Goal: Task Accomplishment & Management: Manage account settings

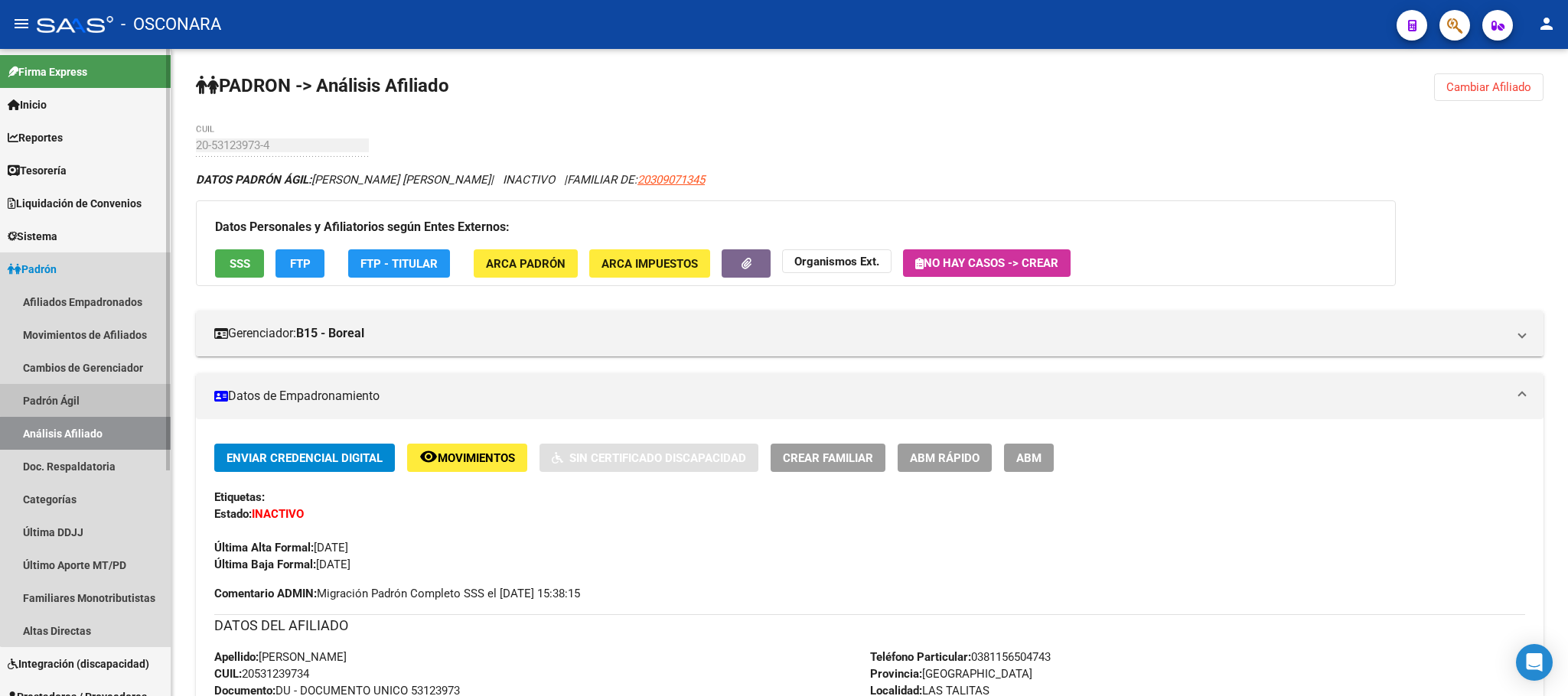
click at [111, 386] on link "Padrón Ágil" at bounding box center [85, 400] width 171 height 33
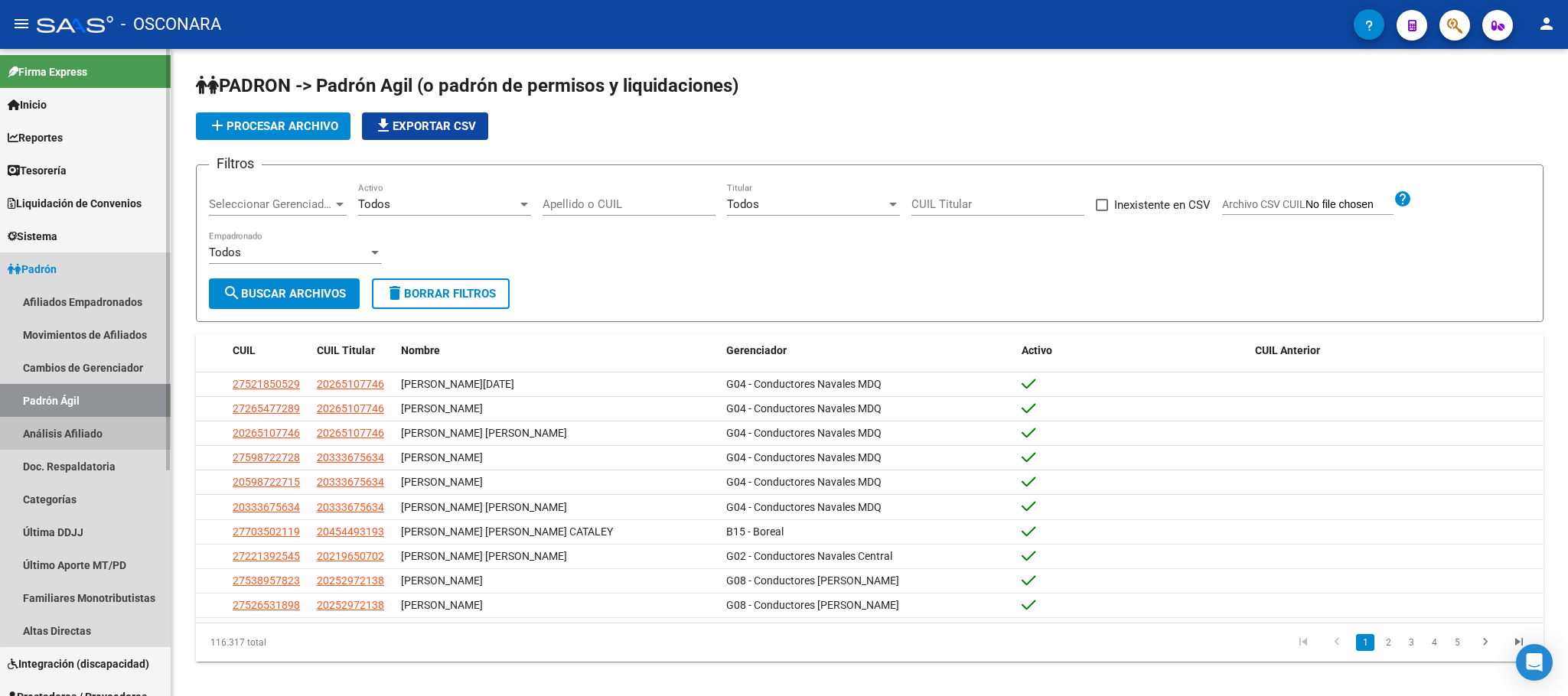
click at [106, 429] on link "Análisis Afiliado" at bounding box center [85, 433] width 171 height 33
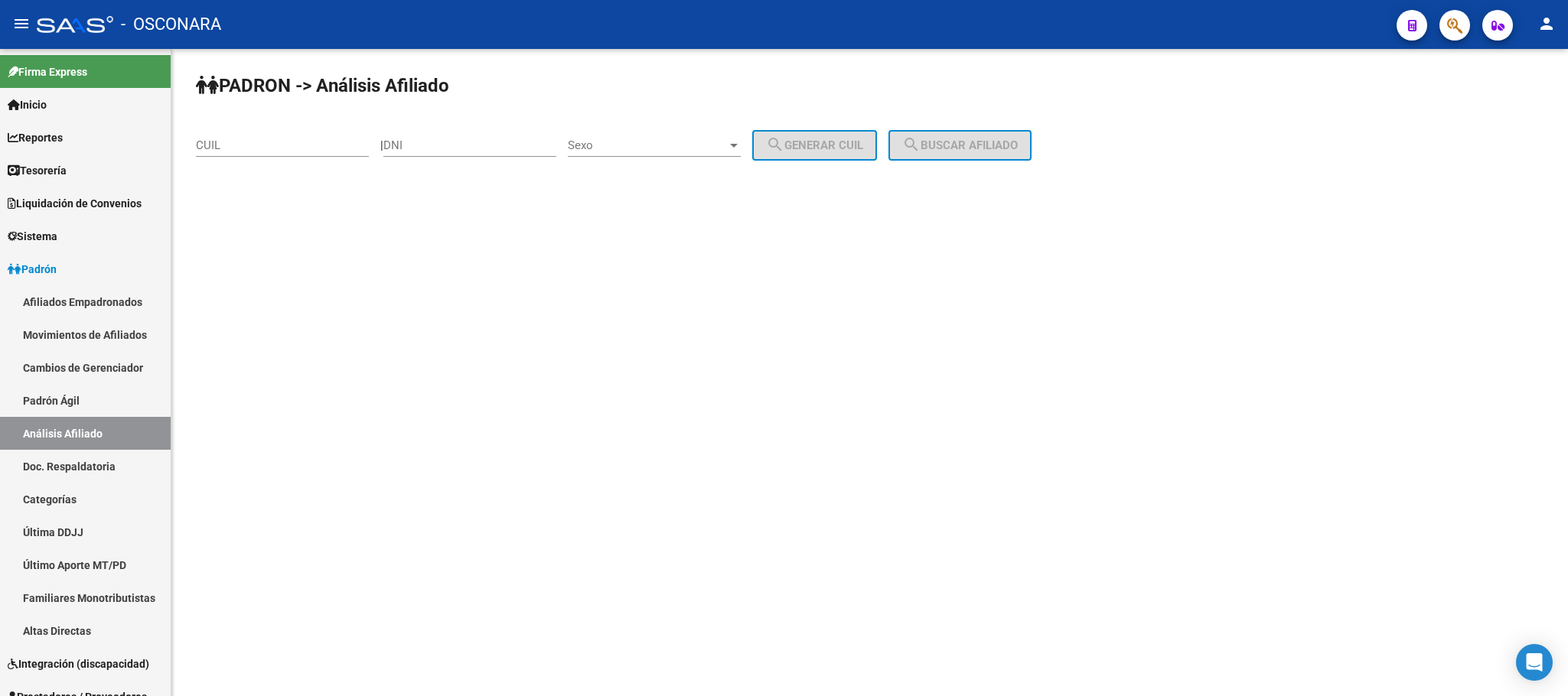
click at [305, 160] on div "CUIL" at bounding box center [282, 148] width 173 height 47
paste input "27-36650561-5"
click at [306, 149] on input "27-36650561-5" at bounding box center [282, 145] width 173 height 14
type input "27-36650561-5"
click at [948, 131] on button "search Buscar afiliado" at bounding box center [960, 145] width 143 height 31
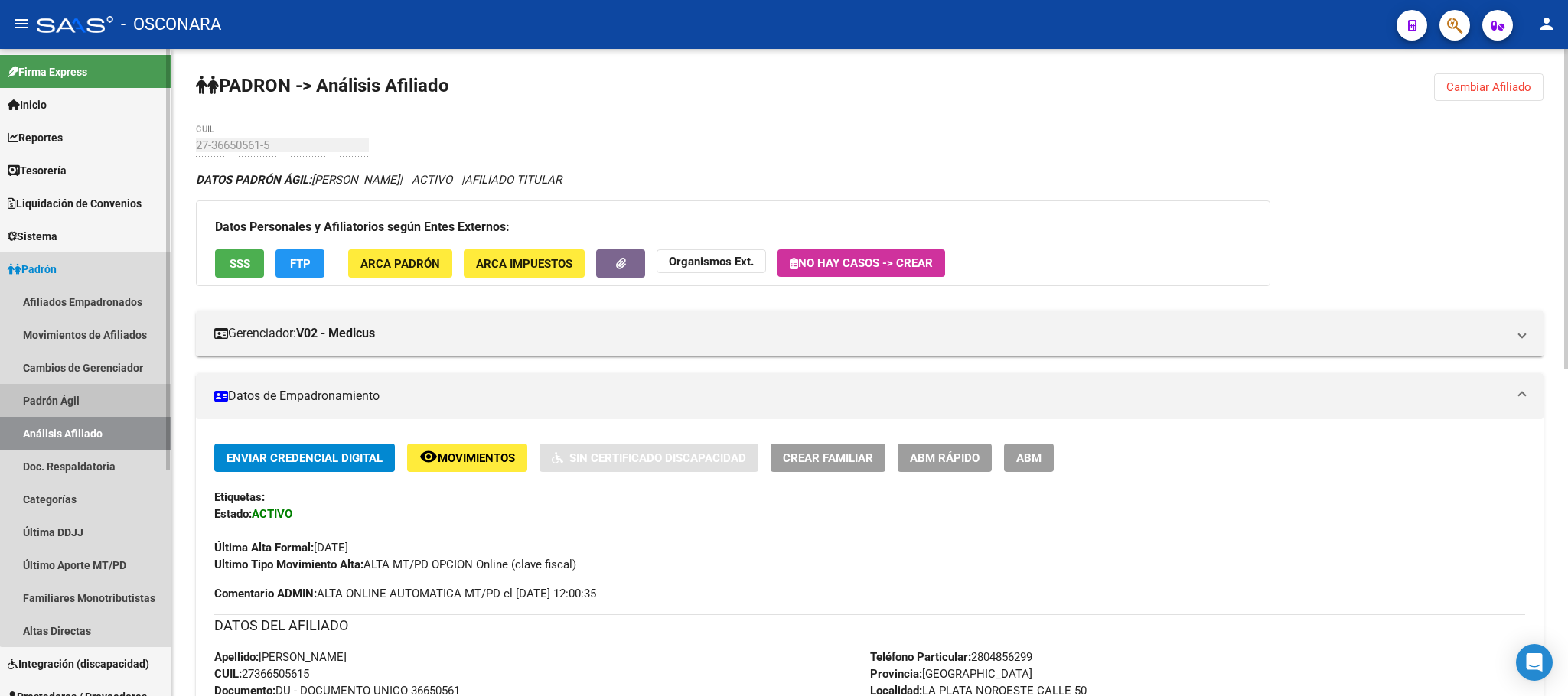
click at [90, 397] on link "Padrón Ágil" at bounding box center [85, 400] width 171 height 33
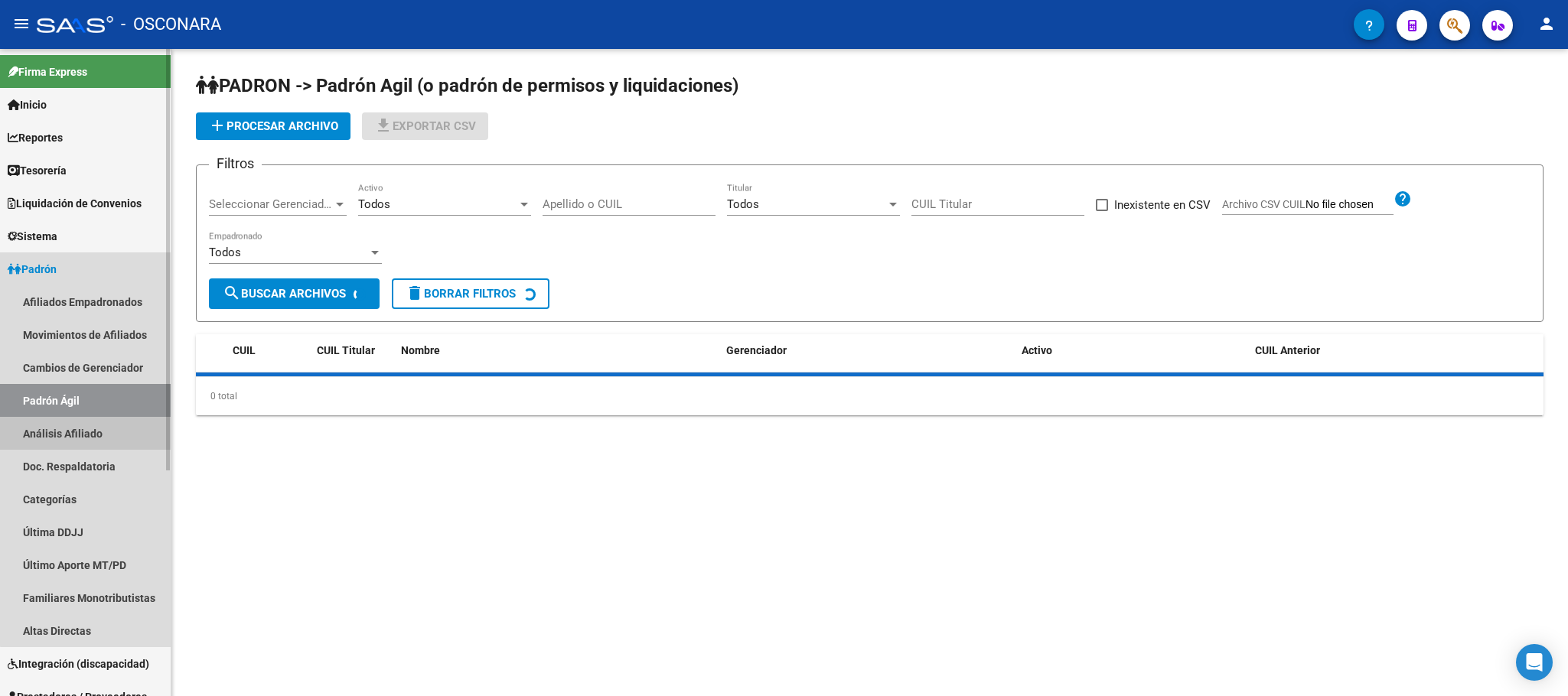
click at [116, 421] on link "Análisis Afiliado" at bounding box center [85, 433] width 171 height 33
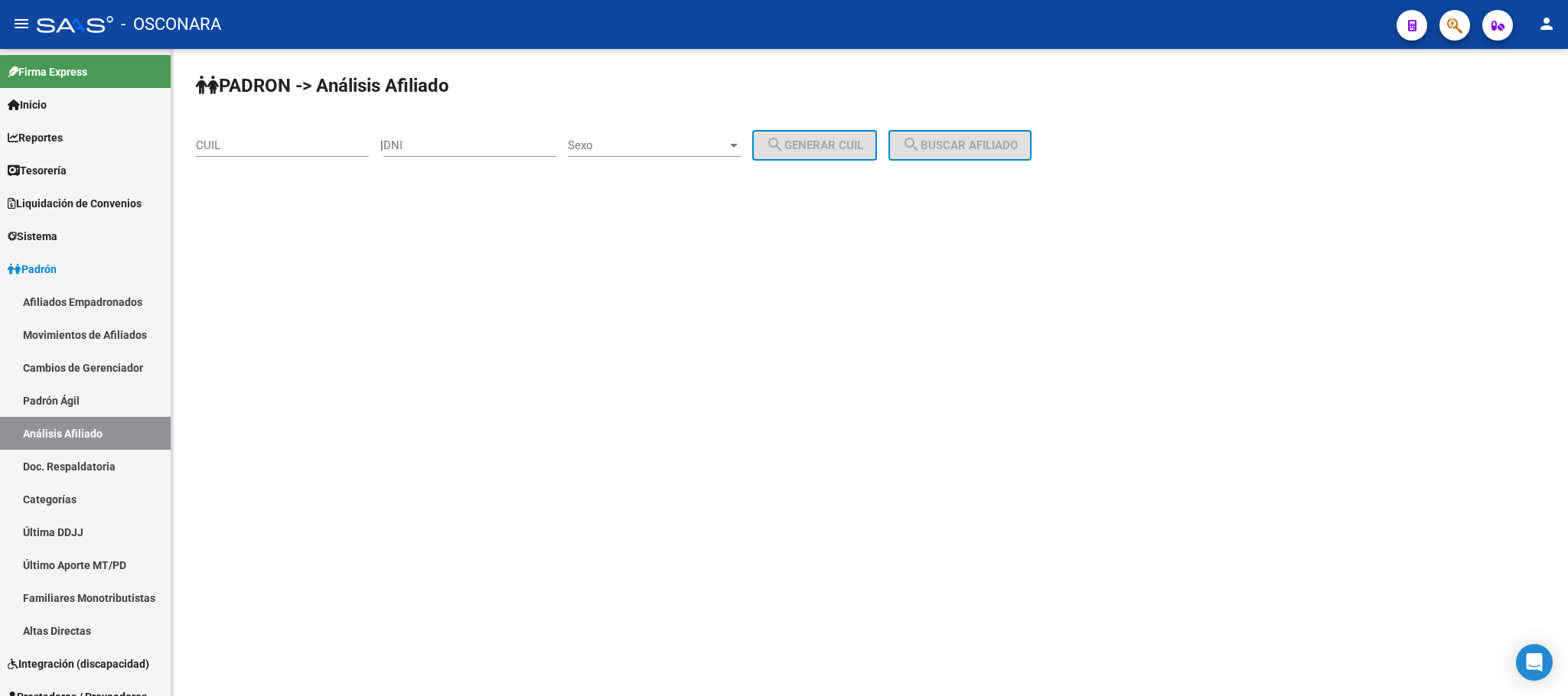
click at [308, 134] on div "CUIL" at bounding box center [282, 141] width 173 height 33
paste input "27-28015194-2"
type input "27-28015194-2"
click at [991, 138] on span "search Buscar afiliado" at bounding box center [960, 145] width 116 height 14
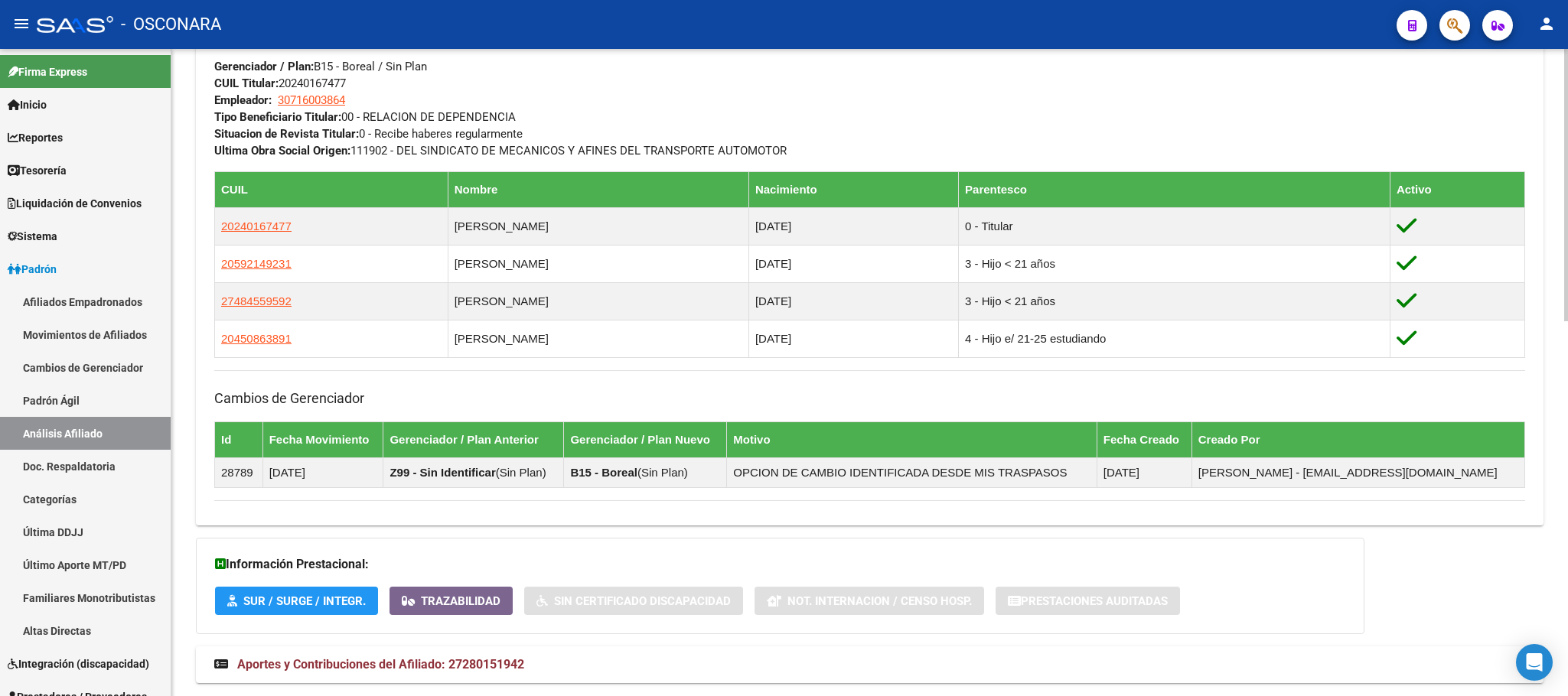
scroll to position [889, 0]
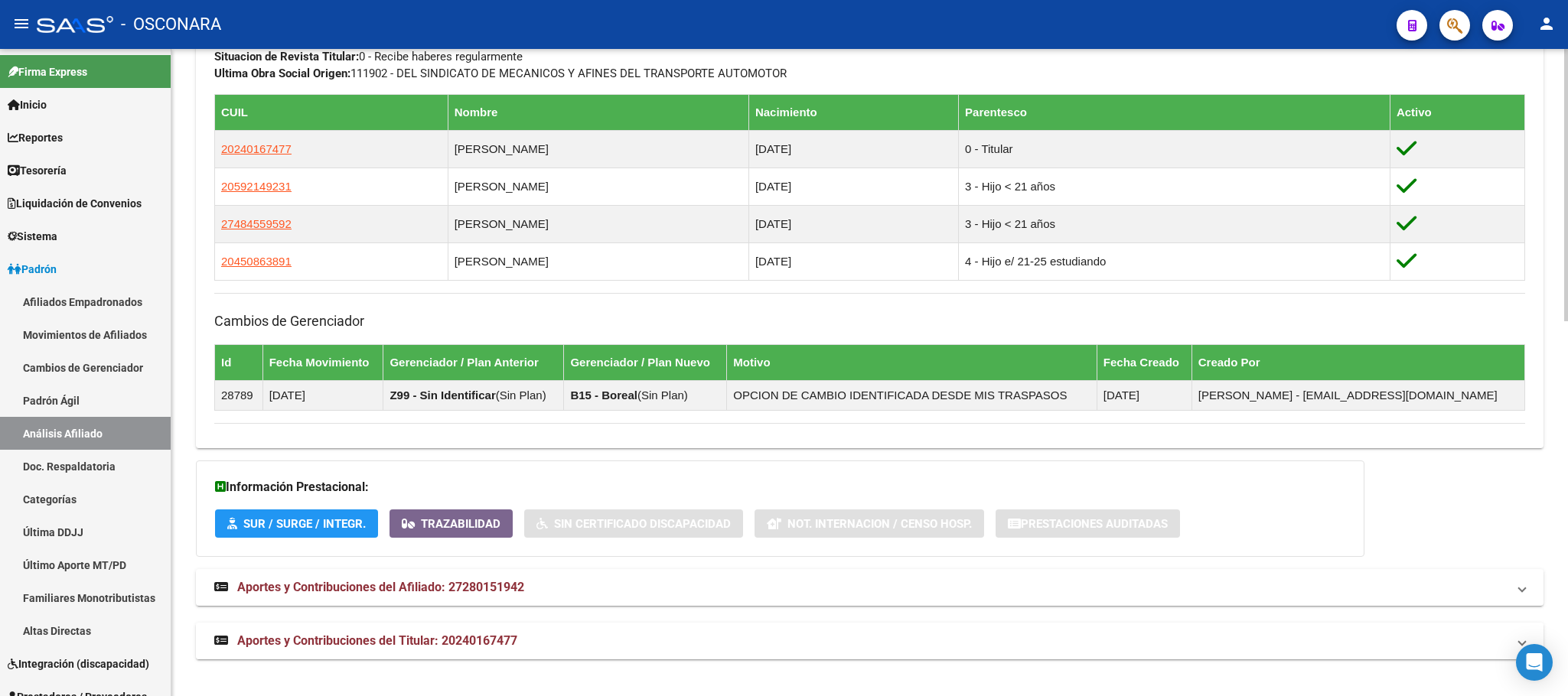
click at [381, 652] on mat-expansion-panel-header "Aportes y Contribuciones del Titular: 20240167477" at bounding box center [869, 641] width 1348 height 37
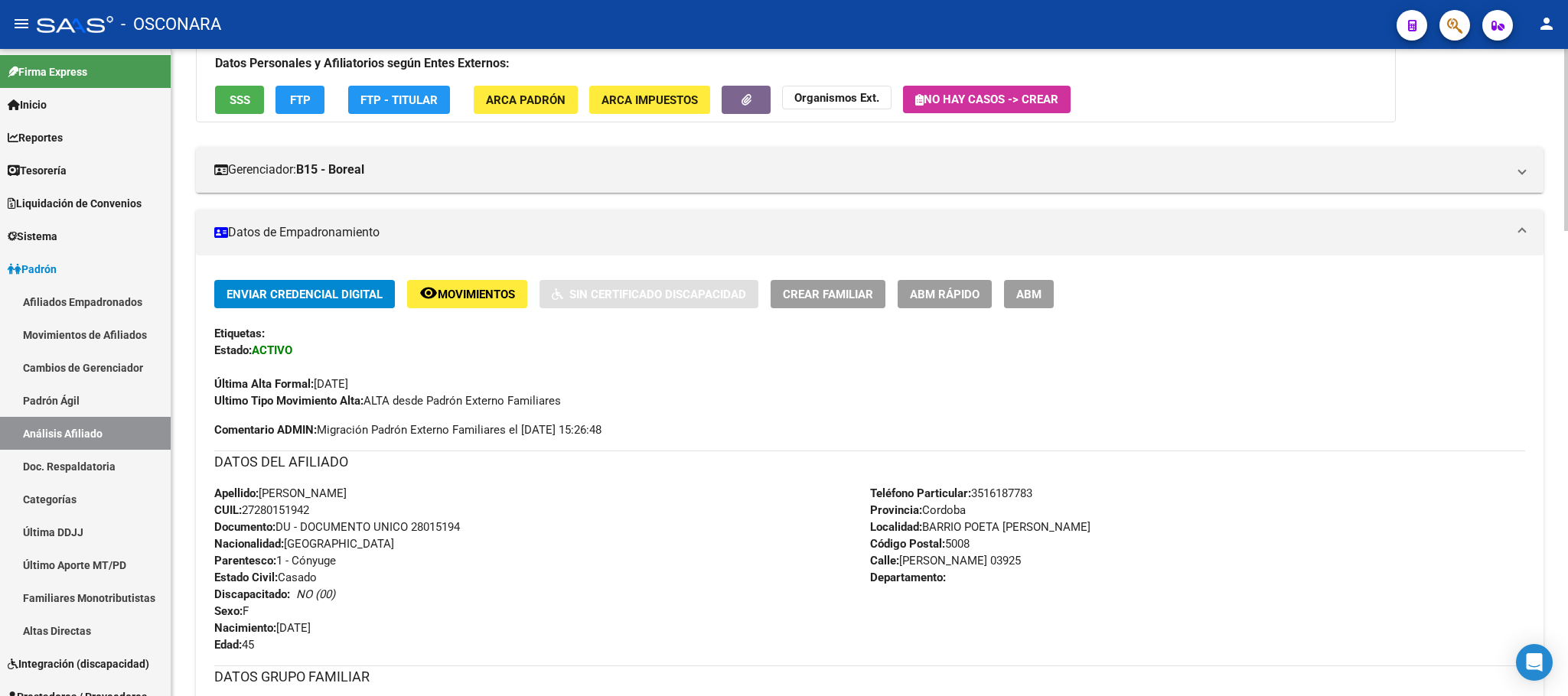
scroll to position [0, 0]
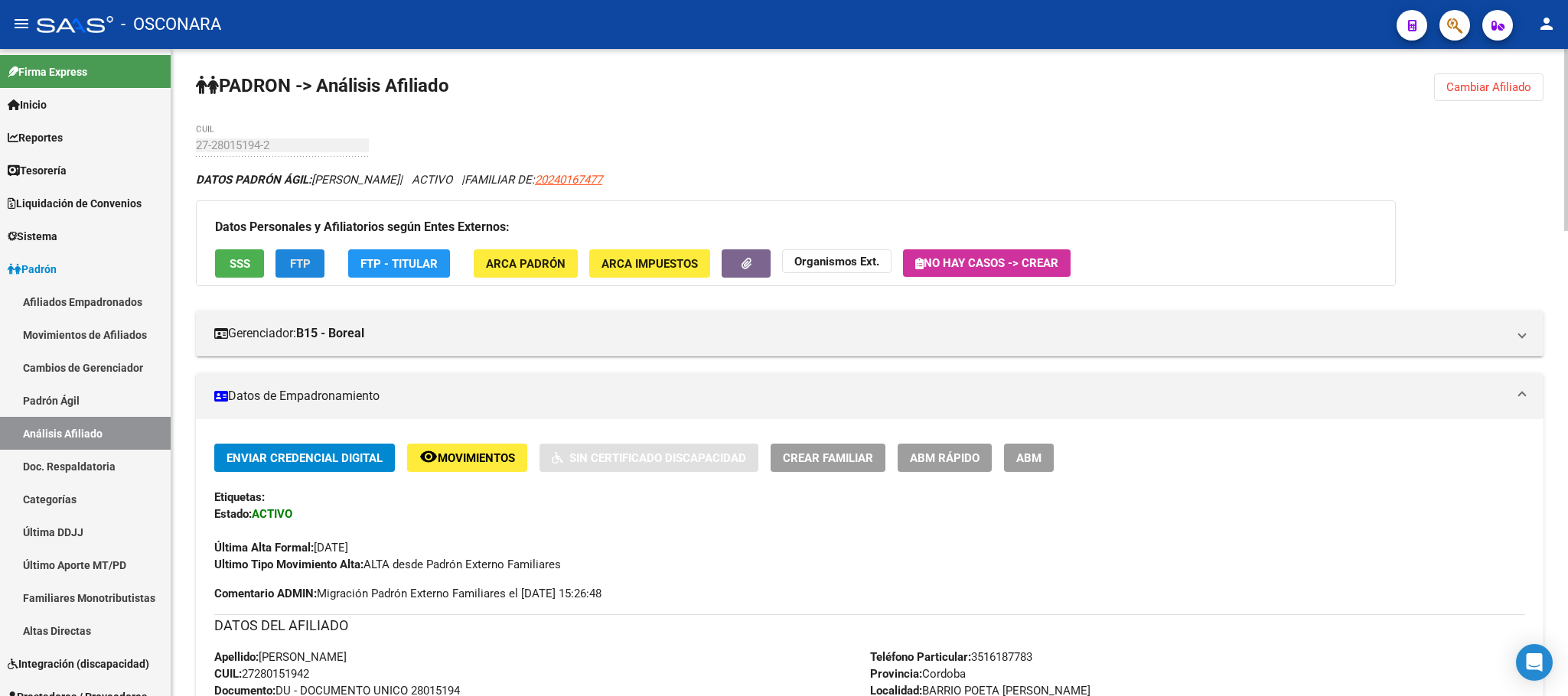
click at [292, 260] on span "FTP" at bounding box center [301, 264] width 20 height 14
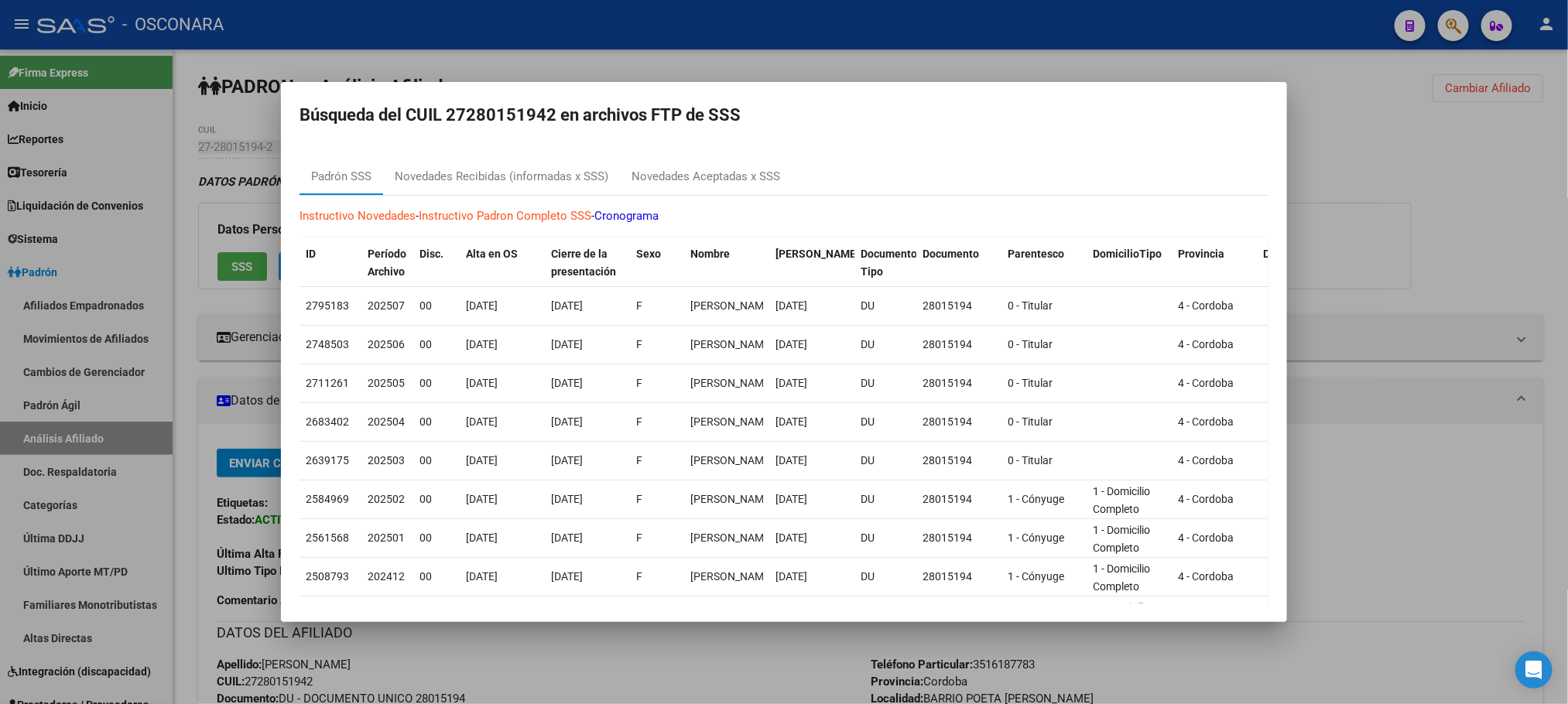
click at [938, 56] on div at bounding box center [784, 352] width 1568 height 704
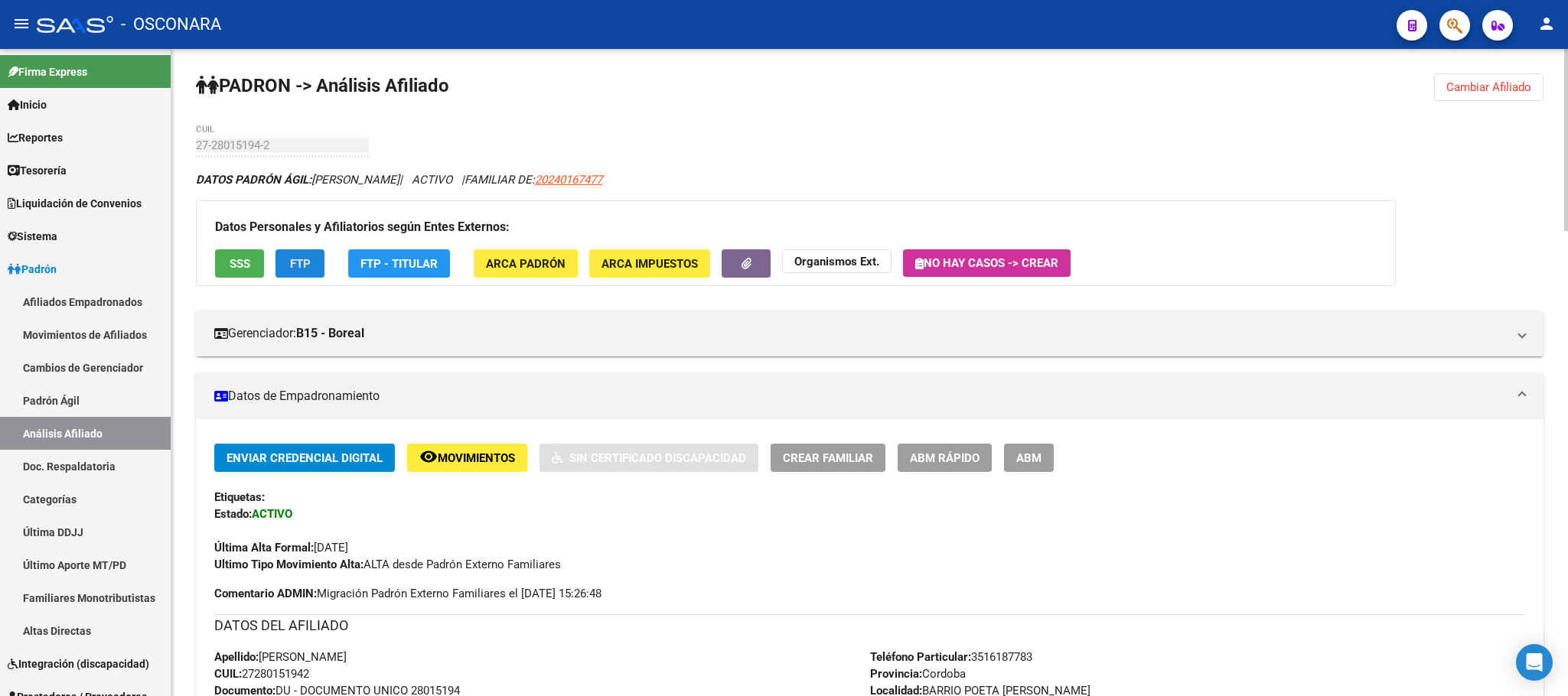
click at [312, 257] on button "FTP" at bounding box center [300, 263] width 49 height 28
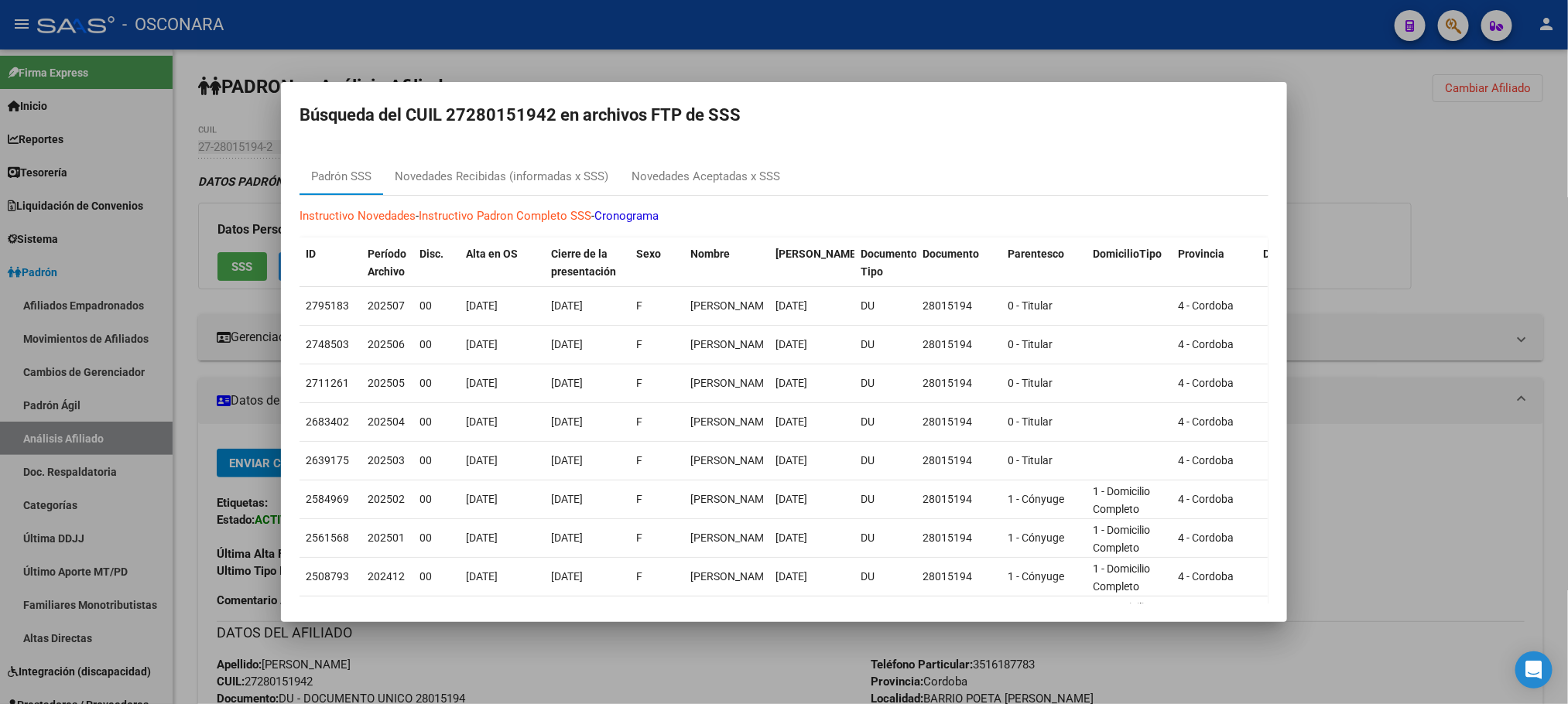
click at [810, 60] on div at bounding box center [784, 352] width 1568 height 704
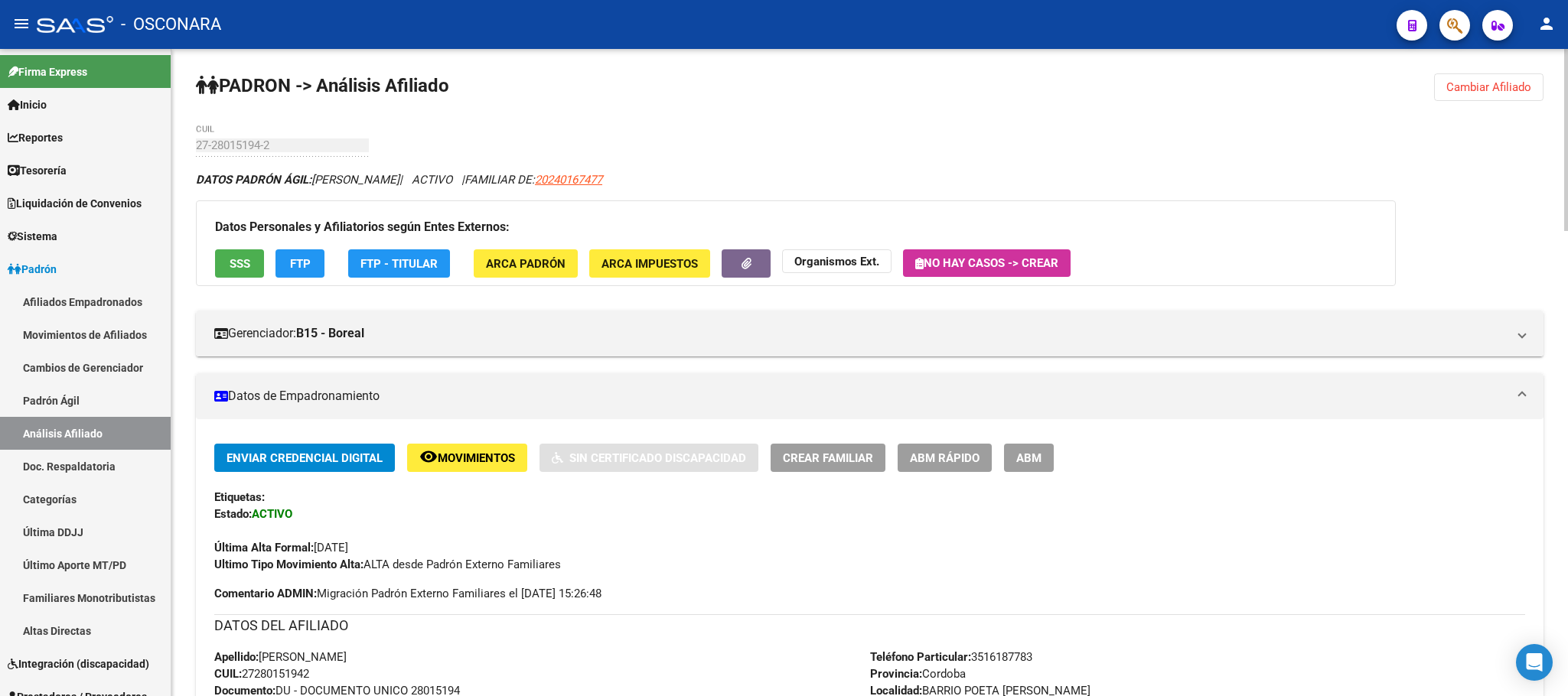
click at [965, 462] on span "ABM Rápido" at bounding box center [944, 458] width 70 height 14
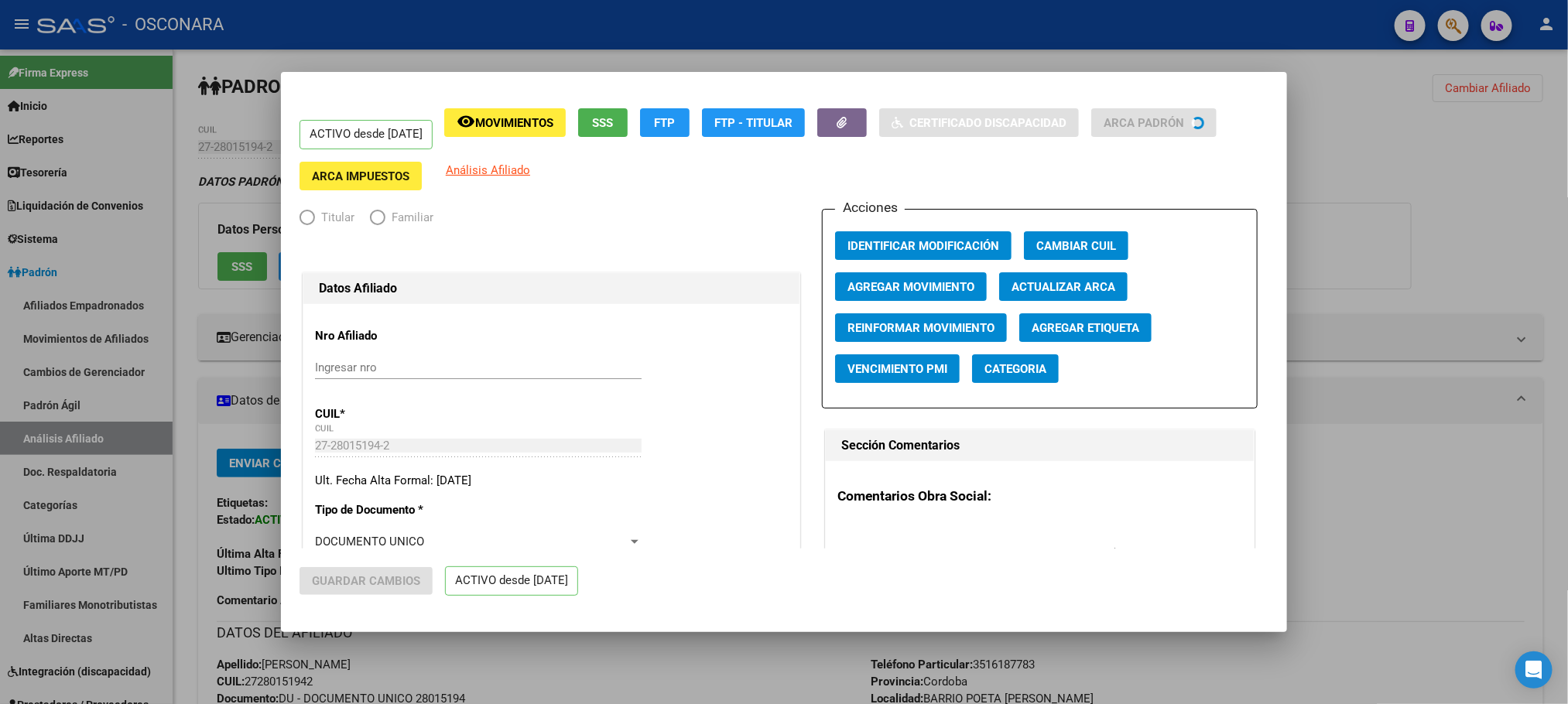
radio input "true"
type input "30-71600386-4"
click at [1364, 151] on div at bounding box center [784, 352] width 1568 height 704
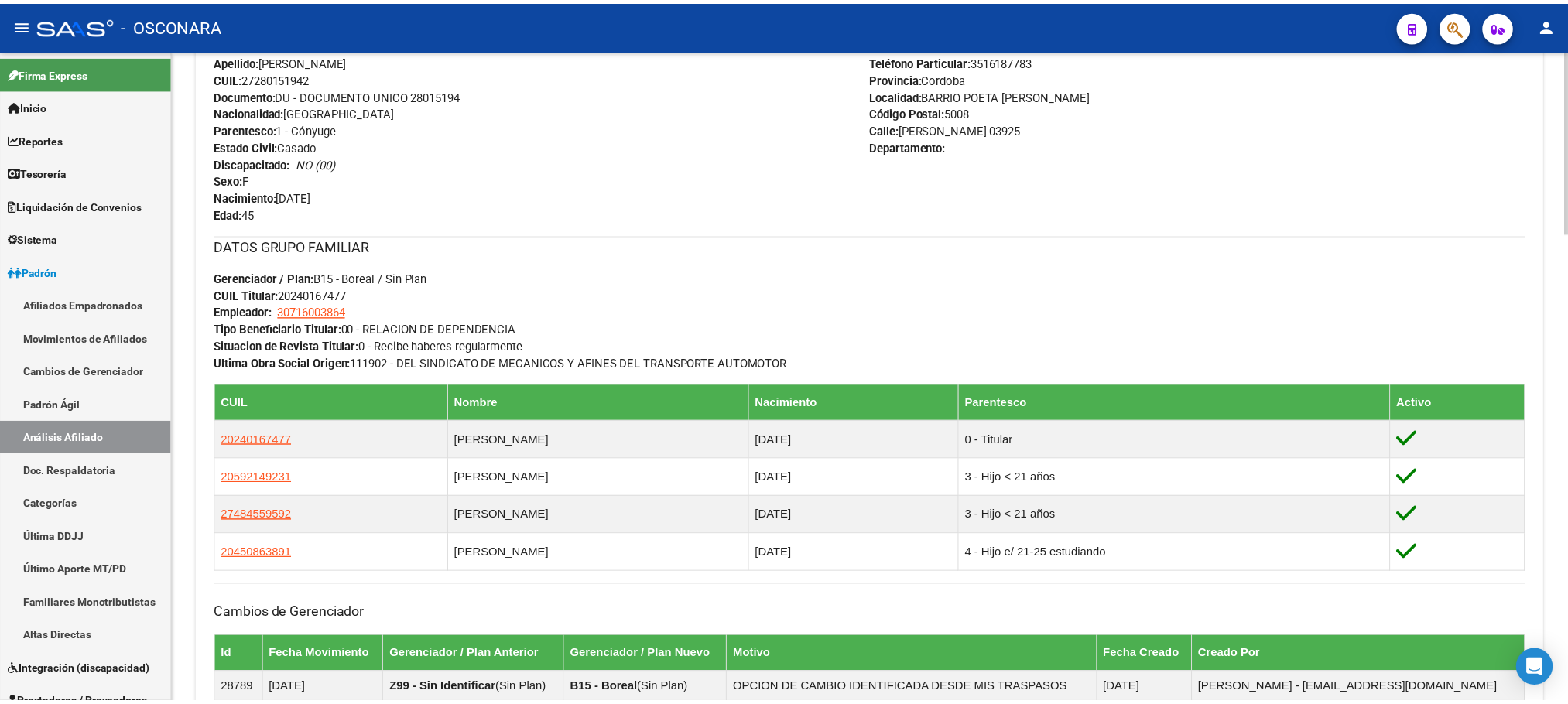
scroll to position [928, 0]
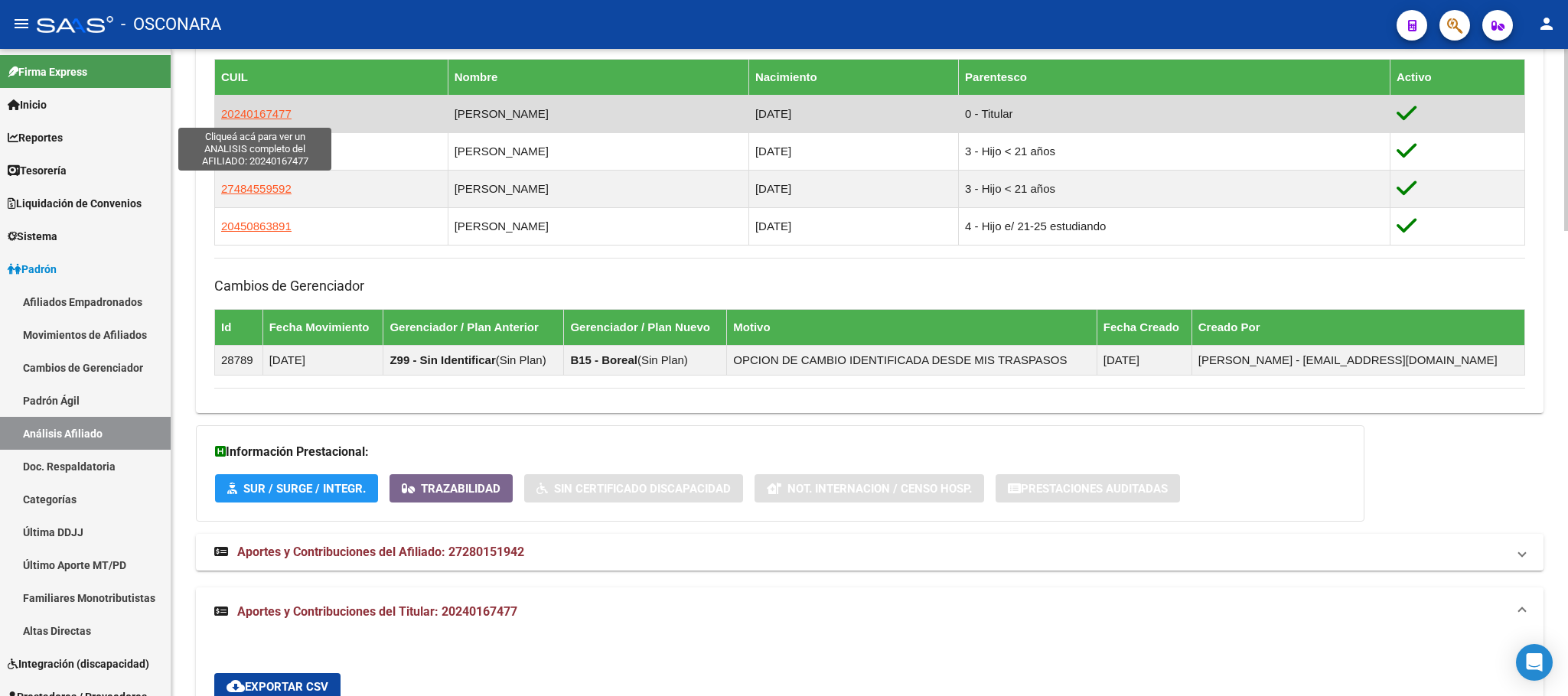
click at [263, 115] on span "20240167477" at bounding box center [256, 113] width 70 height 13
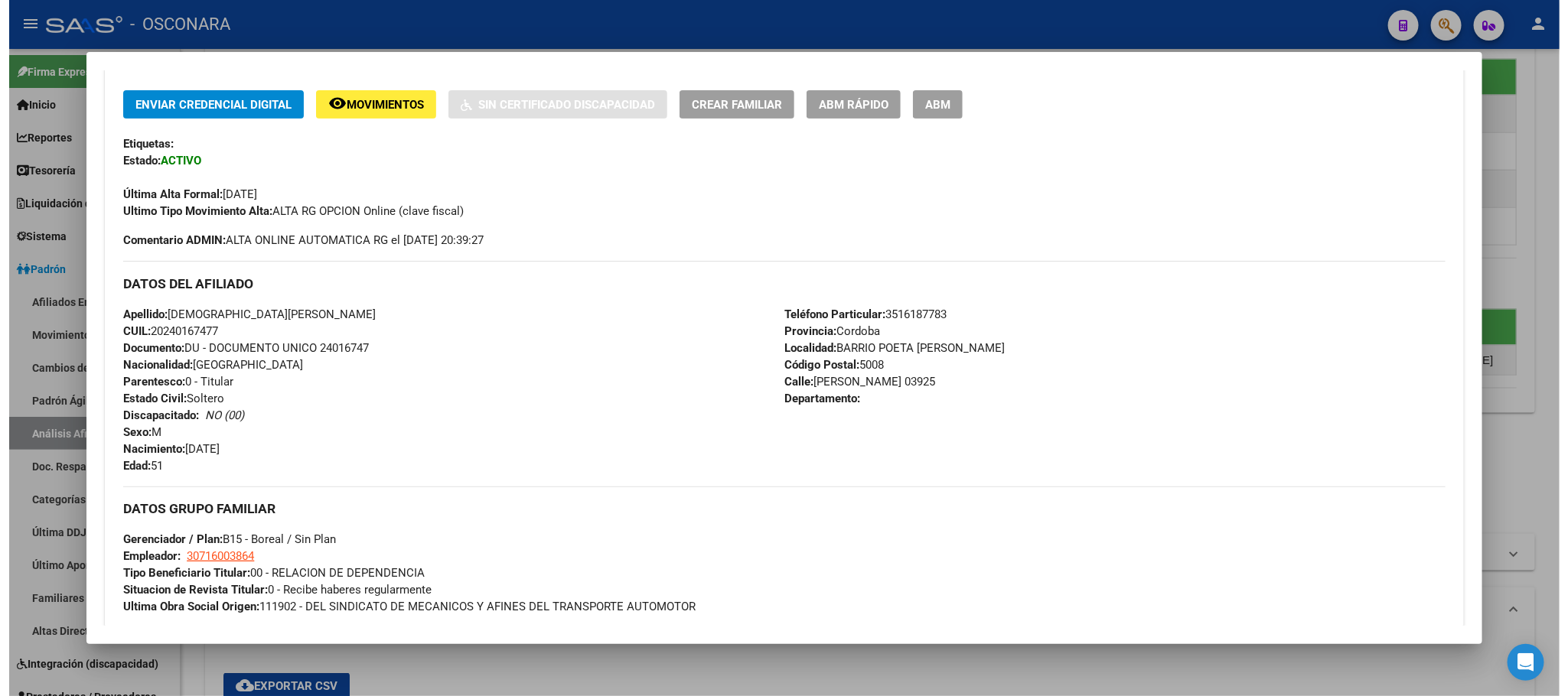
scroll to position [0, 0]
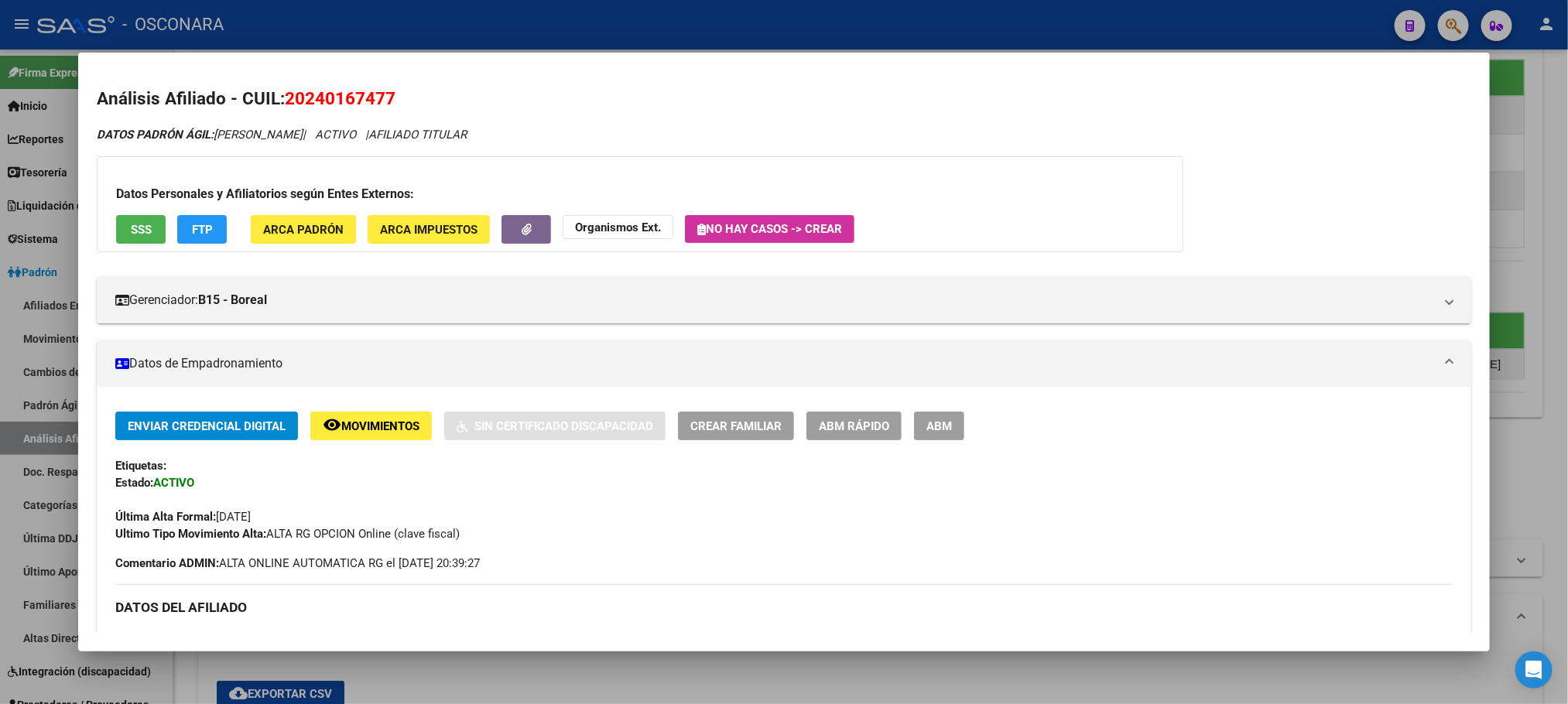
click at [643, 687] on div at bounding box center [784, 352] width 1568 height 704
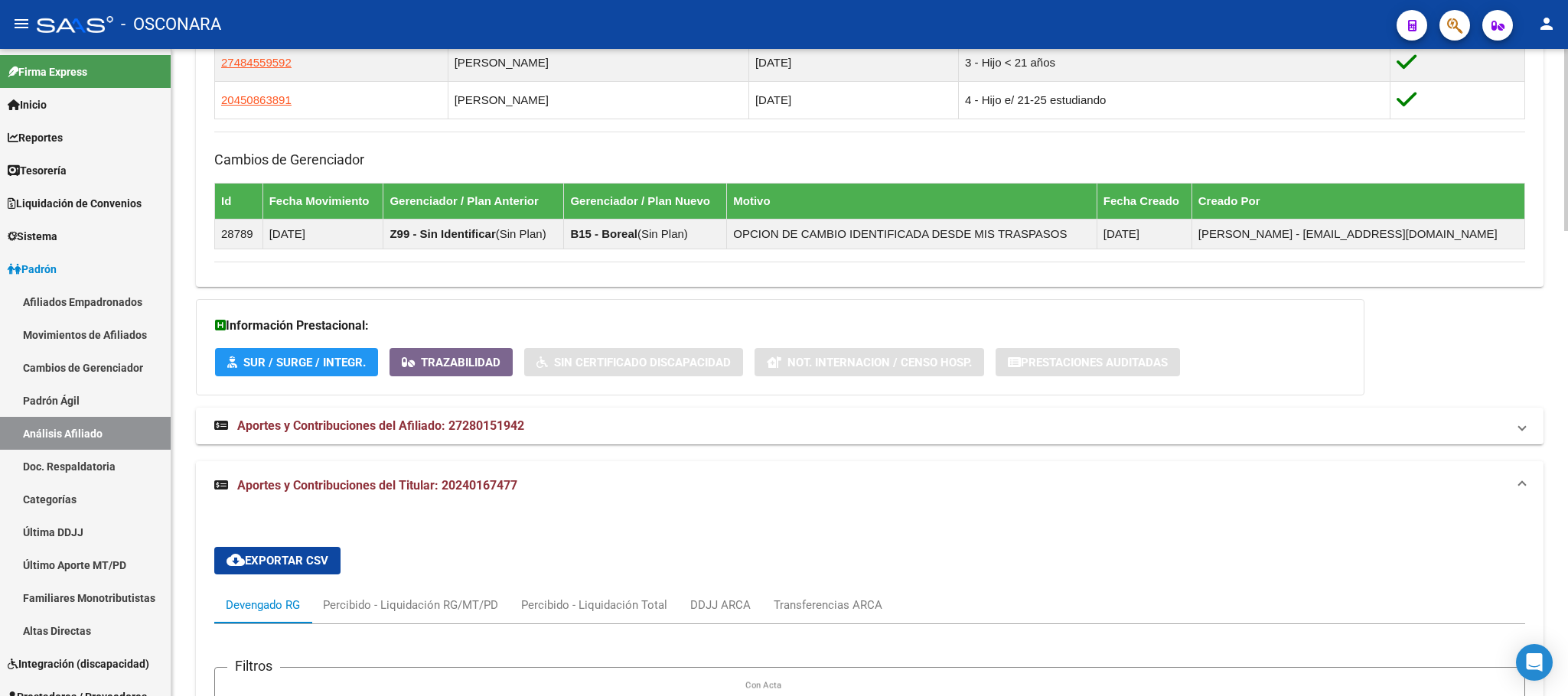
scroll to position [1262, 0]
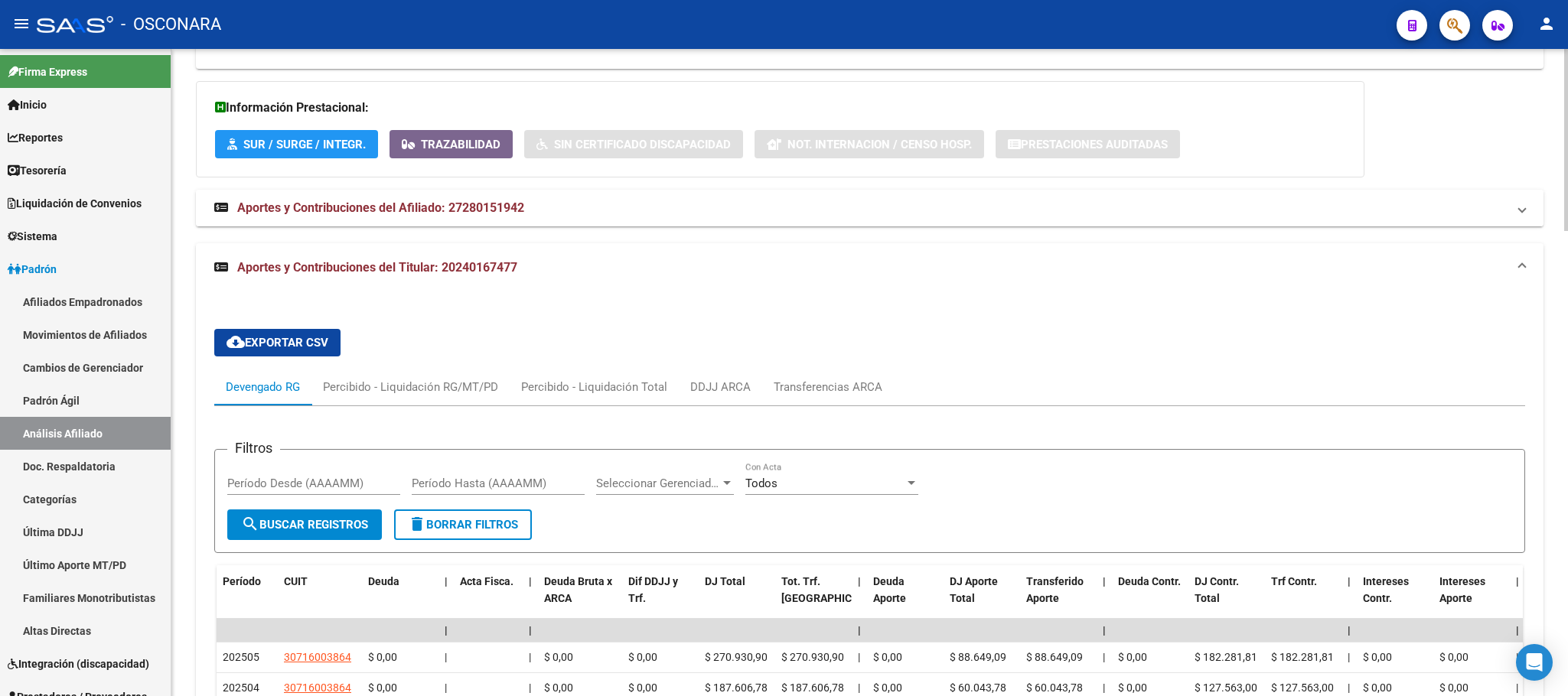
click at [436, 215] on span "Aportes y Contribuciones del Afiliado: 27280151942" at bounding box center [381, 208] width 287 height 14
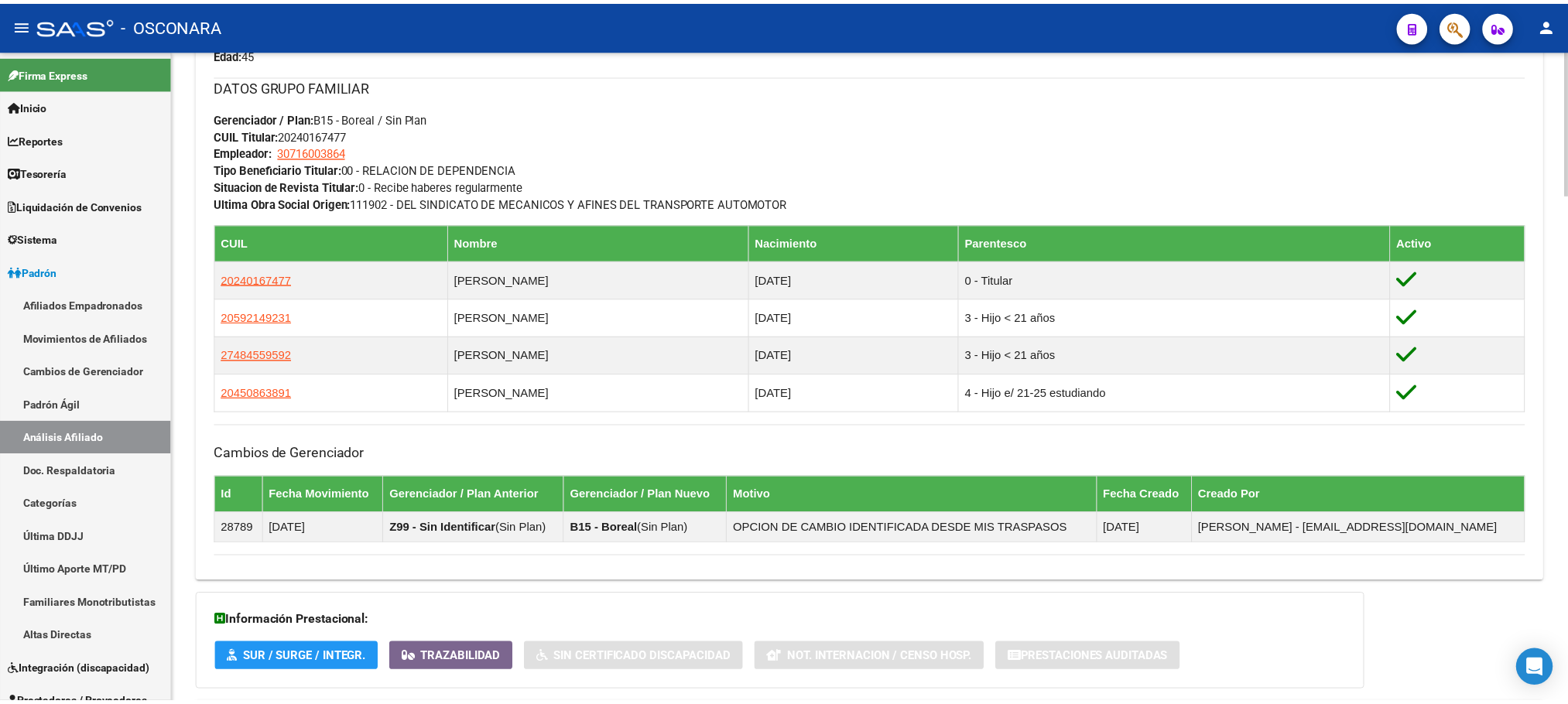
scroll to position [722, 0]
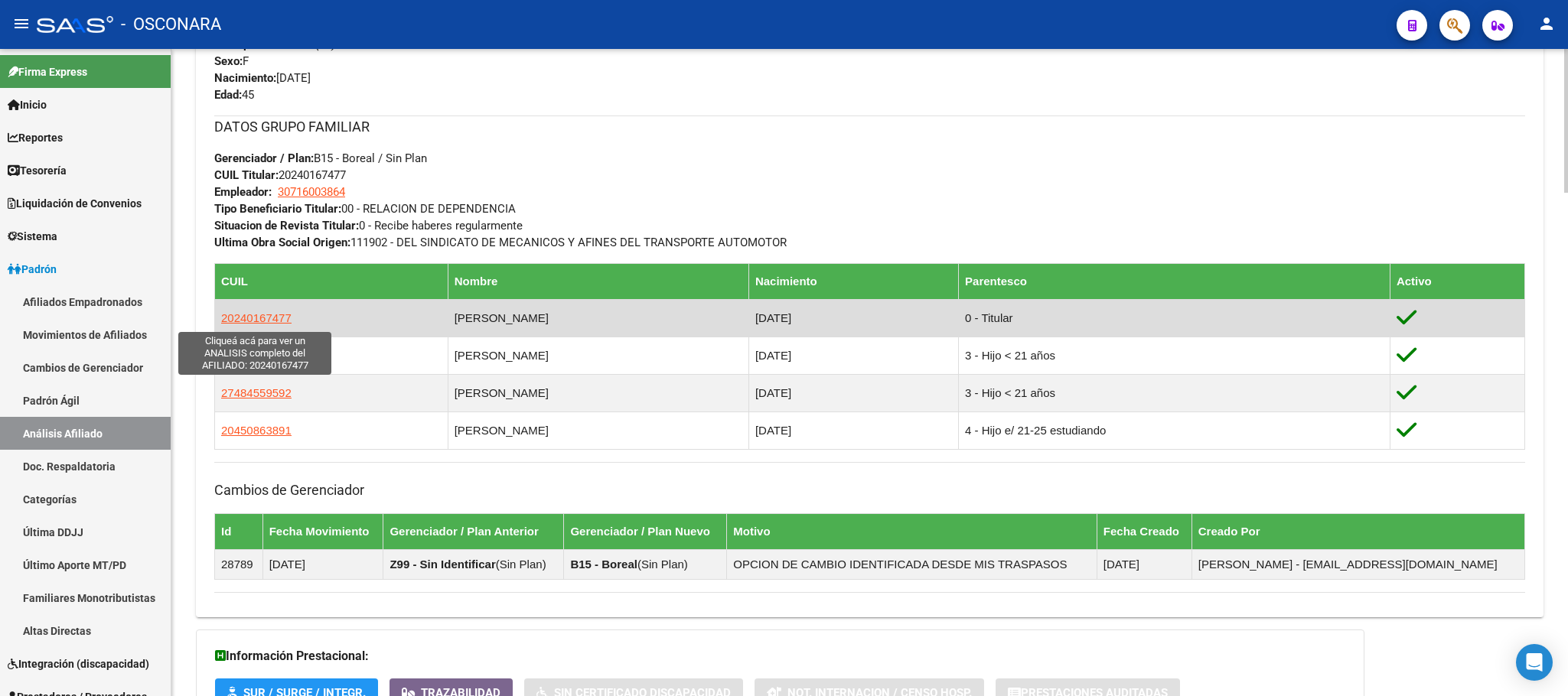
click at [266, 317] on span "20240167477" at bounding box center [256, 318] width 70 height 13
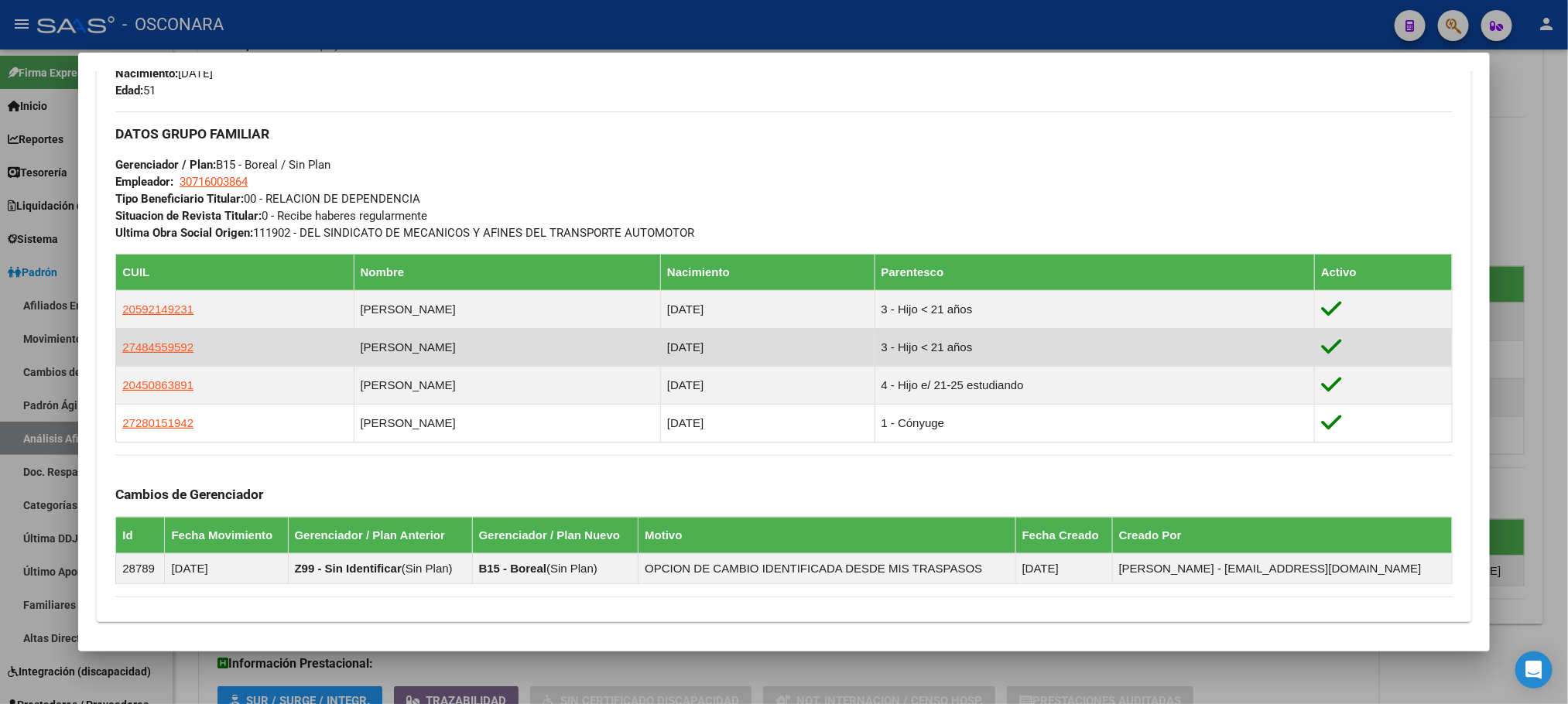
scroll to position [899, 0]
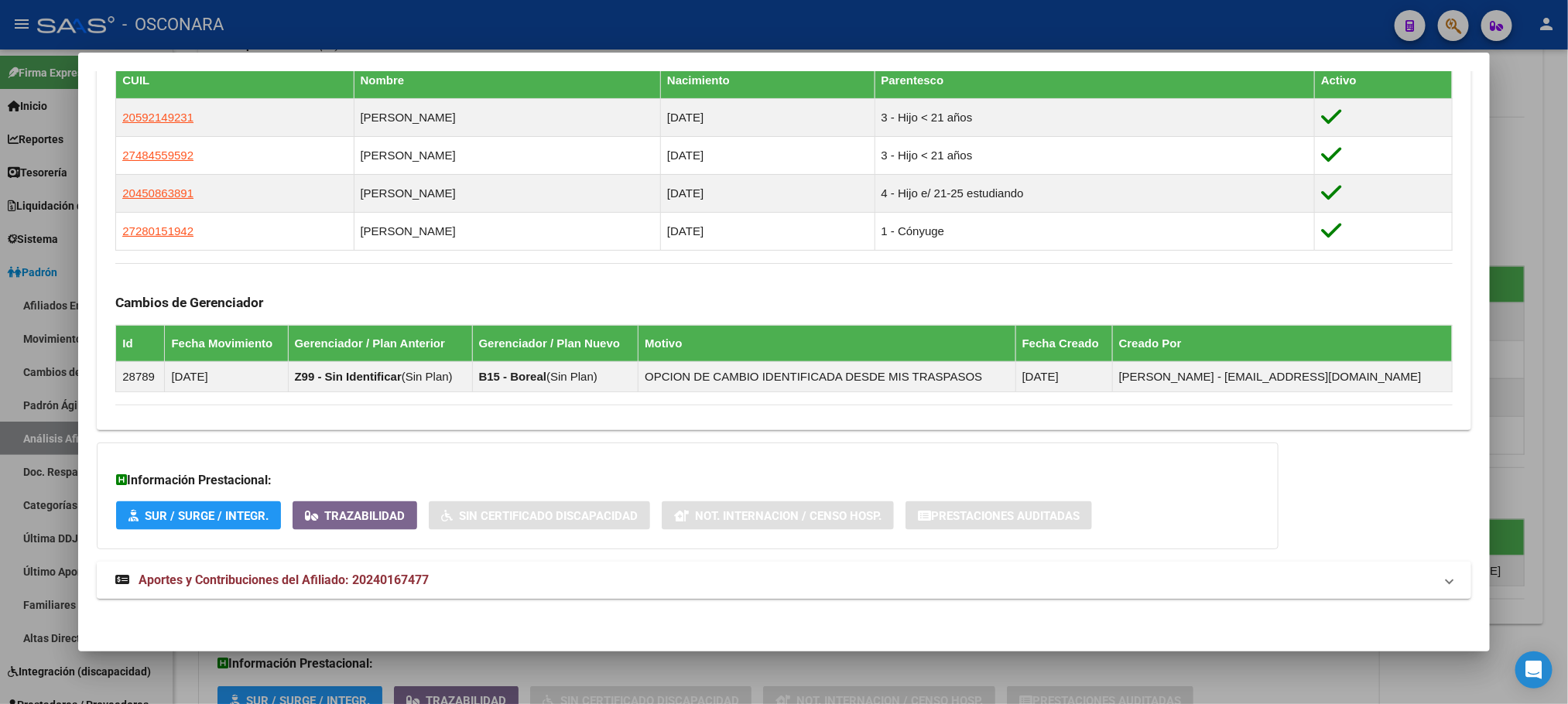
click at [335, 589] on mat-expansion-panel-header "Aportes y Contribuciones del Afiliado: 20240167477" at bounding box center [784, 580] width 1373 height 37
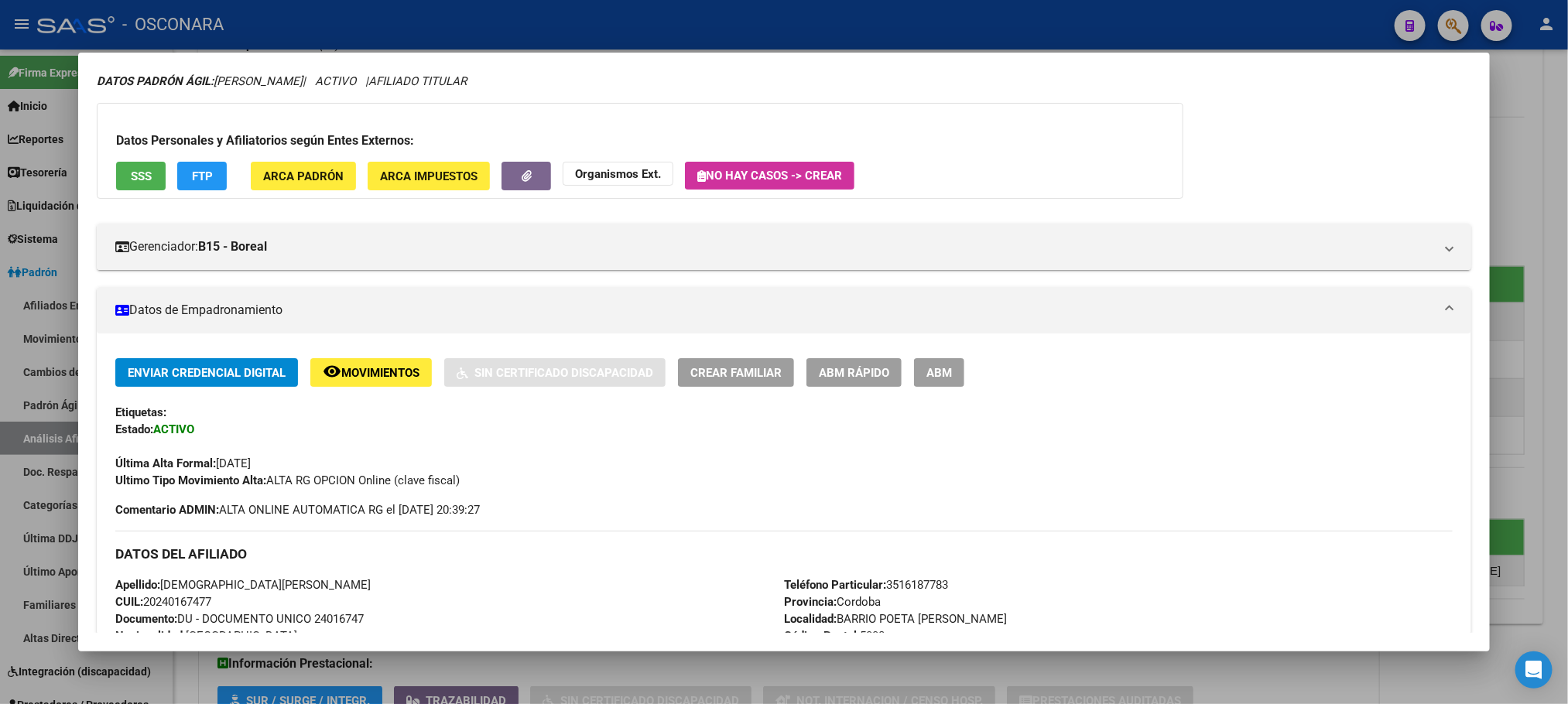
scroll to position [0, 0]
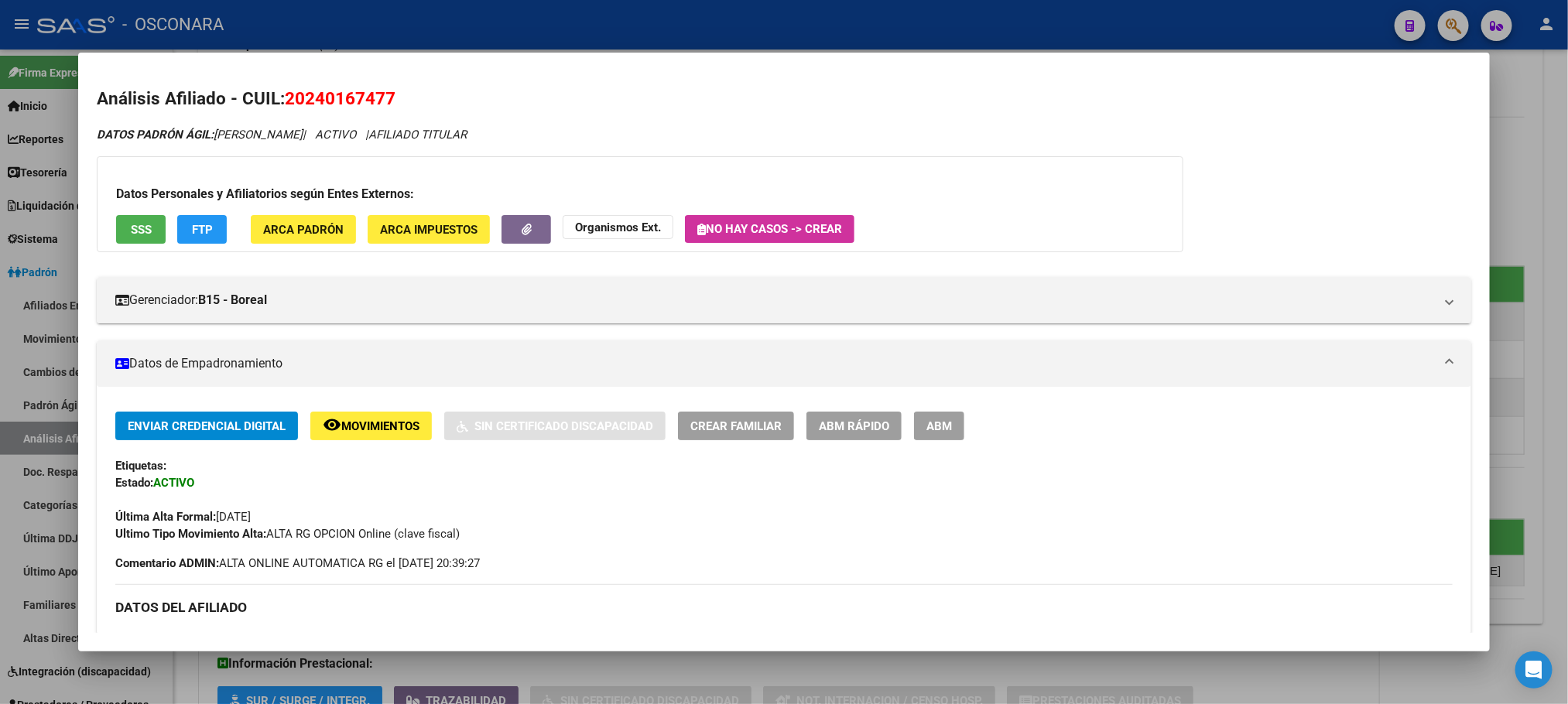
click at [860, 420] on span "ABM Rápido" at bounding box center [854, 426] width 71 height 14
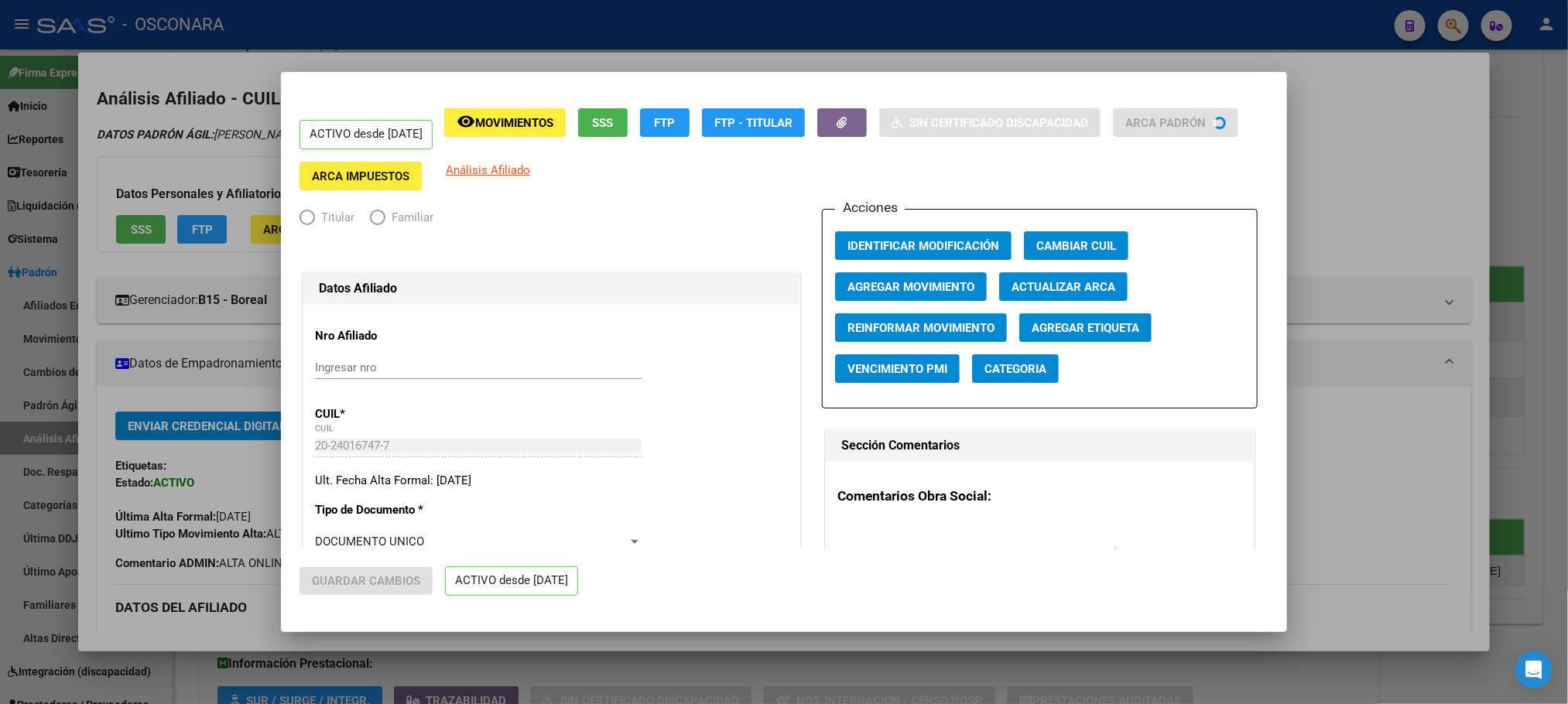
radio input "true"
type input "30-71600386-4"
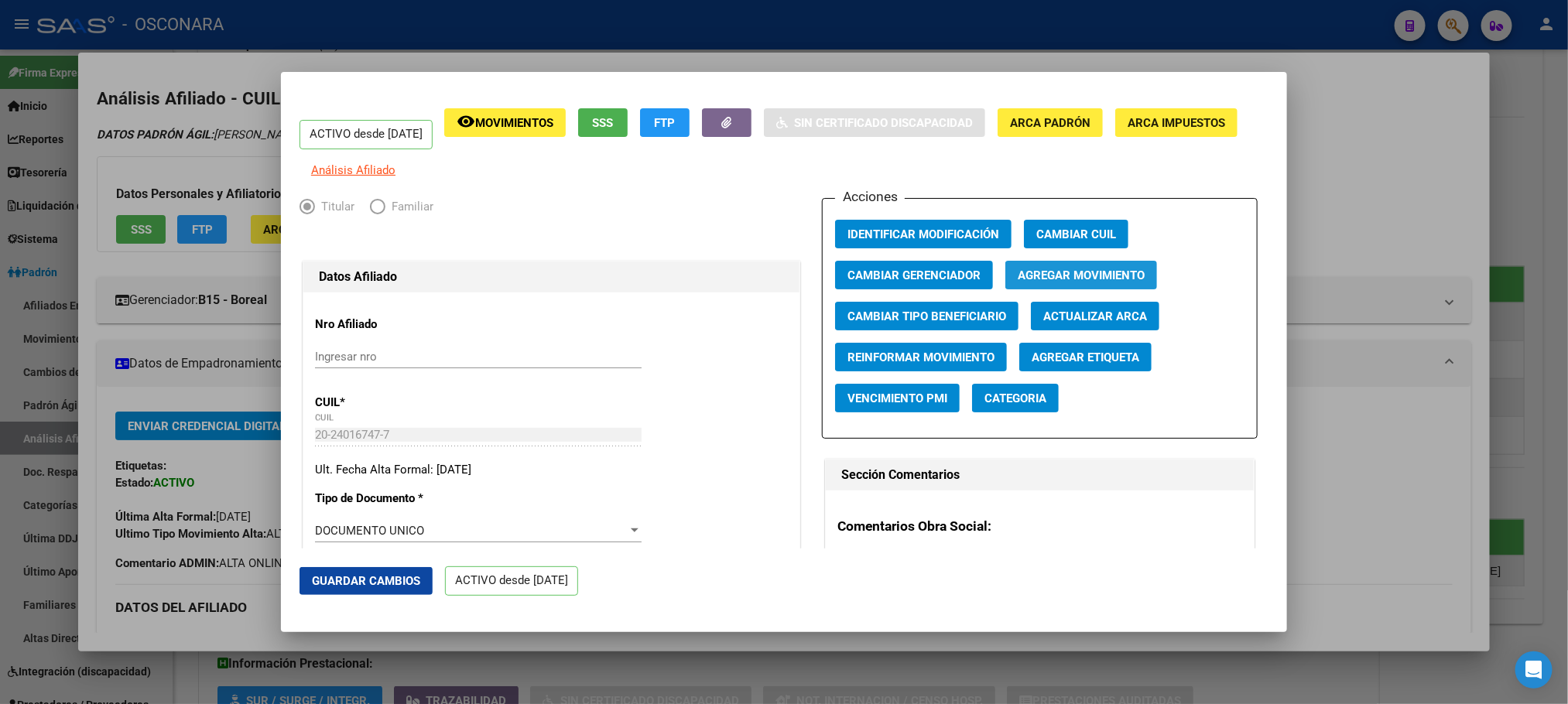
click at [1073, 290] on button "Agregar Movimiento" at bounding box center [1080, 275] width 152 height 29
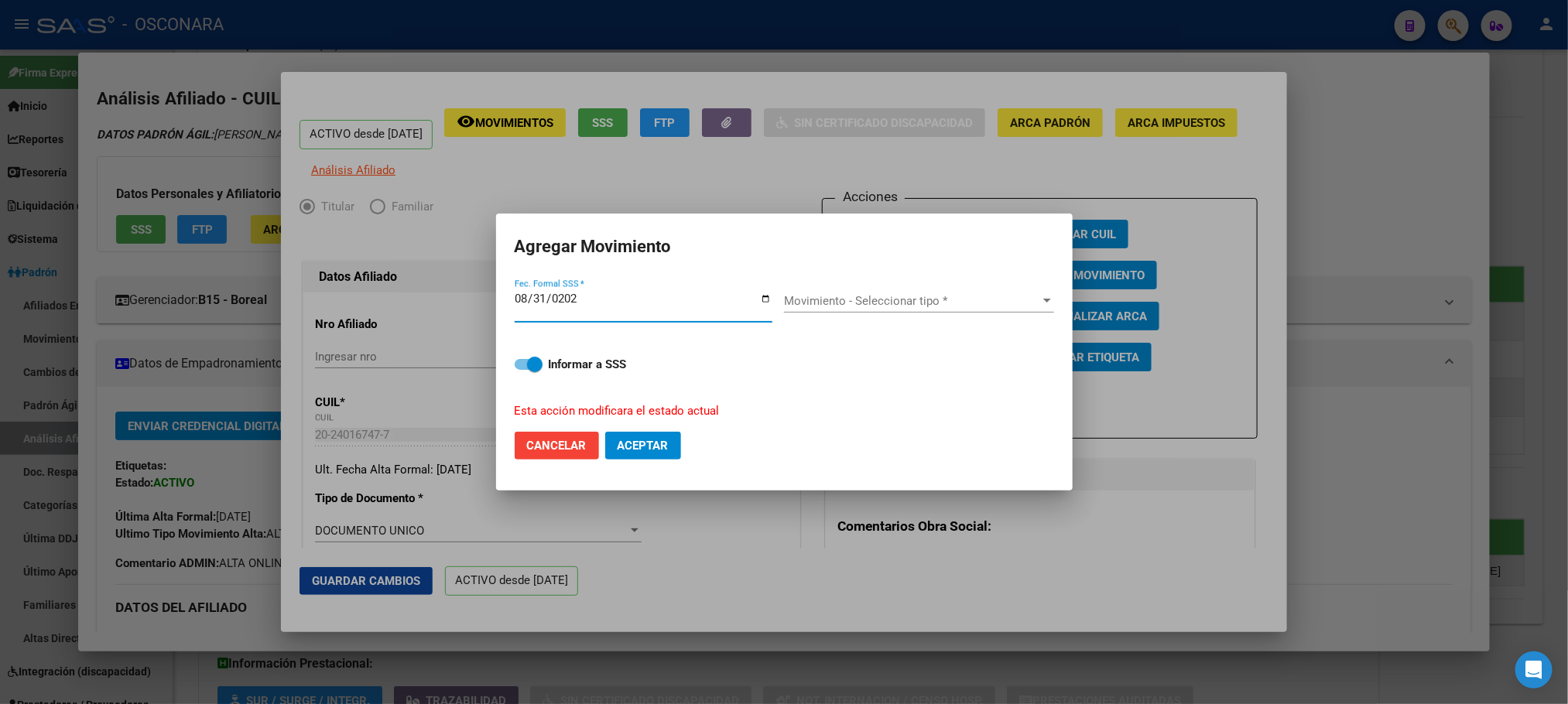
type input "2025-08-31"
click at [1013, 311] on div "Movimiento - Seleccionar tipo * Movimiento - Seleccionar tipo *" at bounding box center [918, 301] width 270 height 23
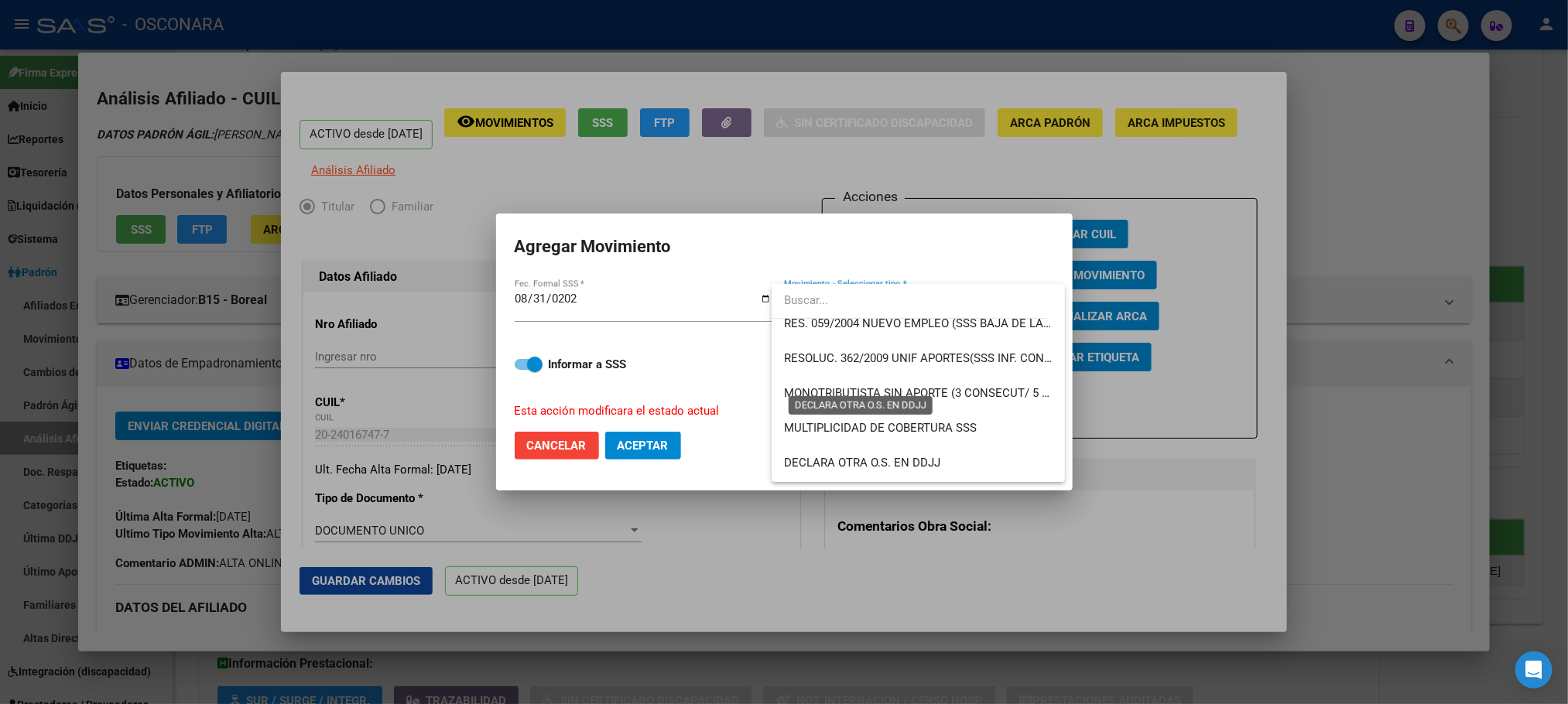
scroll to position [465, 0]
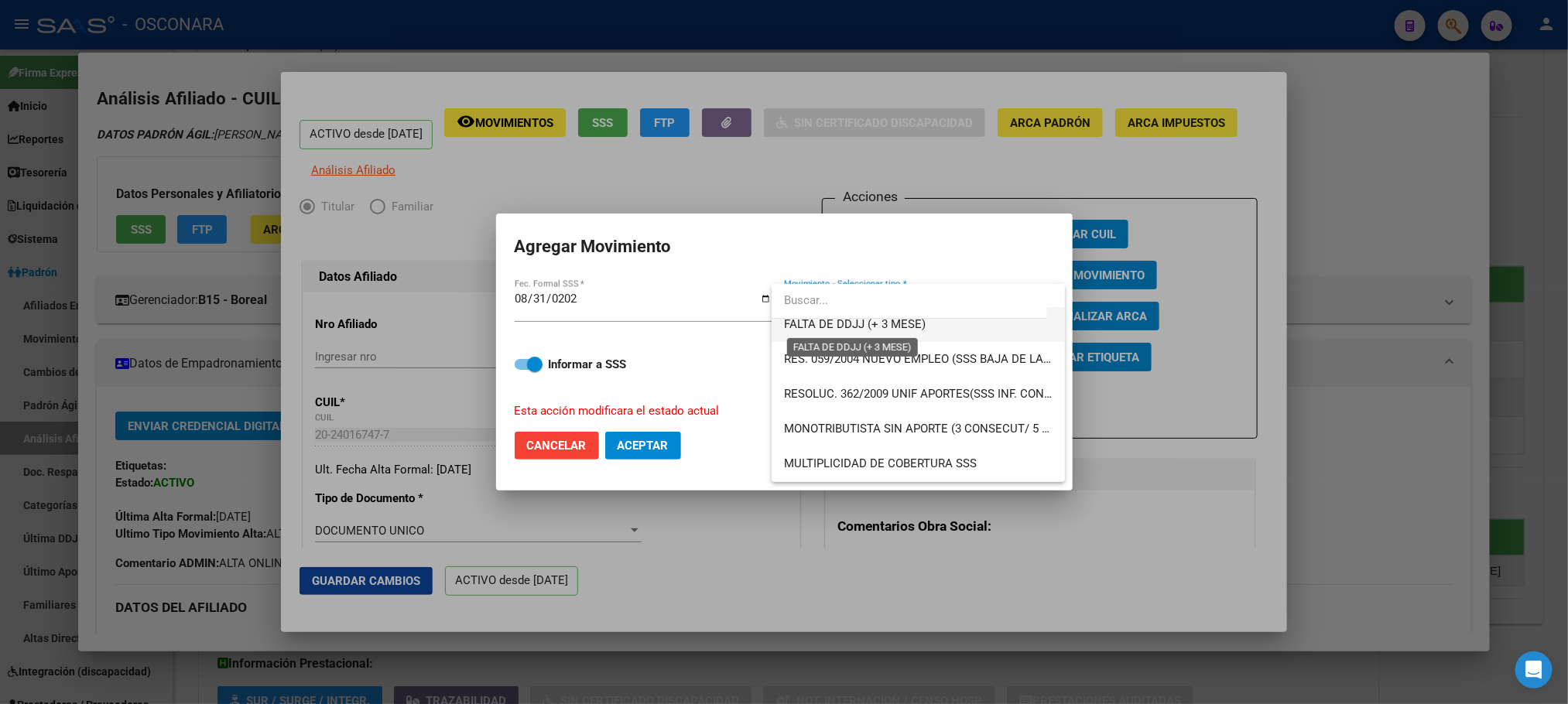
click at [890, 330] on span "FALTA DE DDJJ (+ 3 MESE)" at bounding box center [854, 325] width 142 height 14
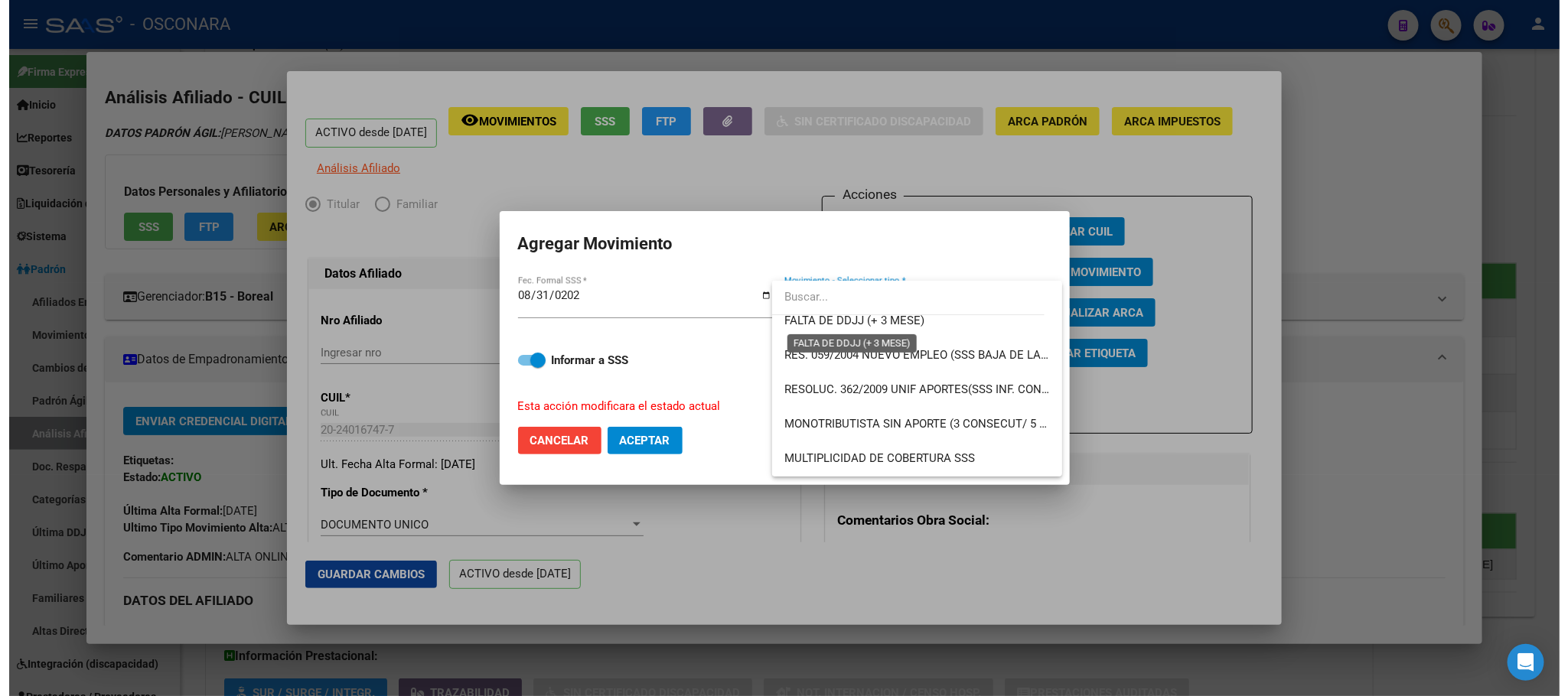
scroll to position [447, 0]
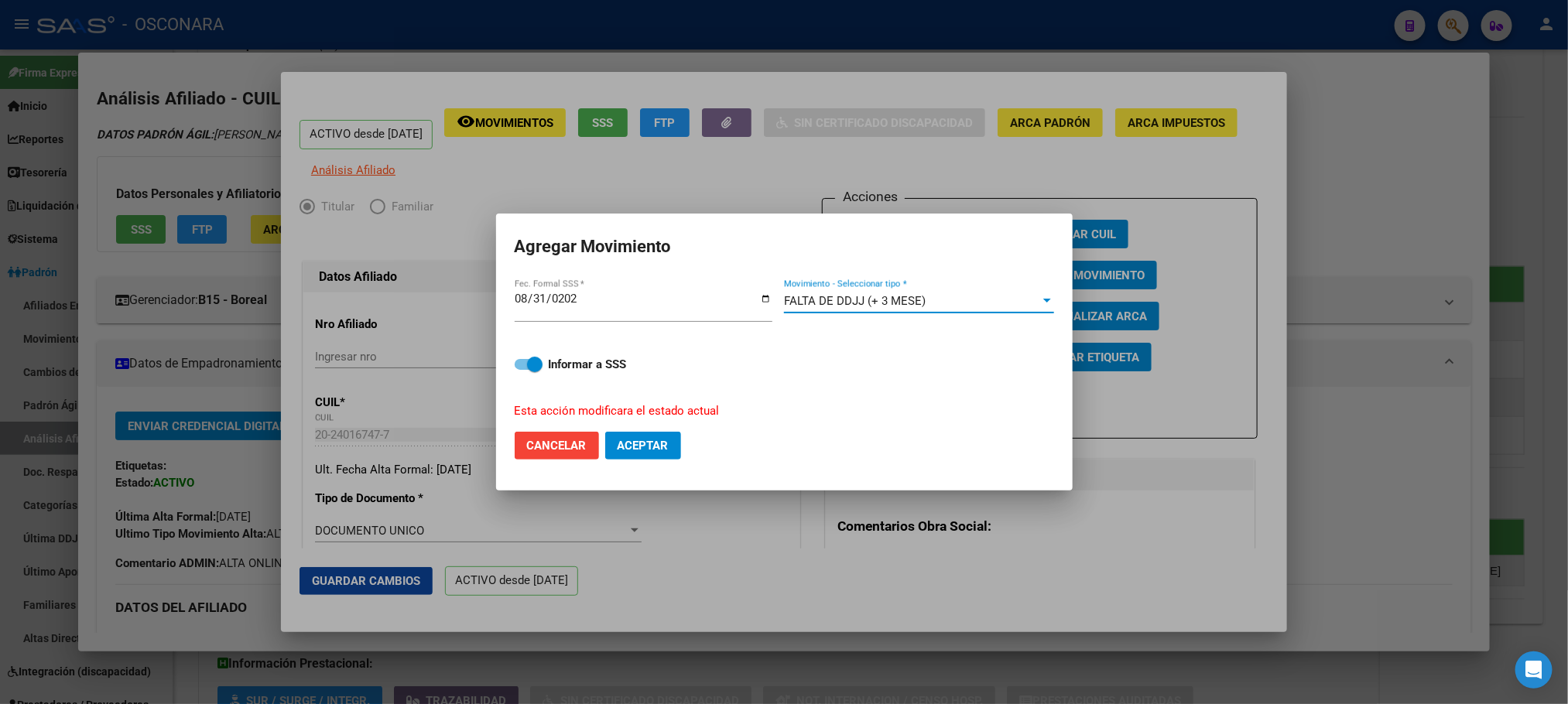
click at [523, 364] on span at bounding box center [528, 364] width 28 height 11
click at [523, 370] on input "Informar a SSS" at bounding box center [522, 370] width 1 height 1
click at [544, 365] on label "Informar a SSS" at bounding box center [784, 364] width 539 height 18
click at [523, 370] on input "Informar a SSS" at bounding box center [522, 370] width 1 height 1
click at [653, 445] on span "Aceptar" at bounding box center [643, 445] width 51 height 14
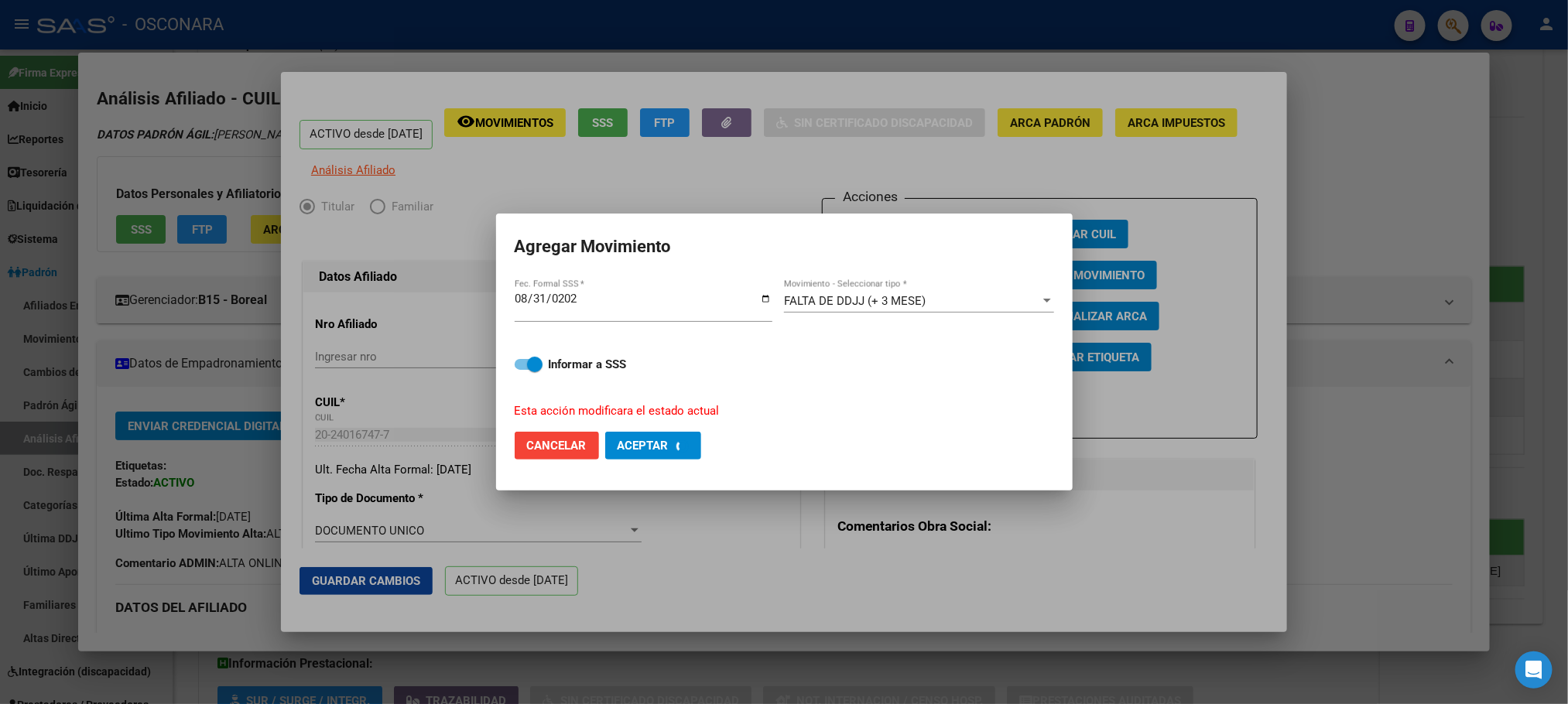
checkbox input "false"
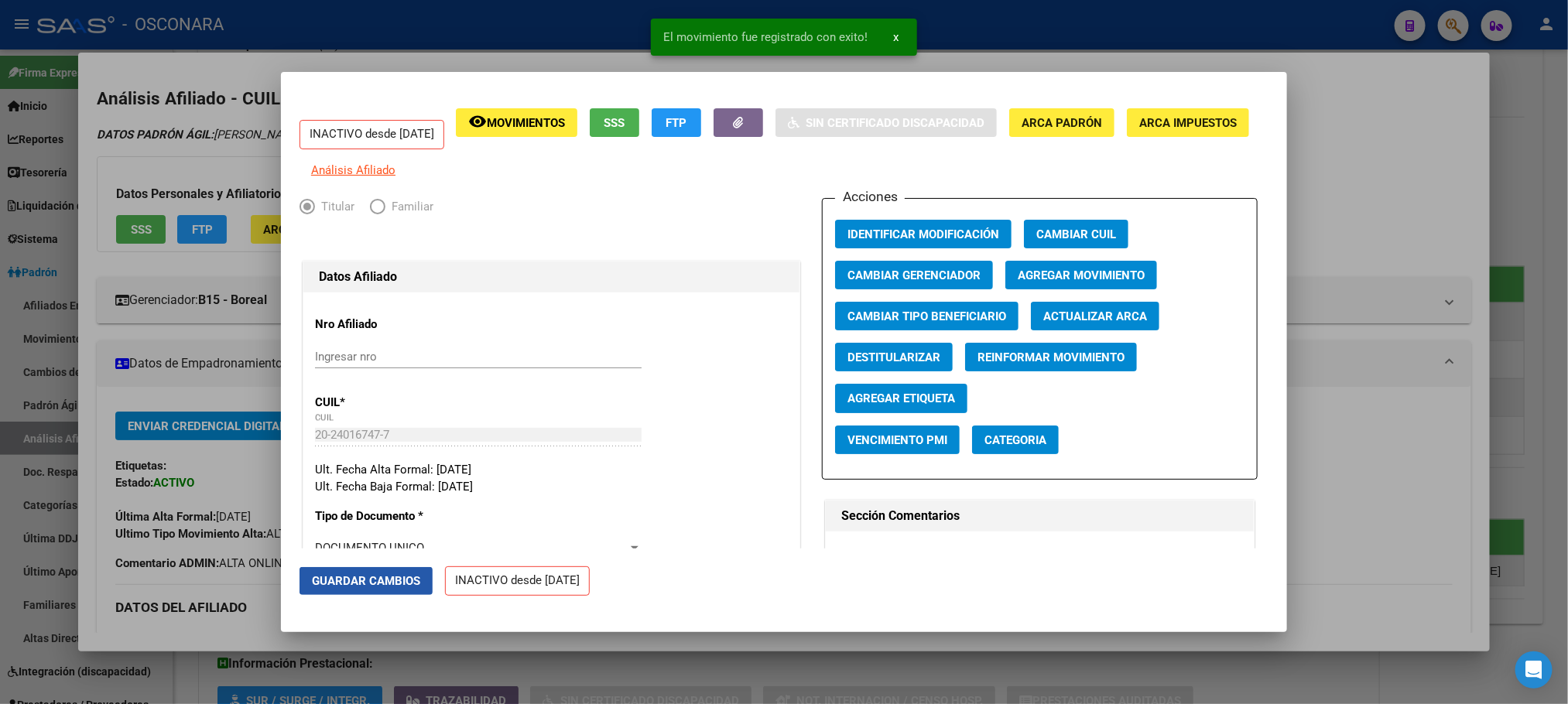
click at [377, 576] on span "Guardar Cambios" at bounding box center [366, 581] width 108 height 14
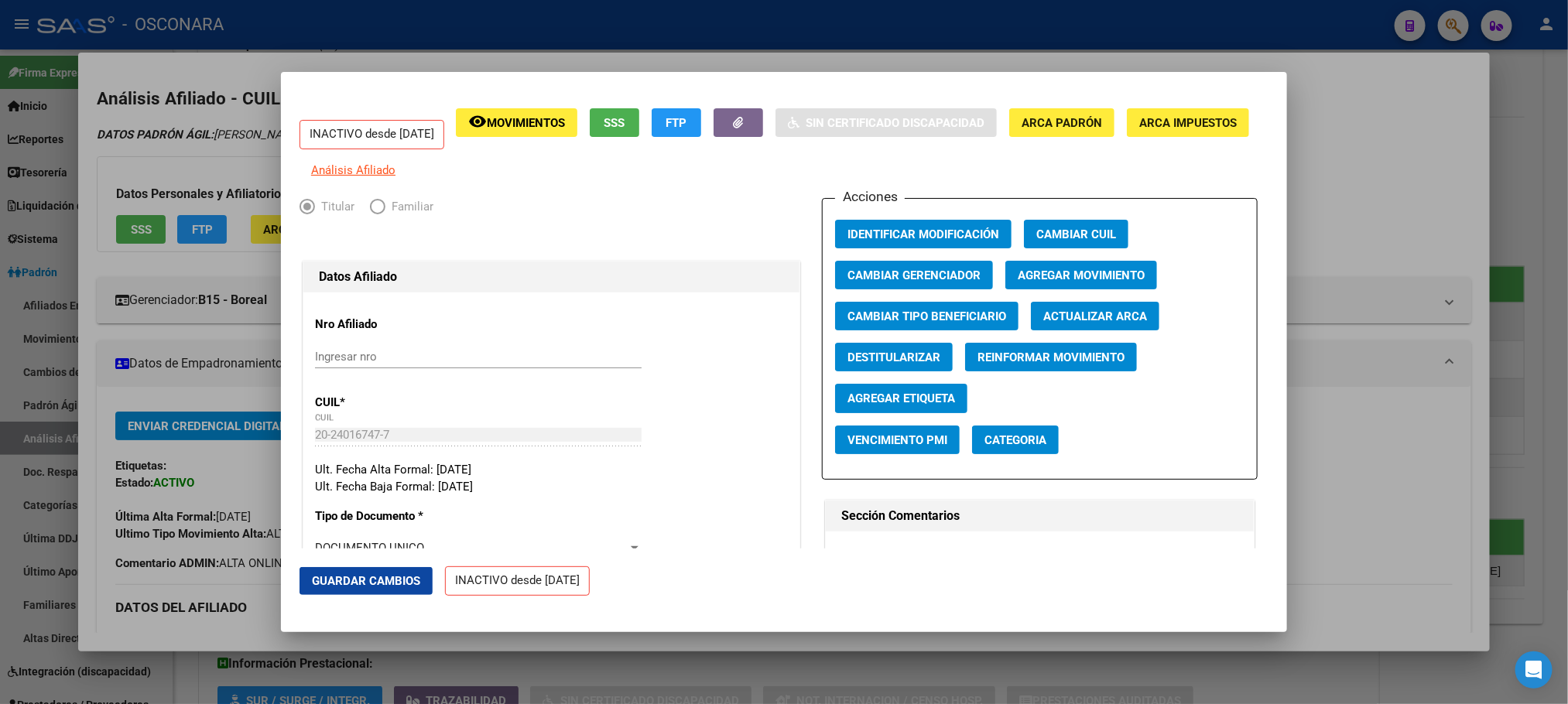
click at [353, 585] on span "Guardar Cambios" at bounding box center [366, 581] width 108 height 14
click at [1554, 154] on div at bounding box center [784, 352] width 1568 height 704
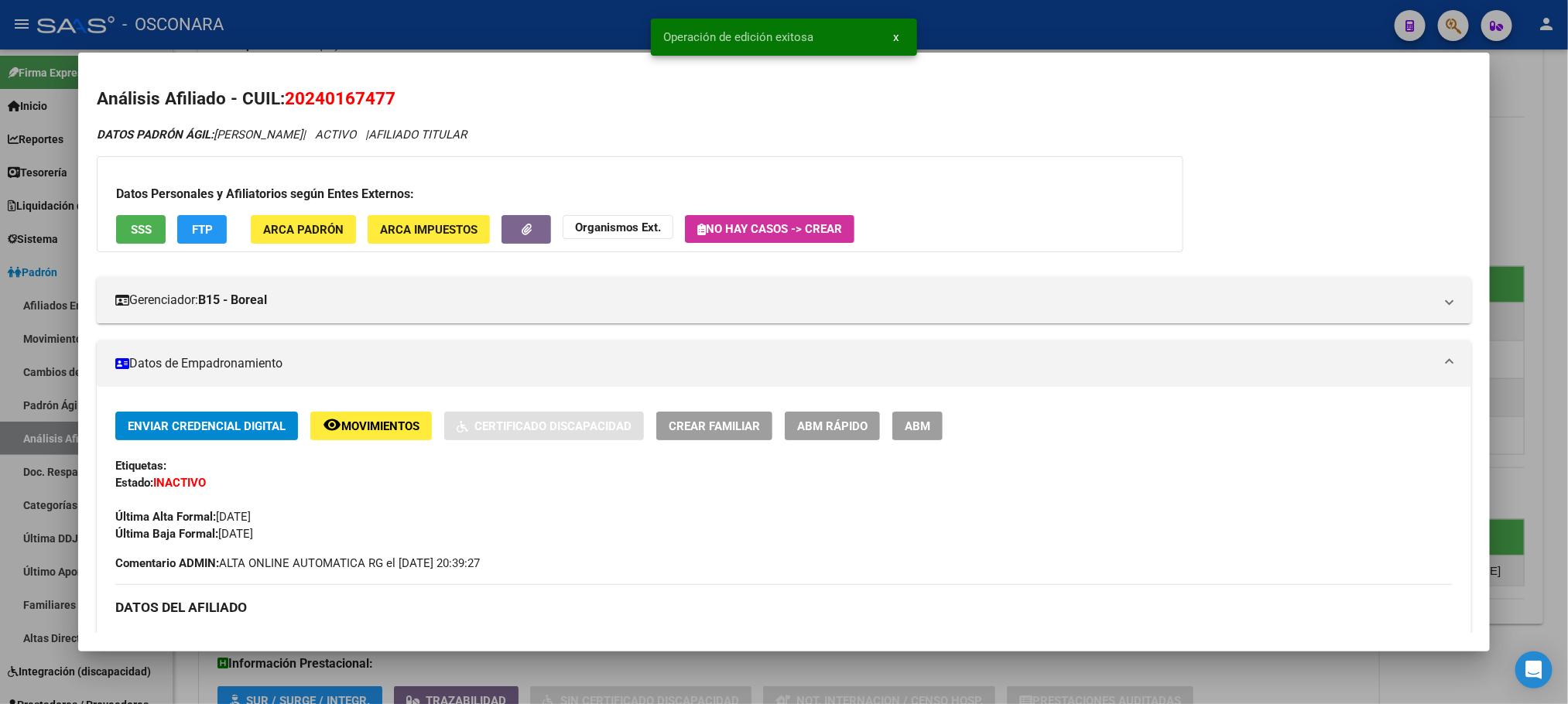
click at [1543, 150] on div at bounding box center [784, 352] width 1568 height 704
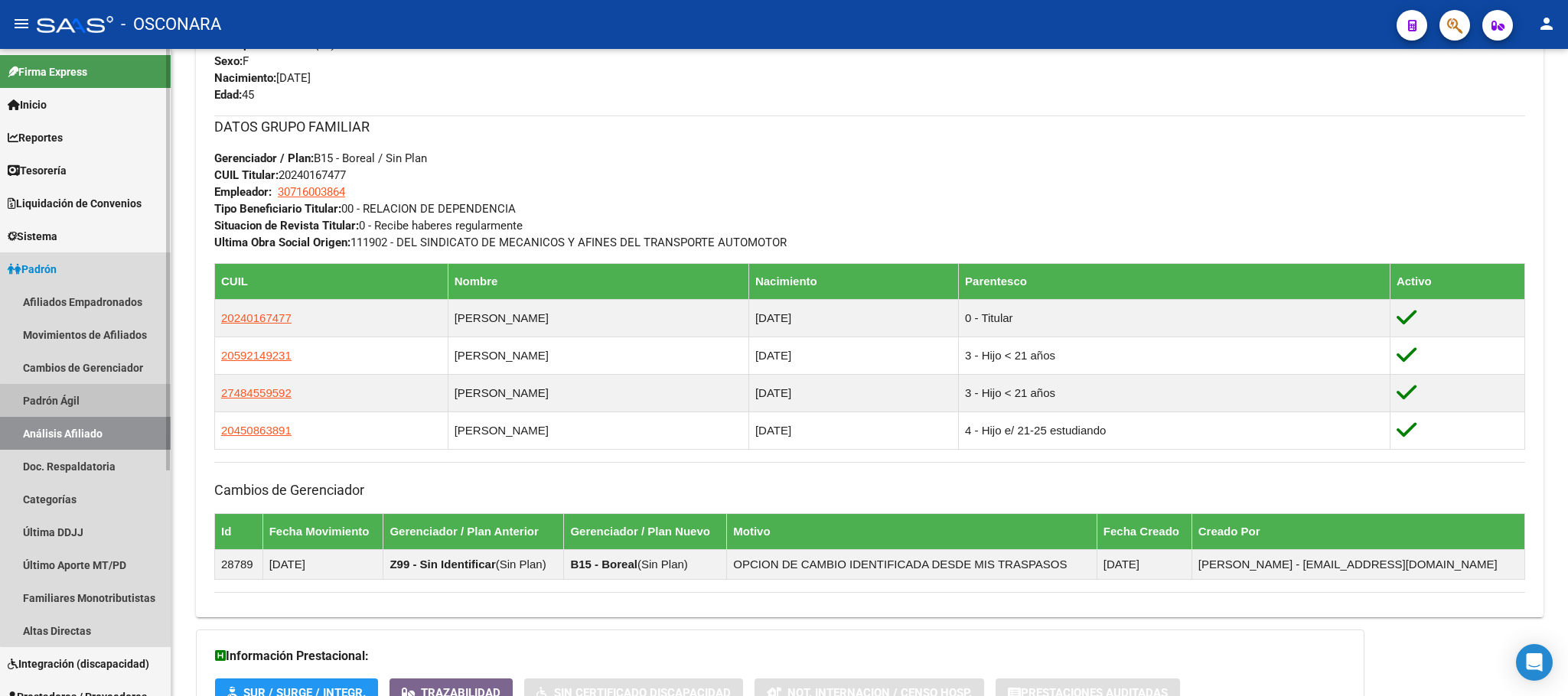
click at [104, 402] on link "Padrón Ágil" at bounding box center [85, 400] width 171 height 33
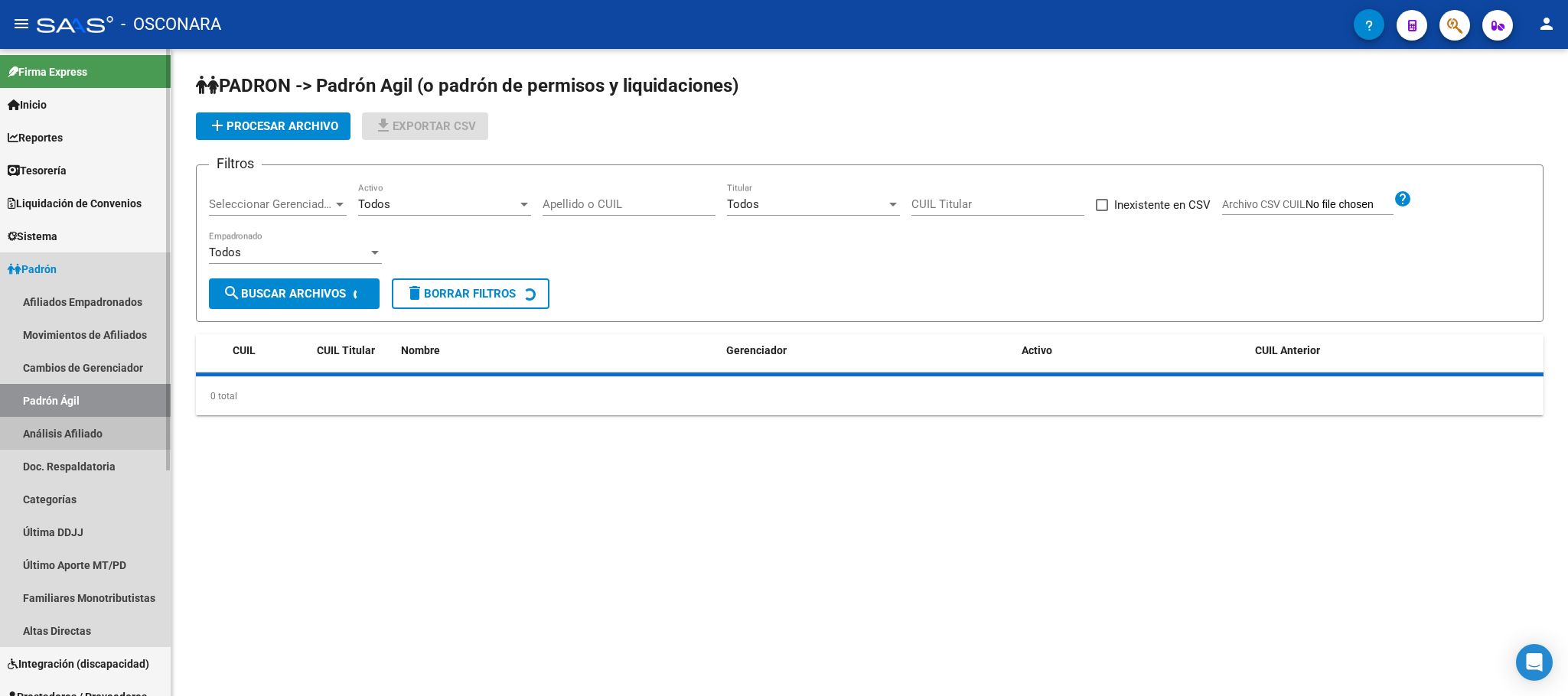
click at [113, 427] on link "Análisis Afiliado" at bounding box center [85, 433] width 171 height 33
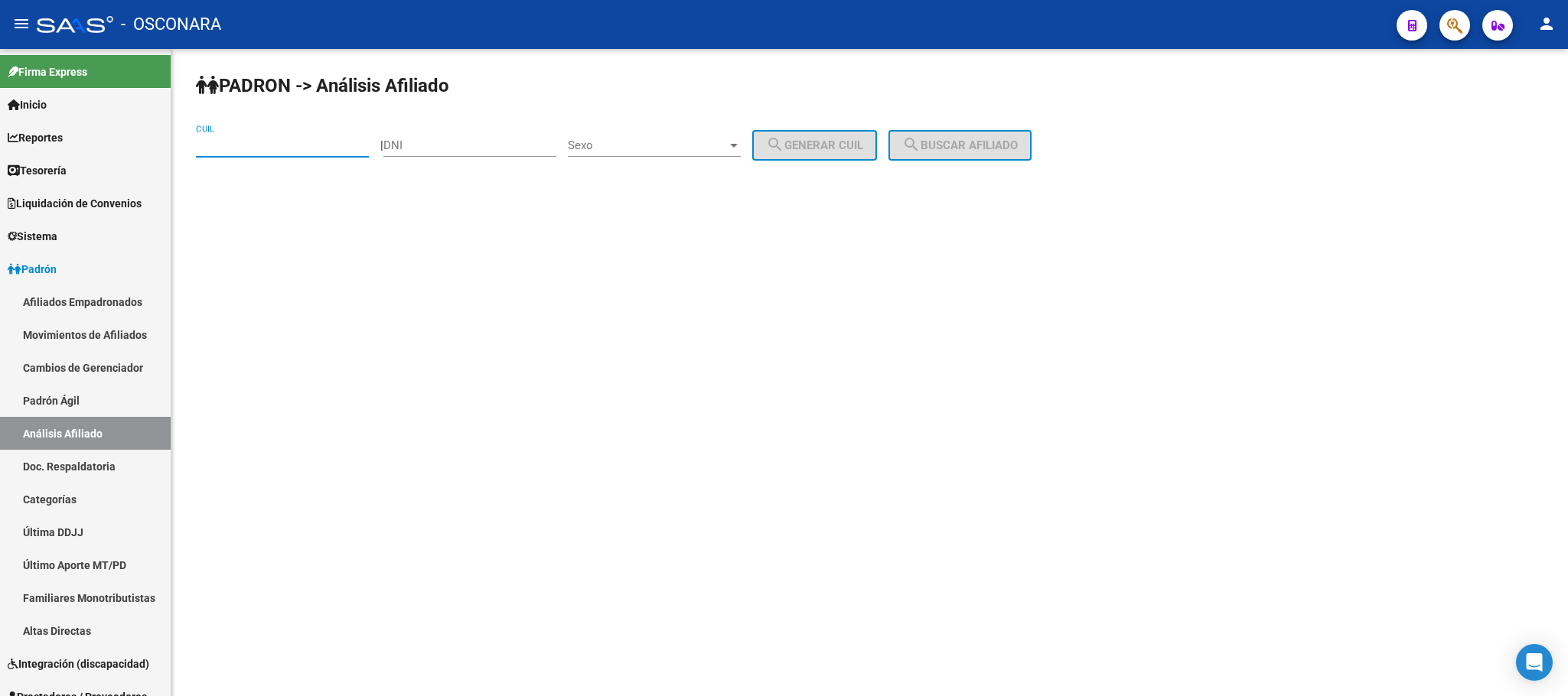
click at [286, 150] on input "CUIL" at bounding box center [282, 145] width 173 height 14
paste input "20-27806889-8"
type input "20-27806889-8"
click at [973, 131] on button "search Buscar afiliado" at bounding box center [960, 145] width 143 height 31
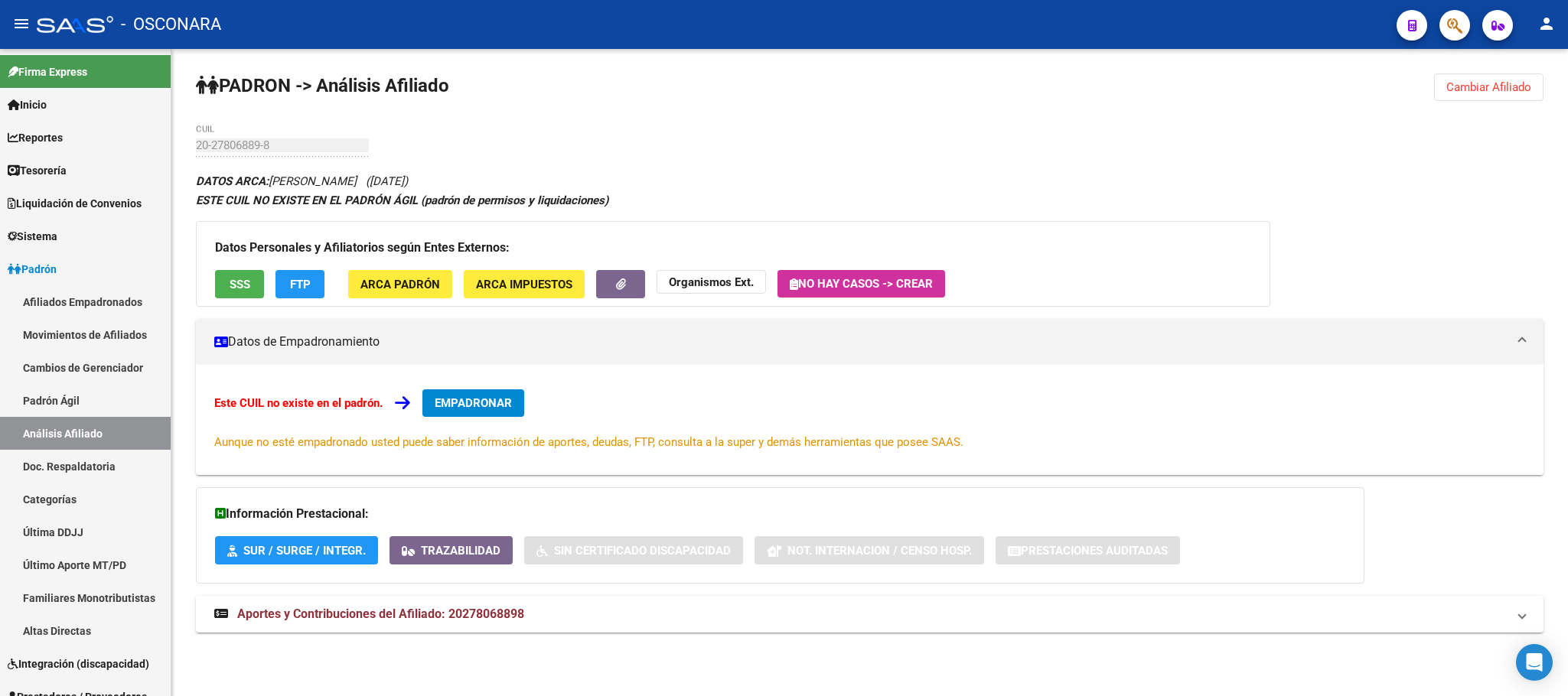
click at [211, 268] on div "Datos Personales y Afiliatorios según Entes Externos: SSS FTP ARCA Padrón ARCA …" at bounding box center [733, 263] width 1075 height 86
click at [234, 262] on div "Datos Personales y Afiliatorios según Entes Externos: SSS FTP ARCA Padrón ARCA …" at bounding box center [733, 263] width 1075 height 86
click at [237, 282] on span "SSS" at bounding box center [240, 285] width 20 height 14
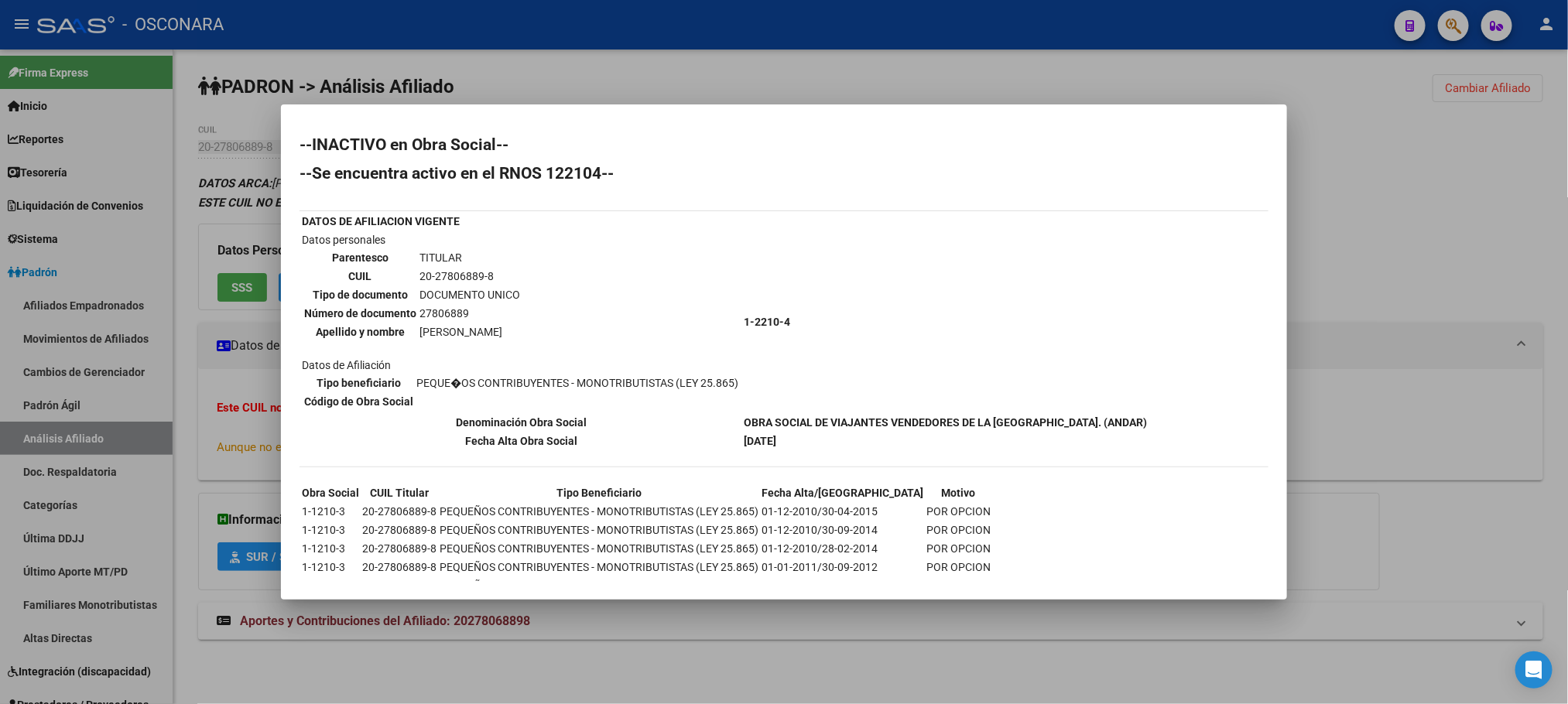
click at [778, 84] on div at bounding box center [784, 352] width 1568 height 704
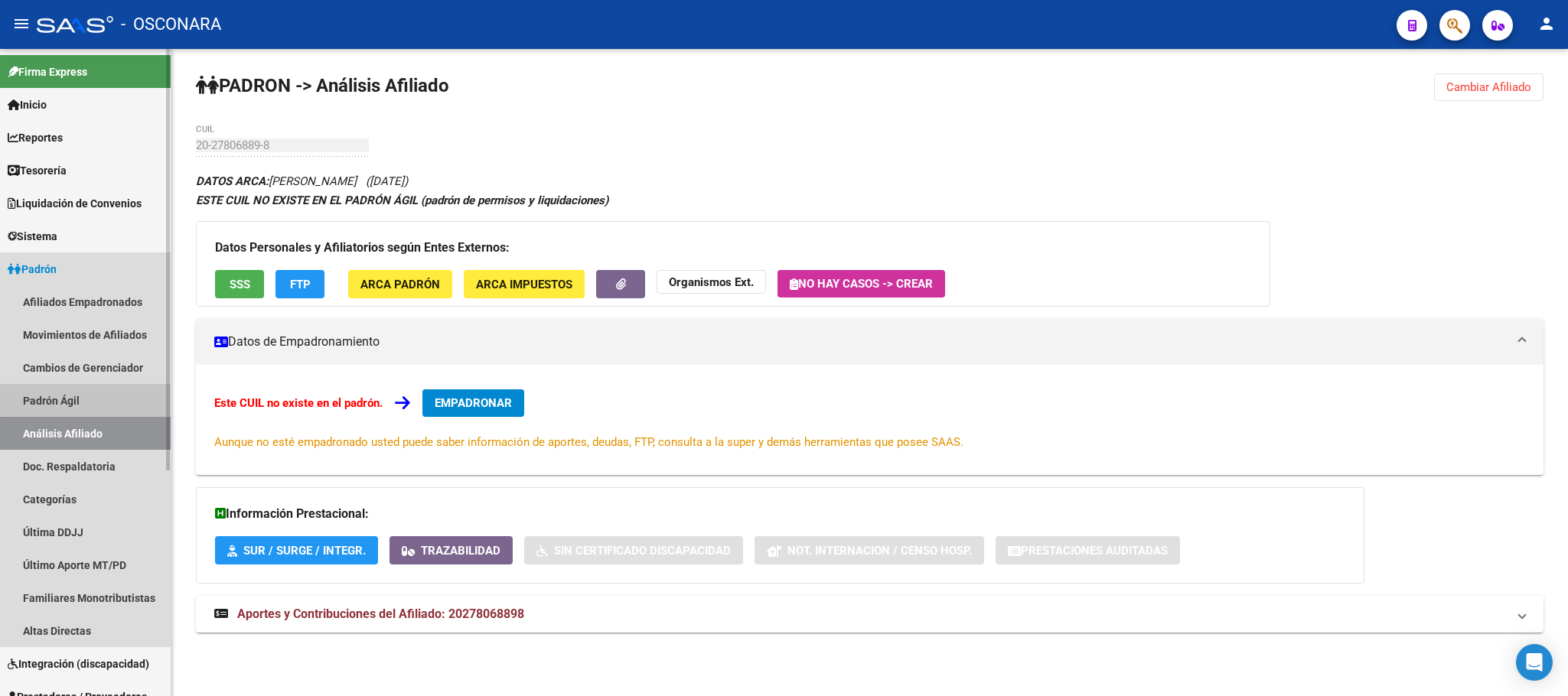
click at [115, 398] on link "Padrón Ágil" at bounding box center [85, 400] width 171 height 33
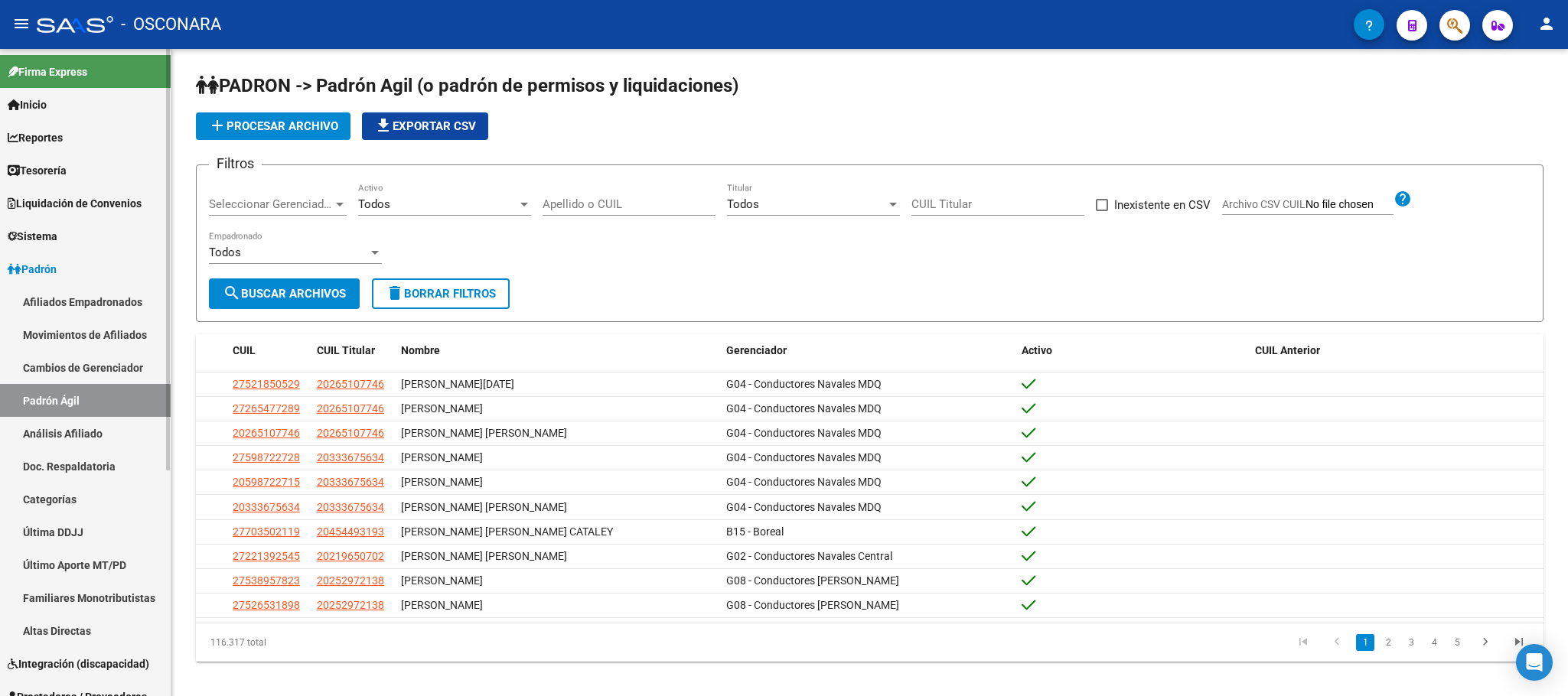
click at [122, 368] on link "Cambios de Gerenciador" at bounding box center [85, 367] width 171 height 33
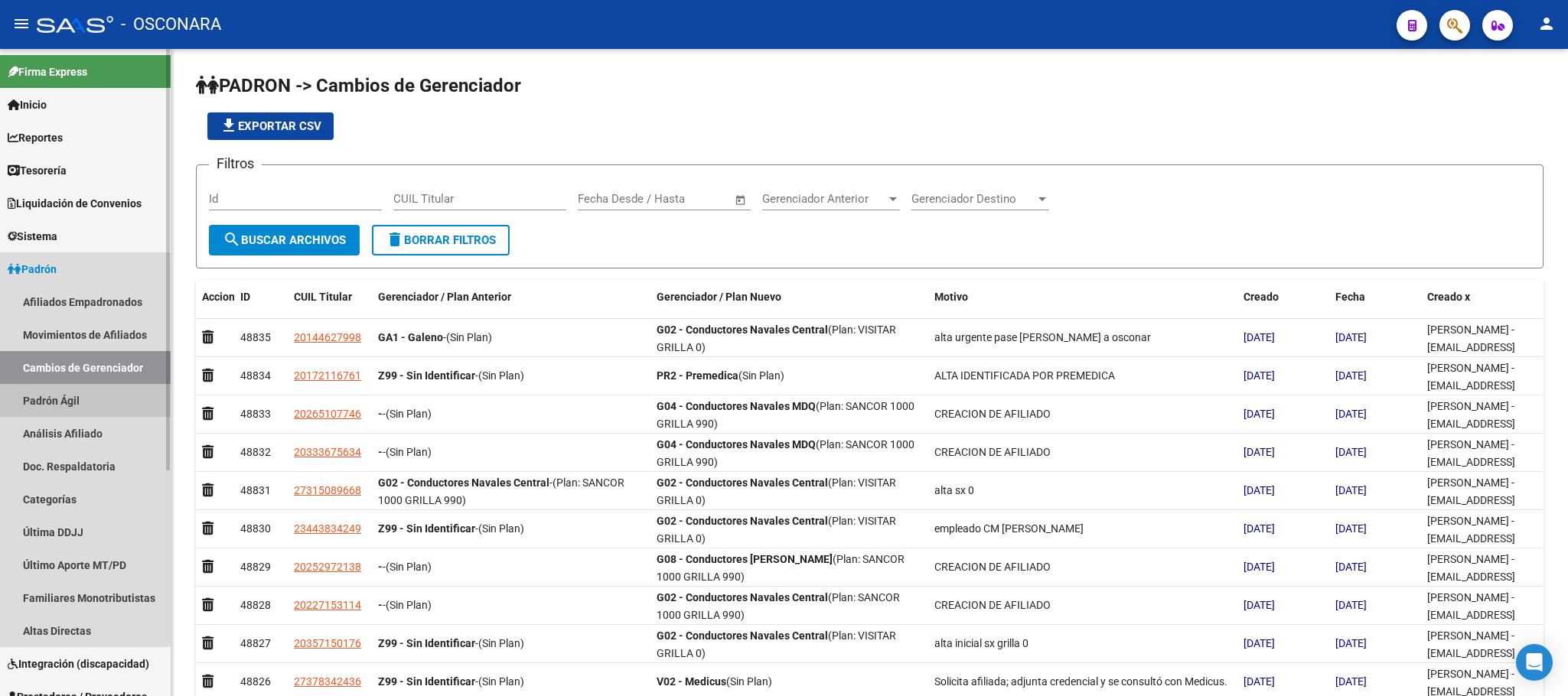
click at [81, 403] on link "Padrón Ágil" at bounding box center [85, 400] width 171 height 33
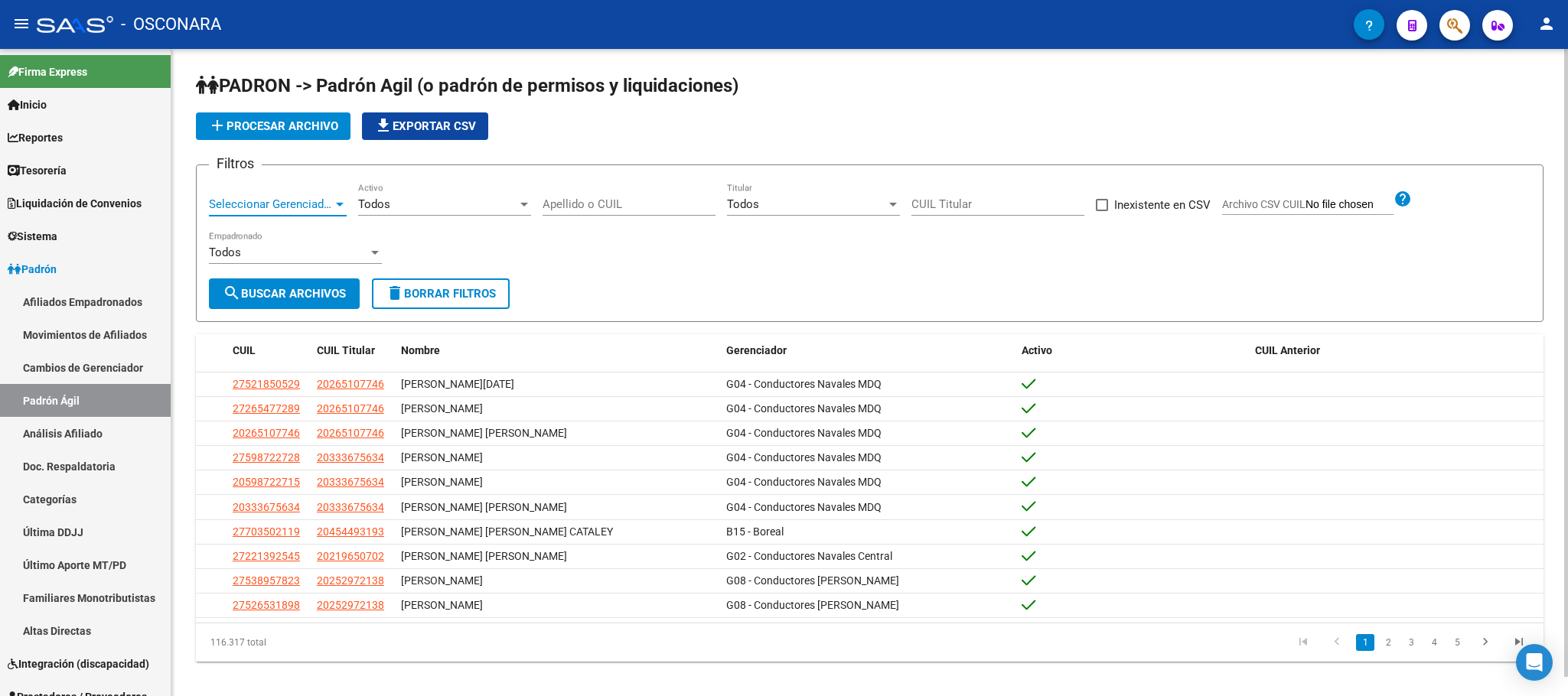
click at [285, 205] on span "Seleccionar Gerenciador" at bounding box center [271, 204] width 124 height 14
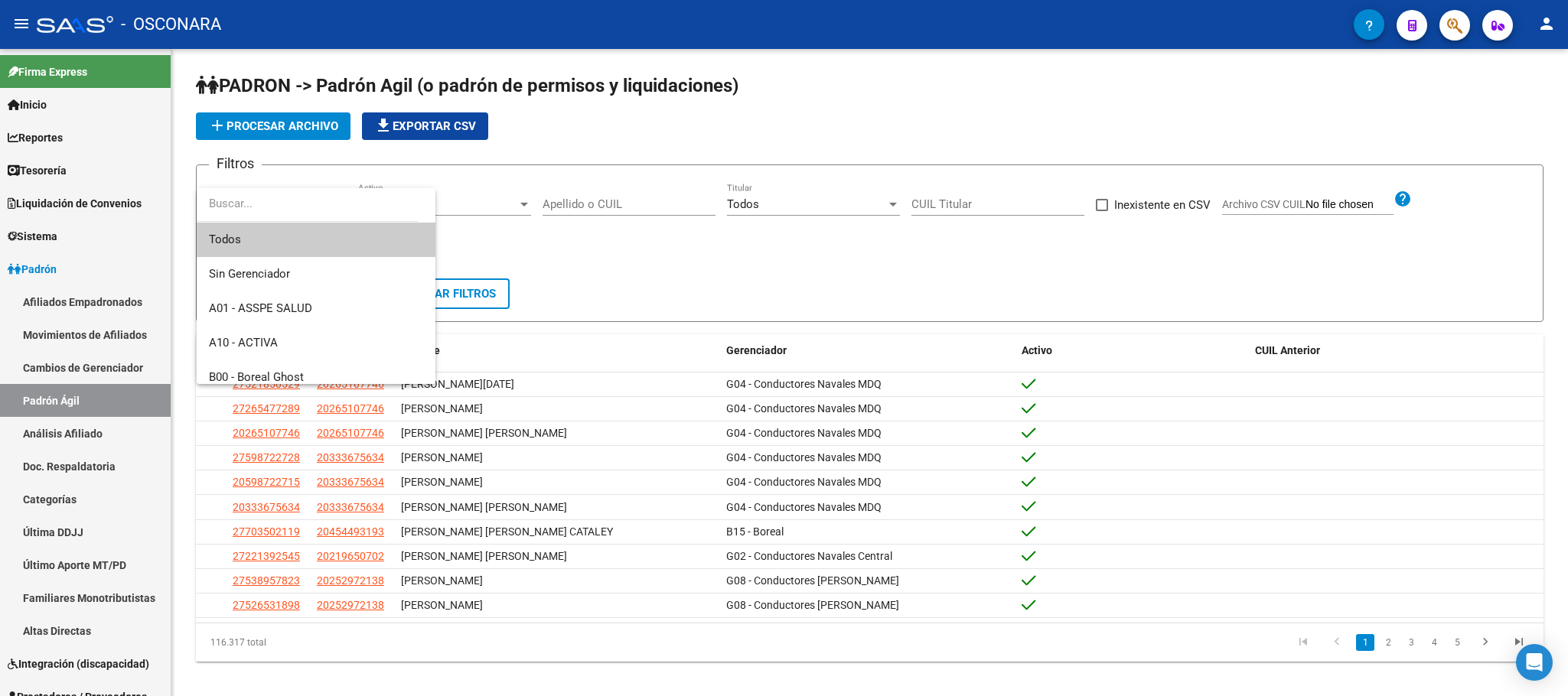
click at [95, 443] on div at bounding box center [784, 348] width 1568 height 696
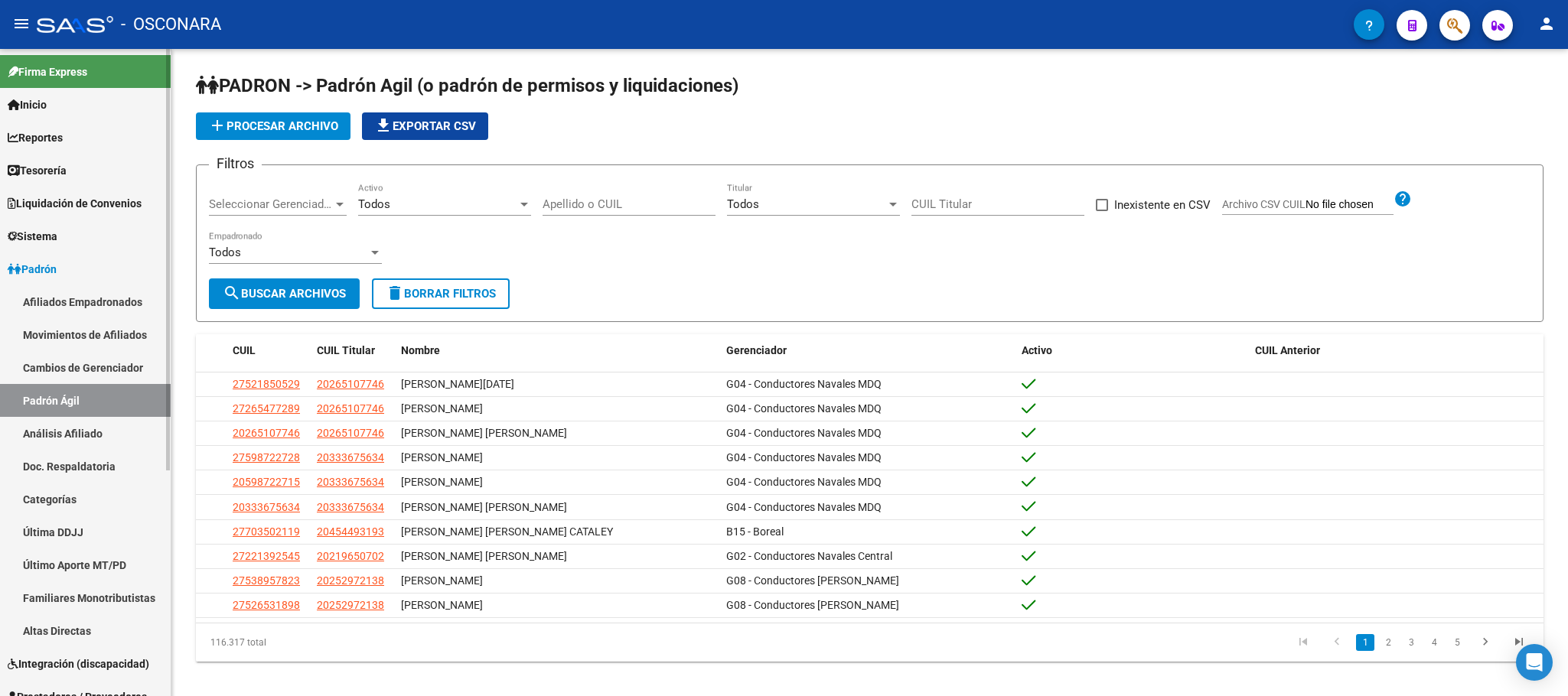
click at [95, 440] on link "Análisis Afiliado" at bounding box center [85, 433] width 171 height 33
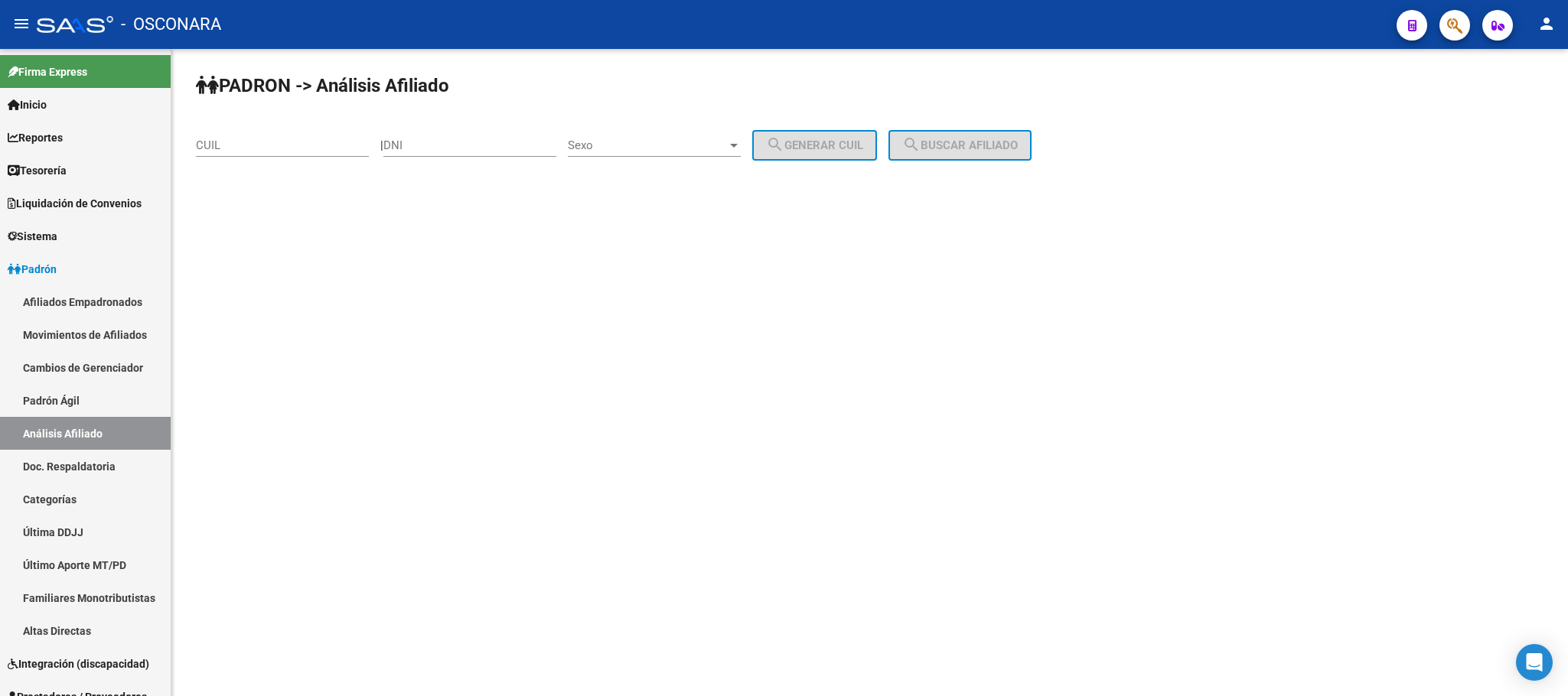
click at [293, 154] on div "CUIL" at bounding box center [282, 141] width 173 height 33
paste input "27-36650561-5"
type input "27-36650561-5"
click at [972, 131] on button "search Buscar afiliado" at bounding box center [960, 145] width 143 height 31
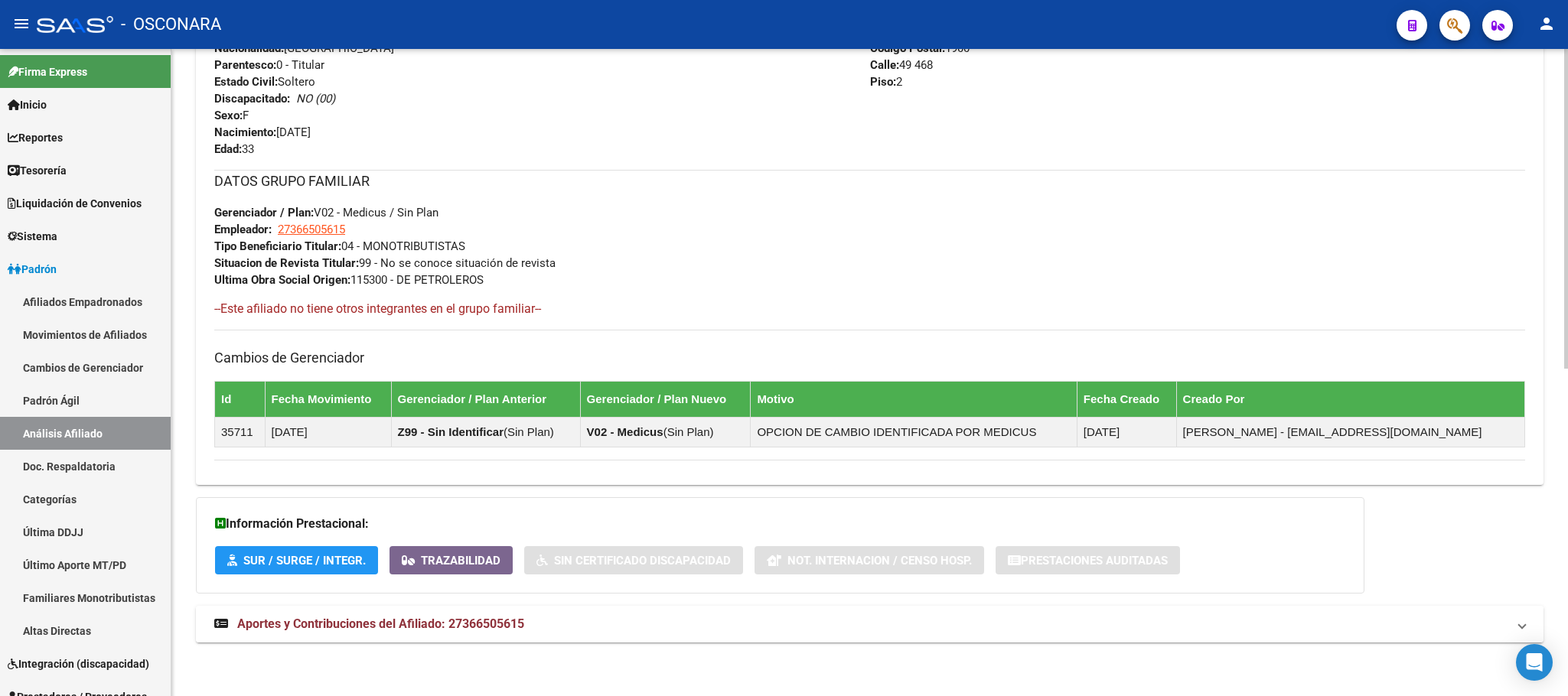
click at [464, 623] on span "Aportes y Contribuciones del Afiliado: 27366505615" at bounding box center [381, 624] width 287 height 14
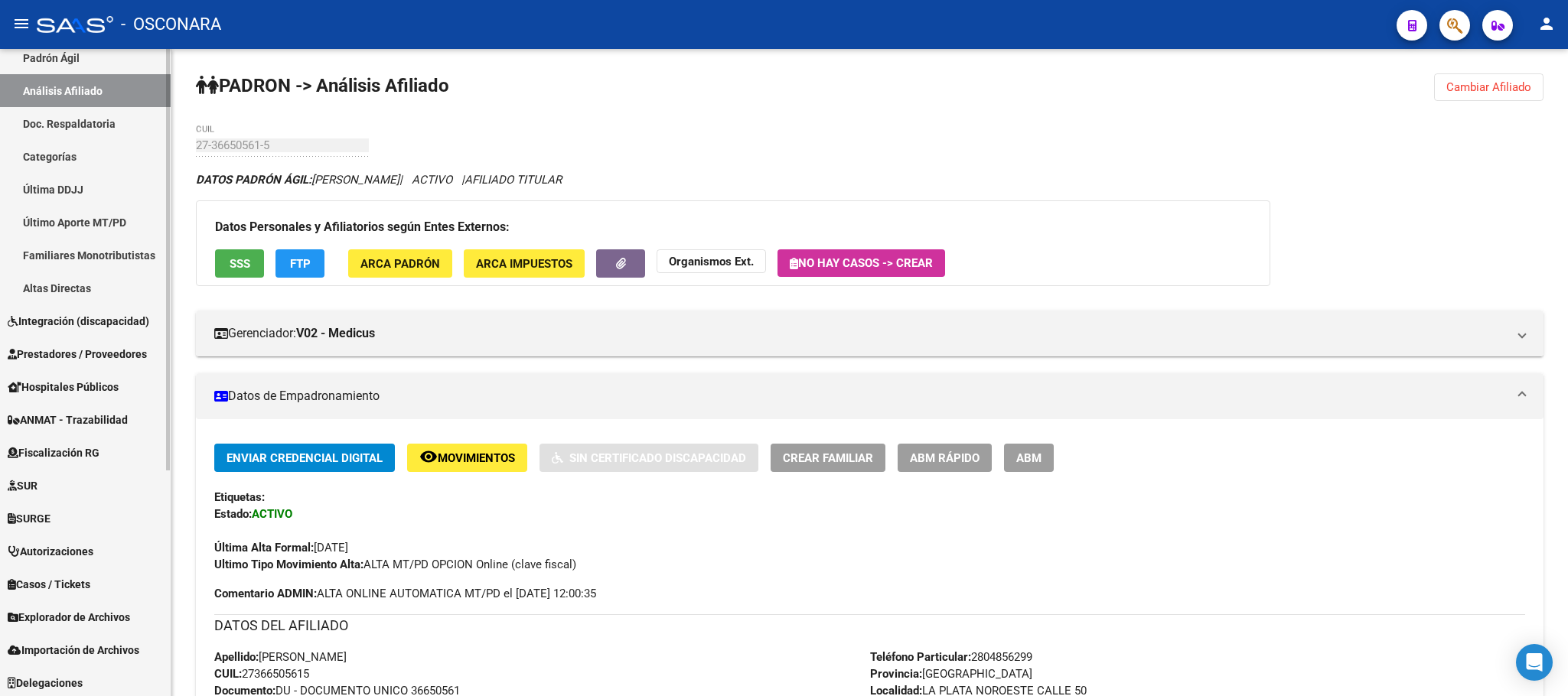
scroll to position [345, 0]
click at [83, 617] on span "Explorador de Archivos" at bounding box center [69, 614] width 123 height 17
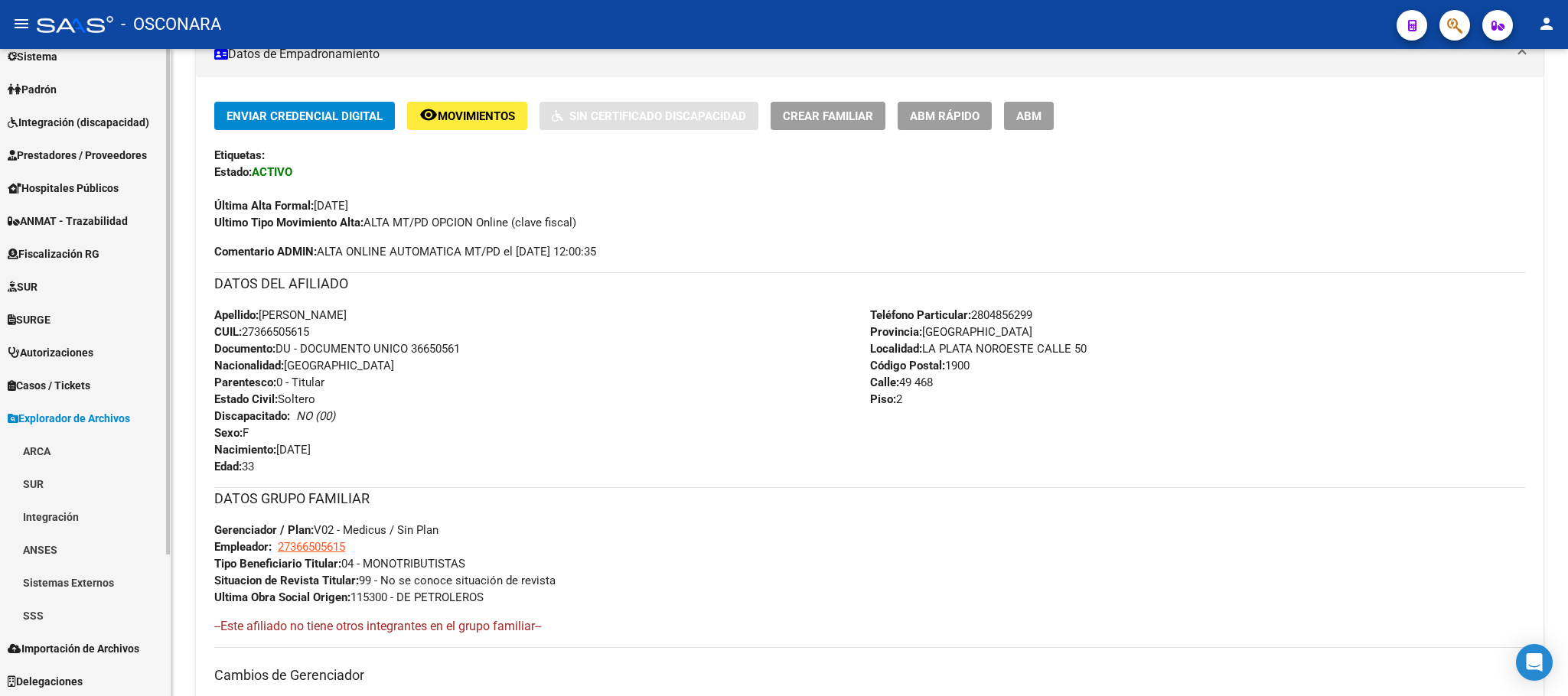
scroll to position [344, 0]
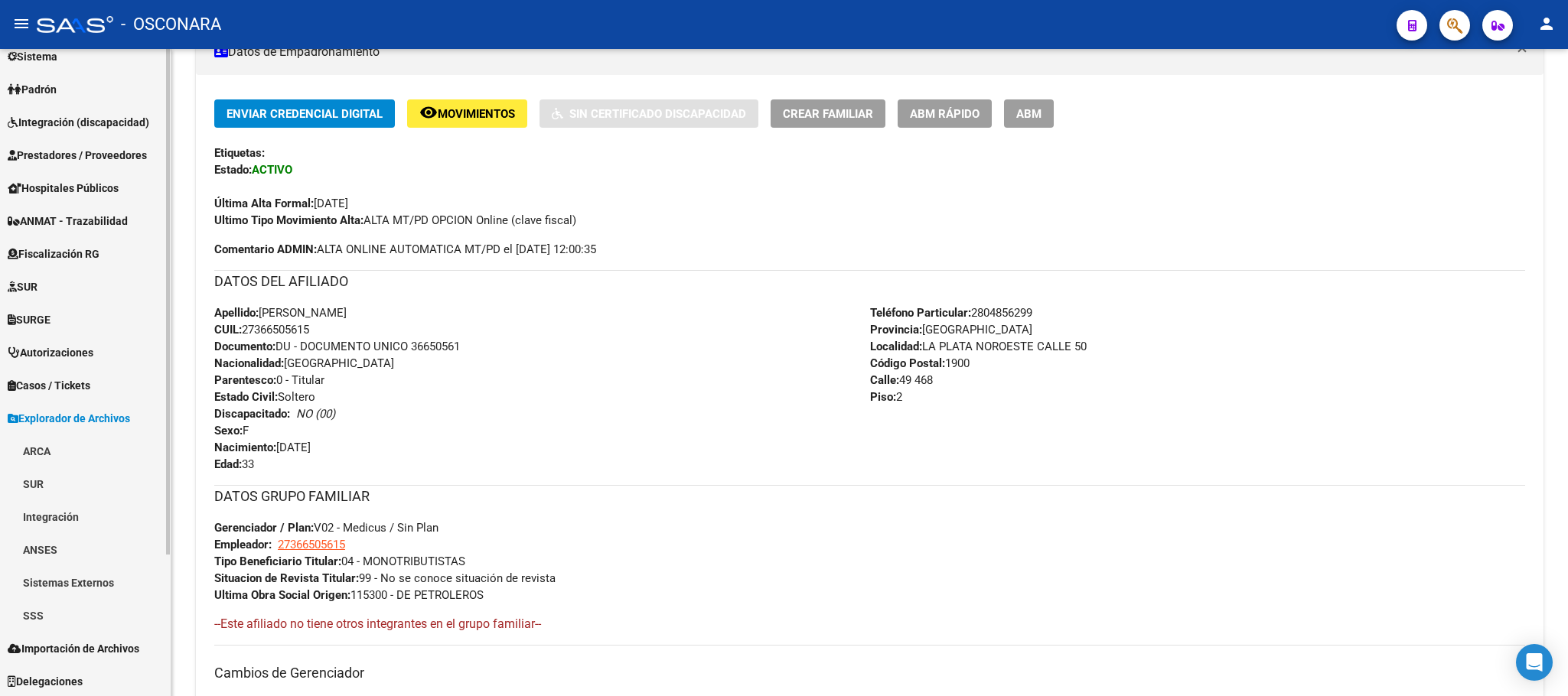
click at [37, 623] on link "SSS" at bounding box center [85, 616] width 171 height 33
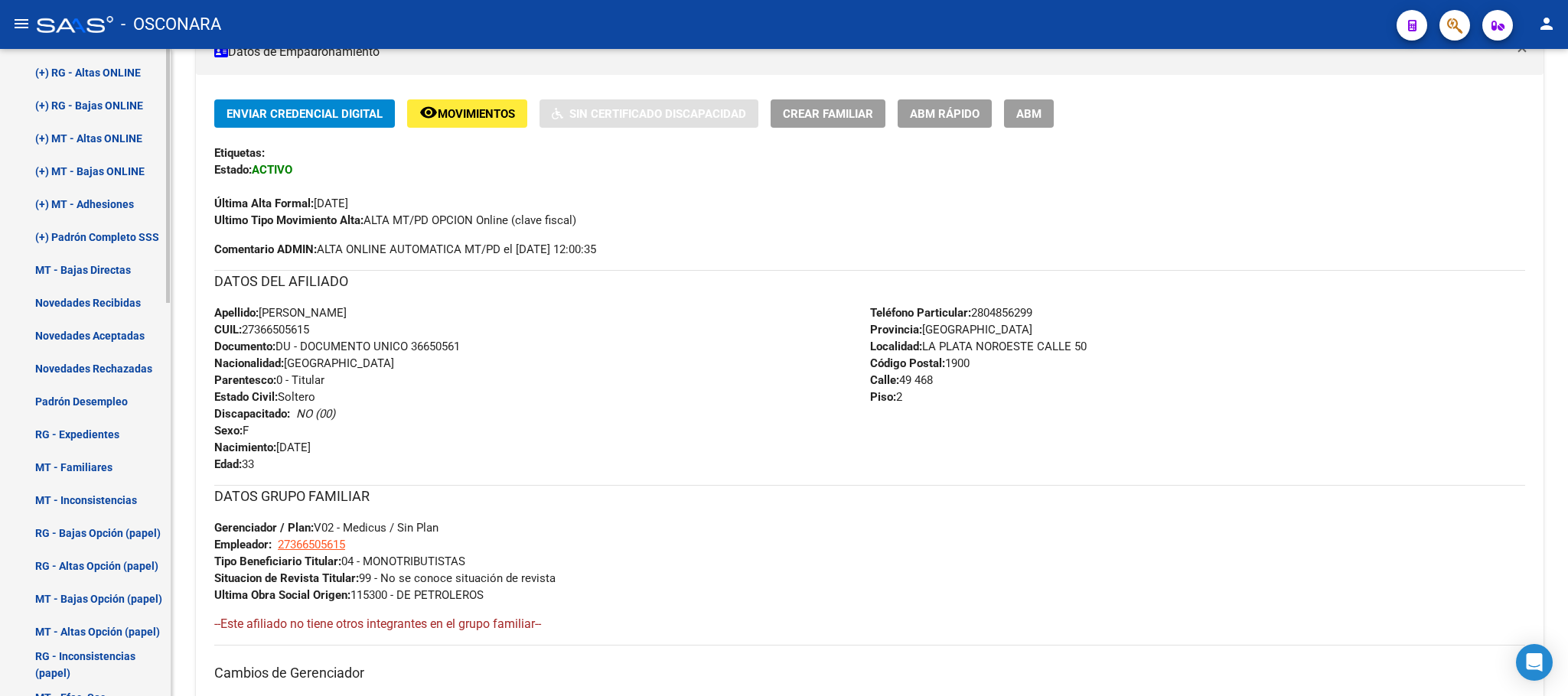
scroll to position [773, 0]
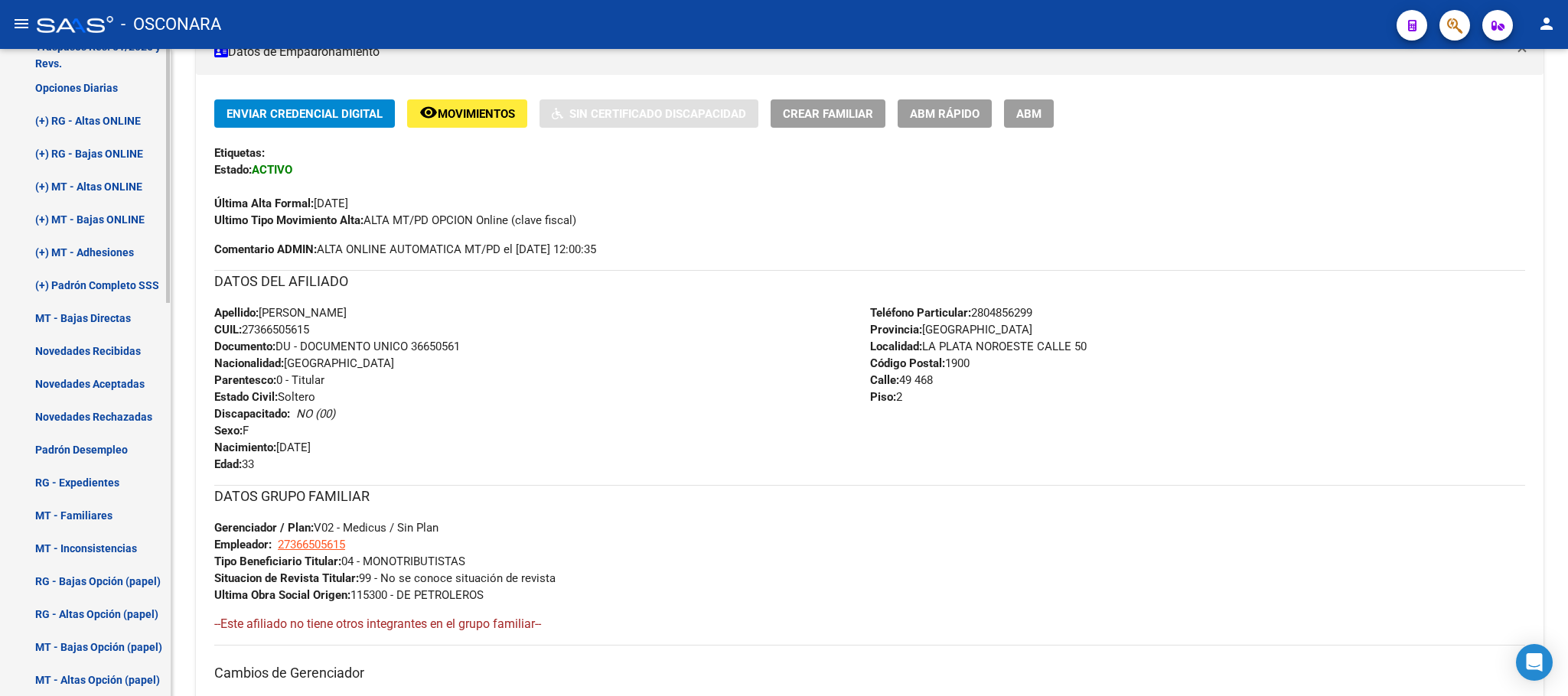
click at [116, 345] on link "Novedades Recibidas" at bounding box center [85, 351] width 171 height 33
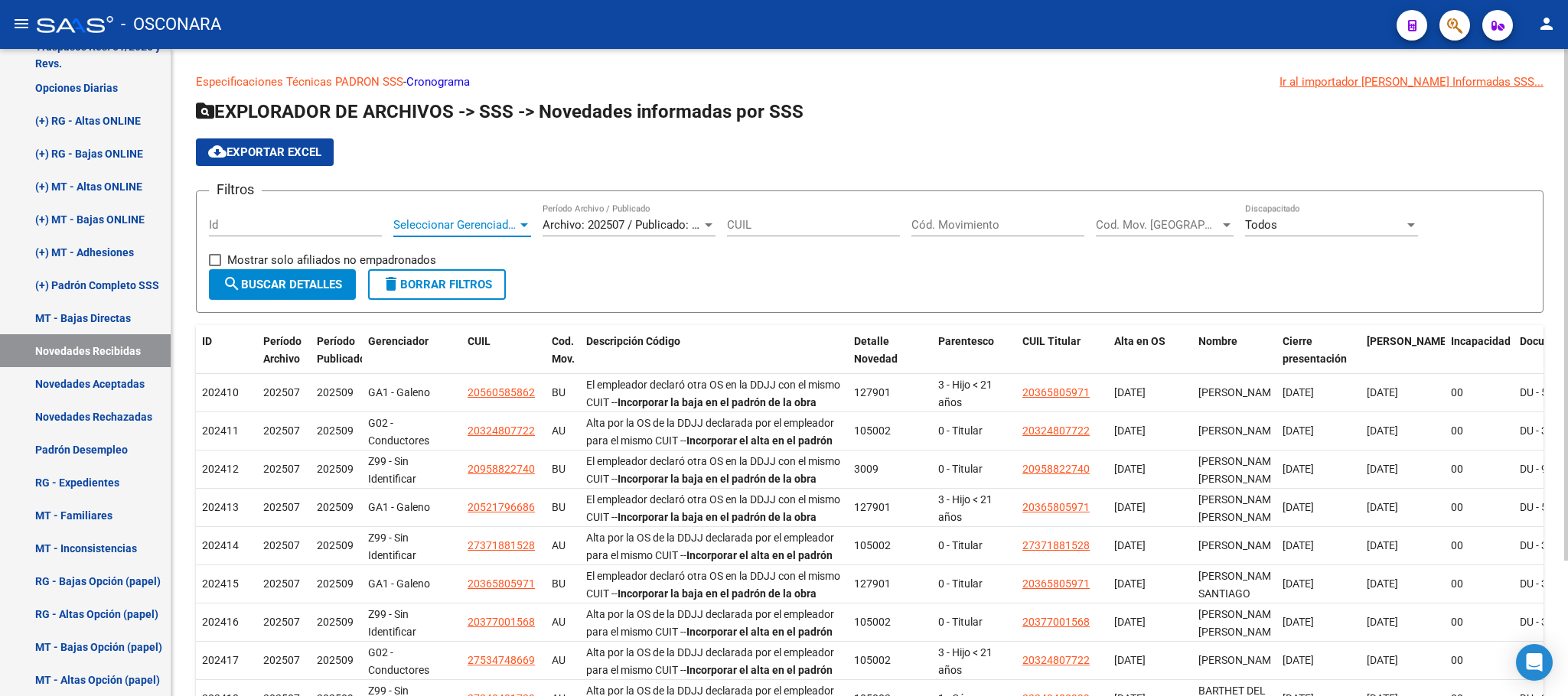
click at [518, 219] on div at bounding box center [525, 225] width 14 height 13
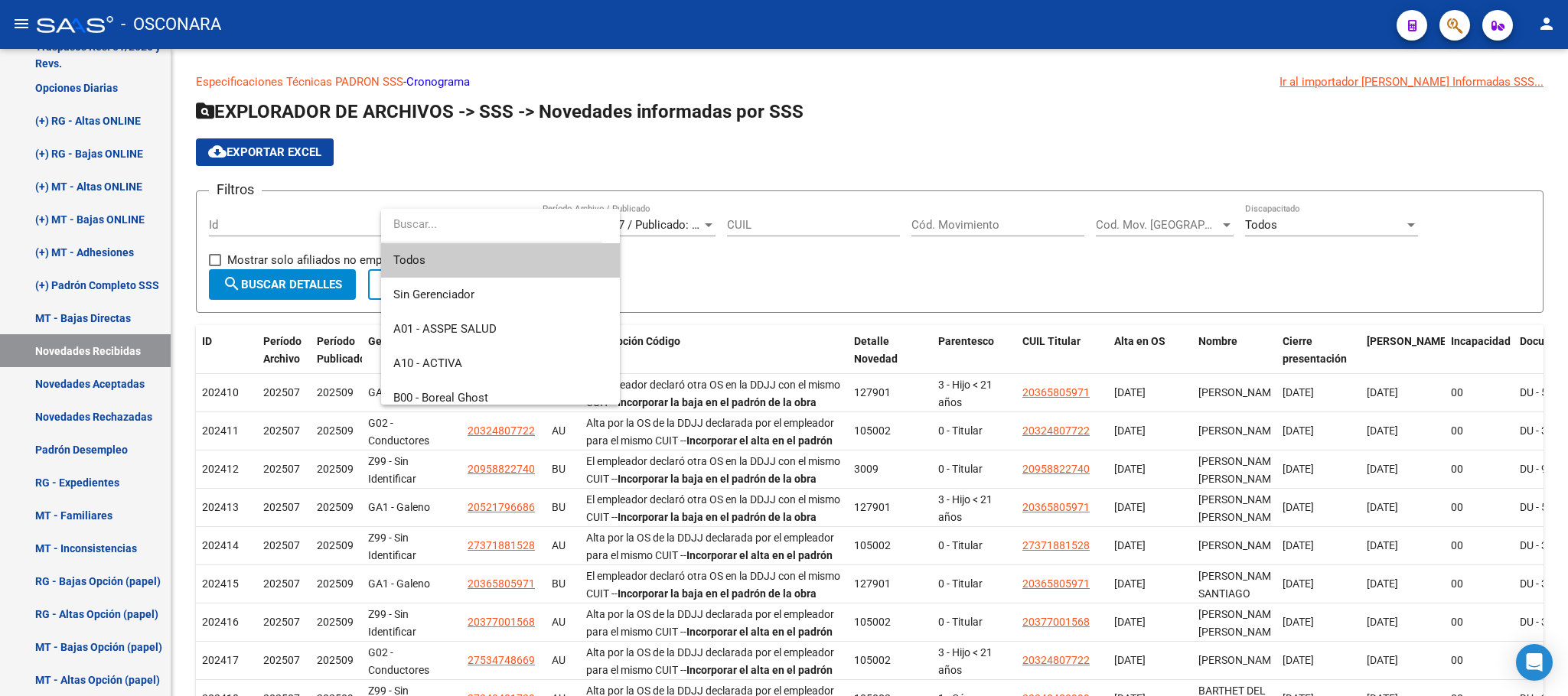
click at [450, 265] on span "Todos" at bounding box center [500, 260] width 214 height 35
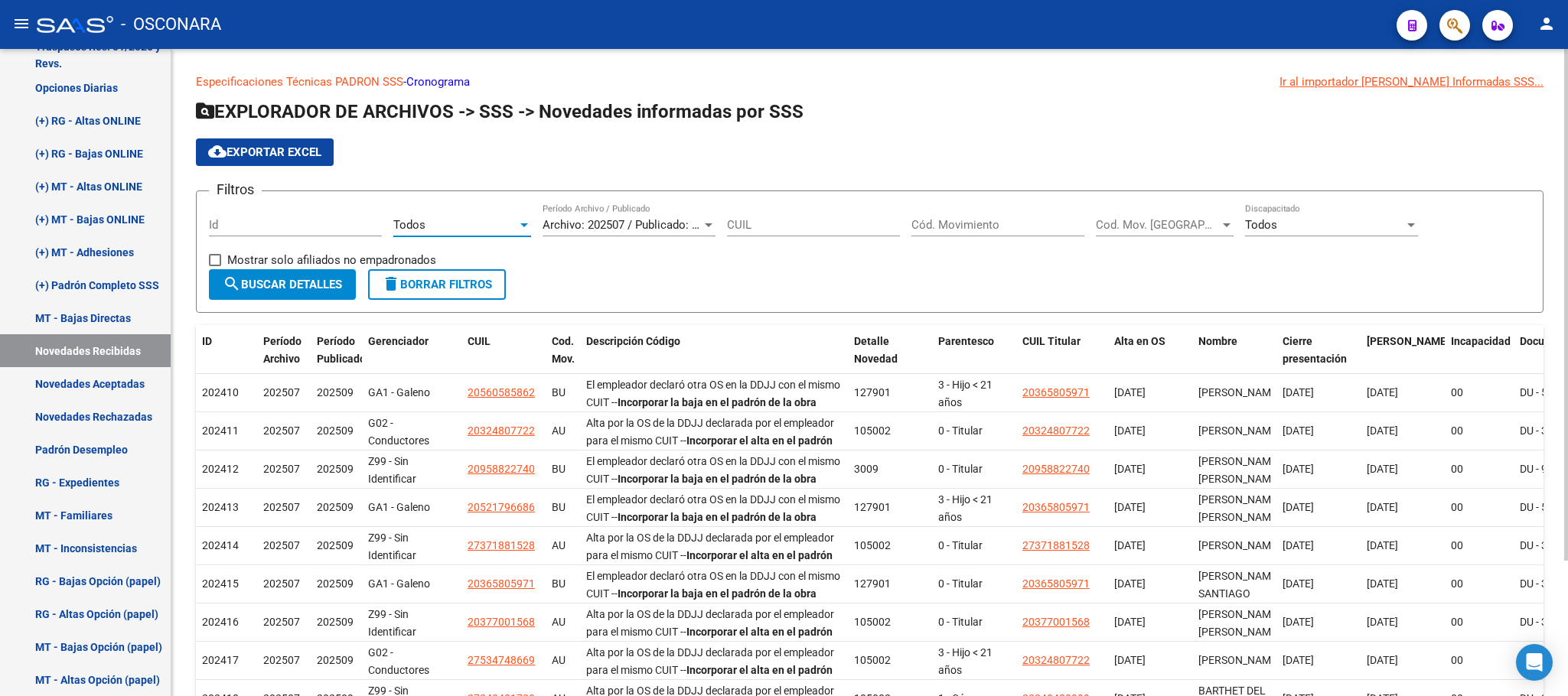
click at [293, 154] on span "cloud_download Exportar EXCEL" at bounding box center [265, 153] width 113 height 14
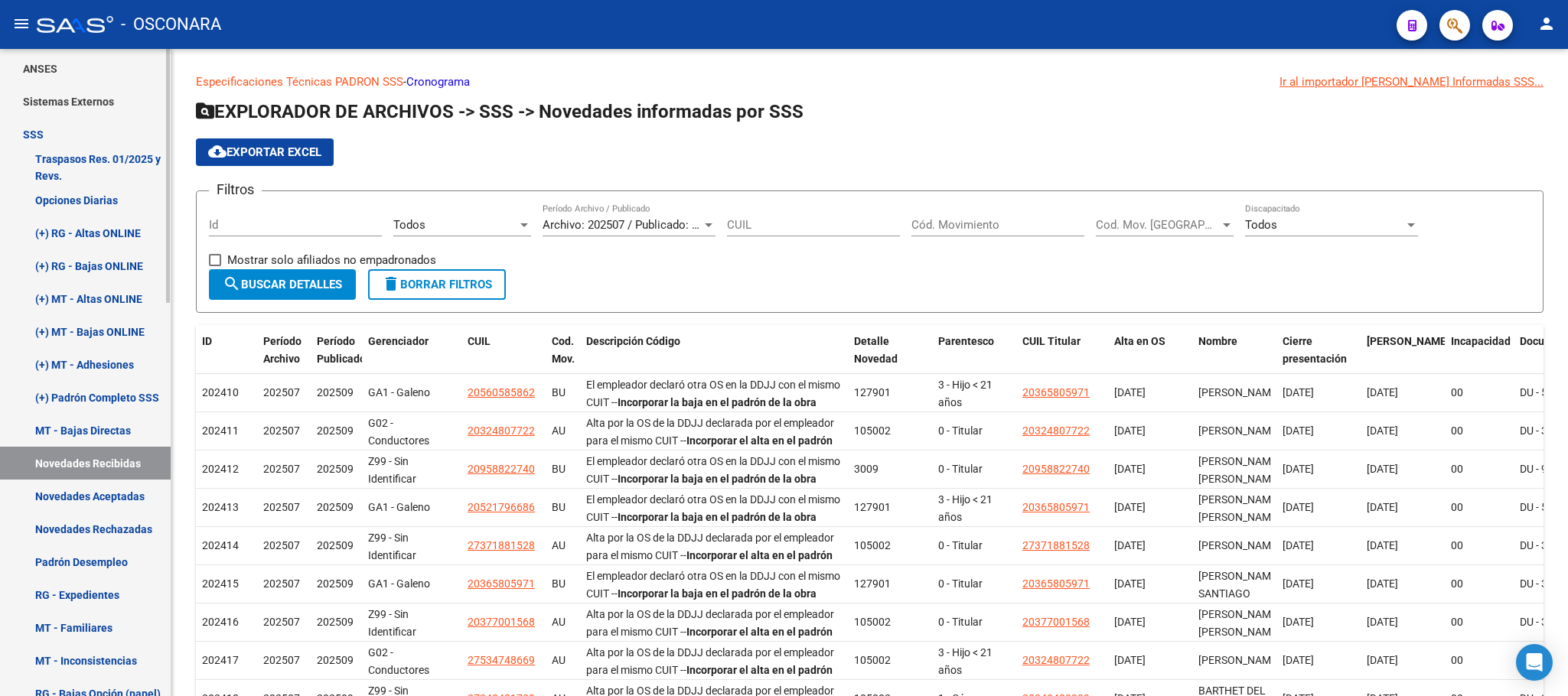
scroll to position [658, 0]
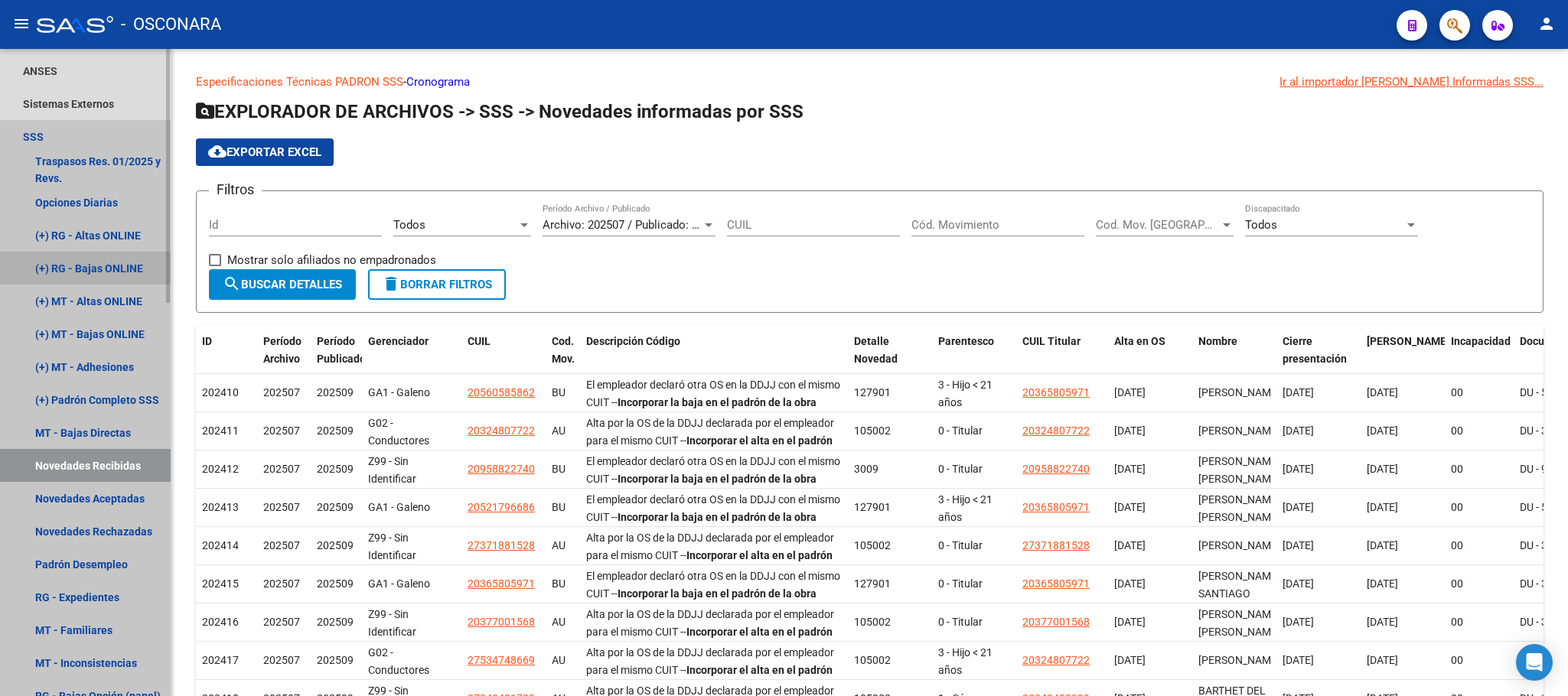
click at [122, 274] on link "(+) RG - Bajas ONLINE" at bounding box center [85, 268] width 171 height 33
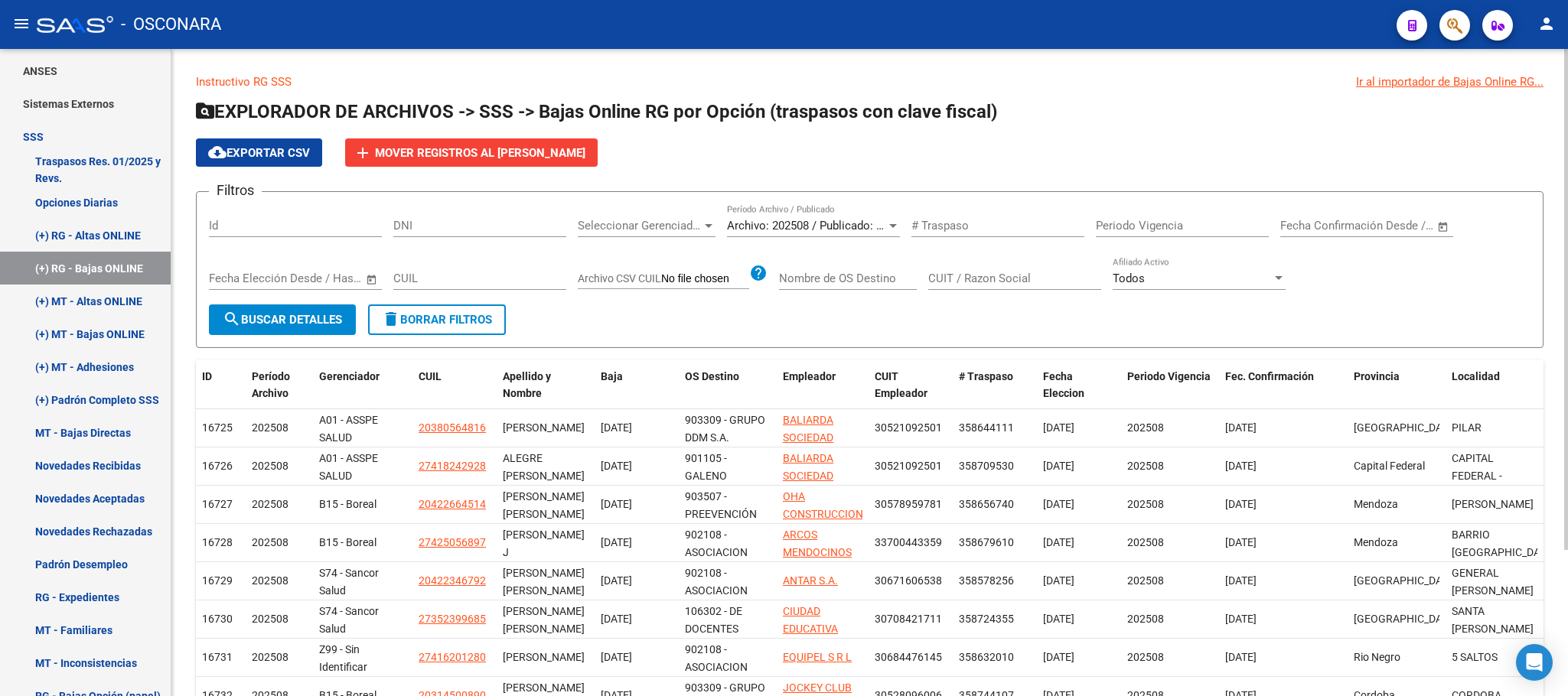
click at [680, 220] on span "Seleccionar Gerenciador" at bounding box center [640, 226] width 124 height 14
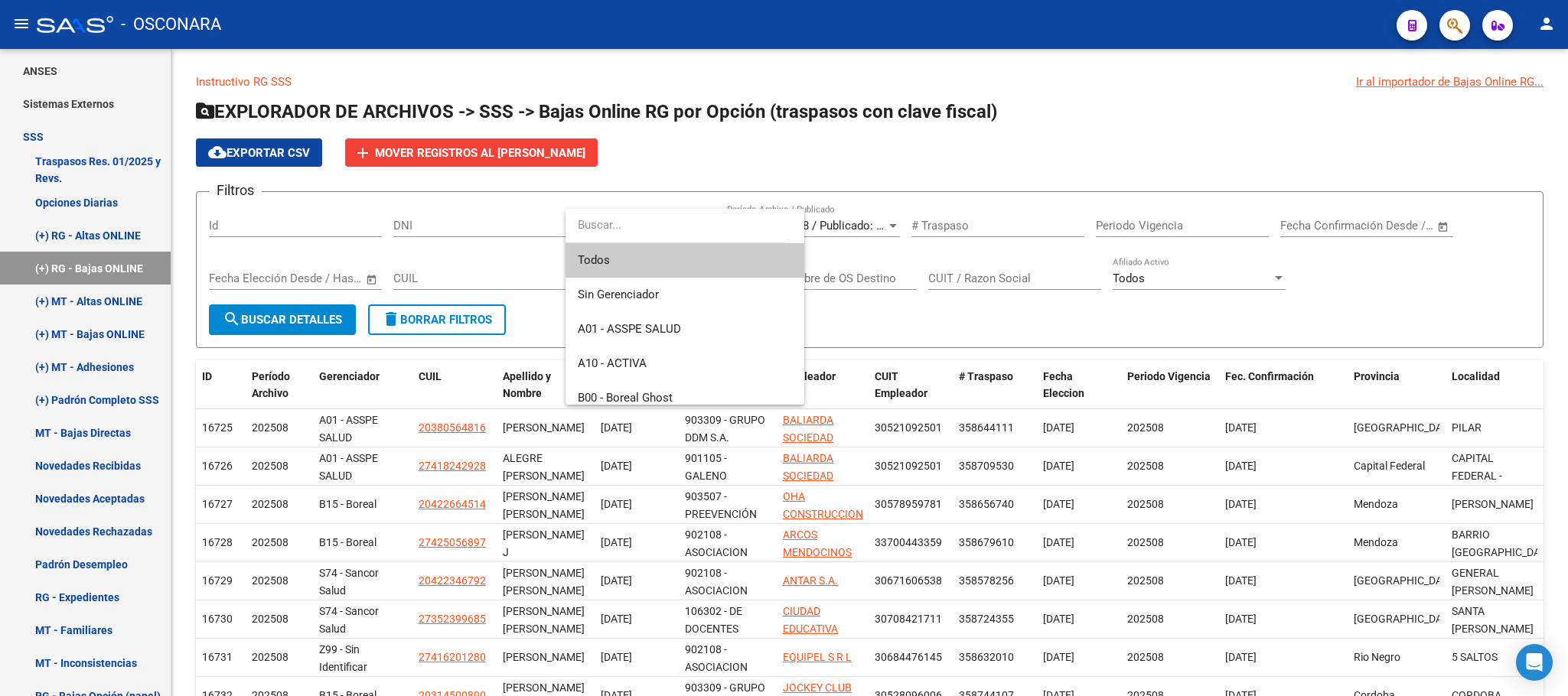
click at [588, 260] on span "Todos" at bounding box center [684, 260] width 214 height 35
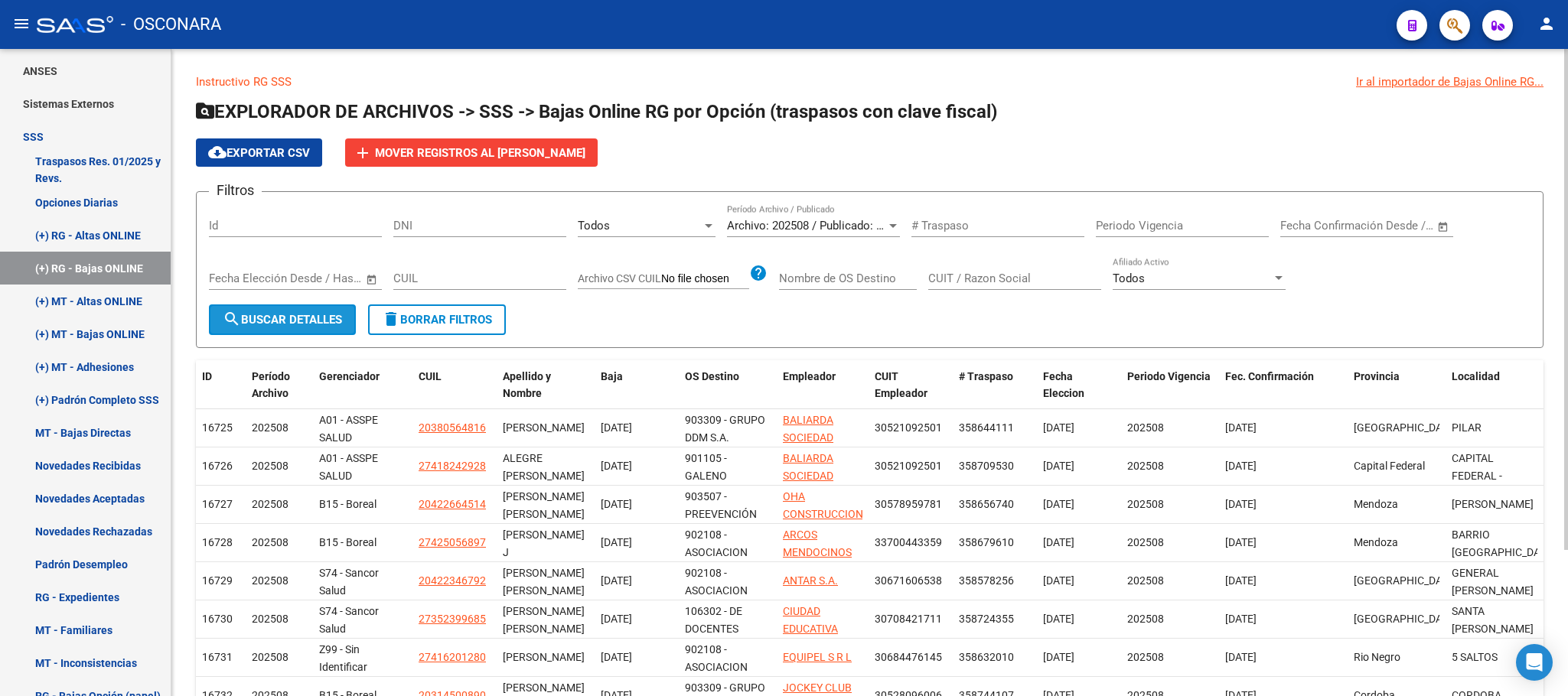
click at [333, 320] on span "search Buscar Detalles" at bounding box center [282, 320] width 120 height 14
click at [152, 328] on link "(+) MT - Bajas ONLINE" at bounding box center [85, 334] width 171 height 33
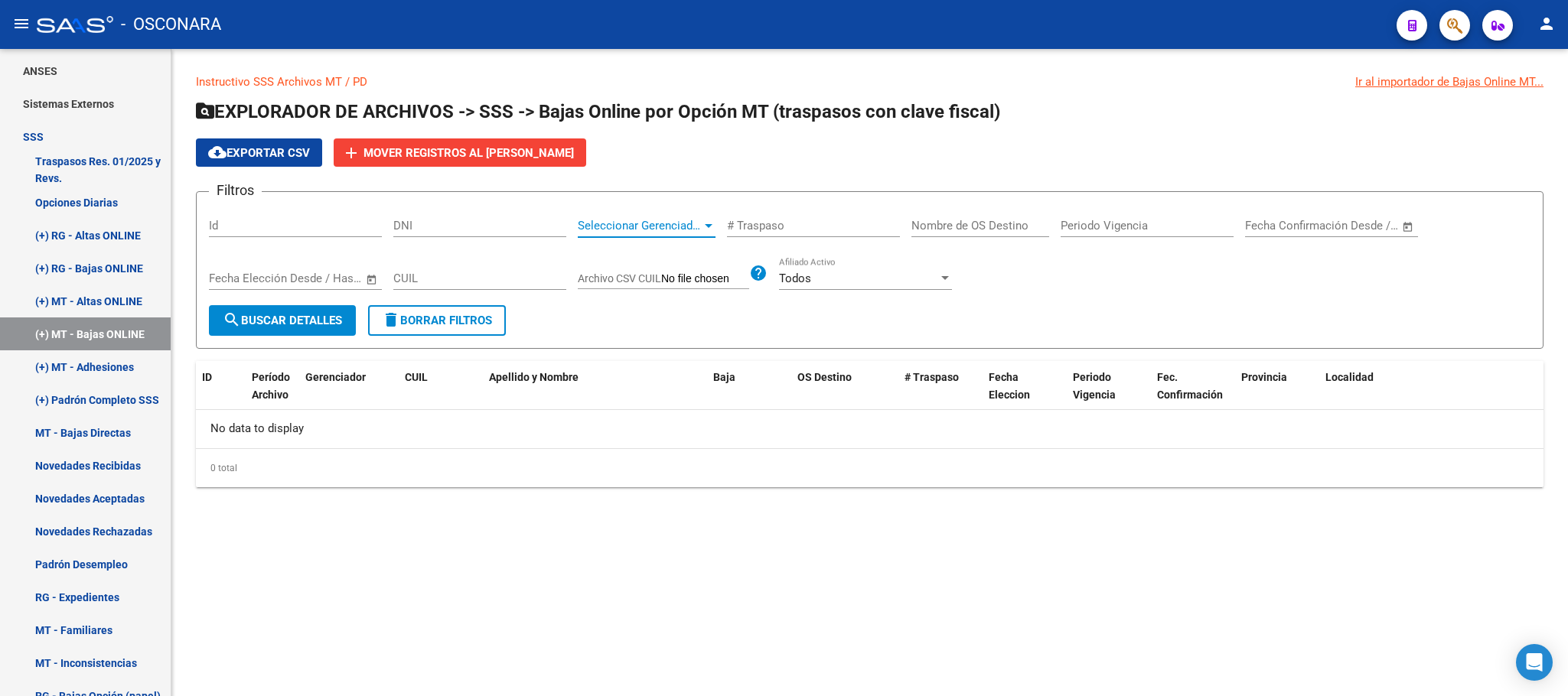
click at [699, 225] on span "Seleccionar Gerenciador" at bounding box center [640, 226] width 124 height 14
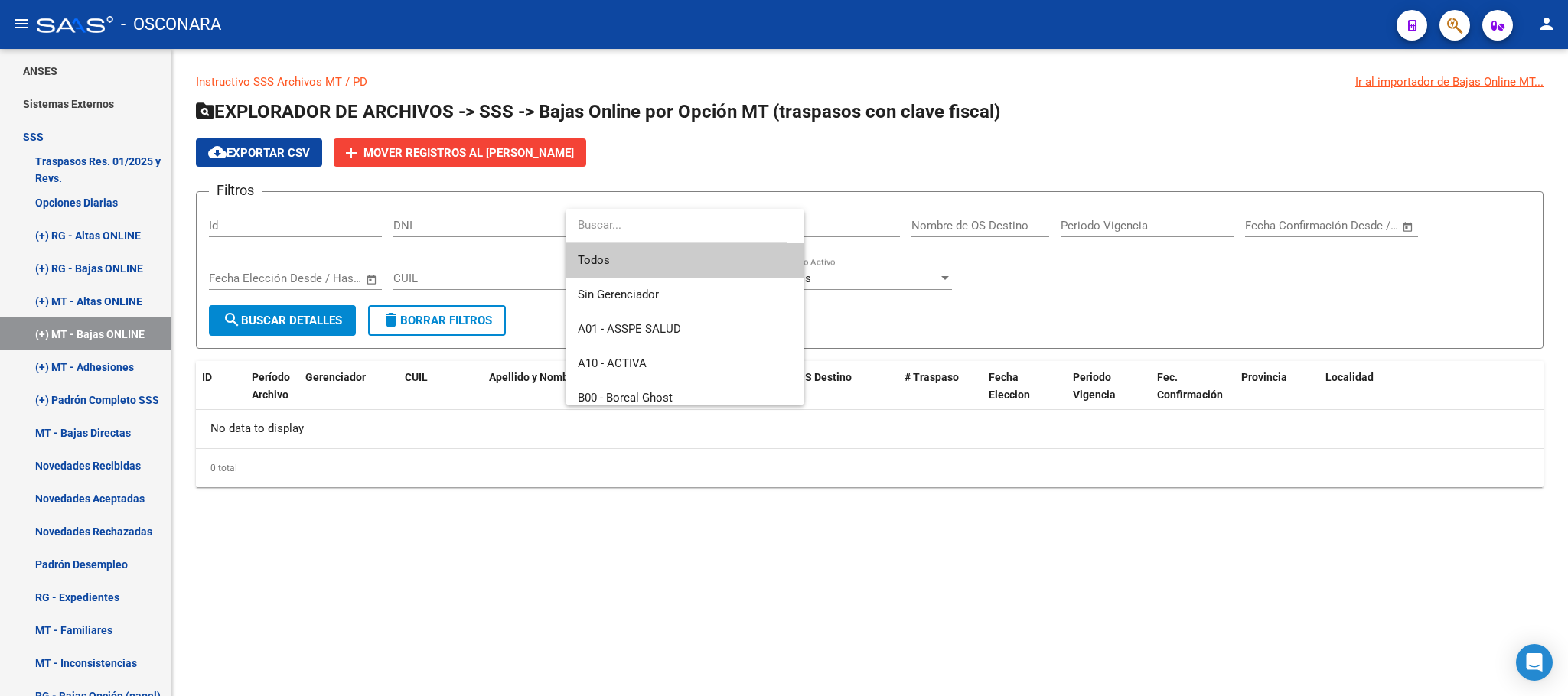
click at [640, 260] on span "Todos" at bounding box center [684, 260] width 214 height 35
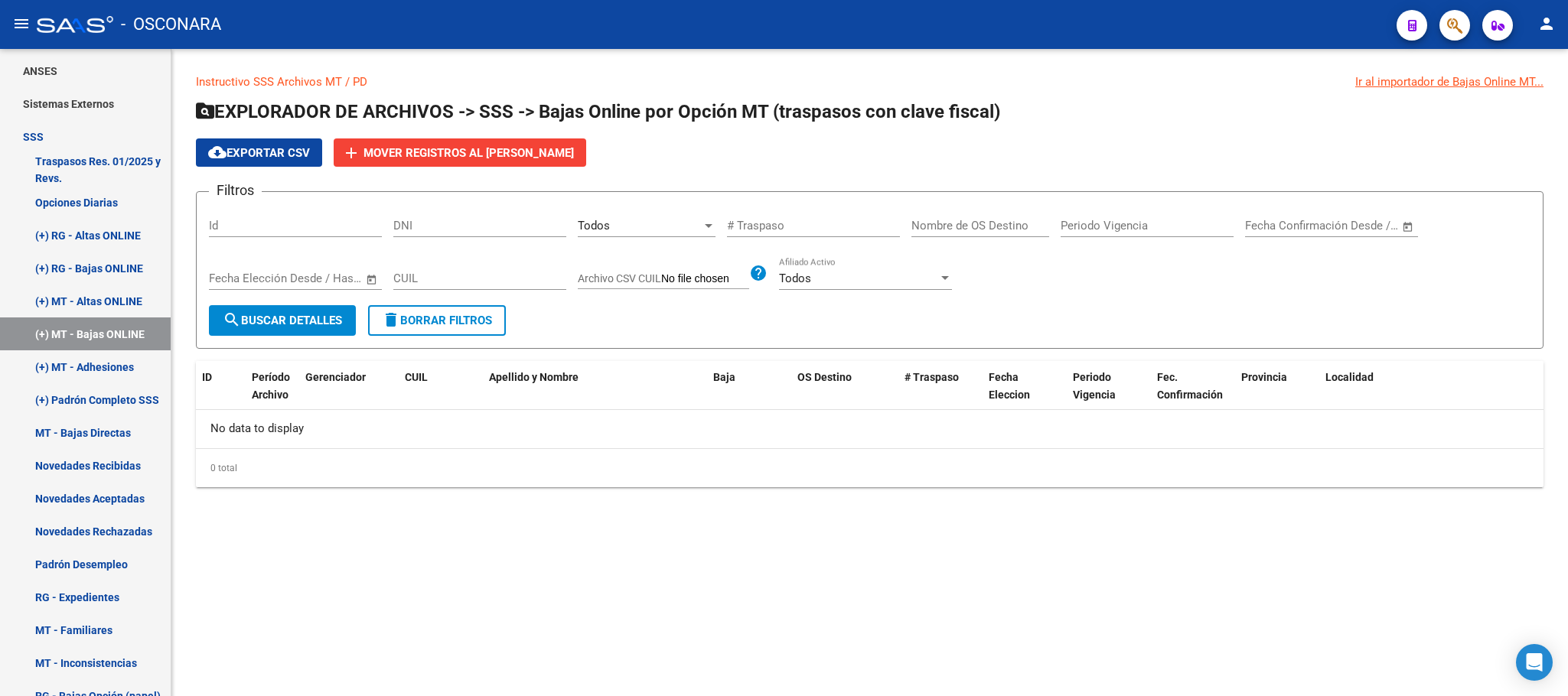
click at [1406, 223] on span "Open calendar" at bounding box center [1408, 226] width 37 height 37
click at [1143, 293] on div at bounding box center [784, 348] width 1568 height 696
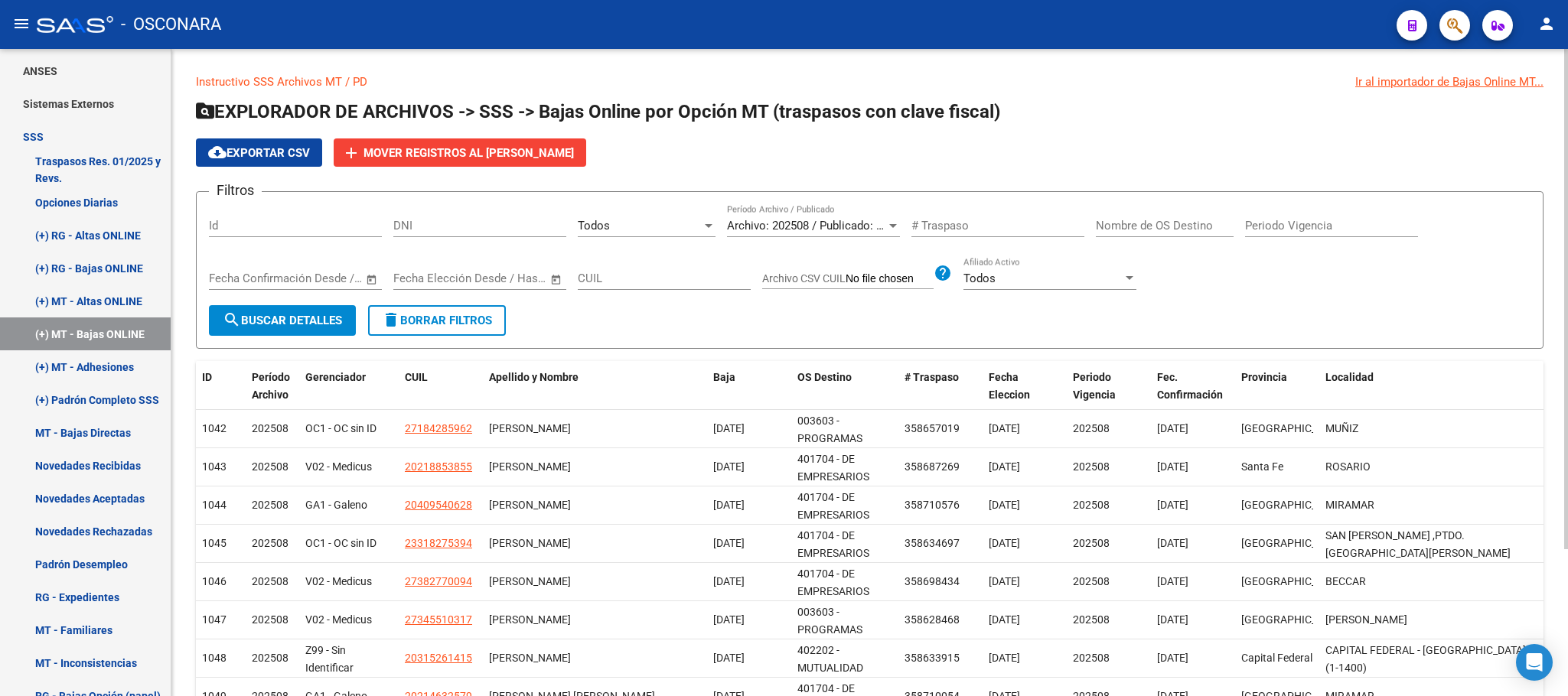
click at [894, 218] on div "Archivo: 202508 / Publicado: 202507 Período Archivo / Publicado" at bounding box center [814, 221] width 173 height 33
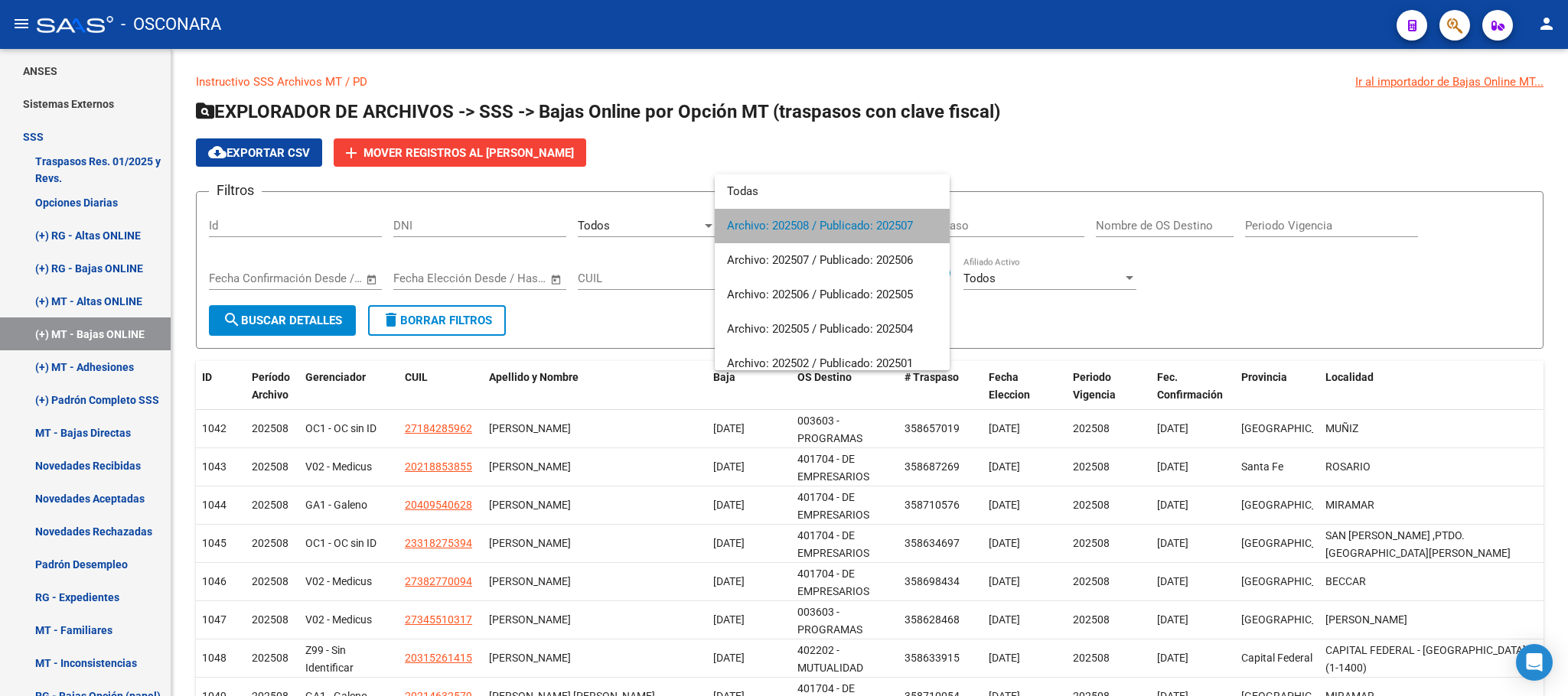
click at [893, 218] on span "Archivo: 202508 / Publicado: 202507" at bounding box center [832, 226] width 210 height 35
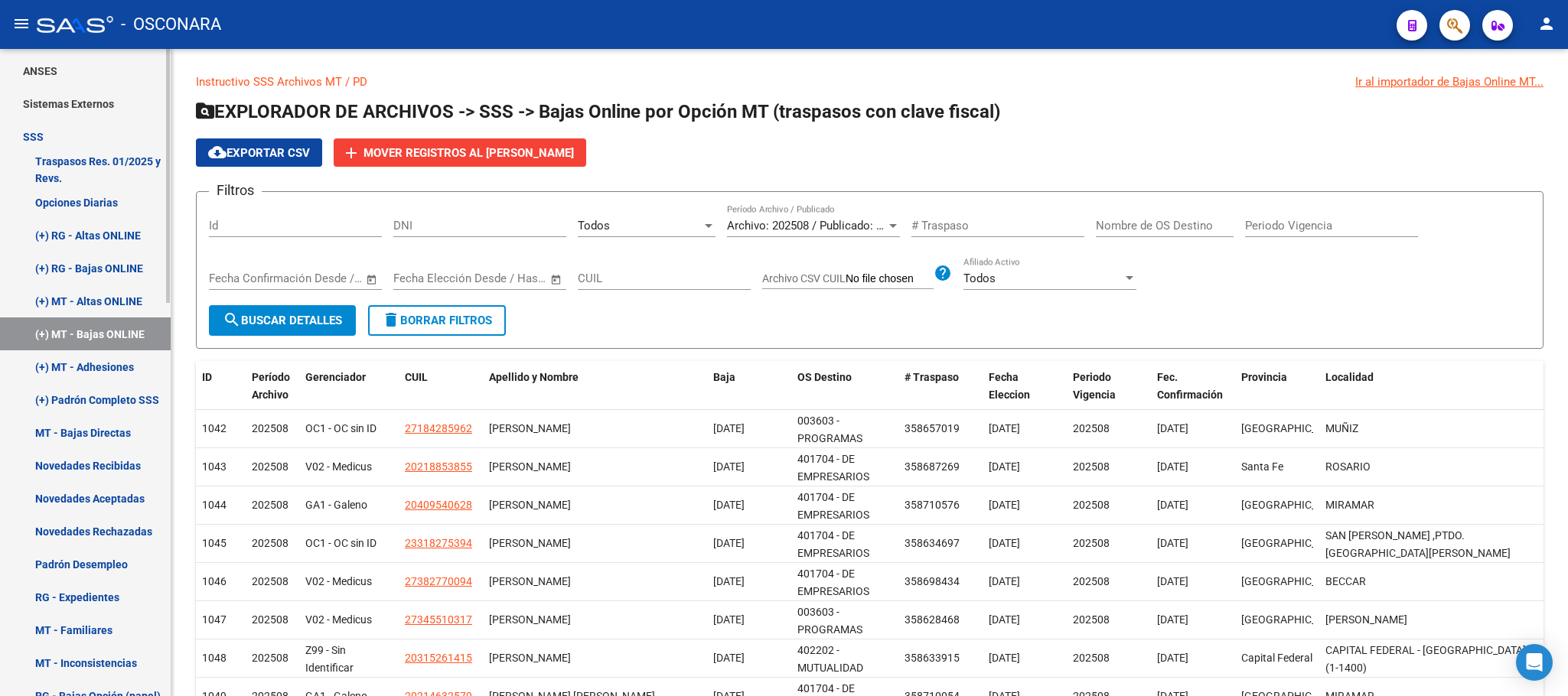
drag, startPoint x: 113, startPoint y: 429, endPoint x: 90, endPoint y: 433, distance: 23.3
click at [90, 433] on link "MT - Bajas Directas" at bounding box center [85, 433] width 171 height 33
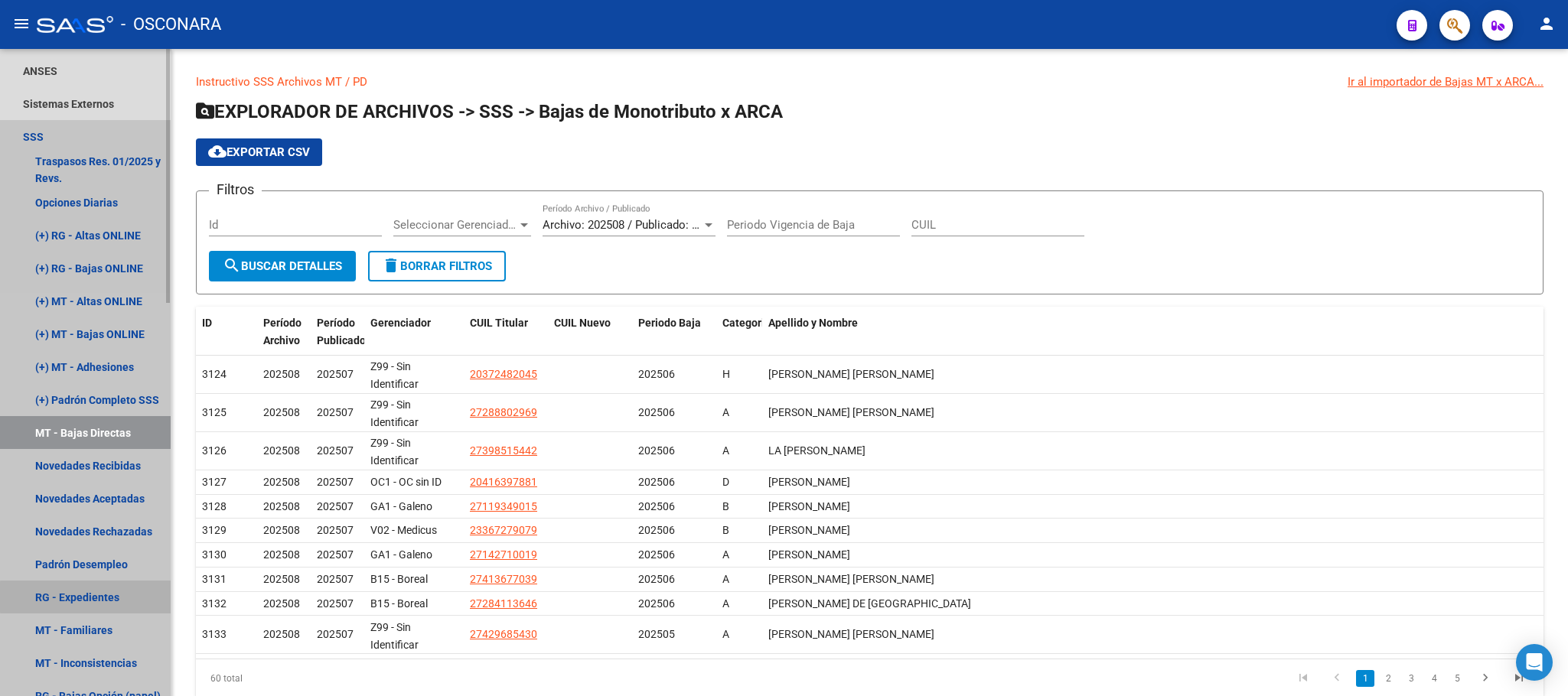
click at [147, 597] on link "RG - Expedientes" at bounding box center [85, 597] width 171 height 33
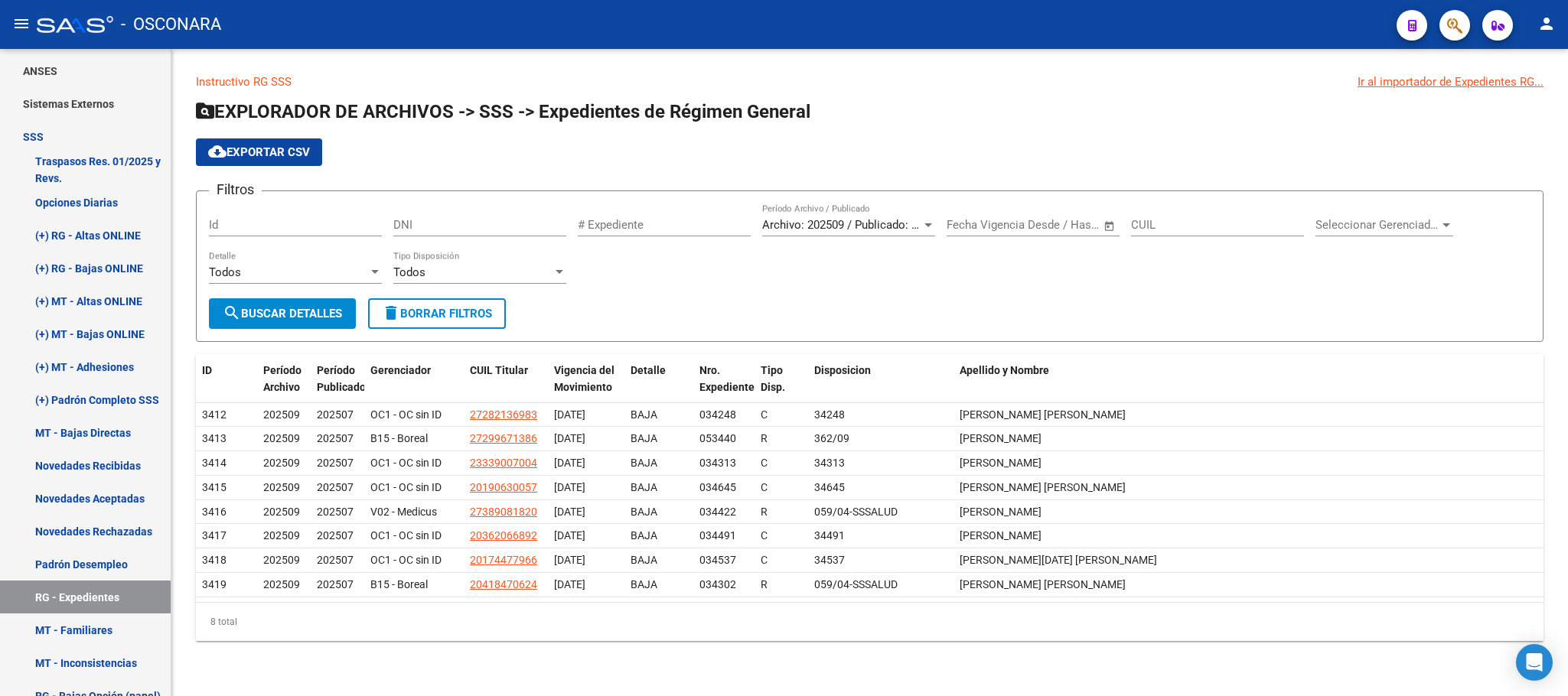
click at [285, 152] on span "cloud_download Exportar CSV" at bounding box center [259, 153] width 101 height 14
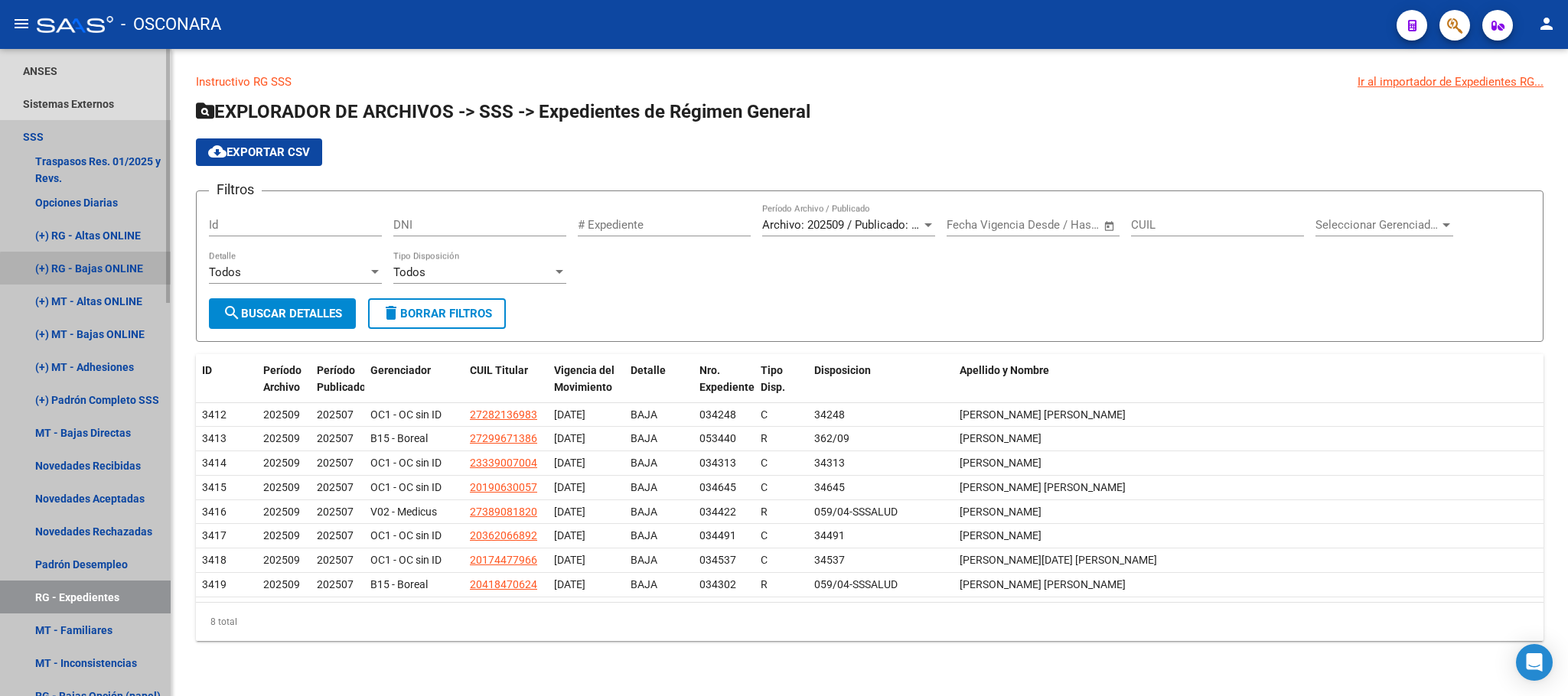
click at [109, 271] on link "(+) RG - Bajas ONLINE" at bounding box center [85, 268] width 171 height 33
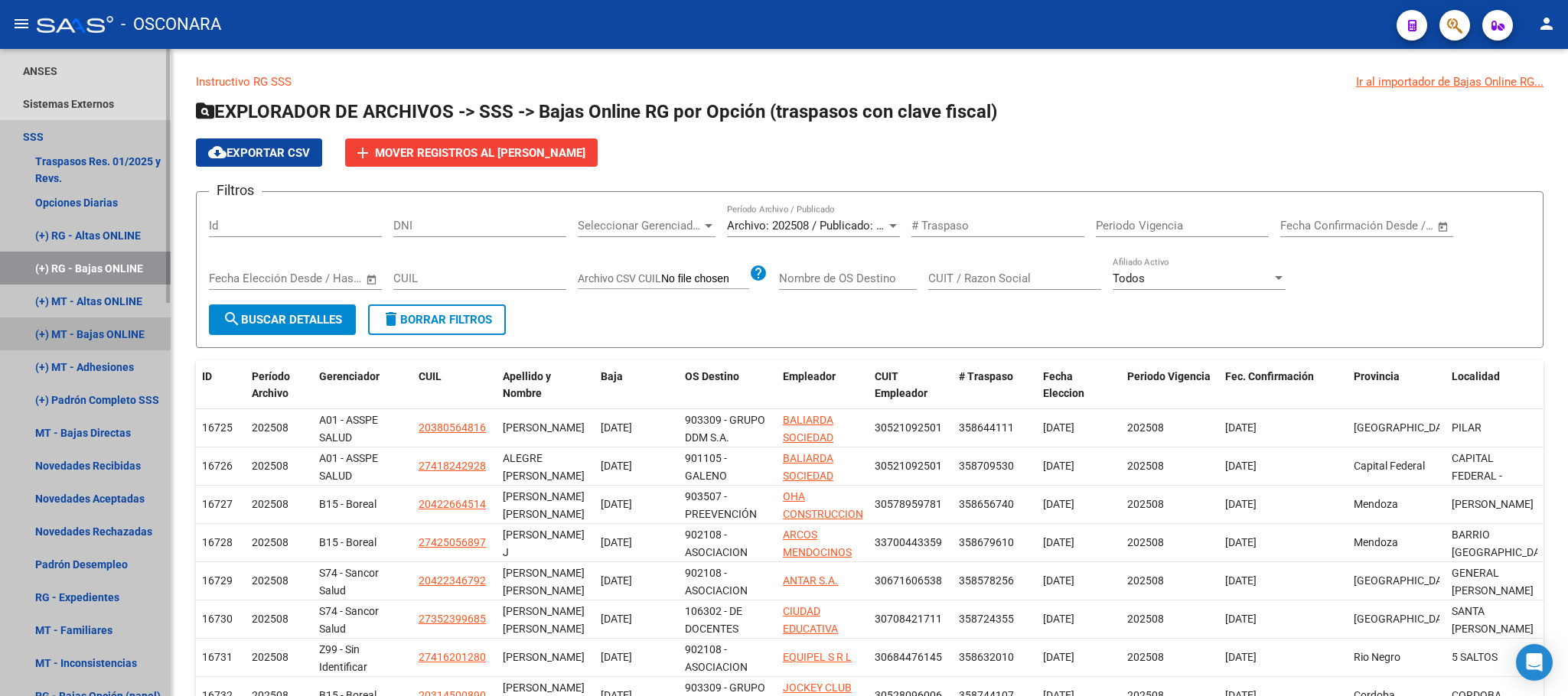
click at [110, 341] on link "(+) MT - Bajas ONLINE" at bounding box center [85, 334] width 171 height 33
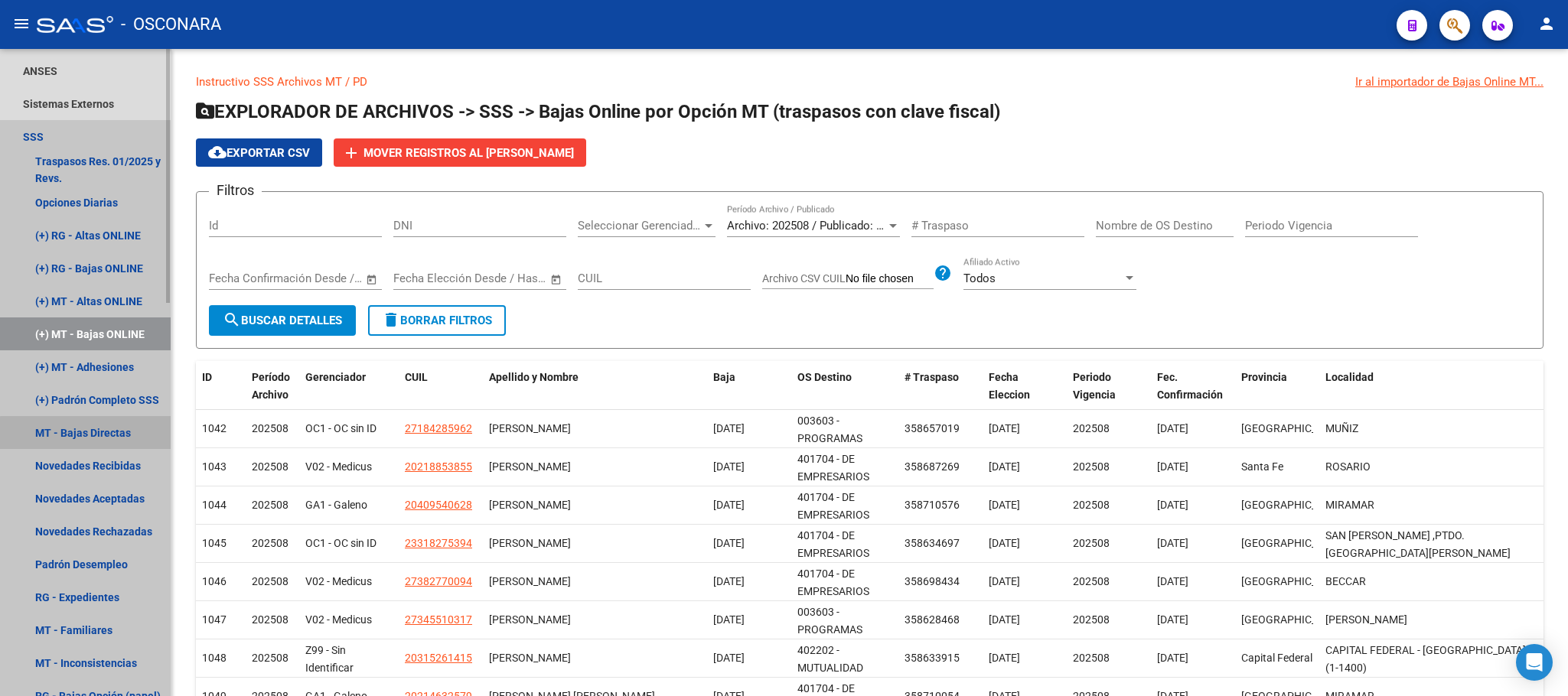
click at [131, 441] on link "MT - Bajas Directas" at bounding box center [85, 433] width 171 height 33
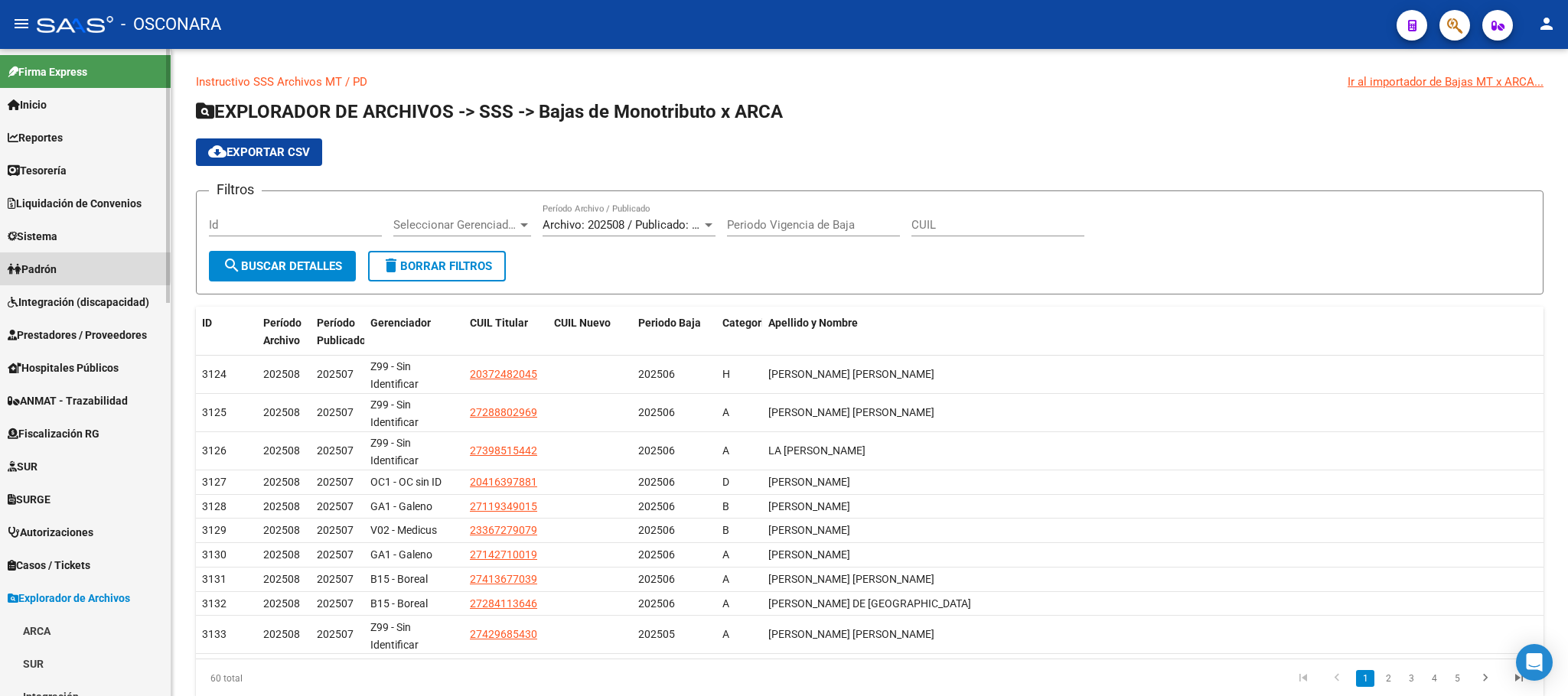
click at [72, 264] on link "Padrón" at bounding box center [85, 269] width 171 height 33
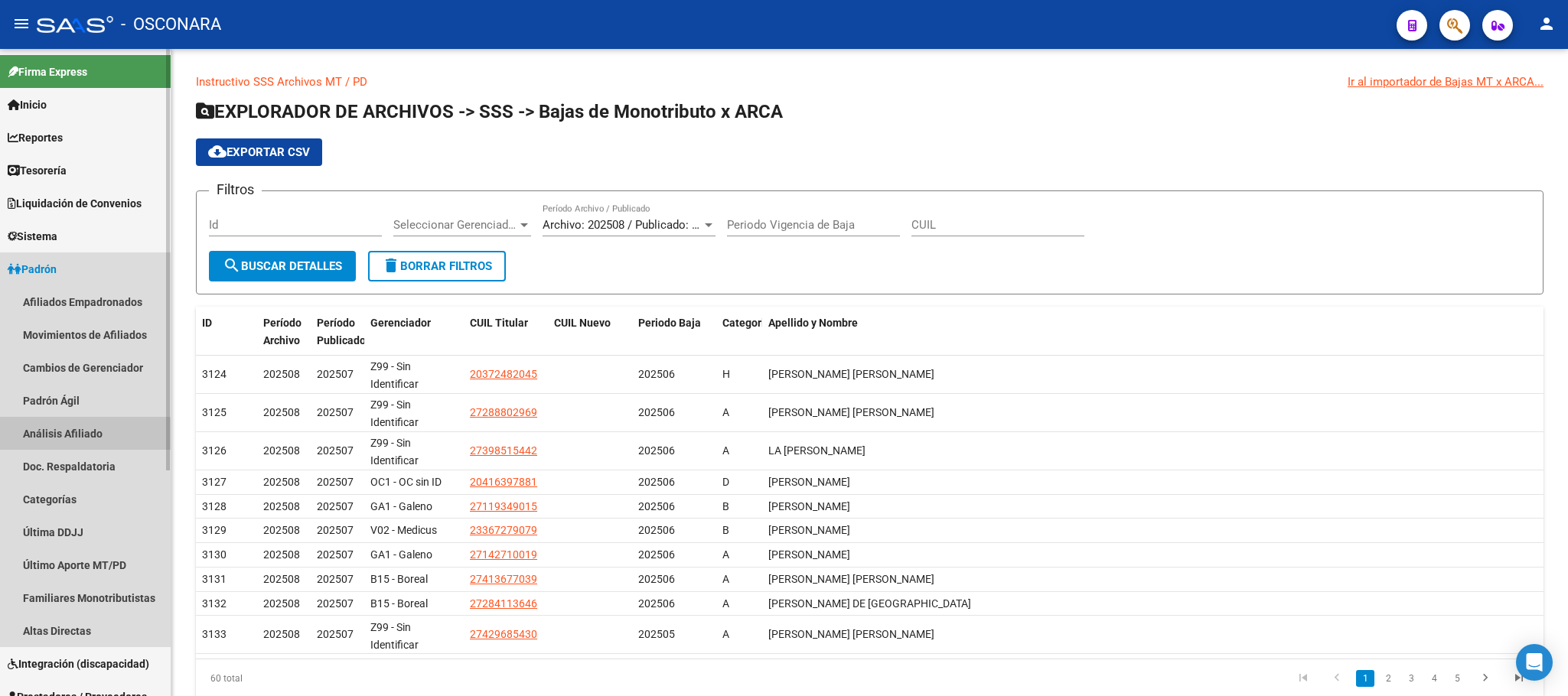
click at [80, 436] on link "Análisis Afiliado" at bounding box center [85, 433] width 171 height 33
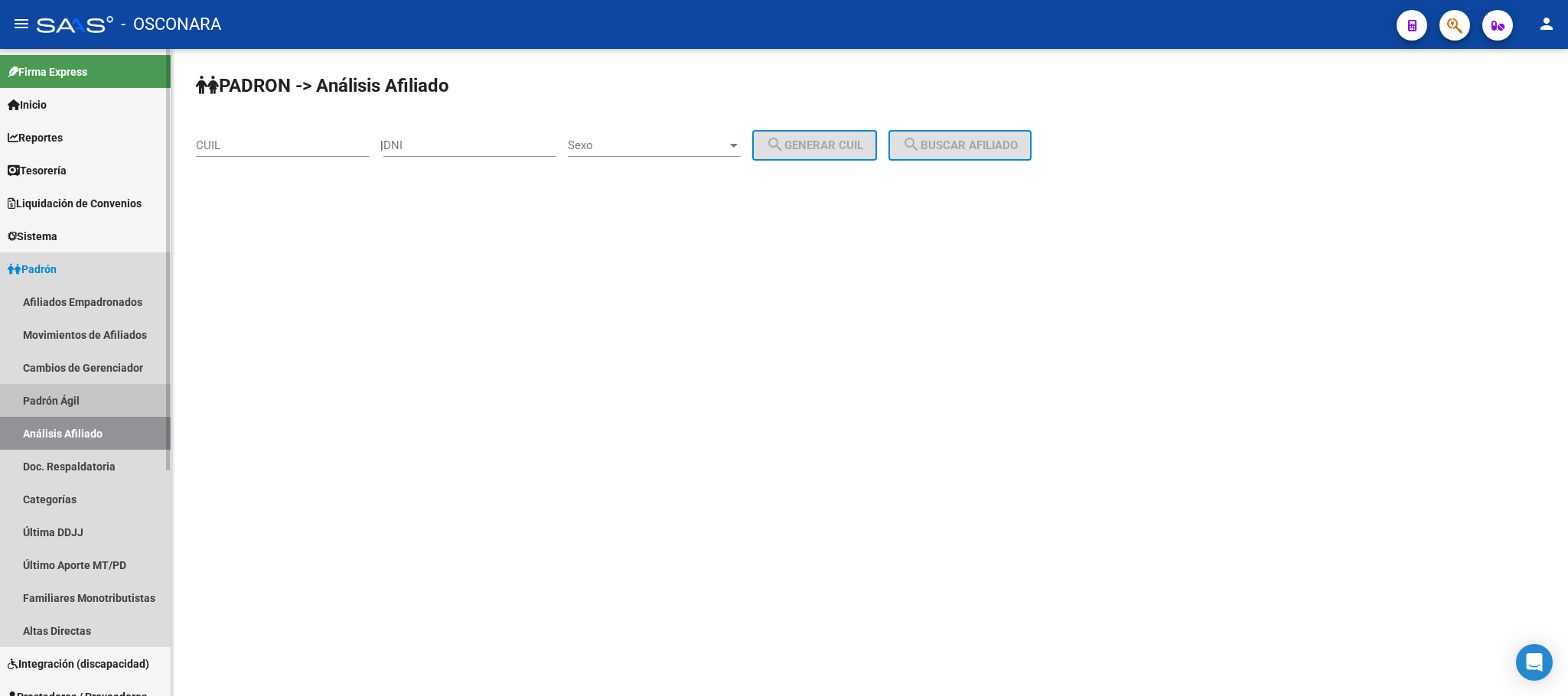
click at [117, 391] on link "Padrón Ágil" at bounding box center [85, 400] width 171 height 33
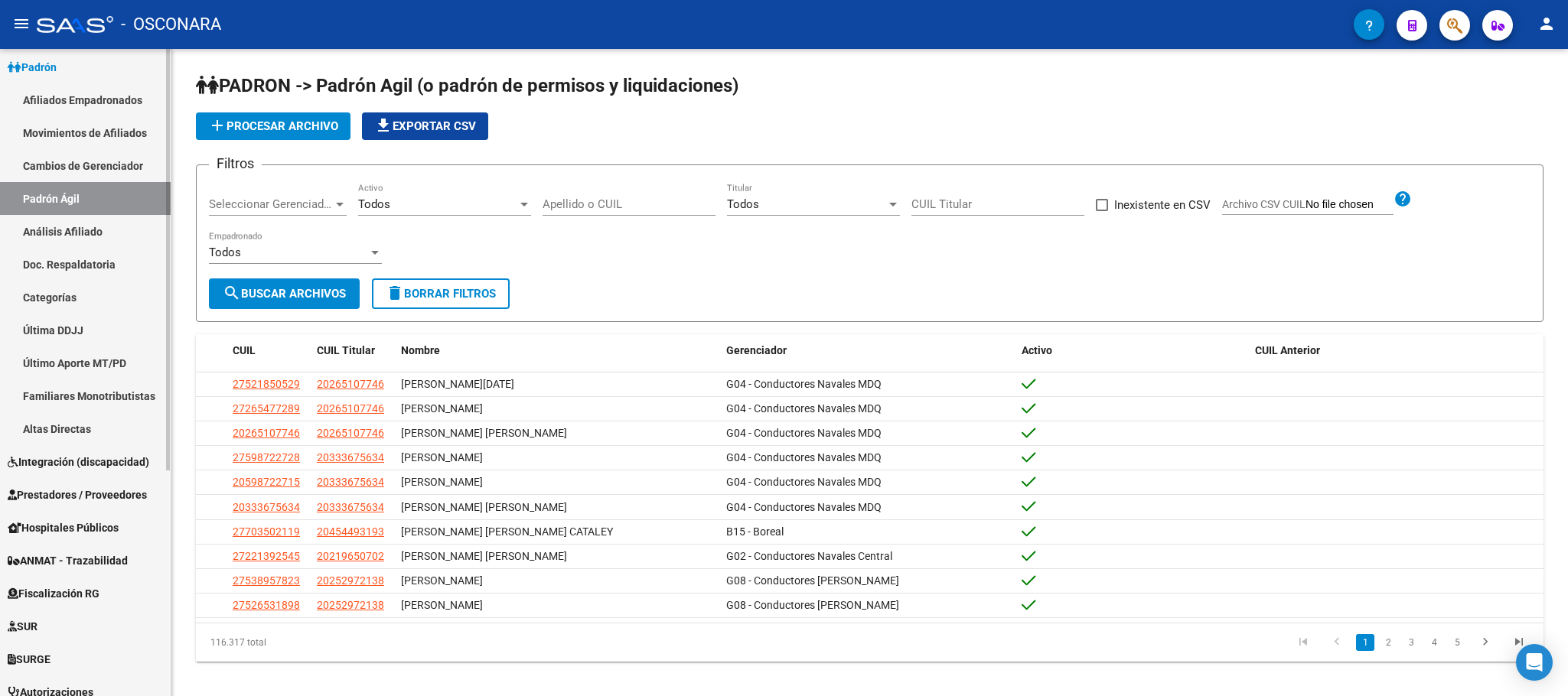
scroll to position [345, 0]
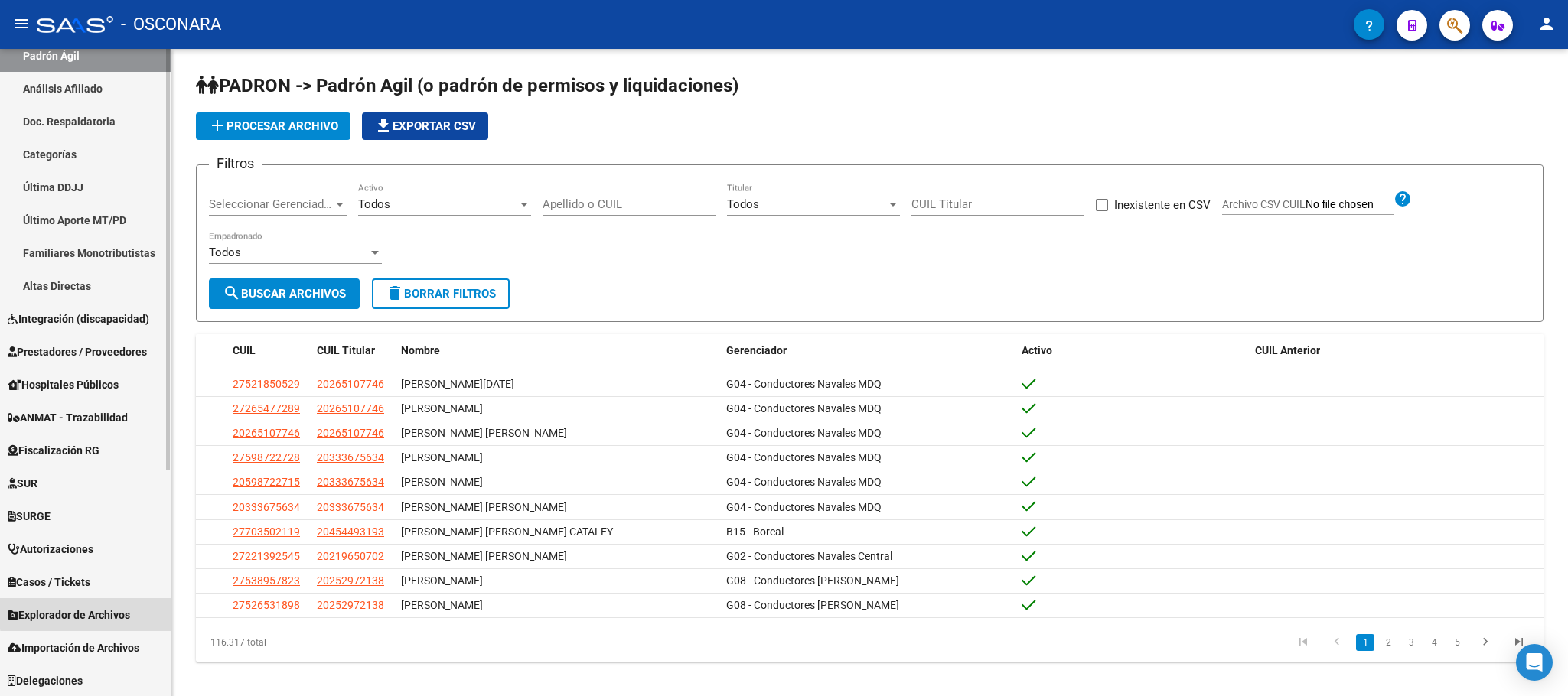
click at [98, 611] on span "Explorador de Archivos" at bounding box center [69, 614] width 123 height 17
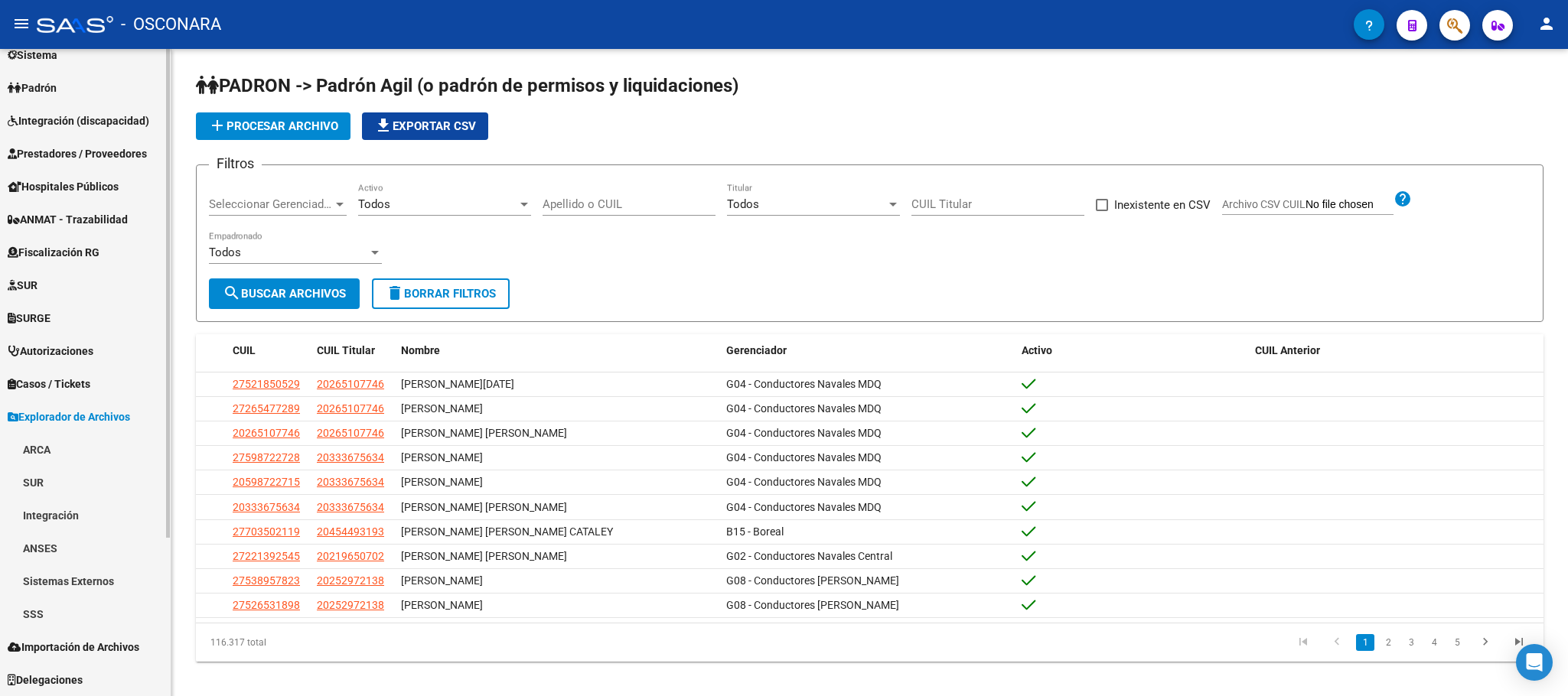
scroll to position [182, 0]
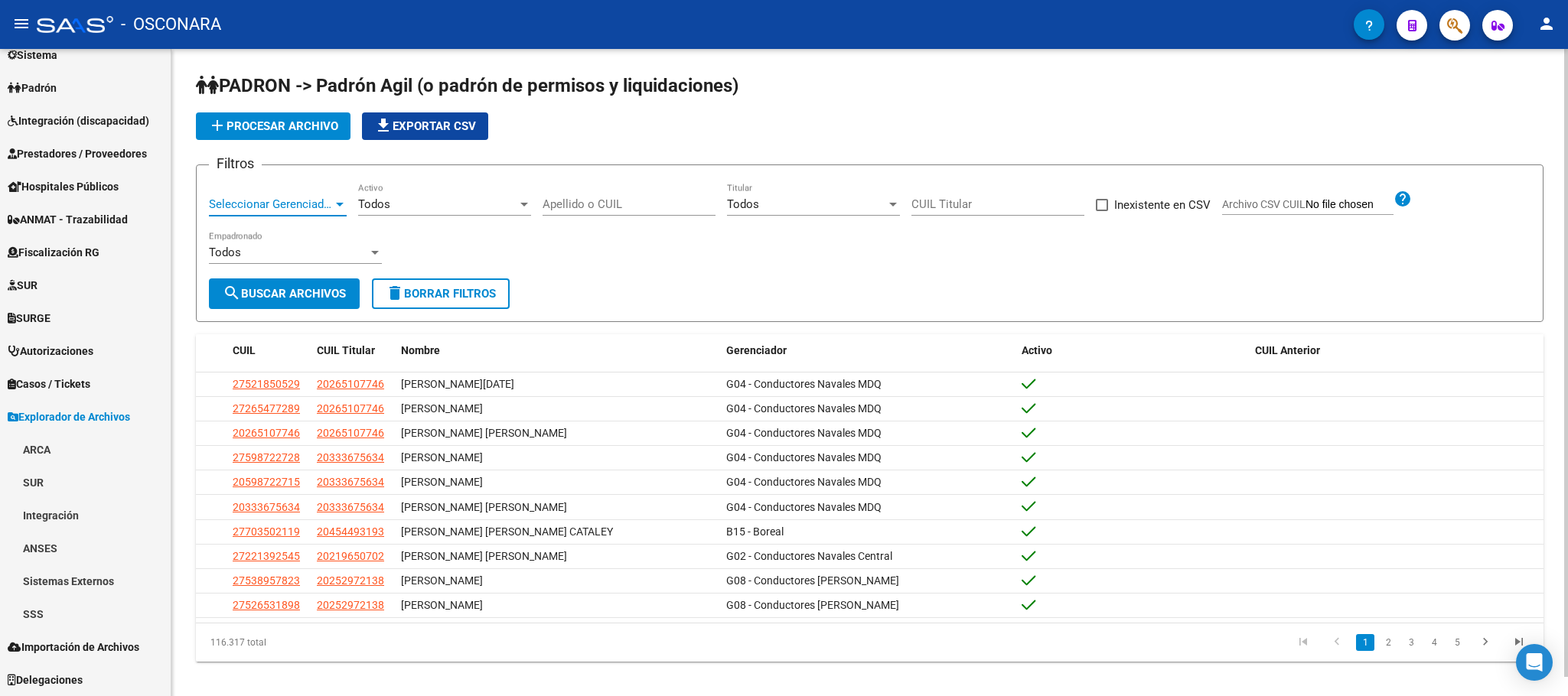
click at [318, 201] on span "Seleccionar Gerenciador" at bounding box center [271, 204] width 124 height 14
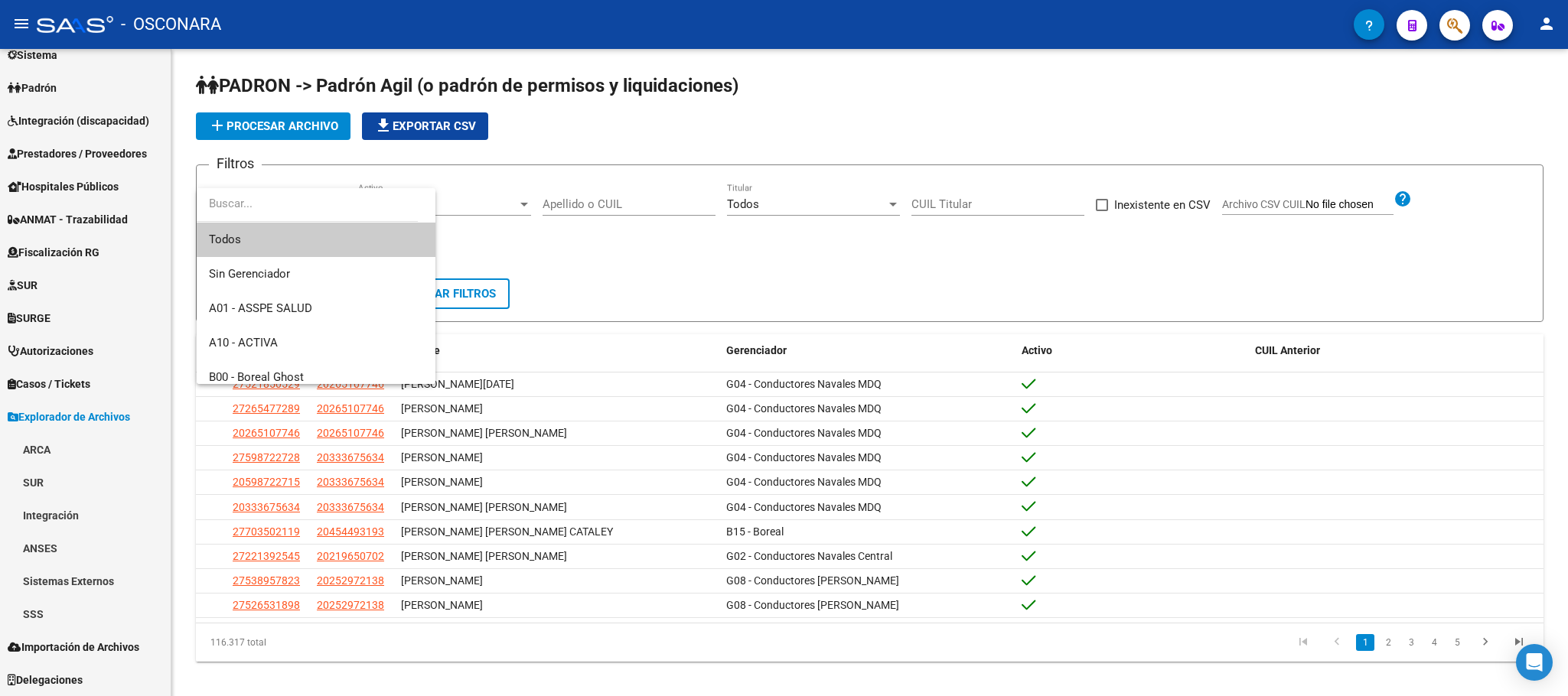
click at [48, 624] on div at bounding box center [784, 348] width 1568 height 696
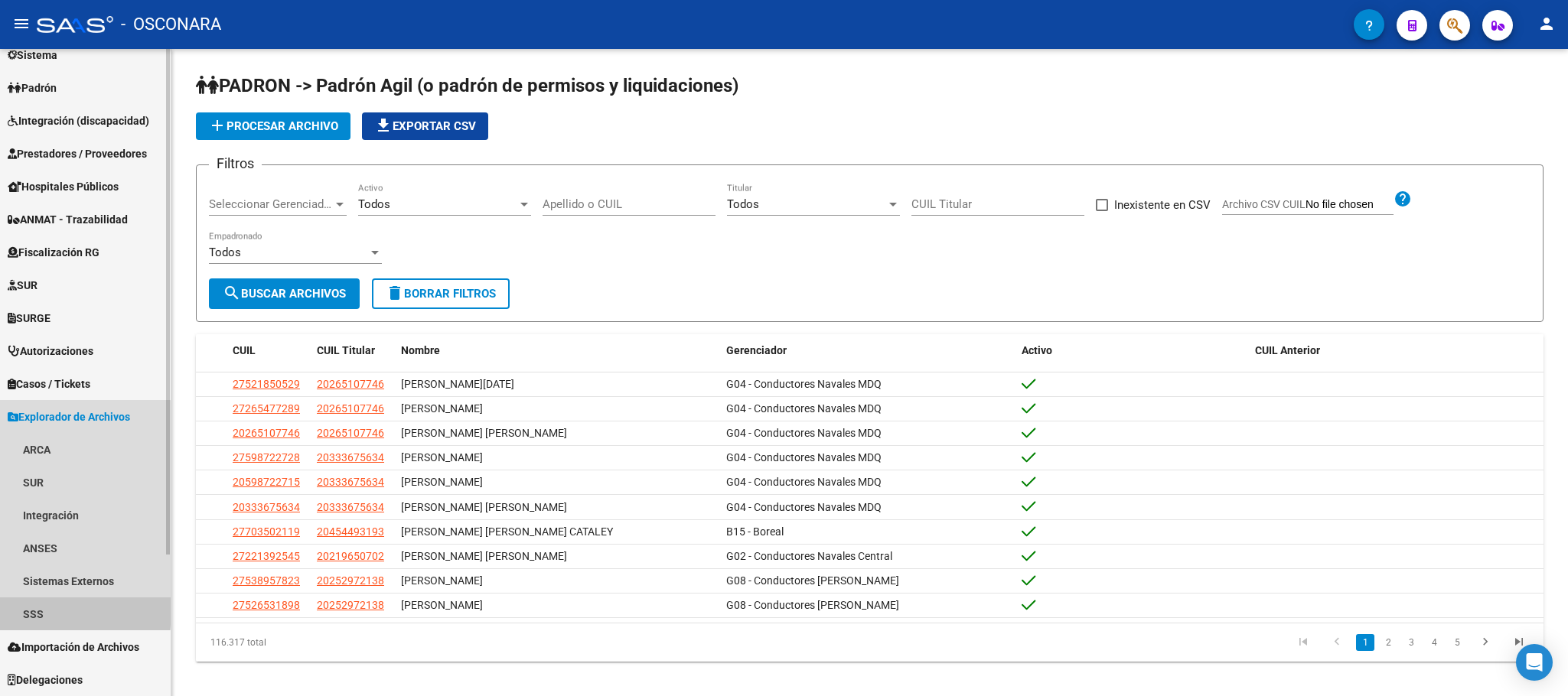
click at [31, 610] on link "SSS" at bounding box center [85, 614] width 171 height 33
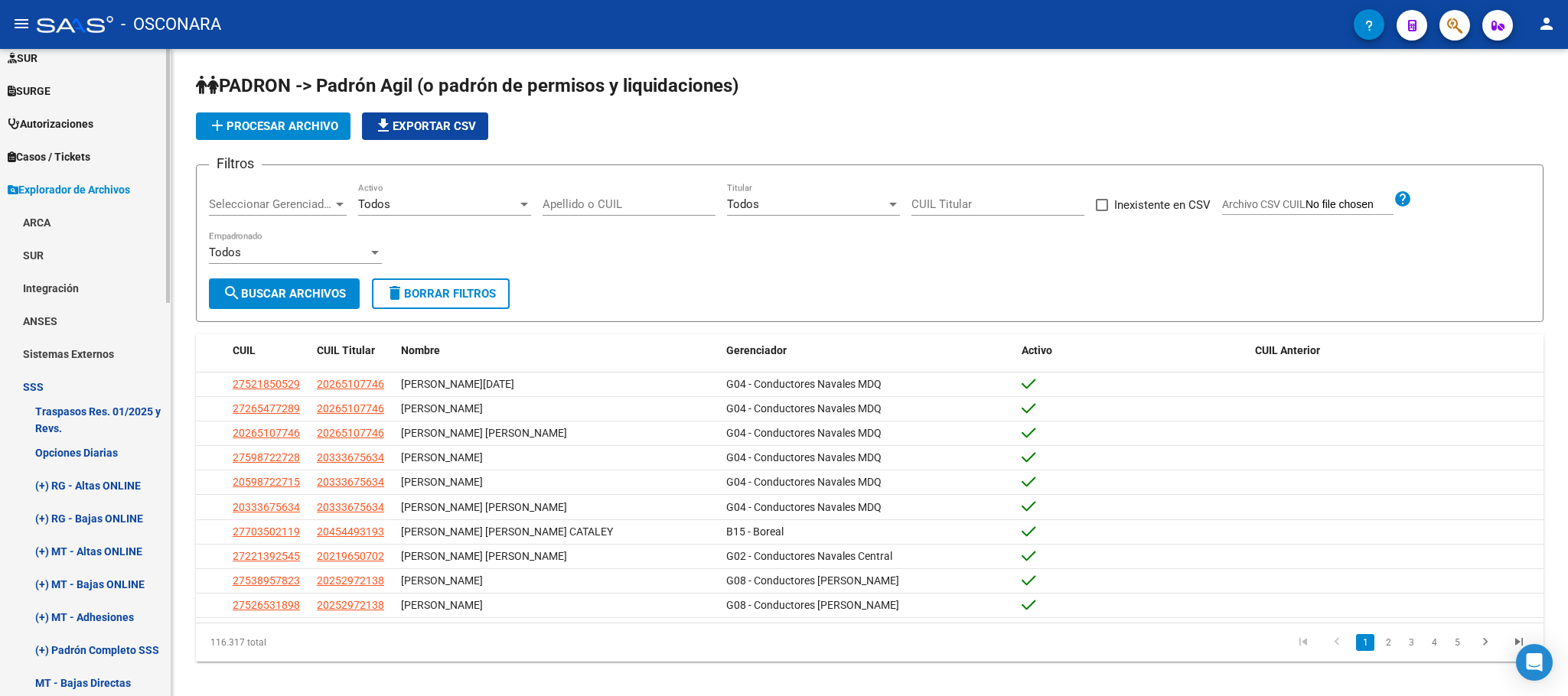
scroll to position [411, 0]
click at [128, 488] on link "(+) RG - Altas ONLINE" at bounding box center [85, 483] width 171 height 33
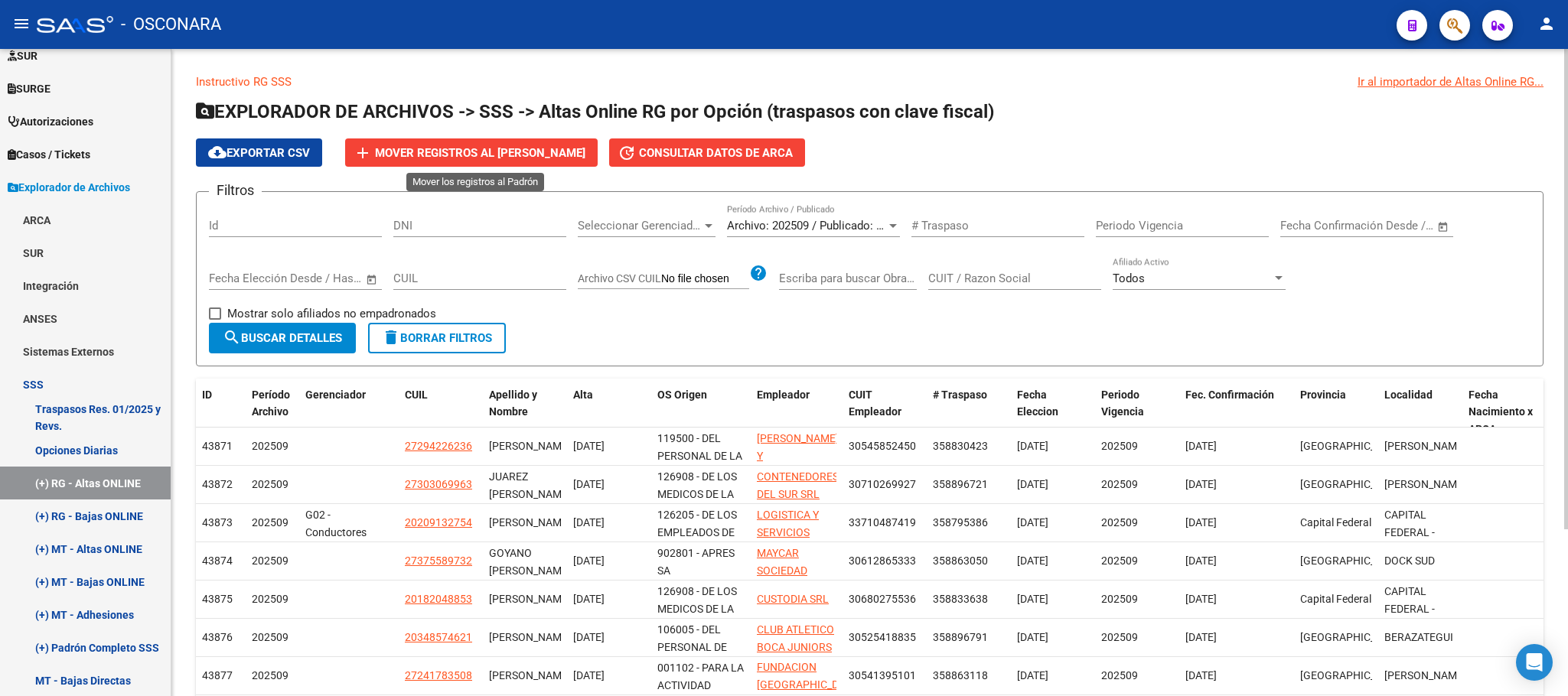
click at [453, 146] on span "Mover registros al PADRÓN de SAAS" at bounding box center [480, 153] width 210 height 14
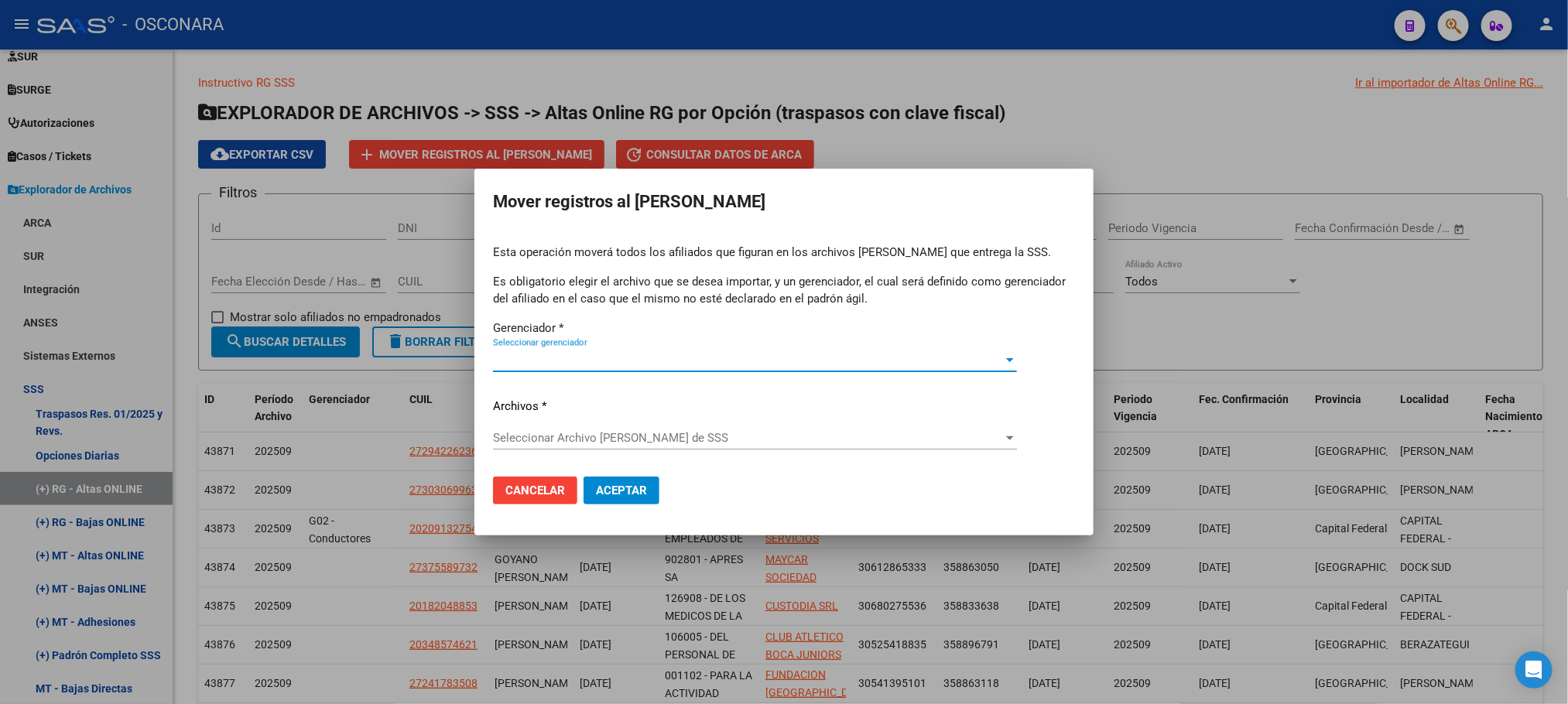
click at [946, 367] on span "Seleccionar gerenciador" at bounding box center [748, 360] width 510 height 14
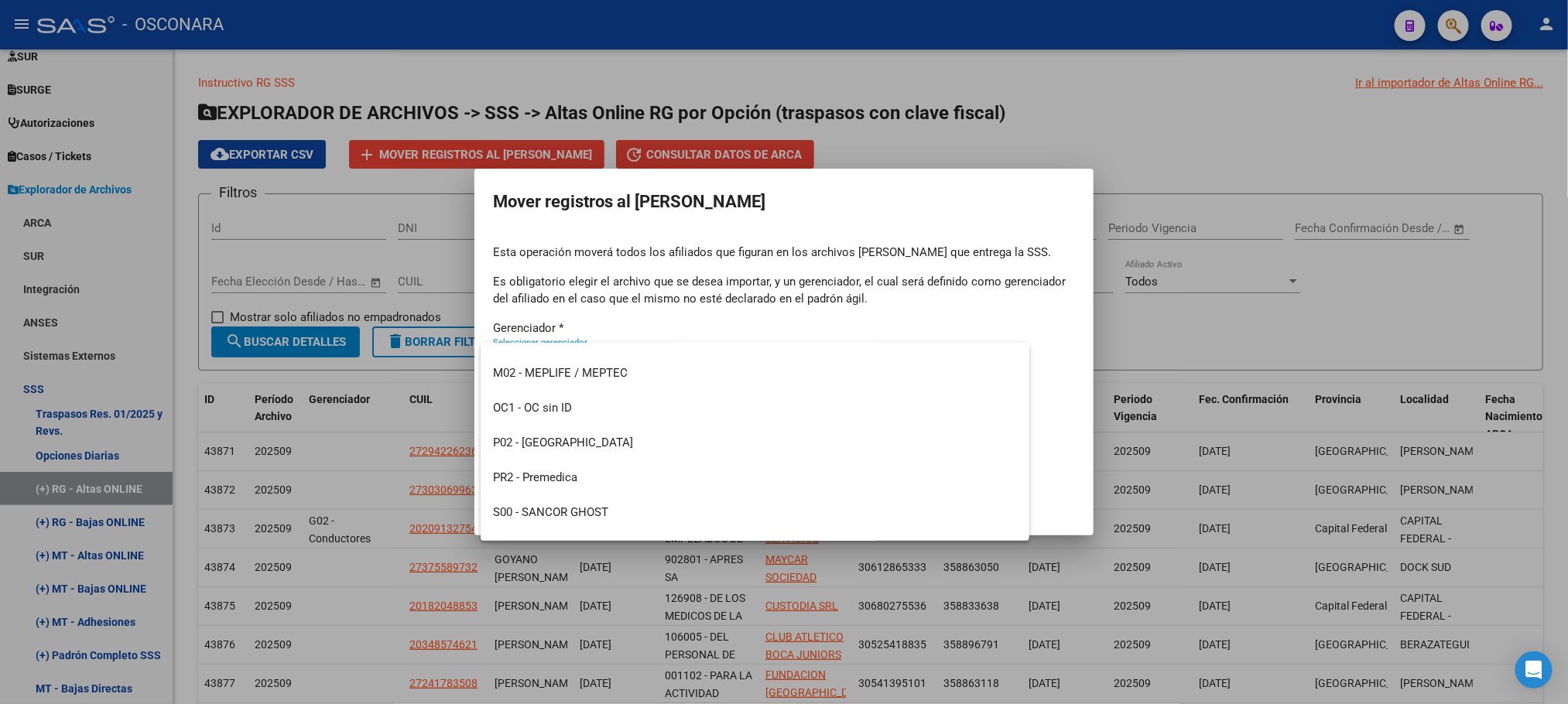
scroll to position [428, 0]
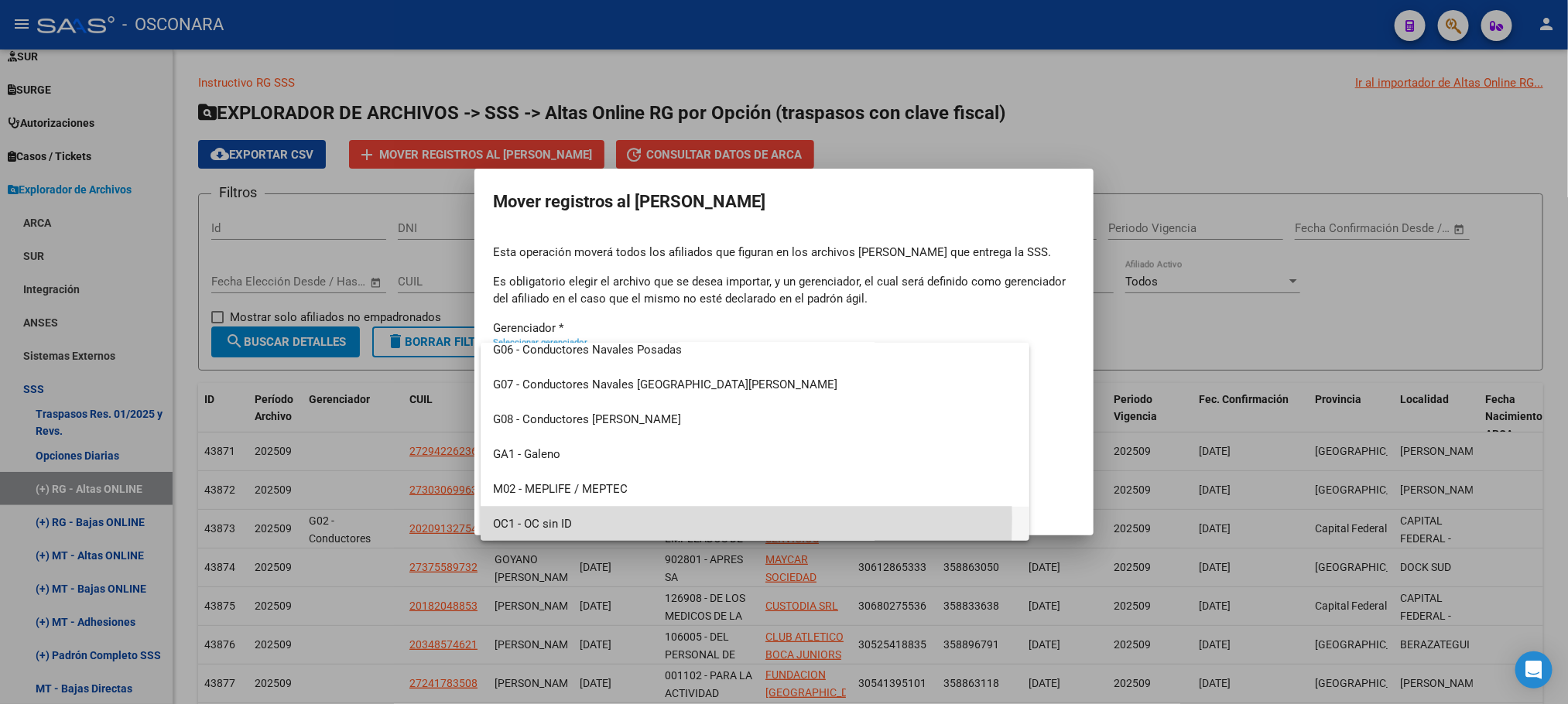
click at [555, 518] on span "OC1 - OC sin ID" at bounding box center [755, 524] width 523 height 35
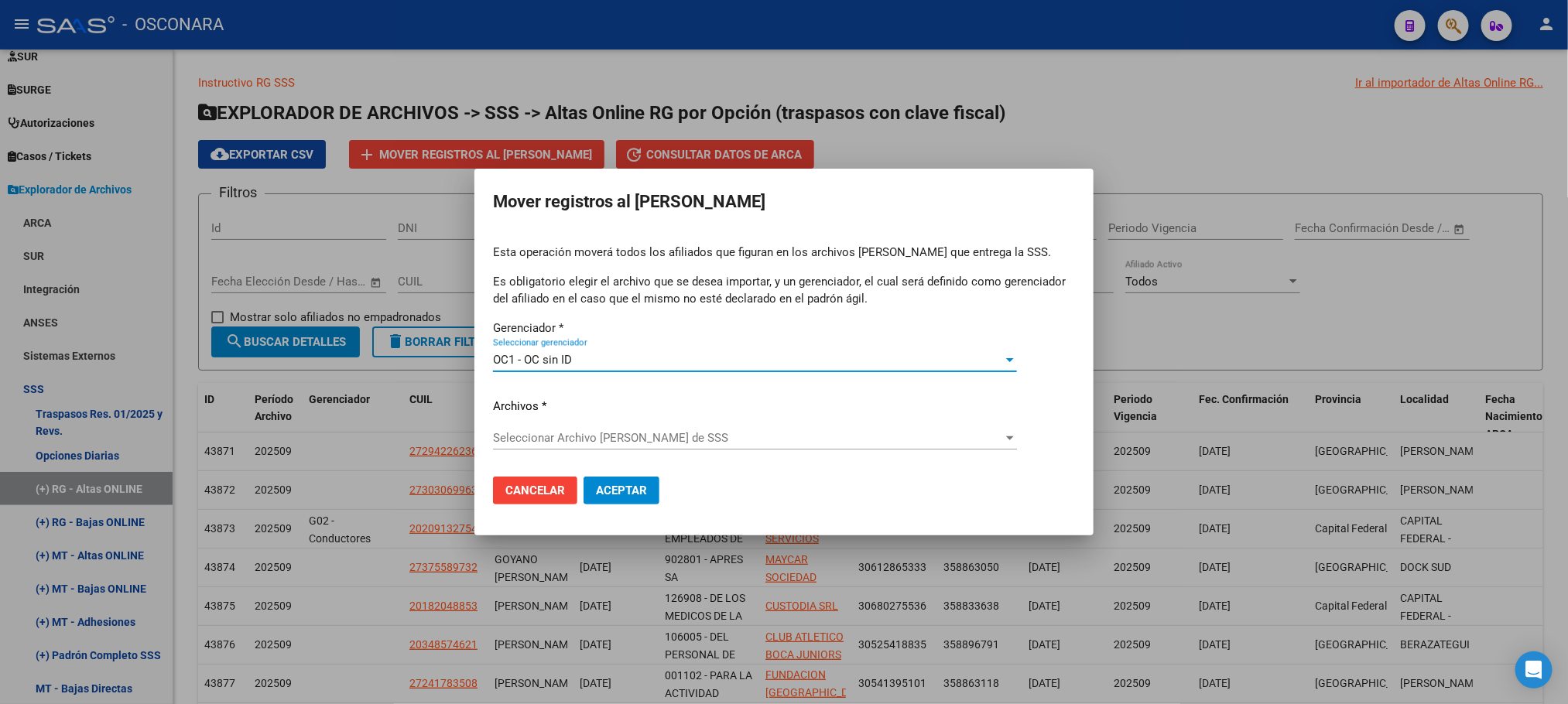
click at [807, 430] on div "Seleccionar Archivo de Padrón de SSS Seleccionar Archivo de Padrón de SSS" at bounding box center [755, 438] width 523 height 23
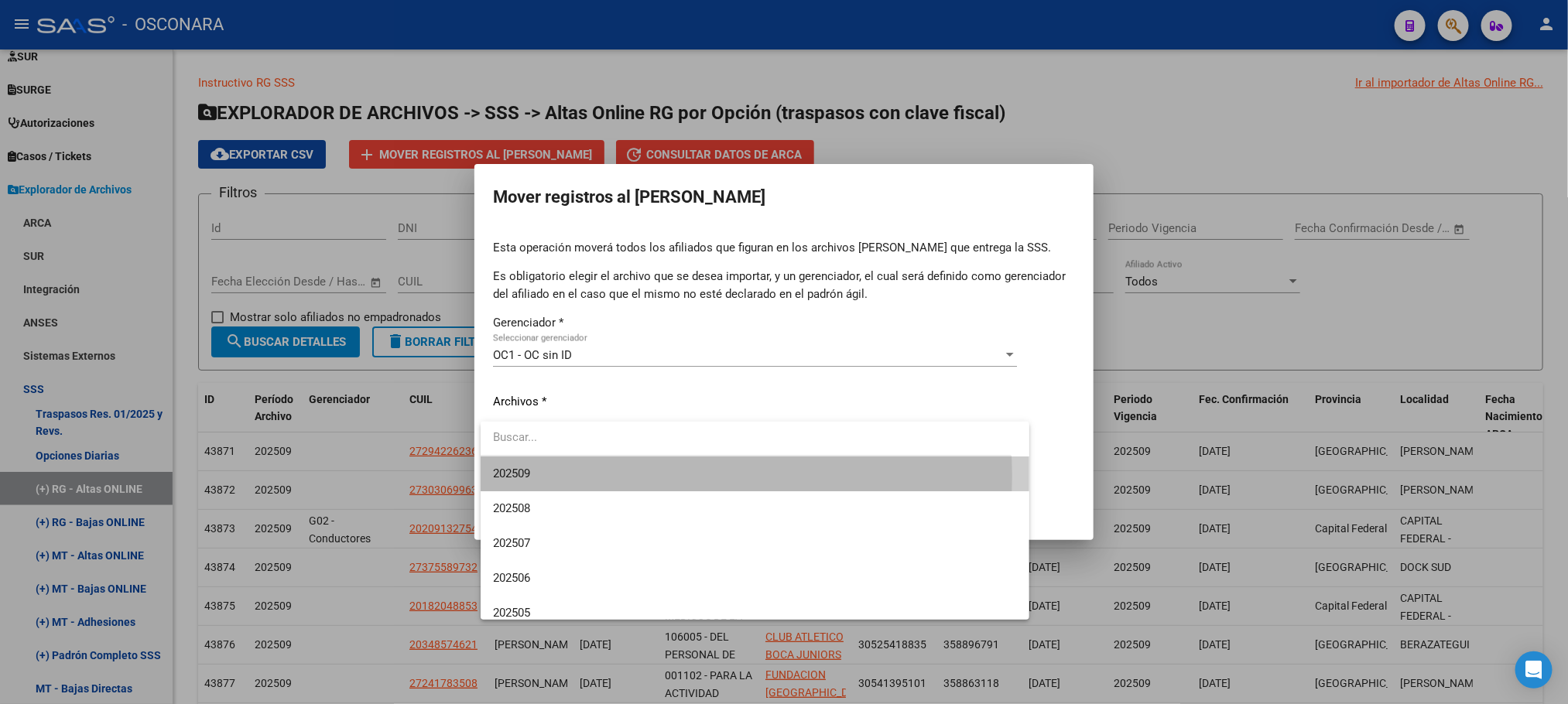
click at [667, 474] on span "202509" at bounding box center [755, 474] width 523 height 35
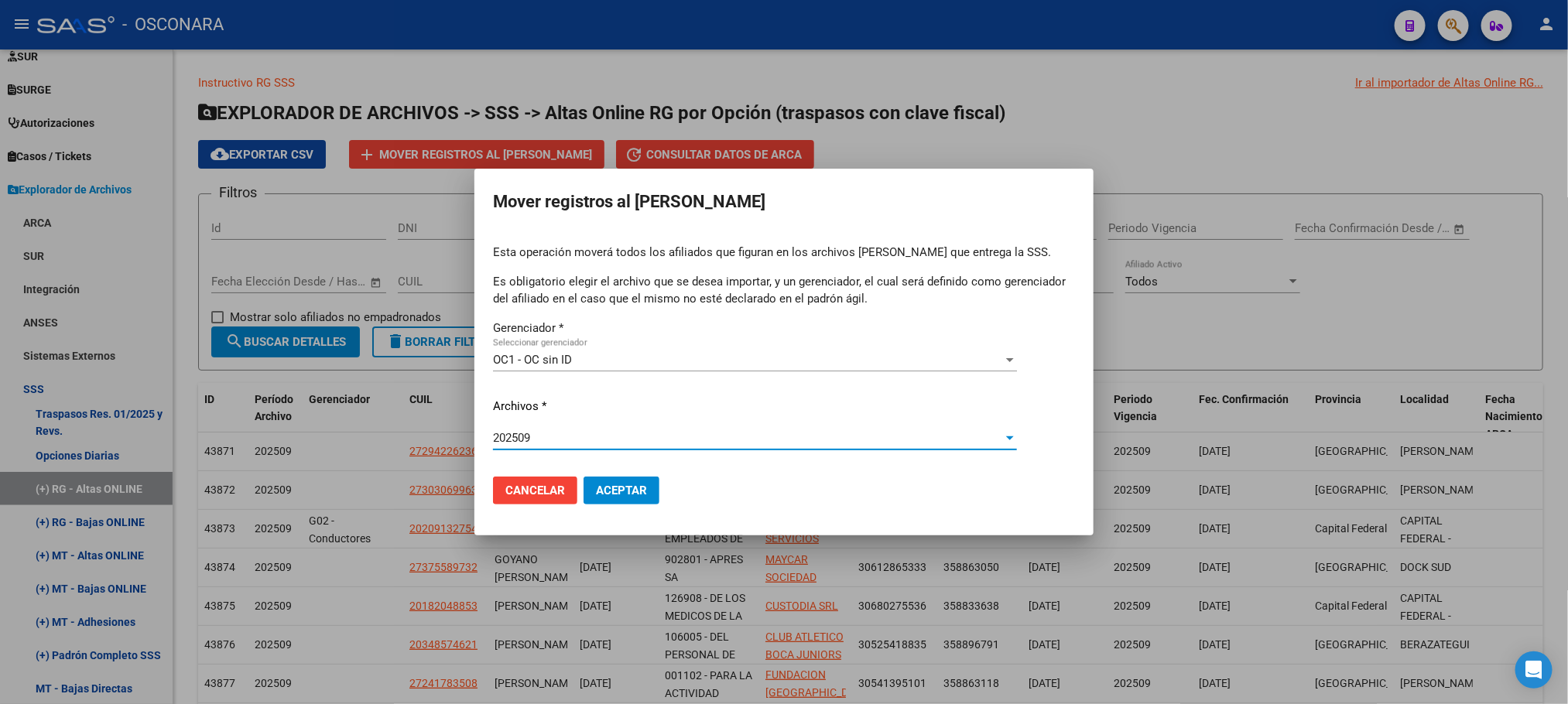
click at [618, 484] on span "Aceptar" at bounding box center [621, 491] width 51 height 14
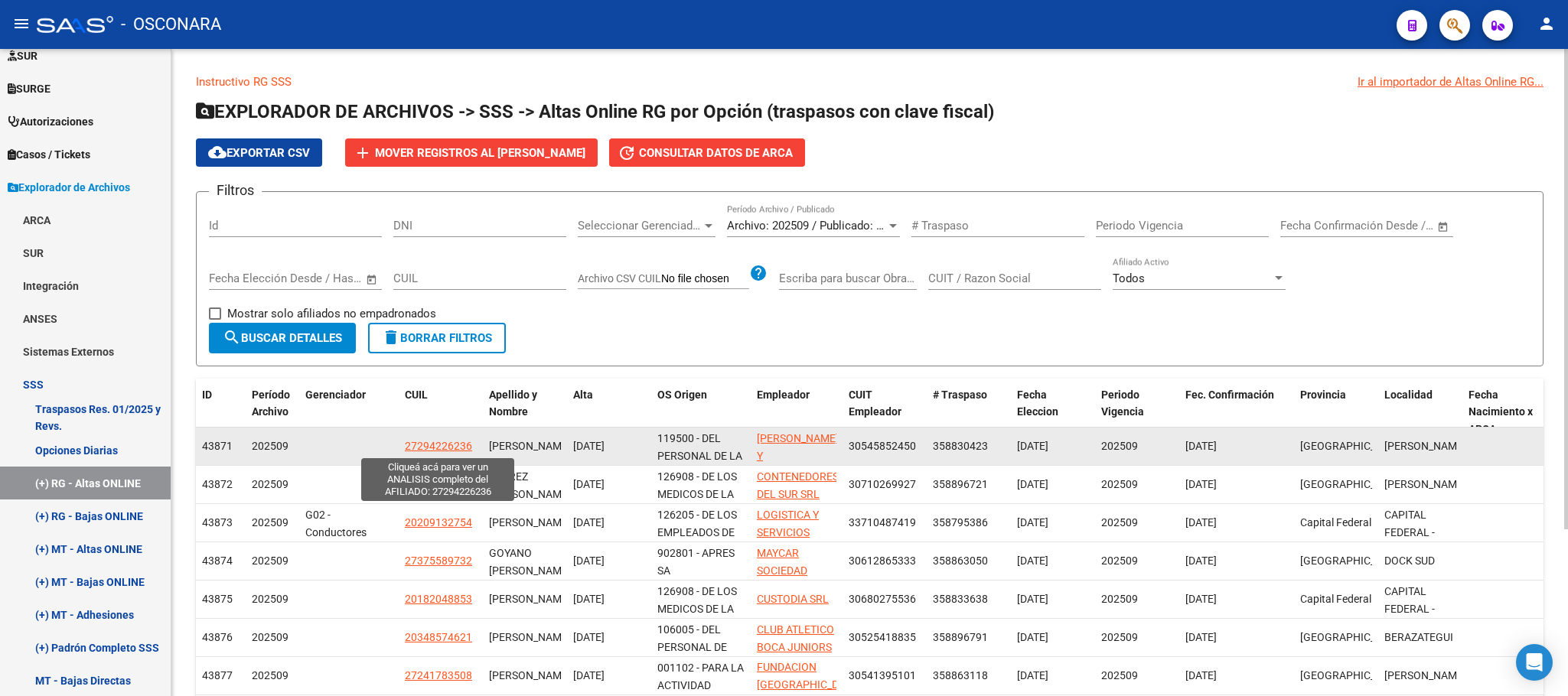
click at [453, 448] on span "27294226236" at bounding box center [439, 446] width 68 height 13
type textarea "27294226236"
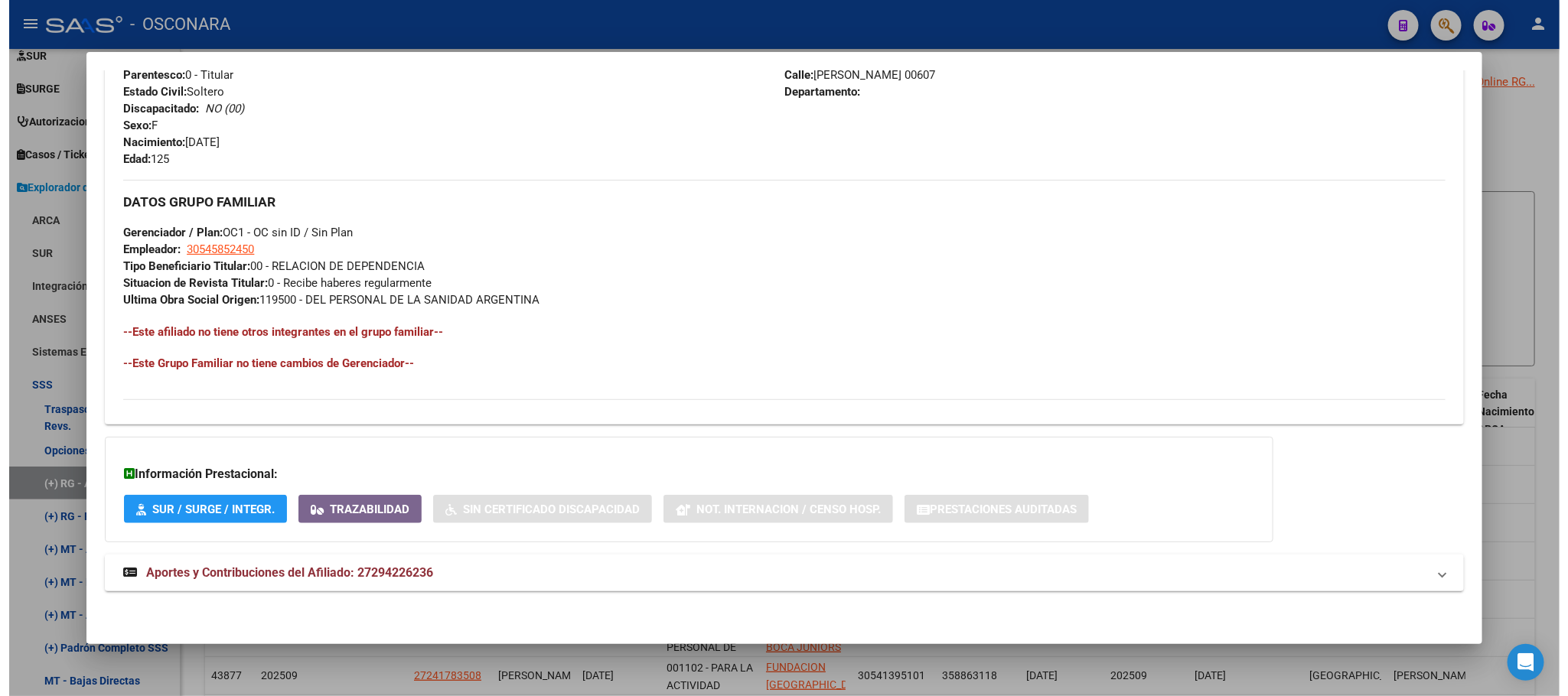
scroll to position [625, 0]
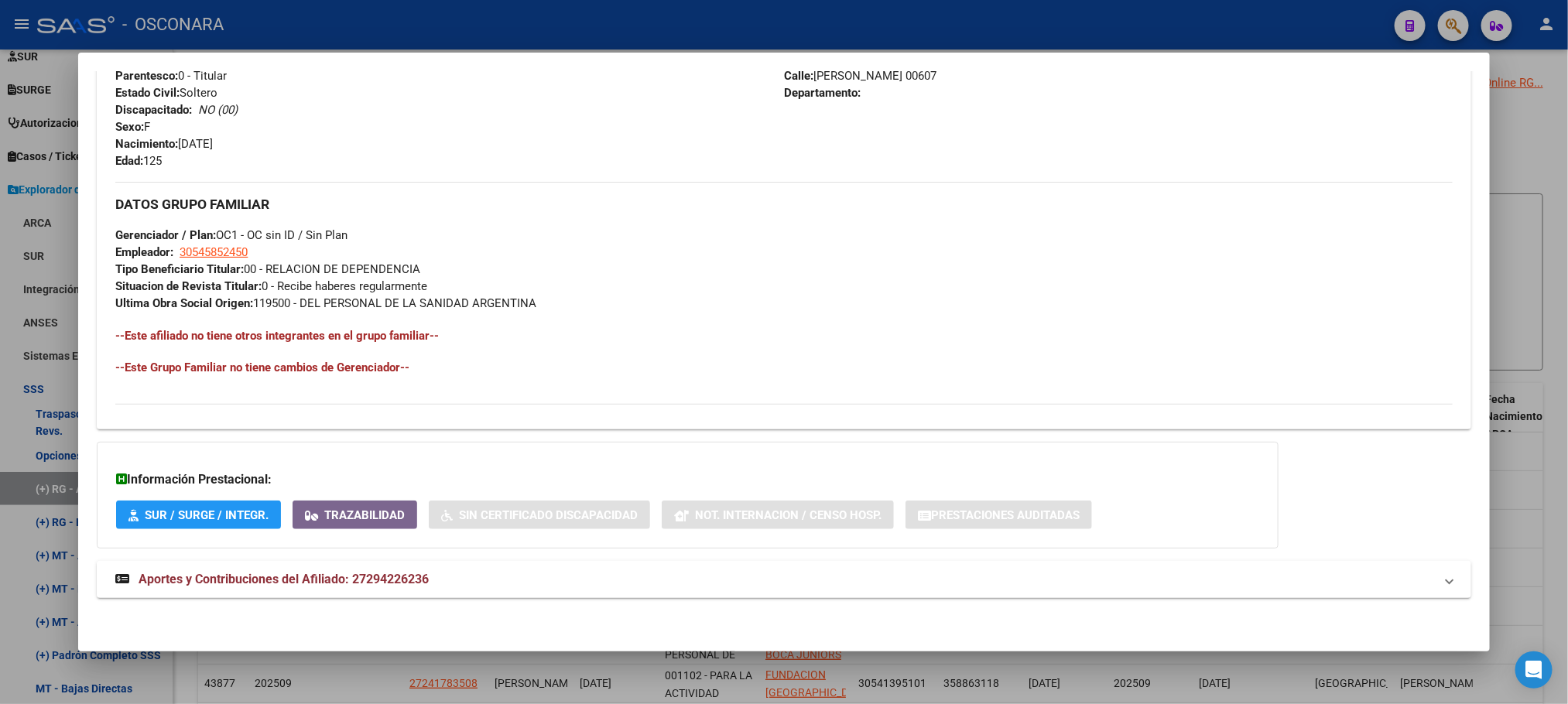
click at [1553, 151] on div at bounding box center [784, 352] width 1568 height 704
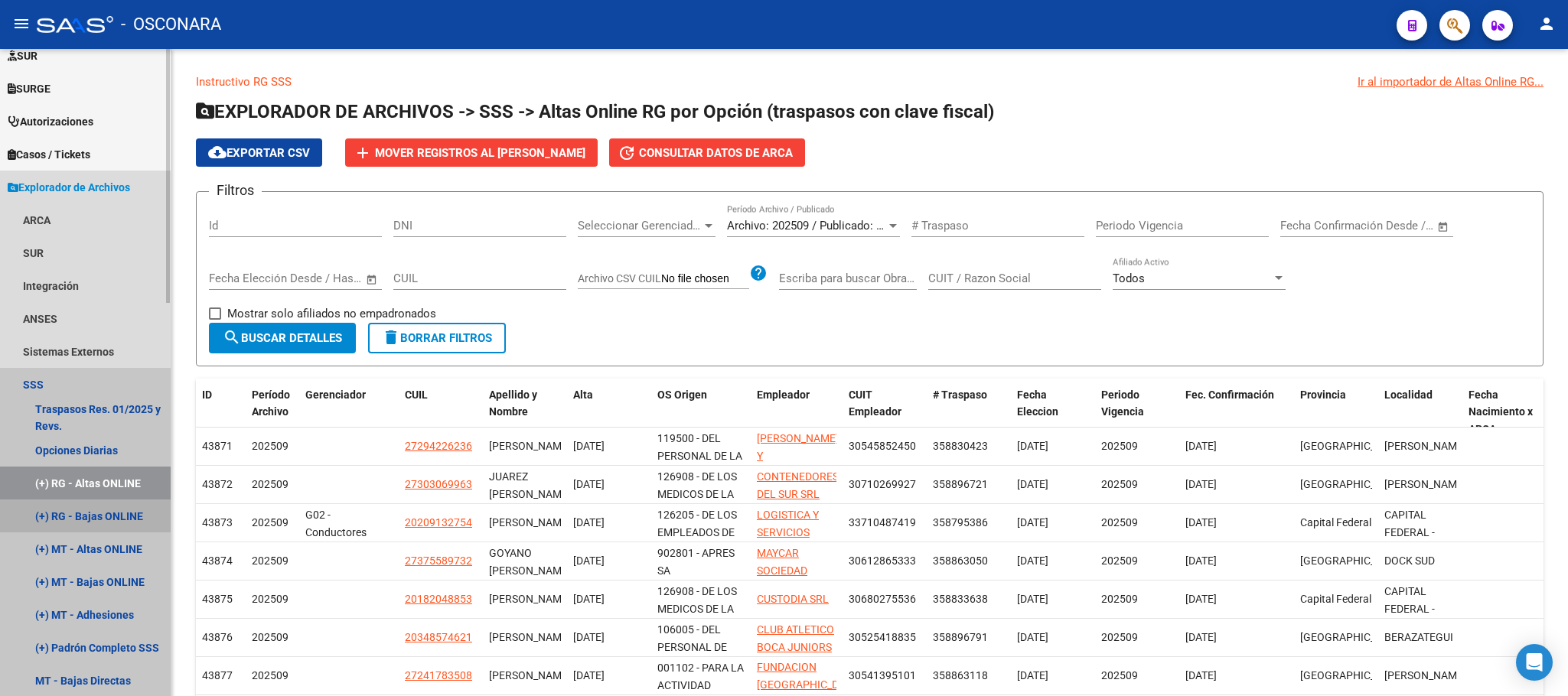
click at [134, 523] on link "(+) RG - Bajas ONLINE" at bounding box center [85, 516] width 171 height 33
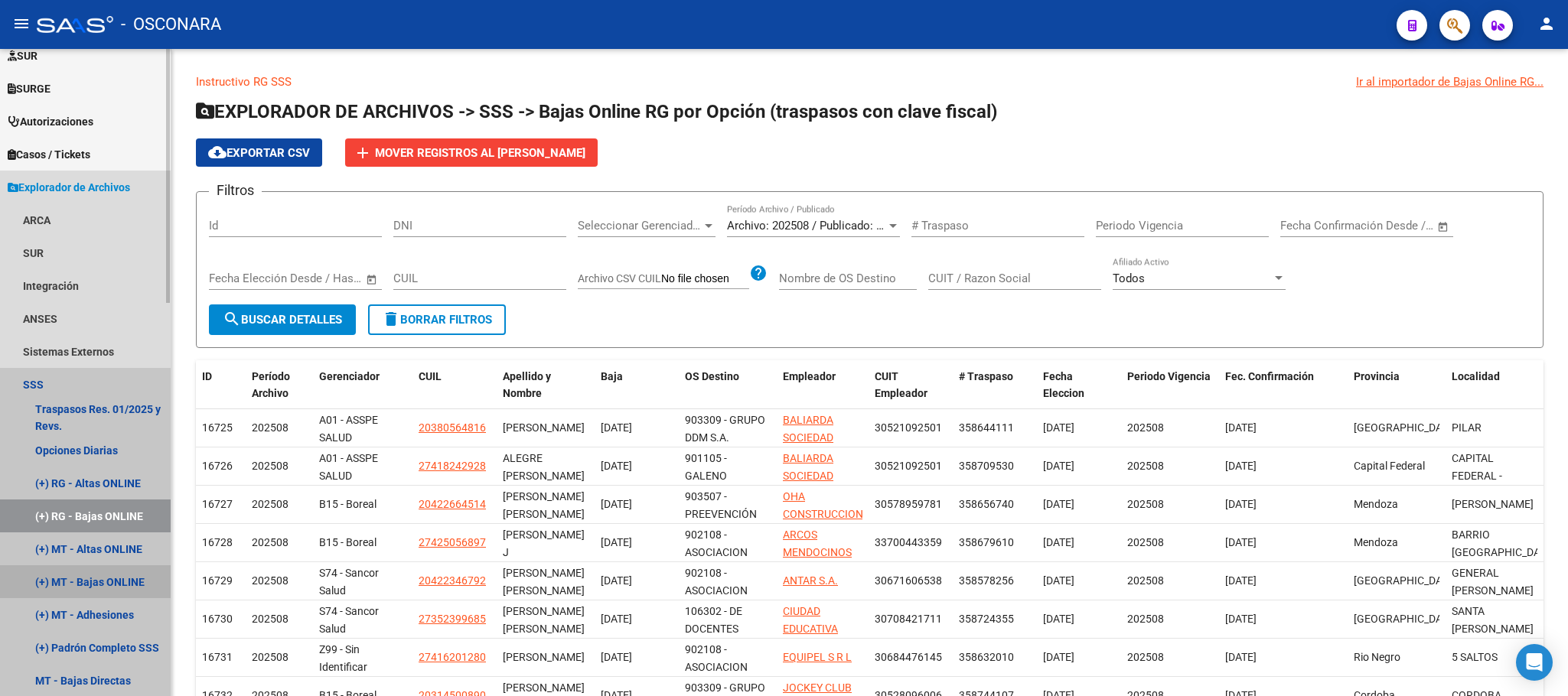
click at [147, 578] on link "(+) MT - Bajas ONLINE" at bounding box center [85, 582] width 171 height 33
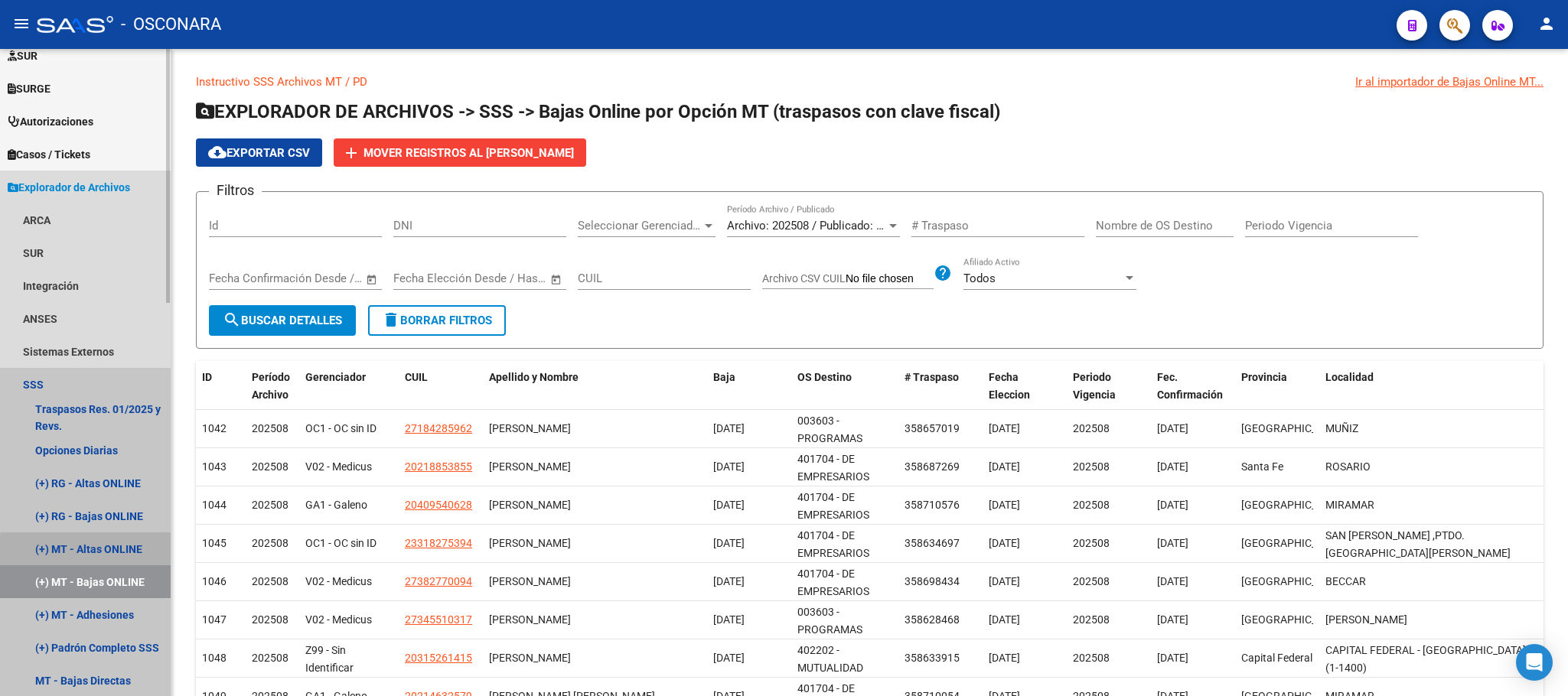
click at [136, 549] on link "(+) MT - Altas ONLINE" at bounding box center [85, 549] width 171 height 33
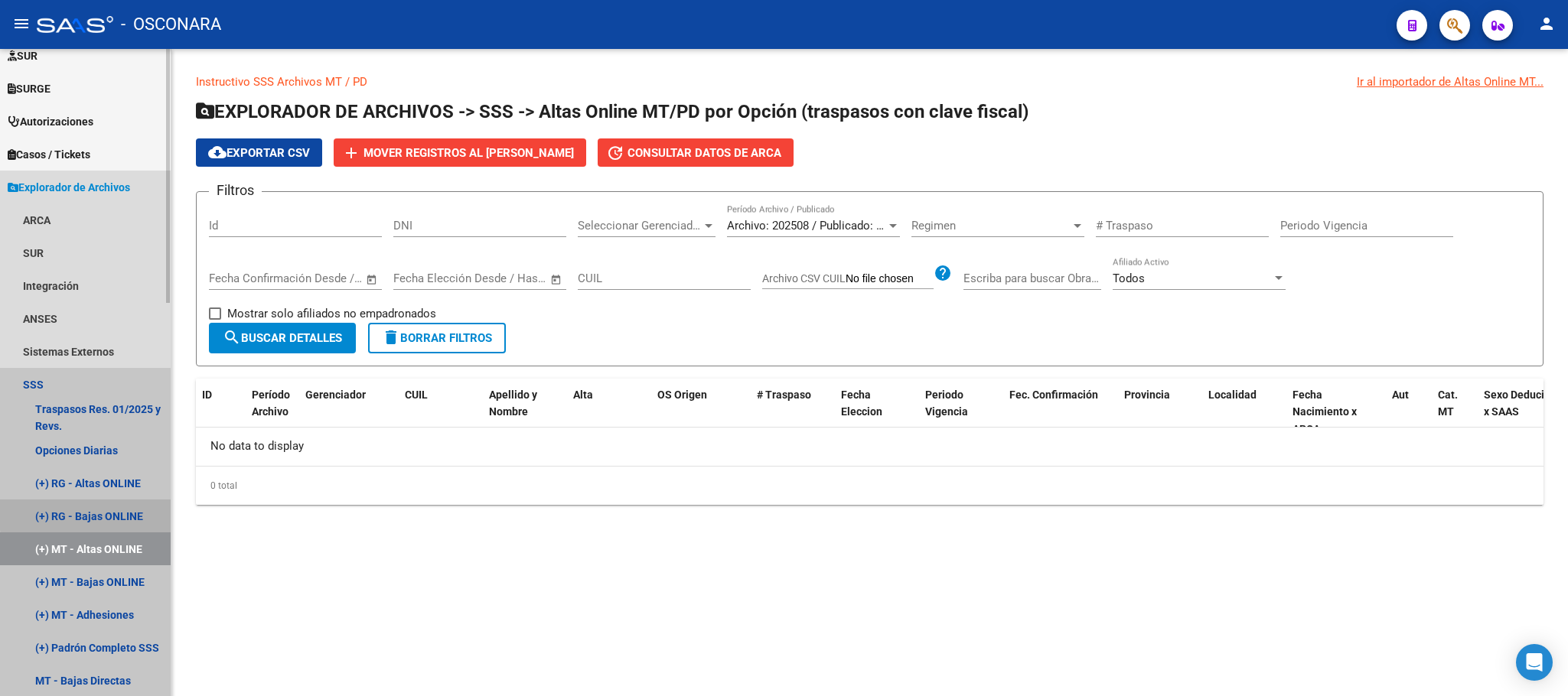
click at [134, 510] on link "(+) RG - Bajas ONLINE" at bounding box center [85, 516] width 171 height 33
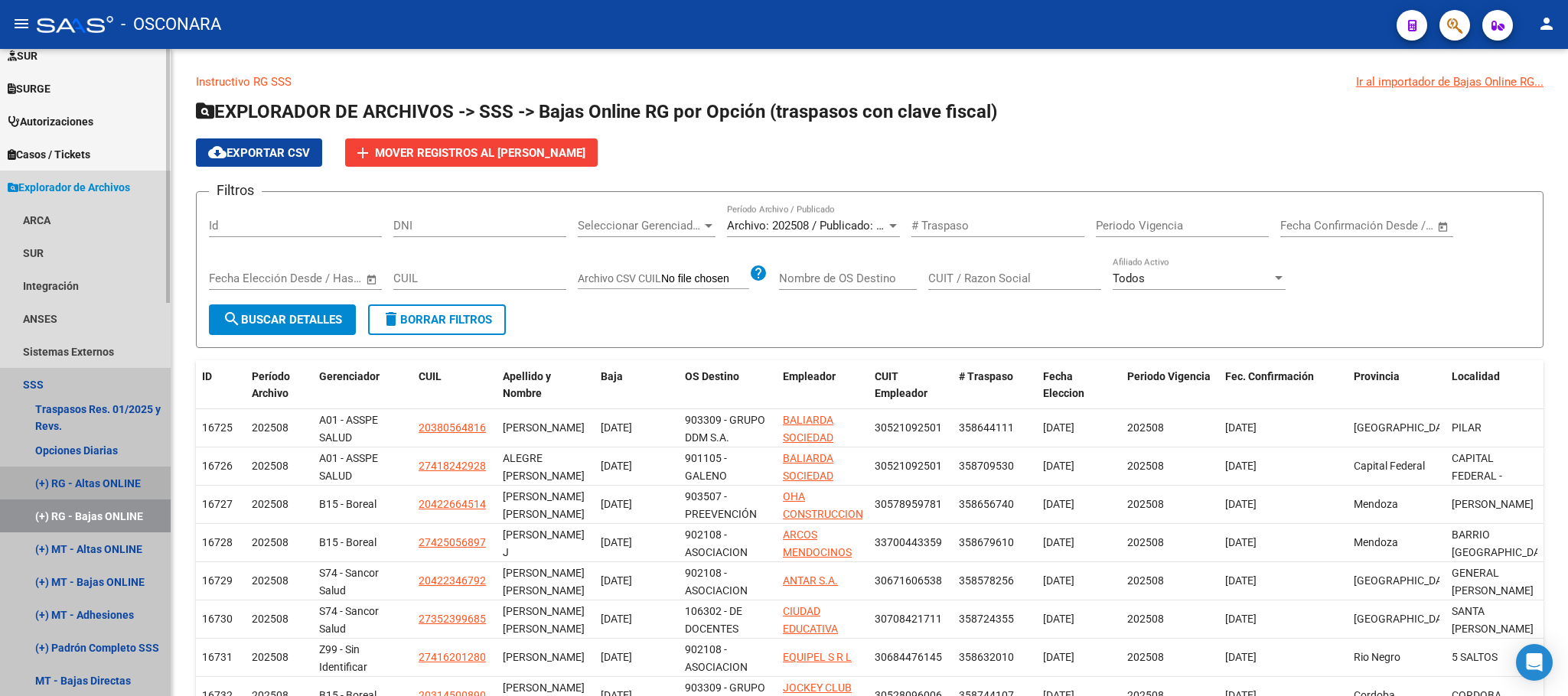
click at [129, 480] on link "(+) RG - Altas ONLINE" at bounding box center [85, 483] width 171 height 33
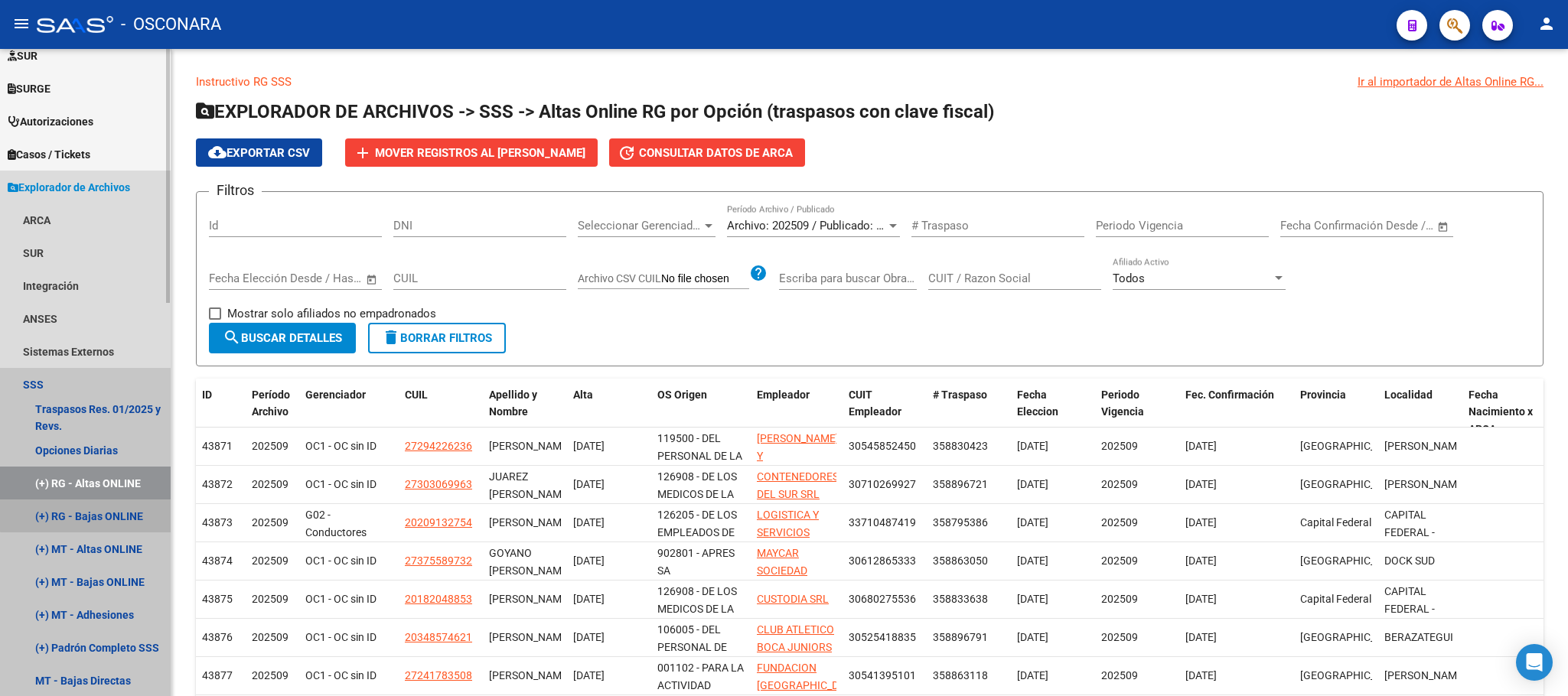
click at [127, 513] on link "(+) RG - Bajas ONLINE" at bounding box center [85, 516] width 171 height 33
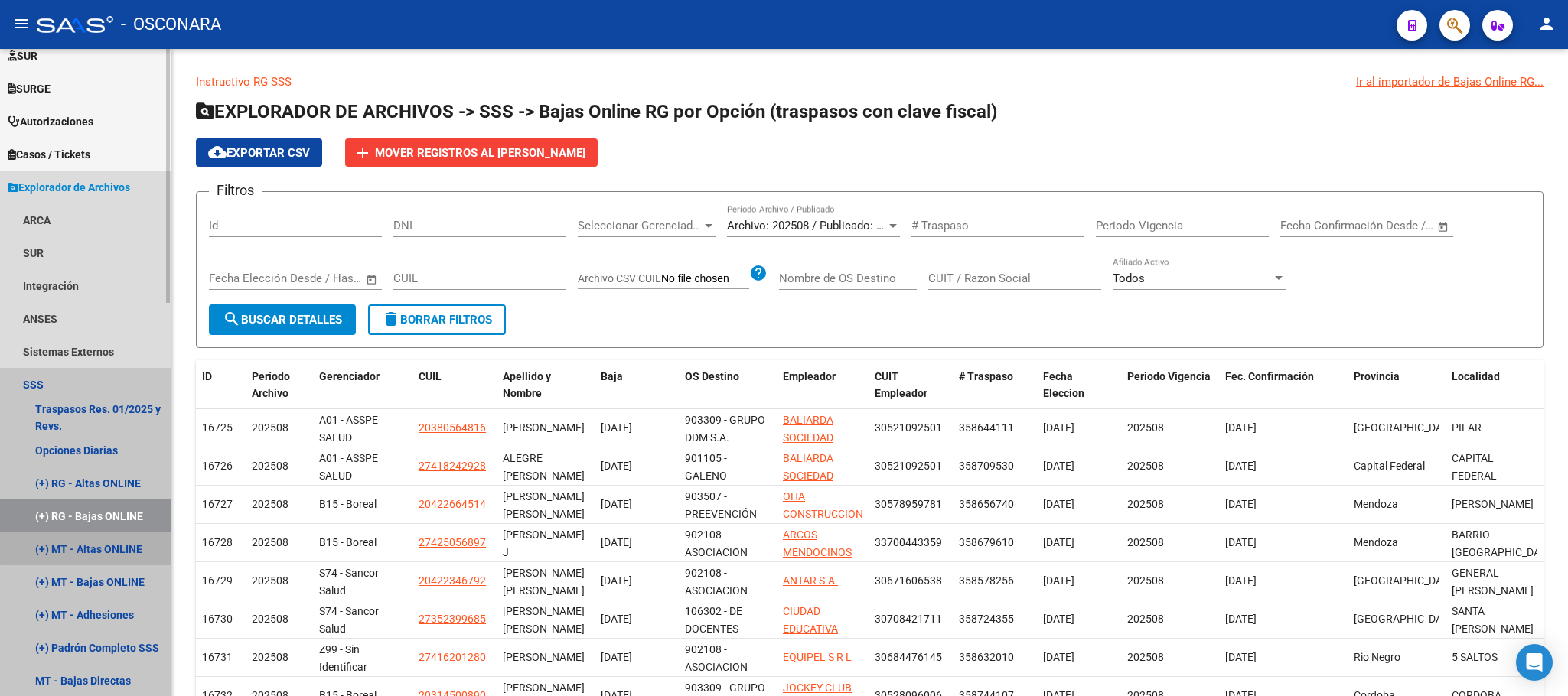
click at [120, 540] on link "(+) MT - Altas ONLINE" at bounding box center [85, 549] width 171 height 33
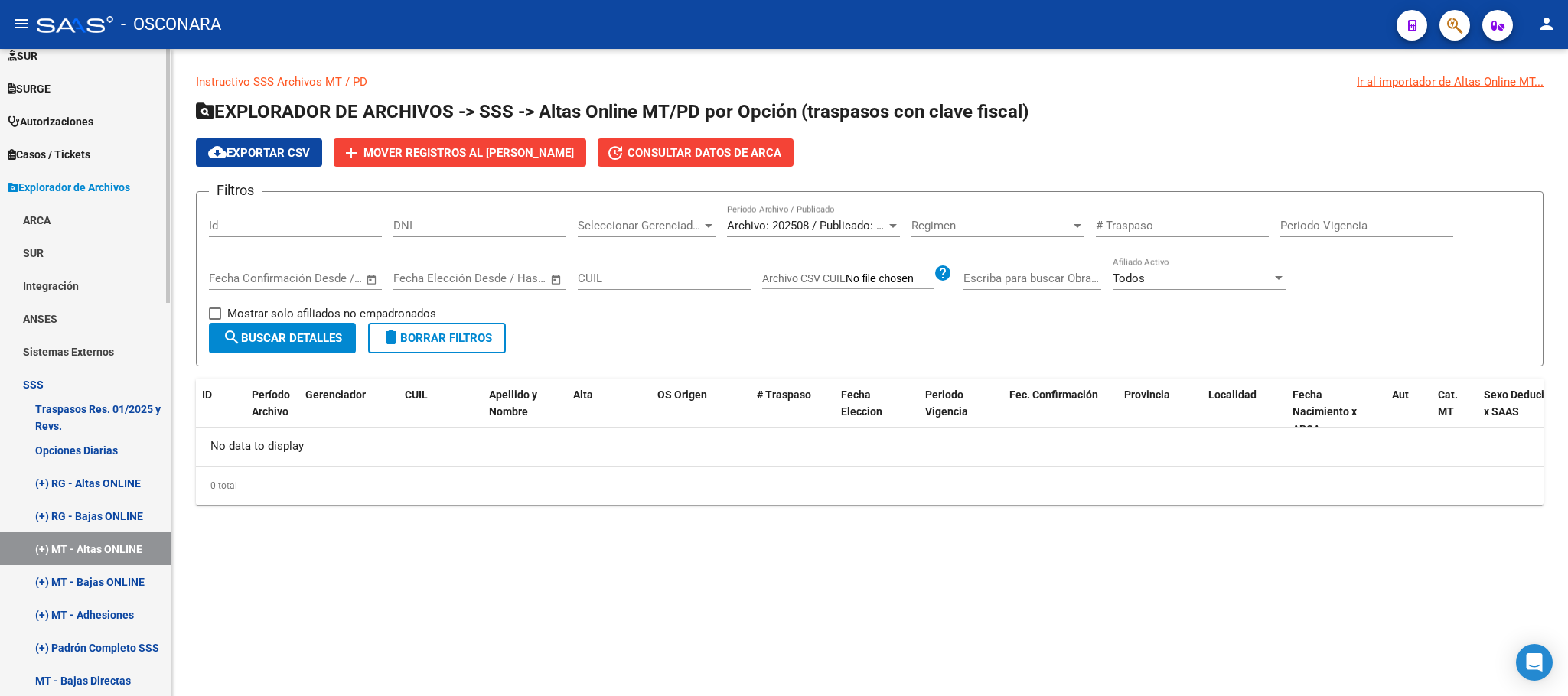
click at [120, 568] on link "(+) MT - Bajas ONLINE" at bounding box center [85, 582] width 171 height 33
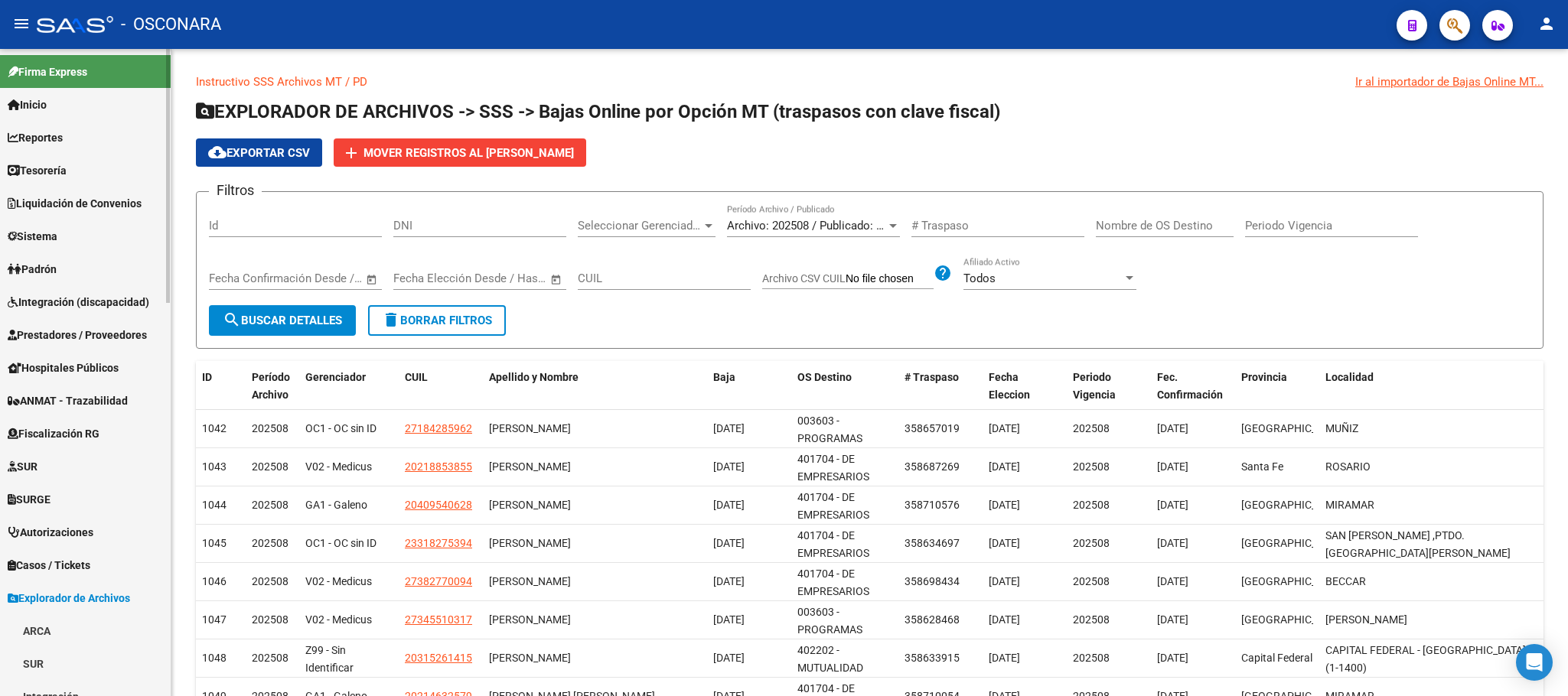
click at [93, 586] on link "Explorador de Archivos" at bounding box center [85, 598] width 171 height 33
click at [32, 273] on span "Padrón" at bounding box center [32, 269] width 49 height 17
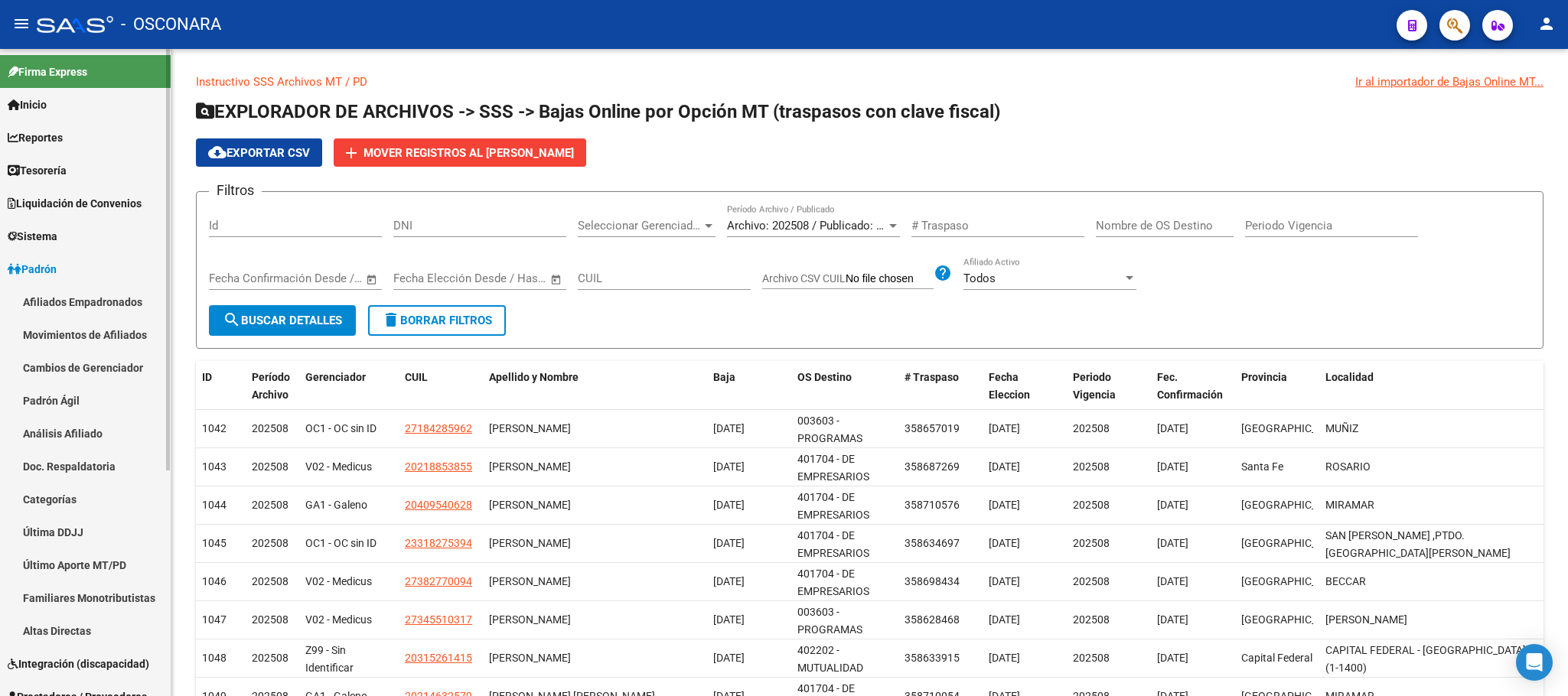
click at [56, 307] on link "Afiliados Empadronados" at bounding box center [85, 302] width 171 height 33
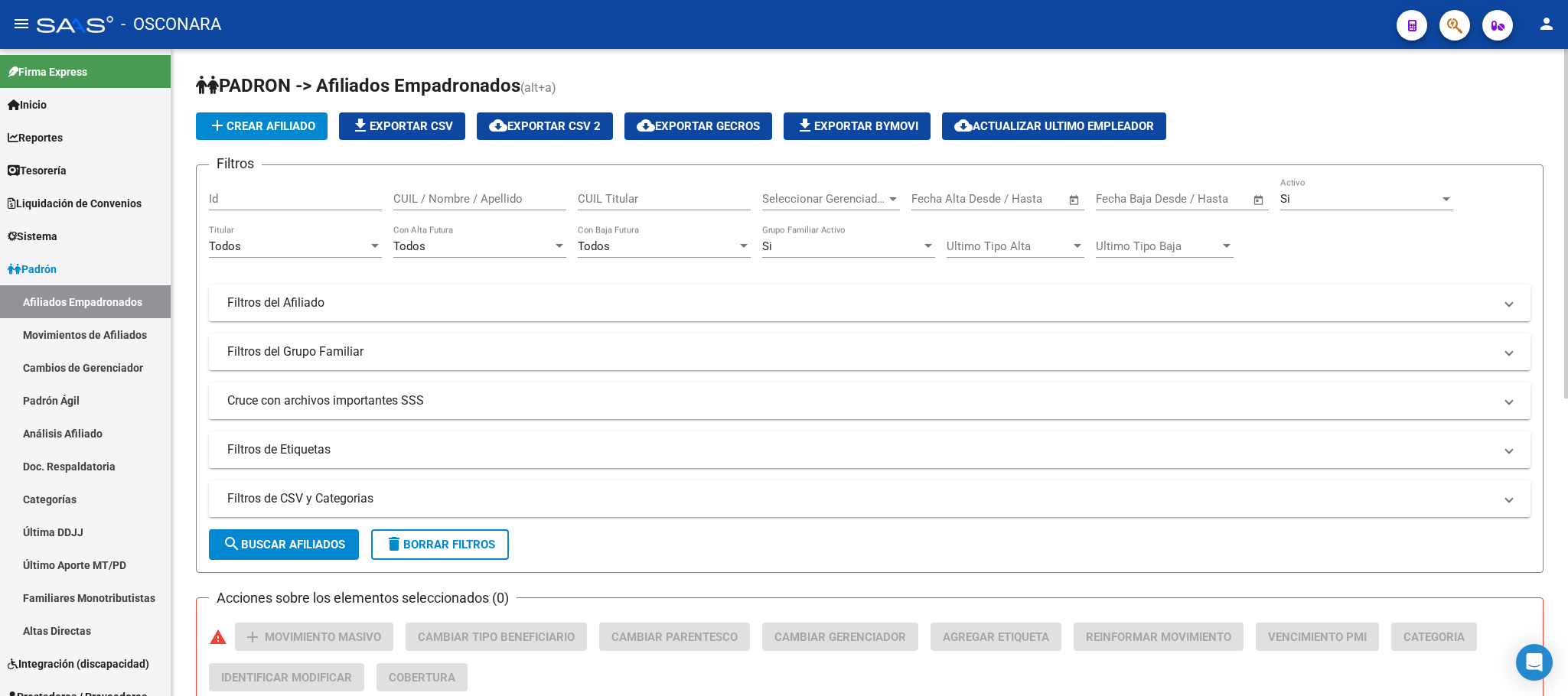
click at [406, 503] on mat-panel-title "Filtros de CSV y Categorias" at bounding box center [861, 498] width 1267 height 17
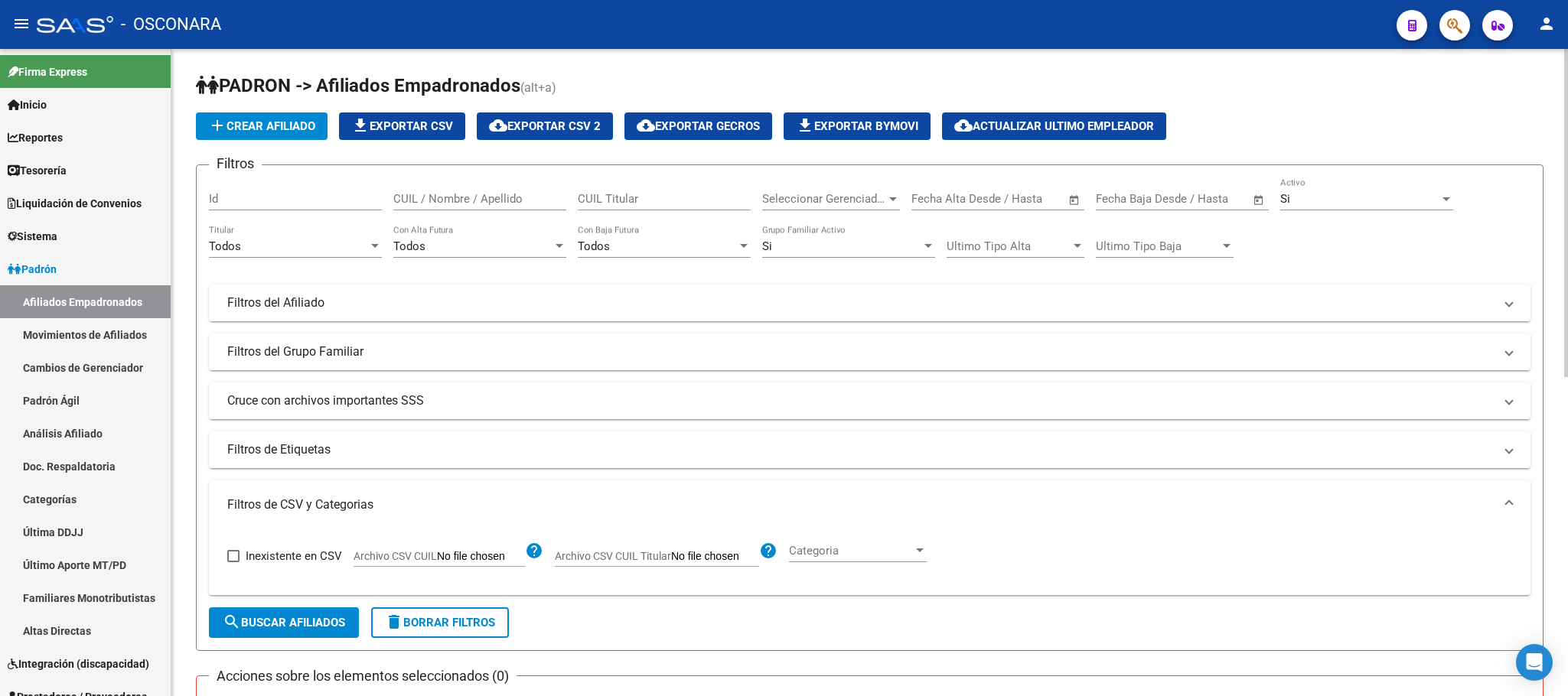
click at [488, 562] on input "Archivo CSV CUIL" at bounding box center [481, 557] width 88 height 14
type input "C:\fakepath\Alta Cuit empleador.csv"
click at [280, 624] on span "search Buscar Afiliados" at bounding box center [284, 623] width 123 height 14
click at [358, 241] on div "Todos" at bounding box center [289, 246] width 159 height 14
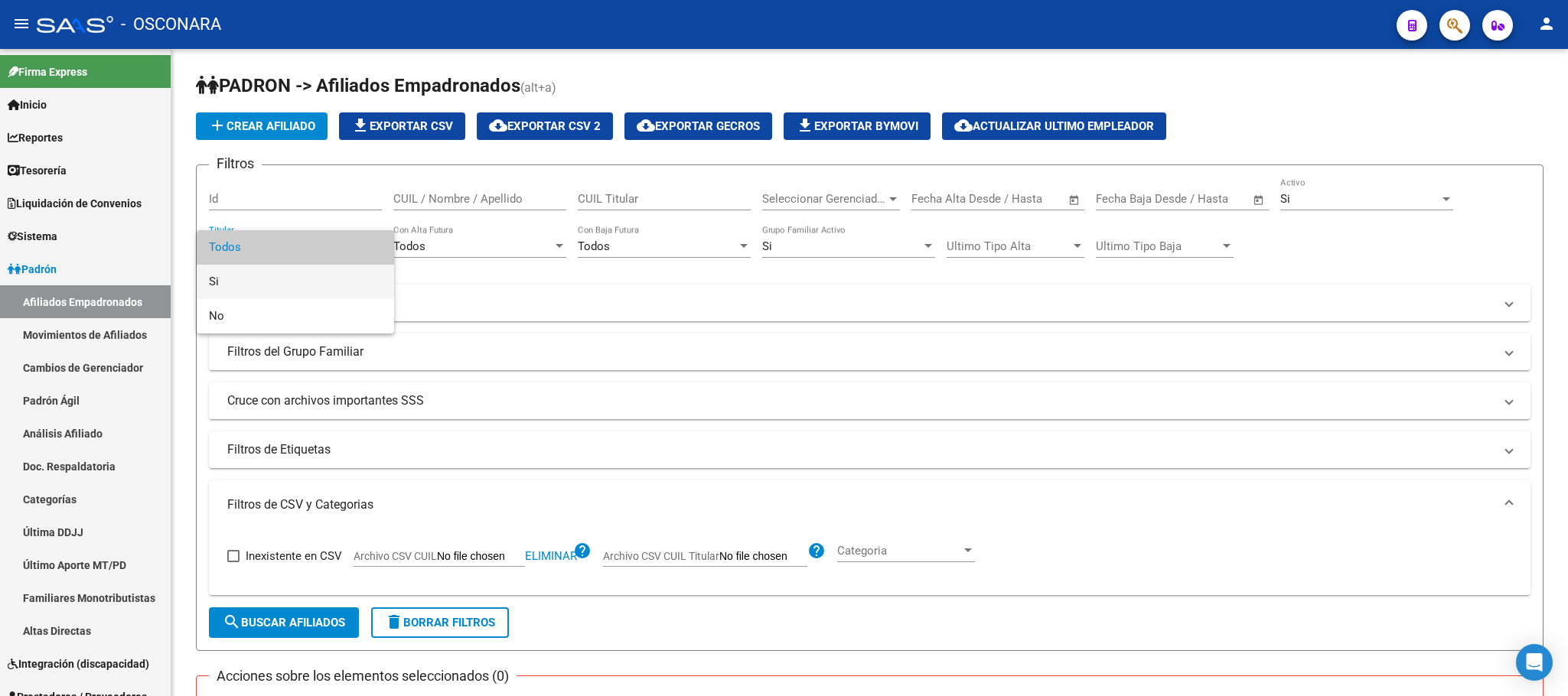
click at [241, 276] on span "Si" at bounding box center [296, 282] width 173 height 35
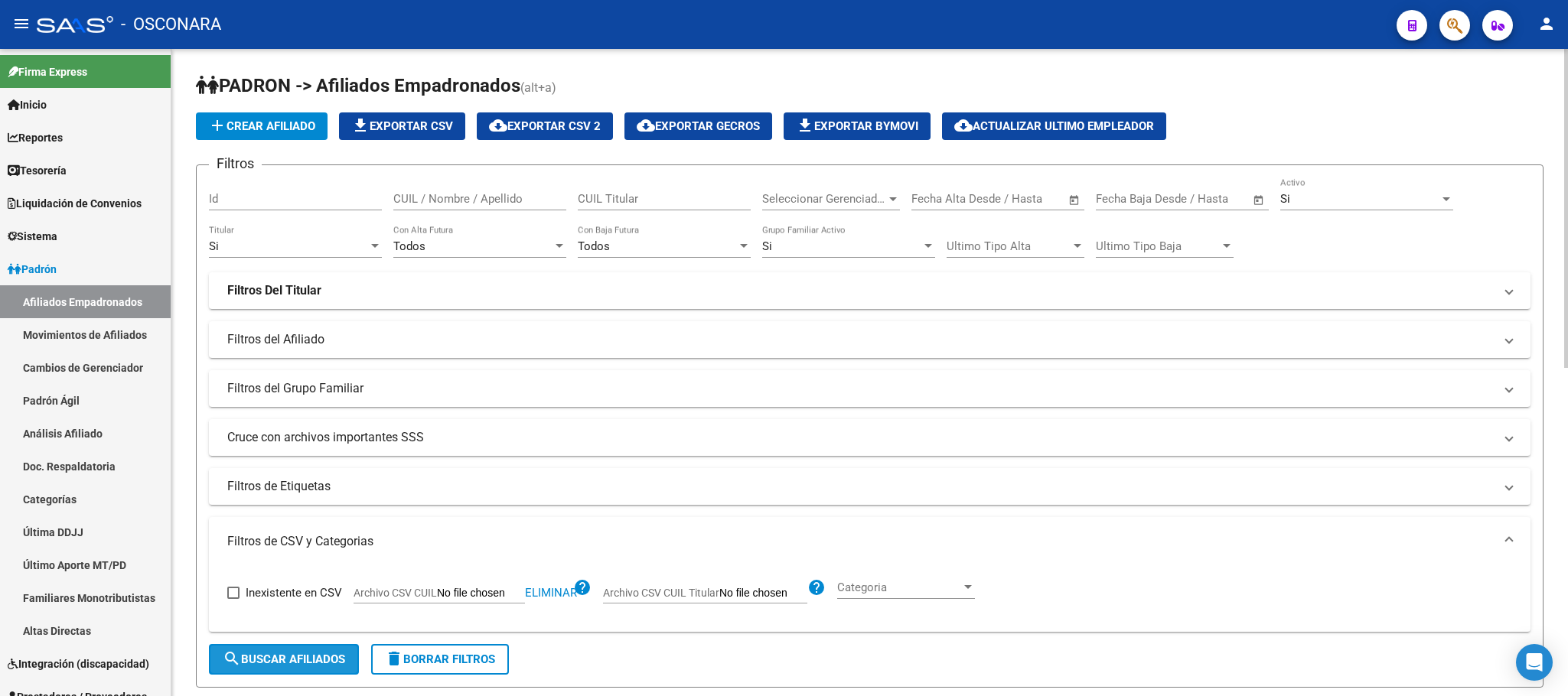
click at [276, 664] on span "search Buscar Afiliados" at bounding box center [284, 660] width 123 height 14
click at [434, 129] on span "file_download Exportar CSV" at bounding box center [401, 127] width 101 height 14
click at [389, 124] on span "file_download Exportar CSV" at bounding box center [401, 127] width 101 height 14
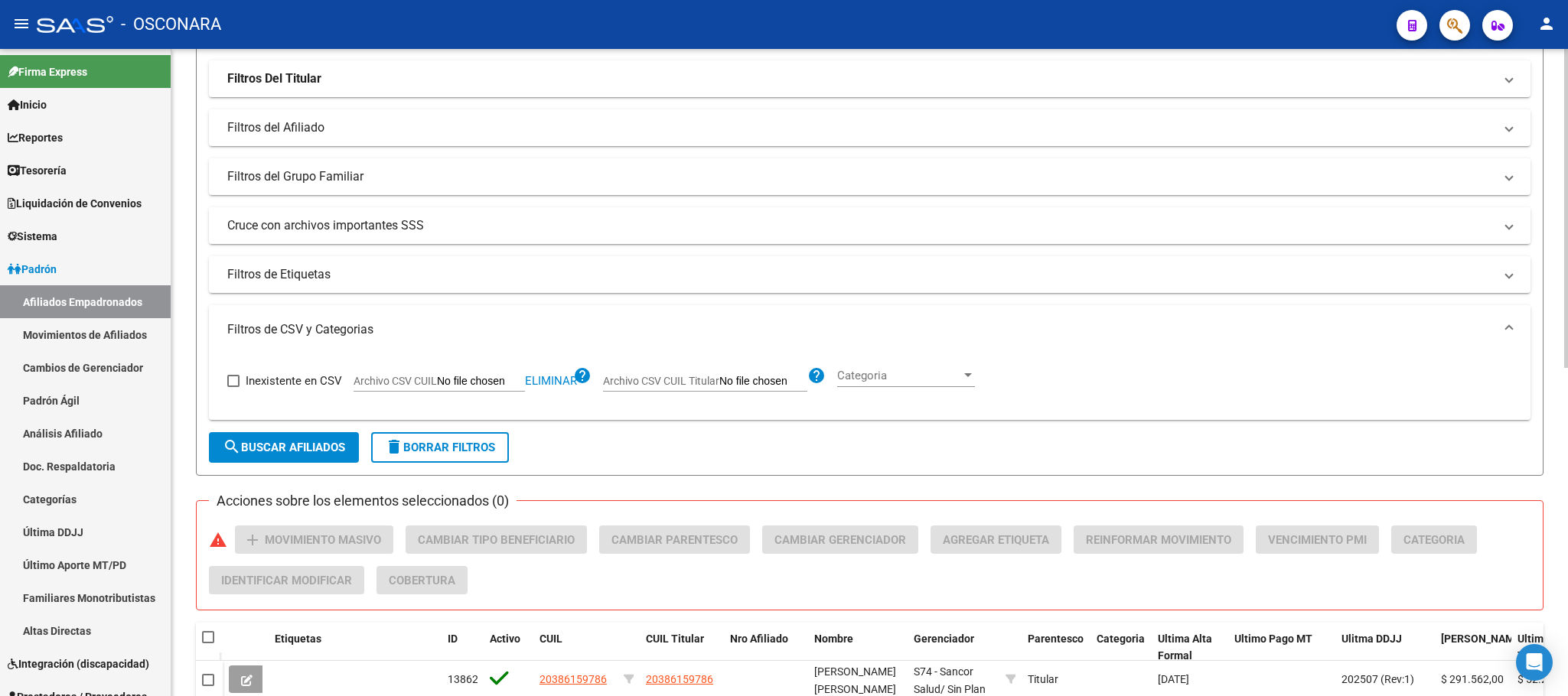
scroll to position [459, 0]
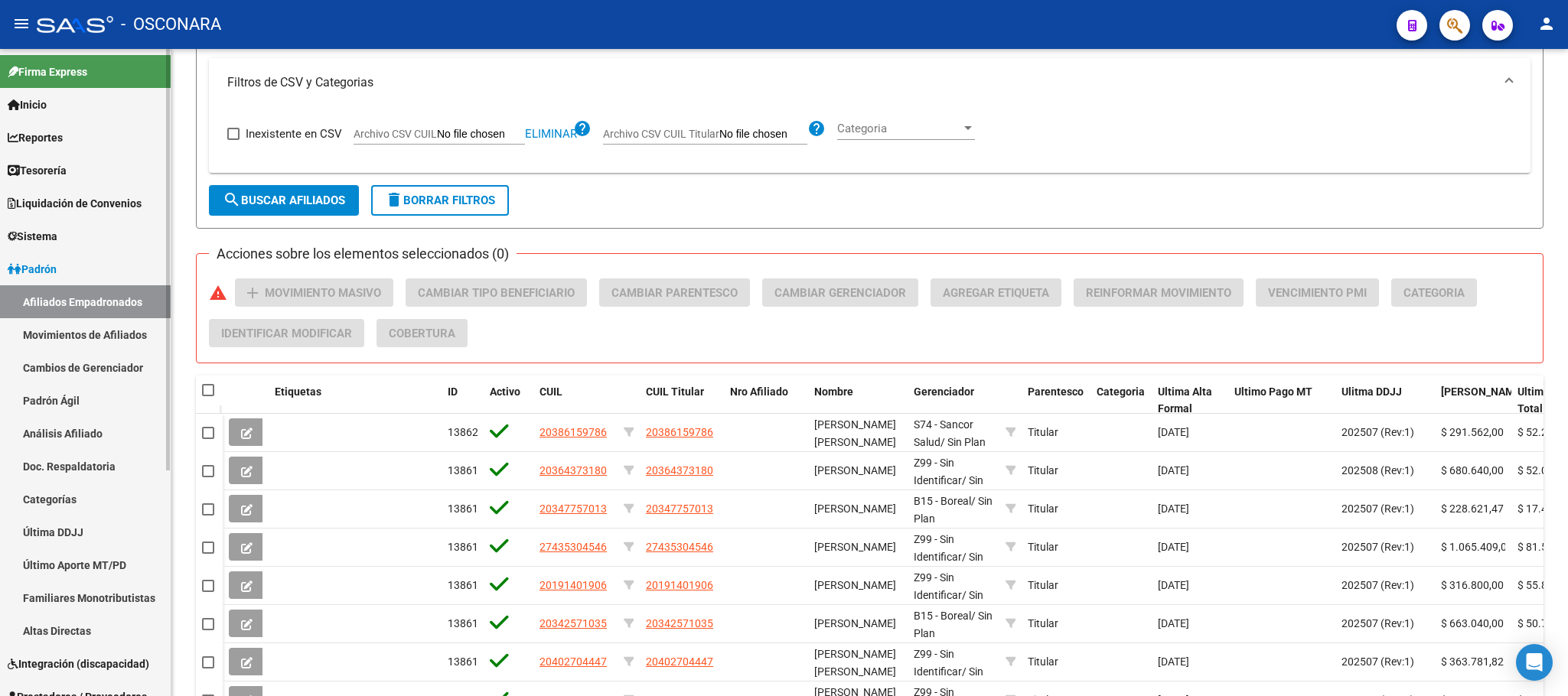
drag, startPoint x: 85, startPoint y: 395, endPoint x: 65, endPoint y: 433, distance: 42.9
click at [83, 395] on link "Padrón Ágil" at bounding box center [85, 400] width 171 height 33
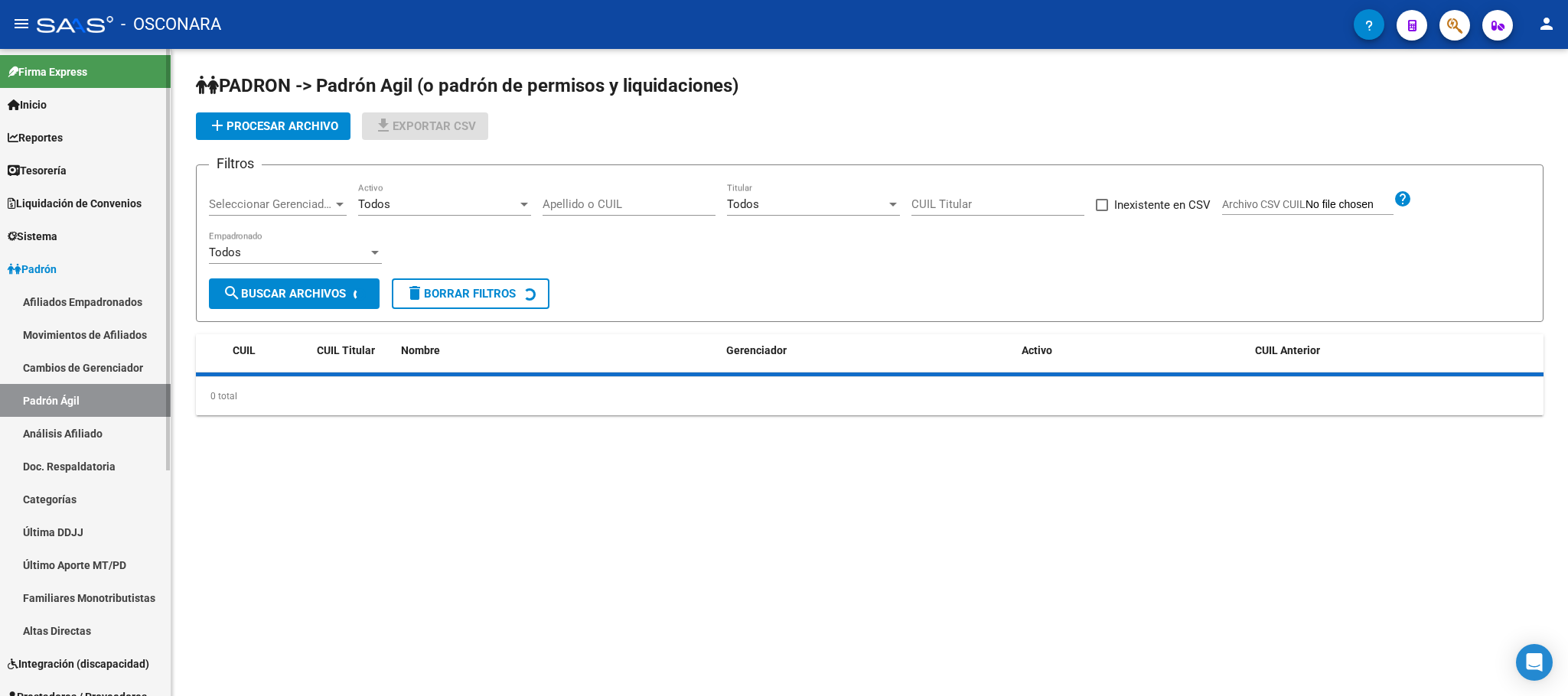
click at [65, 433] on link "Análisis Afiliado" at bounding box center [85, 433] width 171 height 33
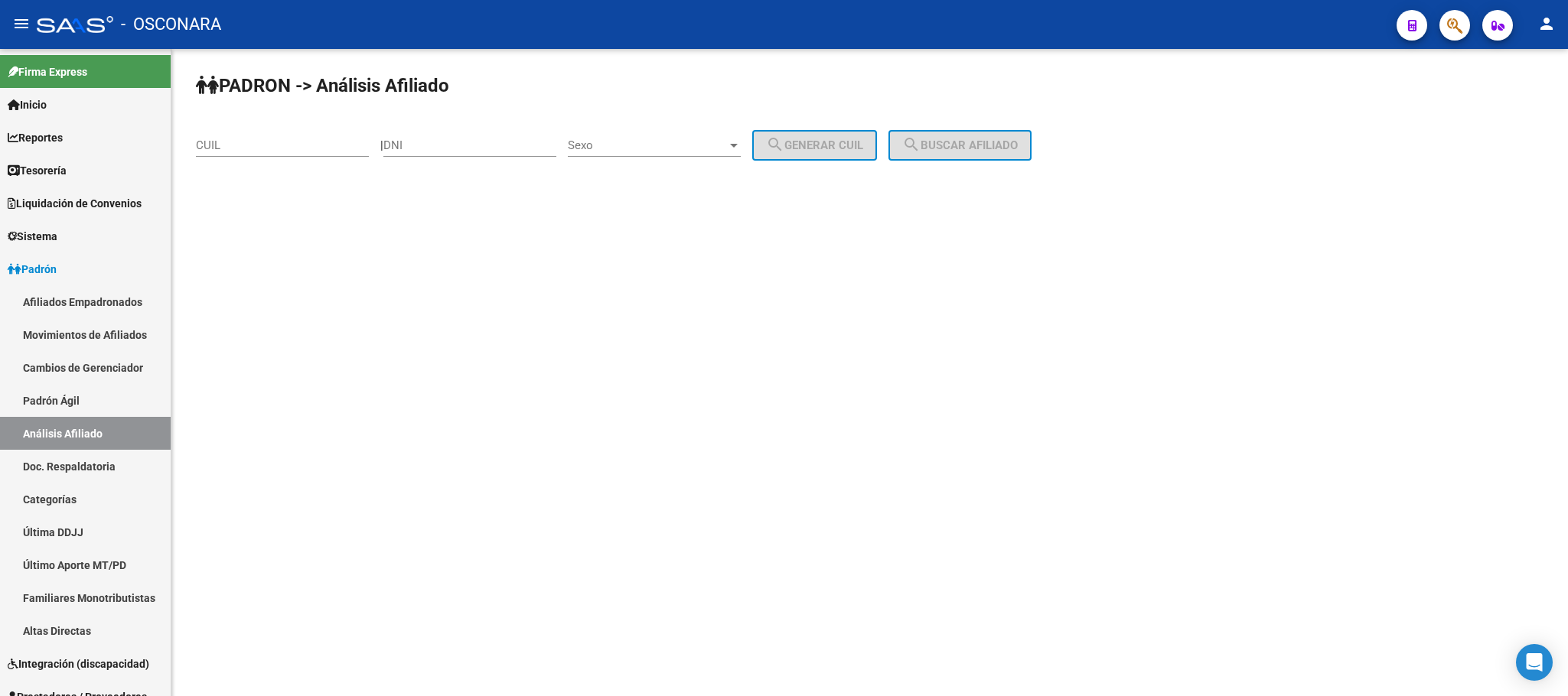
click at [481, 122] on div "PADRON -> Análisis Afiliado CUIL | DNI Sexo Sexo search Generar CUIL search Bus…" at bounding box center [869, 129] width 1396 height 160
click at [478, 140] on input "DNI" at bounding box center [470, 145] width 173 height 14
type input "27453397"
click at [727, 145] on span "Sexo" at bounding box center [647, 145] width 159 height 14
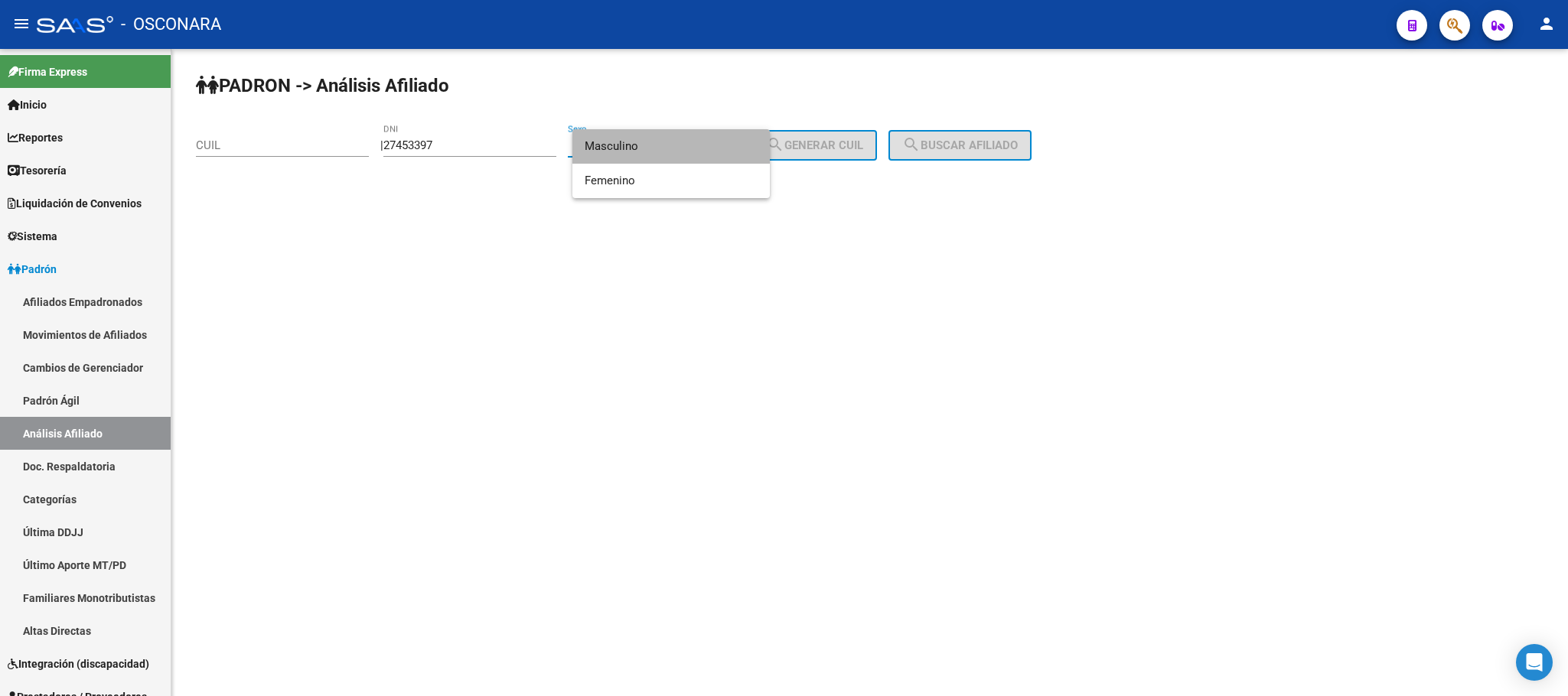
click at [684, 157] on span "Masculino" at bounding box center [671, 146] width 173 height 35
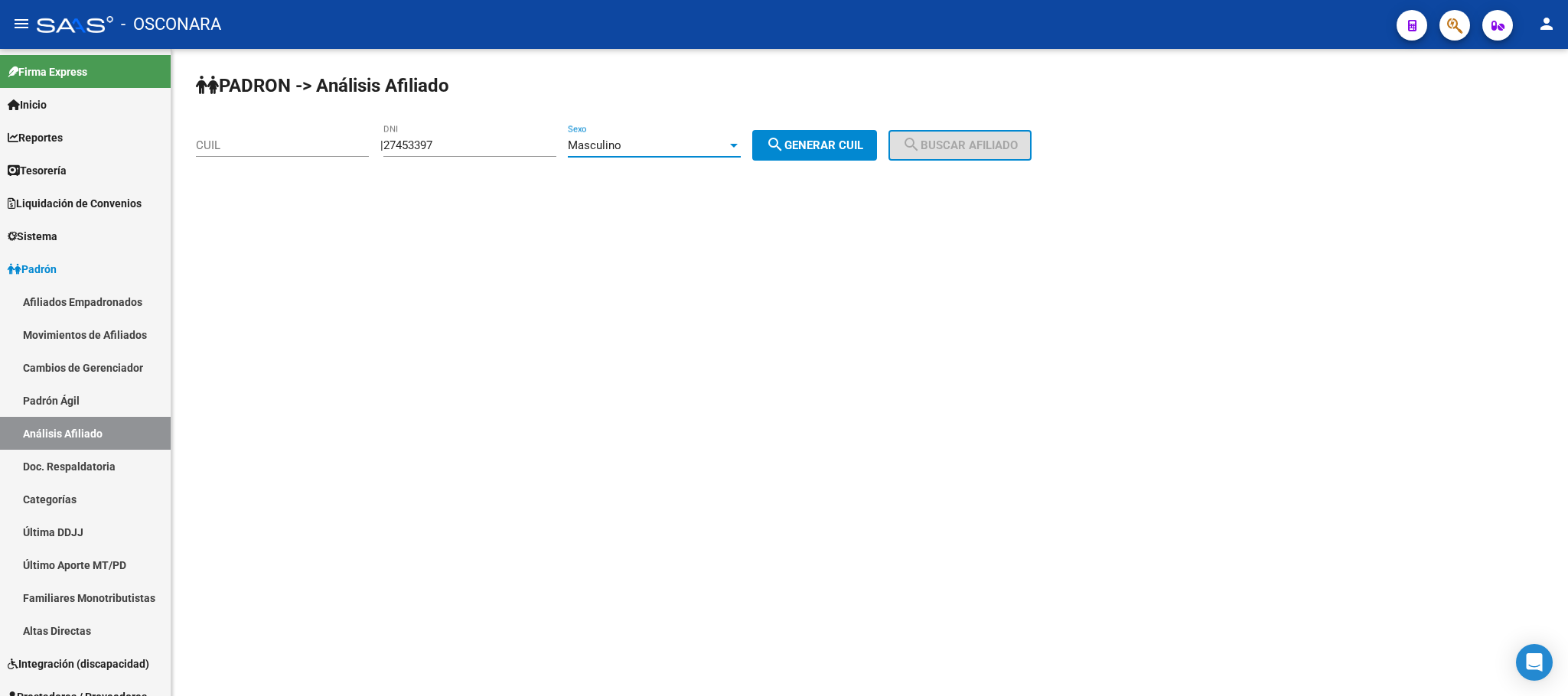
click at [784, 145] on mat-icon "search" at bounding box center [775, 144] width 18 height 18
type input "20-27453397-9"
click at [1005, 154] on button "search Buscar afiliado" at bounding box center [960, 145] width 143 height 31
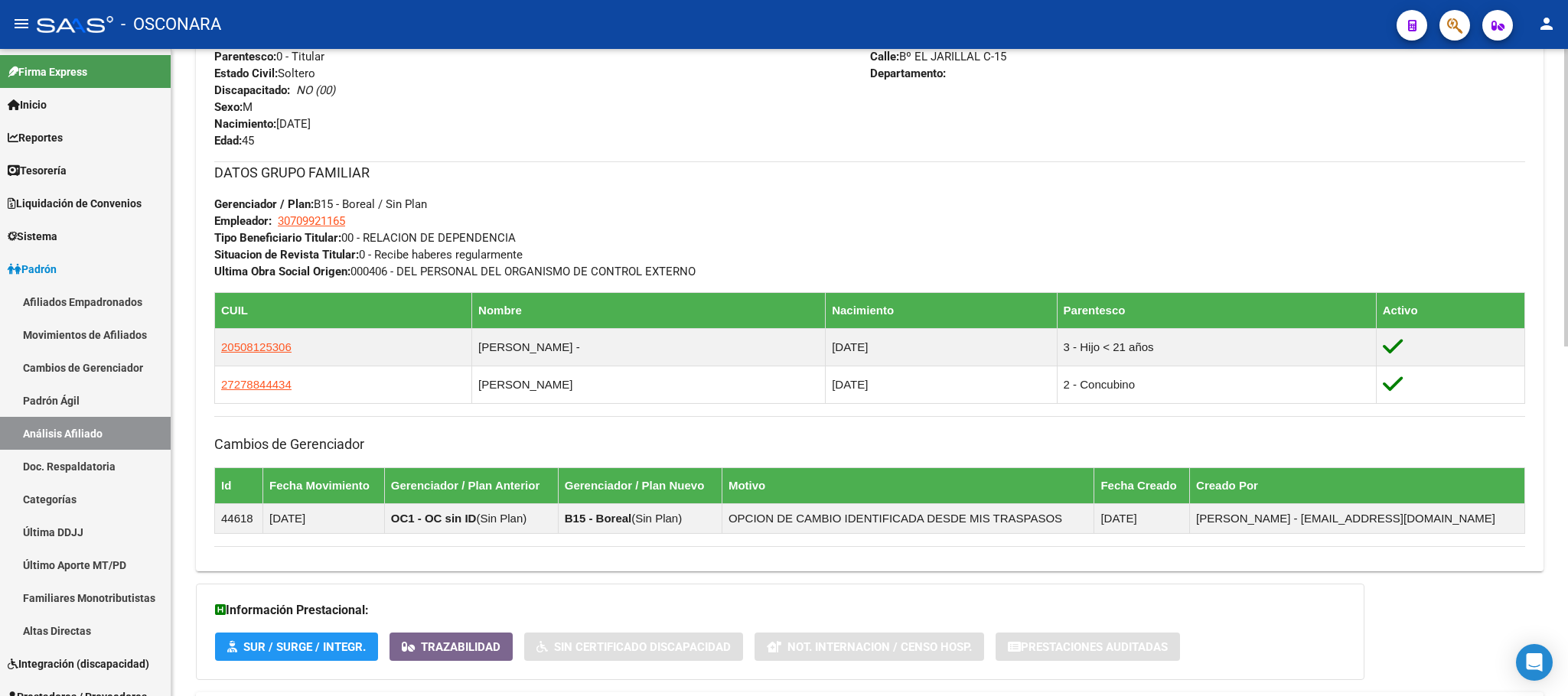
scroll to position [760, 0]
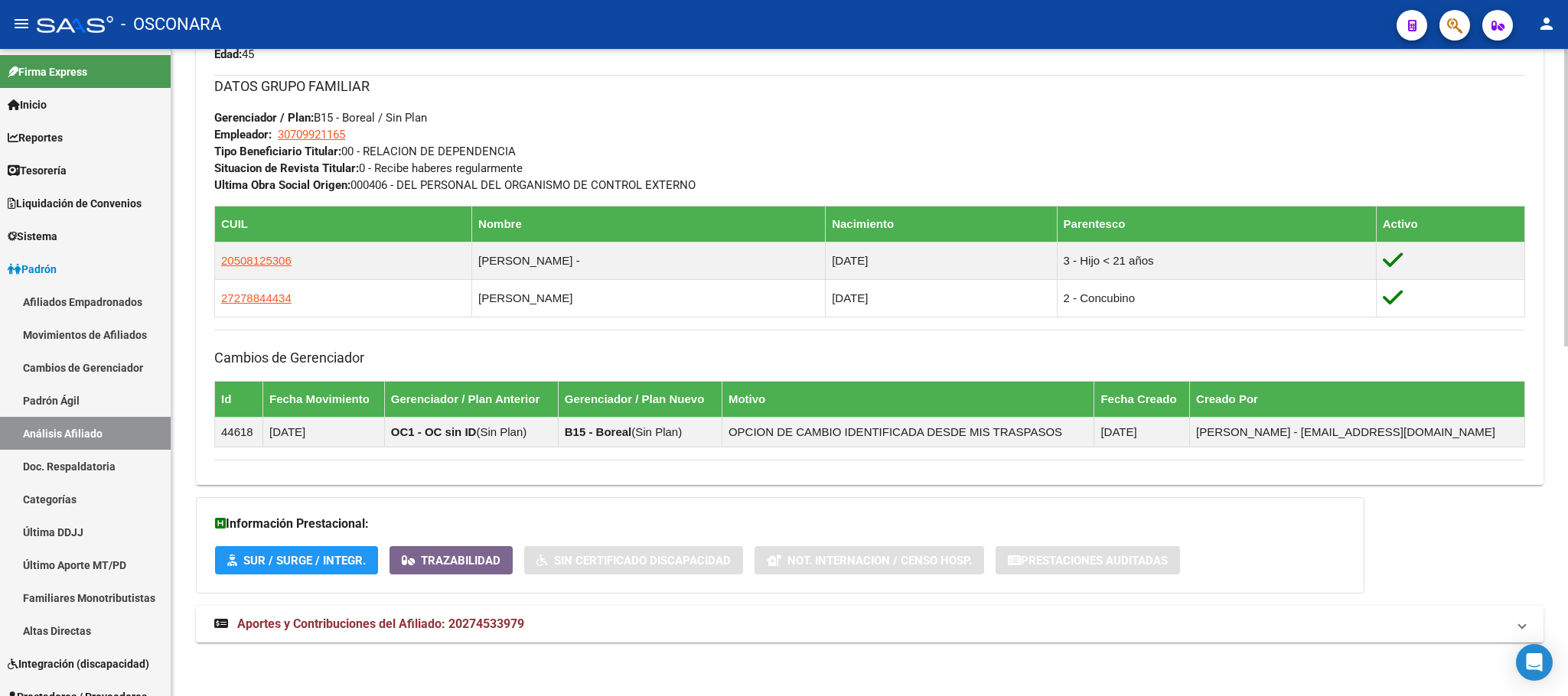
click at [450, 624] on span "Aportes y Contribuciones del Afiliado: 20274533979" at bounding box center [381, 624] width 287 height 14
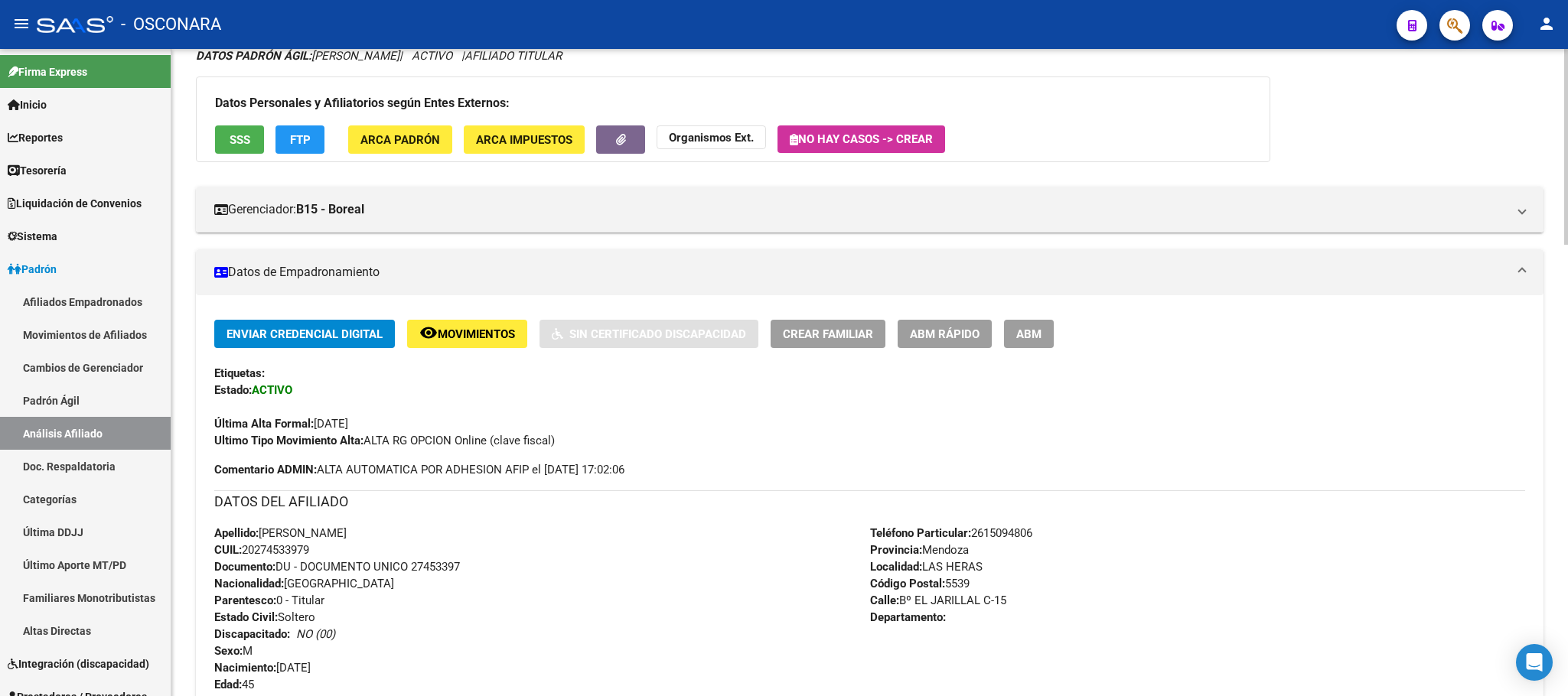
scroll to position [0, 0]
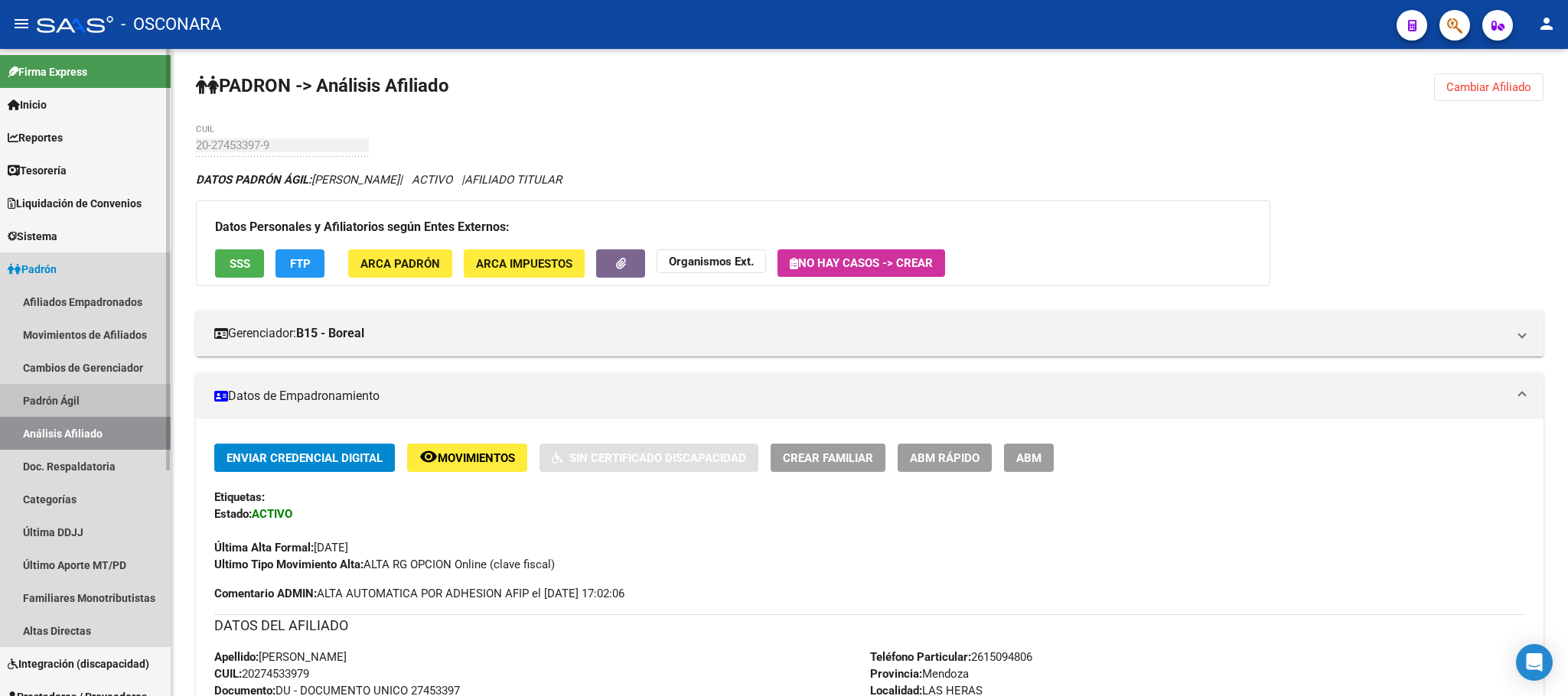
click at [90, 405] on link "Padrón Ágil" at bounding box center [85, 400] width 171 height 33
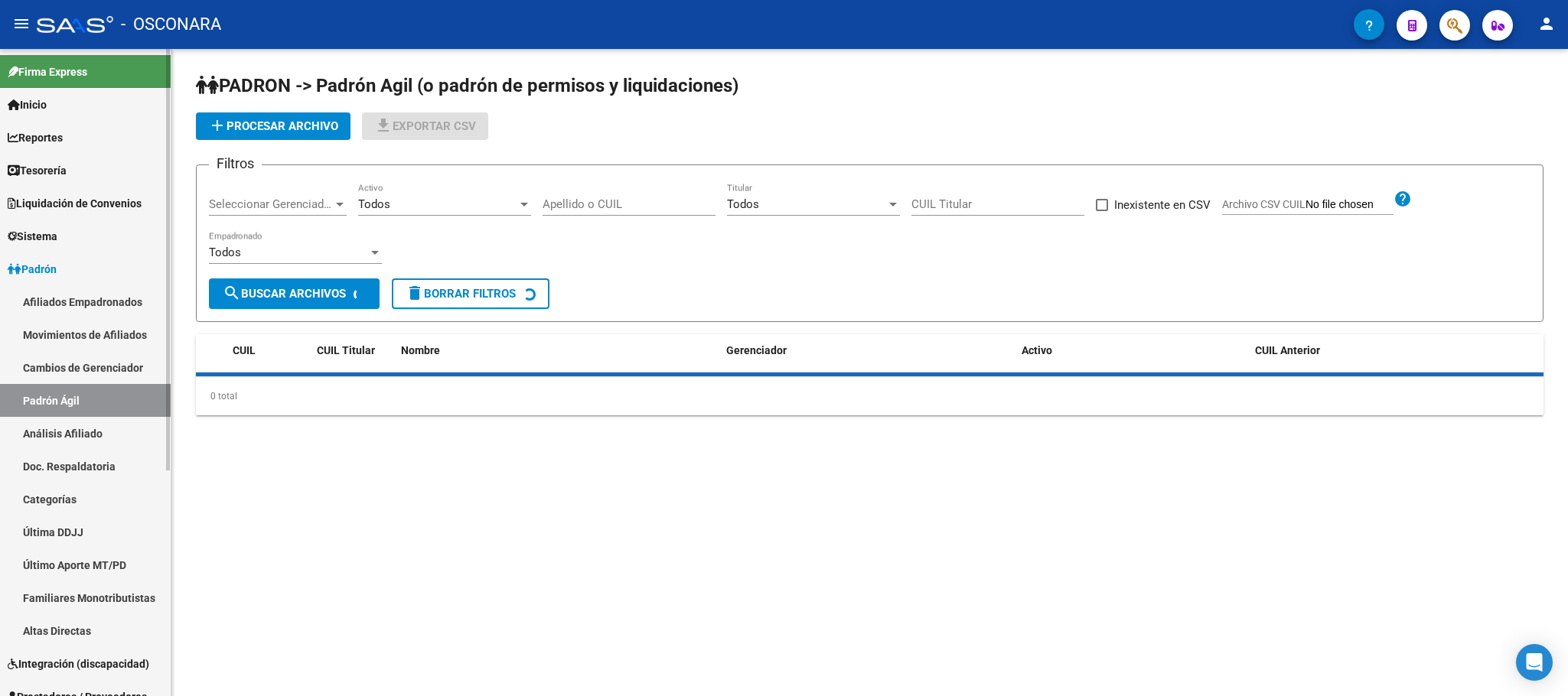
click at [93, 434] on link "Análisis Afiliado" at bounding box center [85, 433] width 171 height 33
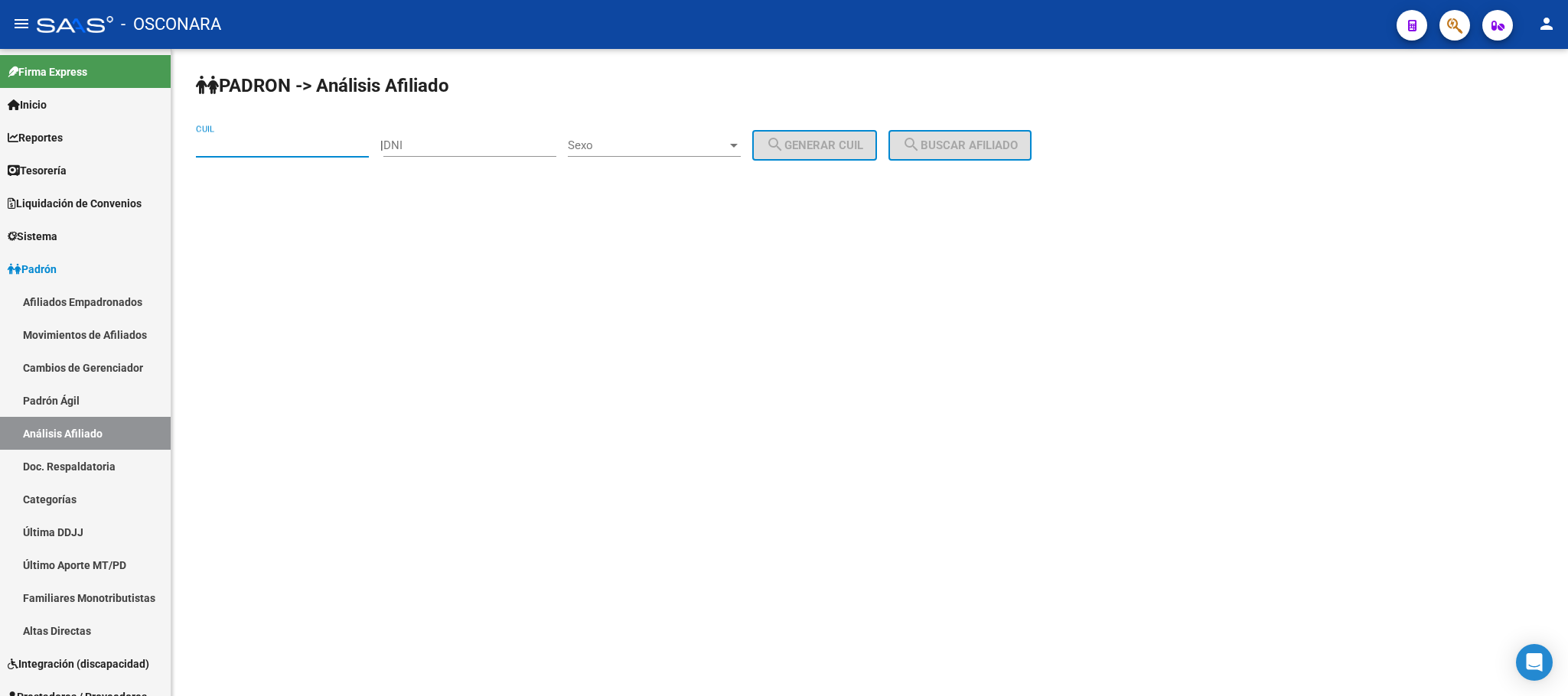
click at [244, 148] on input "CUIL" at bounding box center [282, 145] width 173 height 14
paste input "20-27453397-9"
type input "20-27453397-9"
click at [944, 140] on span "search Buscar afiliado" at bounding box center [960, 145] width 116 height 14
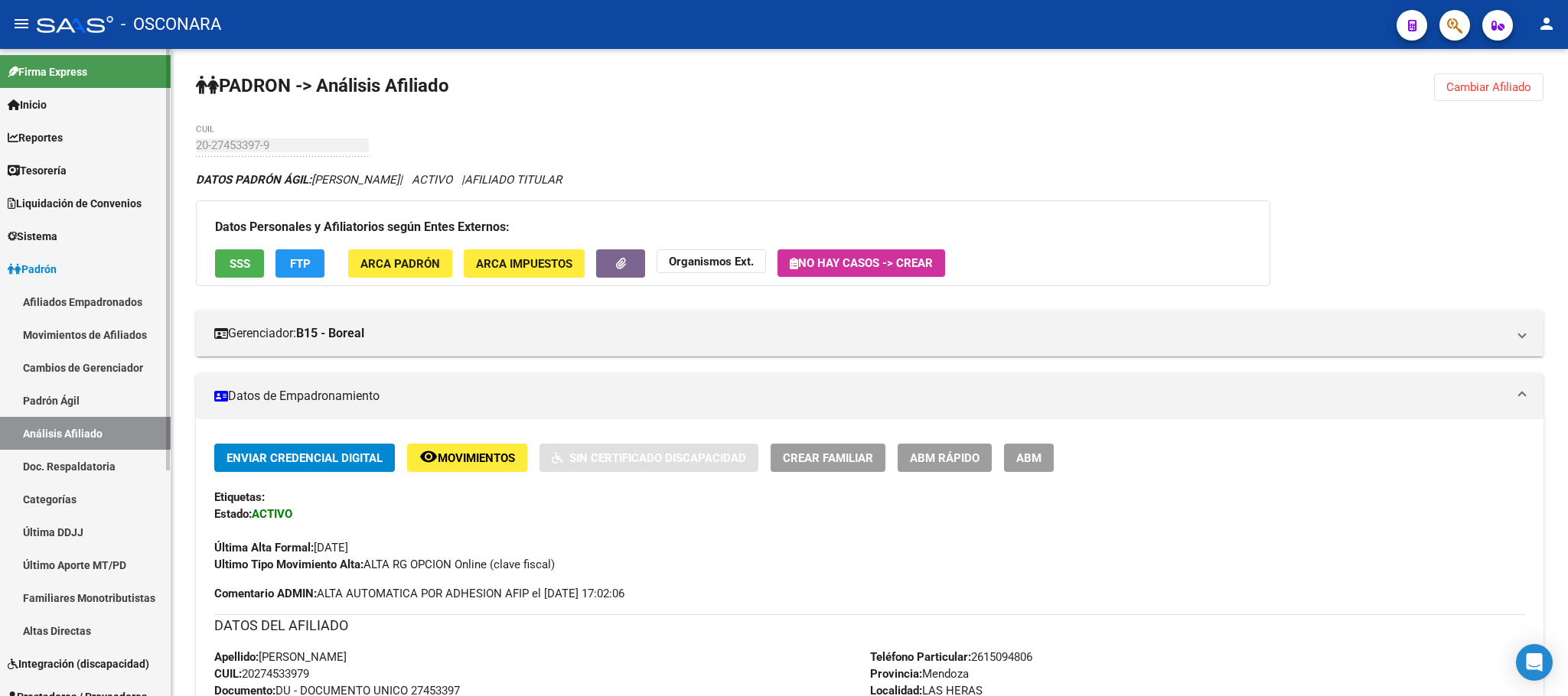
click at [53, 389] on link "Padrón Ágil" at bounding box center [85, 400] width 171 height 33
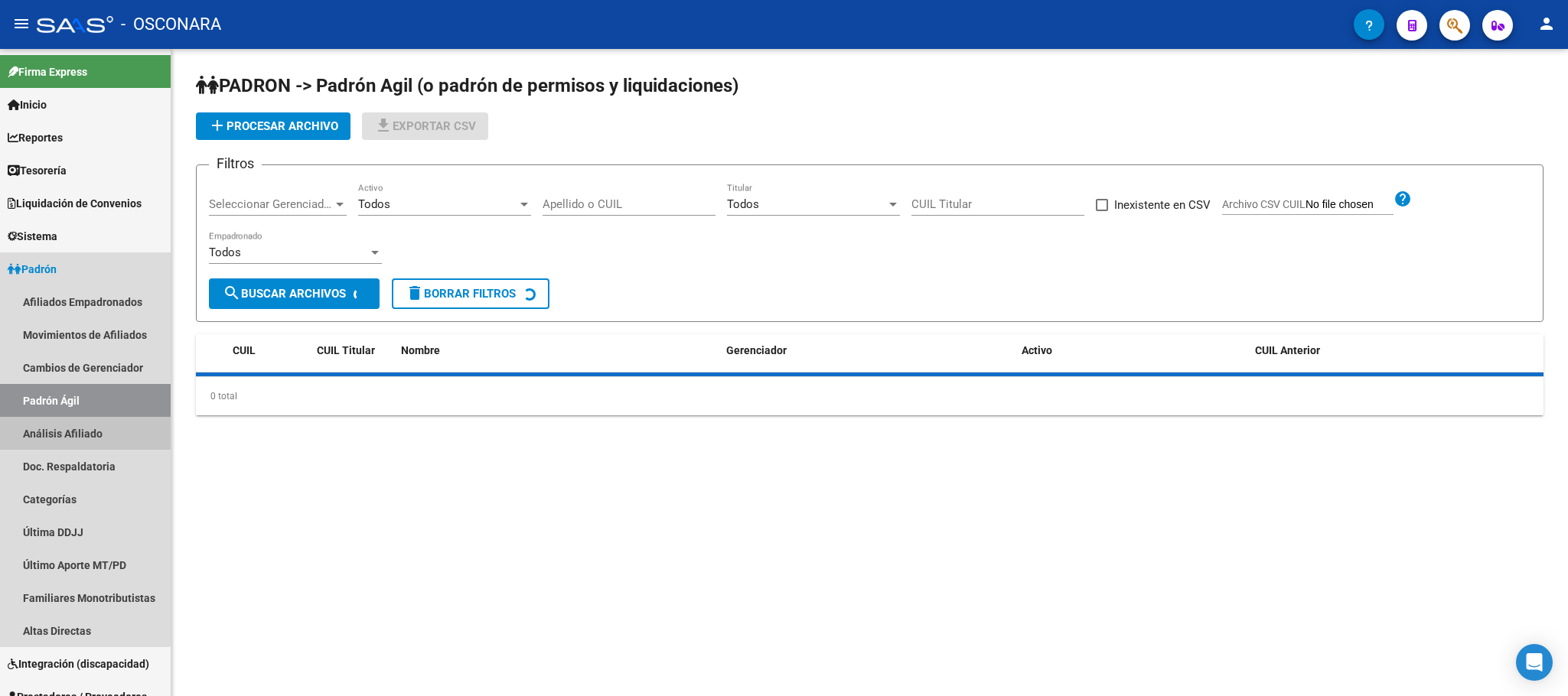
drag, startPoint x: 65, startPoint y: 428, endPoint x: 323, endPoint y: 214, distance: 335.2
click at [67, 428] on link "Análisis Afiliado" at bounding box center [85, 433] width 171 height 33
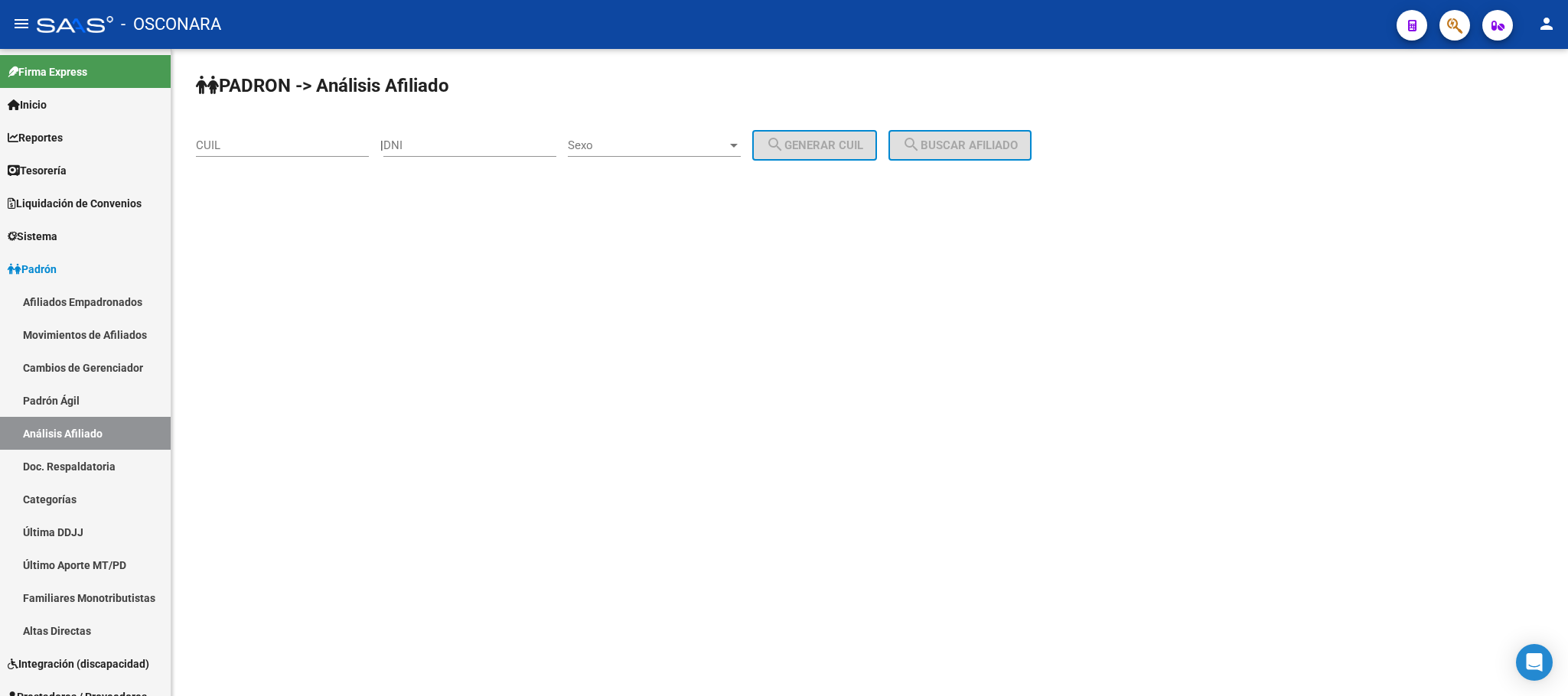
click at [434, 141] on input "DNI" at bounding box center [470, 145] width 173 height 14
type input "32127362"
click at [727, 142] on span "Sexo" at bounding box center [647, 145] width 159 height 14
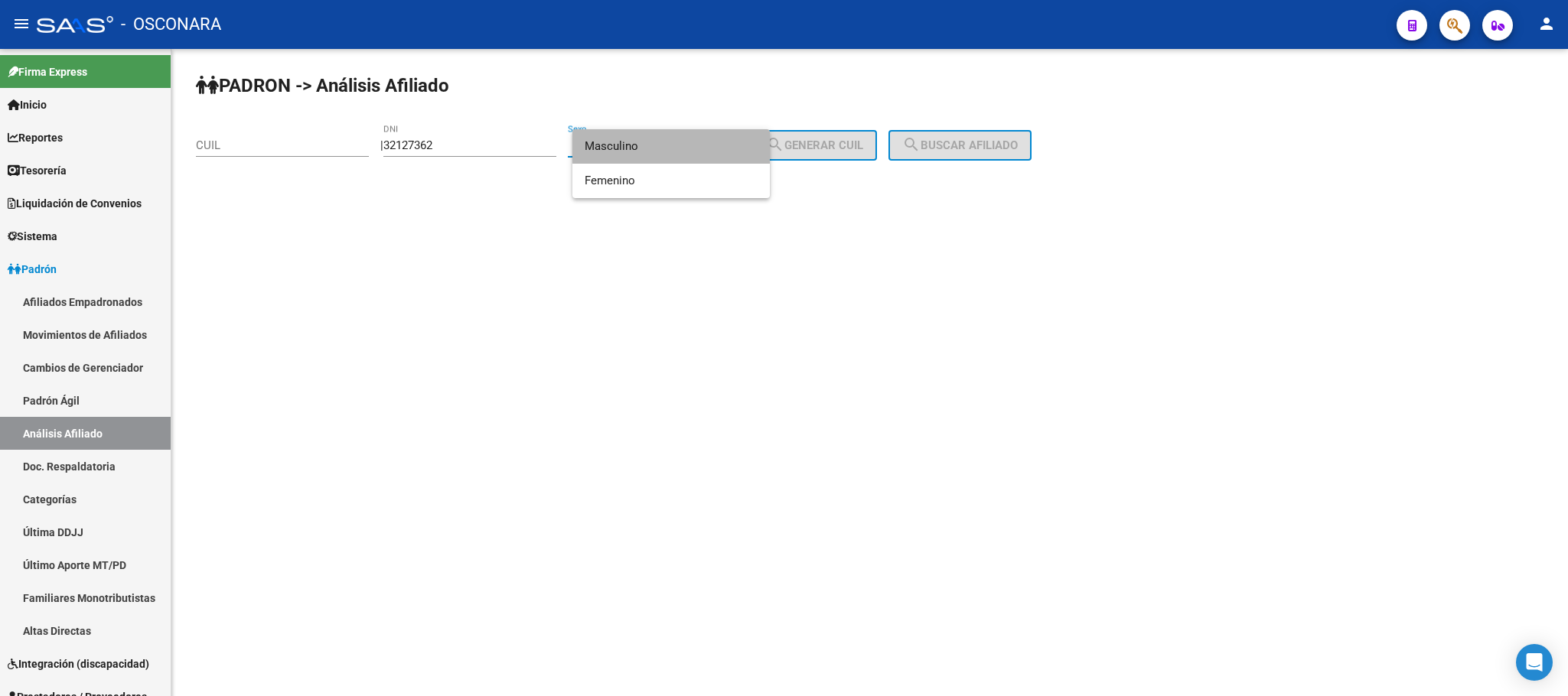
click at [700, 138] on span "Masculino" at bounding box center [671, 146] width 173 height 35
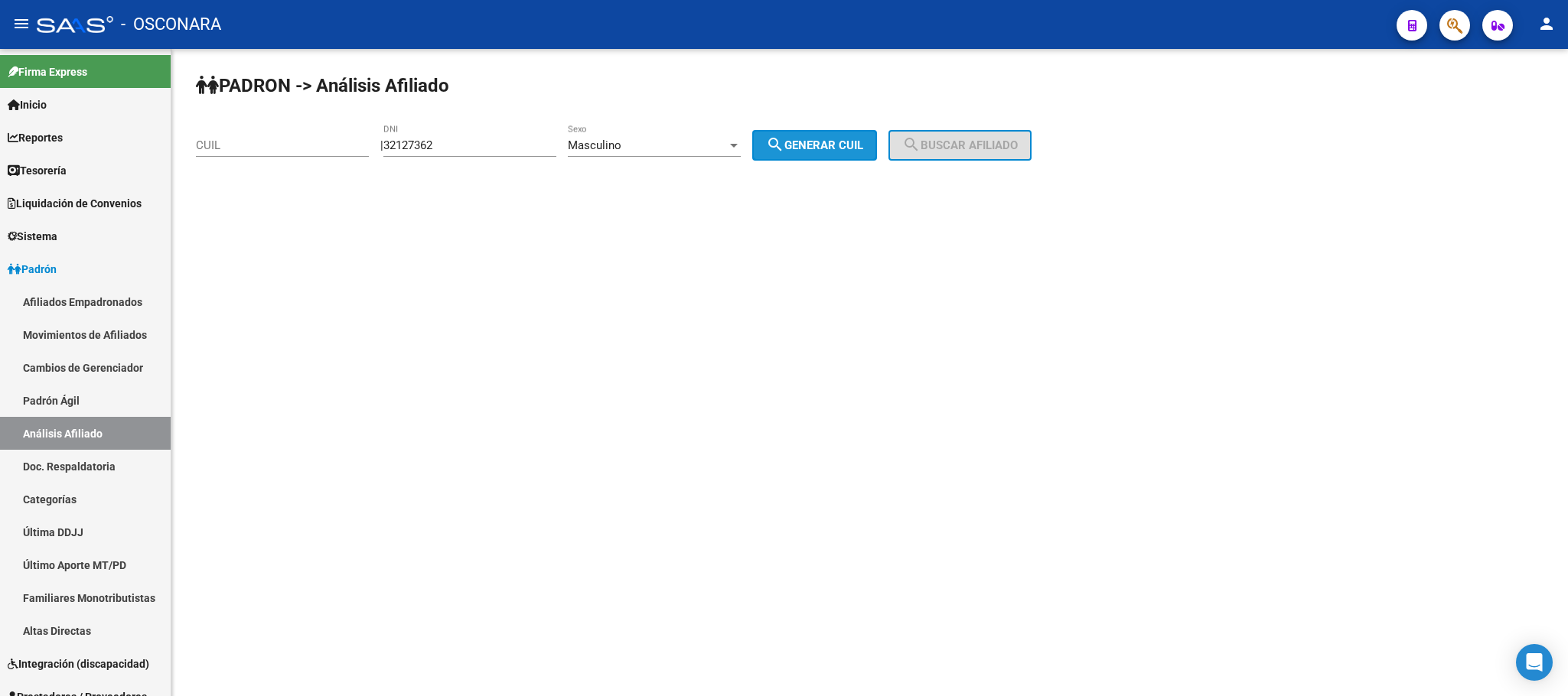
click at [817, 142] on span "search Generar CUIL" at bounding box center [815, 145] width 98 height 14
type input "23-32127362-9"
click at [946, 135] on button "search Buscar afiliado" at bounding box center [960, 145] width 143 height 31
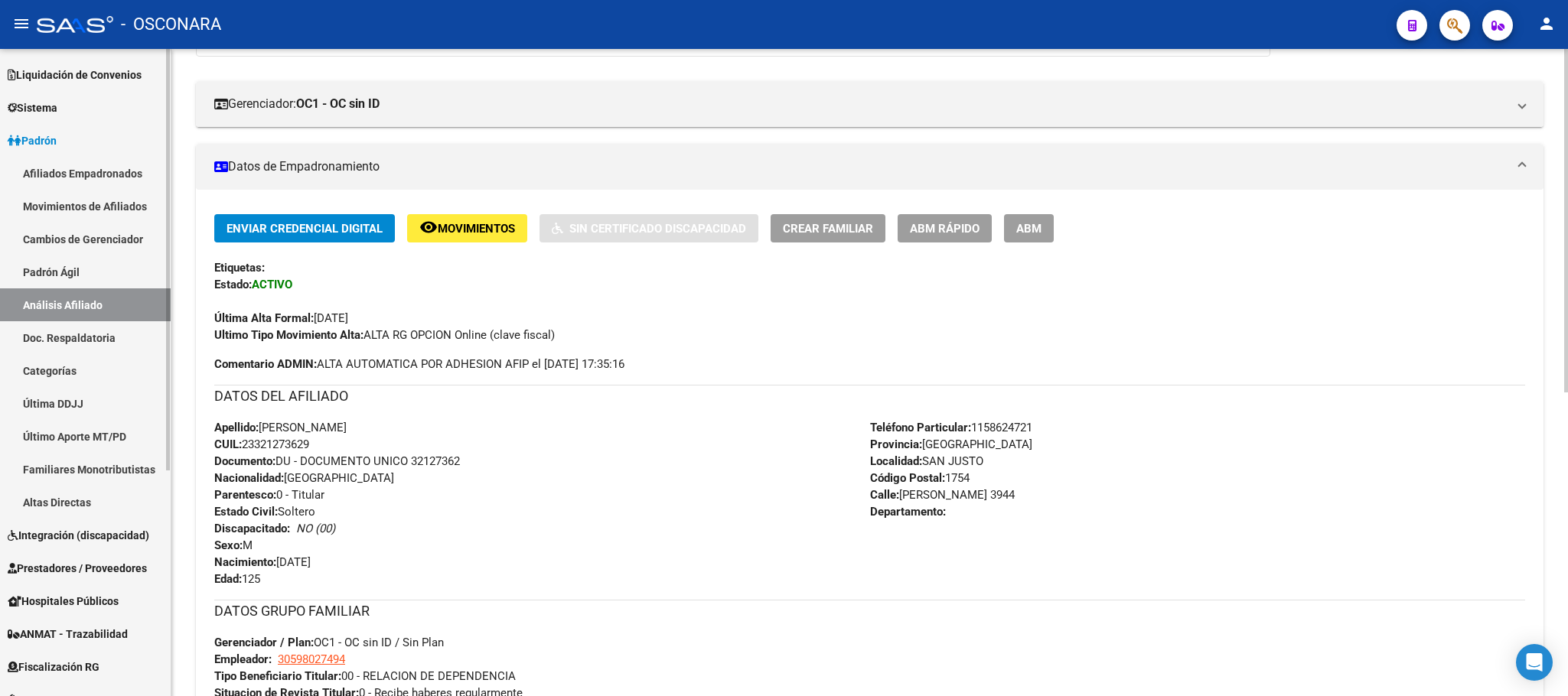
scroll to position [344, 0]
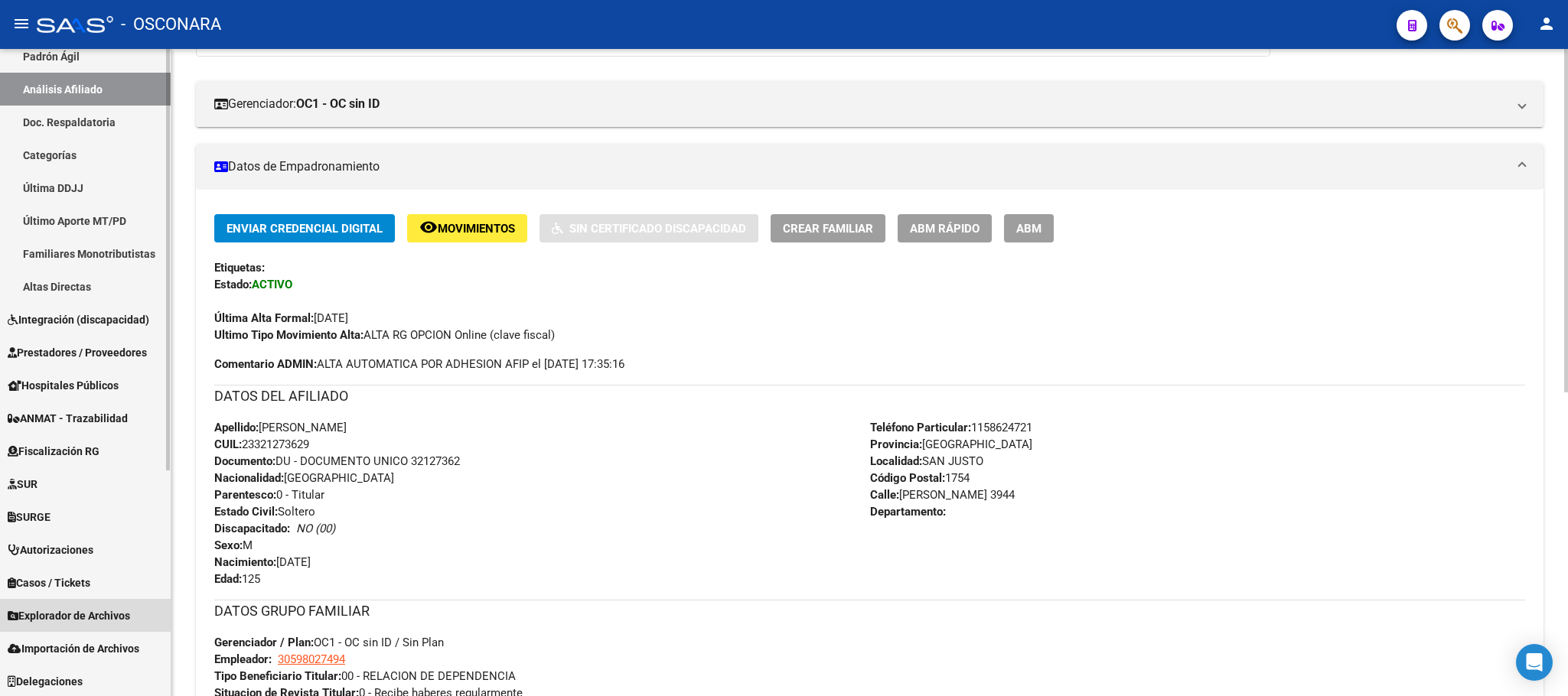
click at [104, 618] on span "Explorador de Archivos" at bounding box center [69, 615] width 123 height 17
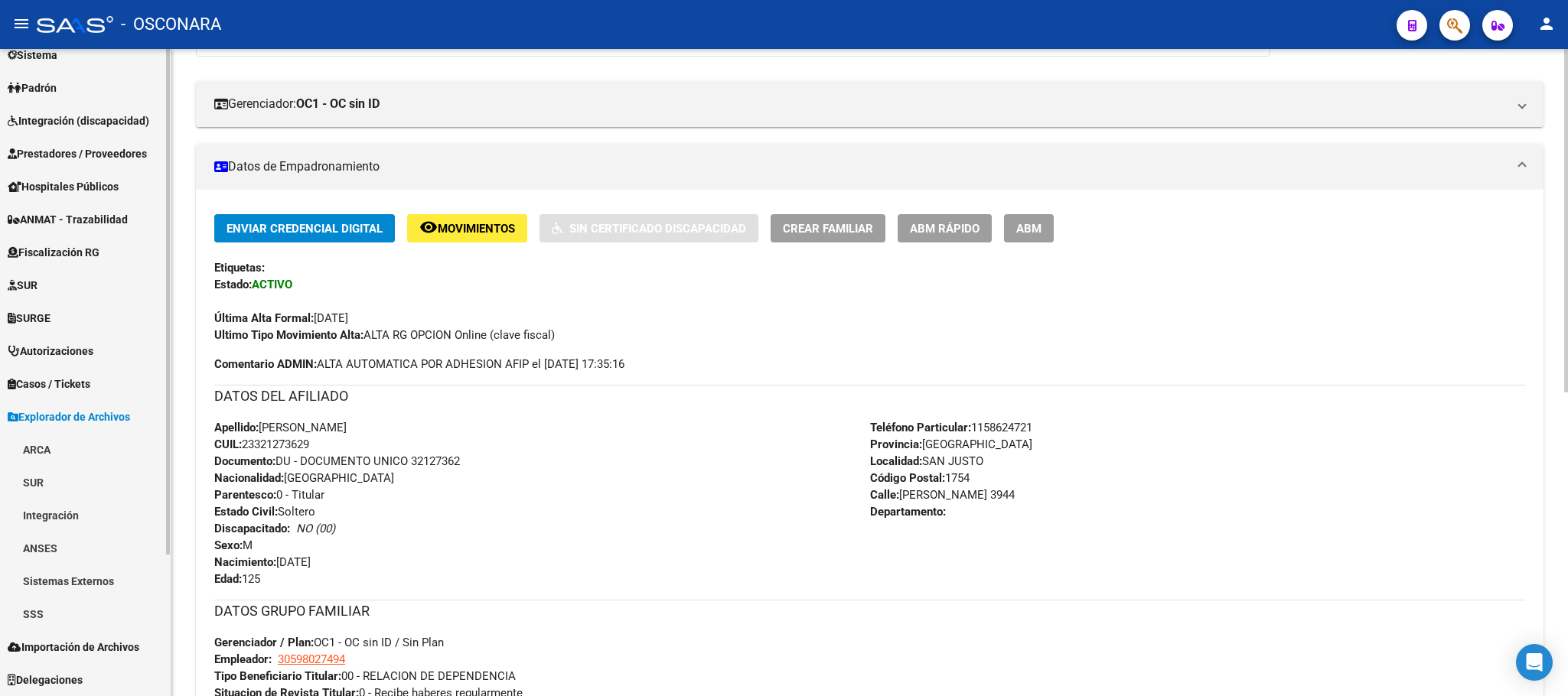
scroll to position [180, 0]
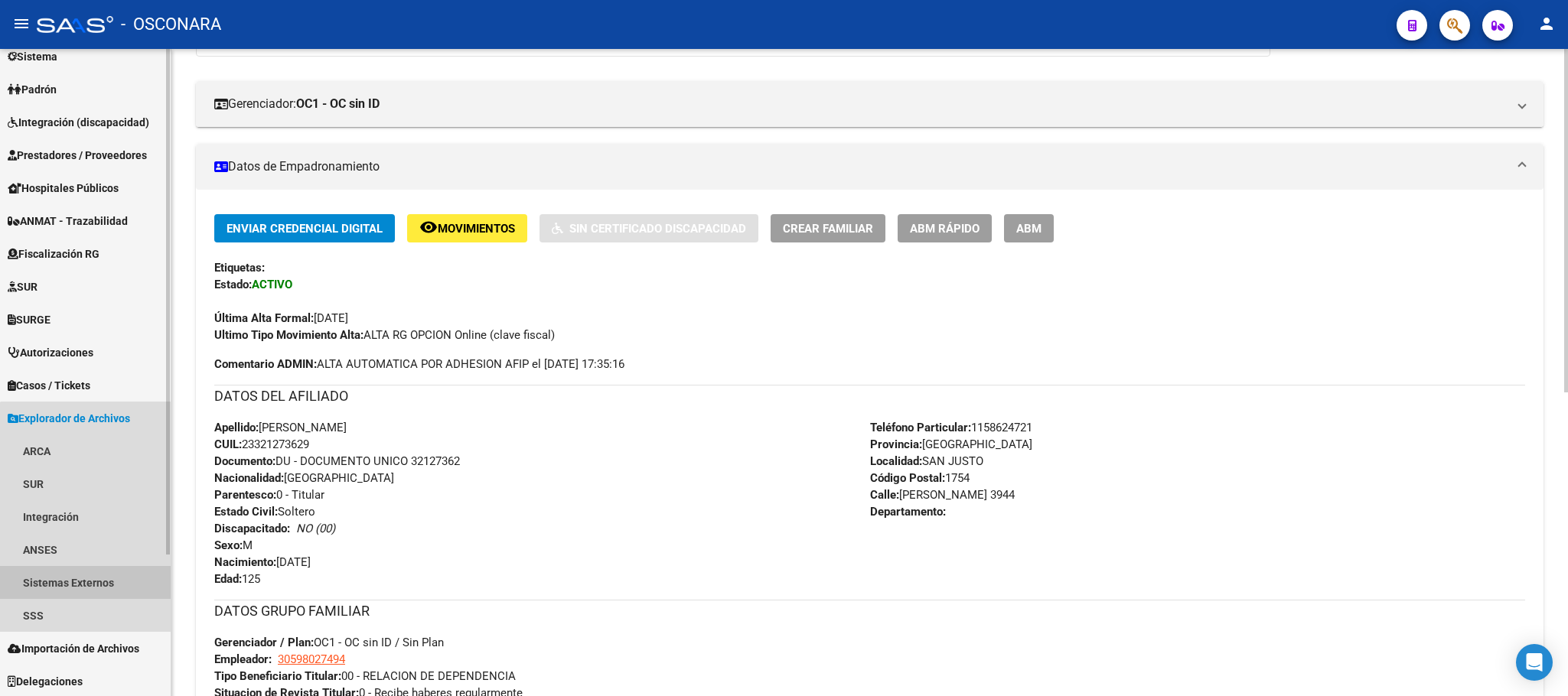
click at [86, 587] on link "Sistemas Externos" at bounding box center [85, 583] width 171 height 33
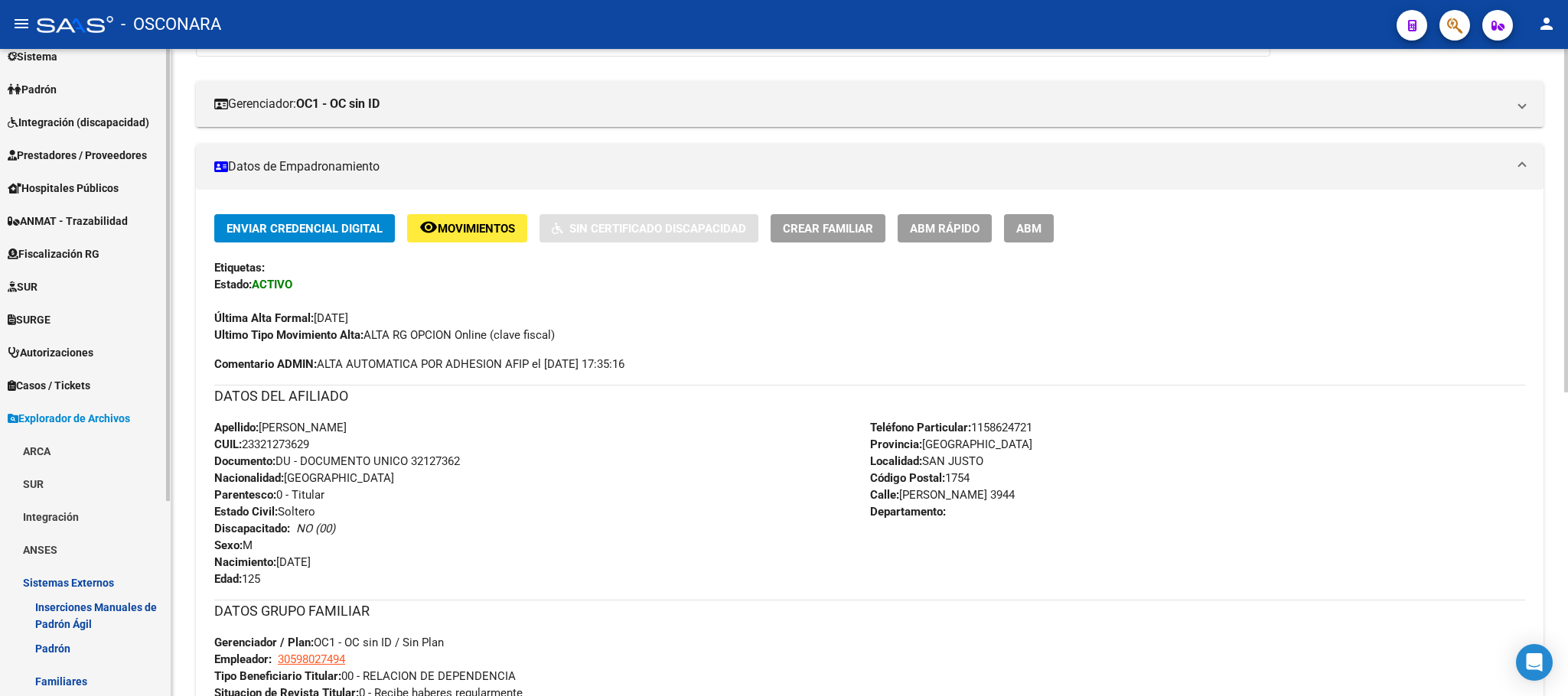
scroll to position [278, 0]
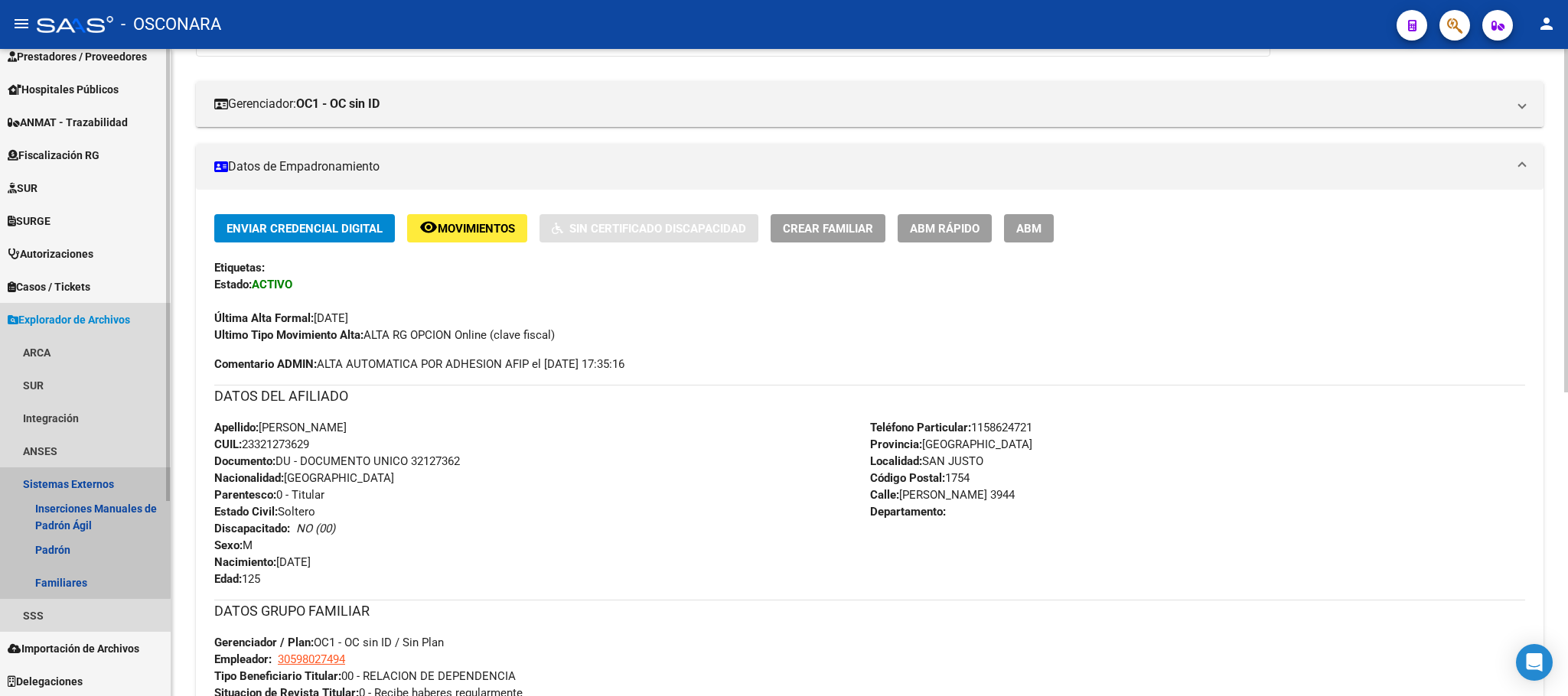
click at [83, 485] on link "Sistemas Externos" at bounding box center [85, 484] width 171 height 33
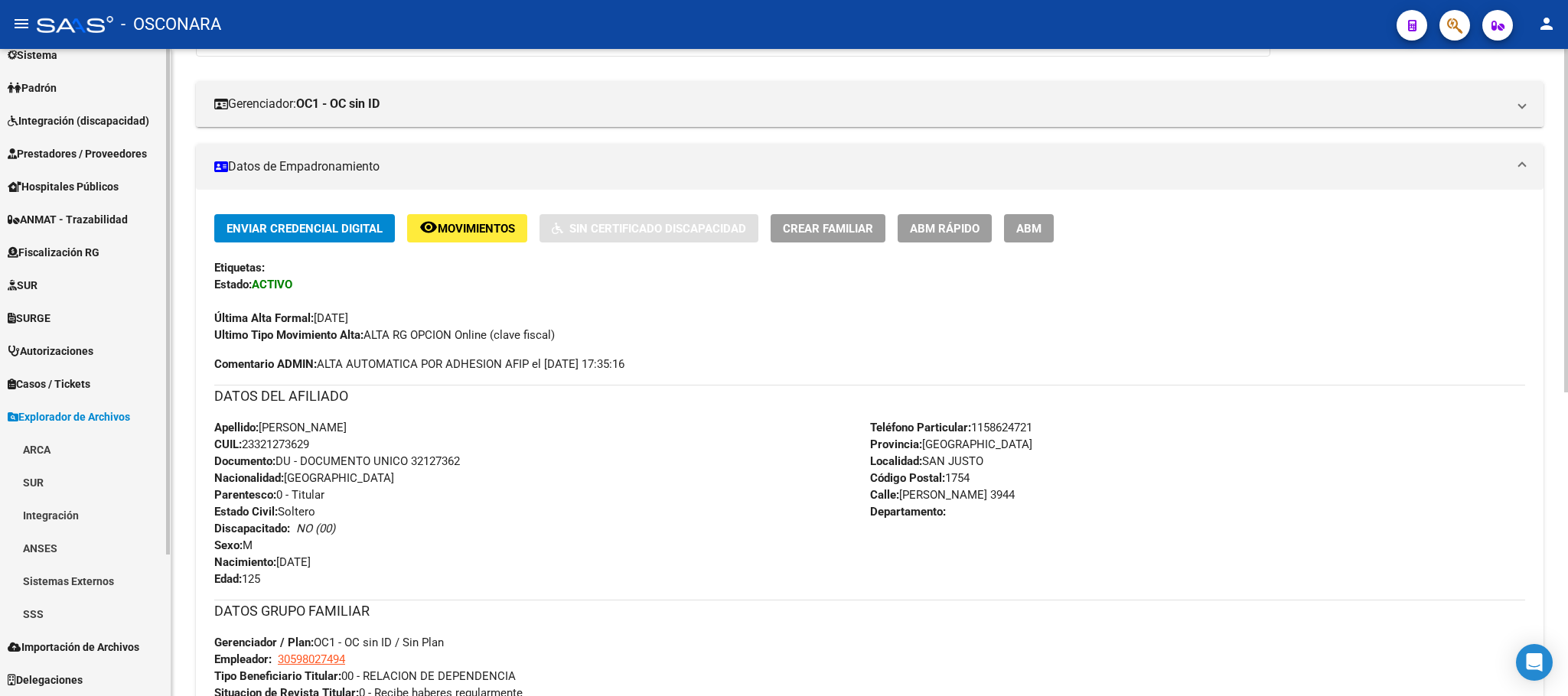
click at [67, 418] on span "Explorador de Archivos" at bounding box center [69, 416] width 123 height 17
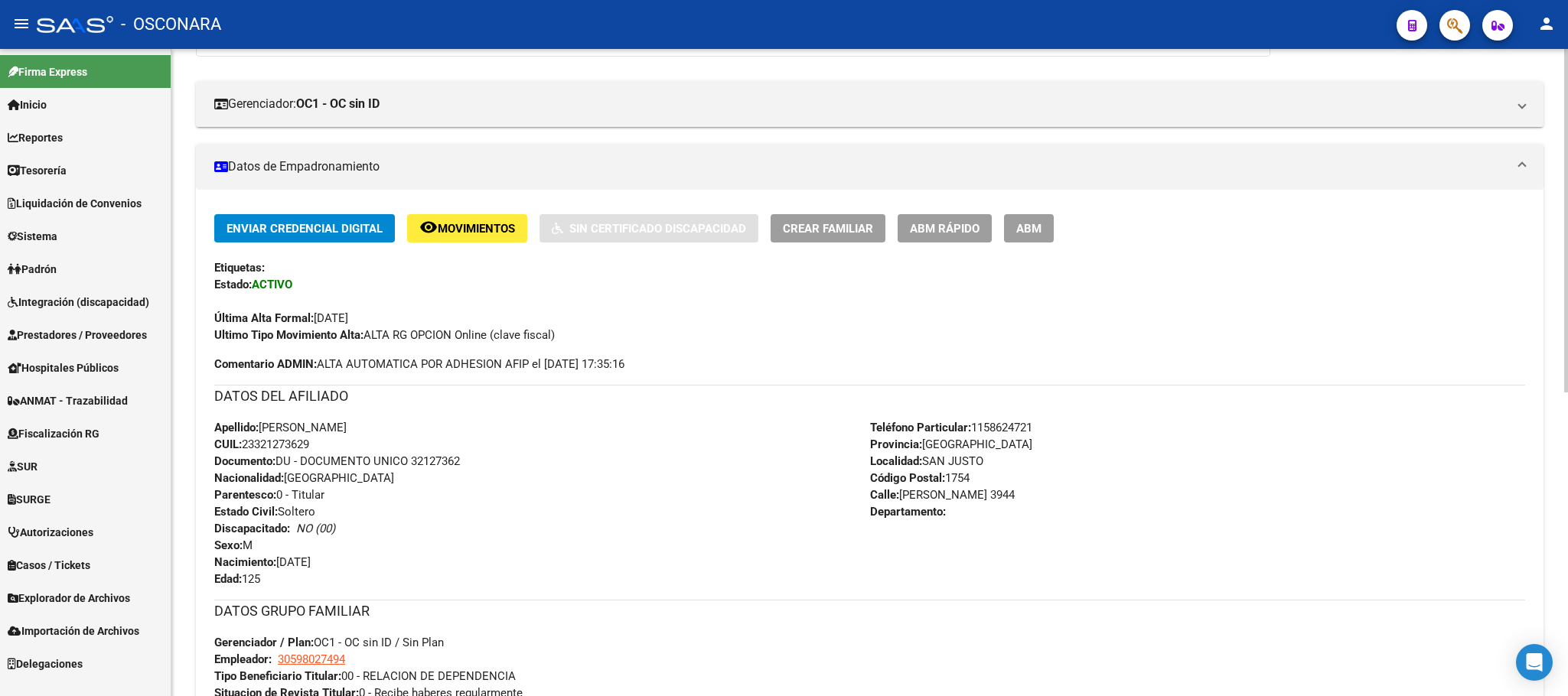
scroll to position [0, 0]
click at [78, 269] on link "Padrón" at bounding box center [85, 269] width 171 height 33
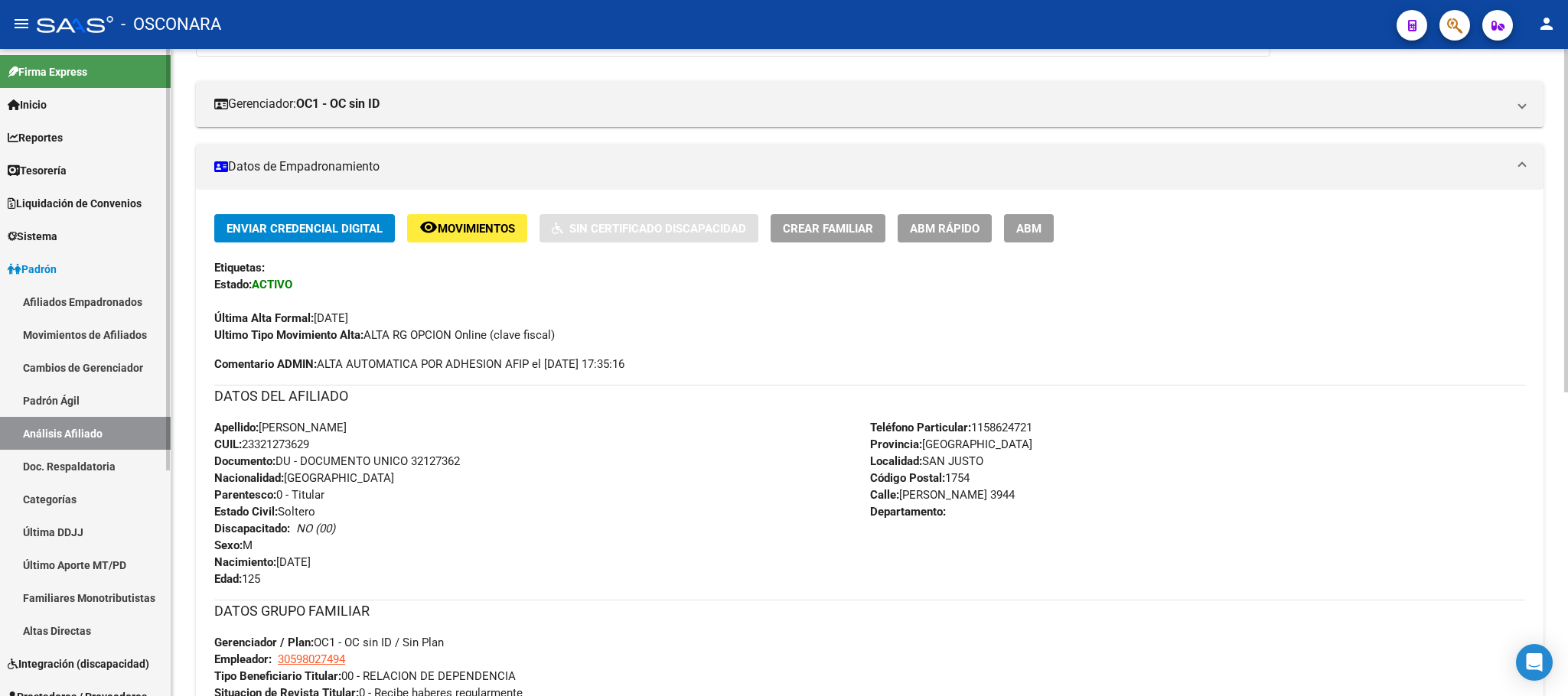
click at [120, 304] on link "Afiliados Empadronados" at bounding box center [85, 302] width 171 height 33
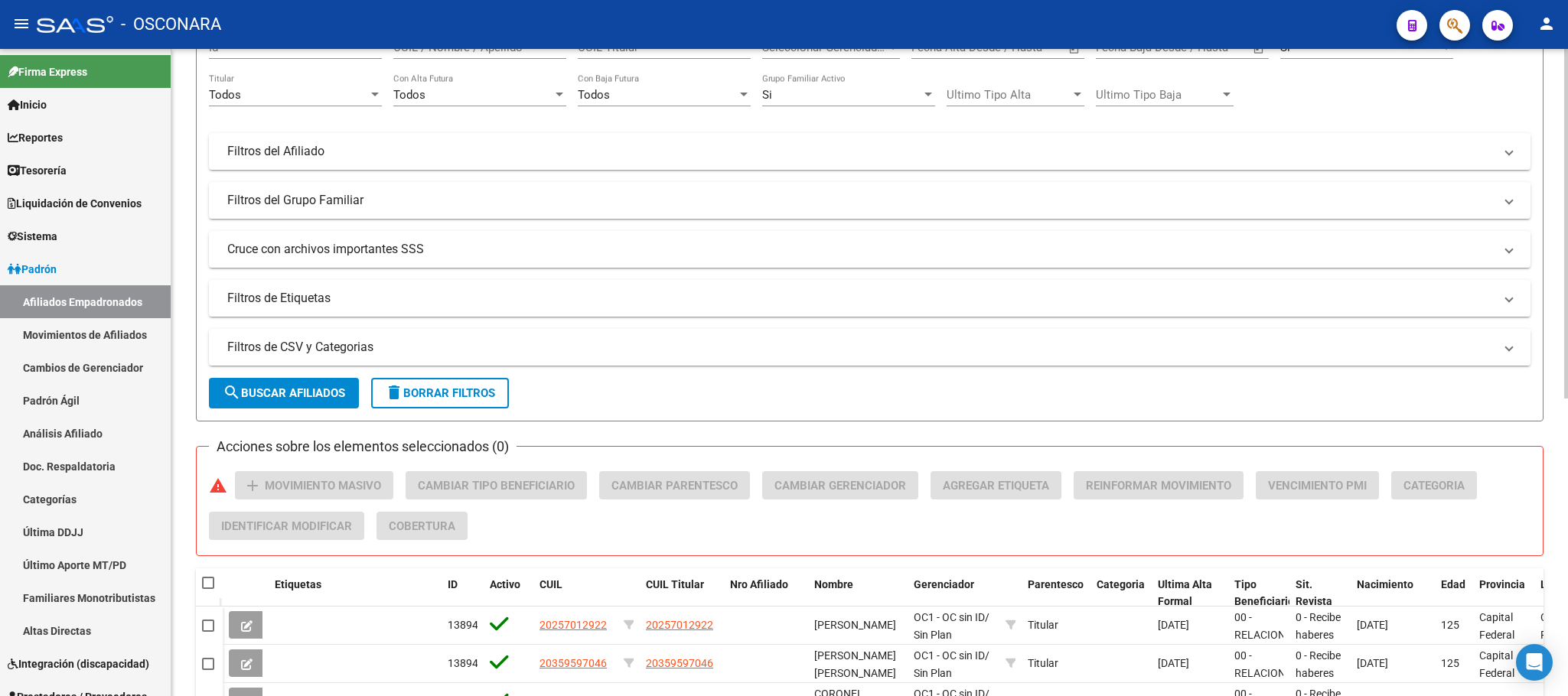
scroll to position [115, 0]
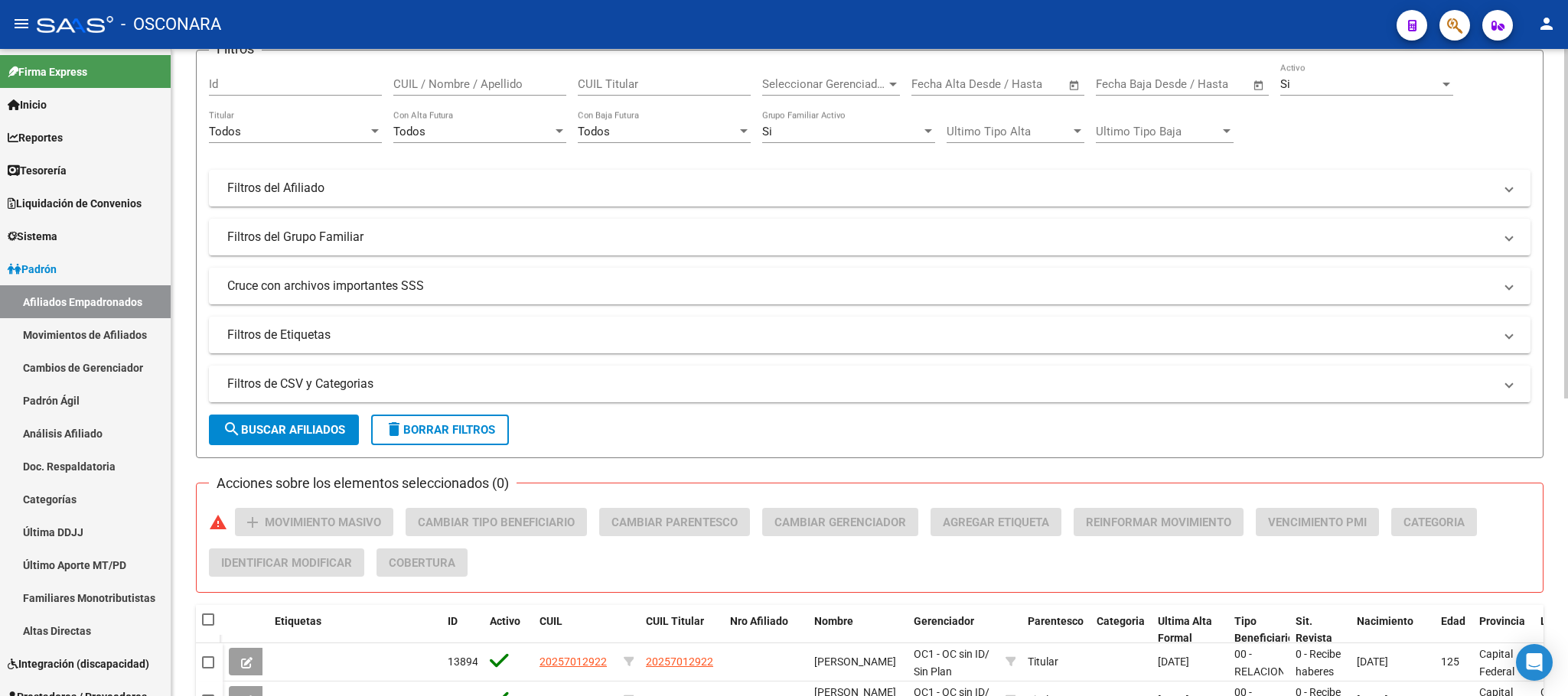
click at [363, 379] on mat-panel-title "Filtros de CSV y Categorias" at bounding box center [861, 384] width 1267 height 17
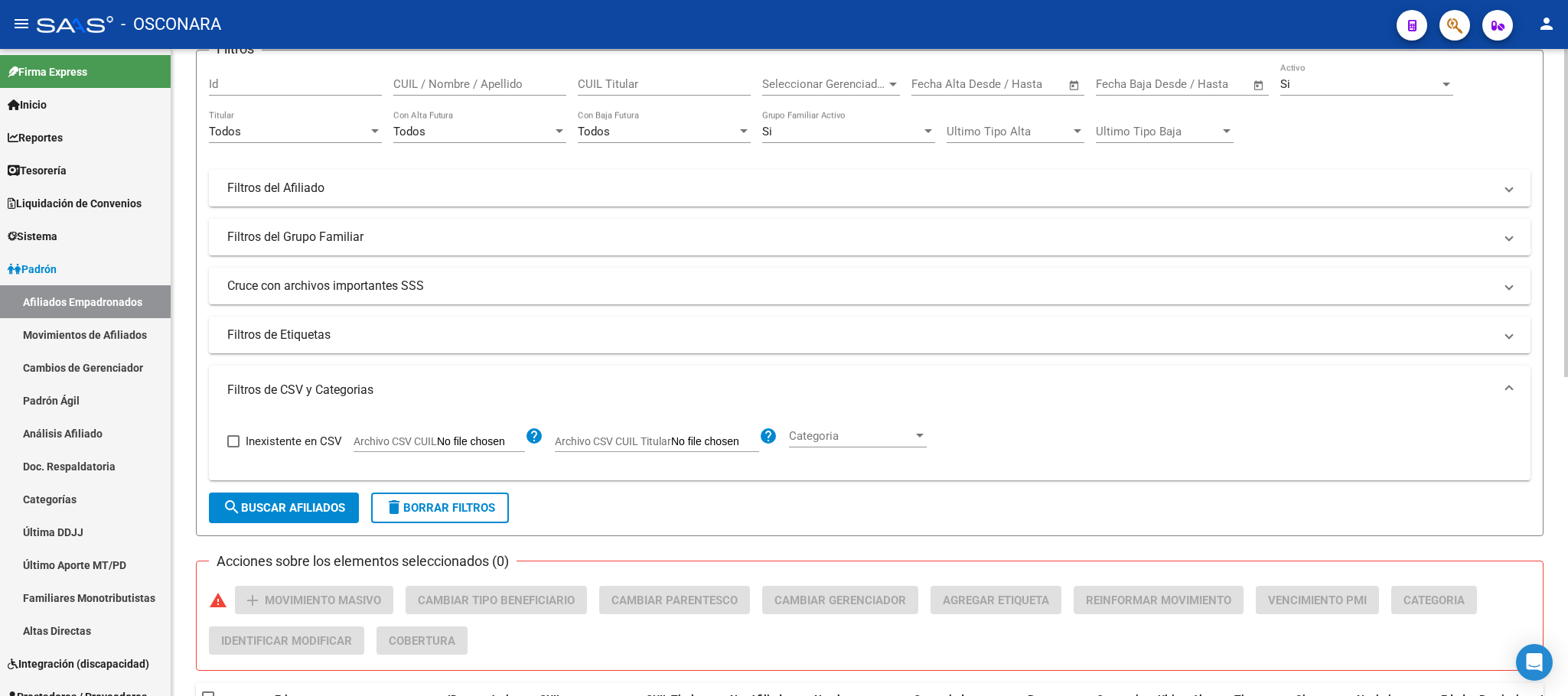
click at [478, 438] on input "Archivo CSV CUIL" at bounding box center [481, 442] width 88 height 14
type input "C:\fakepath\Alta Cuit empleador.csv"
click at [297, 512] on span "search Buscar Afiliados" at bounding box center [284, 508] width 123 height 14
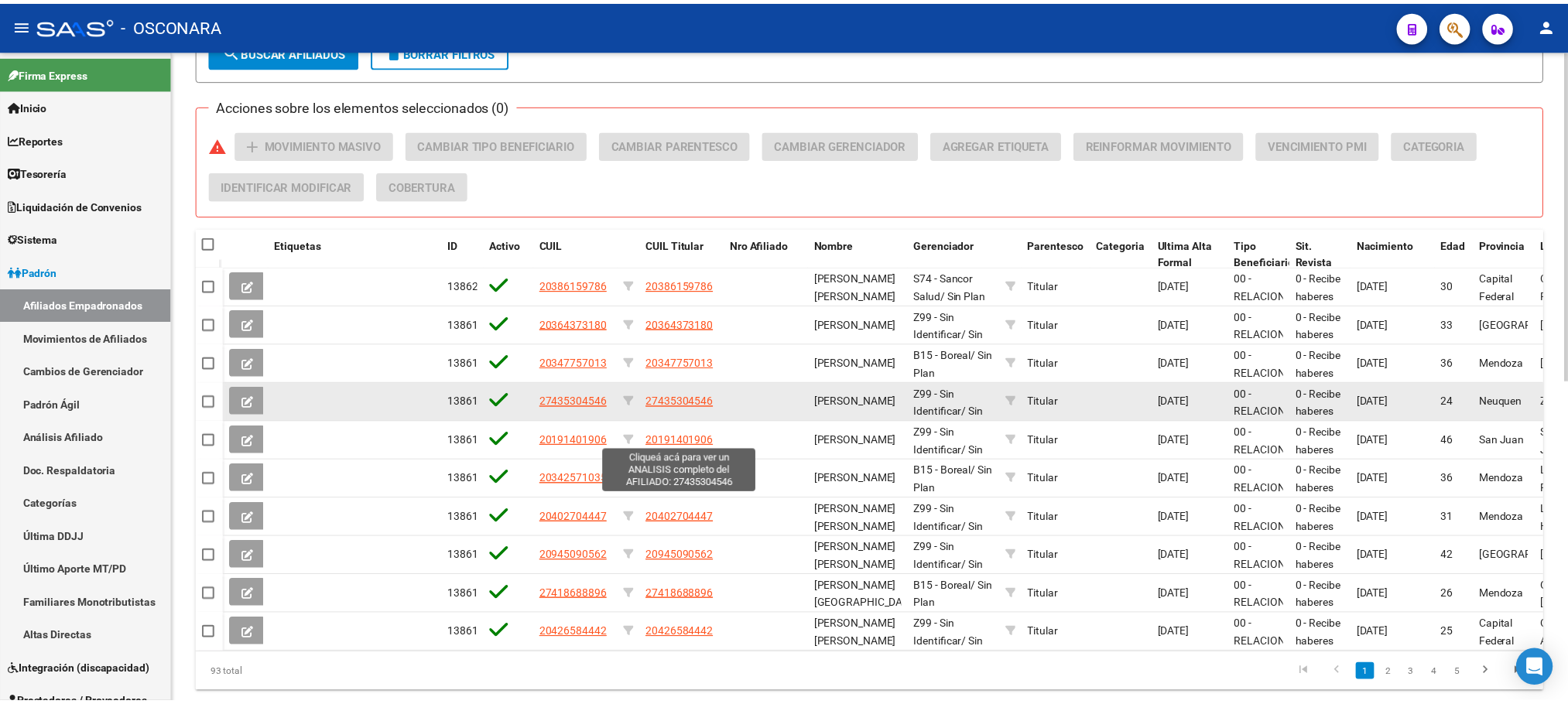
scroll to position [636, 0]
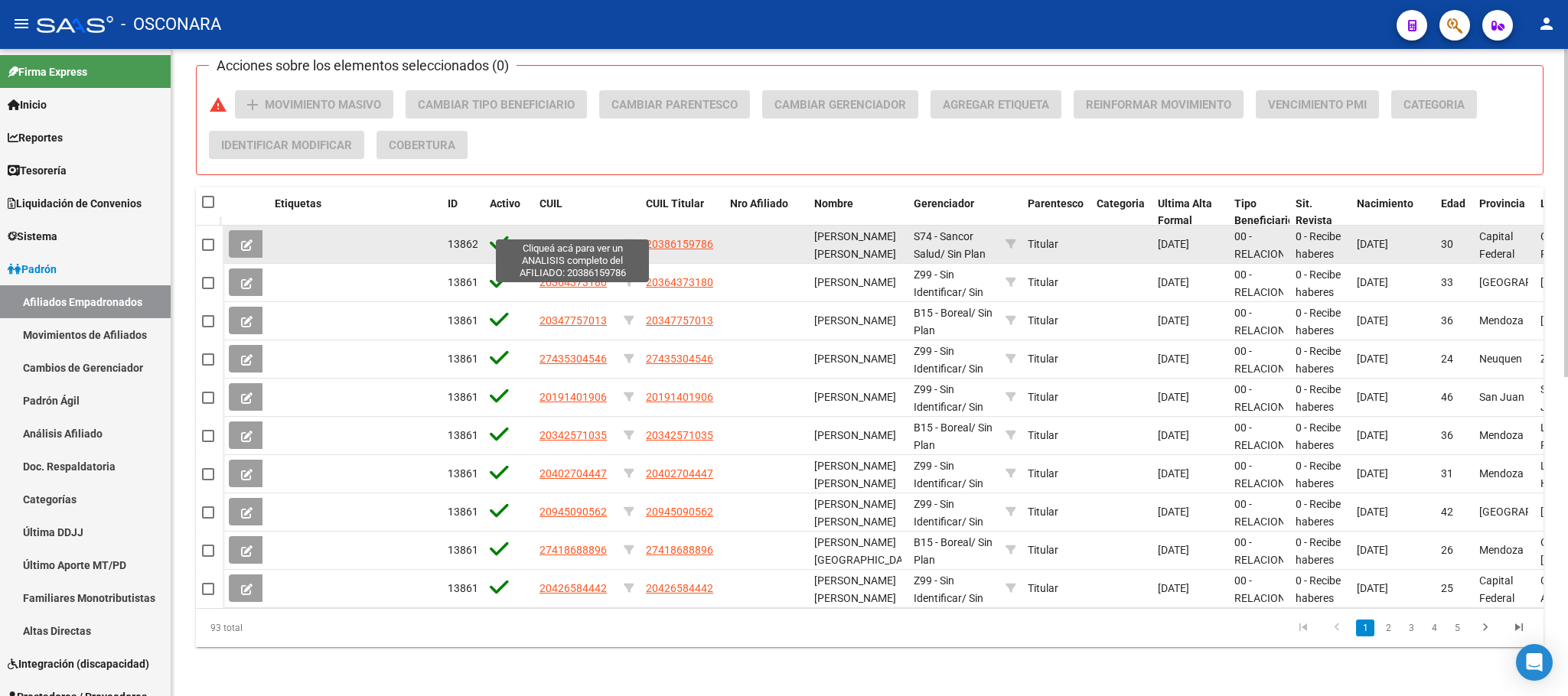
click at [596, 238] on span "20386159786" at bounding box center [574, 244] width 68 height 13
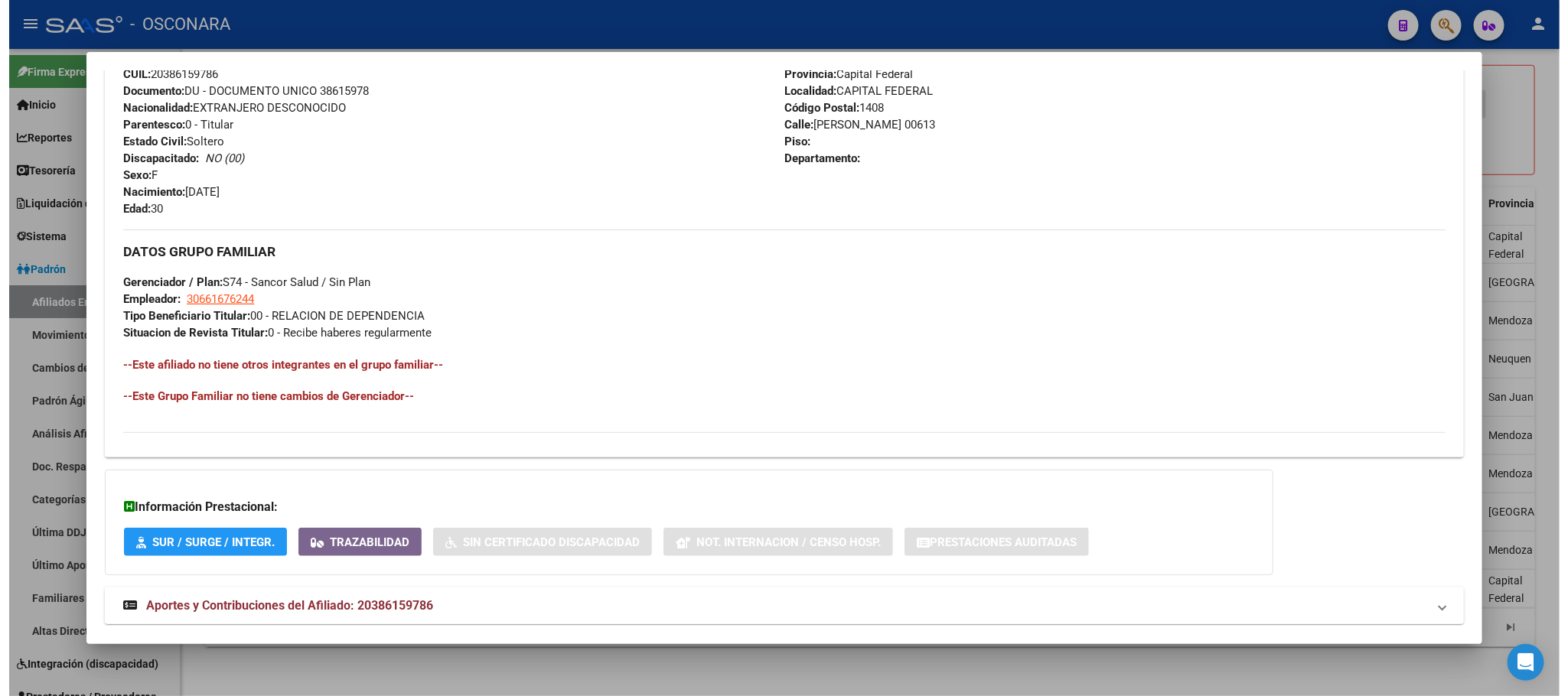
scroll to position [608, 0]
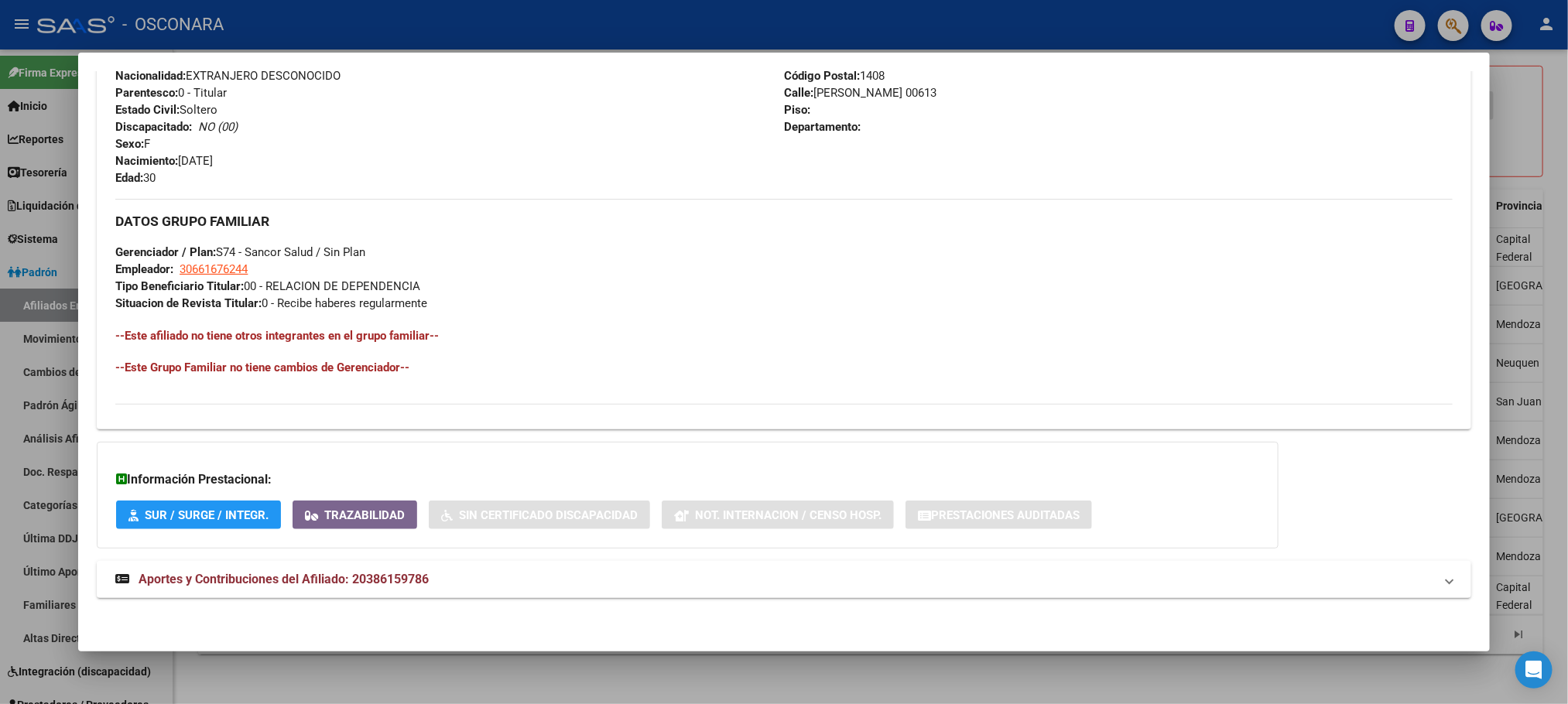
click at [699, 658] on div at bounding box center [784, 352] width 1568 height 704
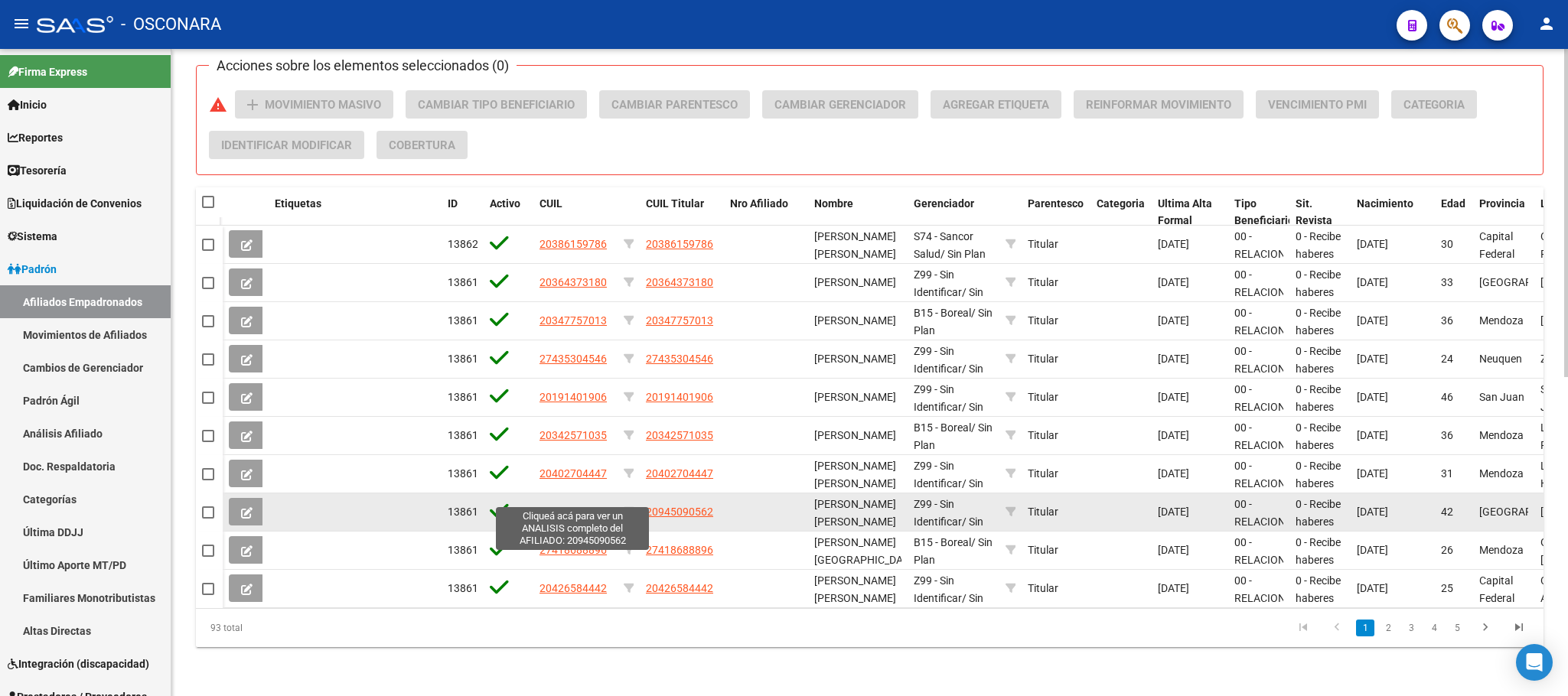
click at [583, 506] on span "20945090562" at bounding box center [574, 512] width 68 height 13
type textarea "20945090562"
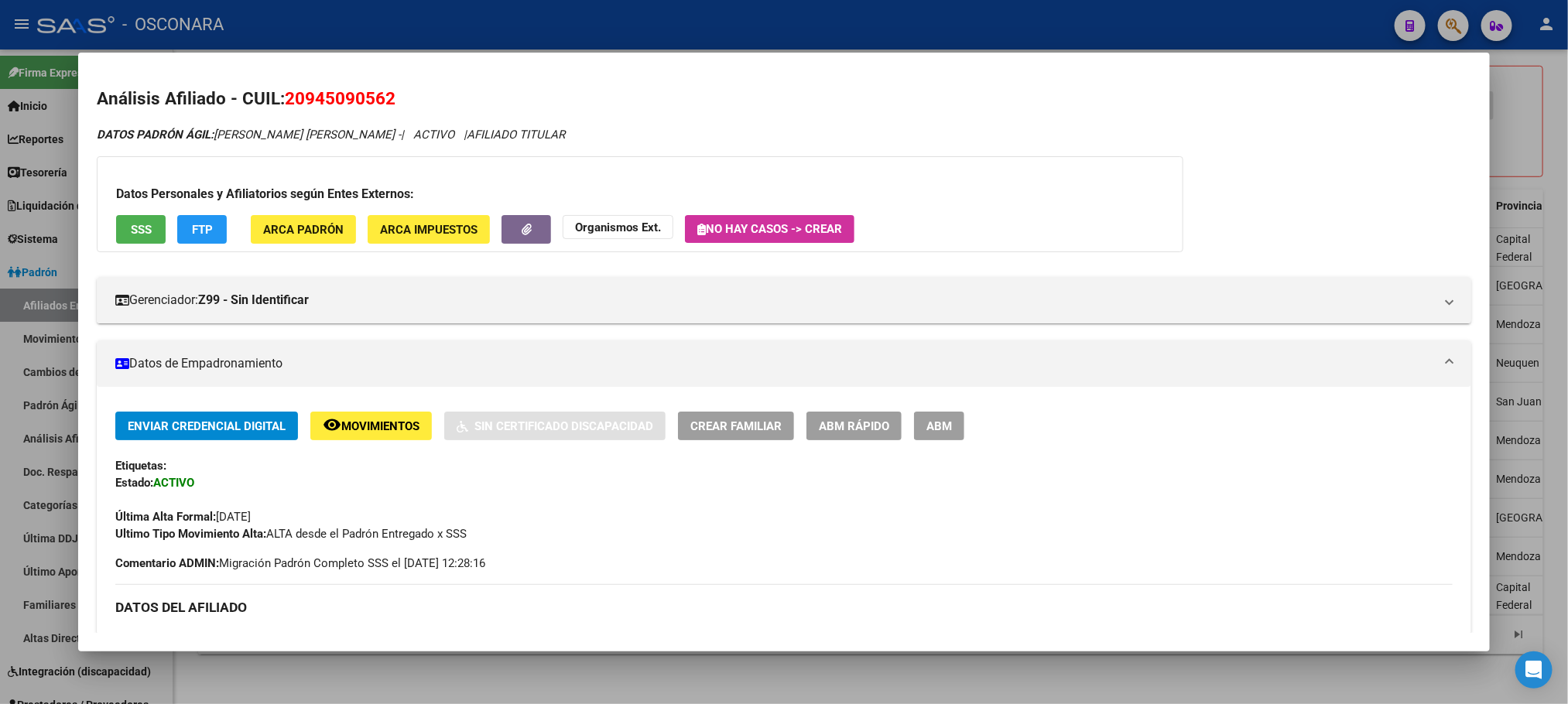
click at [863, 690] on div at bounding box center [784, 352] width 1568 height 704
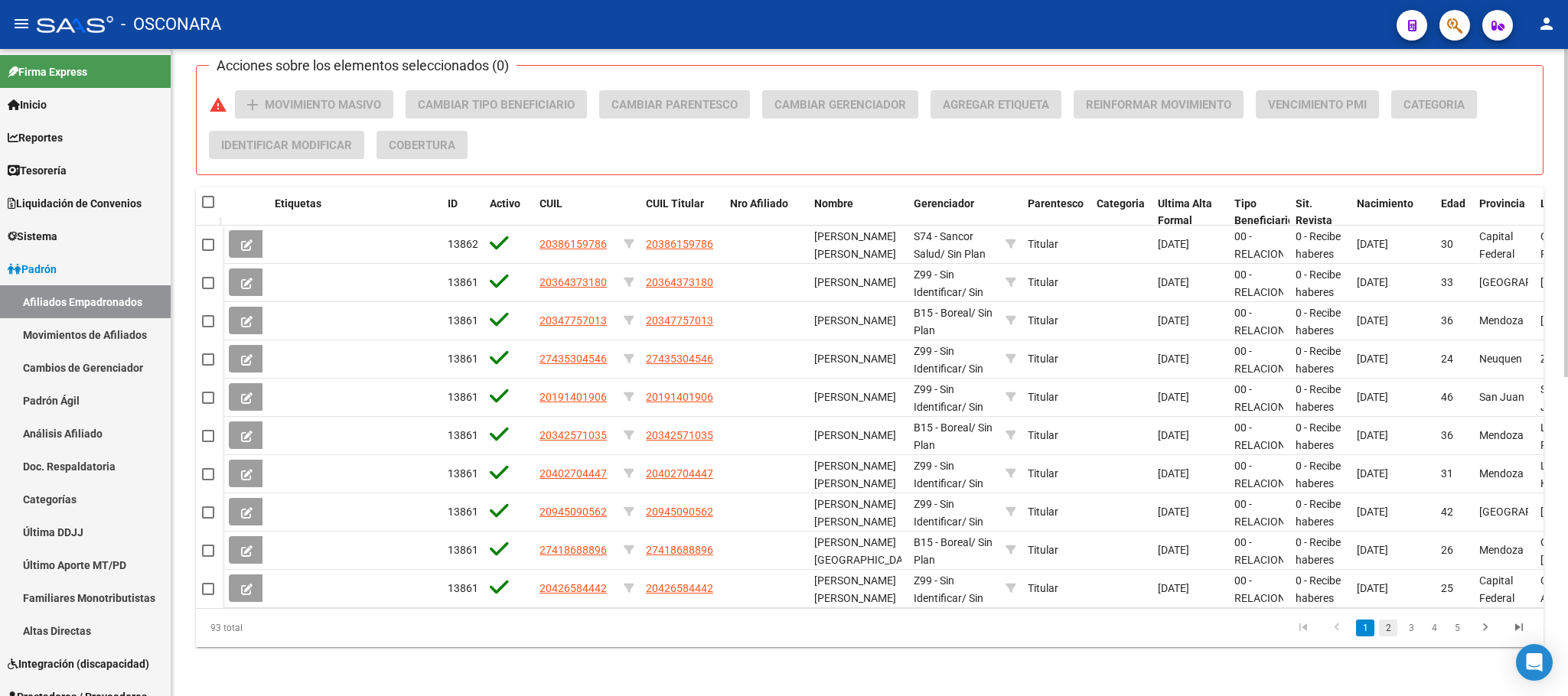
click at [1391, 629] on link "2" at bounding box center [1388, 628] width 18 height 17
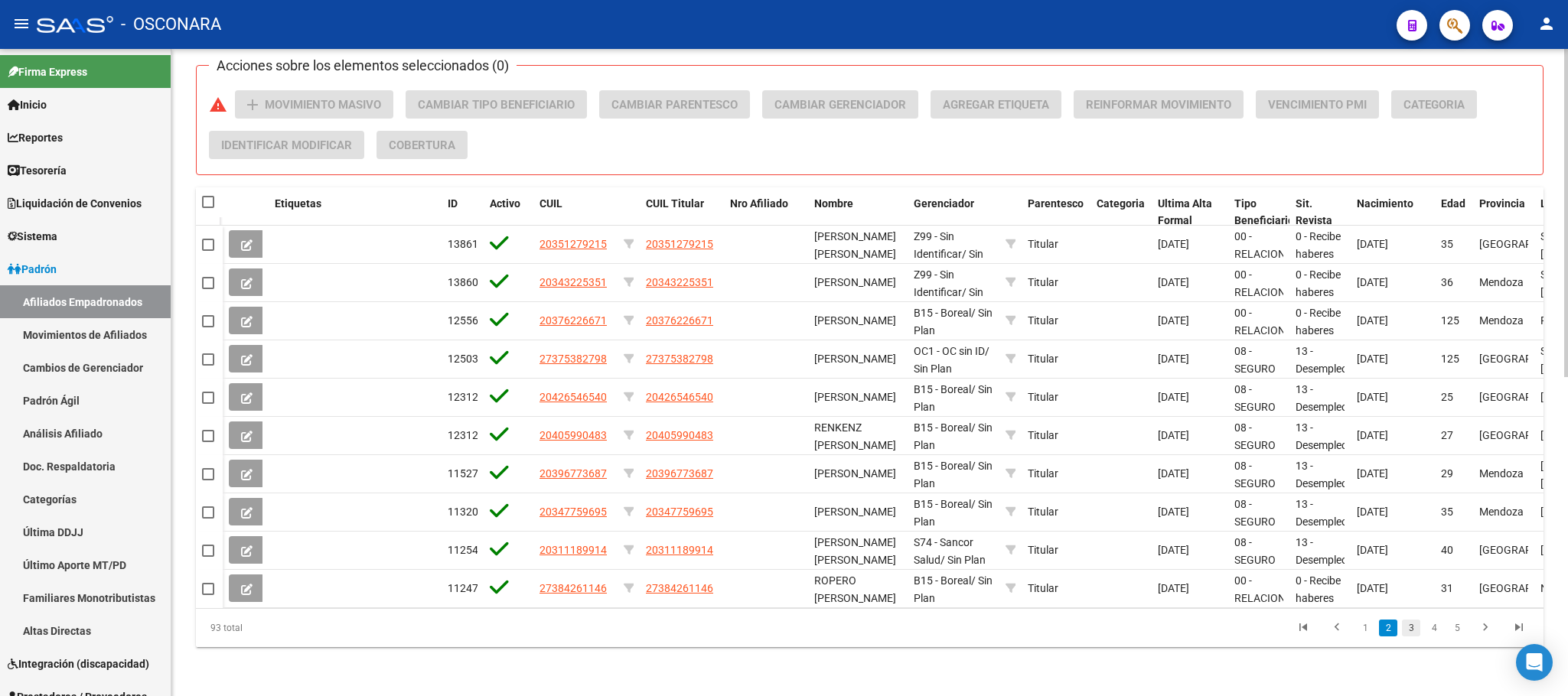
click at [1414, 629] on link "3" at bounding box center [1411, 628] width 18 height 17
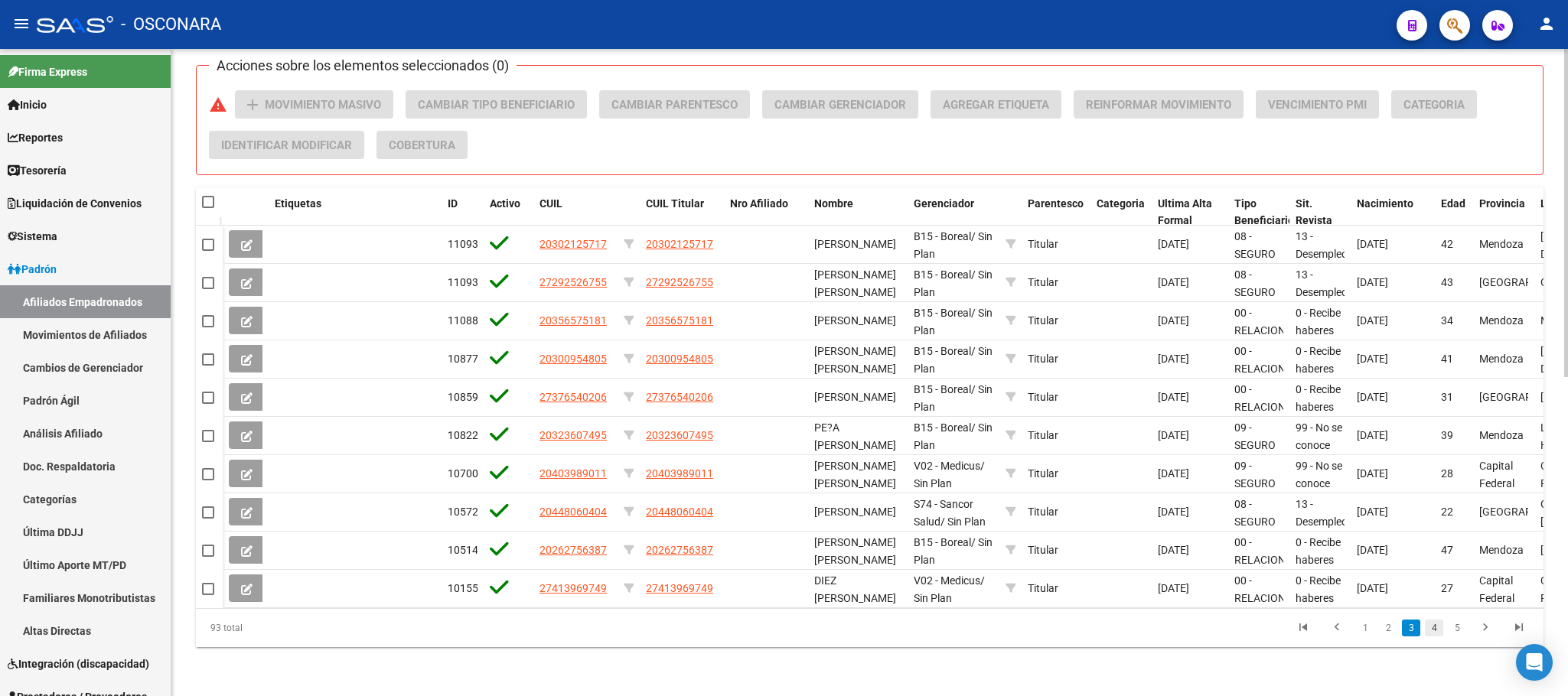
click at [1435, 629] on link "4" at bounding box center [1433, 628] width 18 height 17
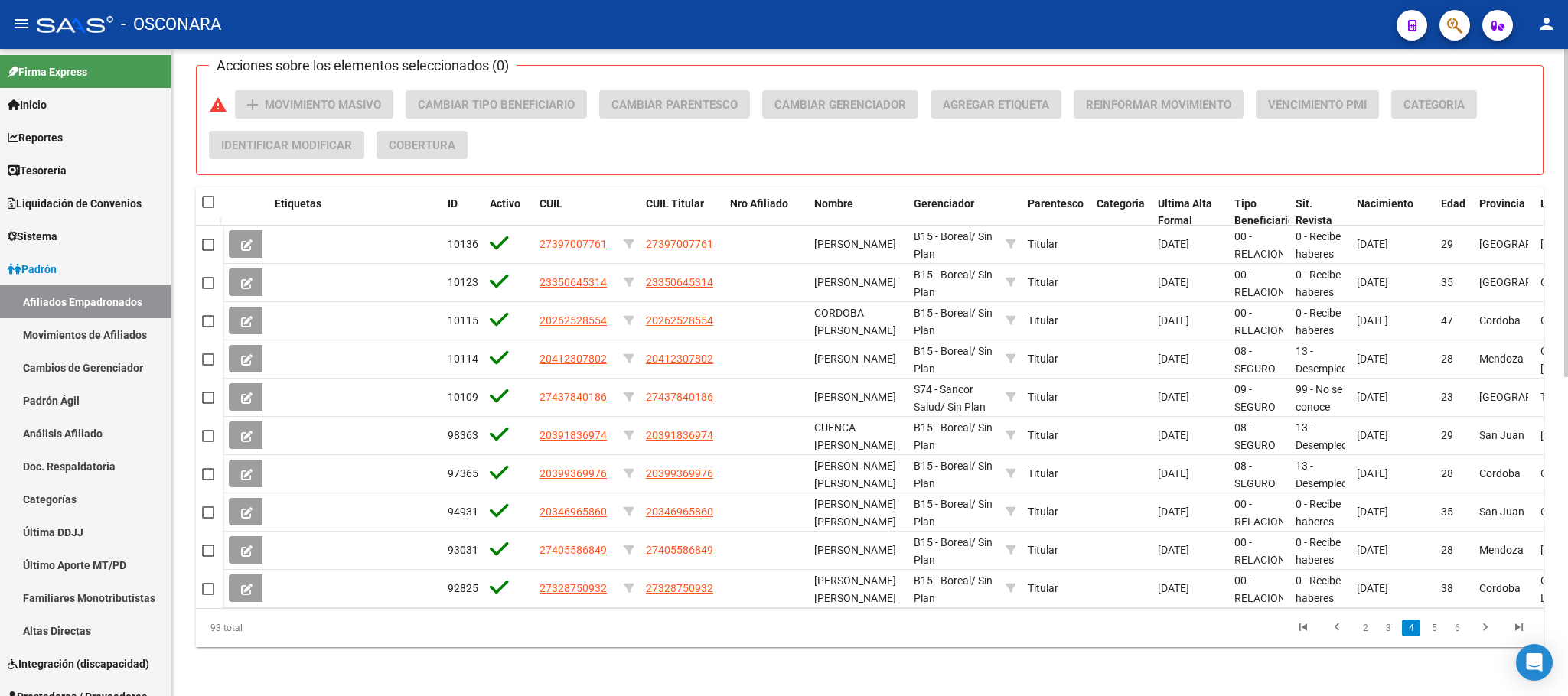
click at [1435, 631] on link "5" at bounding box center [1433, 628] width 18 height 17
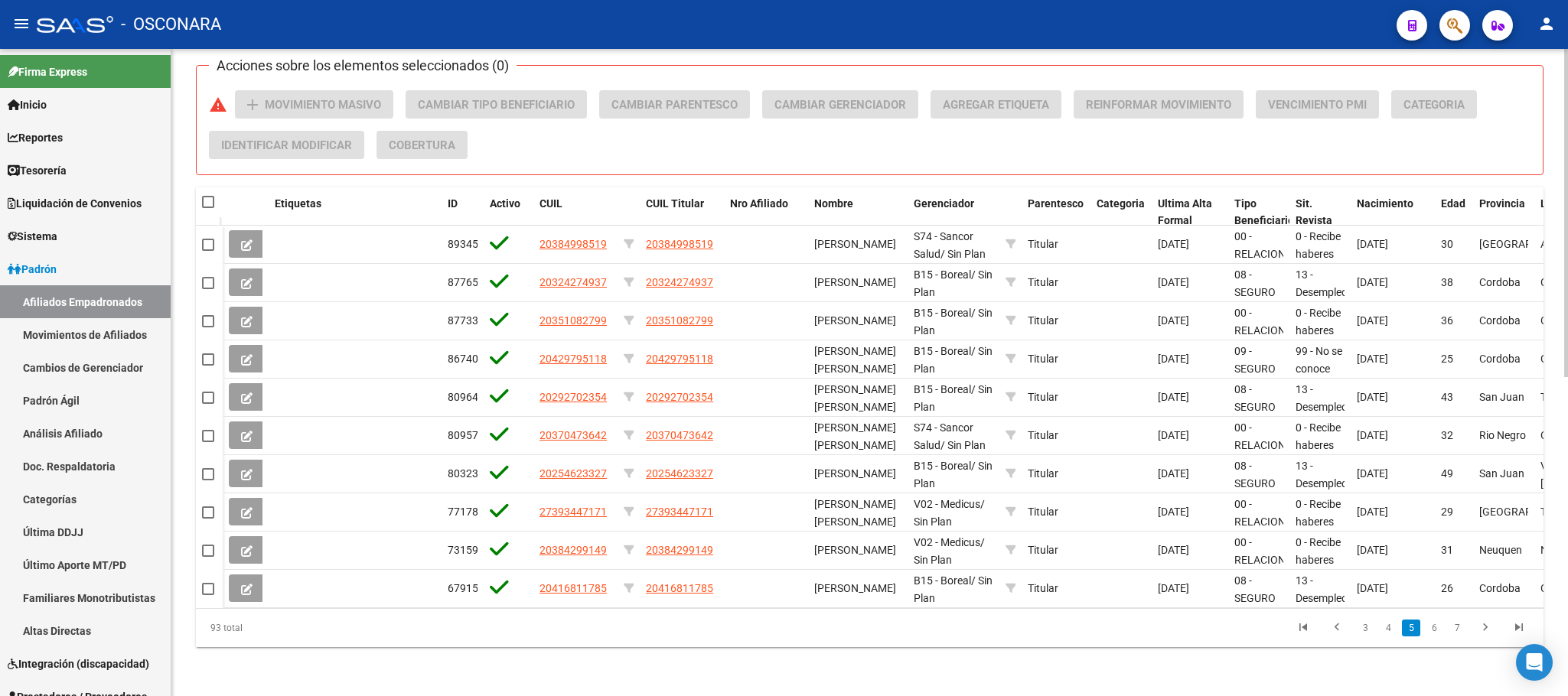
click at [1435, 631] on link "6" at bounding box center [1433, 628] width 18 height 17
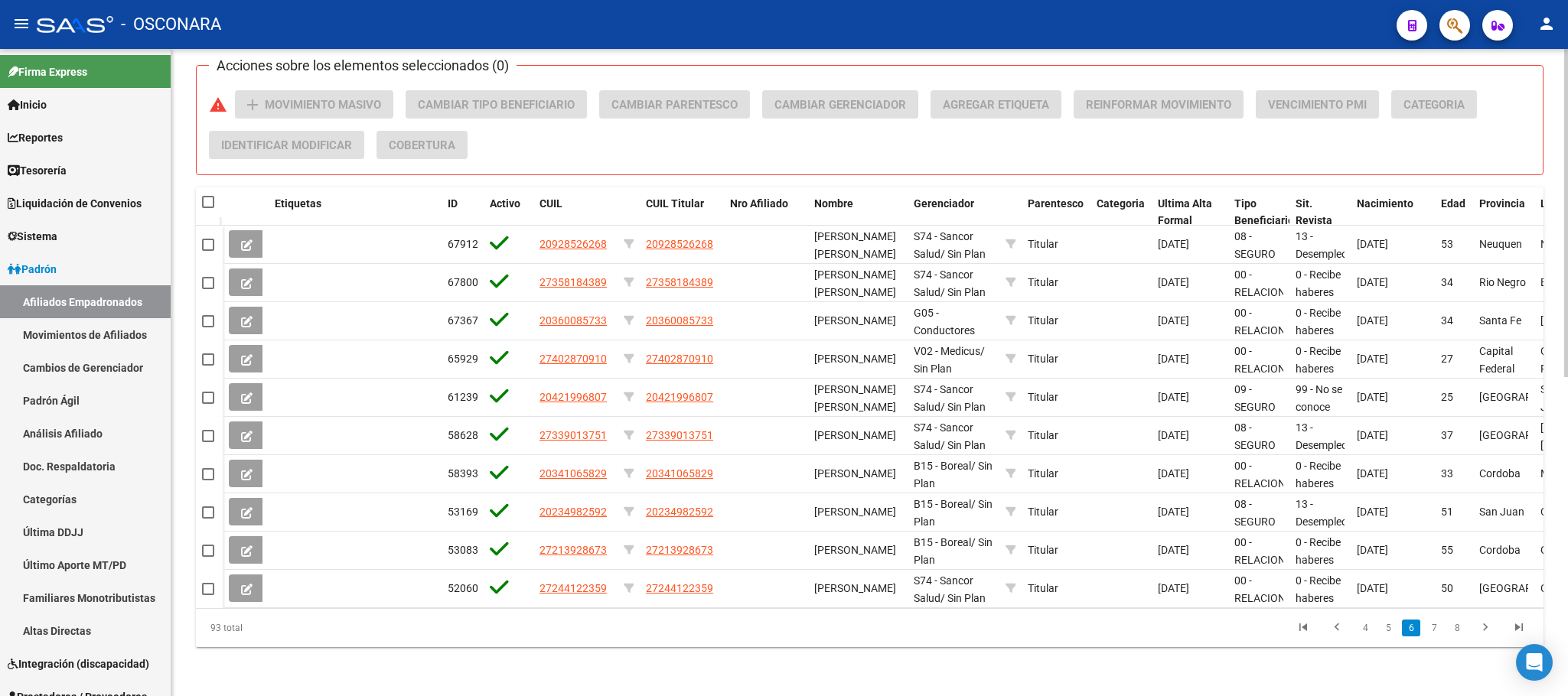
click at [1435, 631] on link "7" at bounding box center [1433, 628] width 18 height 17
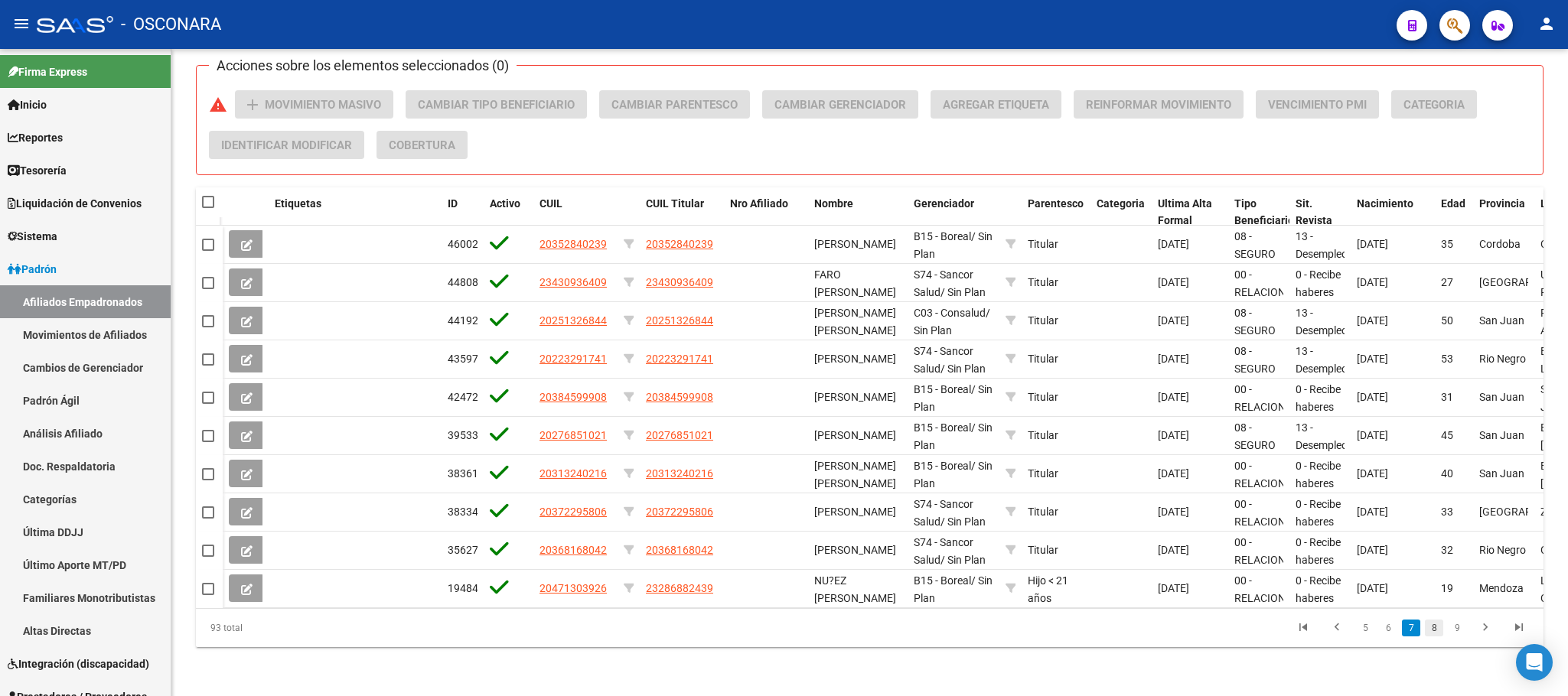
click at [1436, 629] on link "8" at bounding box center [1433, 628] width 18 height 17
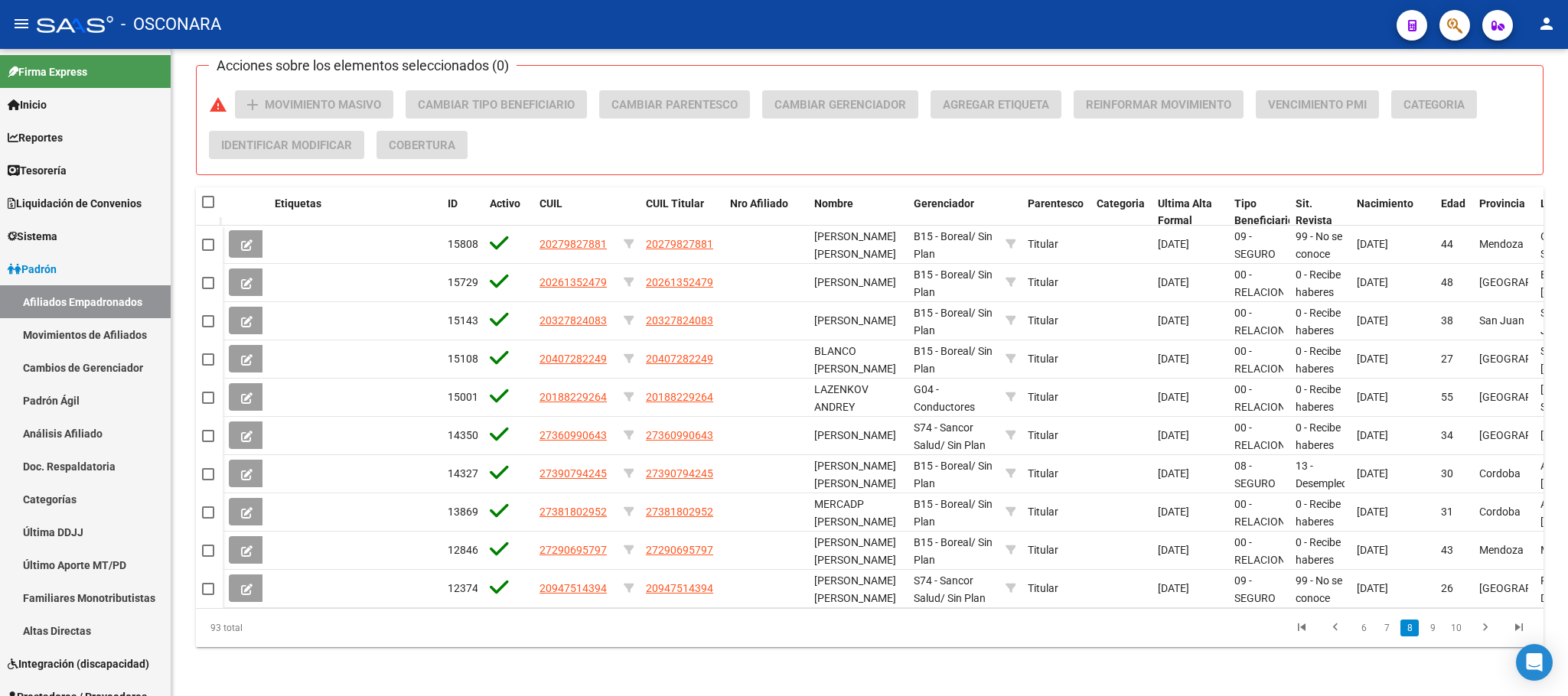
click at [1436, 629] on link "9" at bounding box center [1432, 628] width 18 height 17
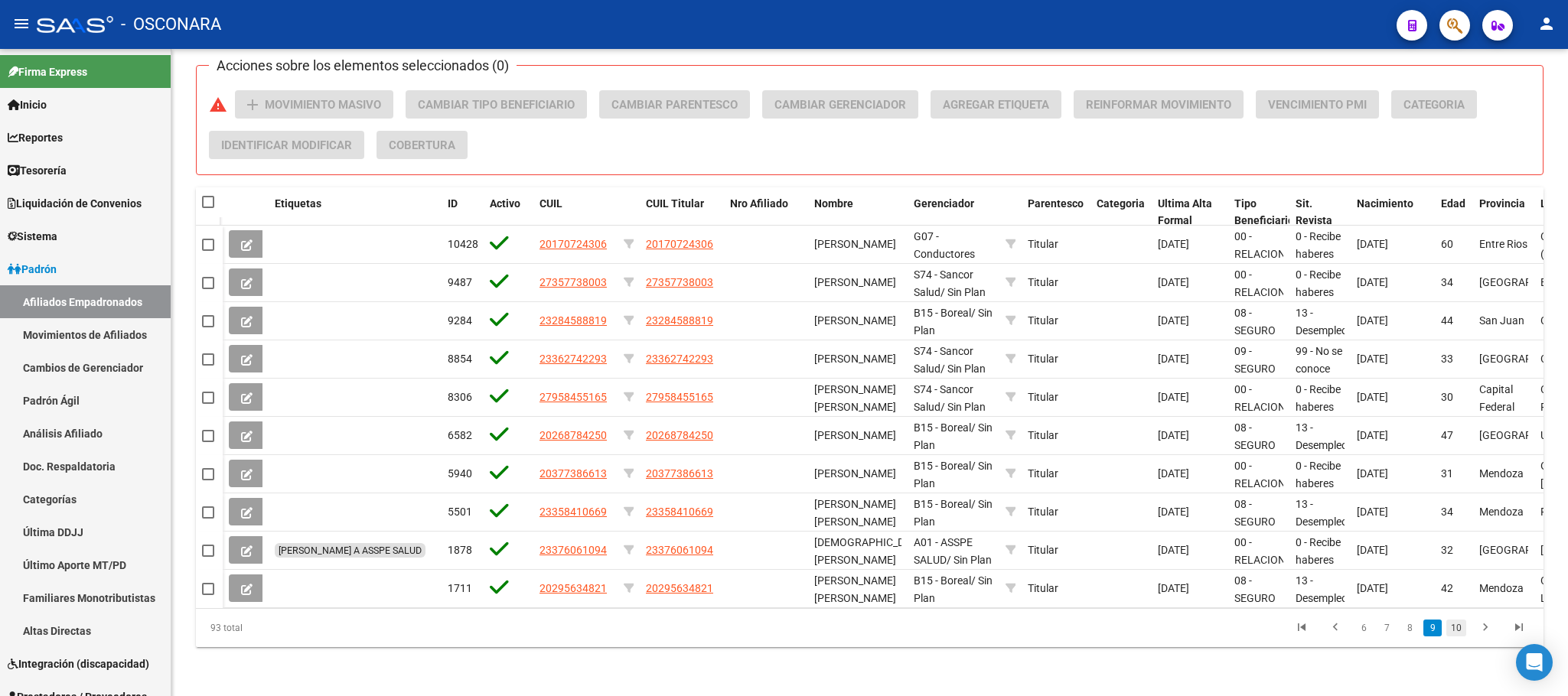
click at [1461, 627] on link "10" at bounding box center [1455, 628] width 20 height 17
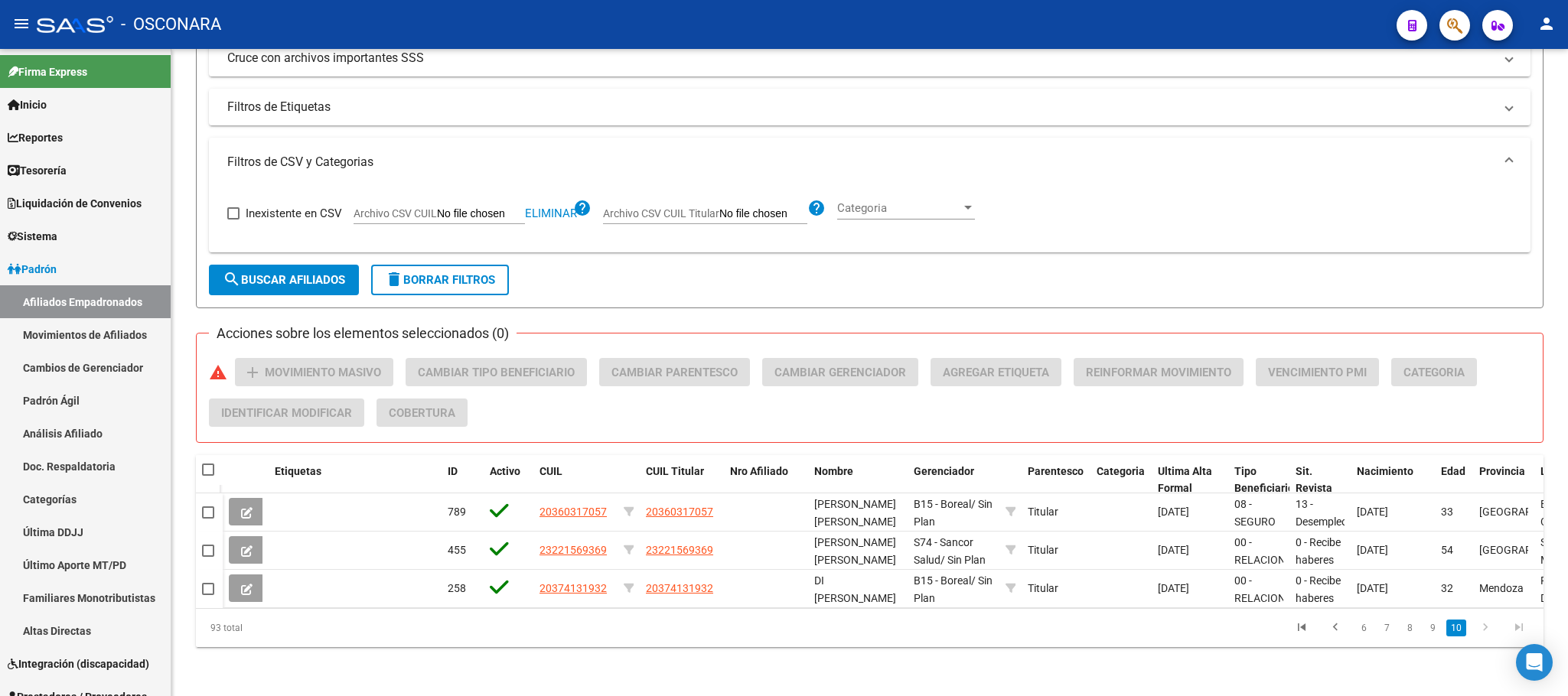
scroll to position [361, 0]
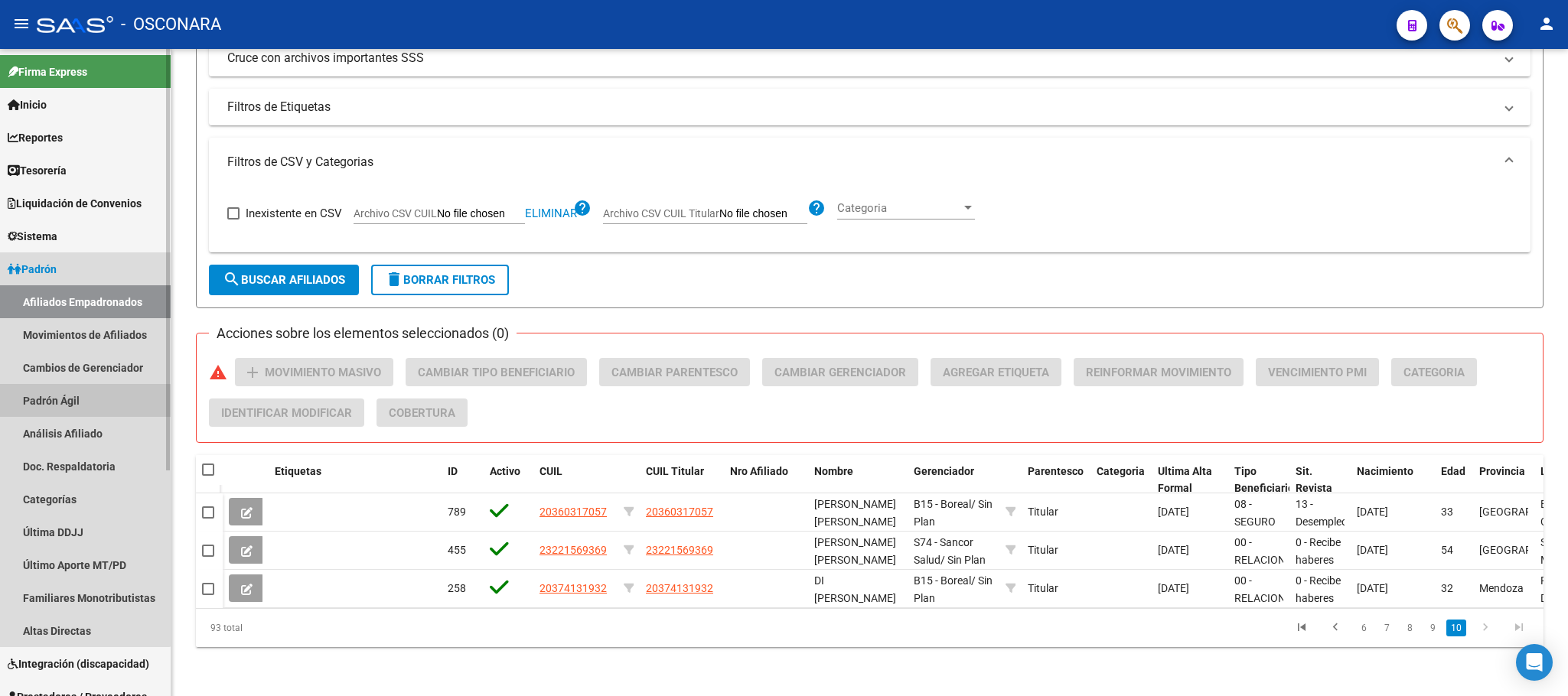
click at [65, 403] on link "Padrón Ágil" at bounding box center [85, 400] width 171 height 33
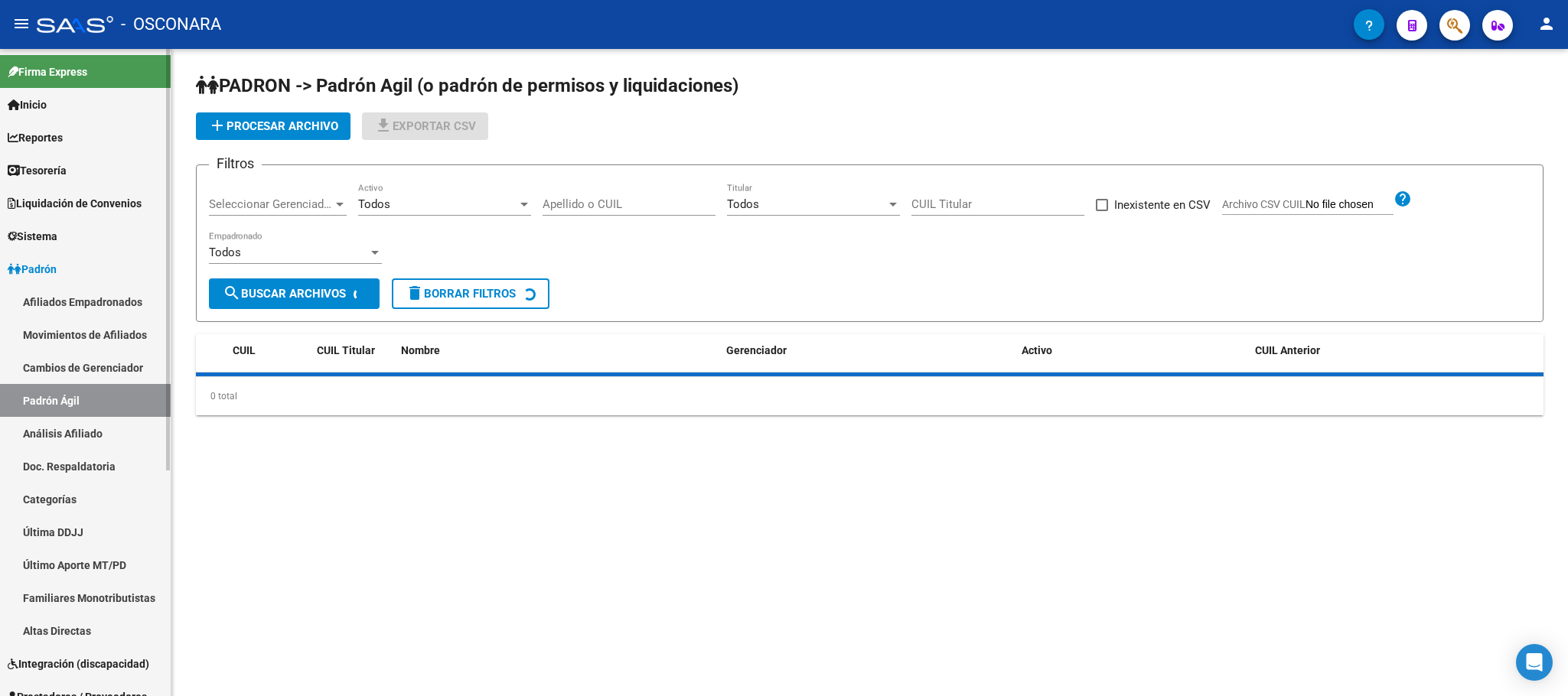
click at [79, 428] on link "Análisis Afiliado" at bounding box center [85, 433] width 171 height 33
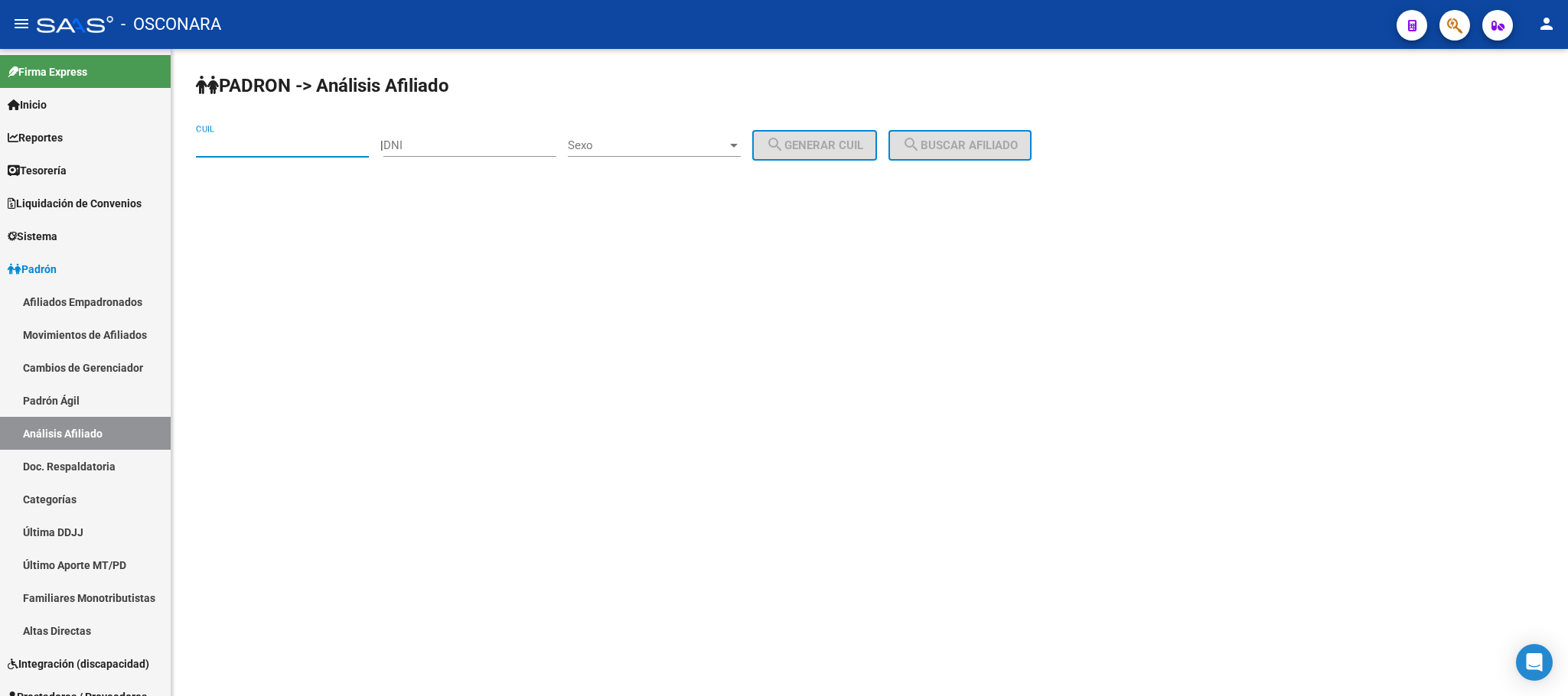
click at [256, 149] on input "CUIL" at bounding box center [282, 145] width 173 height 14
paste input "20-25759386-0"
type input "20-25759386-0"
drag, startPoint x: 967, startPoint y: 131, endPoint x: 965, endPoint y: 138, distance: 7.3
click at [965, 138] on button "search Buscar afiliado" at bounding box center [960, 145] width 143 height 31
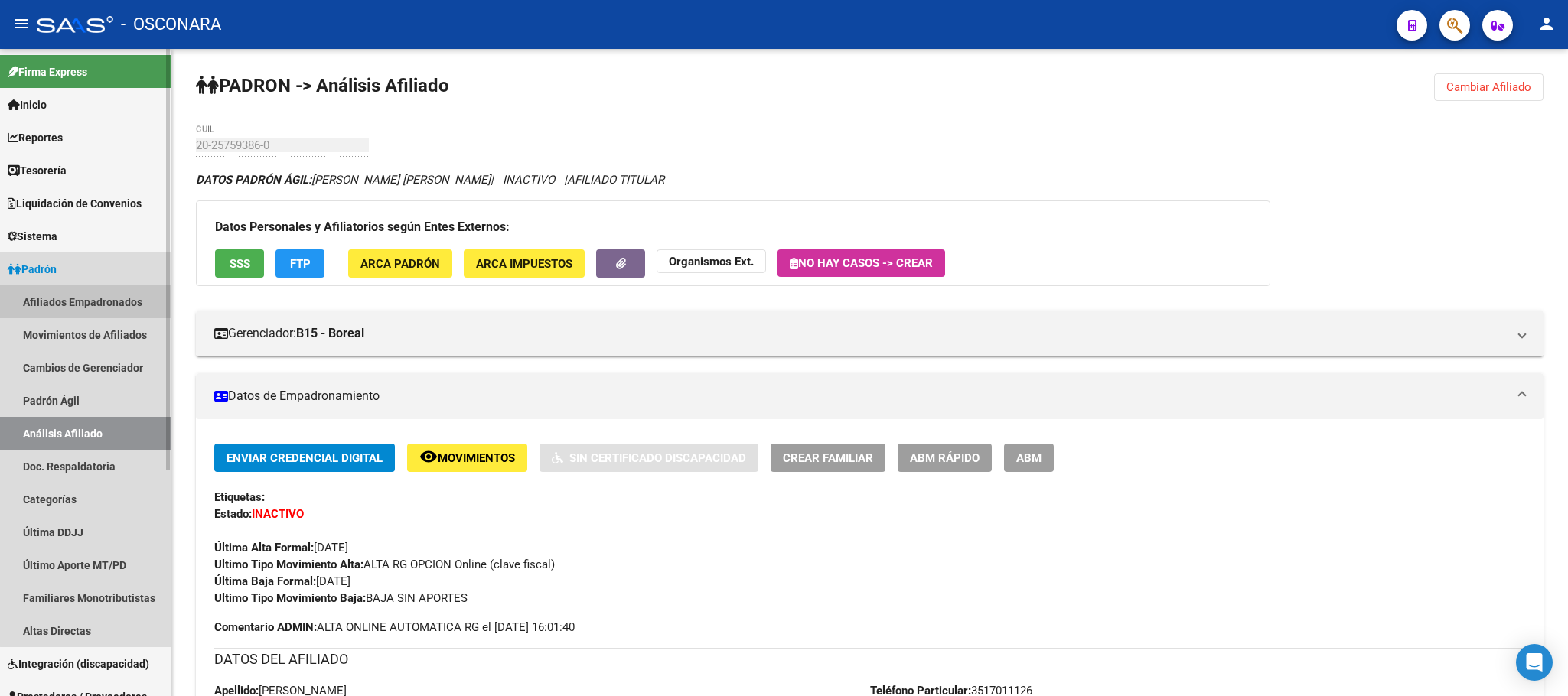
click at [98, 301] on link "Afiliados Empadronados" at bounding box center [85, 302] width 171 height 33
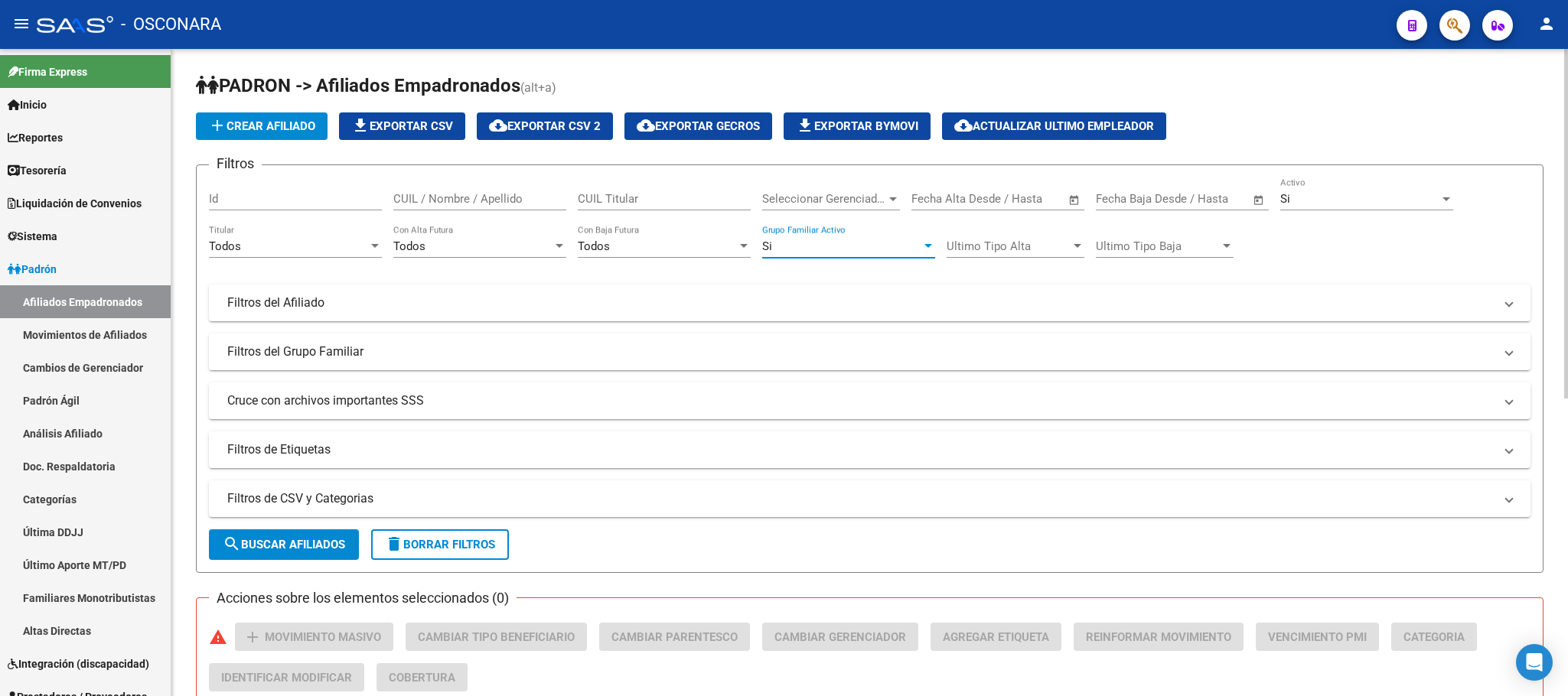
click at [884, 245] on div "Si" at bounding box center [842, 246] width 159 height 14
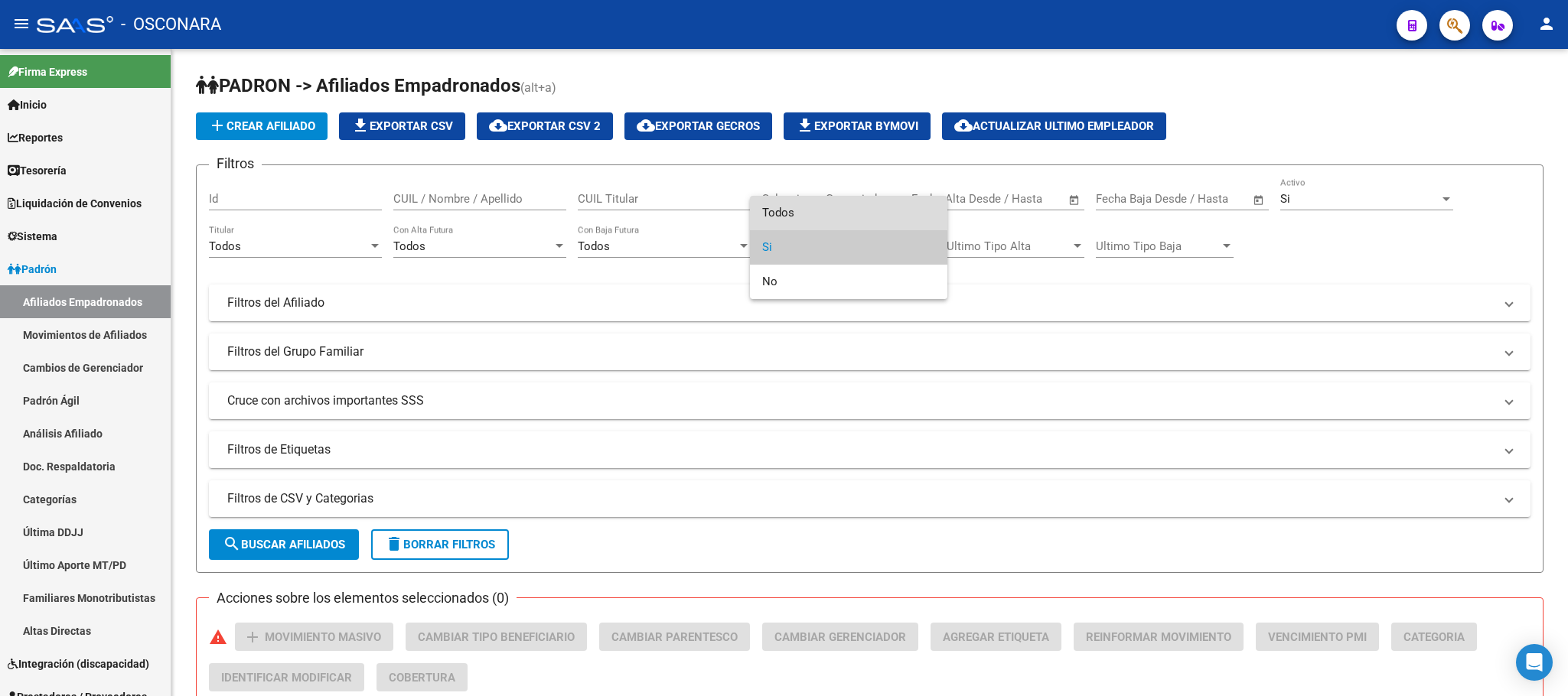
click at [779, 208] on span "Todos" at bounding box center [849, 213] width 173 height 35
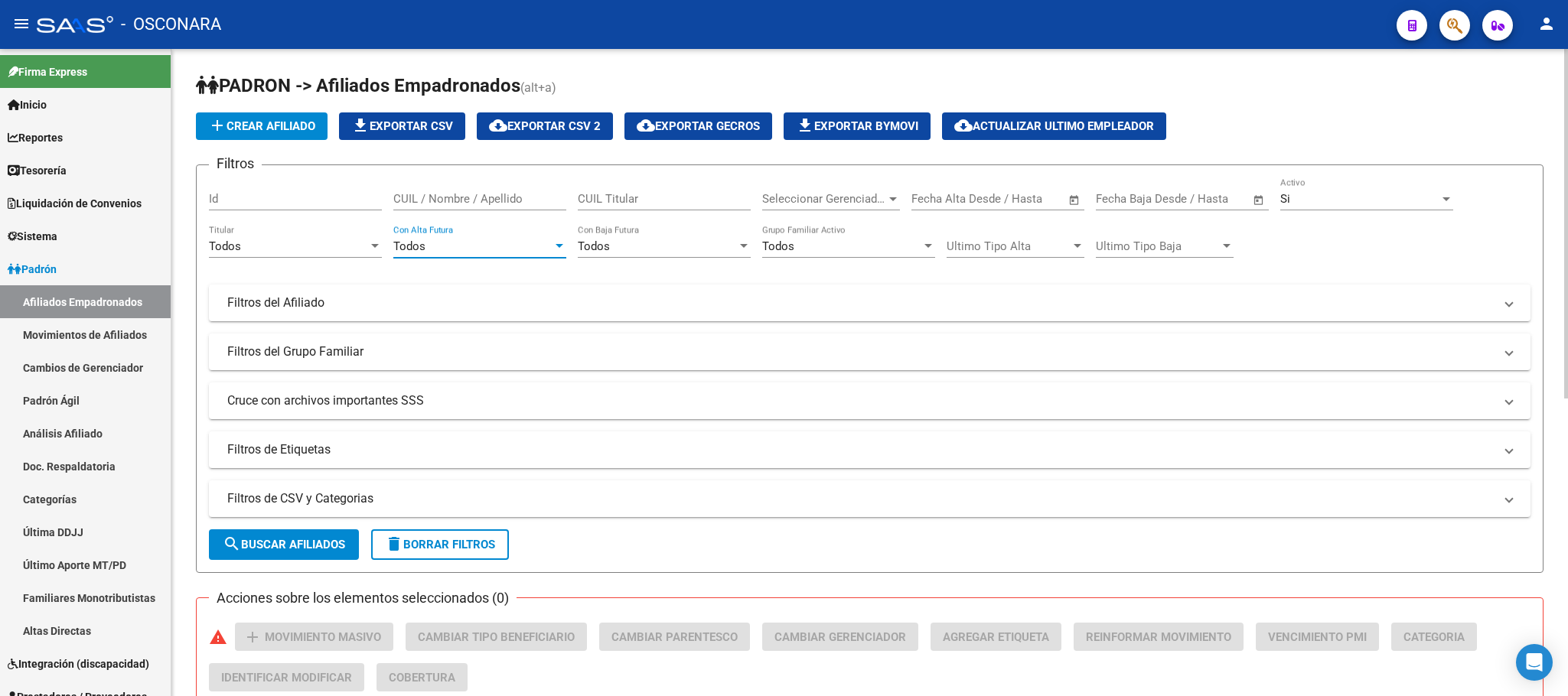
click at [542, 243] on div "Todos" at bounding box center [473, 246] width 159 height 14
click at [308, 237] on div at bounding box center [784, 348] width 1568 height 696
click at [366, 250] on div "Todos" at bounding box center [289, 246] width 159 height 14
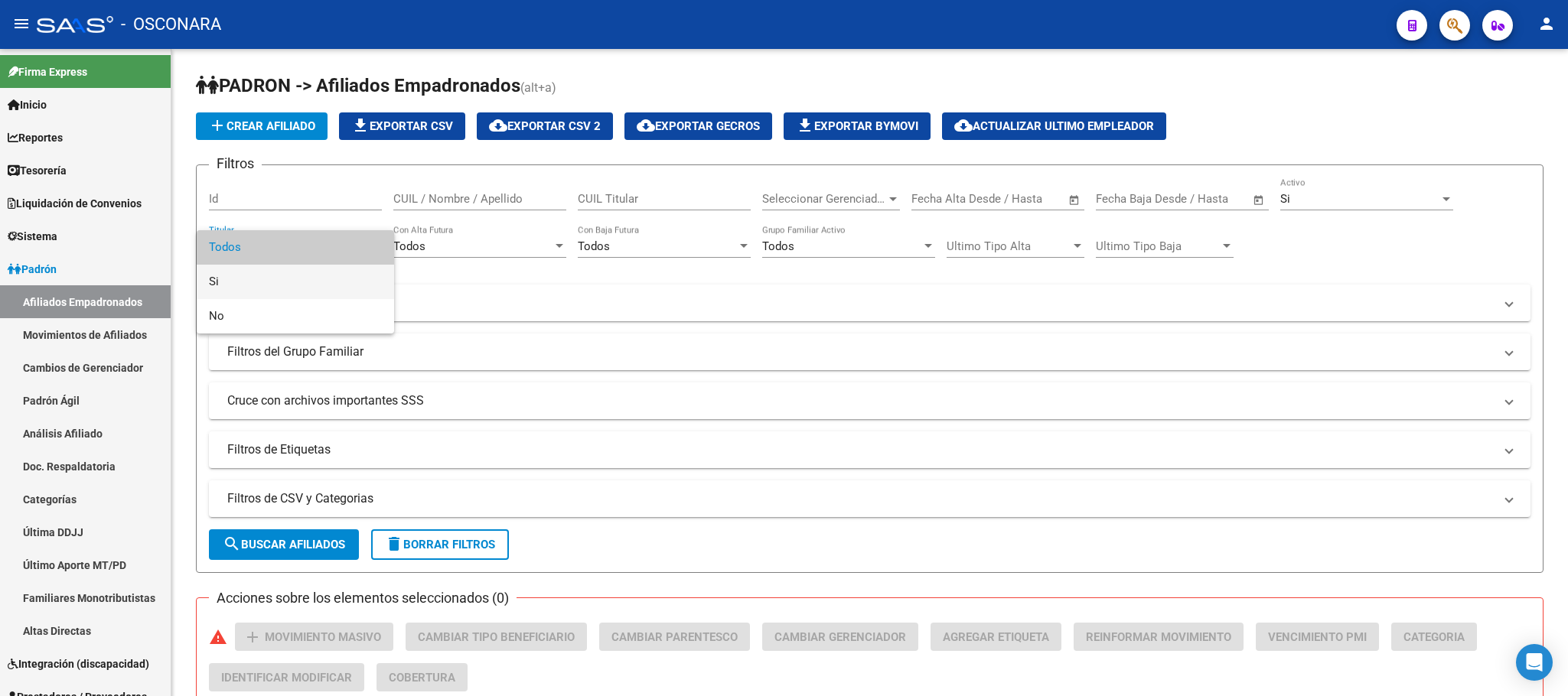
click at [256, 281] on span "Si" at bounding box center [296, 282] width 173 height 35
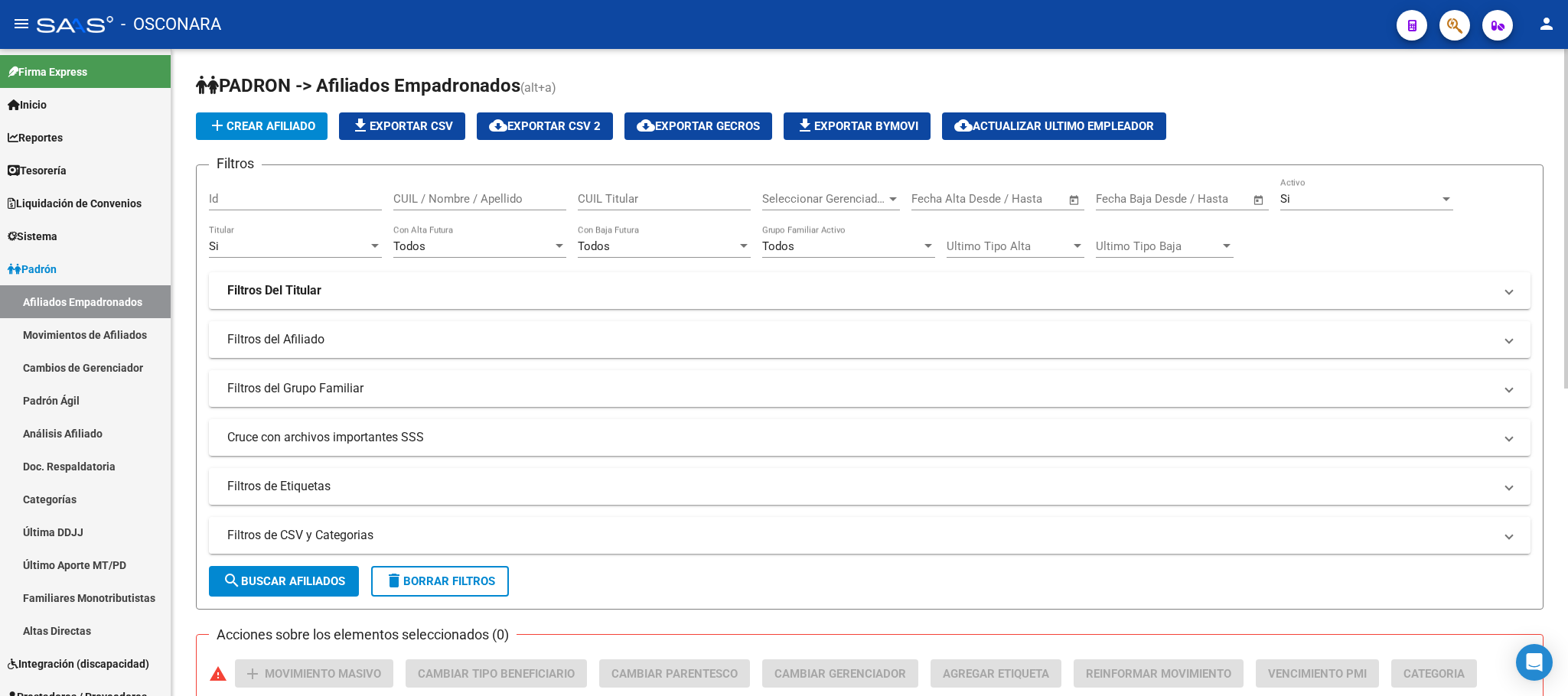
click at [313, 531] on mat-panel-title "Filtros de CSV y Categorias" at bounding box center [861, 535] width 1267 height 17
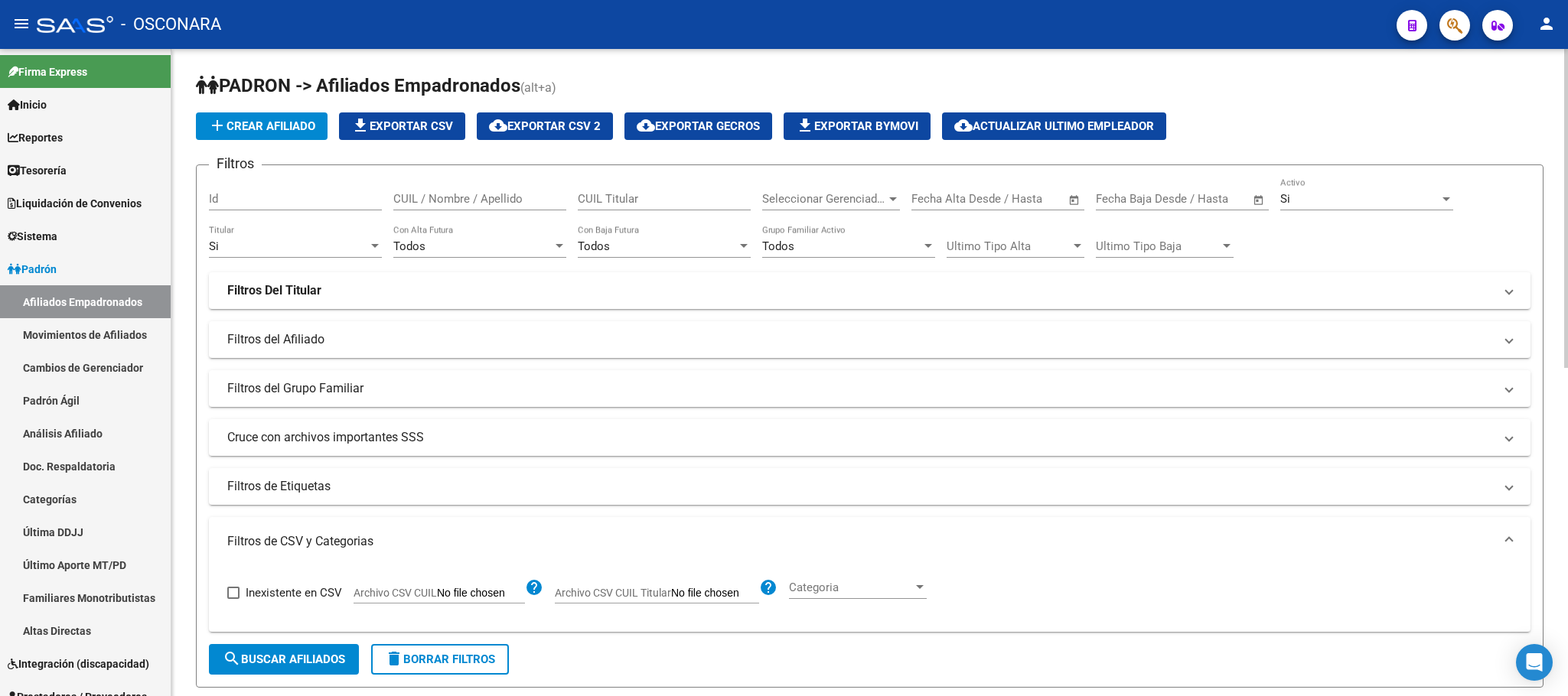
click at [441, 600] on input "Archivo CSV CUIL" at bounding box center [481, 594] width 88 height 14
type input "C:\fakepath\Alta Cuit empleador.csv"
click at [285, 657] on span "search Buscar Afiliados" at bounding box center [284, 660] width 123 height 14
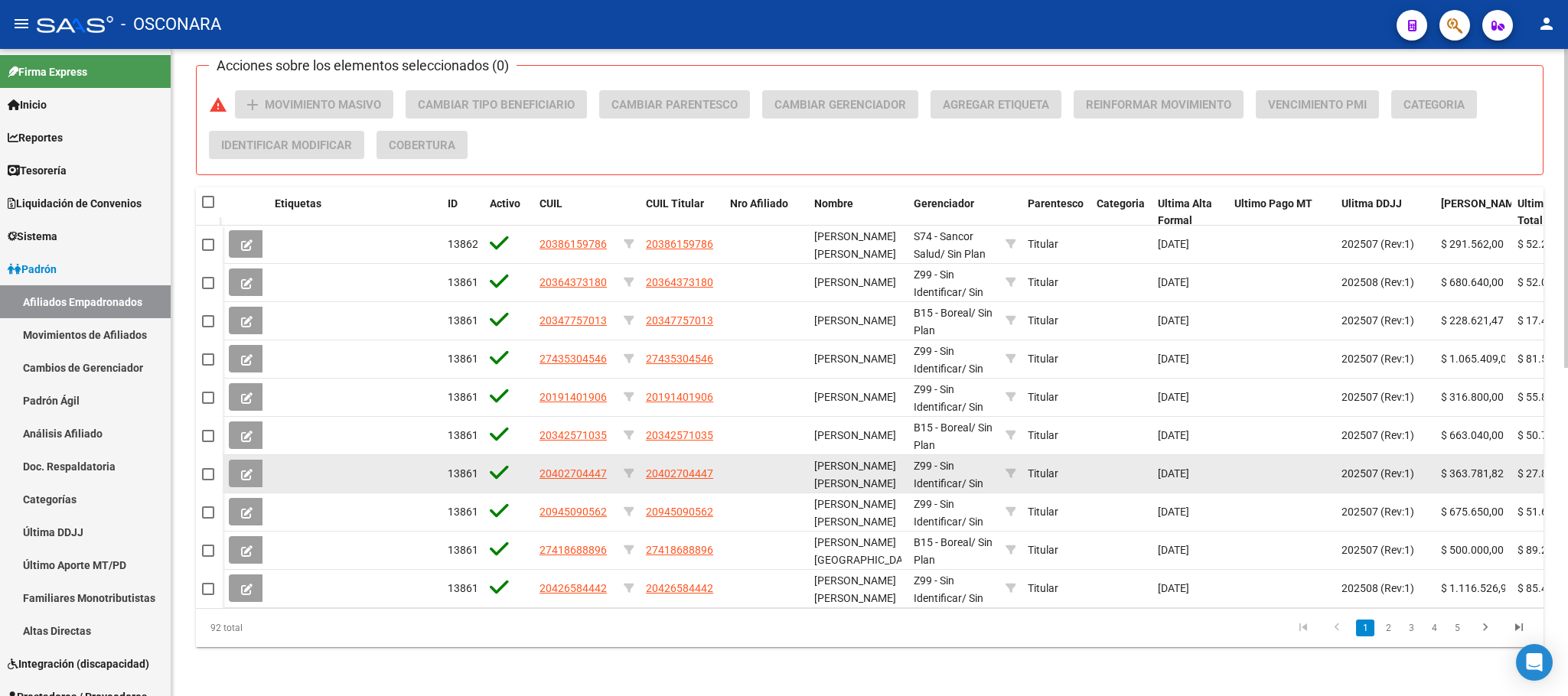
scroll to position [665, 0]
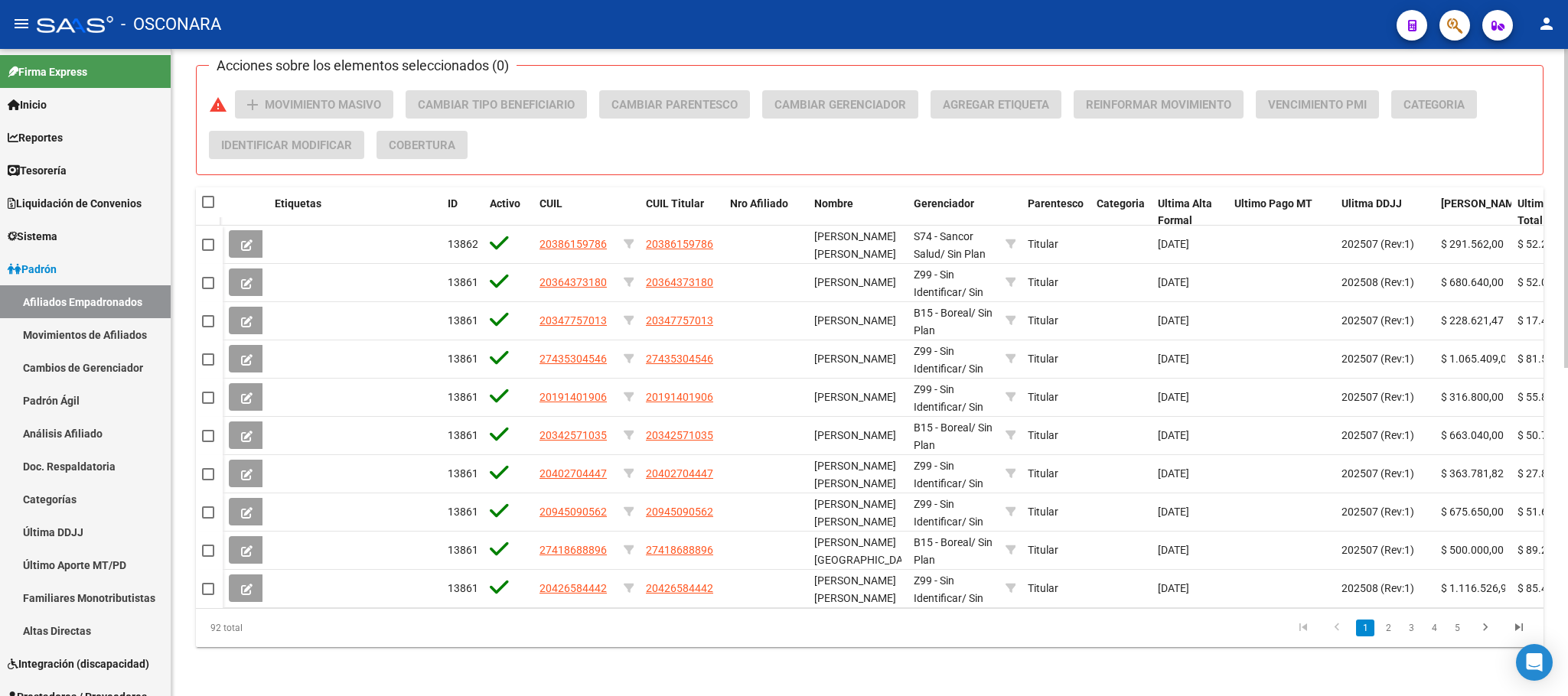
click at [1489, 622] on icon "go to next page" at bounding box center [1485, 629] width 20 height 18
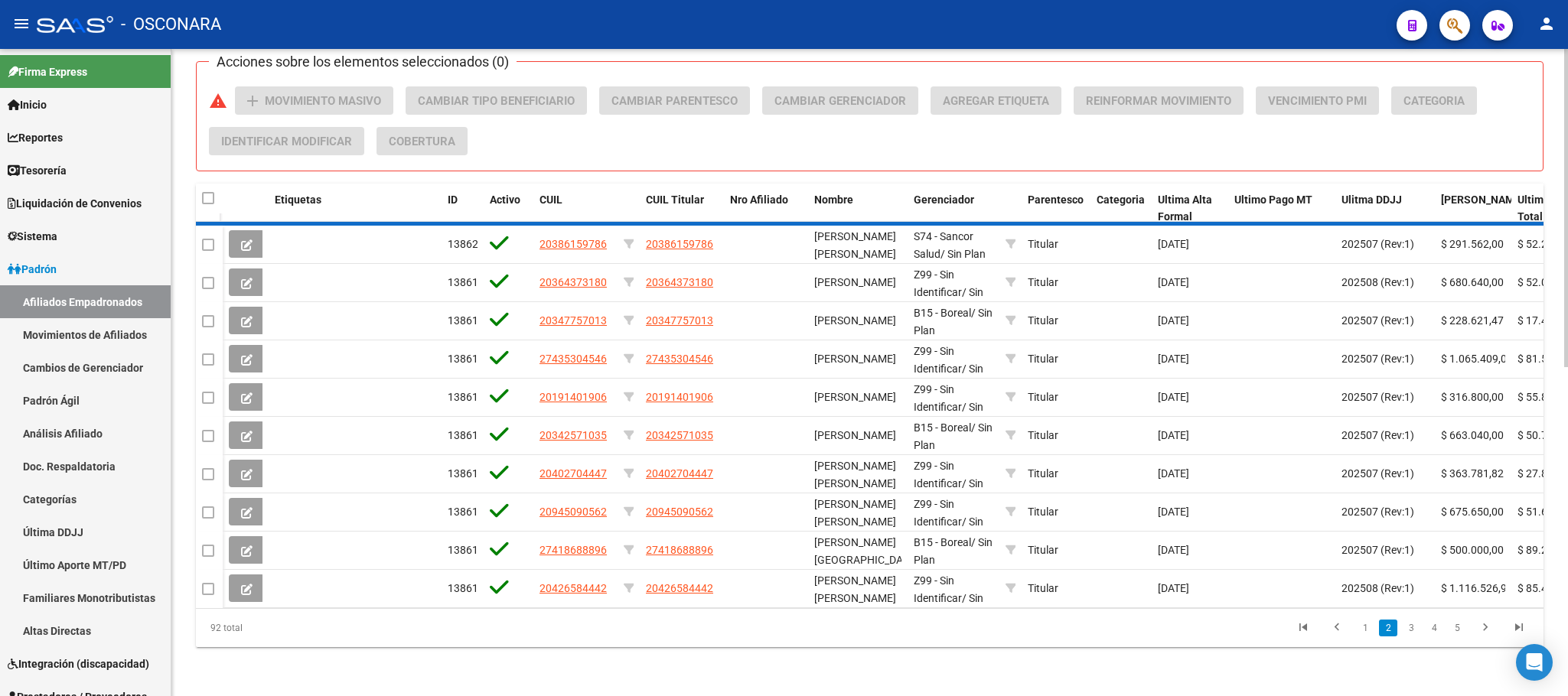
click at [1488, 628] on div "92 total 1 2 3 4 5" at bounding box center [869, 628] width 1348 height 39
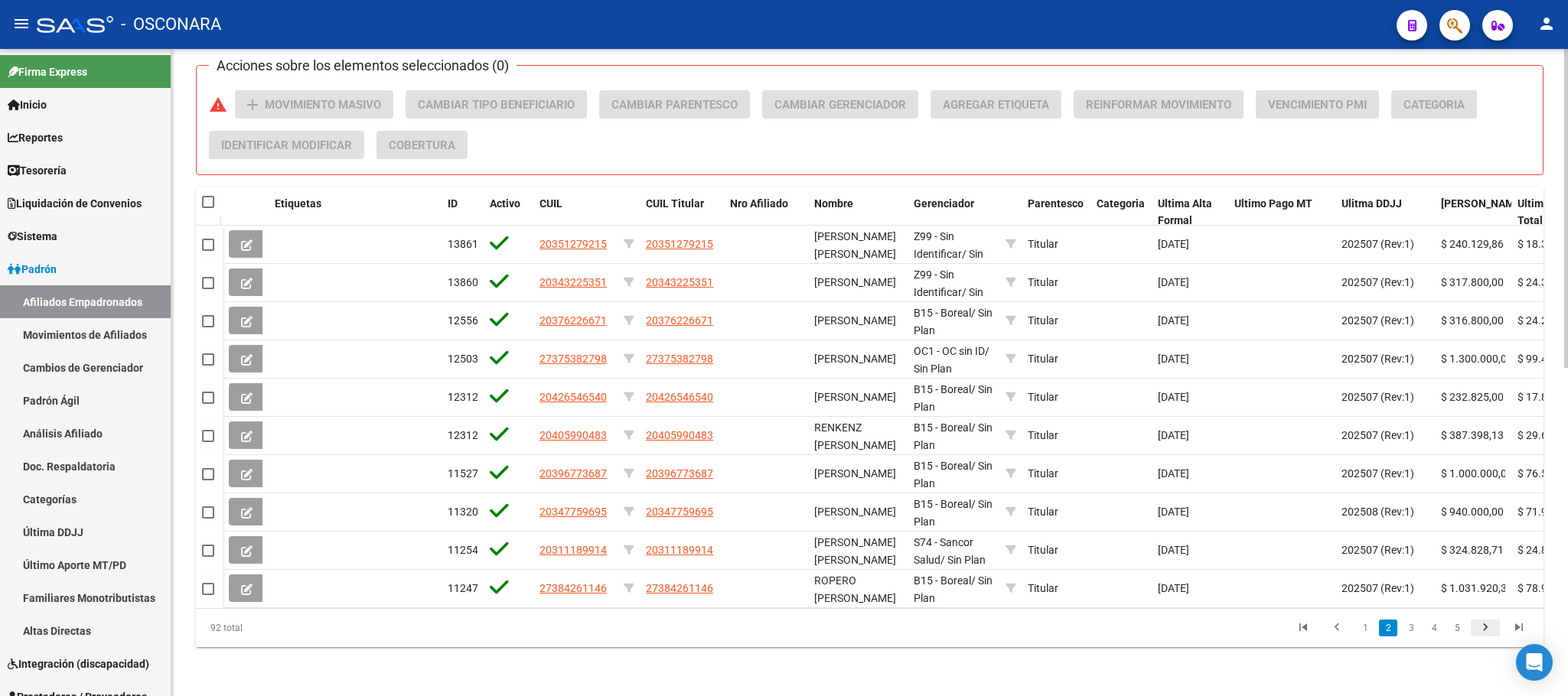
click at [1484, 633] on icon "go to next page" at bounding box center [1485, 629] width 20 height 18
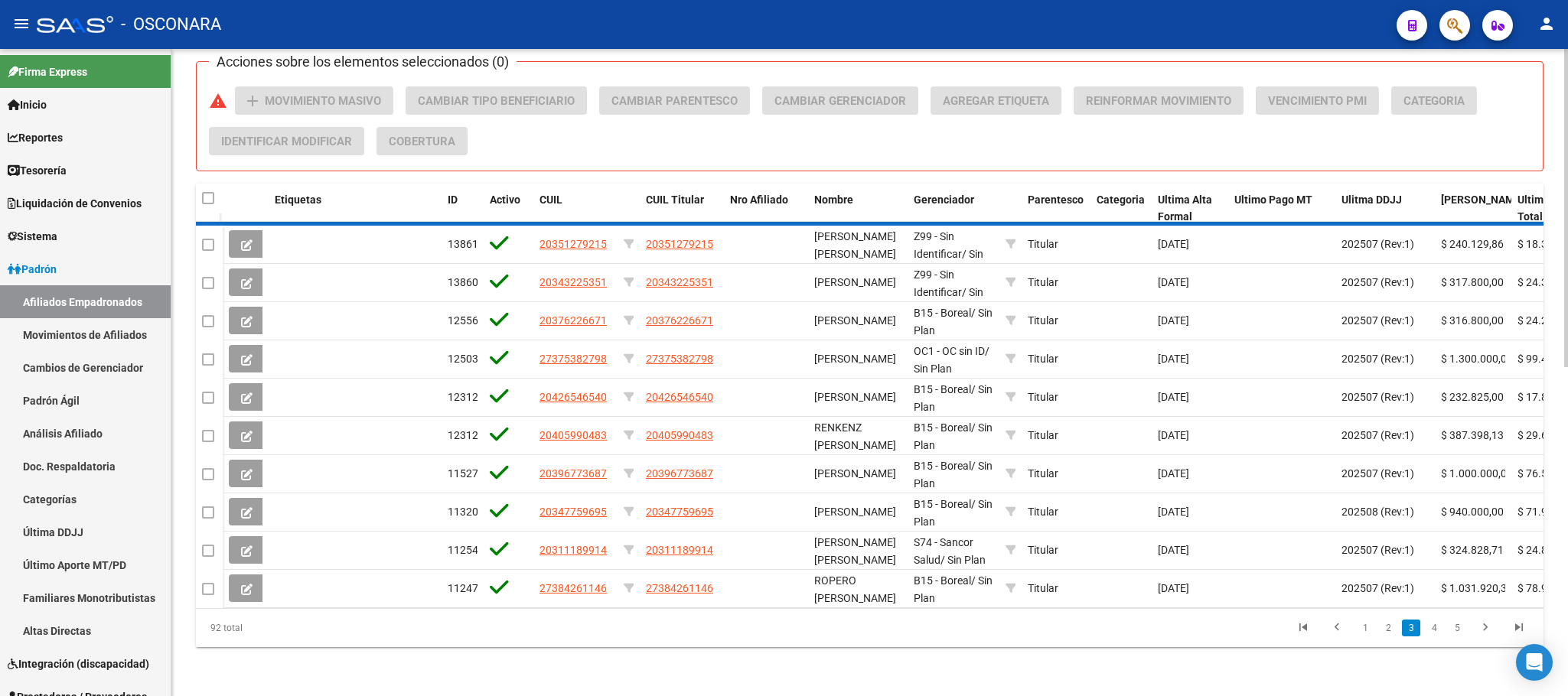
click at [1484, 633] on div "92 total 1 2 3 4 5" at bounding box center [869, 628] width 1348 height 39
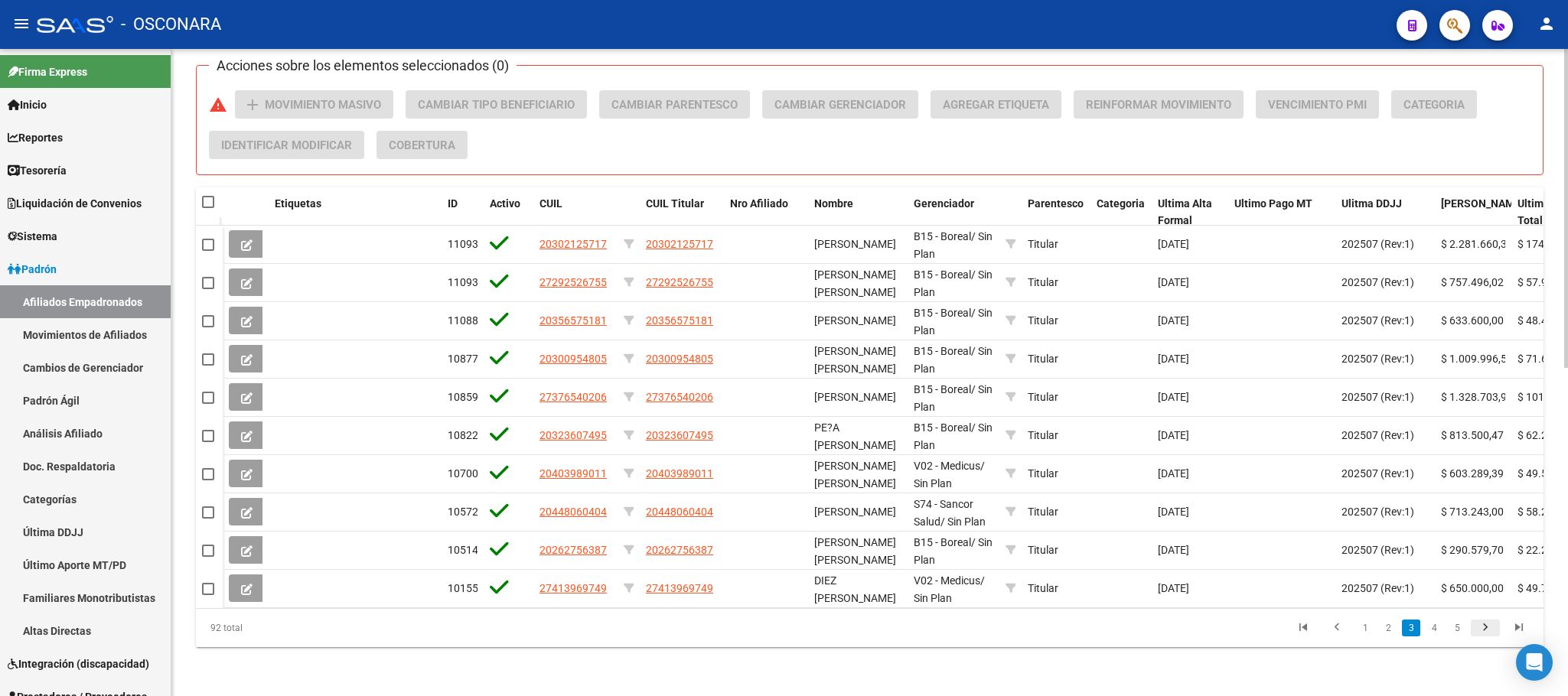
click at [1484, 633] on icon "go to next page" at bounding box center [1485, 629] width 20 height 18
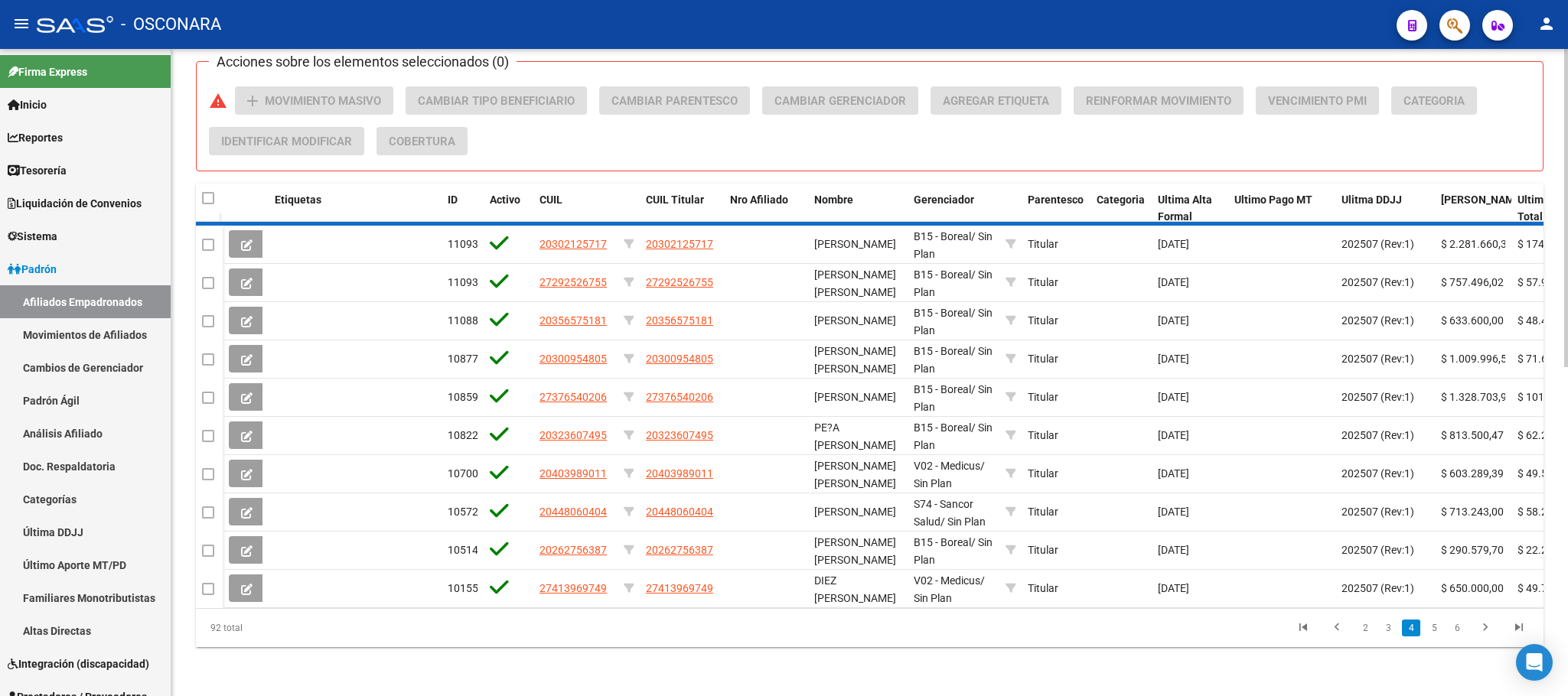
click at [1484, 632] on div "92 total 2 3 4 5 6" at bounding box center [869, 628] width 1348 height 39
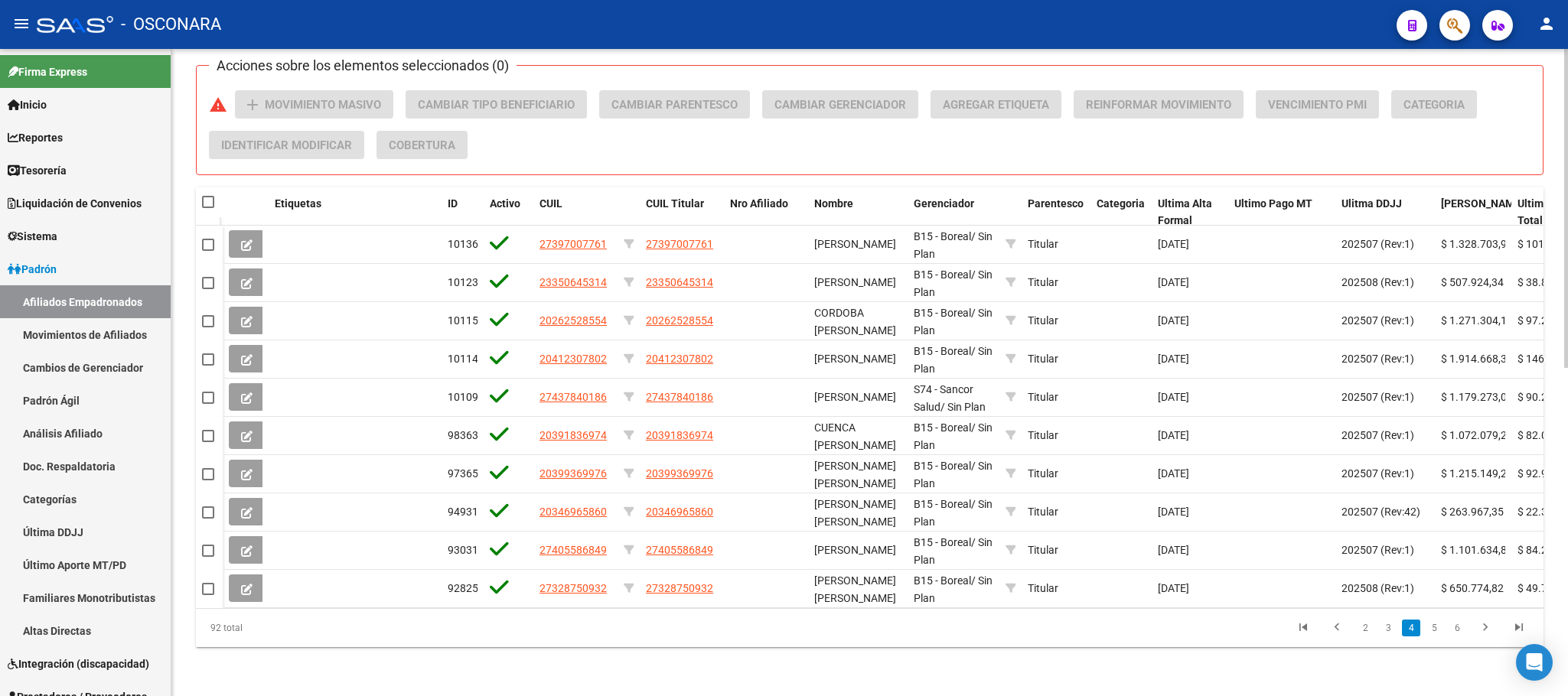
click at [1484, 632] on icon "go to next page" at bounding box center [1485, 629] width 20 height 18
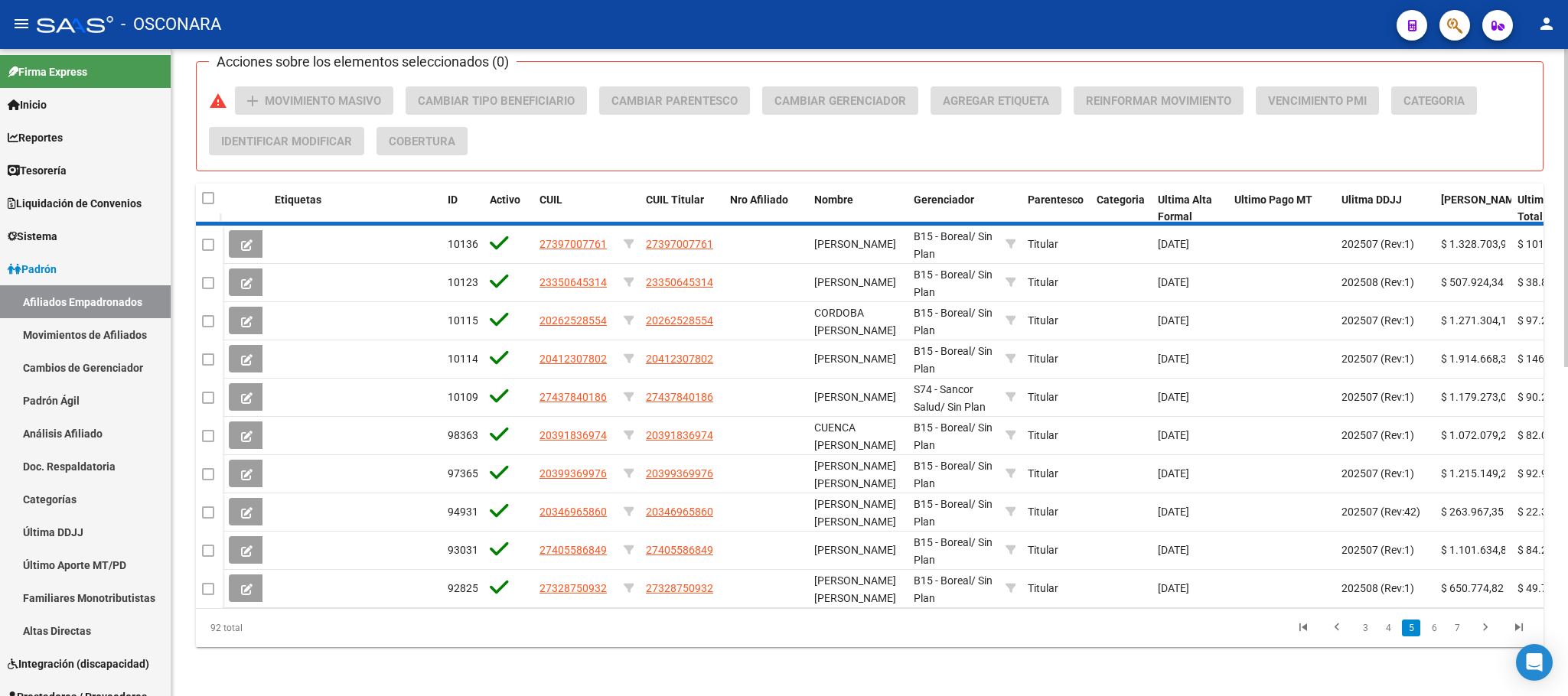
click at [1484, 632] on div "92 total 3 4 5 6 7" at bounding box center [869, 628] width 1348 height 39
click at [1484, 631] on div "92 total 3 4 5 6 7" at bounding box center [869, 628] width 1348 height 39
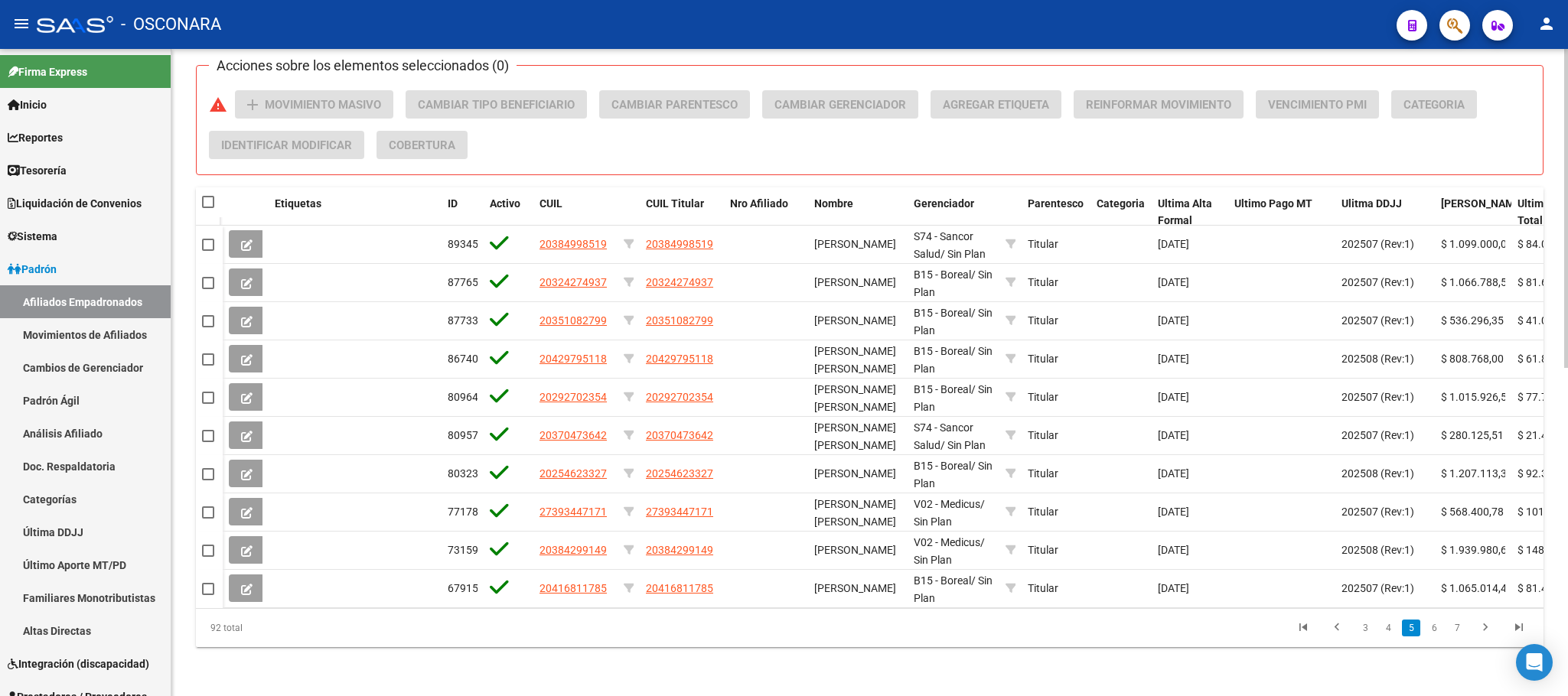
click at [1484, 631] on icon "go to next page" at bounding box center [1485, 629] width 20 height 18
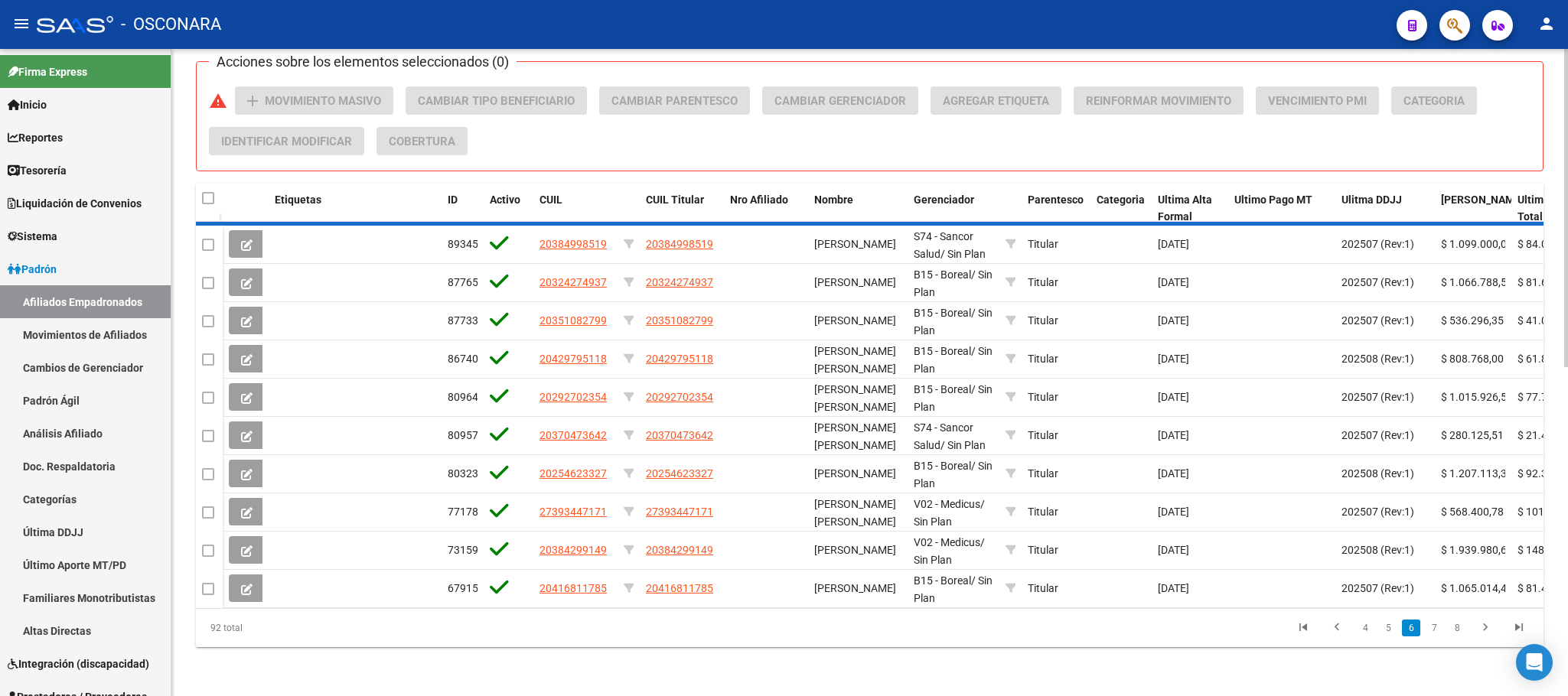
click at [1484, 631] on div "92 total 4 5 6 7 8" at bounding box center [869, 628] width 1348 height 39
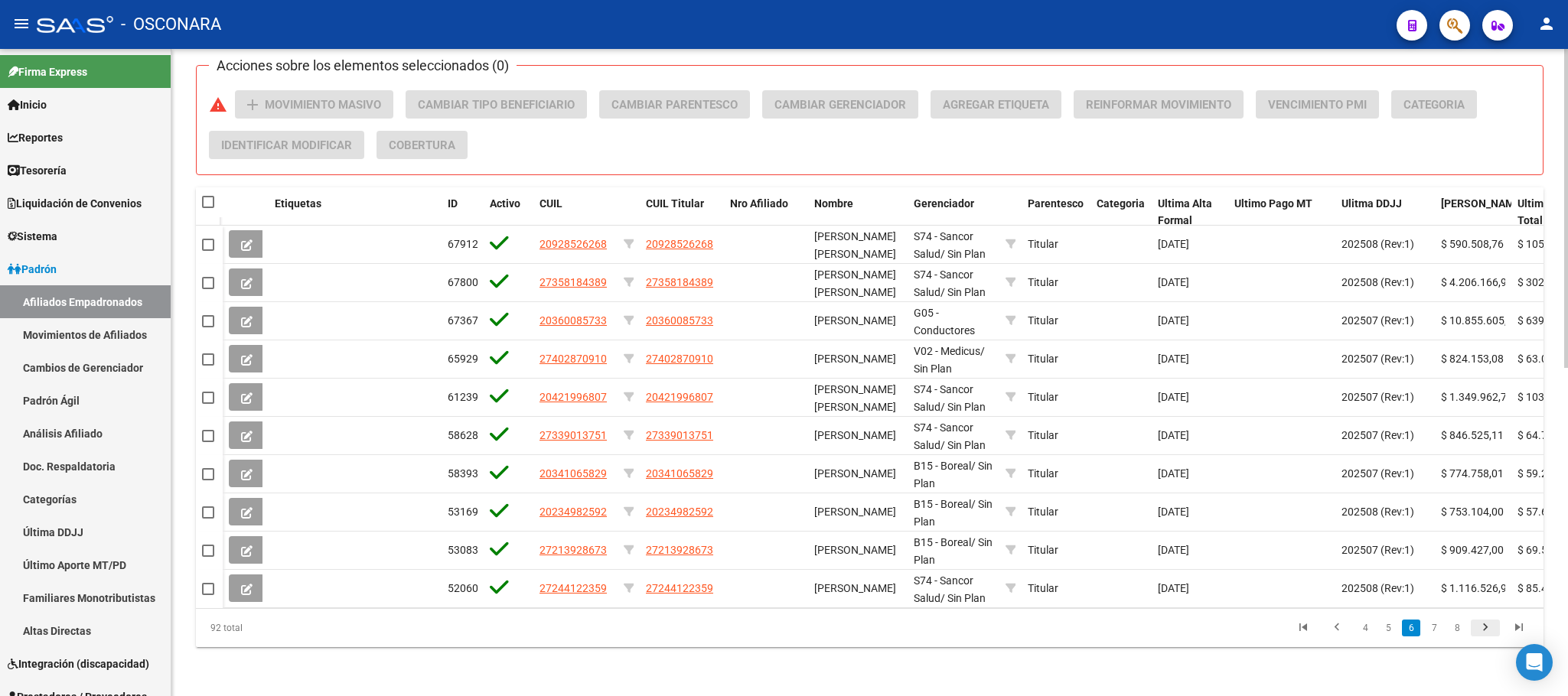
click at [1483, 629] on icon "go to next page" at bounding box center [1485, 629] width 20 height 18
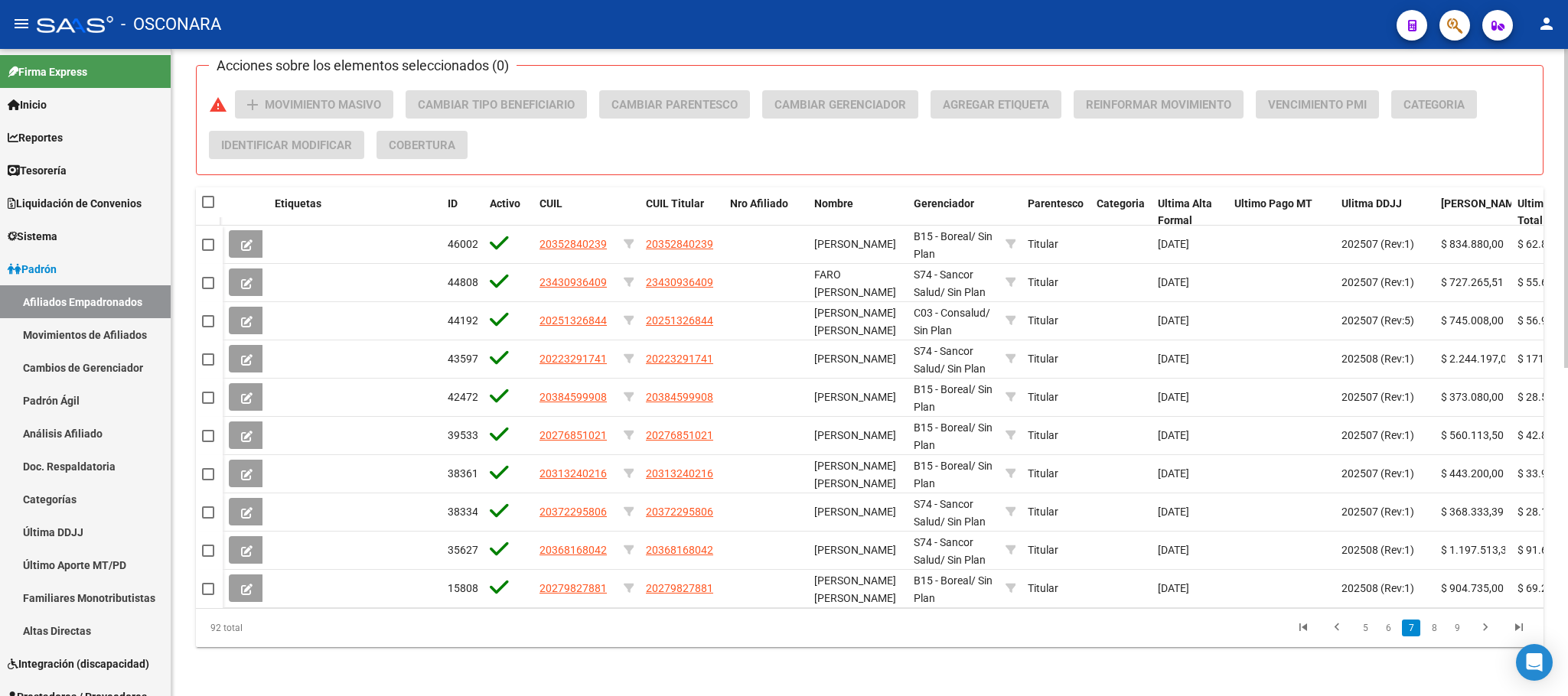
scroll to position [0, 0]
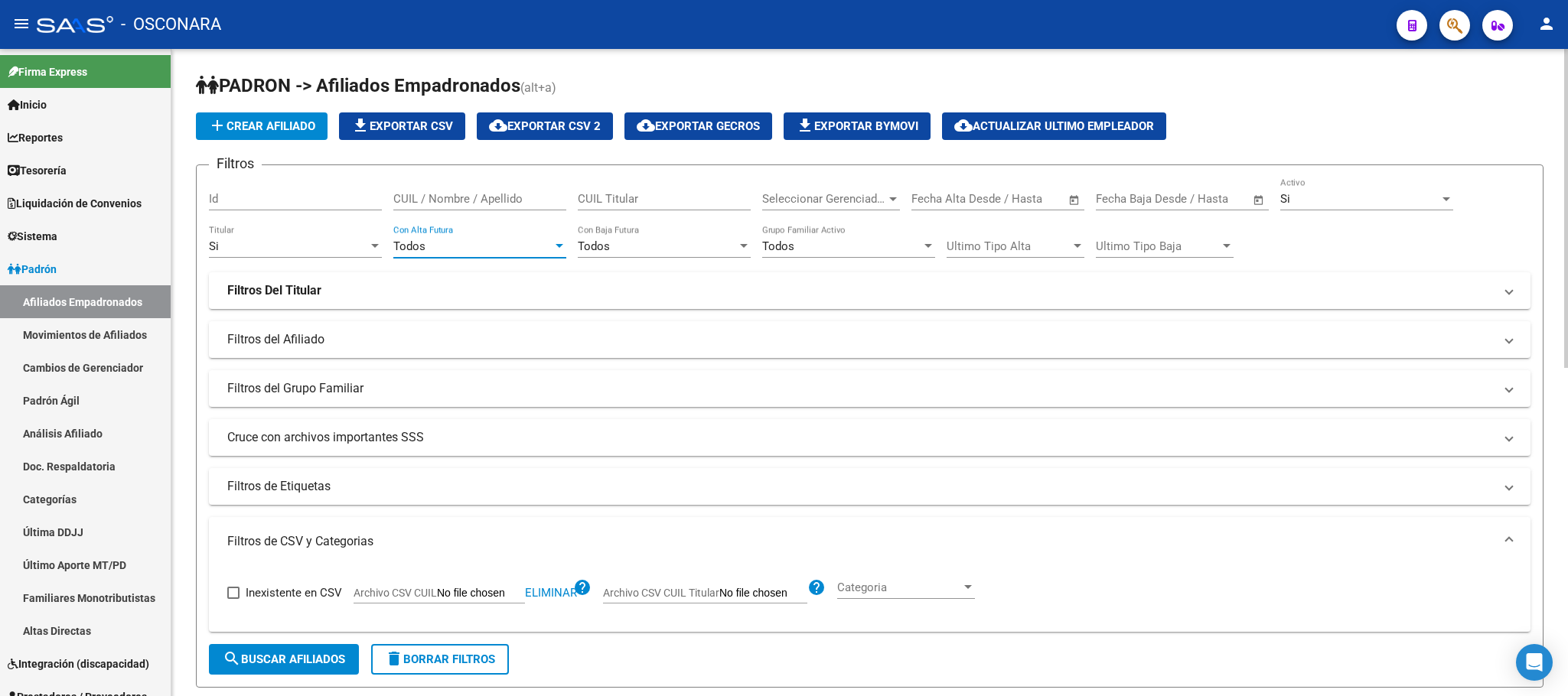
click at [545, 244] on div "Todos" at bounding box center [473, 246] width 159 height 14
click at [545, 244] on span "Todos" at bounding box center [480, 248] width 173 height 35
click at [733, 244] on div "Todos" at bounding box center [657, 246] width 159 height 14
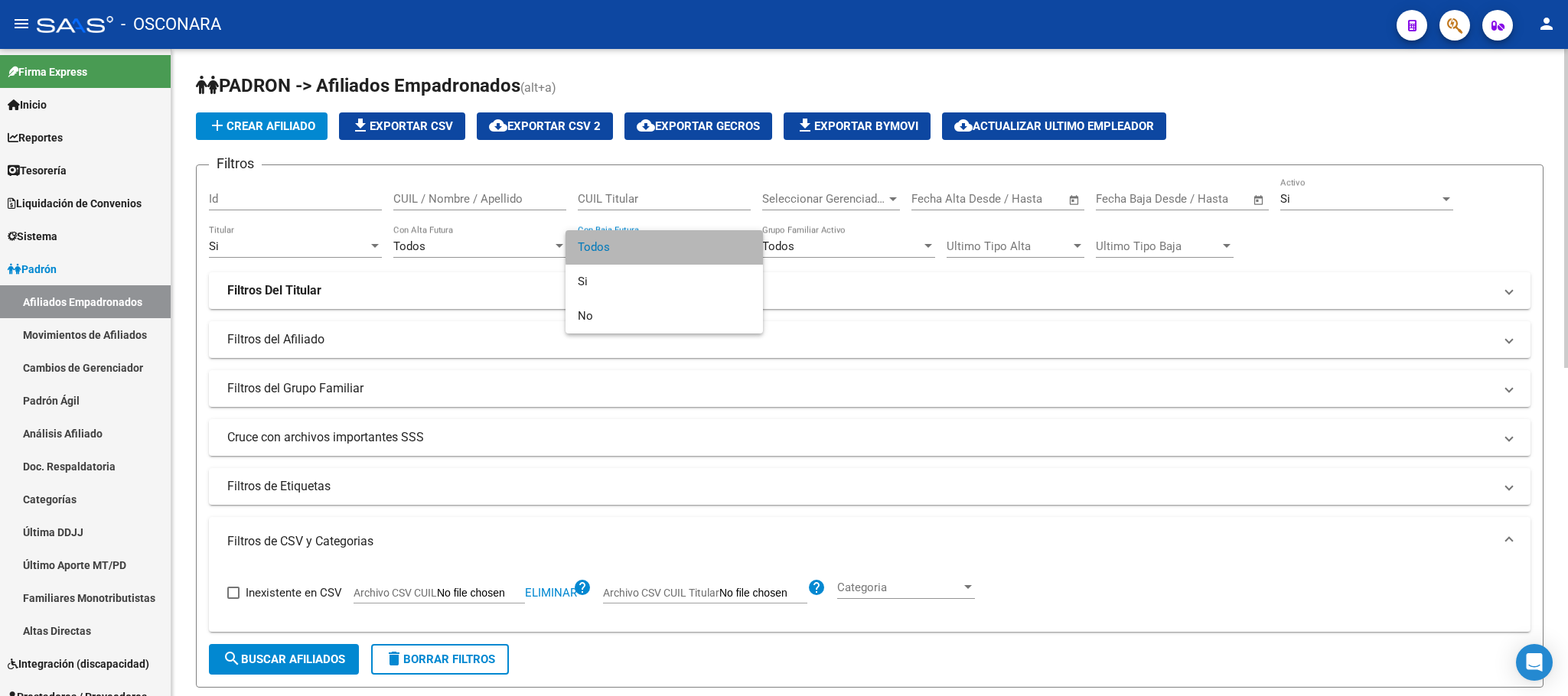
click at [733, 244] on span "Todos" at bounding box center [664, 248] width 173 height 35
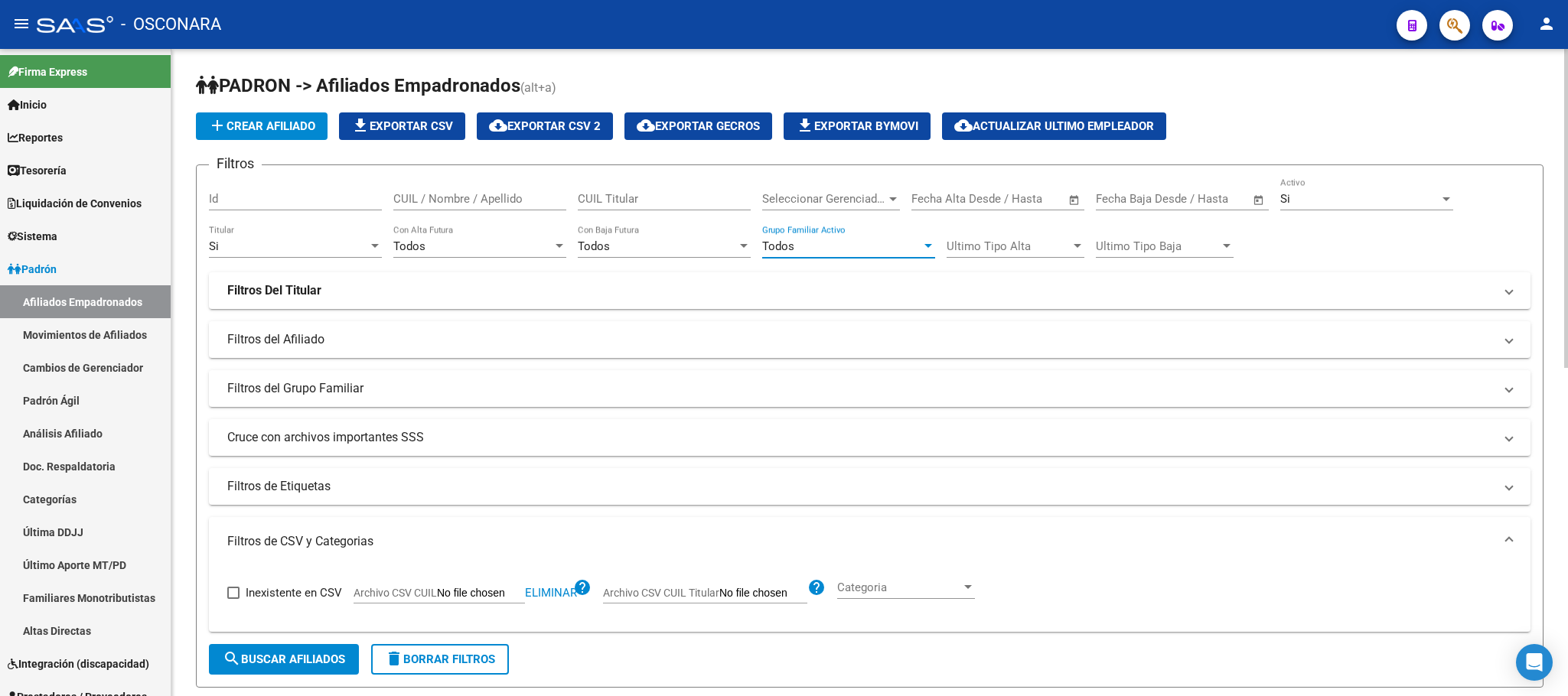
click at [884, 246] on div "Todos" at bounding box center [842, 246] width 159 height 14
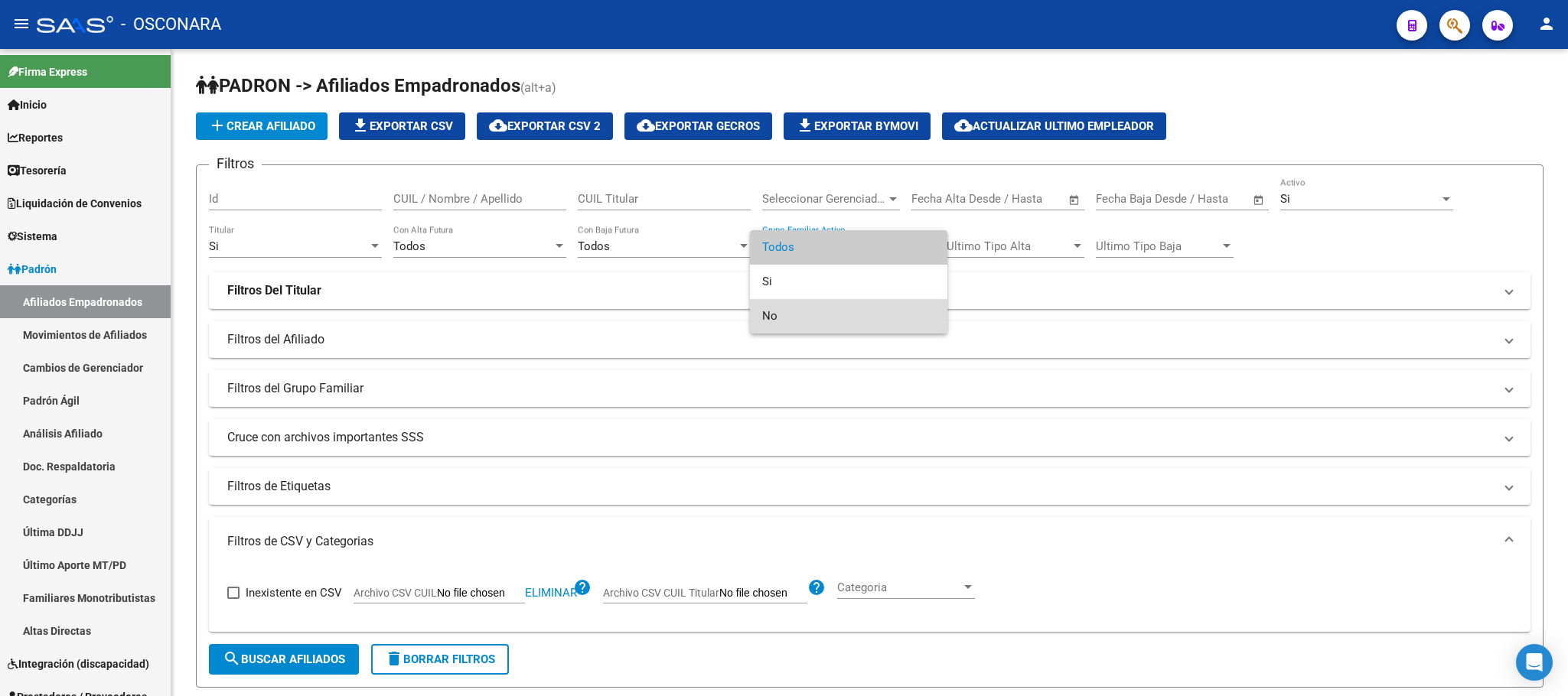
click at [813, 313] on span "No" at bounding box center [849, 316] width 173 height 35
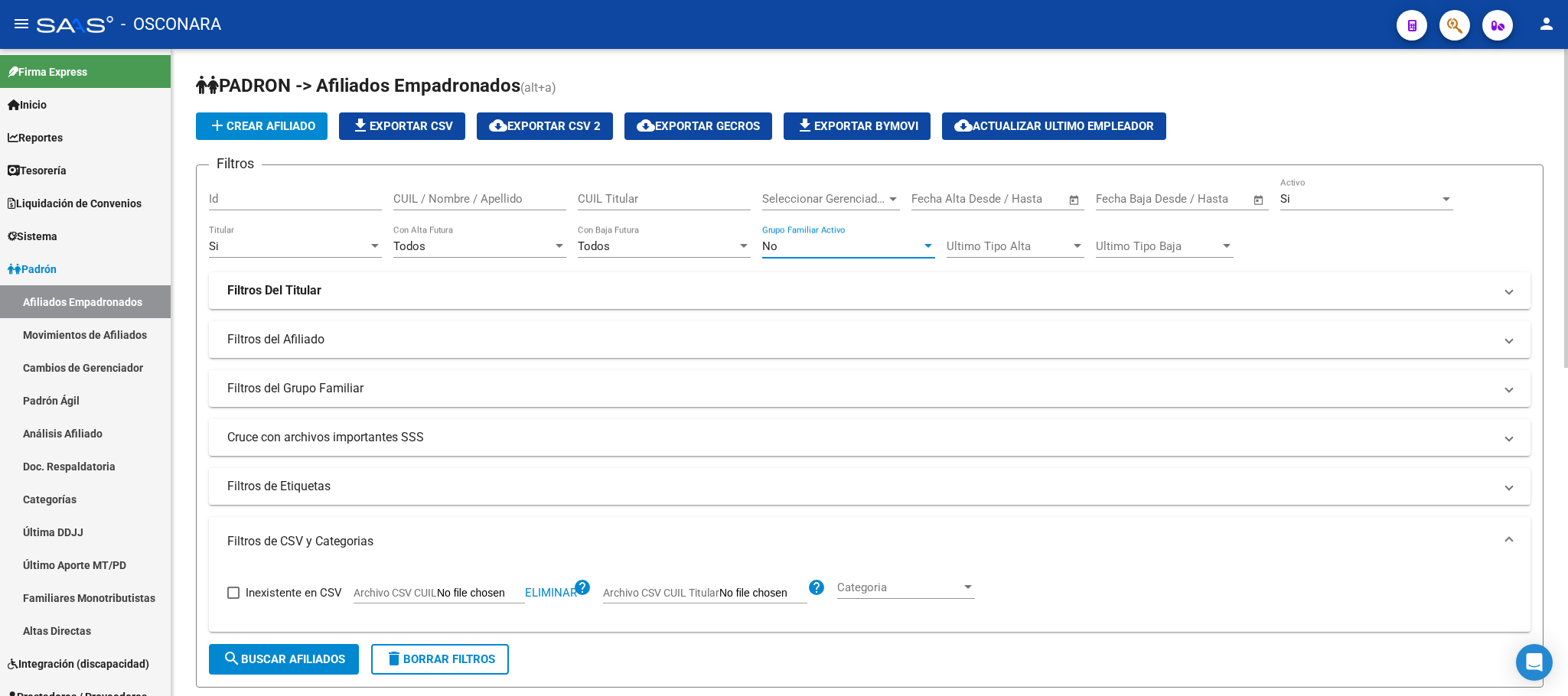
click at [294, 634] on form "Filtros Id CUIL / Nombre / Apellido CUIL Titular Seleccionar Gerenciador Selecc…" at bounding box center [869, 425] width 1348 height 523
click at [294, 647] on button "search Buscar Afiliados" at bounding box center [284, 659] width 150 height 31
click at [349, 238] on div "Si Titular" at bounding box center [296, 241] width 173 height 33
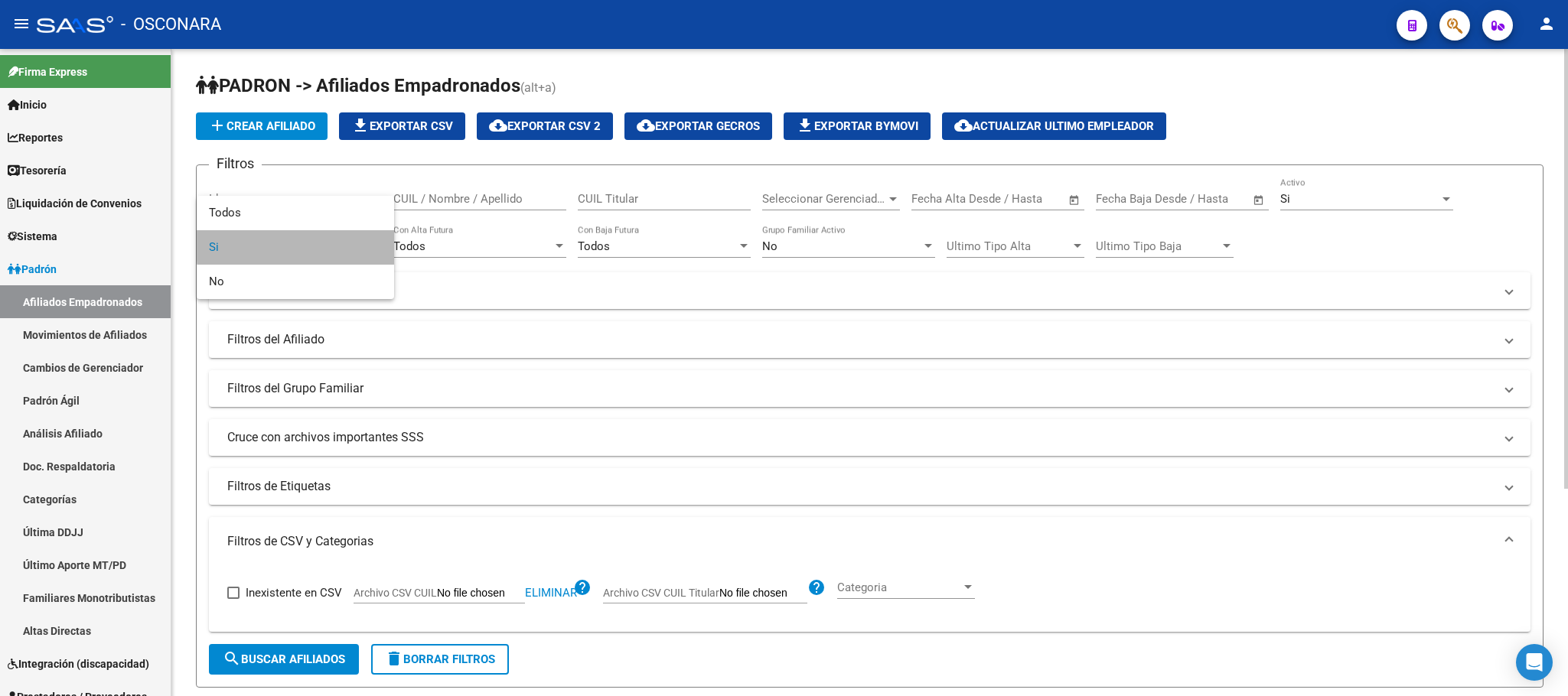
click at [349, 238] on span "Si" at bounding box center [296, 248] width 173 height 35
click at [517, 235] on div "Todos Con Alta Futura" at bounding box center [480, 241] width 173 height 33
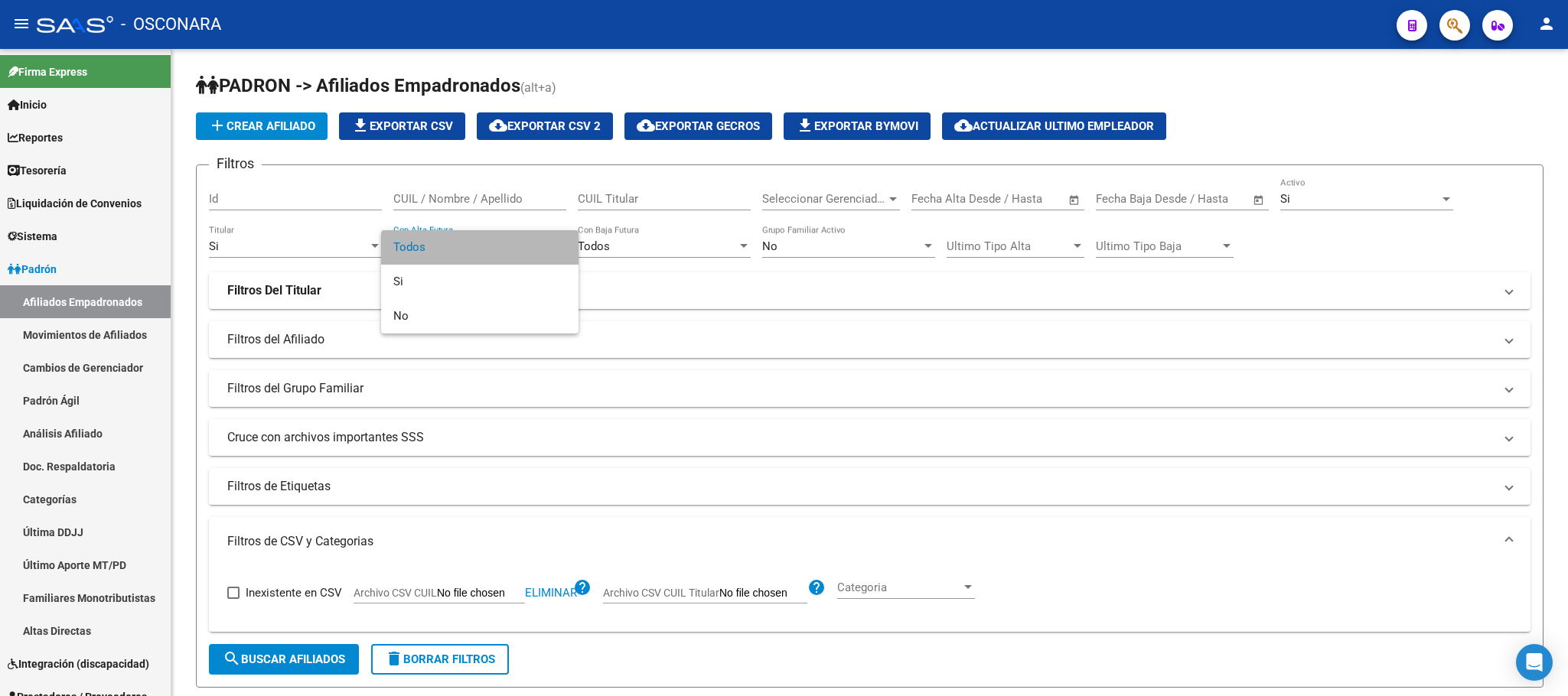
click at [500, 238] on span "Todos" at bounding box center [480, 248] width 173 height 35
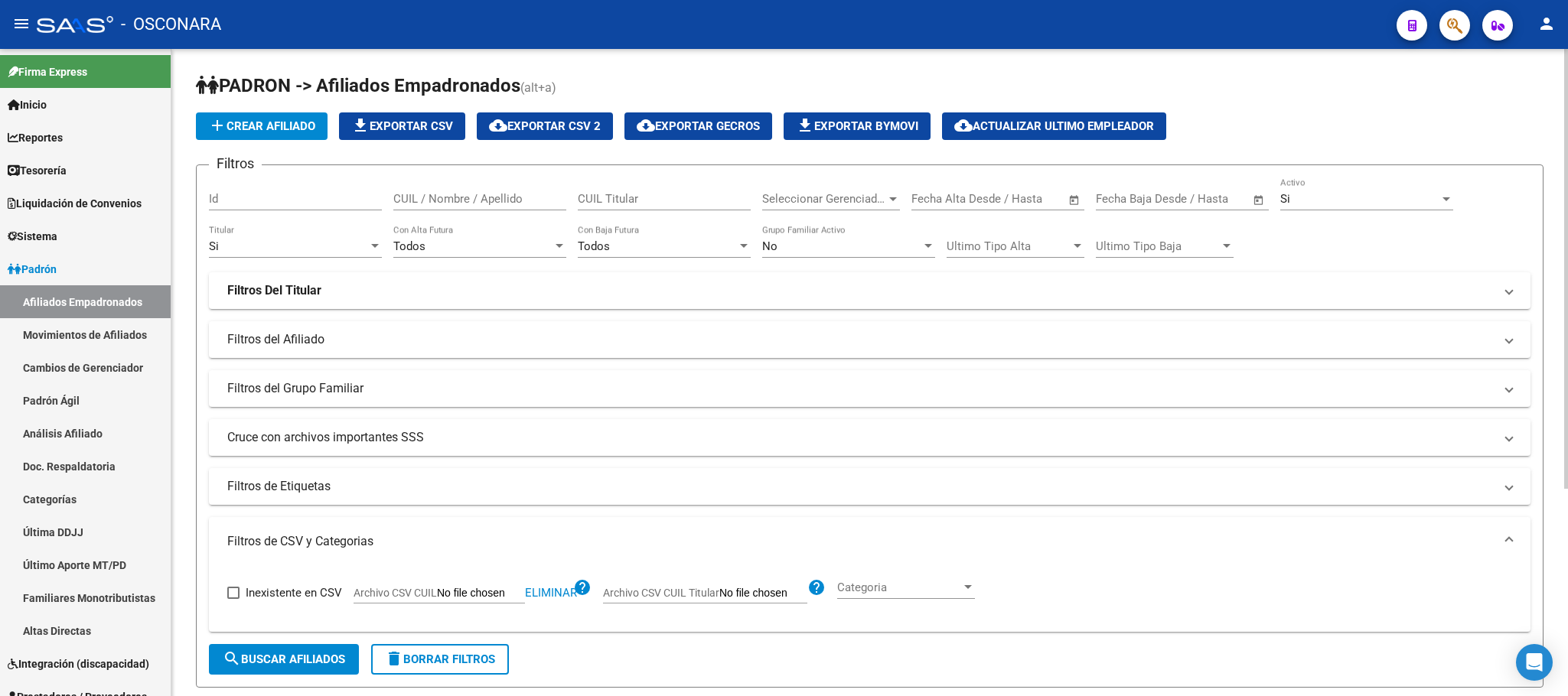
click at [721, 238] on div "Todos Con Baja Futura" at bounding box center [664, 241] width 173 height 33
click at [721, 238] on span "Todos" at bounding box center [664, 248] width 173 height 35
click at [930, 245] on div at bounding box center [928, 245] width 8 height 4
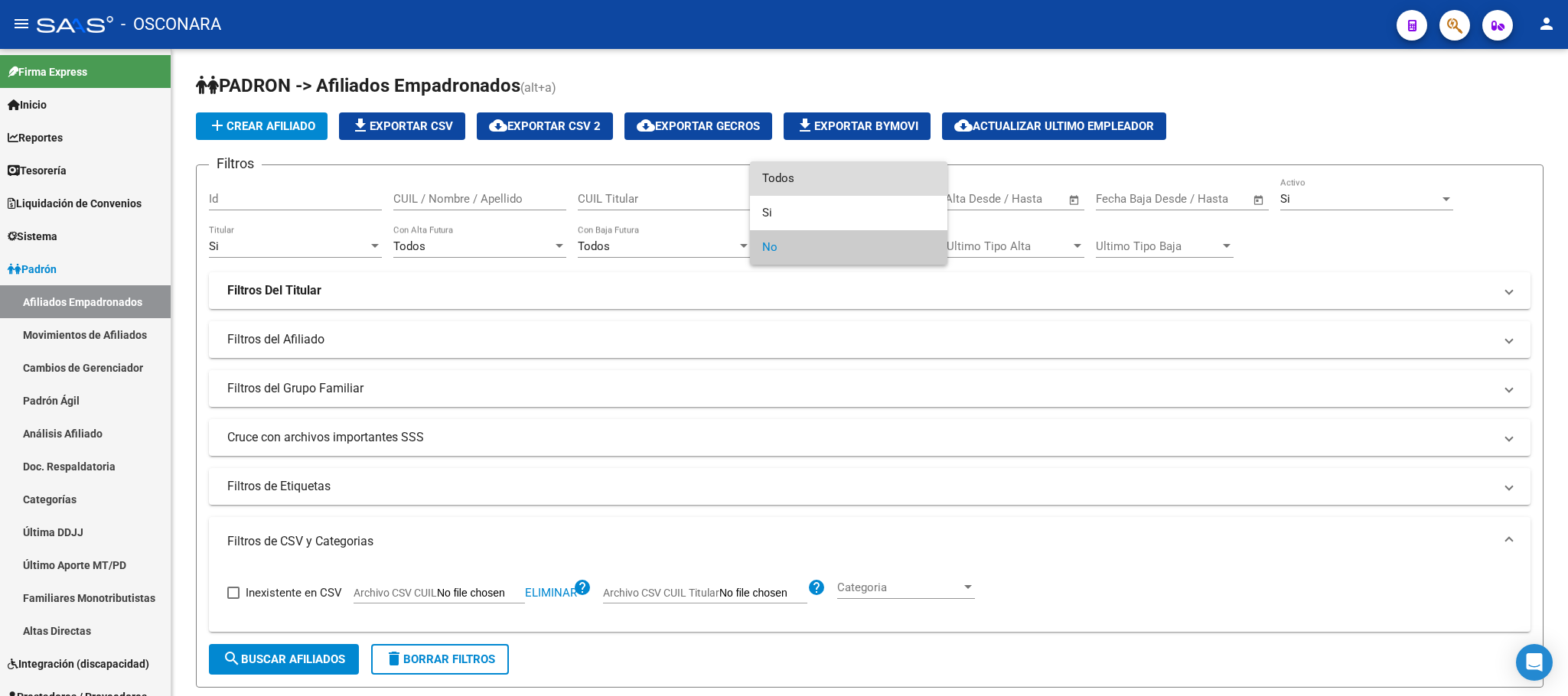
click at [833, 172] on span "Todos" at bounding box center [849, 179] width 173 height 35
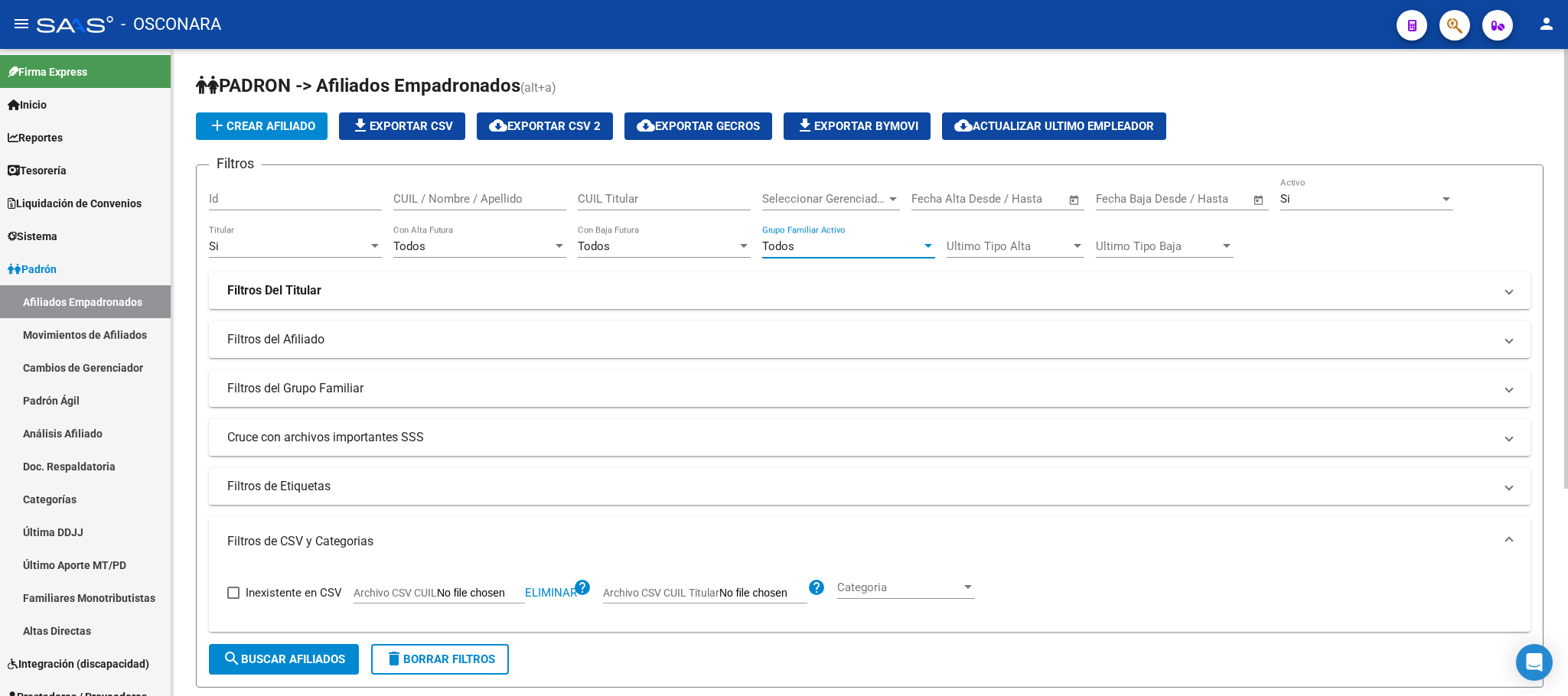
click at [317, 659] on span "search Buscar Afiliados" at bounding box center [284, 660] width 123 height 14
click at [83, 405] on link "Padrón Ágil" at bounding box center [85, 400] width 171 height 33
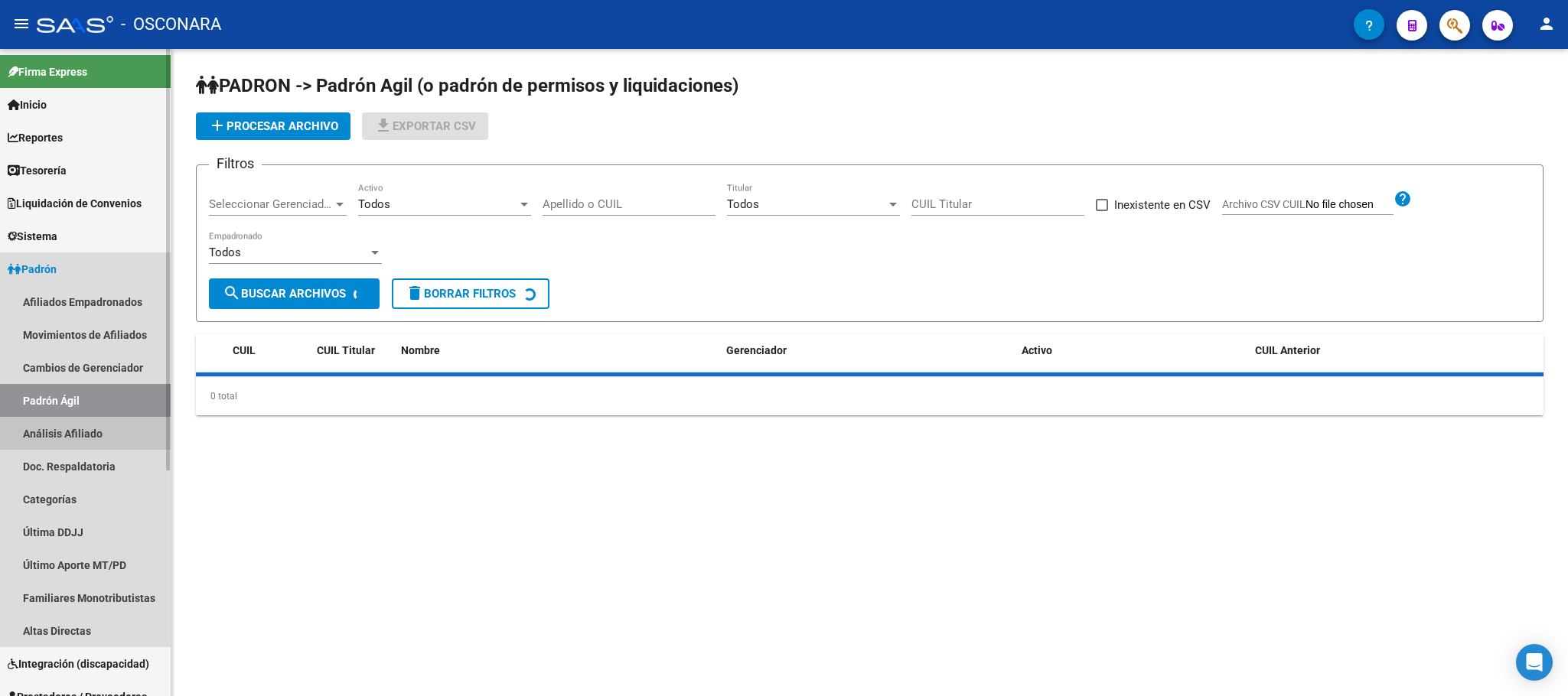
click at [85, 436] on link "Análisis Afiliado" at bounding box center [85, 433] width 171 height 33
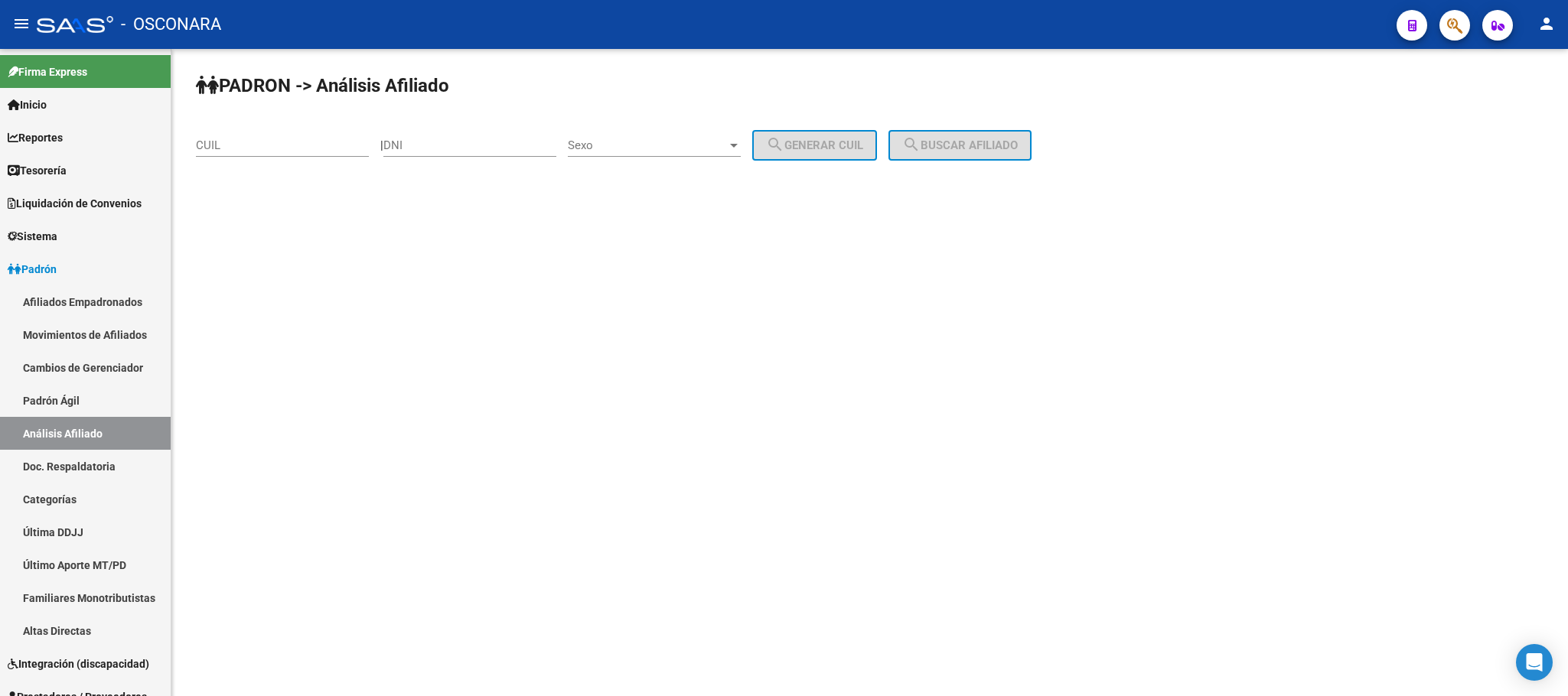
click at [265, 161] on div "CUIL" at bounding box center [282, 148] width 173 height 47
click at [273, 150] on input "CUIL" at bounding box center [282, 145] width 173 height 14
paste input "20-25759386-0"
type input "20-25759386-0"
click at [958, 157] on button "search Buscar afiliado" at bounding box center [960, 145] width 143 height 31
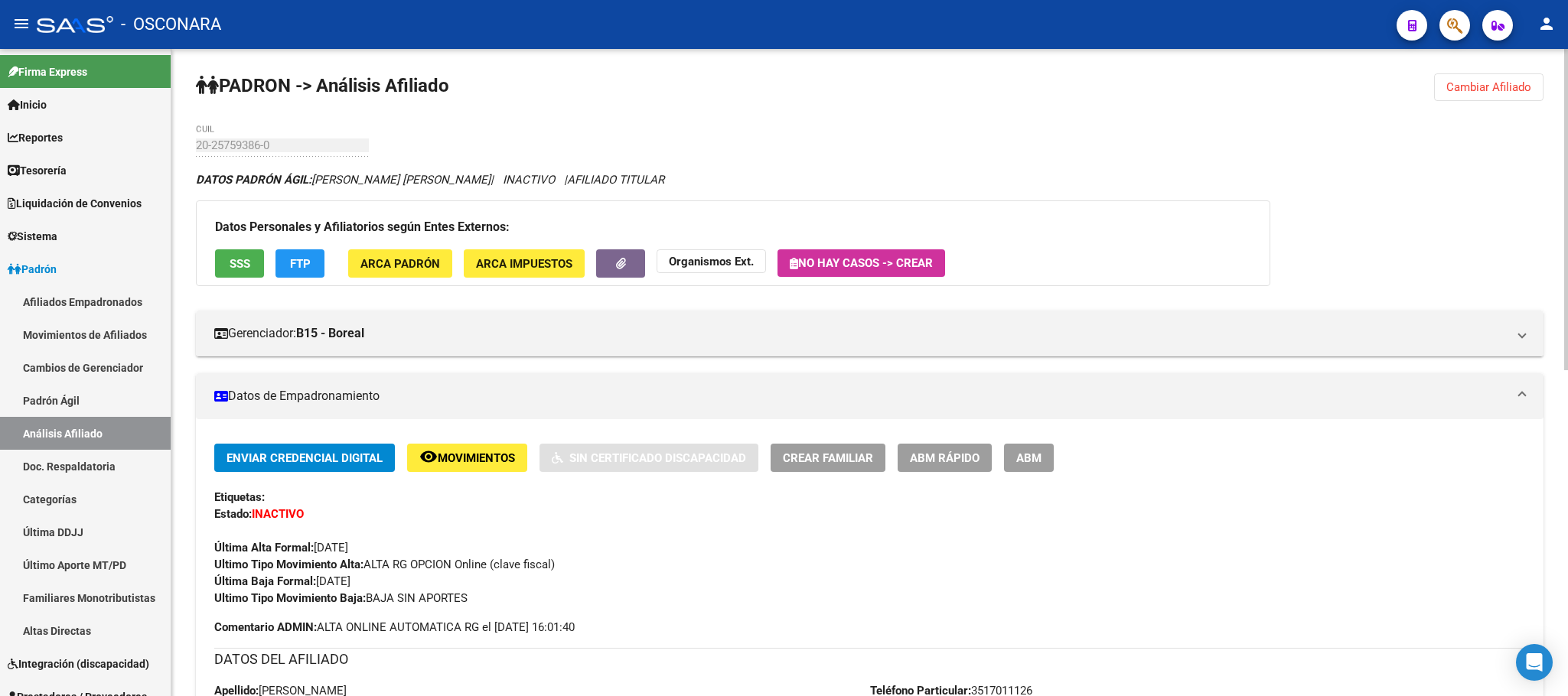
click at [212, 266] on div "Datos Personales y Afiliatorios según Entes Externos: SSS FTP ARCA Padrón ARCA …" at bounding box center [733, 243] width 1075 height 86
click at [225, 257] on button "SSS" at bounding box center [239, 263] width 49 height 28
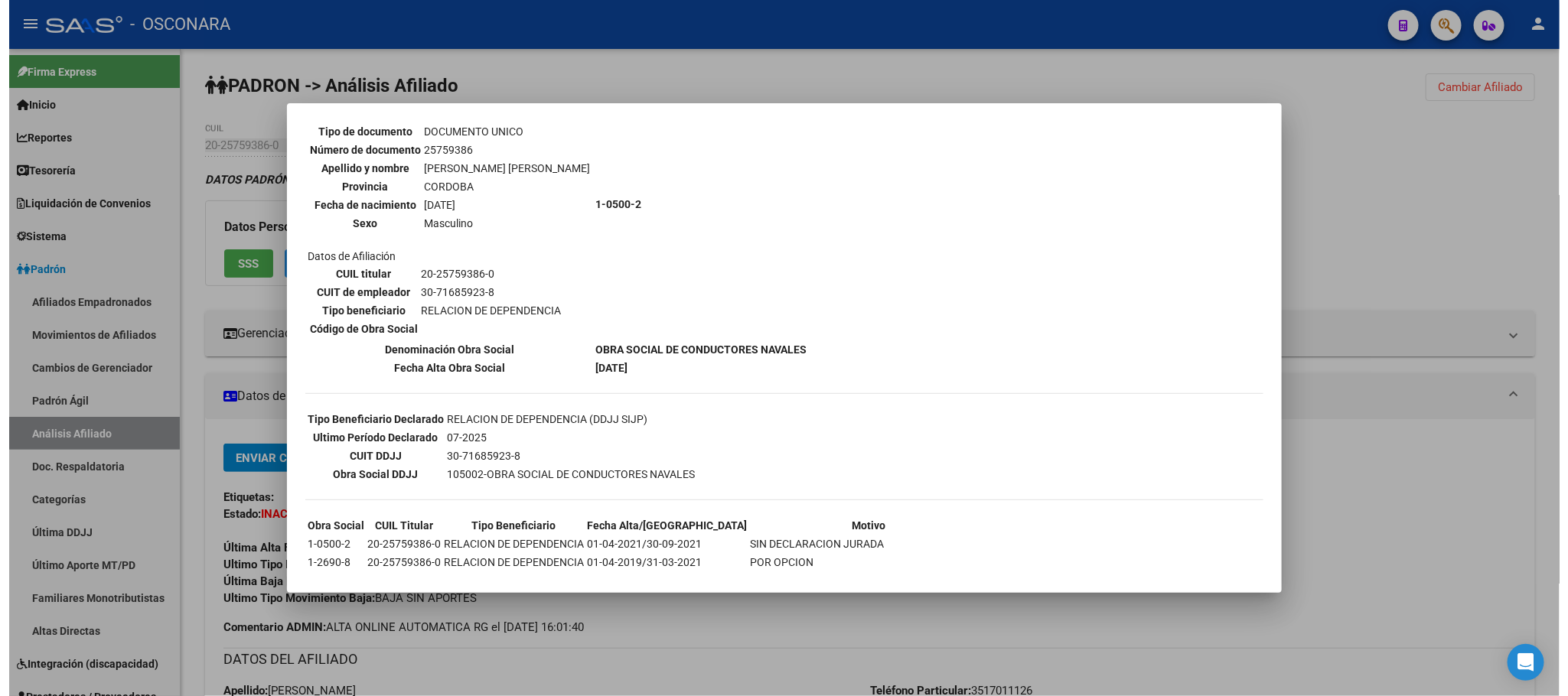
scroll to position [293, 0]
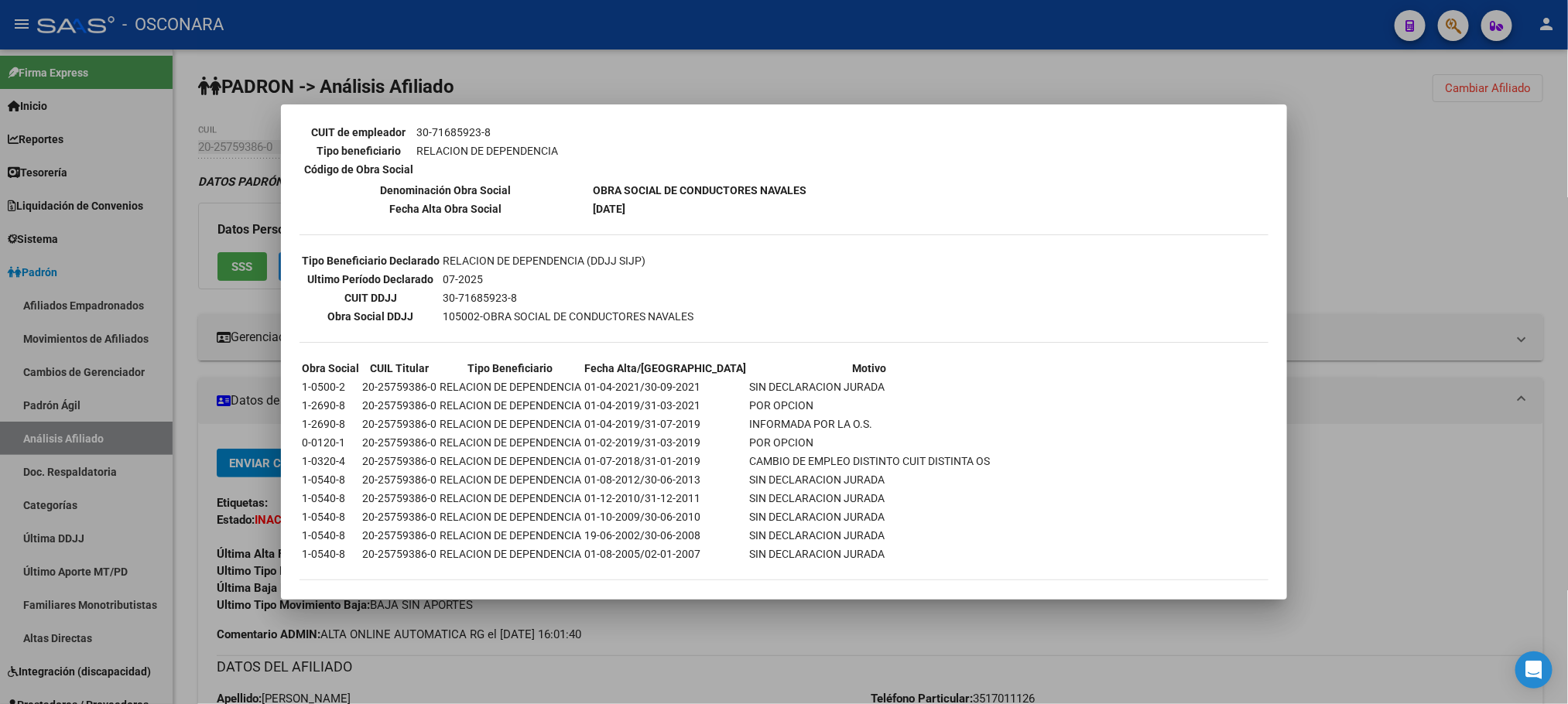
click at [944, 632] on div at bounding box center [784, 352] width 1568 height 704
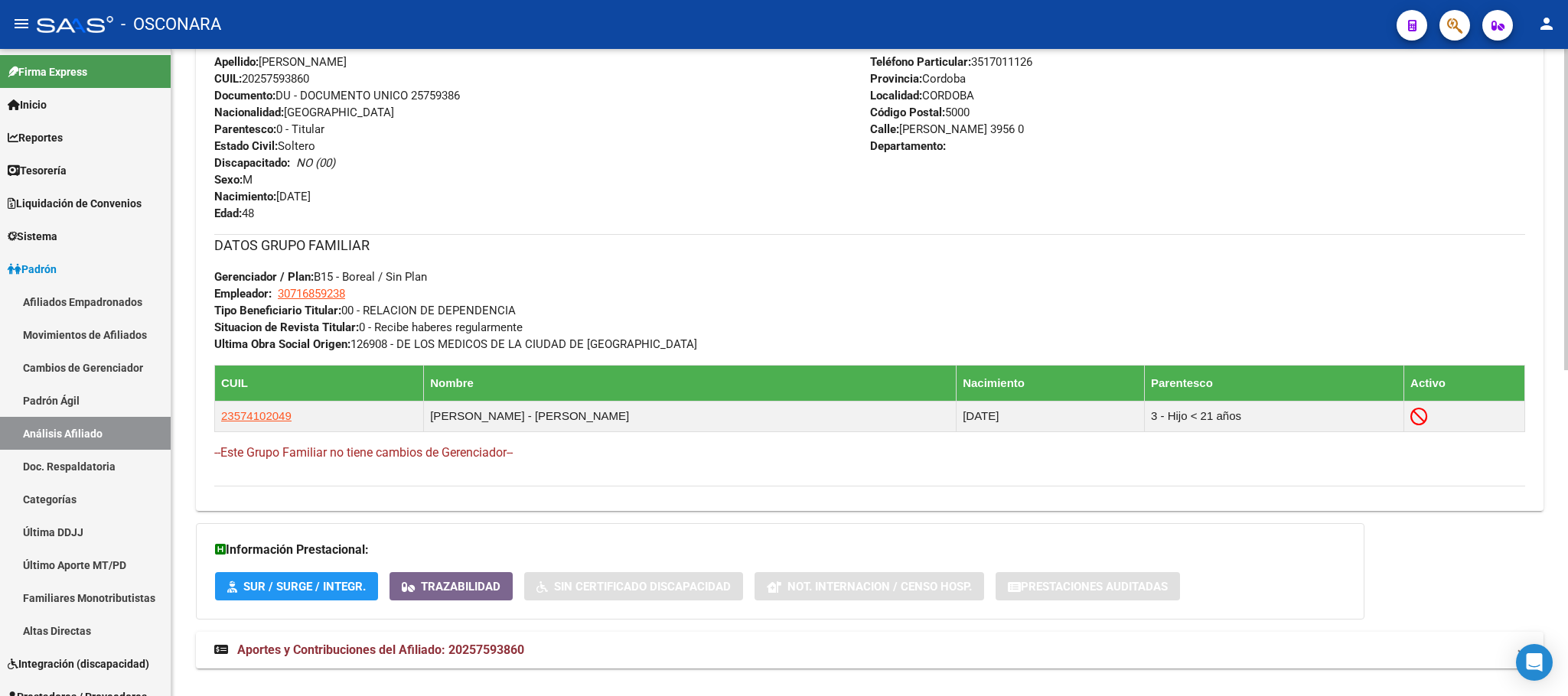
scroll to position [657, 0]
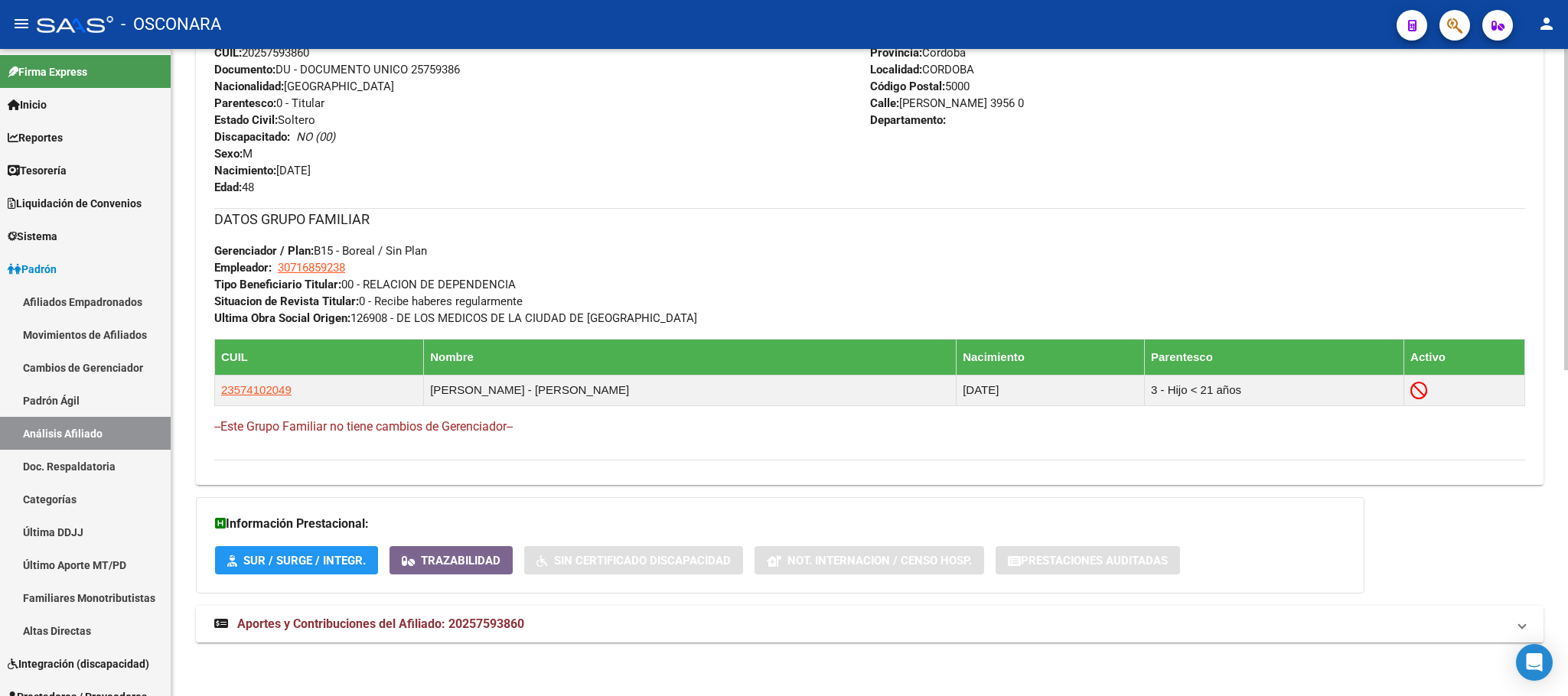
click at [498, 628] on span "Aportes y Contribuciones del Afiliado: 20257593860" at bounding box center [381, 624] width 287 height 14
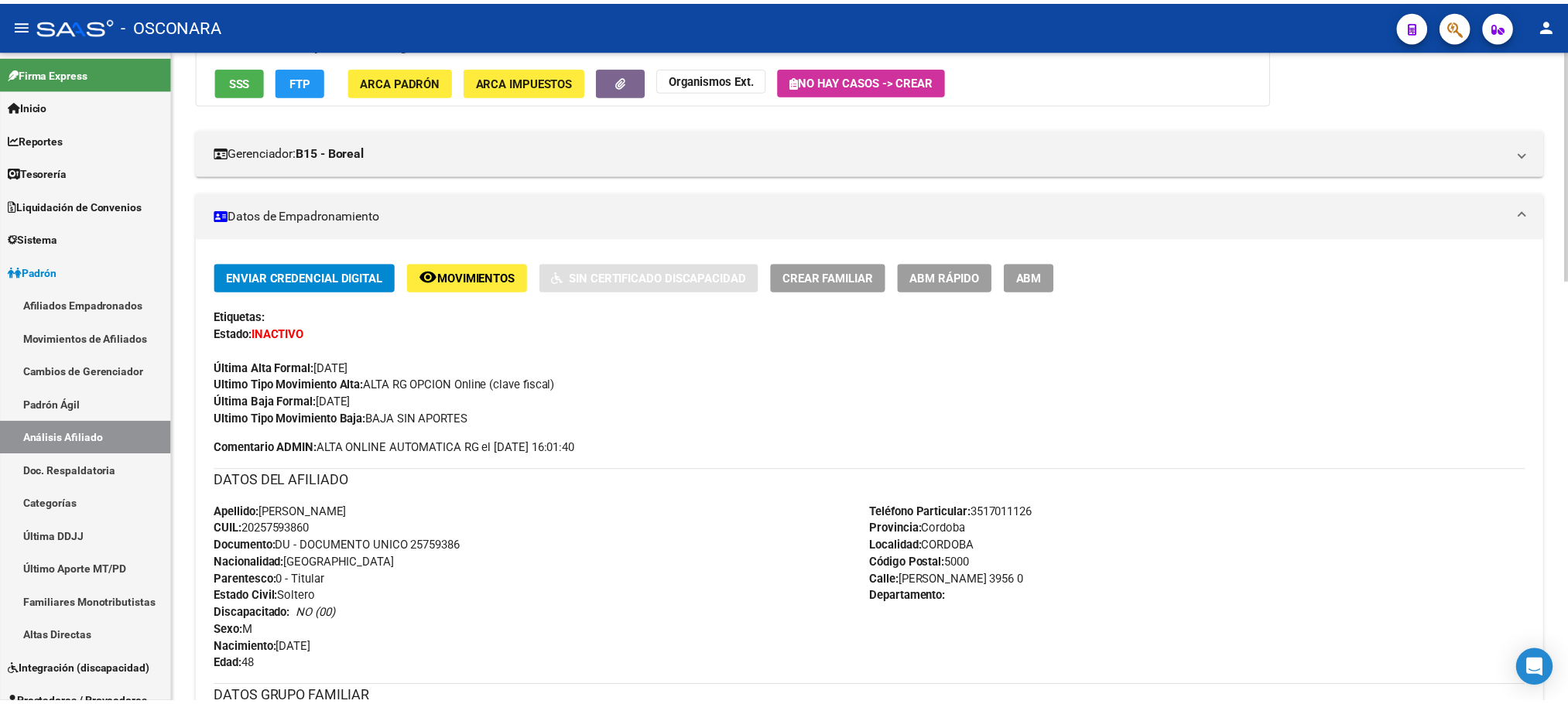
scroll to position [0, 0]
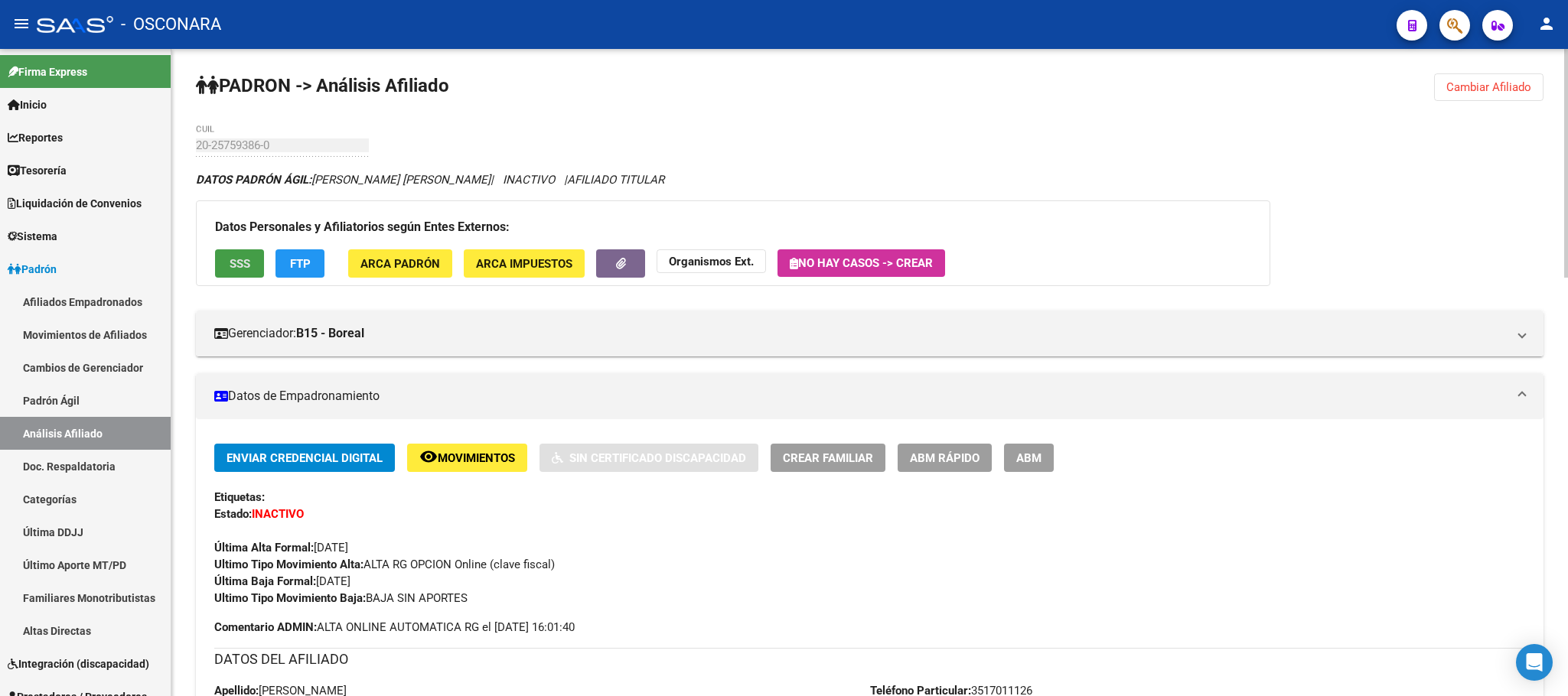
click at [226, 265] on button "SSS" at bounding box center [239, 263] width 49 height 28
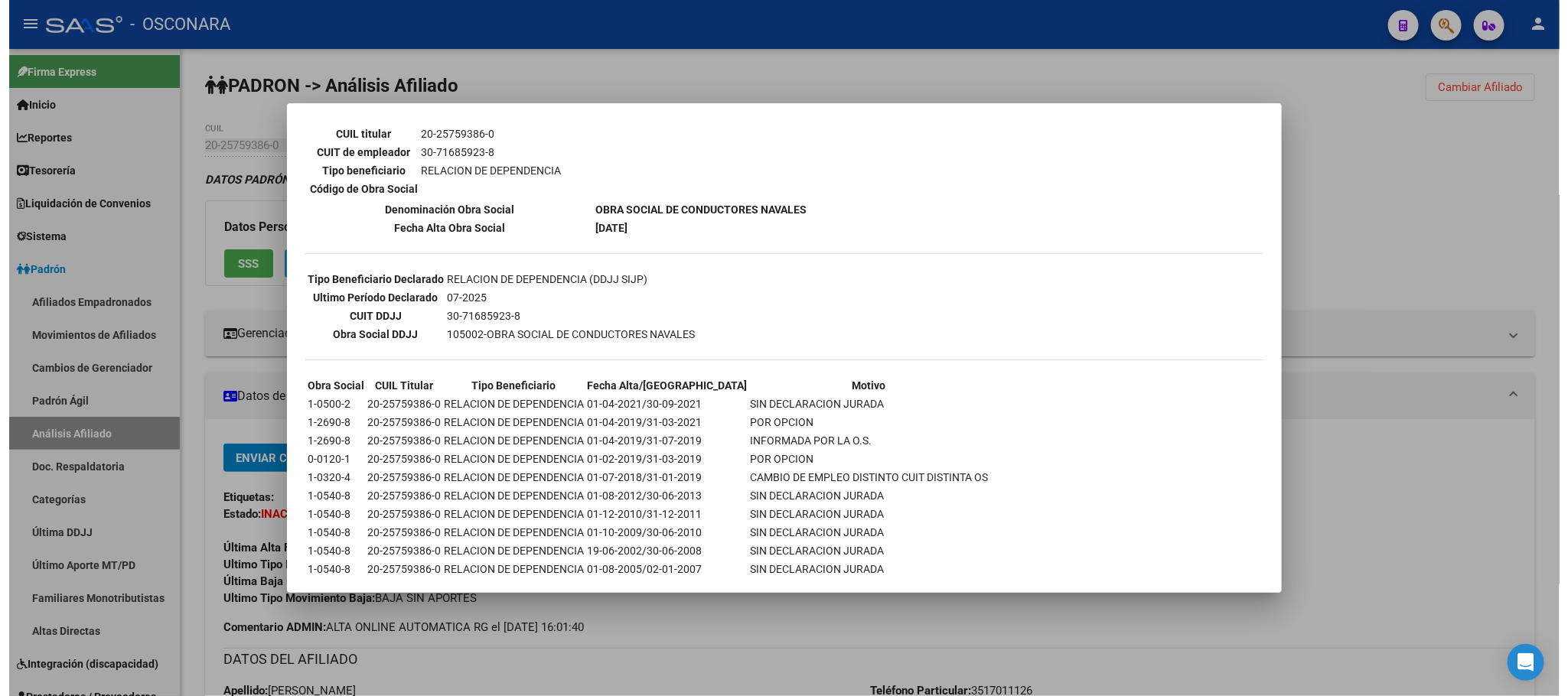
scroll to position [293, 0]
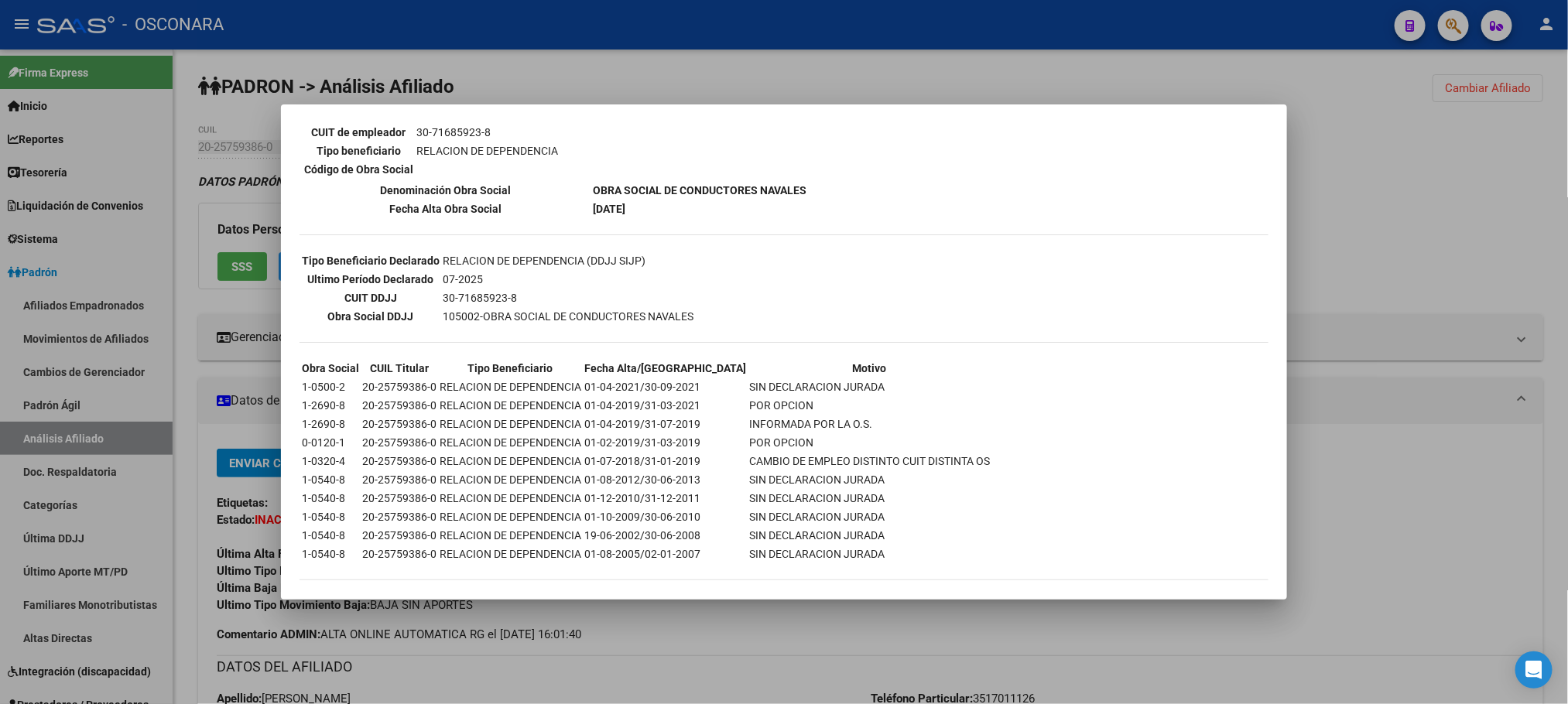
click at [768, 668] on div at bounding box center [784, 352] width 1568 height 704
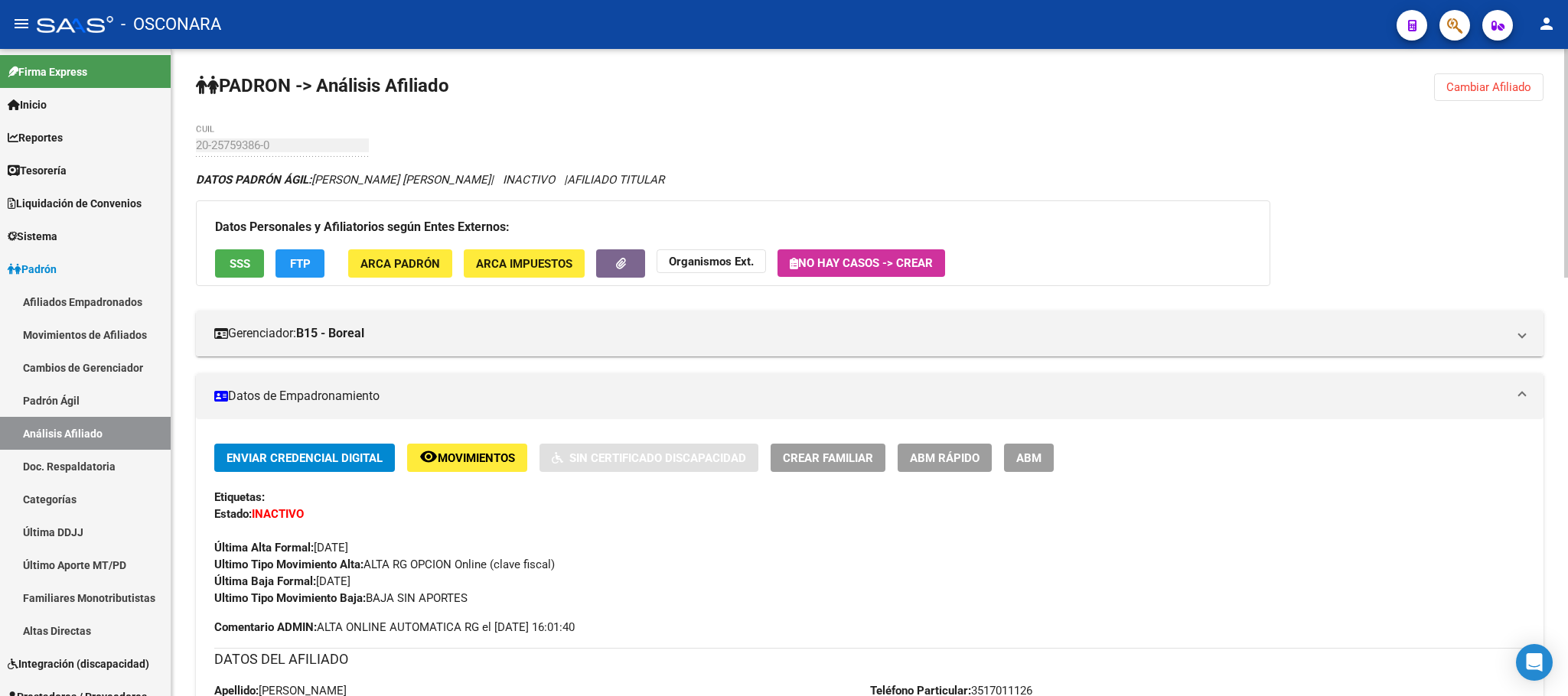
click at [971, 451] on span "ABM Rápido" at bounding box center [944, 458] width 70 height 14
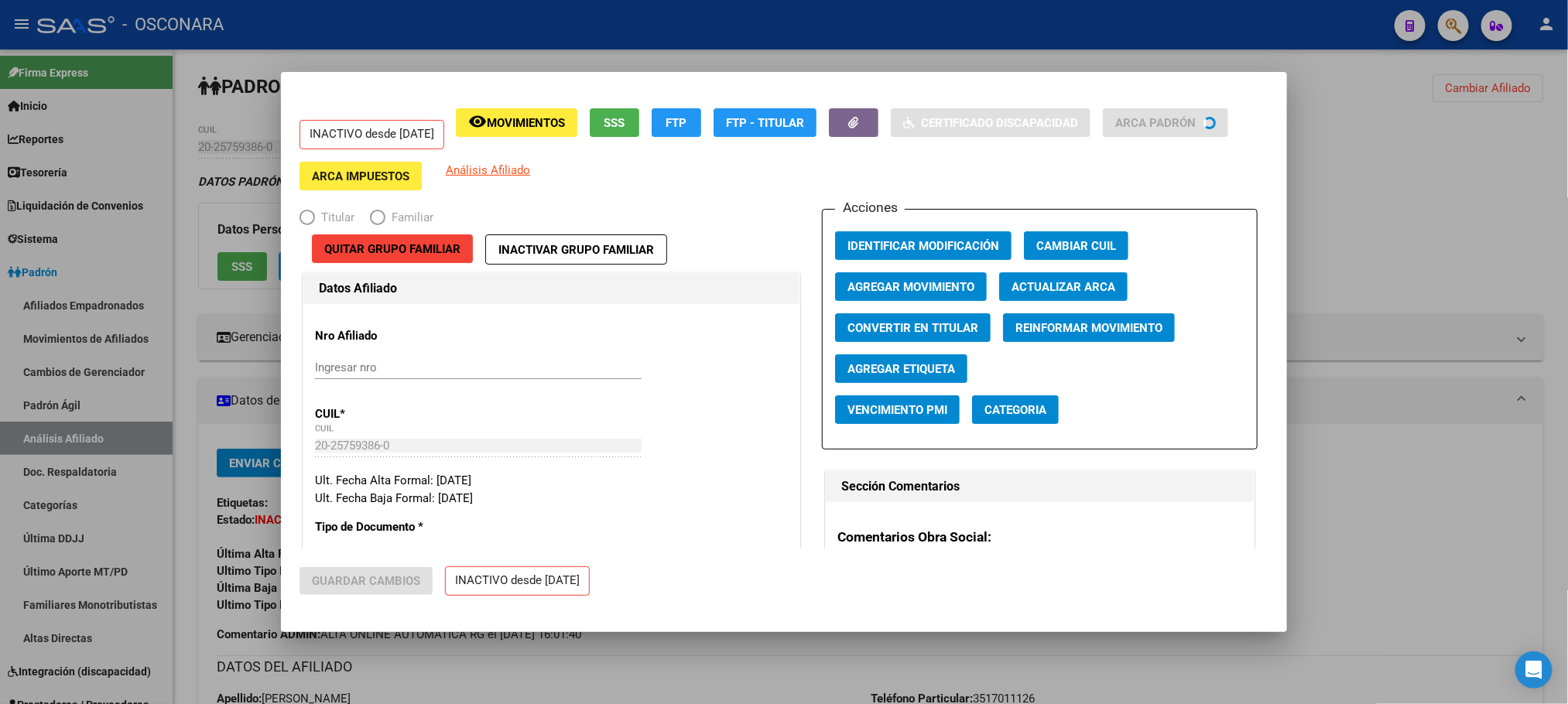
radio input "true"
type input "30-71685923-8"
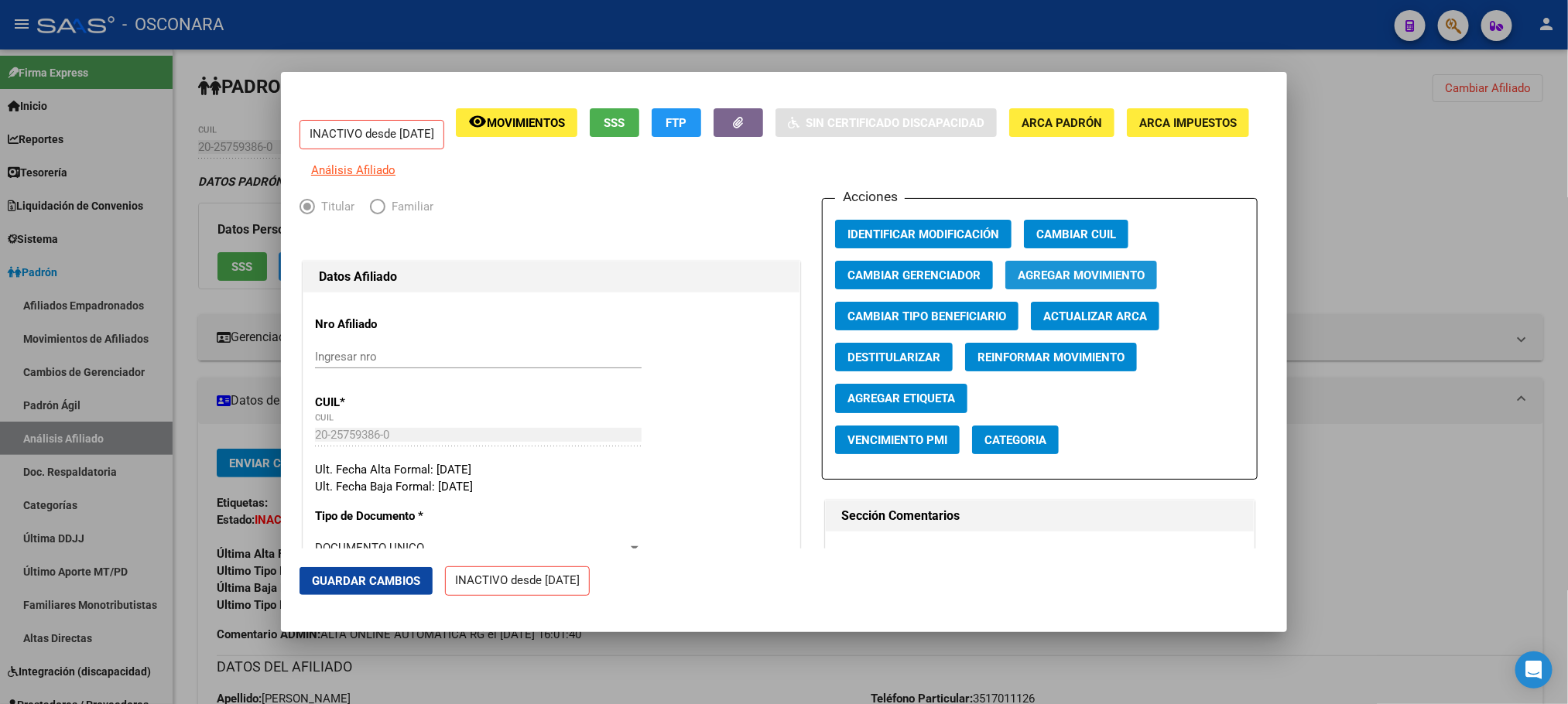
click at [1118, 282] on span "Agregar Movimiento" at bounding box center [1081, 276] width 127 height 14
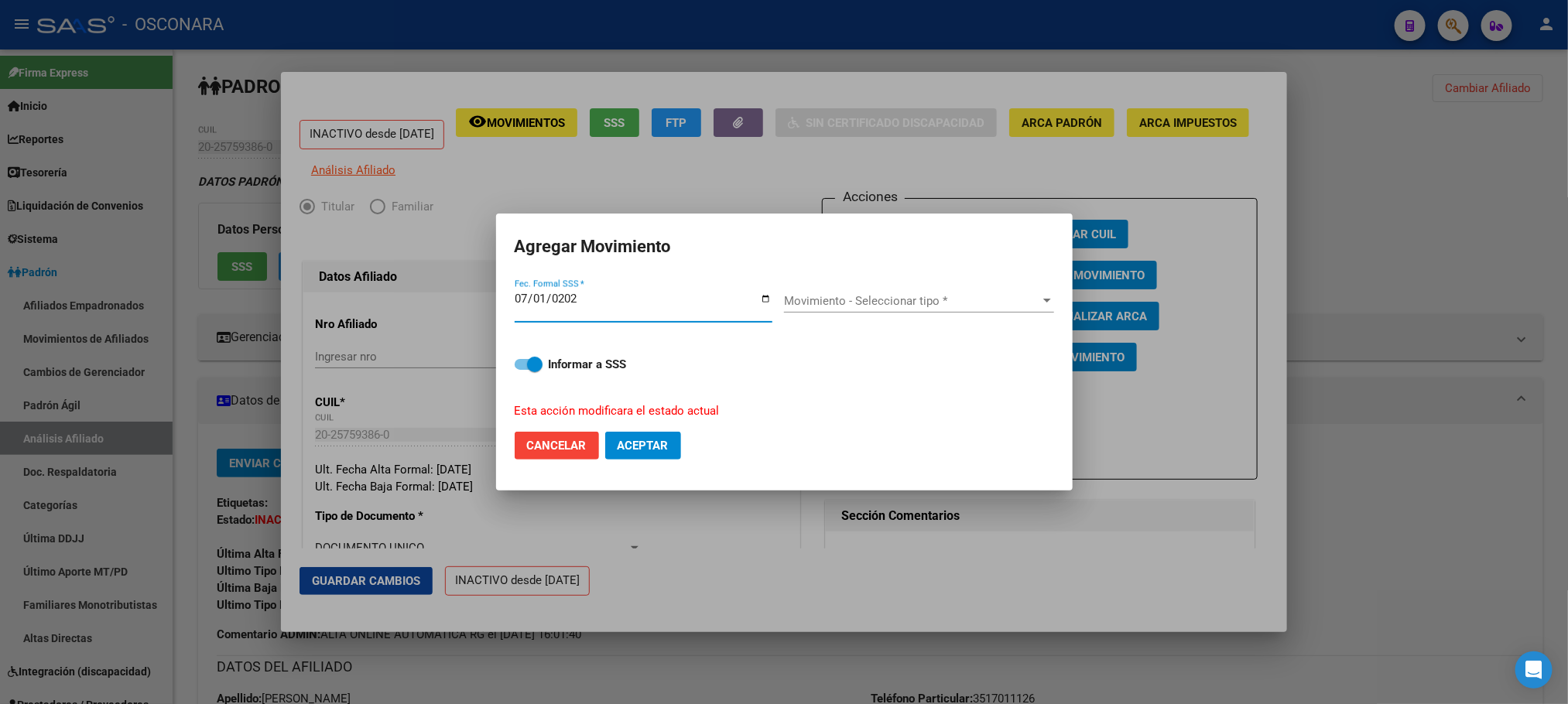
type input "[DATE]"
click at [1025, 305] on span "Movimiento - Seleccionar tipo *" at bounding box center [912, 301] width 256 height 14
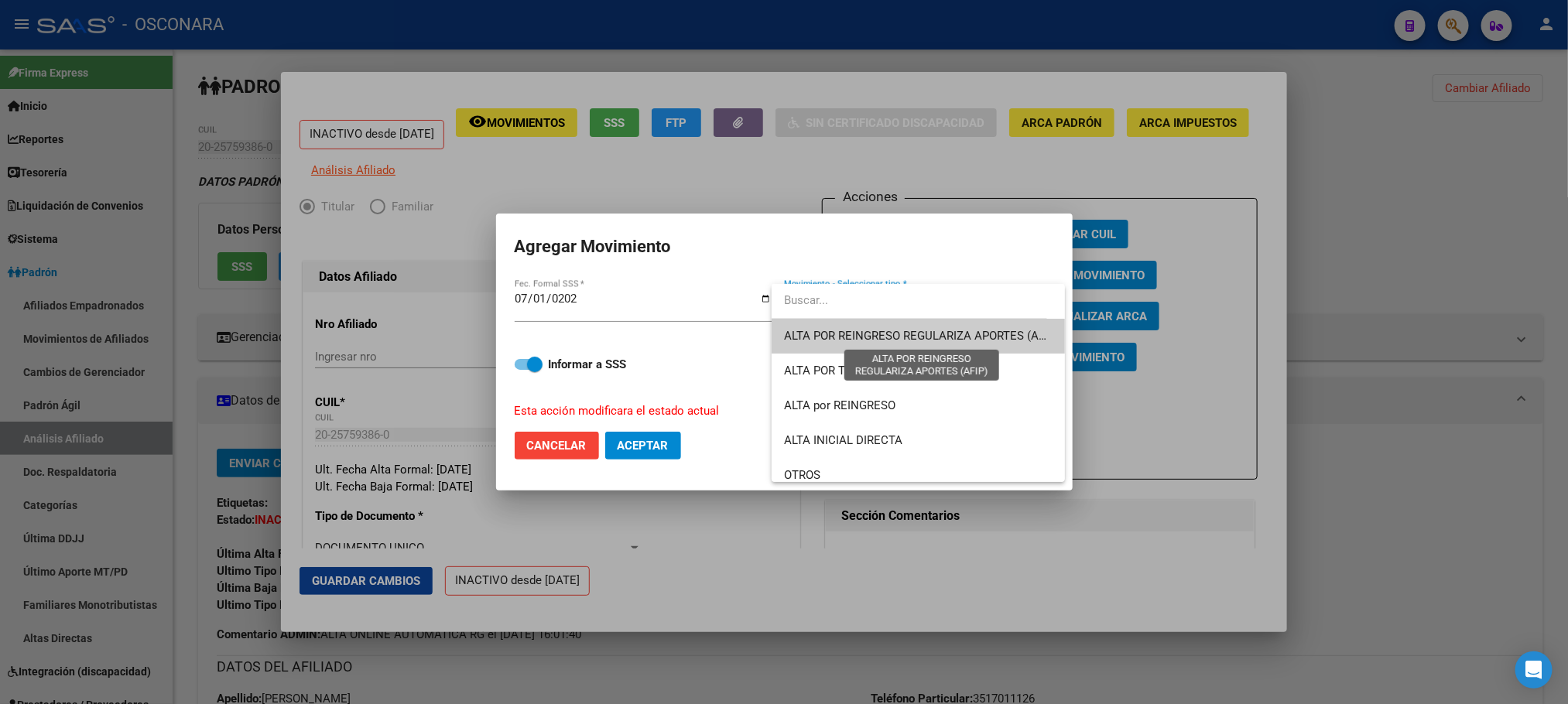
click at [924, 332] on span "ALTA POR REINGRESO REGULARIZA APORTES (AFIP)" at bounding box center [920, 336] width 274 height 14
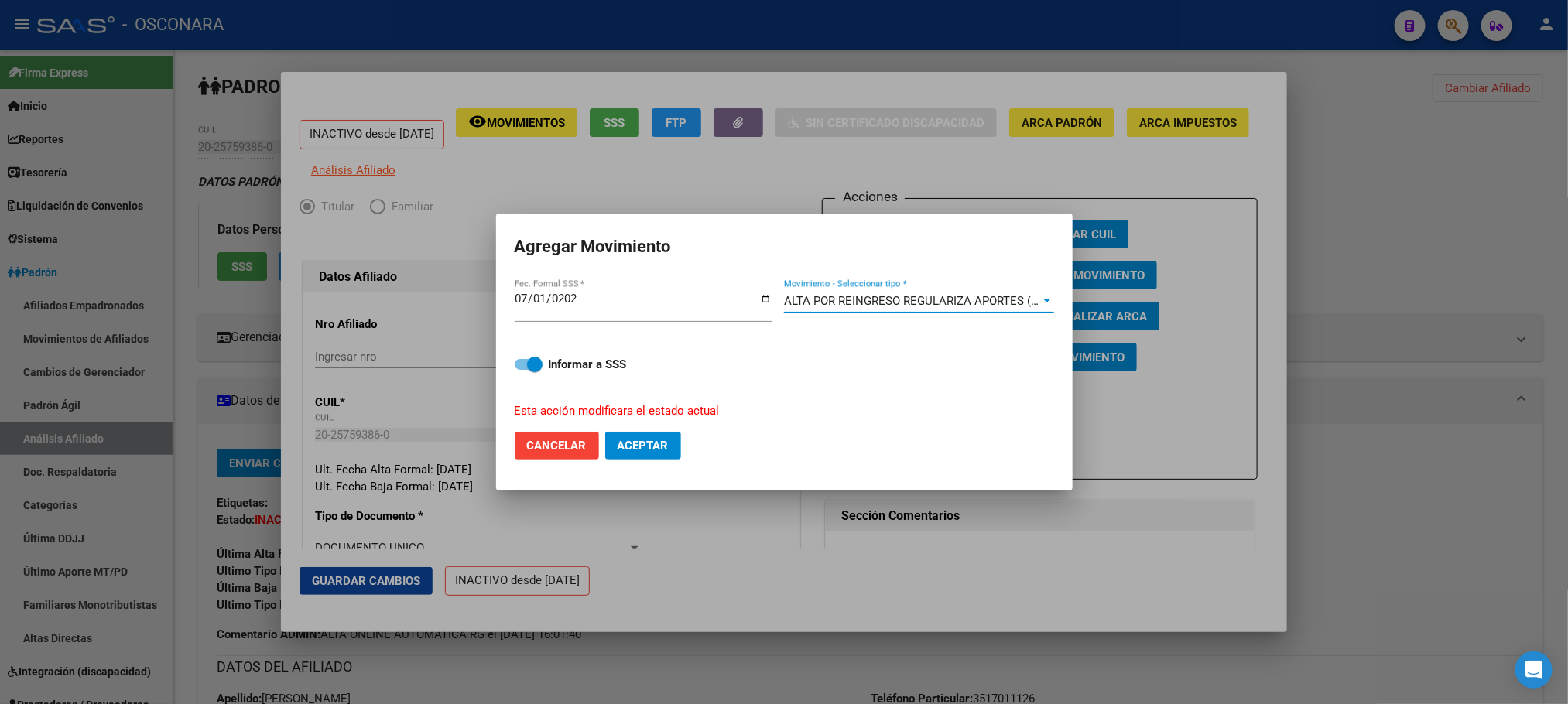
click at [514, 372] on mat-dialog-content "[DATE] Fec. Formal SSS * ALTA POR REINGRESO REGULARIZA APORTES (AFIP) Movimient…" at bounding box center [784, 348] width 577 height 142
click at [513, 368] on mat-dialog-content "[DATE] Fec. Formal SSS * ALTA POR REINGRESO REGULARIZA APORTES (AFIP) Movimient…" at bounding box center [784, 348] width 577 height 142
click at [519, 368] on span at bounding box center [528, 364] width 28 height 11
click at [522, 370] on input "Informar a SSS" at bounding box center [522, 370] width 1 height 1
checkbox input "false"
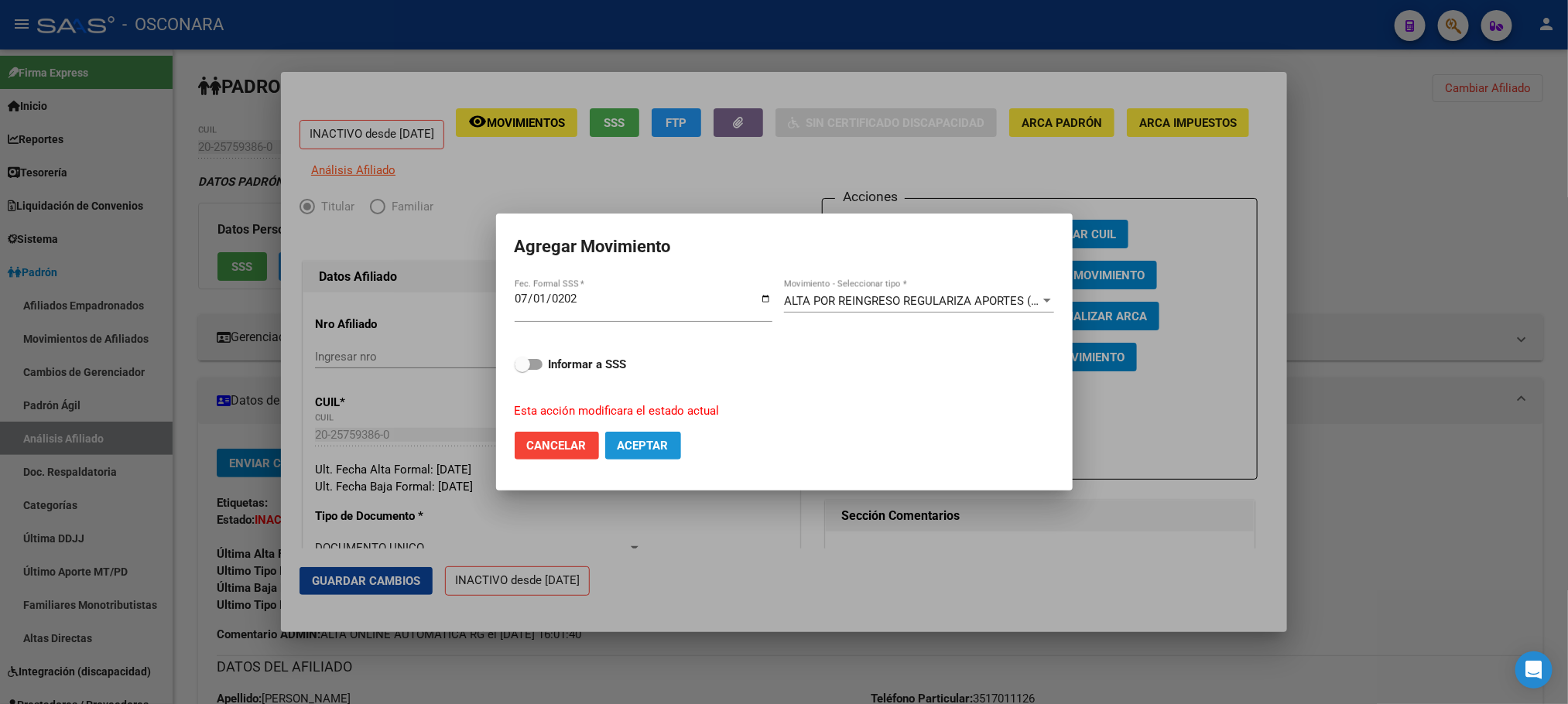
click at [639, 453] on button "Aceptar" at bounding box center [643, 445] width 76 height 28
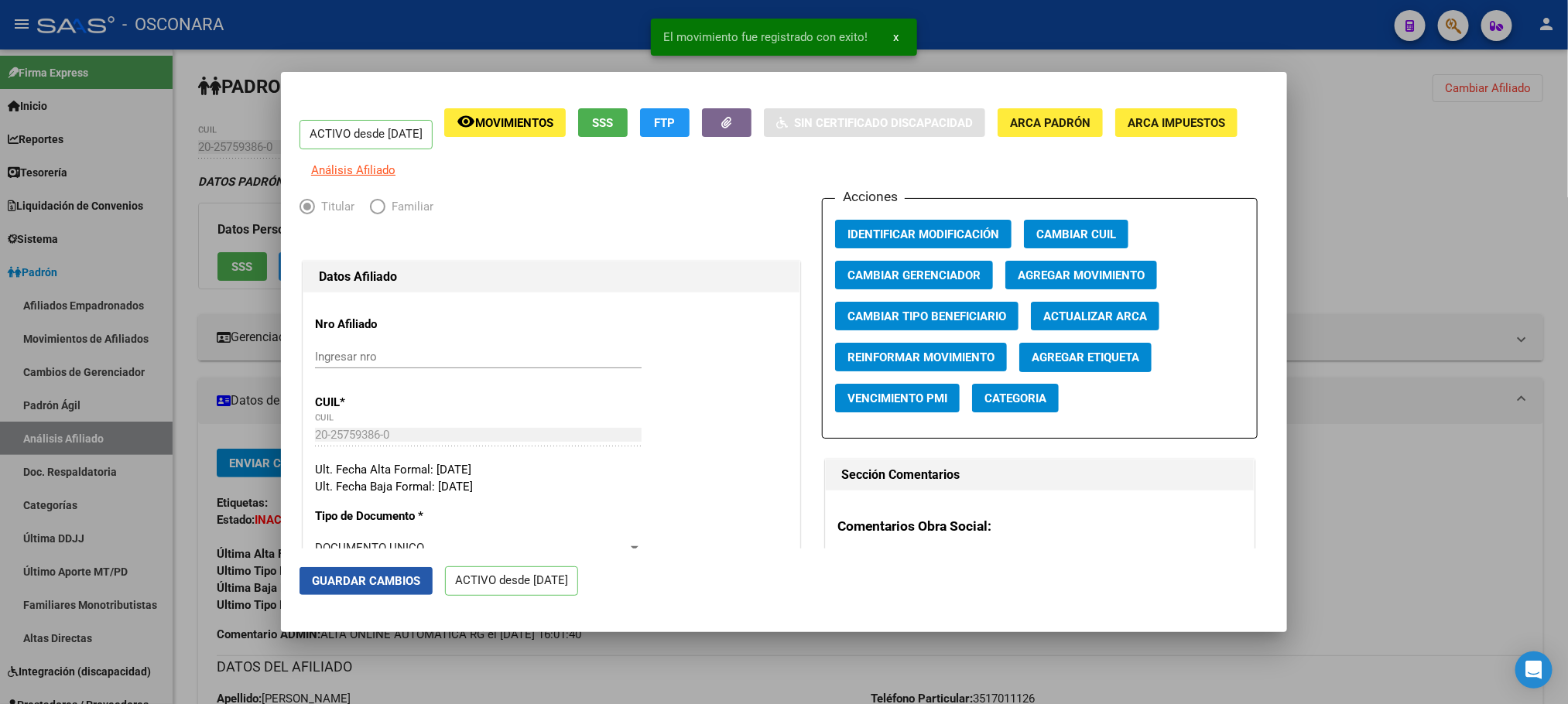
click at [354, 569] on button "Guardar Cambios" at bounding box center [365, 581] width 133 height 28
click at [609, 655] on div at bounding box center [784, 352] width 1568 height 704
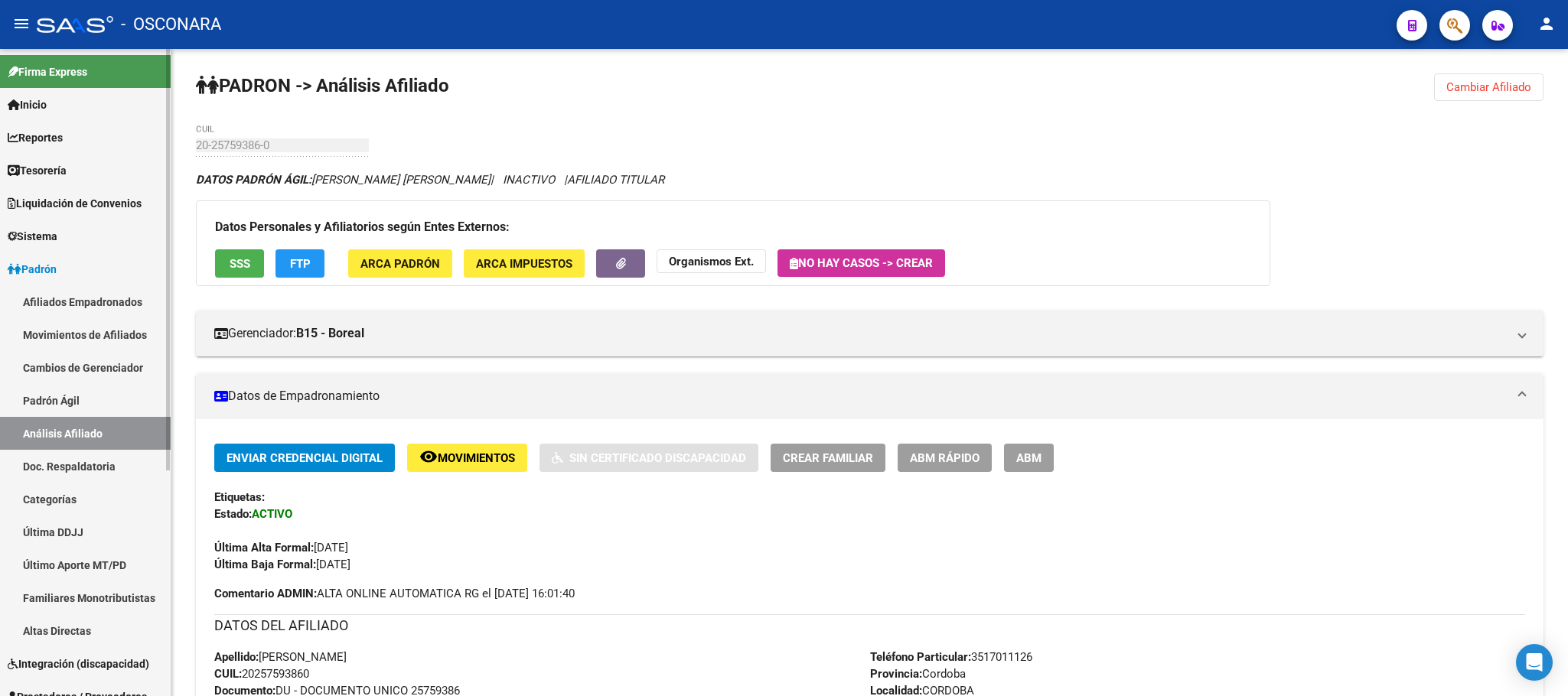
click at [99, 411] on link "Padrón Ágil" at bounding box center [85, 400] width 171 height 33
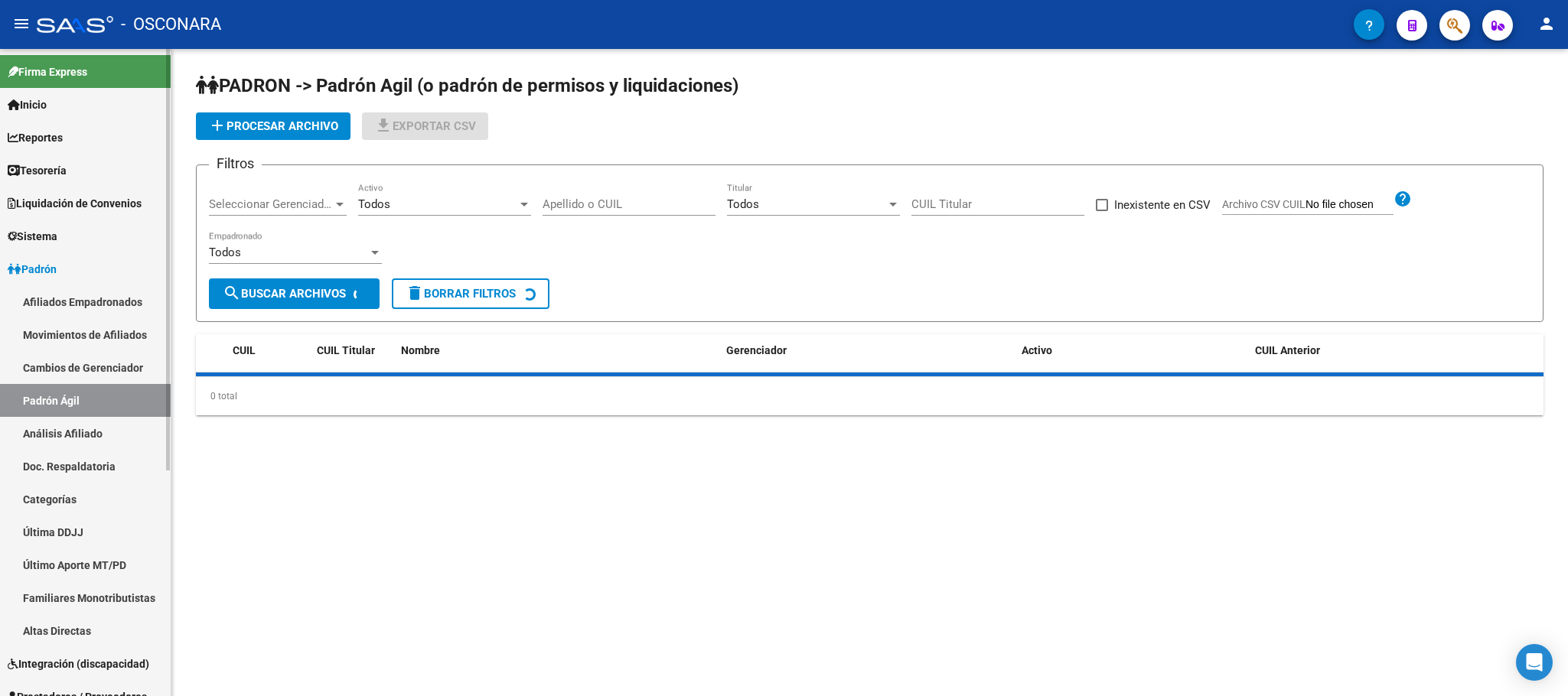
click at [95, 422] on link "Análisis Afiliado" at bounding box center [85, 433] width 171 height 33
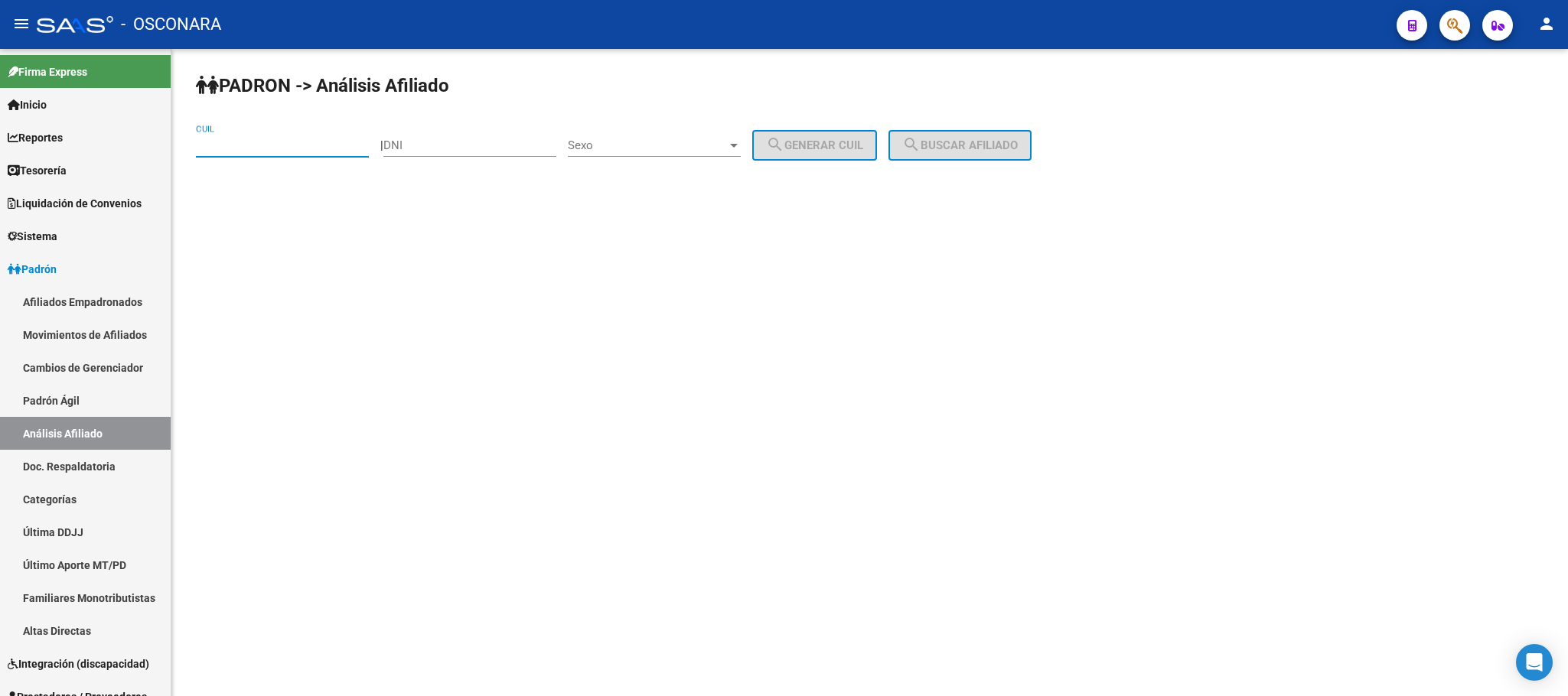
click at [281, 143] on input "CUIL" at bounding box center [282, 145] width 173 height 14
paste input "20-40108235-3"
type input "20-40108235-3"
click at [996, 138] on span "search Buscar afiliado" at bounding box center [960, 145] width 116 height 14
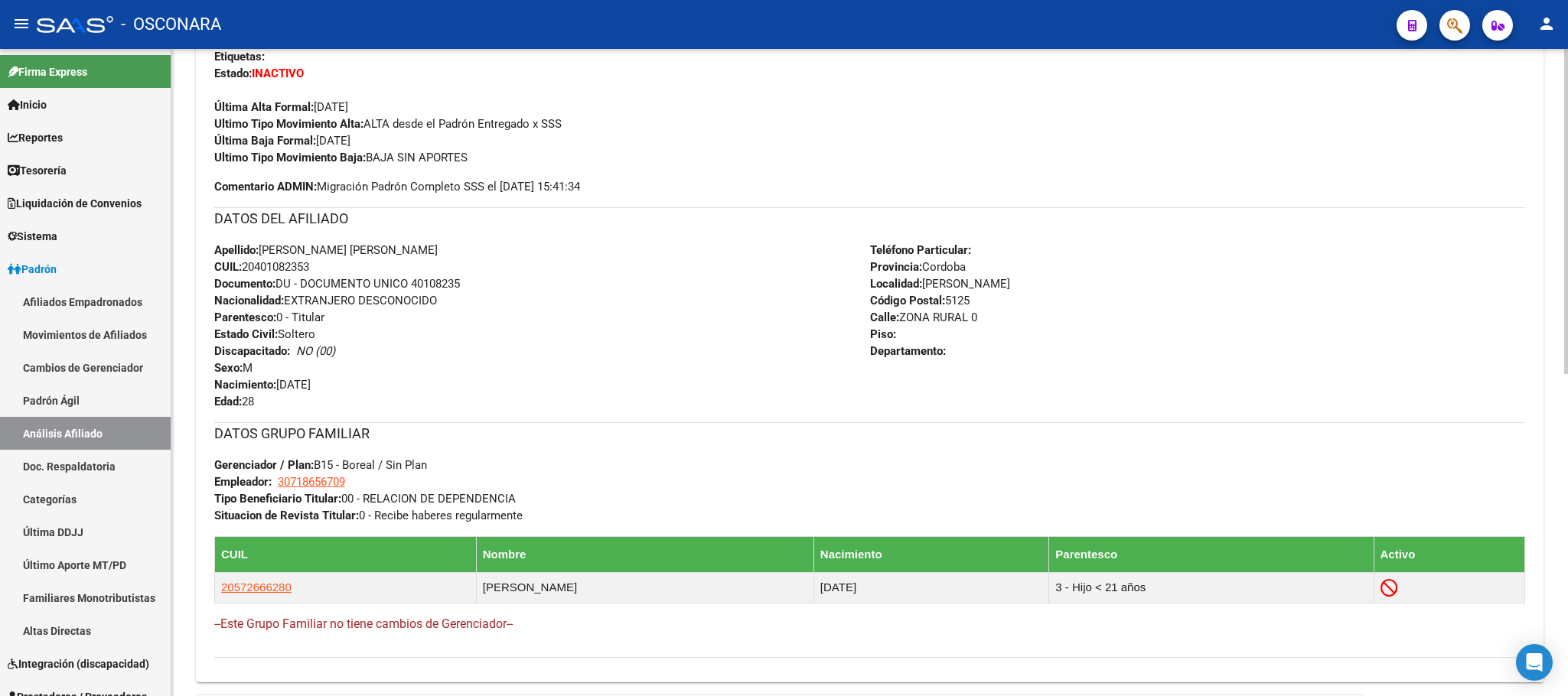
scroll to position [641, 0]
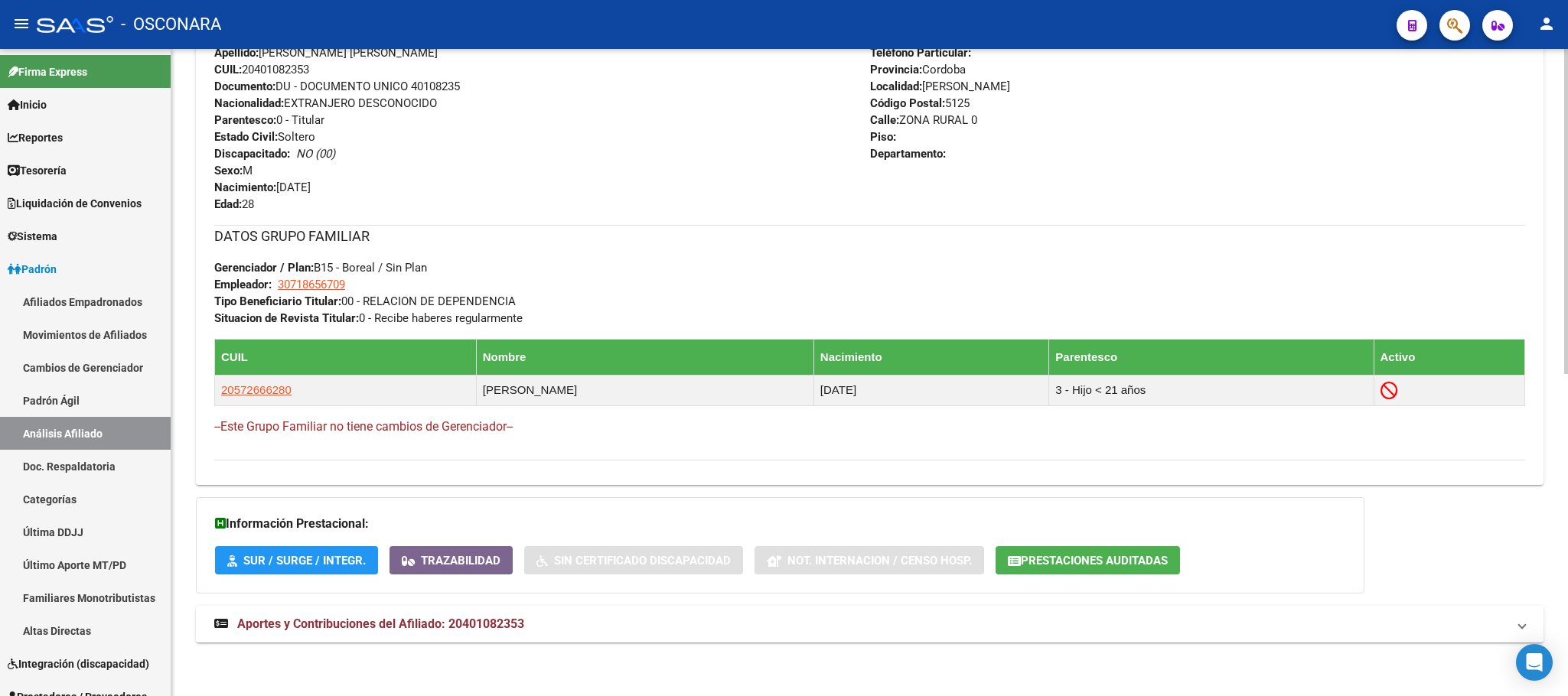
click at [498, 611] on mat-expansion-panel-header "Aportes y Contribuciones del Afiliado: 20401082353" at bounding box center [869, 624] width 1348 height 37
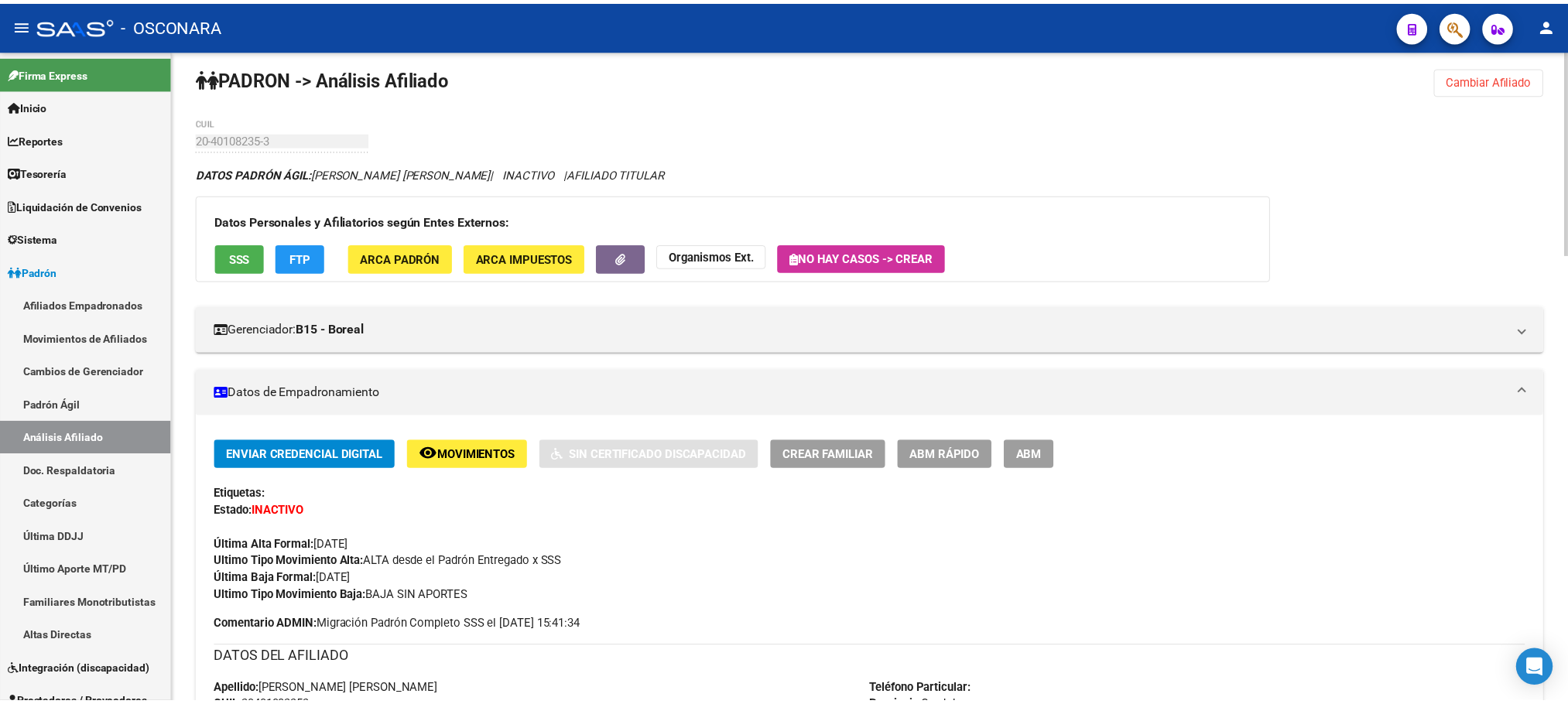
scroll to position [0, 0]
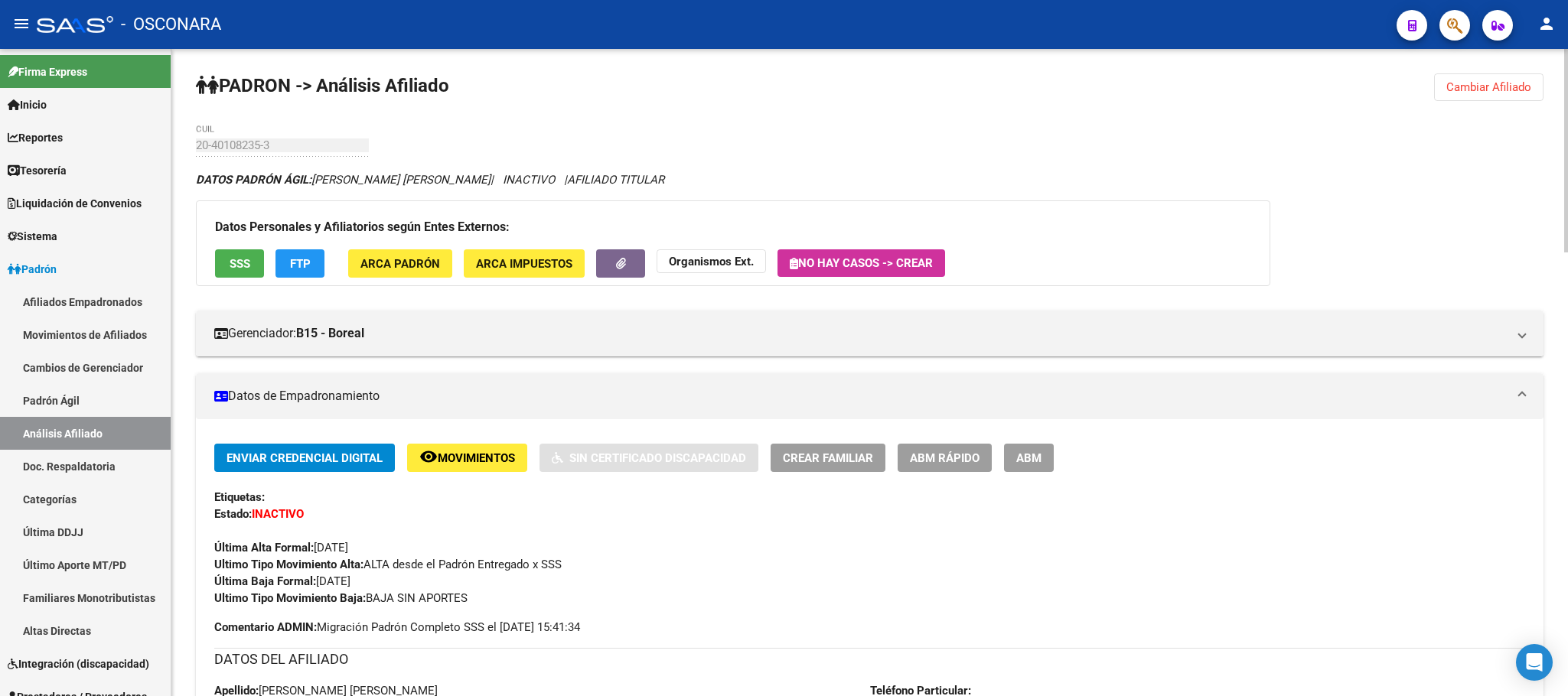
click at [223, 253] on button "SSS" at bounding box center [239, 263] width 49 height 28
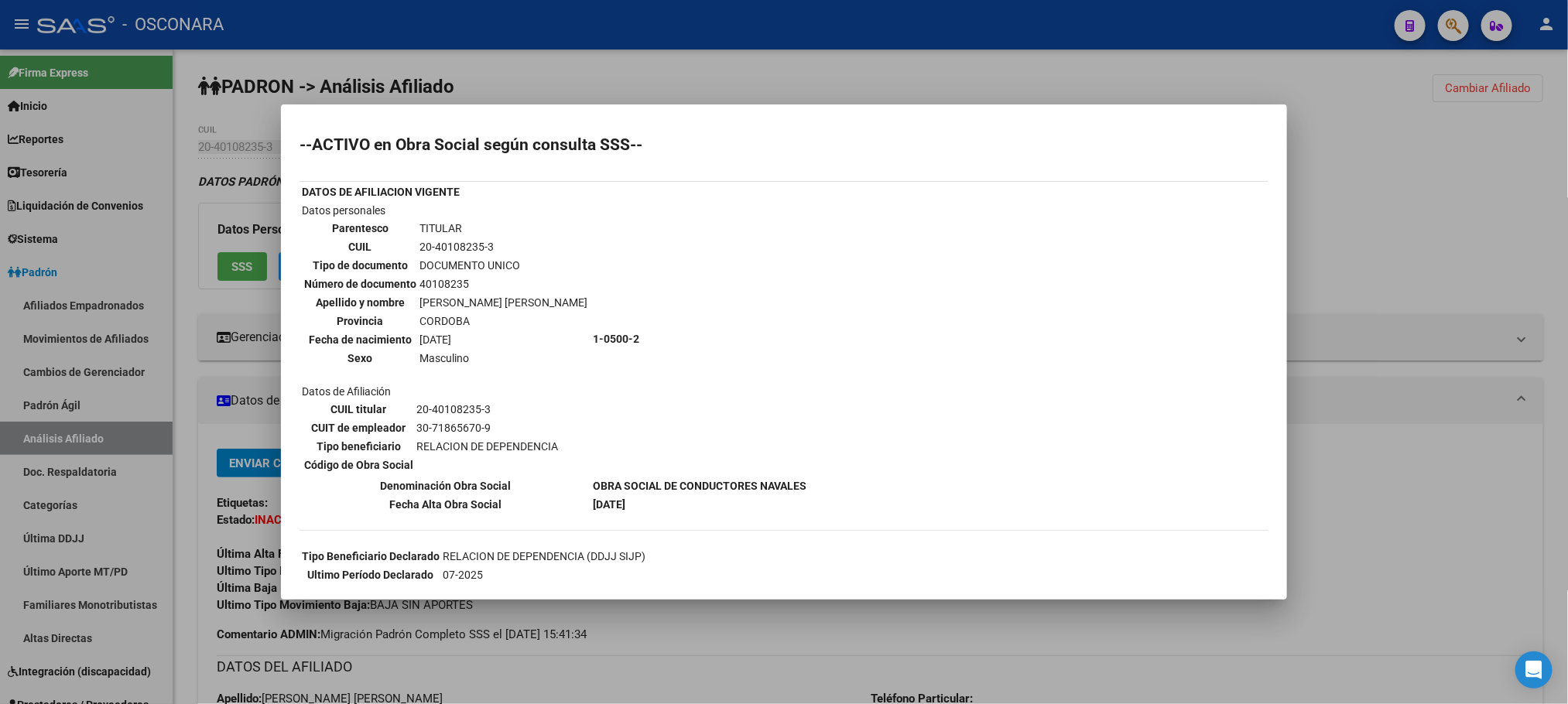
click at [838, 648] on div at bounding box center [784, 352] width 1568 height 704
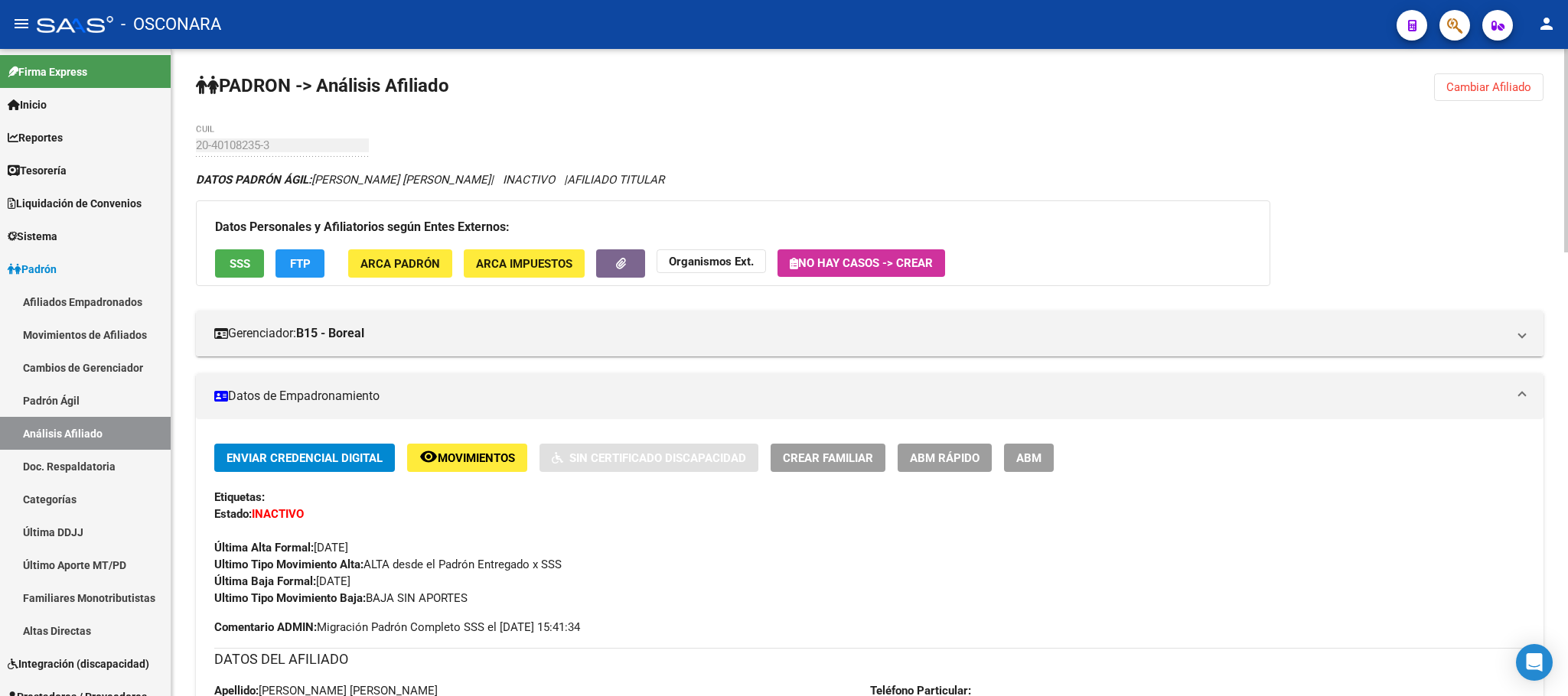
click at [941, 464] on span "ABM Rápido" at bounding box center [944, 458] width 70 height 14
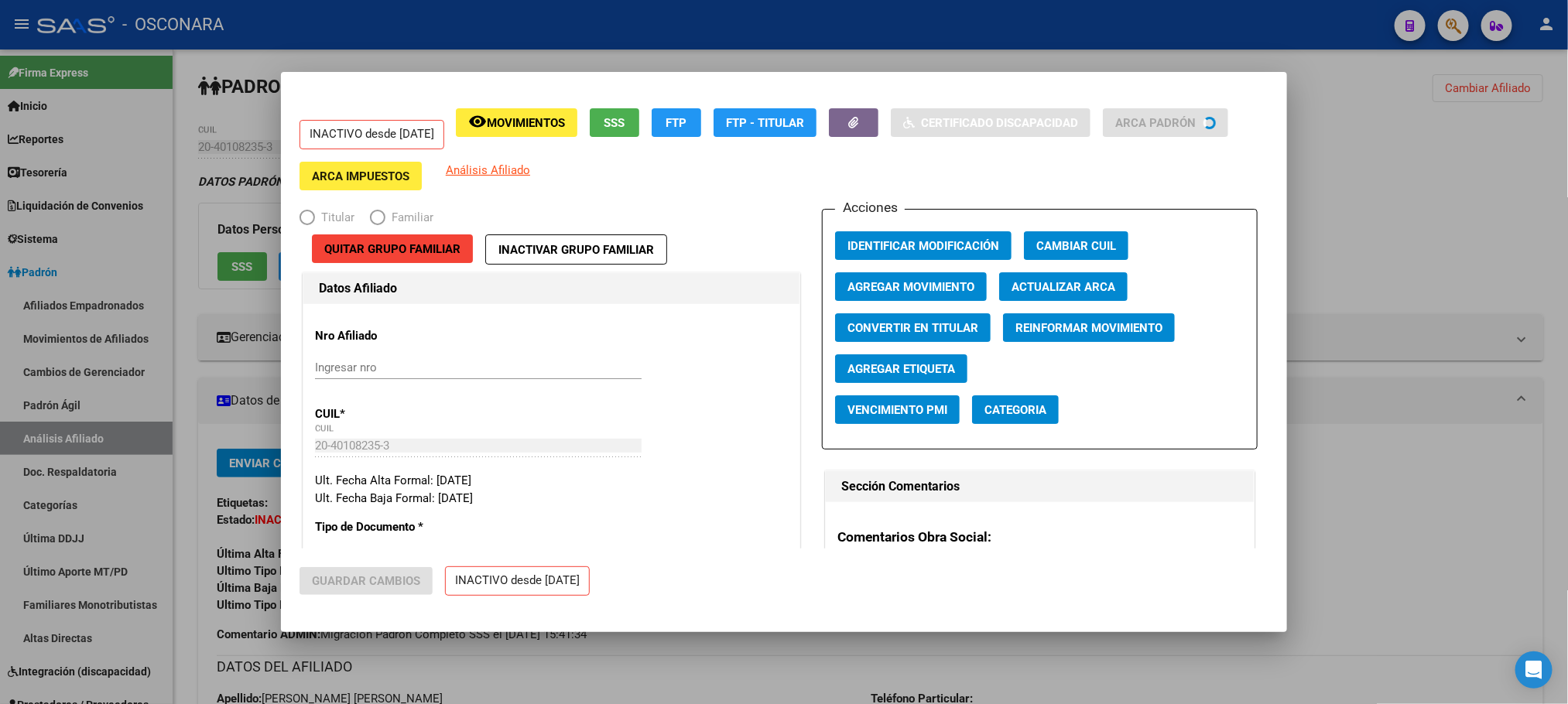
radio input "true"
type input "30-71865670-9"
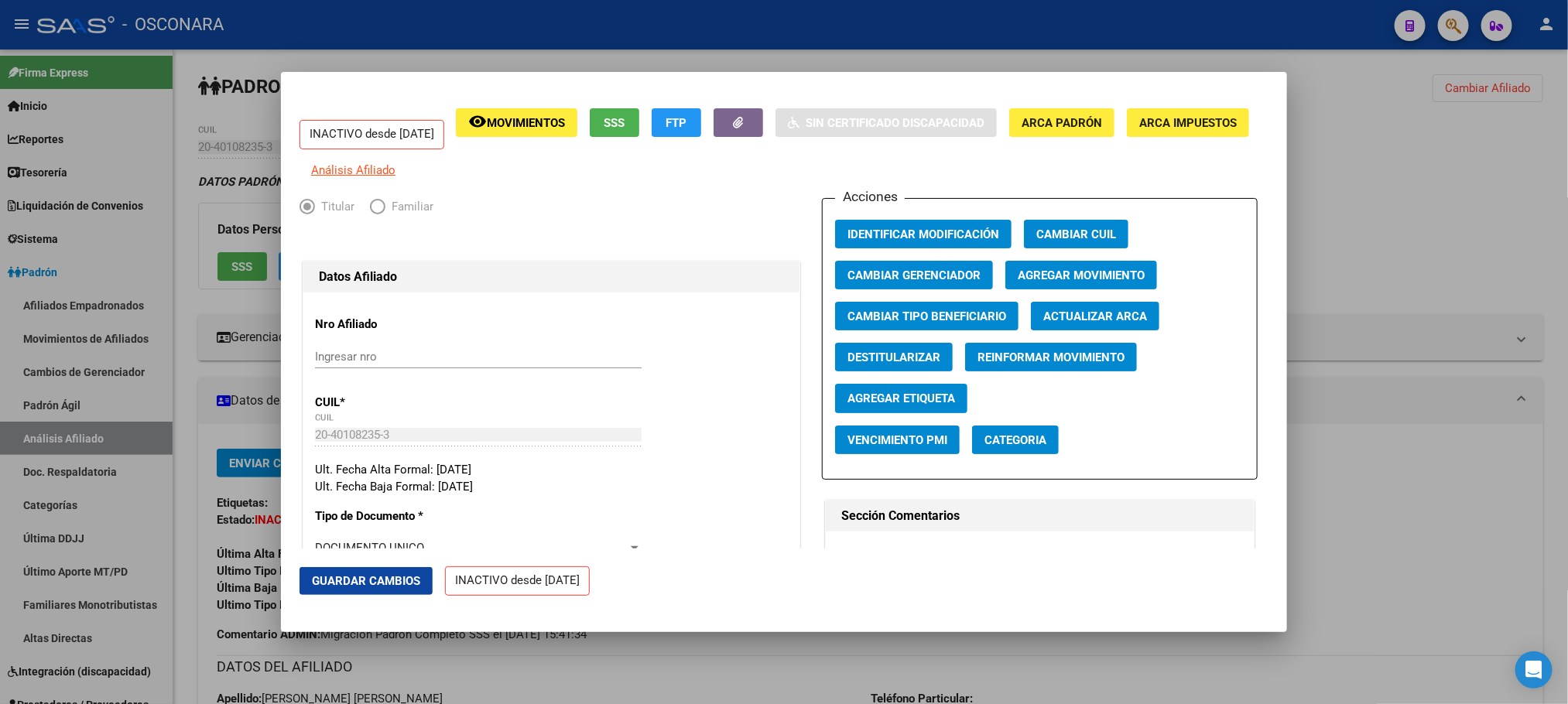
click at [1038, 282] on span "Agregar Movimiento" at bounding box center [1081, 276] width 127 height 14
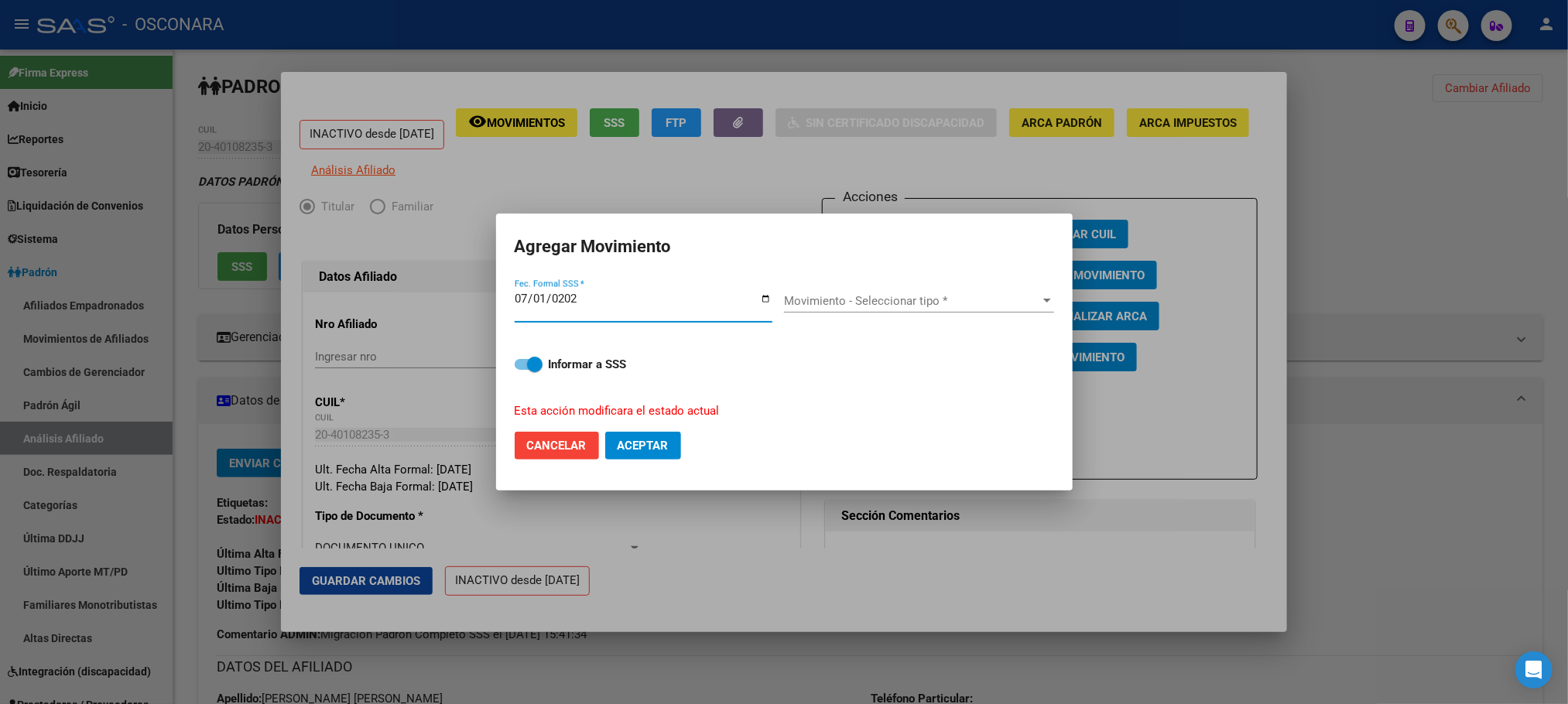
type input "[DATE]"
click at [1001, 304] on span "Movimiento - Seleccionar tipo *" at bounding box center [912, 301] width 256 height 14
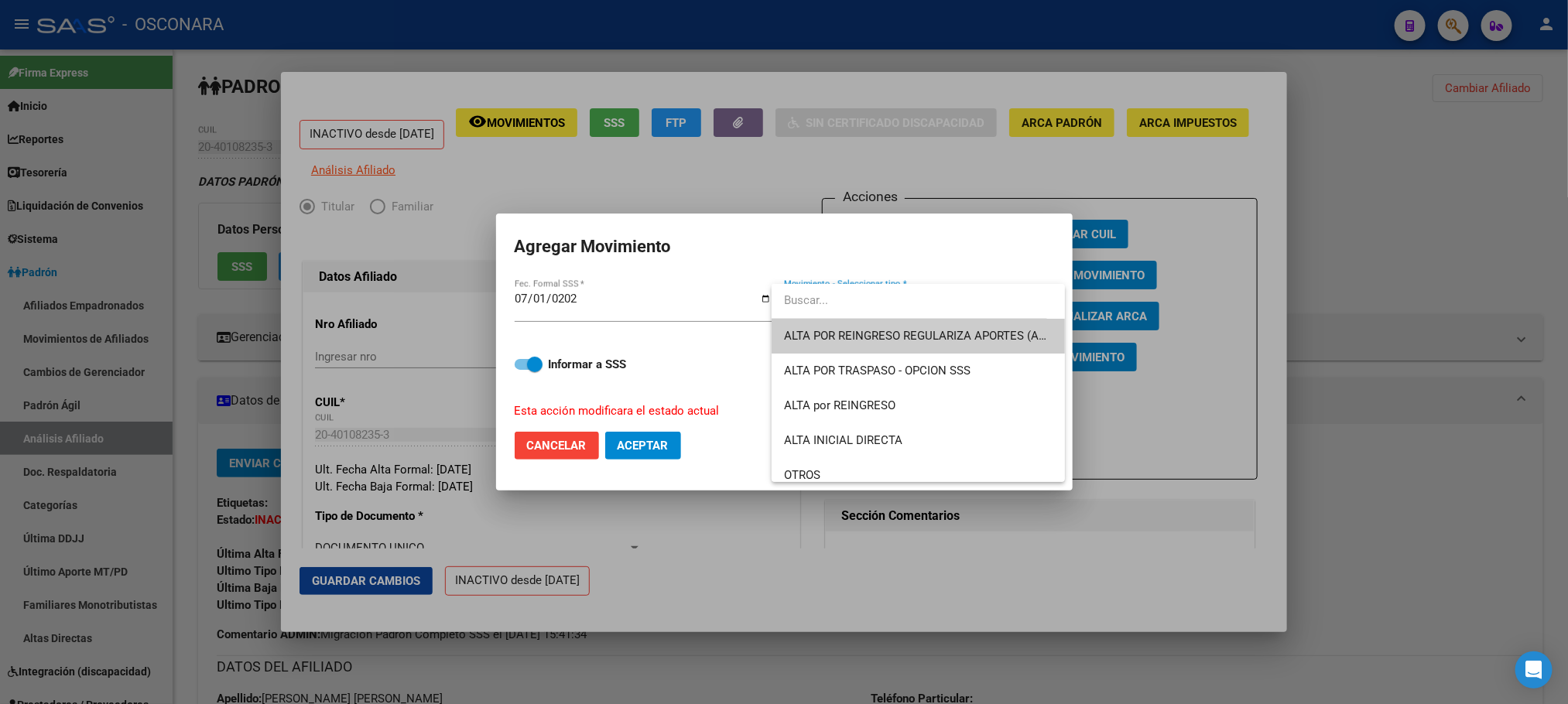
drag, startPoint x: 976, startPoint y: 325, endPoint x: 968, endPoint y: 344, distance: 20.6
click at [971, 337] on span "ALTA POR REINGRESO REGULARIZA APORTES (AFIP)" at bounding box center [918, 336] width 269 height 35
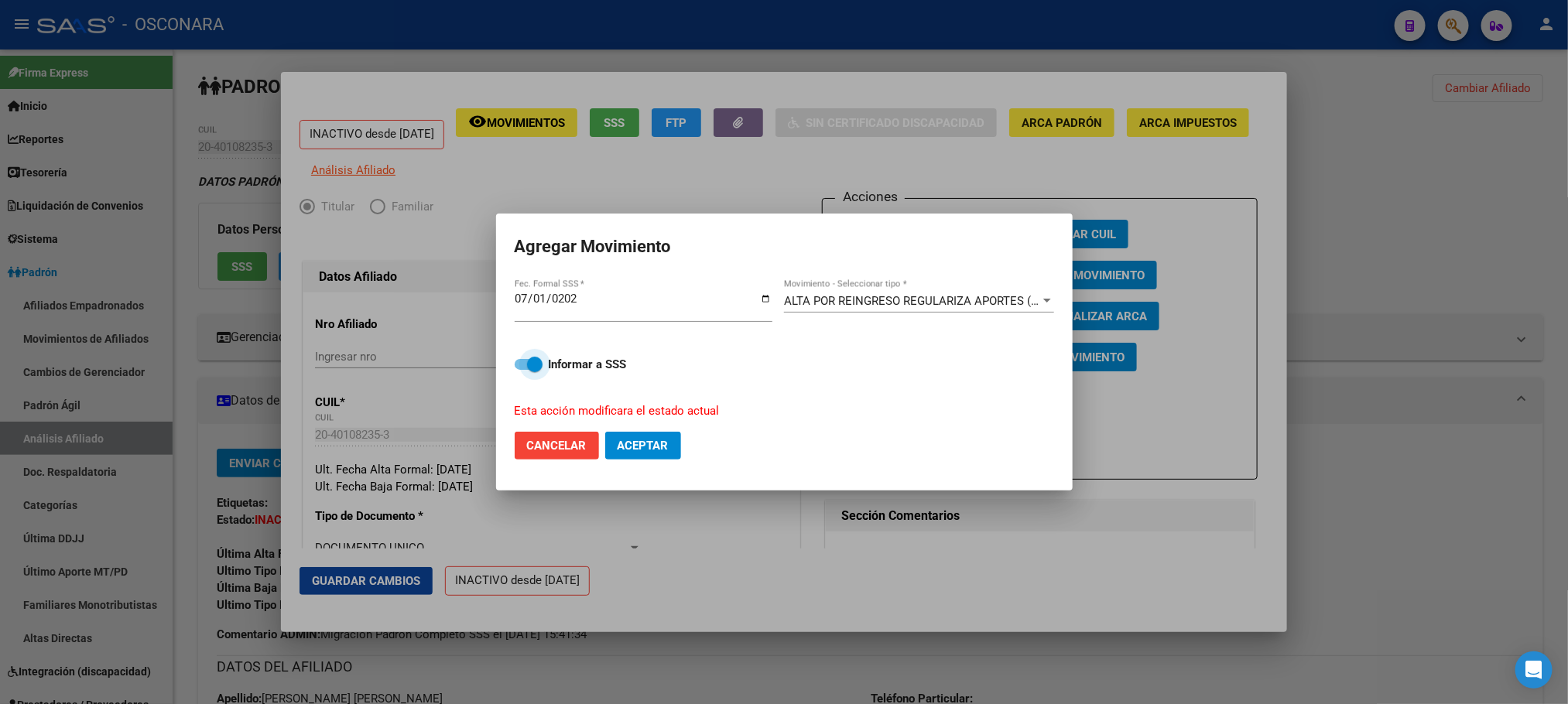
click at [524, 362] on span at bounding box center [528, 364] width 28 height 11
click at [523, 370] on input "Informar a SSS" at bounding box center [522, 370] width 1 height 1
checkbox input "false"
click at [632, 444] on span "Aceptar" at bounding box center [643, 445] width 51 height 14
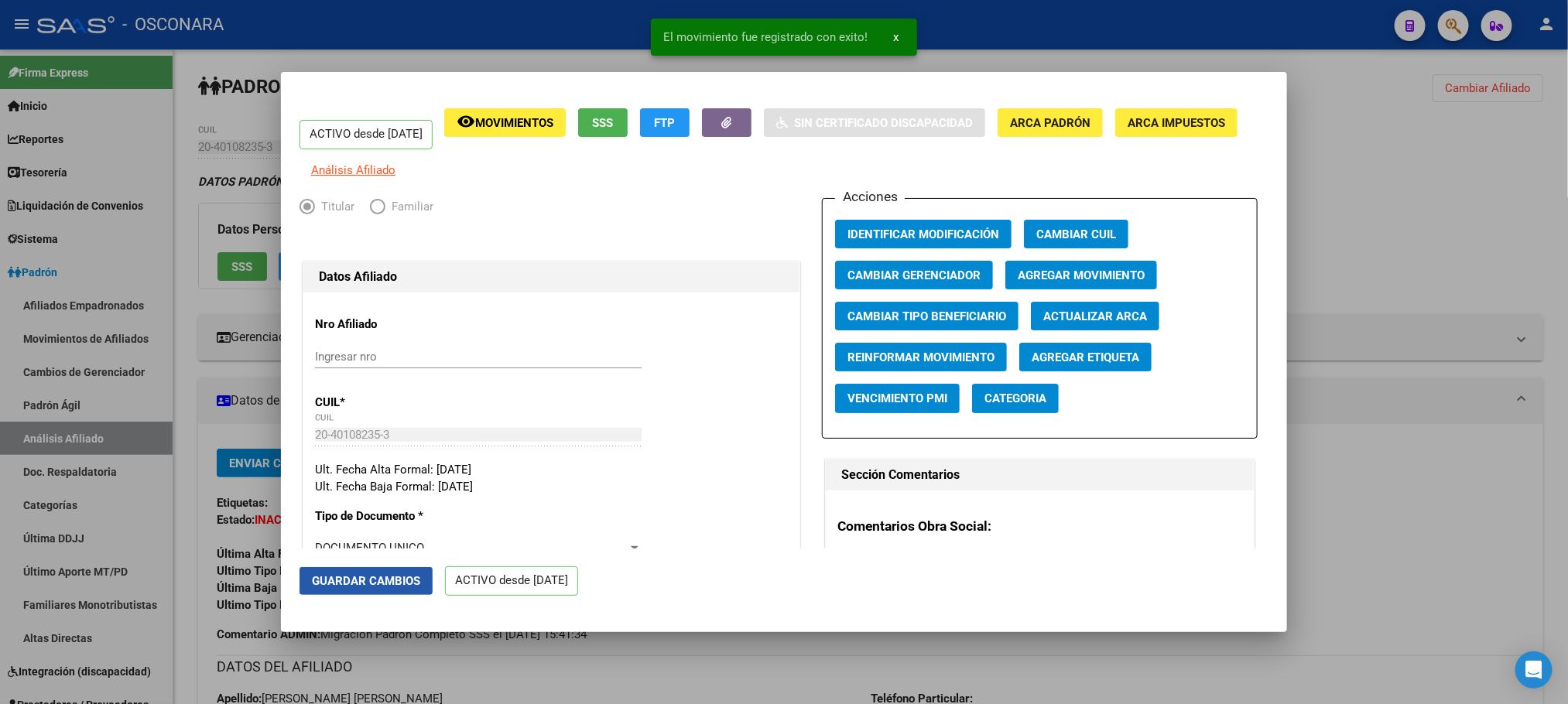
click at [395, 577] on span "Guardar Cambios" at bounding box center [366, 581] width 108 height 14
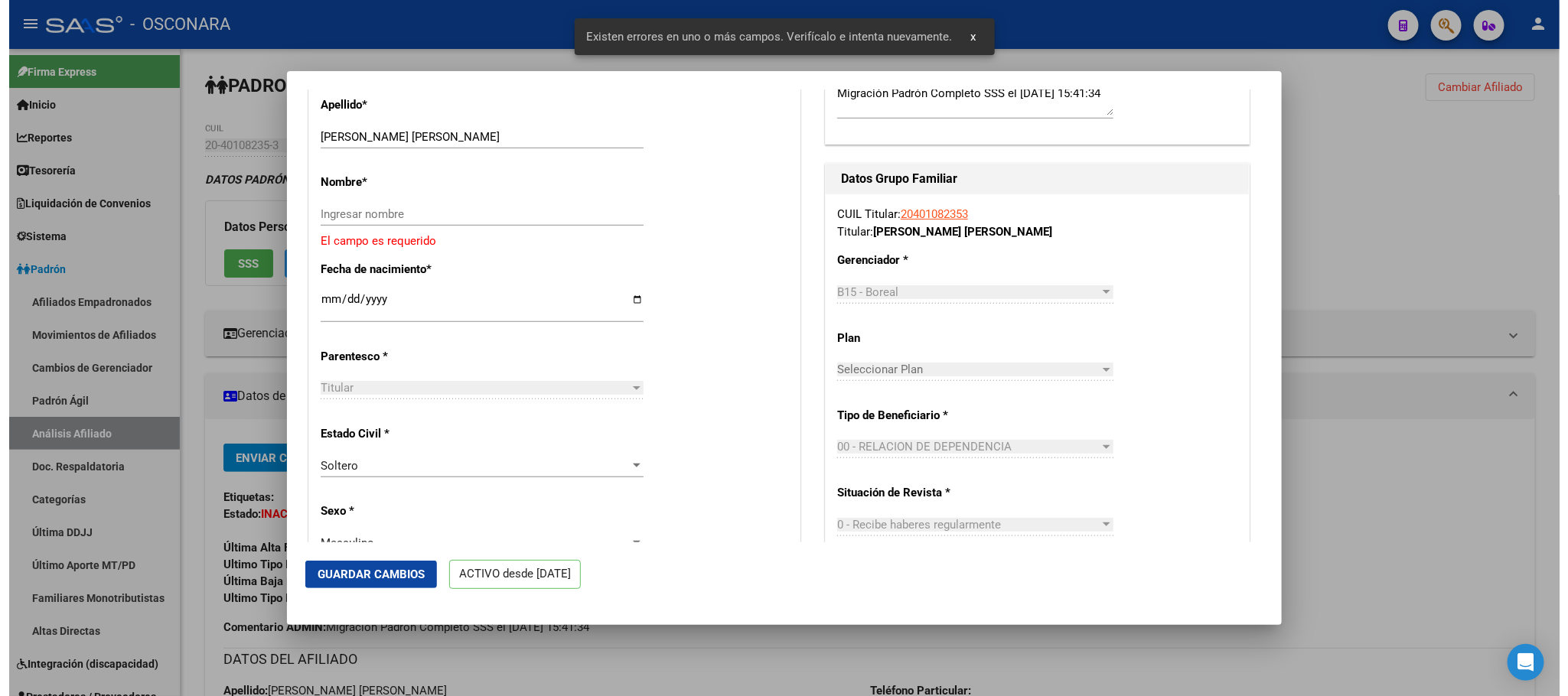
scroll to position [573, 0]
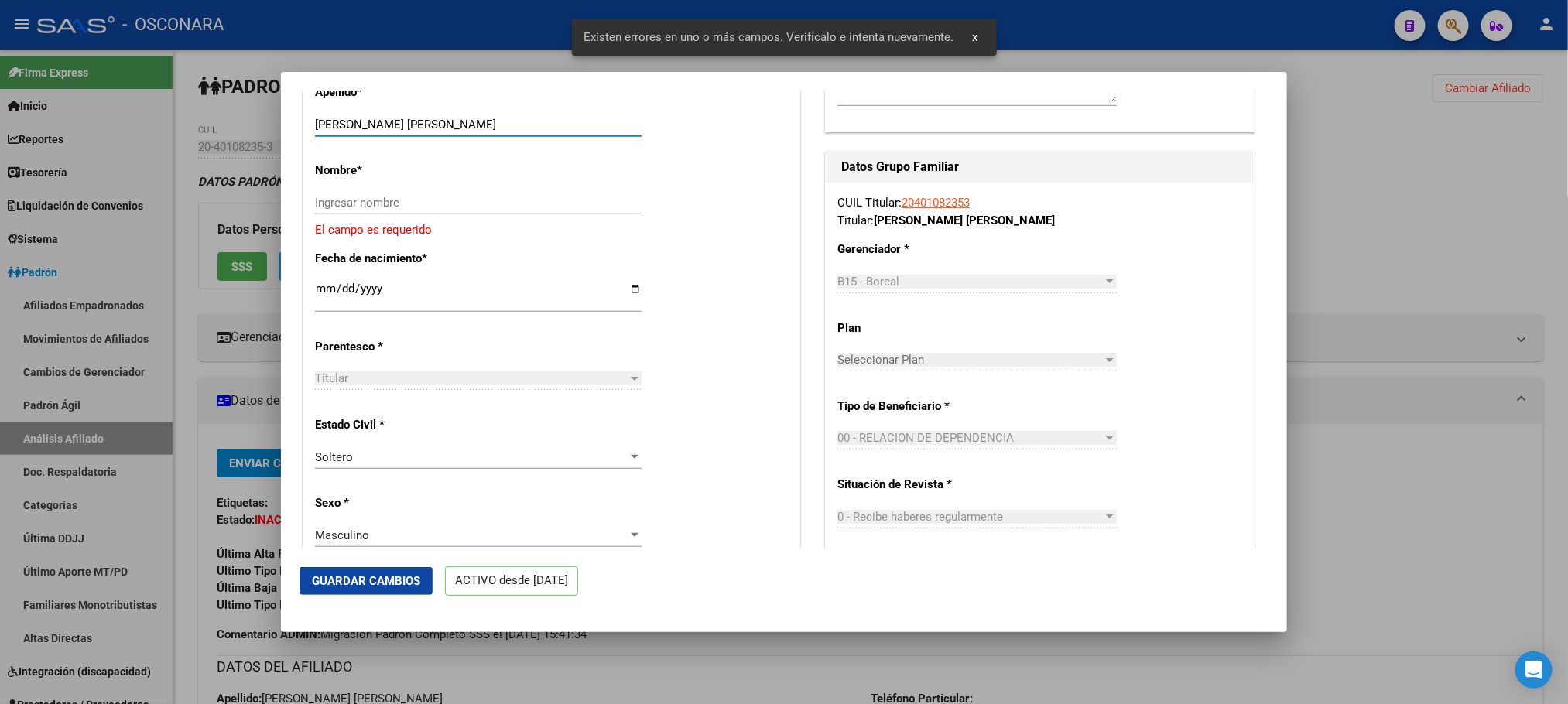
drag, startPoint x: 363, startPoint y: 142, endPoint x: 438, endPoint y: 147, distance: 75.2
click at [438, 136] on div "ORONA JUAN GABRIEL Ingresar apellido" at bounding box center [478, 124] width 326 height 23
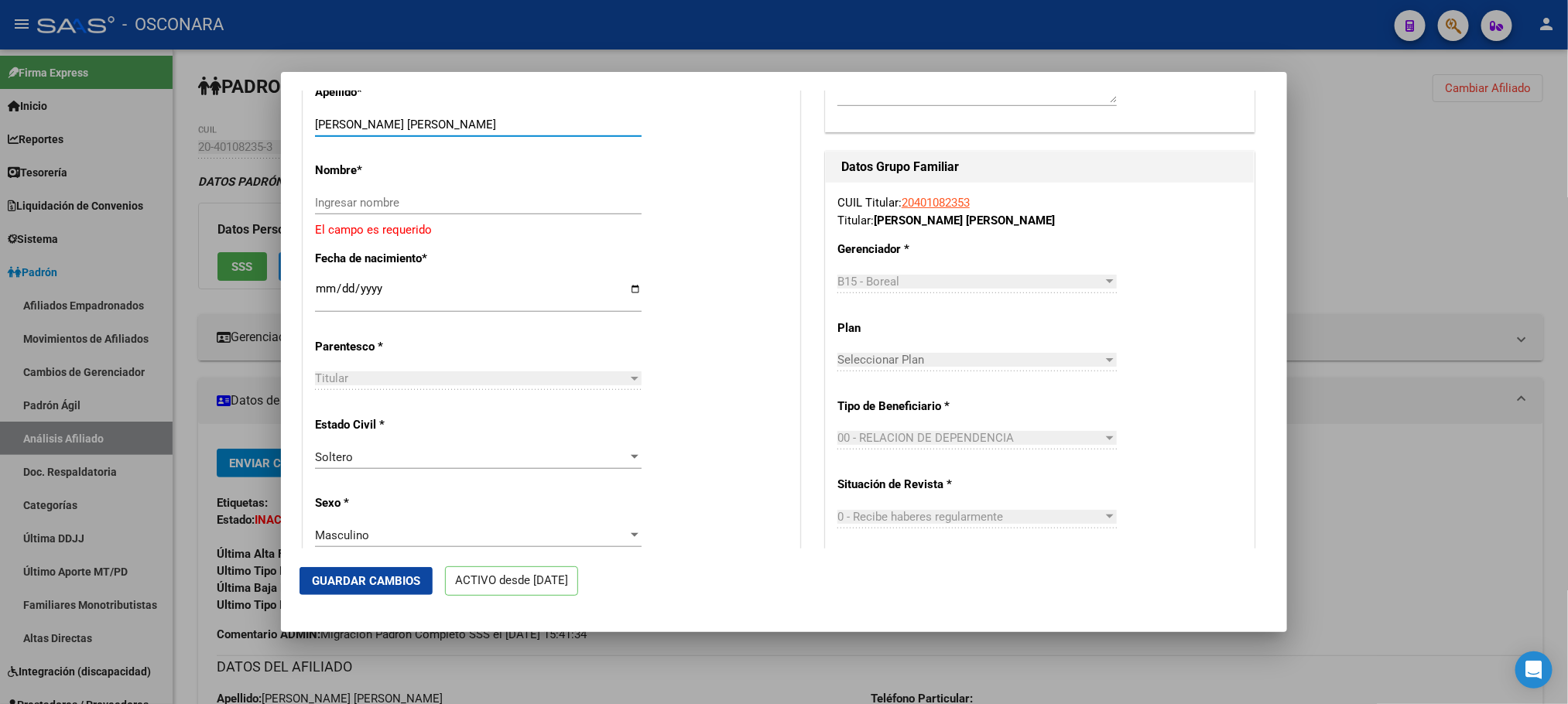
drag, startPoint x: 352, startPoint y: 132, endPoint x: 474, endPoint y: 156, distance: 124.3
click at [474, 151] on div "ORONA JUAN GABRIEL Ingresar apellido" at bounding box center [478, 132] width 326 height 38
type input "ORONA"
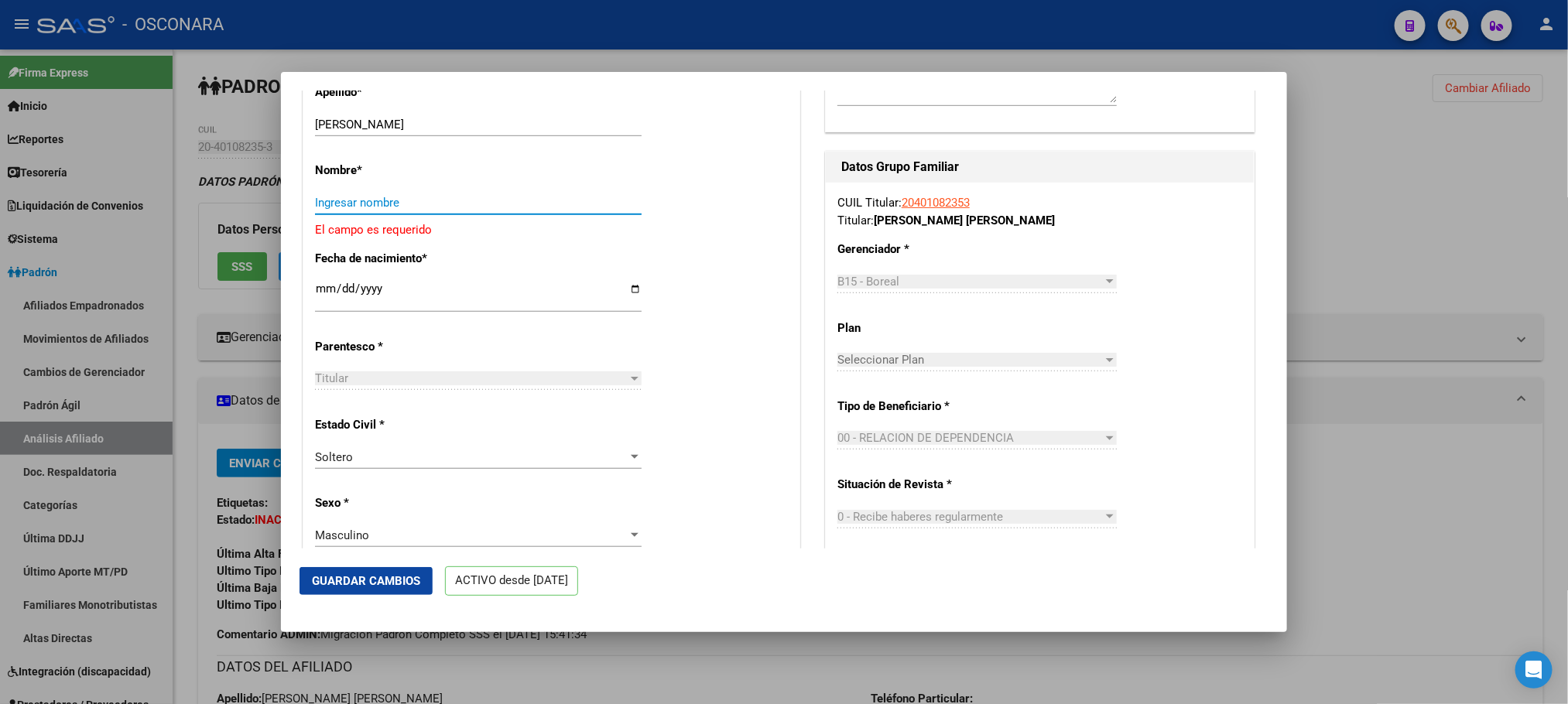
paste input "JUAN GABRIEL"
type input "JUAN GABRIEL"
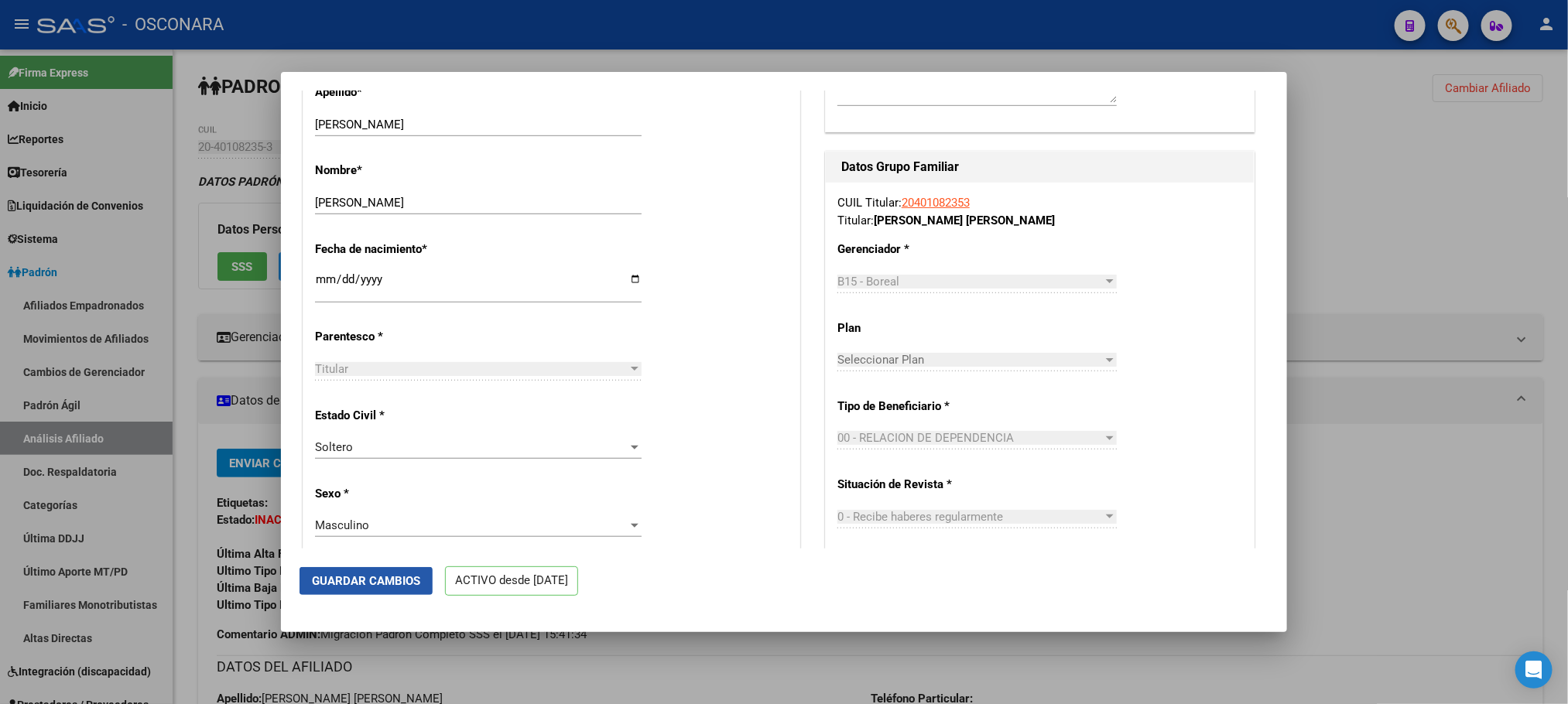
click at [399, 574] on span "Guardar Cambios" at bounding box center [366, 581] width 108 height 14
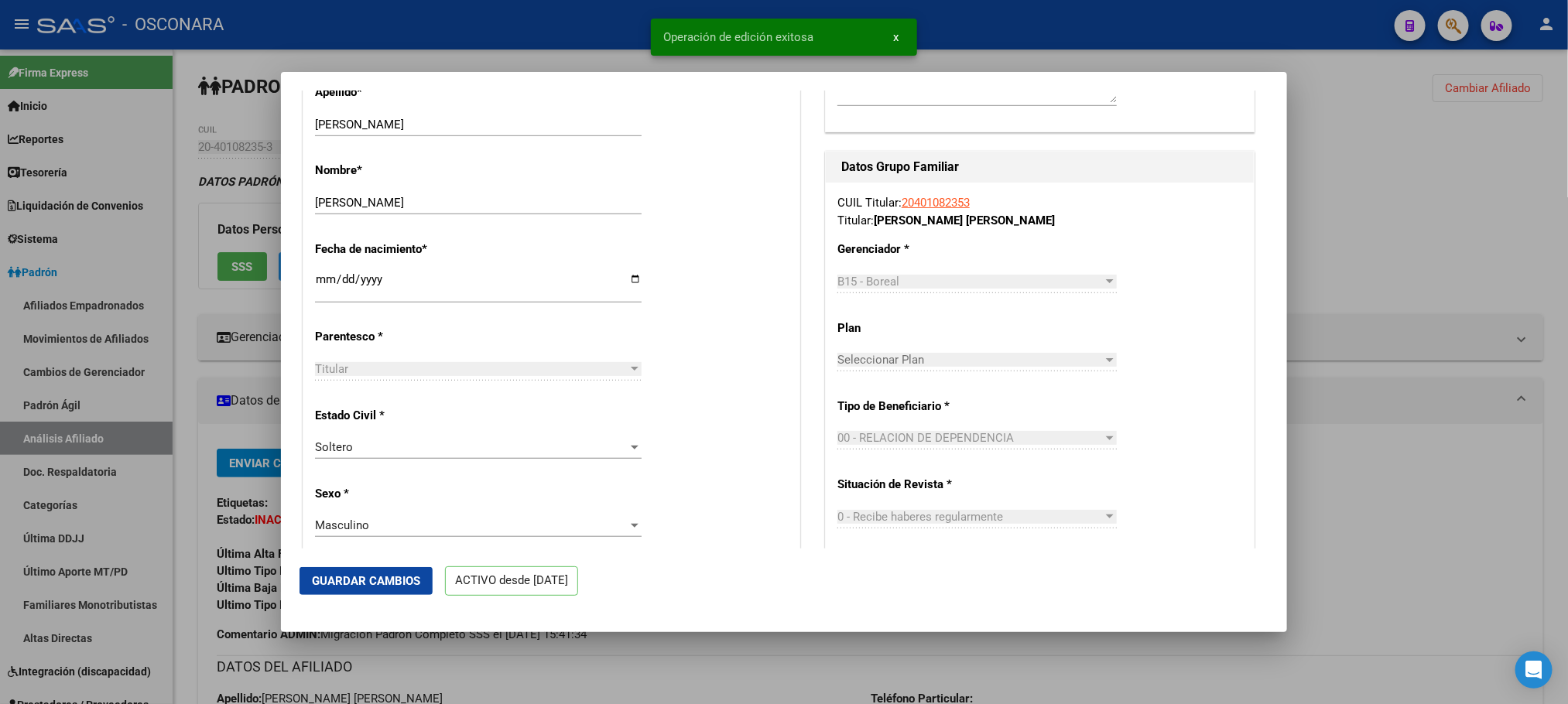
click at [650, 669] on div at bounding box center [784, 352] width 1568 height 704
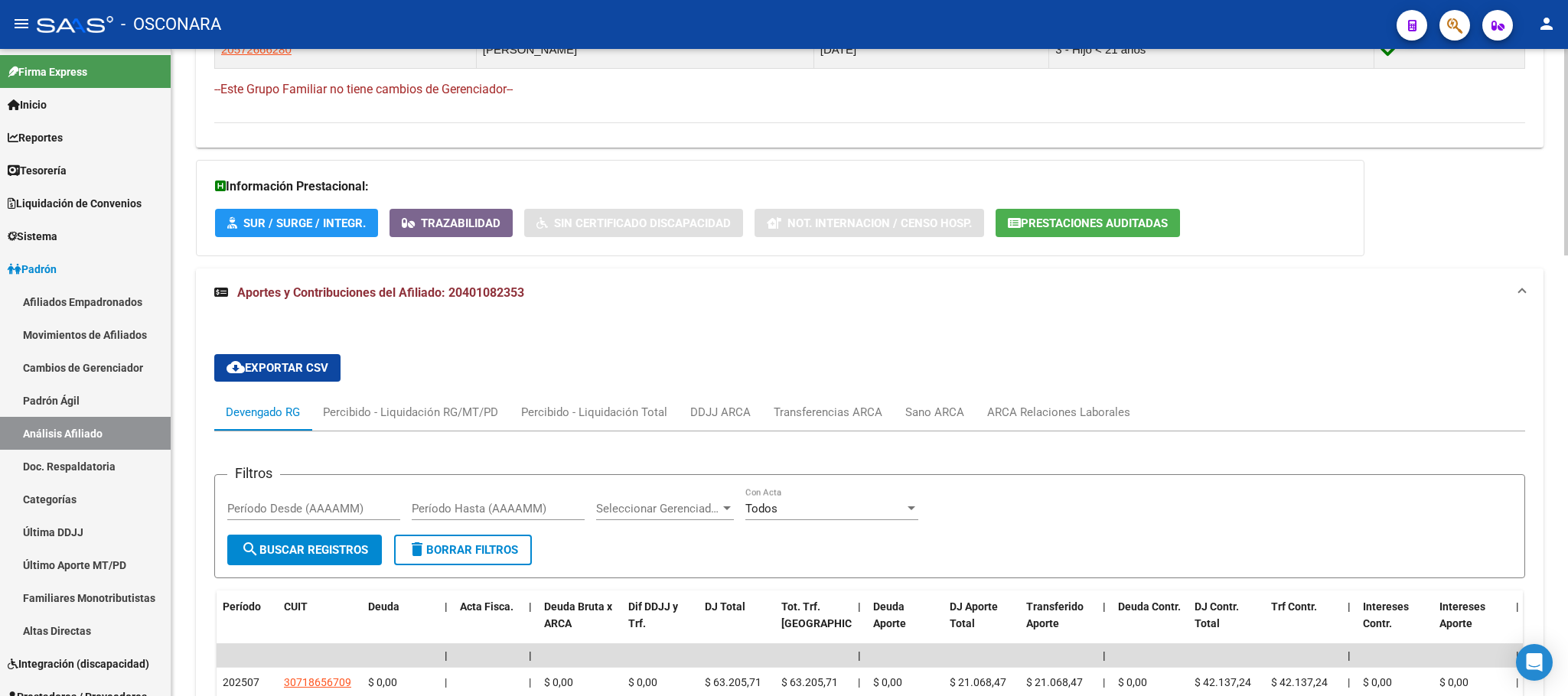
scroll to position [1147, 0]
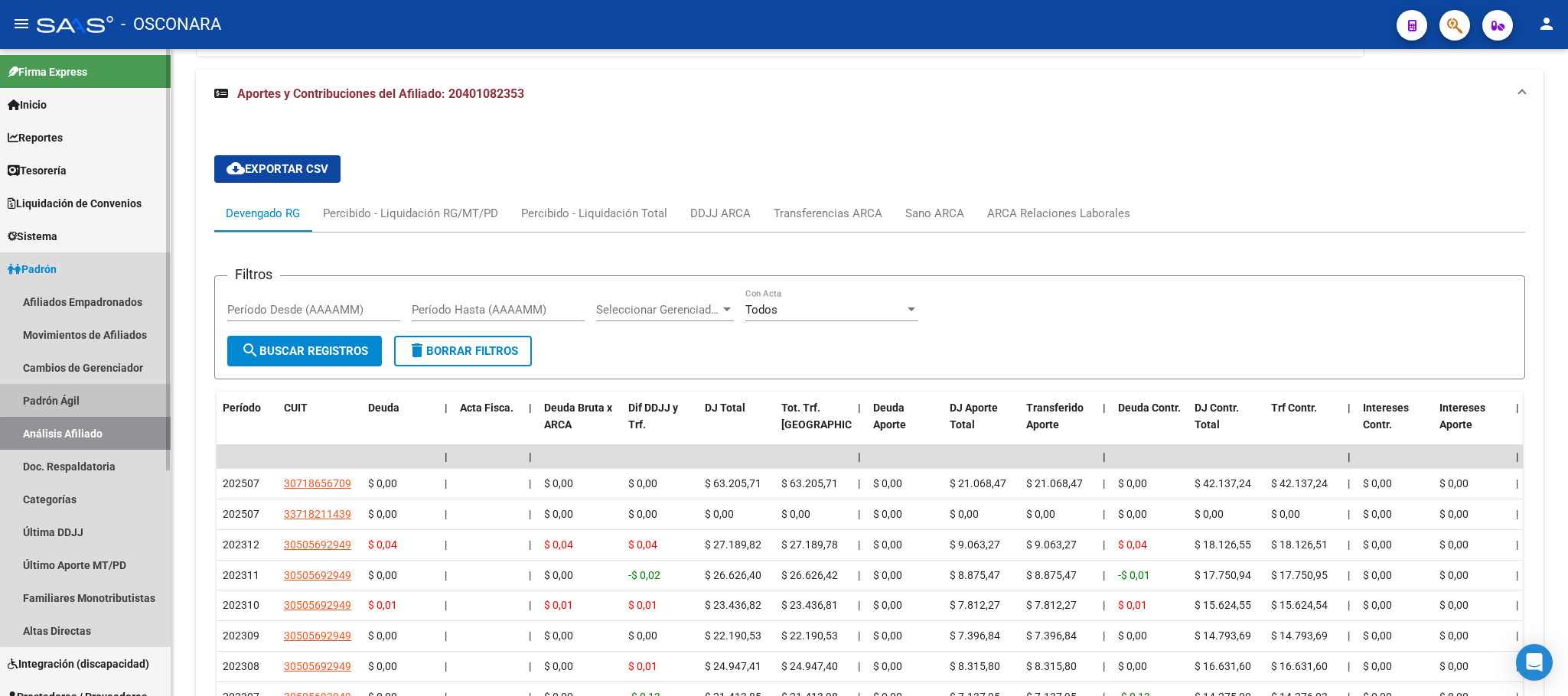
click at [113, 386] on link "Padrón Ágil" at bounding box center [85, 400] width 171 height 33
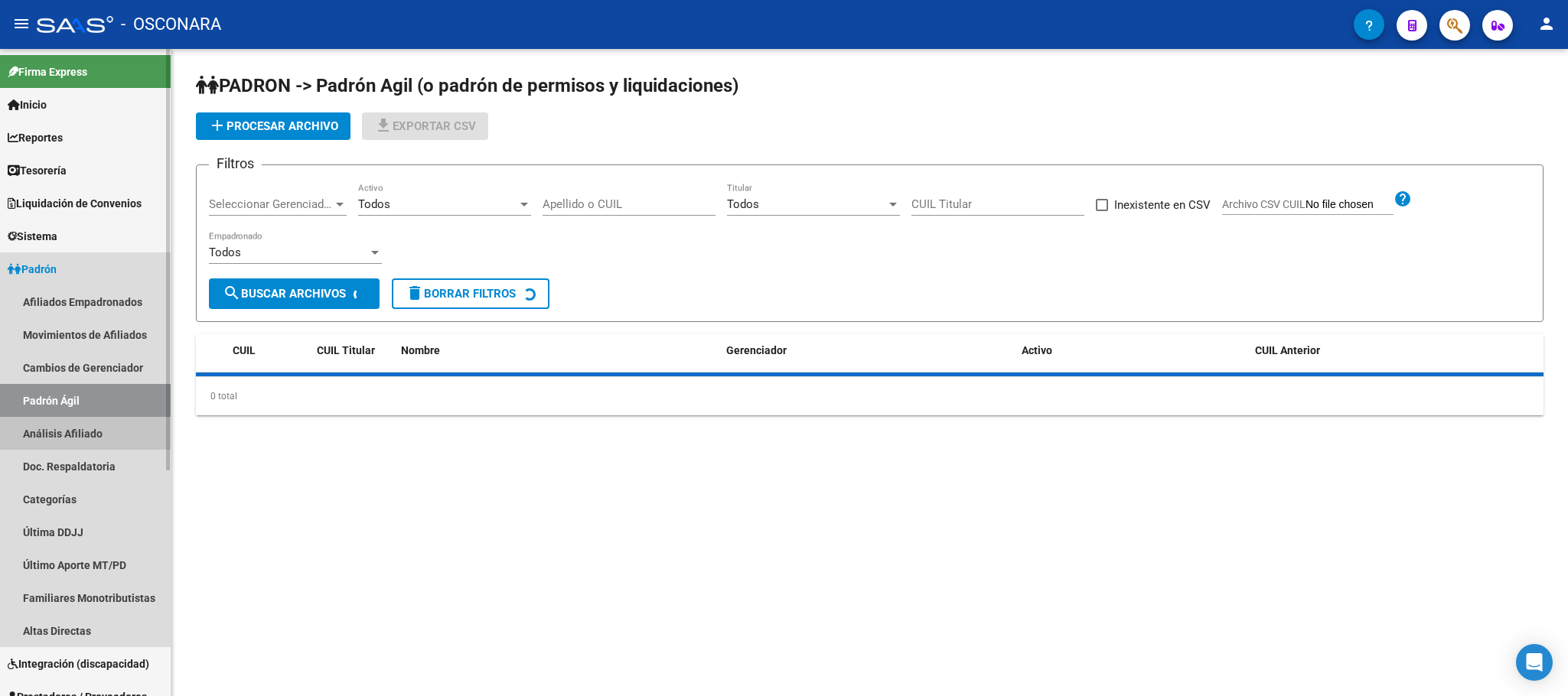
click at [113, 417] on link "Análisis Afiliado" at bounding box center [85, 433] width 171 height 33
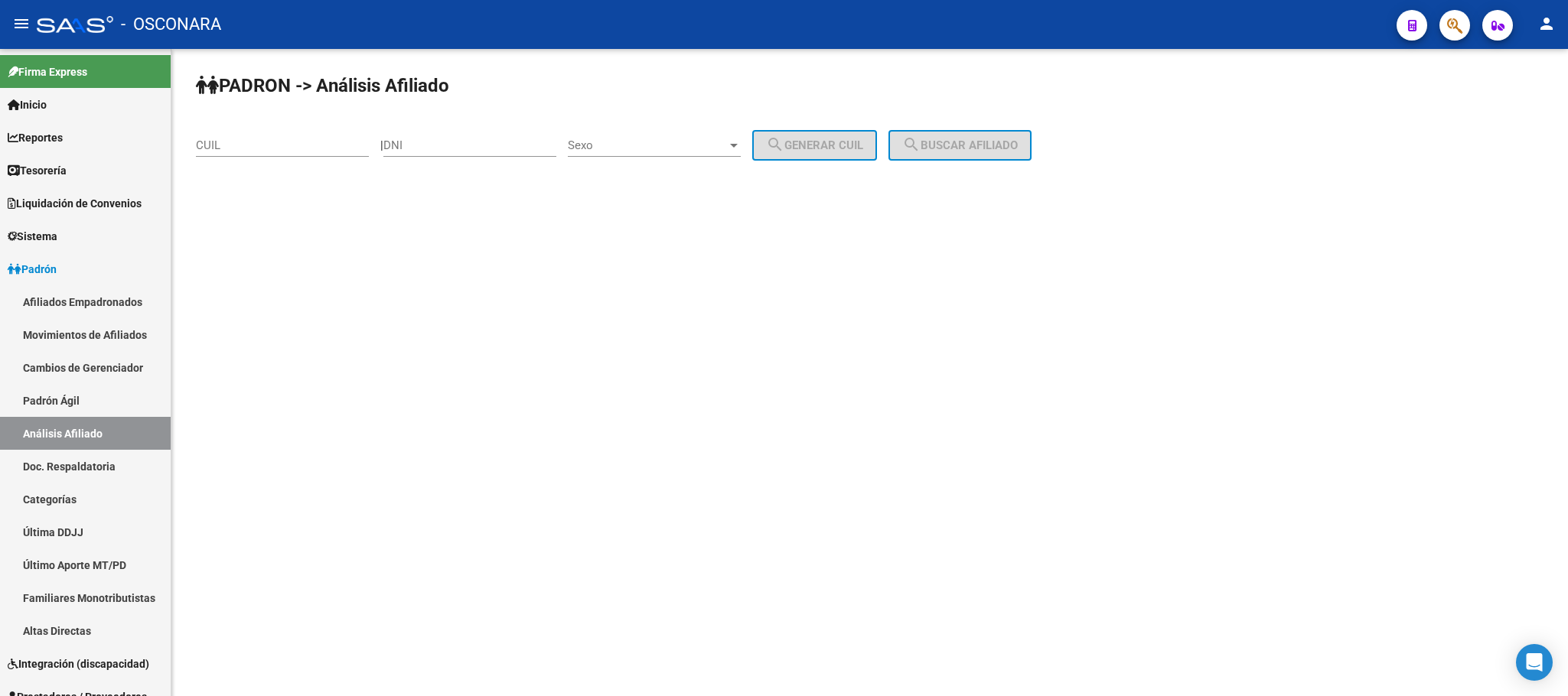
click at [205, 143] on input "CUIL" at bounding box center [282, 145] width 173 height 14
paste input "20-28956591-5"
type input "20-28956591-5"
click at [1003, 129] on div "PADRON -> Análisis Afiliado 20-28956591-5 CUIL | DNI Sexo Sexo search Generar C…" at bounding box center [869, 129] width 1396 height 160
click at [942, 140] on span "search Buscar afiliado" at bounding box center [960, 145] width 116 height 14
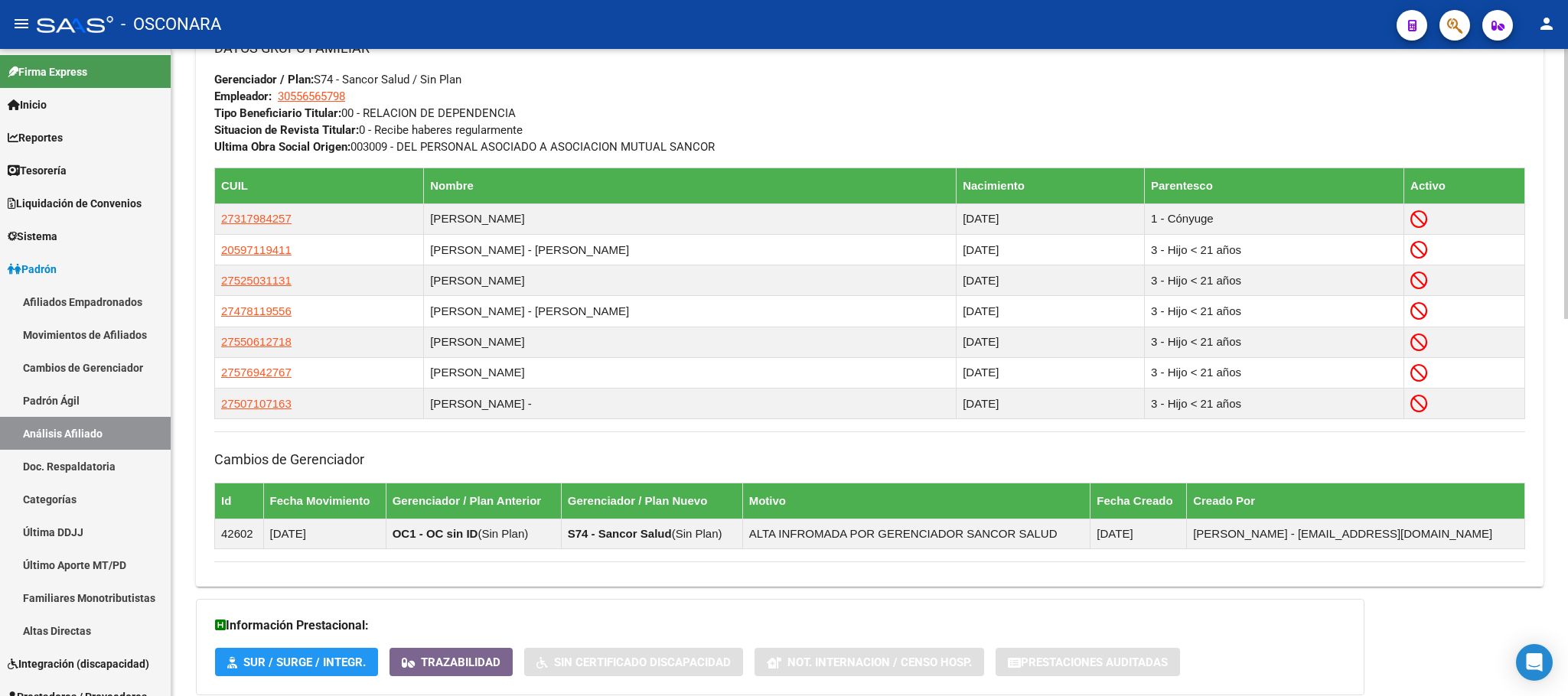
scroll to position [903, 0]
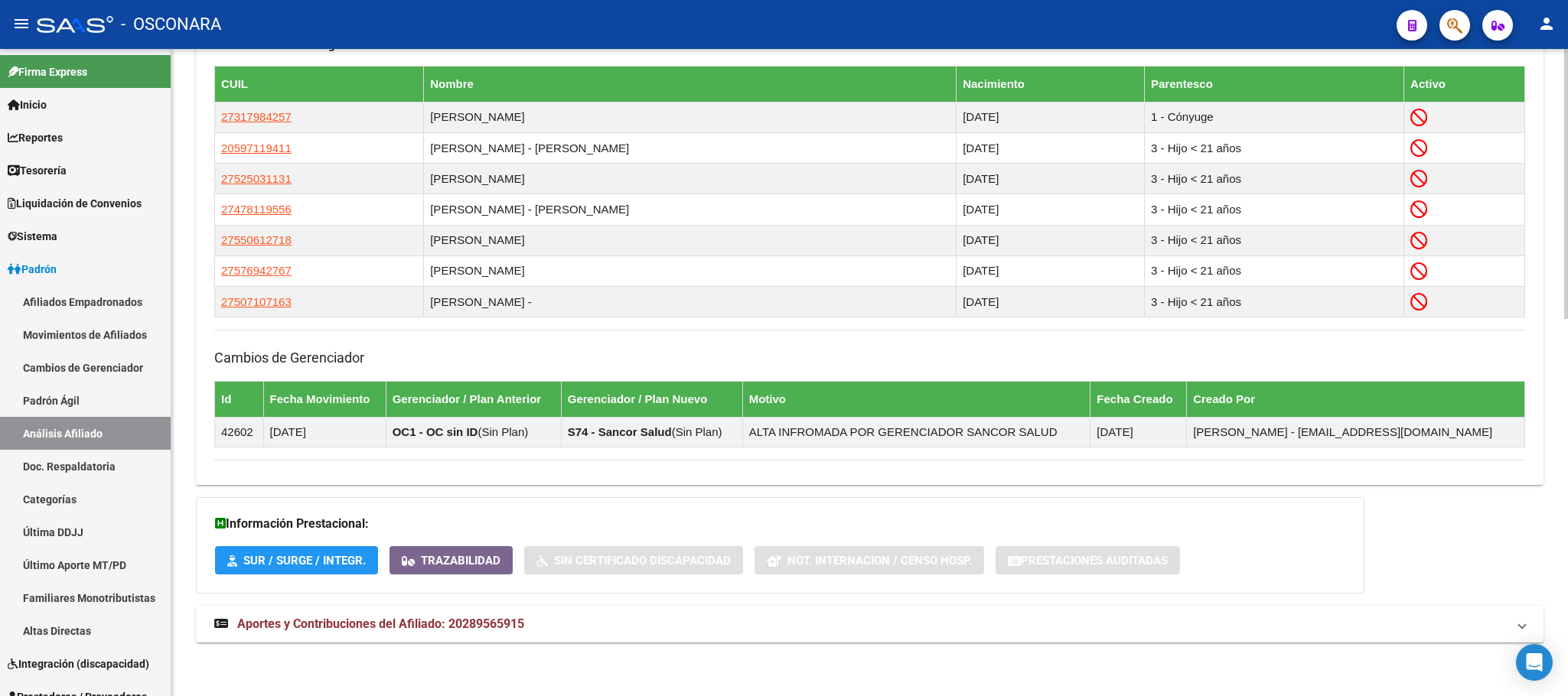
click at [496, 620] on span "Aportes y Contribuciones del Afiliado: 20289565915" at bounding box center [381, 624] width 287 height 14
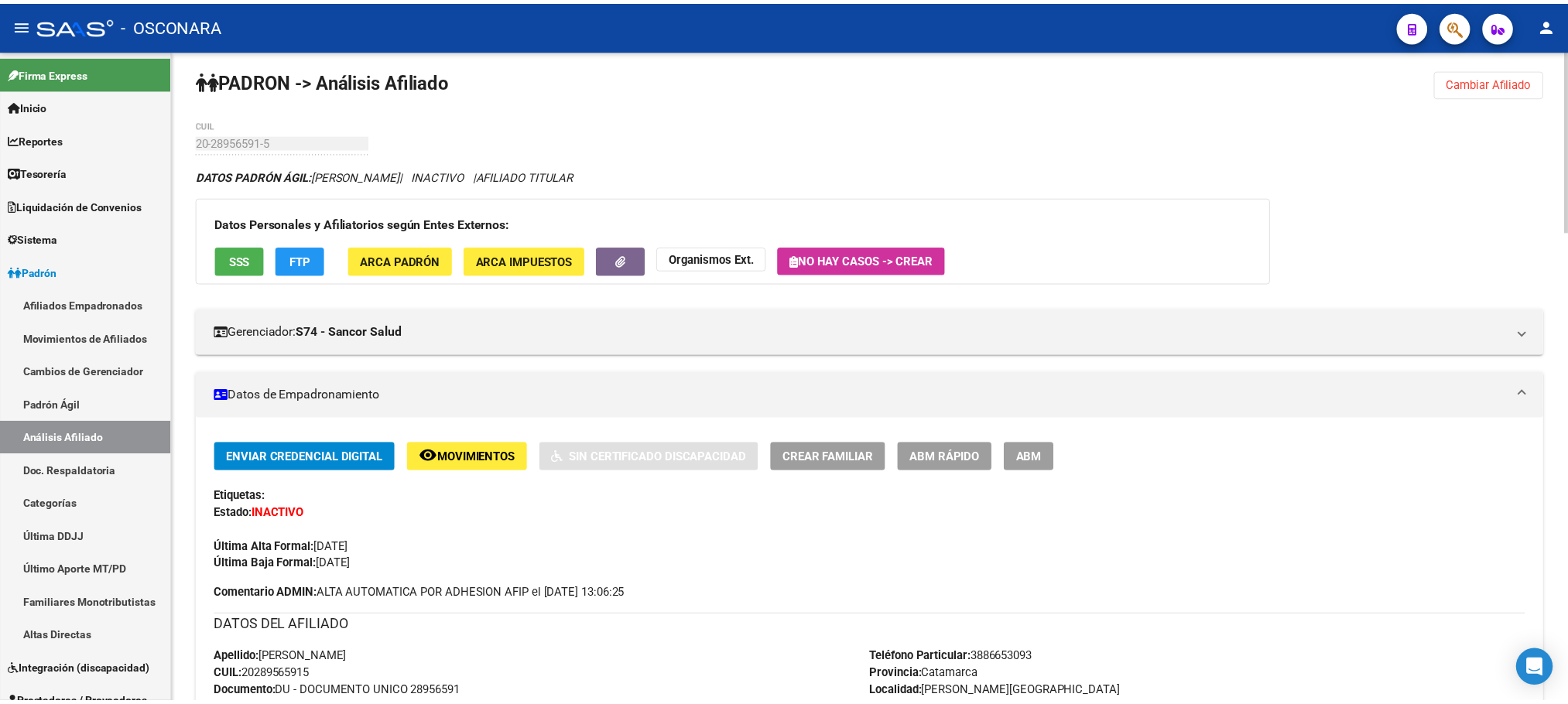
scroll to position [0, 0]
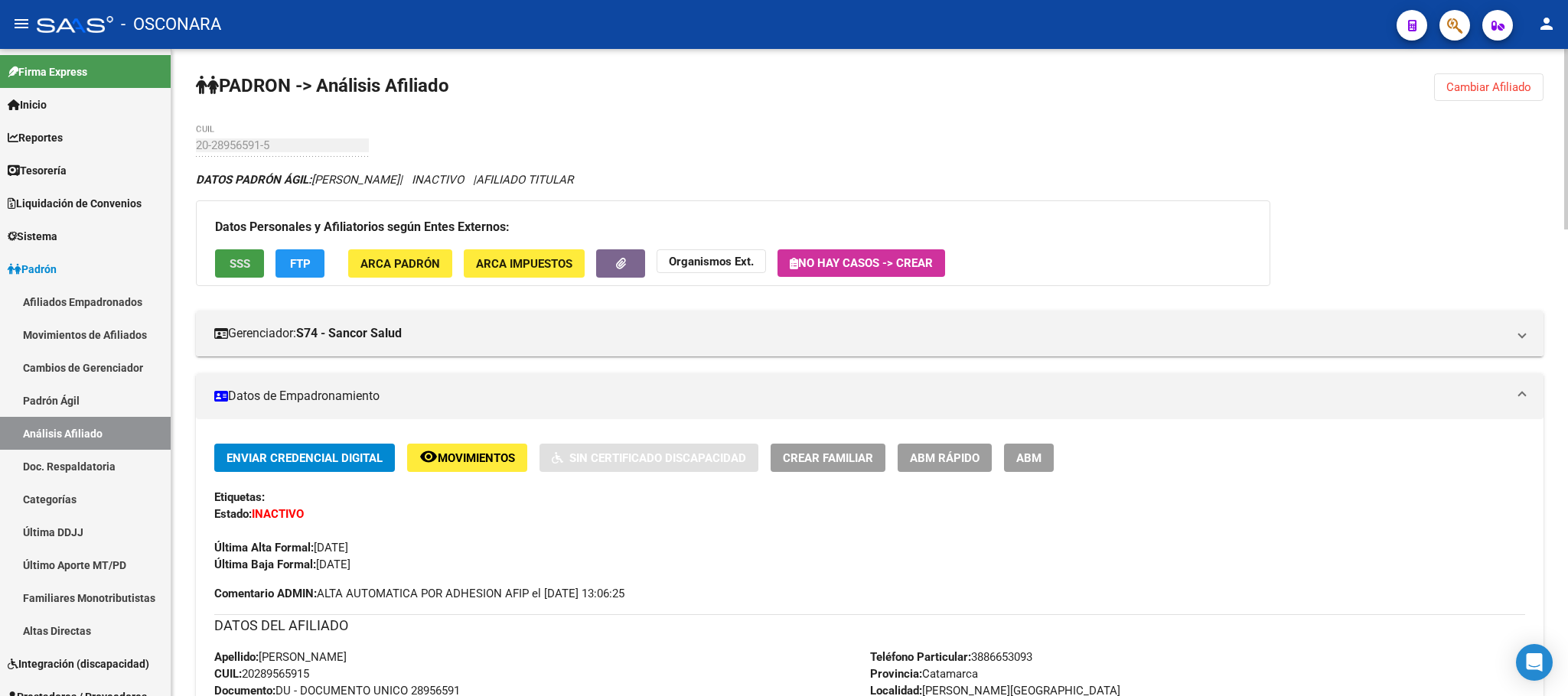
click at [237, 268] on span "SSS" at bounding box center [240, 264] width 20 height 14
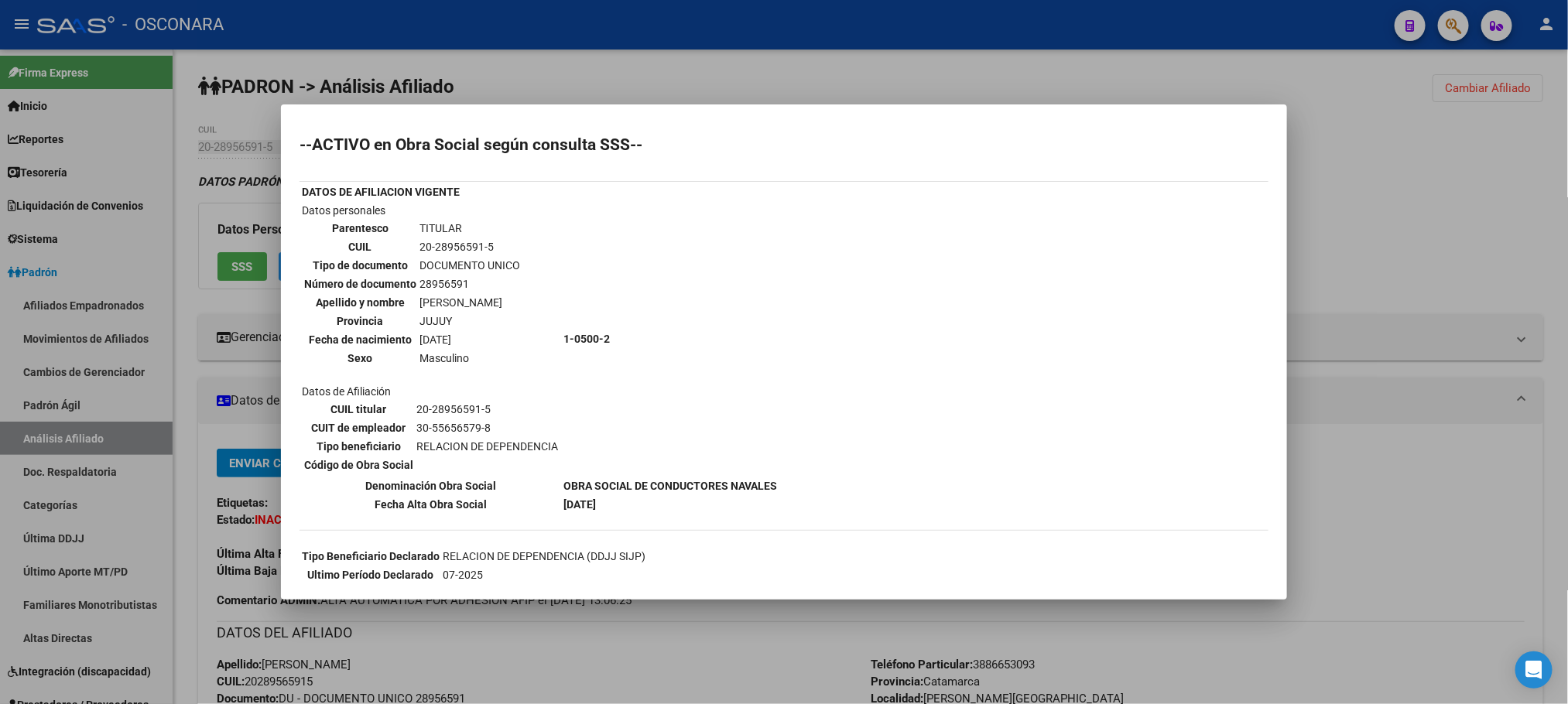
click at [570, 668] on div at bounding box center [784, 352] width 1568 height 704
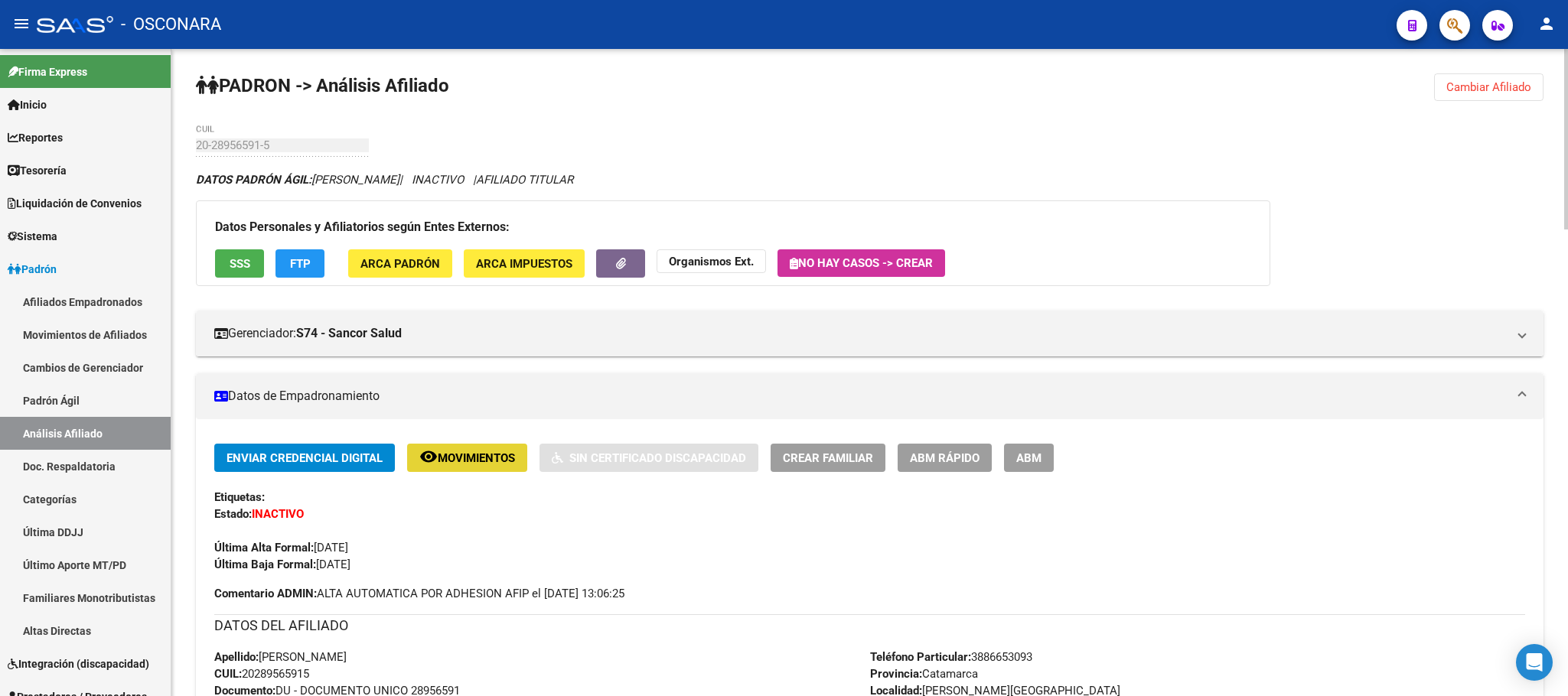
click at [478, 448] on button "remove_red_eye Movimientos" at bounding box center [467, 458] width 120 height 28
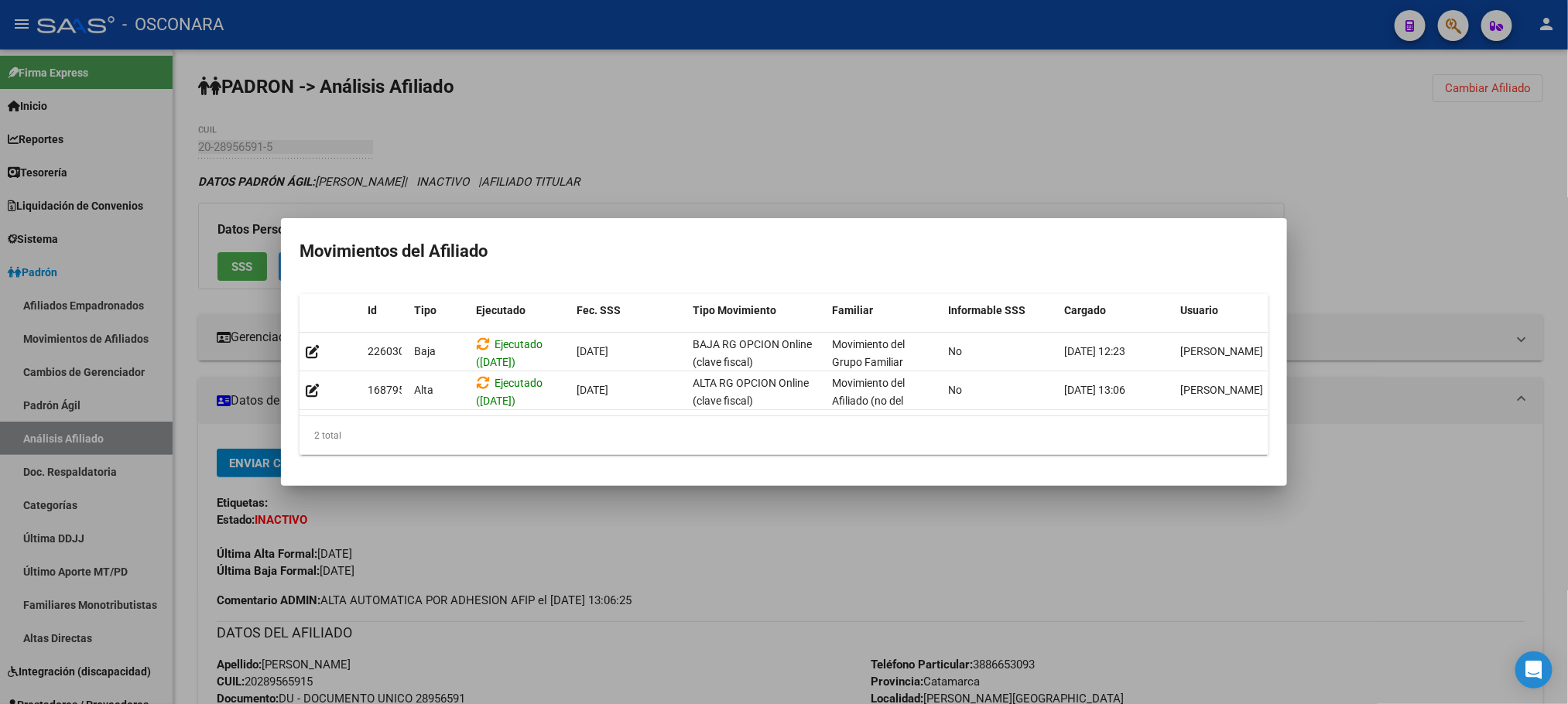
click at [525, 530] on div at bounding box center [784, 352] width 1568 height 704
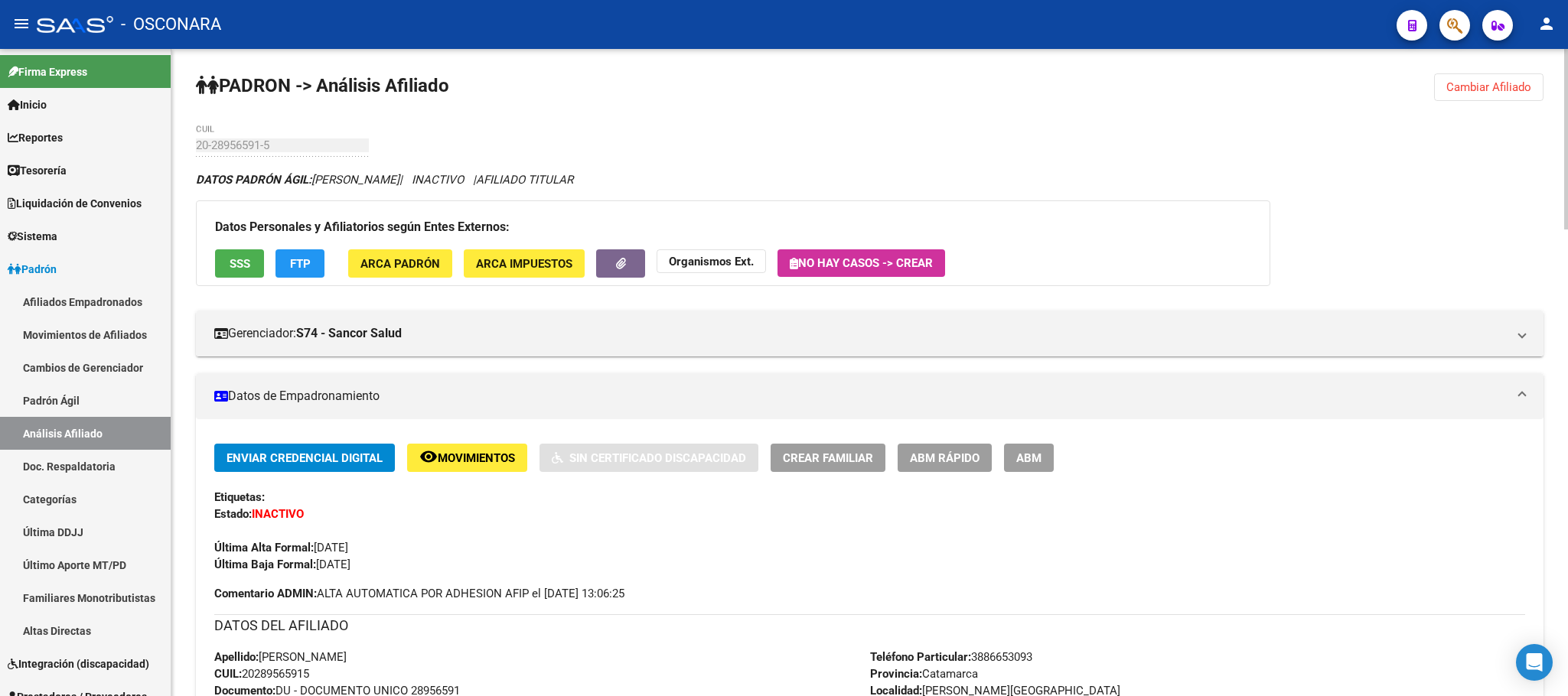
click at [248, 275] on button "SSS" at bounding box center [239, 263] width 49 height 28
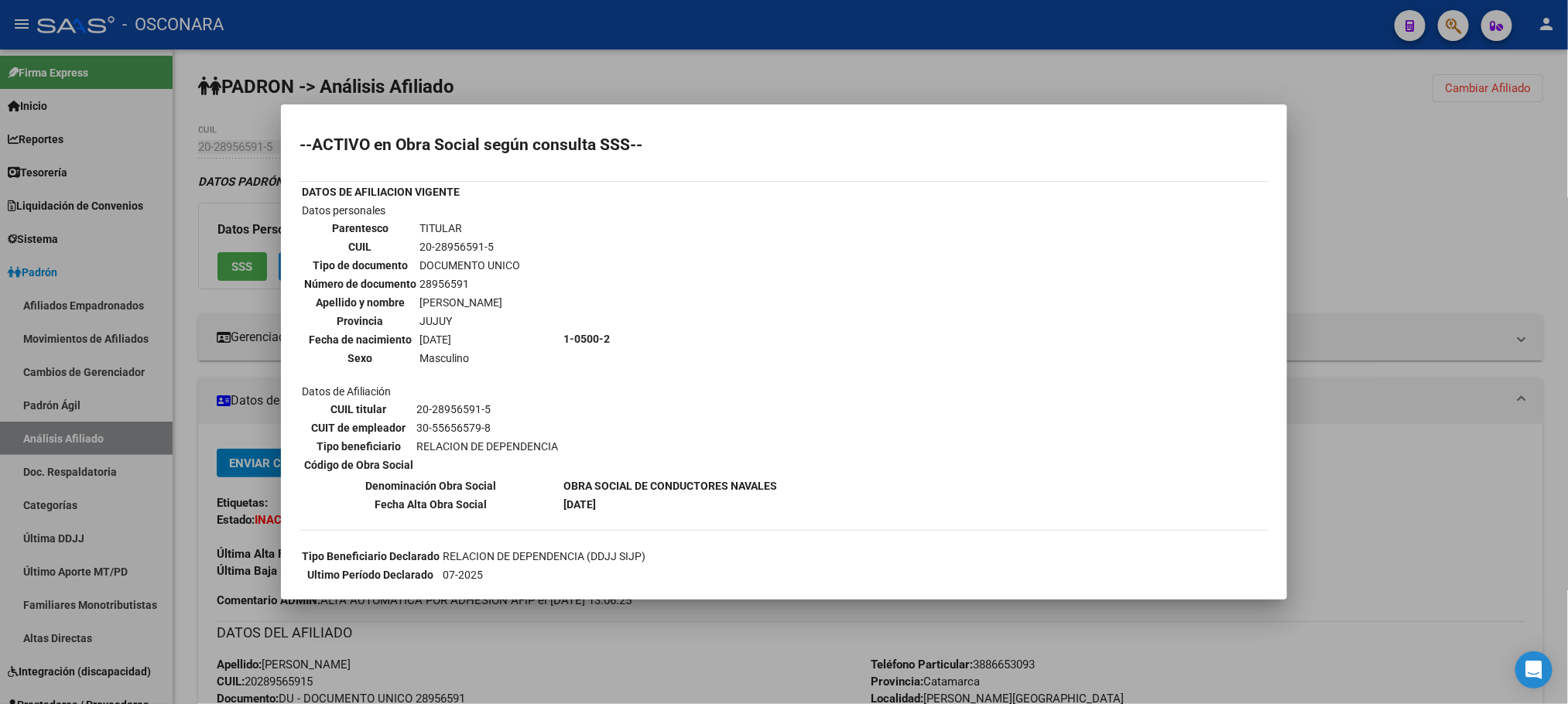
click at [724, 63] on div at bounding box center [784, 352] width 1568 height 704
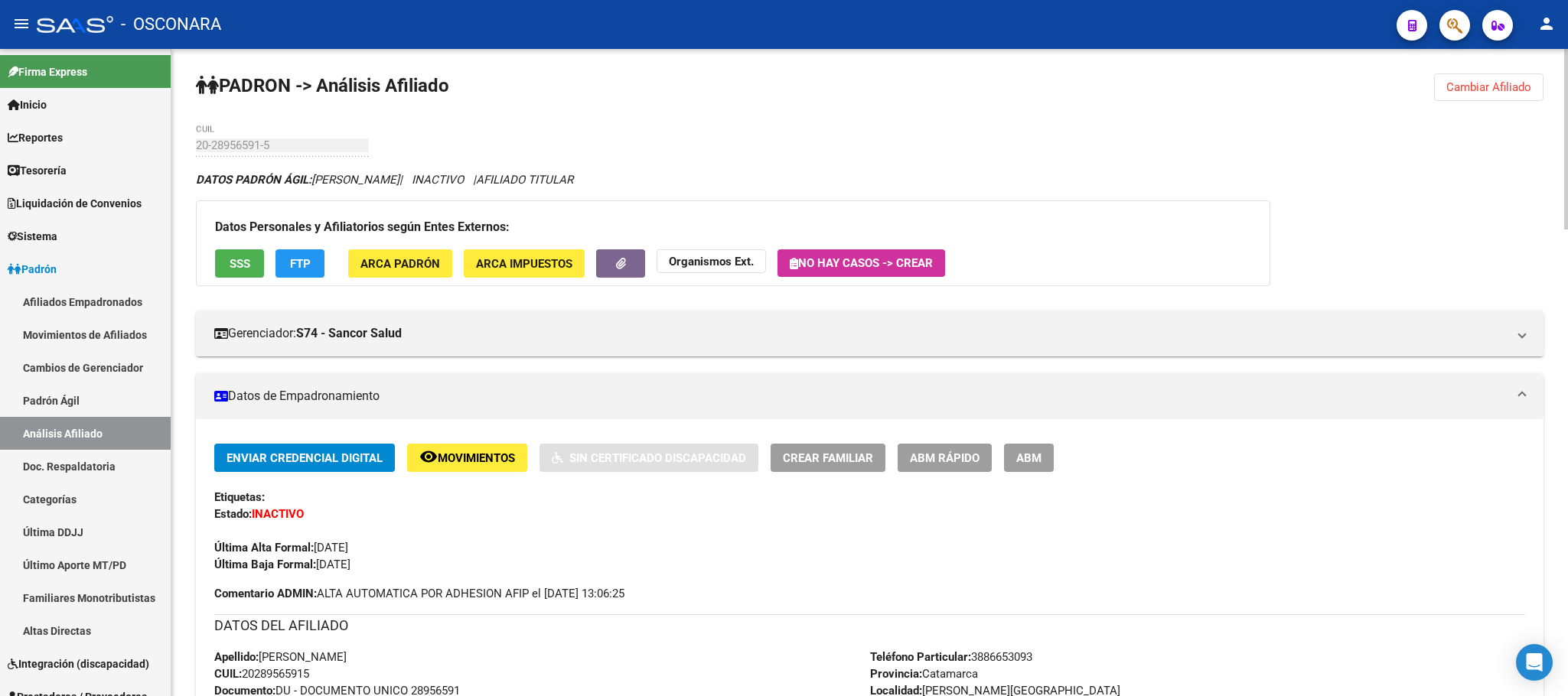
click at [235, 253] on button "SSS" at bounding box center [239, 263] width 49 height 28
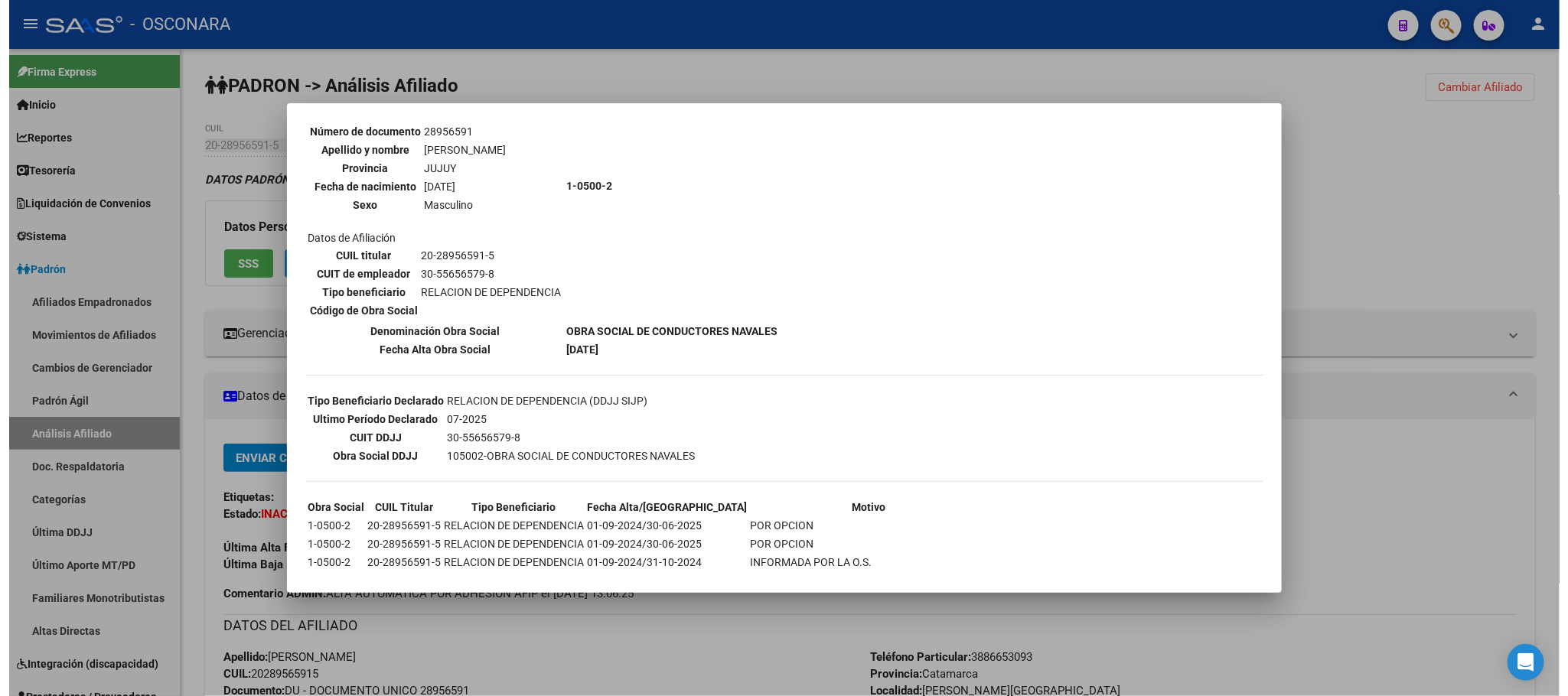
scroll to position [344, 0]
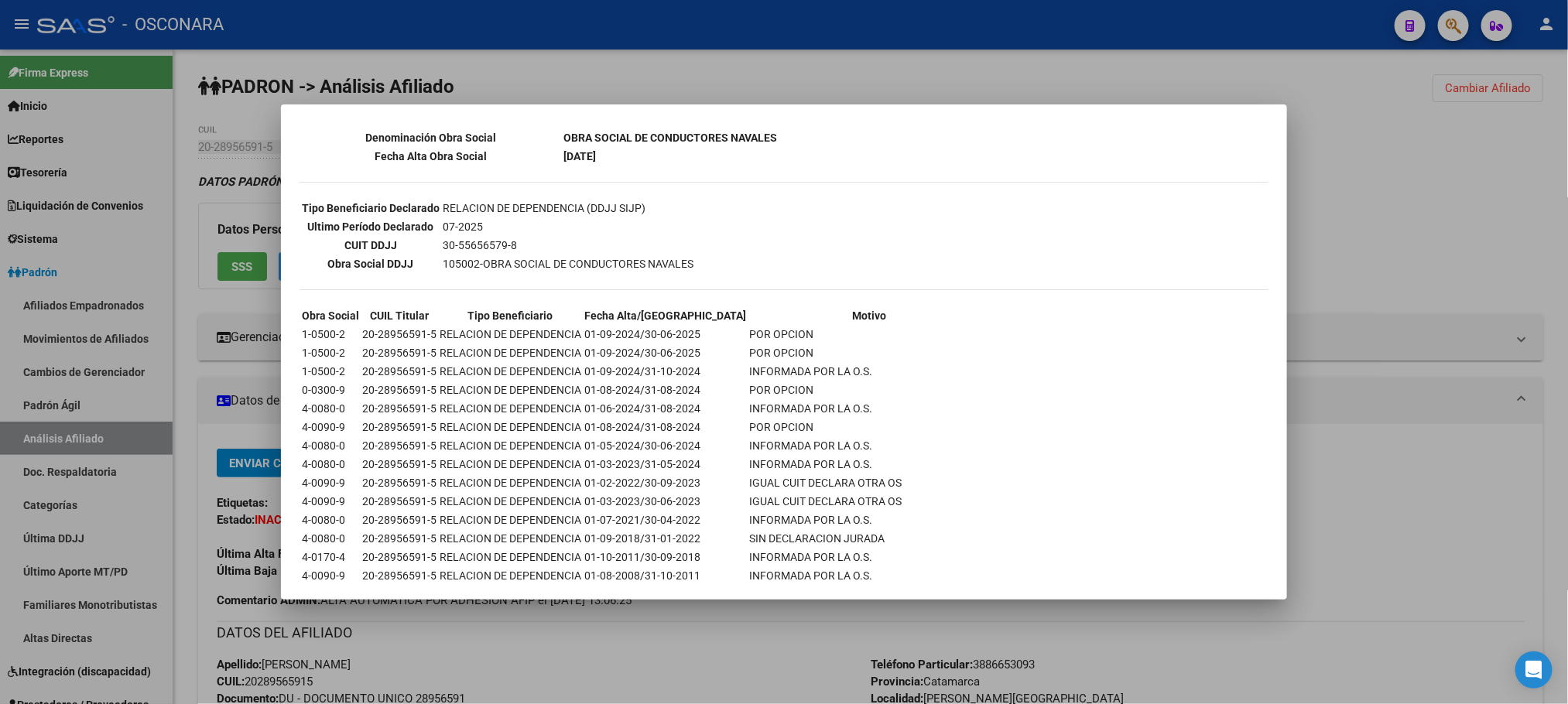
click at [709, 639] on div at bounding box center [784, 352] width 1568 height 704
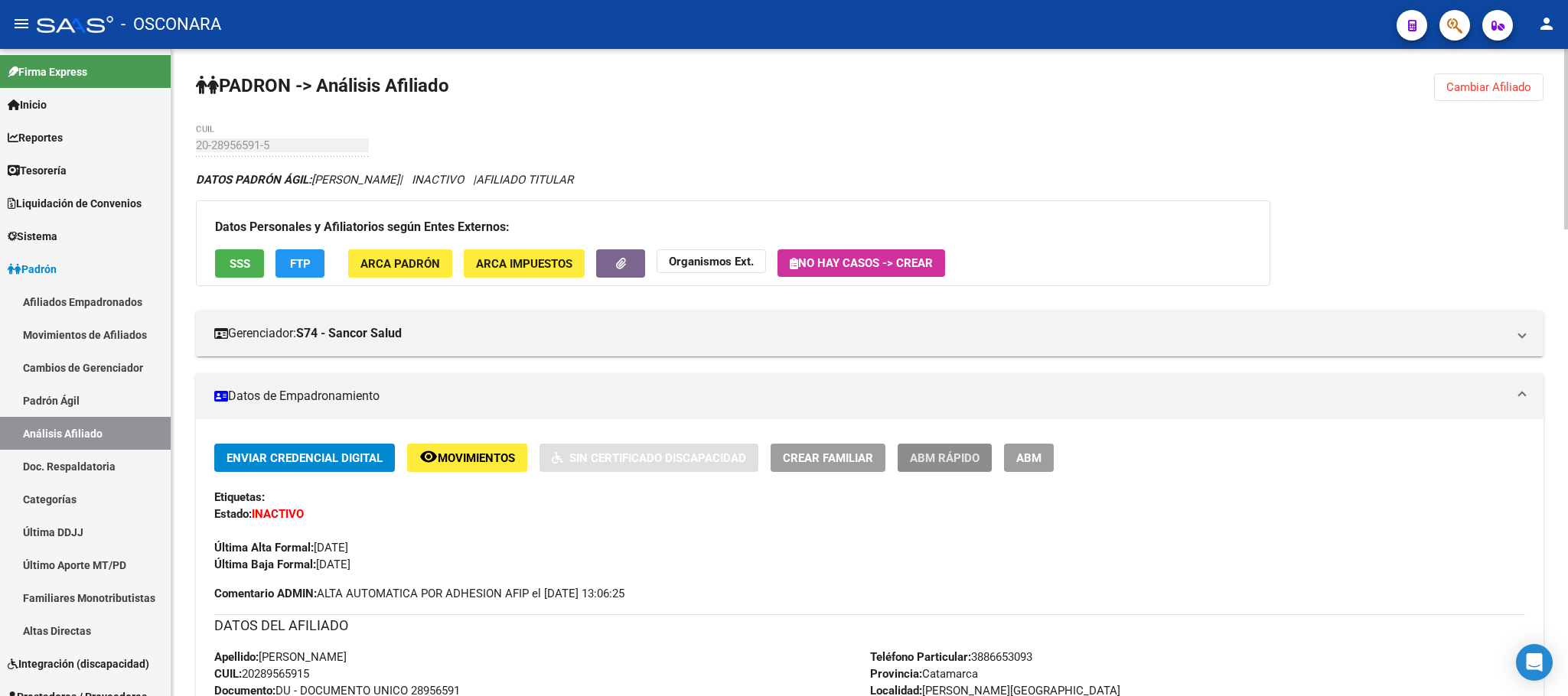
click at [960, 453] on span "ABM Rápido" at bounding box center [944, 458] width 70 height 14
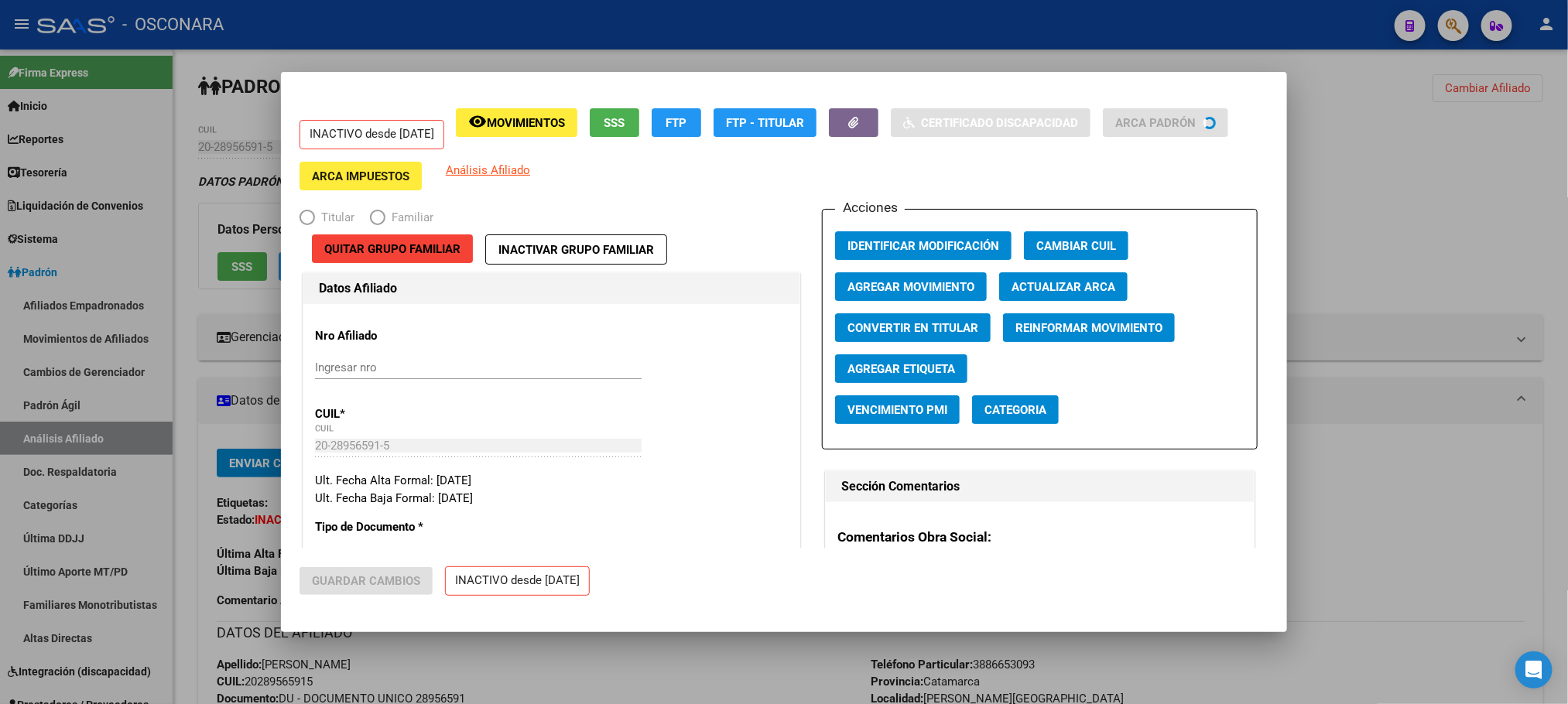
radio input "true"
type input "30-55656579-8"
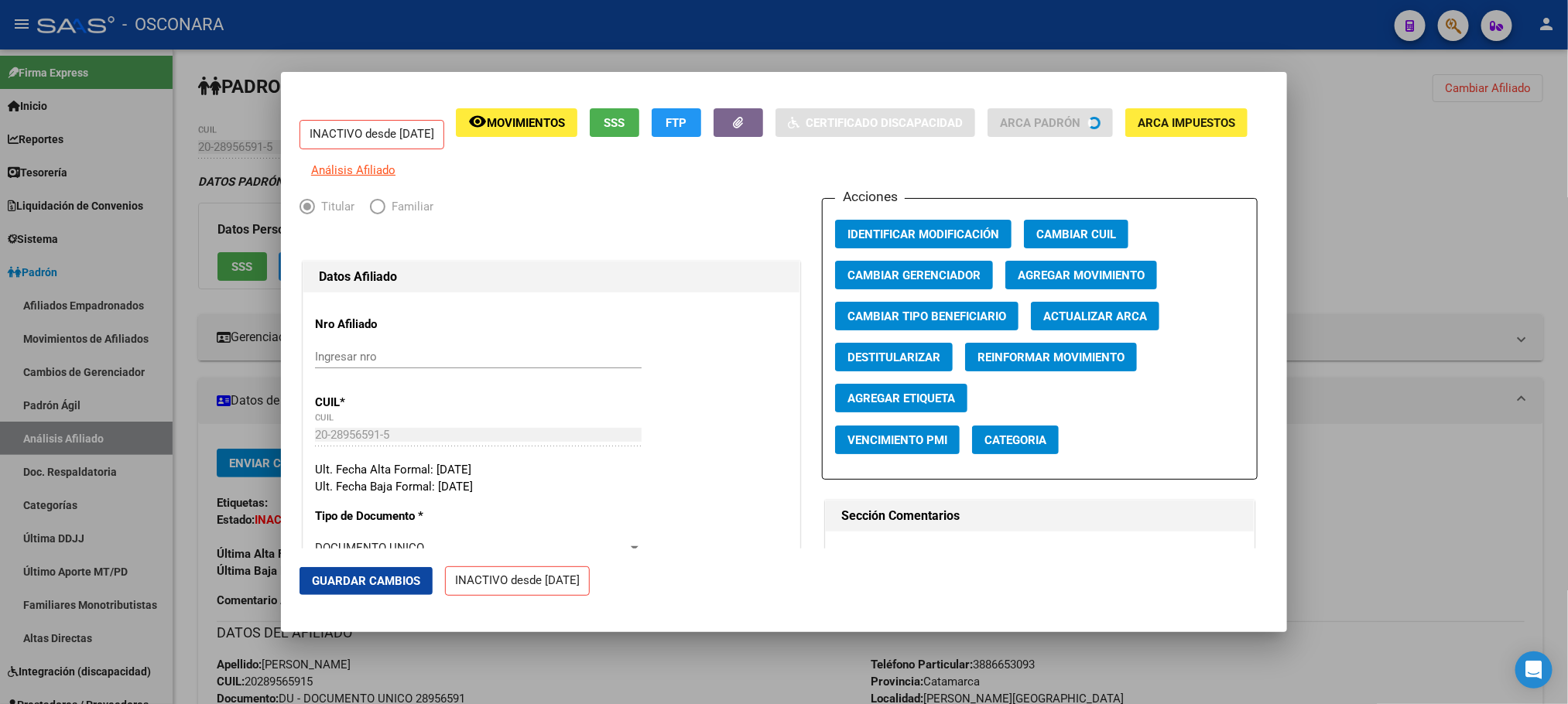
click at [750, 676] on div at bounding box center [784, 352] width 1568 height 704
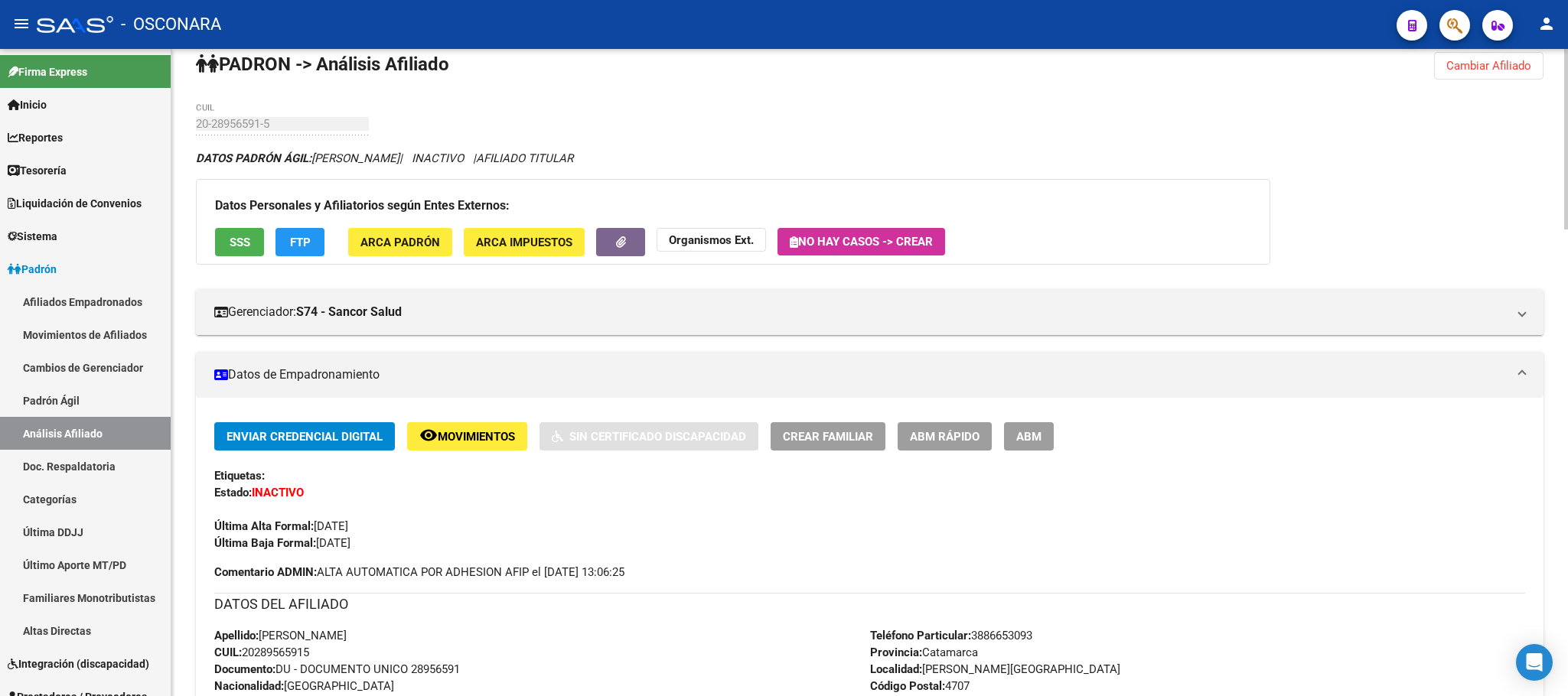
scroll to position [0, 0]
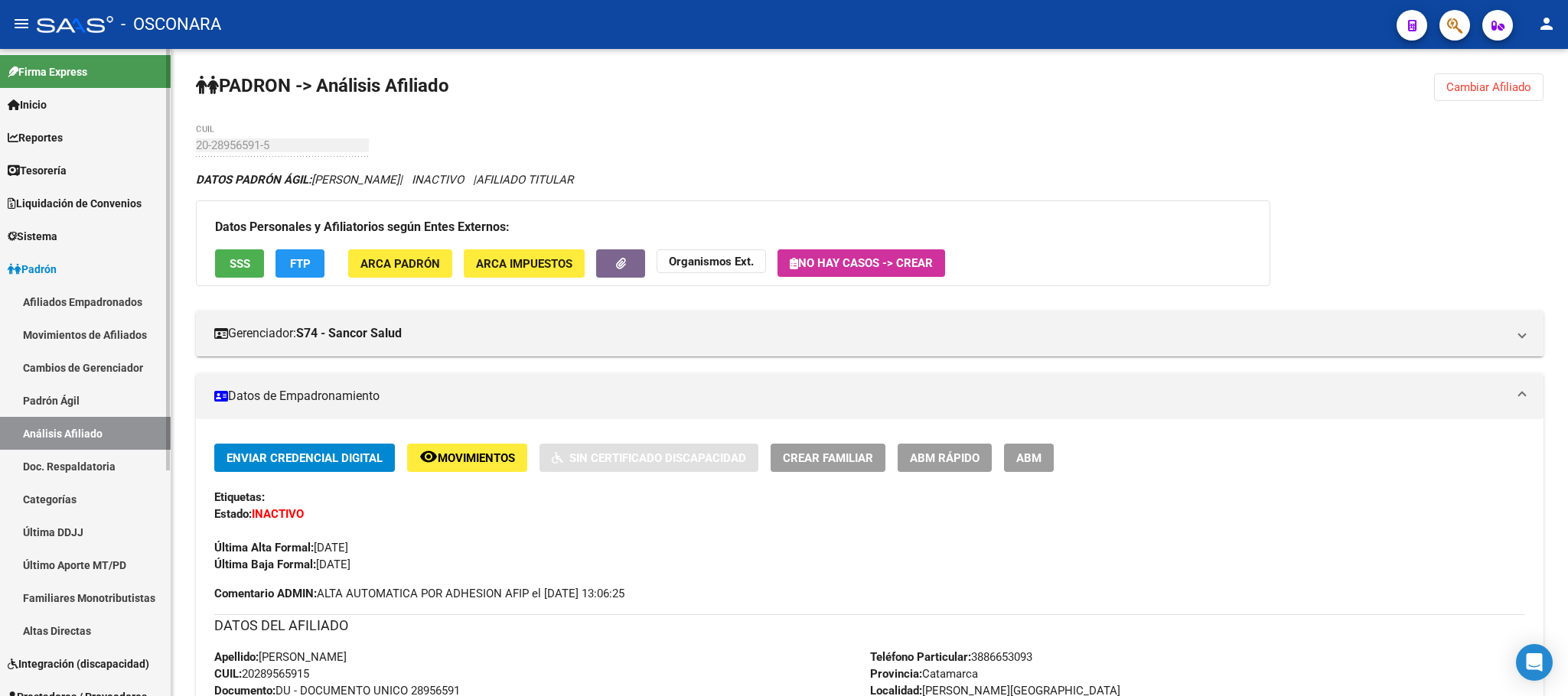
click at [109, 389] on link "Padrón Ágil" at bounding box center [85, 400] width 171 height 33
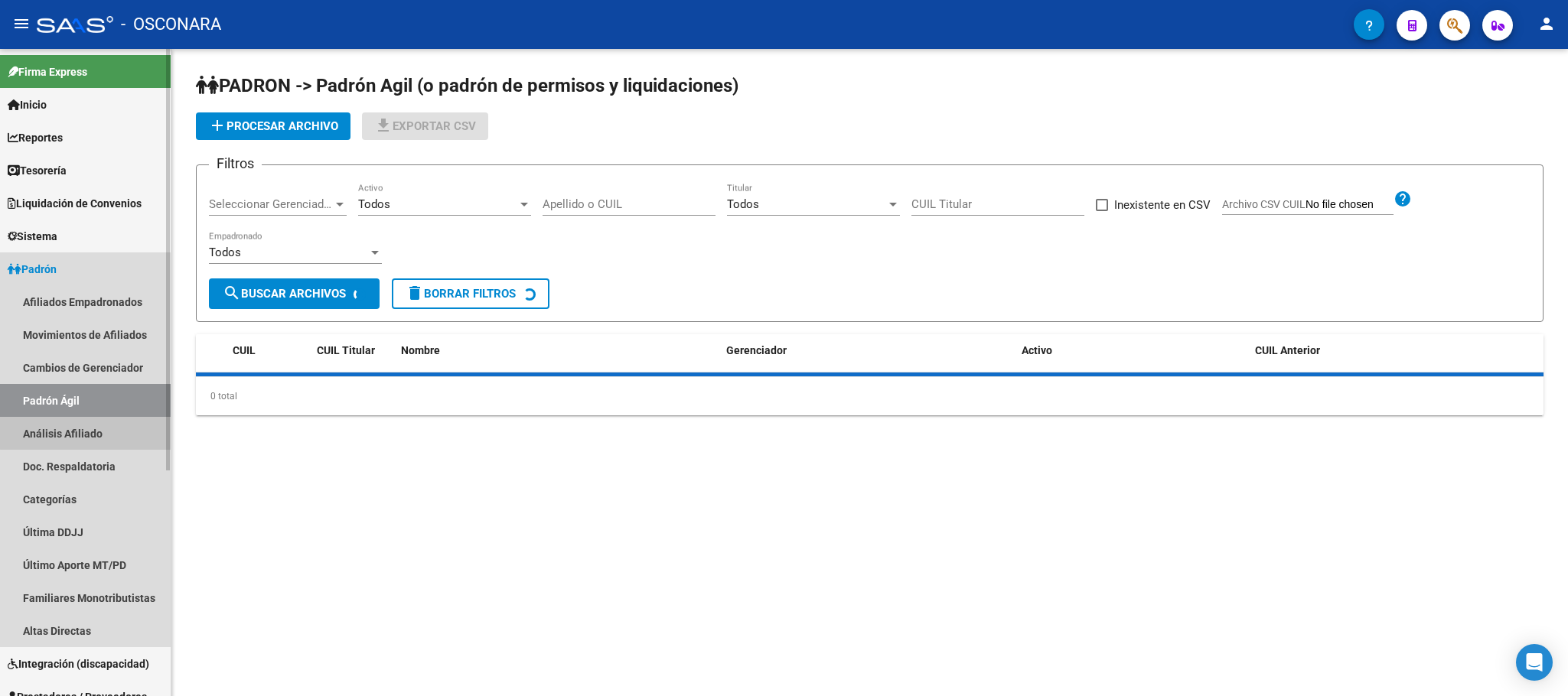
click at [103, 418] on link "Análisis Afiliado" at bounding box center [85, 433] width 171 height 33
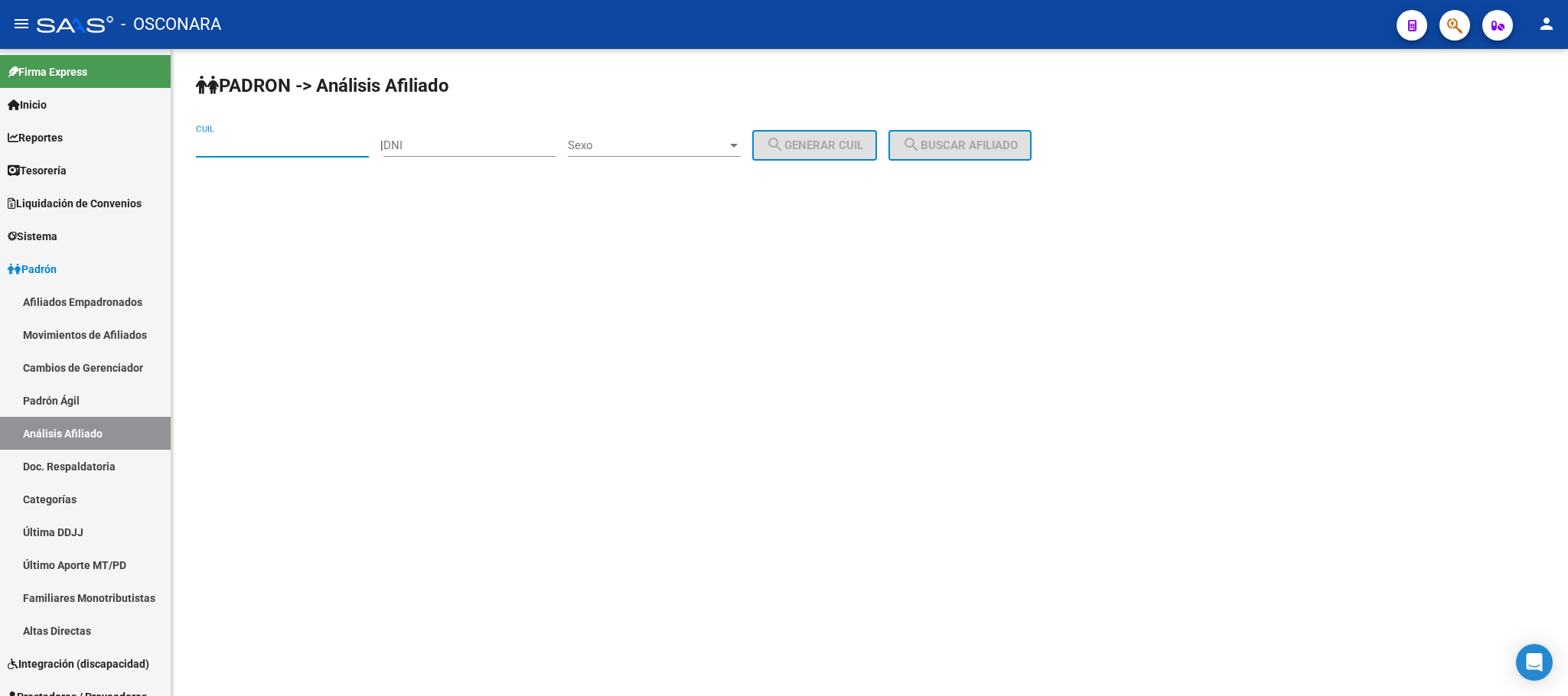
click at [306, 145] on input "CUIL" at bounding box center [282, 145] width 173 height 14
paste input "20-32860164-9"
type input "20-32860164-9"
click at [913, 147] on button "search Buscar afiliado" at bounding box center [960, 145] width 143 height 31
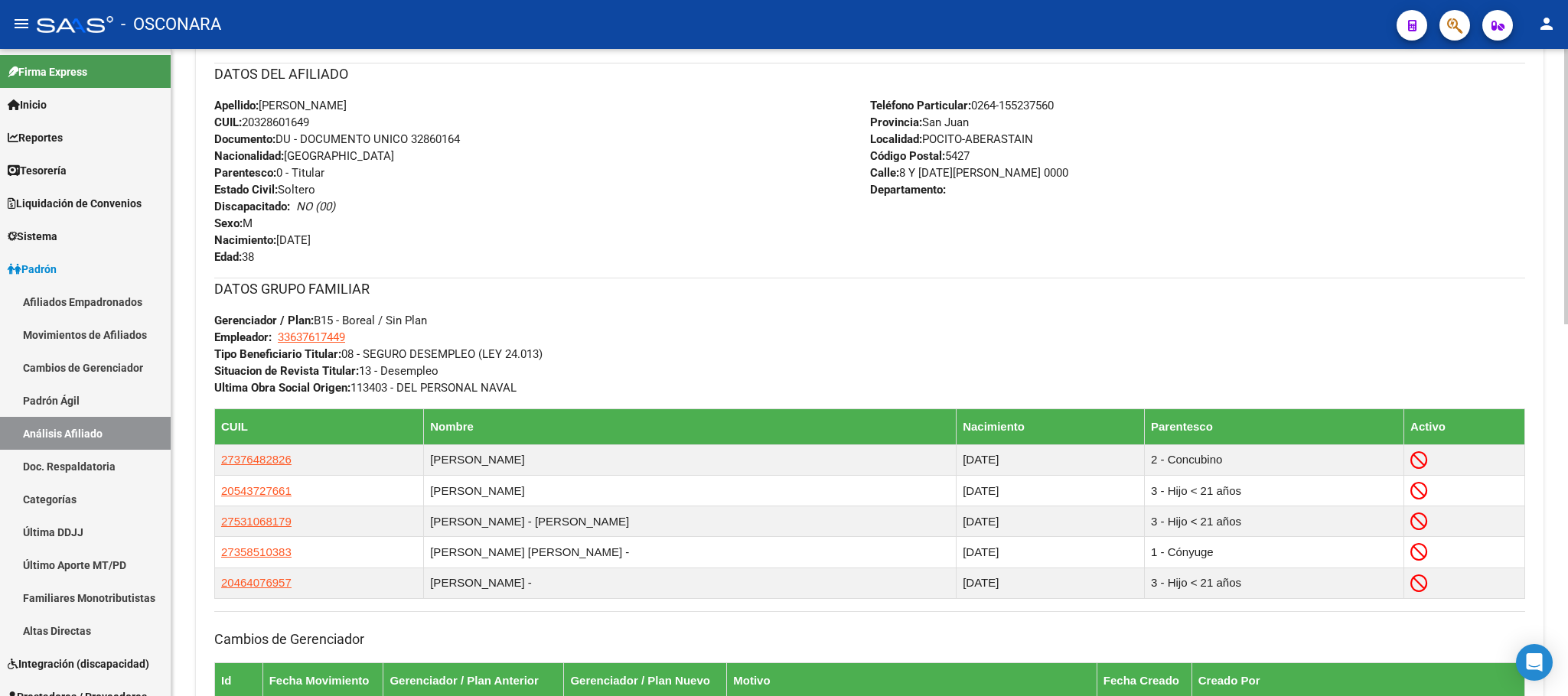
scroll to position [875, 0]
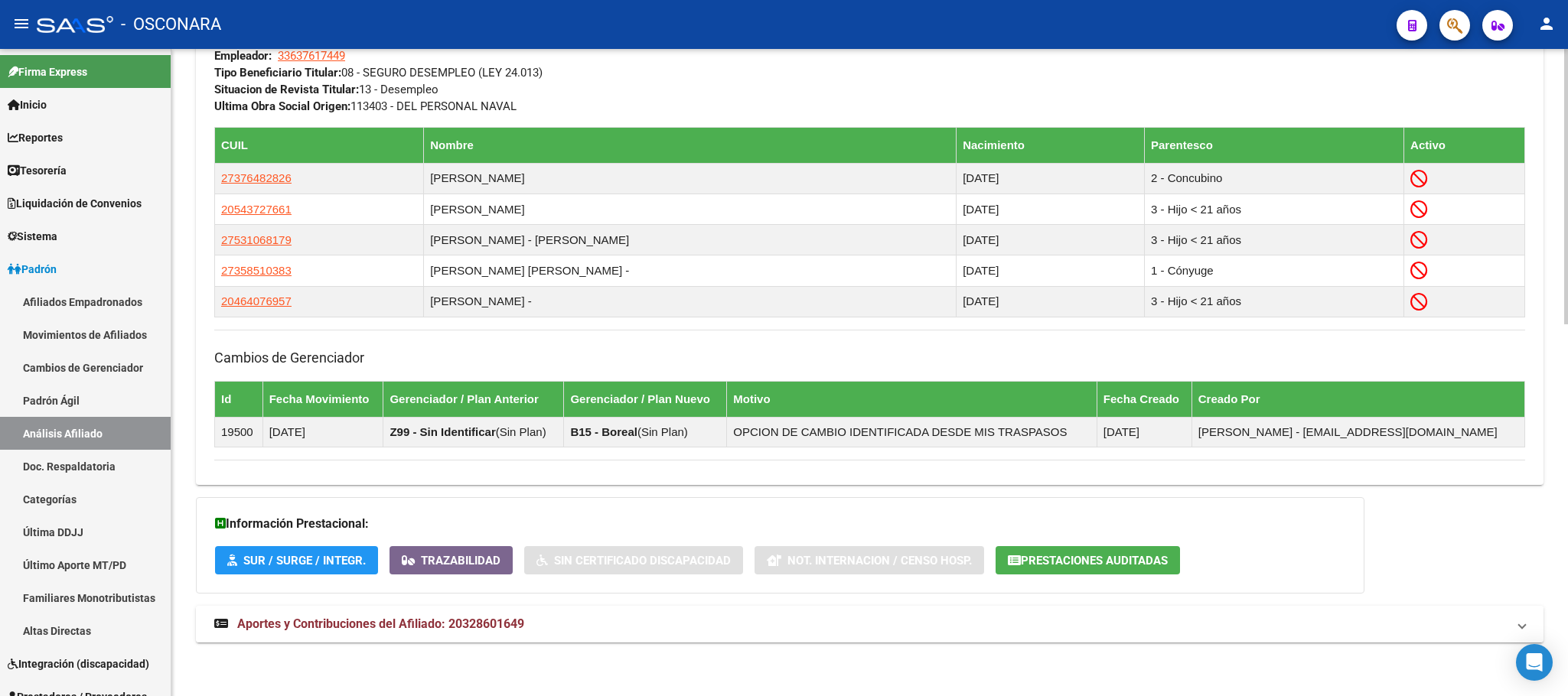
click at [444, 617] on span "Aportes y Contribuciones del Afiliado: 20328601649" at bounding box center [381, 624] width 287 height 14
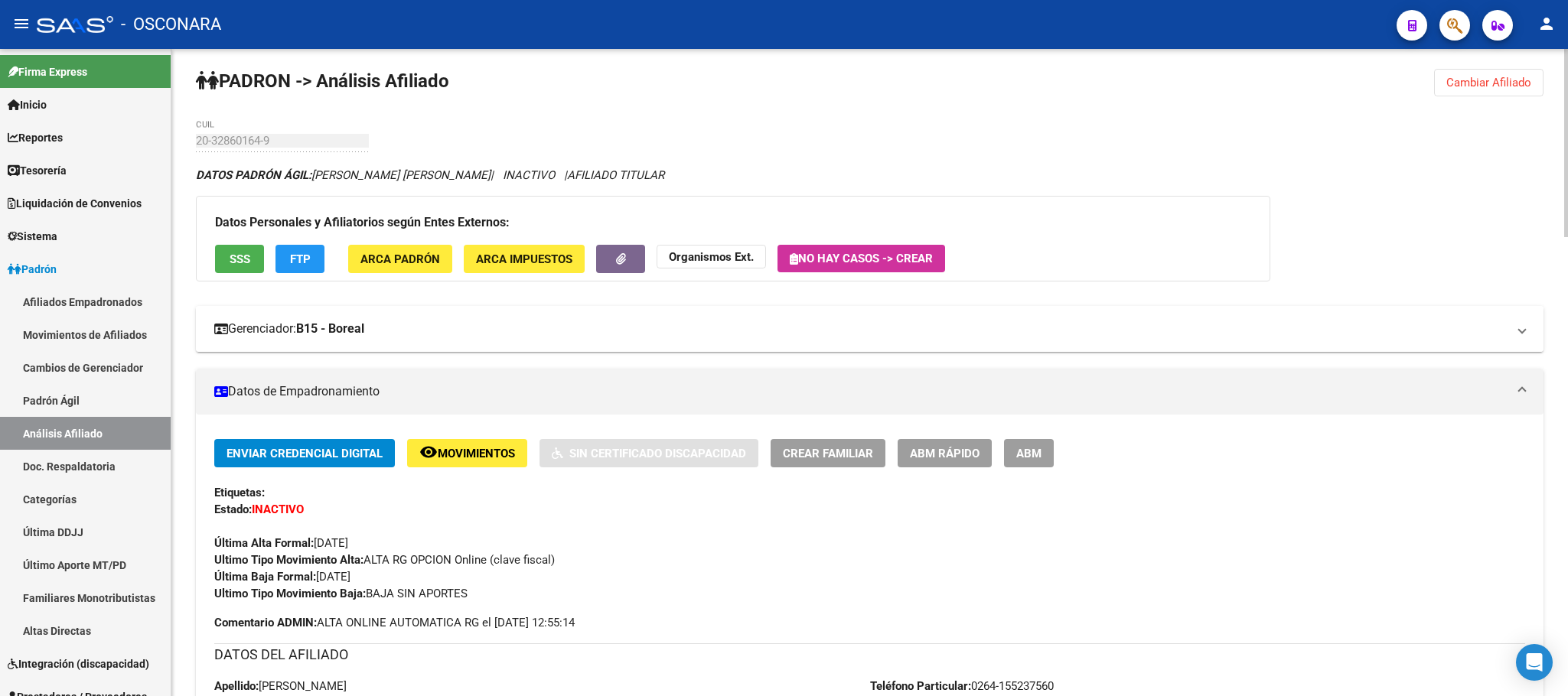
scroll to position [0, 0]
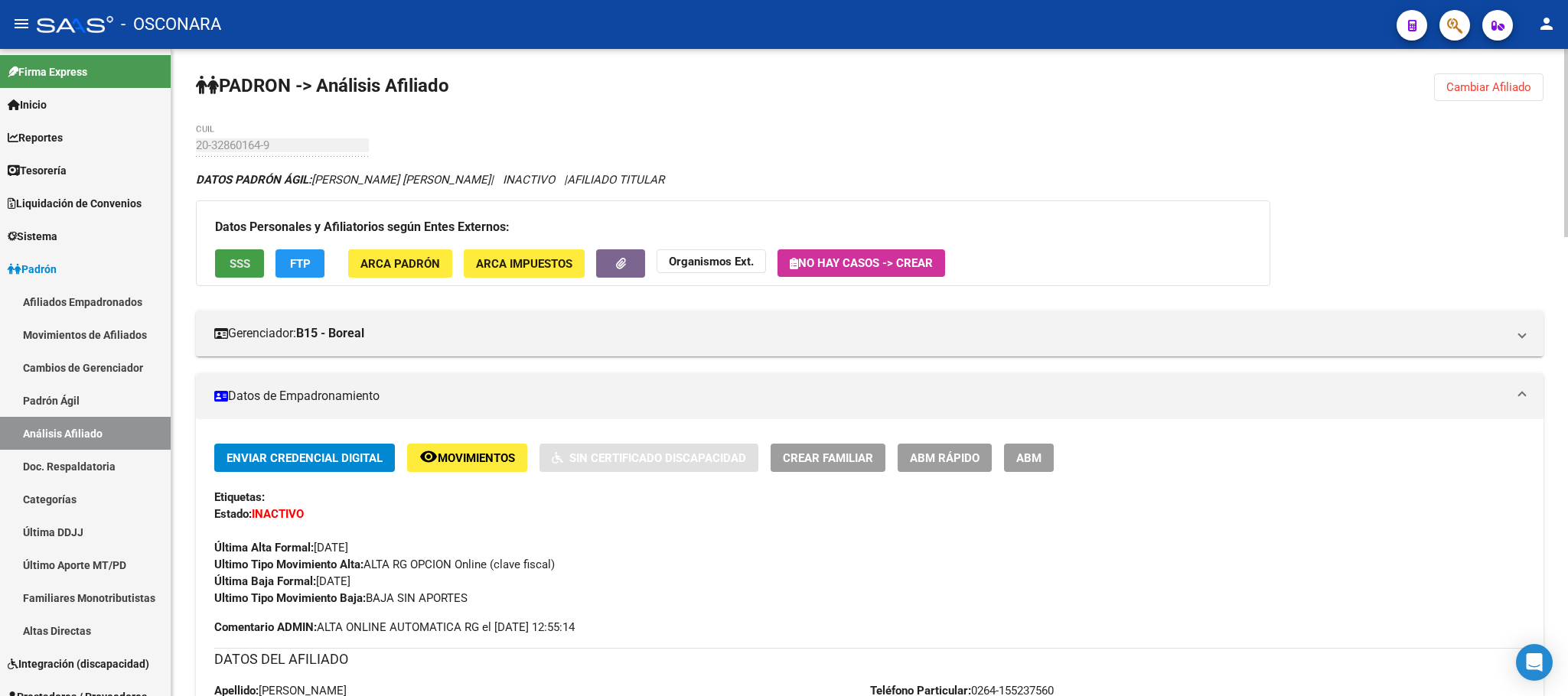
click at [234, 255] on button "SSS" at bounding box center [239, 263] width 49 height 28
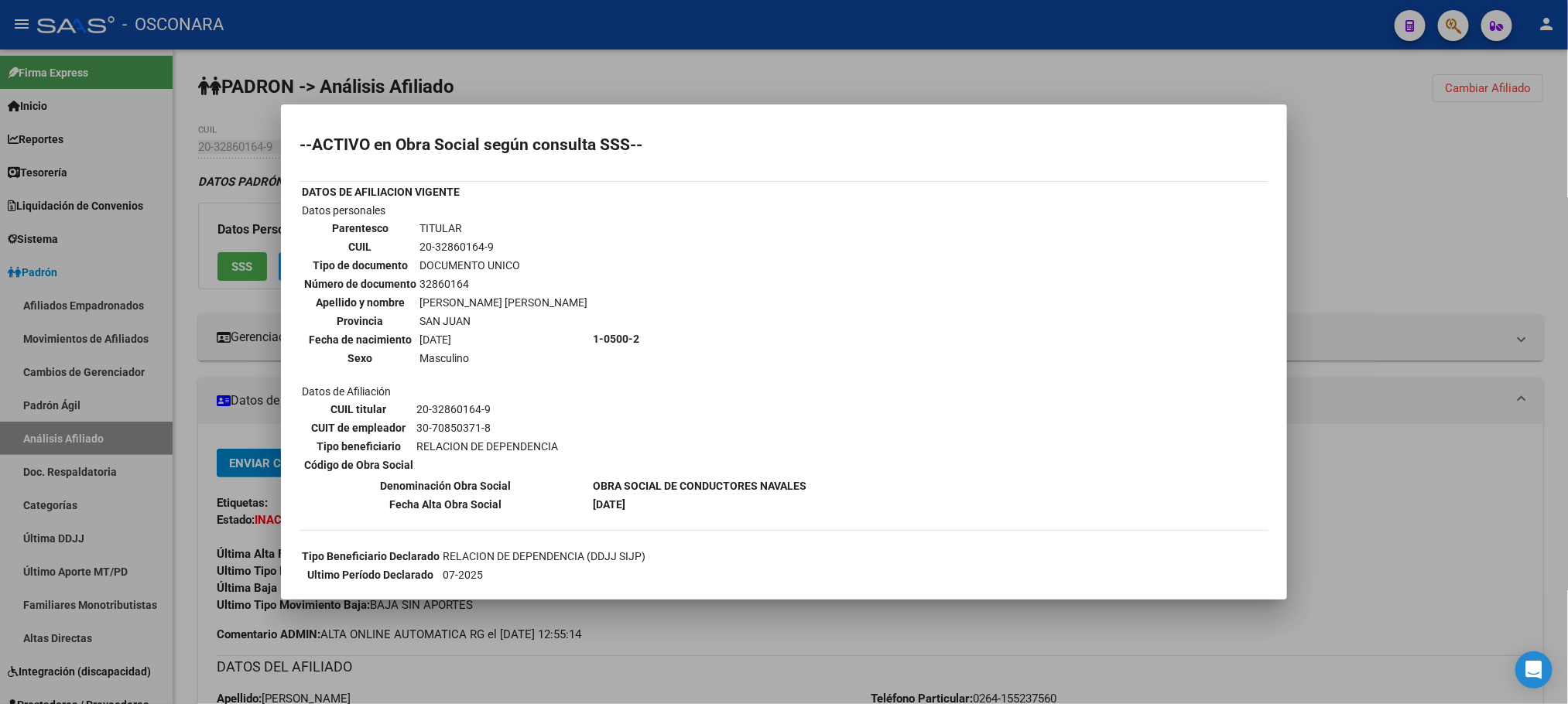
click at [1094, 652] on div at bounding box center [784, 352] width 1568 height 704
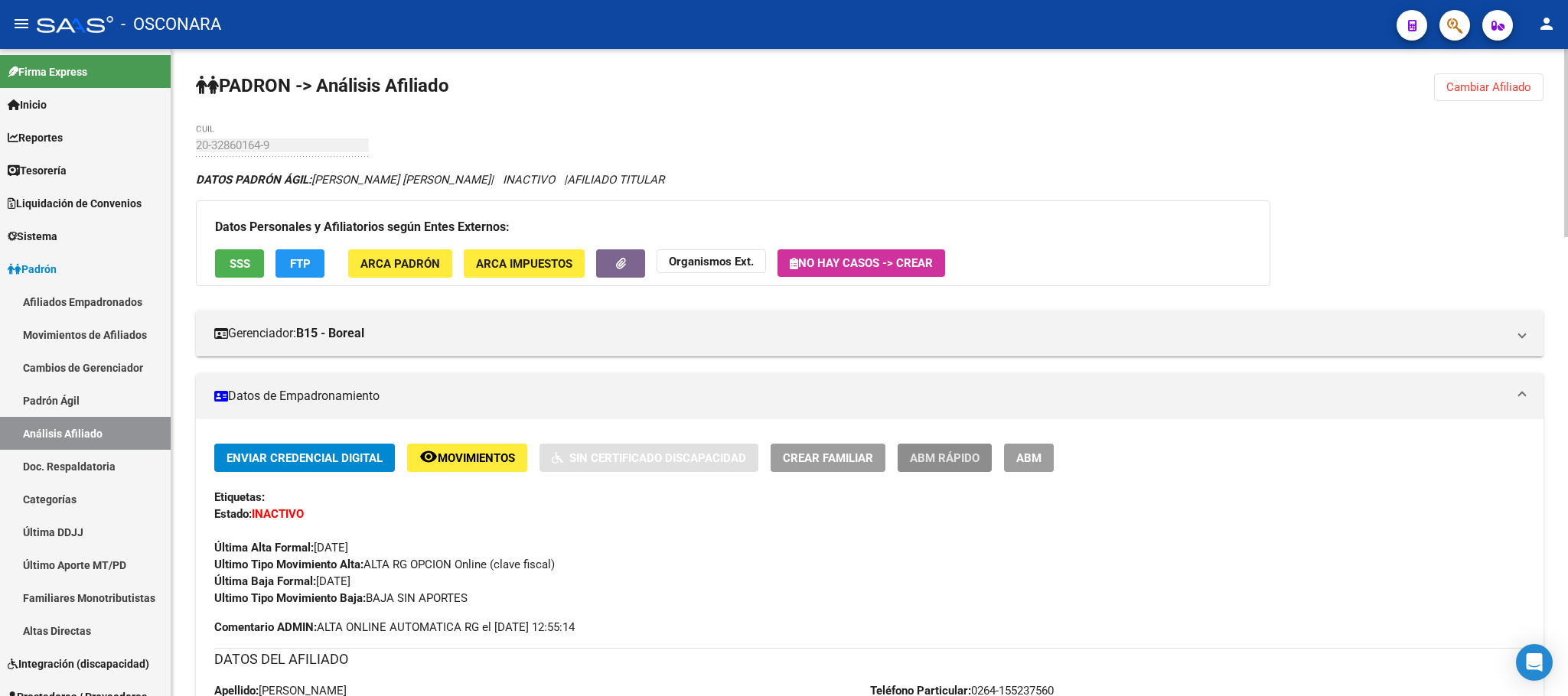
click at [973, 463] on span "ABM Rápido" at bounding box center [944, 458] width 70 height 14
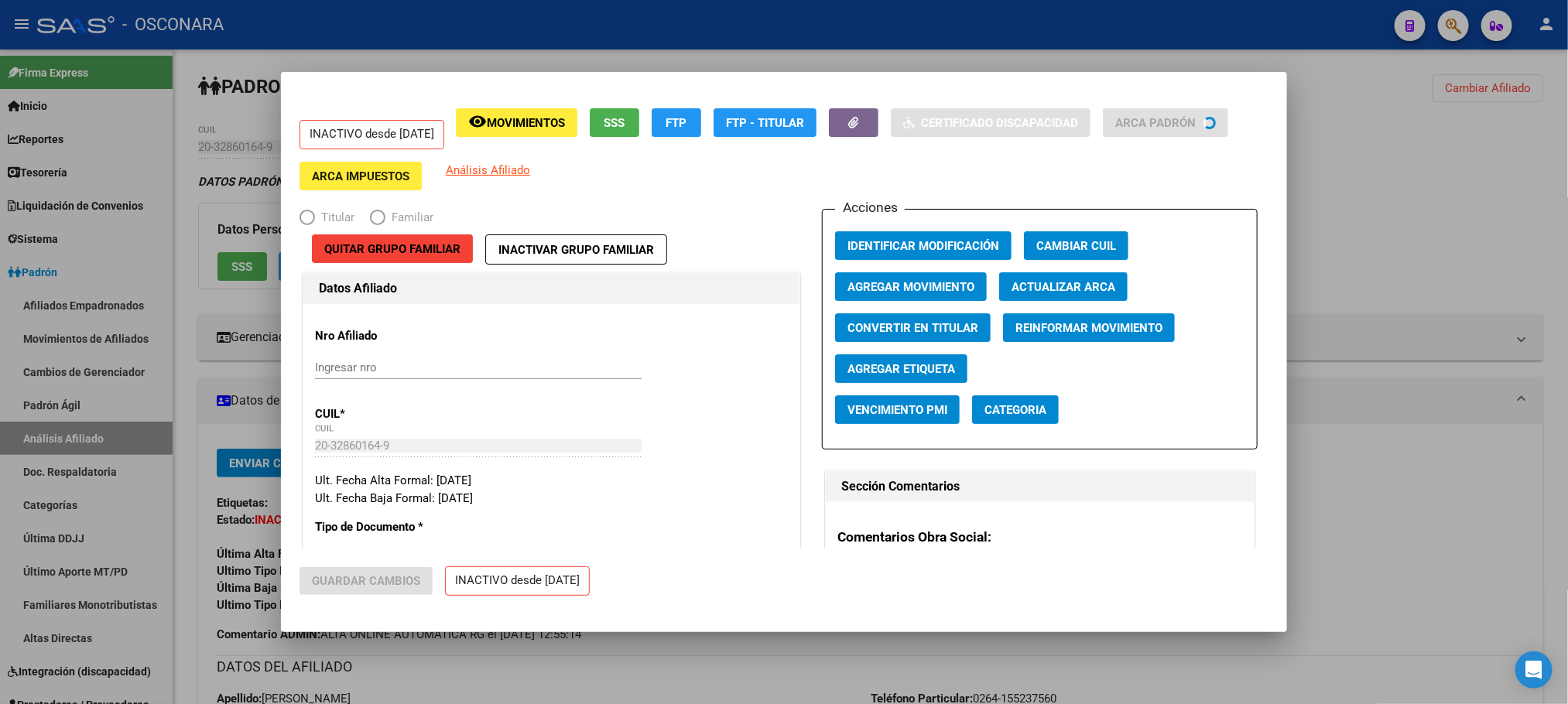
radio input "true"
type input "33-63761744-9"
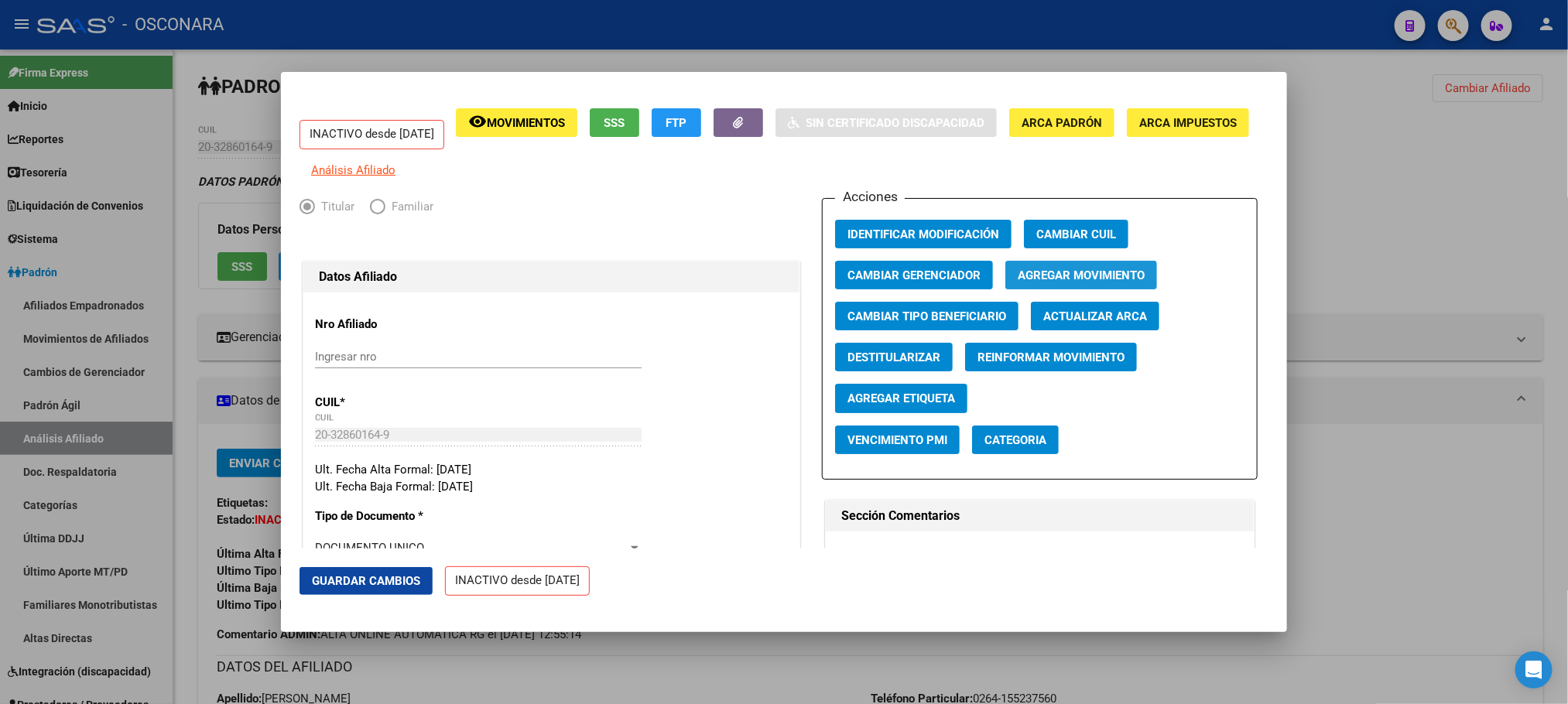
click at [1084, 282] on span "Agregar Movimiento" at bounding box center [1081, 276] width 127 height 14
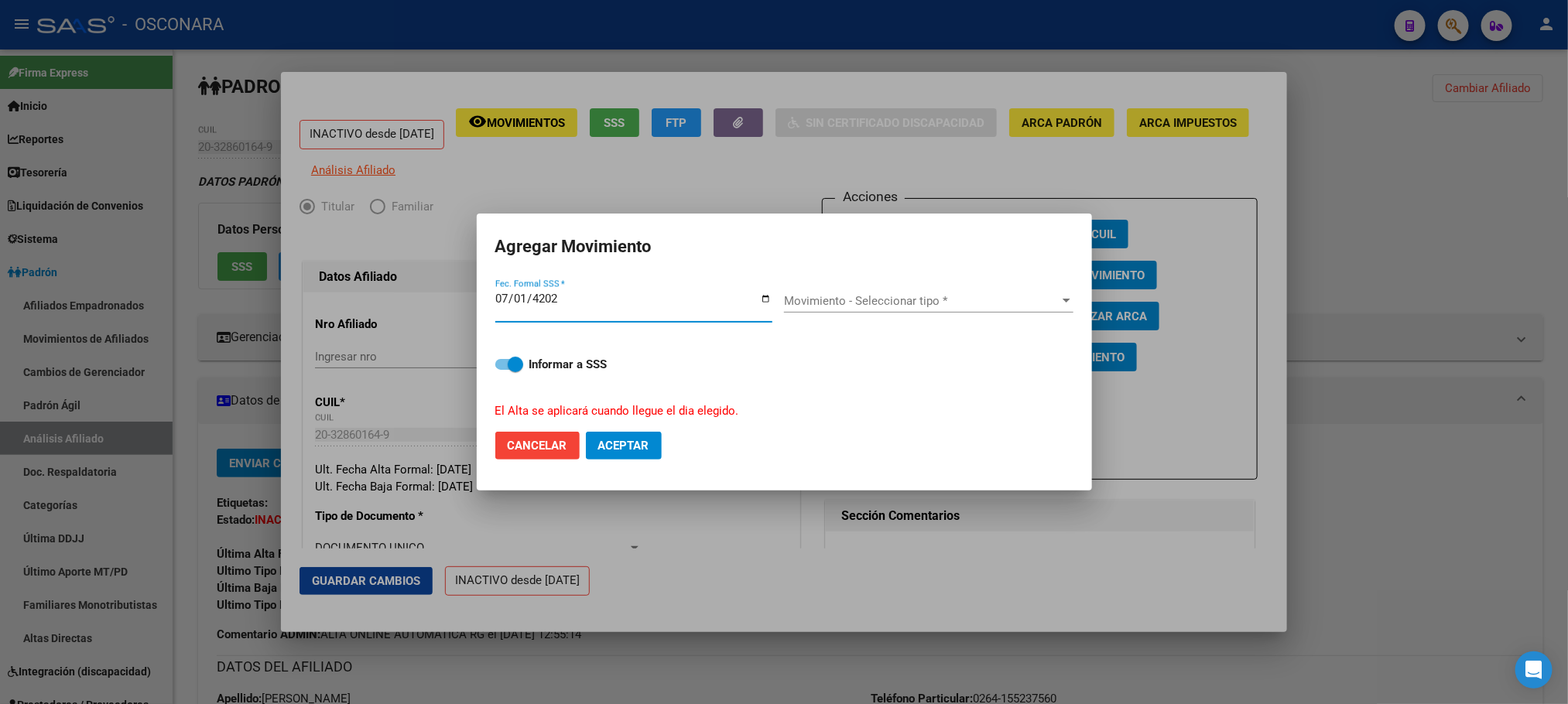
type input "[DATE]"
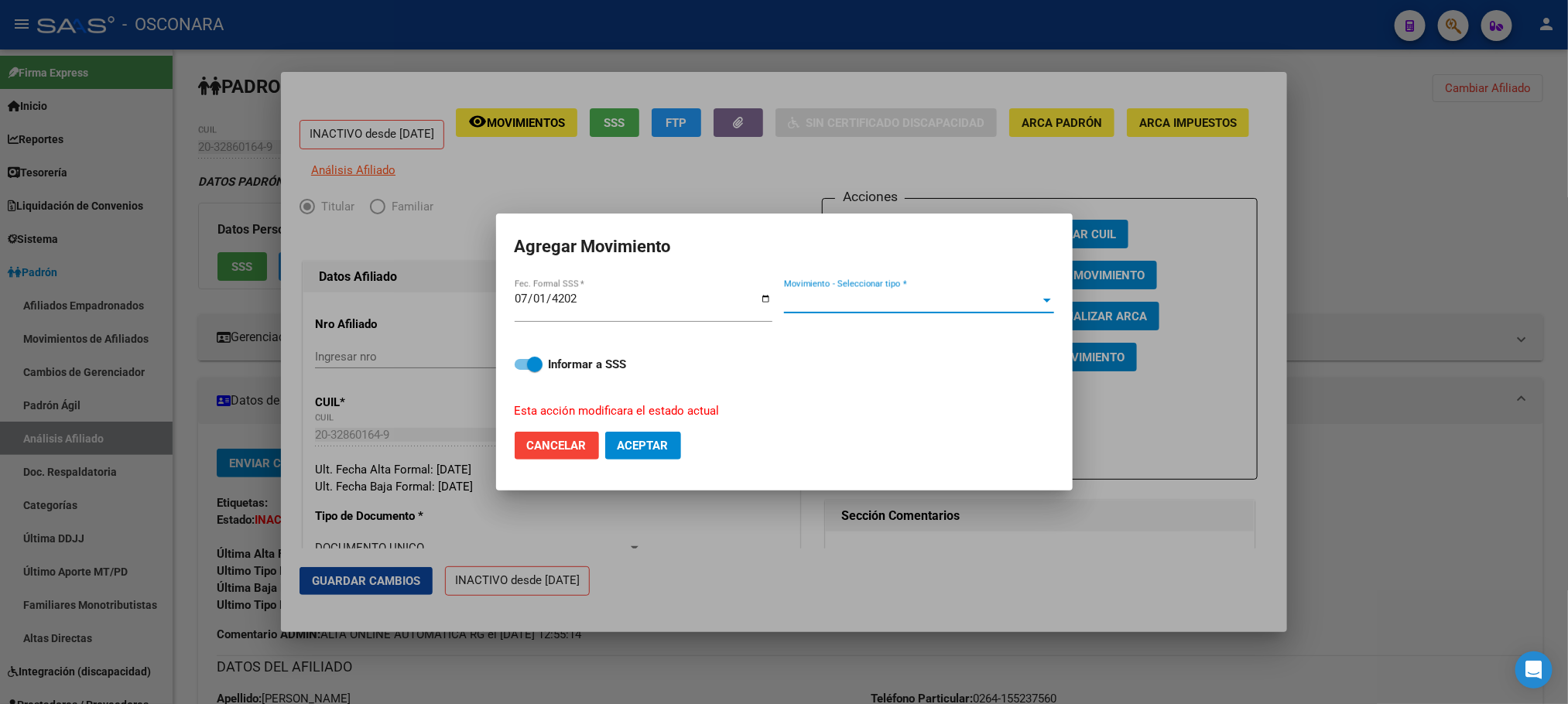
click at [945, 298] on span "Movimiento - Seleccionar tipo *" at bounding box center [912, 301] width 256 height 14
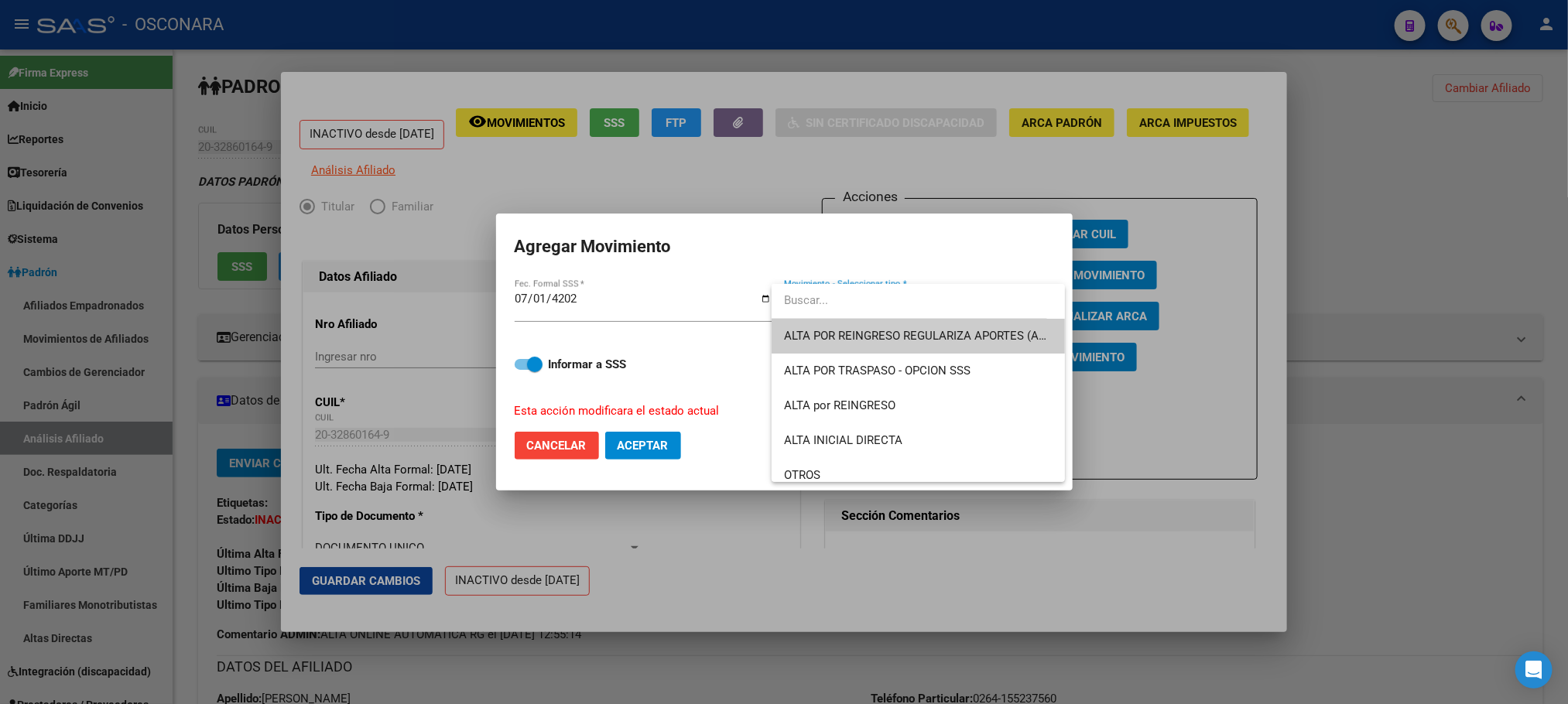
click at [945, 323] on span "ALTA POR REINGRESO REGULARIZA APORTES (AFIP)" at bounding box center [918, 336] width 269 height 35
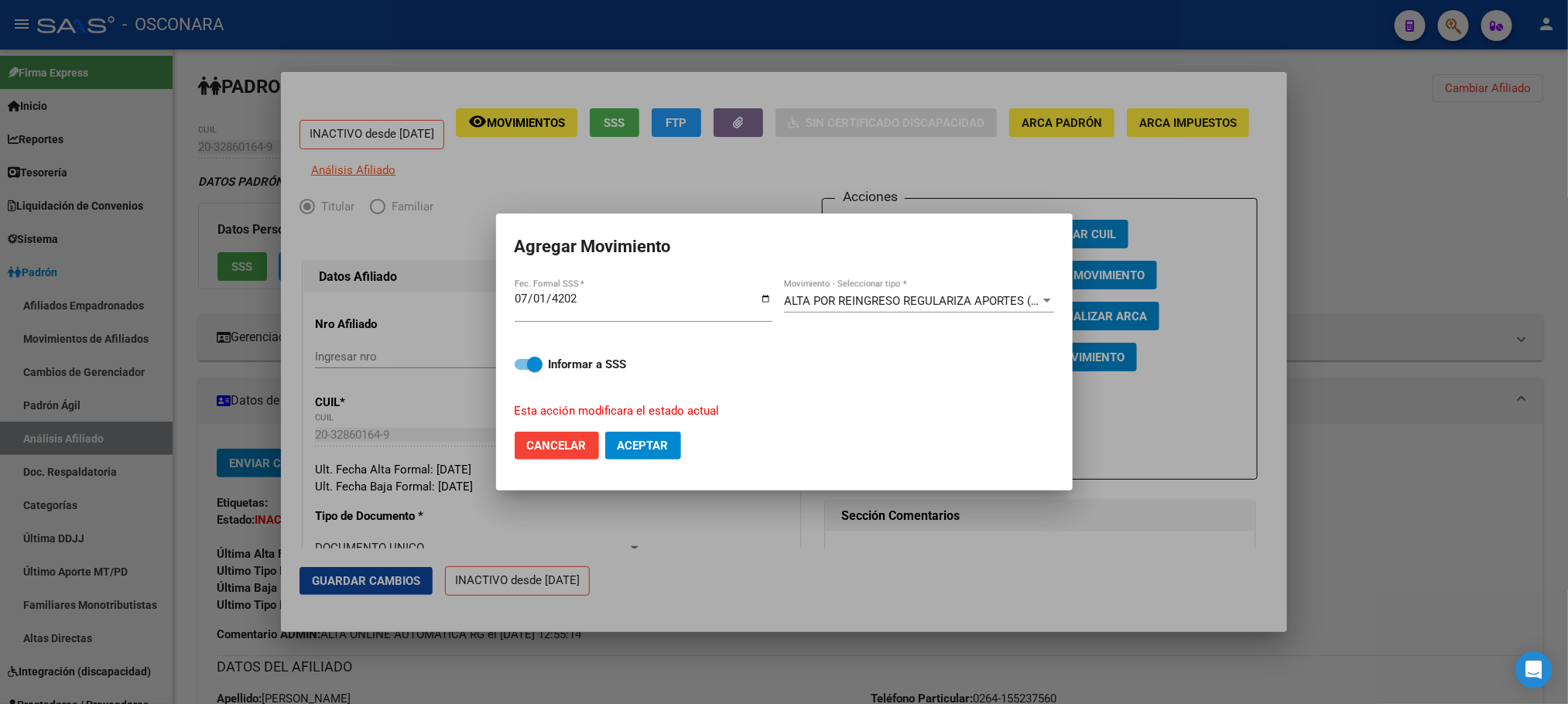
click at [513, 363] on mat-dialog-content "[DATE] Fec. Formal SSS * ALTA POR REINGRESO REGULARIZA APORTES (AFIP) Movimient…" at bounding box center [784, 348] width 577 height 142
click at [514, 365] on mat-dialog-content "[DATE] Fec. Formal SSS * ALTA POR REINGRESO REGULARIZA APORTES (AFIP) Movimient…" at bounding box center [784, 348] width 577 height 142
click at [521, 371] on label "Informar a SSS" at bounding box center [784, 364] width 539 height 18
click at [522, 371] on input "Informar a SSS" at bounding box center [522, 370] width 1 height 1
checkbox input "false"
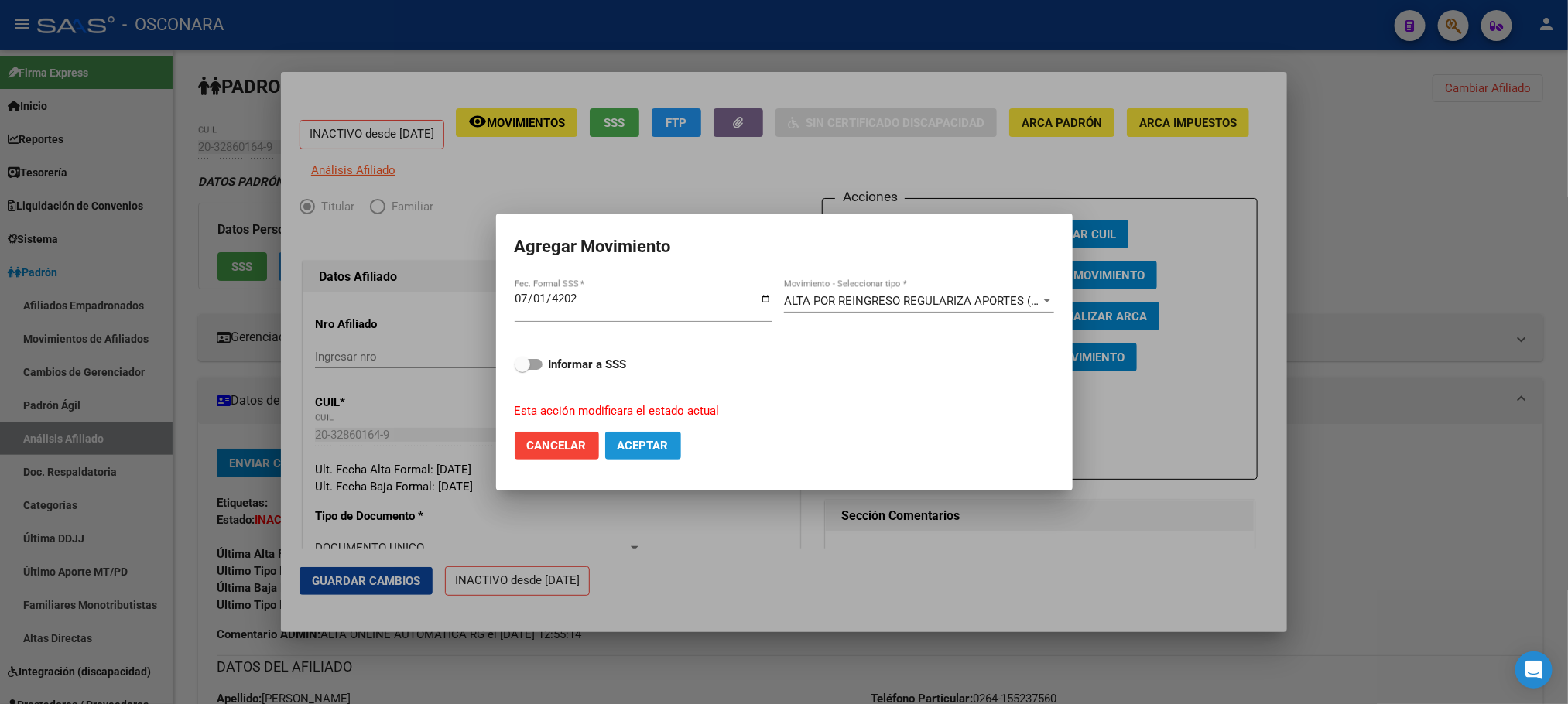
click at [634, 450] on span "Aceptar" at bounding box center [643, 445] width 51 height 14
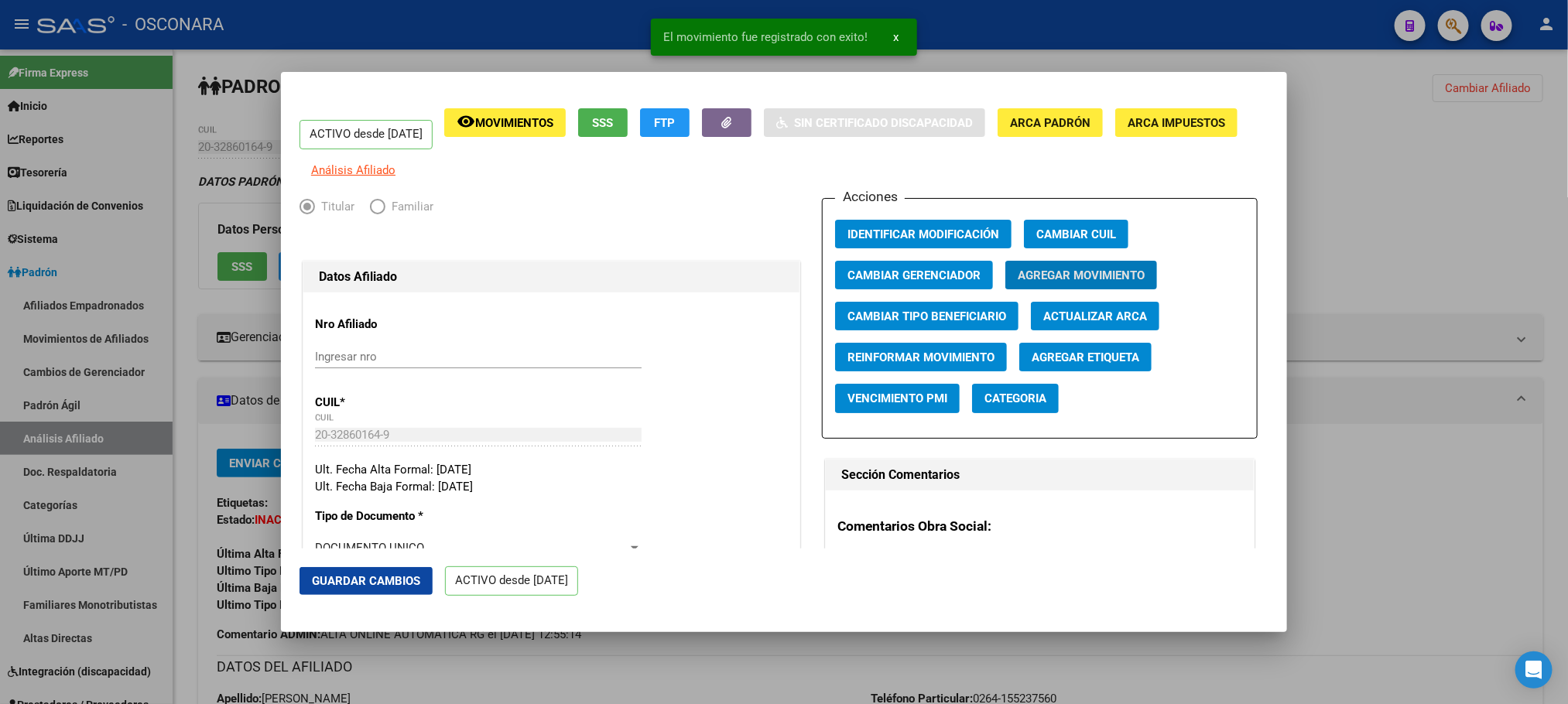
click at [374, 583] on span "Guardar Cambios" at bounding box center [366, 581] width 108 height 14
click at [662, 632] on mat-dialog-container "ACTIVO desde 01/07/2025 remove_red_eye Movimientos SSS FTP Sin Certificado Disc…" at bounding box center [784, 352] width 1006 height 560
click at [806, 665] on div at bounding box center [784, 352] width 1568 height 704
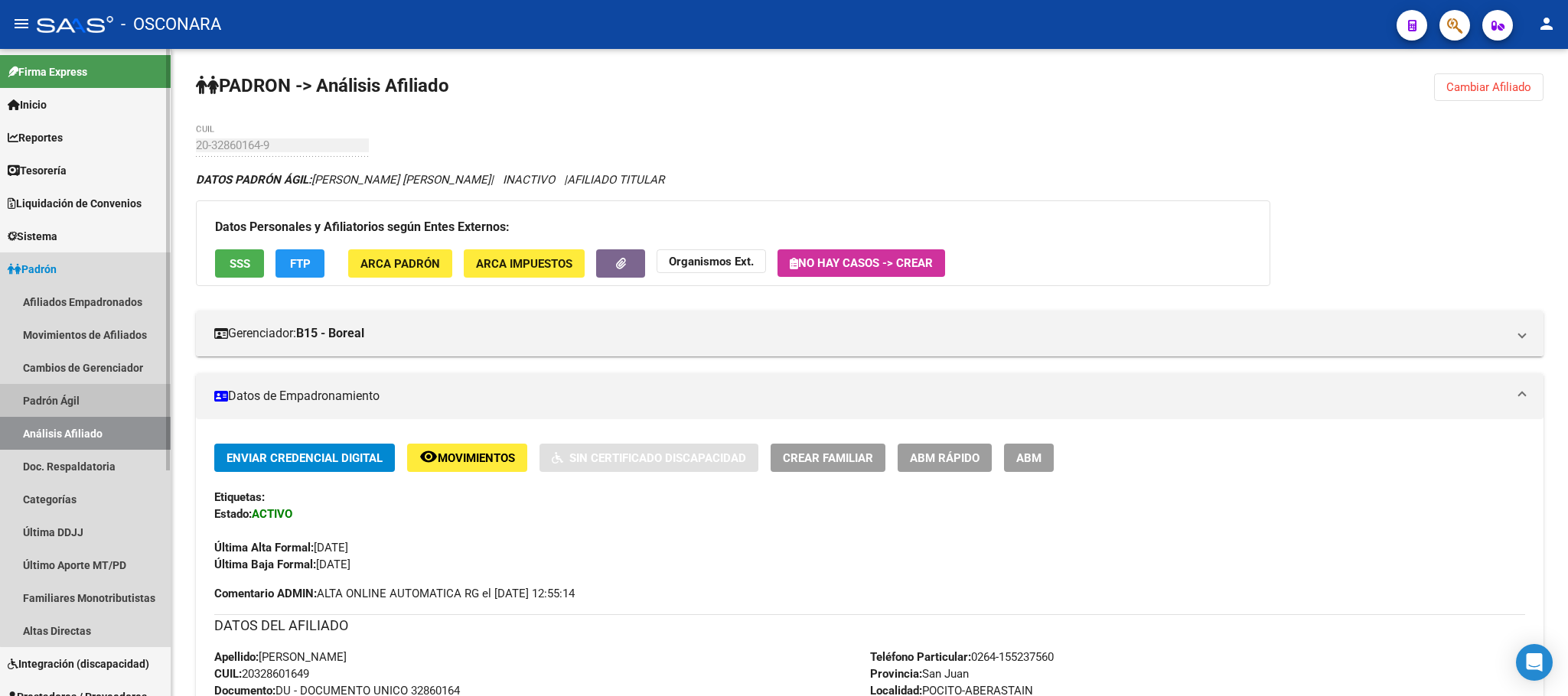
click at [127, 386] on link "Padrón Ágil" at bounding box center [85, 400] width 171 height 33
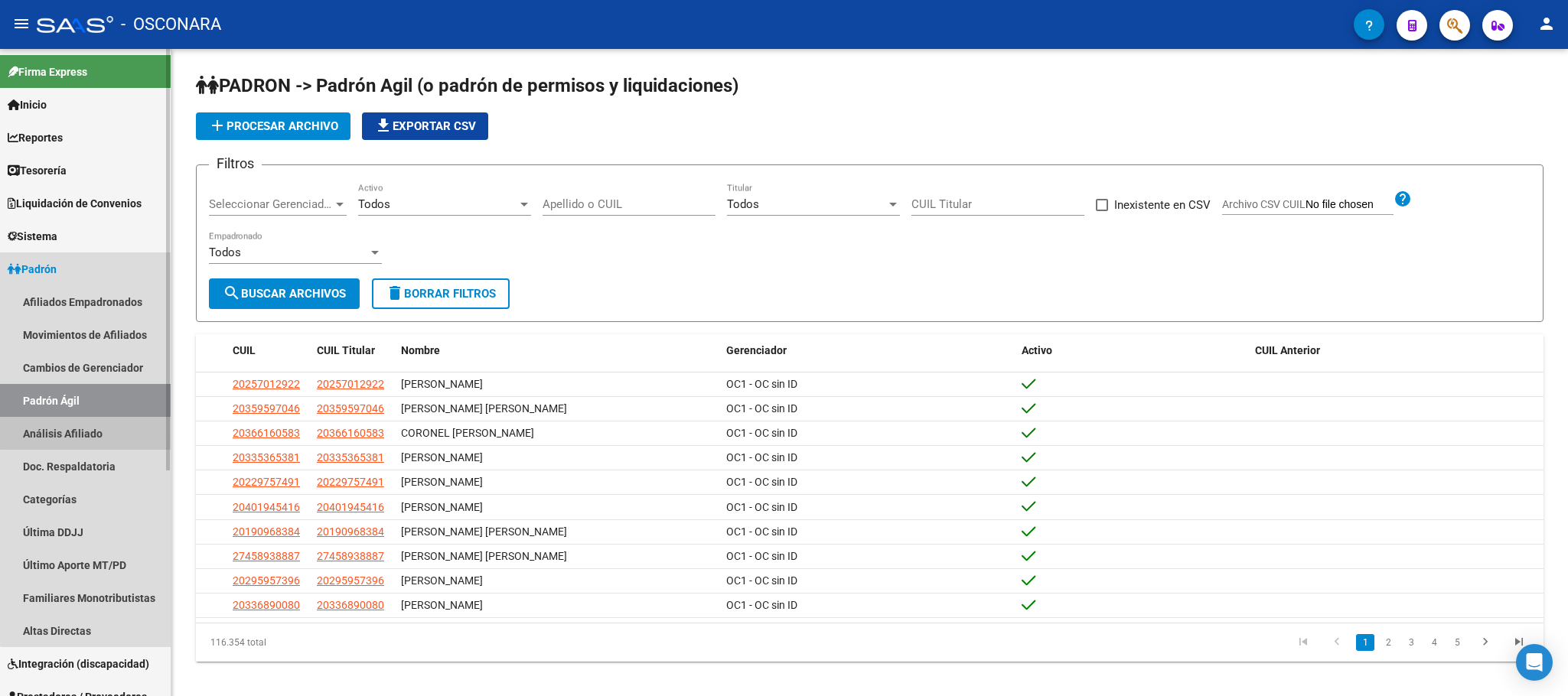
click at [98, 425] on link "Análisis Afiliado" at bounding box center [85, 433] width 171 height 33
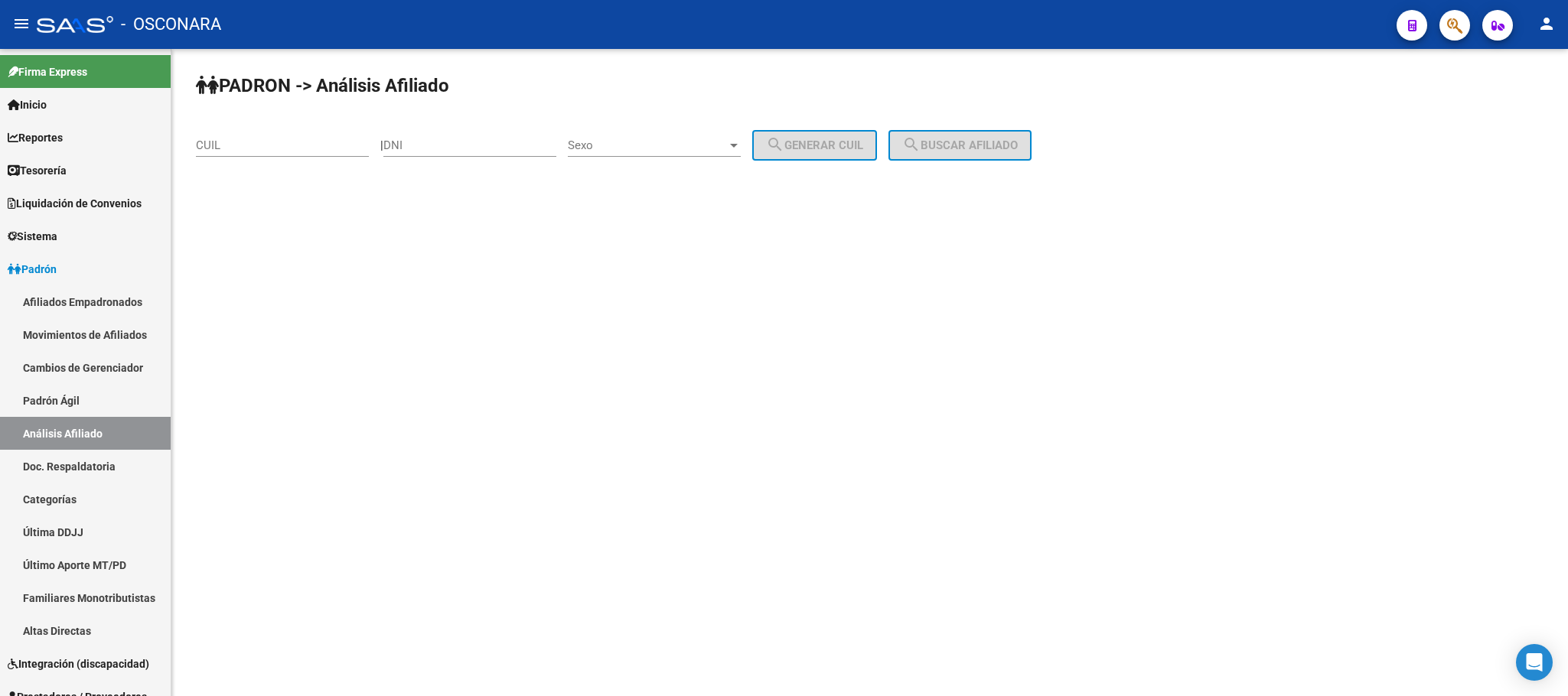
click at [257, 145] on input "CUIL" at bounding box center [282, 145] width 173 height 14
paste input "27-37492579-8"
type input "27-37492579-8"
click at [939, 141] on span "search Buscar afiliado" at bounding box center [960, 145] width 116 height 14
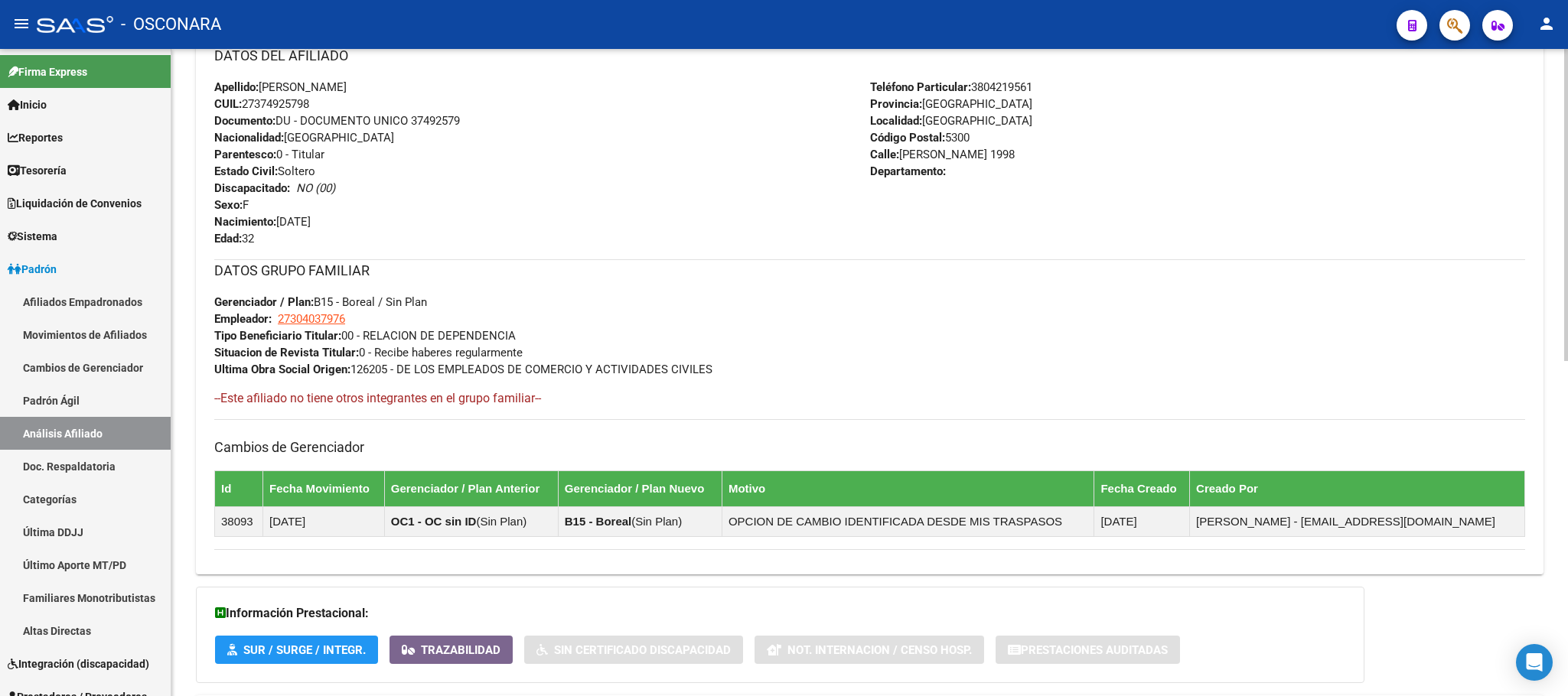
scroll to position [696, 0]
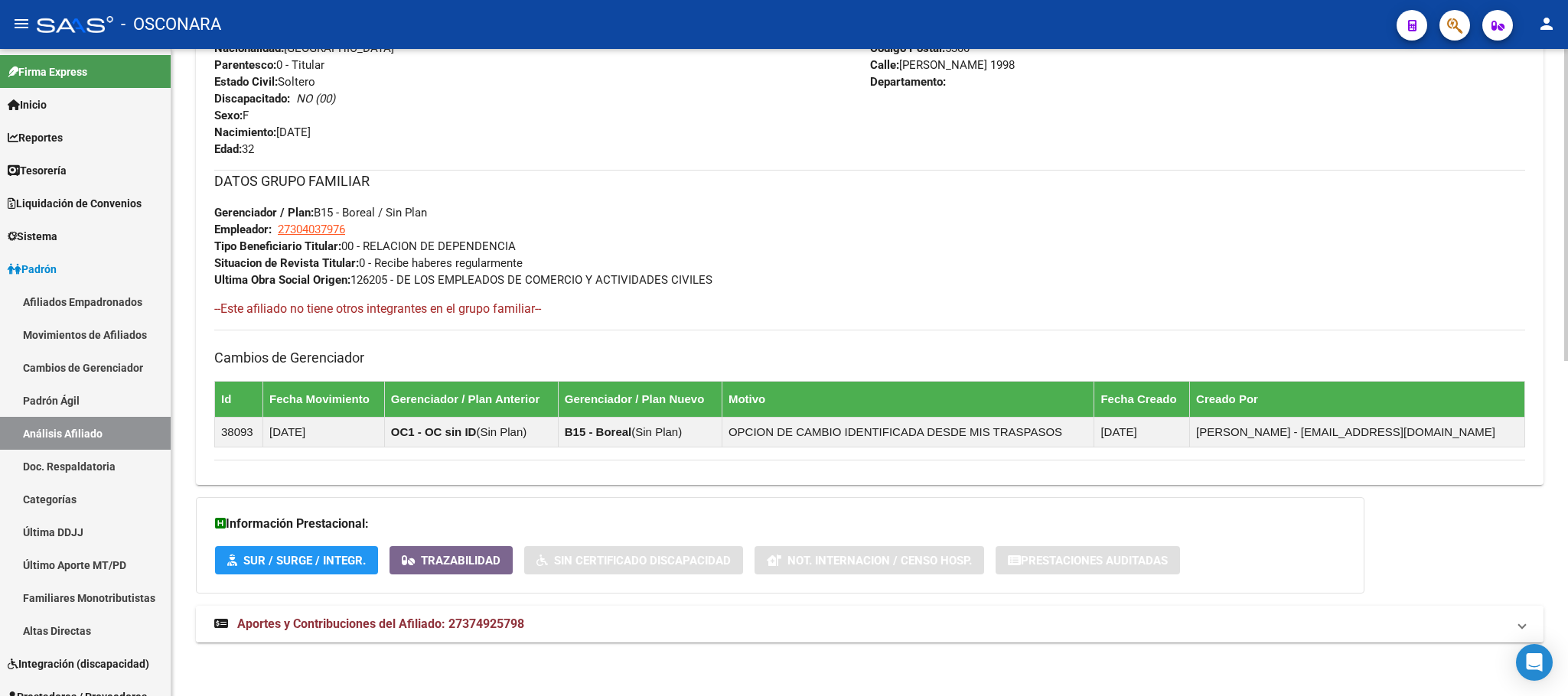
click at [358, 617] on span "Aportes y Contribuciones del Afiliado: 27374925798" at bounding box center [381, 624] width 287 height 14
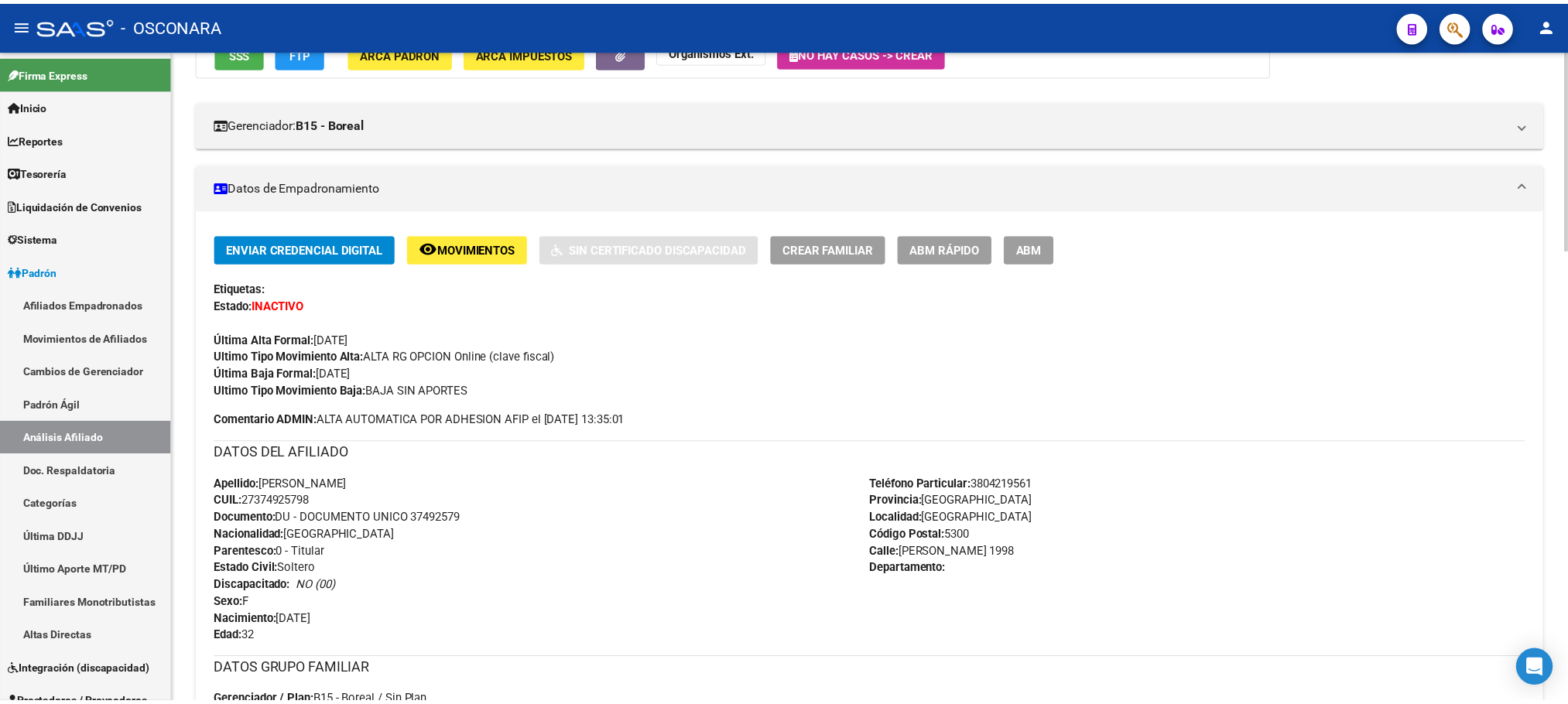
scroll to position [0, 0]
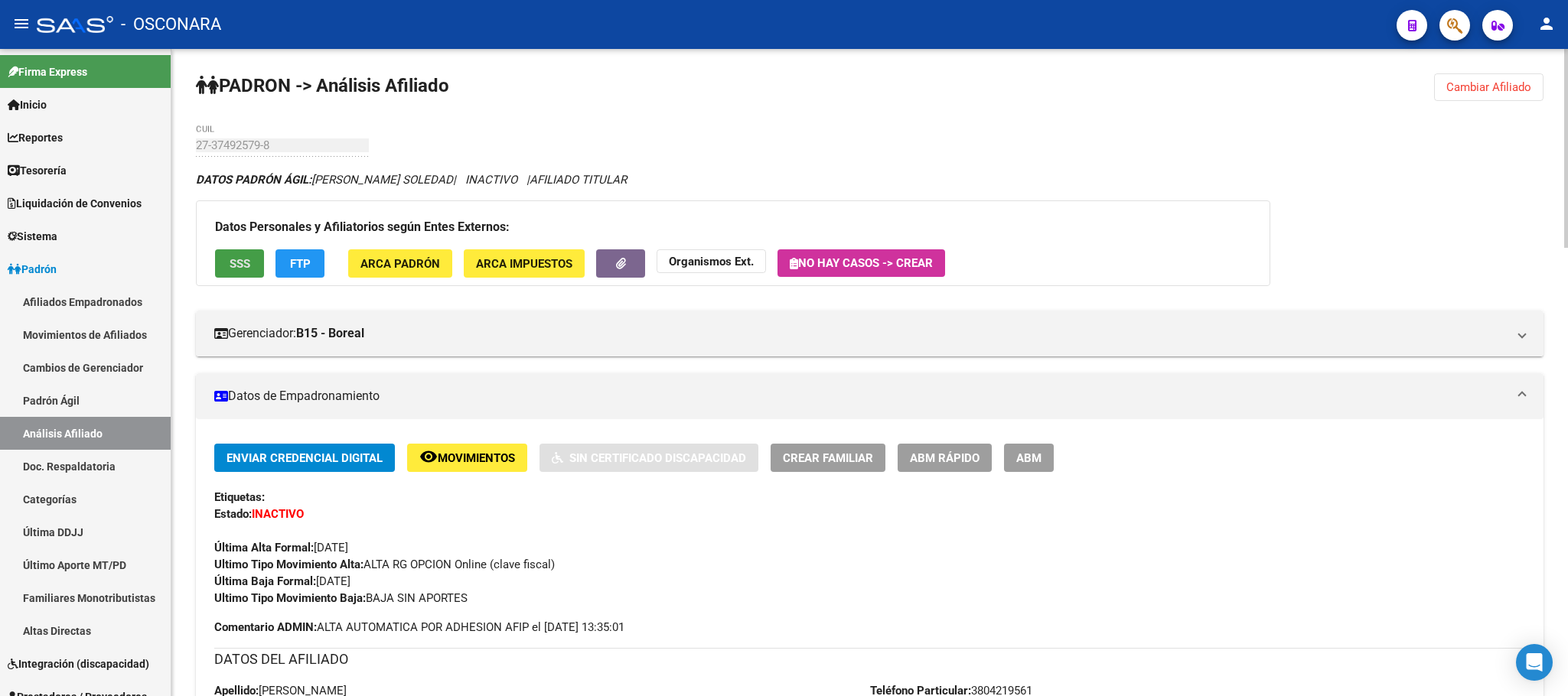
click at [226, 267] on button "SSS" at bounding box center [239, 263] width 49 height 28
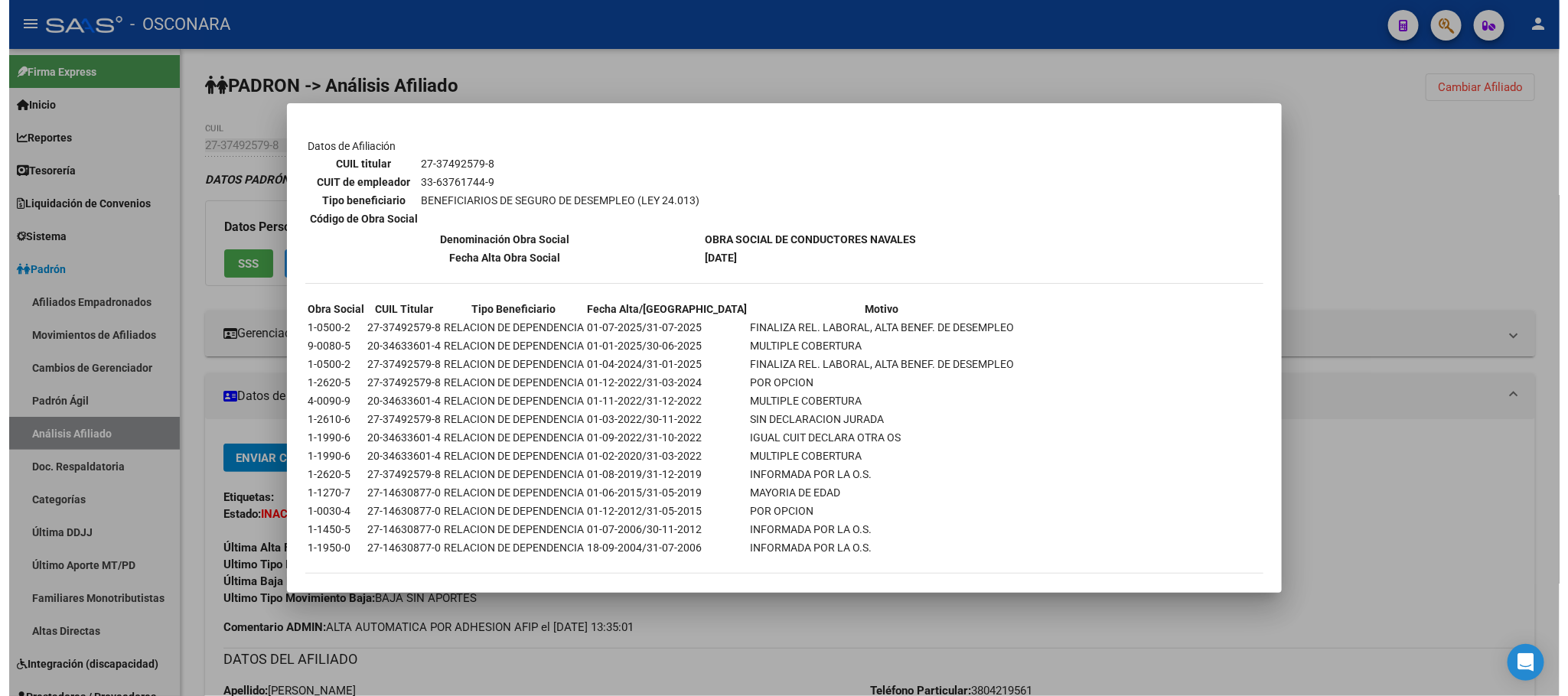
scroll to position [241, 0]
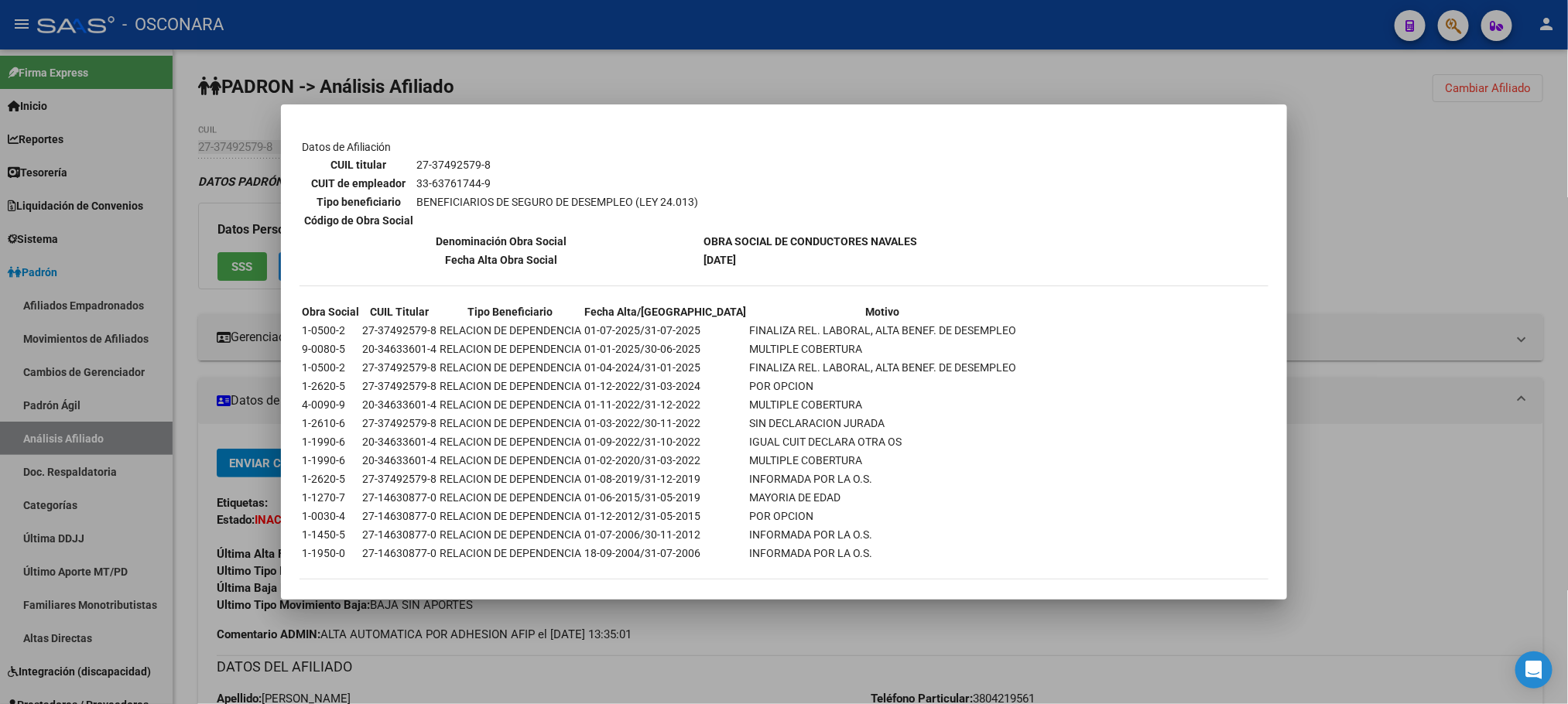
click at [761, 604] on div at bounding box center [784, 352] width 1568 height 704
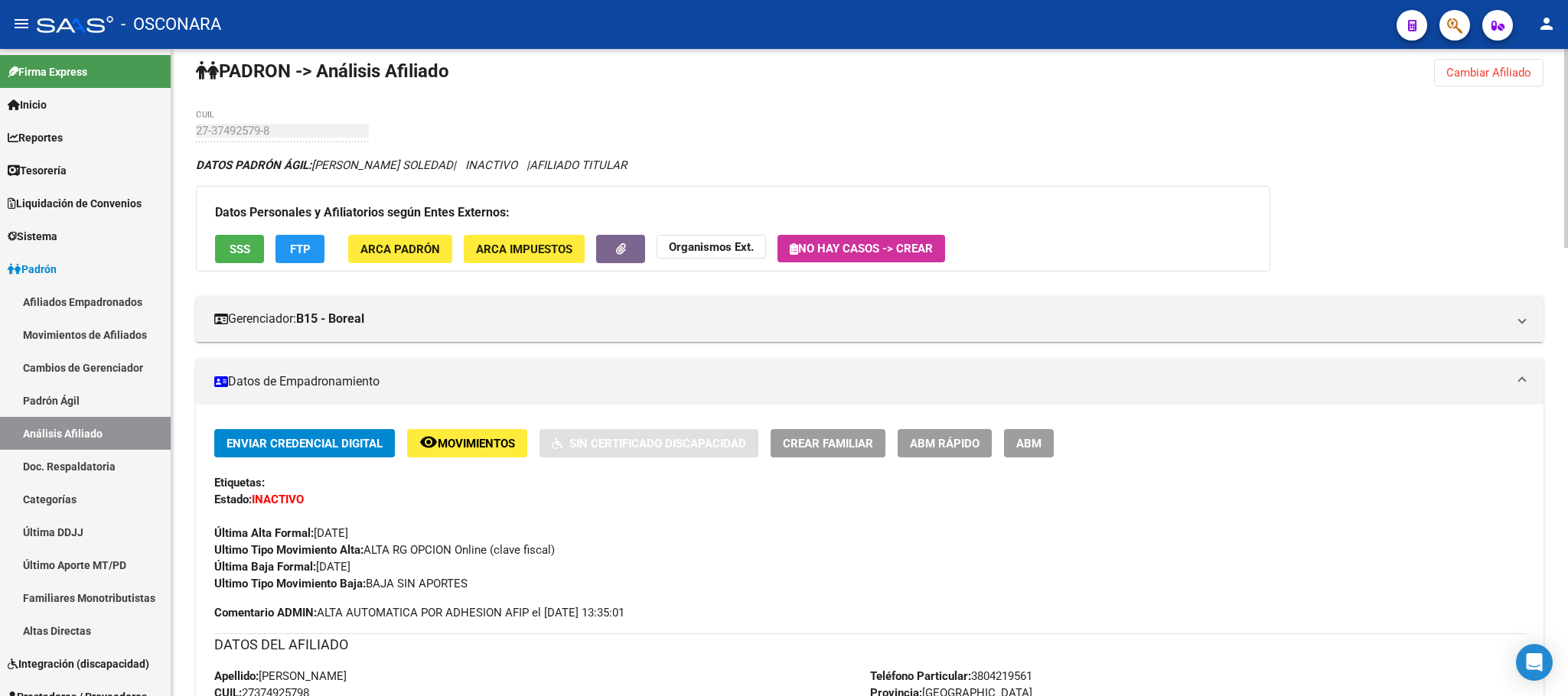
scroll to position [0, 0]
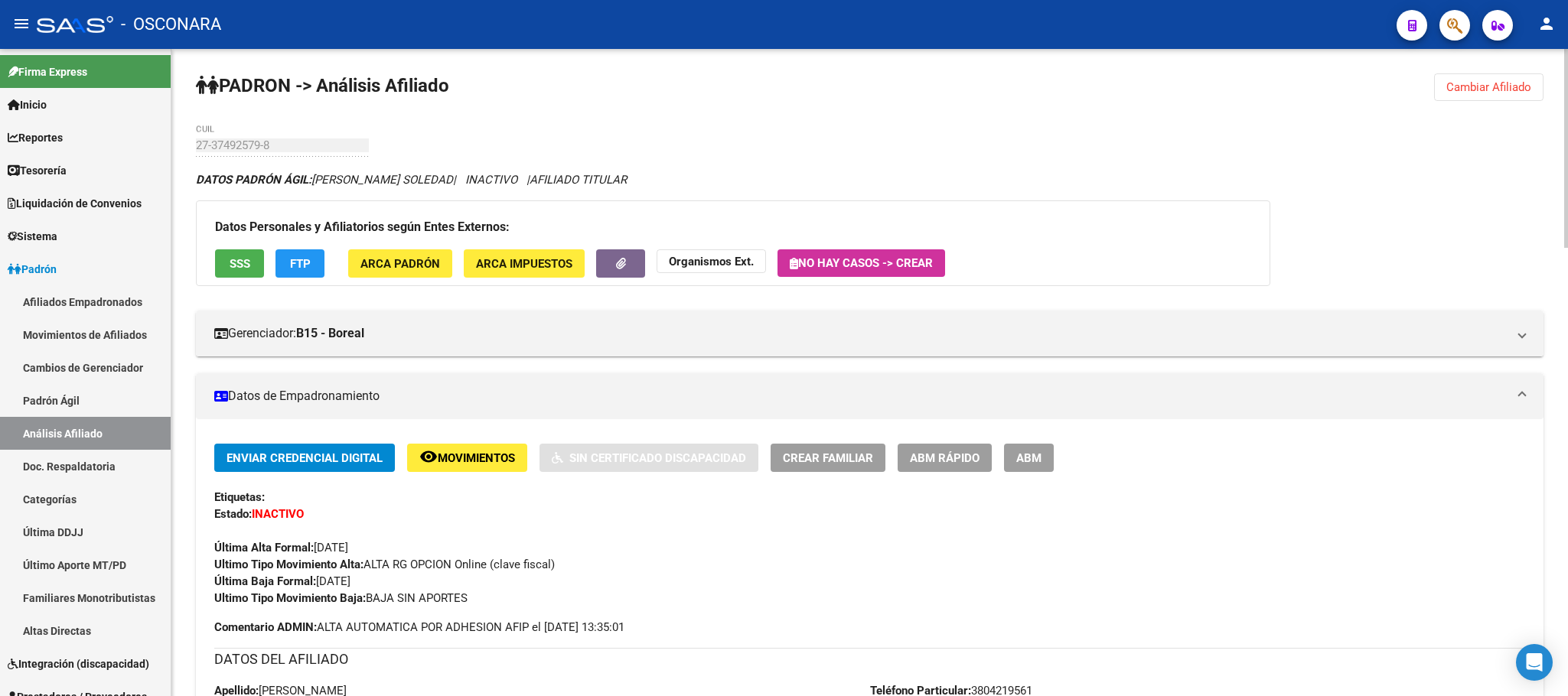
click at [301, 271] on span "FTP" at bounding box center [301, 264] width 20 height 14
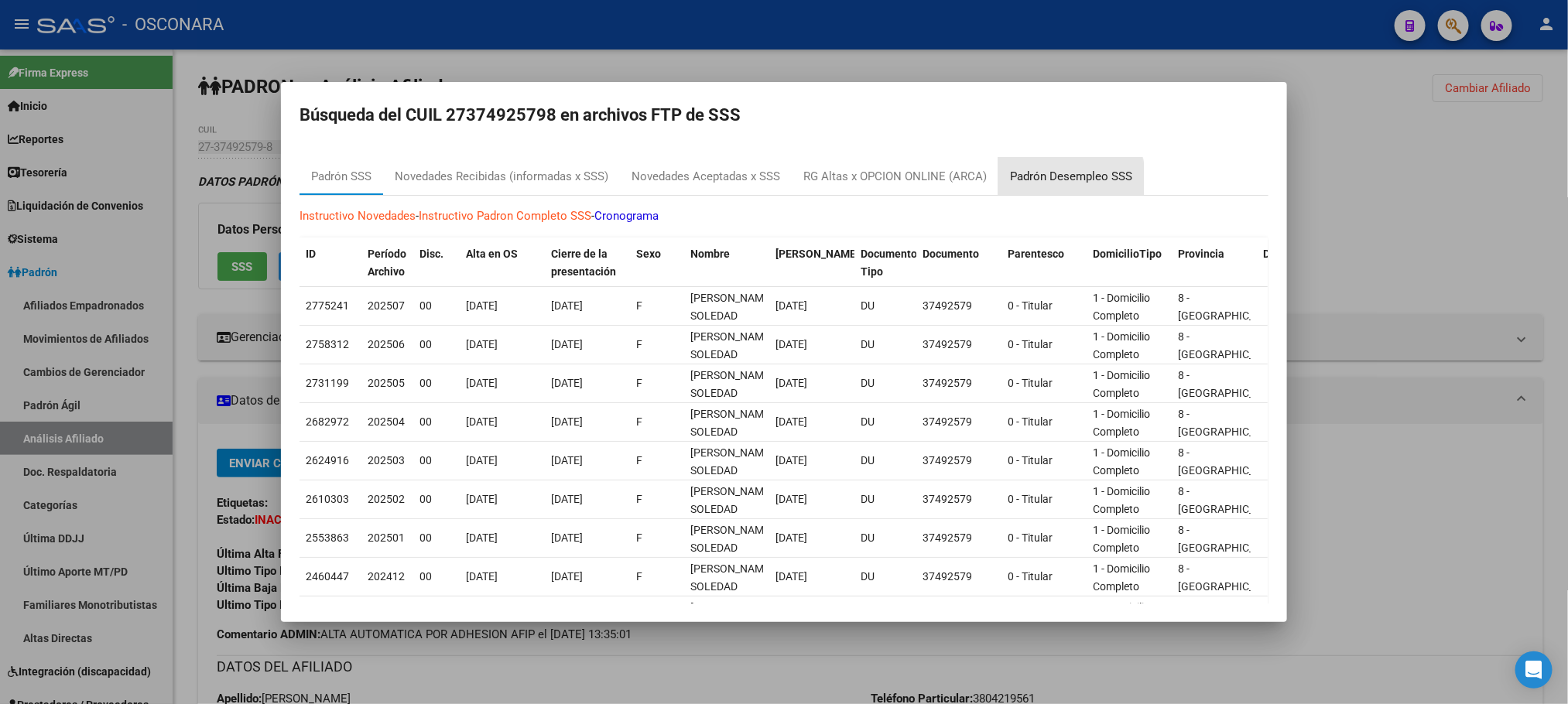
click at [1045, 179] on div "Padrón Desempleo SSS" at bounding box center [1071, 177] width 123 height 18
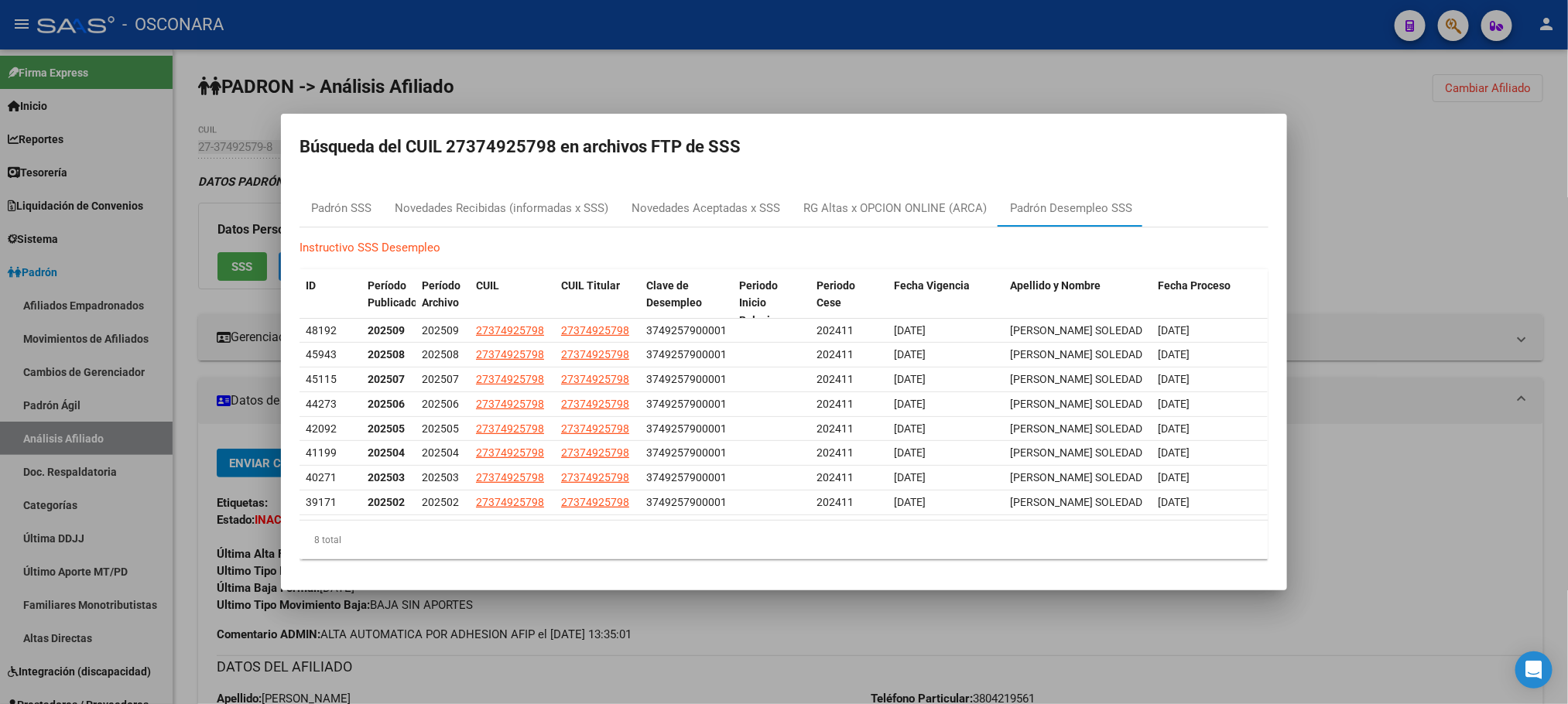
click at [974, 646] on div at bounding box center [784, 352] width 1568 height 704
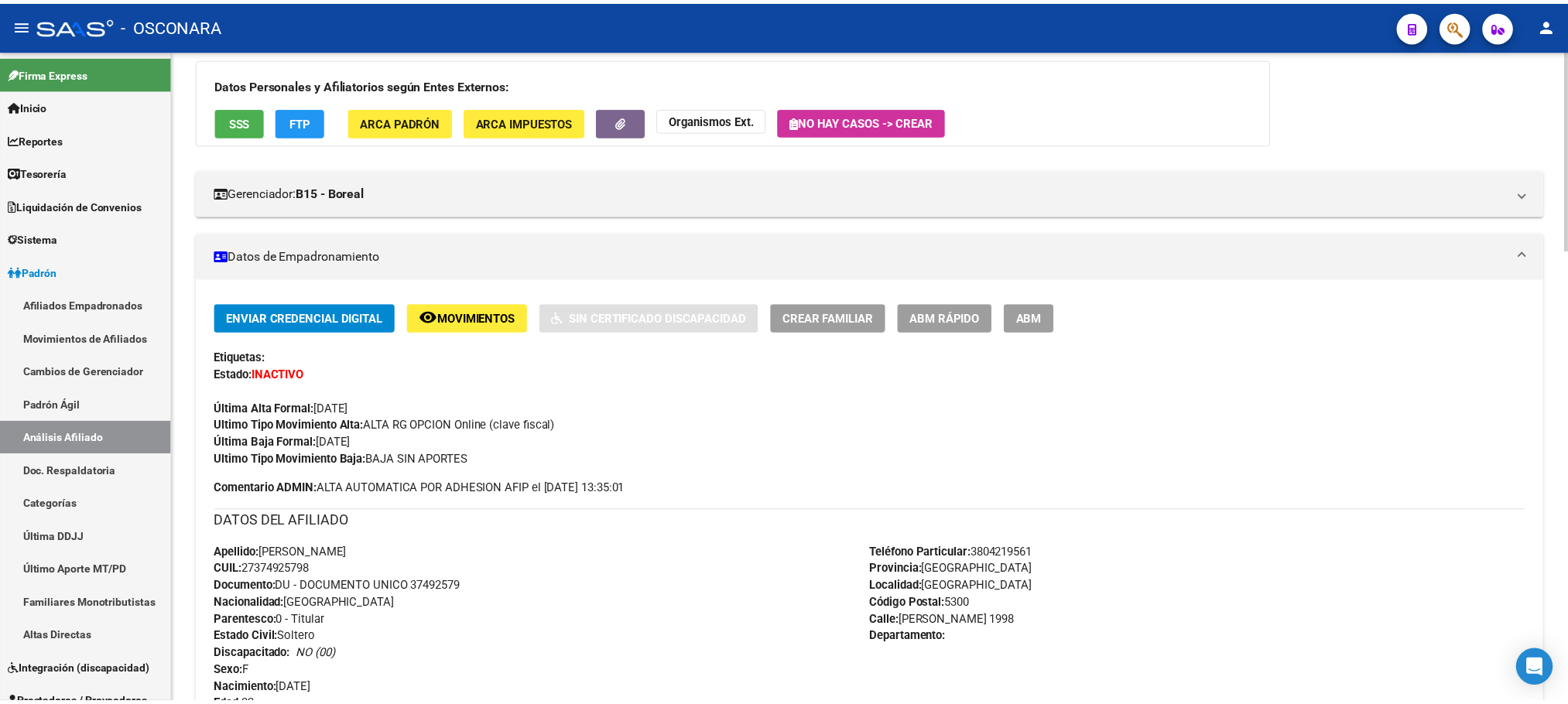
scroll to position [116, 0]
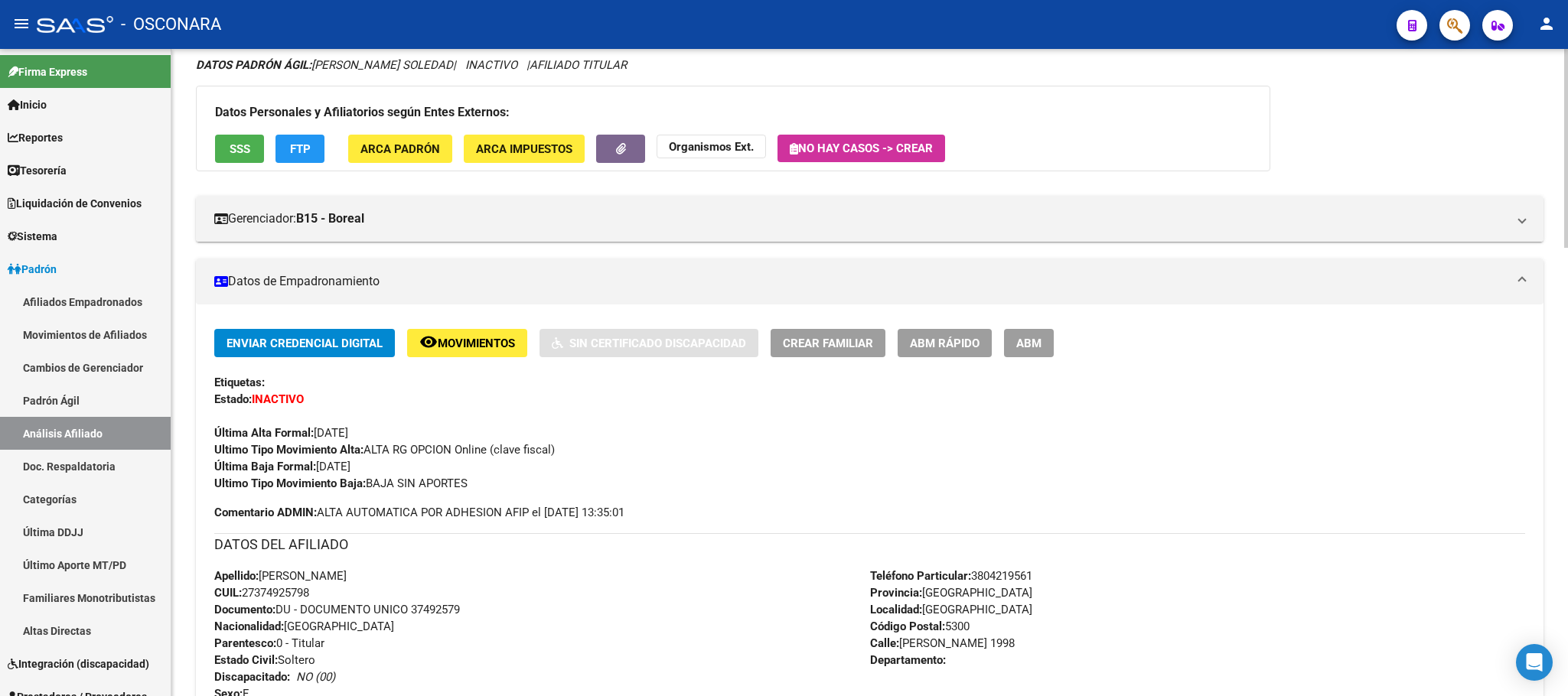
click at [976, 347] on span "ABM Rápido" at bounding box center [944, 344] width 70 height 14
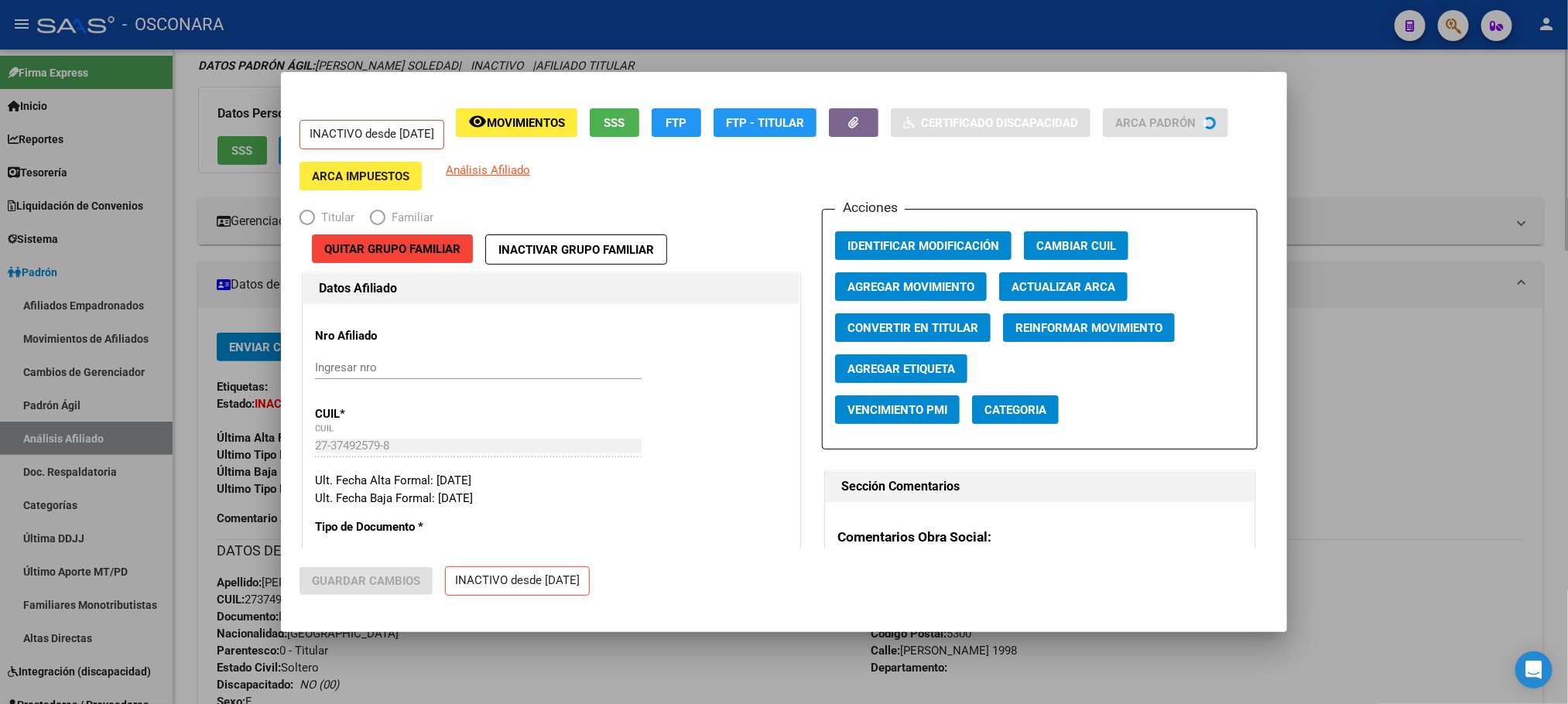
radio input "true"
type input "27-30403797-6"
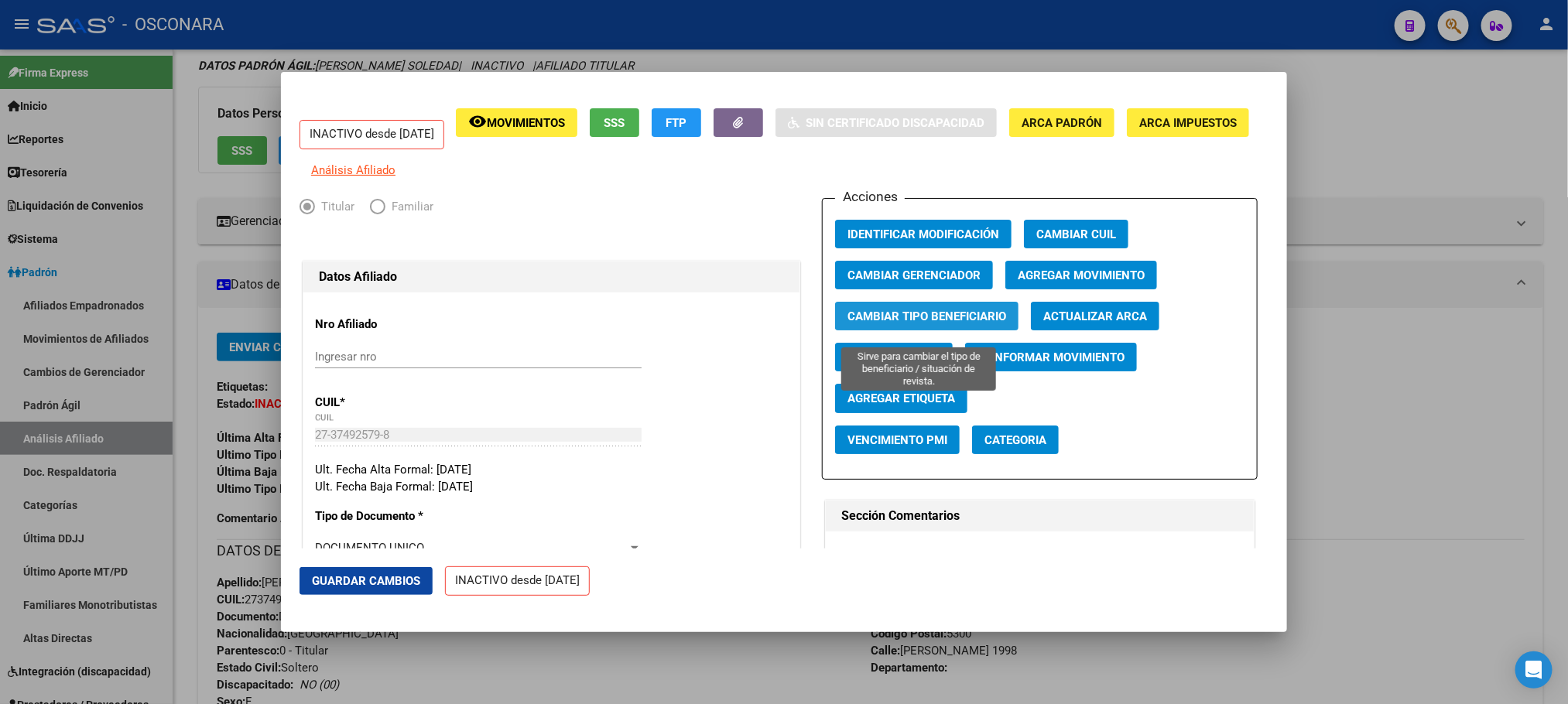
click at [946, 324] on span "Cambiar Tipo Beneficiario" at bounding box center [926, 317] width 158 height 14
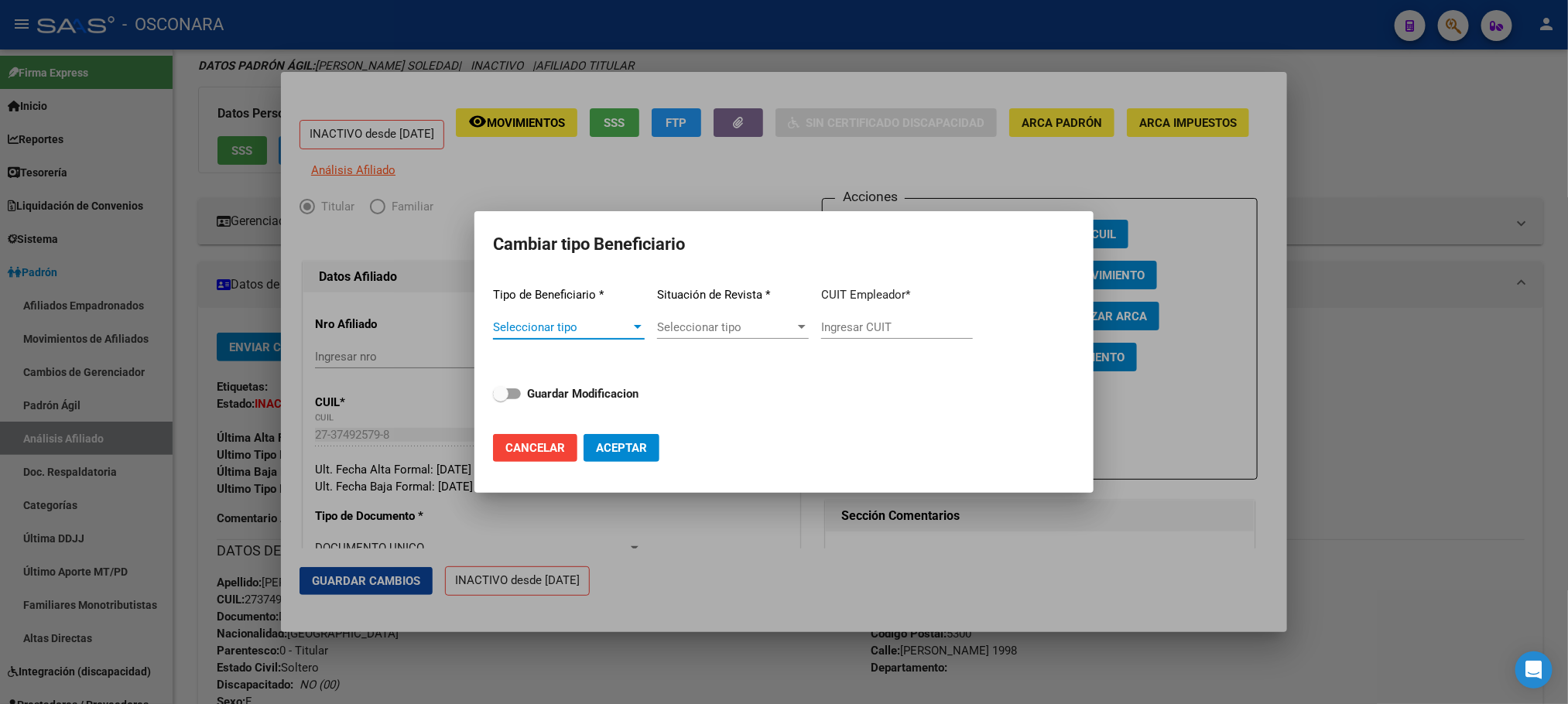
click at [618, 323] on span "Seleccionar tipo" at bounding box center [562, 328] width 138 height 14
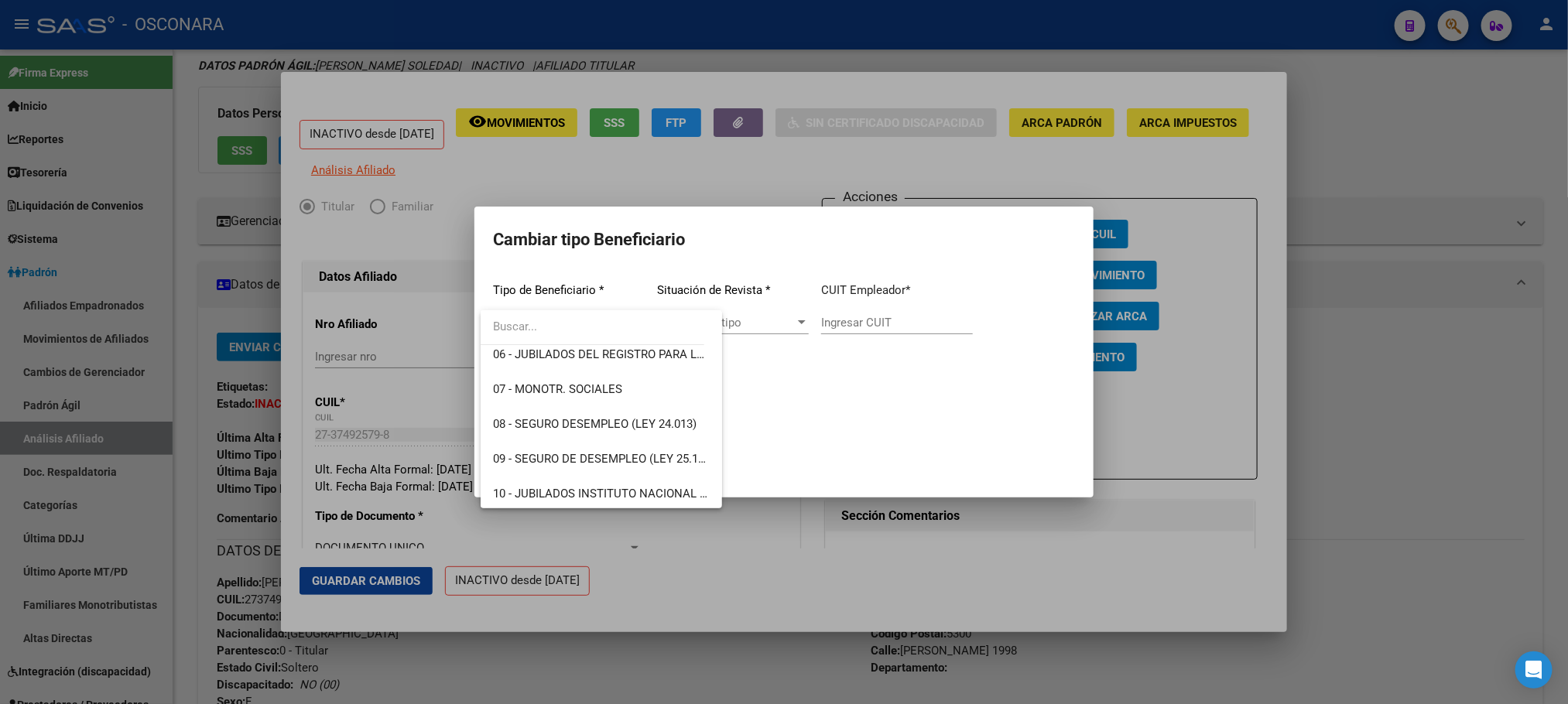
scroll to position [232, 0]
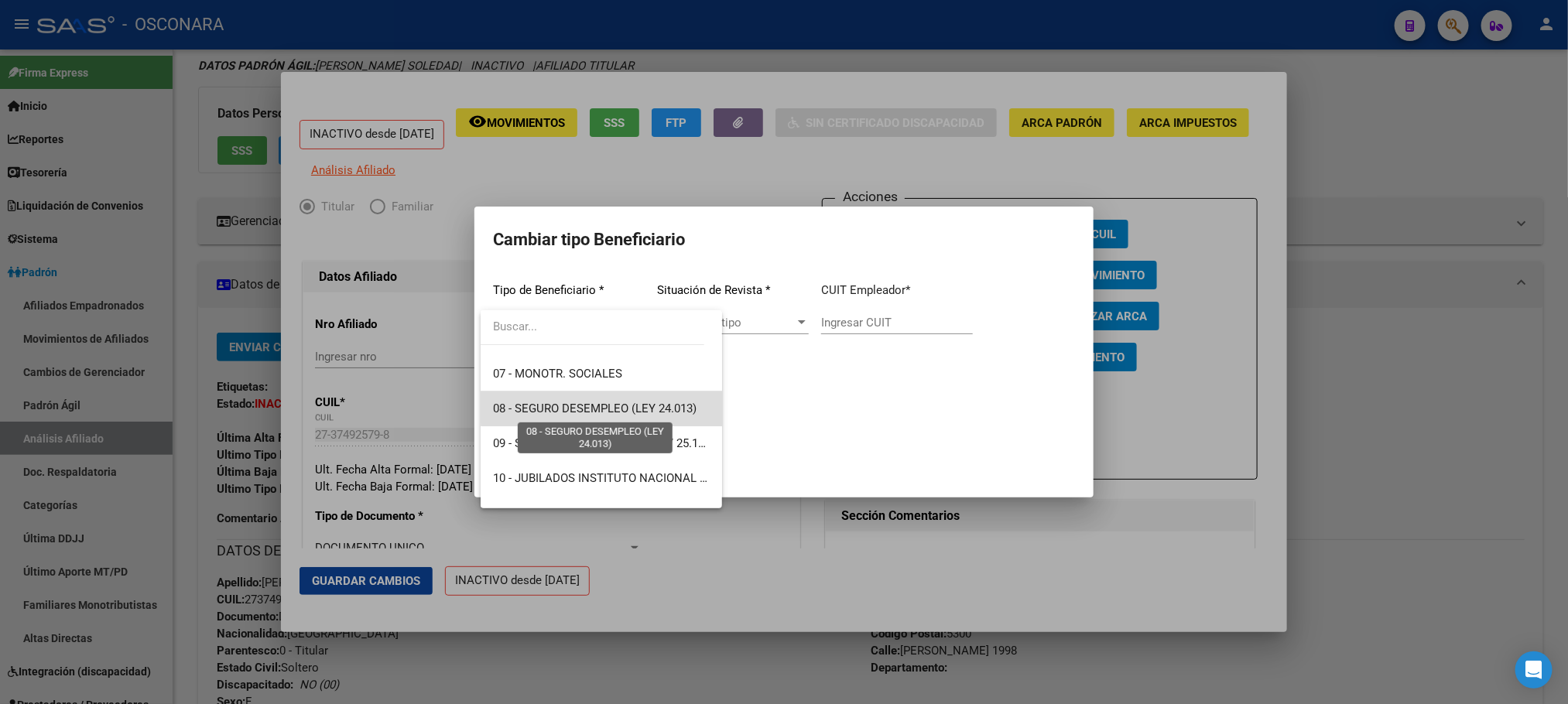
click at [632, 404] on span "08 - SEGURO DESEMPLEO (LEY 24.013)" at bounding box center [595, 409] width 204 height 14
type input "33-63761744-9"
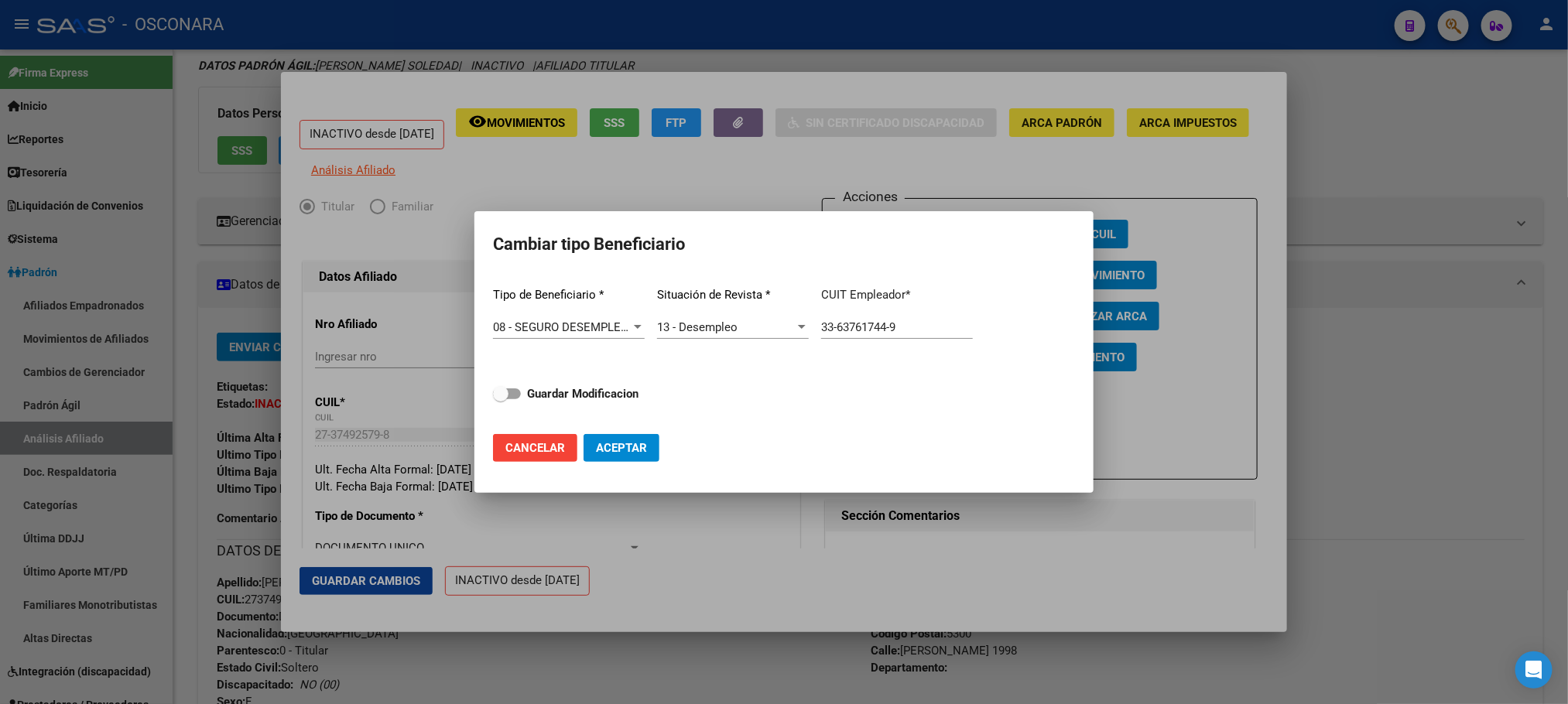
click at [771, 319] on div "13 - Desempleo Seleccionar tipo" at bounding box center [733, 327] width 152 height 23
click at [771, 319] on span "13 - Desempleo" at bounding box center [747, 328] width 181 height 35
click at [513, 393] on span at bounding box center [507, 394] width 28 height 11
click at [500, 399] on input "Guardar Modificacion" at bounding box center [500, 399] width 1 height 1
checkbox input "true"
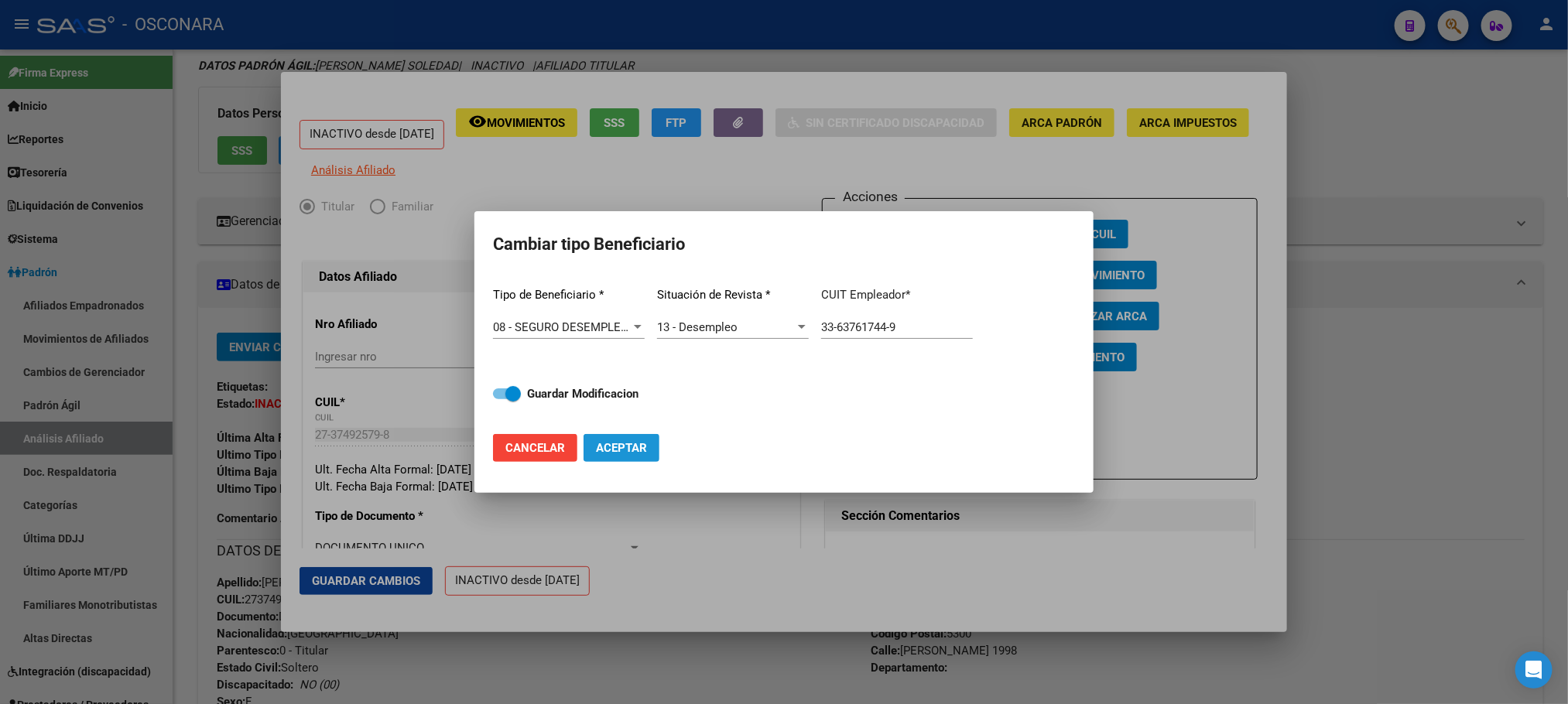
click at [625, 437] on button "Aceptar" at bounding box center [621, 448] width 76 height 28
type input "33-63761744-9"
checkbox input "false"
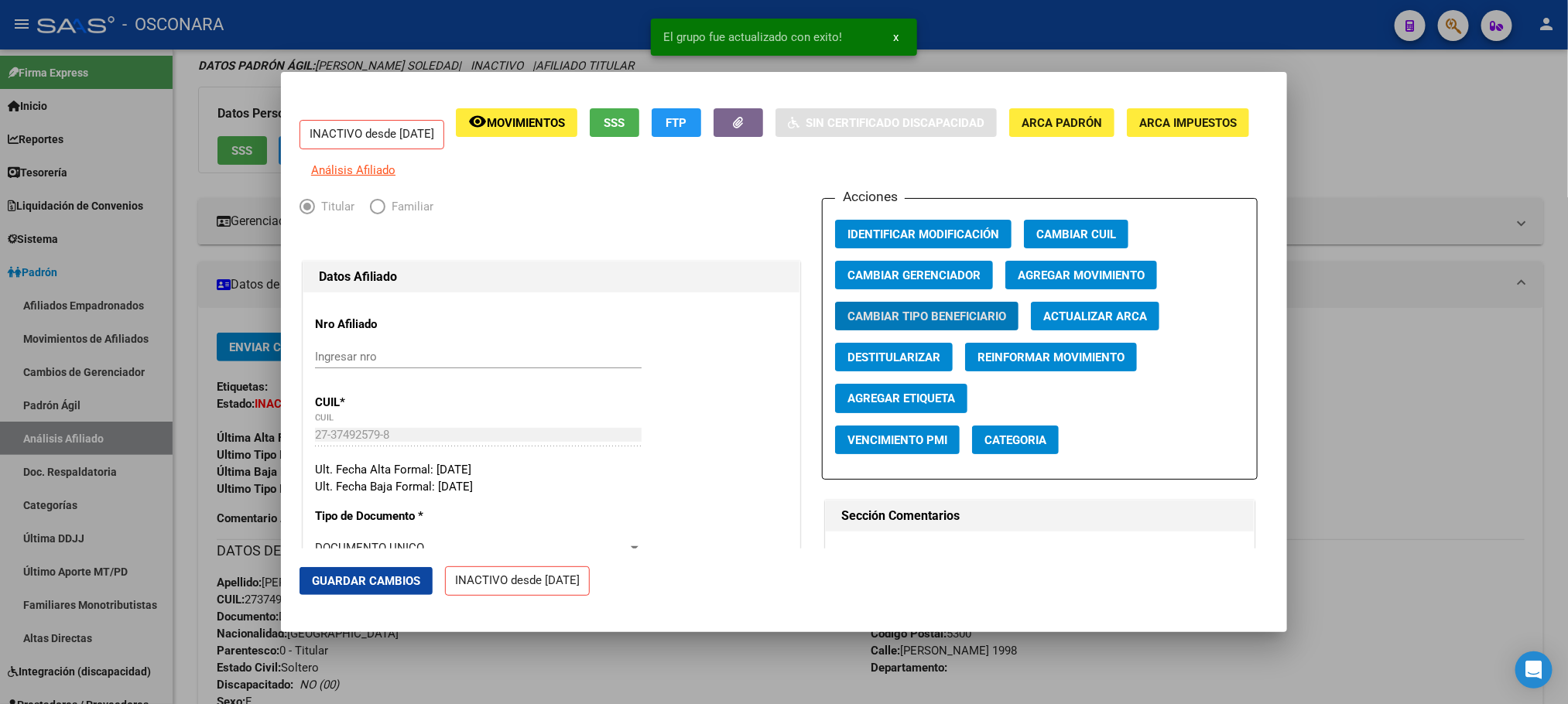
click at [1107, 282] on span "Agregar Movimiento" at bounding box center [1081, 276] width 127 height 14
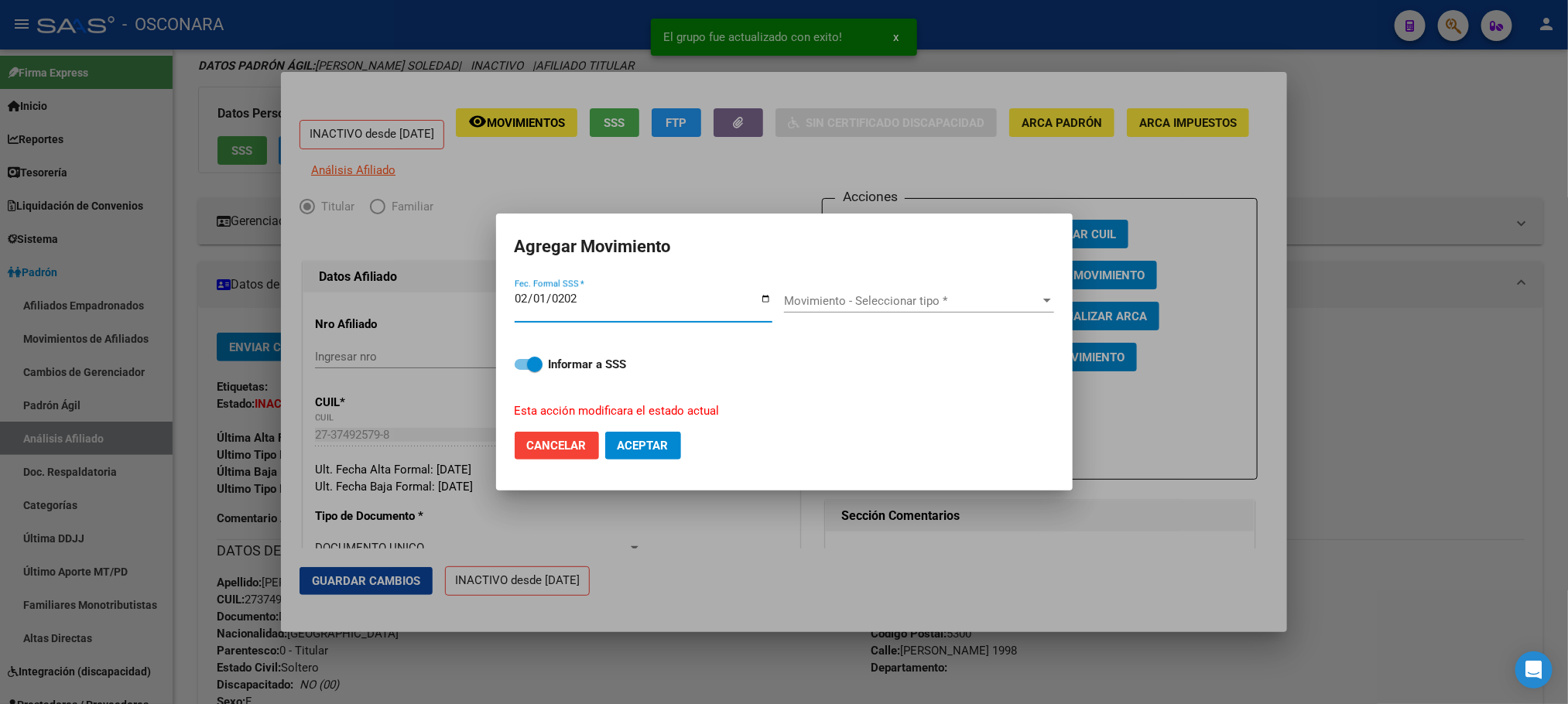
type input "2025-02-01"
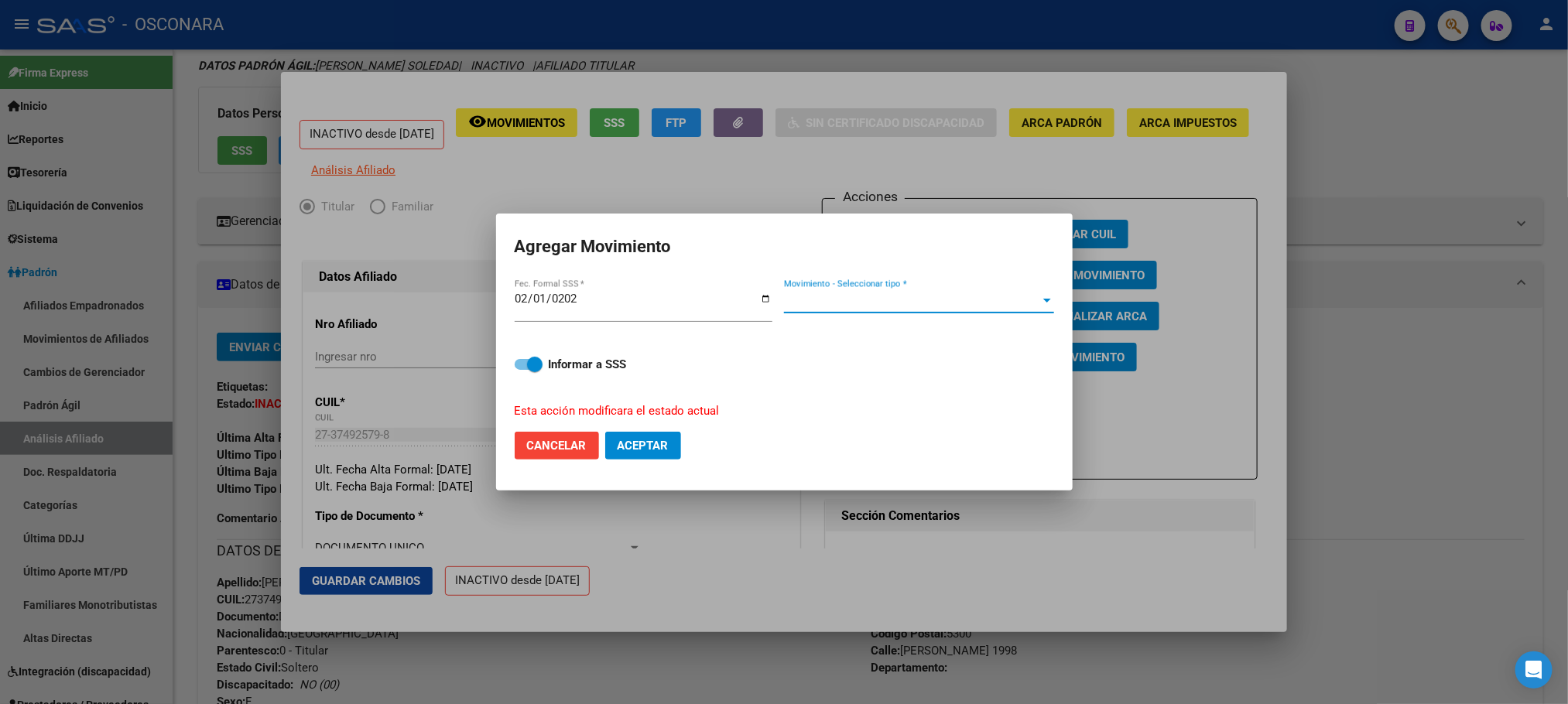
click at [941, 299] on span "Movimiento - Seleccionar tipo *" at bounding box center [912, 301] width 256 height 14
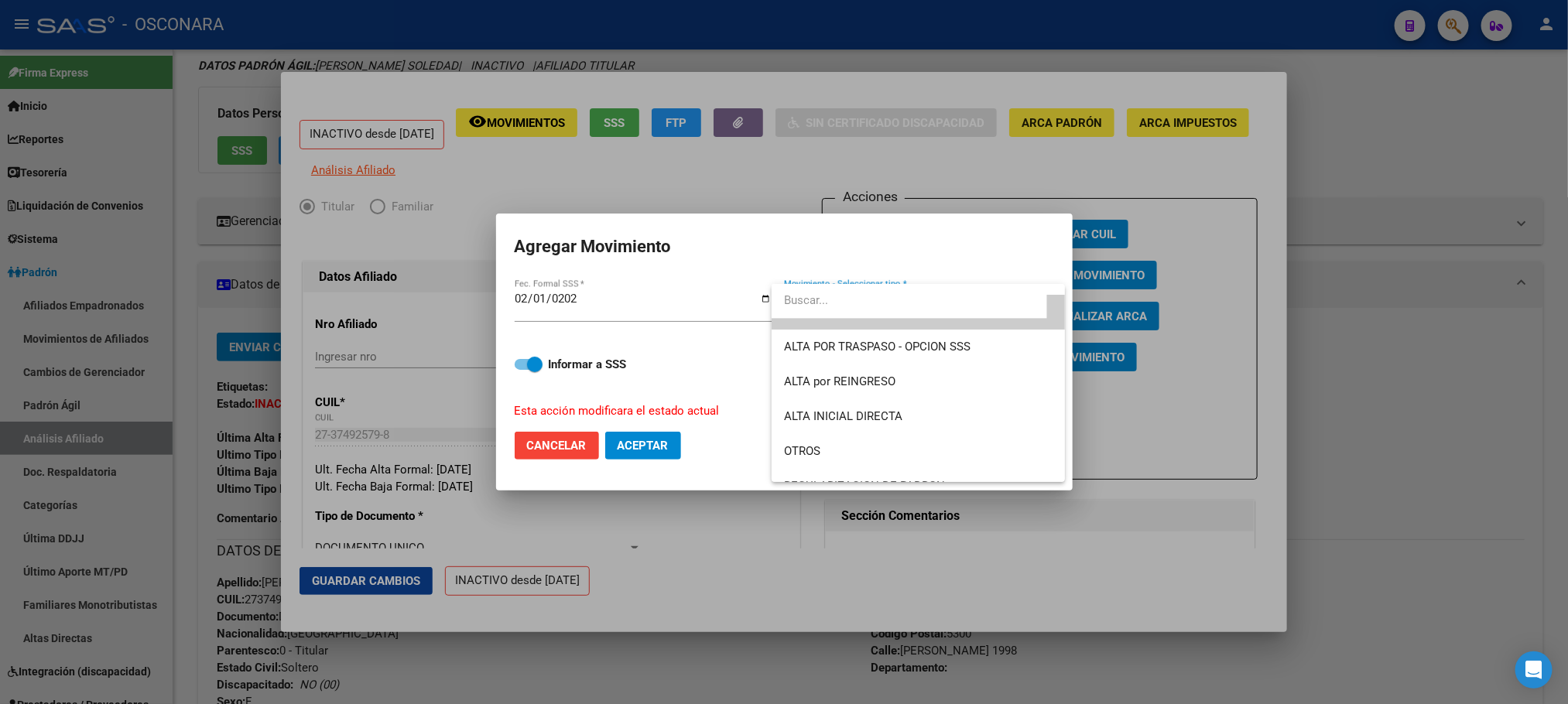
scroll to position [0, 0]
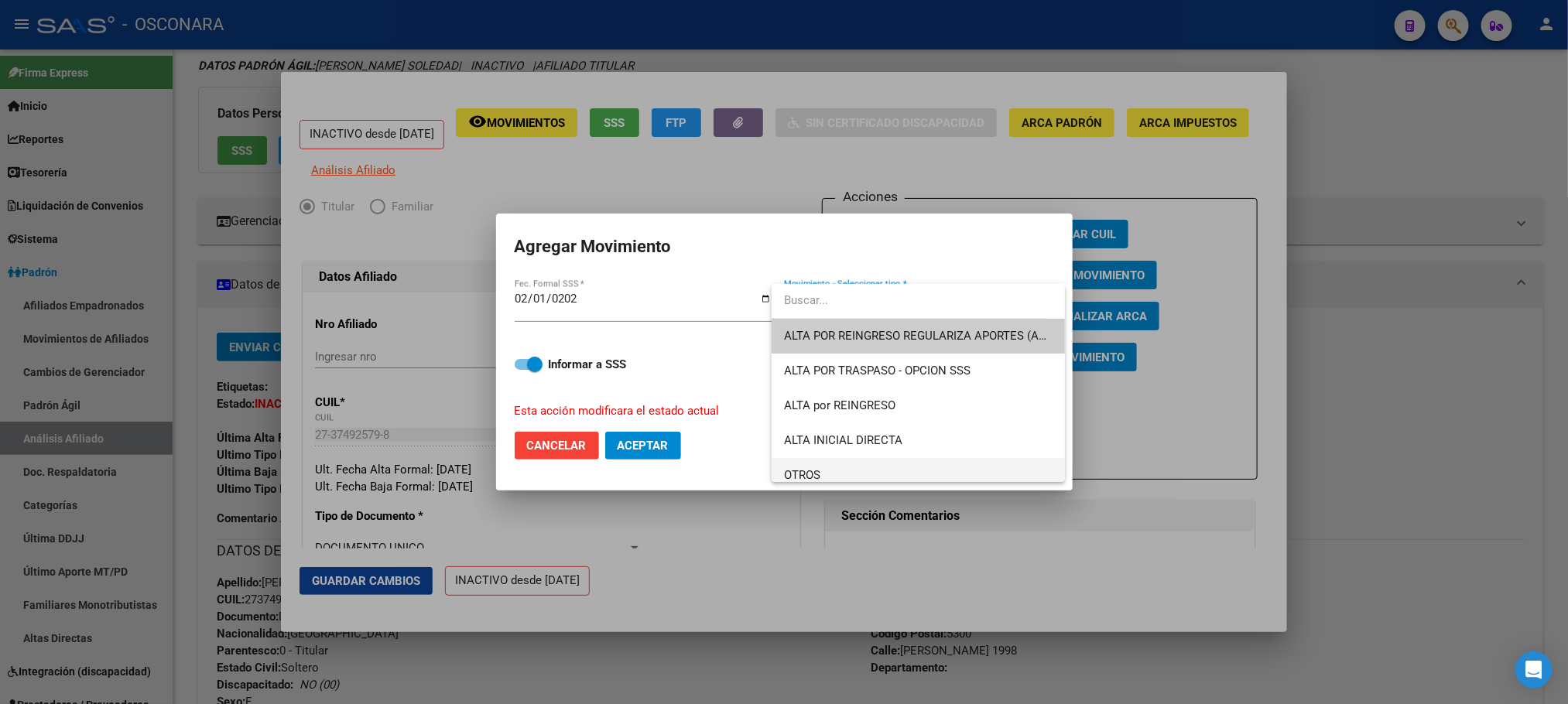
click at [822, 473] on span "OTROS" at bounding box center [918, 476] width 269 height 35
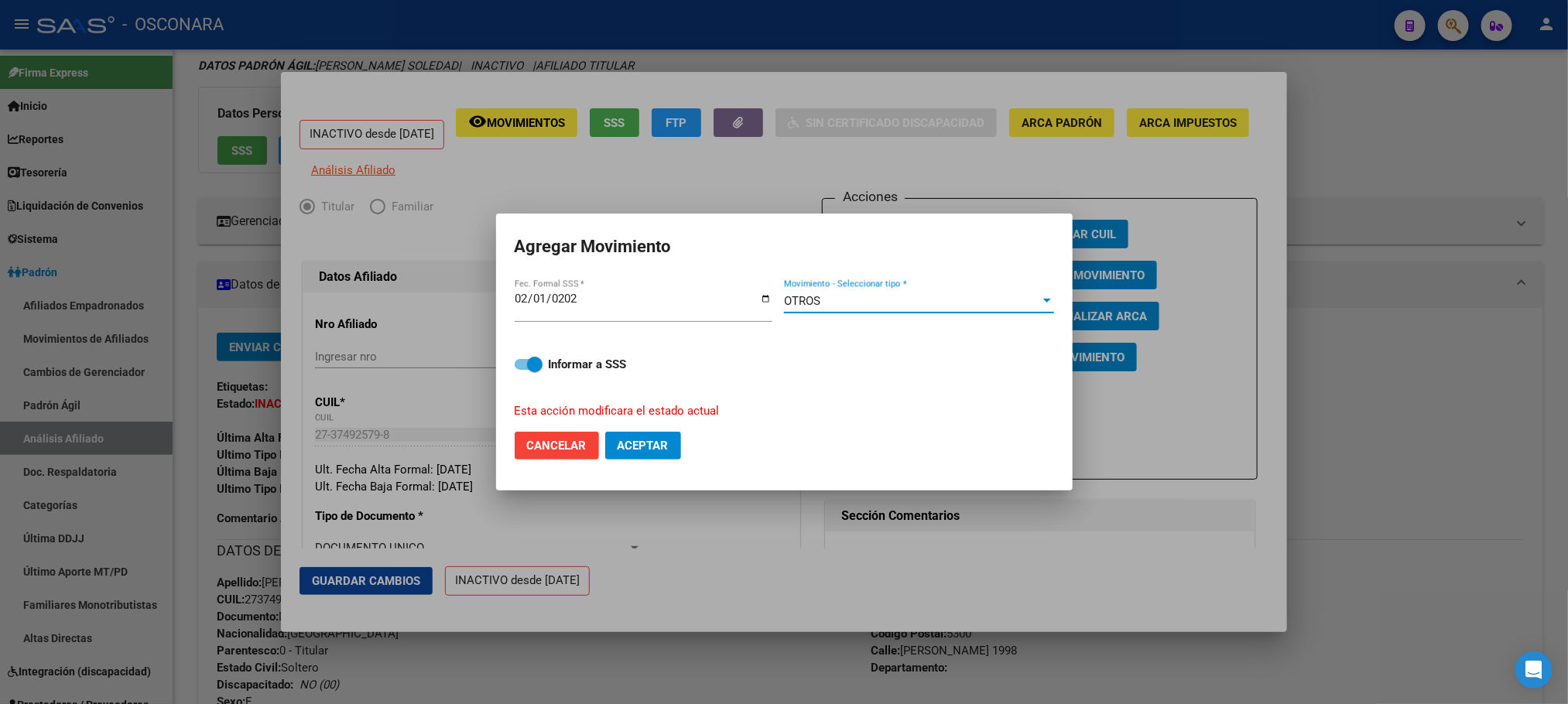
click at [523, 367] on span at bounding box center [528, 364] width 28 height 11
click at [523, 370] on input "Informar a SSS" at bounding box center [522, 370] width 1 height 1
checkbox input "false"
click at [652, 446] on span "Aceptar" at bounding box center [643, 445] width 51 height 14
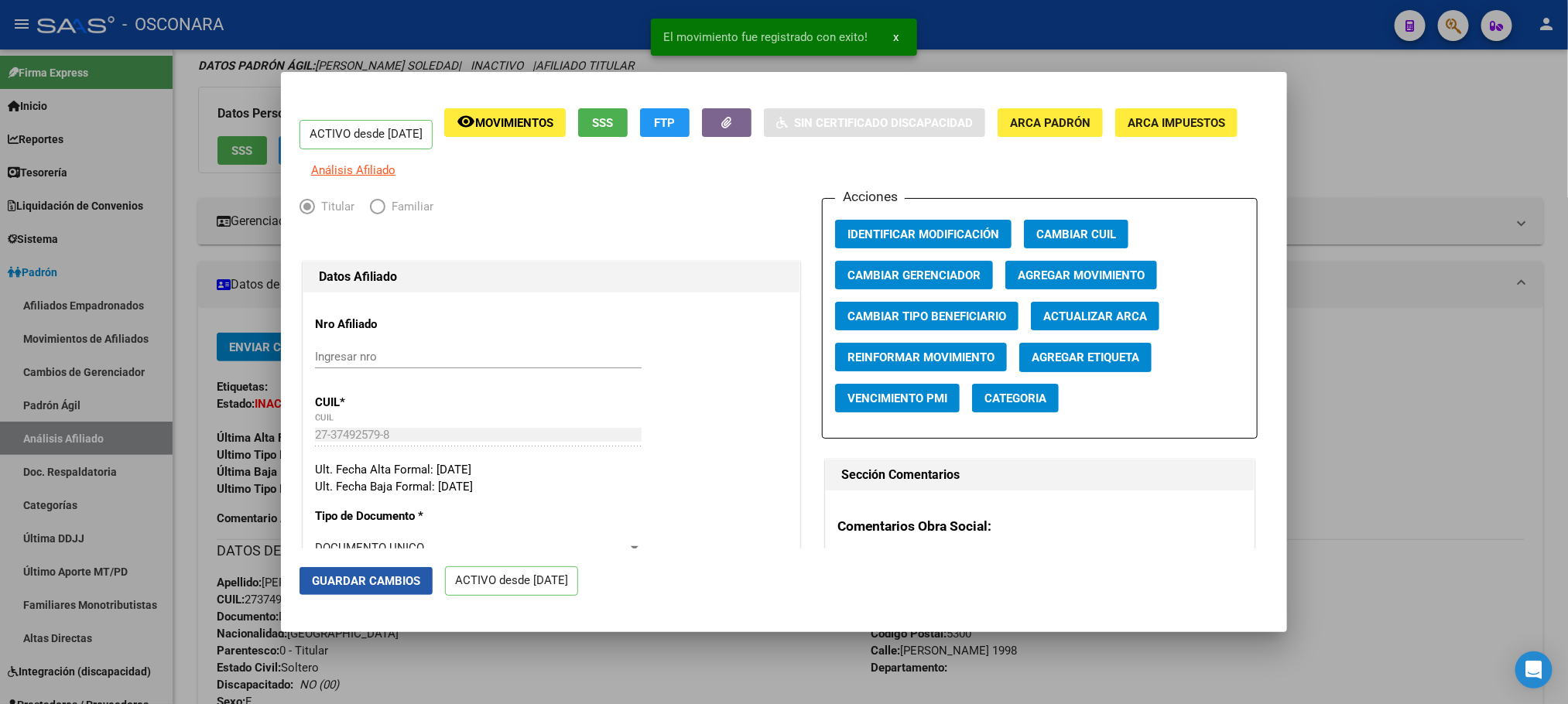
click at [393, 587] on span "Guardar Cambios" at bounding box center [366, 581] width 108 height 14
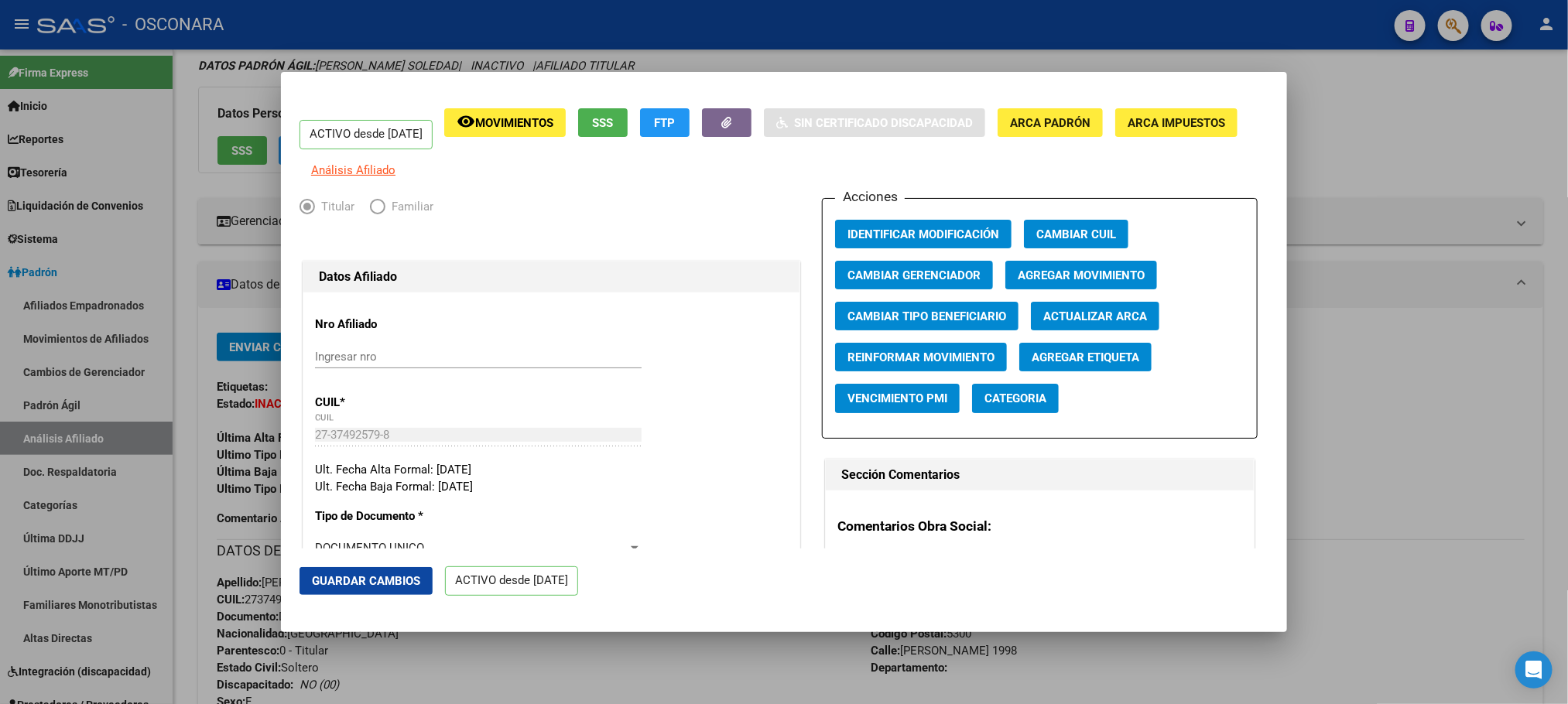
click at [376, 567] on button "Guardar Cambios" at bounding box center [365, 581] width 133 height 28
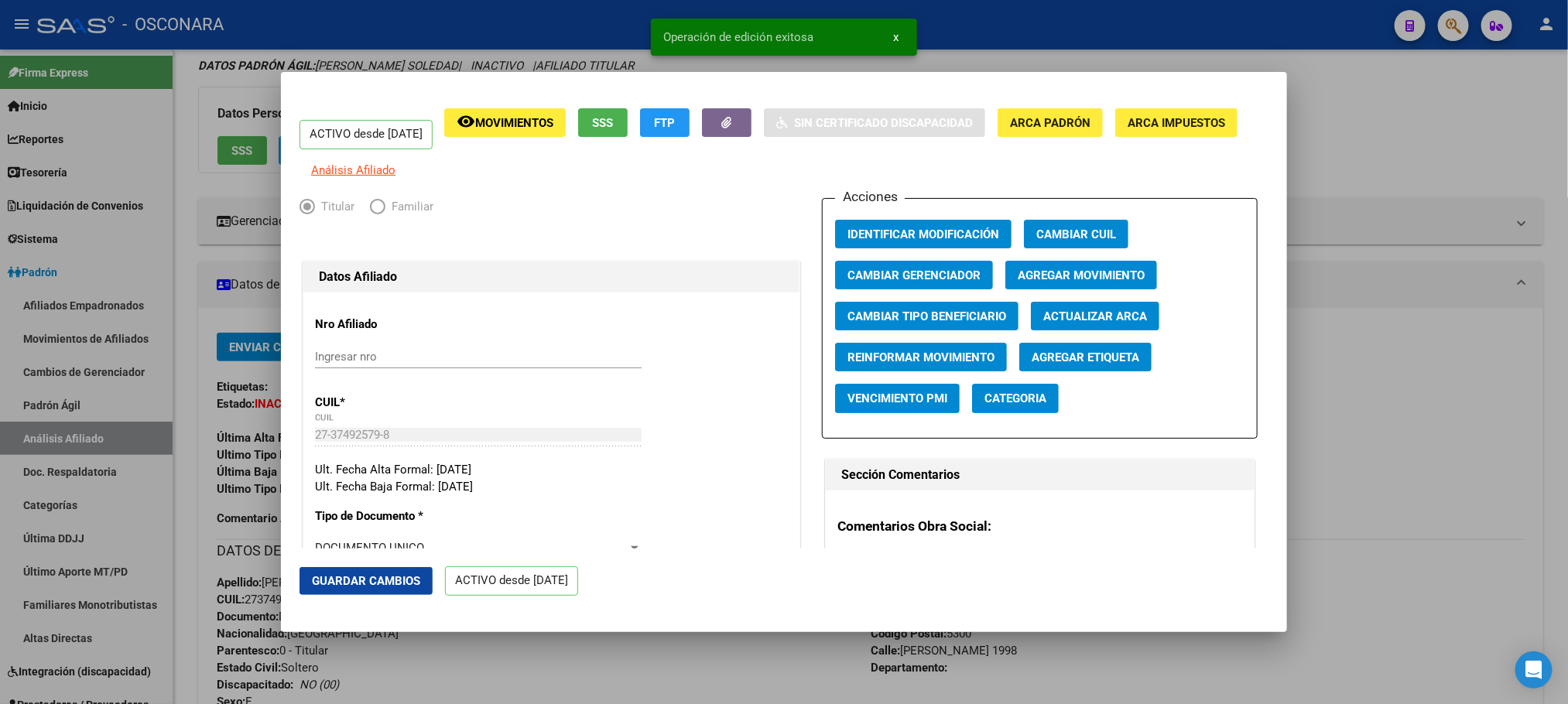
click at [391, 567] on button "Guardar Cambios" at bounding box center [365, 581] width 133 height 28
click at [1465, 332] on div at bounding box center [784, 352] width 1568 height 704
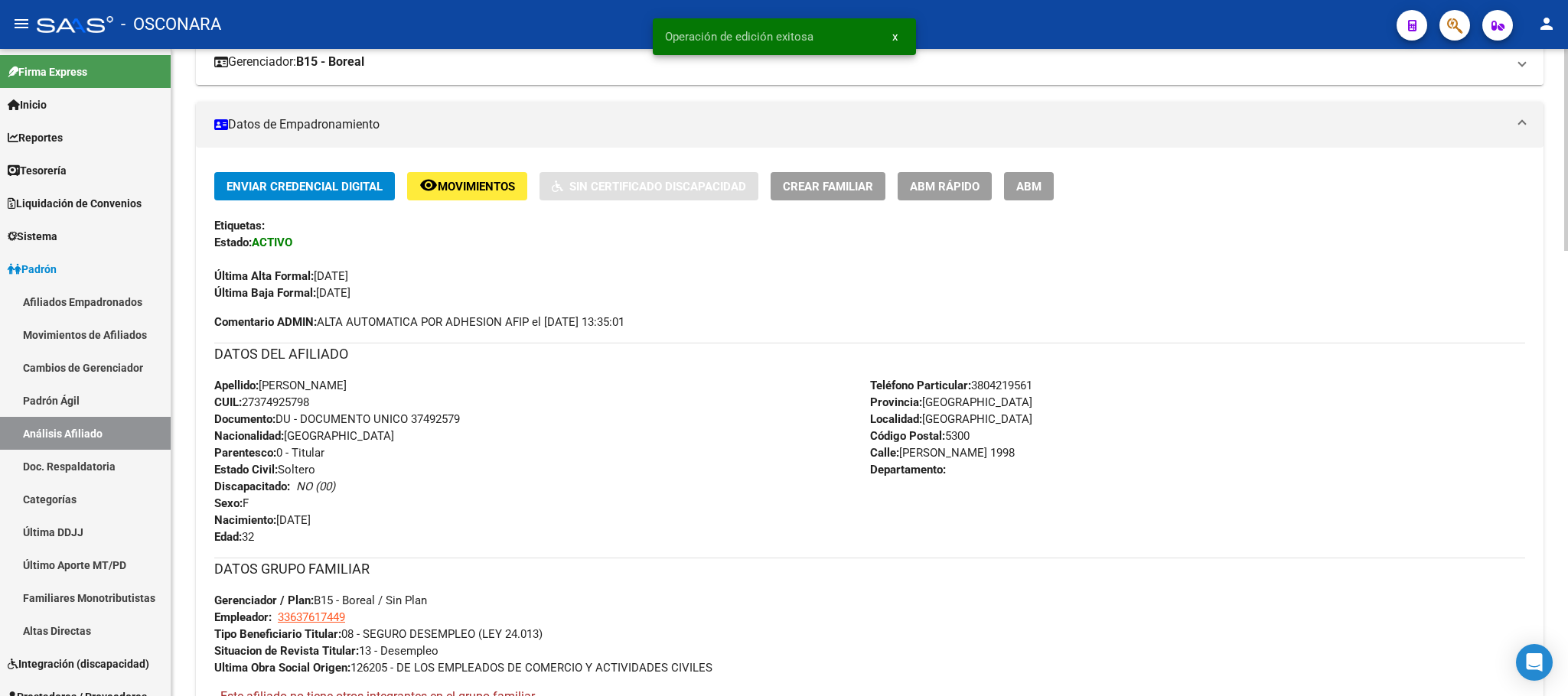
scroll to position [51, 0]
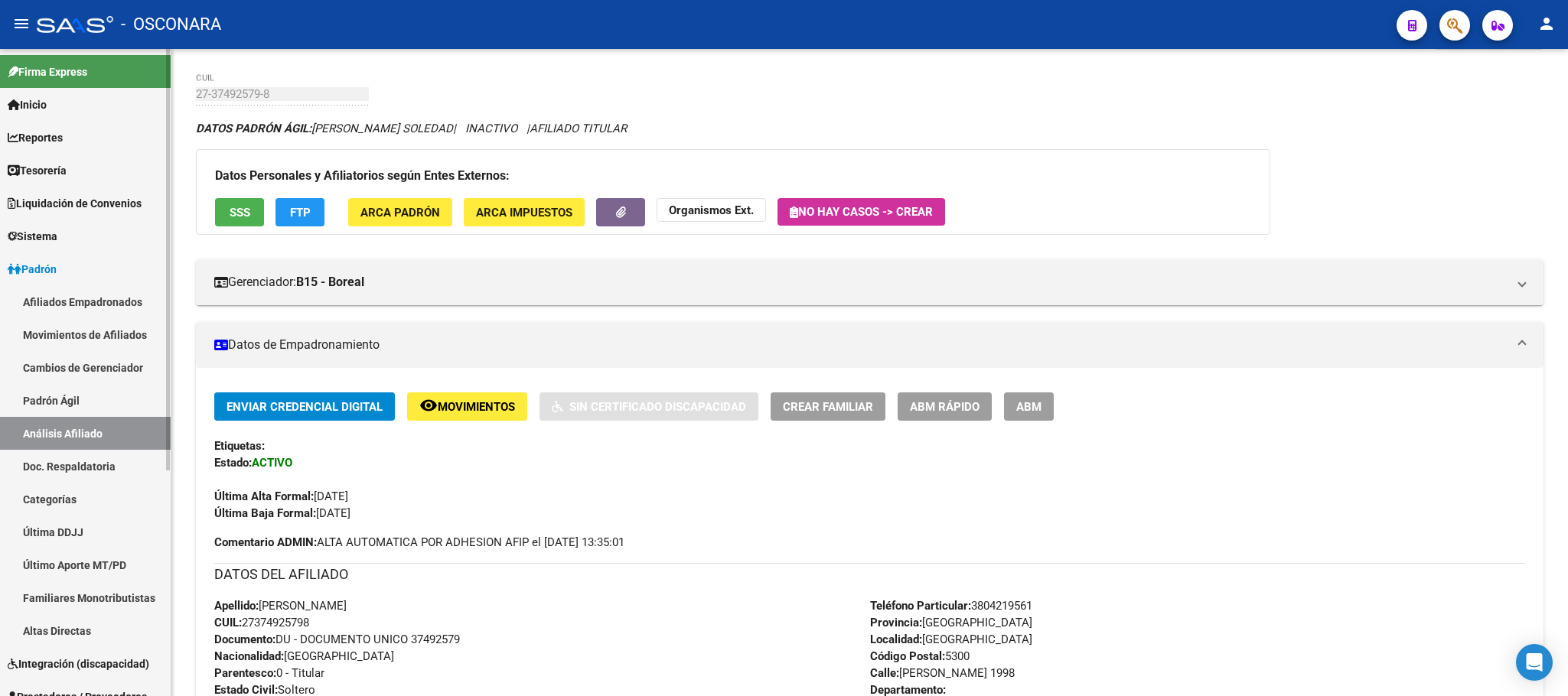
click at [99, 396] on link "Padrón Ágil" at bounding box center [85, 400] width 171 height 33
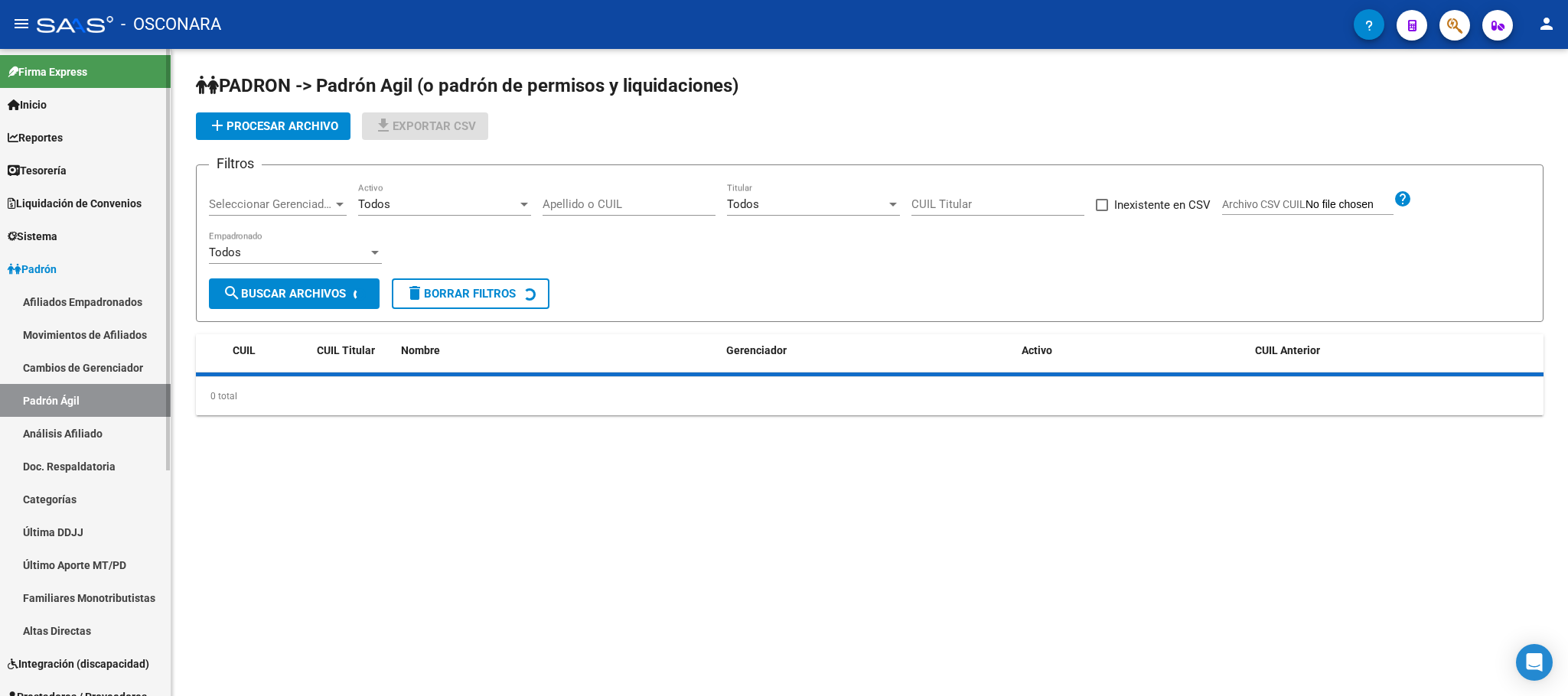
click at [103, 438] on link "Análisis Afiliado" at bounding box center [85, 433] width 171 height 33
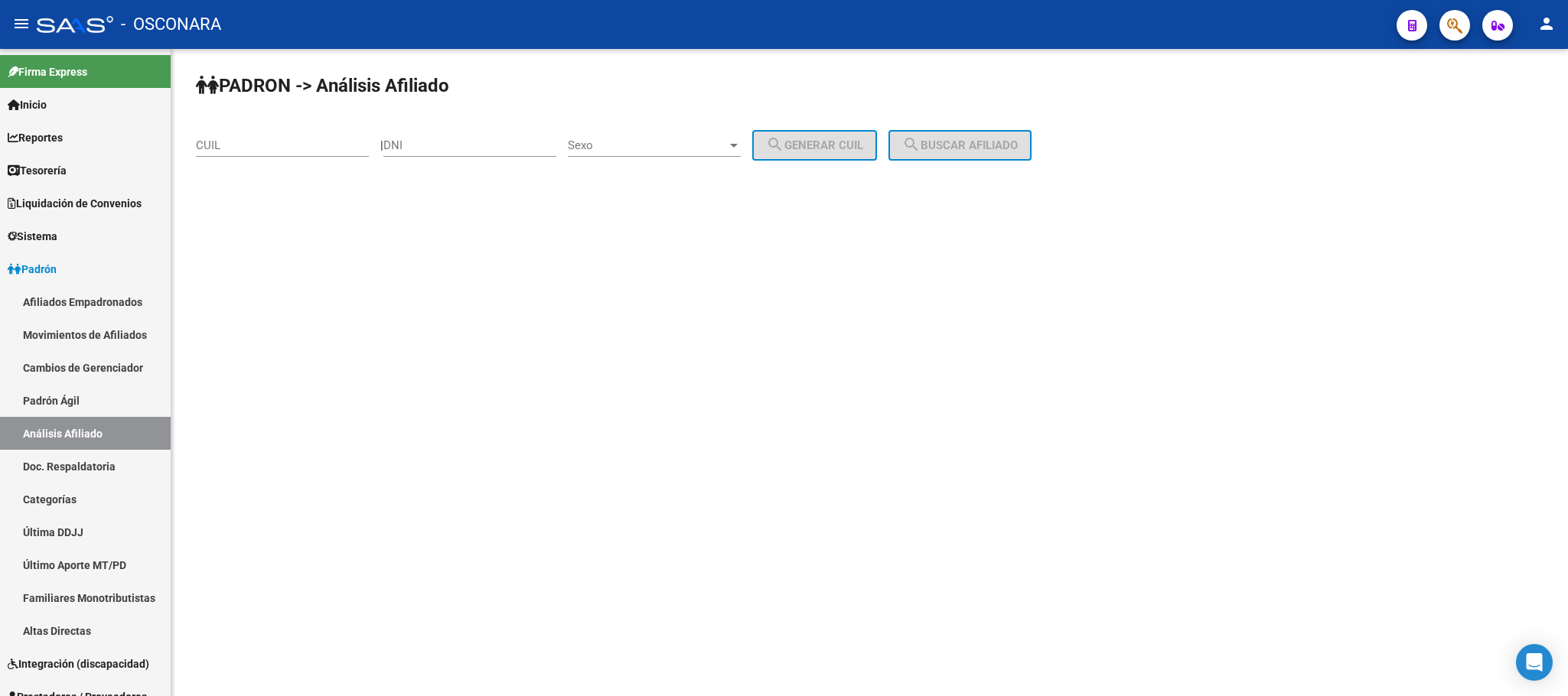
click at [275, 138] on div "CUIL" at bounding box center [282, 141] width 173 height 33
paste input "27-37492579-8"
type input "27-37492579-8"
click at [949, 145] on span "search Buscar afiliado" at bounding box center [960, 145] width 116 height 14
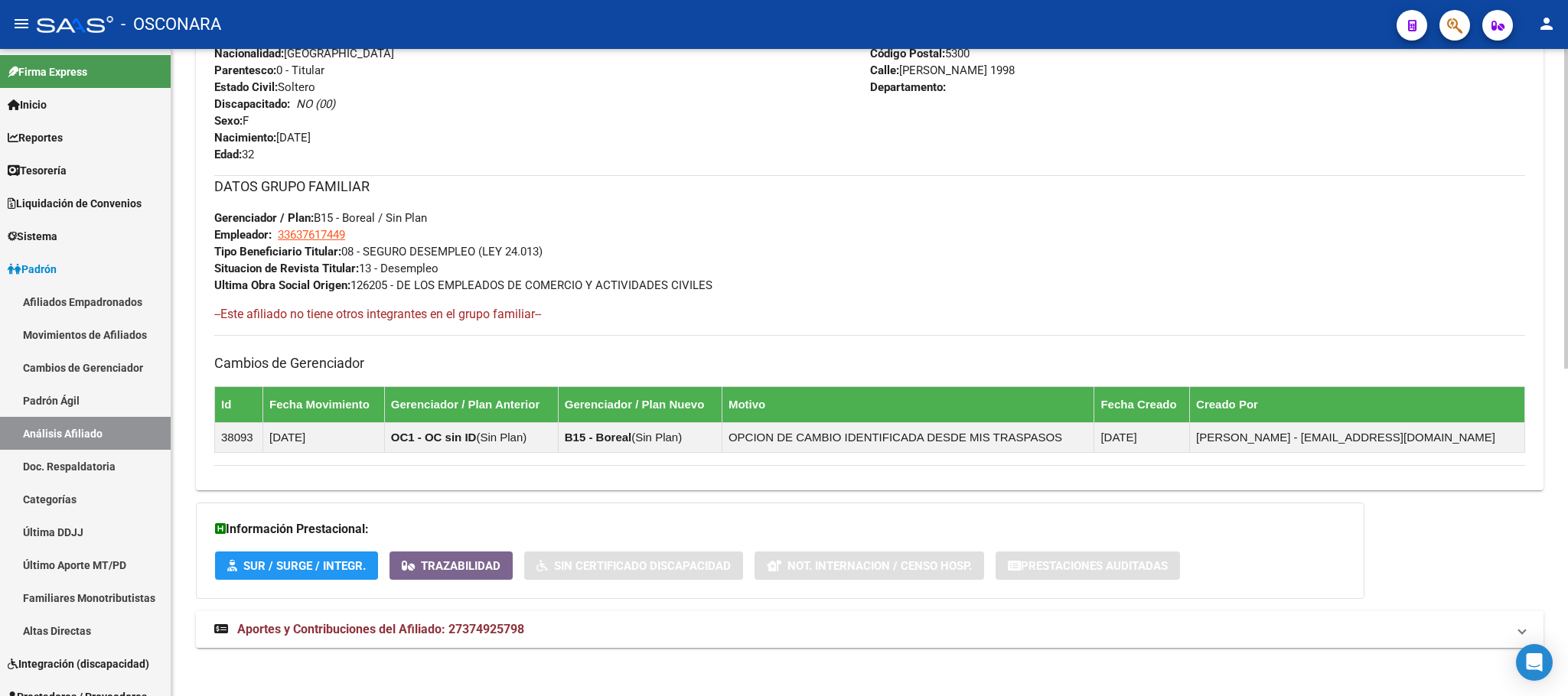
scroll to position [661, 0]
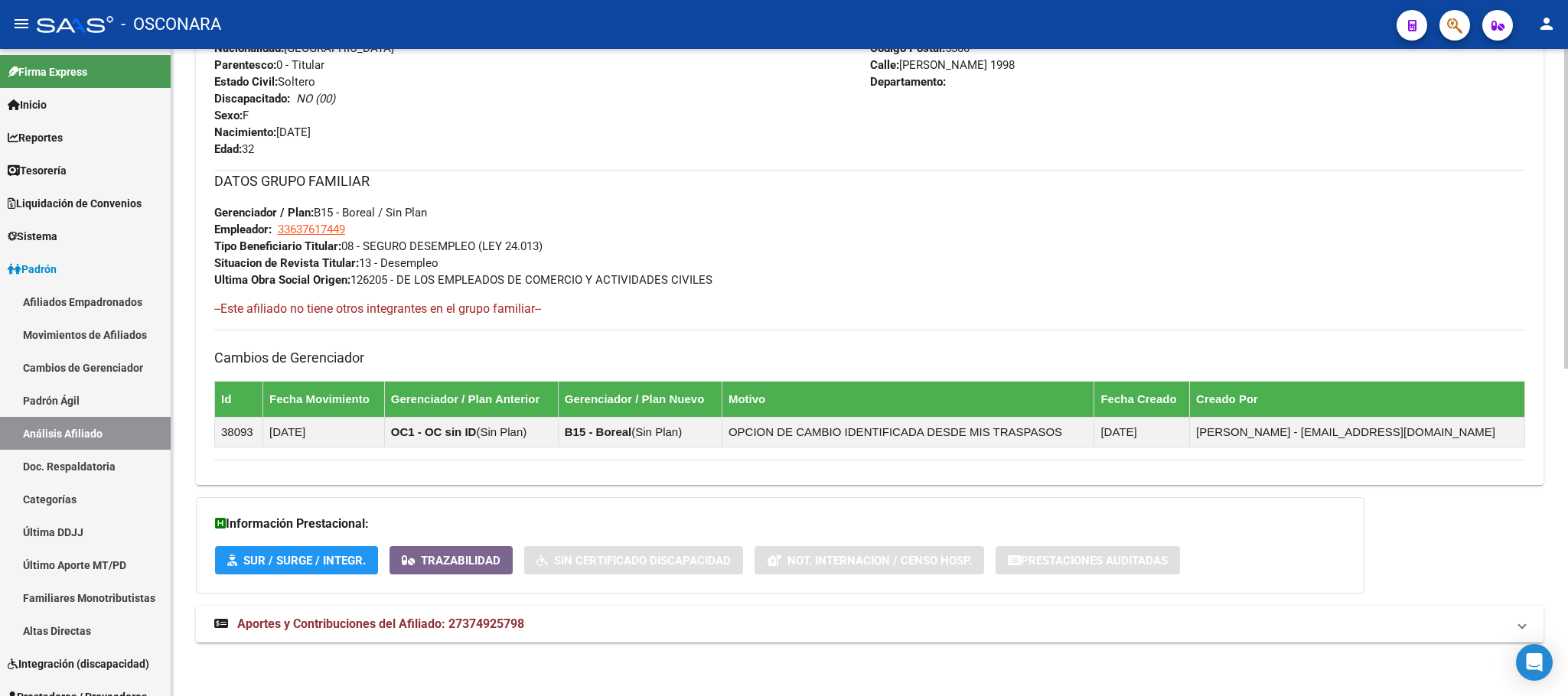
click at [422, 625] on span "Aportes y Contribuciones del Afiliado: 27374925798" at bounding box center [381, 624] width 287 height 14
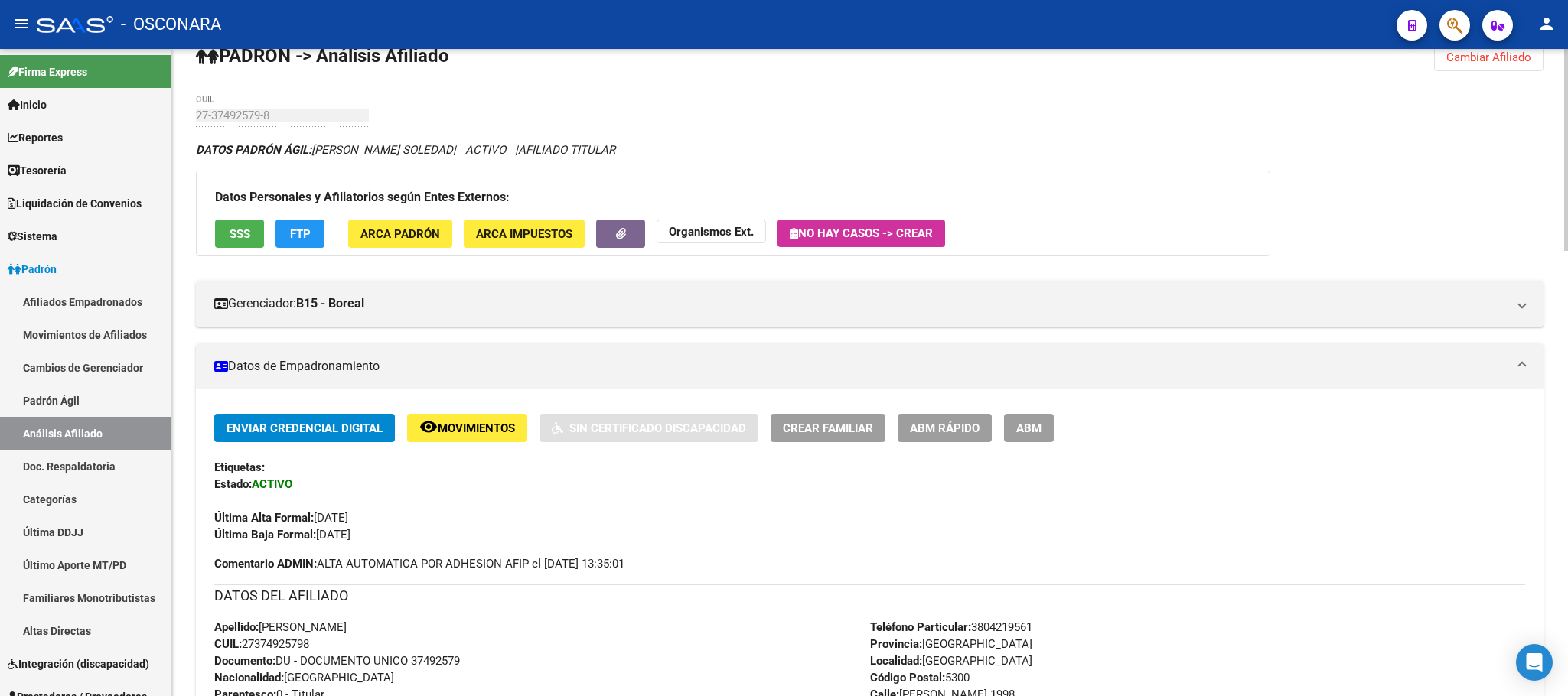
scroll to position [24, 0]
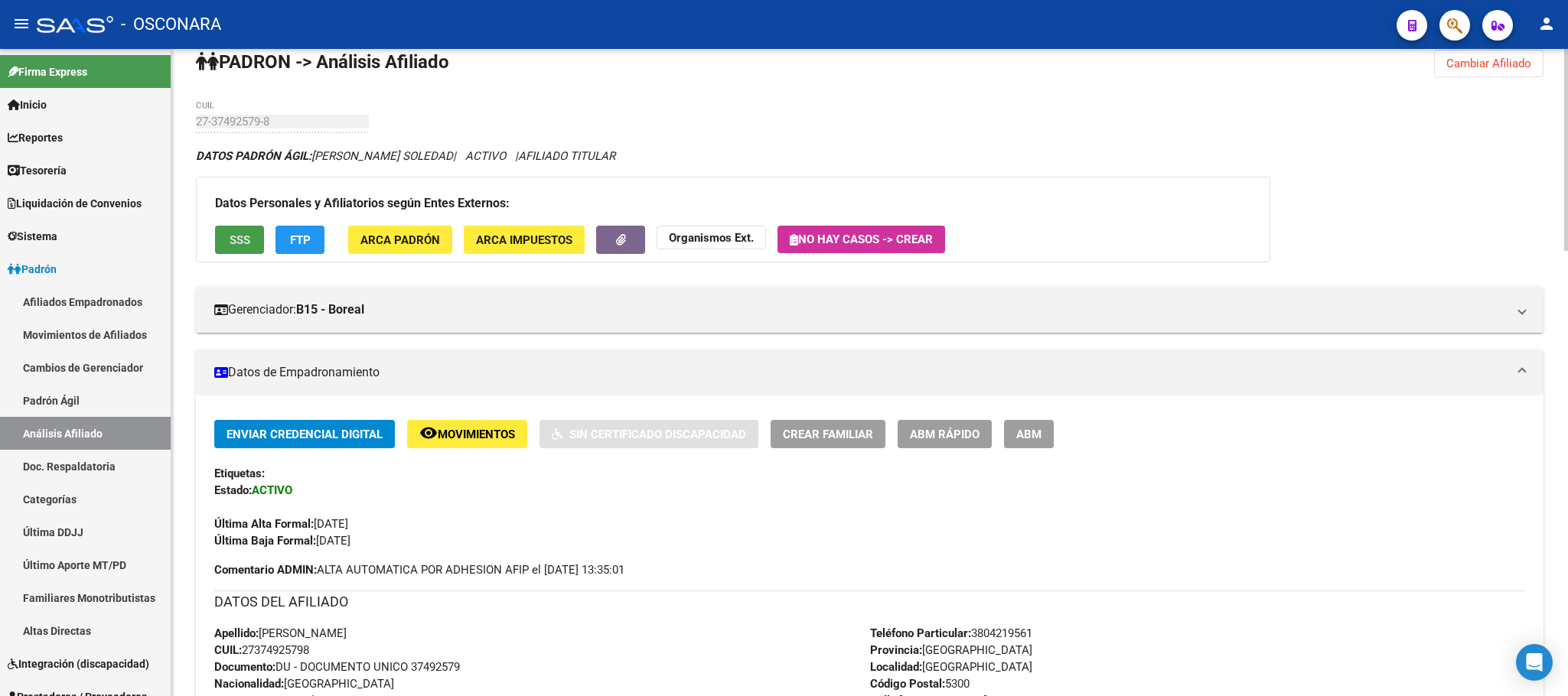
click at [223, 235] on button "SSS" at bounding box center [239, 240] width 49 height 28
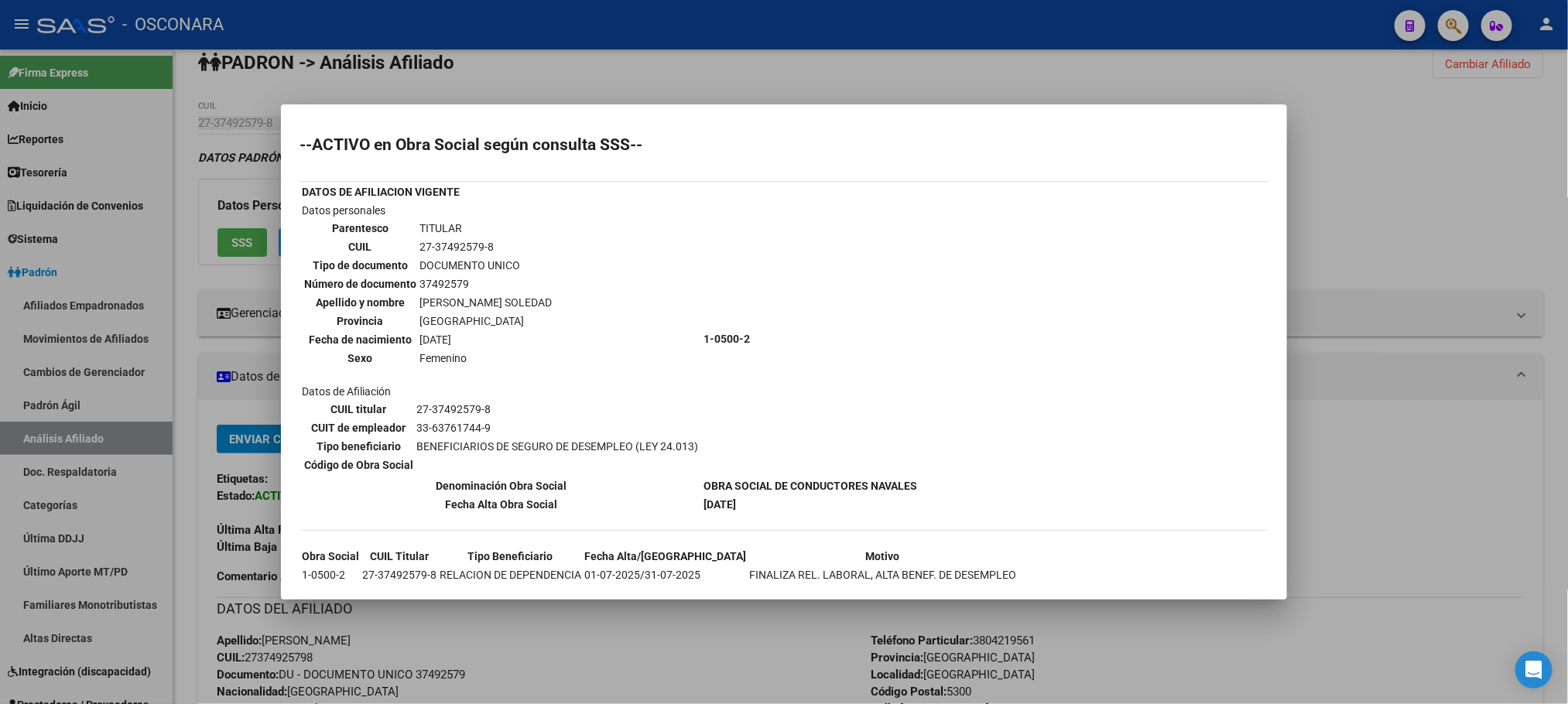
click at [776, 644] on div at bounding box center [784, 352] width 1568 height 704
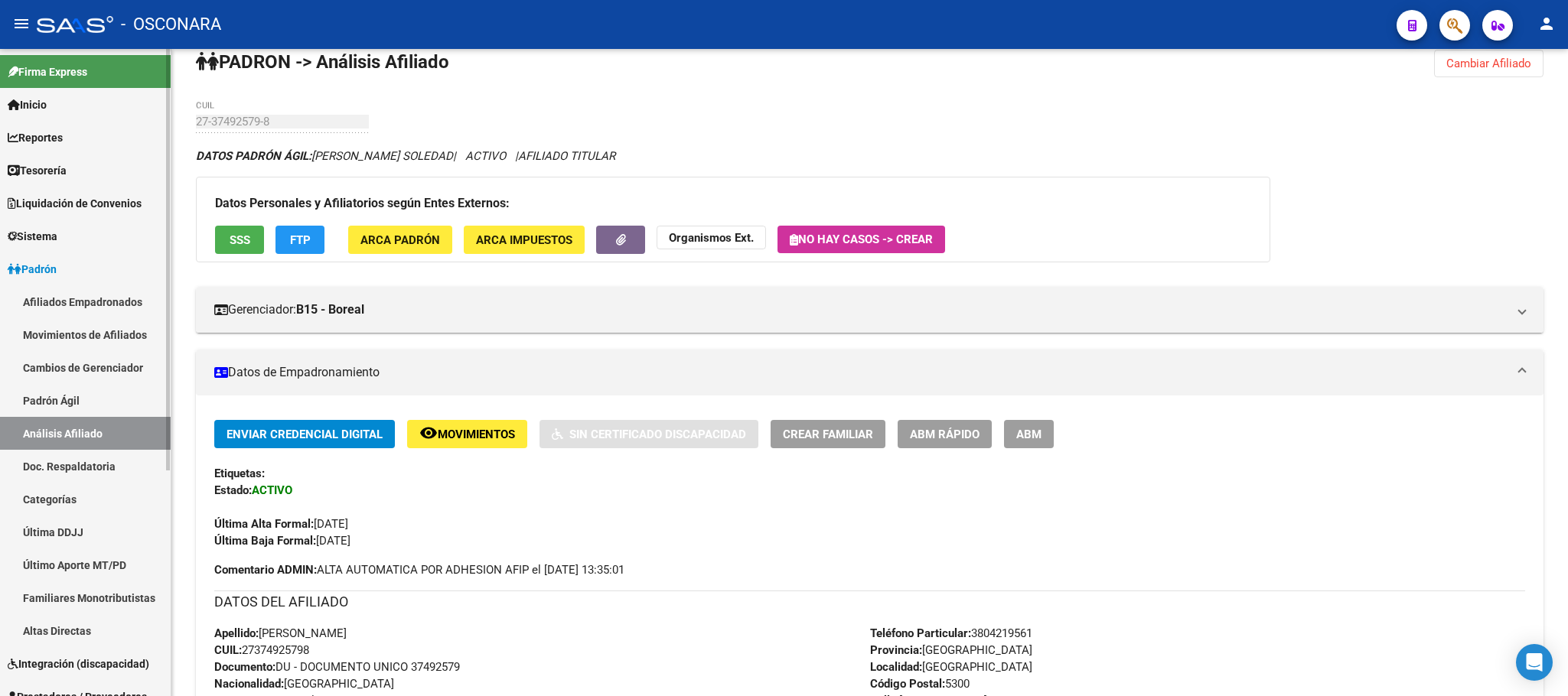
click at [73, 397] on link "Padrón Ágil" at bounding box center [85, 400] width 171 height 33
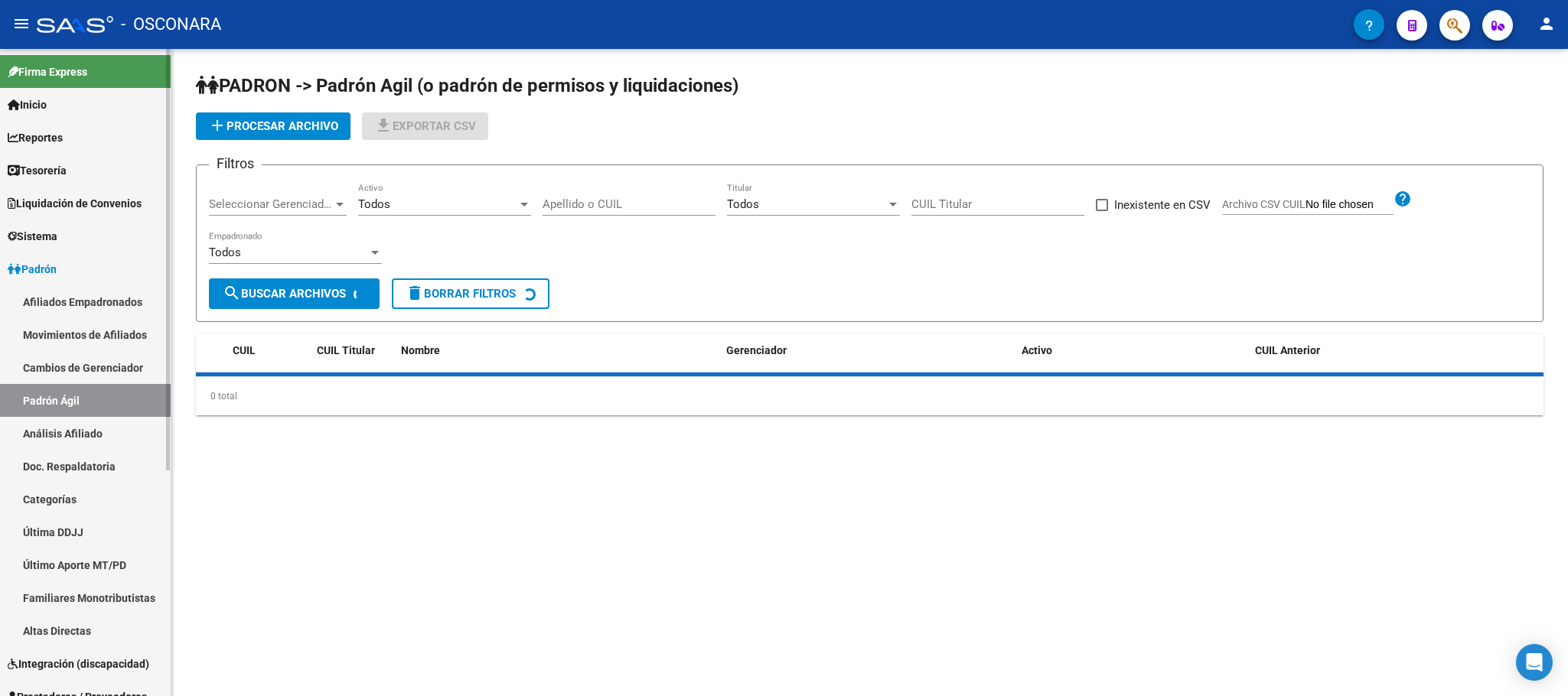
click at [80, 418] on link "Análisis Afiliado" at bounding box center [85, 433] width 171 height 33
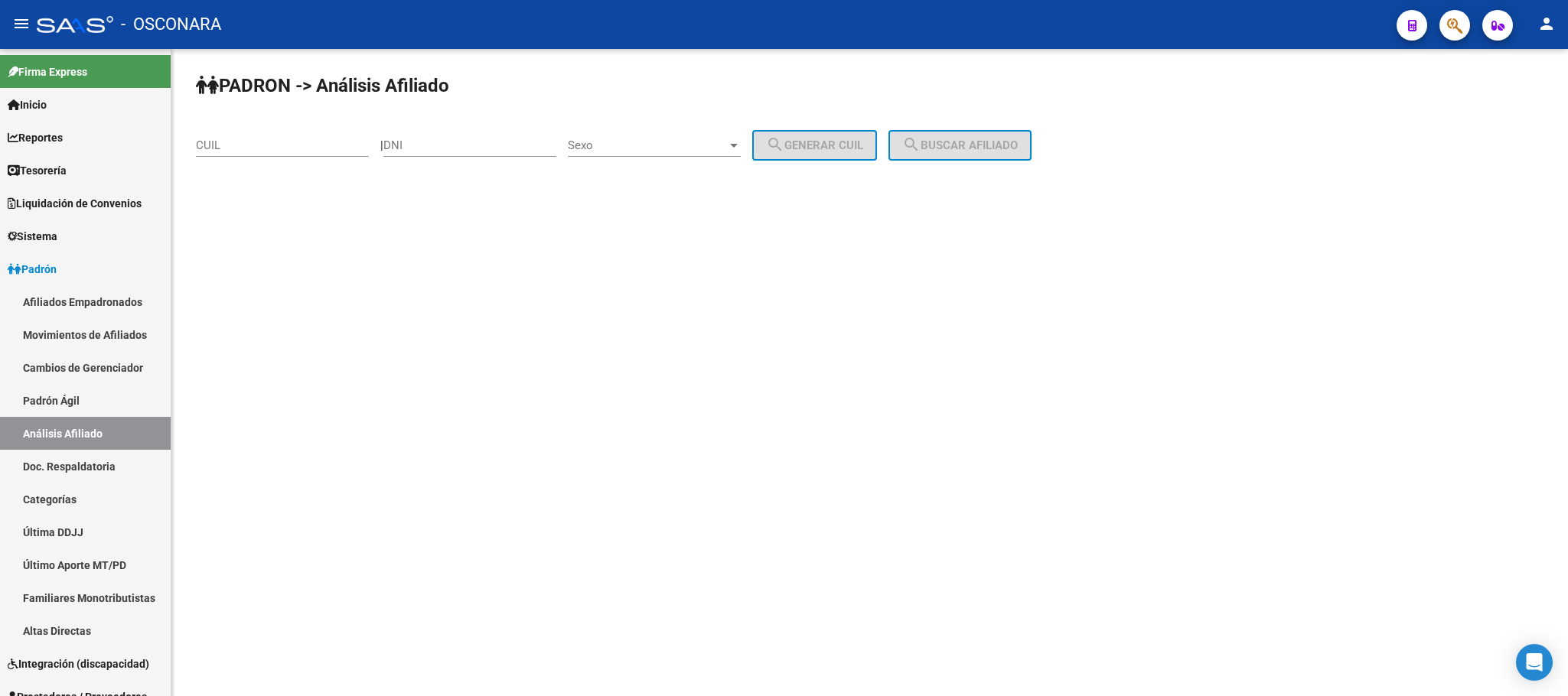
click at [264, 148] on input "CUIL" at bounding box center [282, 145] width 173 height 14
paste input "20-17210071-7"
type input "20-17210071-7"
click at [980, 138] on span "search Buscar afiliado" at bounding box center [960, 145] width 116 height 14
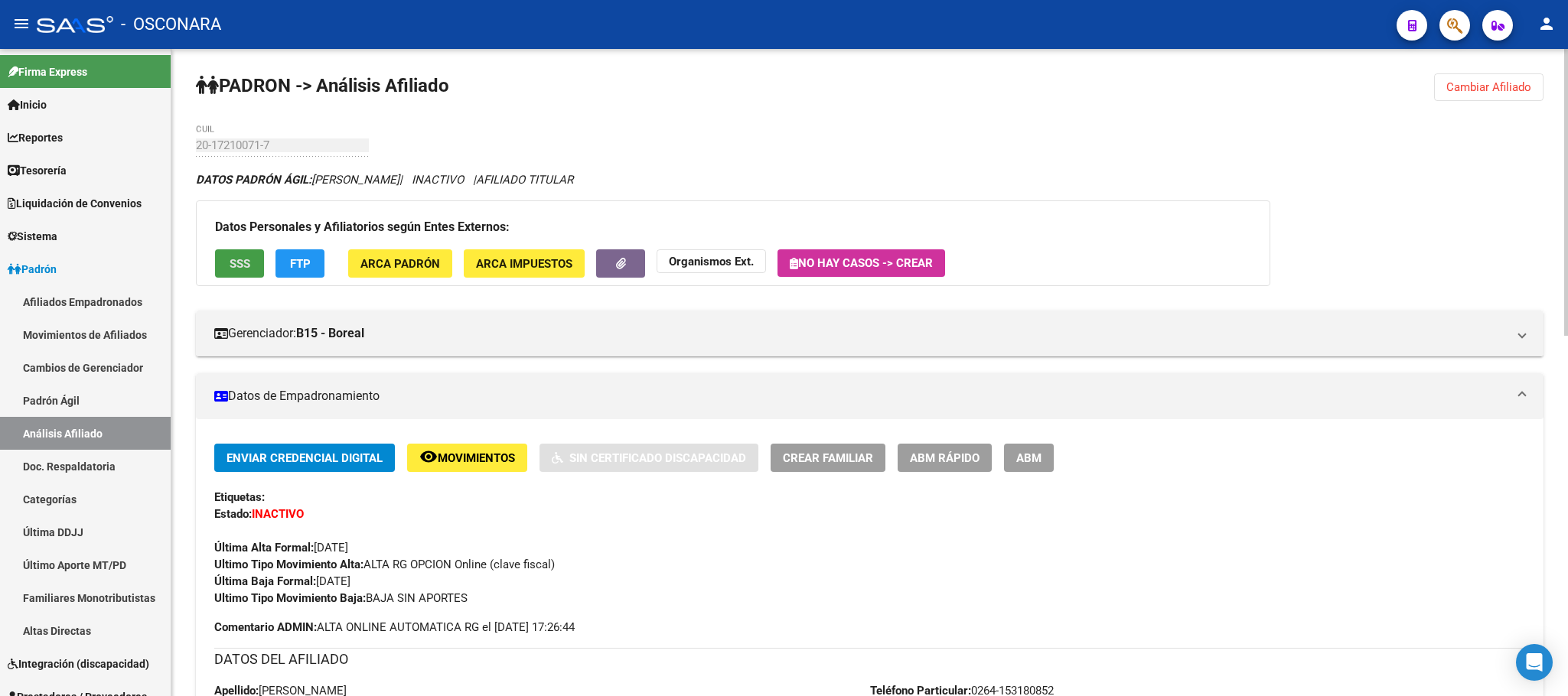
click at [248, 262] on span "SSS" at bounding box center [240, 264] width 20 height 14
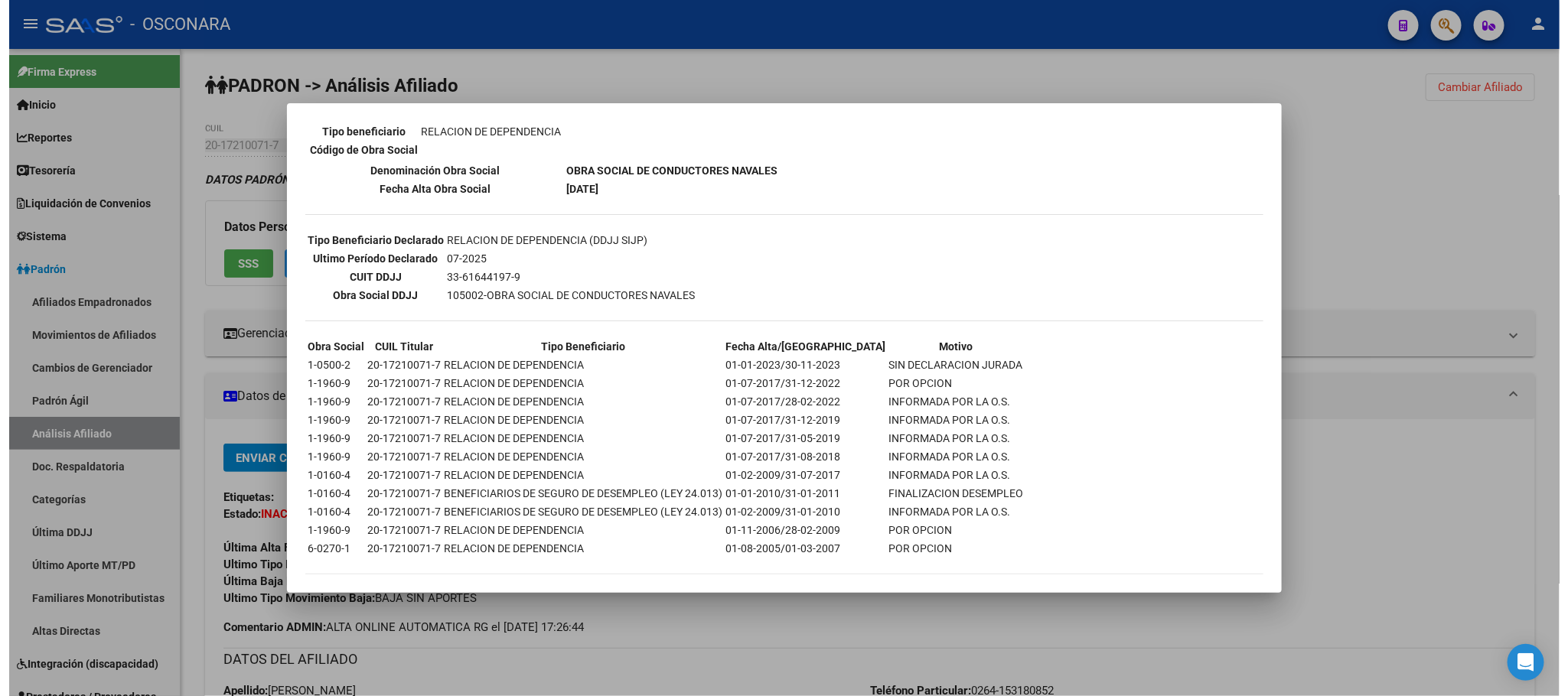
scroll to position [311, 0]
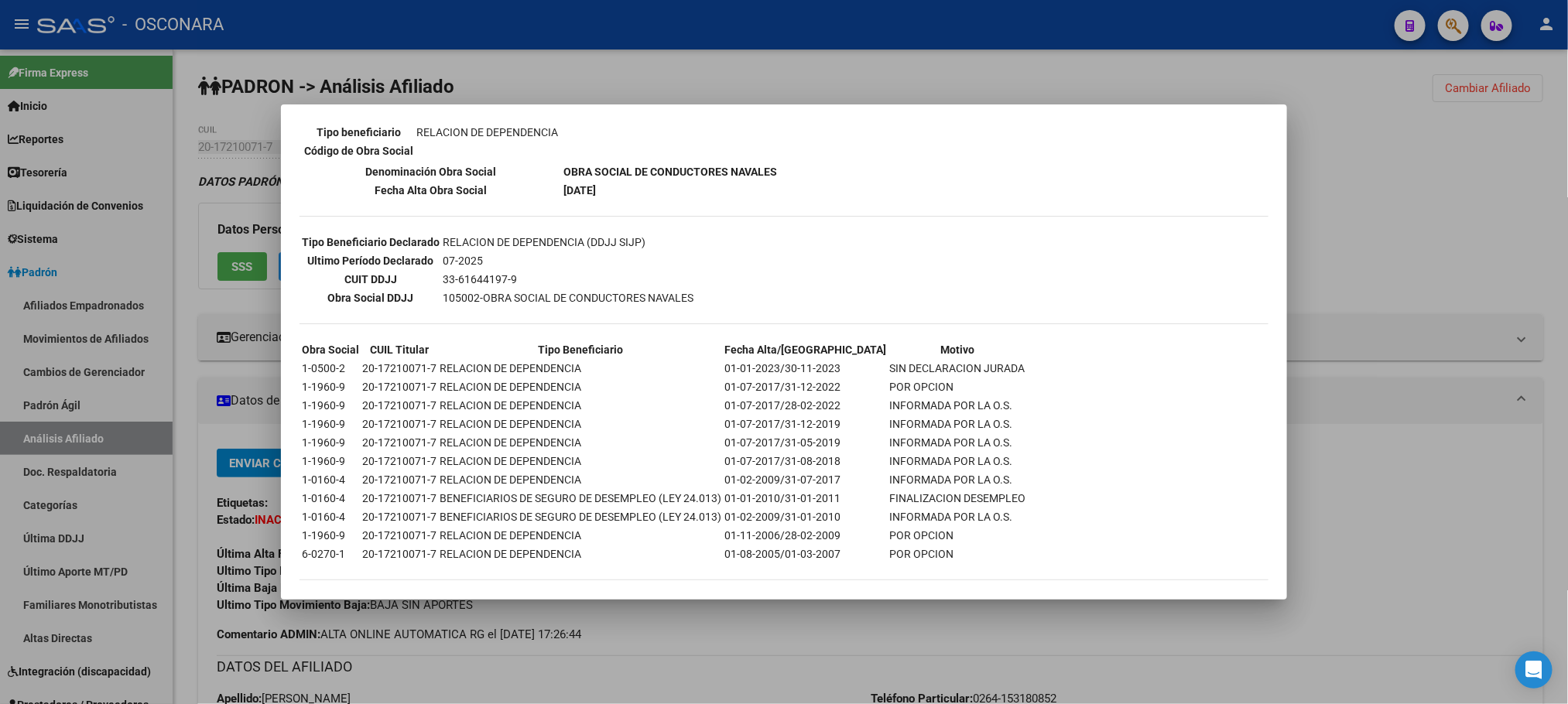
click at [790, 659] on div at bounding box center [784, 352] width 1568 height 704
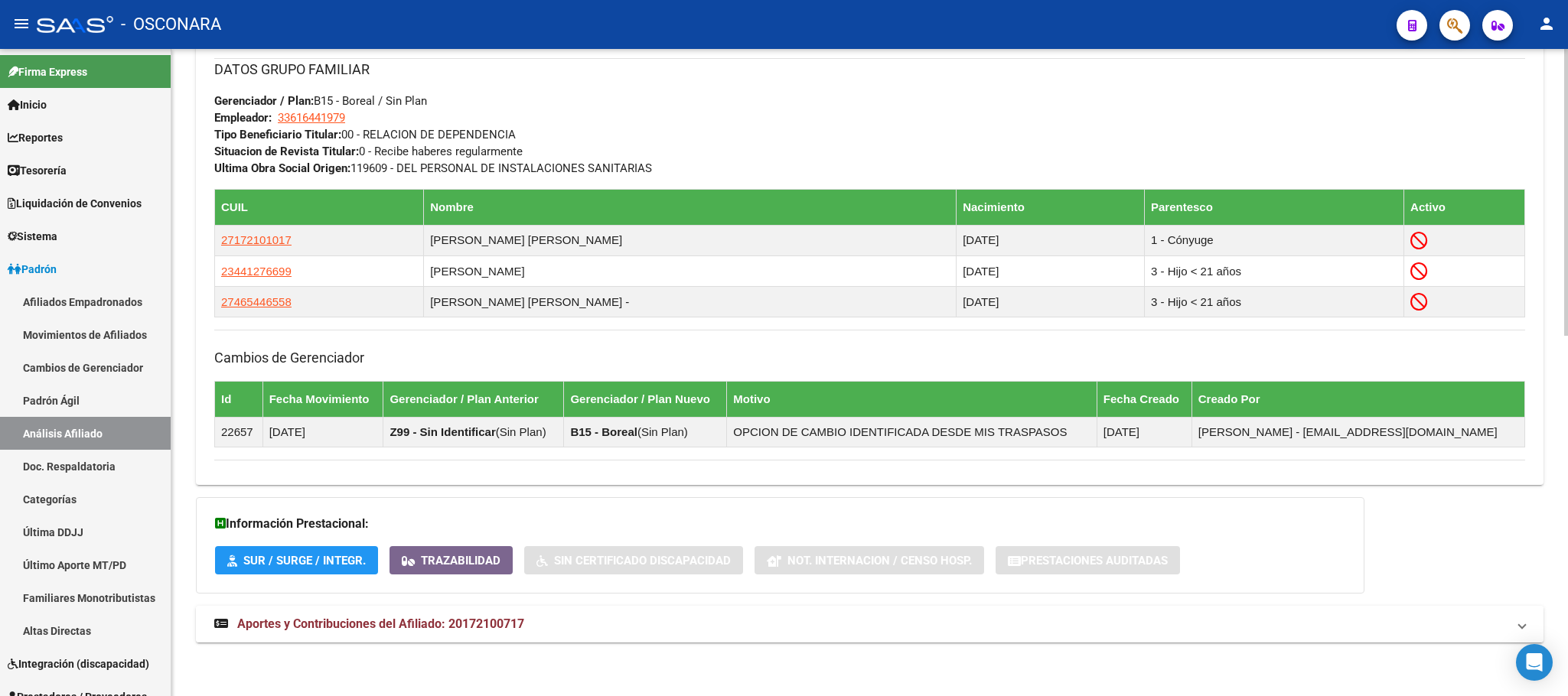
scroll to position [811, 0]
click at [504, 617] on span "Aportes y Contribuciones del Afiliado: 20172100717" at bounding box center [381, 624] width 287 height 14
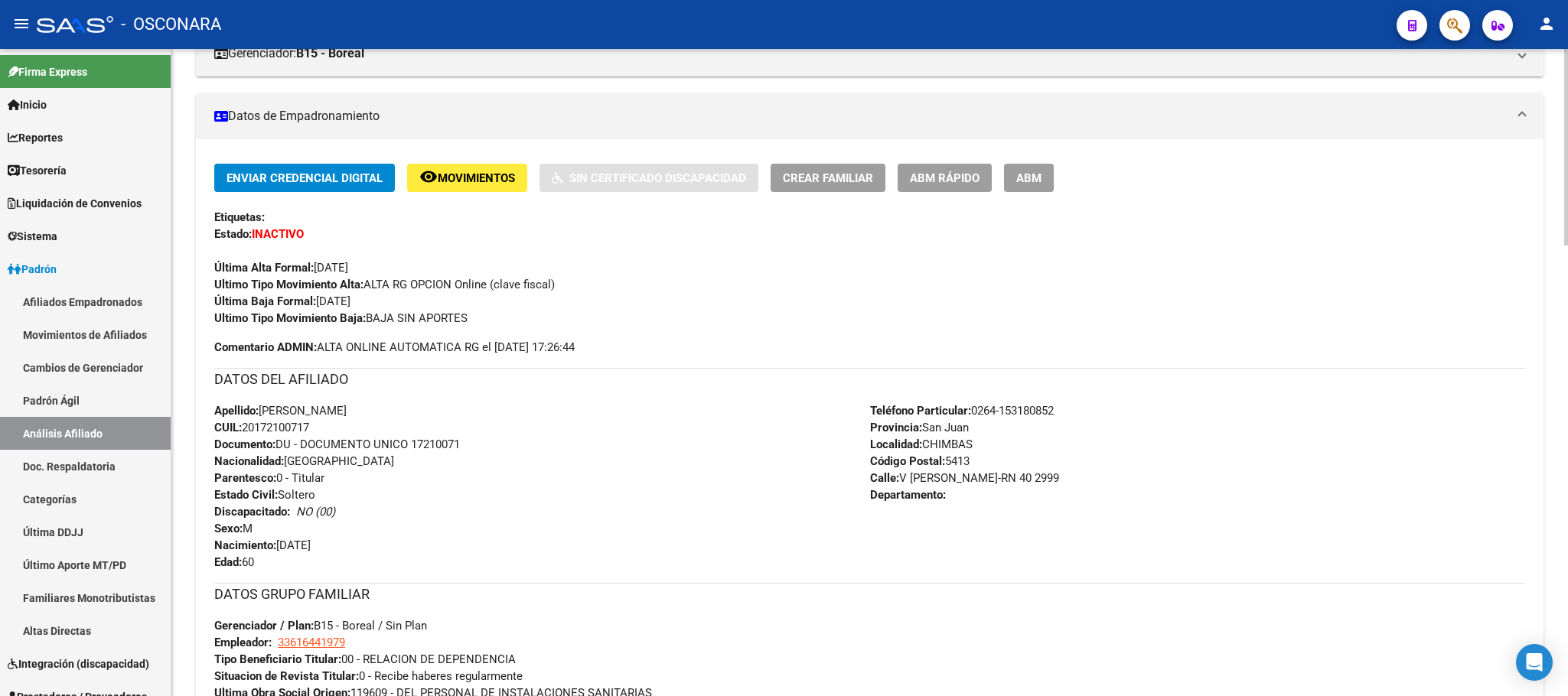
scroll to position [0, 0]
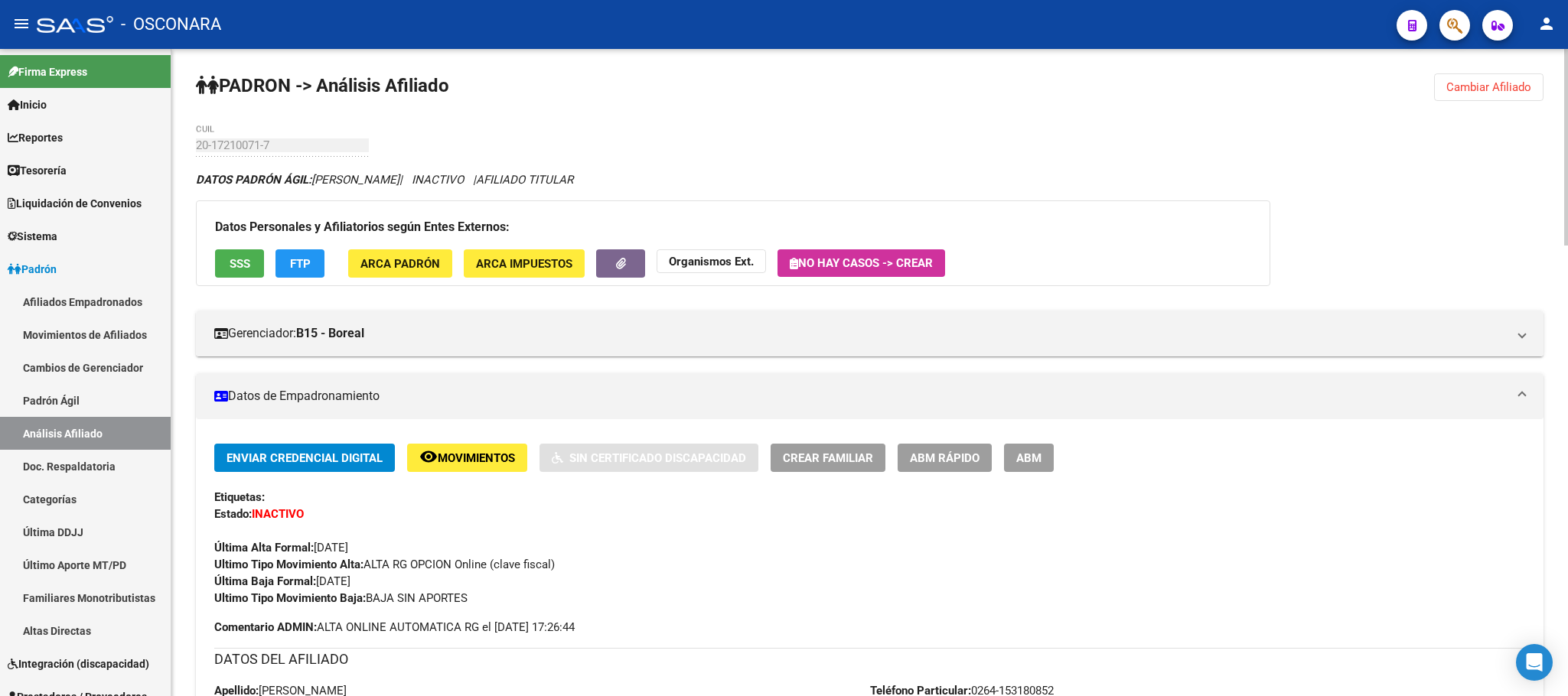
click at [221, 273] on button "SSS" at bounding box center [239, 263] width 49 height 28
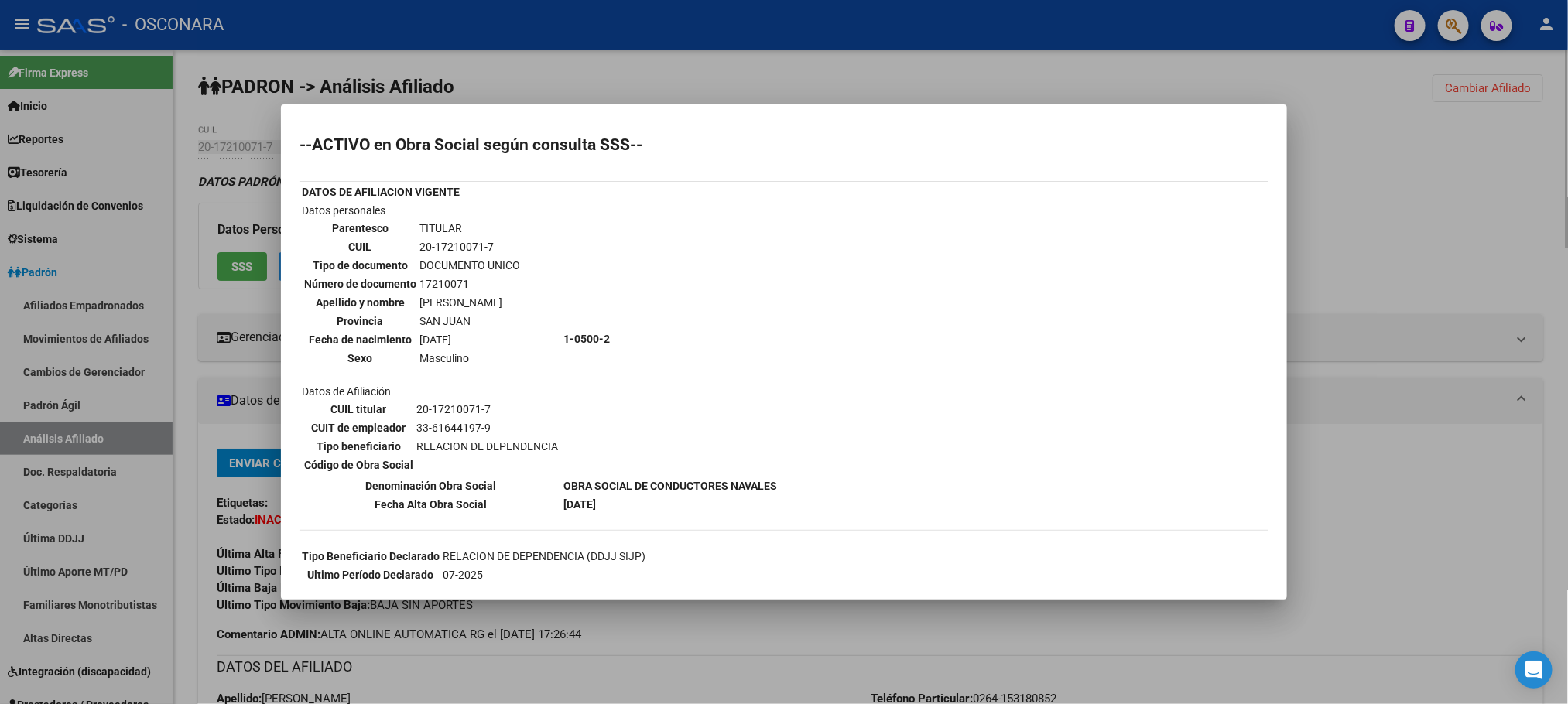
click at [881, 628] on div at bounding box center [784, 352] width 1568 height 704
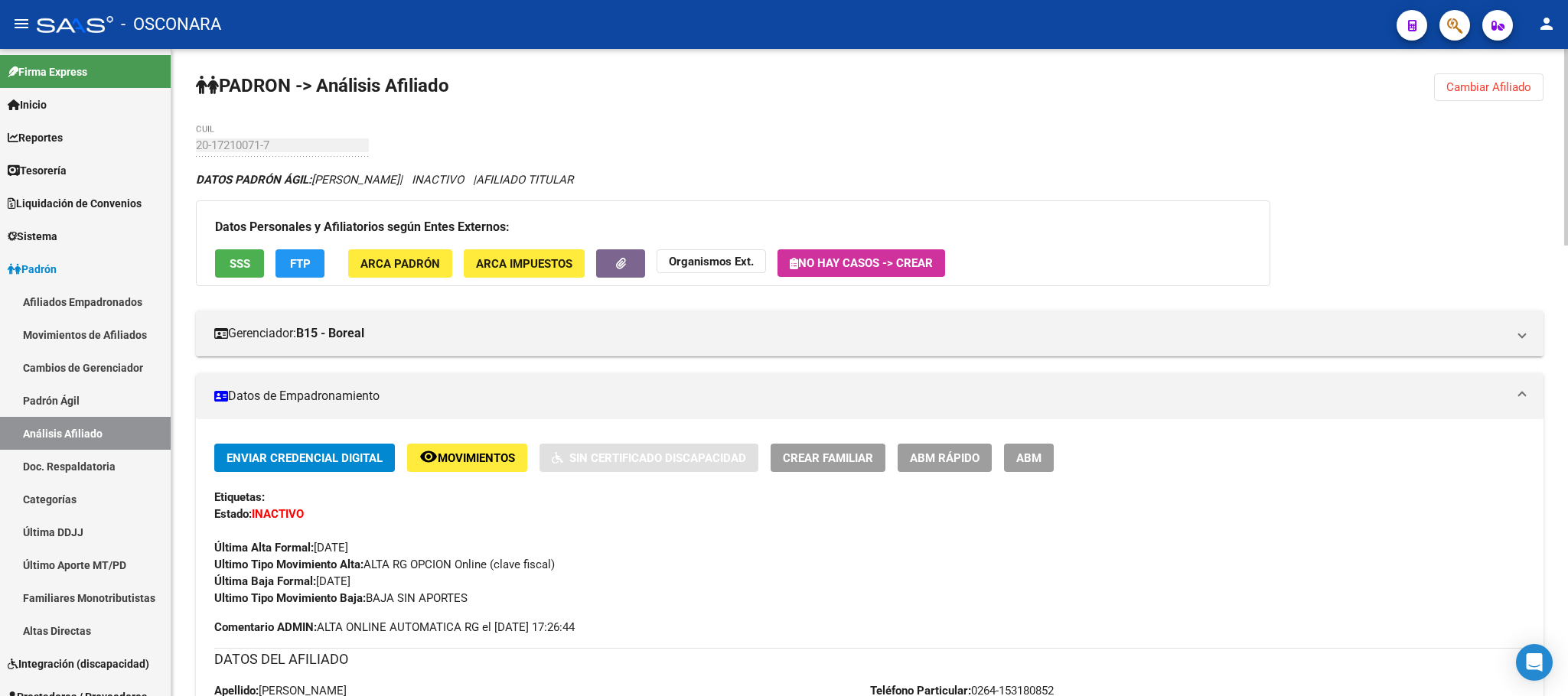
click at [963, 463] on span "ABM Rápido" at bounding box center [944, 458] width 70 height 14
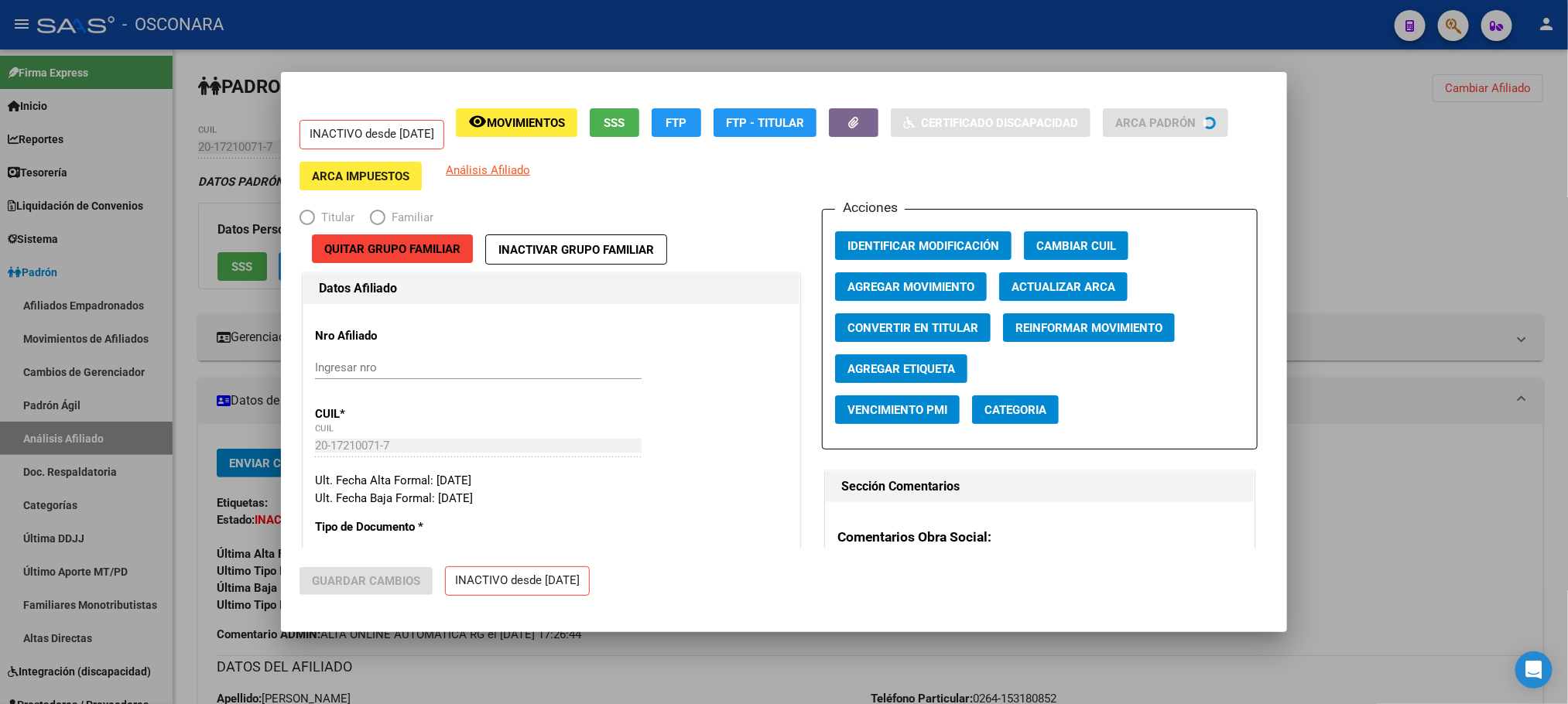
radio input "true"
type input "33-61644197-9"
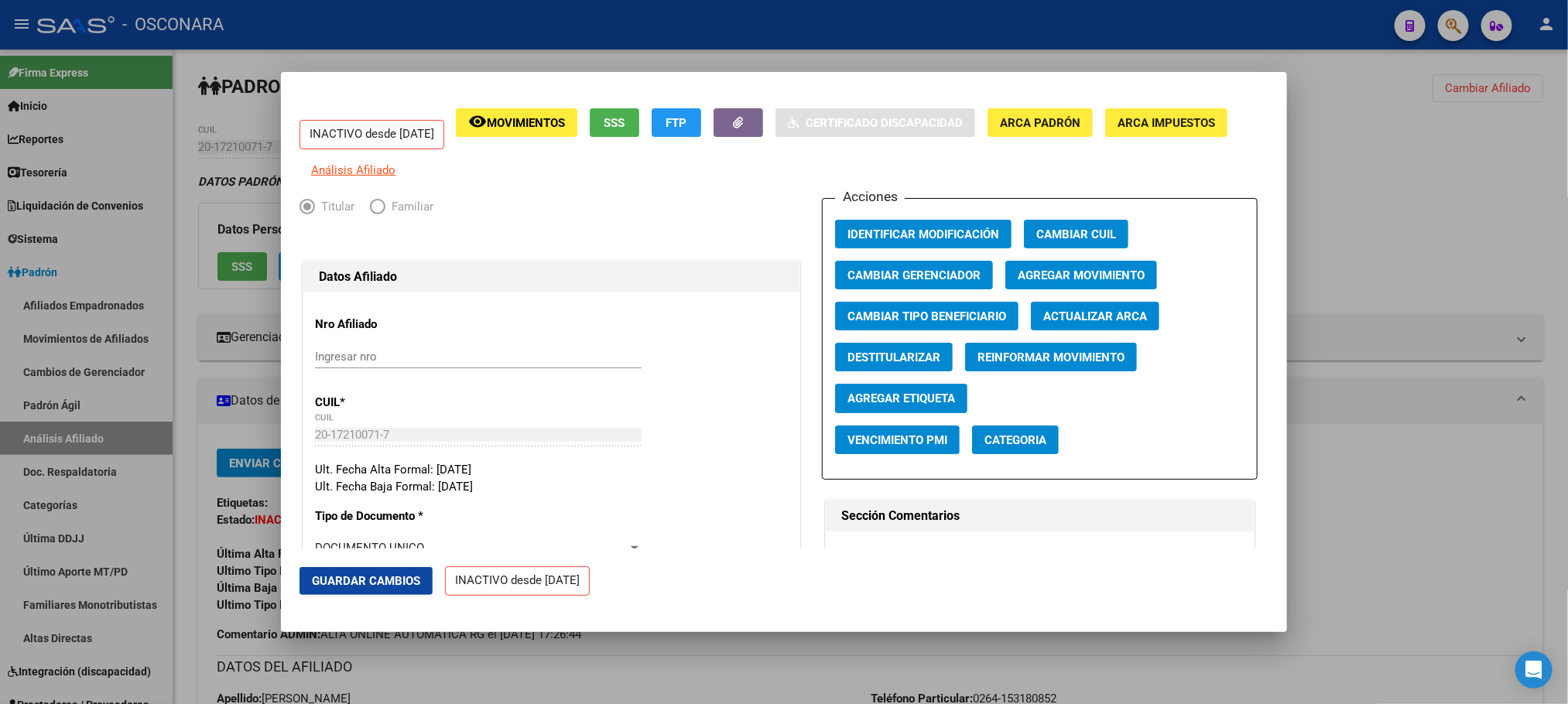
click at [1055, 282] on span "Agregar Movimiento" at bounding box center [1081, 276] width 127 height 14
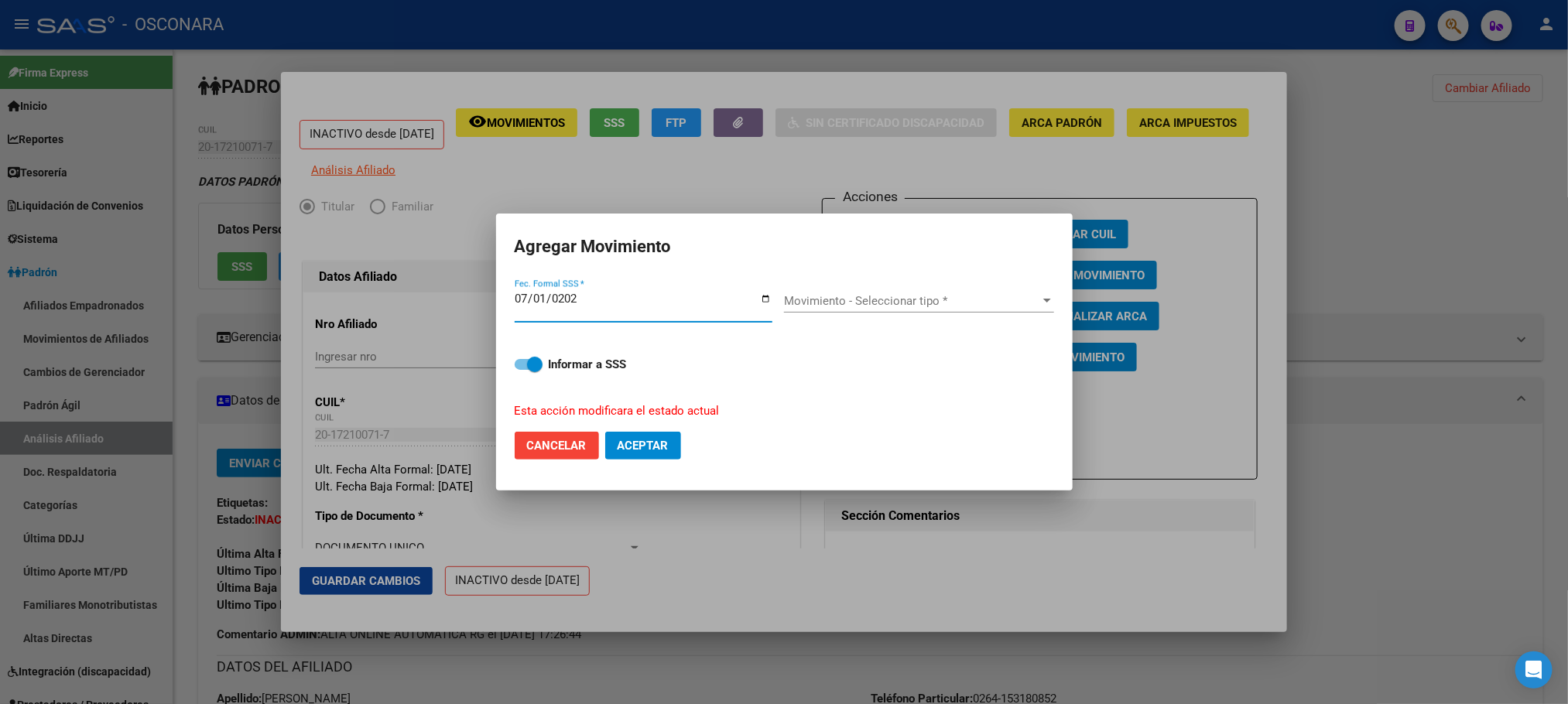
type input "[DATE]"
click at [976, 294] on span "Movimiento - Seleccionar tipo *" at bounding box center [912, 301] width 256 height 14
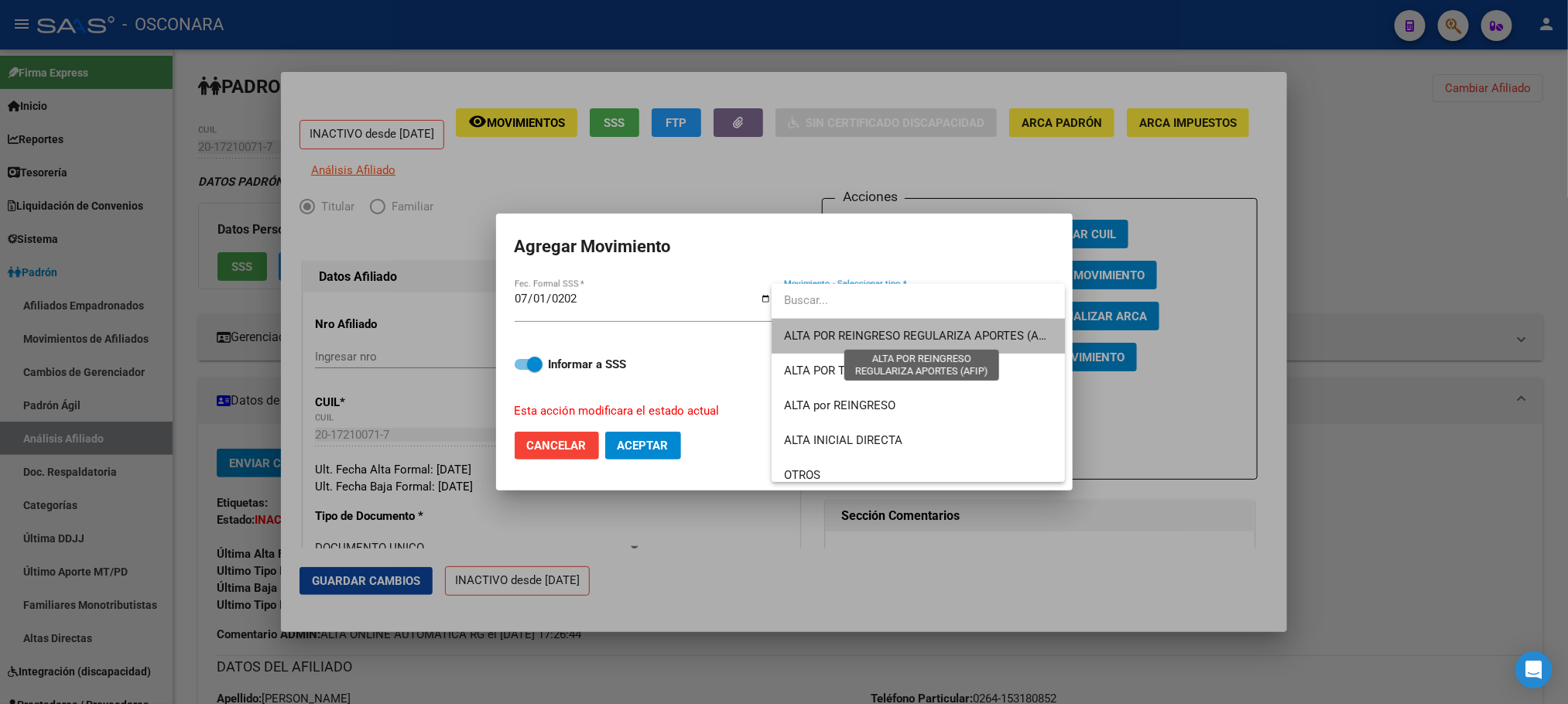
click at [920, 342] on span "ALTA POR REINGRESO REGULARIZA APORTES (AFIP)" at bounding box center [920, 336] width 274 height 14
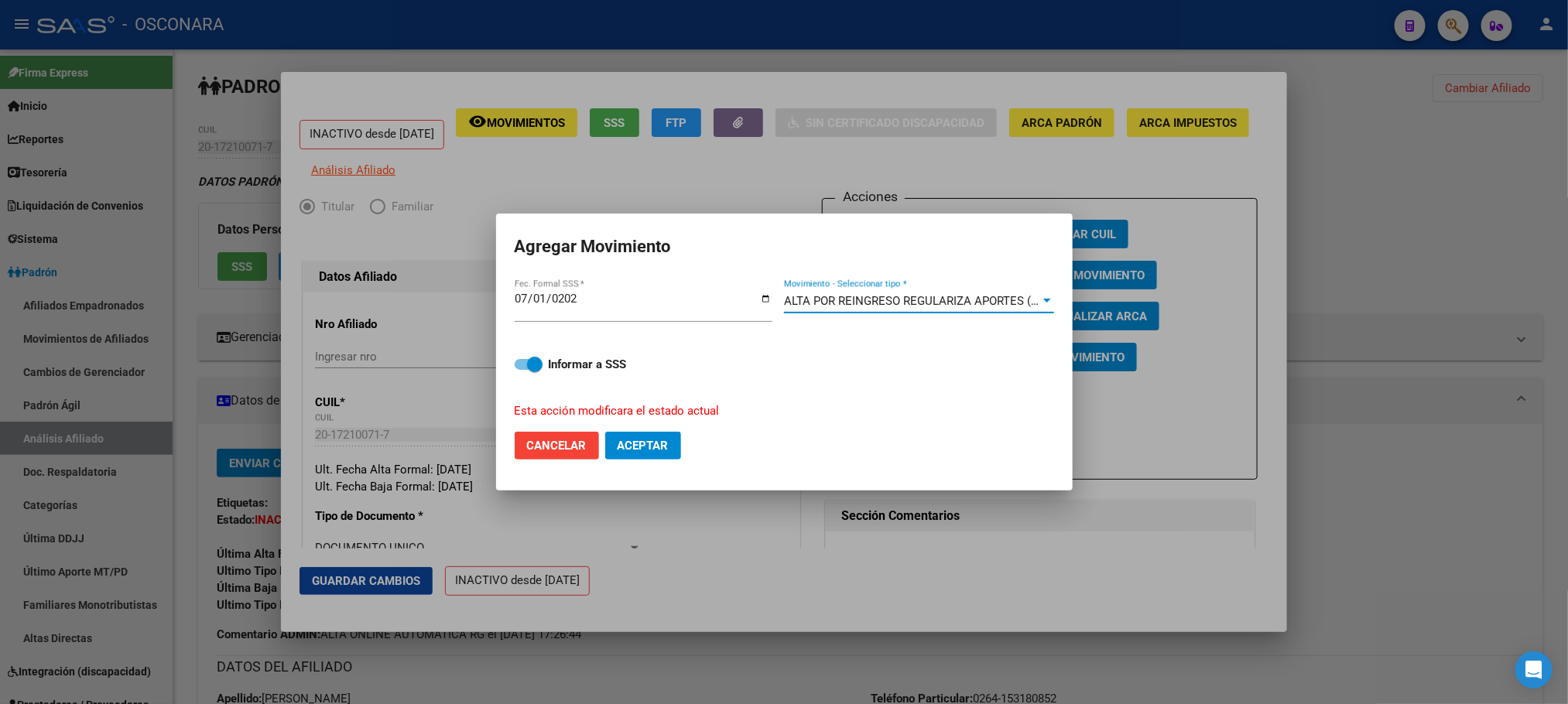
click at [527, 360] on span at bounding box center [534, 364] width 15 height 15
click at [523, 370] on input "Informar a SSS" at bounding box center [522, 370] width 1 height 1
checkbox input "false"
click at [636, 450] on span "Aceptar" at bounding box center [643, 445] width 51 height 14
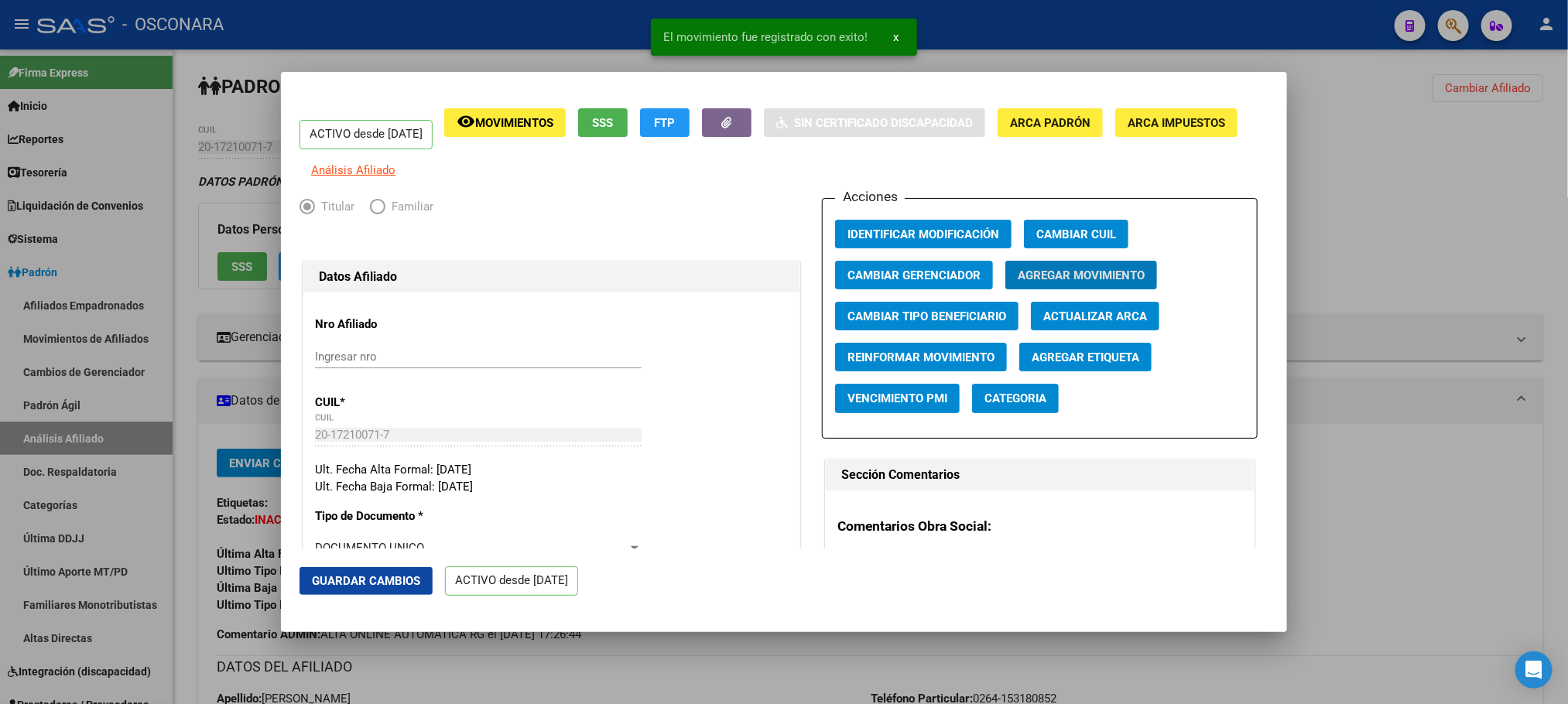
click at [360, 580] on span "Guardar Cambios" at bounding box center [366, 581] width 108 height 14
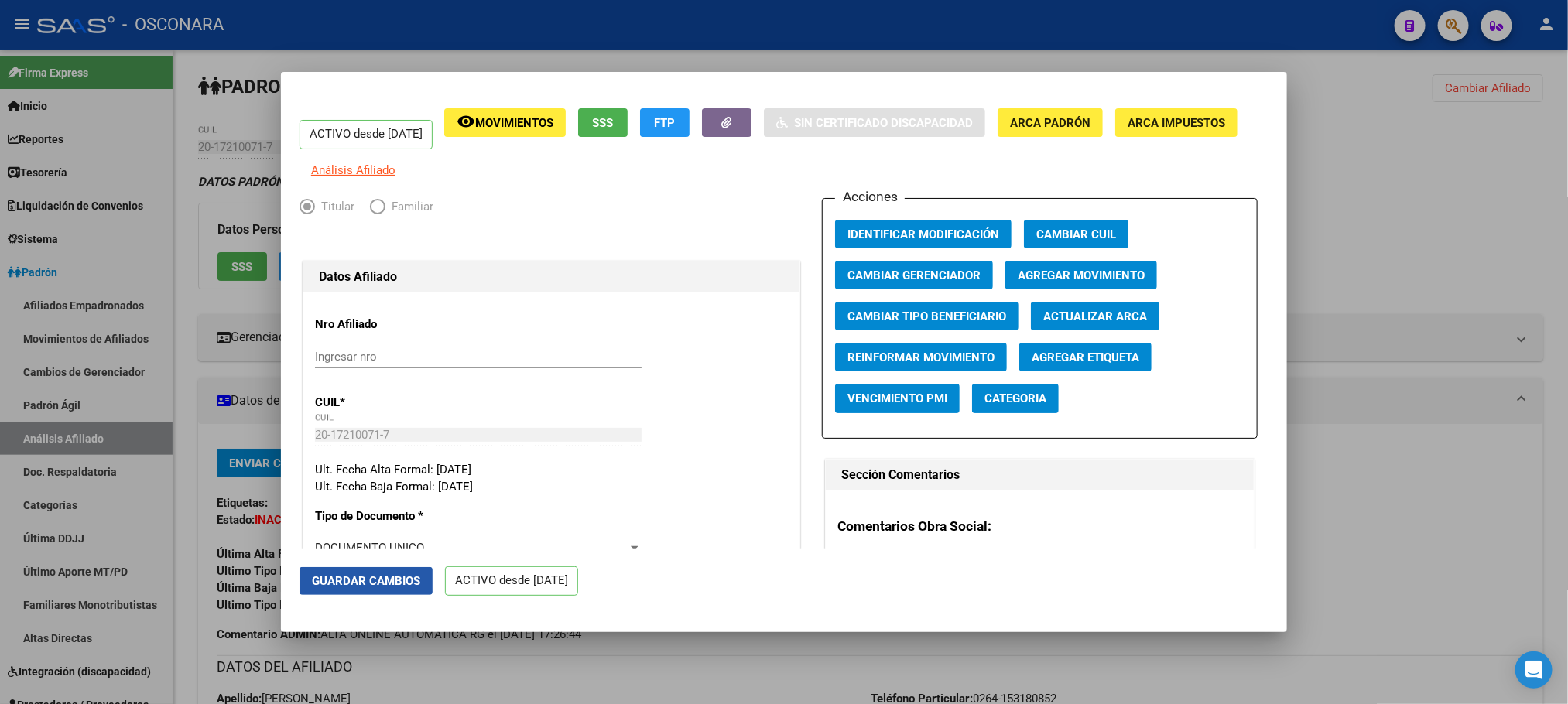
click at [360, 580] on span "Guardar Cambios" at bounding box center [366, 581] width 108 height 14
click at [372, 581] on span "Guardar Cambios" at bounding box center [366, 581] width 108 height 14
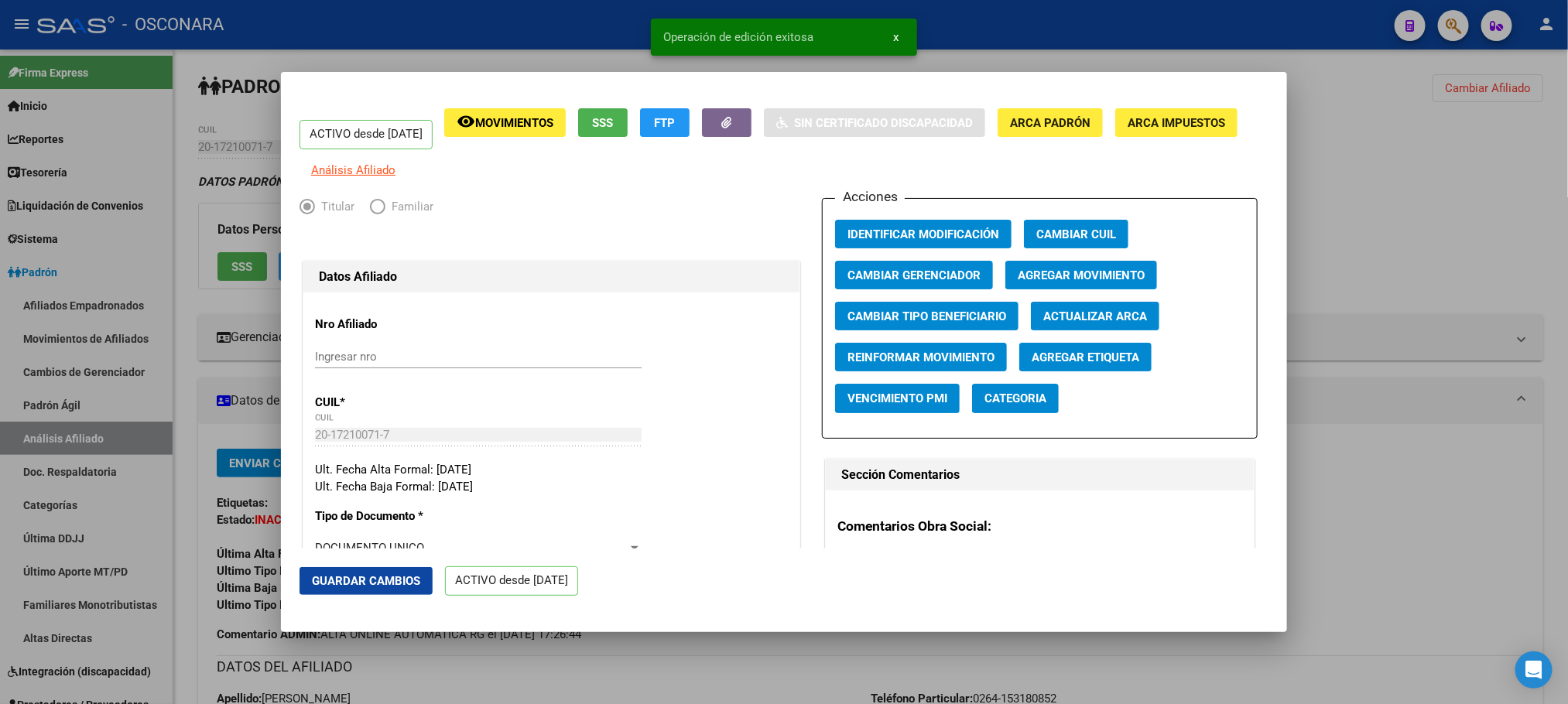
click at [523, 657] on div at bounding box center [784, 352] width 1568 height 704
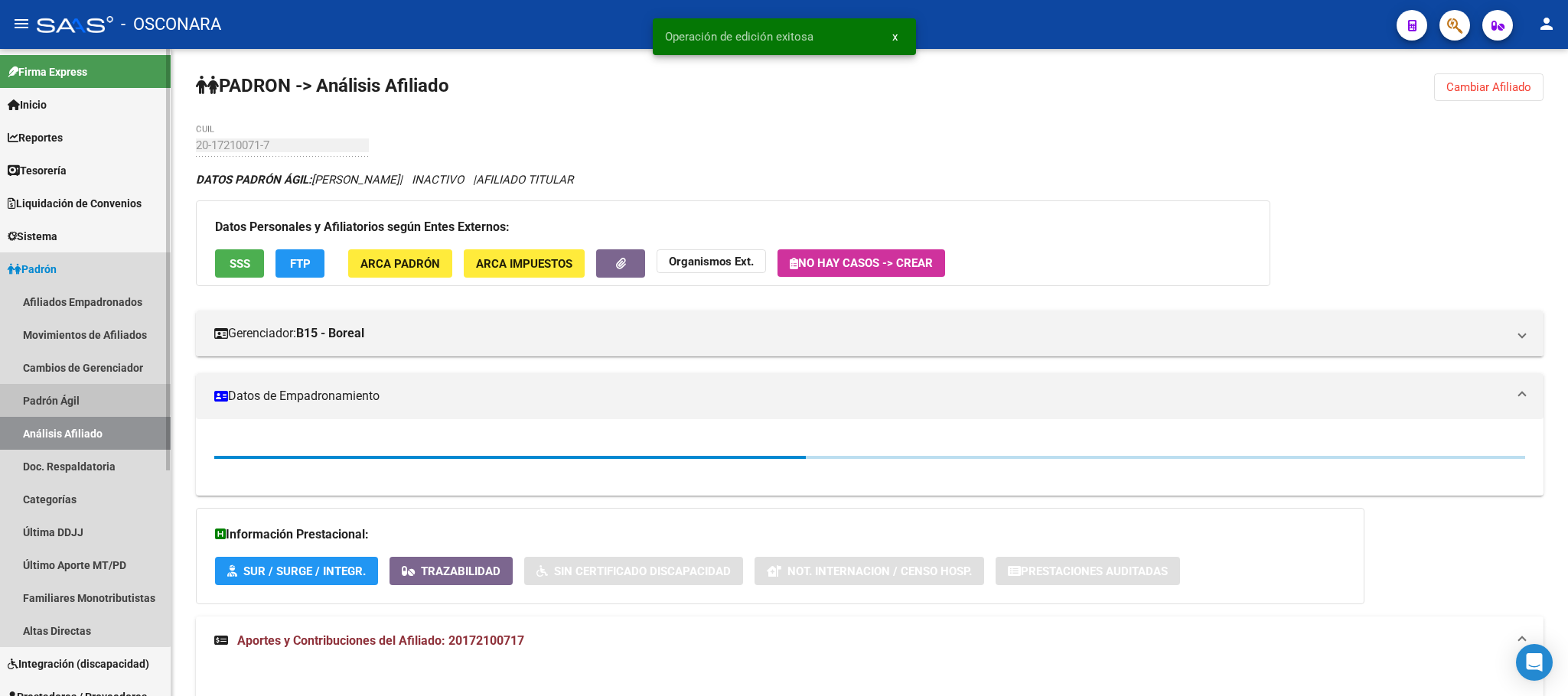
click at [83, 397] on link "Padrón Ágil" at bounding box center [85, 400] width 171 height 33
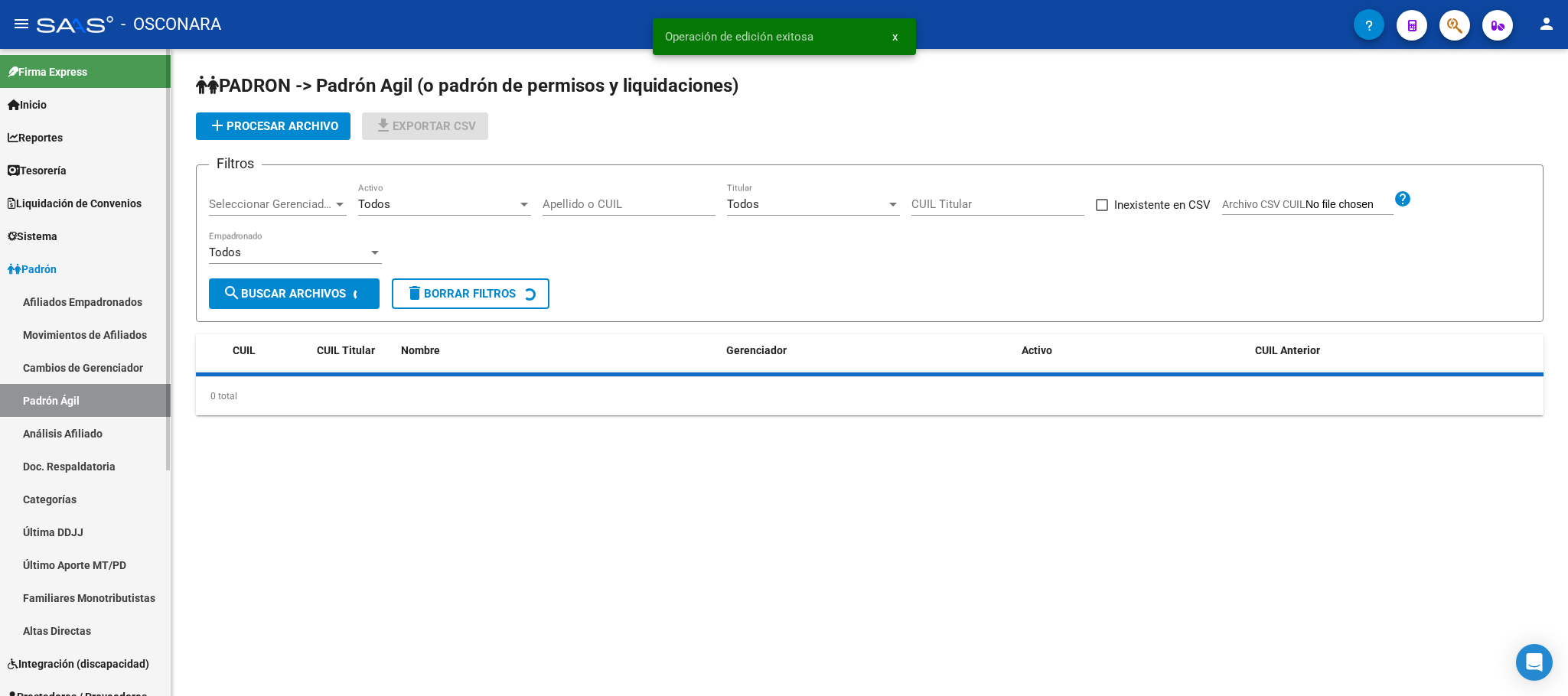
click at [83, 447] on link "Análisis Afiliado" at bounding box center [85, 433] width 171 height 33
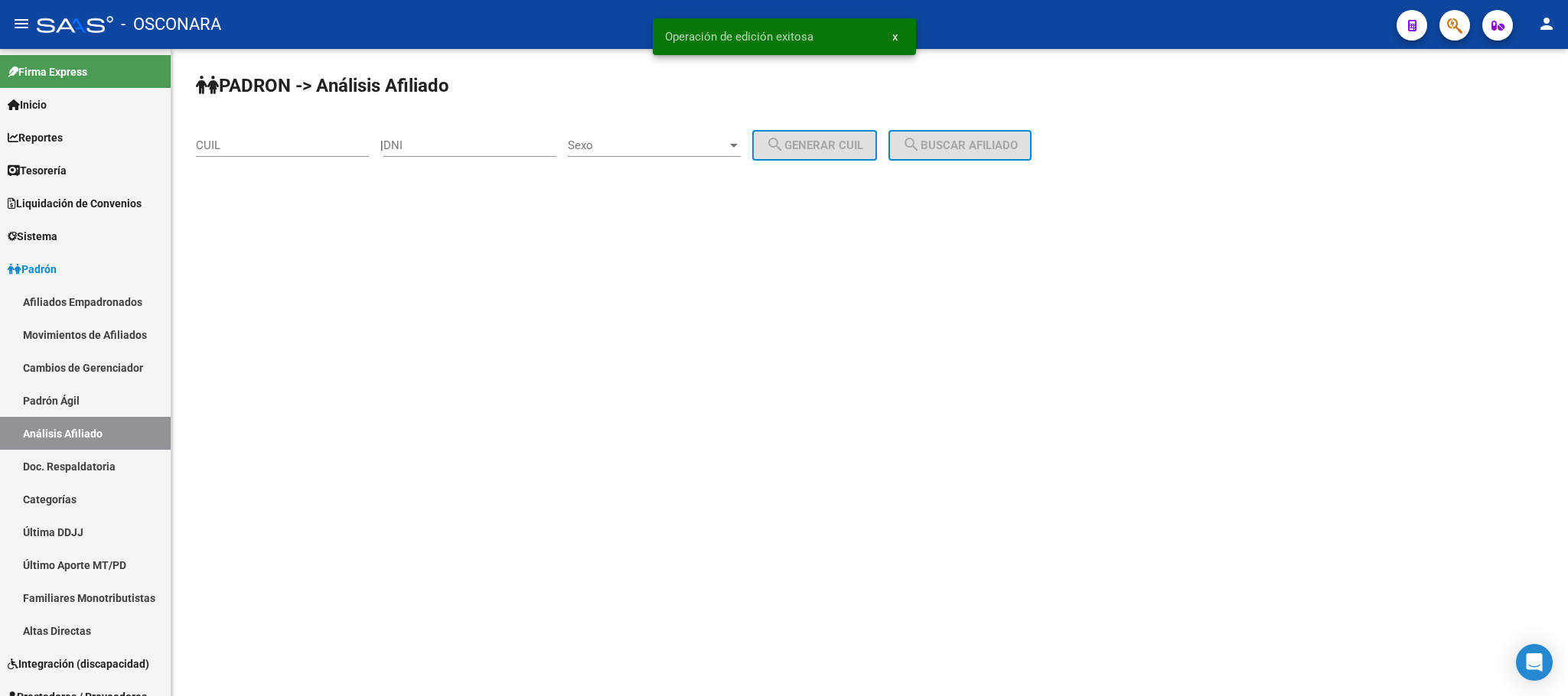
click at [292, 150] on input "CUIL" at bounding box center [282, 145] width 173 height 14
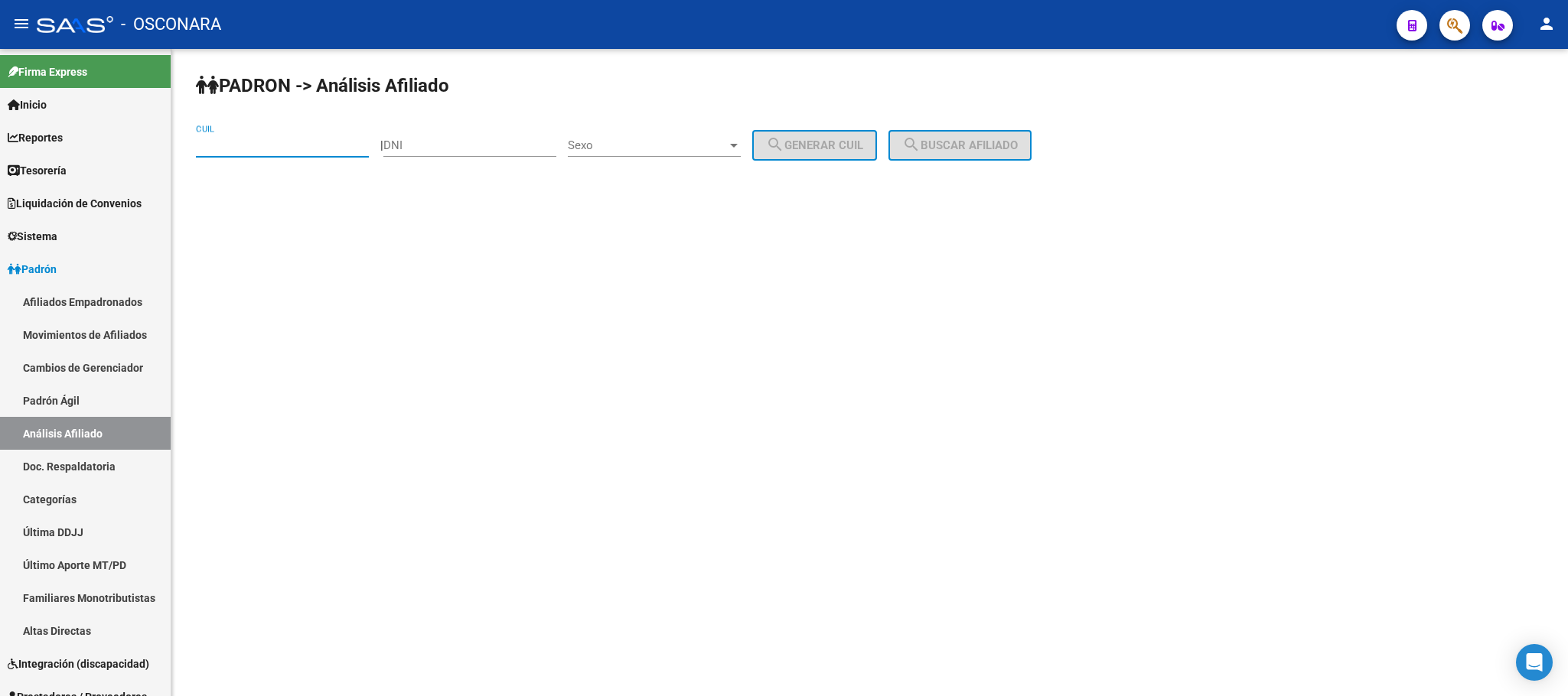
paste input "24-37636789-0"
type input "24-37636789-0"
click at [955, 136] on button "search Buscar afiliado" at bounding box center [960, 145] width 143 height 31
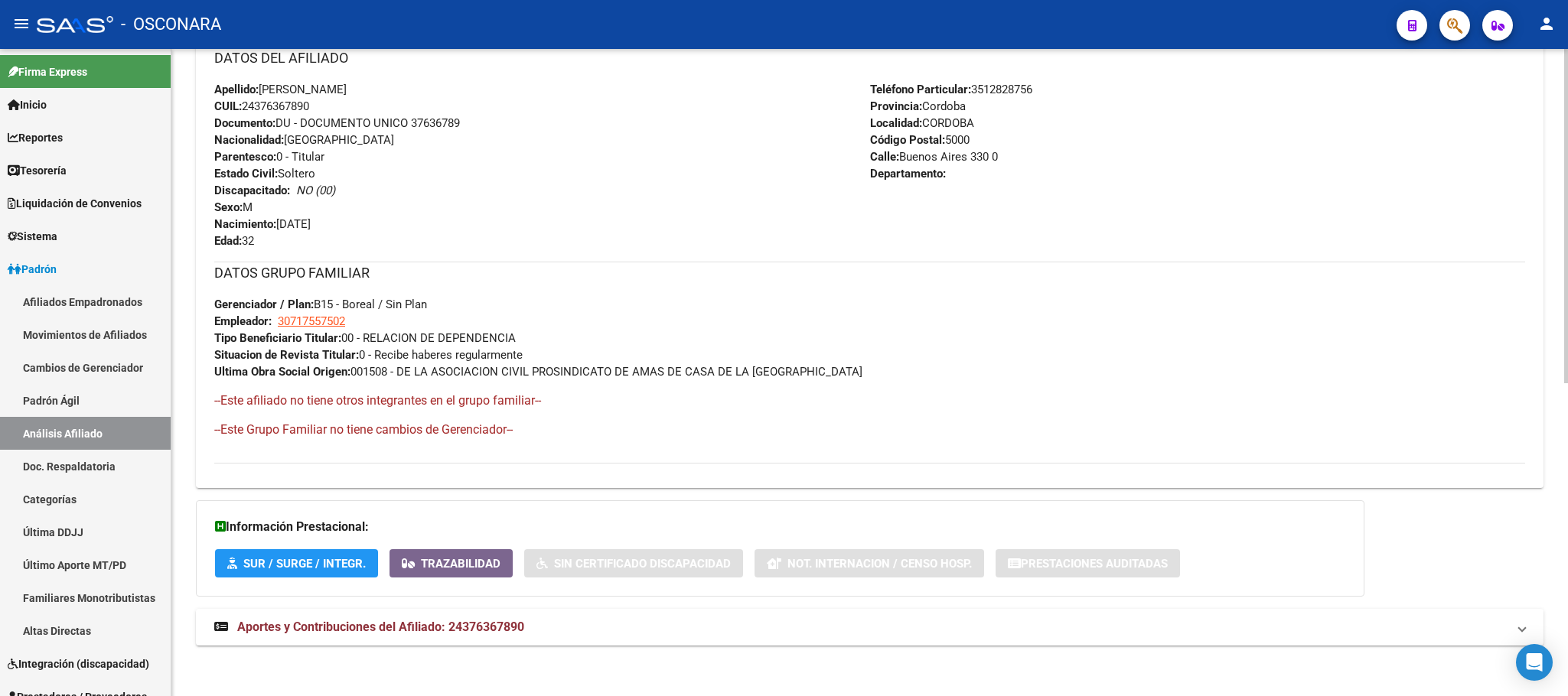
scroll to position [606, 0]
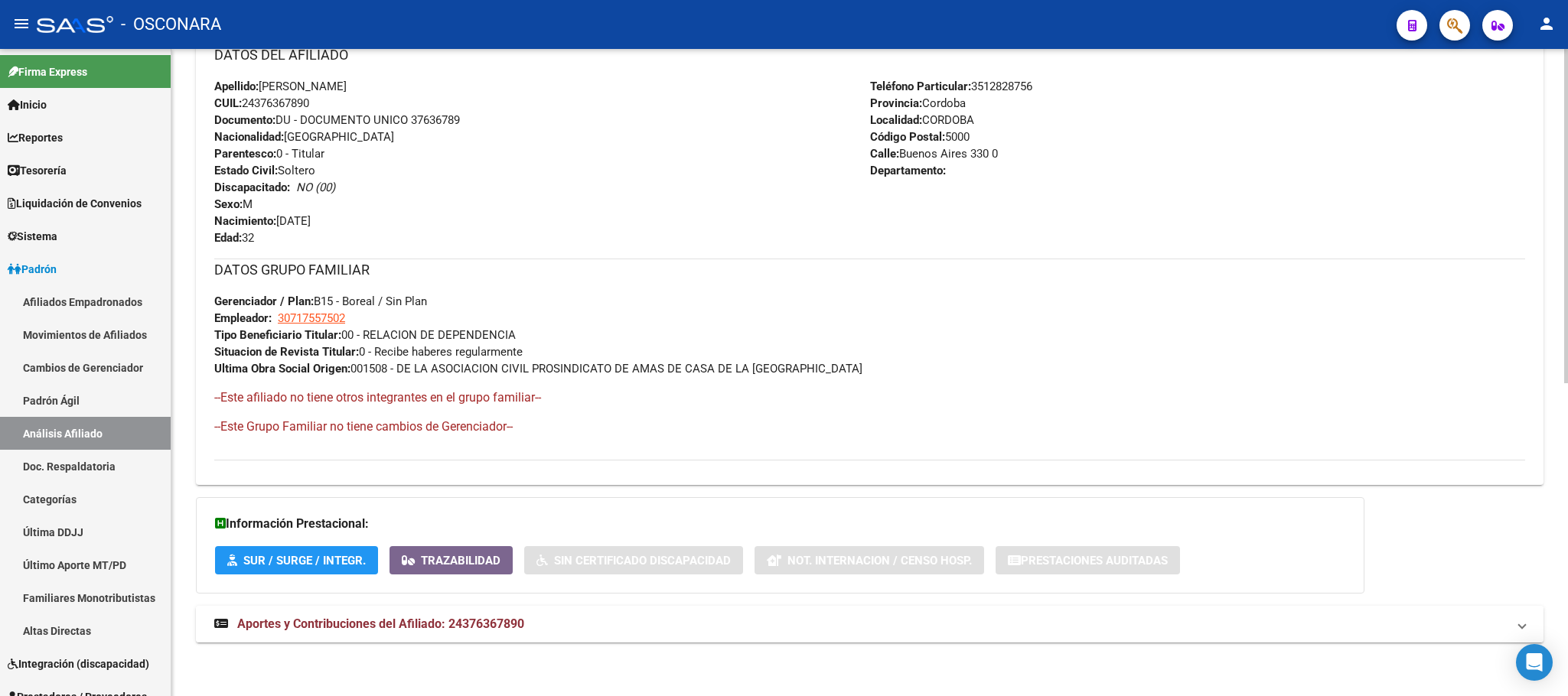
click at [489, 617] on span "Aportes y Contribuciones del Afiliado: 24376367890" at bounding box center [381, 624] width 287 height 14
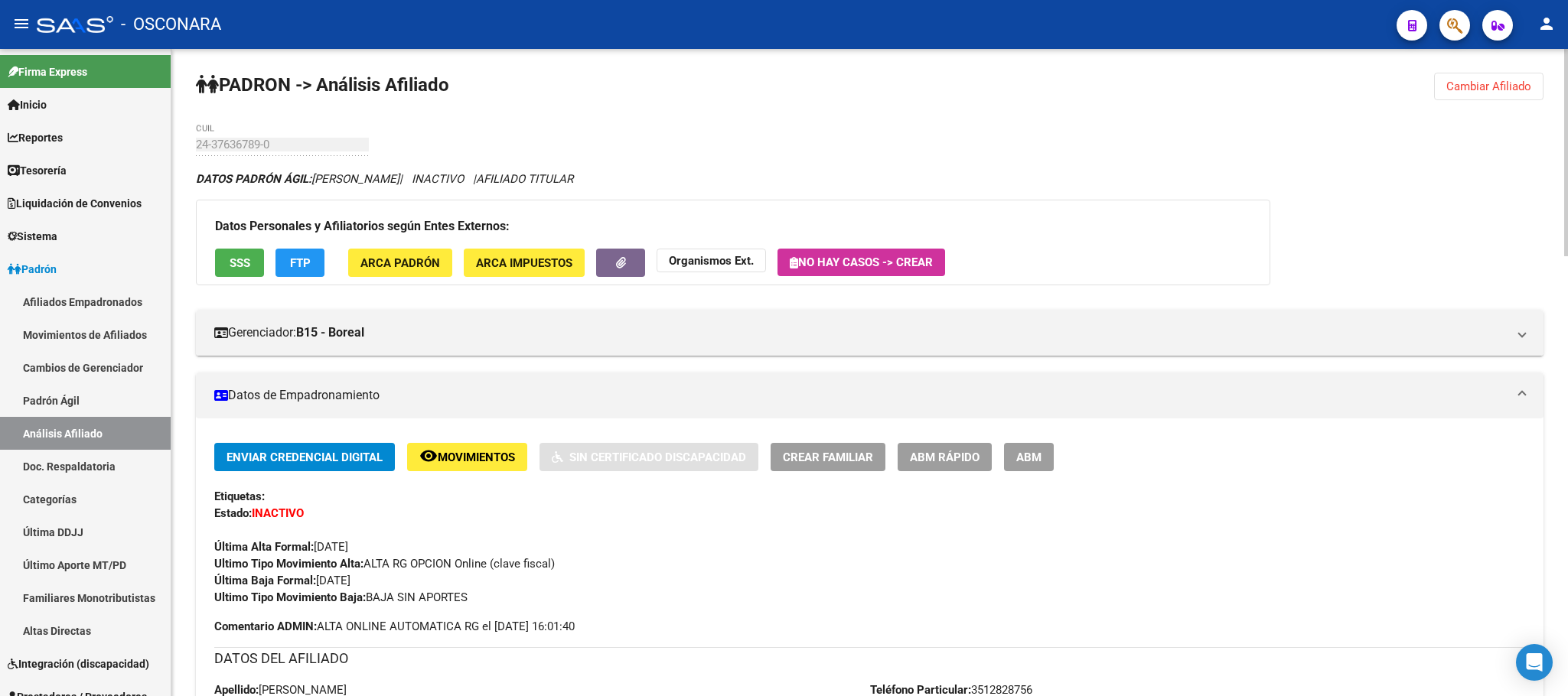
scroll to position [0, 0]
click at [249, 263] on span "SSS" at bounding box center [240, 264] width 20 height 14
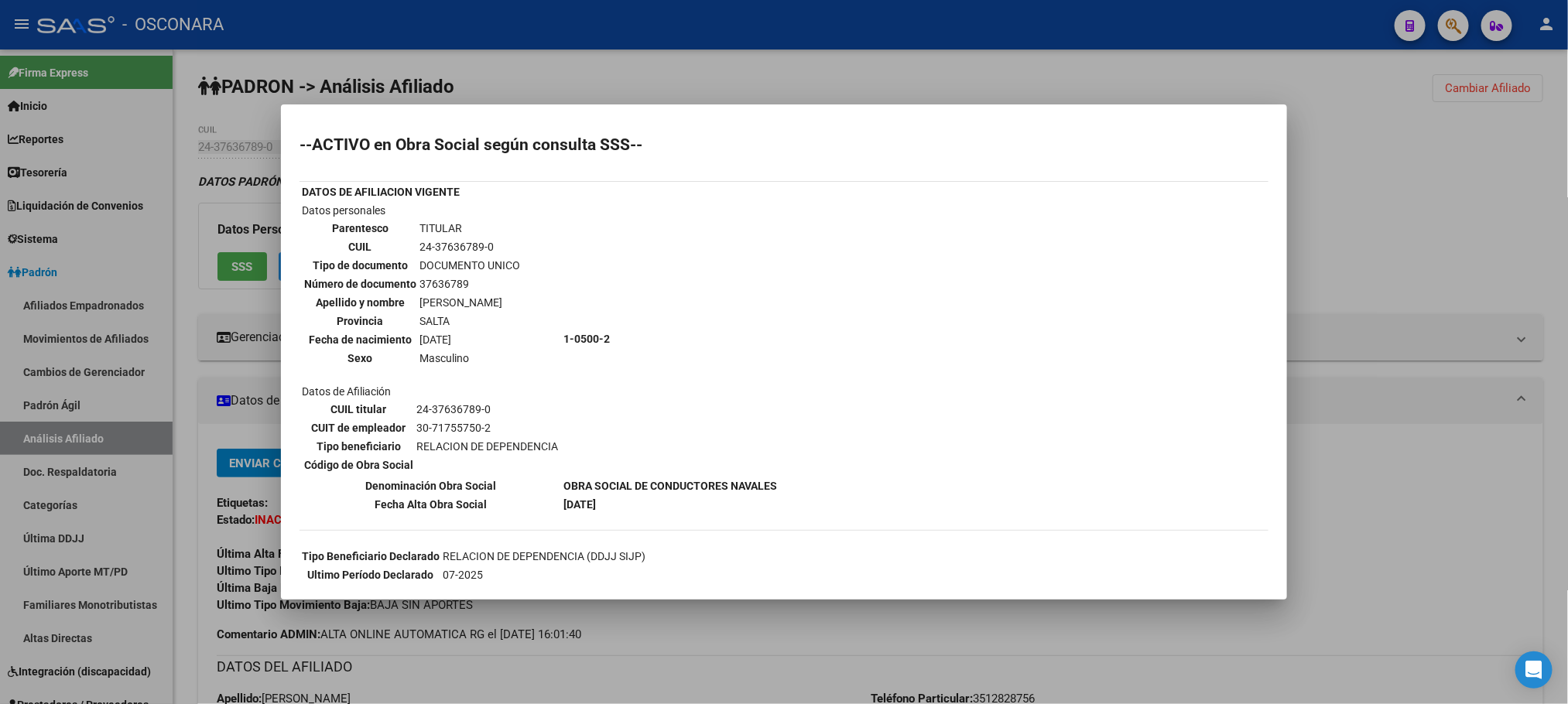
drag, startPoint x: 864, startPoint y: 597, endPoint x: 962, endPoint y: 571, distance: 101.4
click at [864, 599] on mat-dialog-container "--ACTIVO en Obra Social según consulta SSS-- DATOS DE AFILIACION VIGENTE Datos …" at bounding box center [784, 352] width 1006 height 495
click at [954, 658] on div at bounding box center [784, 352] width 1568 height 704
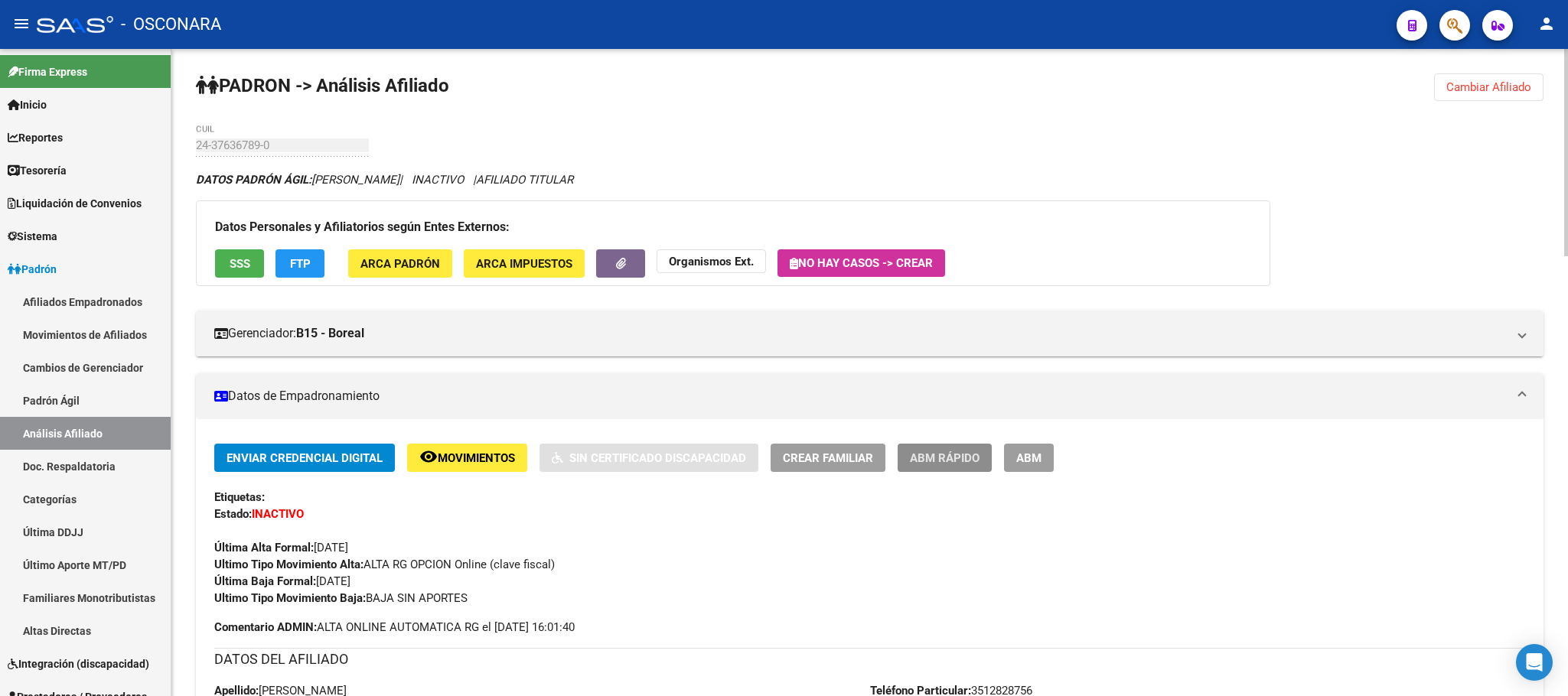
click at [955, 457] on span "ABM Rápido" at bounding box center [944, 458] width 70 height 14
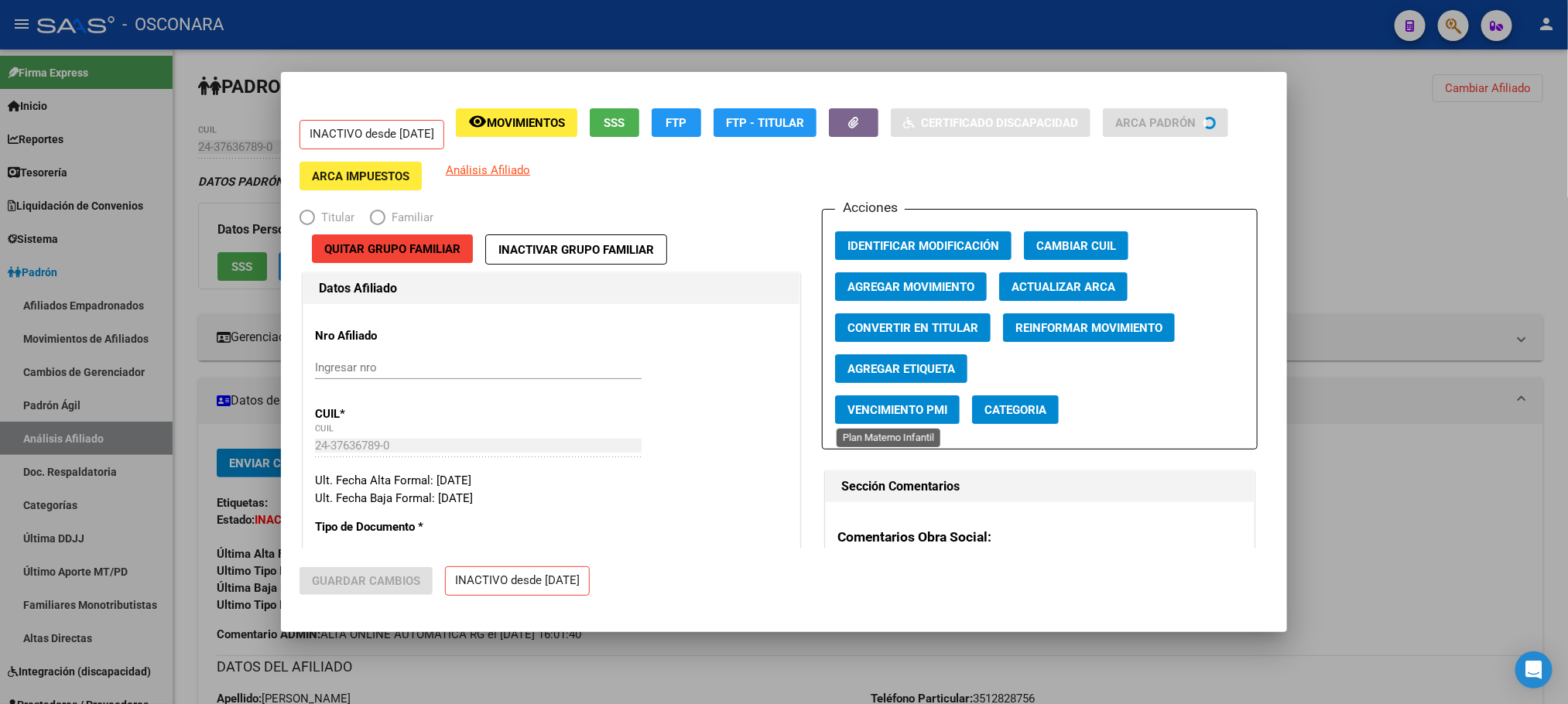
radio input "true"
type input "30-71755750-2"
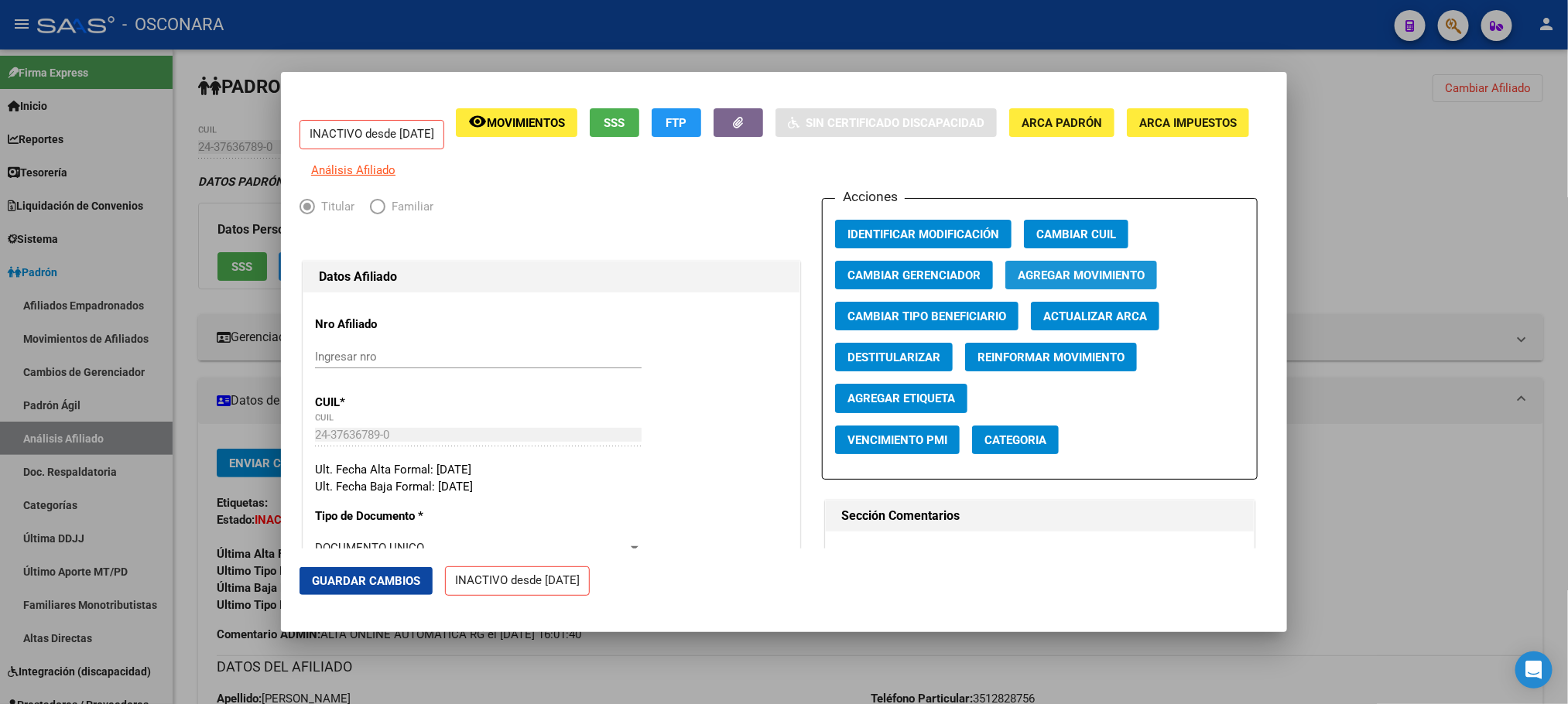
click at [1087, 282] on span "Agregar Movimiento" at bounding box center [1081, 276] width 127 height 14
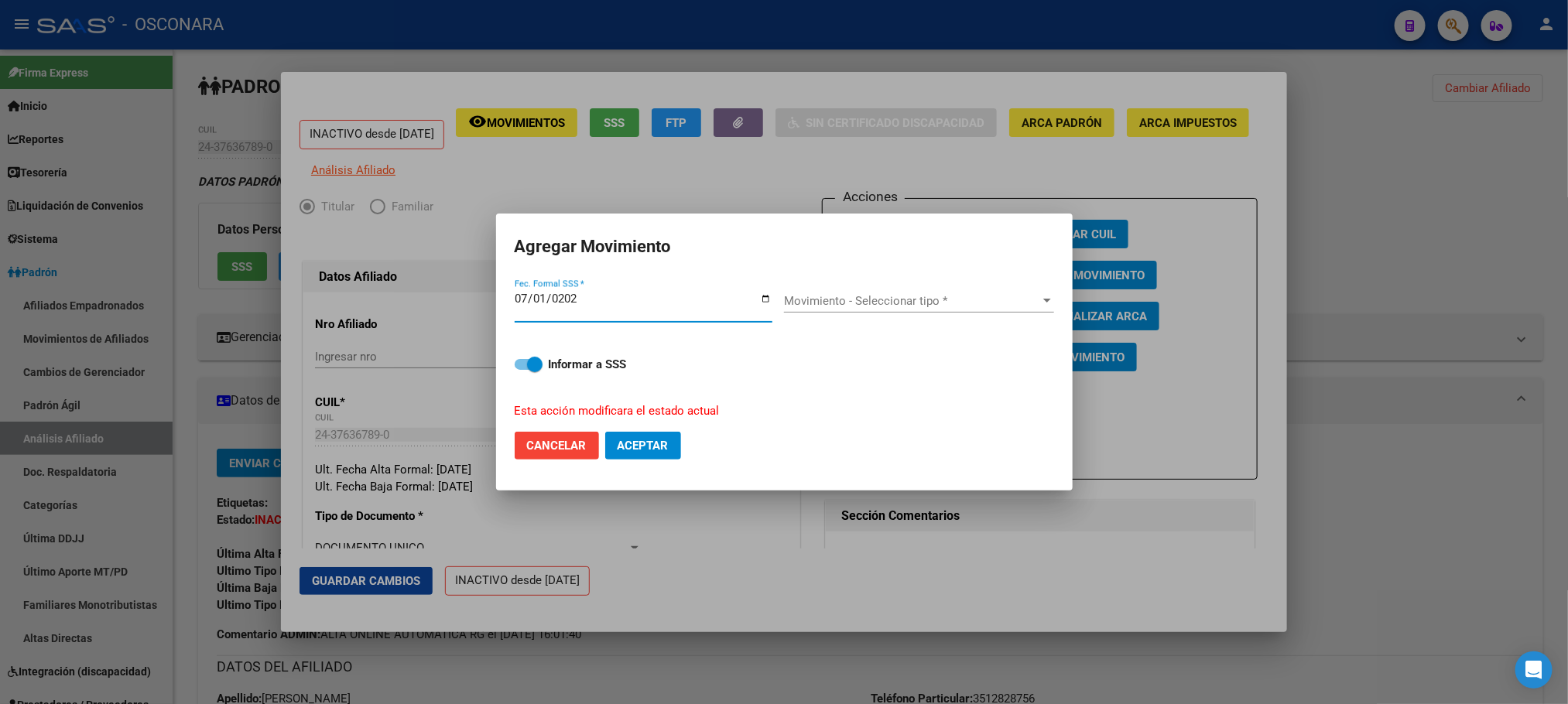
type input "[DATE]"
click at [1035, 309] on div "Movimiento - Seleccionar tipo * Movimiento - Seleccionar tipo *" at bounding box center [918, 301] width 270 height 23
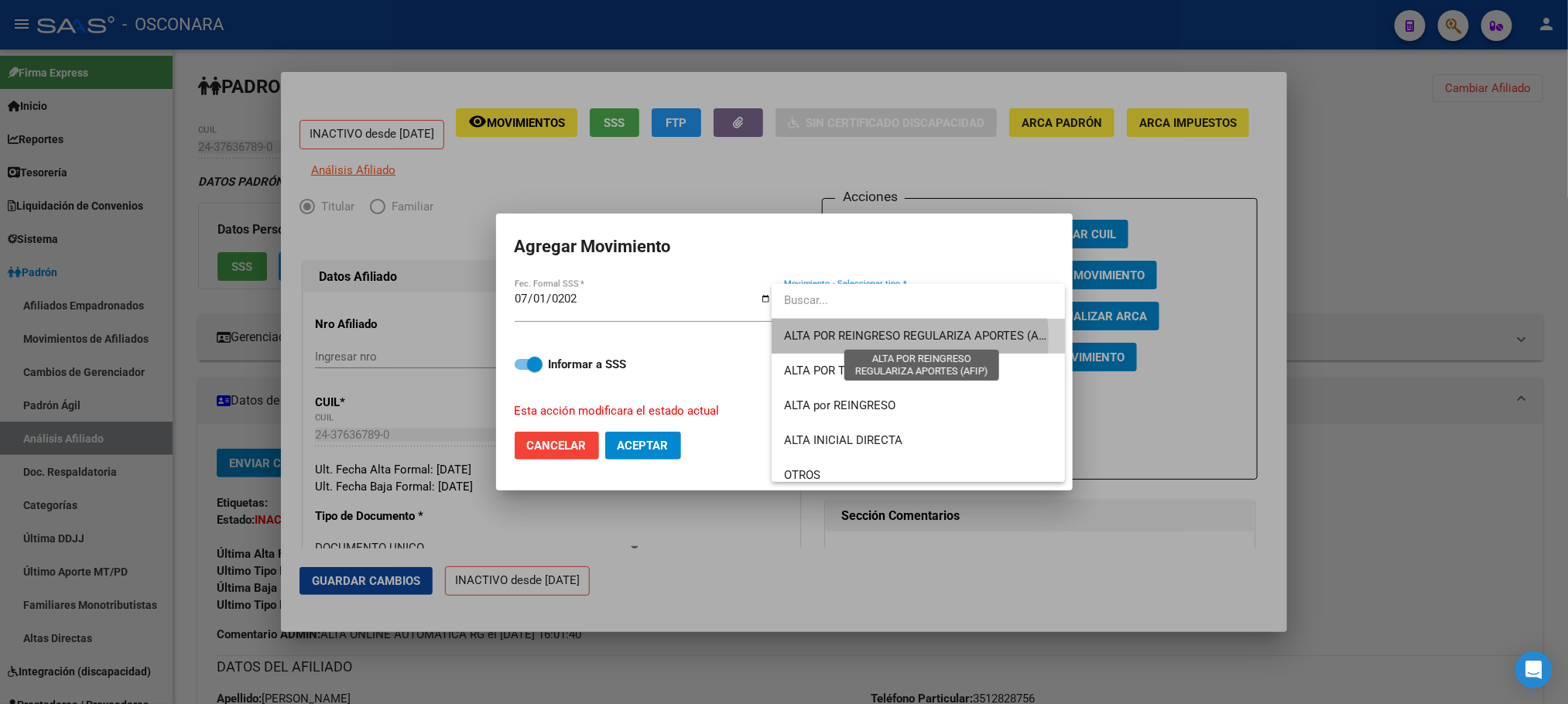
click at [908, 337] on span "ALTA POR REINGRESO REGULARIZA APORTES (AFIP)" at bounding box center [920, 336] width 274 height 14
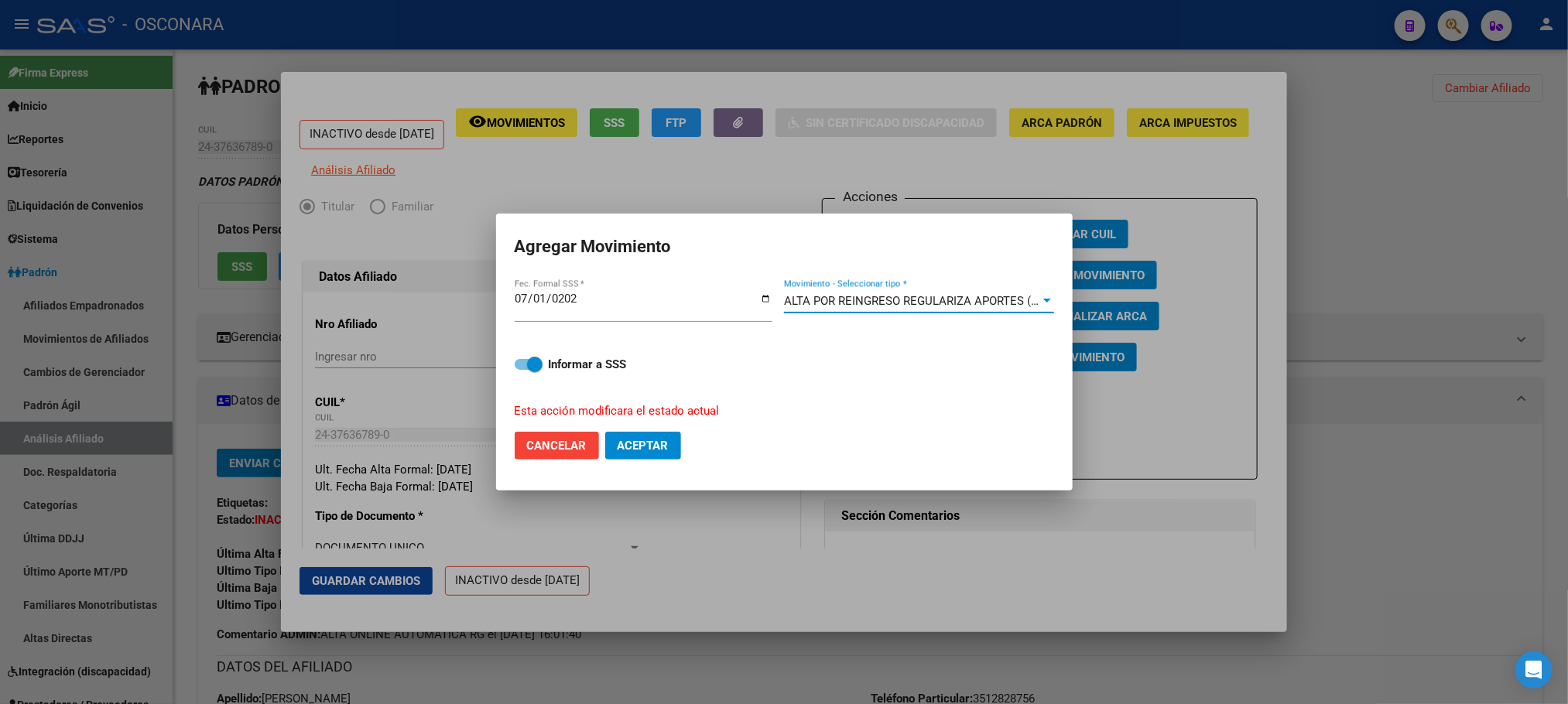
click at [511, 369] on mat-dialog-content "[DATE] Fec. Formal SSS * ALTA POR REINGRESO REGULARIZA APORTES (AFIP) Movimient…" at bounding box center [784, 348] width 577 height 142
click at [516, 368] on span at bounding box center [528, 364] width 28 height 11
click at [522, 370] on input "Informar a SSS" at bounding box center [522, 370] width 1 height 1
checkbox input "false"
click at [639, 433] on button "Aceptar" at bounding box center [643, 445] width 76 height 28
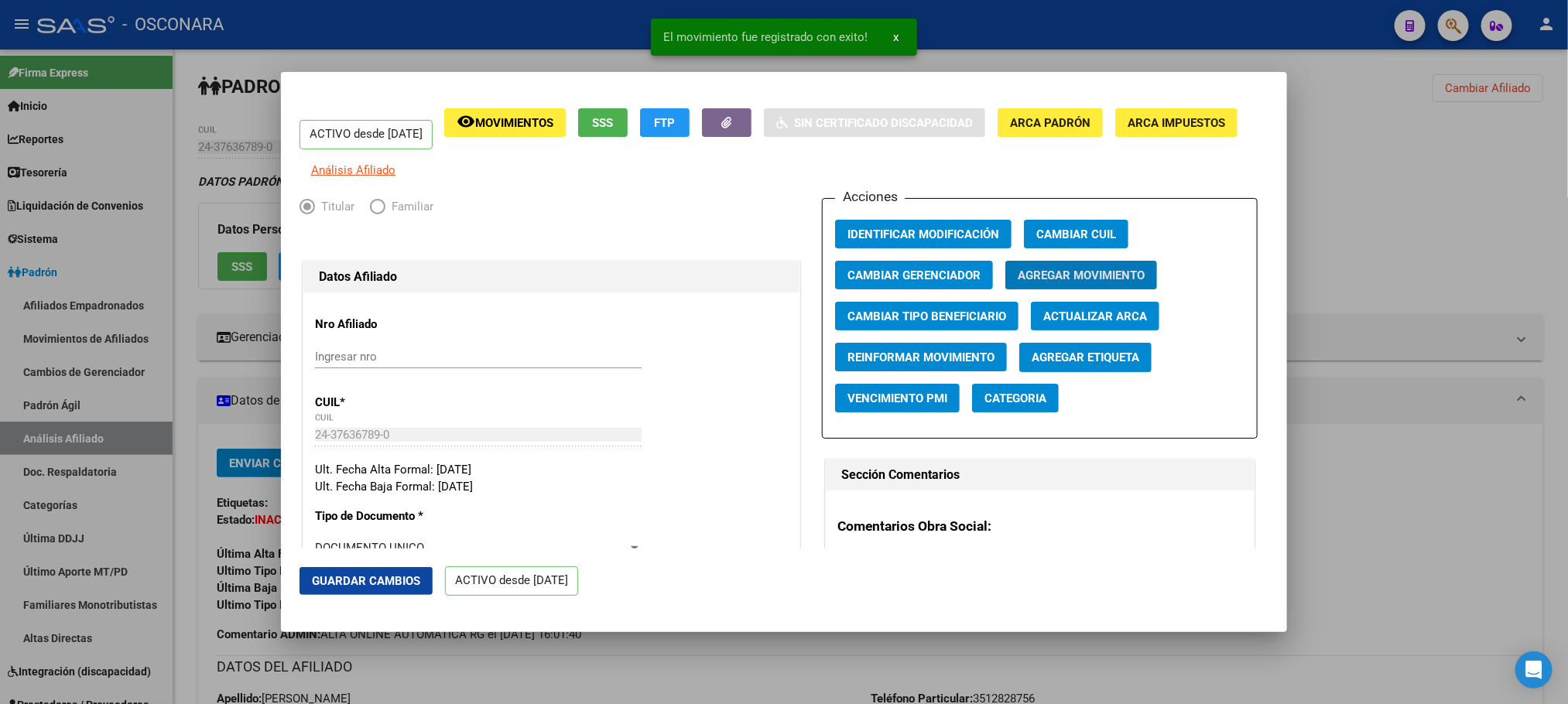
click at [375, 576] on span "Guardar Cambios" at bounding box center [366, 581] width 108 height 14
click at [674, 668] on div at bounding box center [784, 352] width 1568 height 704
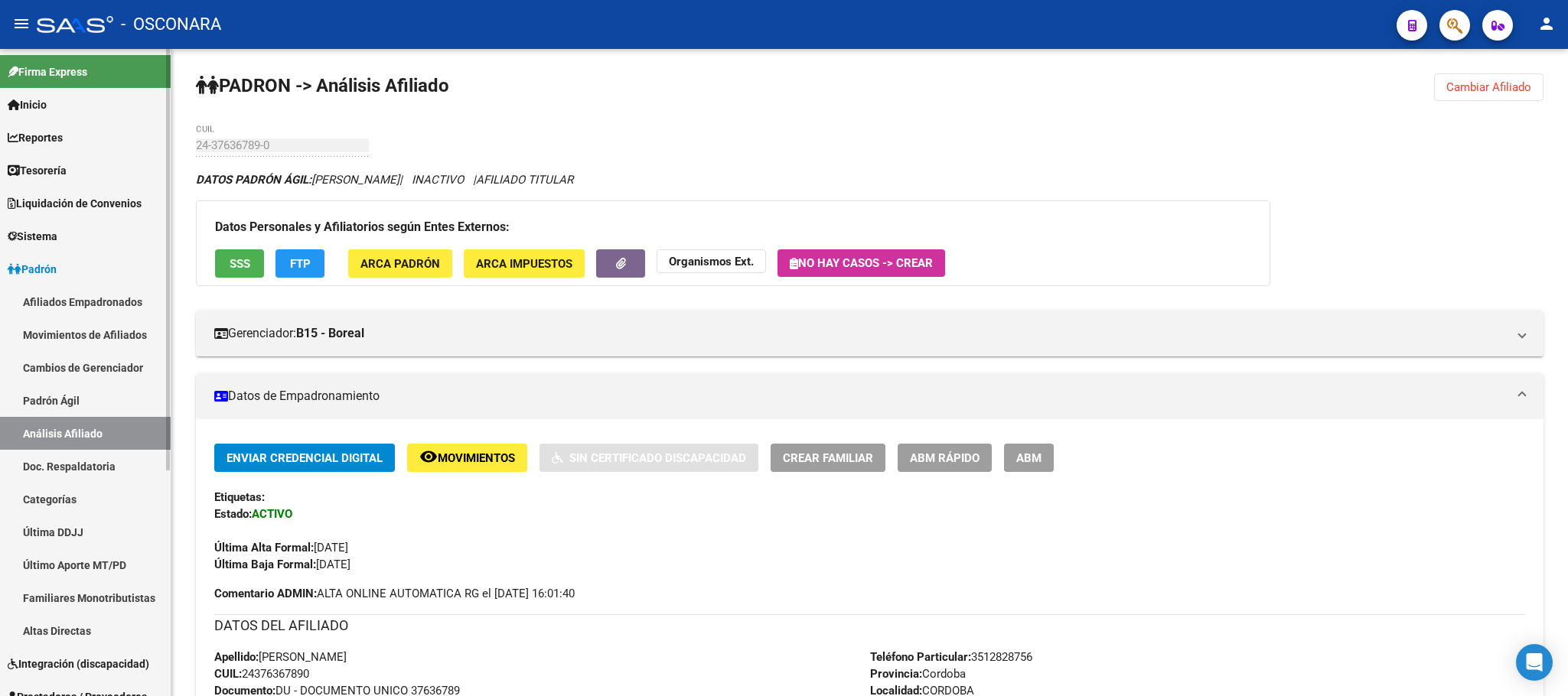
click at [79, 405] on link "Padrón Ágil" at bounding box center [85, 400] width 171 height 33
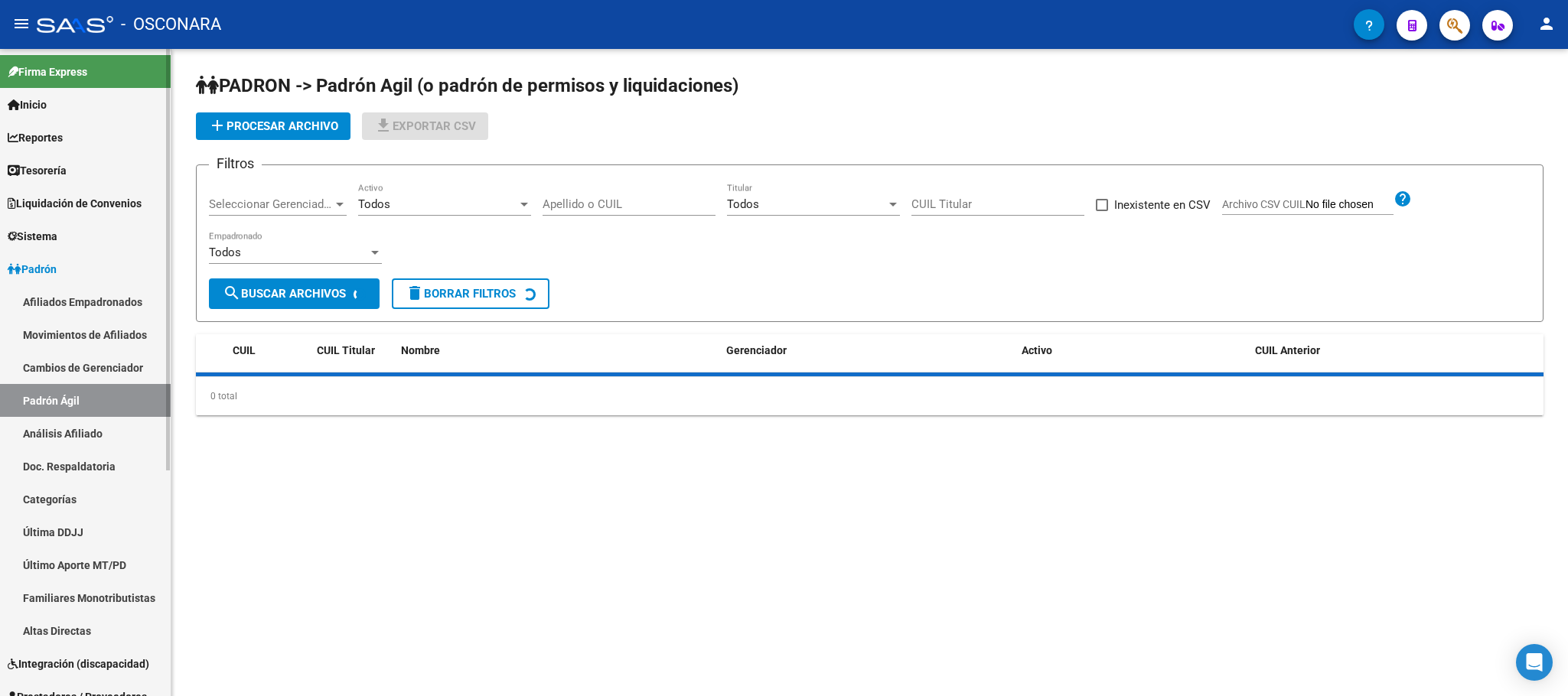
click at [76, 418] on link "Análisis Afiliado" at bounding box center [85, 433] width 171 height 33
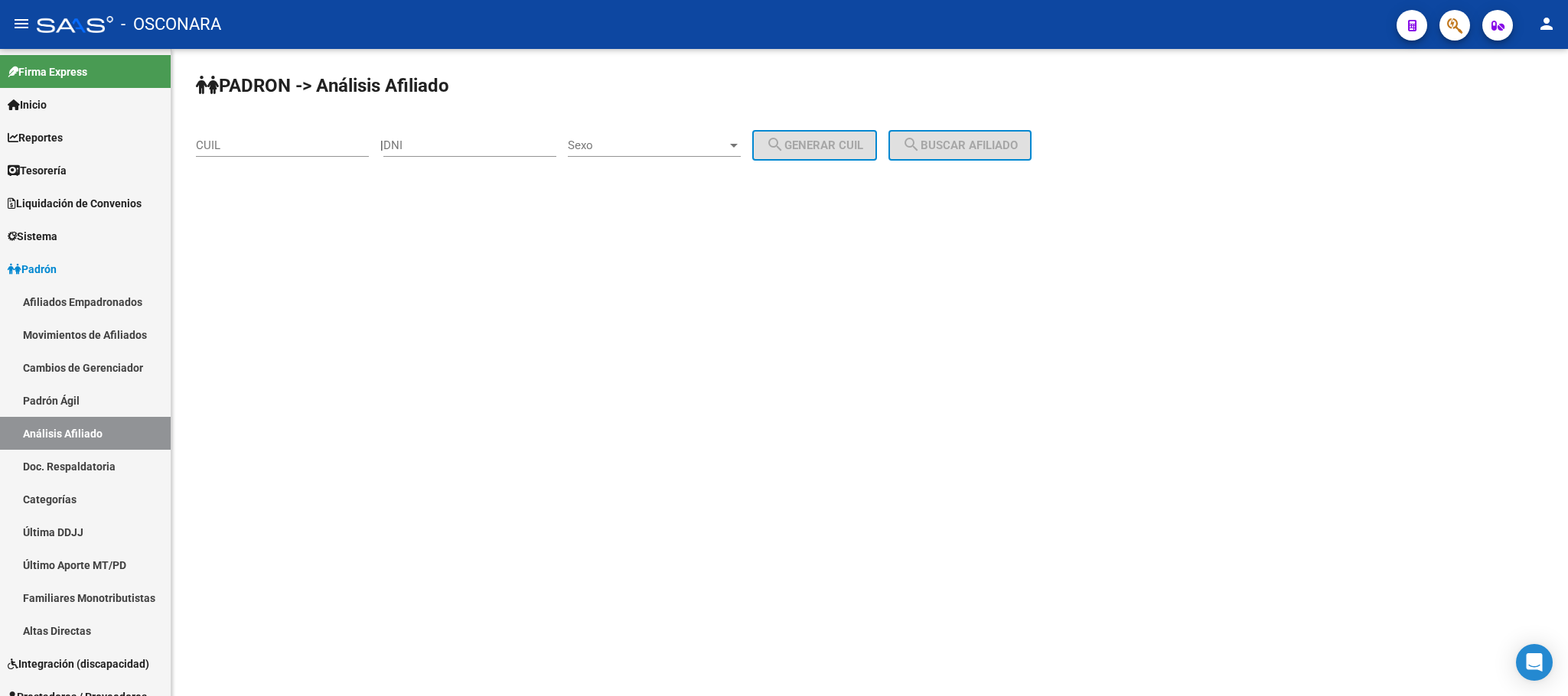
click at [210, 147] on input "CUIL" at bounding box center [282, 145] width 173 height 14
paste input "20-27303312-3"
type input "20-27303312-3"
click at [1018, 148] on span "search Buscar afiliado" at bounding box center [960, 145] width 116 height 14
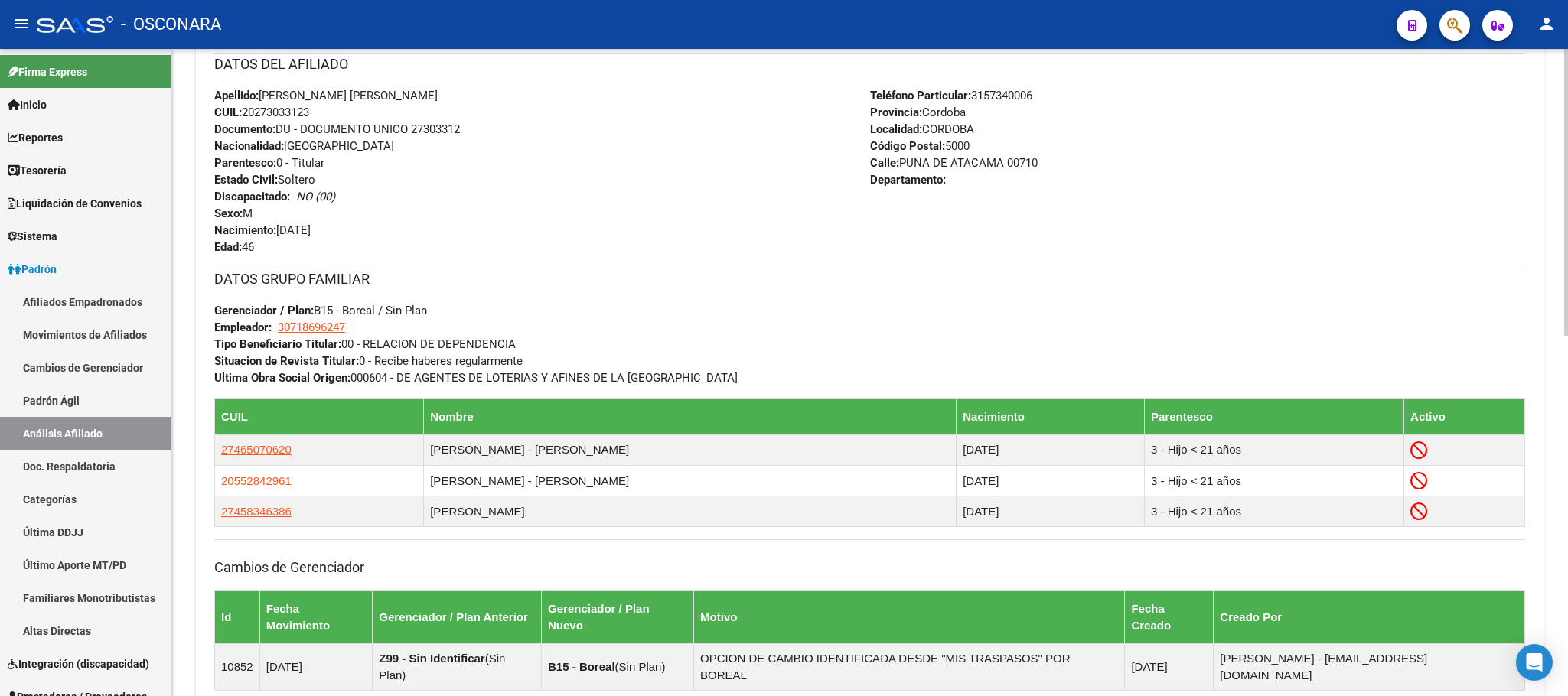
scroll to position [811, 0]
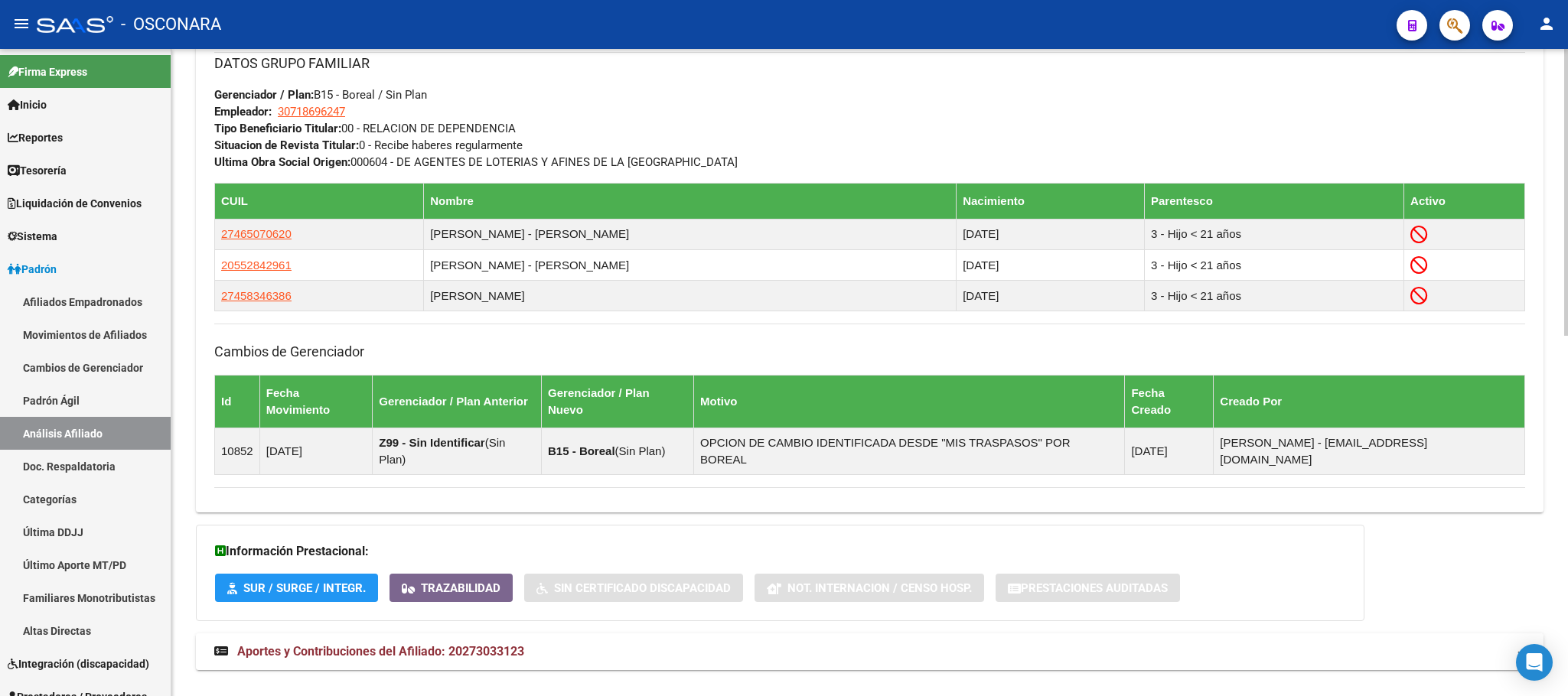
click at [420, 644] on span "Aportes y Contribuciones del Afiliado: 20273033123" at bounding box center [381, 651] width 287 height 14
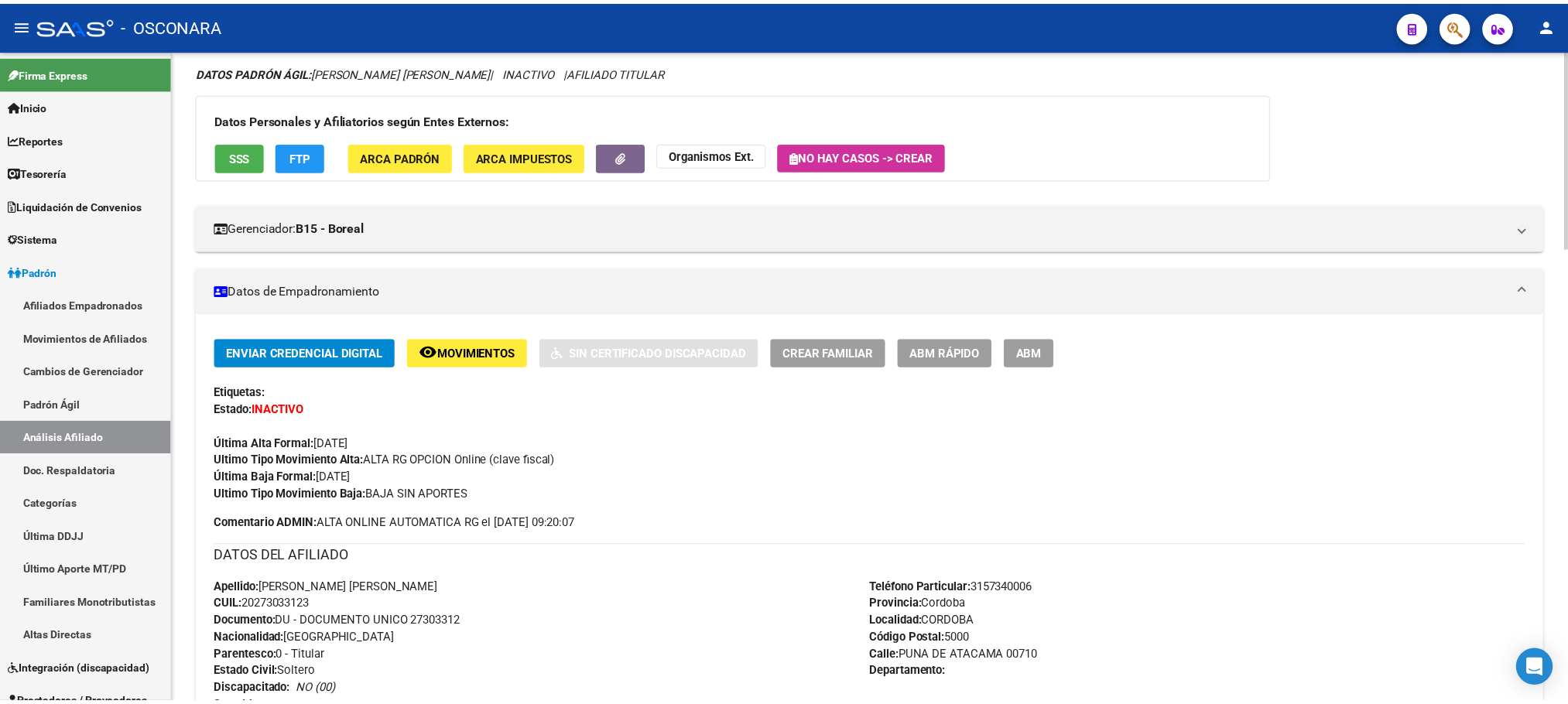
scroll to position [0, 0]
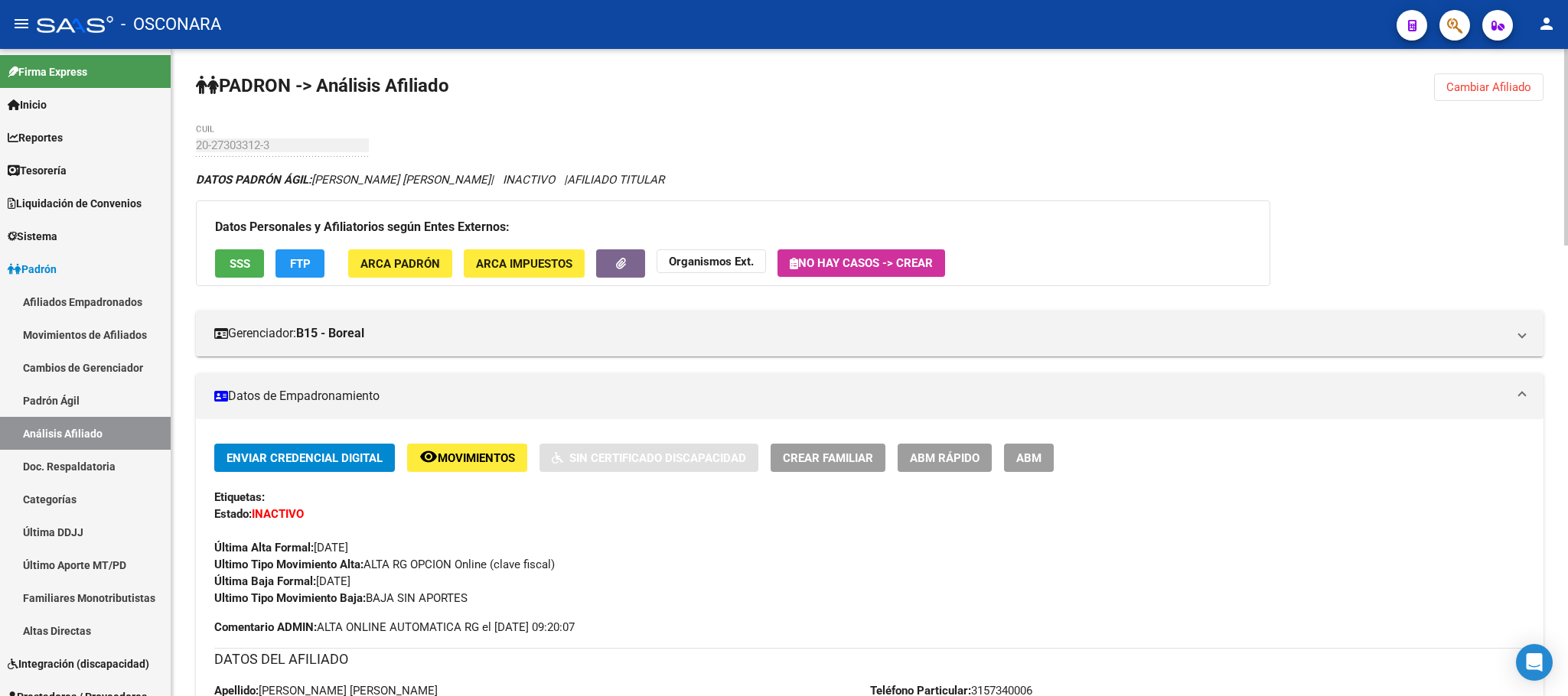
click at [245, 258] on span "SSS" at bounding box center [240, 264] width 20 height 14
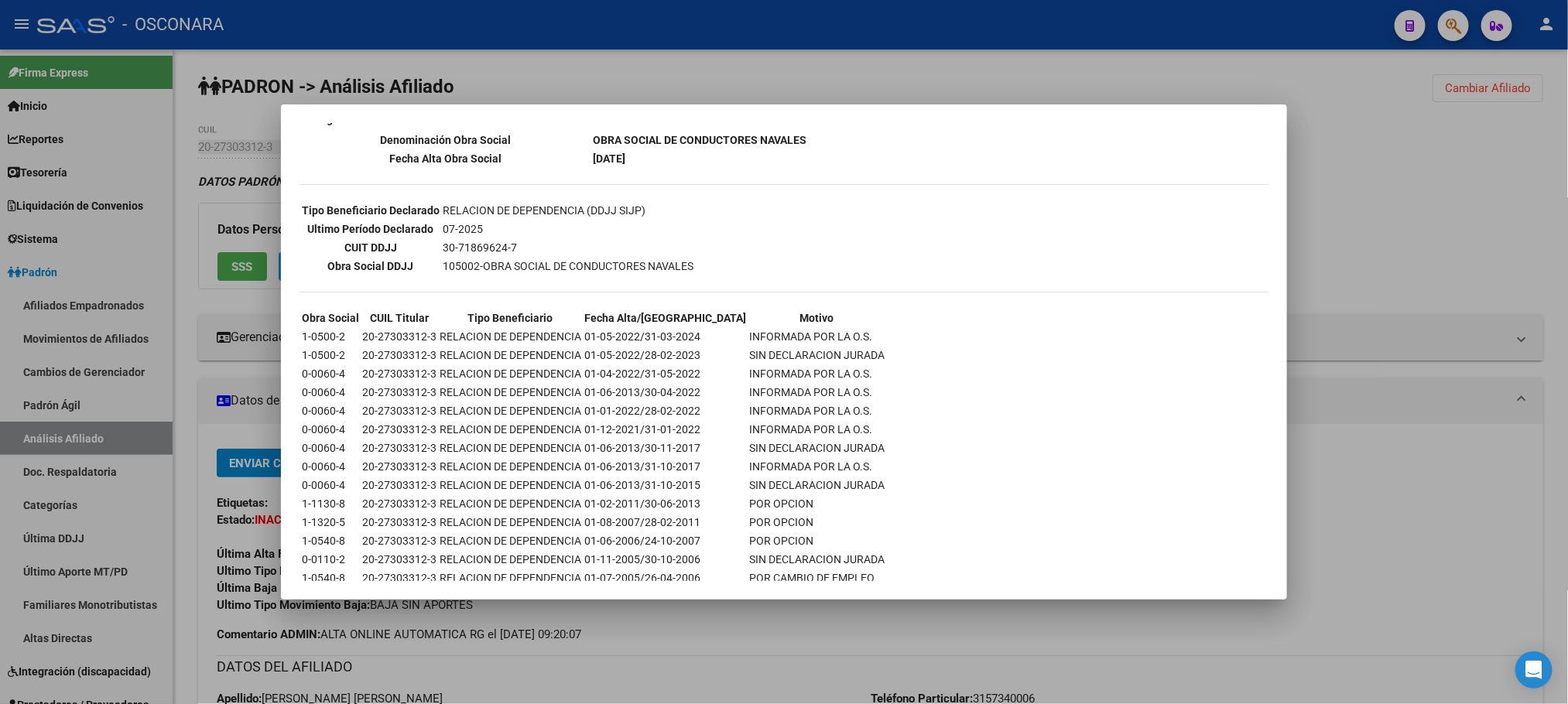
scroll to position [348, 0]
click at [724, 635] on div at bounding box center [784, 352] width 1568 height 704
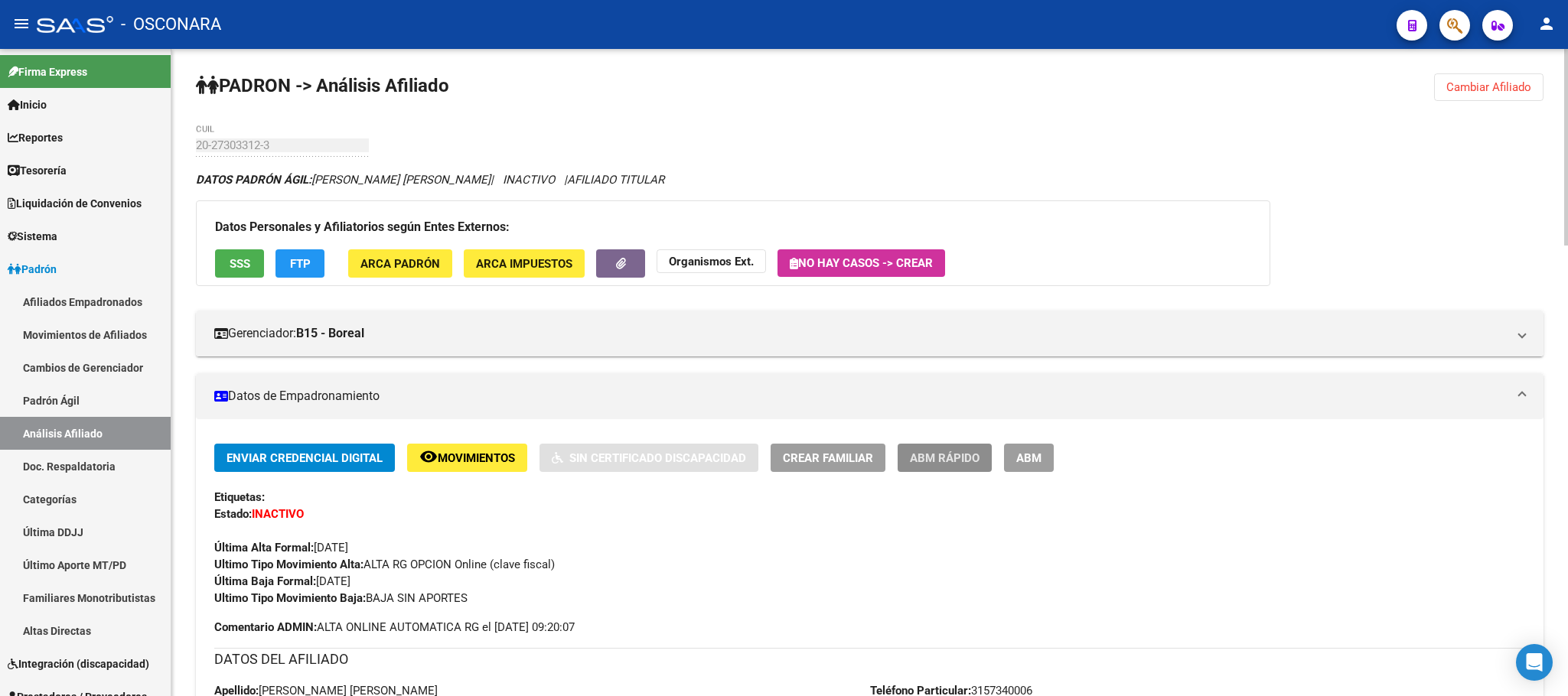
click at [937, 459] on span "ABM Rápido" at bounding box center [944, 458] width 70 height 14
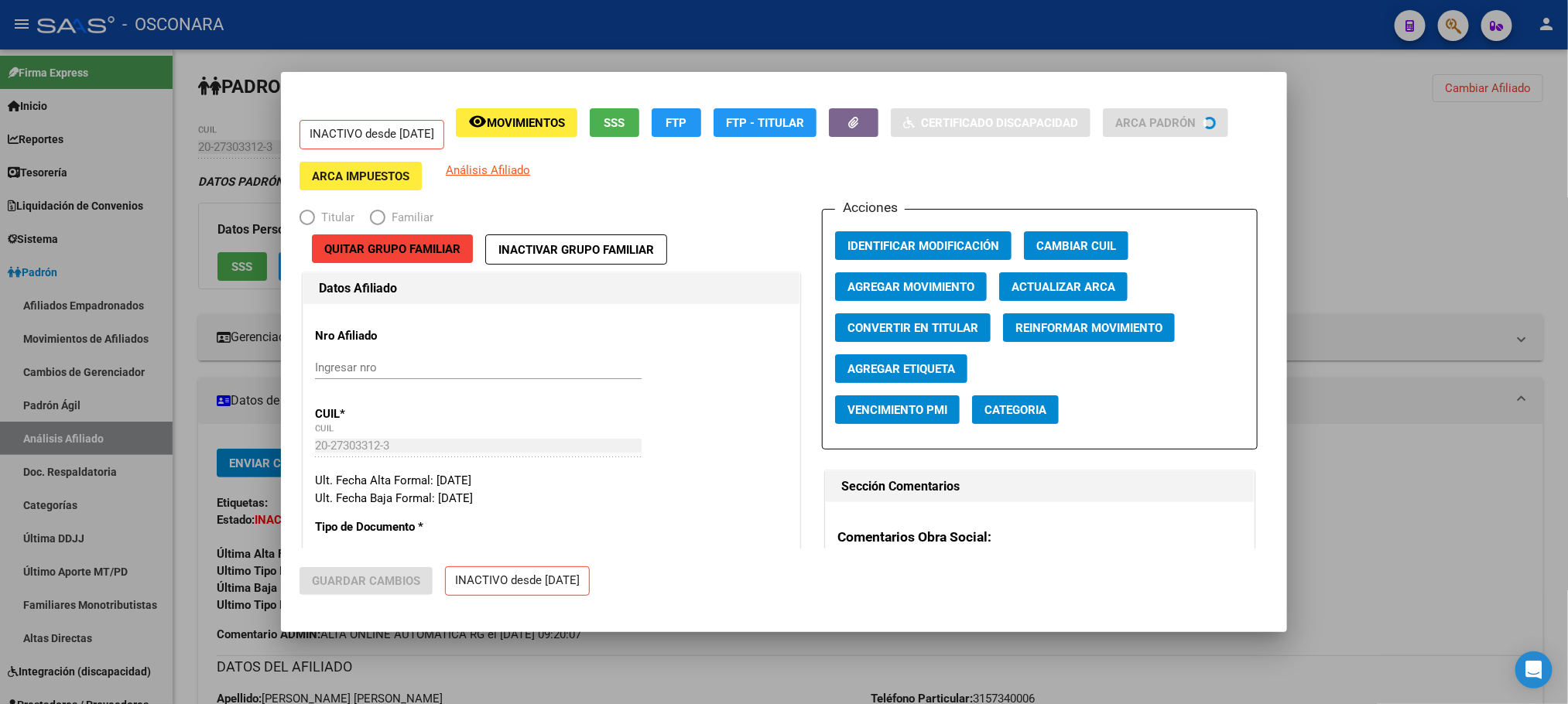
radio input "true"
type input "30-71869624-7"
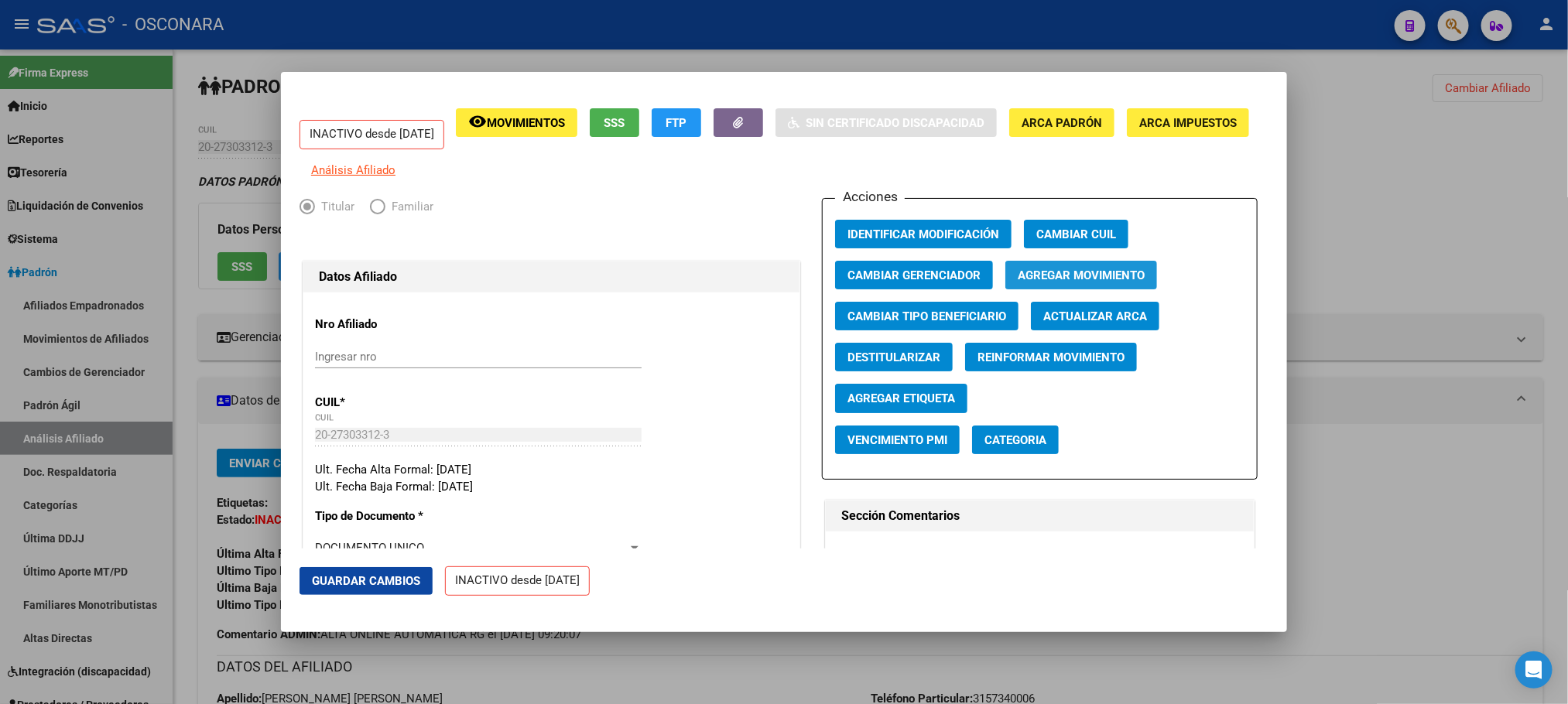
click at [1087, 282] on span "Agregar Movimiento" at bounding box center [1081, 276] width 127 height 14
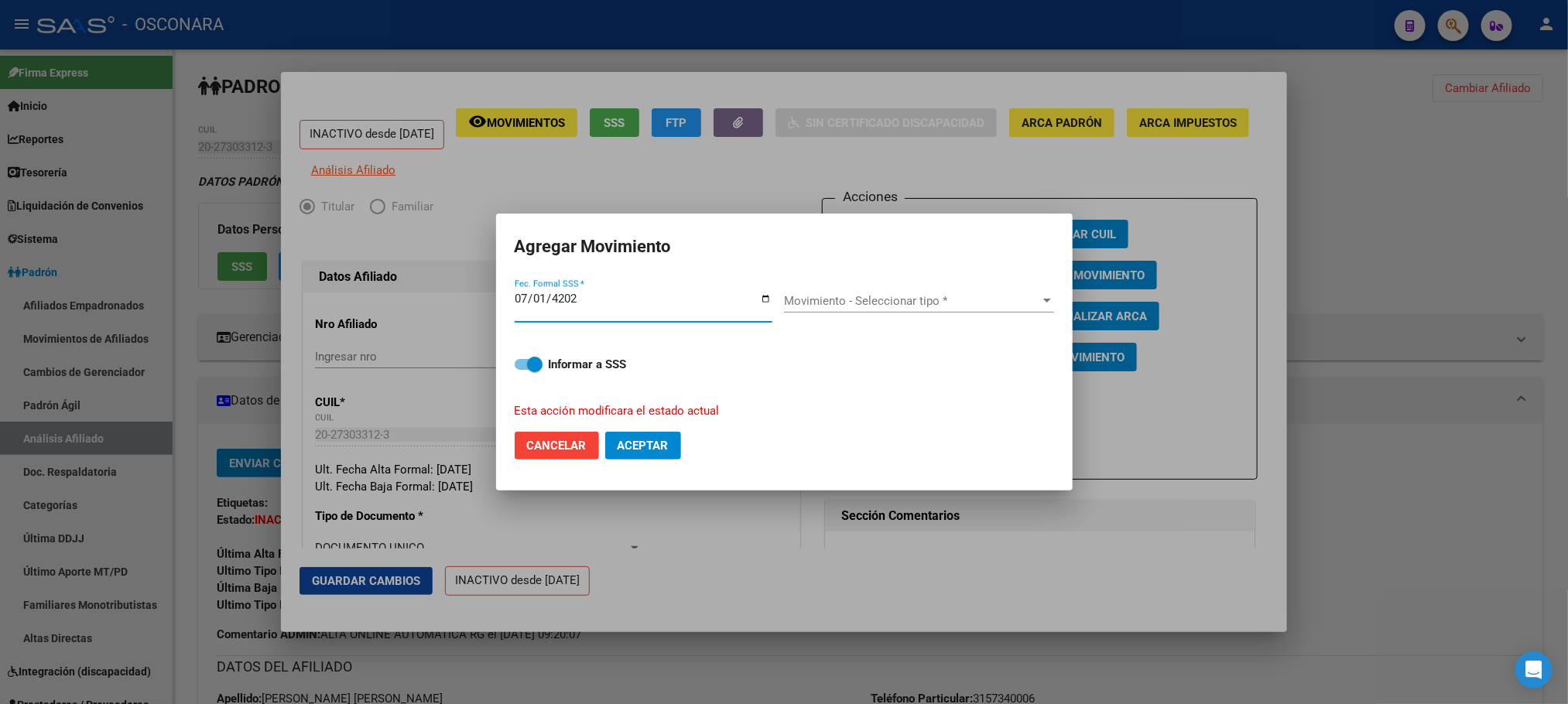
type input "[DATE]"
click at [990, 296] on span "Movimiento - Seleccionar tipo *" at bounding box center [912, 301] width 256 height 14
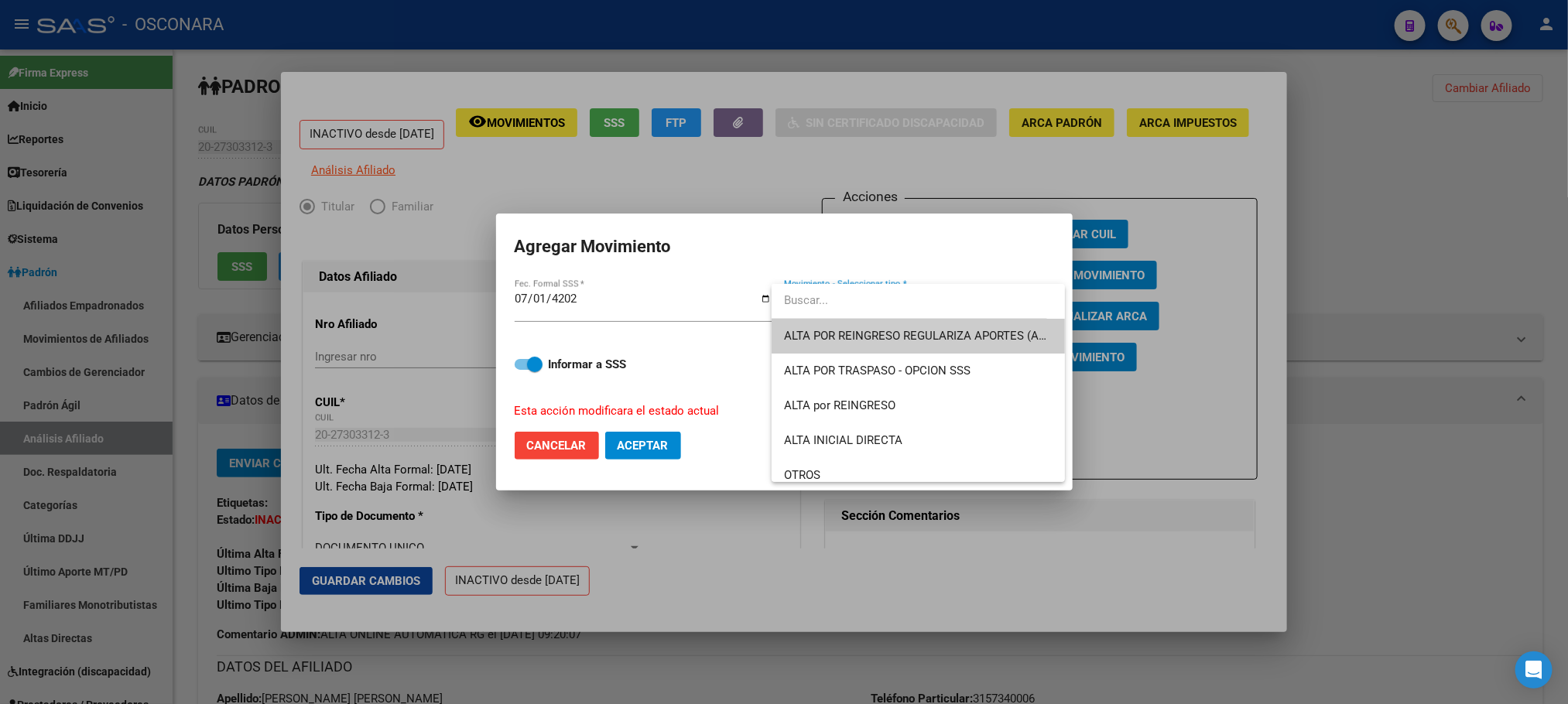
click at [909, 325] on span "ALTA POR REINGRESO REGULARIZA APORTES (AFIP)" at bounding box center [918, 336] width 269 height 35
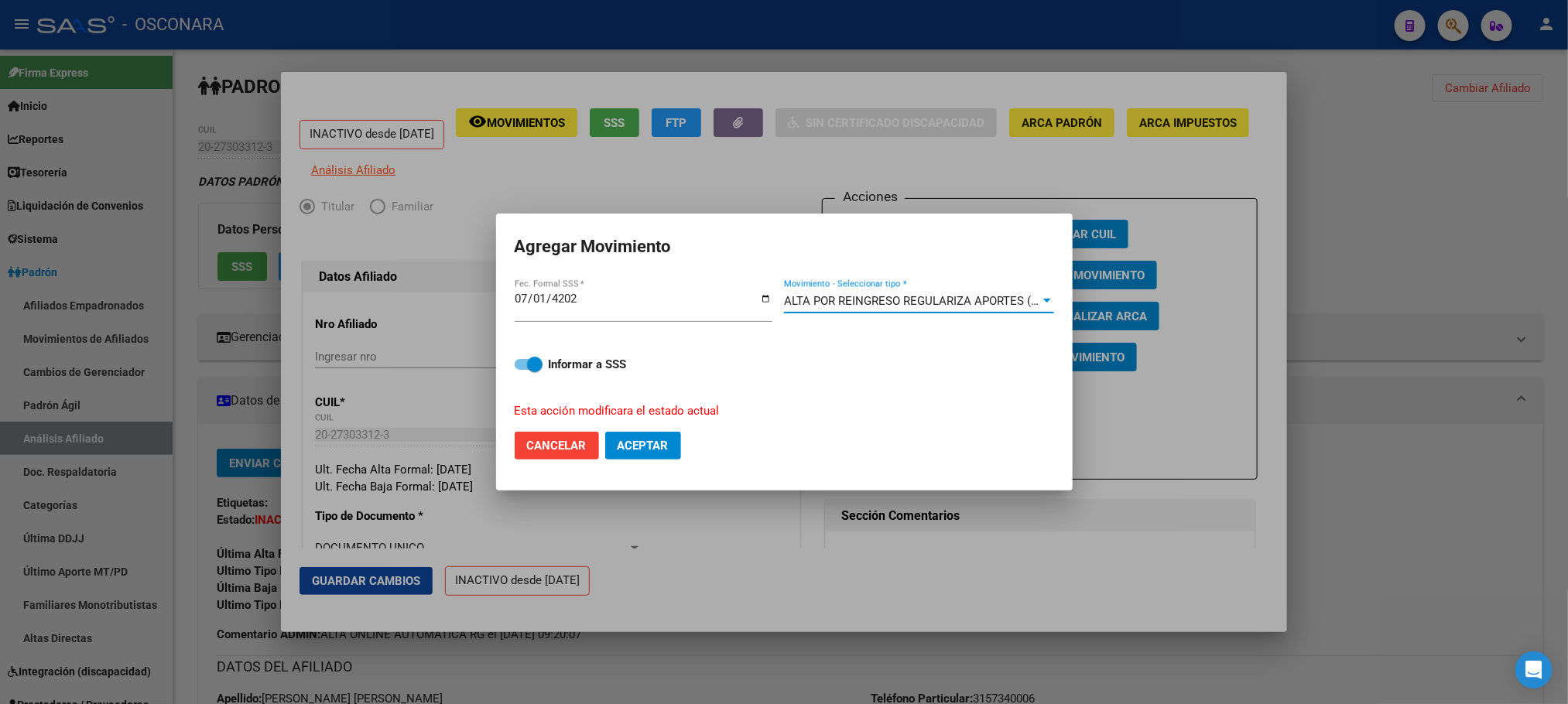
click at [524, 363] on span at bounding box center [528, 364] width 28 height 11
click at [523, 370] on input "Informar a SSS" at bounding box center [522, 370] width 1 height 1
checkbox input "false"
click at [651, 446] on span "Aceptar" at bounding box center [643, 445] width 51 height 14
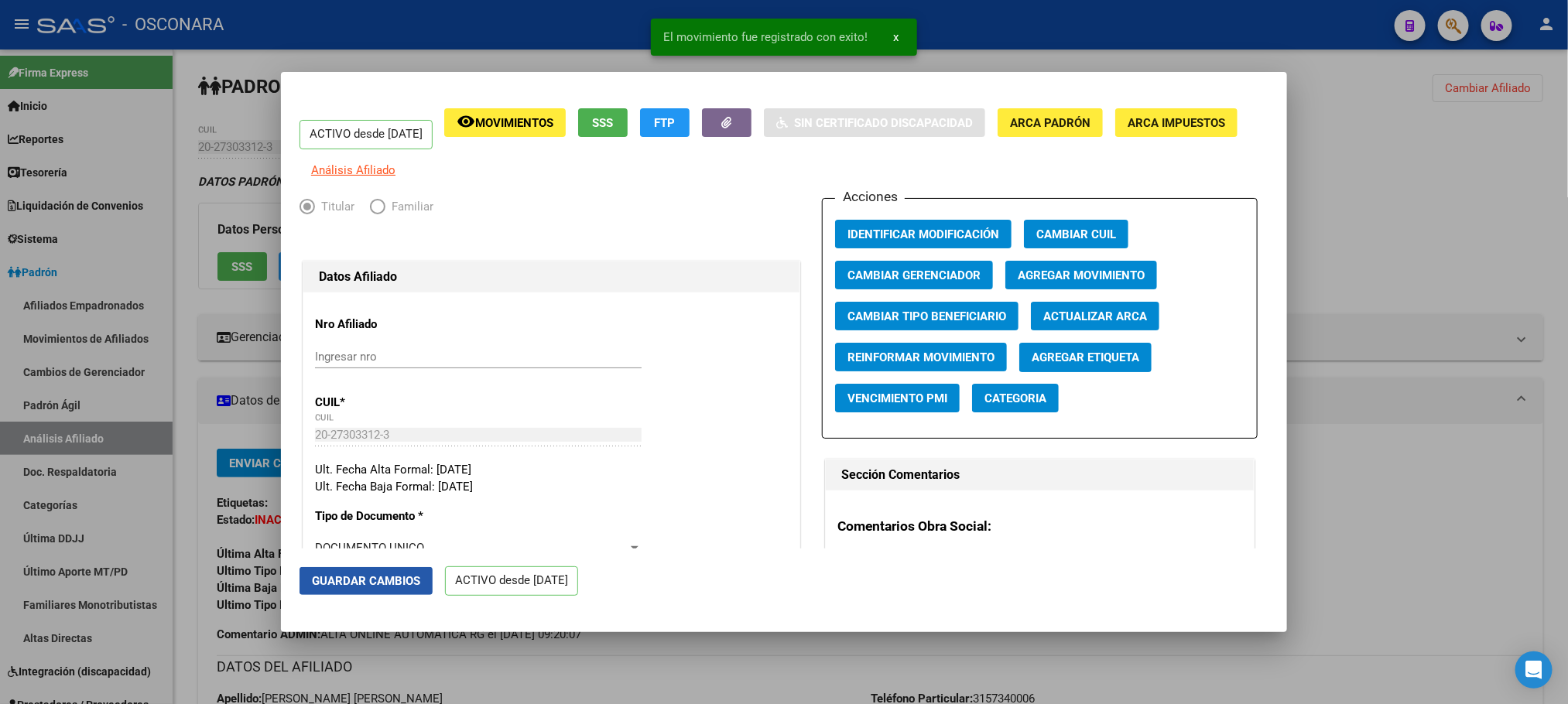
click at [372, 574] on span "Guardar Cambios" at bounding box center [366, 581] width 108 height 14
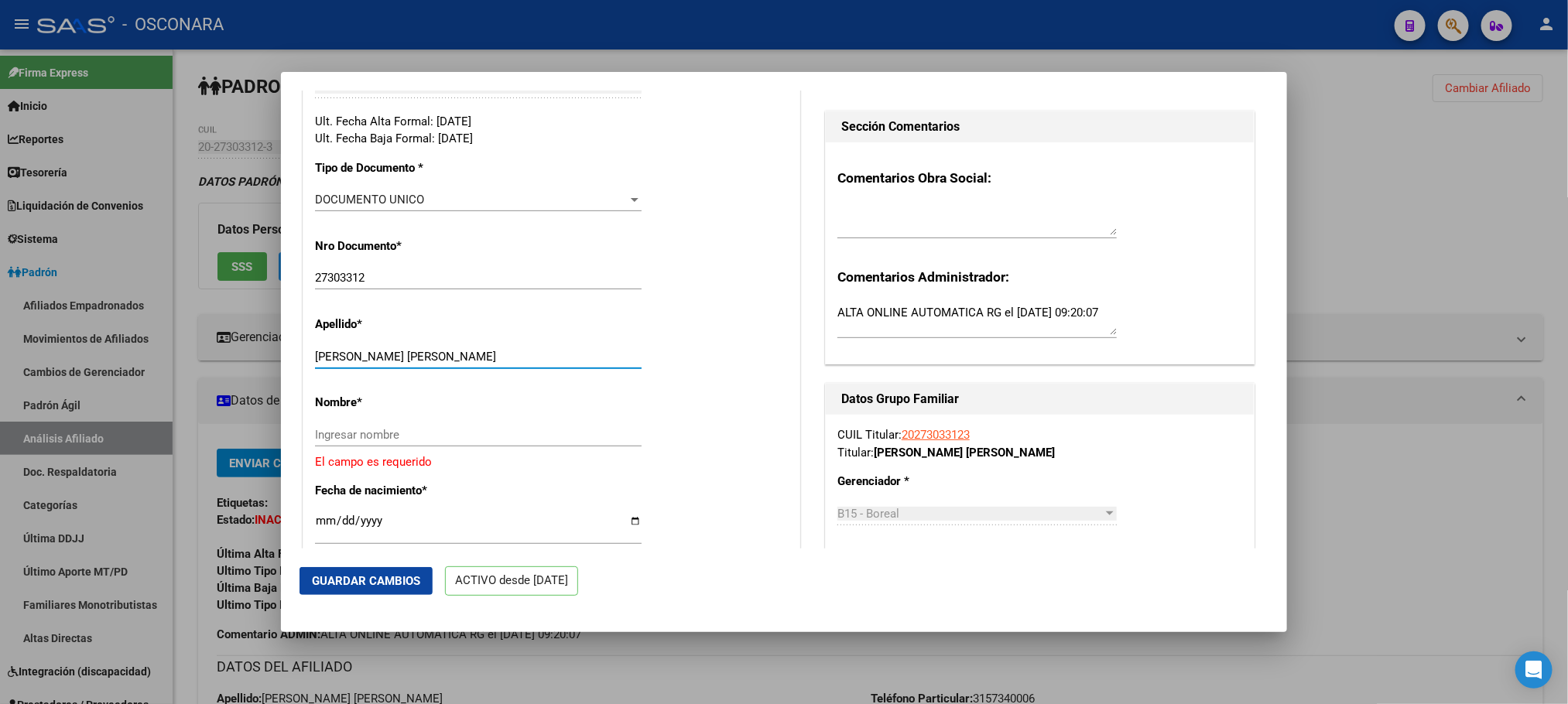
drag, startPoint x: 383, startPoint y: 367, endPoint x: 473, endPoint y: 367, distance: 90.0
click at [473, 364] on input "PARAVICINI EDUARDO LUIS ALBERT" at bounding box center [478, 357] width 326 height 14
drag, startPoint x: 381, startPoint y: 365, endPoint x: 544, endPoint y: 375, distance: 163.3
click at [546, 364] on input "PARAVICINI EDUARDO LUIS ALBERT" at bounding box center [478, 357] width 326 height 14
drag, startPoint x: 516, startPoint y: 355, endPoint x: 443, endPoint y: 371, distance: 74.7
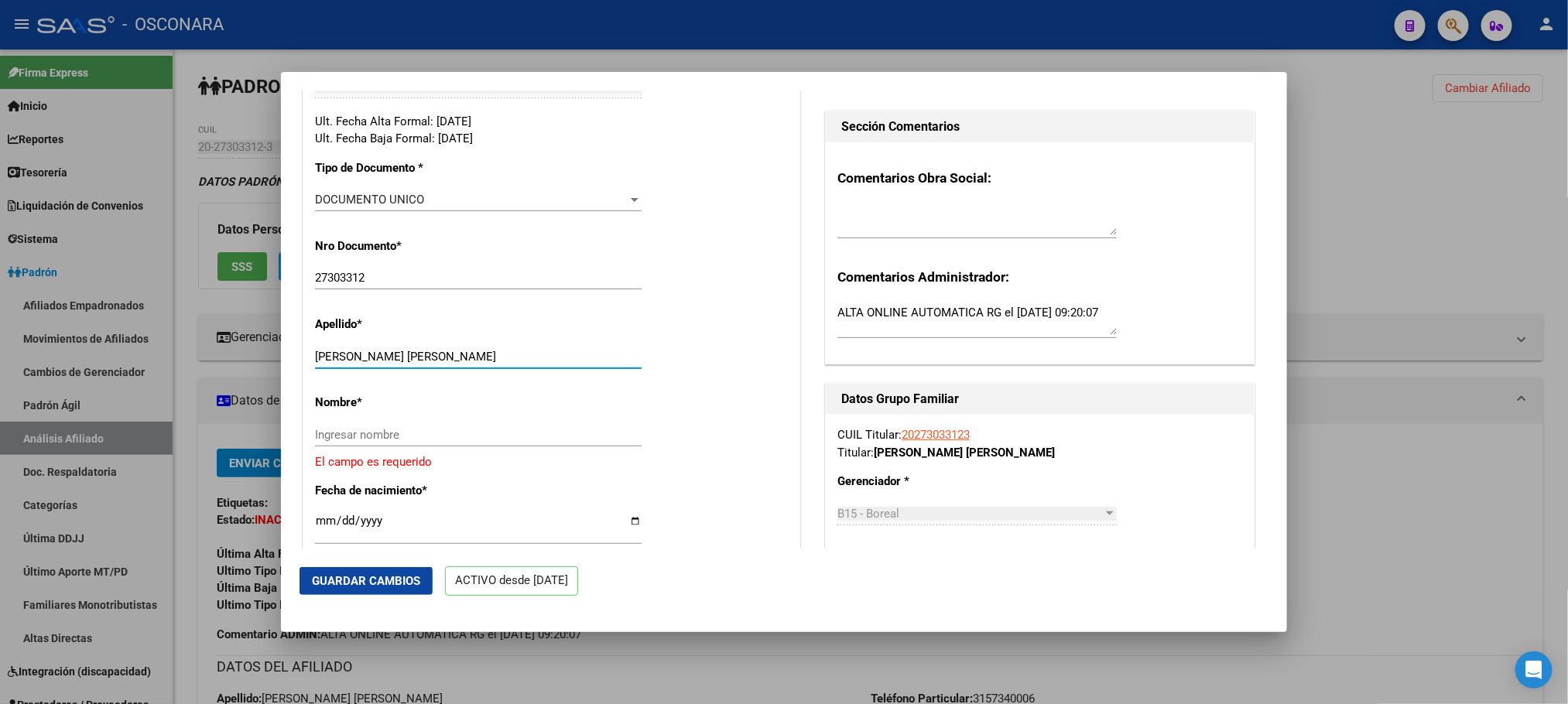
click at [443, 364] on input "PARAVICINI EDUARDO LUIS ALBERT" at bounding box center [478, 357] width 326 height 14
drag, startPoint x: 374, startPoint y: 365, endPoint x: 516, endPoint y: 381, distance: 142.9
click at [516, 381] on div "PARAVICINI EDUARDO LUIS ALBERT Ingresar apellido" at bounding box center [478, 364] width 326 height 38
click at [511, 364] on input "PARAVICINI EDUARDO LUIS ALBERT" at bounding box center [478, 357] width 326 height 14
drag, startPoint x: 511, startPoint y: 371, endPoint x: 376, endPoint y: 369, distance: 135.0
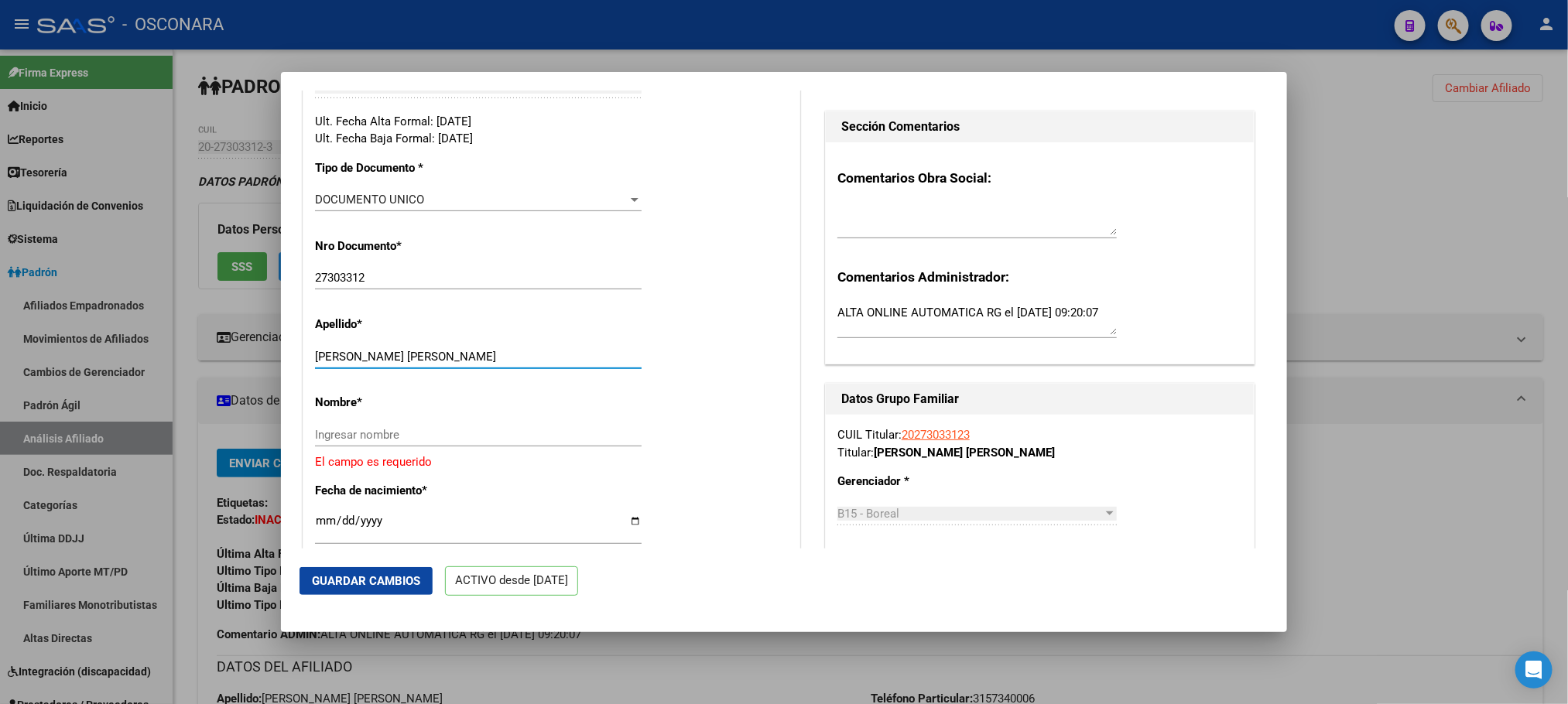
click at [376, 364] on input "PARAVICINI EDUARDO LUIS ALBERT" at bounding box center [478, 357] width 326 height 14
type input "PARAVICINI"
click at [348, 441] on input "Ingresar nombre" at bounding box center [478, 435] width 326 height 14
paste input "EDUARDO LUIS ALBERT"
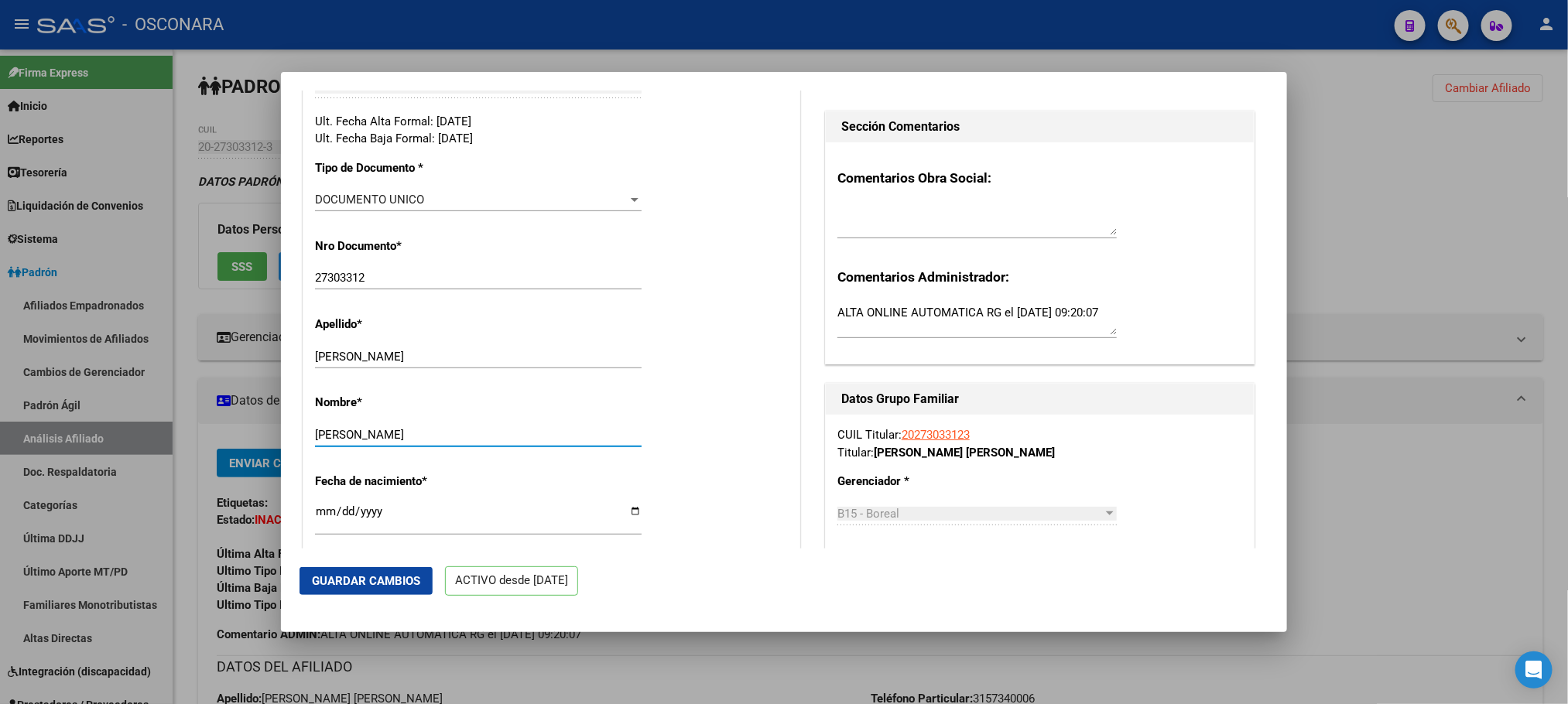
type input "EDUARDO LUIS ALBERT"
click at [379, 576] on span "Guardar Cambios" at bounding box center [366, 581] width 108 height 14
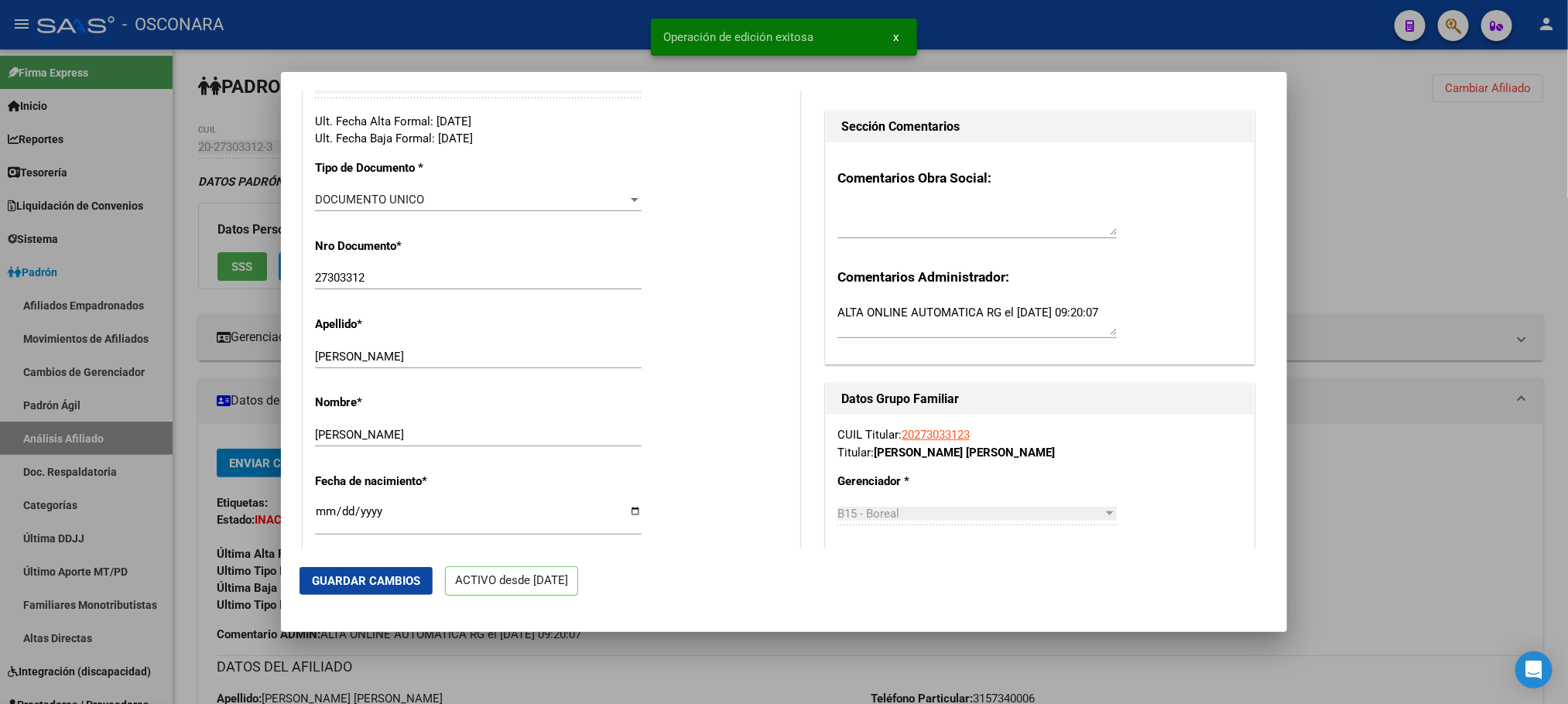
click at [716, 648] on div at bounding box center [784, 352] width 1568 height 704
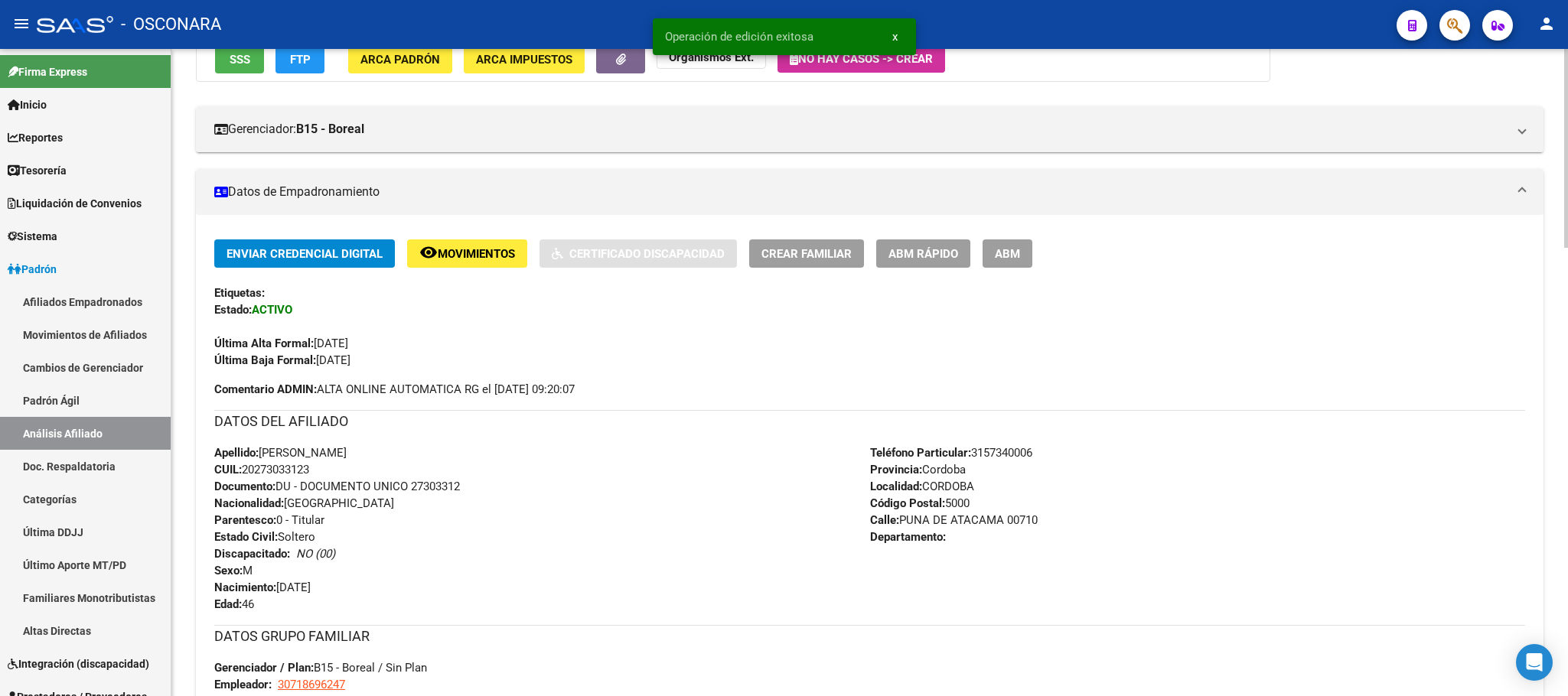
scroll to position [0, 0]
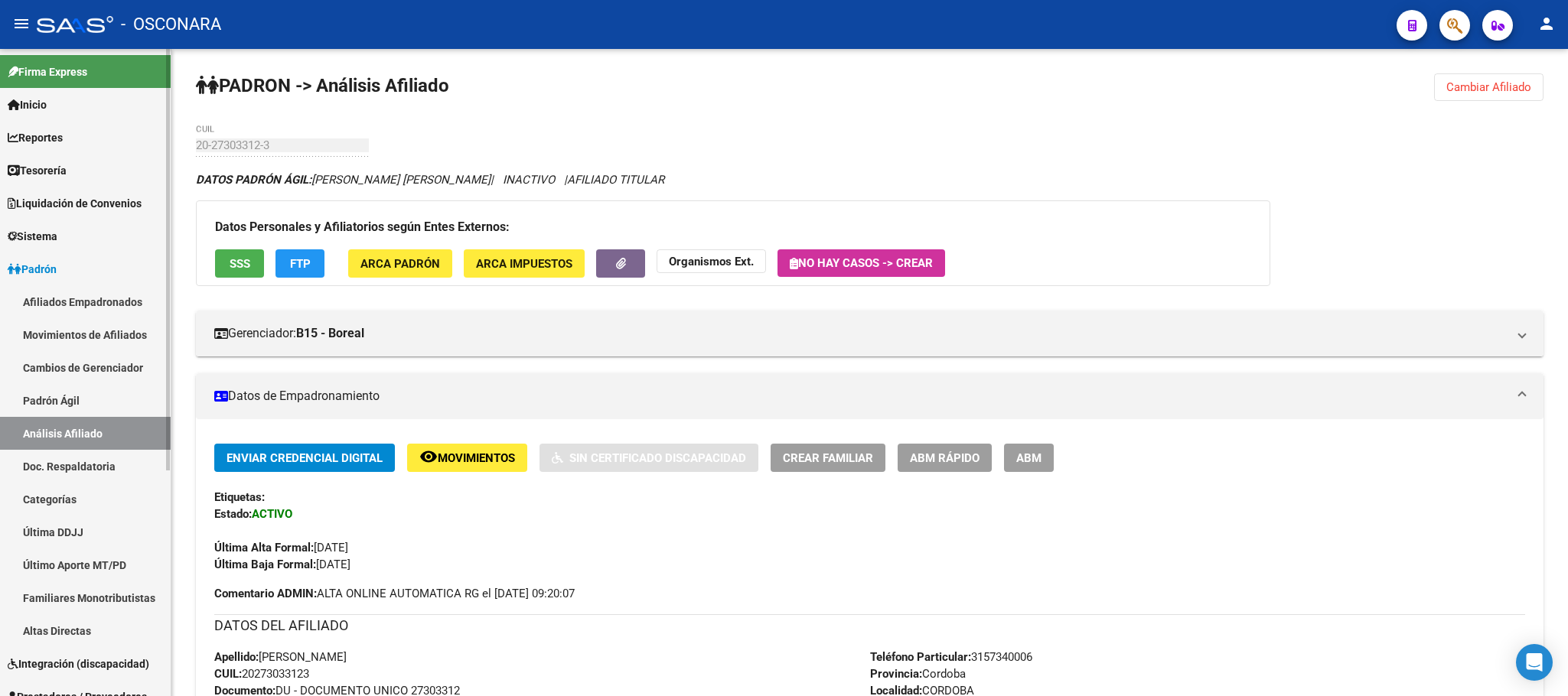
click at [76, 397] on link "Padrón Ágil" at bounding box center [85, 400] width 171 height 33
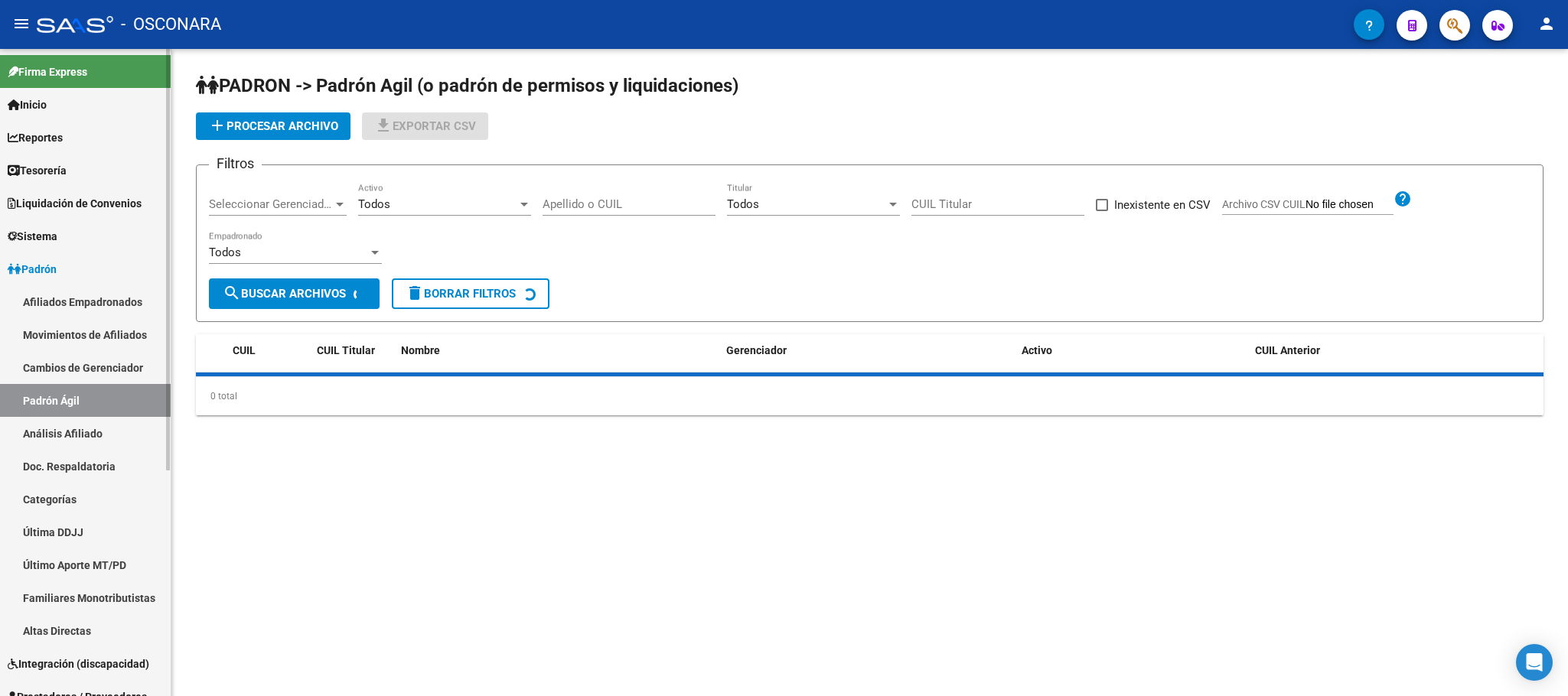
click at [81, 436] on link "Análisis Afiliado" at bounding box center [85, 433] width 171 height 33
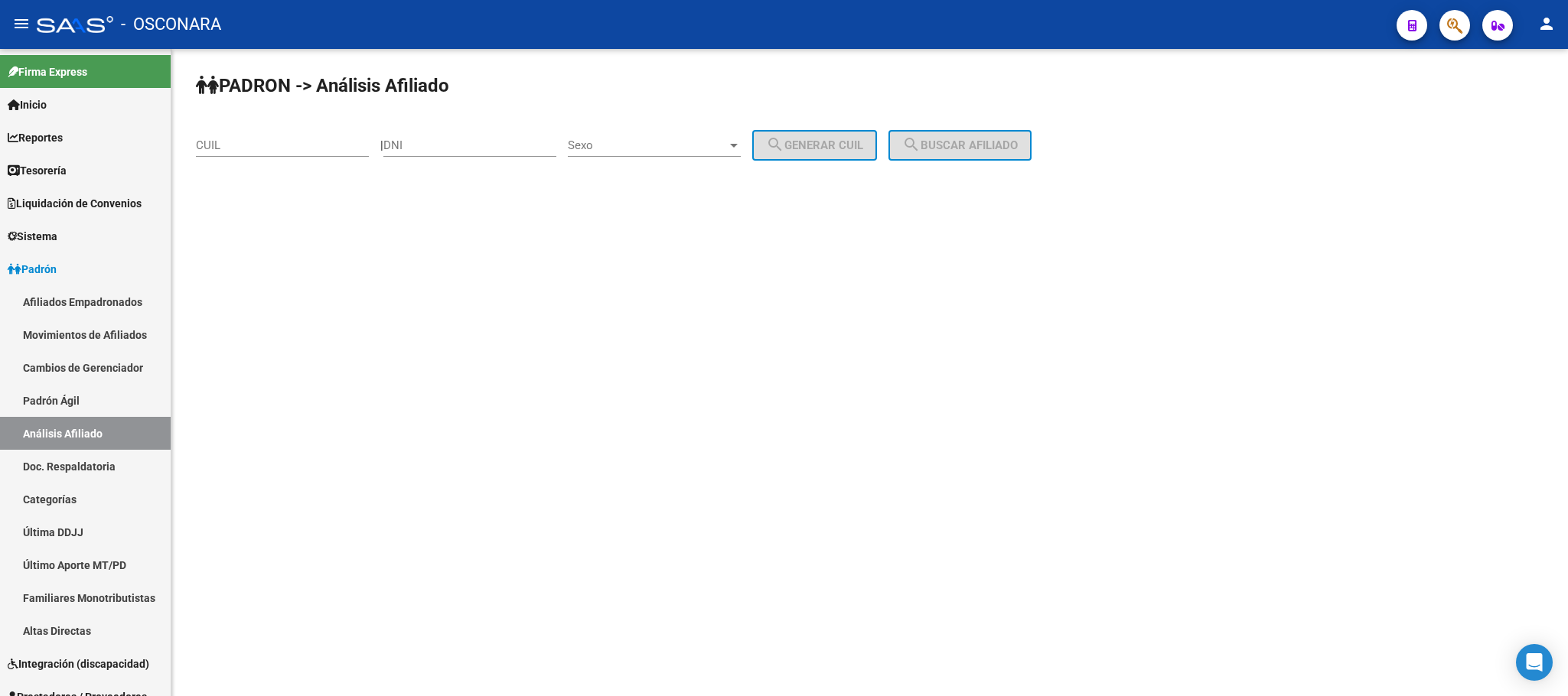
click at [249, 150] on input "CUIL" at bounding box center [282, 145] width 173 height 14
paste input "20-23922960-4"
type input "20-23922960-4"
click at [1008, 131] on button "search Buscar afiliado" at bounding box center [960, 145] width 143 height 31
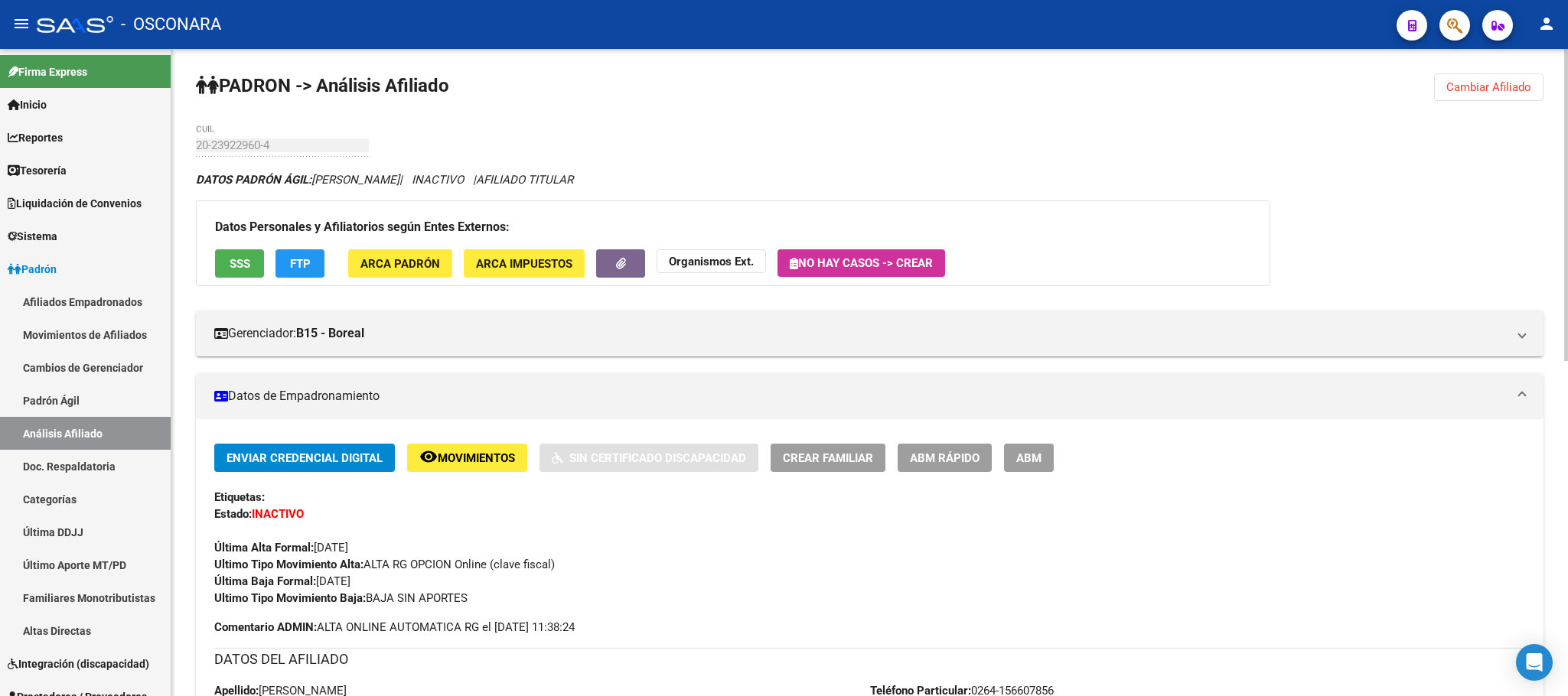
click at [242, 251] on button "SSS" at bounding box center [239, 263] width 49 height 28
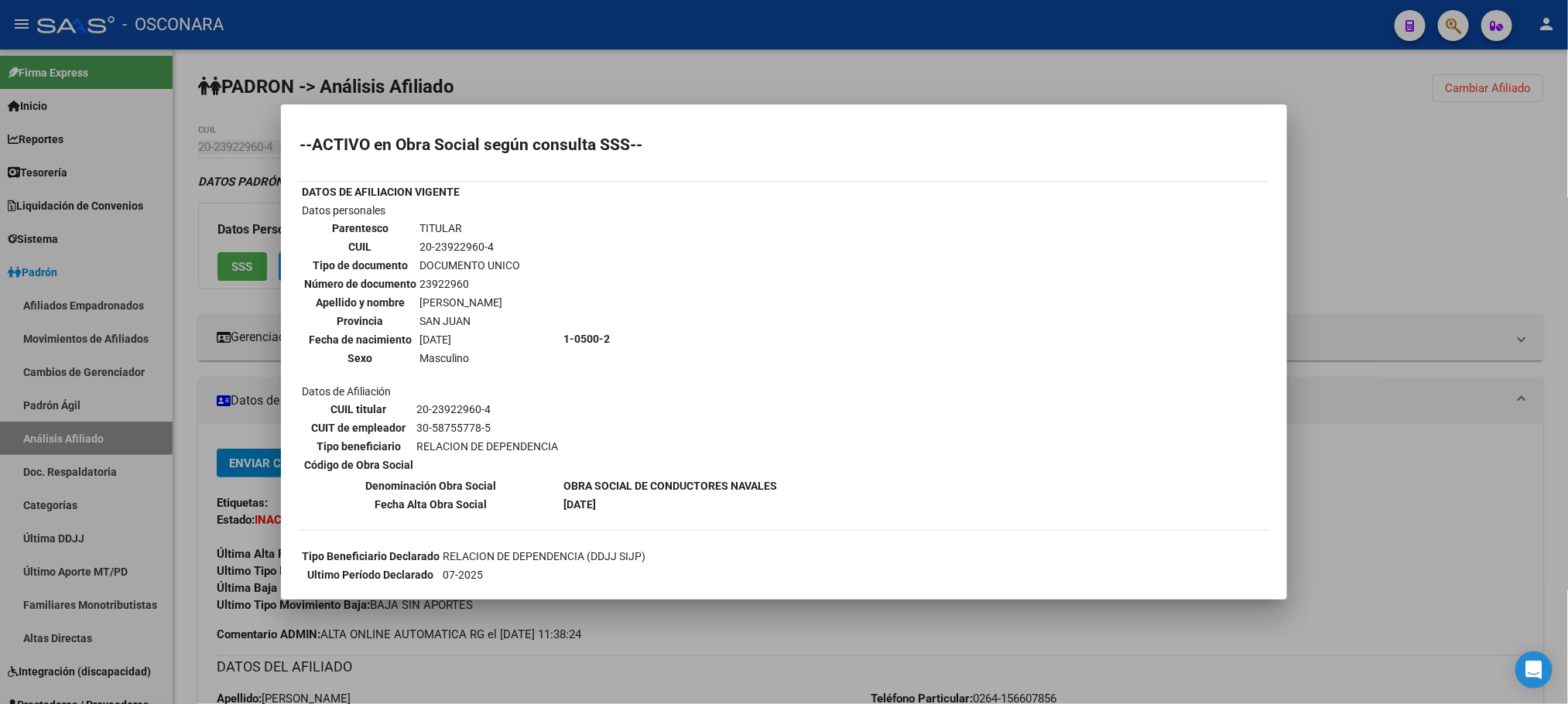
click at [767, 613] on div at bounding box center [784, 352] width 1568 height 704
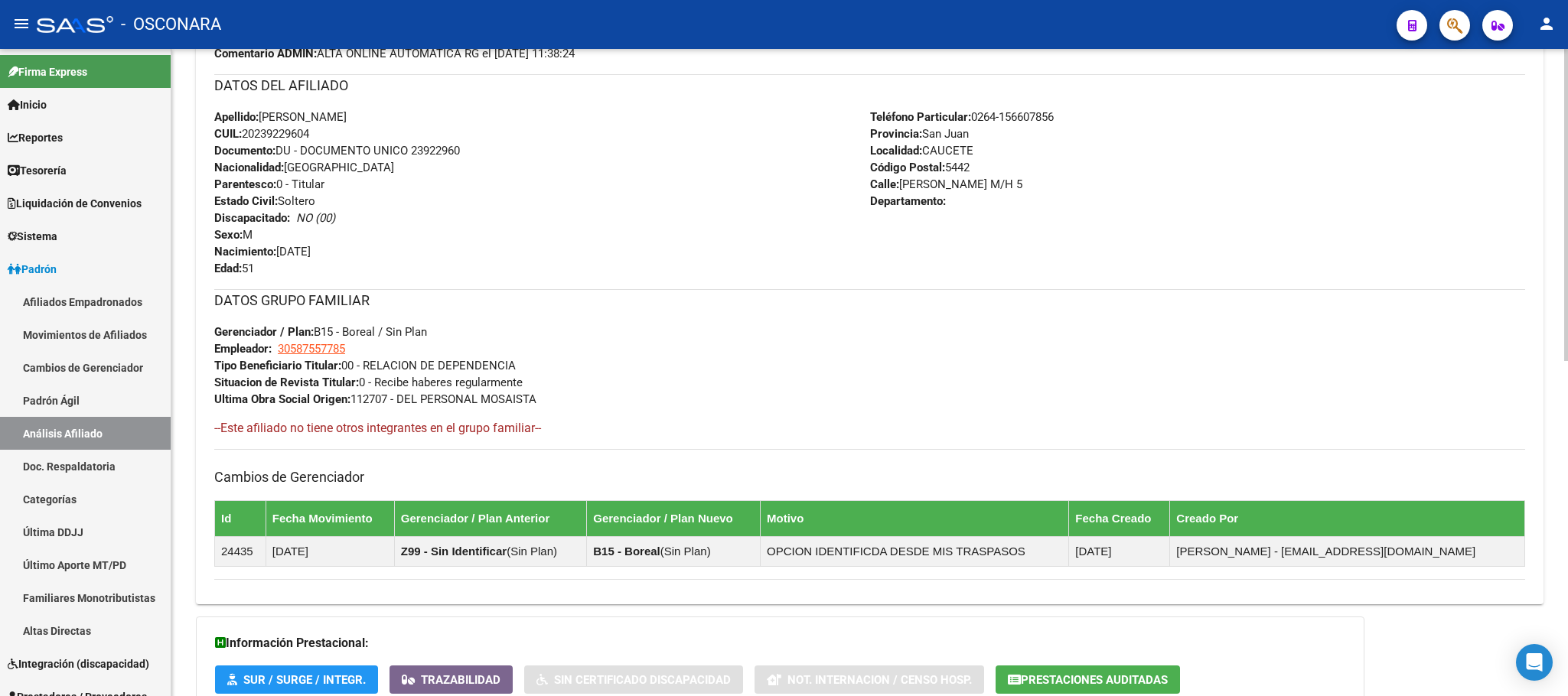
scroll to position [696, 0]
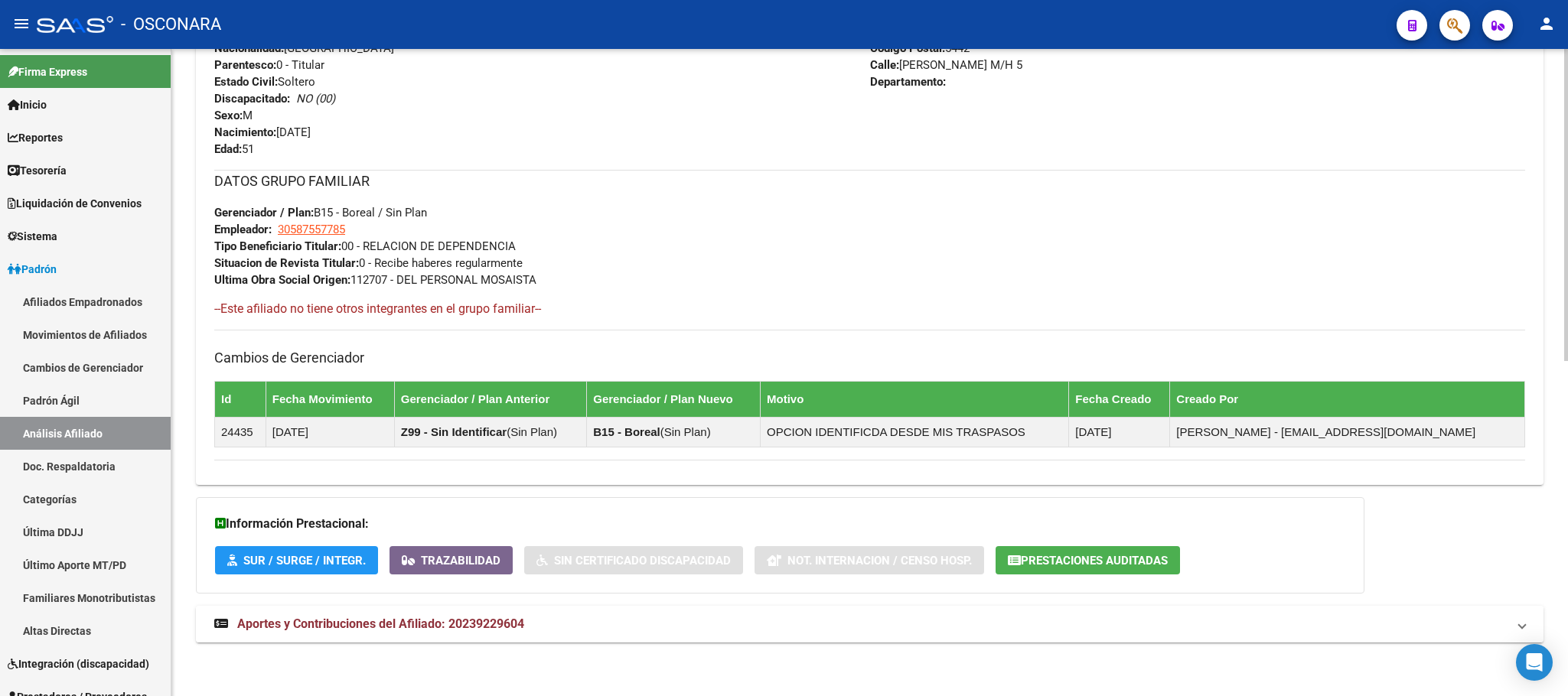
click at [478, 606] on mat-expansion-panel-header "Aportes y Contribuciones del Afiliado: 20239229604" at bounding box center [869, 624] width 1348 height 37
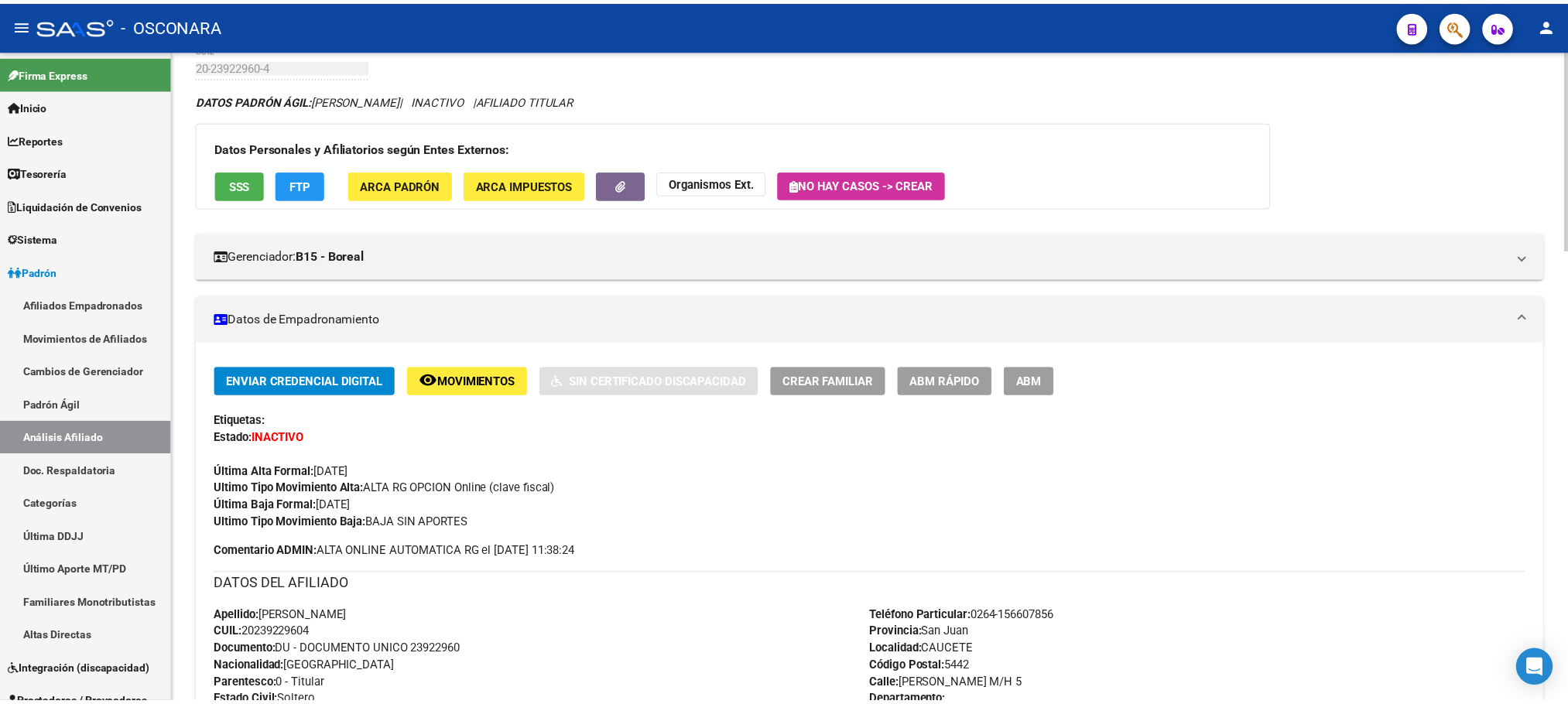
scroll to position [0, 0]
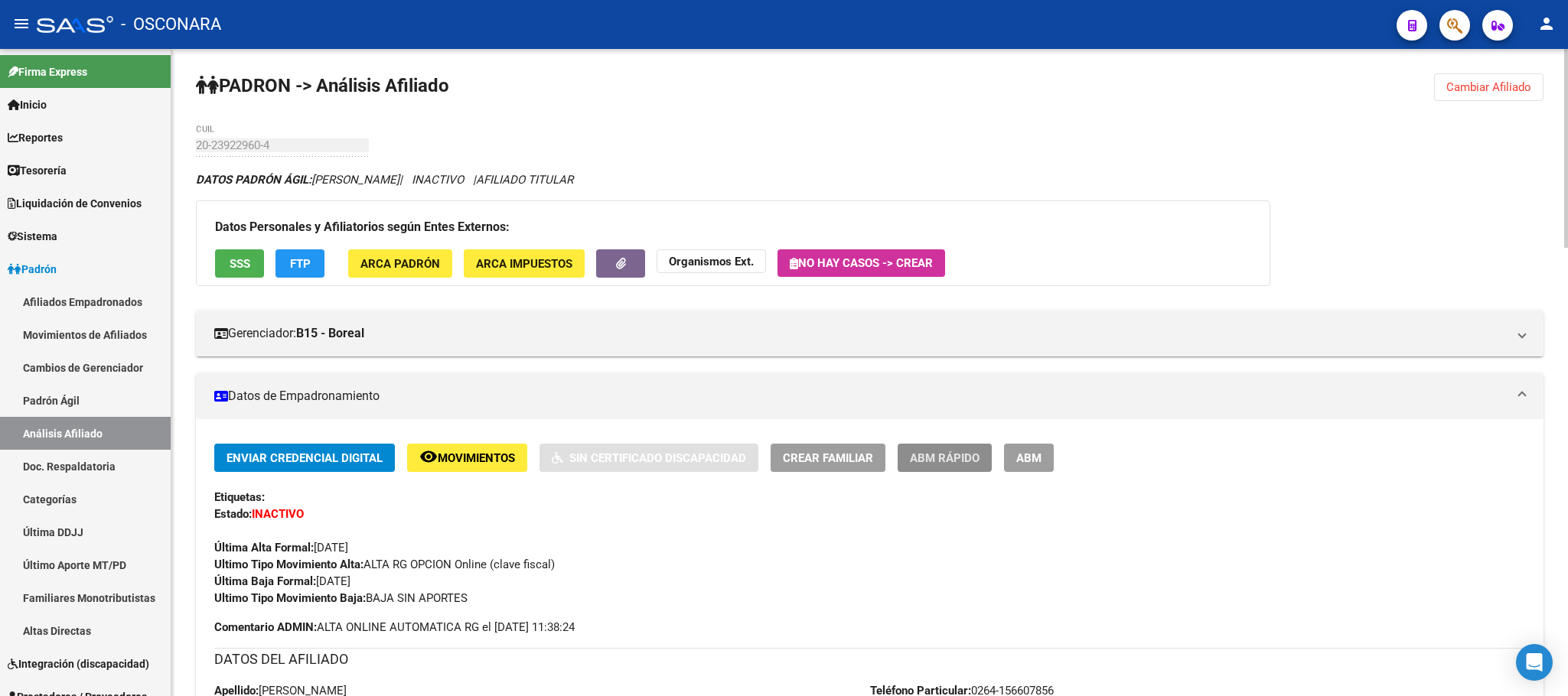
click at [923, 452] on span "ABM Rápido" at bounding box center [944, 458] width 70 height 14
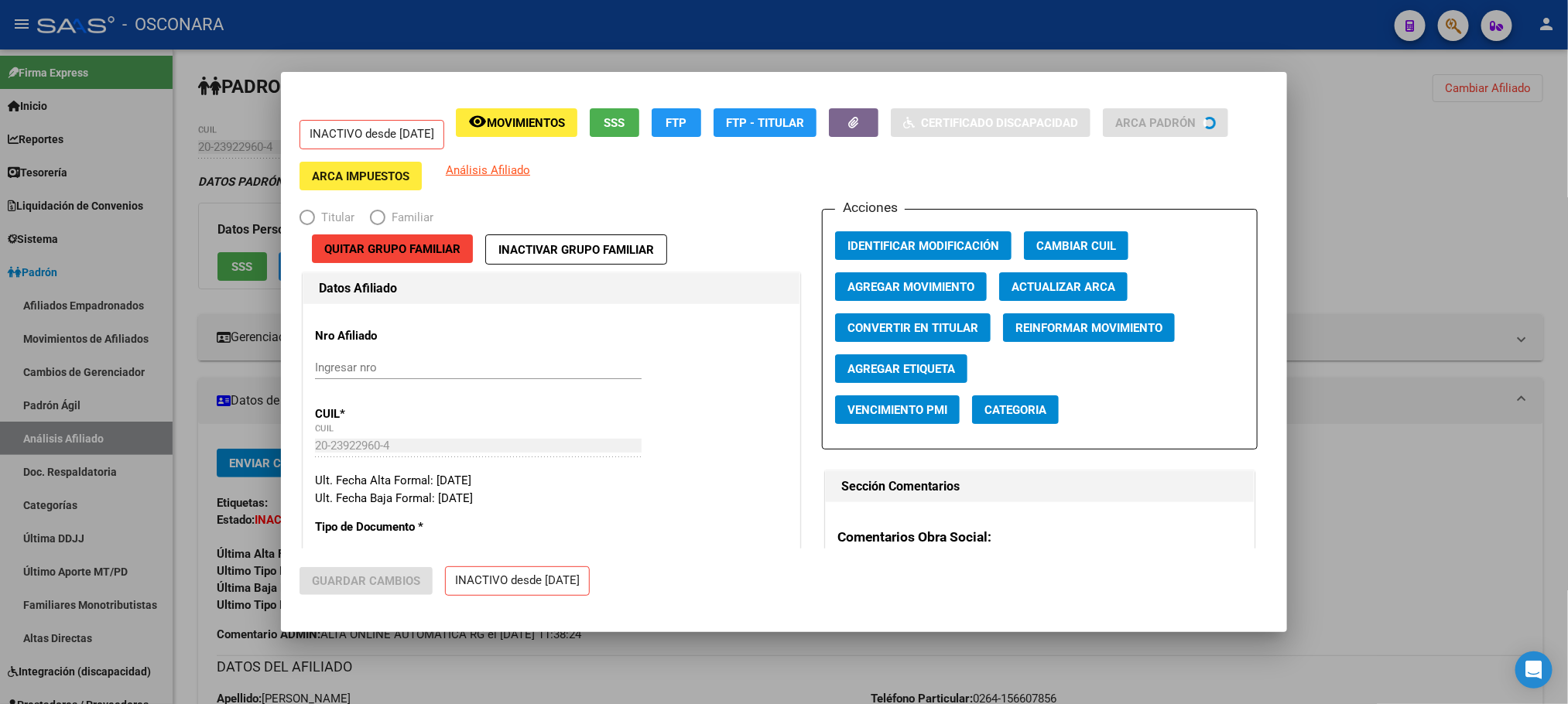
radio input "true"
type input "30-58755778-5"
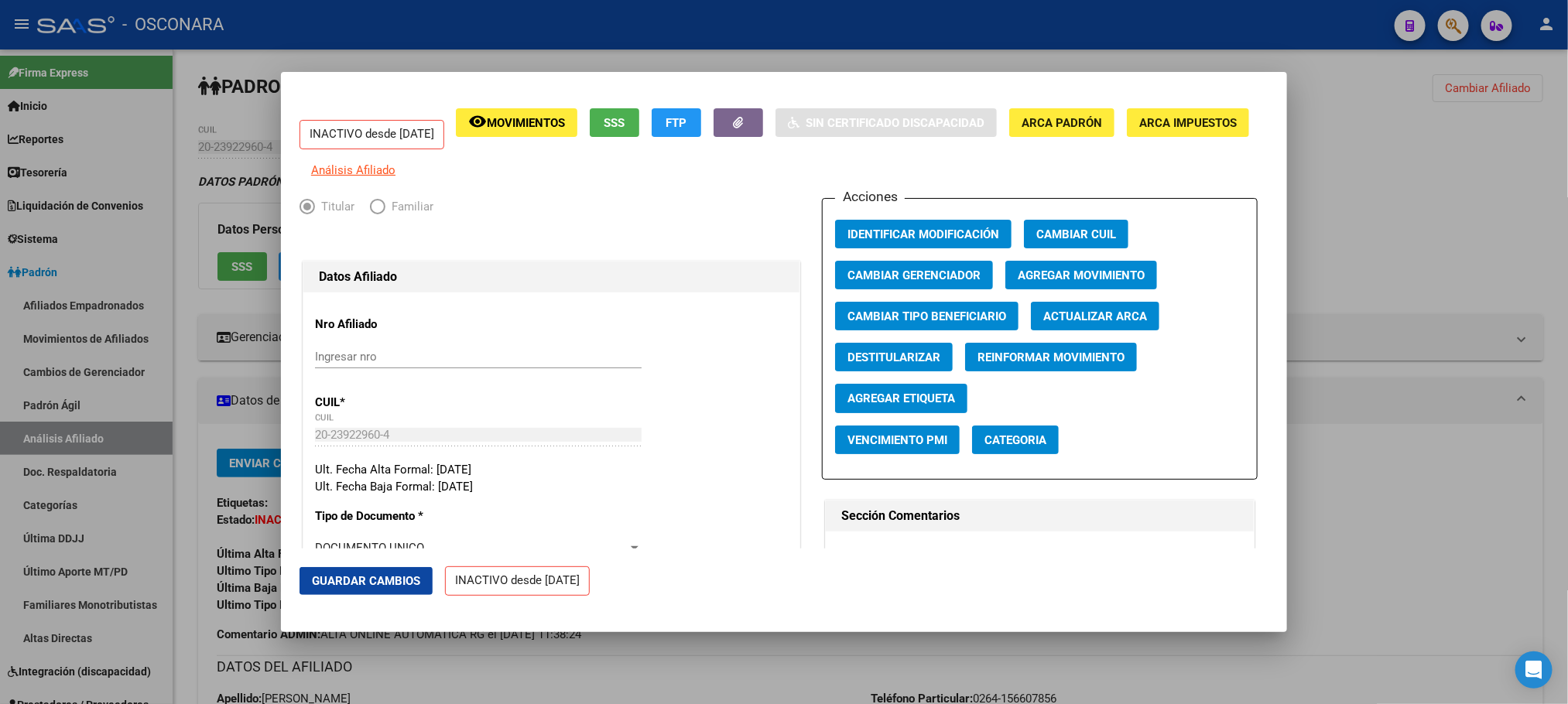
click at [1073, 281] on span "Agregar Movimiento" at bounding box center [1081, 276] width 127 height 14
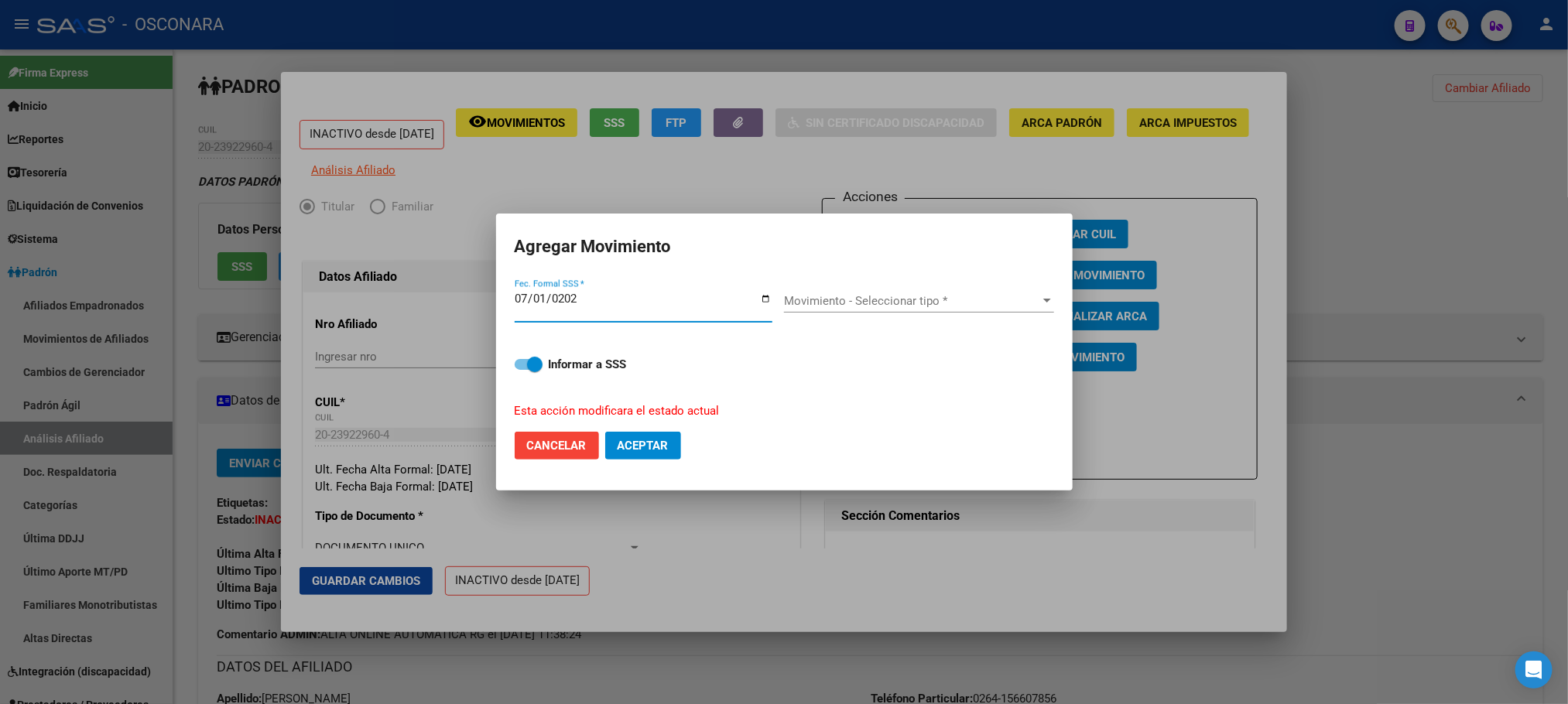
type input "[DATE]"
click at [1010, 301] on span "Movimiento - Seleccionar tipo *" at bounding box center [912, 301] width 256 height 14
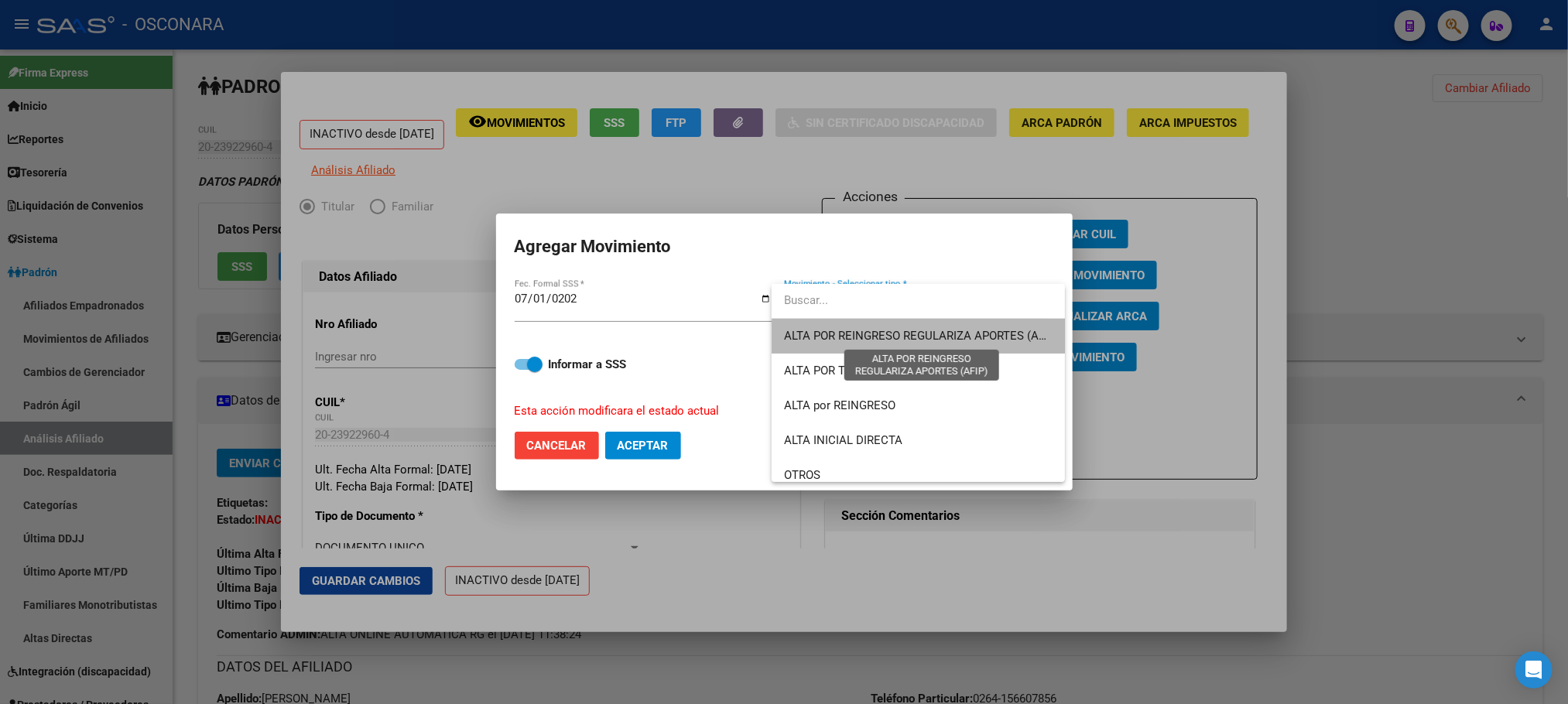
click at [990, 340] on span "ALTA POR REINGRESO REGULARIZA APORTES (AFIP)" at bounding box center [920, 336] width 274 height 14
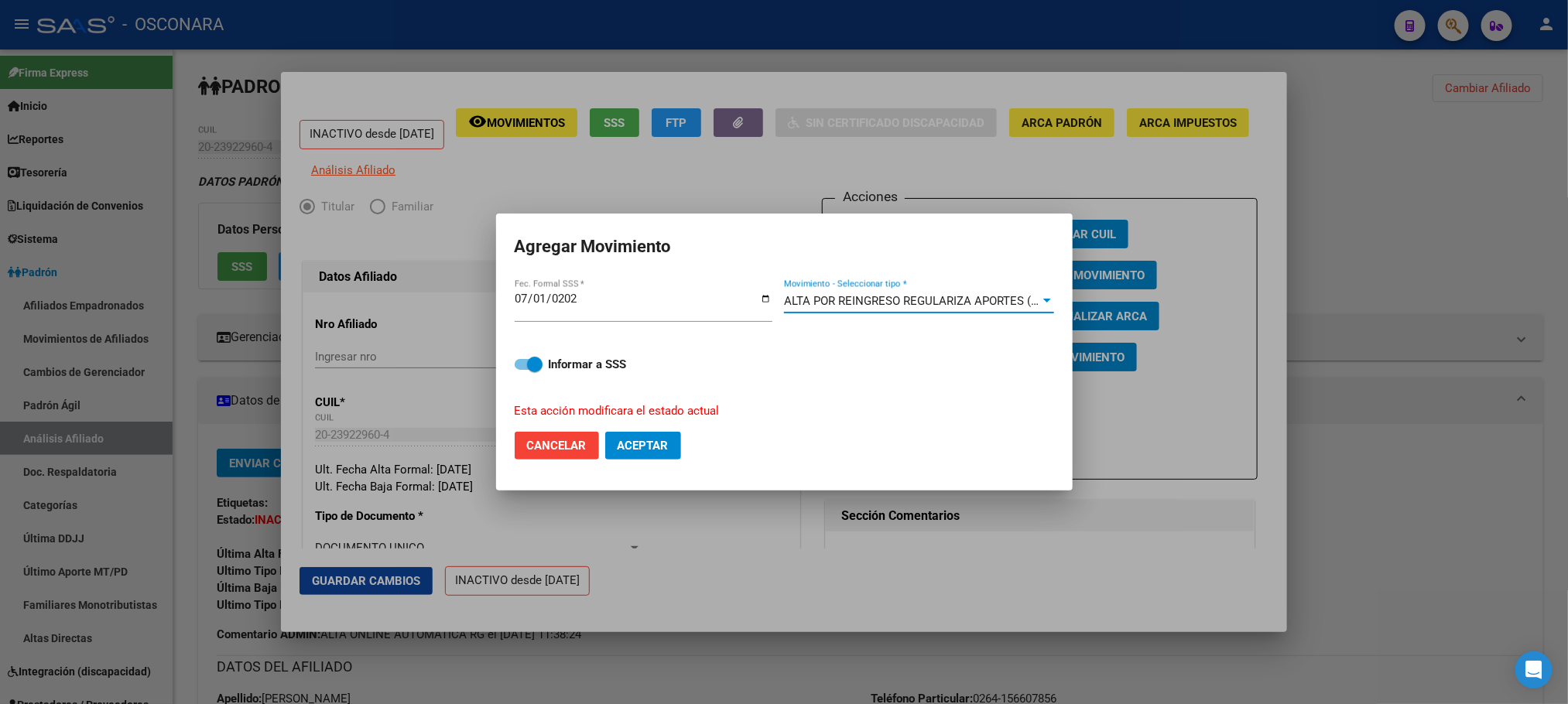
click at [520, 372] on label "Informar a SSS" at bounding box center [784, 364] width 539 height 18
click at [522, 371] on input "Informar a SSS" at bounding box center [522, 370] width 1 height 1
checkbox input "false"
click at [663, 451] on span "Aceptar" at bounding box center [643, 445] width 51 height 14
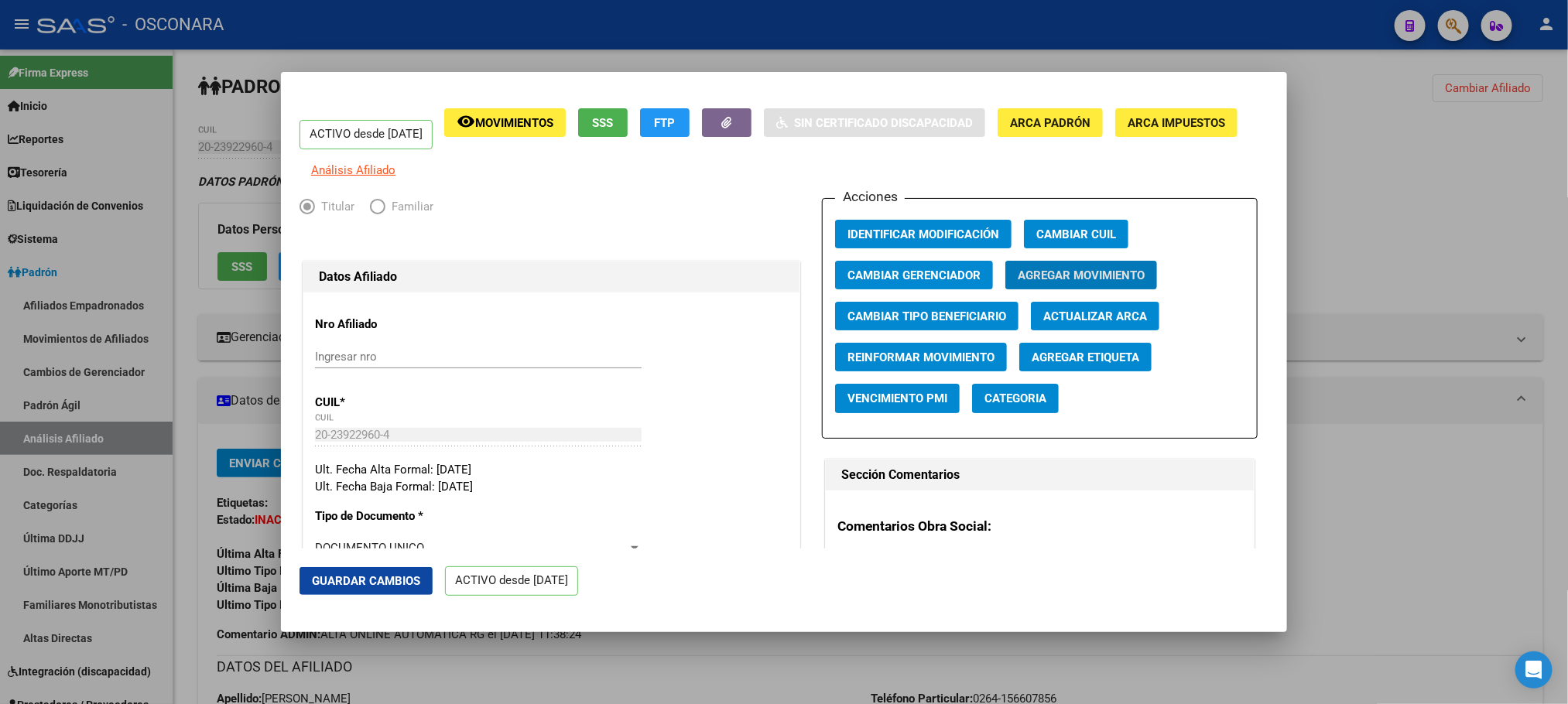
click at [402, 569] on button "Guardar Cambios" at bounding box center [365, 581] width 133 height 28
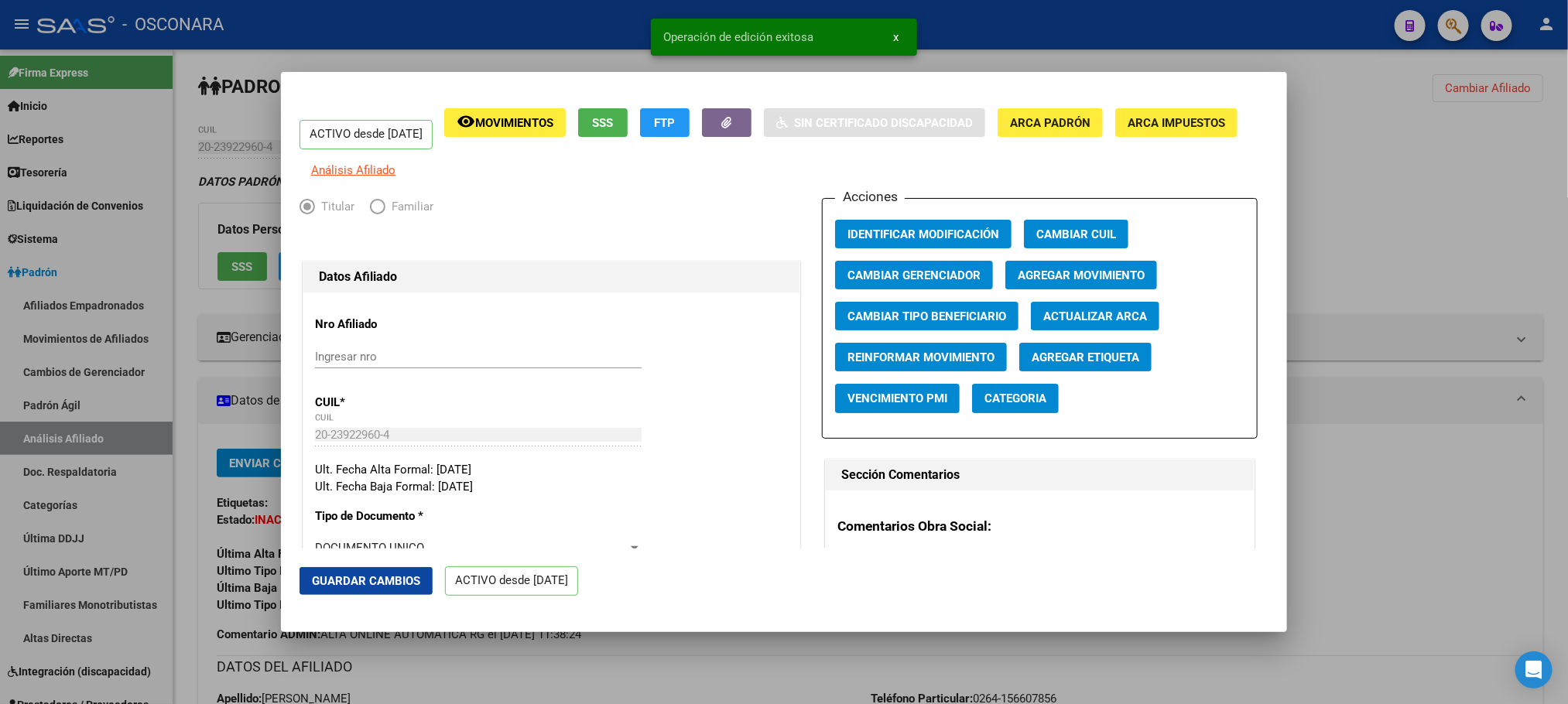
click at [627, 688] on div at bounding box center [784, 352] width 1568 height 704
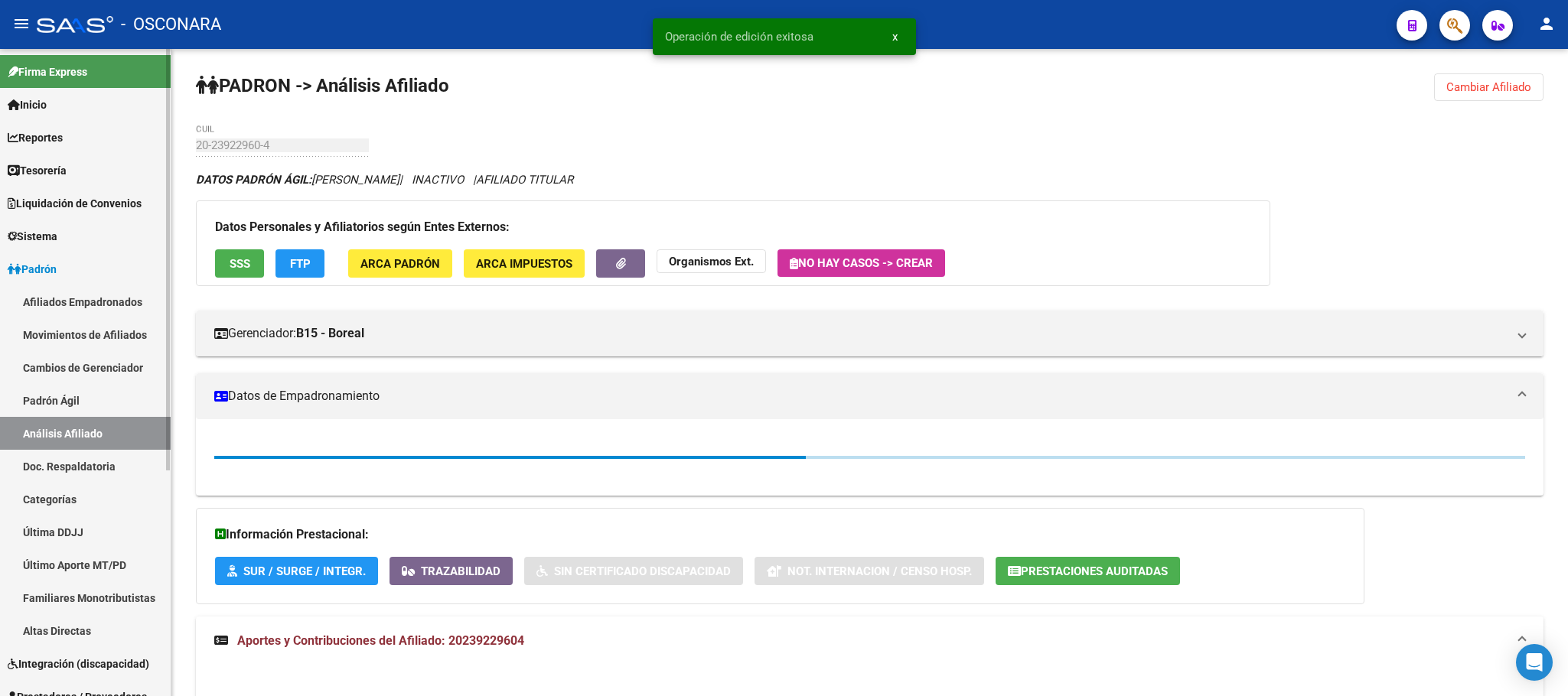
click at [62, 405] on link "Padrón Ágil" at bounding box center [85, 400] width 171 height 33
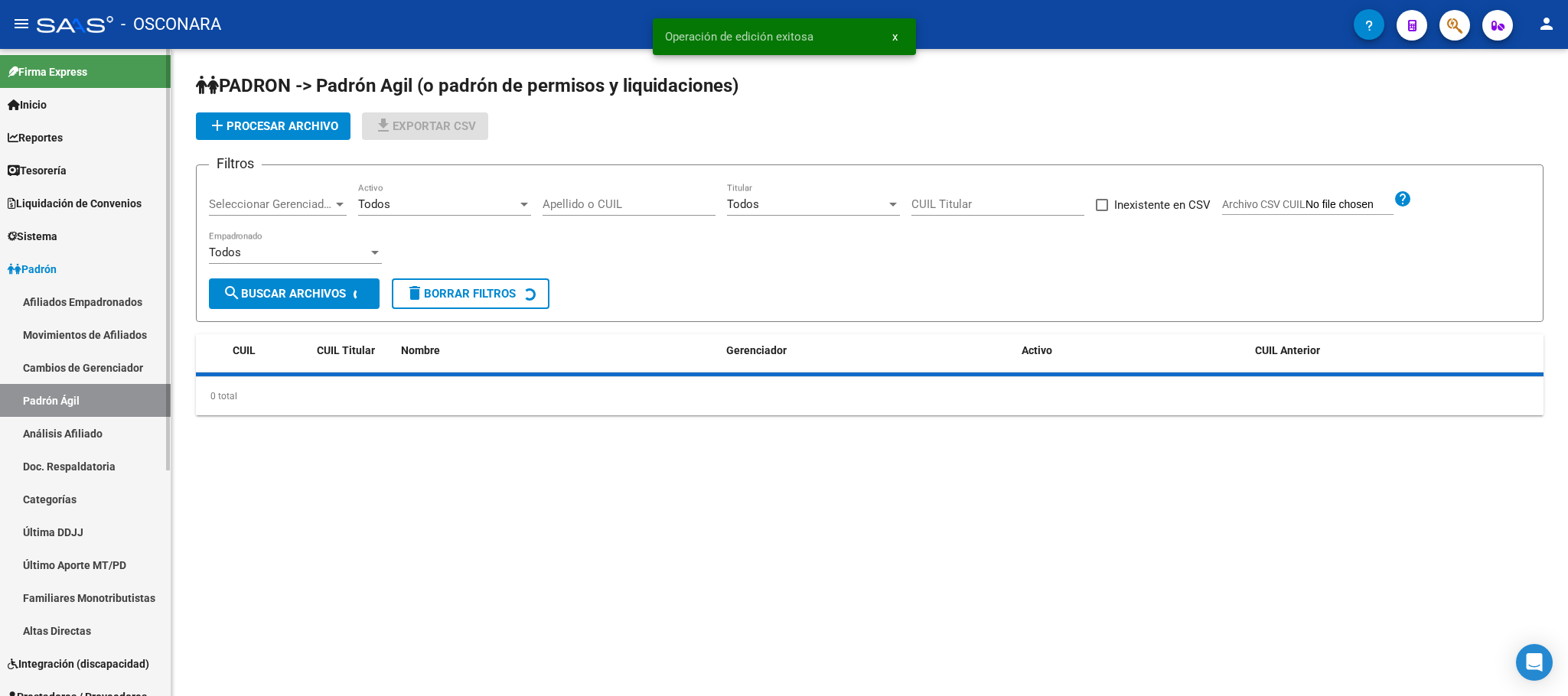
click at [85, 439] on link "Análisis Afiliado" at bounding box center [85, 433] width 171 height 33
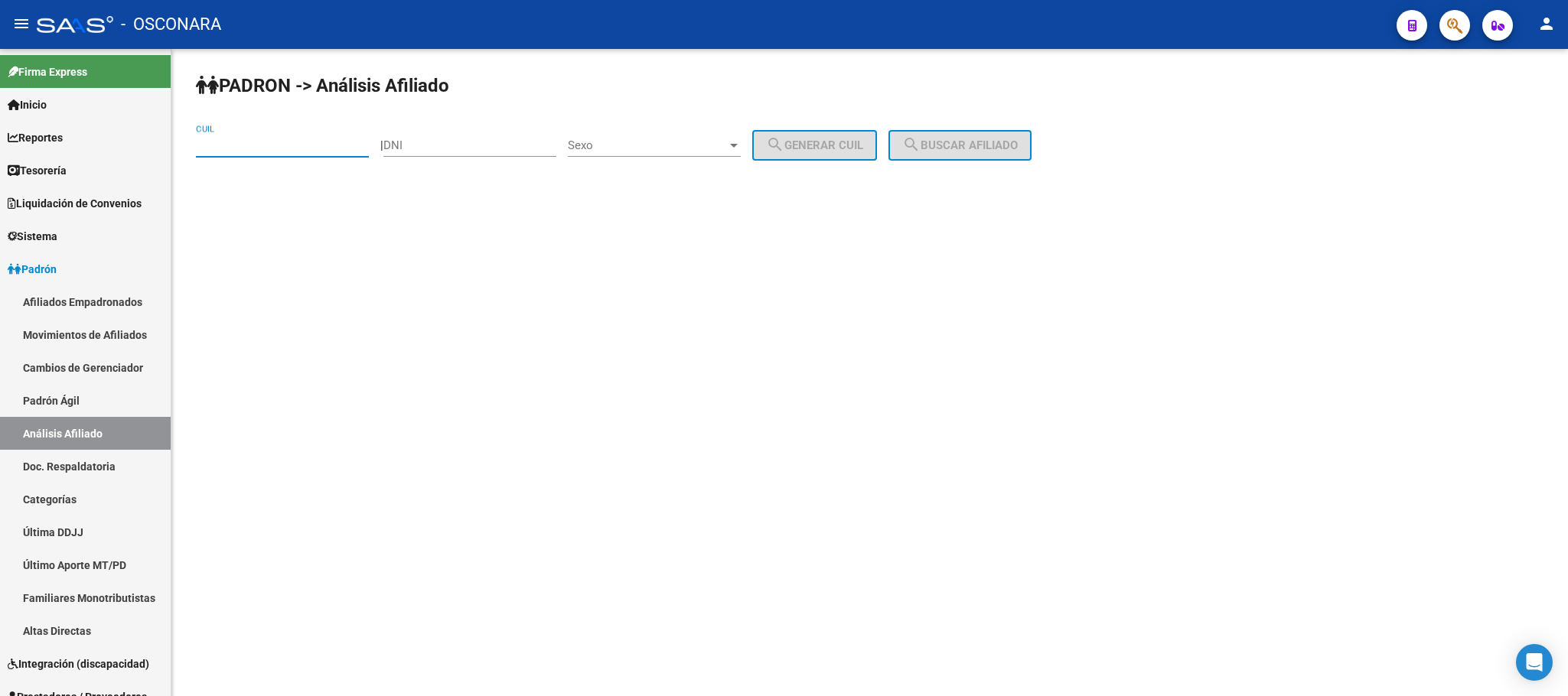
click at [262, 148] on input "CUIL" at bounding box center [282, 145] width 173 height 14
paste input "20-23922960-4"
type input "20-23922960-4"
click at [1001, 152] on span "search Buscar afiliado" at bounding box center [960, 145] width 116 height 14
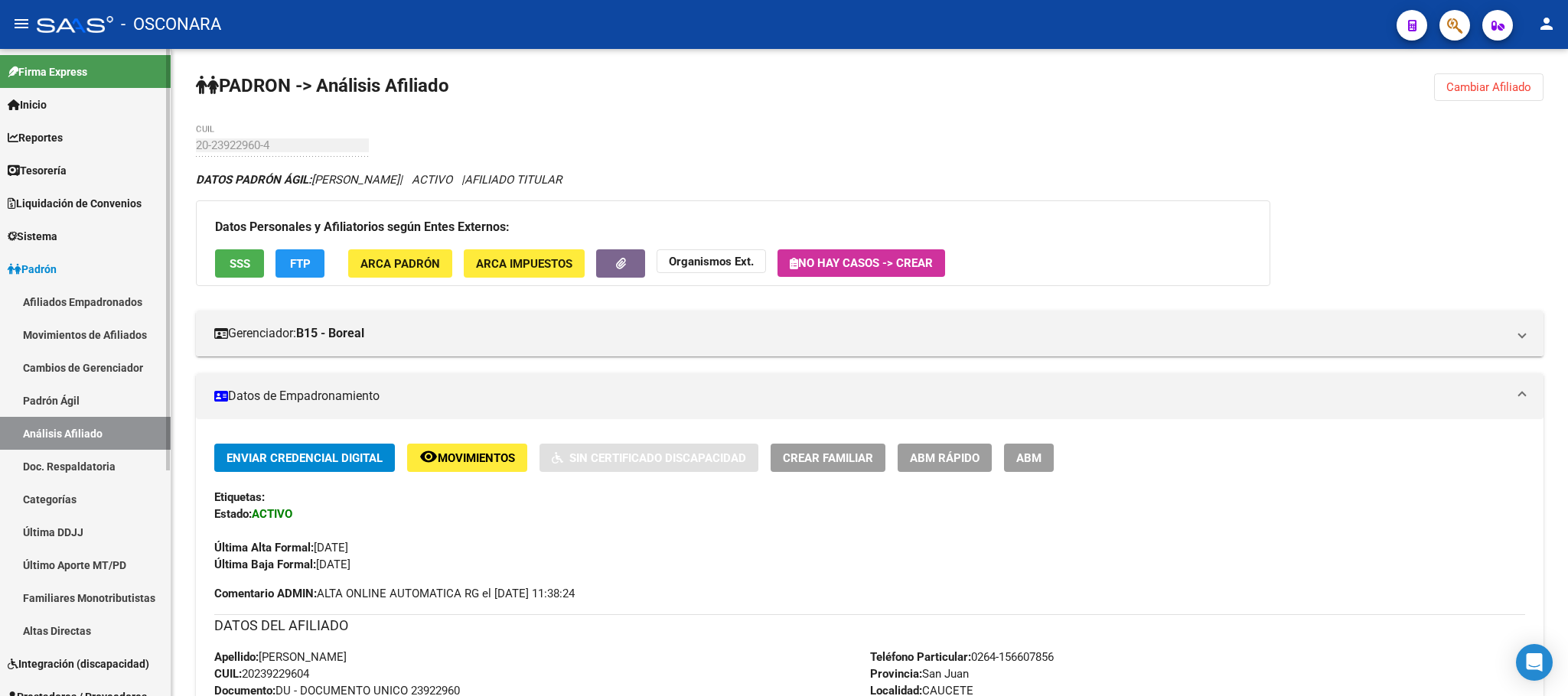
click at [86, 404] on link "Padrón Ágil" at bounding box center [85, 400] width 171 height 33
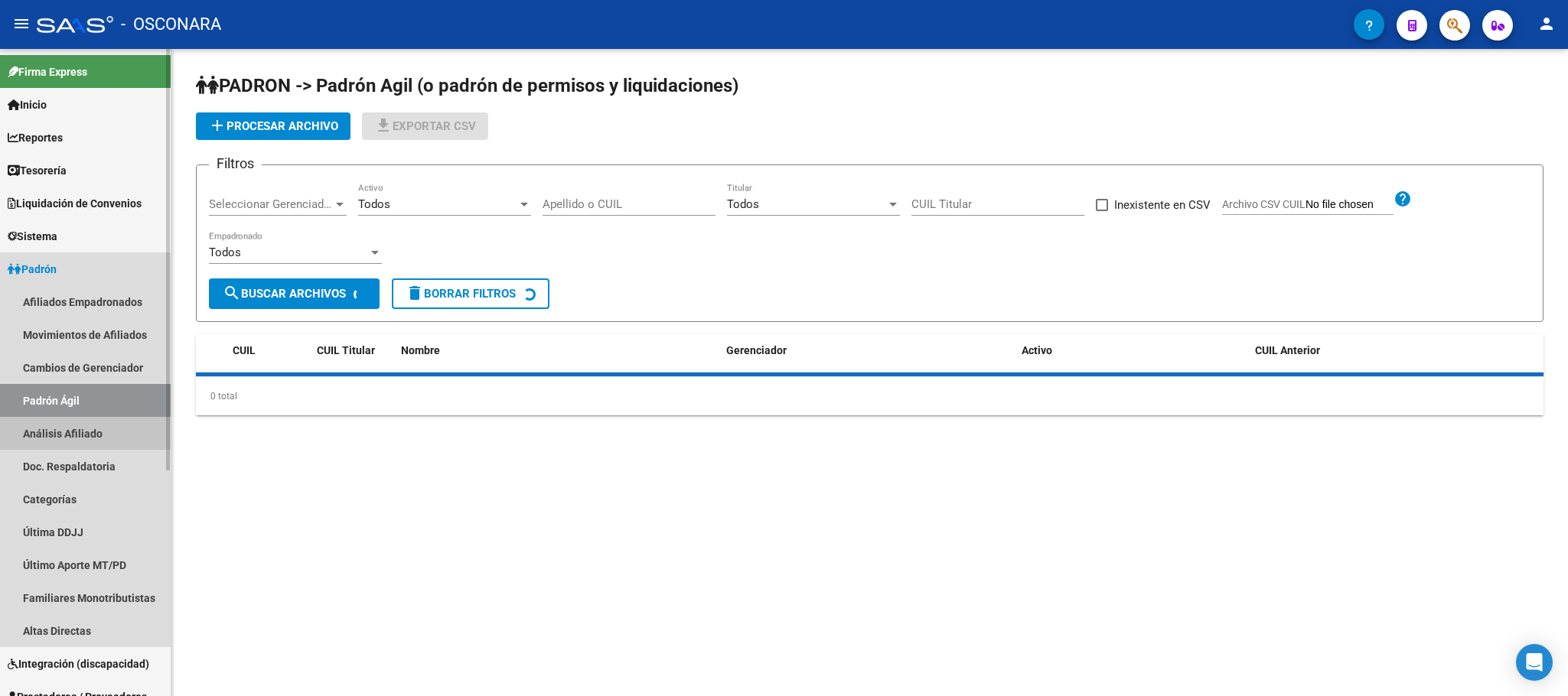
click at [88, 428] on link "Análisis Afiliado" at bounding box center [85, 433] width 171 height 33
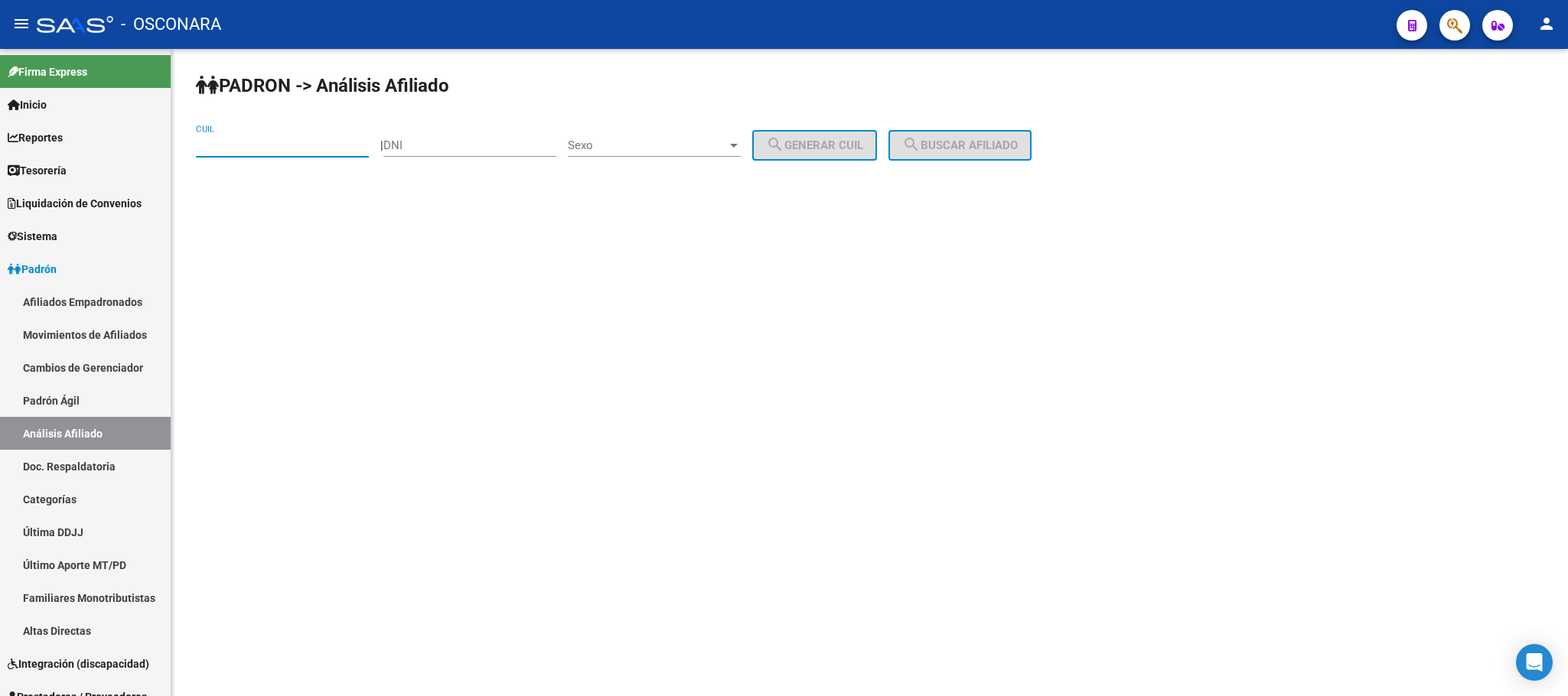
click at [299, 147] on input "CUIL" at bounding box center [282, 145] width 173 height 14
click at [334, 153] on input "CUIL" at bounding box center [282, 145] width 173 height 14
paste input "20-25460305-9"
type input "20-25460305-9"
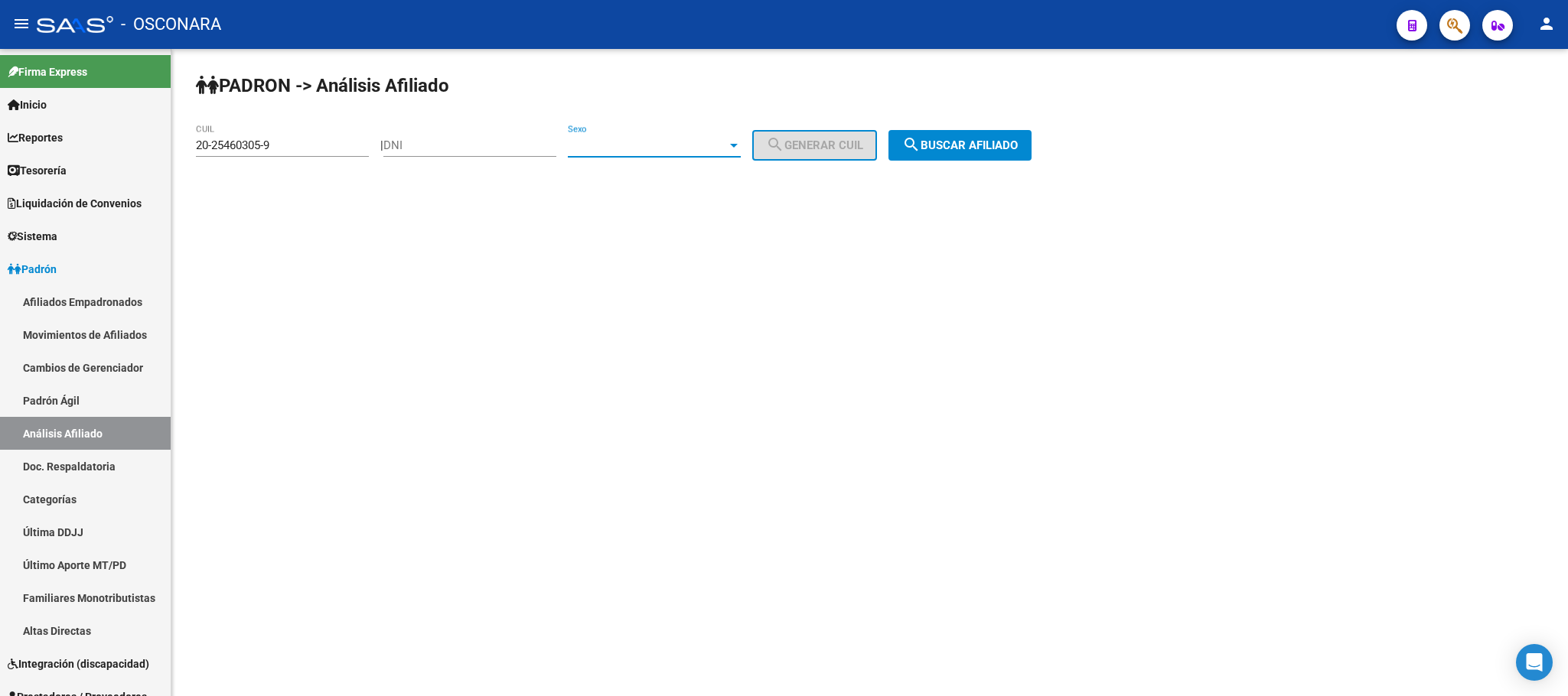
click at [717, 148] on span "Sexo" at bounding box center [647, 145] width 159 height 14
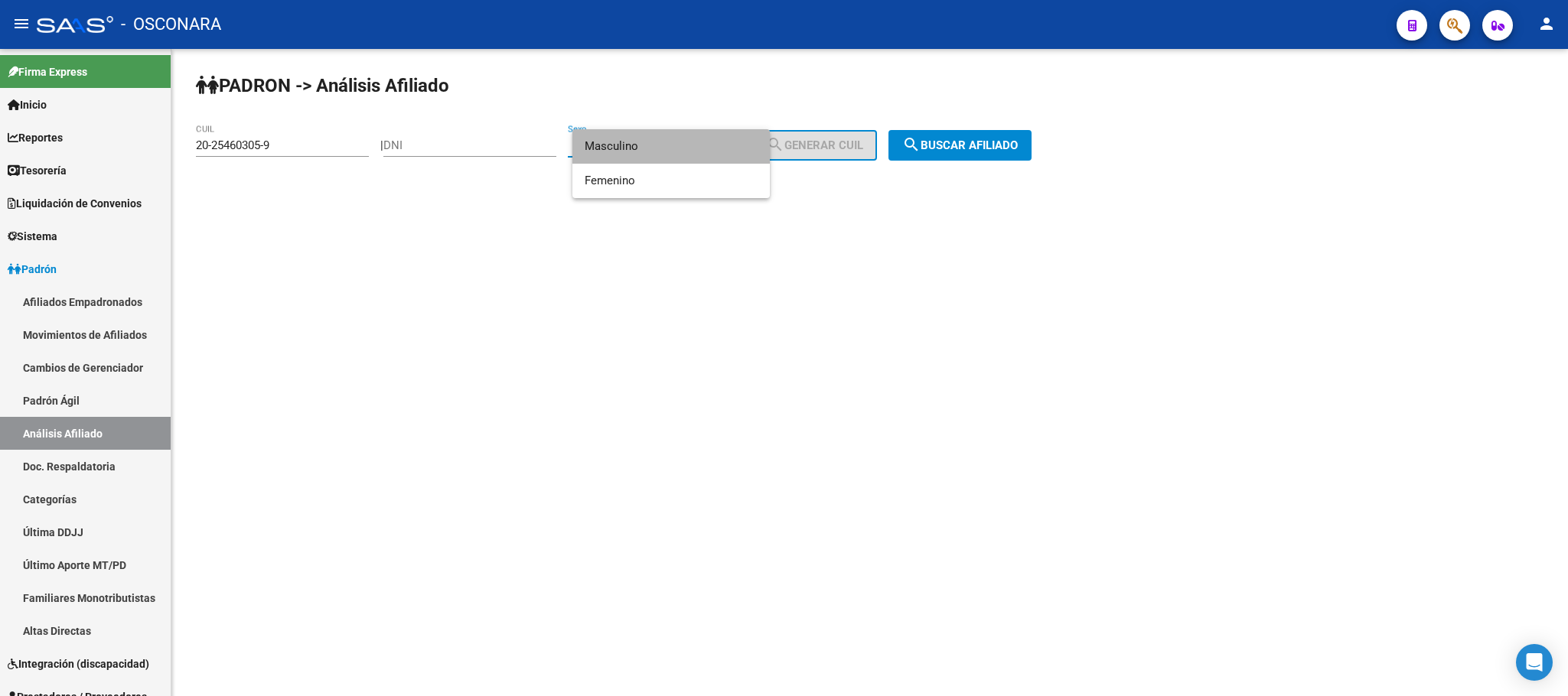
click at [650, 140] on span "Masculino" at bounding box center [671, 146] width 173 height 35
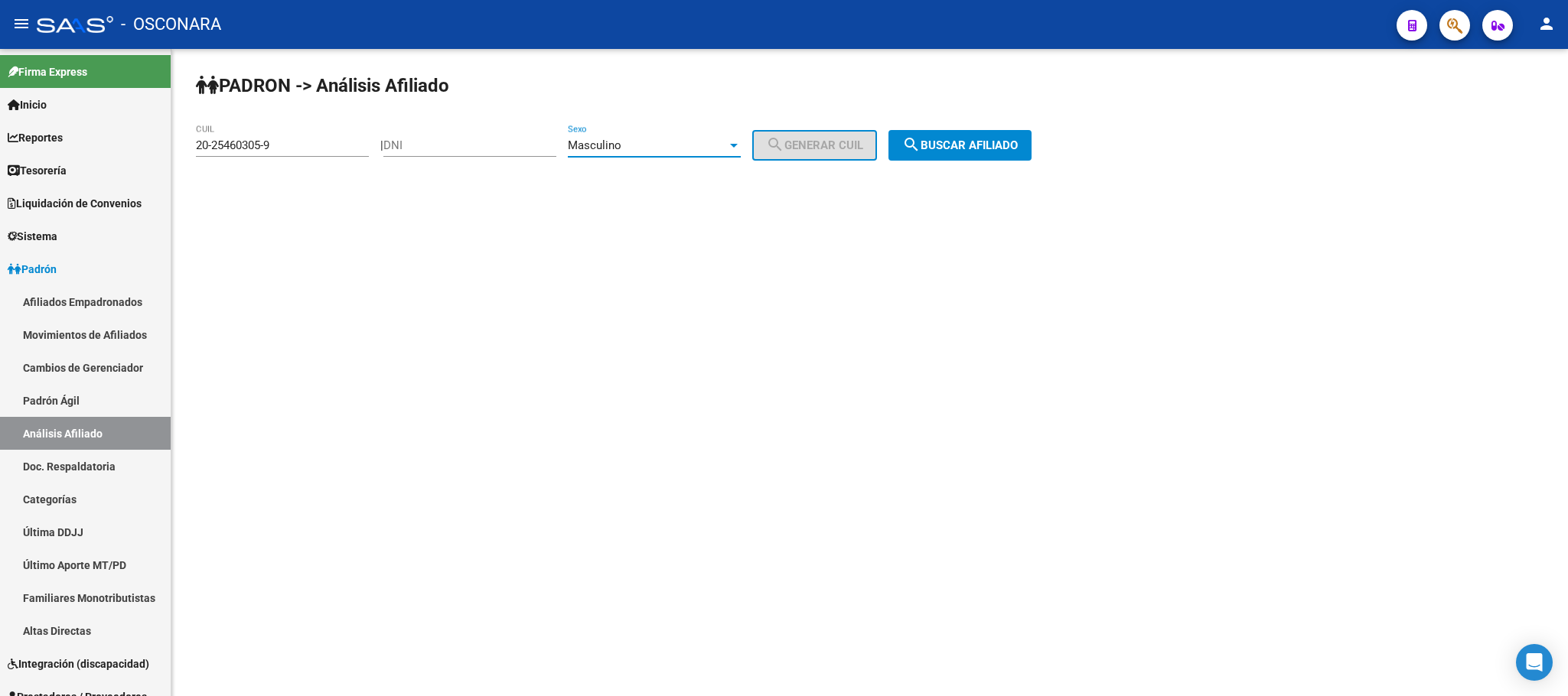
click at [1002, 148] on span "search Buscar afiliado" at bounding box center [960, 145] width 116 height 14
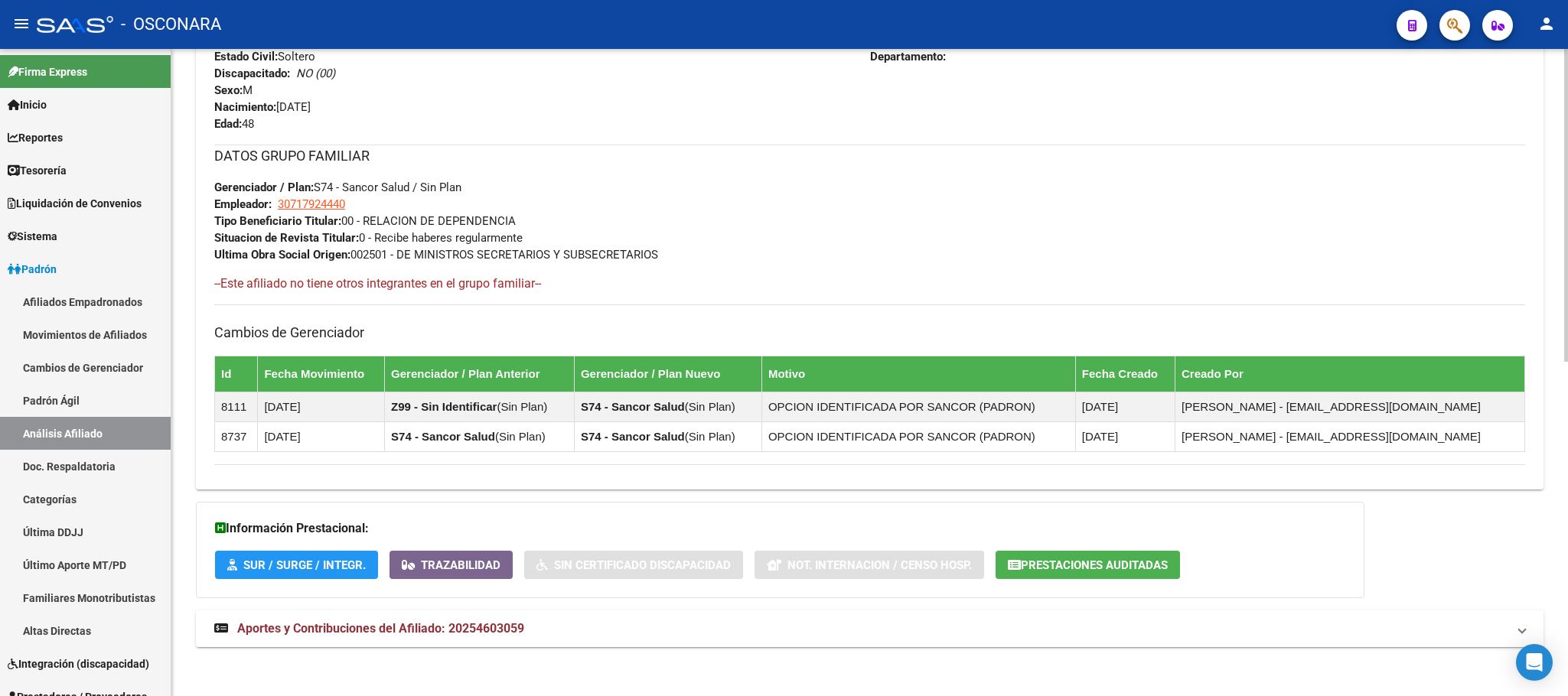
scroll to position [691, 0]
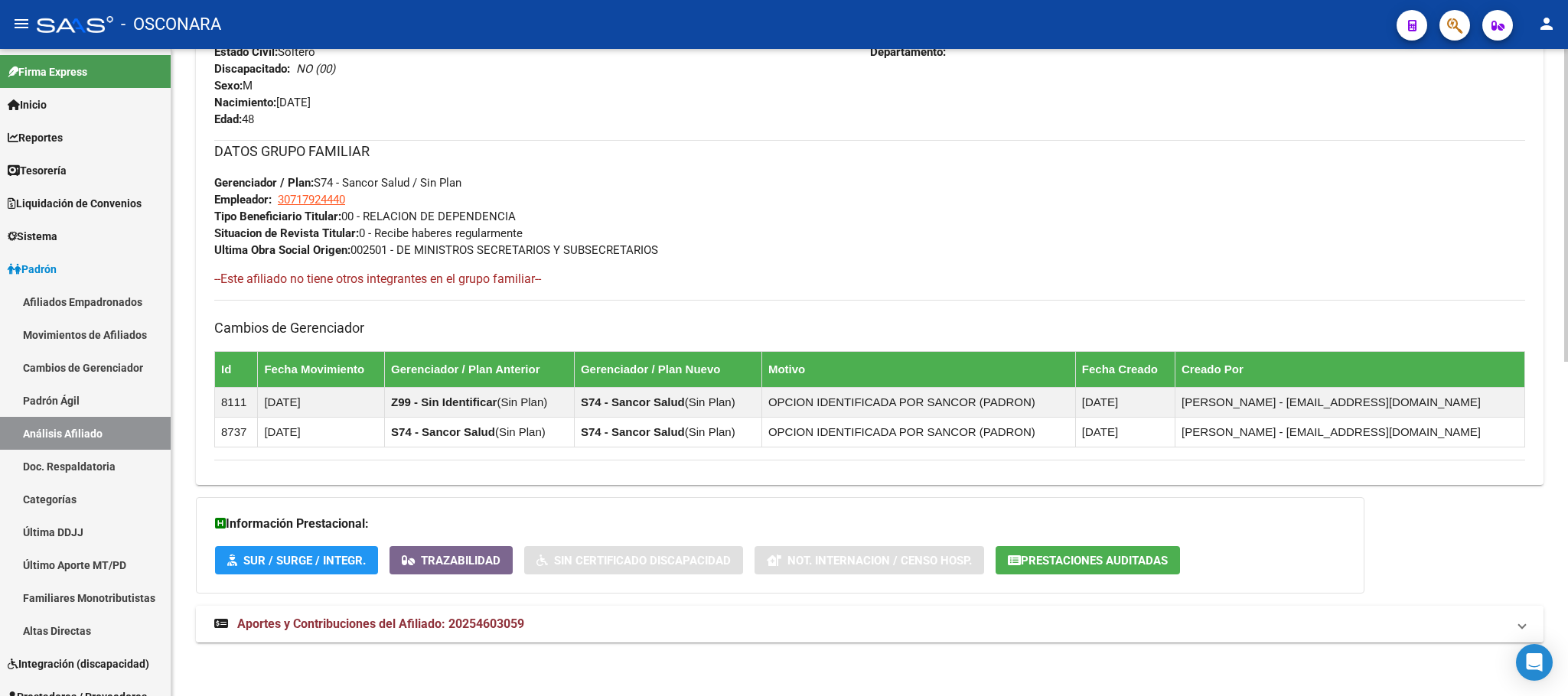
click at [268, 634] on mat-expansion-panel-header "Aportes y Contribuciones del Afiliado: 20254603059" at bounding box center [869, 624] width 1348 height 37
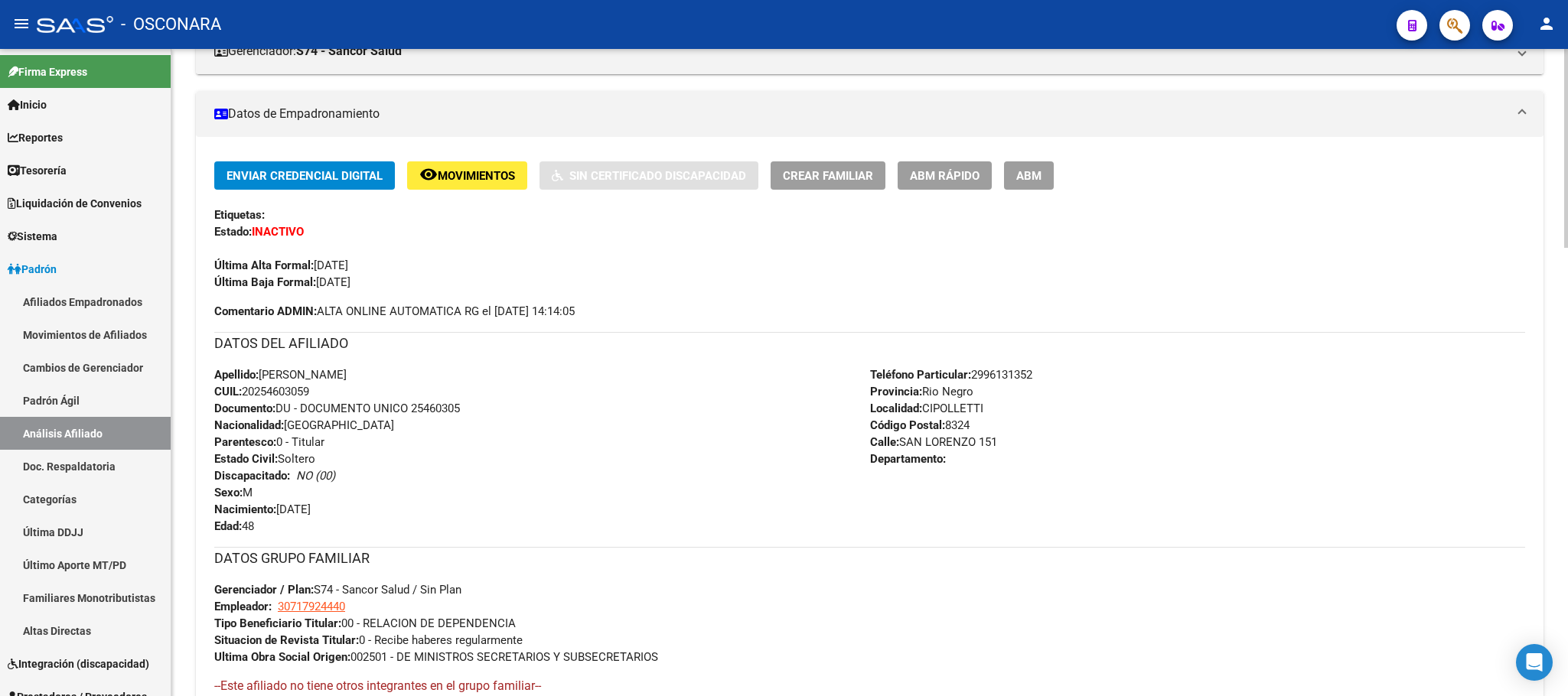
scroll to position [196, 0]
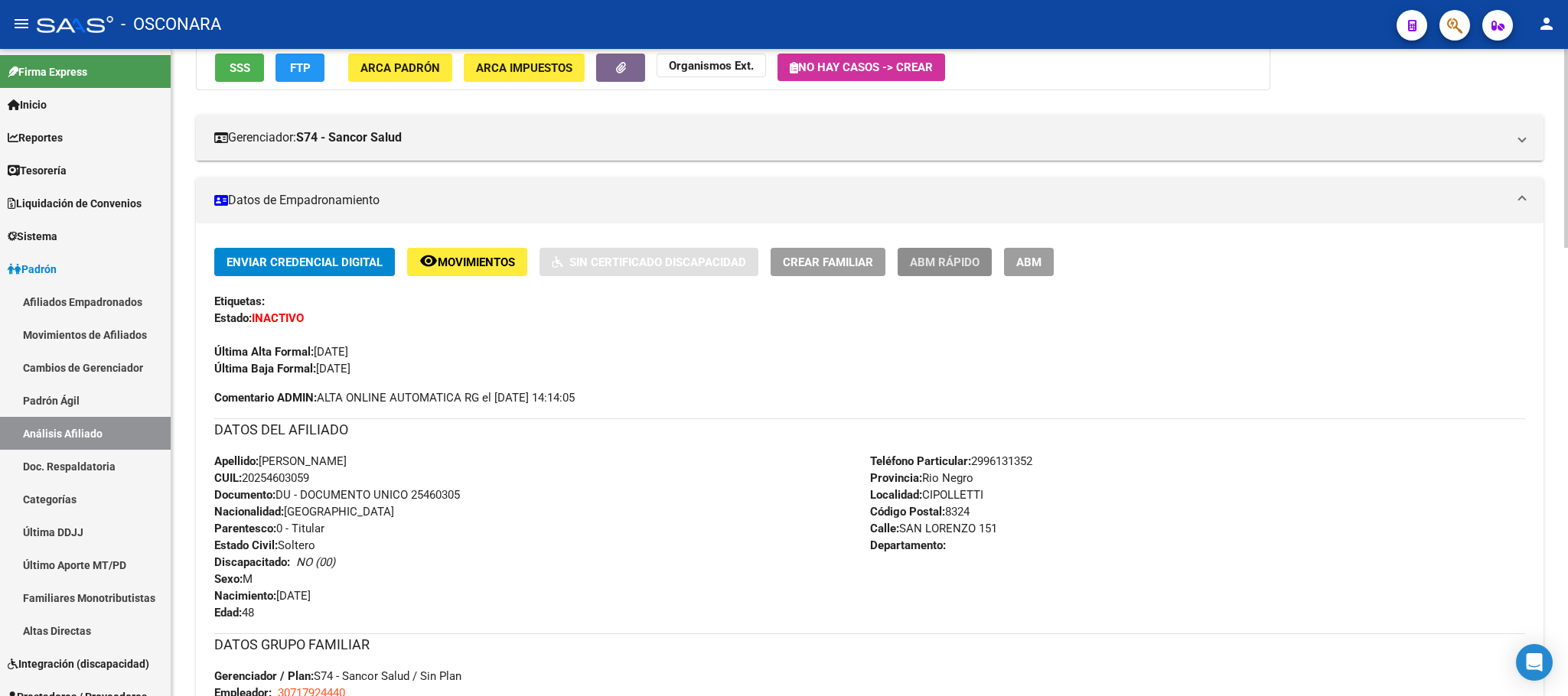
click at [961, 256] on span "ABM Rápido" at bounding box center [944, 263] width 70 height 14
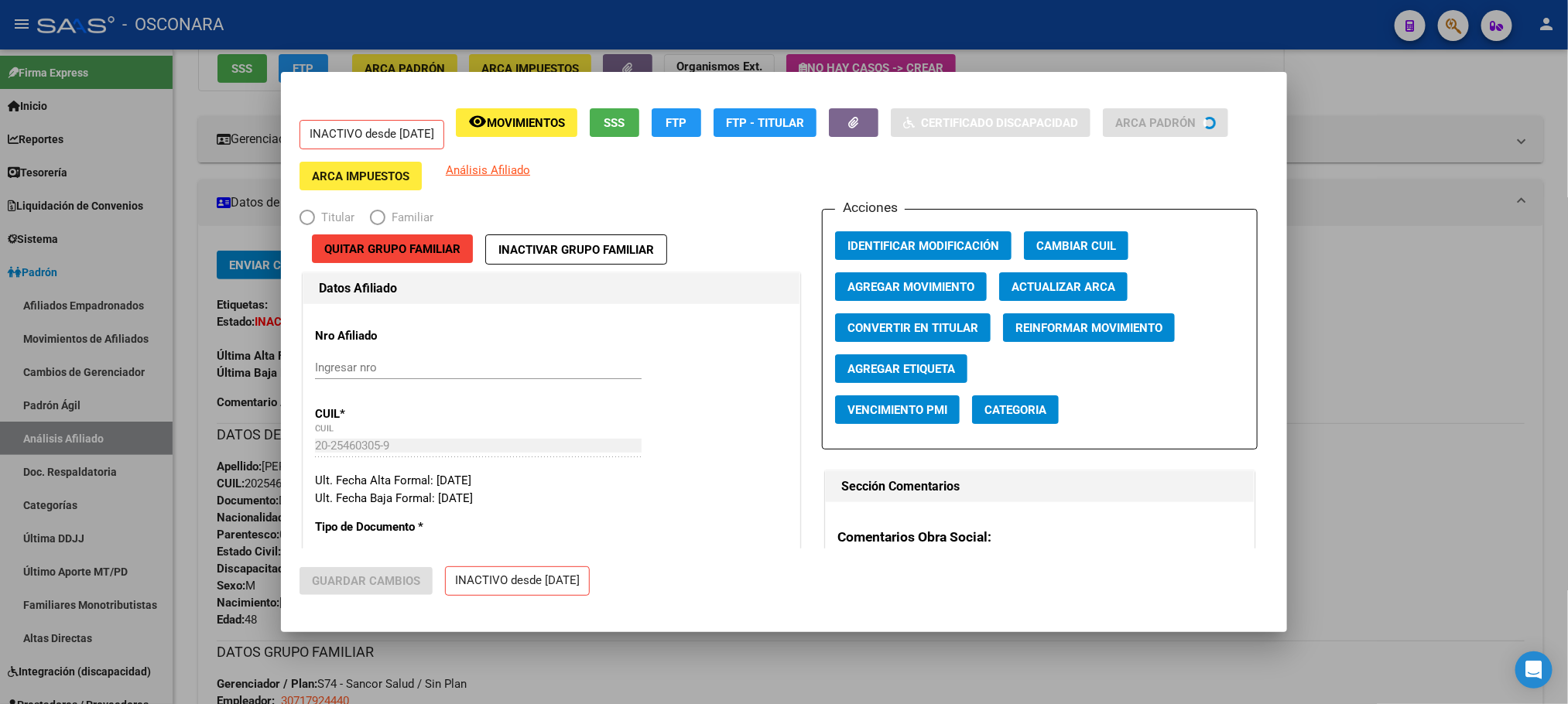
radio input "true"
type input "30-71792444-0"
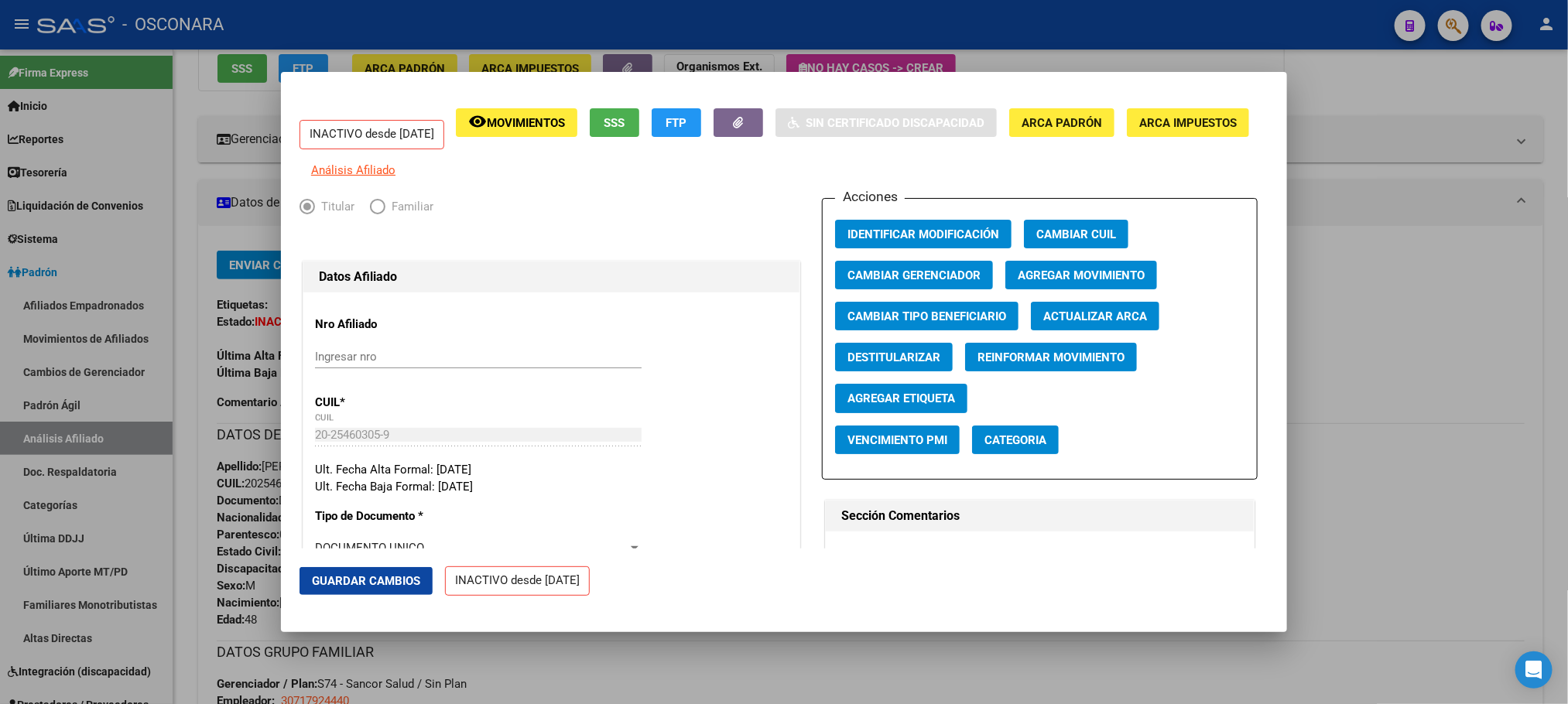
click at [625, 127] on span "SSS" at bounding box center [615, 123] width 21 height 14
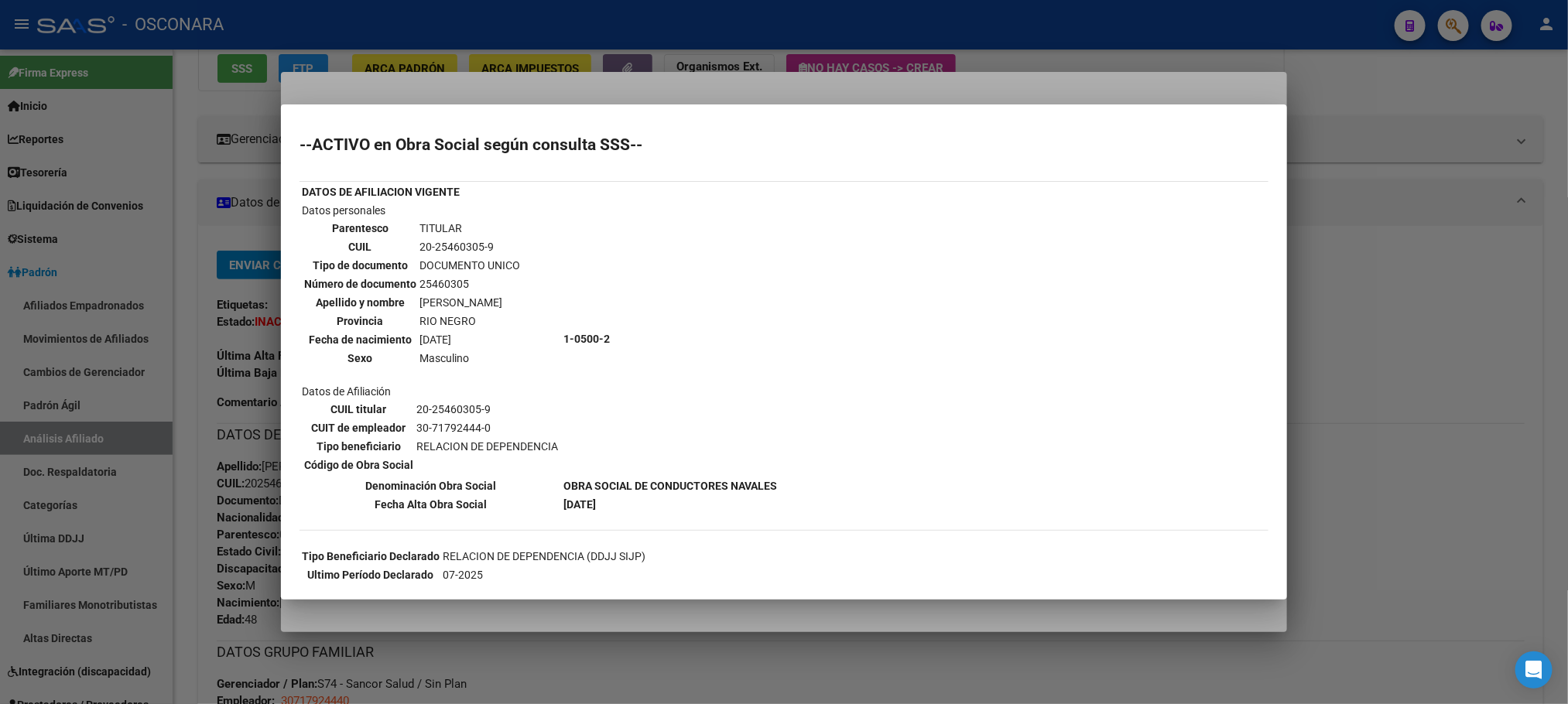
click at [1426, 212] on div at bounding box center [784, 352] width 1568 height 704
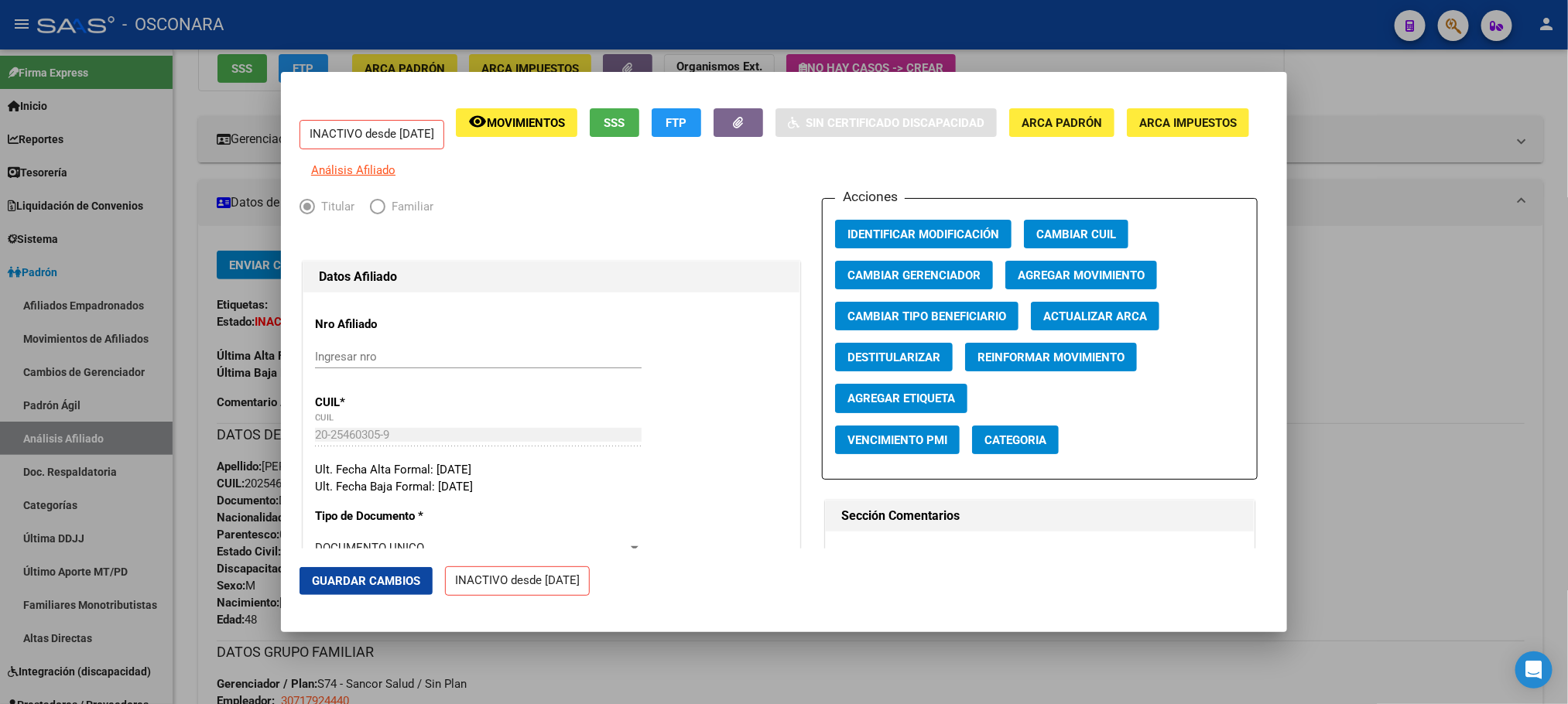
click at [1059, 282] on span "Agregar Movimiento" at bounding box center [1081, 276] width 127 height 14
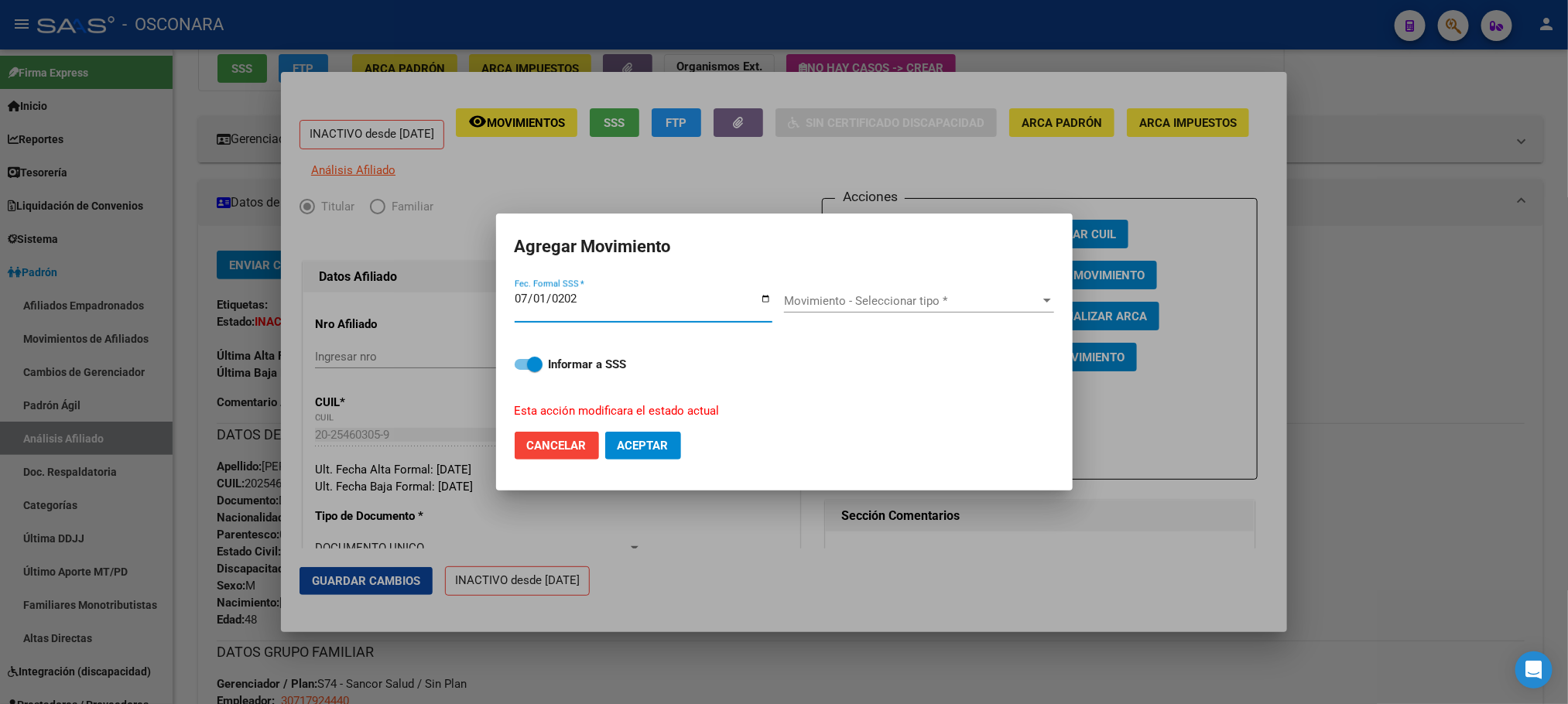
type input "[DATE]"
click at [989, 309] on div "Movimiento - Seleccionar tipo * Movimiento - Seleccionar tipo *" at bounding box center [918, 301] width 270 height 23
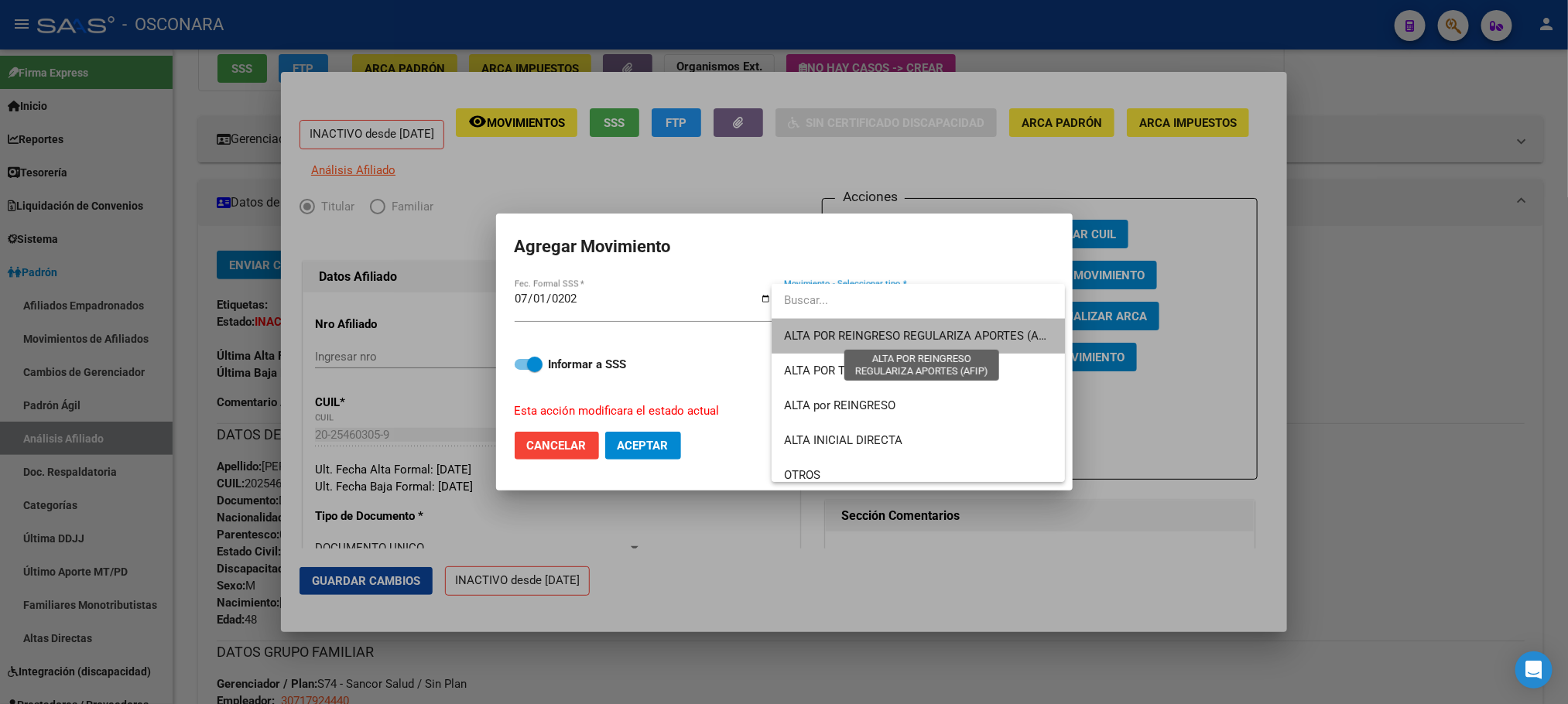
click at [959, 335] on span "ALTA POR REINGRESO REGULARIZA APORTES (AFIP)" at bounding box center [920, 336] width 274 height 14
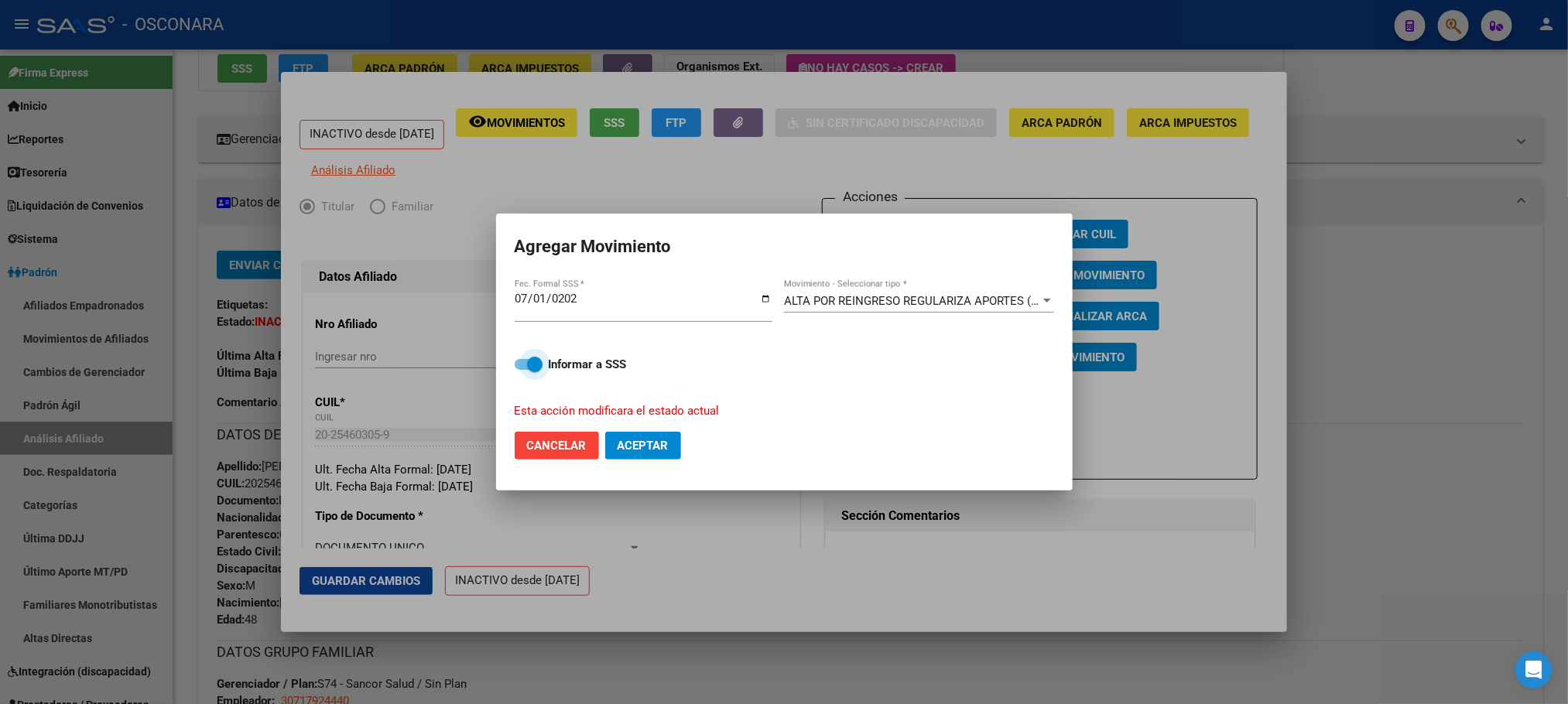
click at [525, 364] on span at bounding box center [528, 364] width 28 height 11
click at [523, 370] on input "Informar a SSS" at bounding box center [522, 370] width 1 height 1
checkbox input "false"
click at [641, 441] on span "Aceptar" at bounding box center [643, 445] width 51 height 14
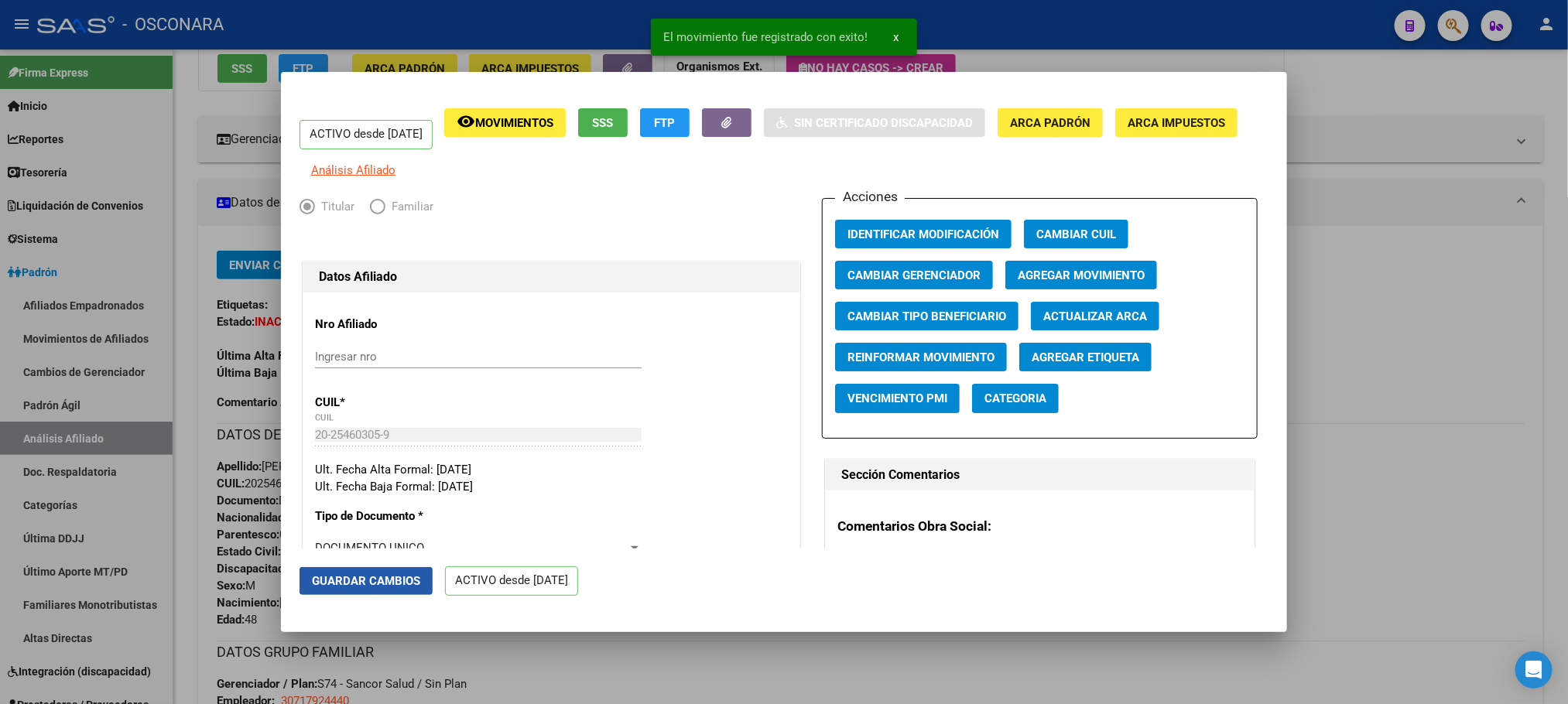
click at [372, 578] on span "Guardar Cambios" at bounding box center [366, 581] width 108 height 14
click at [891, 674] on div at bounding box center [784, 352] width 1568 height 704
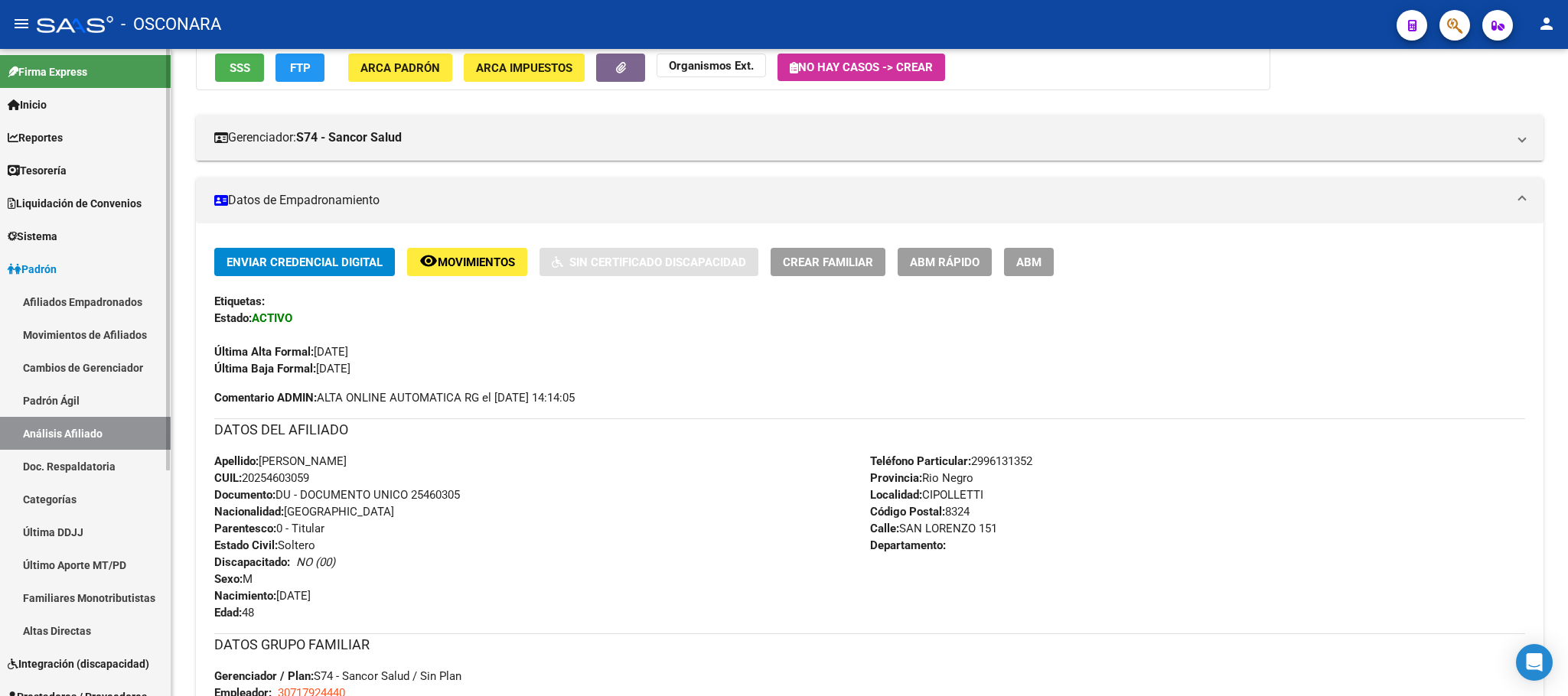
click at [86, 411] on link "Padrón Ágil" at bounding box center [85, 400] width 171 height 33
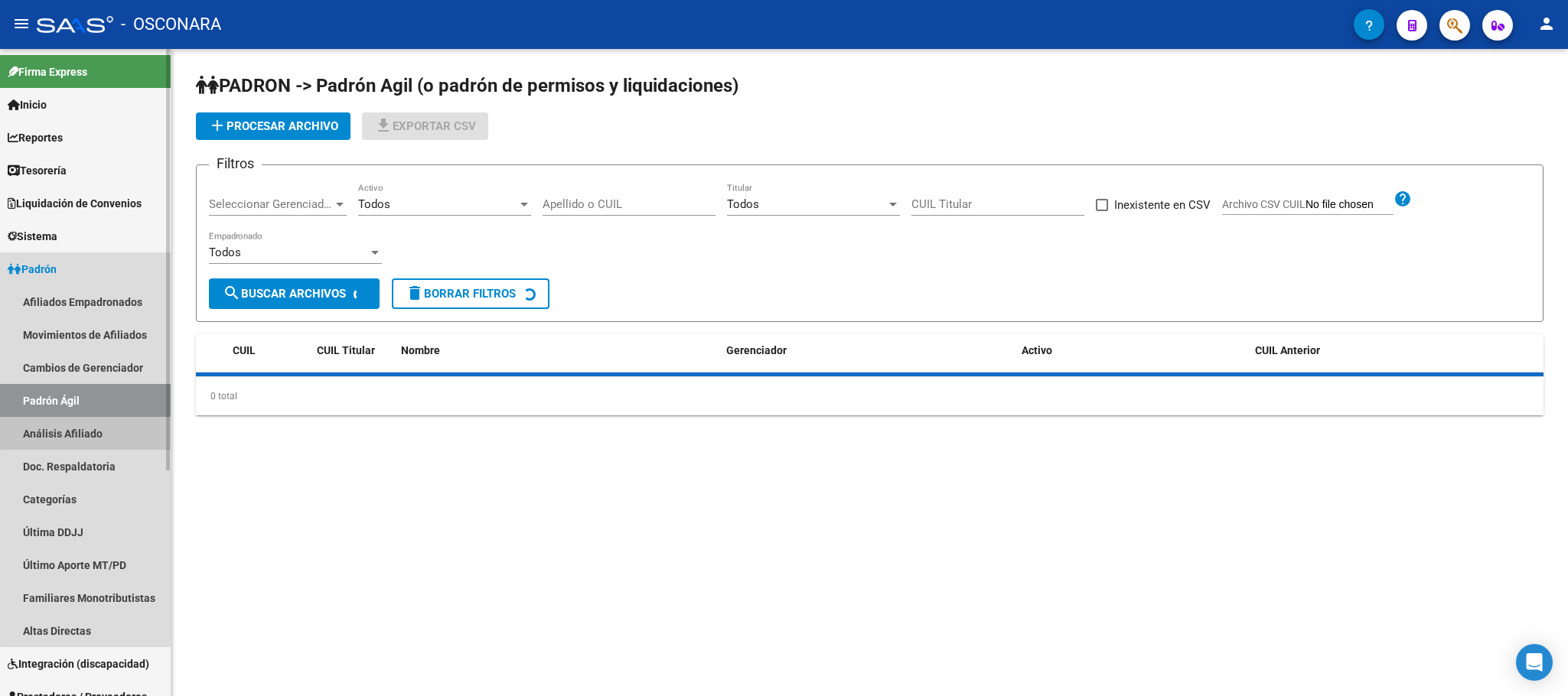
click at [86, 433] on link "Análisis Afiliado" at bounding box center [85, 433] width 171 height 33
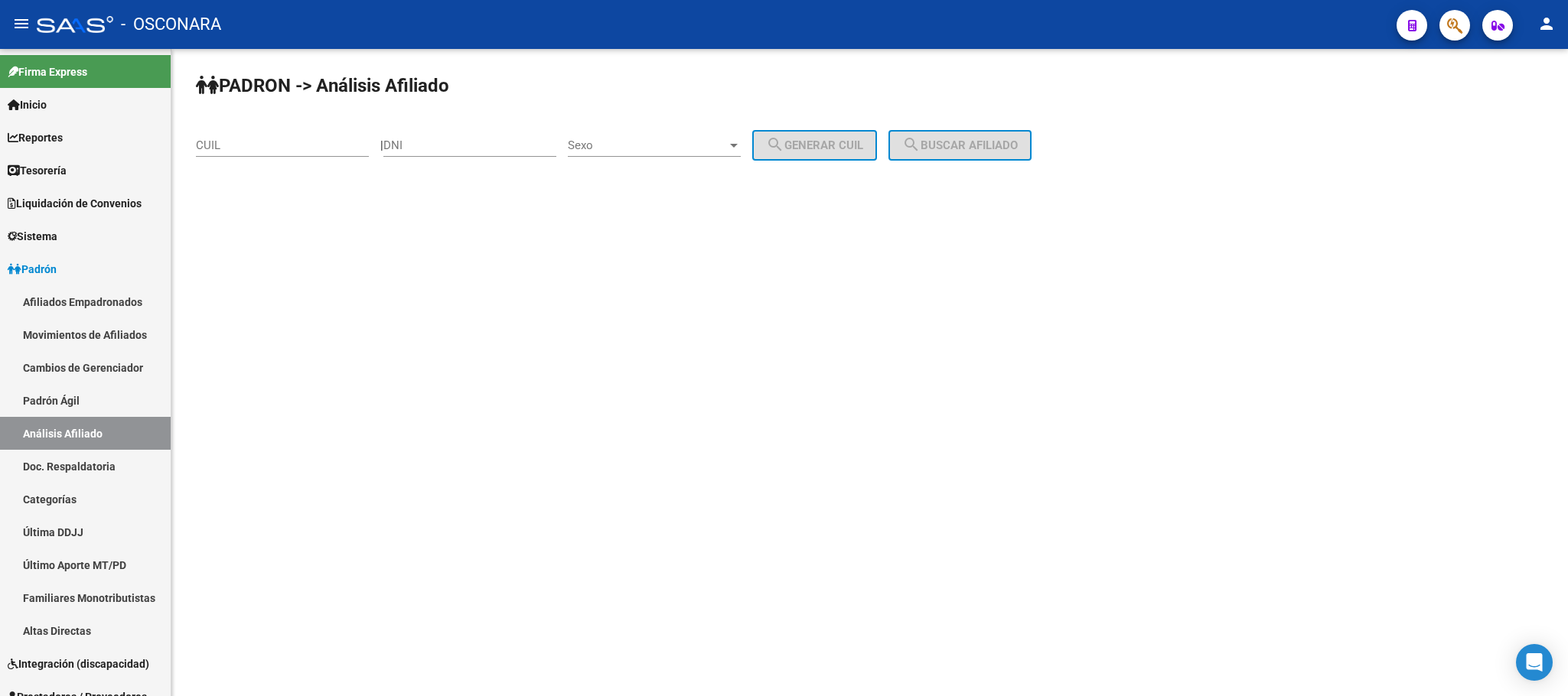
click at [327, 128] on div "CUIL" at bounding box center [282, 141] width 173 height 33
paste input "20-33759332-2"
type input "20-33759332-2"
click at [946, 142] on span "search Buscar afiliado" at bounding box center [960, 145] width 116 height 14
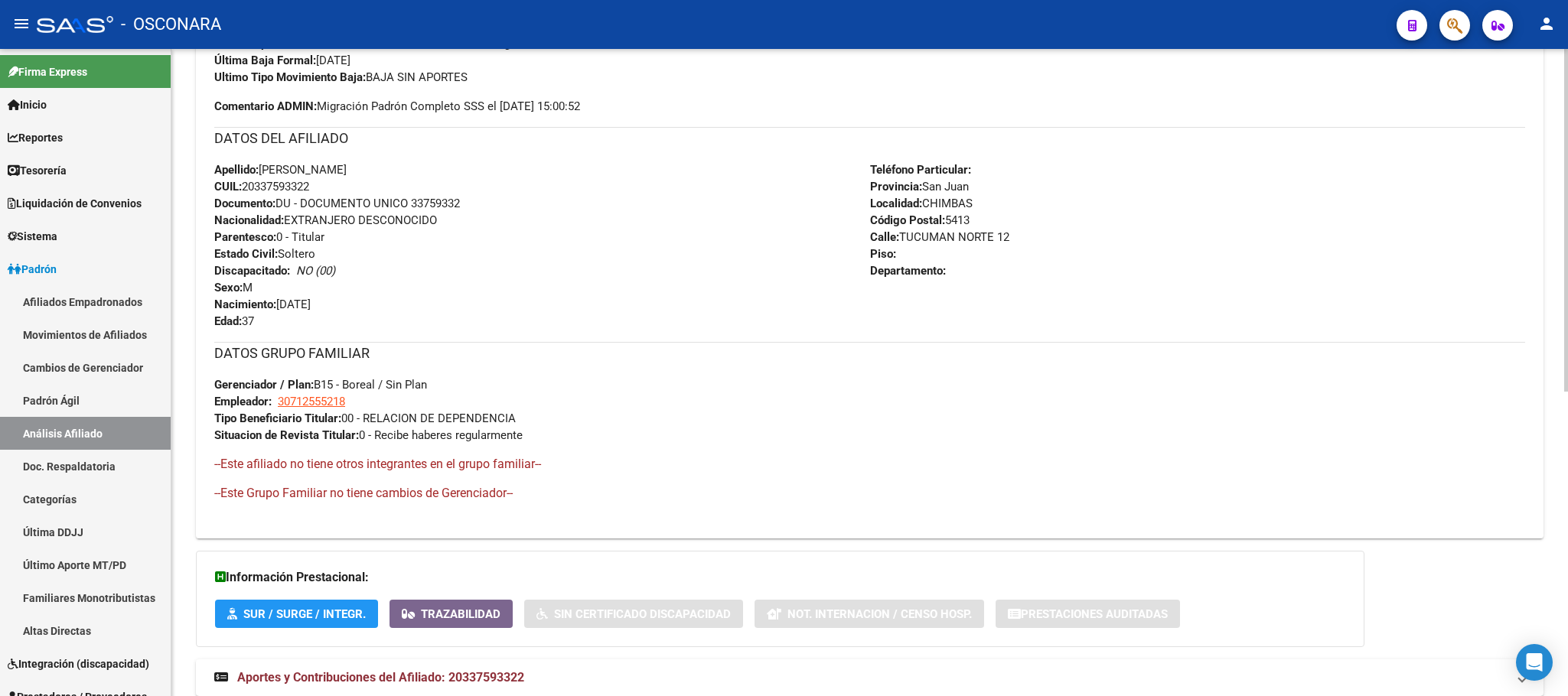
scroll to position [576, 0]
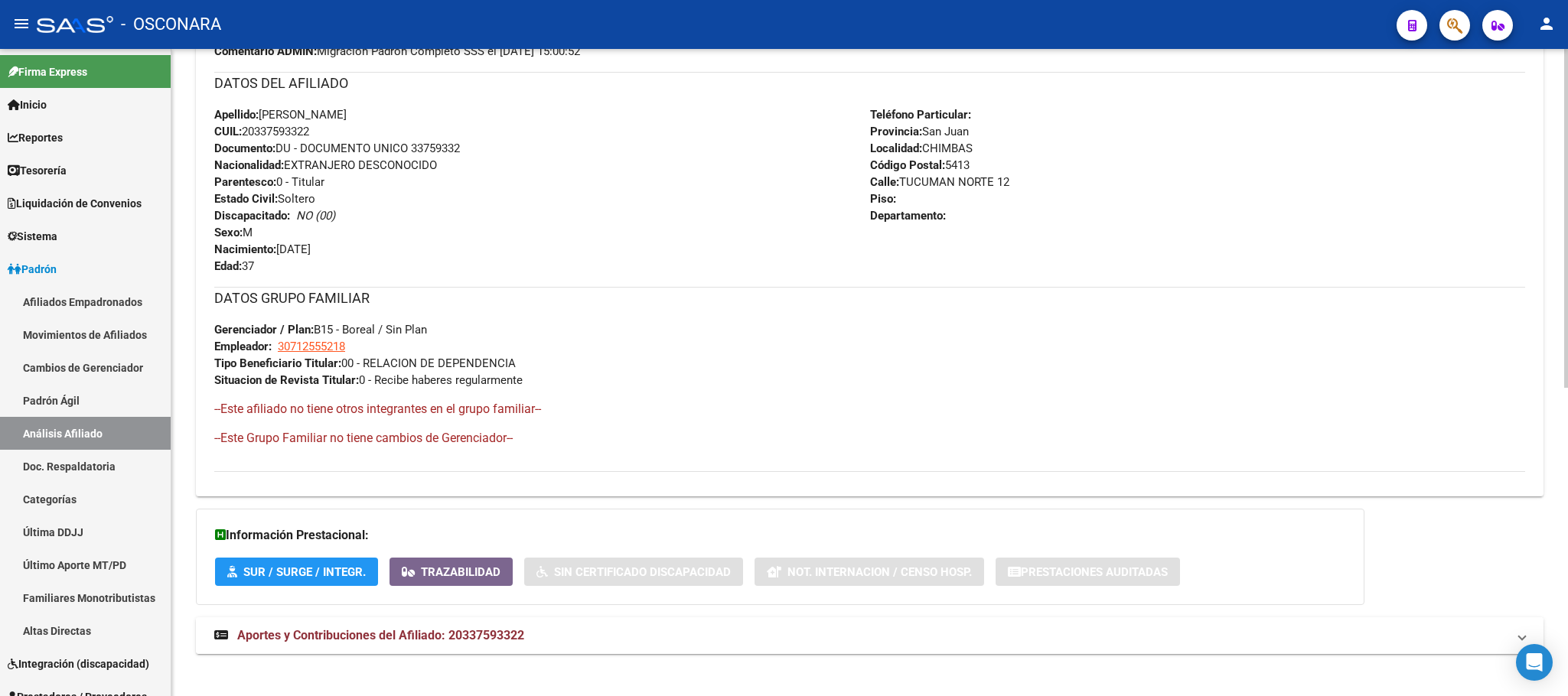
click at [482, 634] on span "Aportes y Contribuciones del Afiliado: 20337593322" at bounding box center [381, 635] width 287 height 14
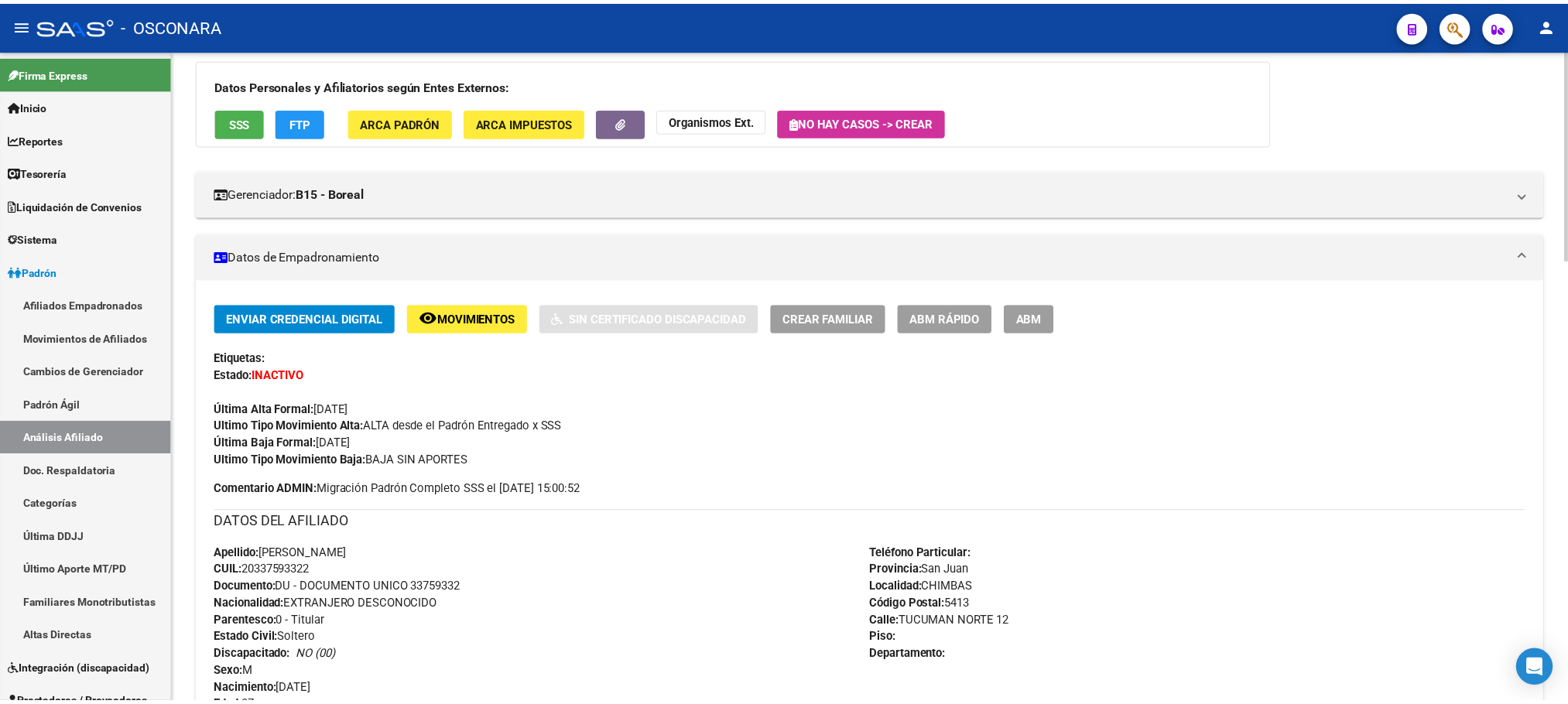
scroll to position [0, 0]
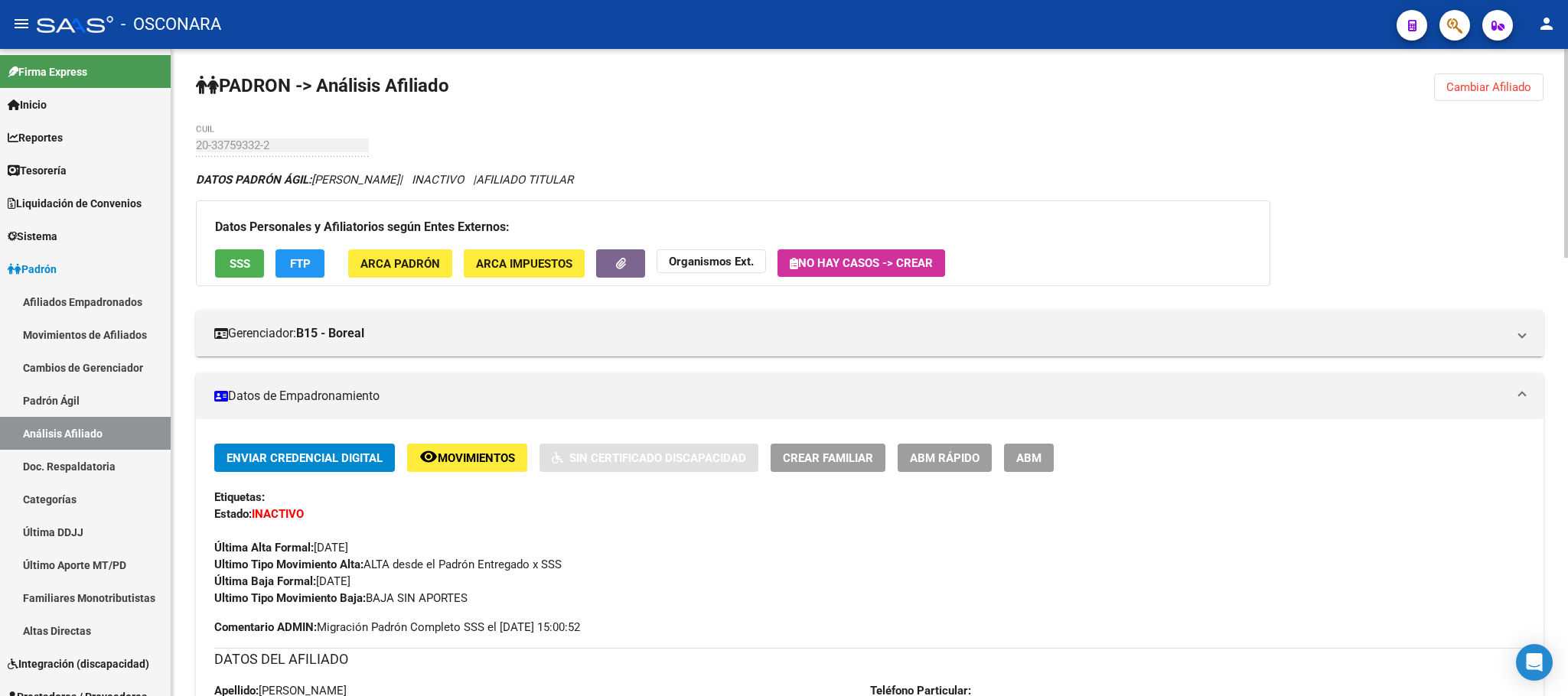
click at [203, 264] on div "Datos Personales y Afiliatorios según Entes Externos: SSS FTP ARCA Padrón ARCA …" at bounding box center [733, 243] width 1075 height 86
click at [203, 248] on div "Datos Personales y Afiliatorios según Entes Externos: SSS FTP ARCA Padrón ARCA …" at bounding box center [733, 243] width 1075 height 86
click at [218, 268] on button "SSS" at bounding box center [239, 263] width 49 height 28
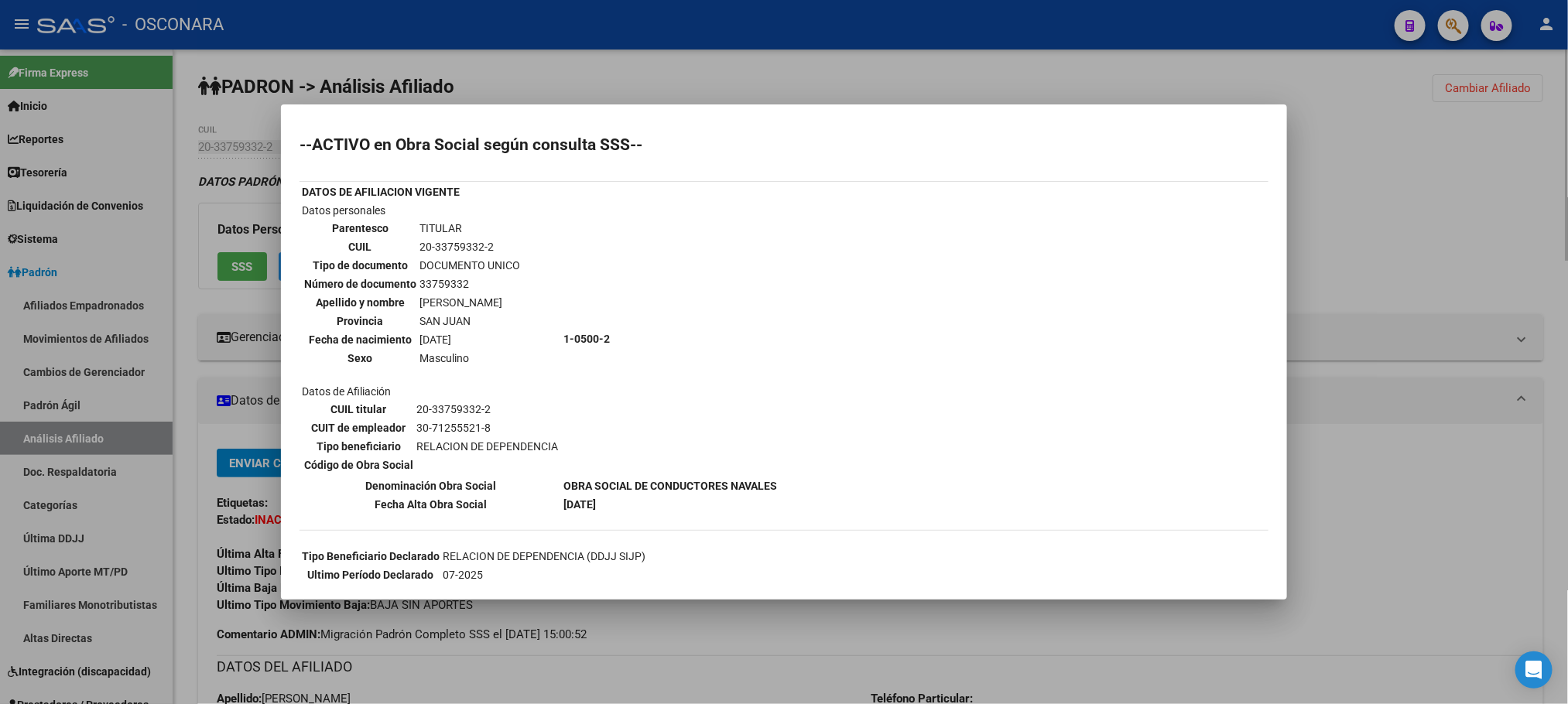
click at [757, 636] on div at bounding box center [784, 352] width 1568 height 704
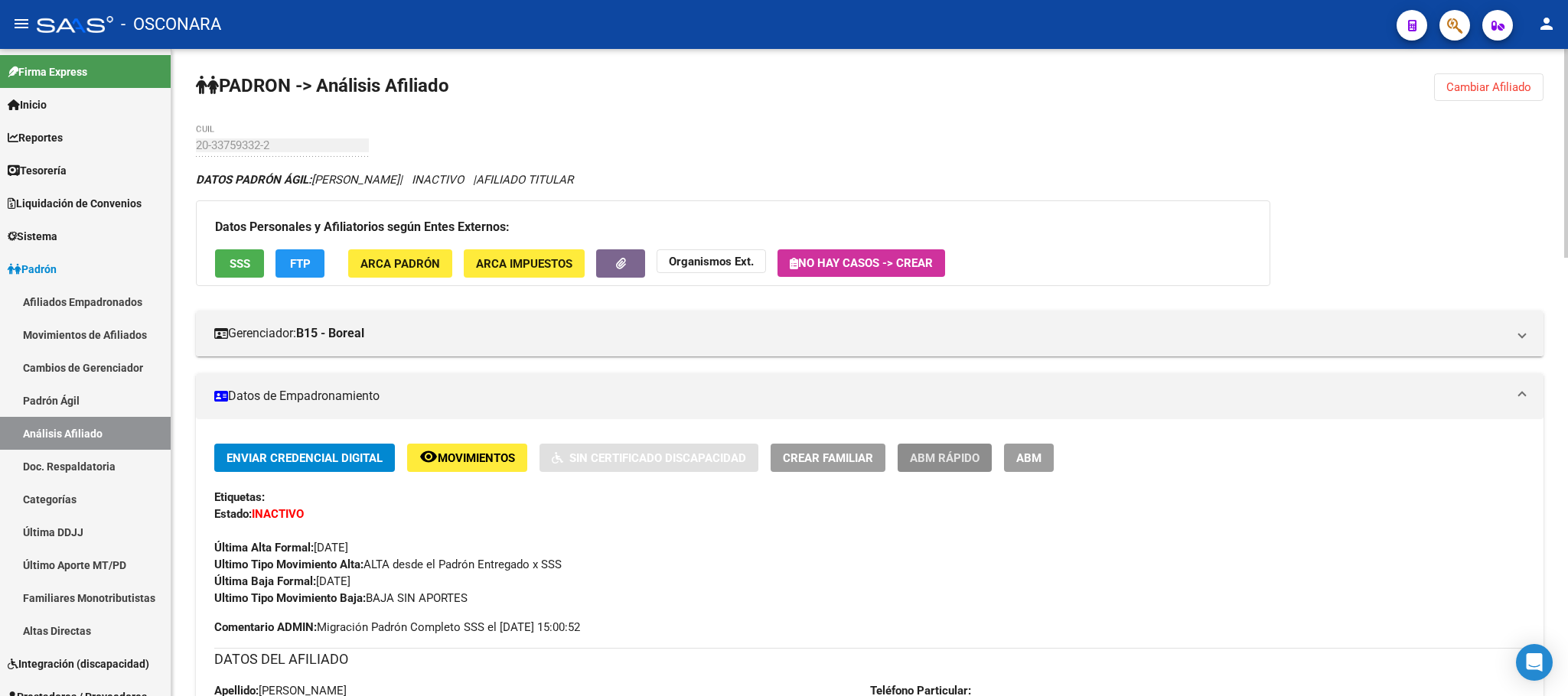
click at [943, 458] on span "ABM Rápido" at bounding box center [944, 458] width 70 height 14
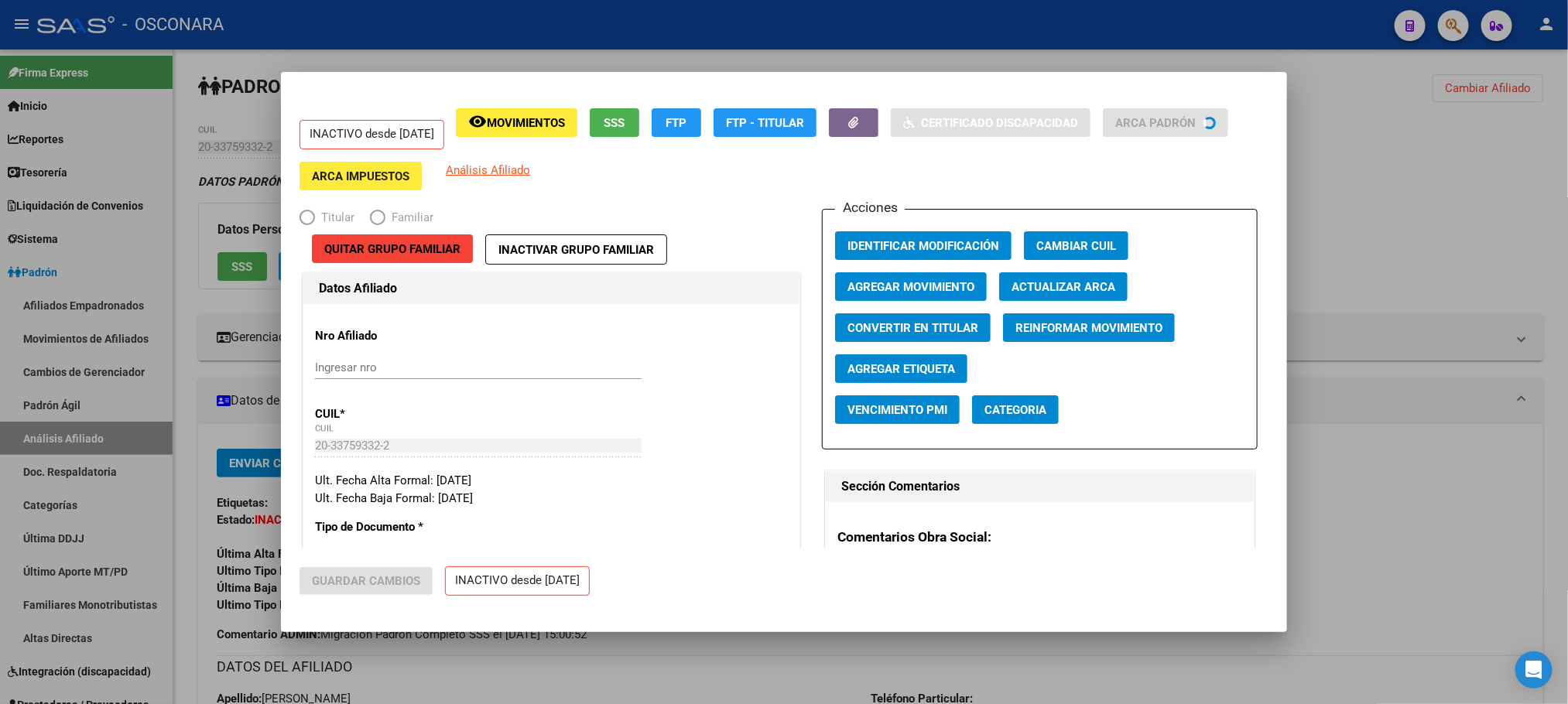
radio input "true"
type input "30-71255521-8"
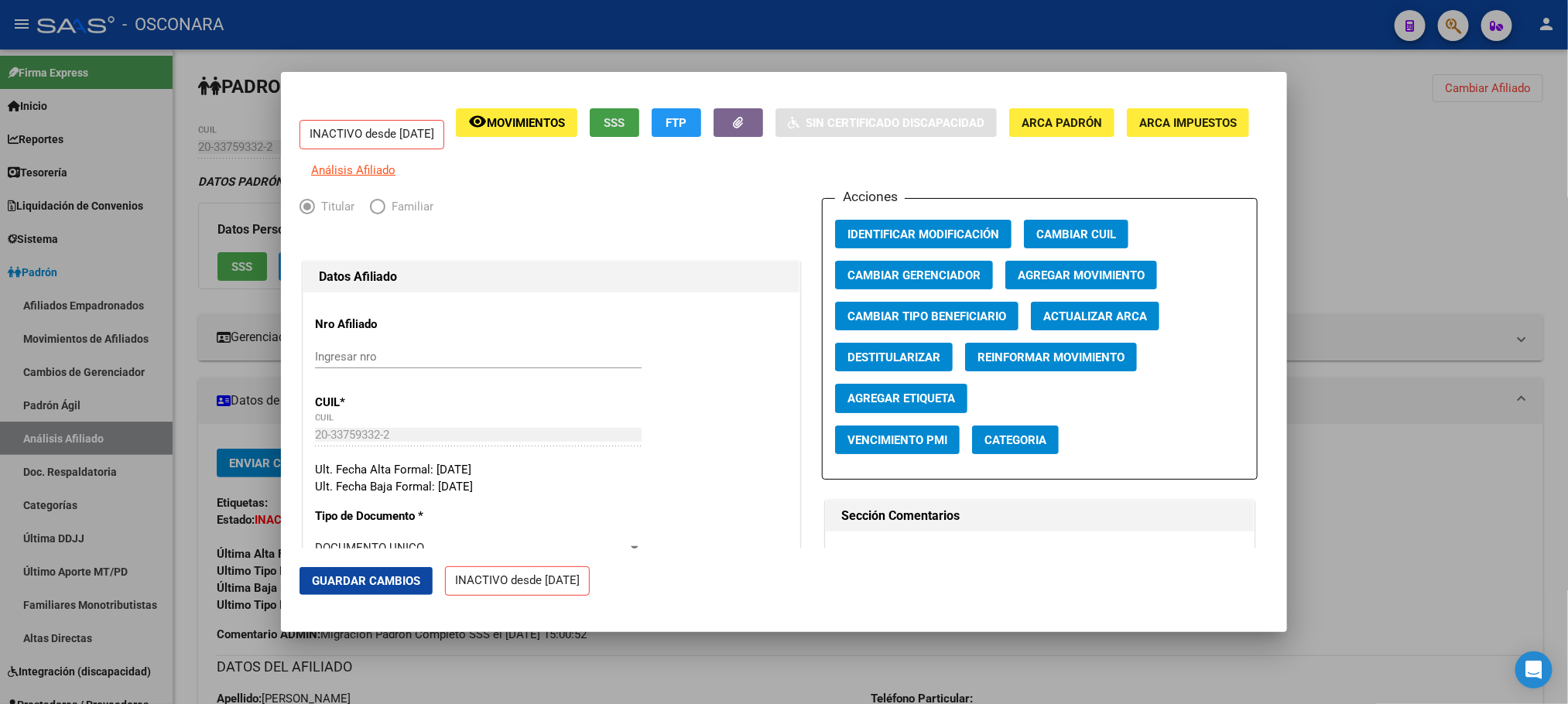
click at [639, 114] on button "SSS" at bounding box center [614, 123] width 49 height 29
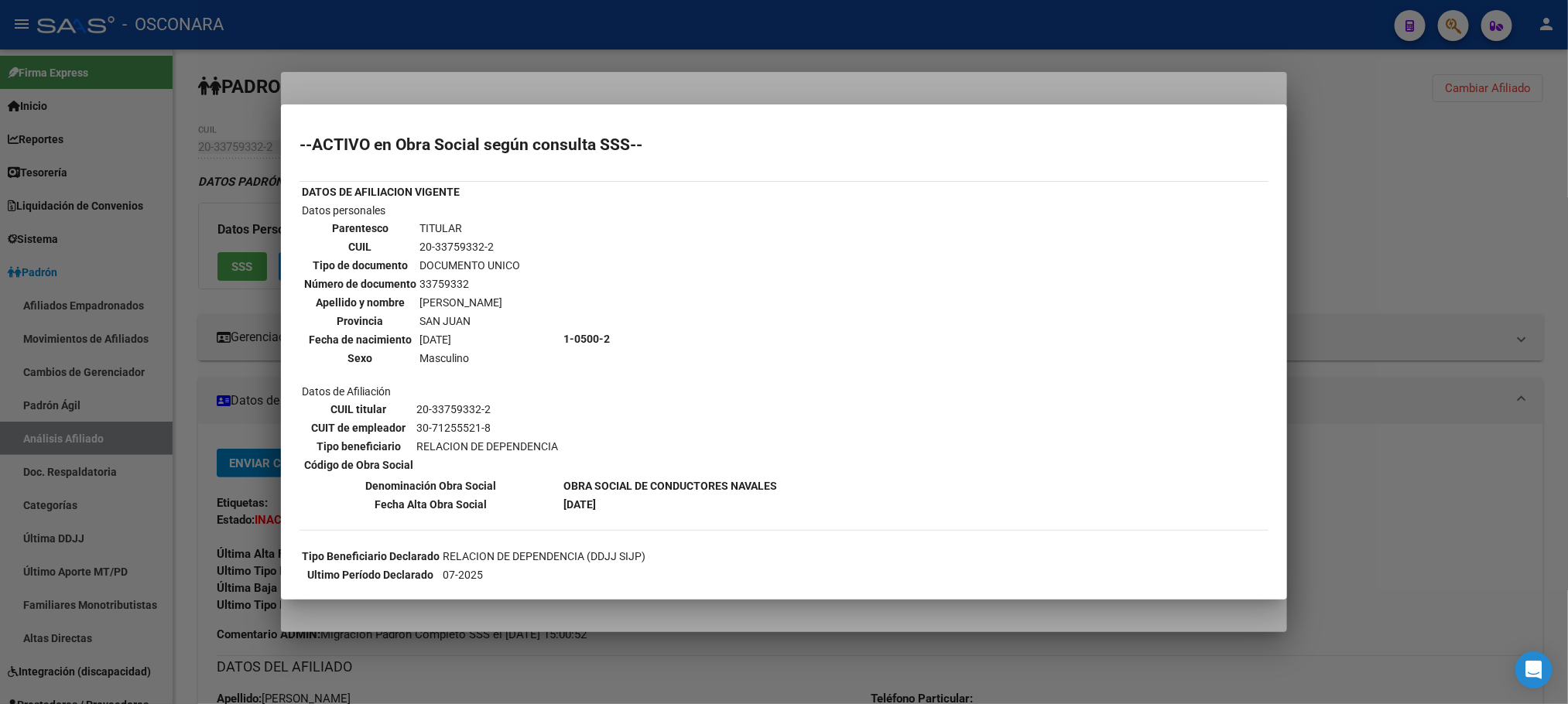
click at [722, 620] on div at bounding box center [784, 352] width 1568 height 704
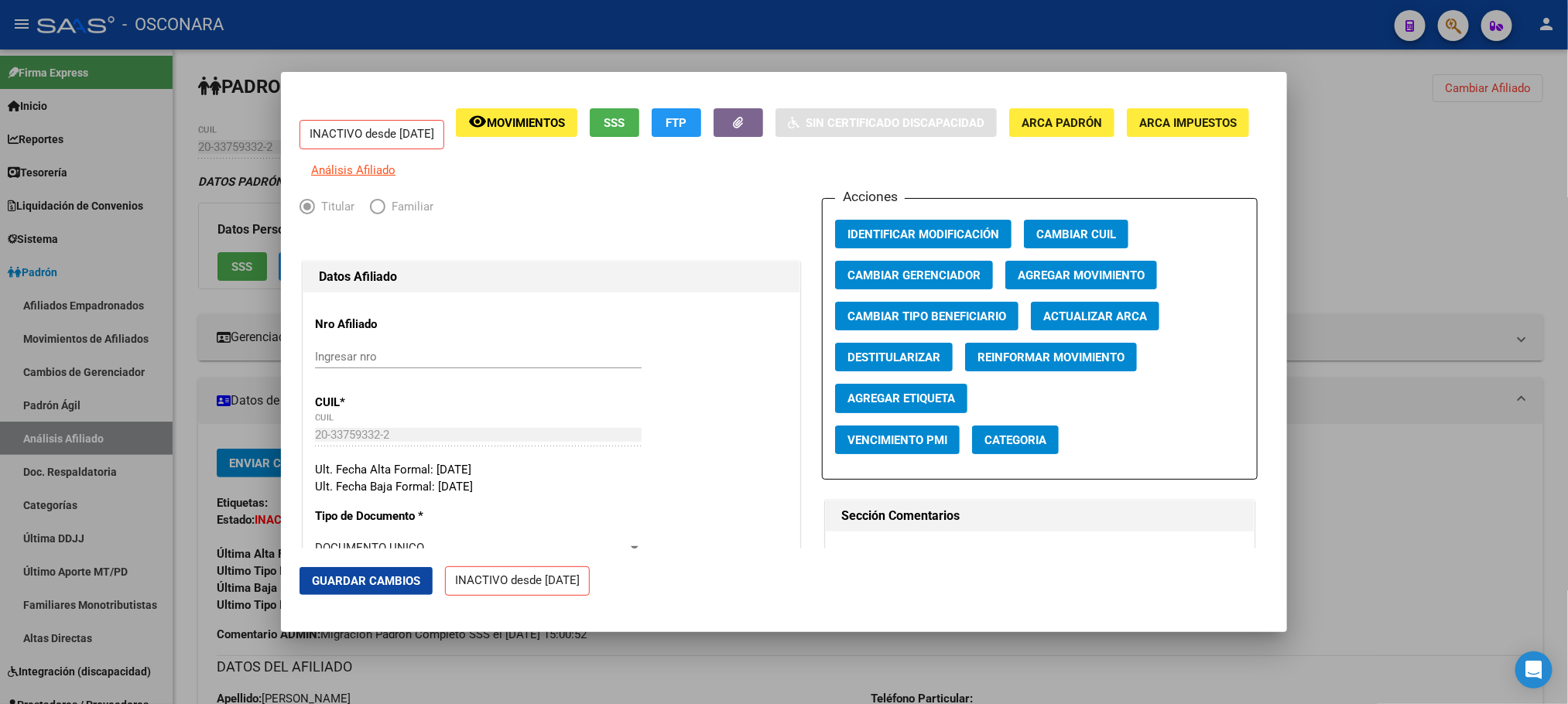
click at [1036, 281] on span "Agregar Movimiento" at bounding box center [1081, 276] width 127 height 14
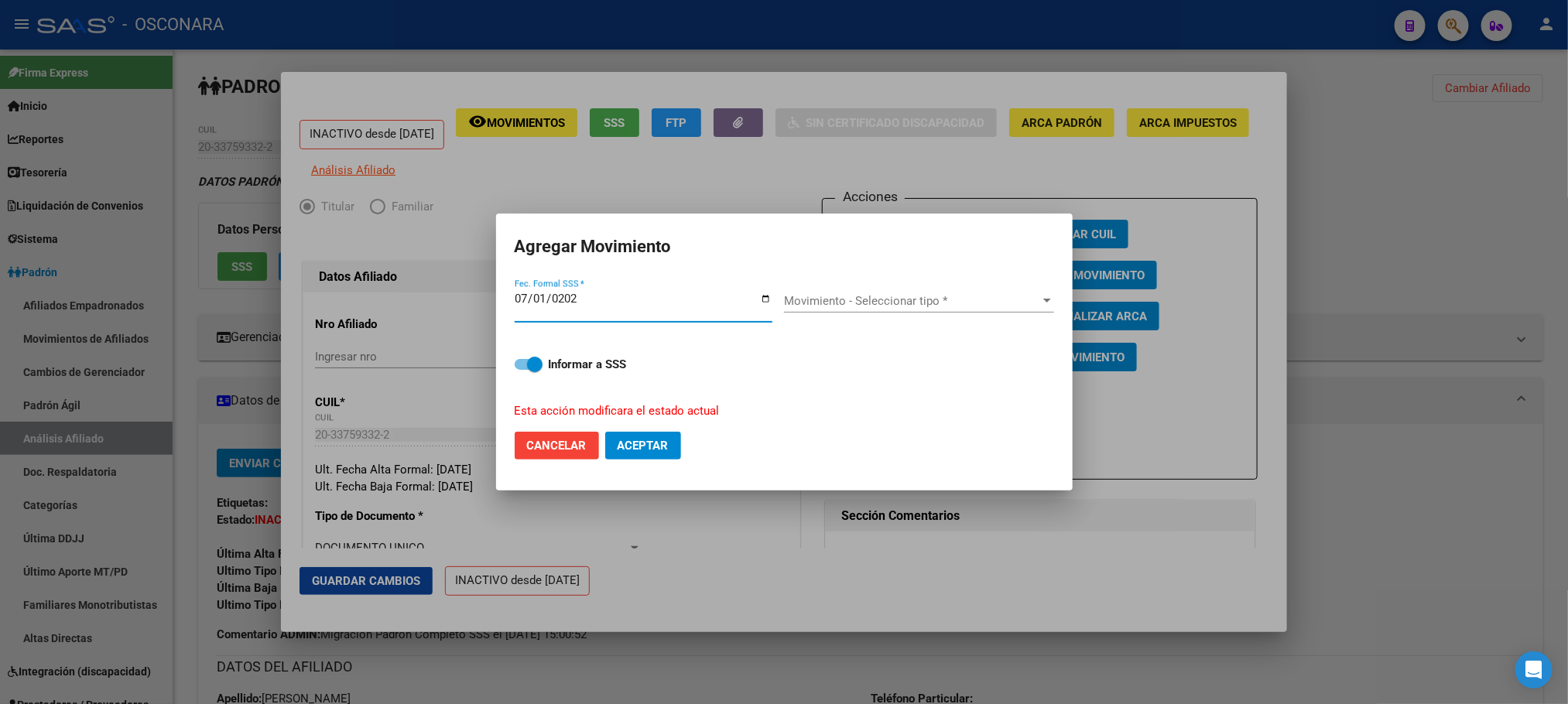
type input "[DATE]"
click at [992, 307] on span "Movimiento - Seleccionar tipo *" at bounding box center [912, 301] width 256 height 14
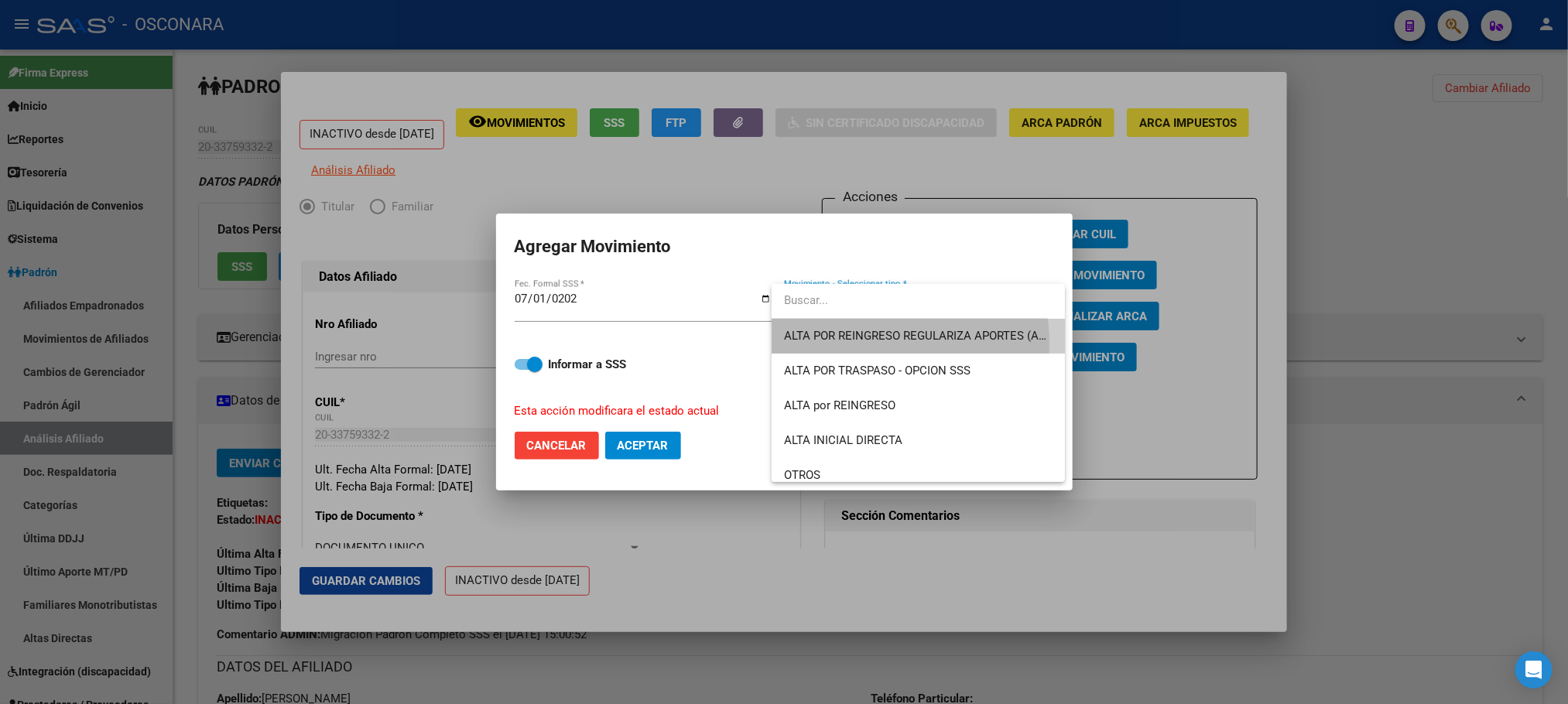
click at [855, 344] on span "ALTA POR REINGRESO REGULARIZA APORTES (AFIP)" at bounding box center [918, 336] width 269 height 35
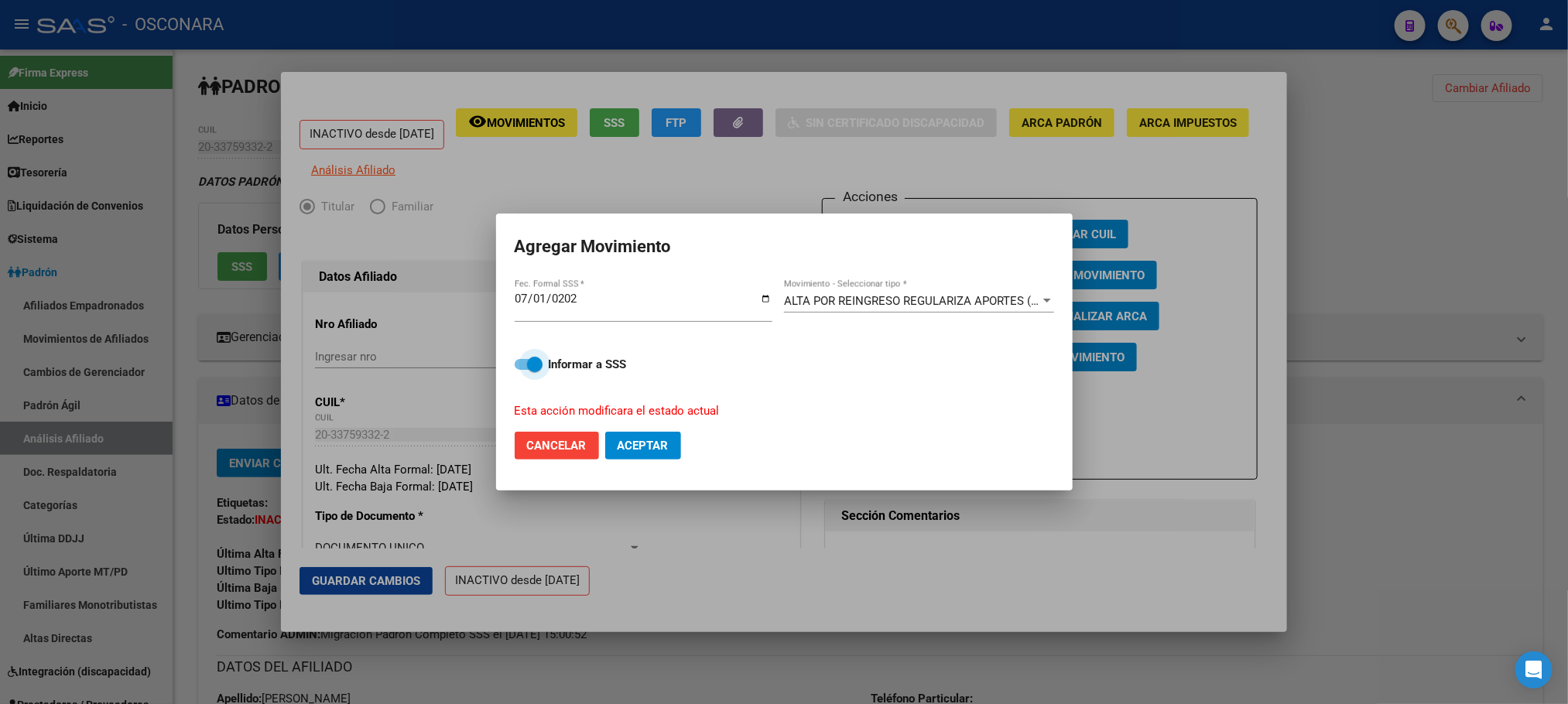
click at [525, 360] on span at bounding box center [528, 364] width 28 height 11
click at [523, 370] on input "Informar a SSS" at bounding box center [522, 370] width 1 height 1
checkbox input "false"
click at [666, 448] on span "Aceptar" at bounding box center [643, 445] width 51 height 14
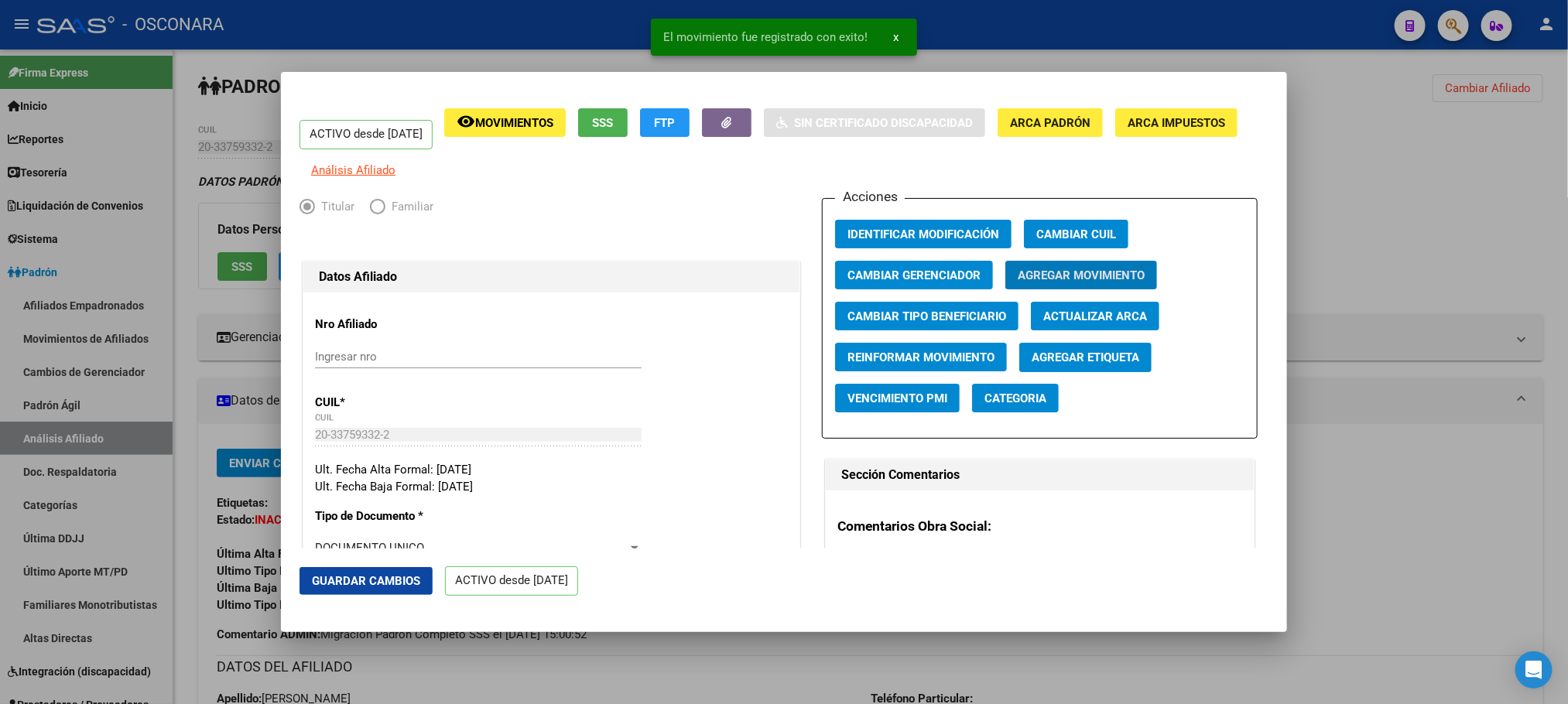
click at [364, 577] on span "Guardar Cambios" at bounding box center [366, 581] width 108 height 14
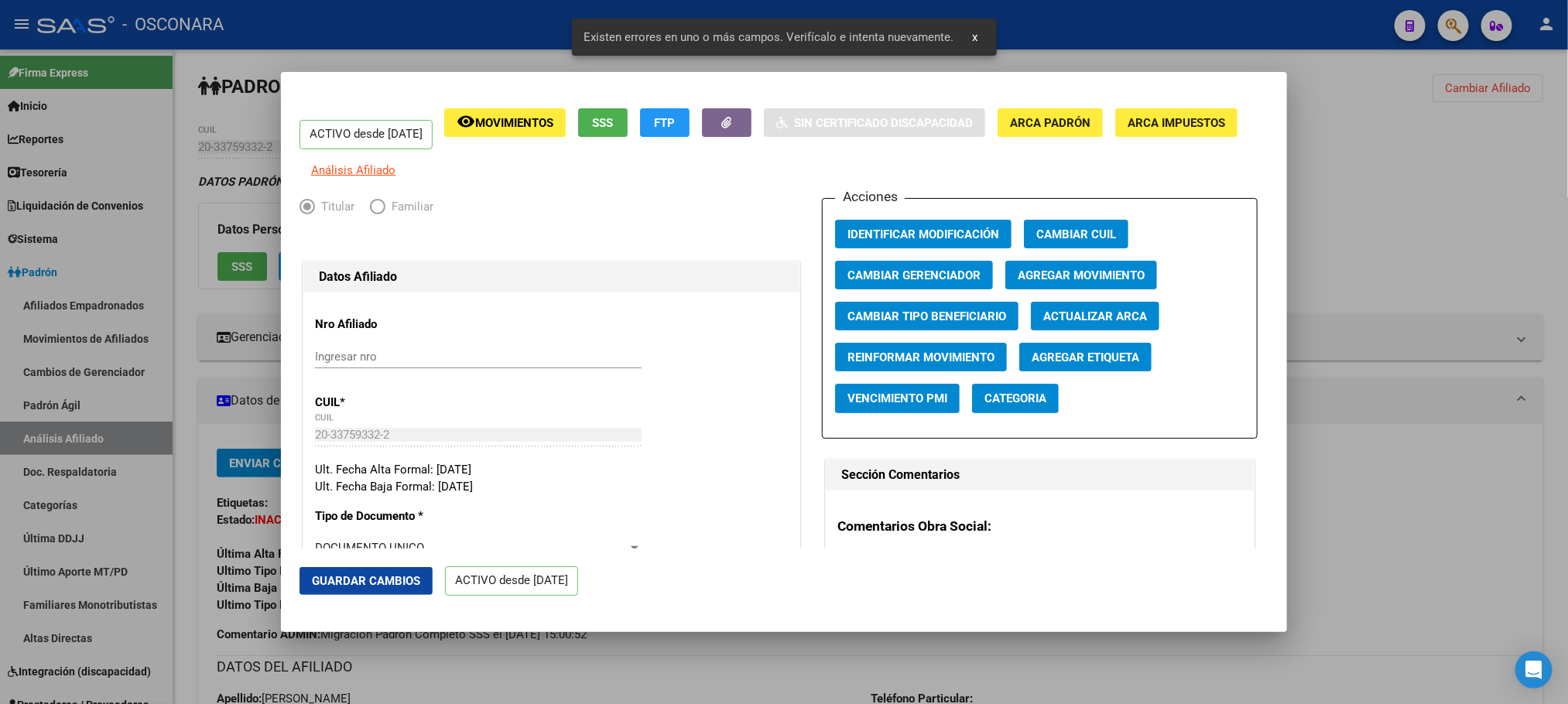
click at [367, 578] on span "Guardar Cambios" at bounding box center [366, 581] width 108 height 14
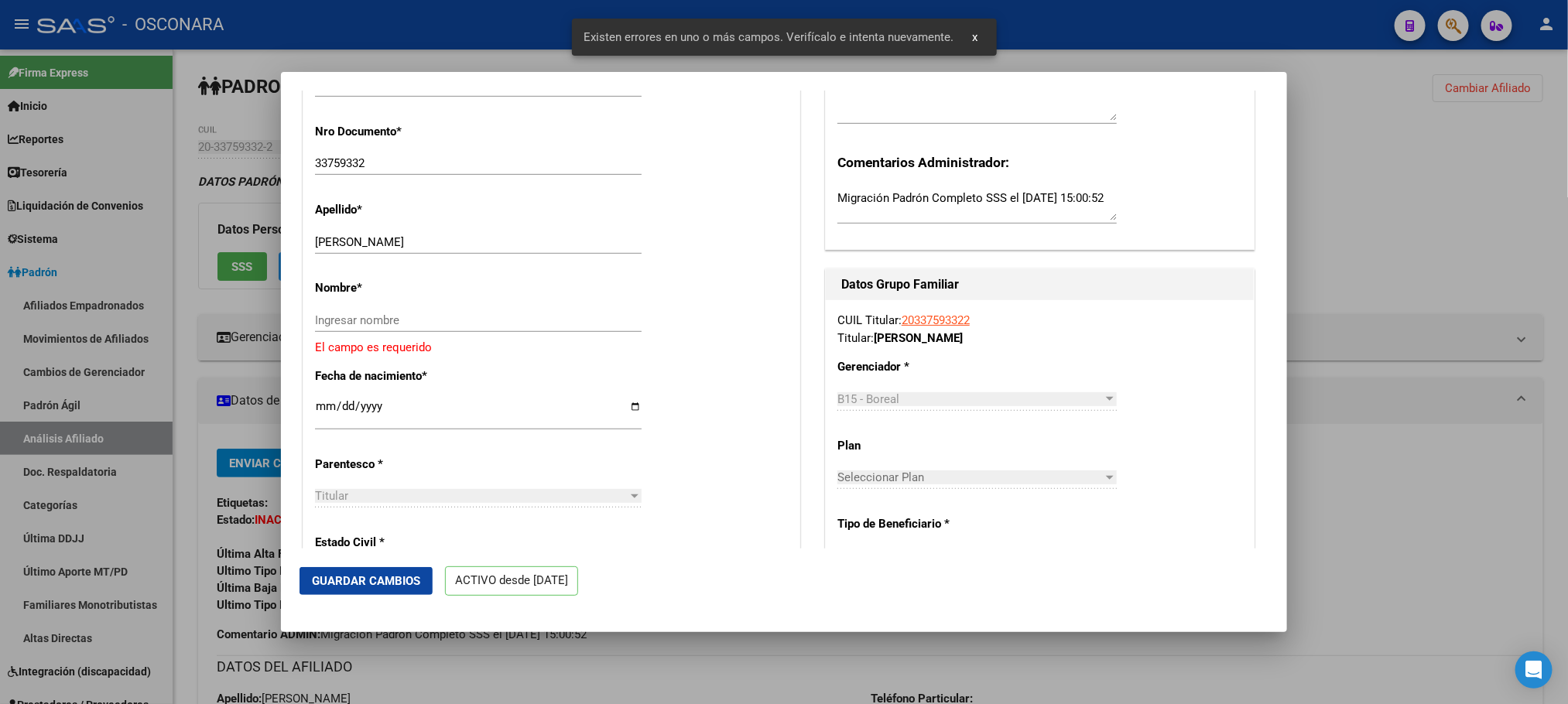
scroll to position [465, 0]
drag, startPoint x: 413, startPoint y: 251, endPoint x: 493, endPoint y: 251, distance: 80.0
click at [493, 247] on input "[PERSON_NAME]" at bounding box center [478, 241] width 326 height 14
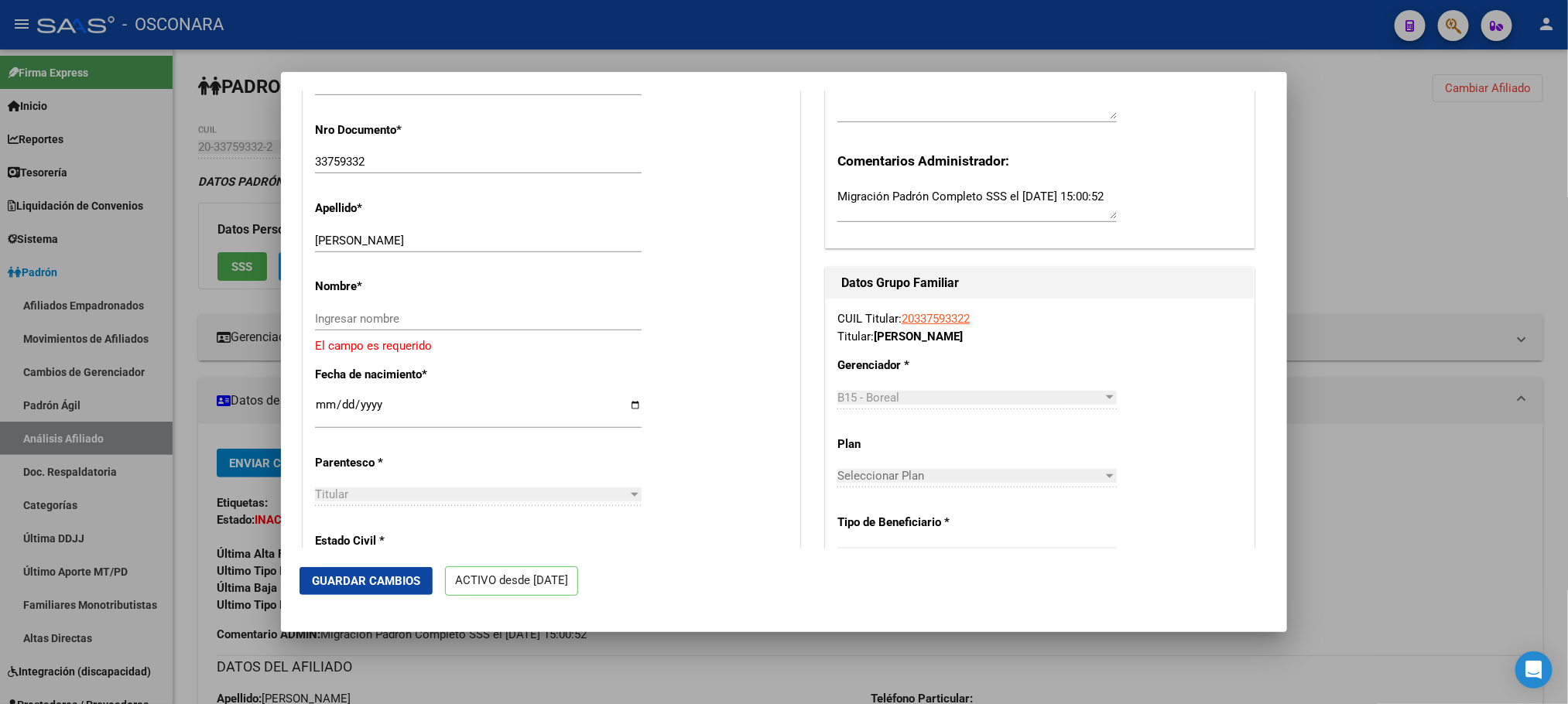
drag, startPoint x: 502, startPoint y: 255, endPoint x: 491, endPoint y: 261, distance: 12.5
click at [491, 252] on div "[PERSON_NAME] apellido" at bounding box center [478, 240] width 326 height 23
drag, startPoint x: 495, startPoint y: 251, endPoint x: 413, endPoint y: 253, distance: 82.0
click at [413, 247] on input "[PERSON_NAME]" at bounding box center [478, 241] width 326 height 14
type input "[PERSON_NAME]"
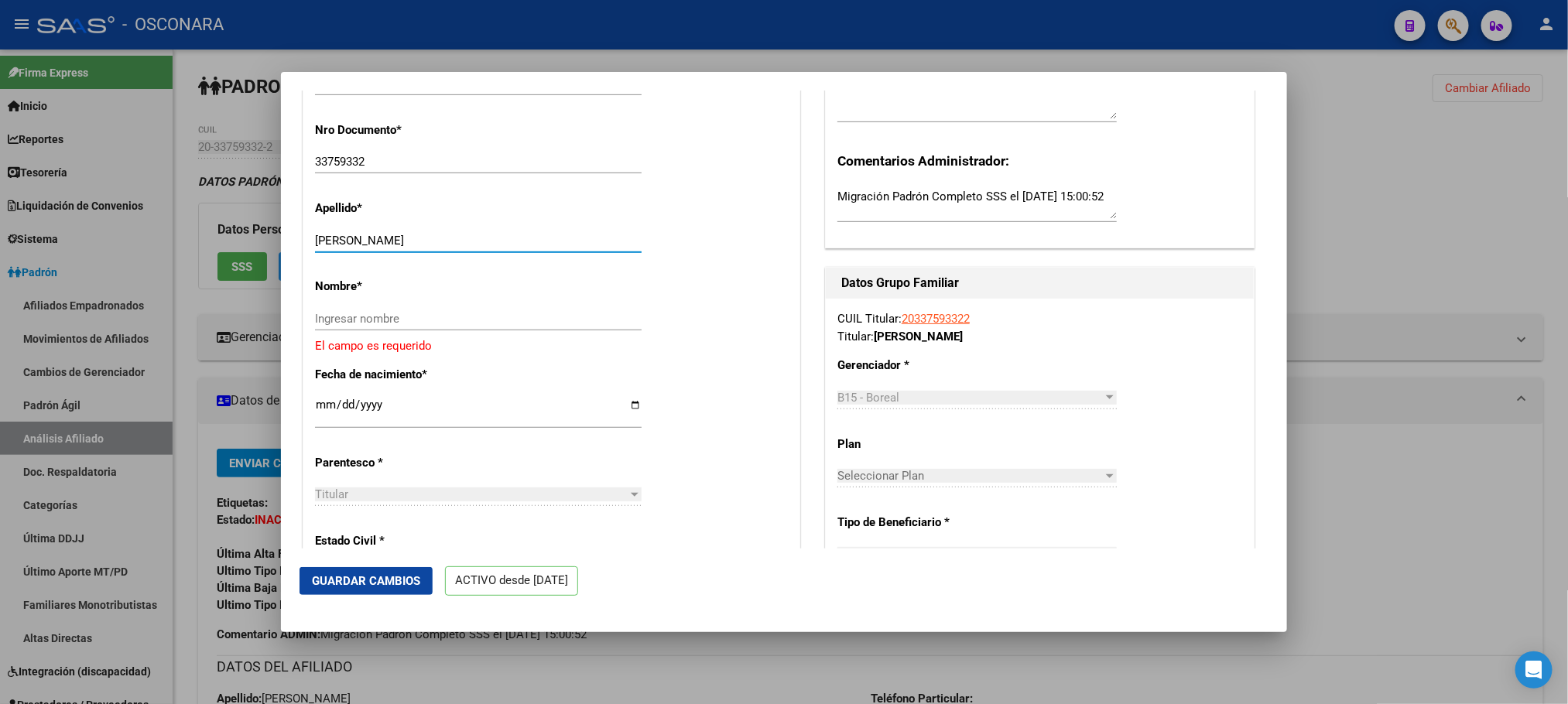
click at [397, 321] on div "Ingresar nombre" at bounding box center [478, 318] width 326 height 23
paste input "[PERSON_NAME]"
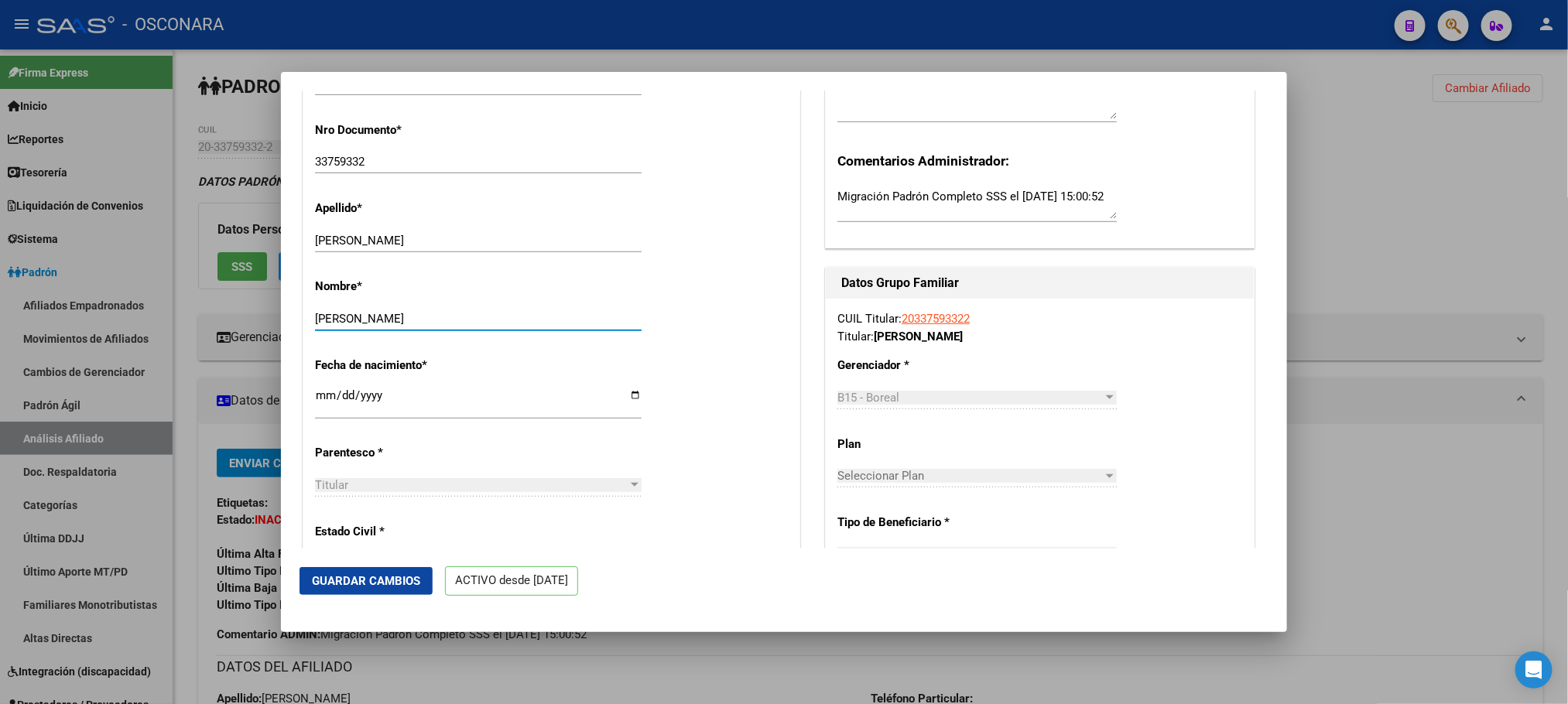
type input "[PERSON_NAME]"
click at [387, 589] on button "Guardar Cambios" at bounding box center [365, 581] width 133 height 28
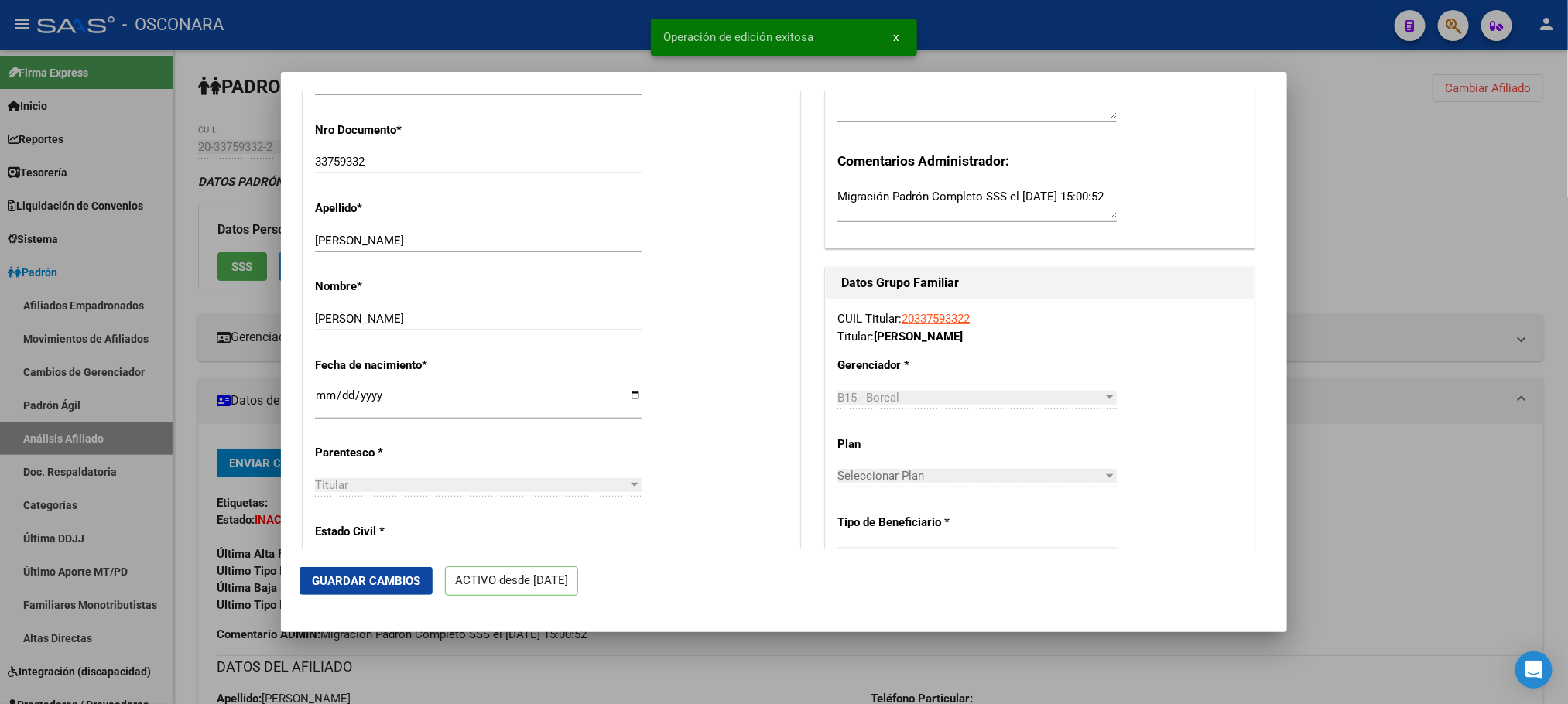
click at [1521, 151] on div at bounding box center [784, 352] width 1568 height 704
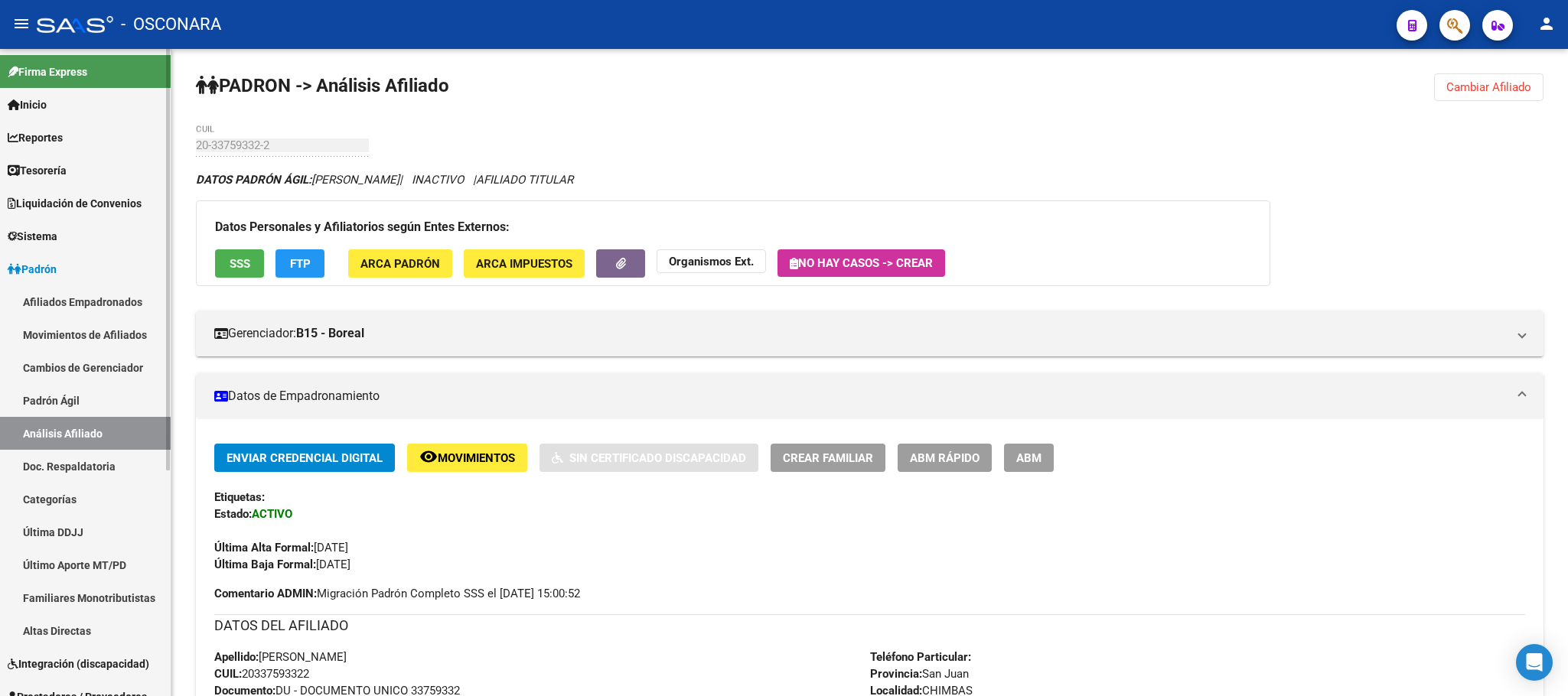
click at [20, 384] on link "Padrón Ágil" at bounding box center [85, 400] width 171 height 33
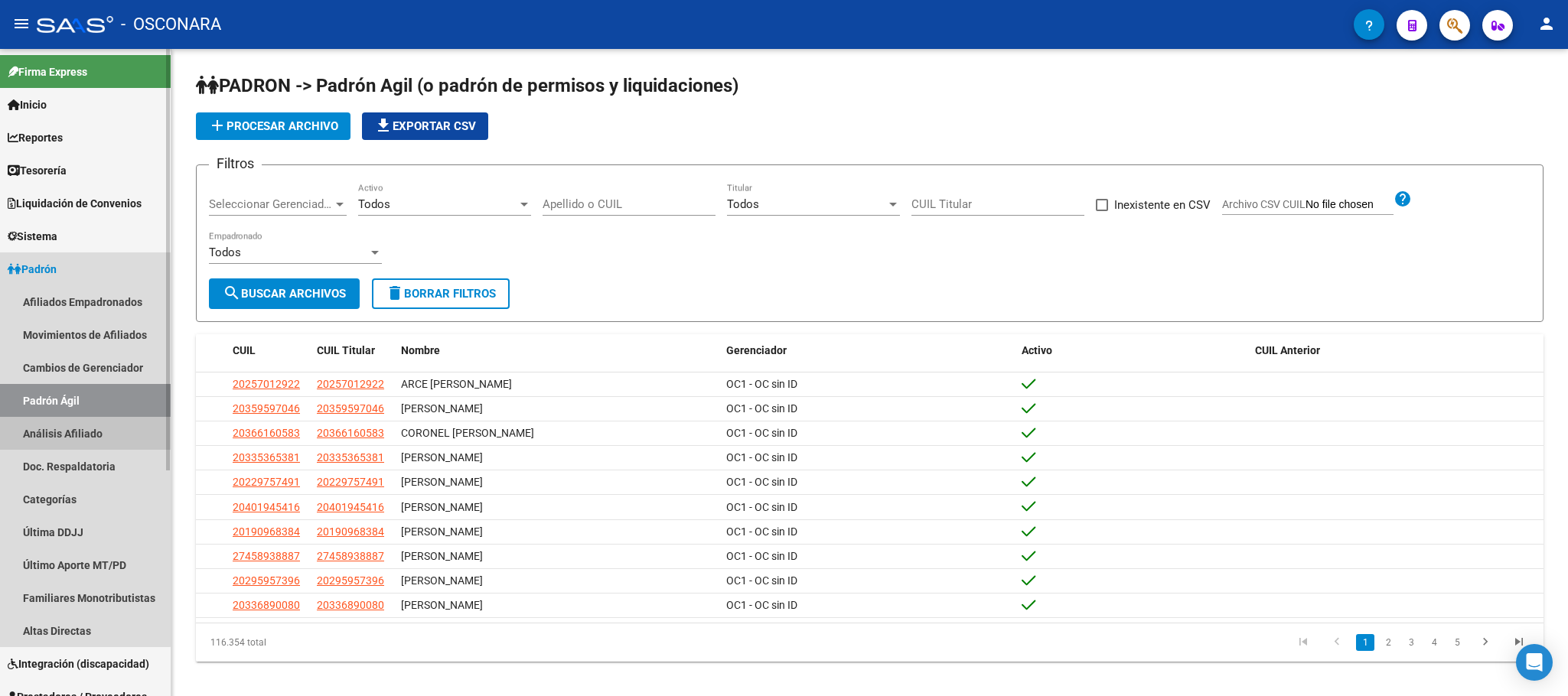
click at [57, 436] on link "Análisis Afiliado" at bounding box center [85, 433] width 171 height 33
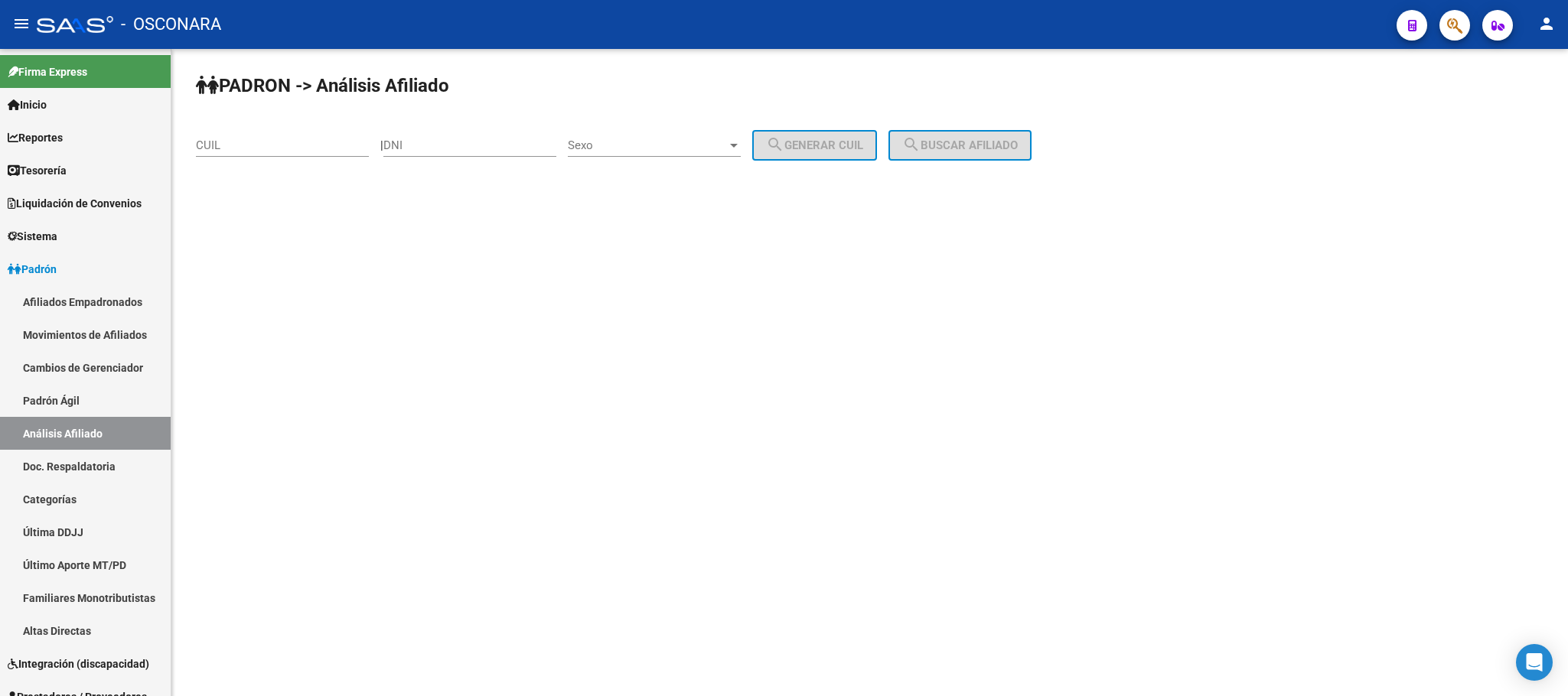
click at [285, 145] on input "CUIL" at bounding box center [282, 145] width 173 height 14
paste input "20-34747136-5"
type input "20-34747136-5"
click at [997, 143] on span "search Buscar afiliado" at bounding box center [960, 145] width 116 height 14
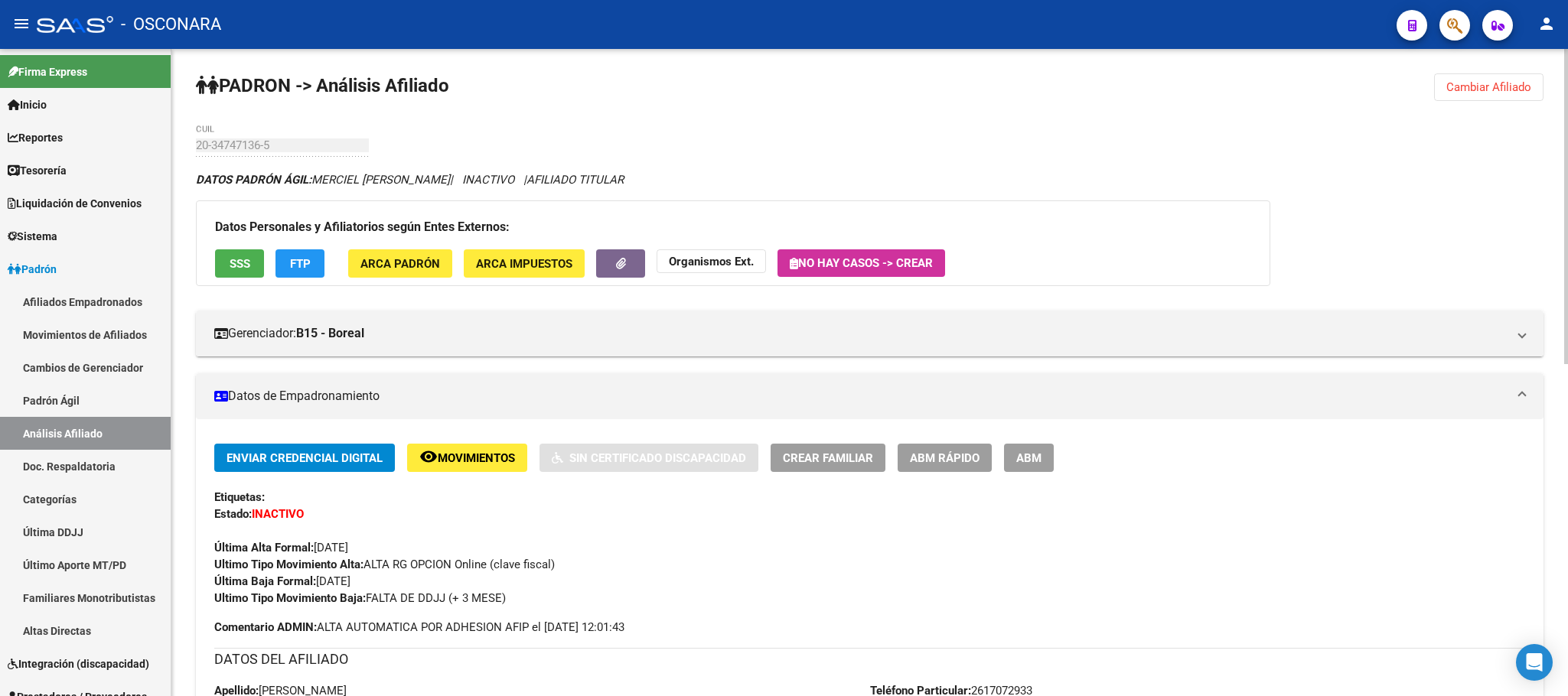
click at [233, 245] on div "Datos Personales y Afiliatorios según Entes Externos: SSS FTP ARCA Padrón ARCA …" at bounding box center [733, 243] width 1075 height 86
click at [233, 257] on span "SSS" at bounding box center [240, 264] width 20 height 14
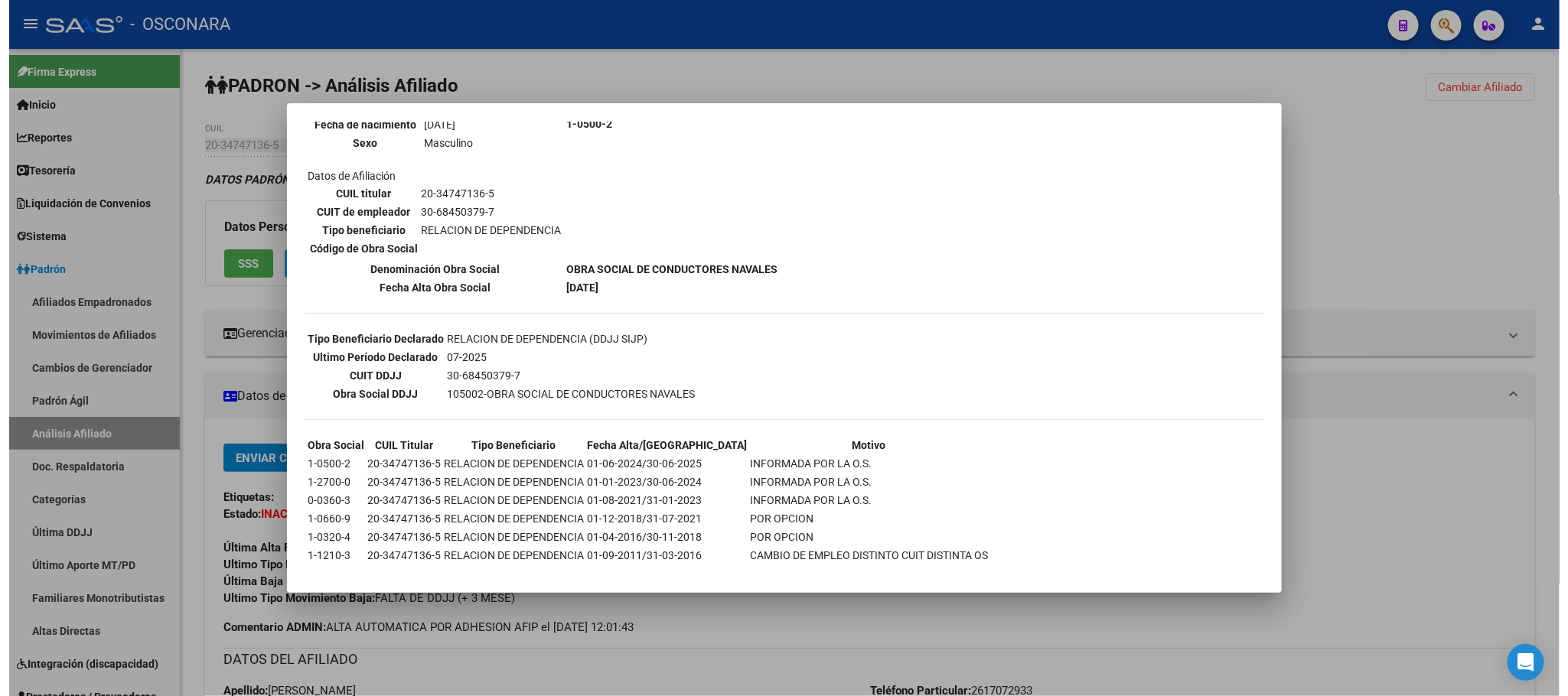
scroll to position [221, 0]
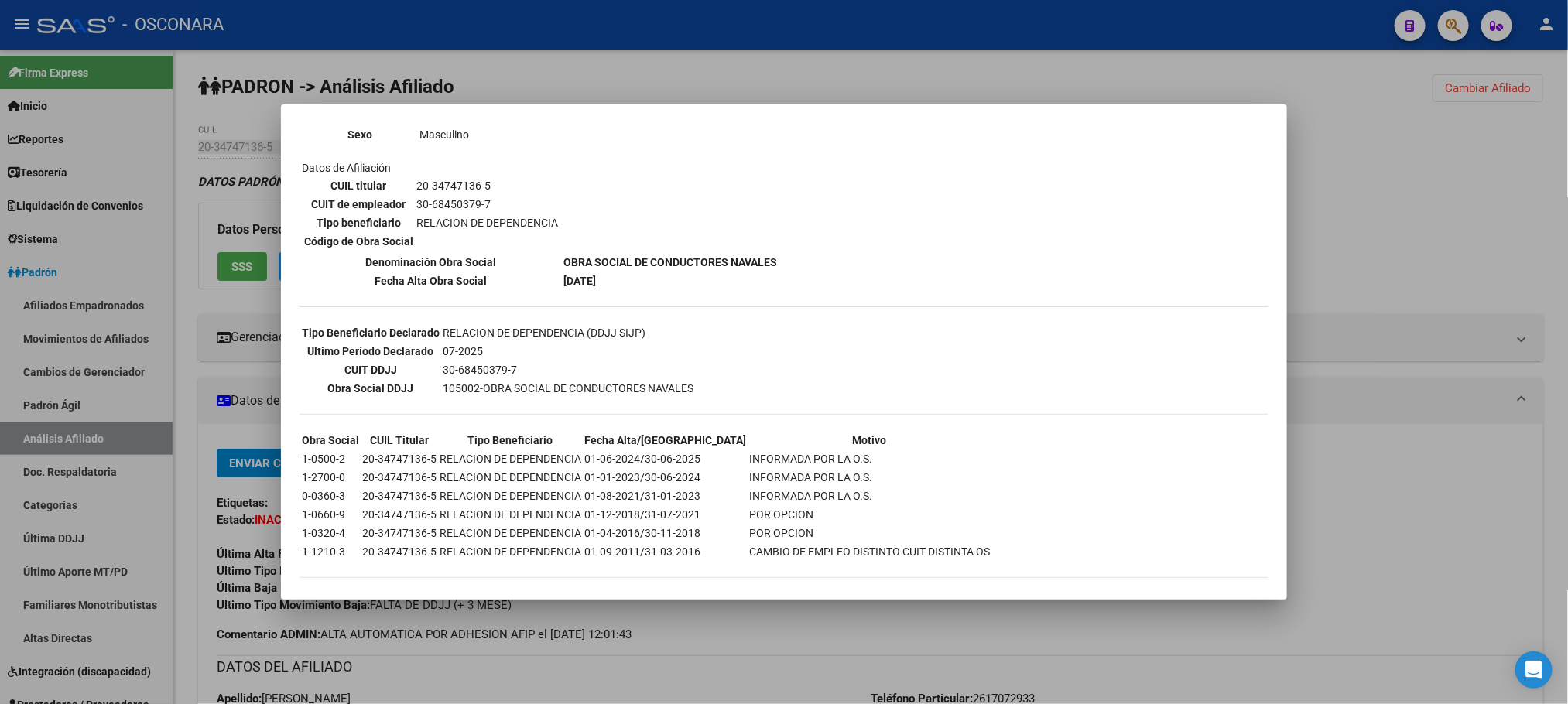
drag, startPoint x: 635, startPoint y: 658, endPoint x: 671, endPoint y: 687, distance: 46.2
click at [635, 657] on div at bounding box center [784, 352] width 1568 height 704
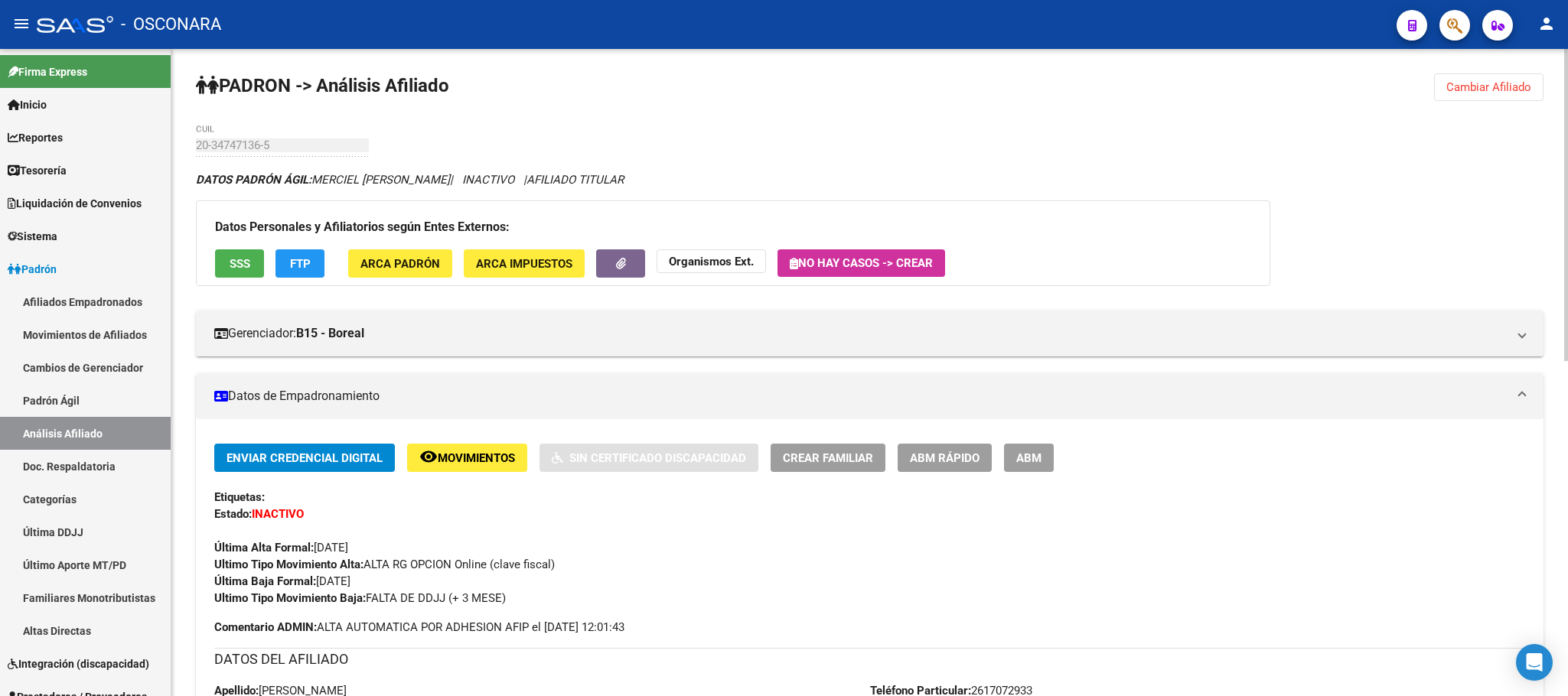
drag, startPoint x: 109, startPoint y: 398, endPoint x: 109, endPoint y: 416, distance: 18.0
click at [109, 400] on link "Padrón Ágil" at bounding box center [85, 400] width 171 height 33
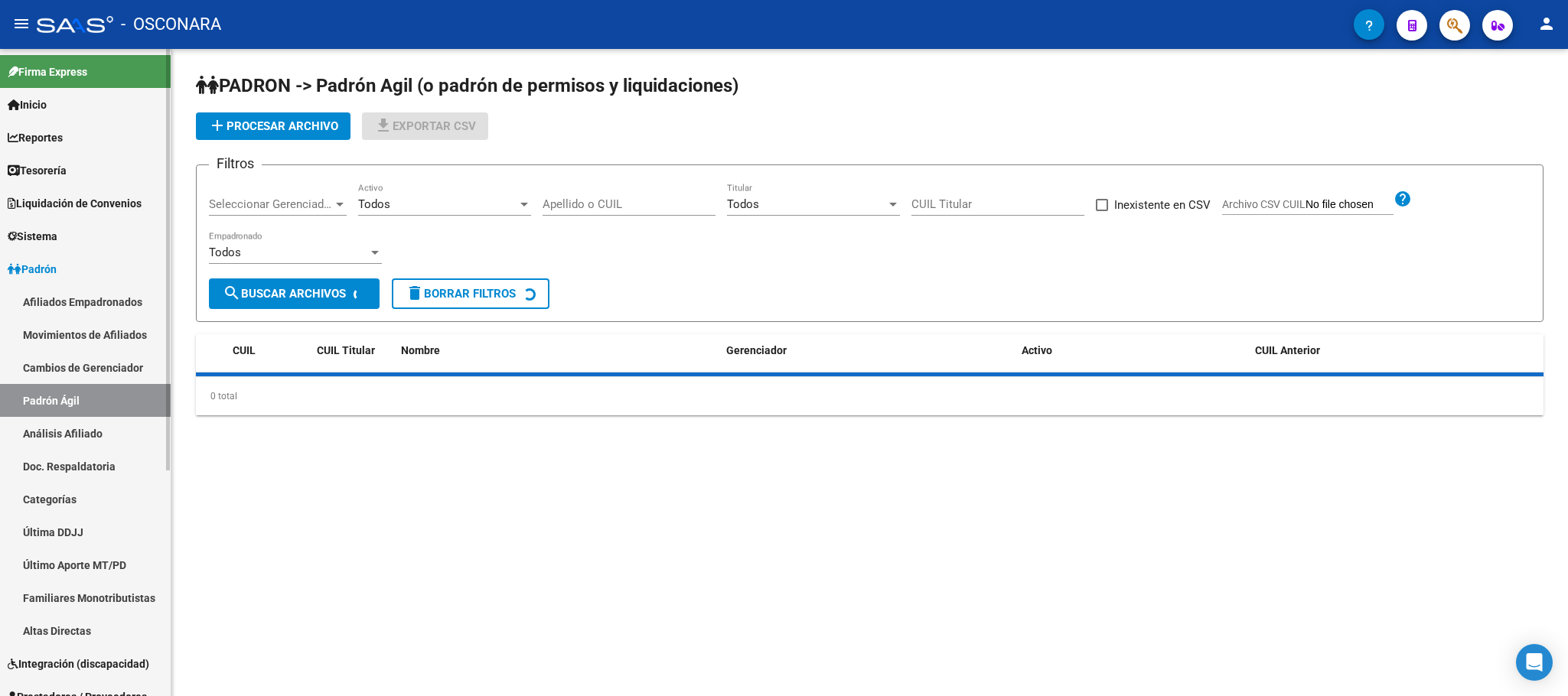
click at [106, 429] on link "Análisis Afiliado" at bounding box center [85, 433] width 171 height 33
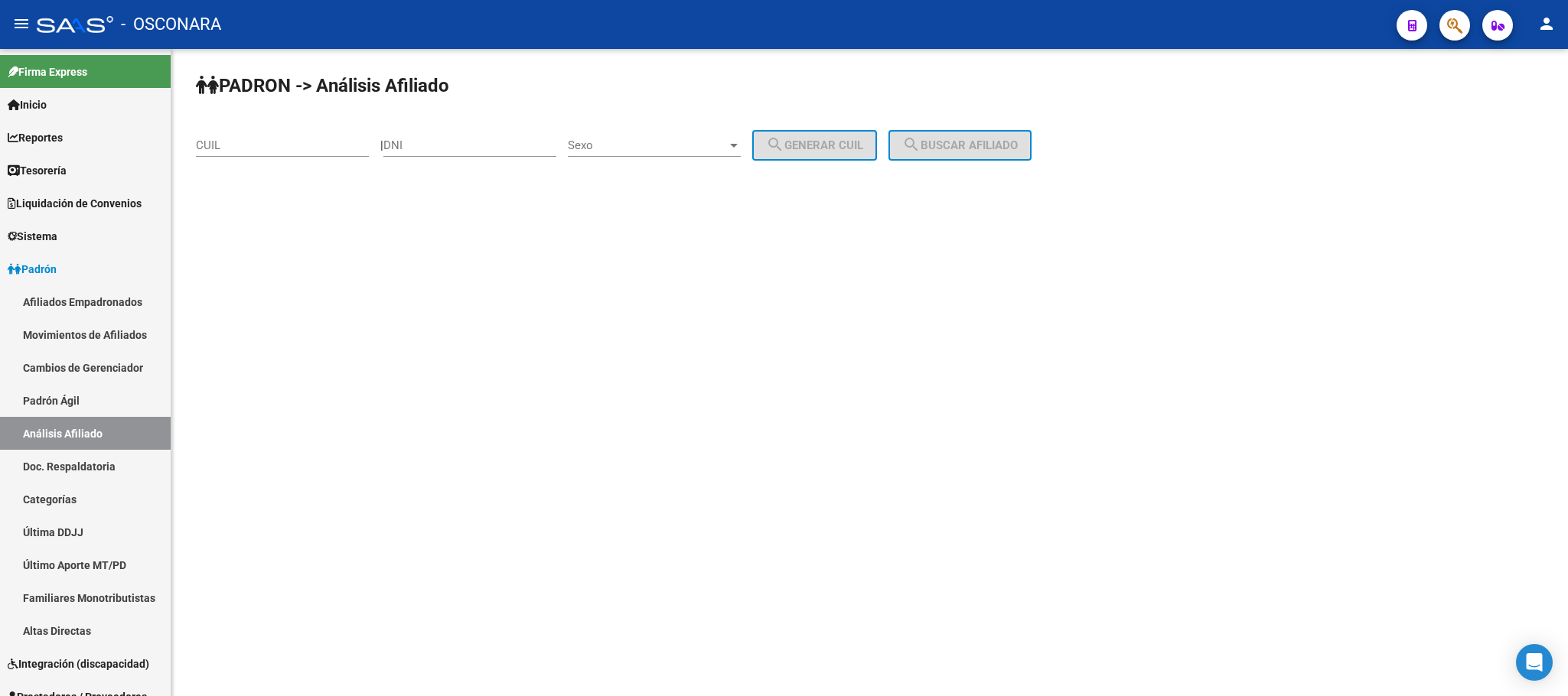
click at [308, 134] on div "CUIL" at bounding box center [282, 141] width 173 height 33
paste input "20-28649498-7"
type input "20-28649498-7"
click at [1015, 141] on span "search Buscar afiliado" at bounding box center [960, 145] width 116 height 14
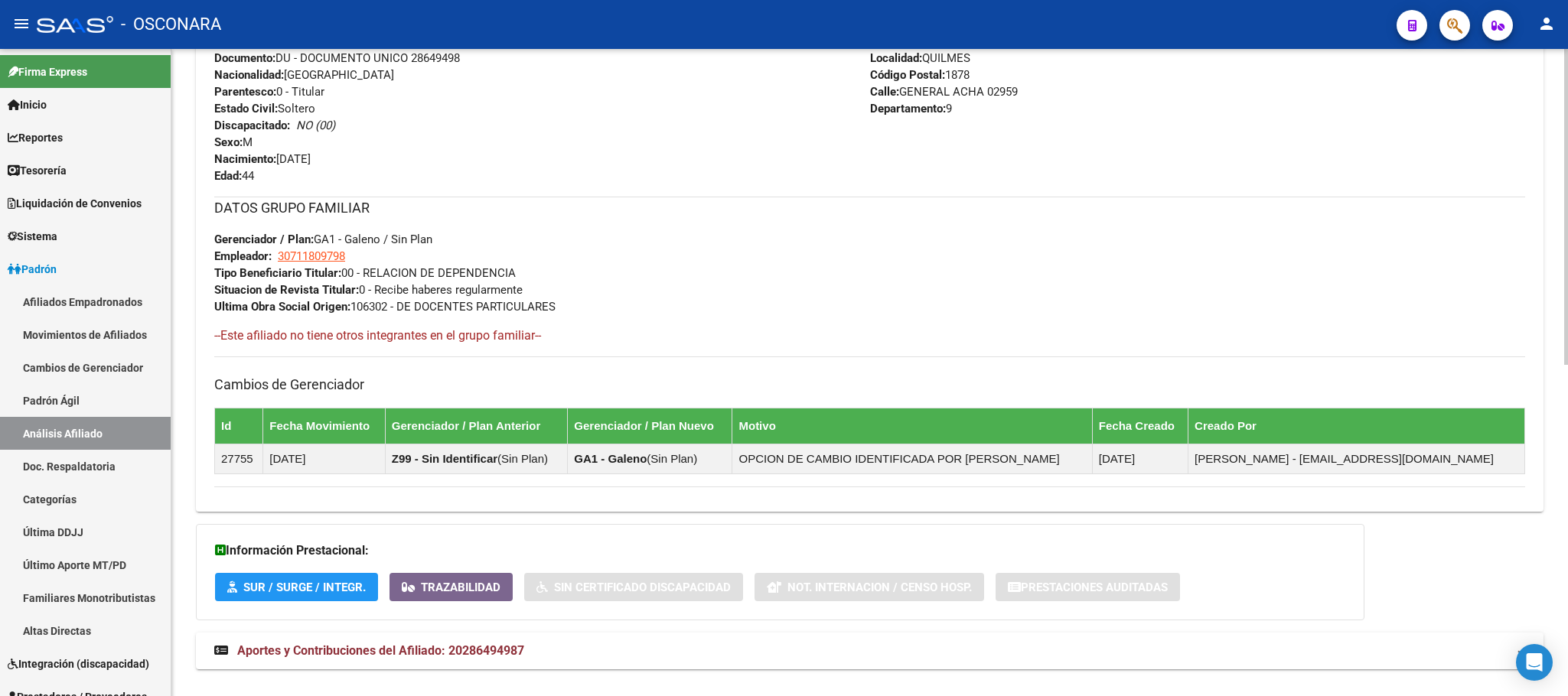
scroll to position [679, 0]
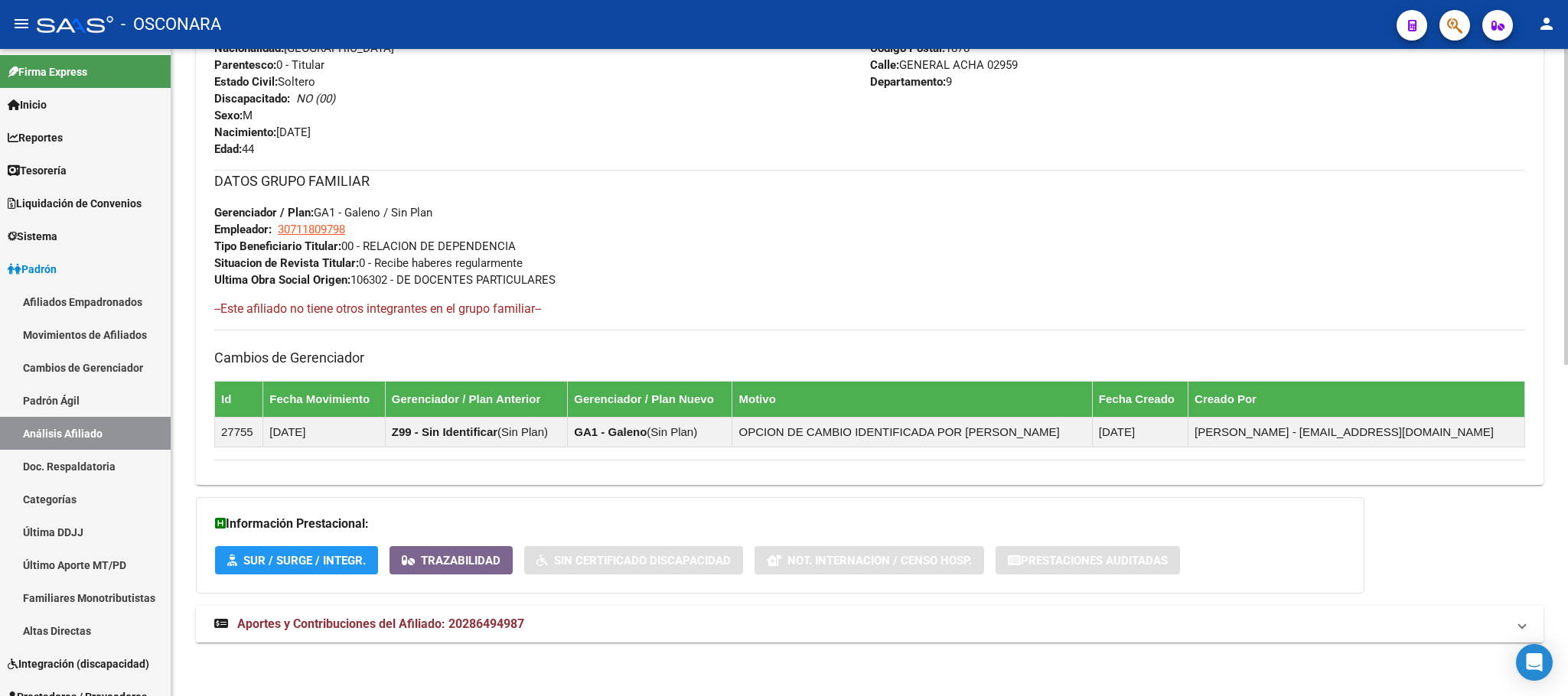
click at [511, 624] on span "Aportes y Contribuciones del Afiliado: 20286494987" at bounding box center [381, 624] width 287 height 14
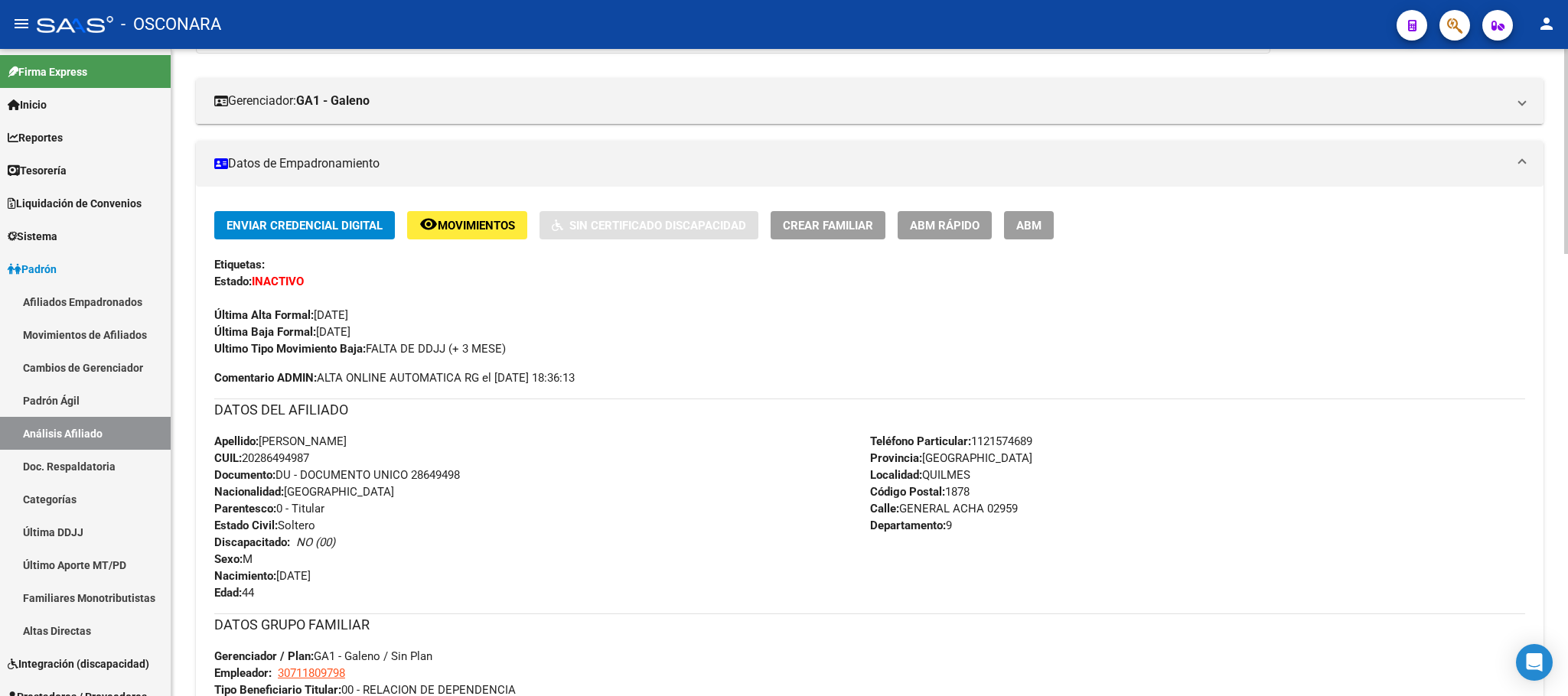
scroll to position [0, 0]
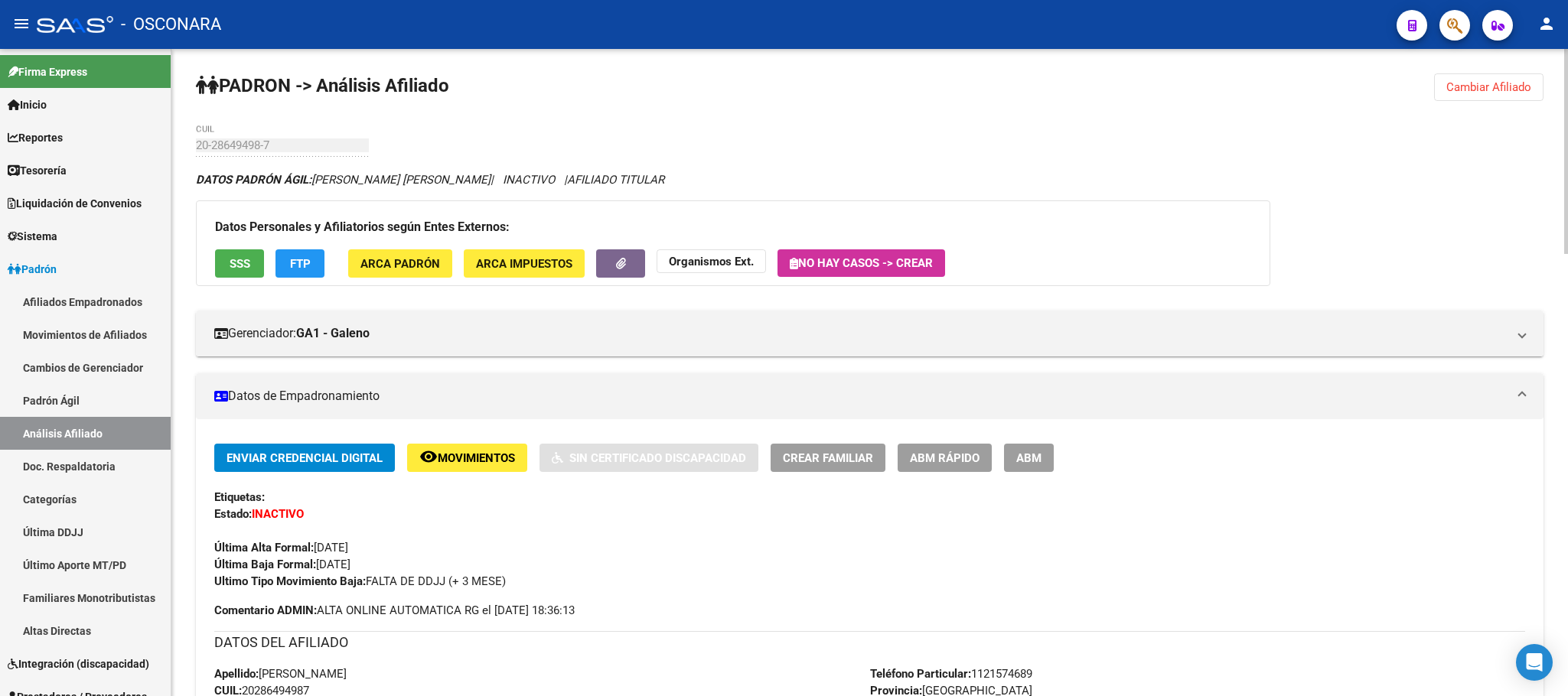
click at [239, 265] on span "SSS" at bounding box center [240, 264] width 20 height 14
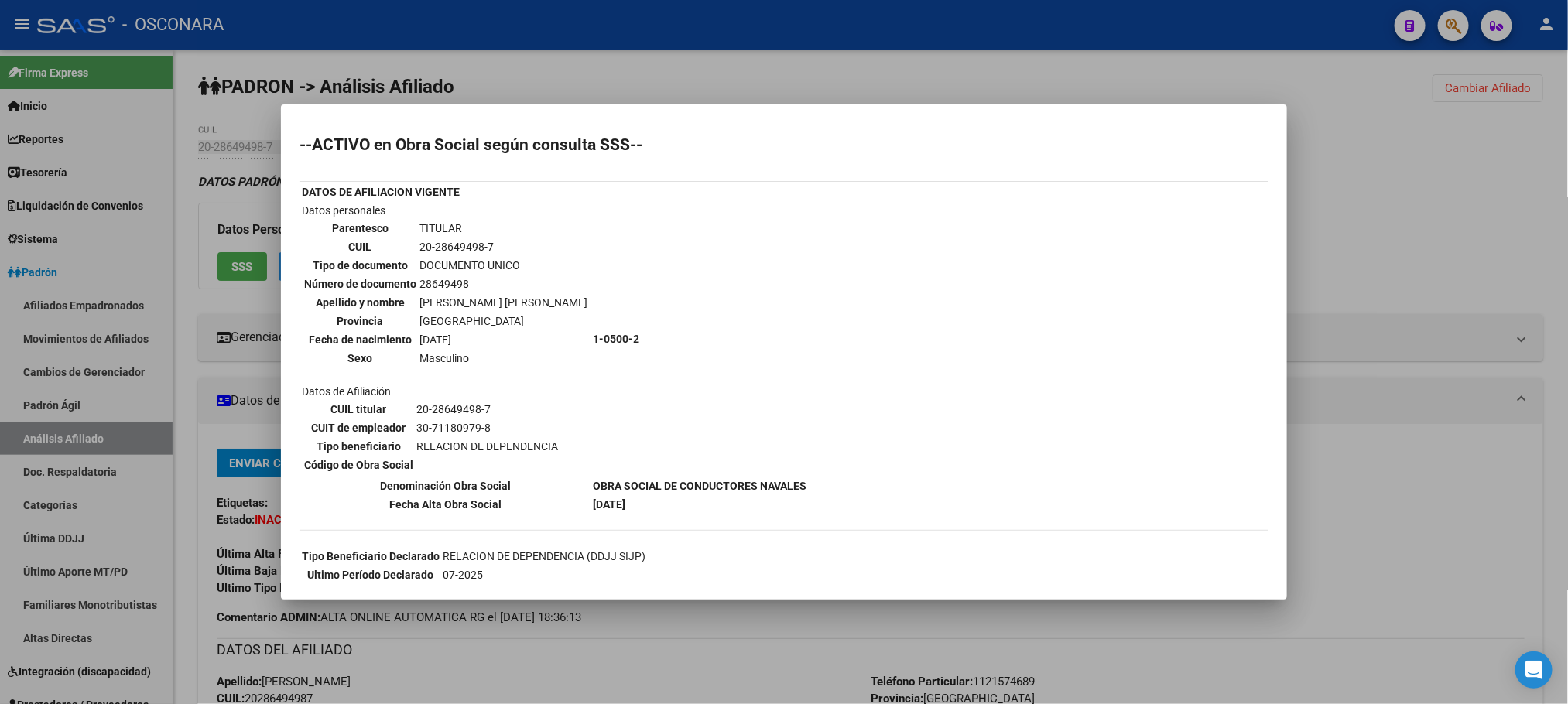
click at [860, 618] on div at bounding box center [784, 352] width 1568 height 704
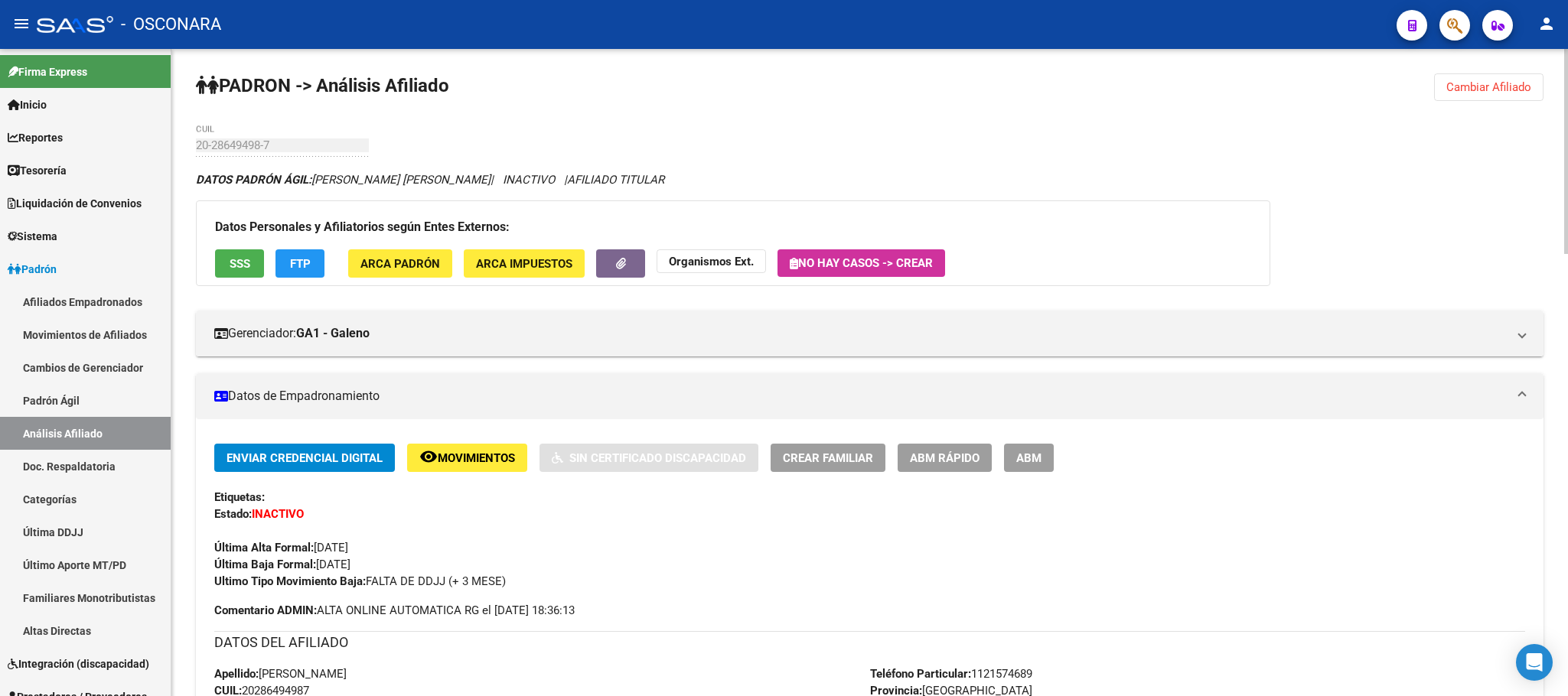
click at [931, 457] on span "ABM Rápido" at bounding box center [944, 458] width 70 height 14
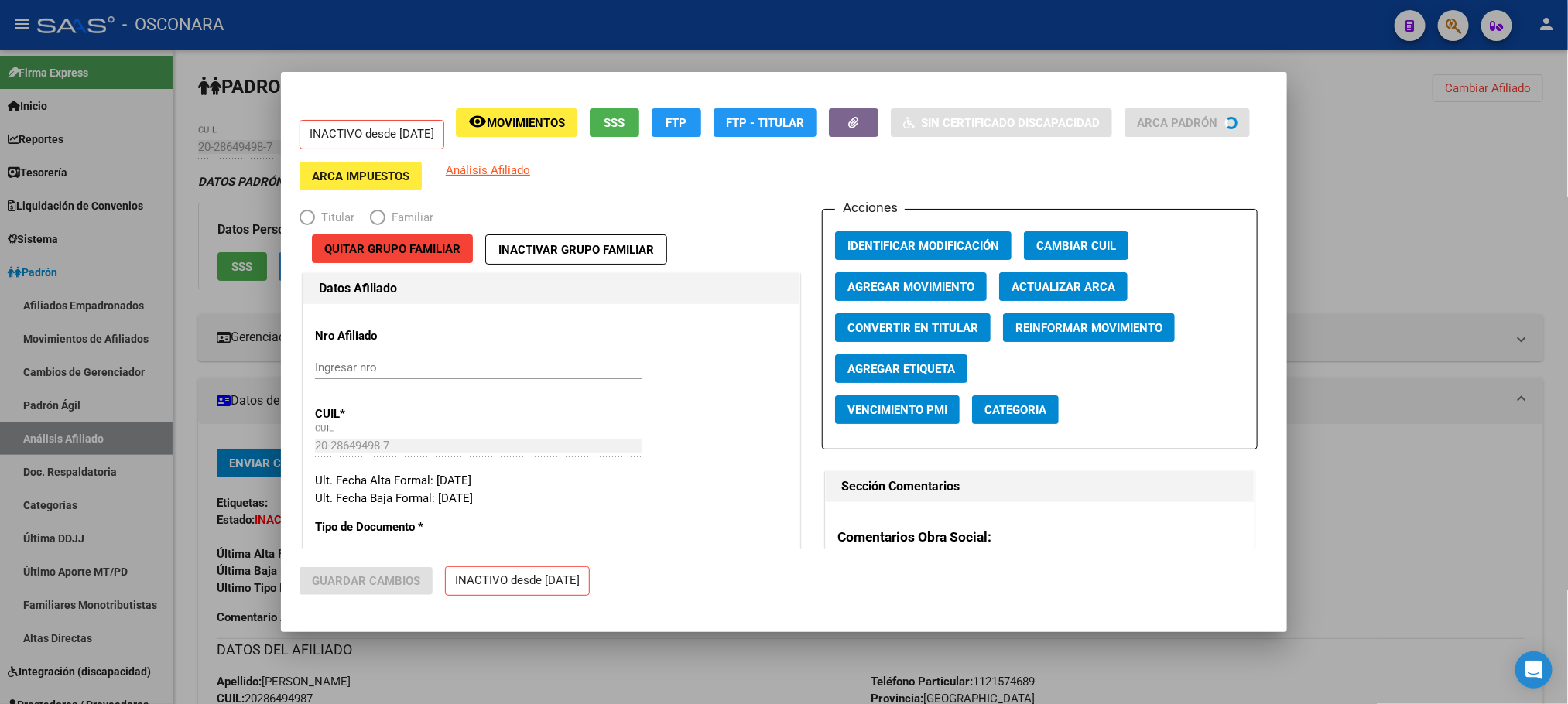
radio input "true"
type input "30-71180979-8"
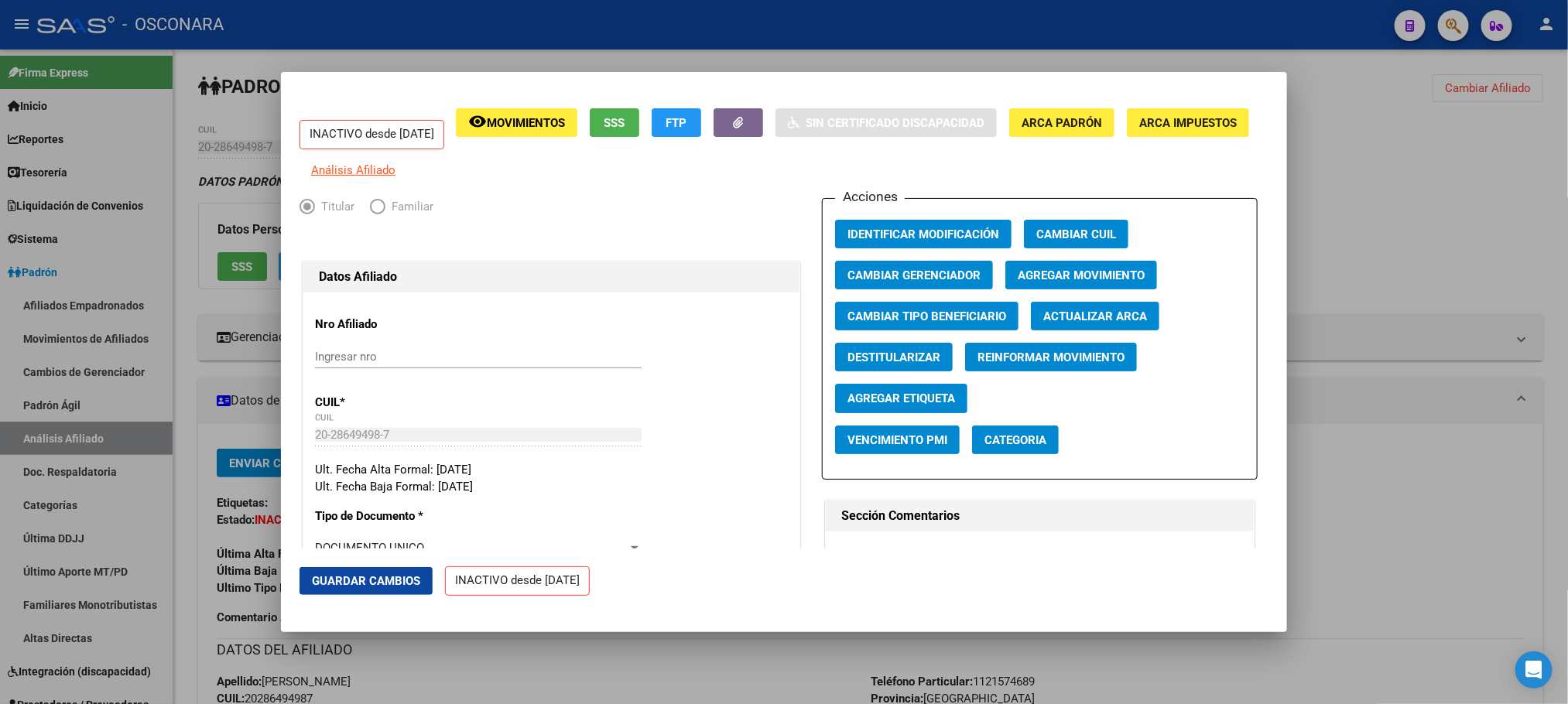
click at [1080, 282] on span "Agregar Movimiento" at bounding box center [1081, 276] width 127 height 14
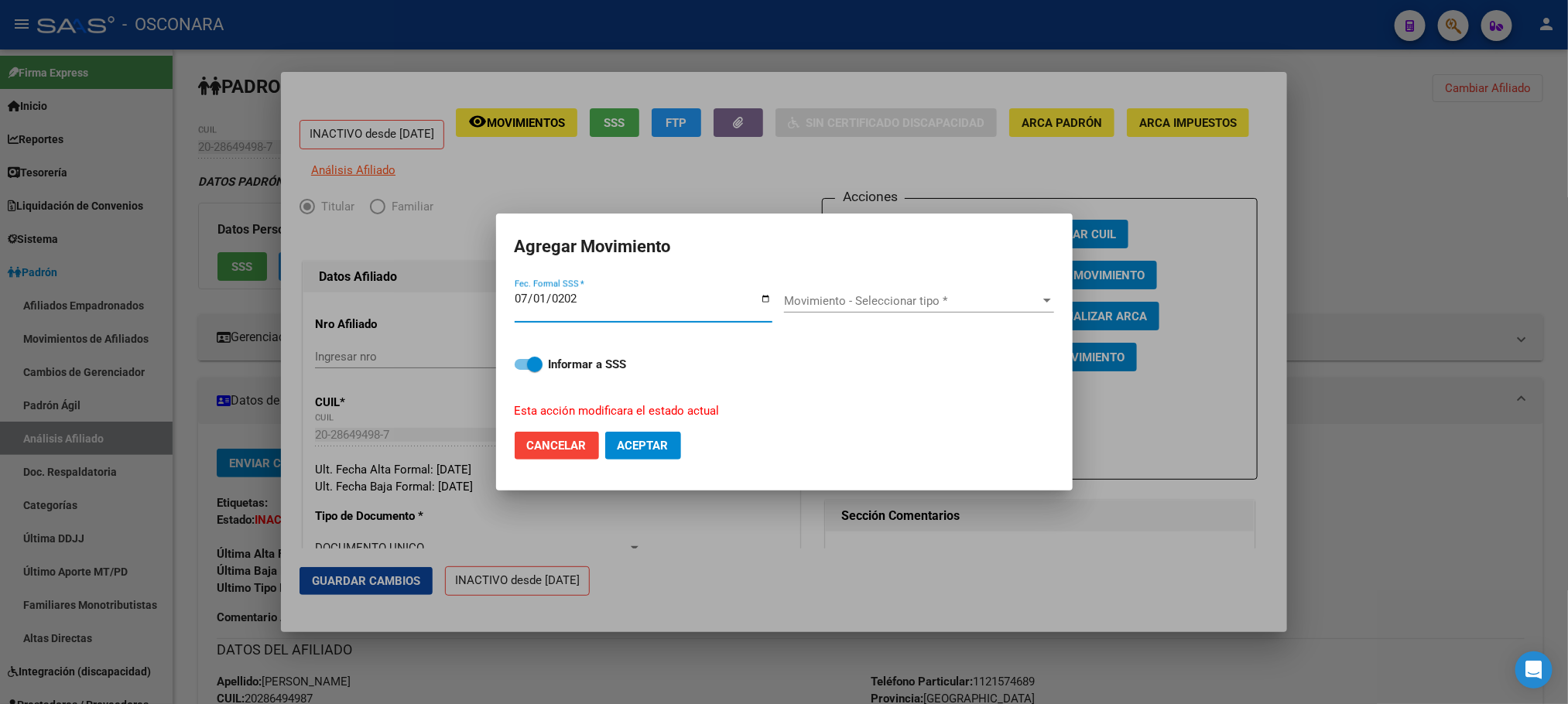
type input "[DATE]"
click at [1024, 299] on span "Movimiento - Seleccionar tipo *" at bounding box center [912, 301] width 256 height 14
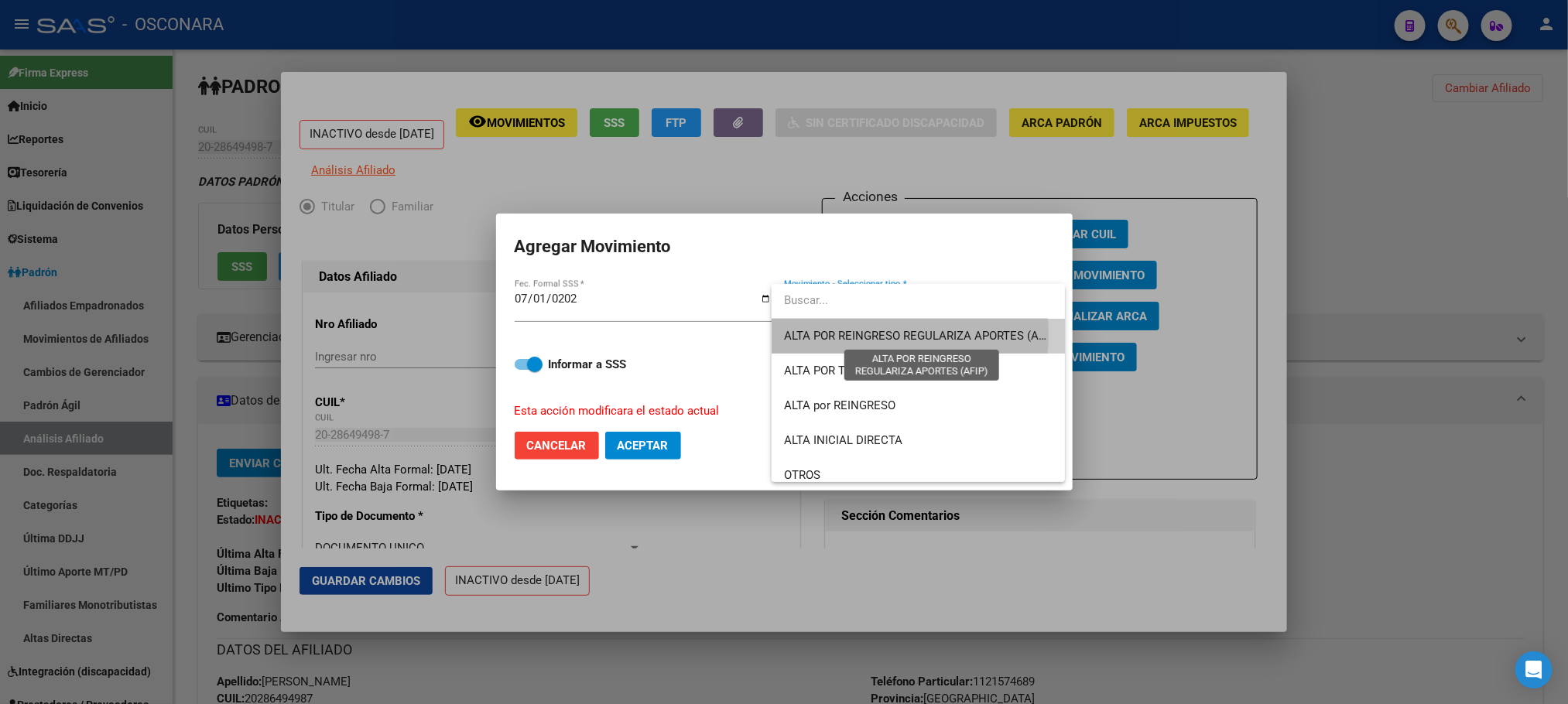
click at [881, 334] on span "ALTA POR REINGRESO REGULARIZA APORTES (AFIP)" at bounding box center [920, 336] width 274 height 14
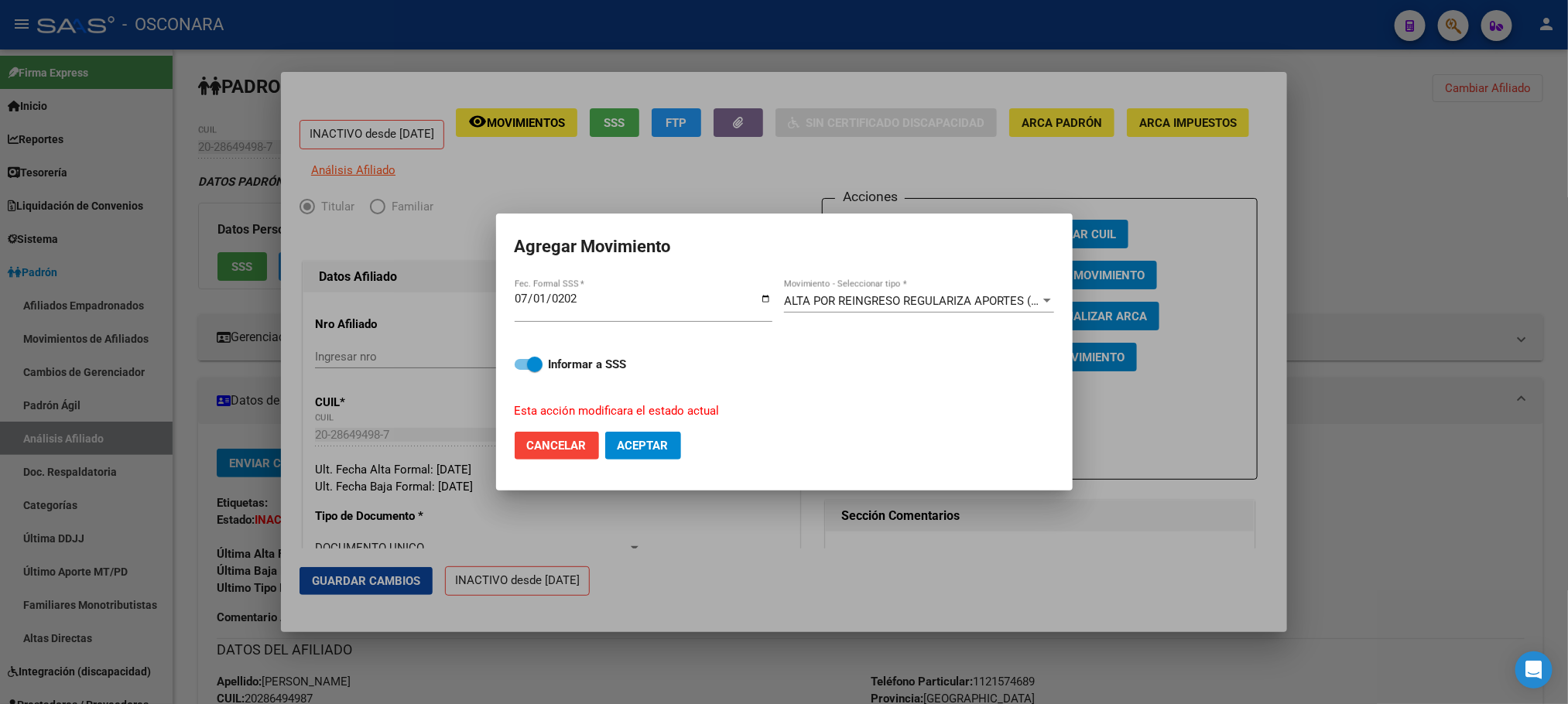
click at [516, 375] on div "Informar a SSS Esta acción modificara el estado actual" at bounding box center [784, 378] width 539 height 83
click at [518, 362] on span at bounding box center [528, 364] width 28 height 11
click at [522, 370] on input "Informar a SSS" at bounding box center [522, 370] width 1 height 1
checkbox input "false"
click at [662, 448] on span "Aceptar" at bounding box center [643, 445] width 51 height 14
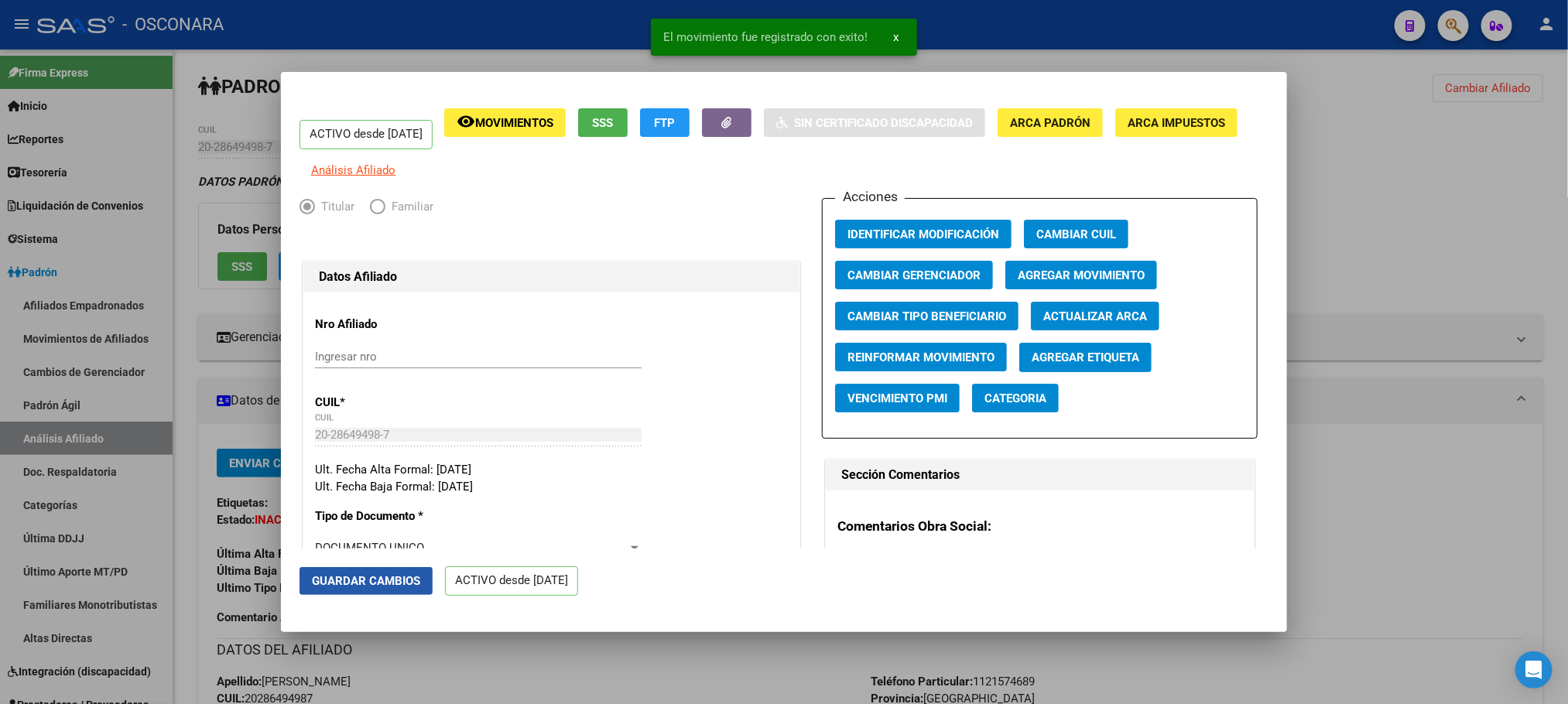
click at [377, 594] on button "Guardar Cambios" at bounding box center [365, 581] width 133 height 28
click at [1422, 255] on div at bounding box center [784, 352] width 1568 height 704
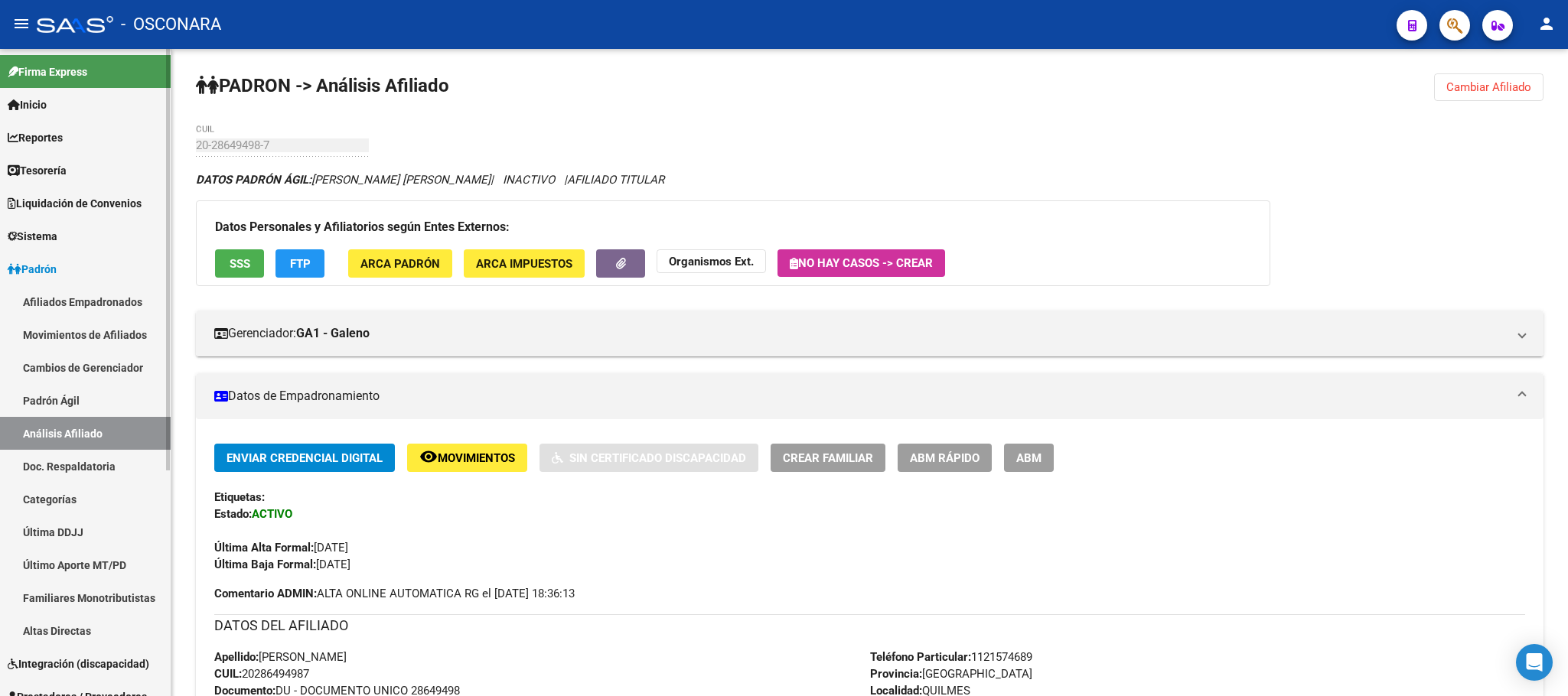
click at [58, 395] on link "Padrón Ágil" at bounding box center [85, 400] width 171 height 33
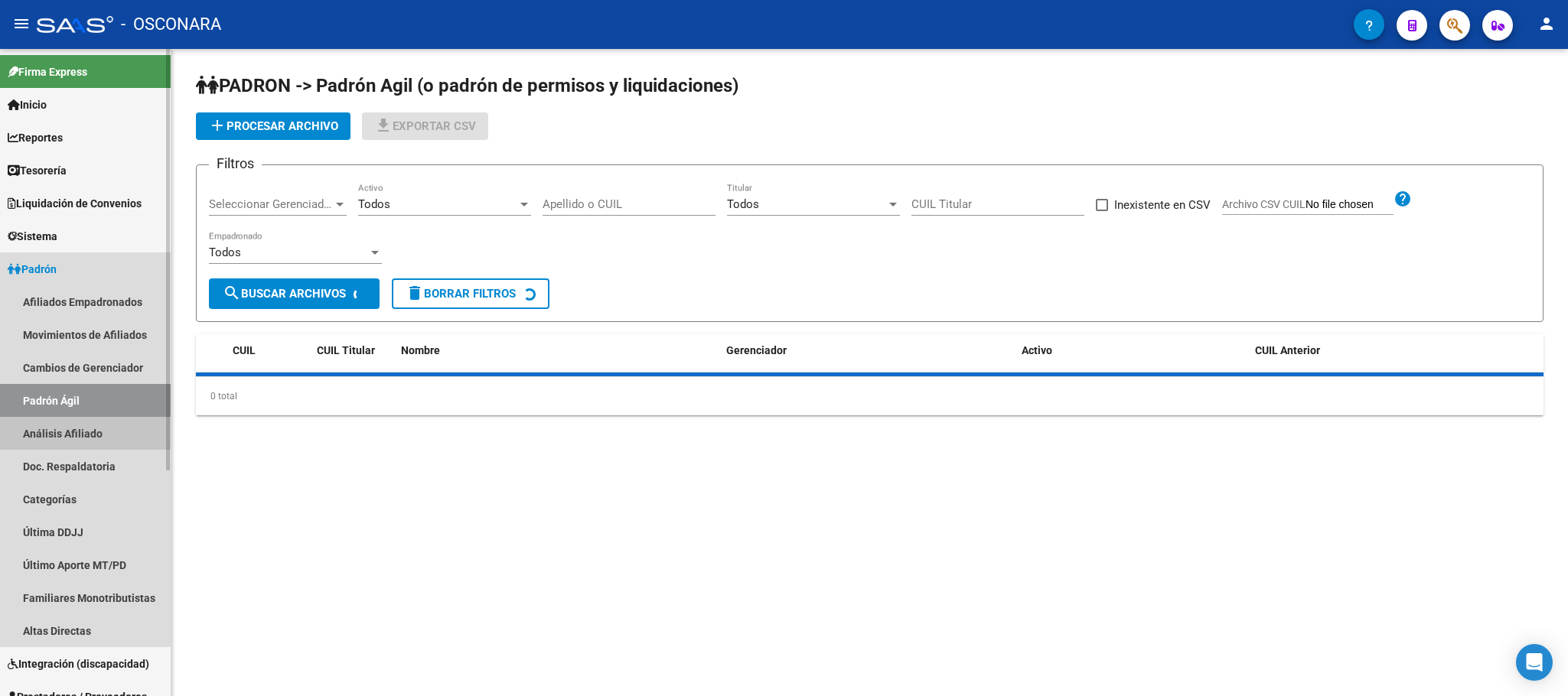
click at [71, 423] on link "Análisis Afiliado" at bounding box center [85, 433] width 171 height 33
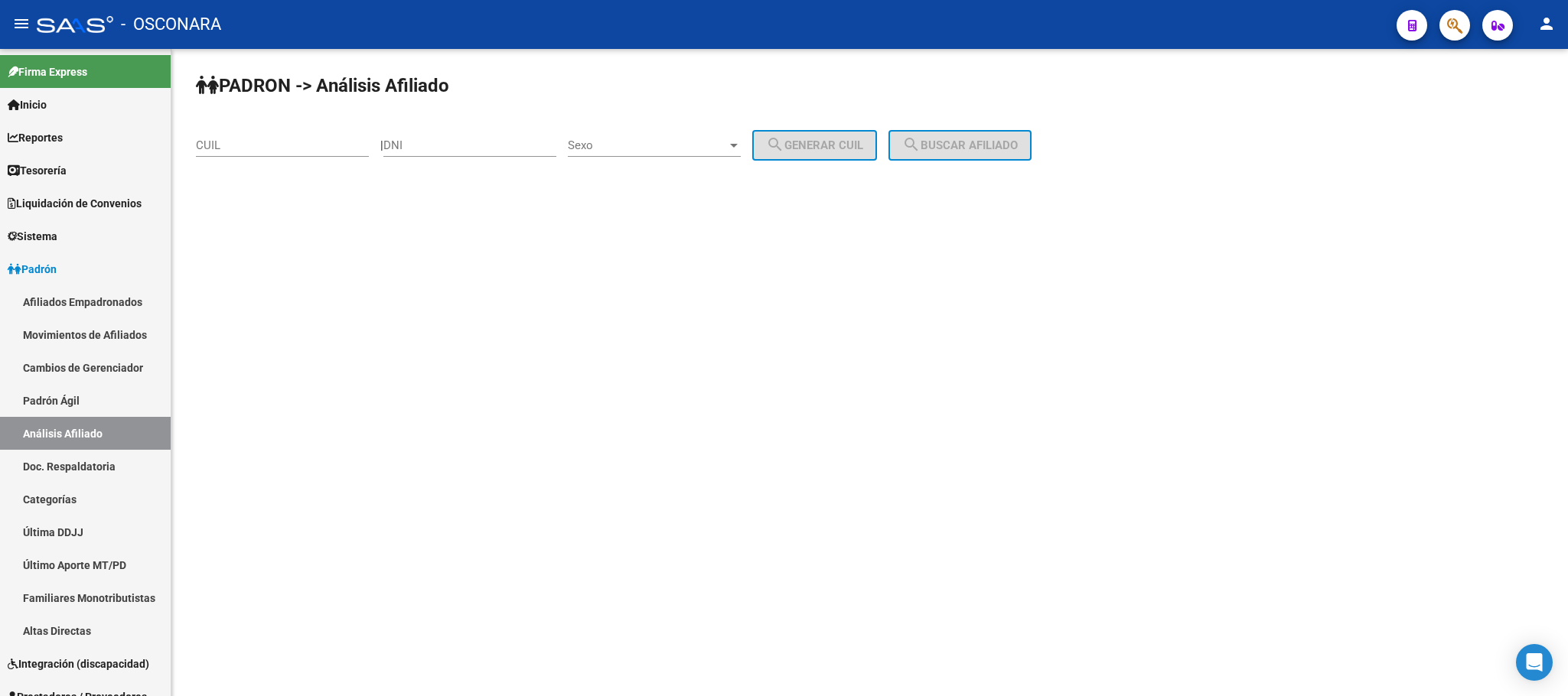
click at [231, 145] on input "CUIL" at bounding box center [282, 145] width 173 height 14
click at [317, 131] on div "CUIL" at bounding box center [282, 141] width 173 height 33
paste input "20-28118544-7"
type input "20-28118544-7"
click at [965, 138] on span "search Buscar afiliado" at bounding box center [960, 145] width 116 height 14
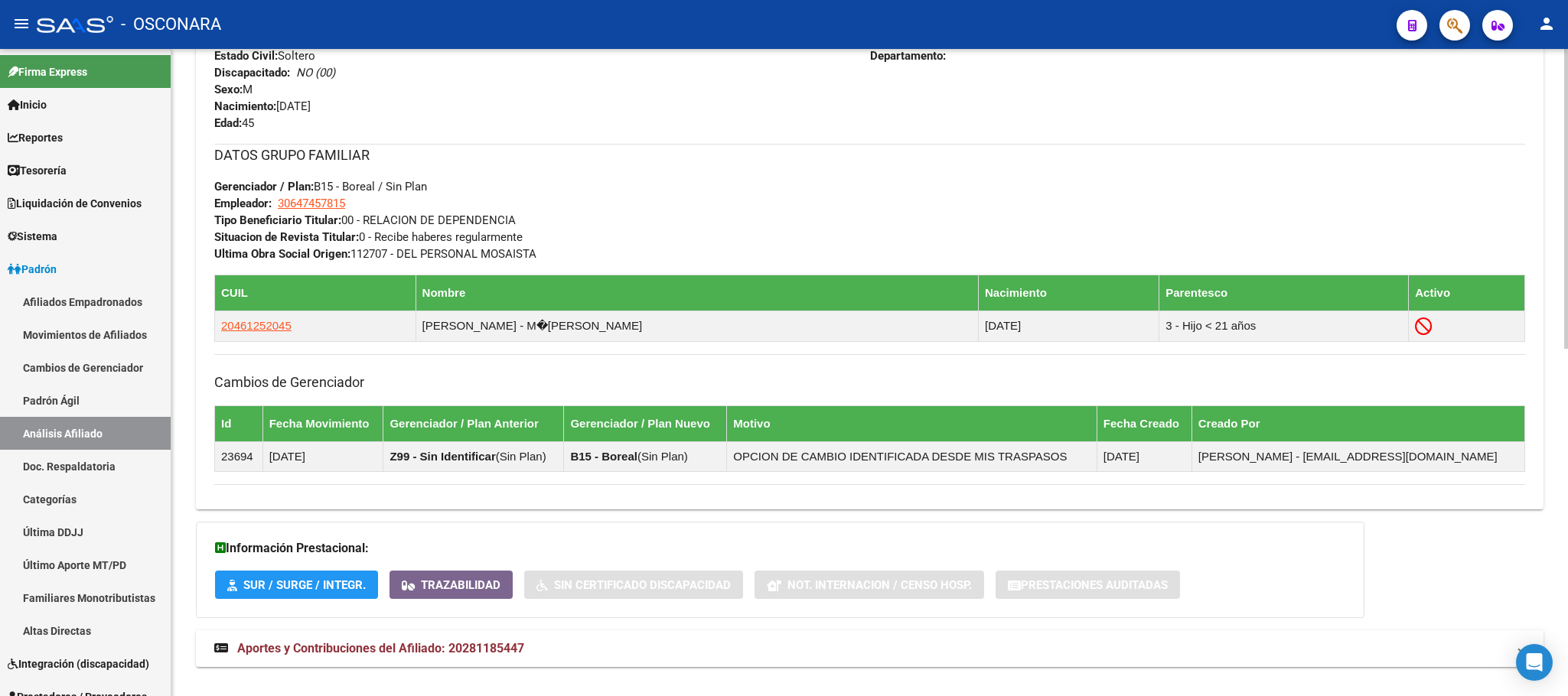
scroll to position [748, 0]
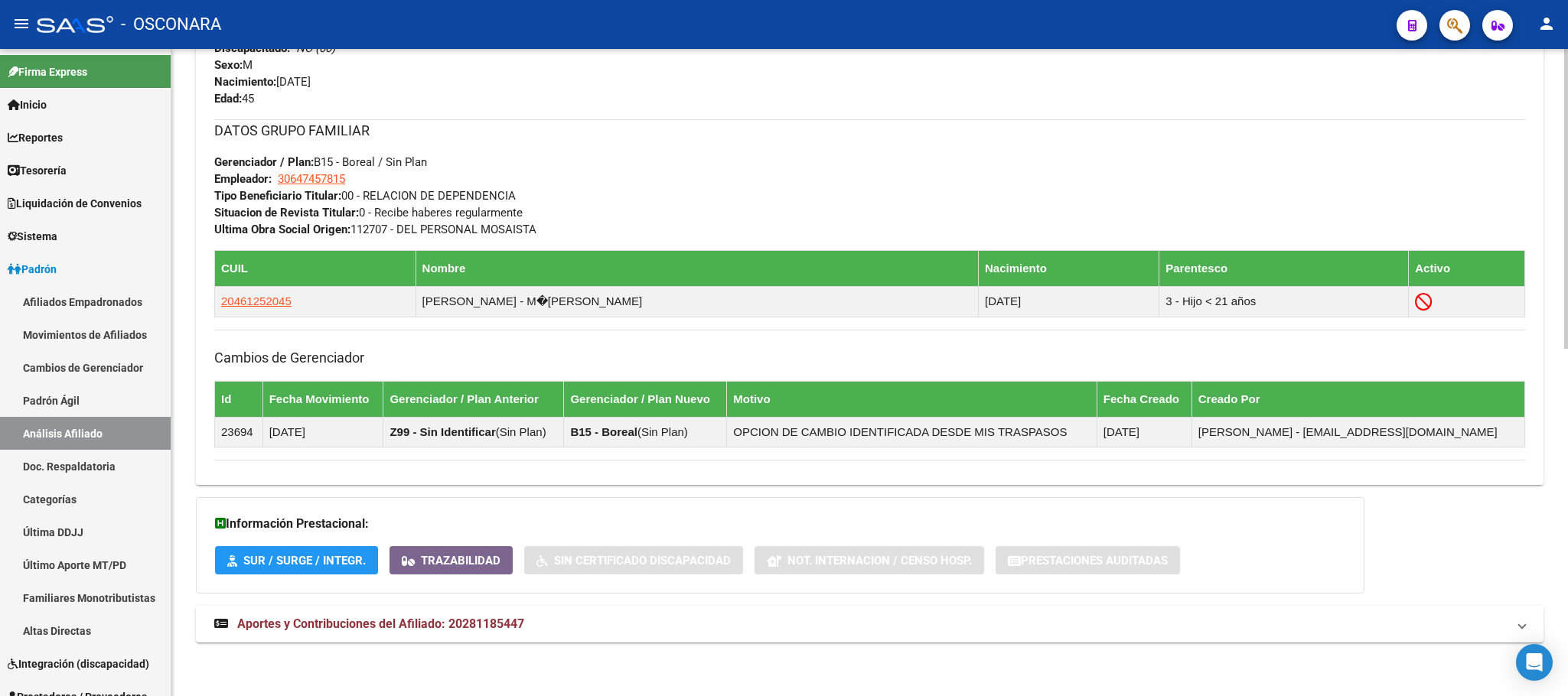
click at [493, 645] on div "DATOS PADRÓN ÁGIL: [PERSON_NAME] | INACTIVO | AFILIADO TITULAR Datos Personales…" at bounding box center [869, 43] width 1348 height 1232
click at [487, 623] on span "Aportes y Contribuciones del Afiliado: 20281185447" at bounding box center [381, 624] width 287 height 14
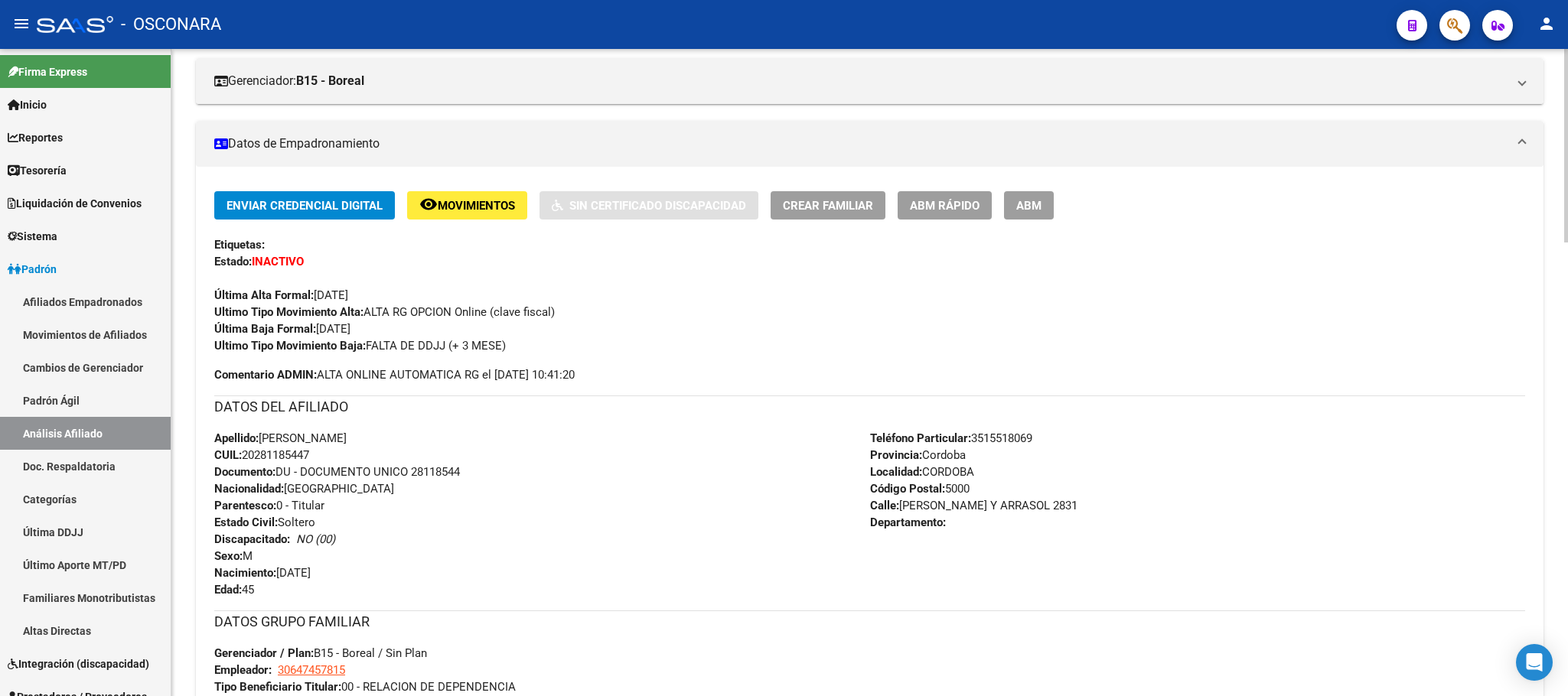
scroll to position [0, 0]
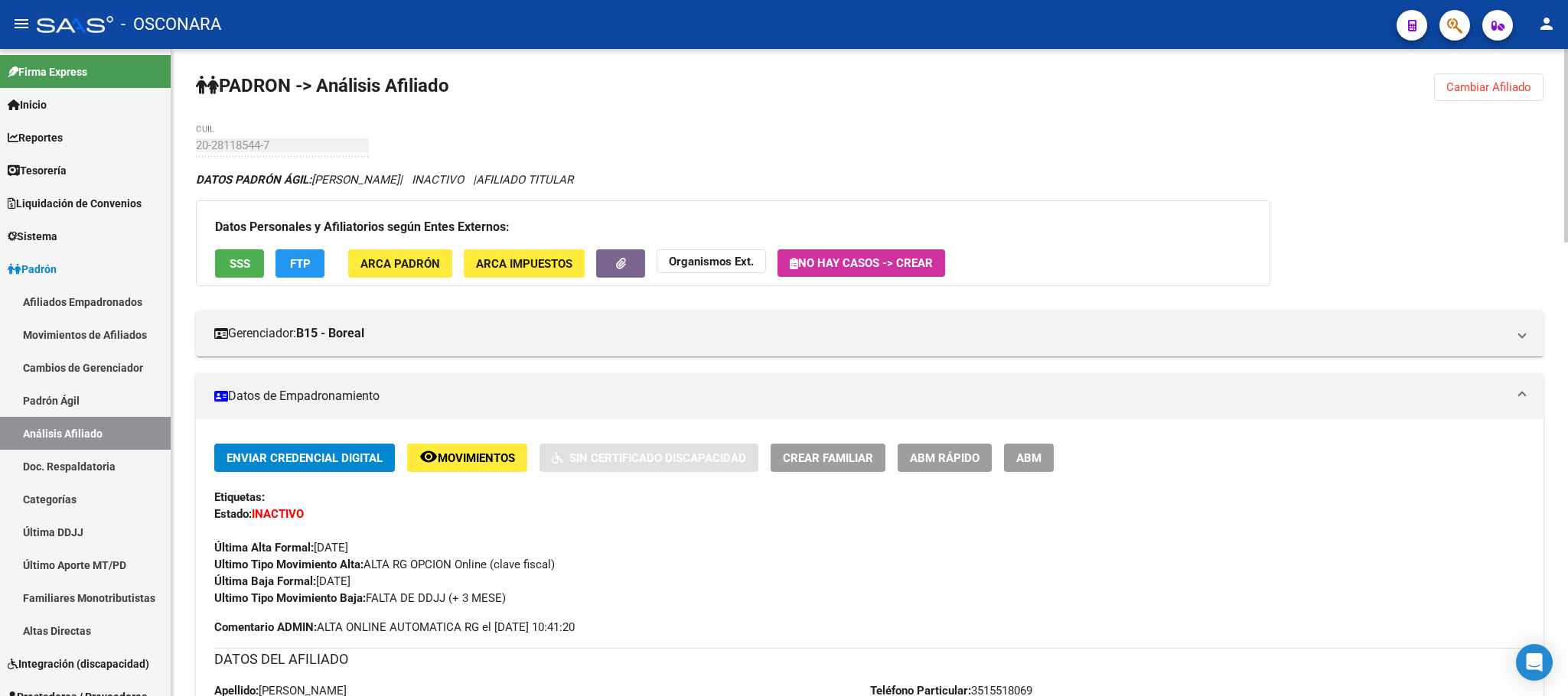
click at [916, 459] on span "ABM Rápido" at bounding box center [944, 458] width 70 height 14
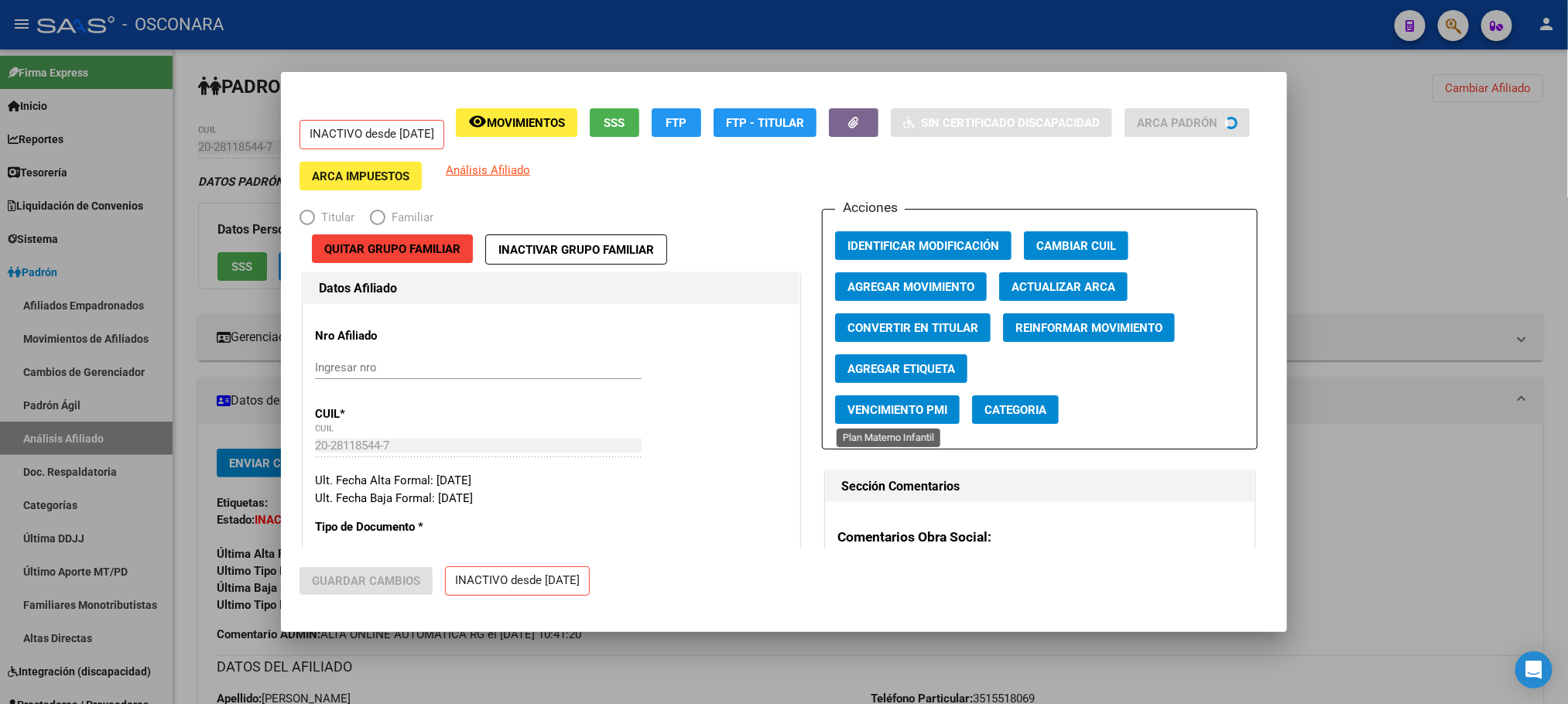
radio input "true"
type input "30-64745781-5"
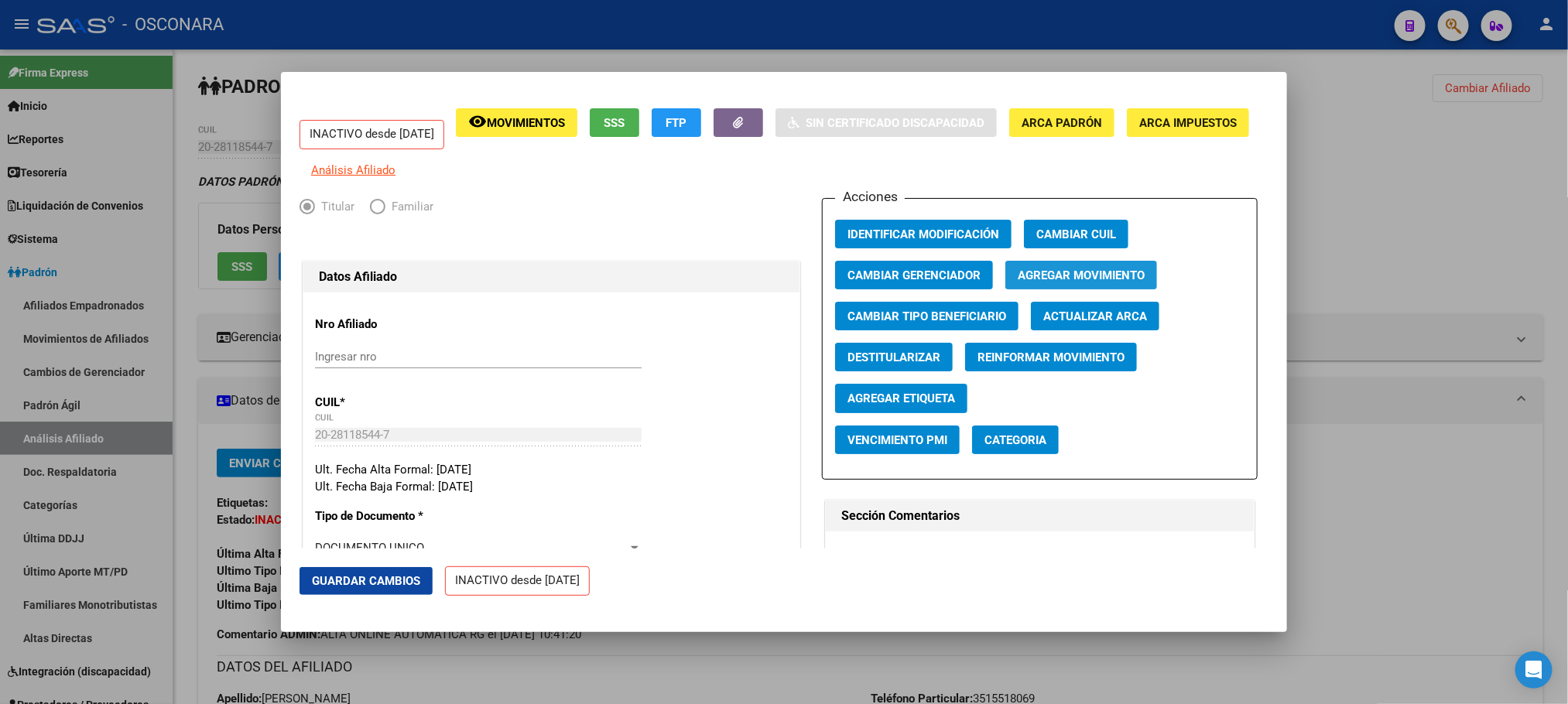
click at [1059, 282] on span "Agregar Movimiento" at bounding box center [1081, 276] width 127 height 14
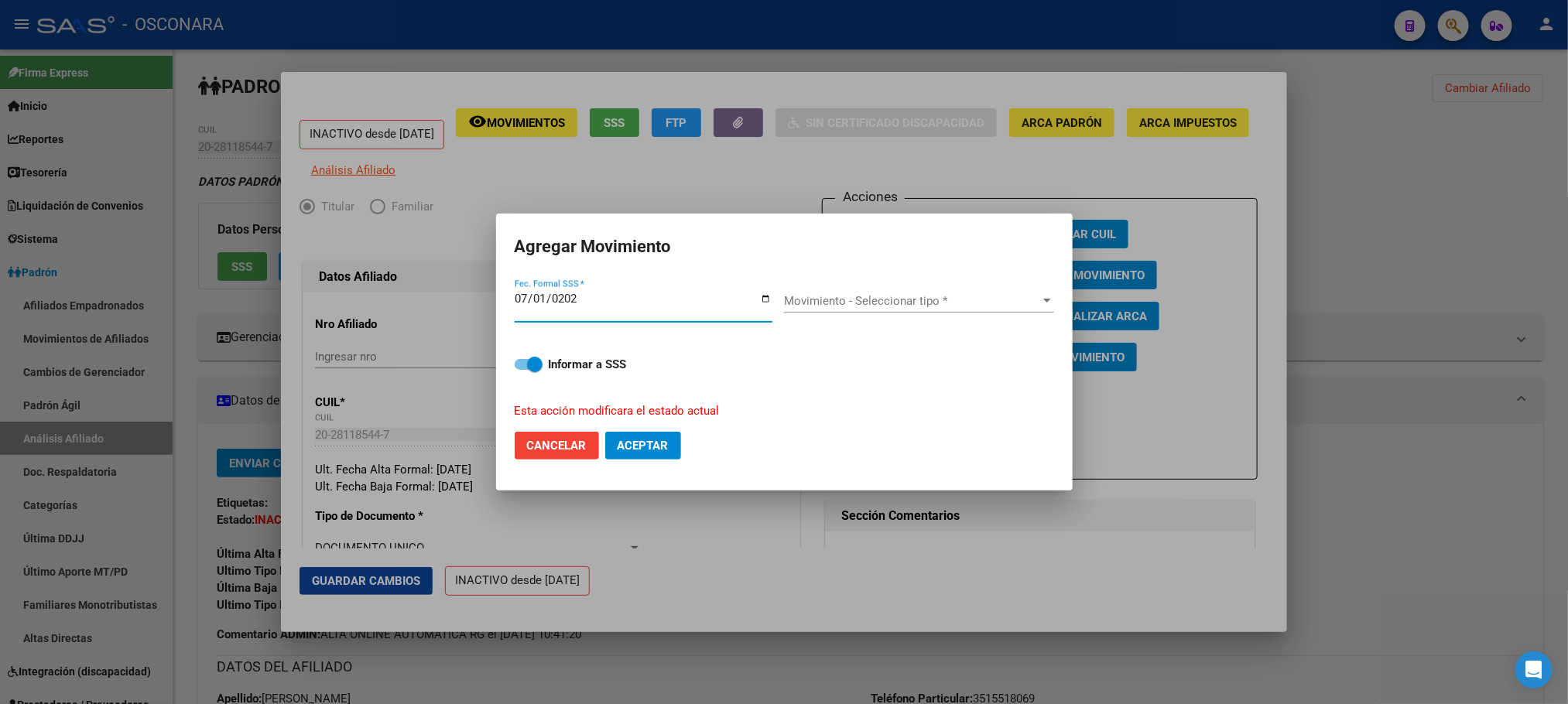
type input "[DATE]"
click at [992, 300] on span "Movimiento - Seleccionar tipo *" at bounding box center [912, 301] width 256 height 14
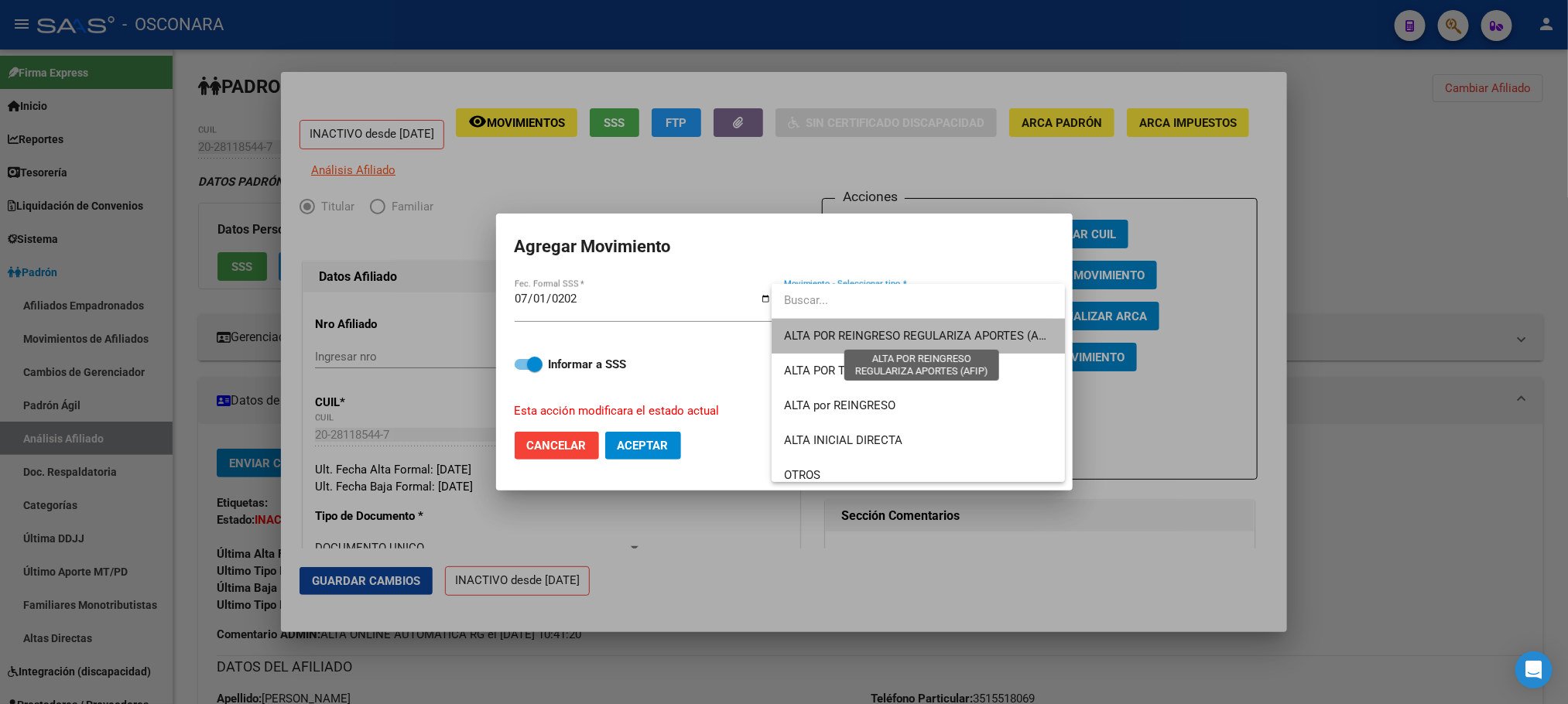
click at [934, 339] on span "ALTA POR REINGRESO REGULARIZA APORTES (AFIP)" at bounding box center [920, 336] width 274 height 14
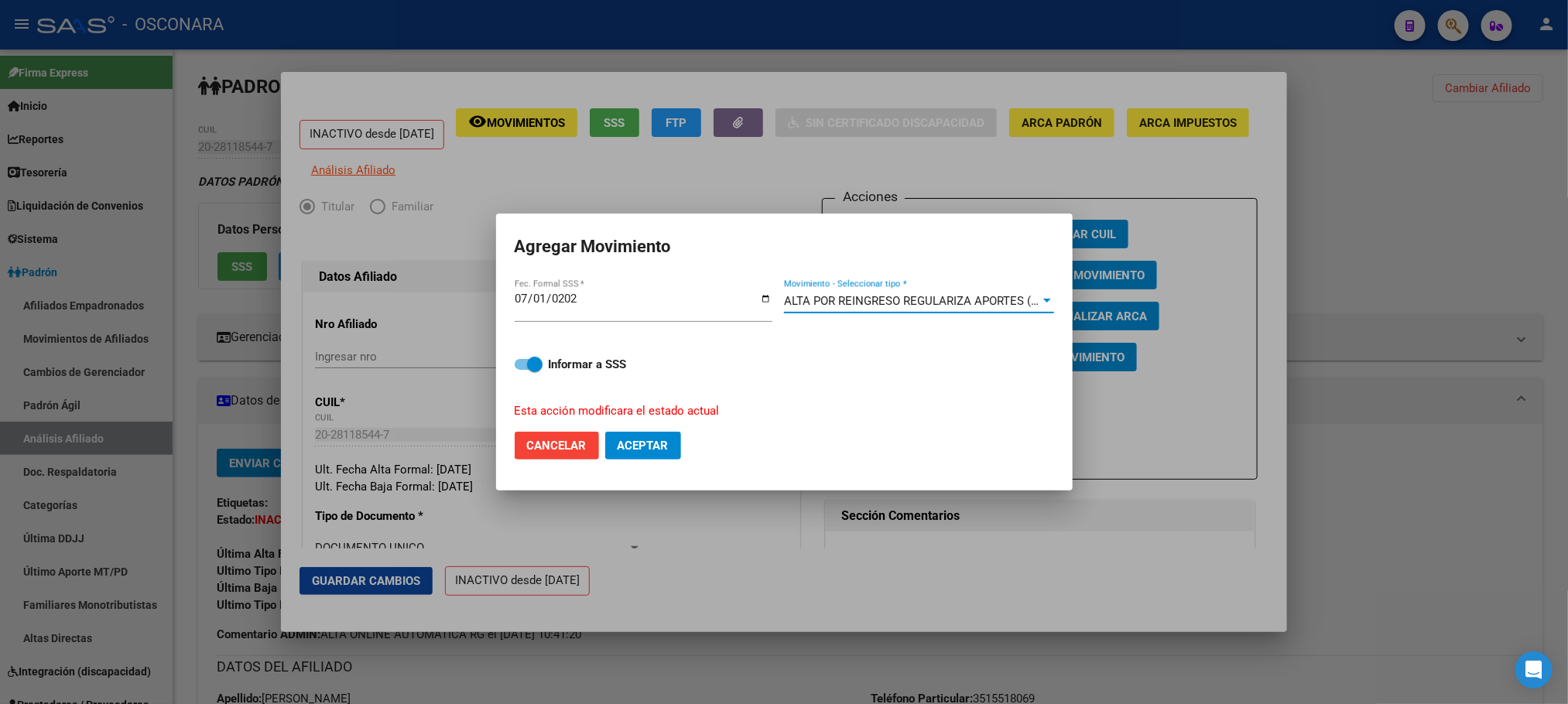
click at [519, 376] on div "Informar a SSS Esta acción modificara el estado actual" at bounding box center [784, 378] width 539 height 83
click at [520, 362] on span at bounding box center [528, 364] width 28 height 11
click at [522, 370] on input "Informar a SSS" at bounding box center [522, 370] width 1 height 1
checkbox input "false"
click at [643, 439] on span "Aceptar" at bounding box center [643, 445] width 51 height 14
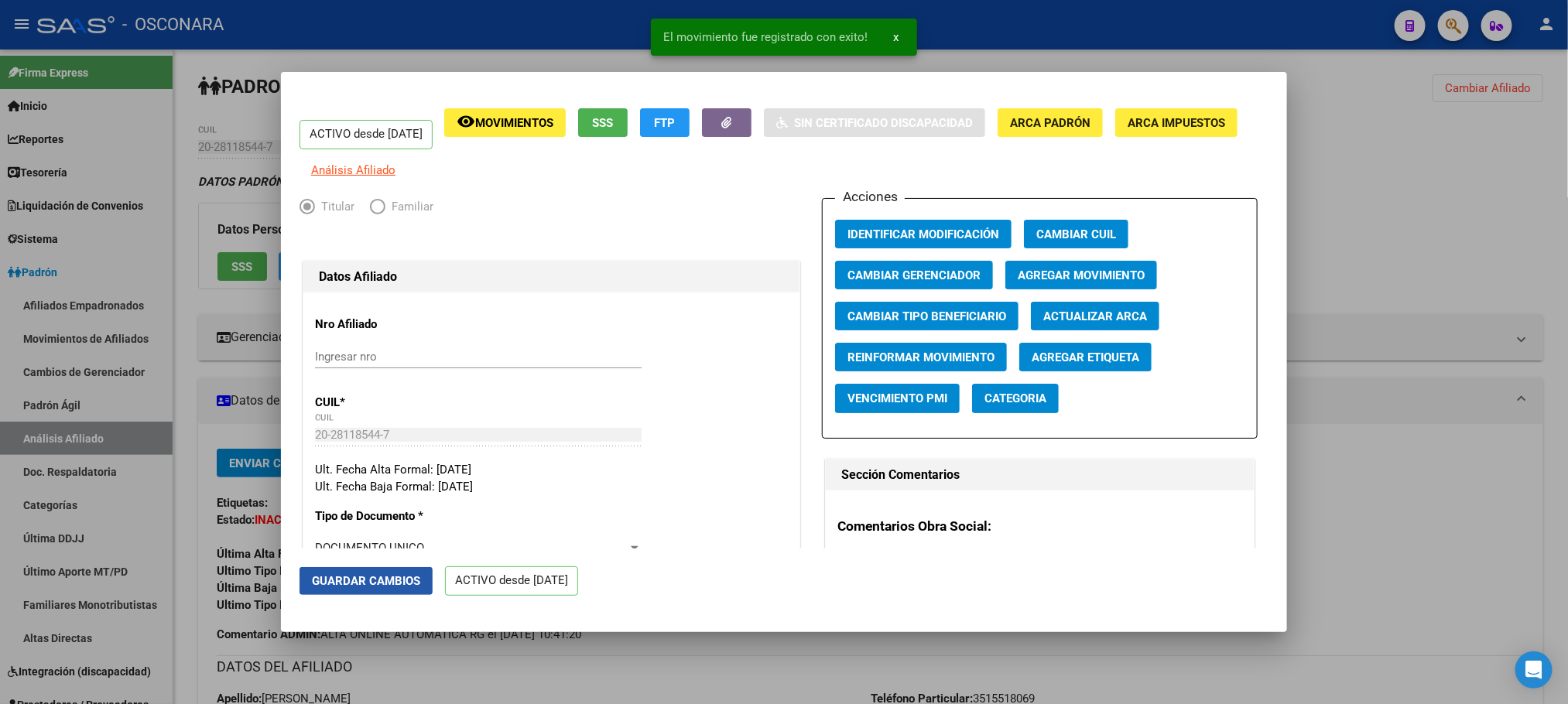
click at [374, 579] on span "Guardar Cambios" at bounding box center [366, 581] width 108 height 14
click at [570, 667] on div at bounding box center [784, 352] width 1568 height 704
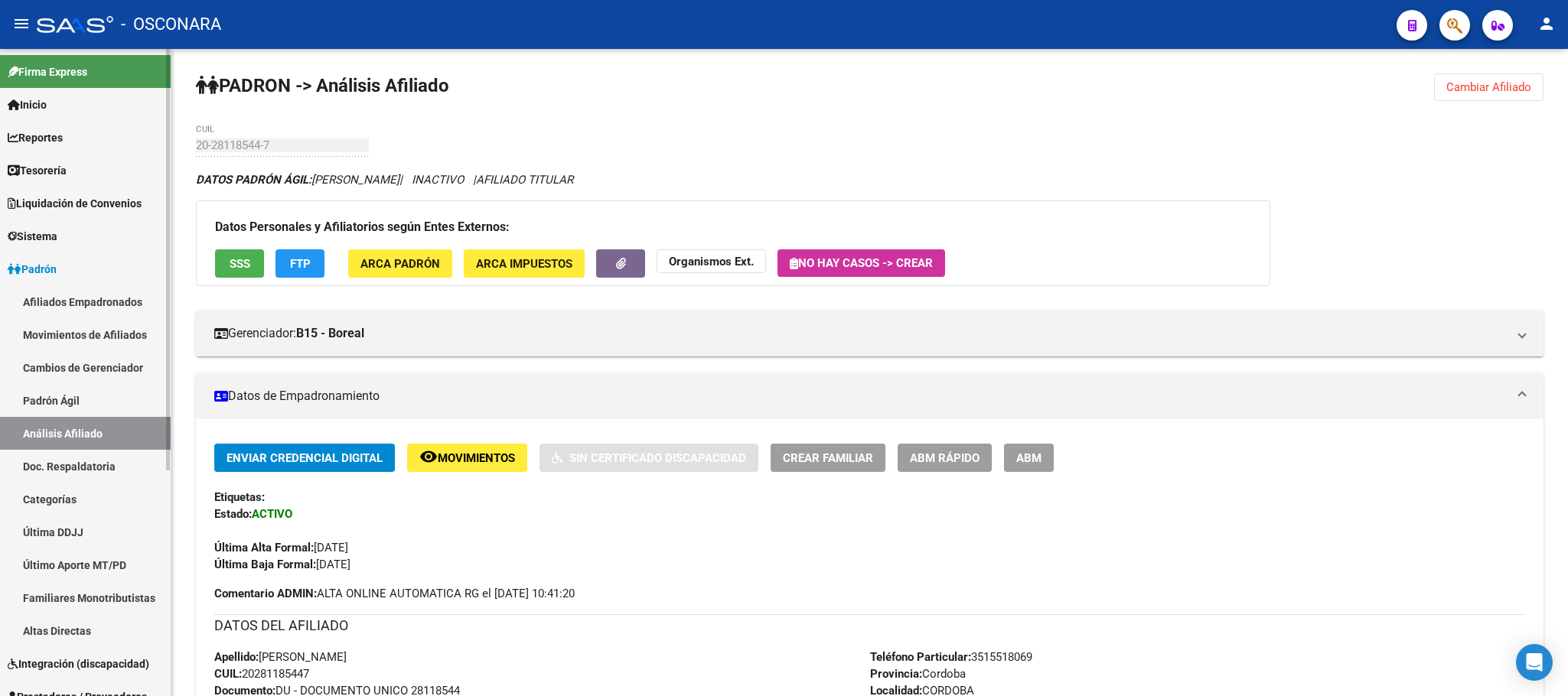
click at [110, 408] on link "Padrón Ágil" at bounding box center [85, 400] width 171 height 33
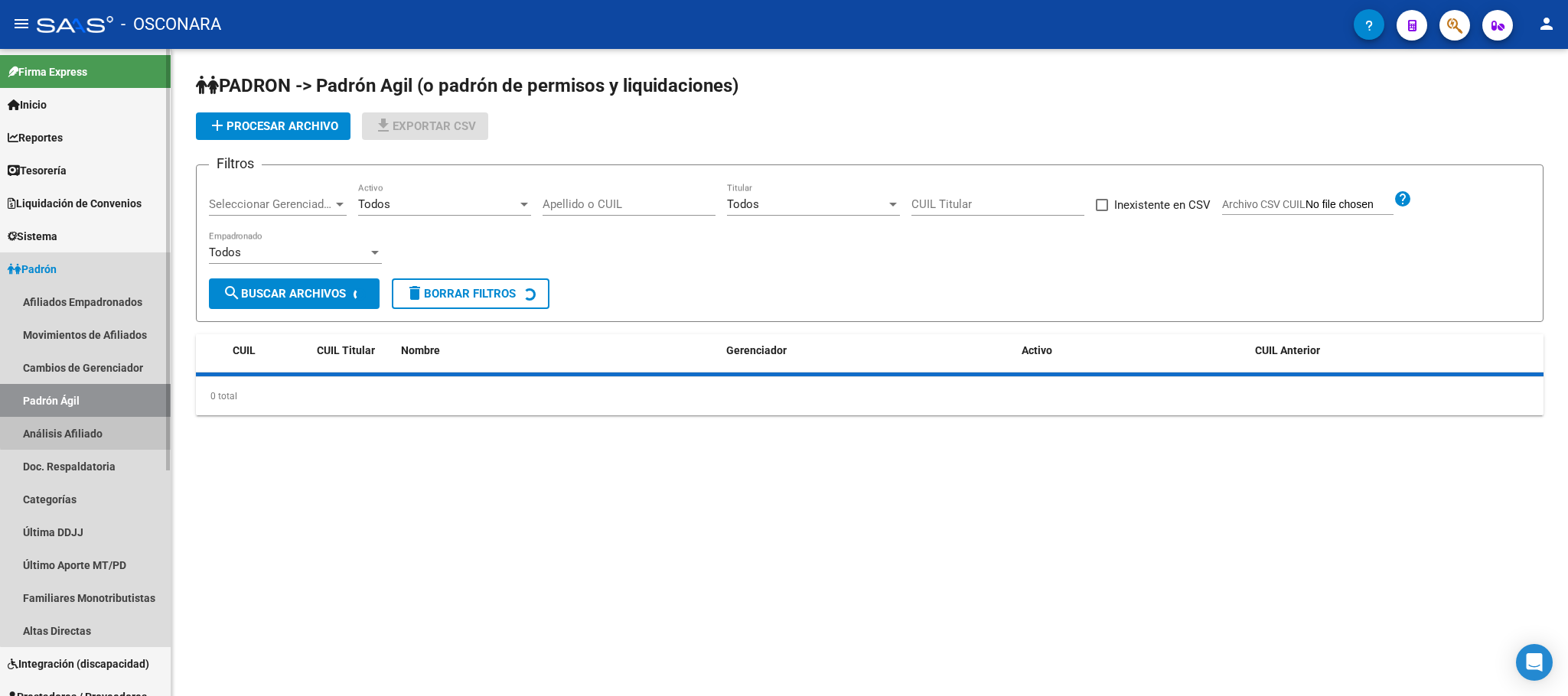
click at [110, 429] on link "Análisis Afiliado" at bounding box center [85, 433] width 171 height 33
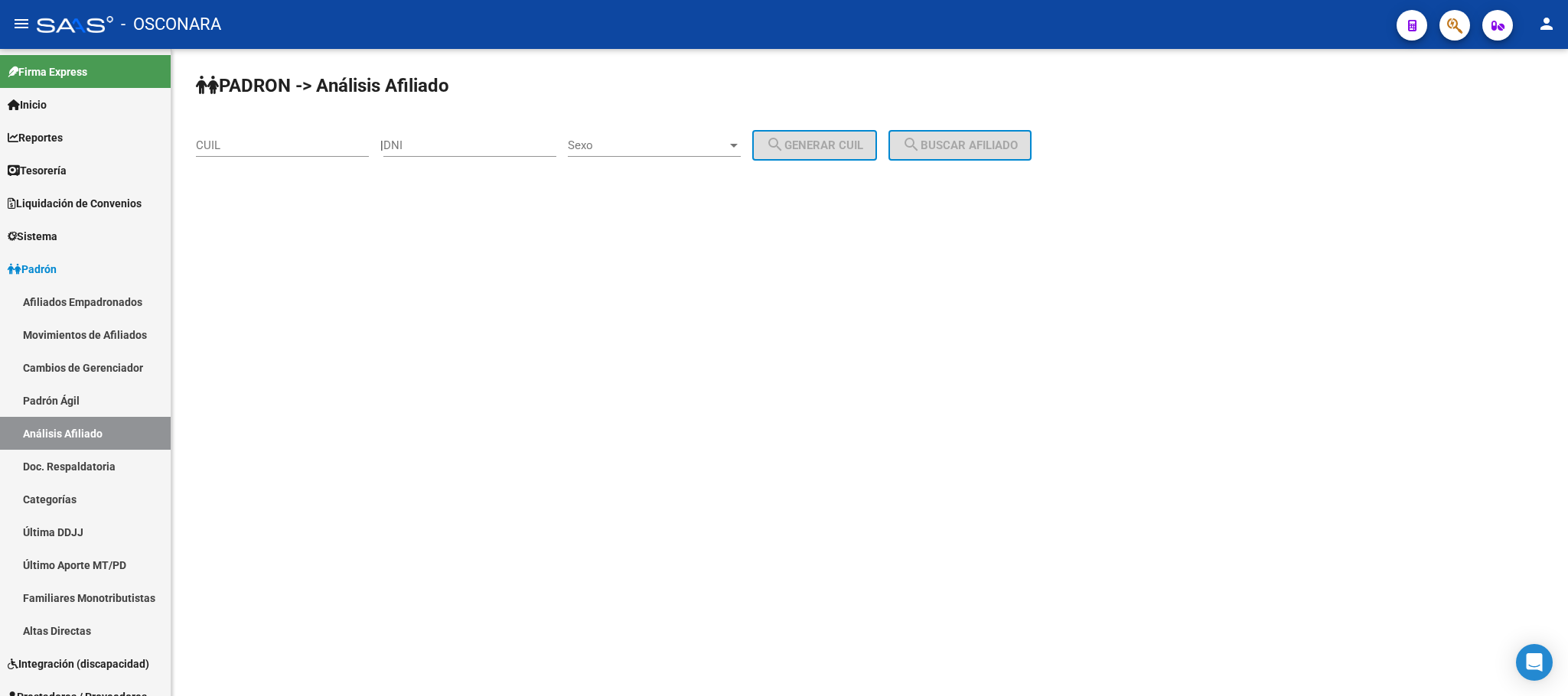
click at [301, 141] on input "CUIL" at bounding box center [282, 145] width 173 height 14
paste input "20-37002695-6"
type input "20-37002695-6"
click at [961, 124] on div "PADRON -> Análisis Afiliado 20-37002695-6 CUIL | DNI Sexo Sexo search Generar C…" at bounding box center [869, 129] width 1396 height 160
click at [961, 135] on button "search Buscar afiliado" at bounding box center [960, 145] width 143 height 31
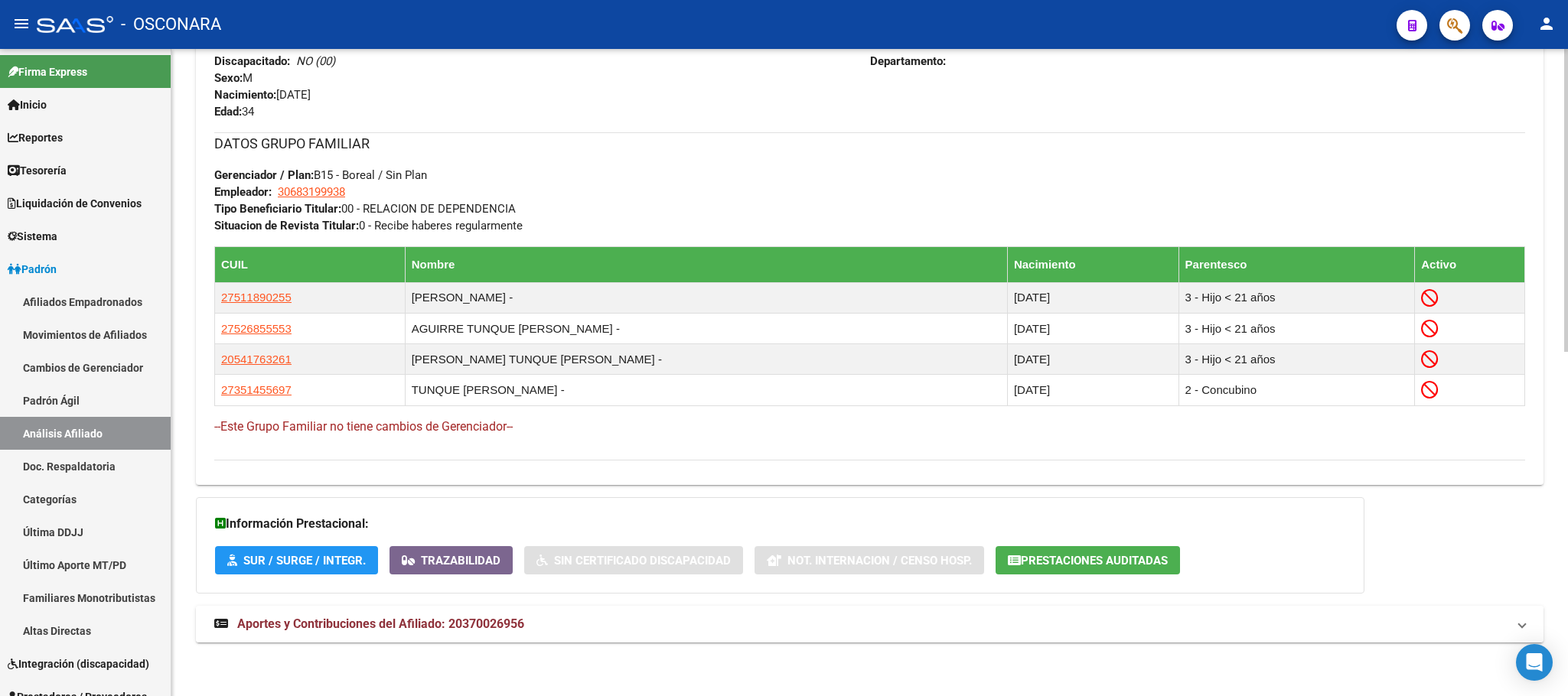
scroll to position [735, 0]
click at [372, 628] on span "Aportes y Contribuciones del Afiliado: 20370026956" at bounding box center [381, 624] width 287 height 14
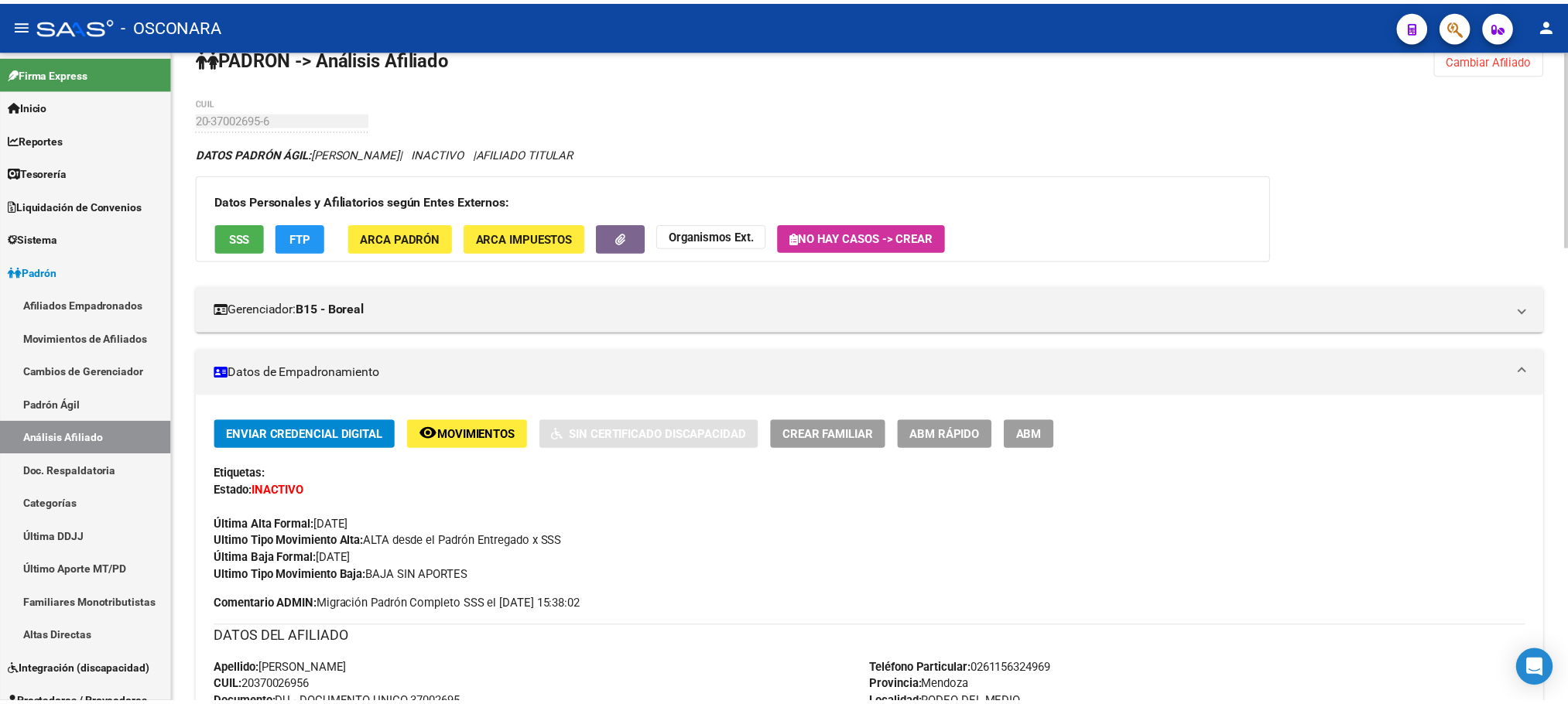
scroll to position [0, 0]
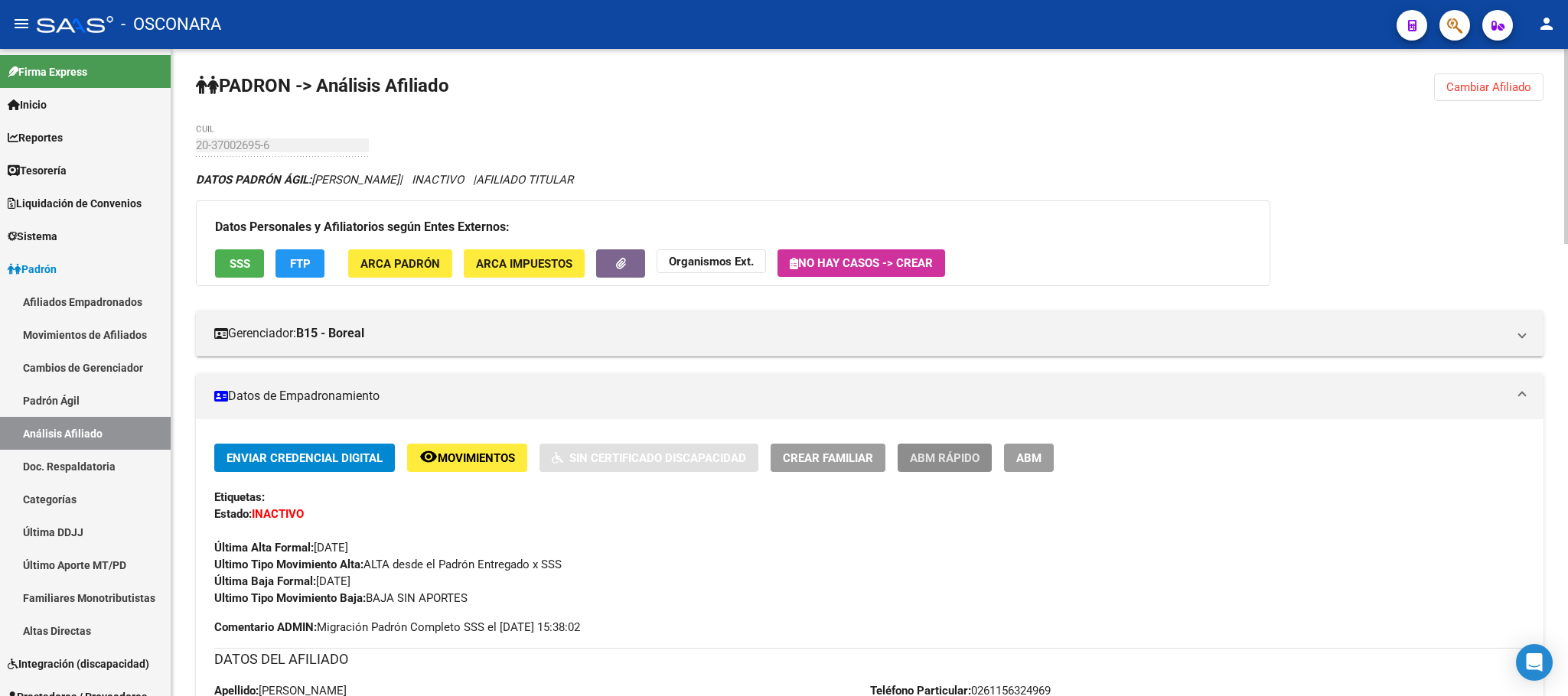
click at [948, 457] on span "ABM Rápido" at bounding box center [944, 458] width 70 height 14
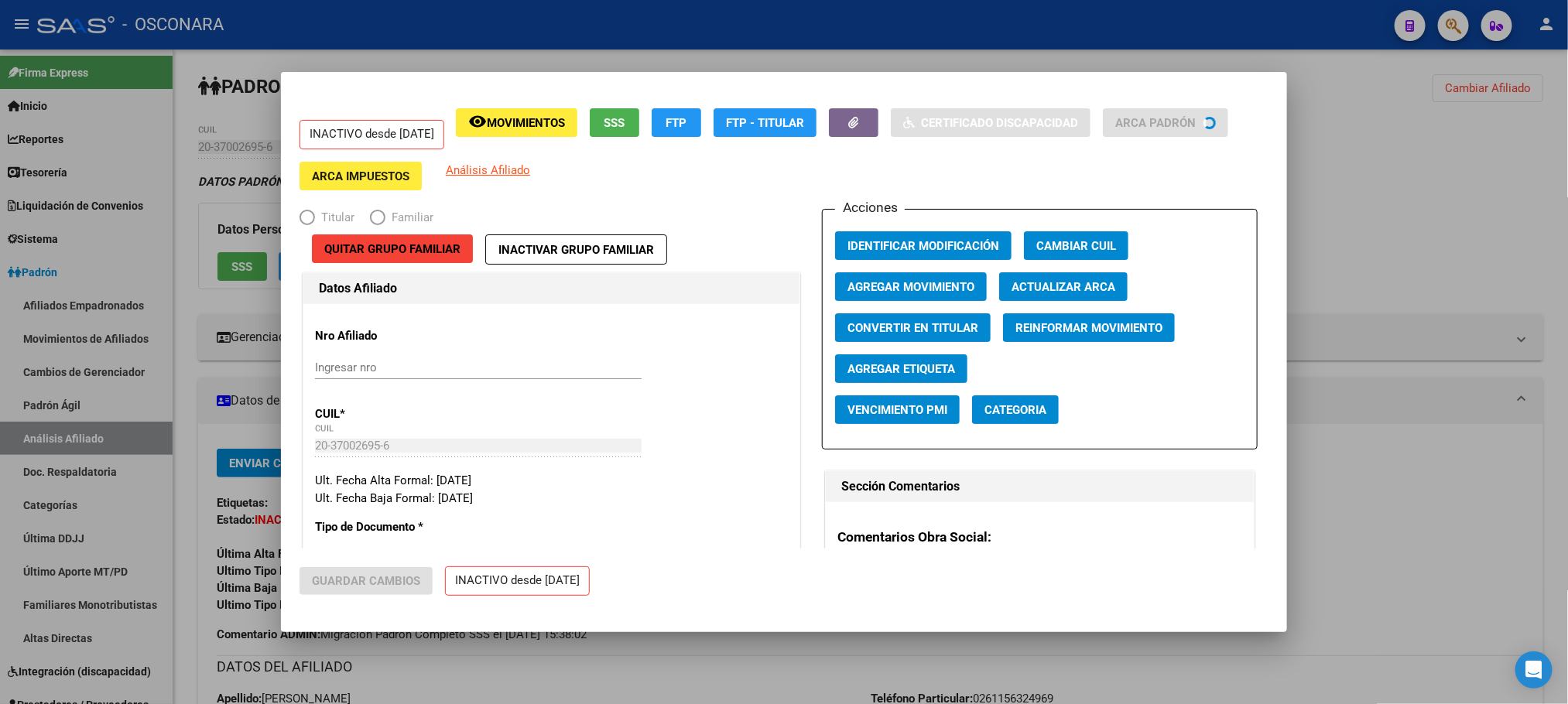
radio input "true"
type input "30-68319993-8"
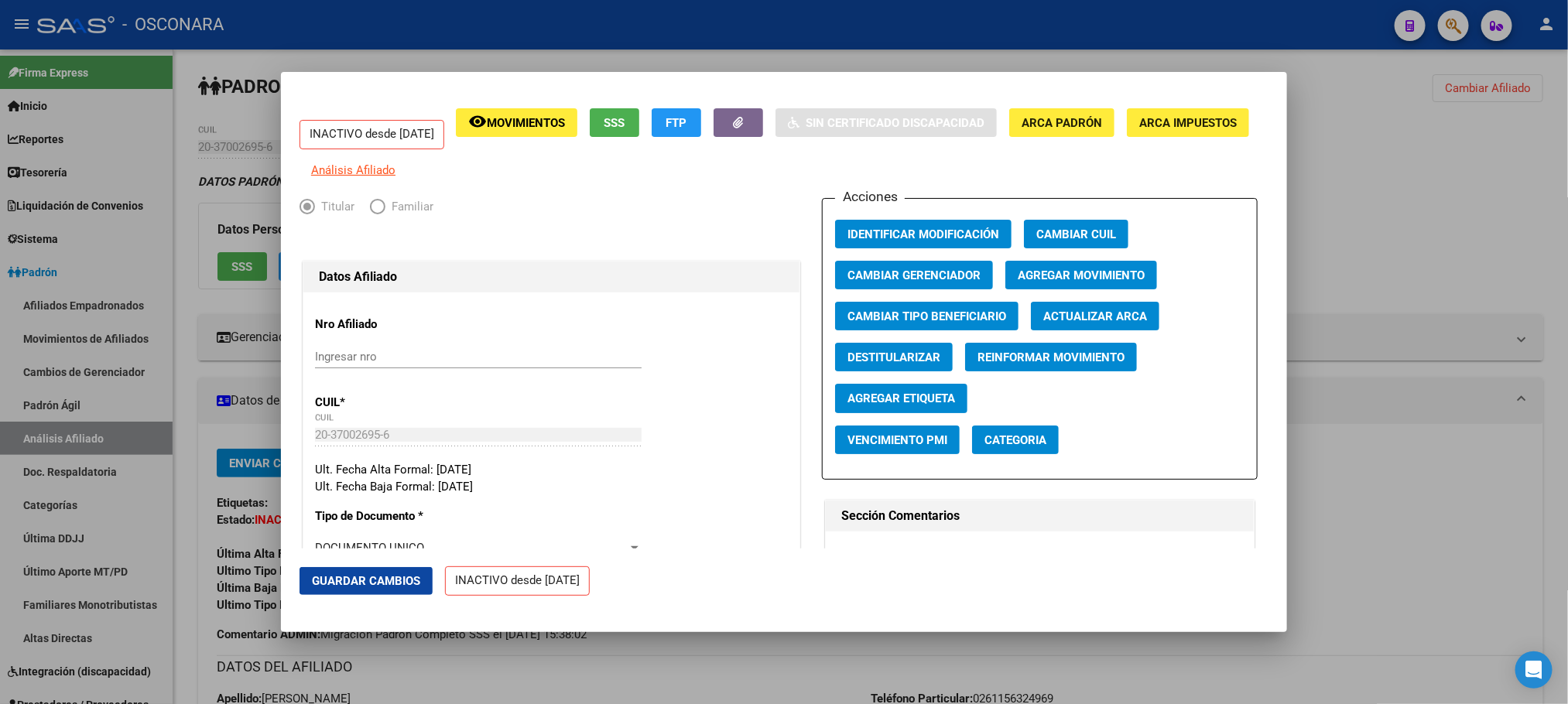
click at [1059, 282] on span "Agregar Movimiento" at bounding box center [1081, 276] width 127 height 14
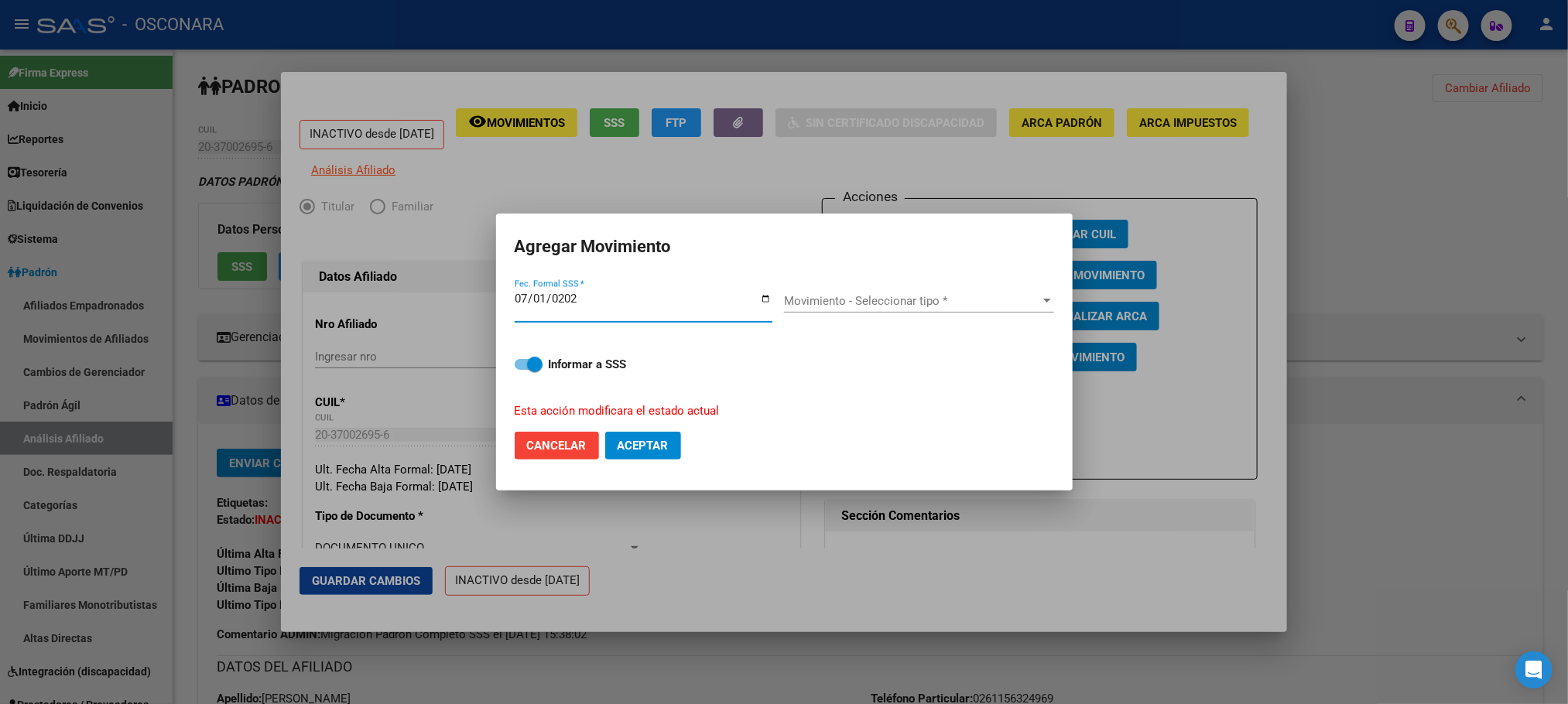
type input "[DATE]"
click at [986, 289] on div "Movimiento - Seleccionar tipo * Movimiento - Seleccionar tipo *" at bounding box center [918, 306] width 270 height 60
click at [979, 297] on span "Movimiento - Seleccionar tipo *" at bounding box center [912, 301] width 256 height 14
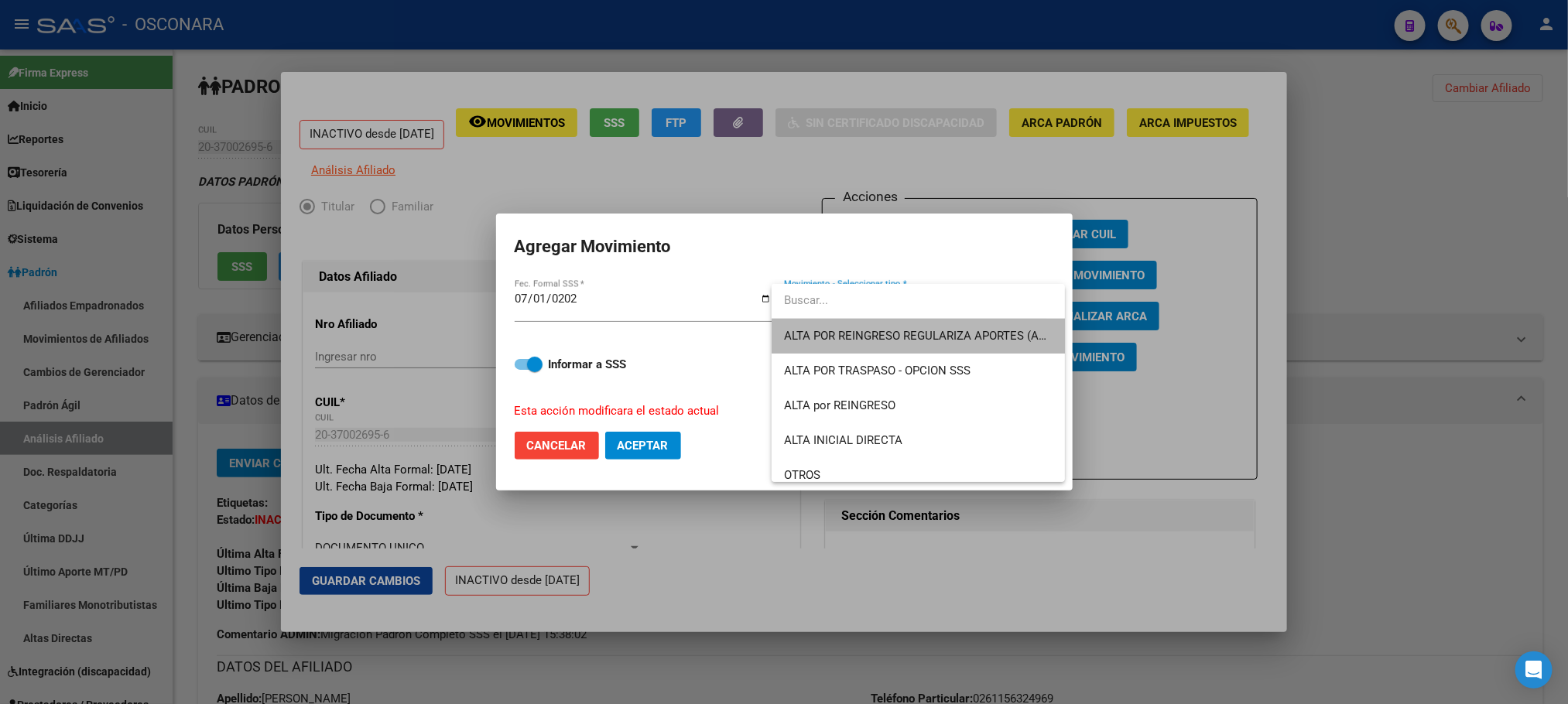
click at [962, 344] on span "ALTA POR REINGRESO REGULARIZA APORTES (AFIP)" at bounding box center [918, 336] width 269 height 35
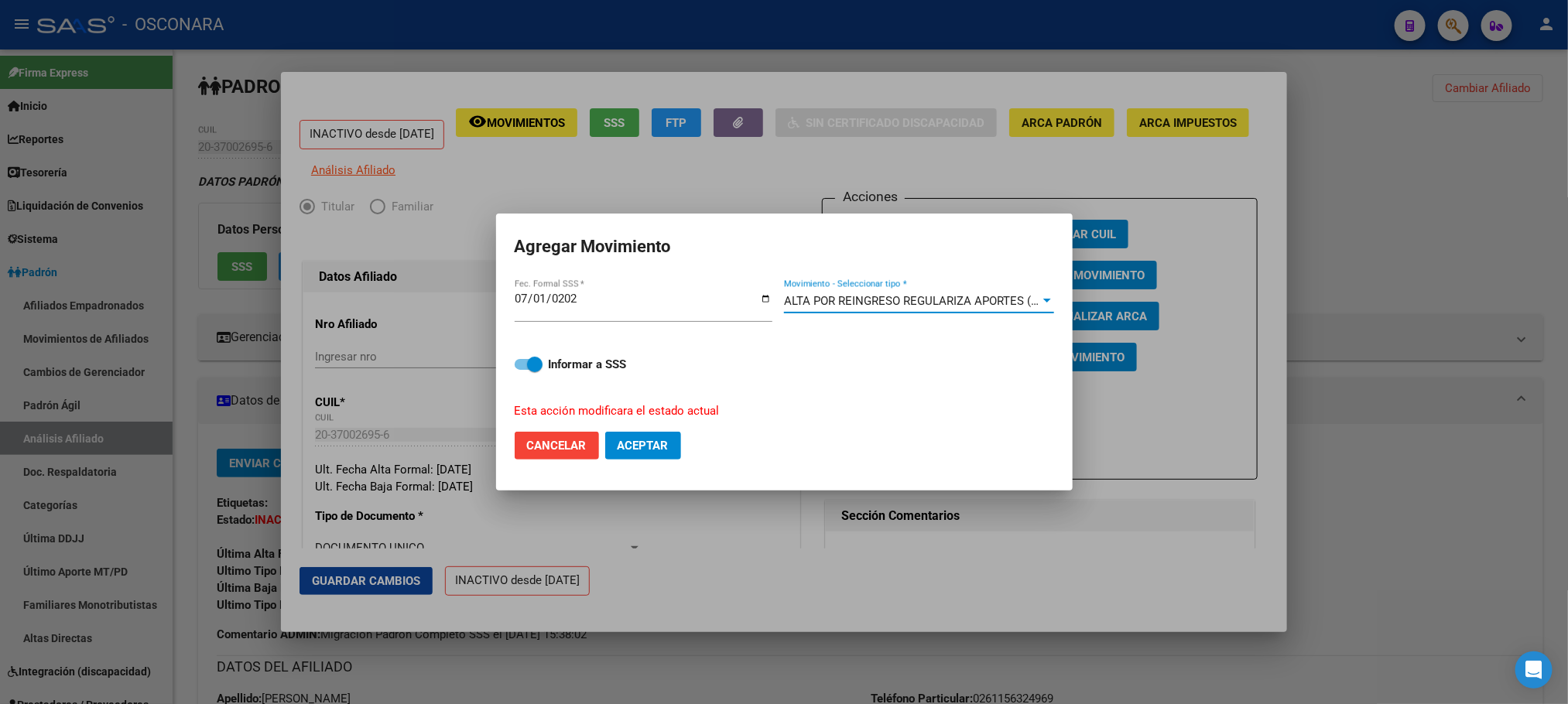
click at [519, 369] on span at bounding box center [528, 364] width 28 height 11
click at [522, 370] on input "Informar a SSS" at bounding box center [522, 370] width 1 height 1
checkbox input "false"
click at [656, 441] on span "Aceptar" at bounding box center [643, 445] width 51 height 14
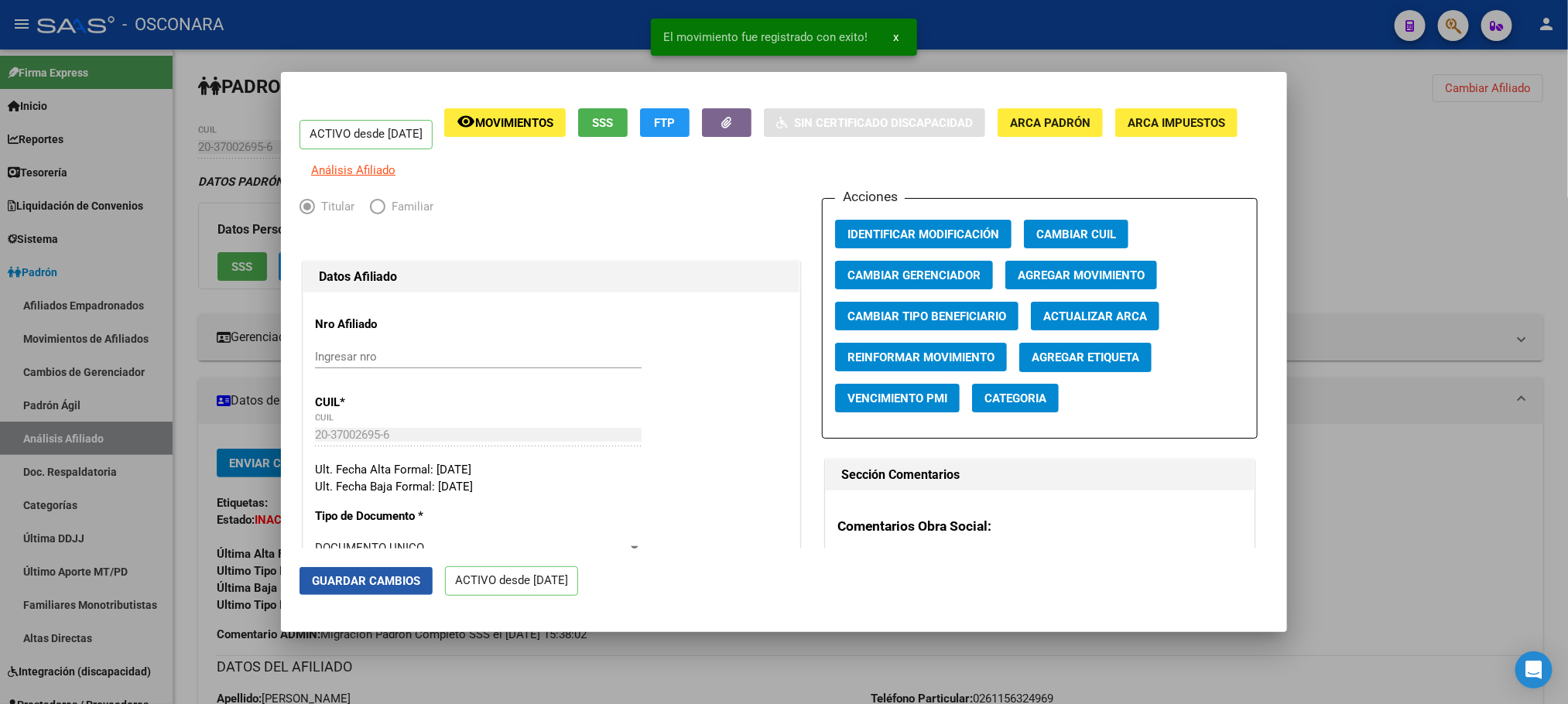
click at [409, 590] on button "Guardar Cambios" at bounding box center [365, 581] width 133 height 28
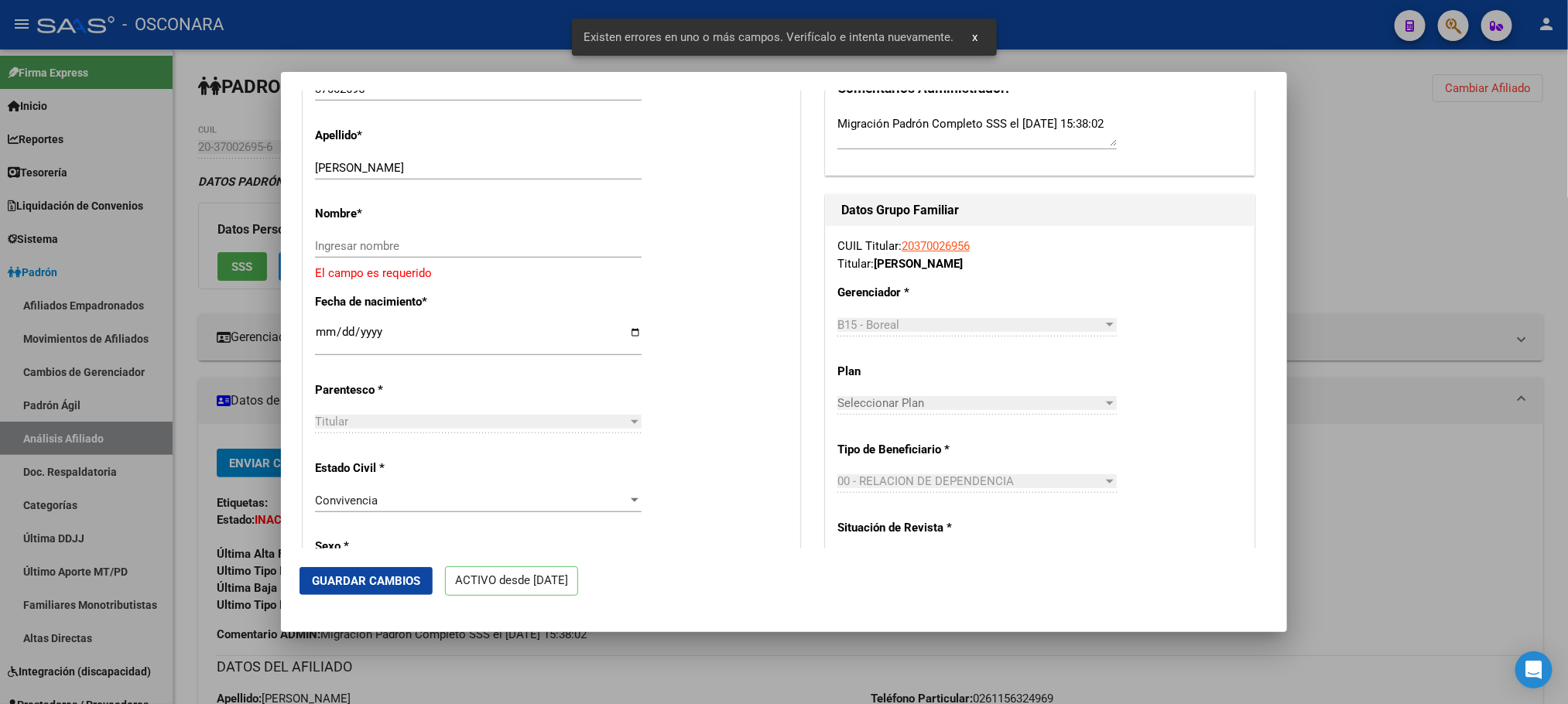
scroll to position [580, 0]
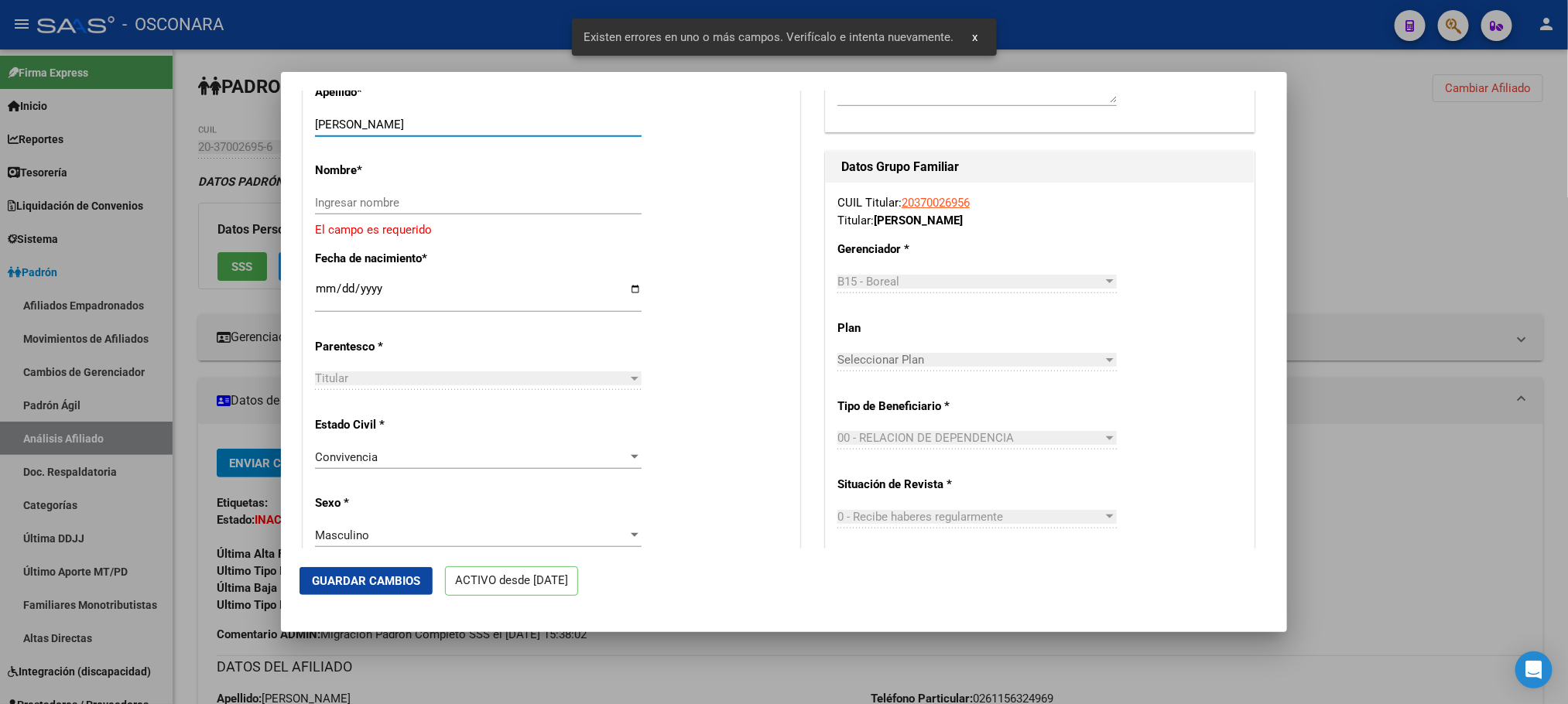
drag, startPoint x: 363, startPoint y: 137, endPoint x: 478, endPoint y: 142, distance: 115.1
click at [478, 131] on input "[PERSON_NAME]" at bounding box center [478, 125] width 326 height 14
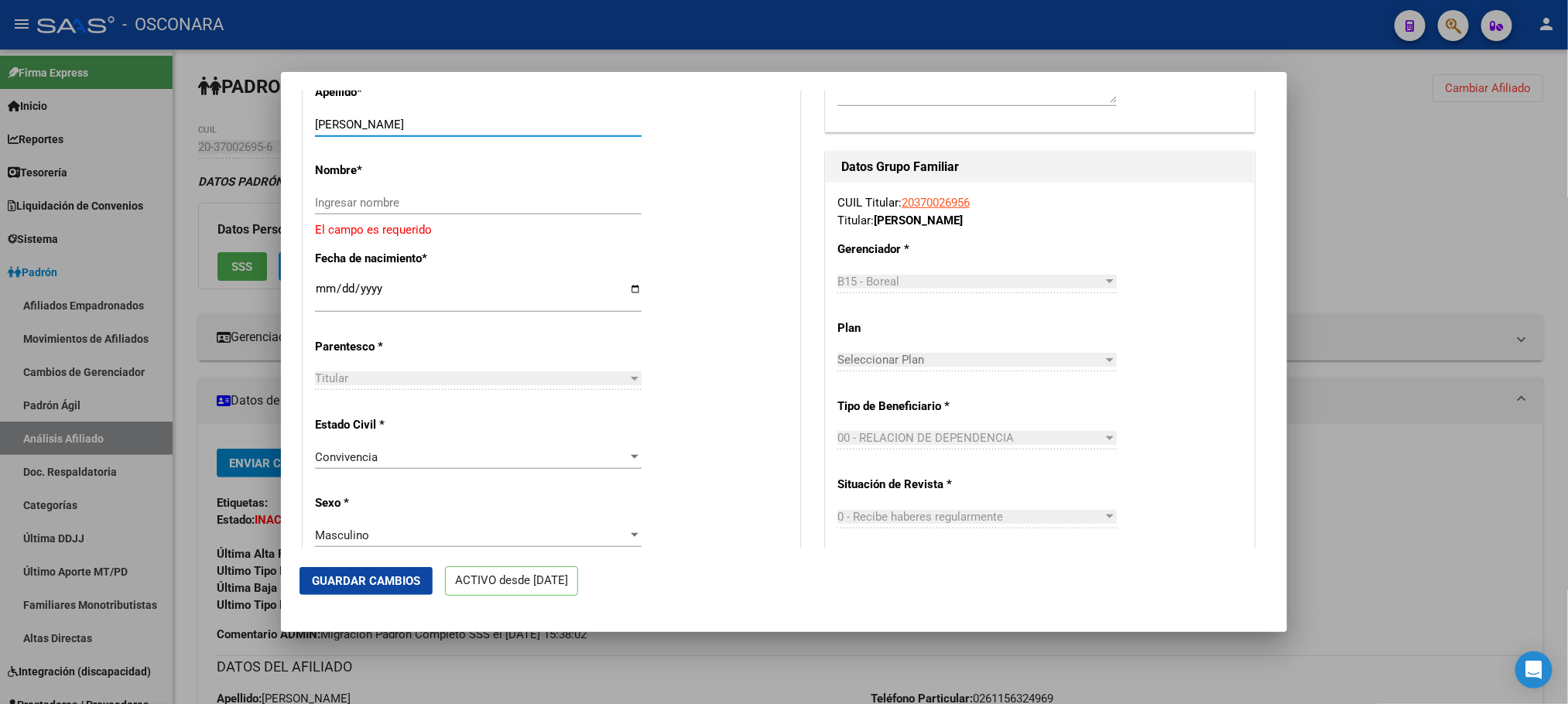
type input "[PERSON_NAME]"
paste input "[PERSON_NAME]"
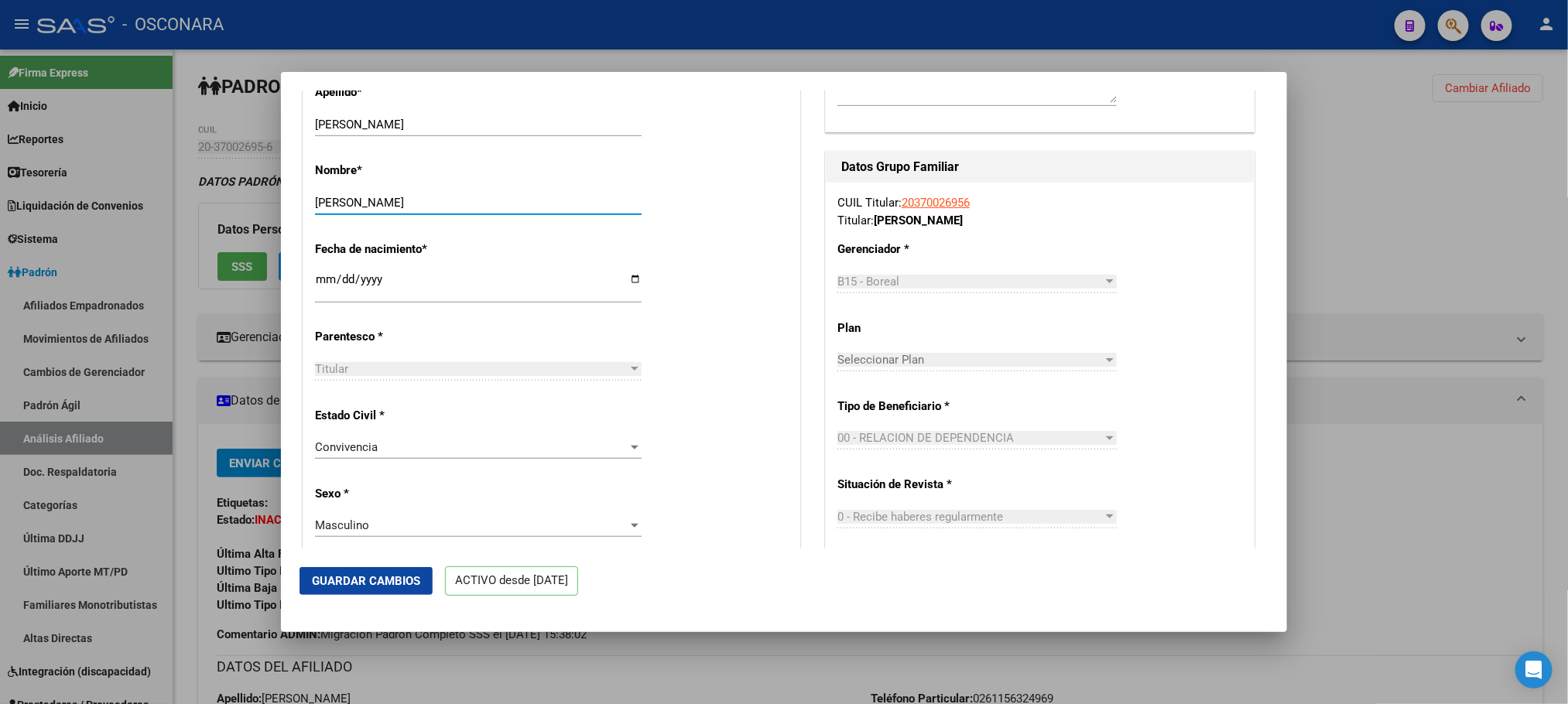
type input "[PERSON_NAME]"
click at [377, 576] on span "Guardar Cambios" at bounding box center [366, 581] width 108 height 14
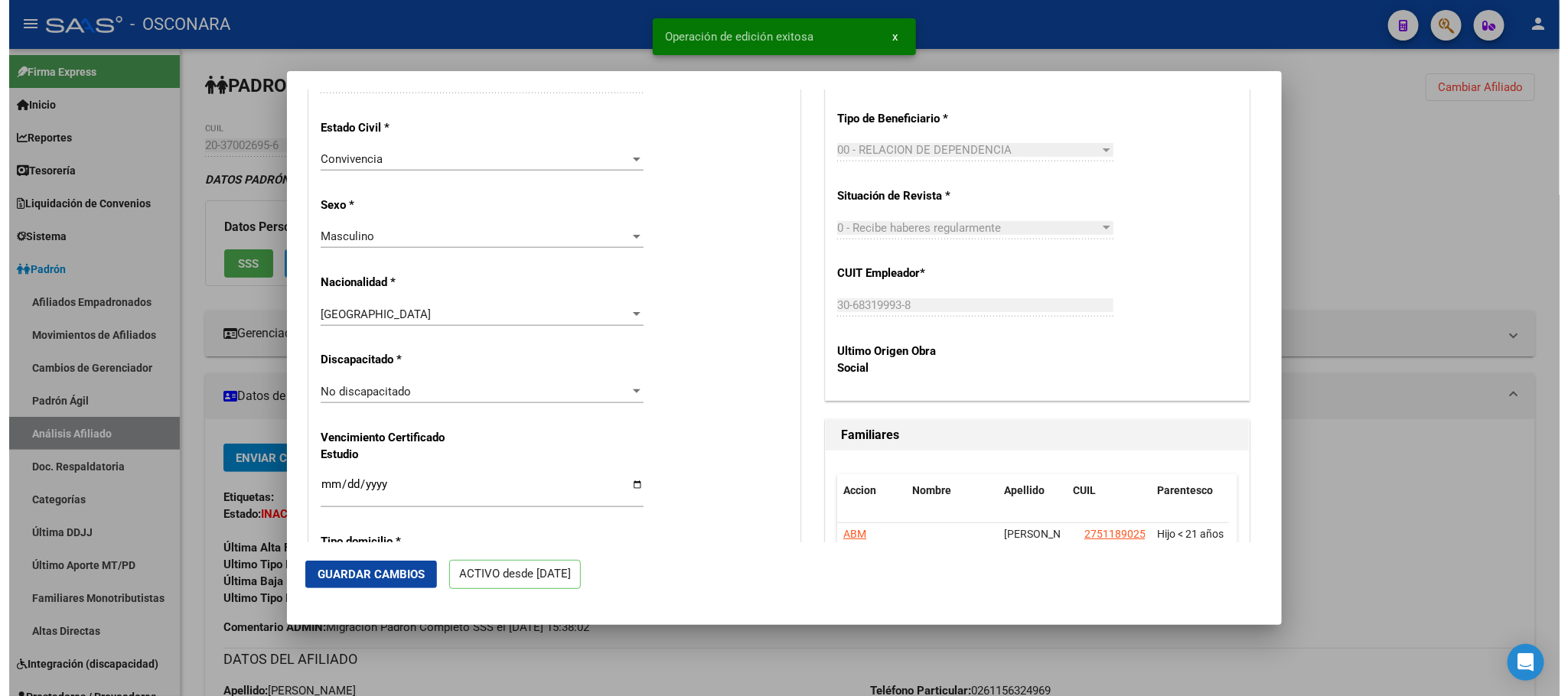
scroll to position [1033, 0]
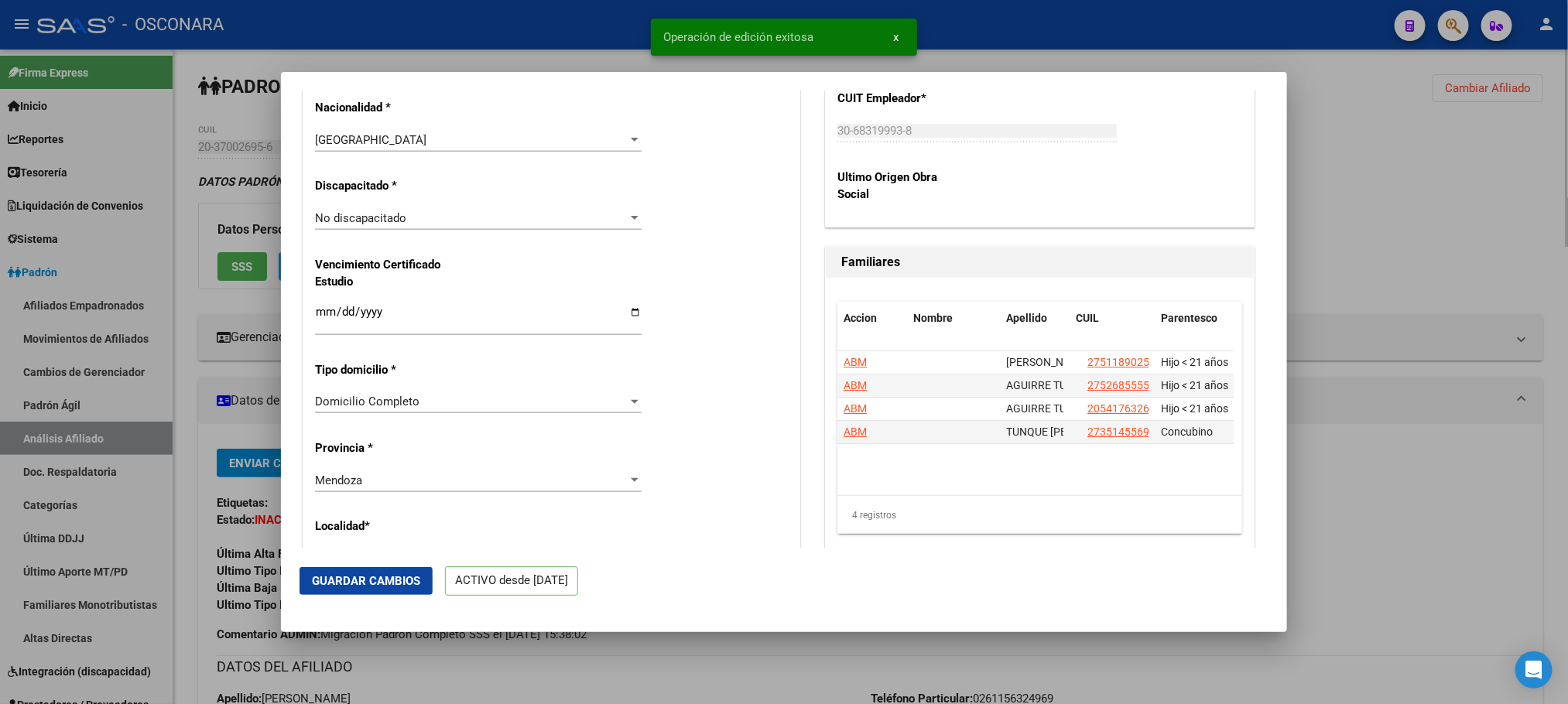
drag, startPoint x: 691, startPoint y: 669, endPoint x: 685, endPoint y: 648, distance: 21.8
click at [690, 669] on div at bounding box center [784, 352] width 1568 height 704
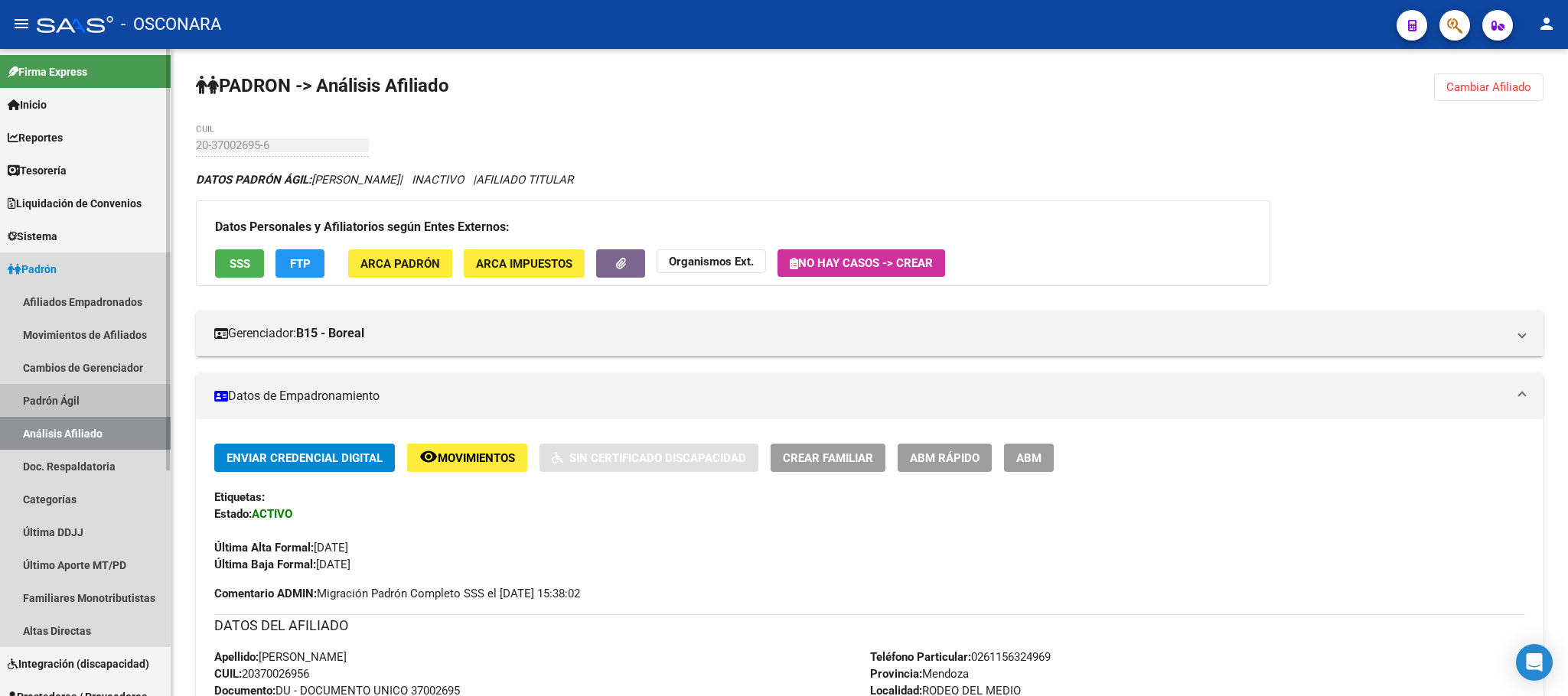
drag, startPoint x: 81, startPoint y: 403, endPoint x: 87, endPoint y: 448, distance: 45.4
click at [81, 402] on link "Padrón Ágil" at bounding box center [85, 400] width 171 height 33
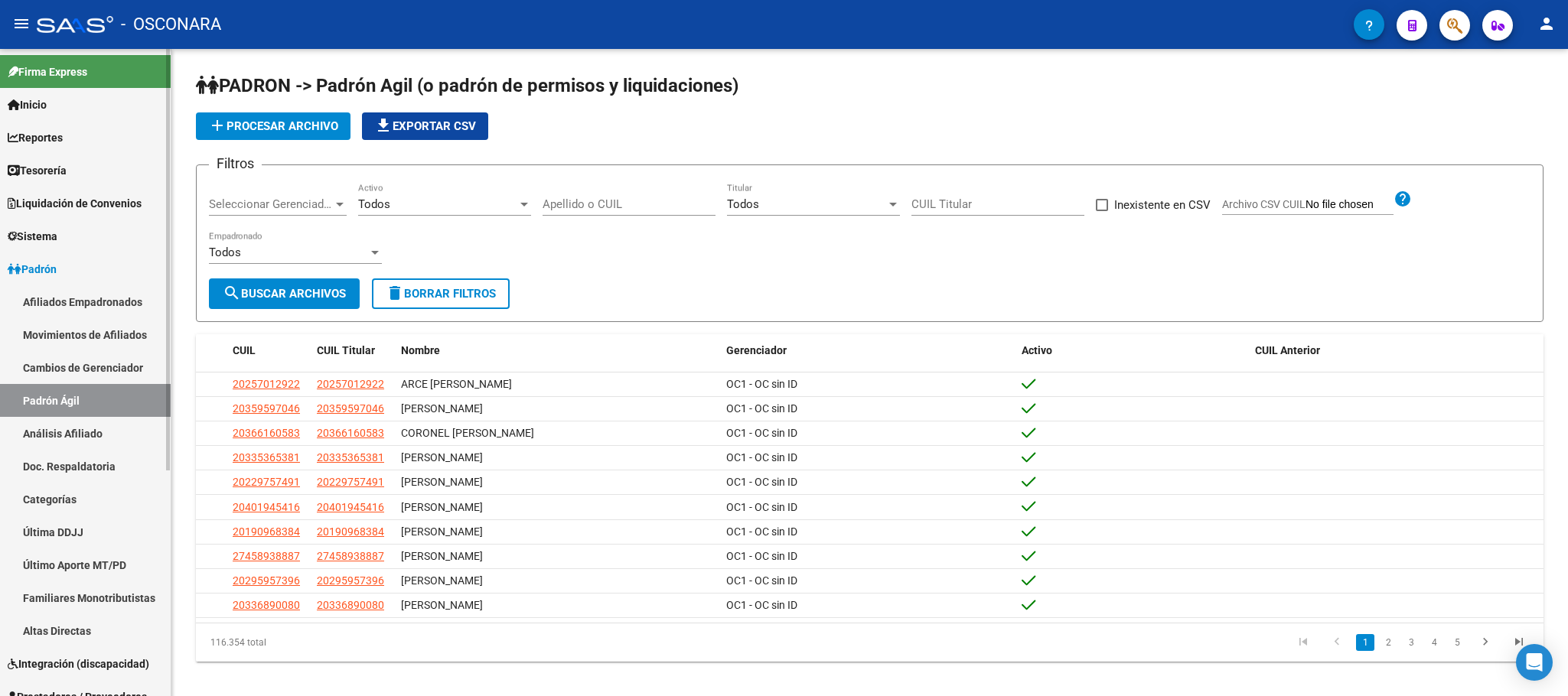
click at [98, 439] on link "Análisis Afiliado" at bounding box center [85, 433] width 171 height 33
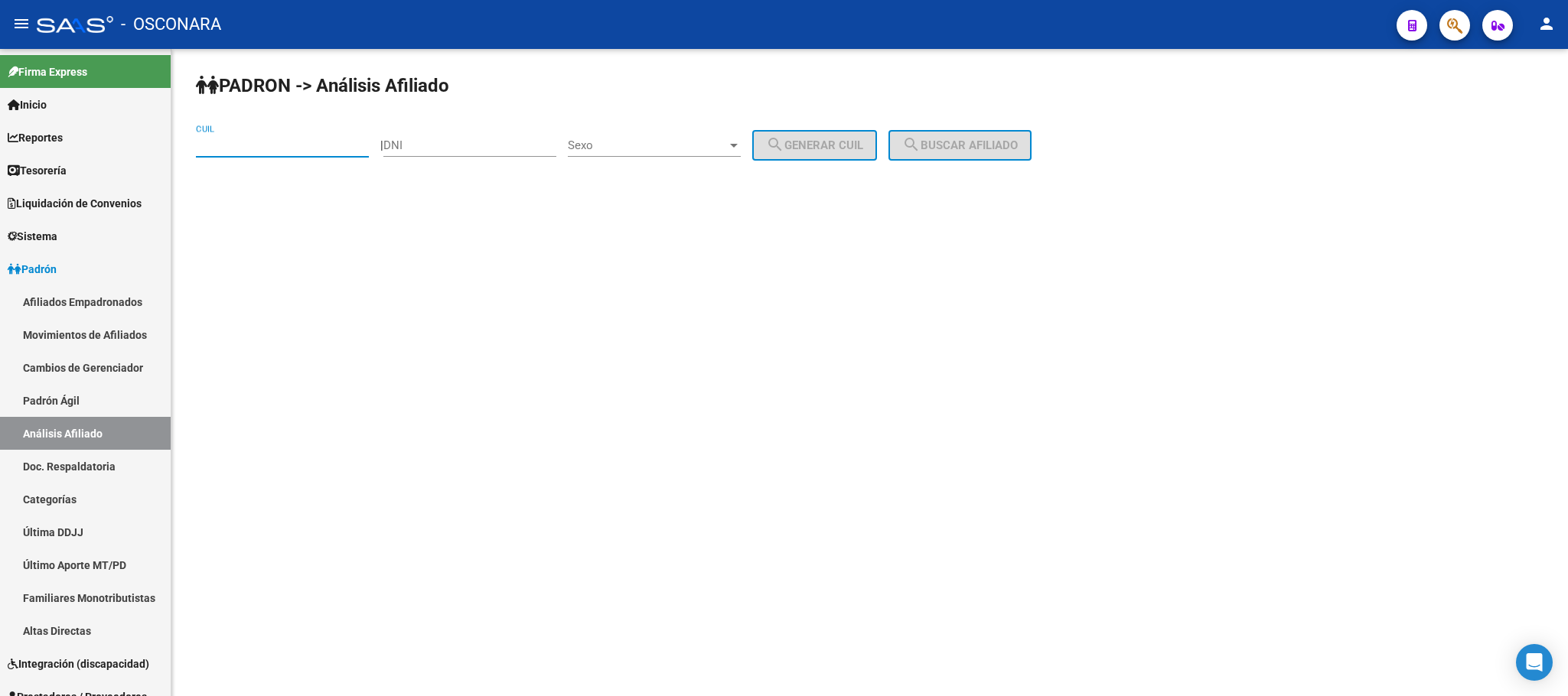
click at [264, 145] on input "CUIL" at bounding box center [282, 145] width 173 height 14
paste input "20-37785659-8"
type input "20-37785659-8"
click at [921, 138] on mat-icon "search" at bounding box center [911, 144] width 18 height 18
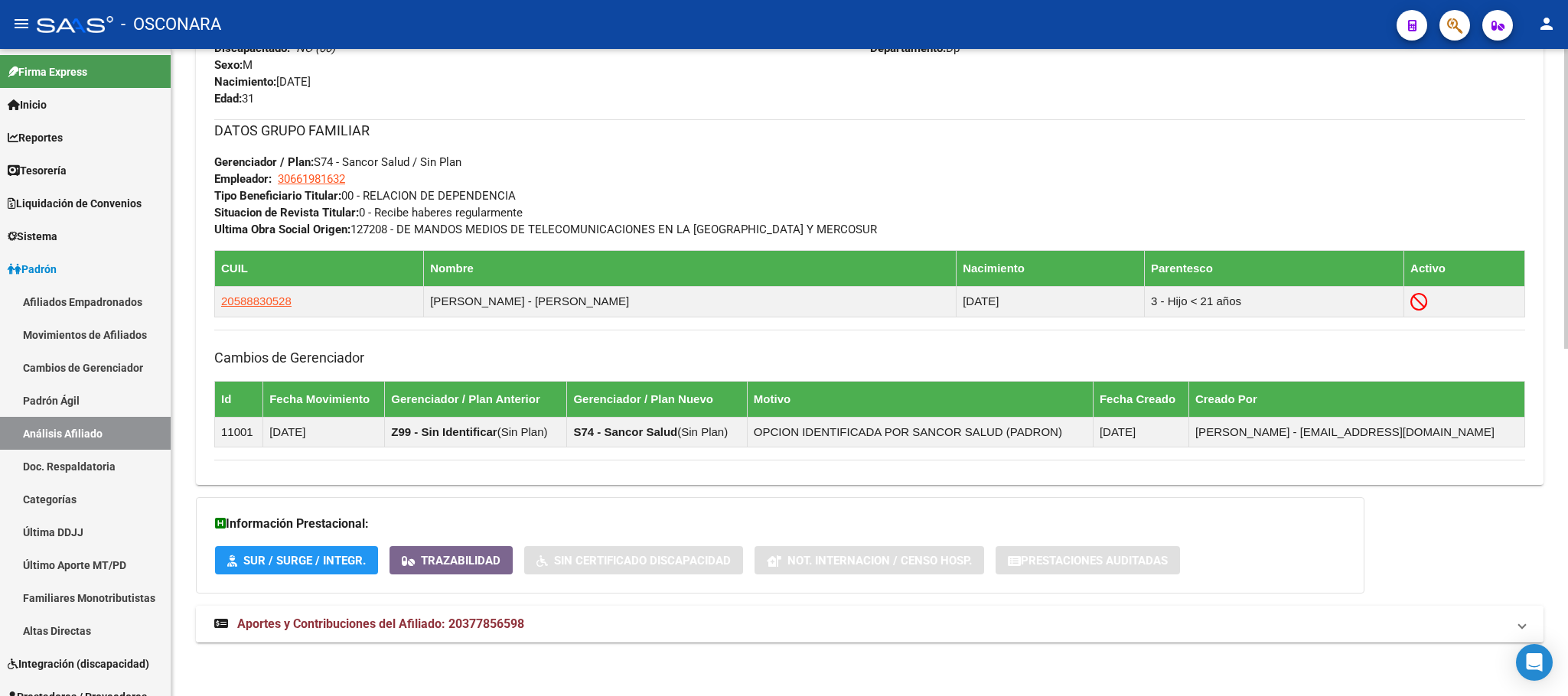
click at [386, 625] on span "Aportes y Contribuciones del Afiliado: 20377856598" at bounding box center [381, 624] width 287 height 14
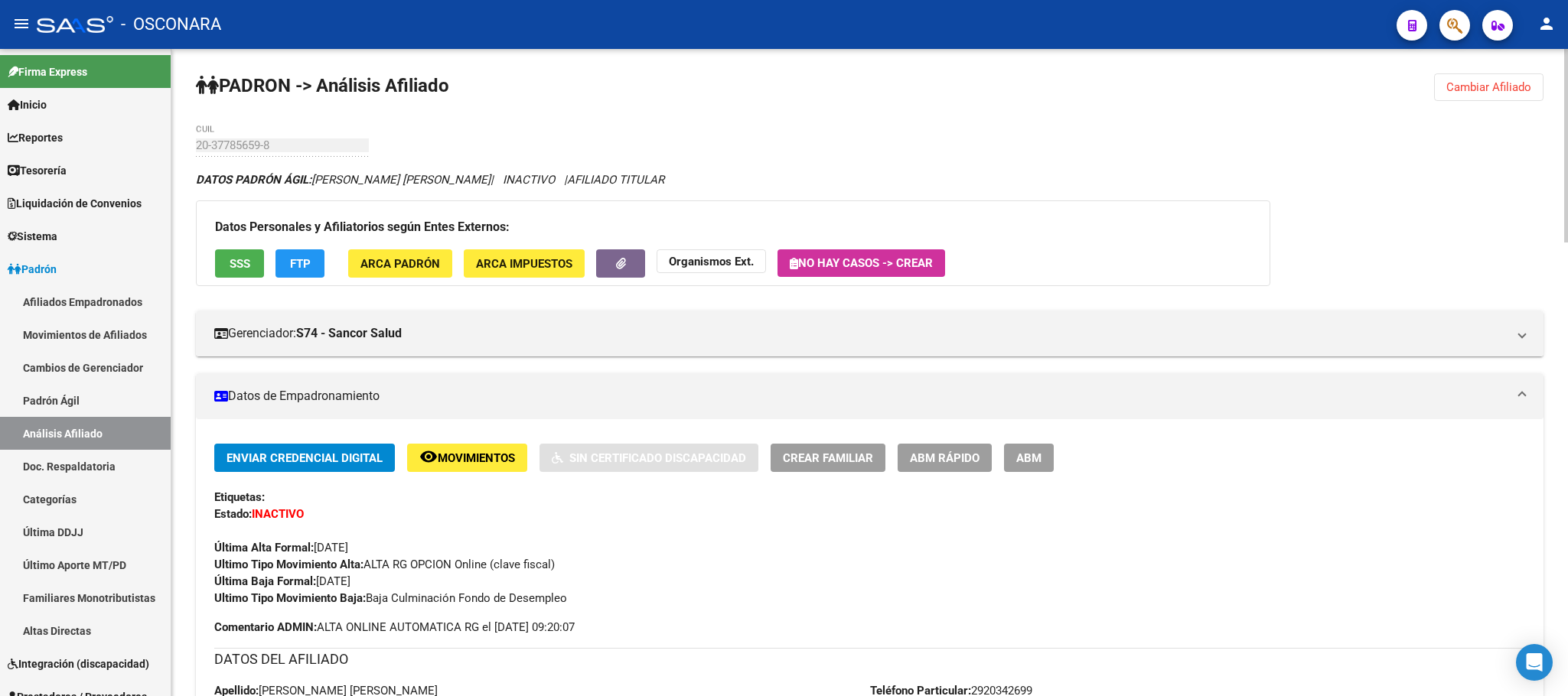
click at [931, 455] on span "ABM Rápido" at bounding box center [944, 458] width 70 height 14
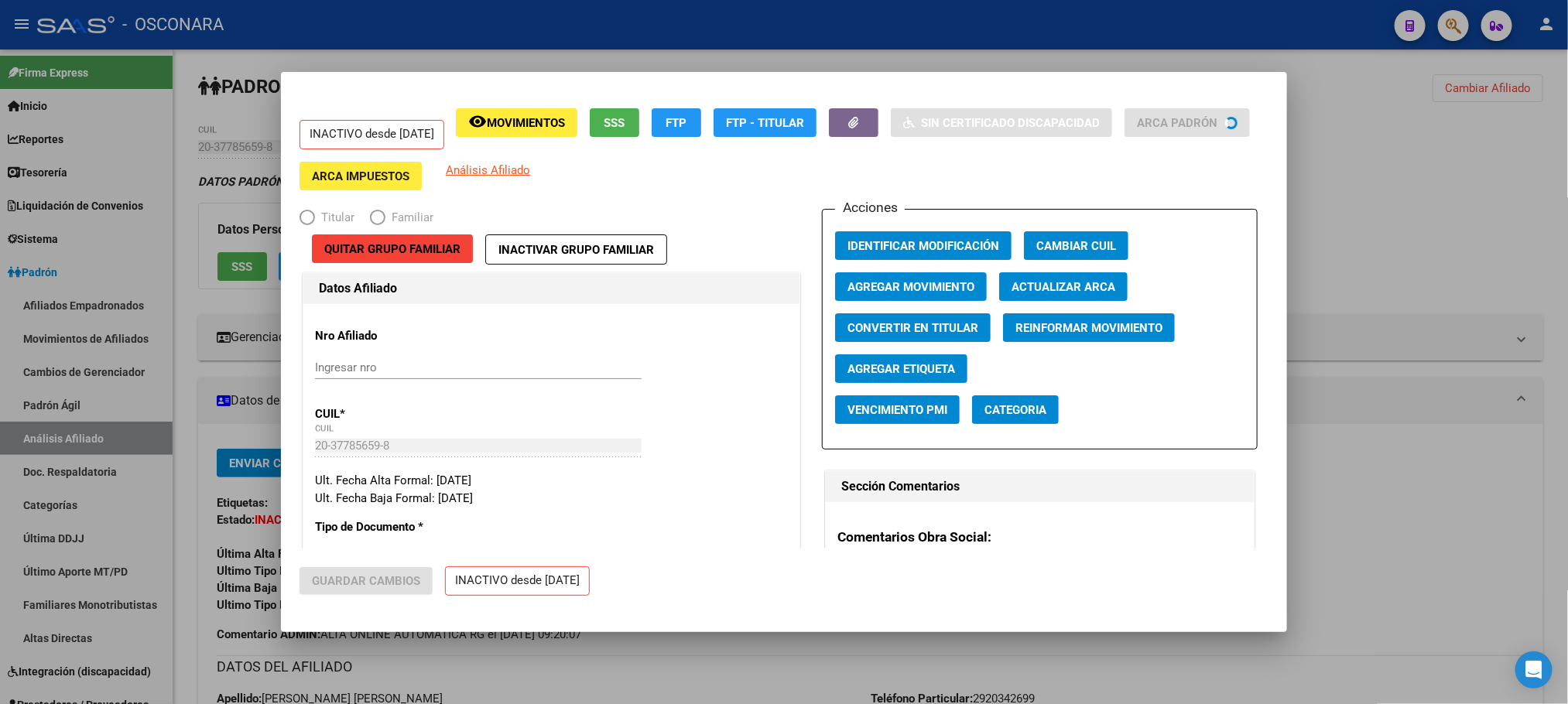
radio input "true"
type input "30-66198163-2"
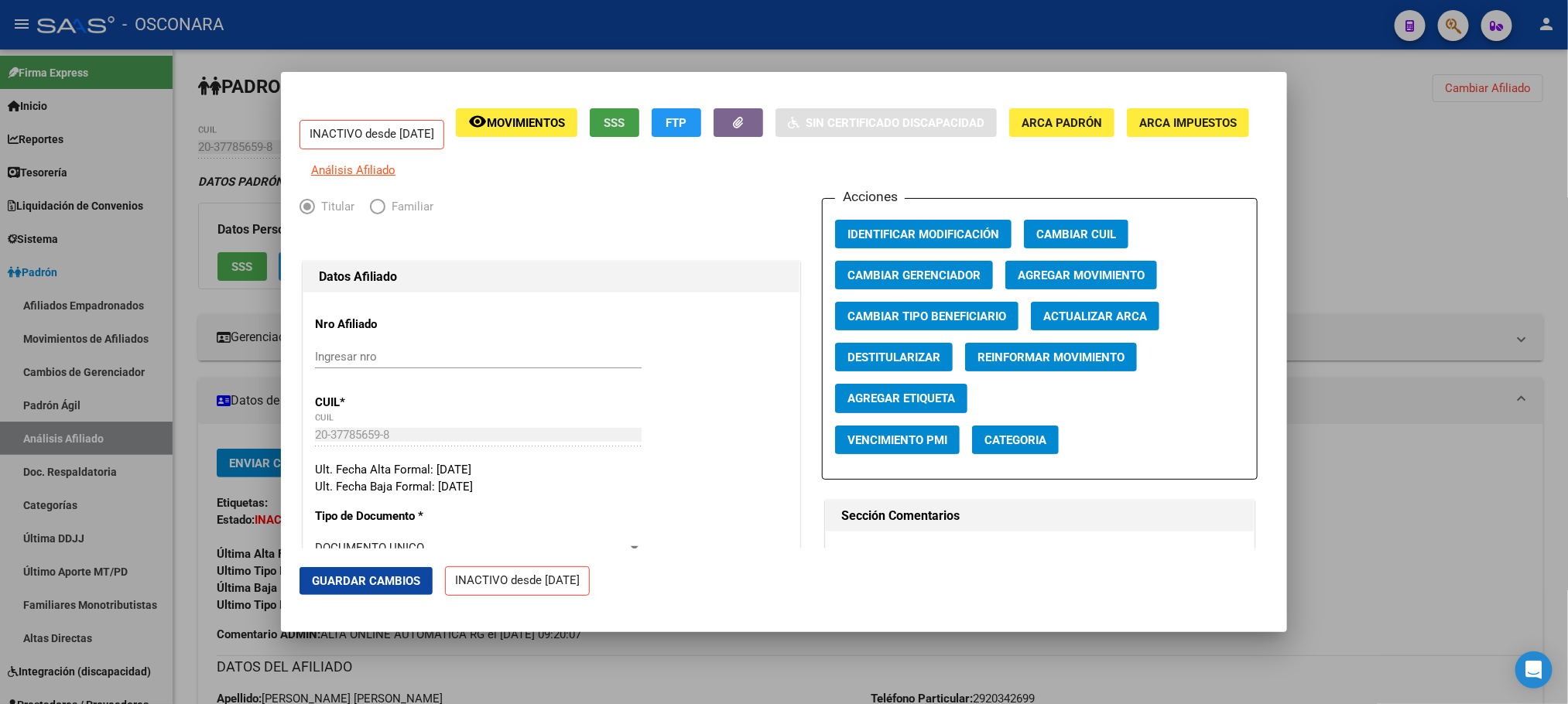
click at [639, 117] on button "SSS" at bounding box center [614, 123] width 49 height 29
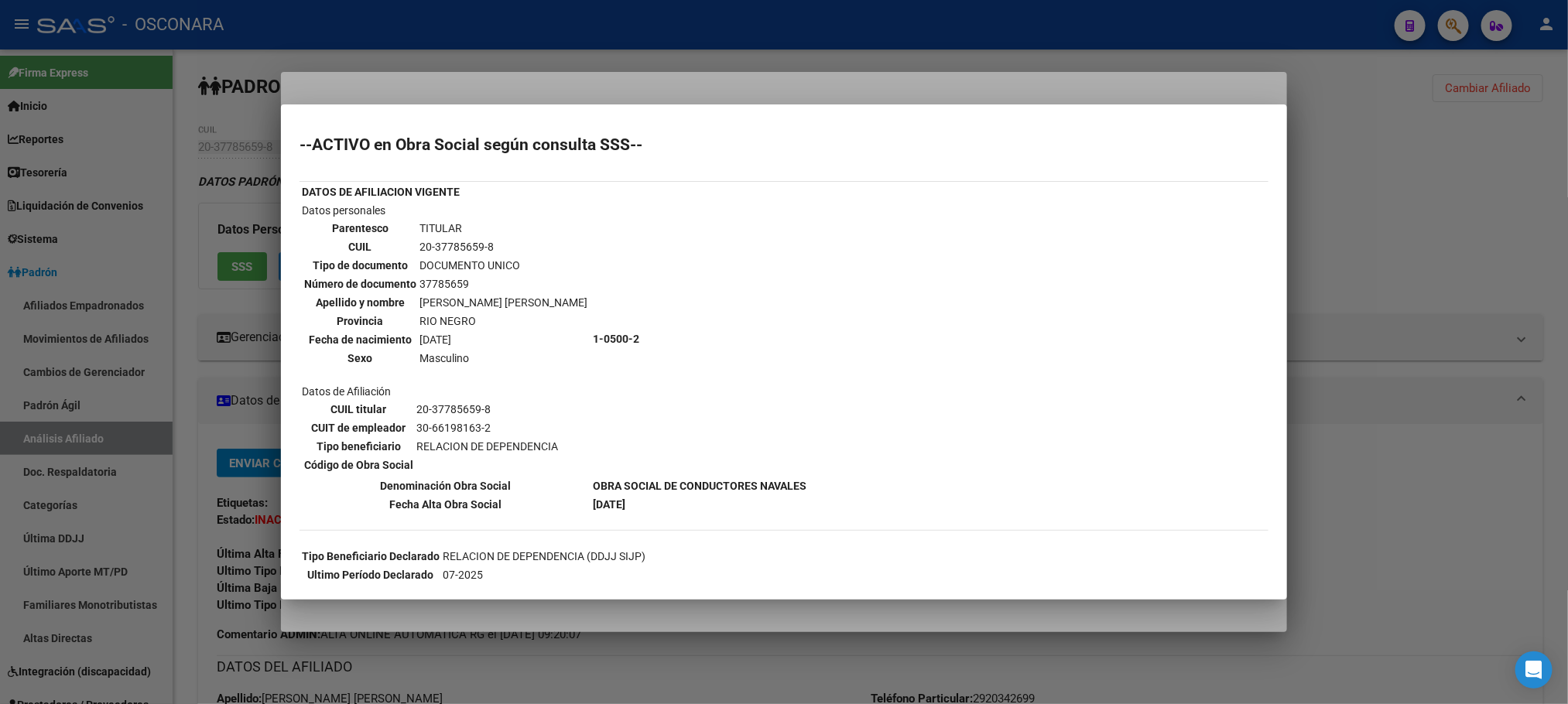
click at [680, 597] on mat-dialog-container "--ACTIVO en Obra Social según consulta SSS-- DATOS DE AFILIACION VIGENTE Datos …" at bounding box center [784, 352] width 1006 height 495
click at [827, 611] on div at bounding box center [784, 352] width 1568 height 704
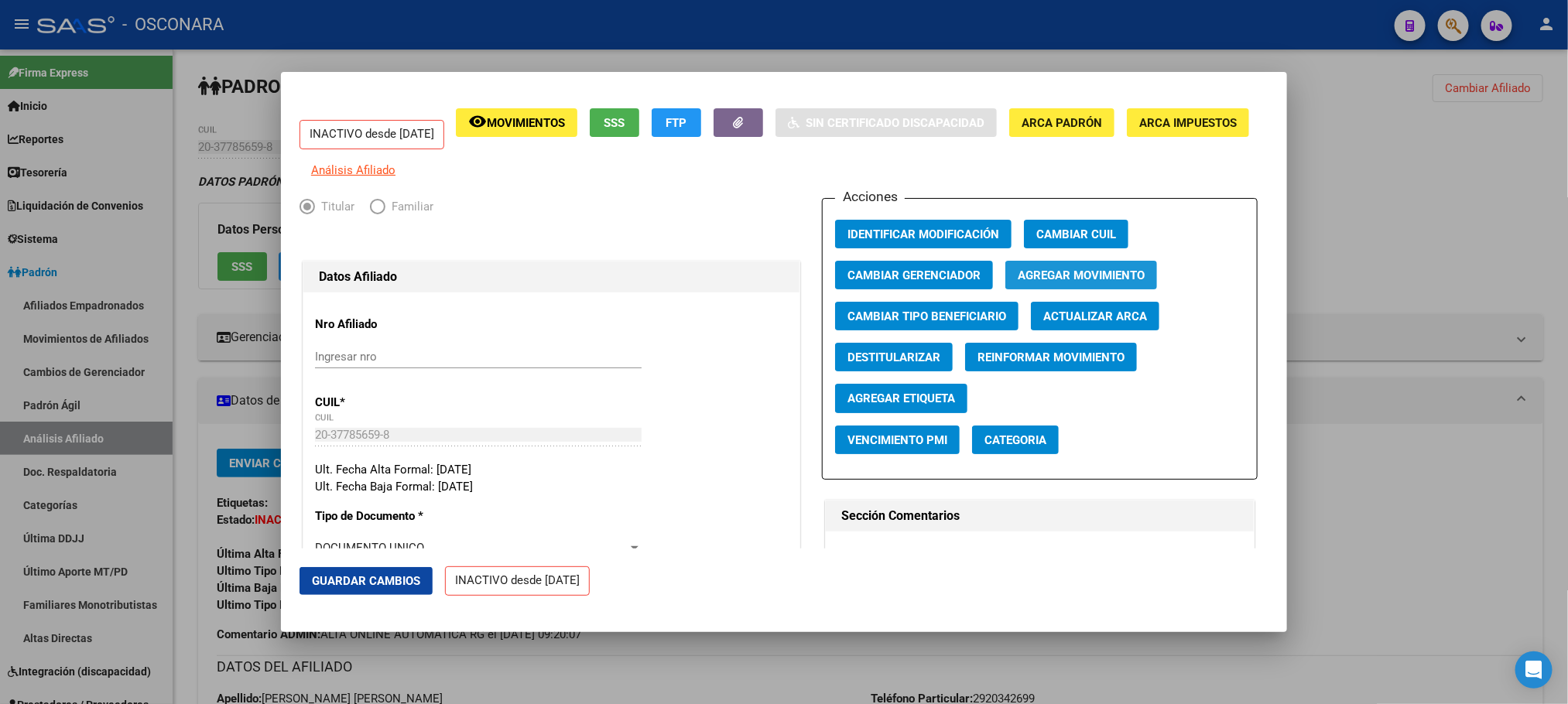
click at [1068, 274] on button "Agregar Movimiento" at bounding box center [1080, 275] width 152 height 29
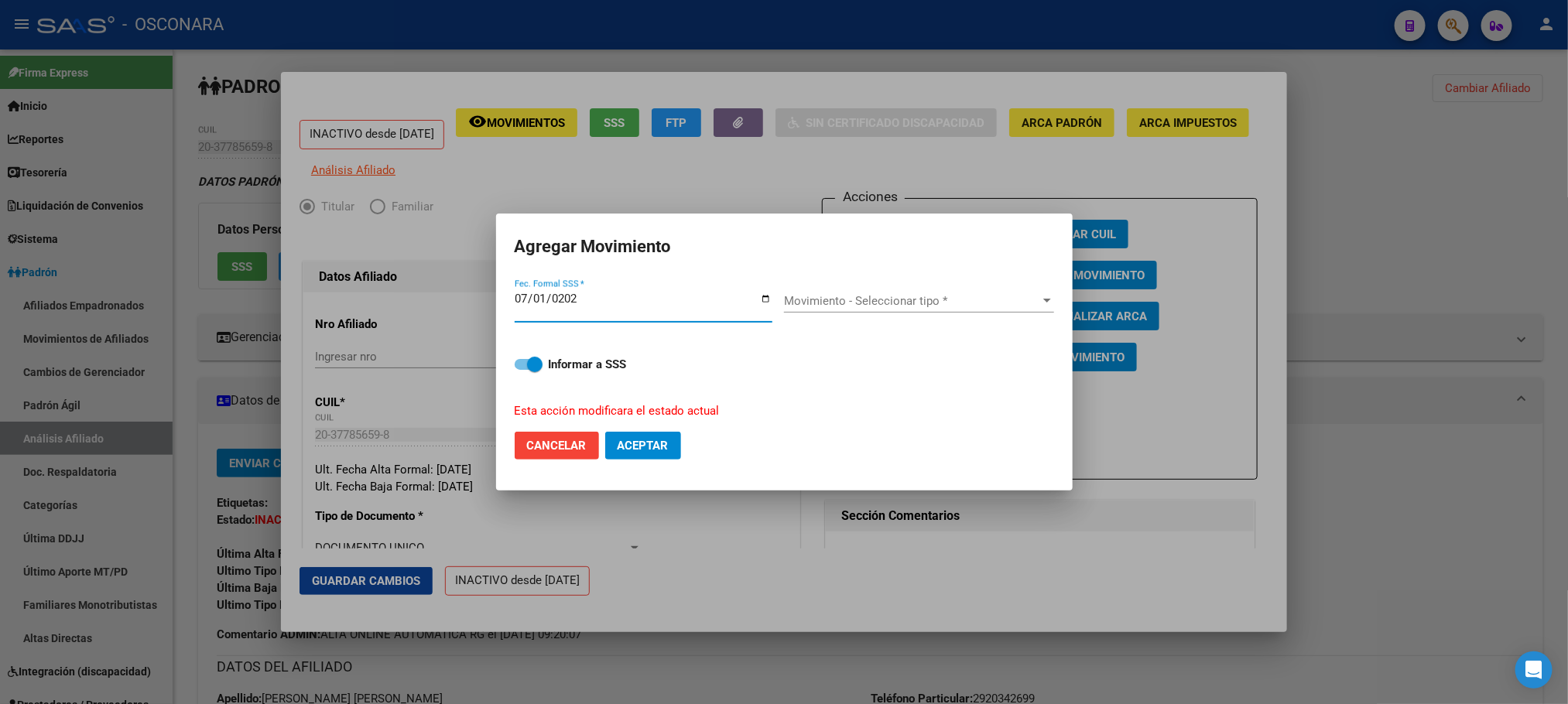
type input "[DATE]"
click at [1029, 309] on div "Movimiento - Seleccionar tipo * Movimiento - Seleccionar tipo *" at bounding box center [918, 301] width 270 height 23
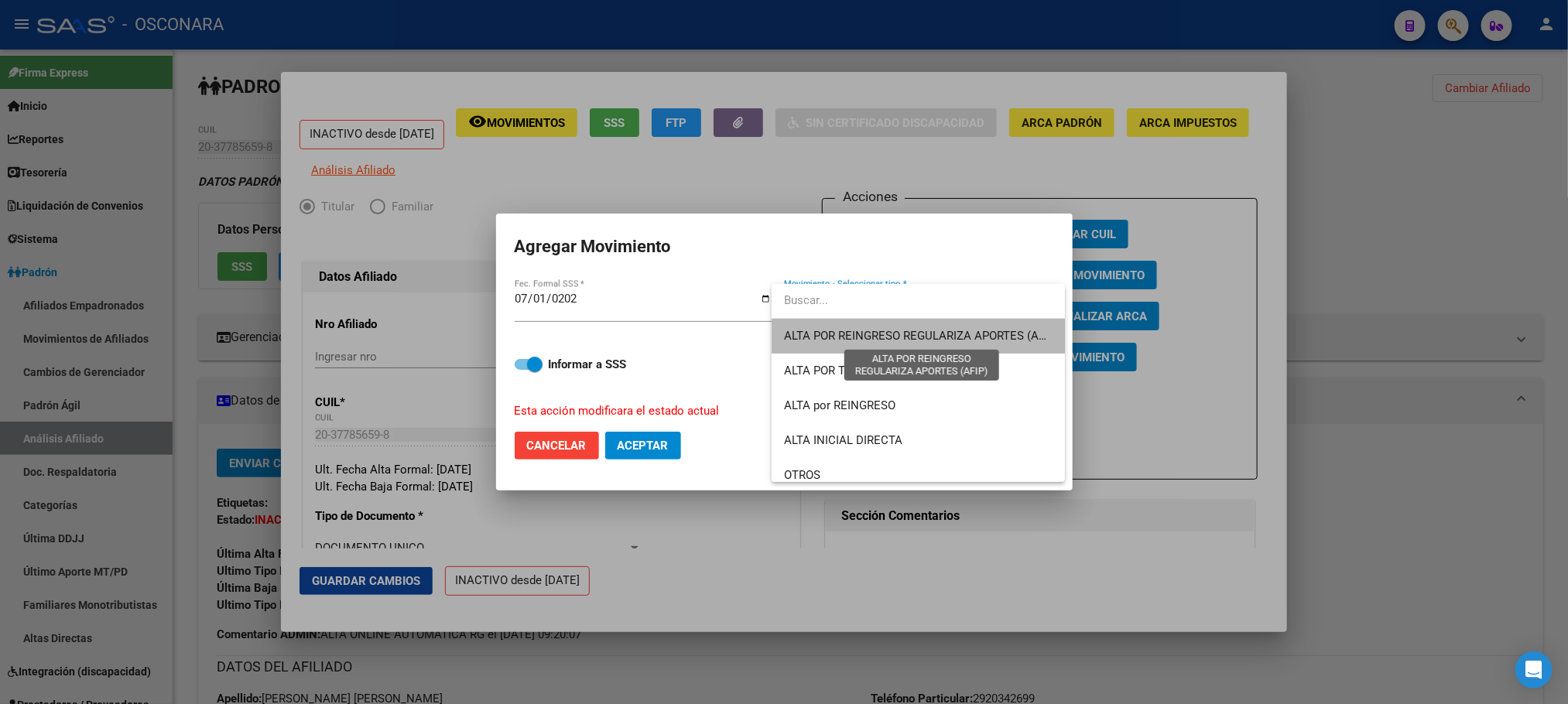
click at [973, 339] on span "ALTA POR REINGRESO REGULARIZA APORTES (AFIP)" at bounding box center [920, 336] width 274 height 14
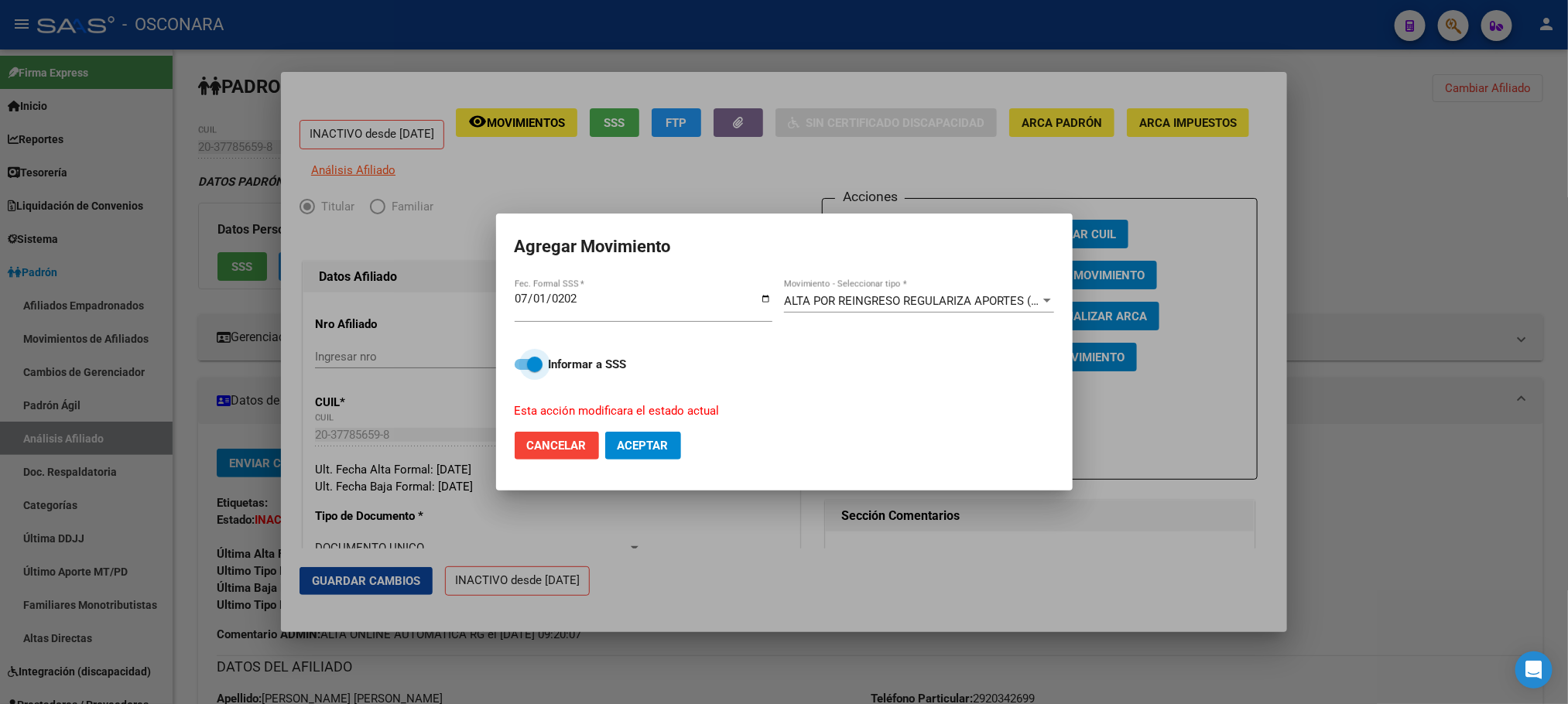
click at [525, 374] on label "Informar a SSS" at bounding box center [784, 364] width 539 height 18
click at [523, 371] on input "Informar a SSS" at bounding box center [522, 370] width 1 height 1
checkbox input "false"
click at [651, 435] on button "Aceptar" at bounding box center [643, 445] width 76 height 28
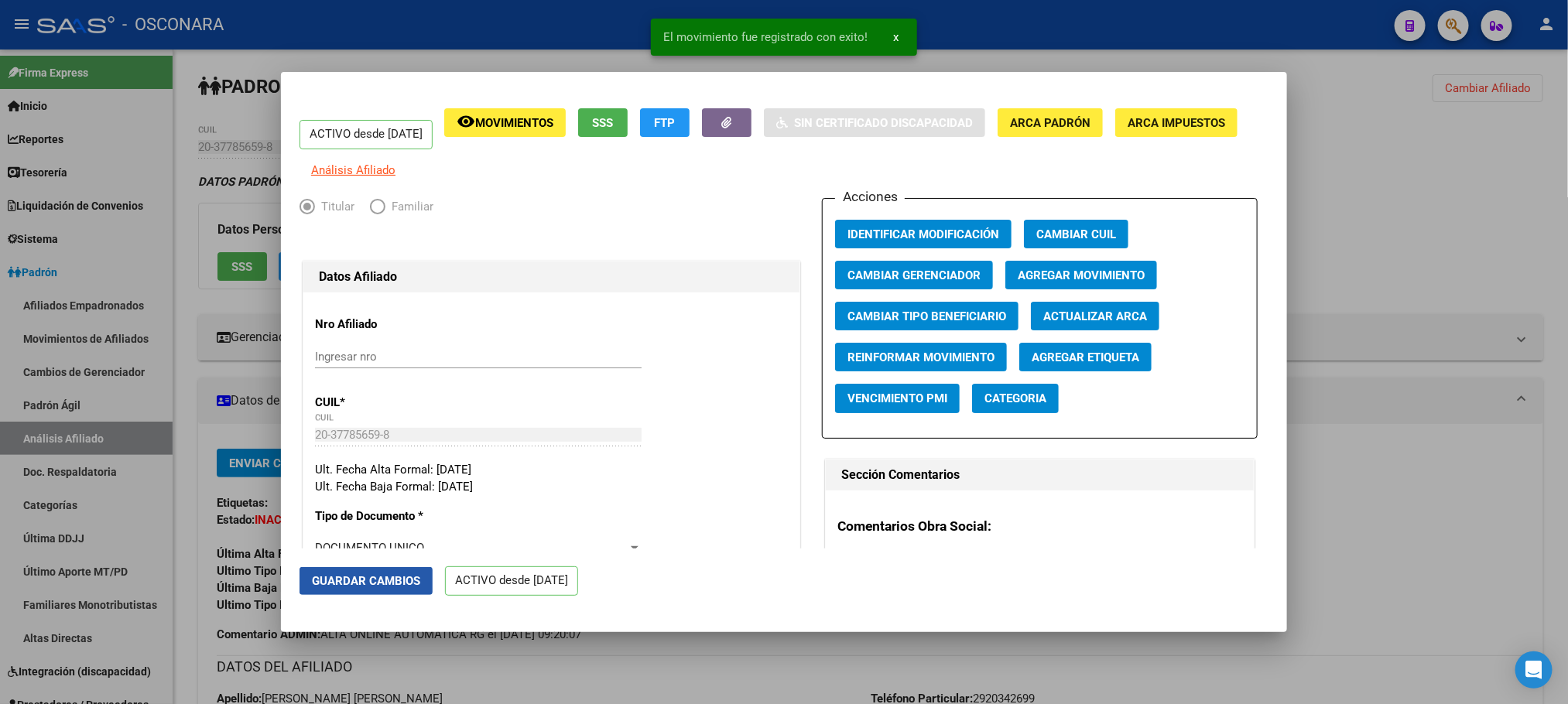
click at [420, 585] on button "Guardar Cambios" at bounding box center [365, 581] width 133 height 28
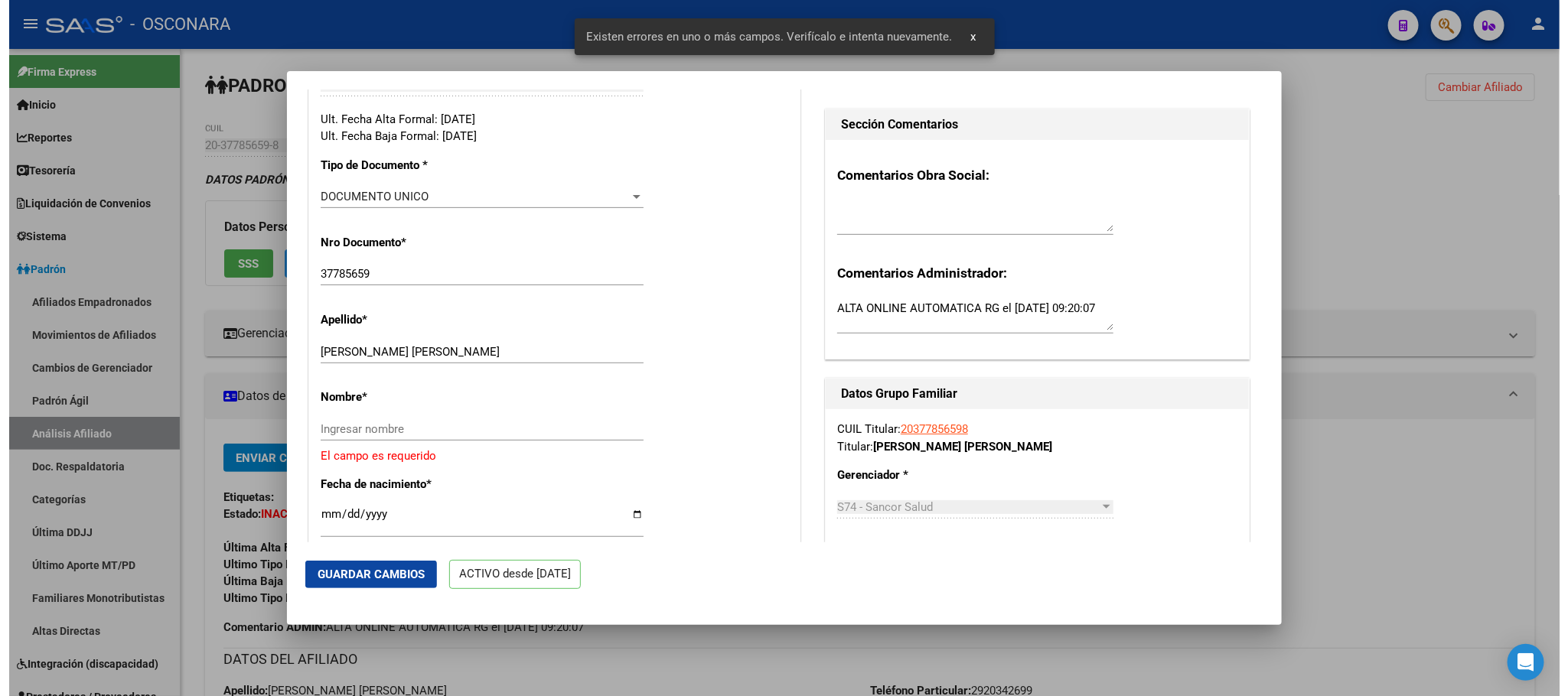
scroll to position [344, 0]
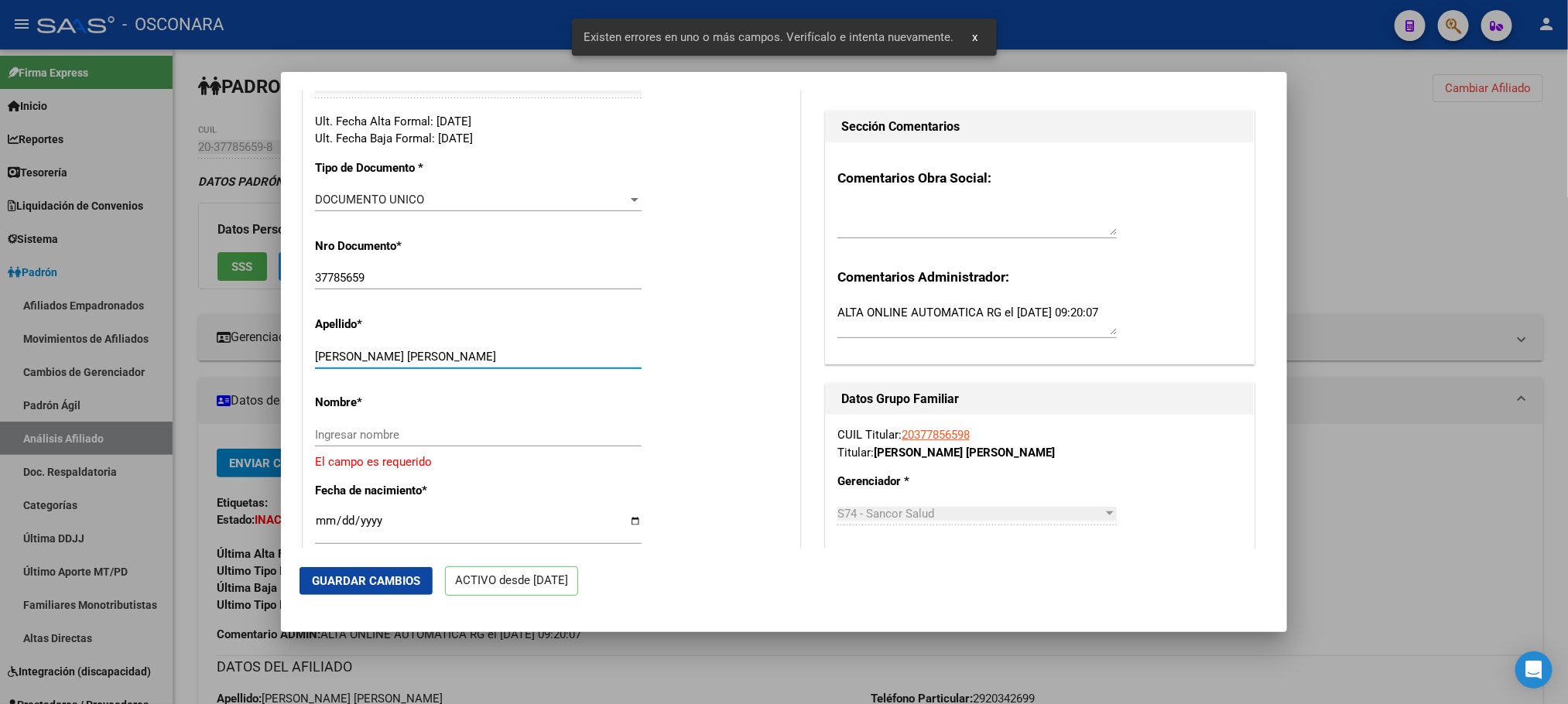
drag, startPoint x: 349, startPoint y: 372, endPoint x: 434, endPoint y: 372, distance: 85.0
click at [434, 364] on input "[PERSON_NAME] [PERSON_NAME]" at bounding box center [478, 357] width 326 height 14
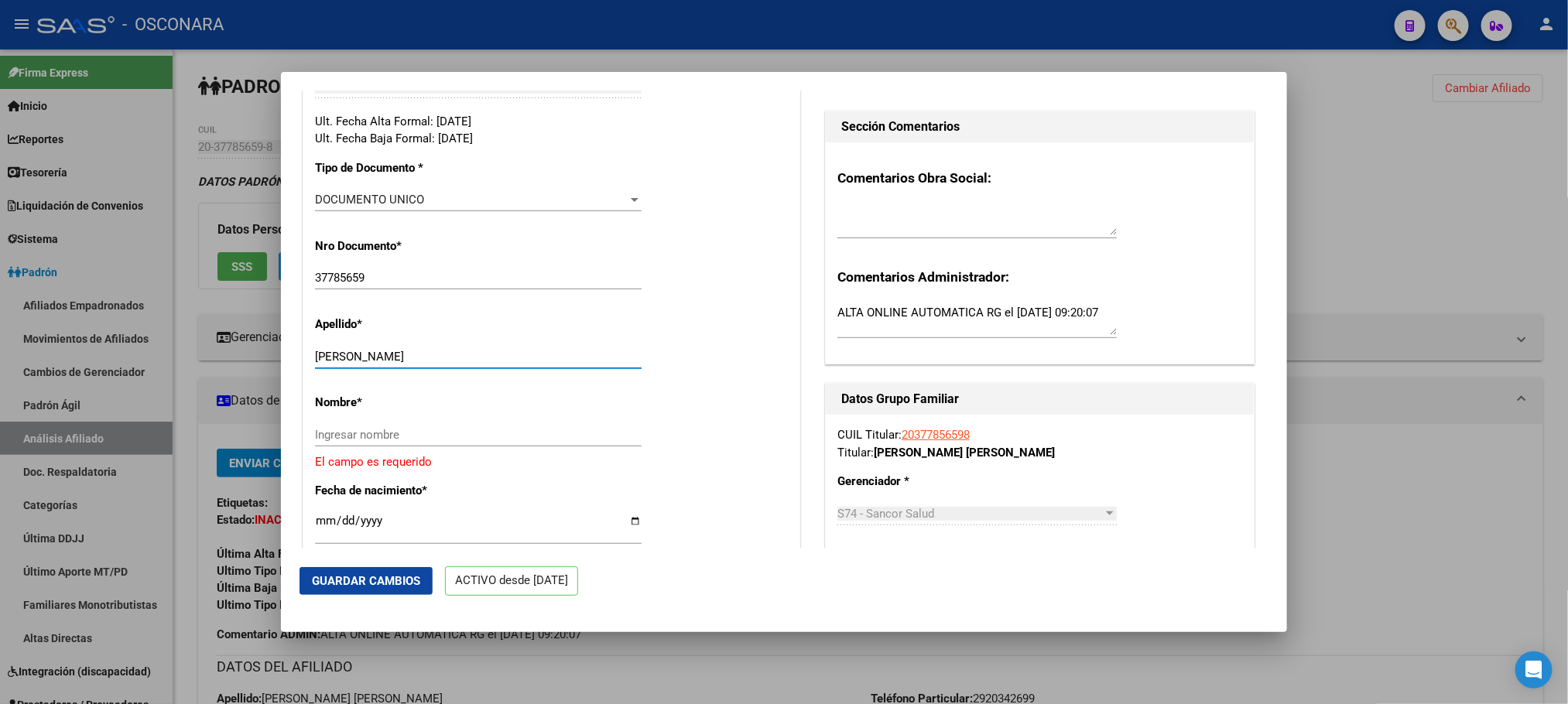
type input "[PERSON_NAME]"
paste input "[PERSON_NAME]"
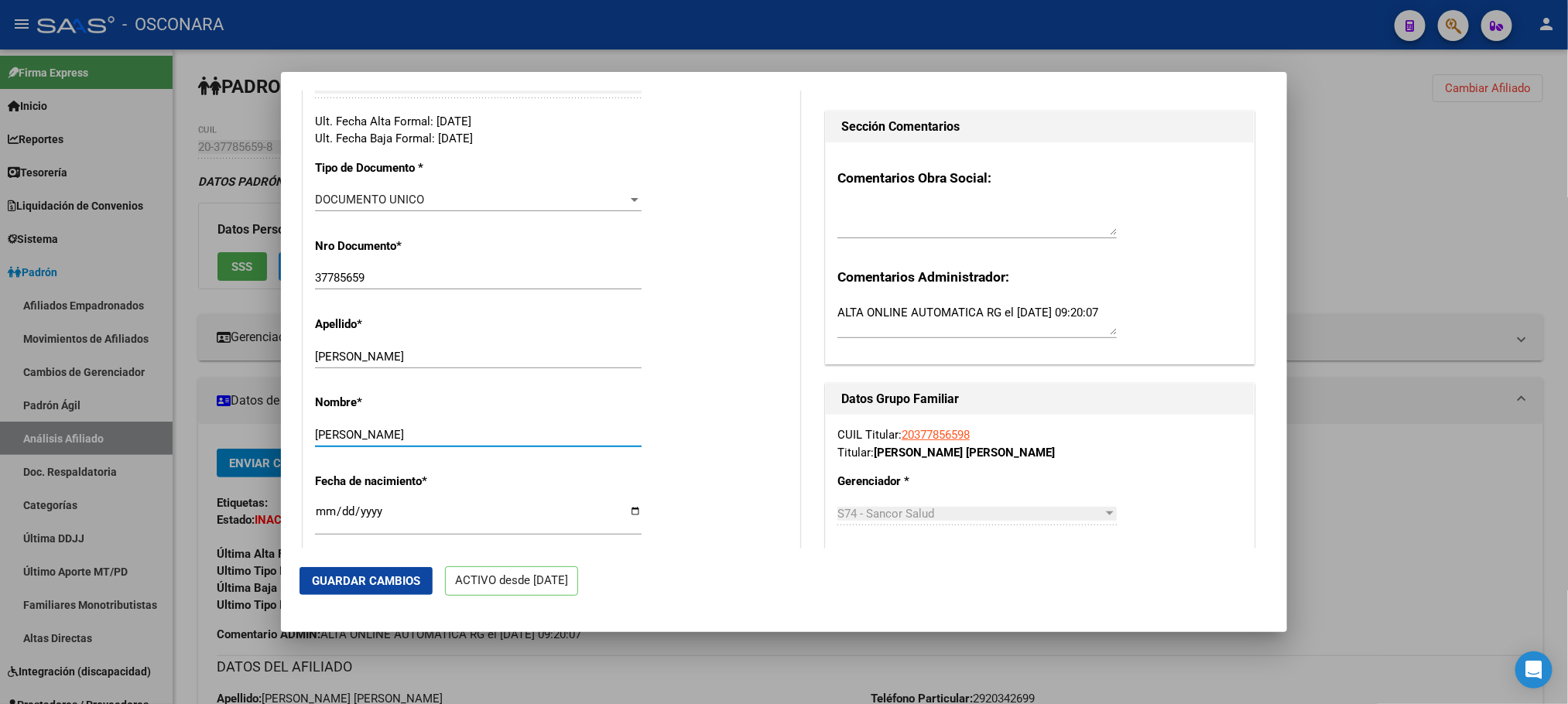
type input "[PERSON_NAME]"
click at [392, 583] on span "Guardar Cambios" at bounding box center [366, 581] width 108 height 14
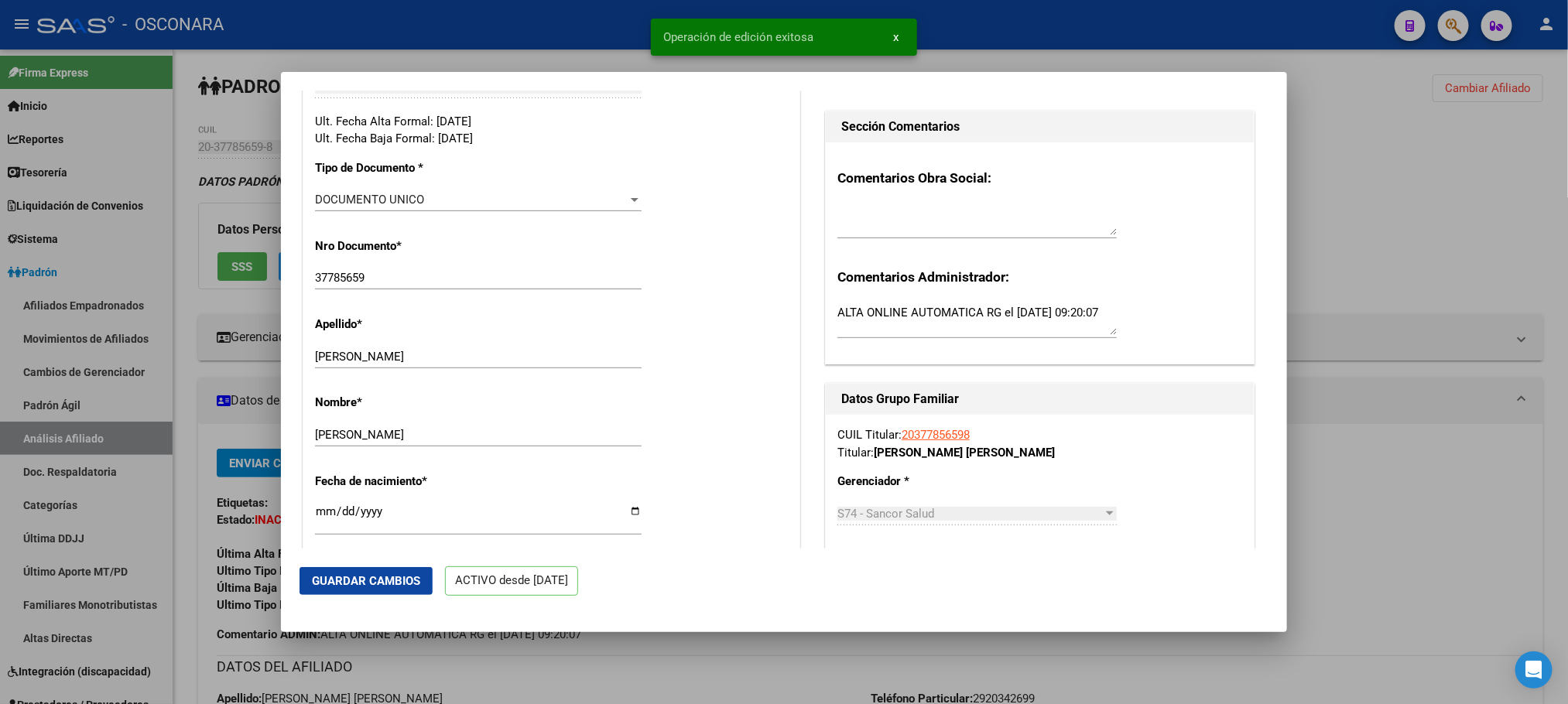
click at [1382, 295] on div at bounding box center [784, 352] width 1568 height 704
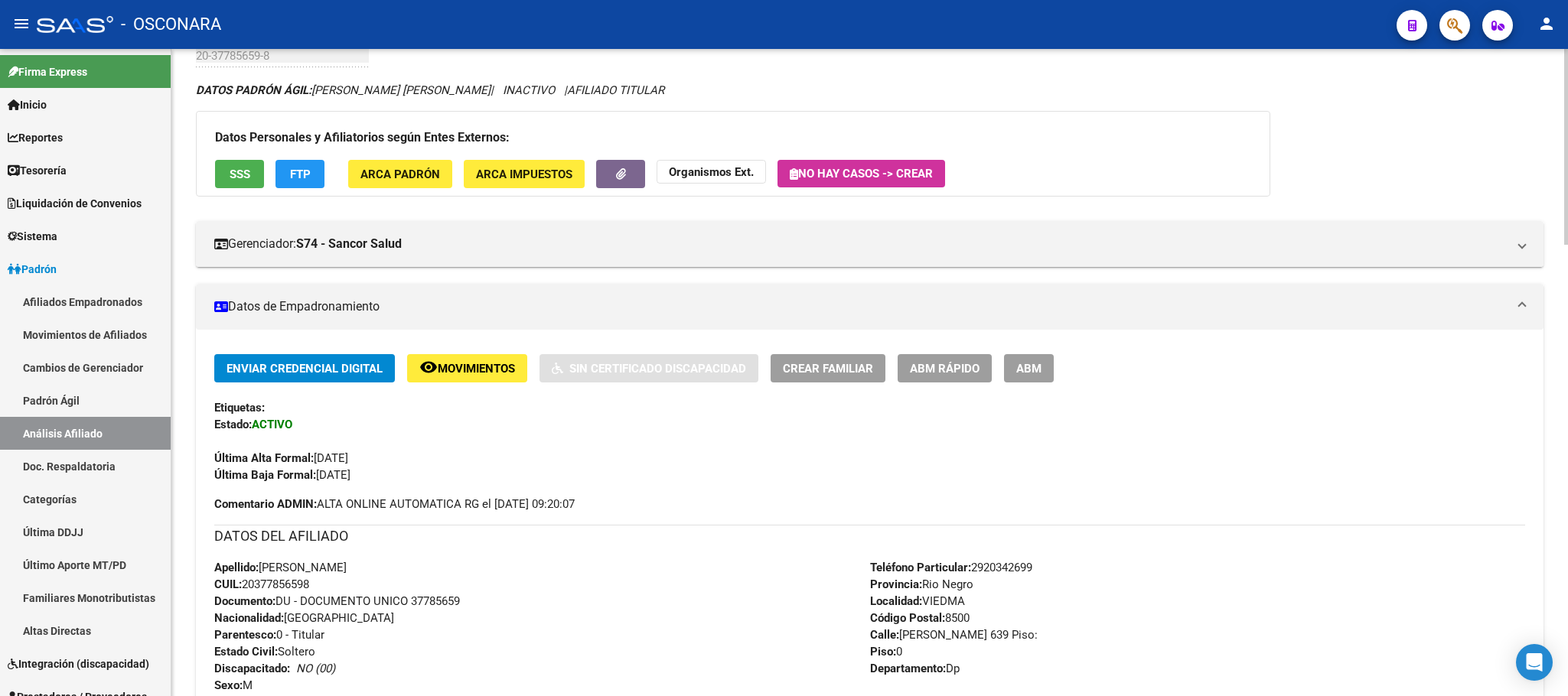
scroll to position [230, 0]
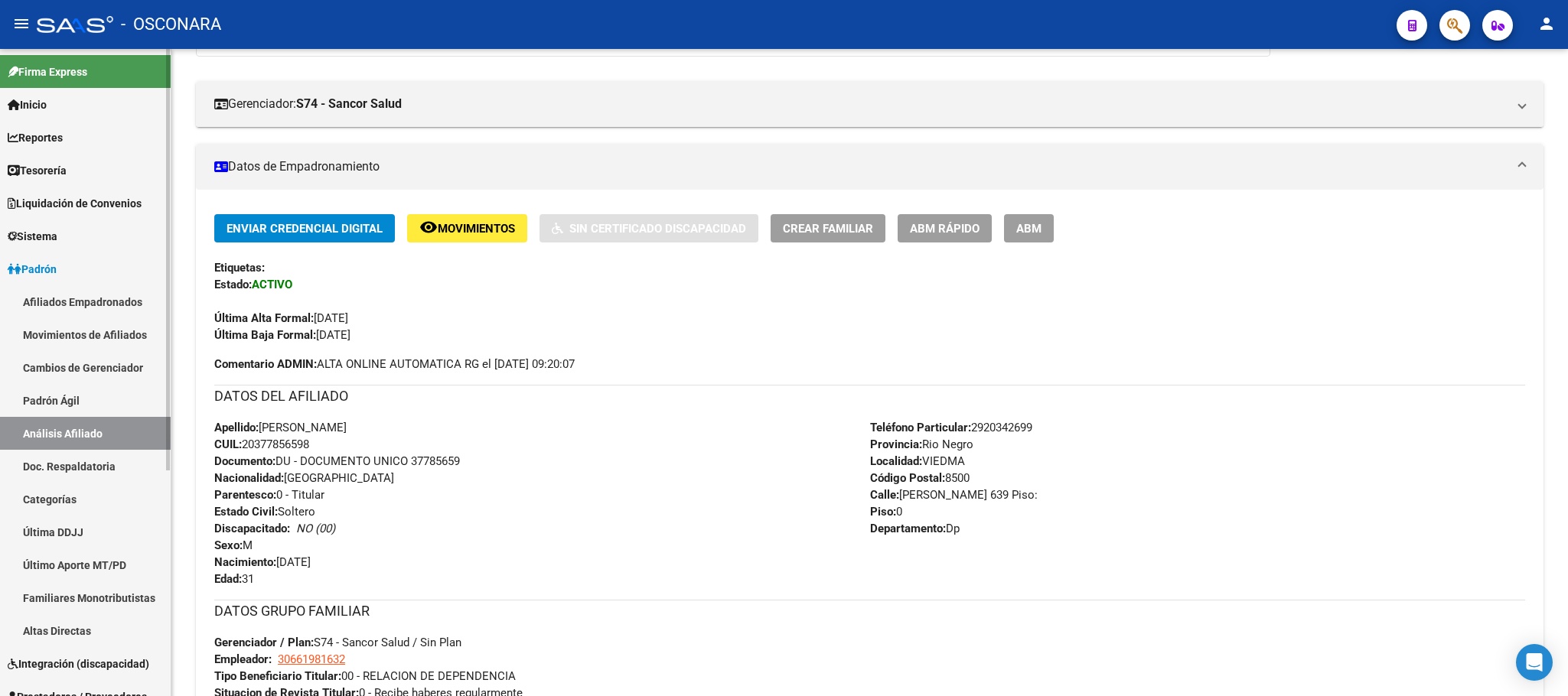
click at [76, 400] on link "Padrón Ágil" at bounding box center [85, 400] width 171 height 33
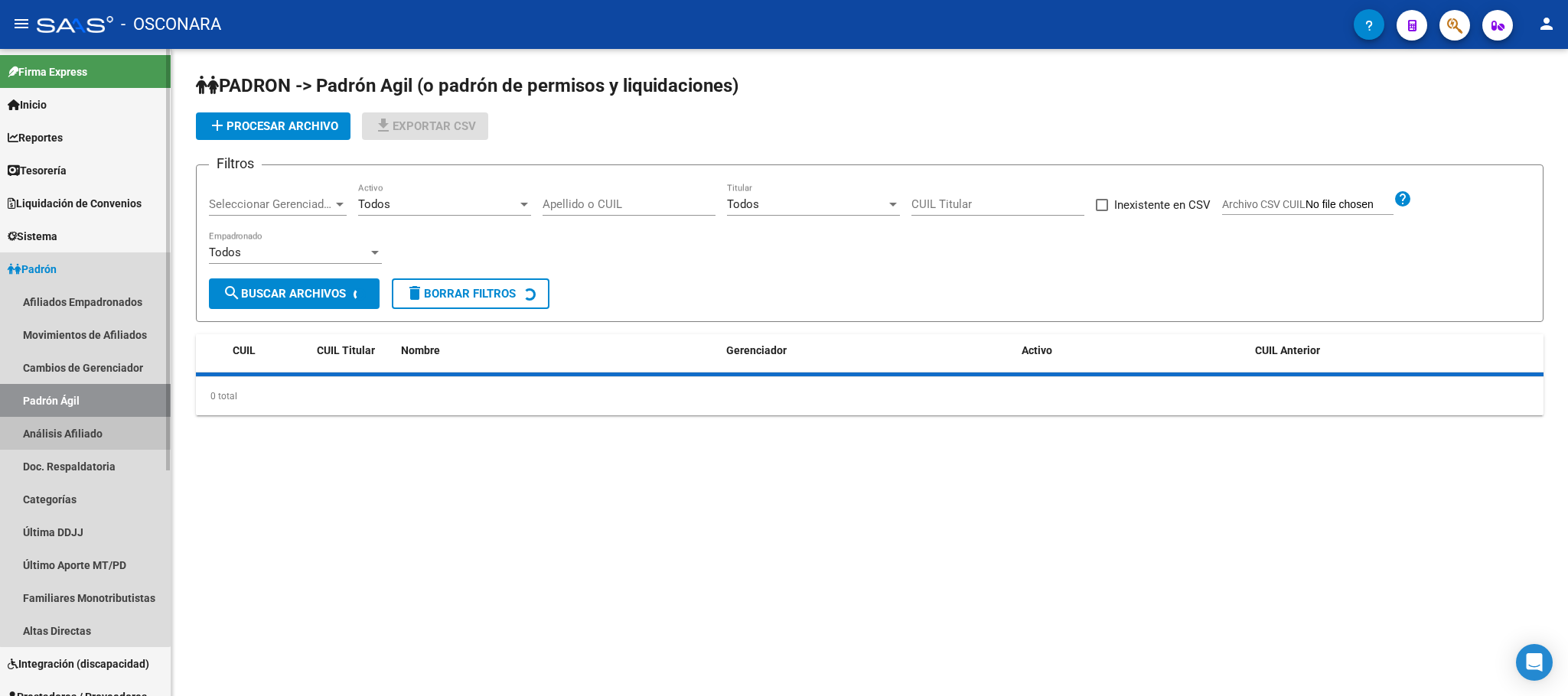
click at [85, 423] on link "Análisis Afiliado" at bounding box center [85, 433] width 171 height 33
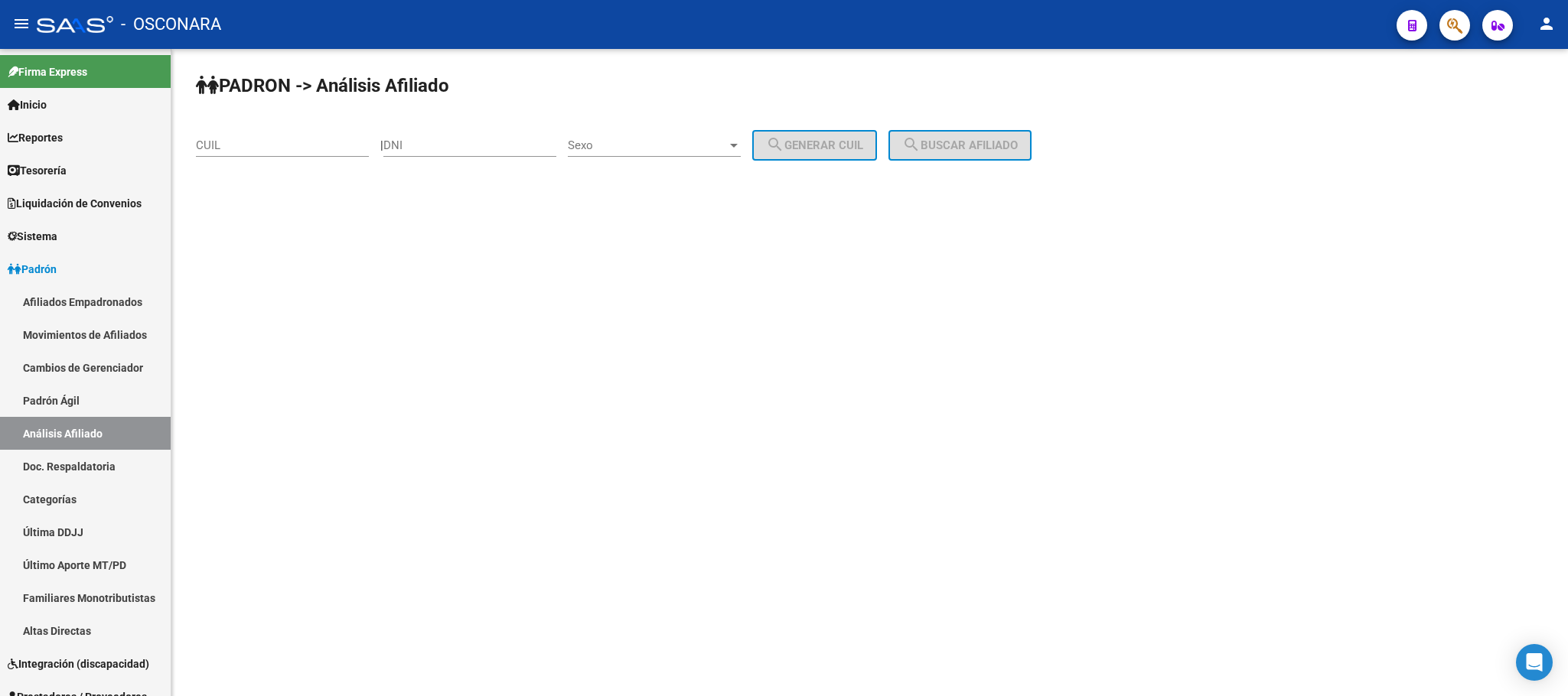
click at [353, 147] on input "CUIL" at bounding box center [282, 145] width 173 height 14
paste input "20-28513091-4"
type input "20-28513091-4"
click at [960, 141] on span "search Buscar afiliado" at bounding box center [960, 145] width 116 height 14
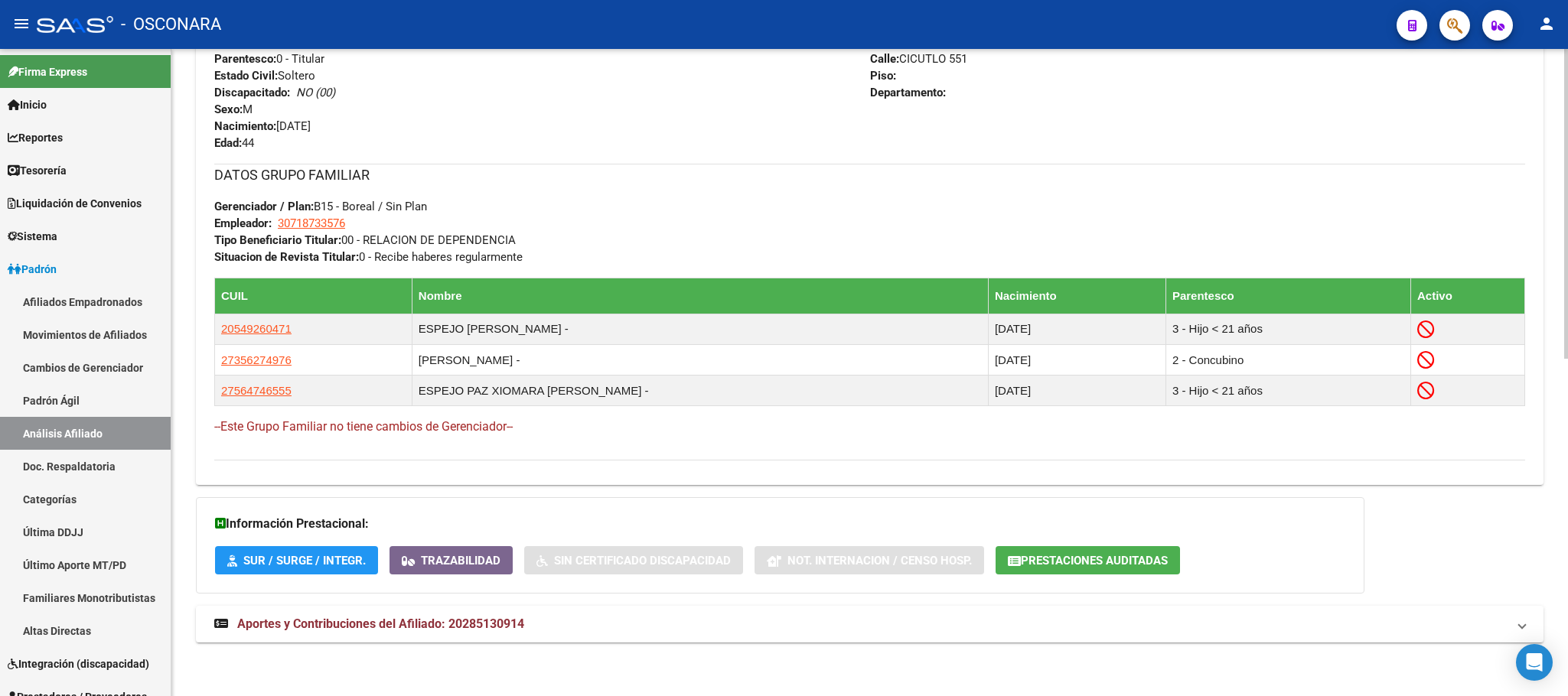
scroll to position [705, 0]
click at [434, 628] on span "Aportes y Contribuciones del Afiliado: 20285130914" at bounding box center [381, 624] width 287 height 14
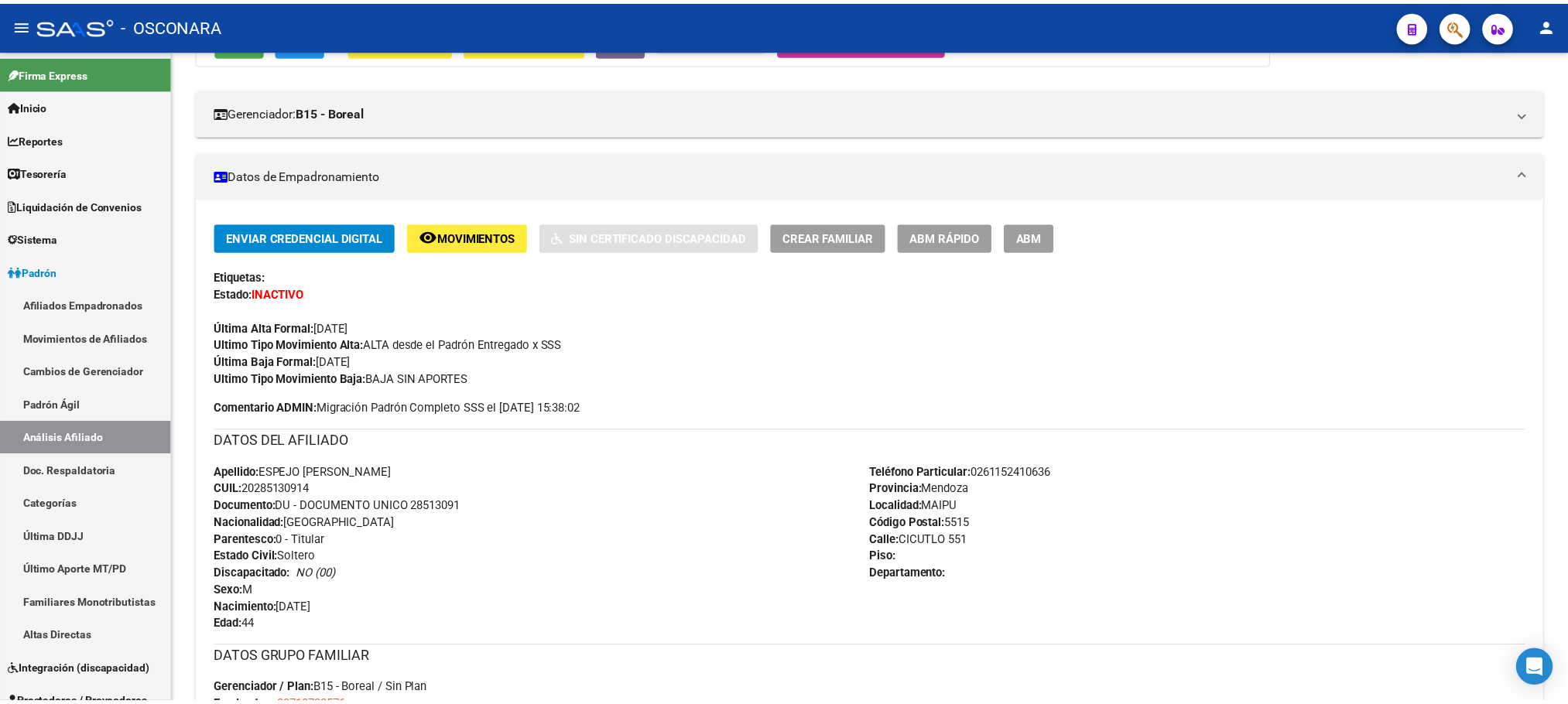
scroll to position [0, 0]
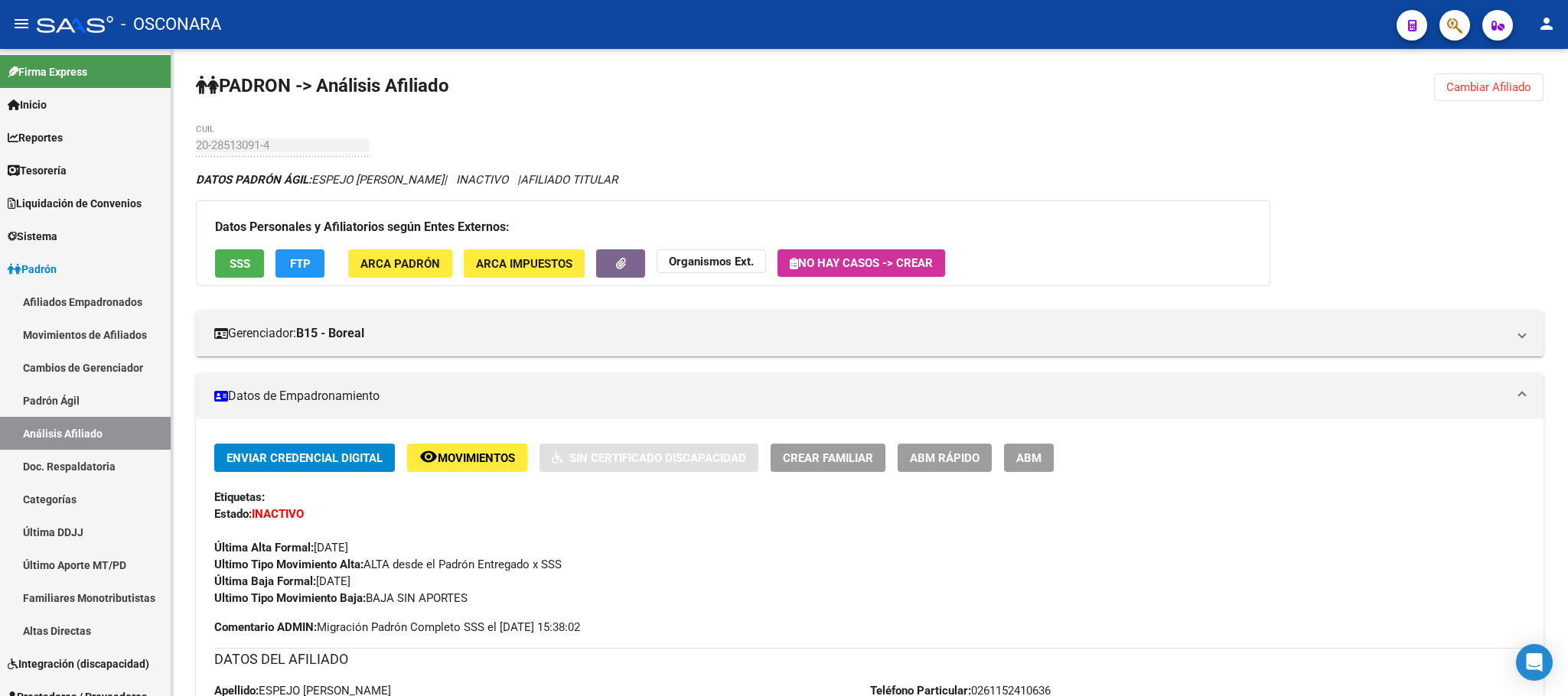
click at [939, 466] on button "ABM Rápido" at bounding box center [945, 458] width 94 height 28
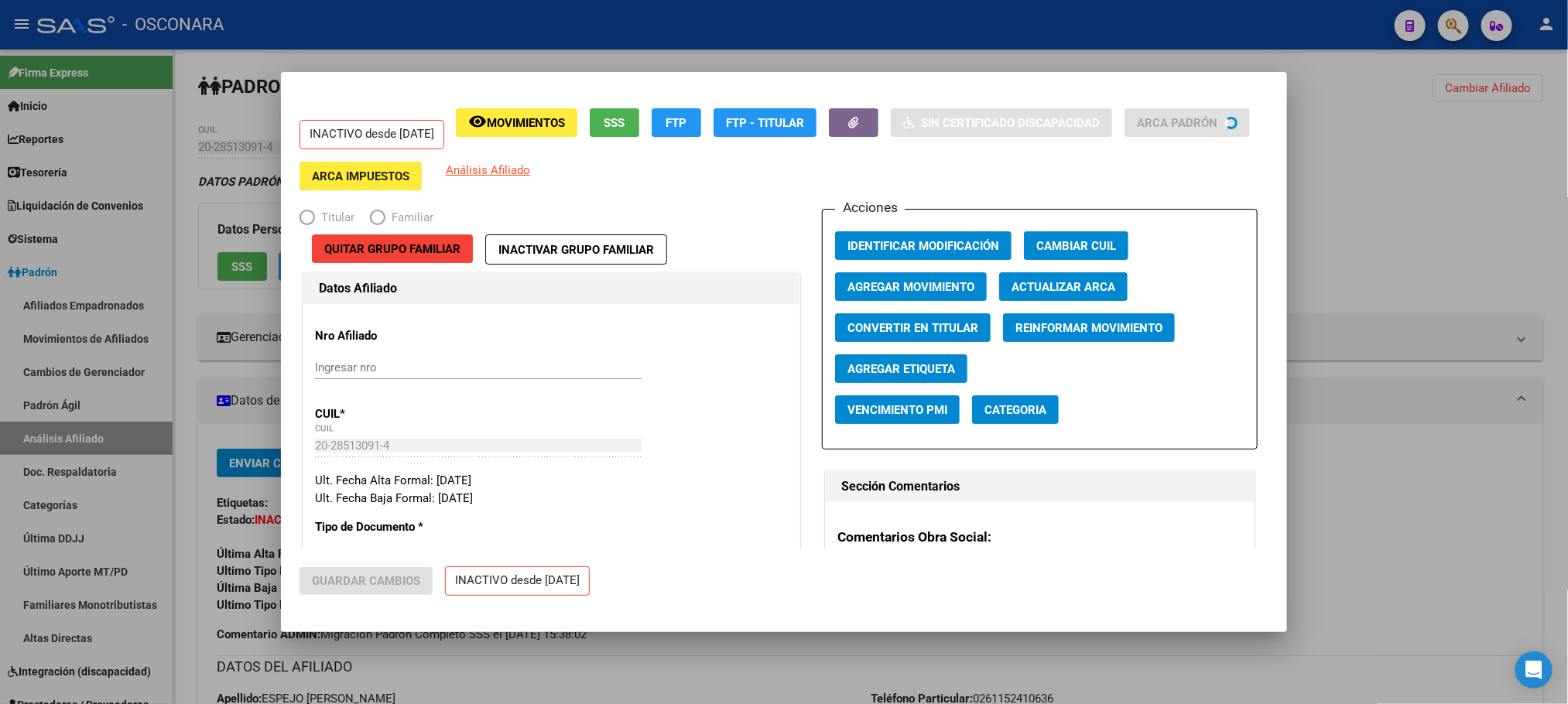
radio input "true"
type input "30-71873357-6"
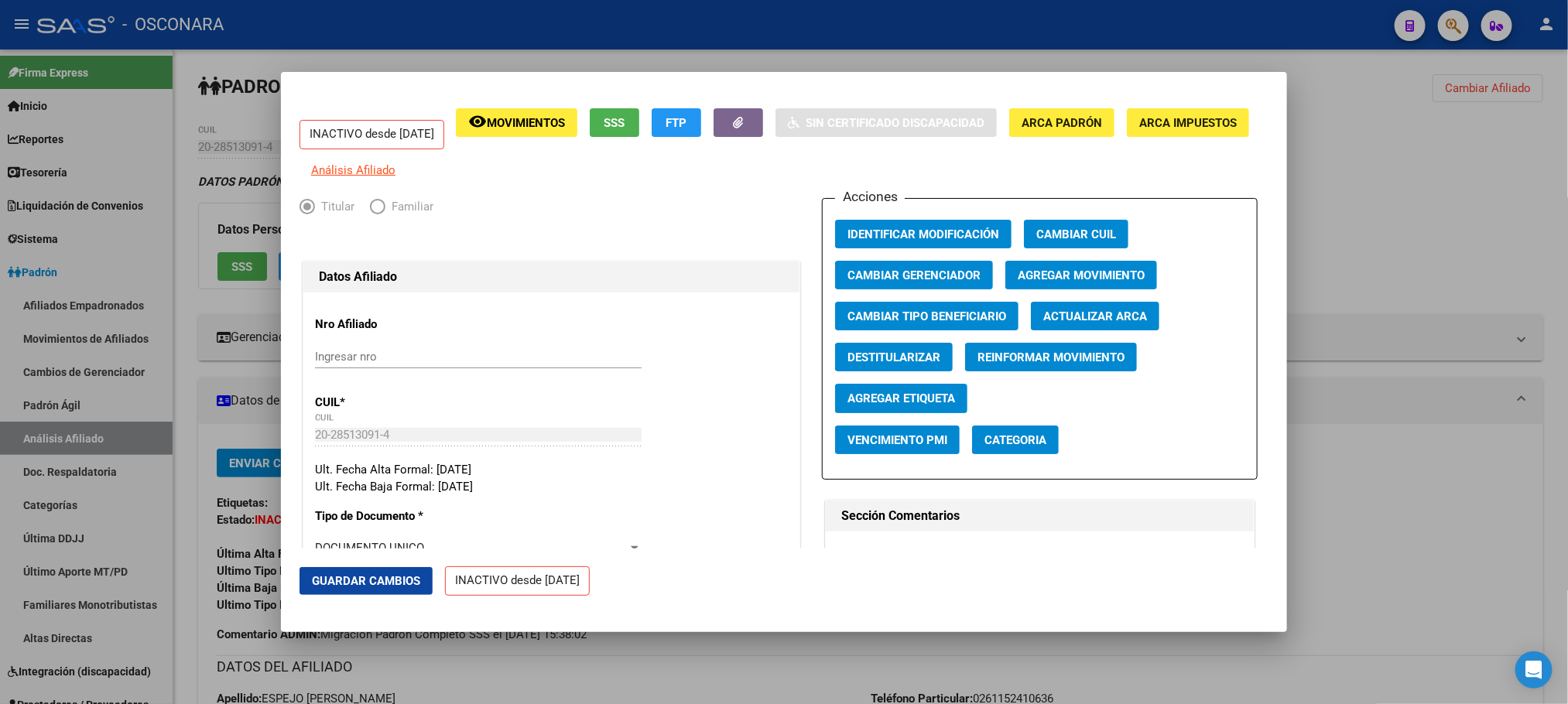
click at [1061, 282] on span "Agregar Movimiento" at bounding box center [1081, 276] width 127 height 14
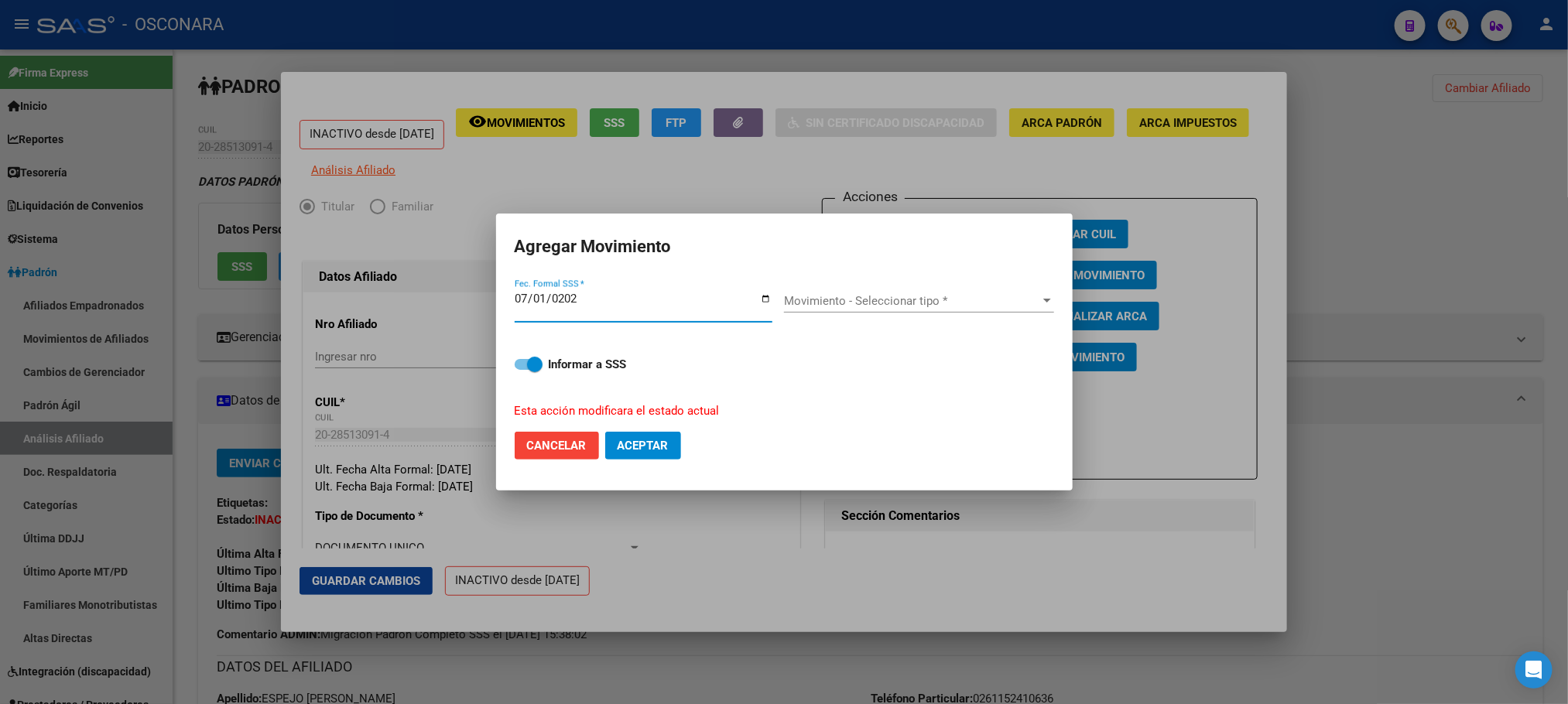
type input "[DATE]"
click at [1029, 304] on span "Movimiento - Seleccionar tipo *" at bounding box center [912, 301] width 256 height 14
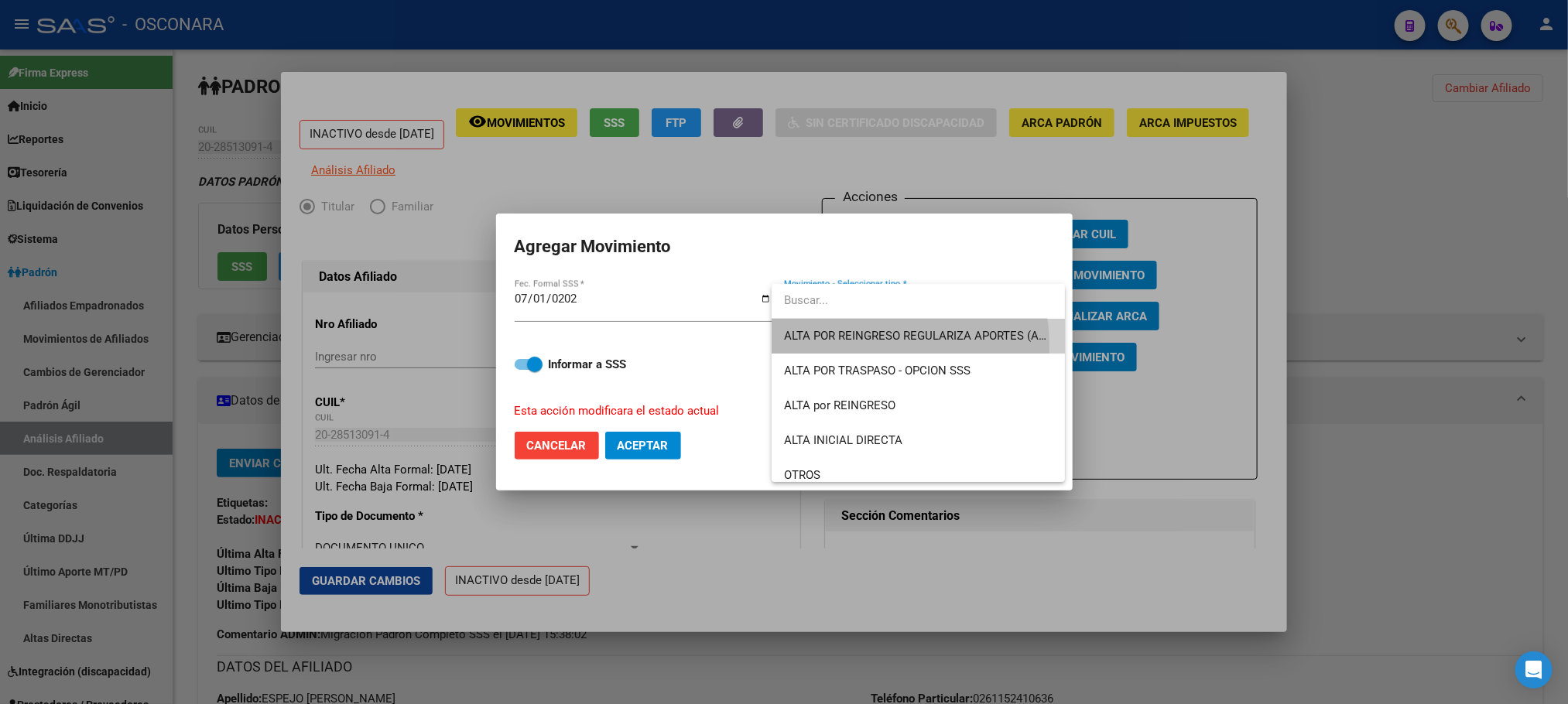
click at [848, 346] on span "ALTA POR REINGRESO REGULARIZA APORTES (AFIP)" at bounding box center [918, 336] width 269 height 35
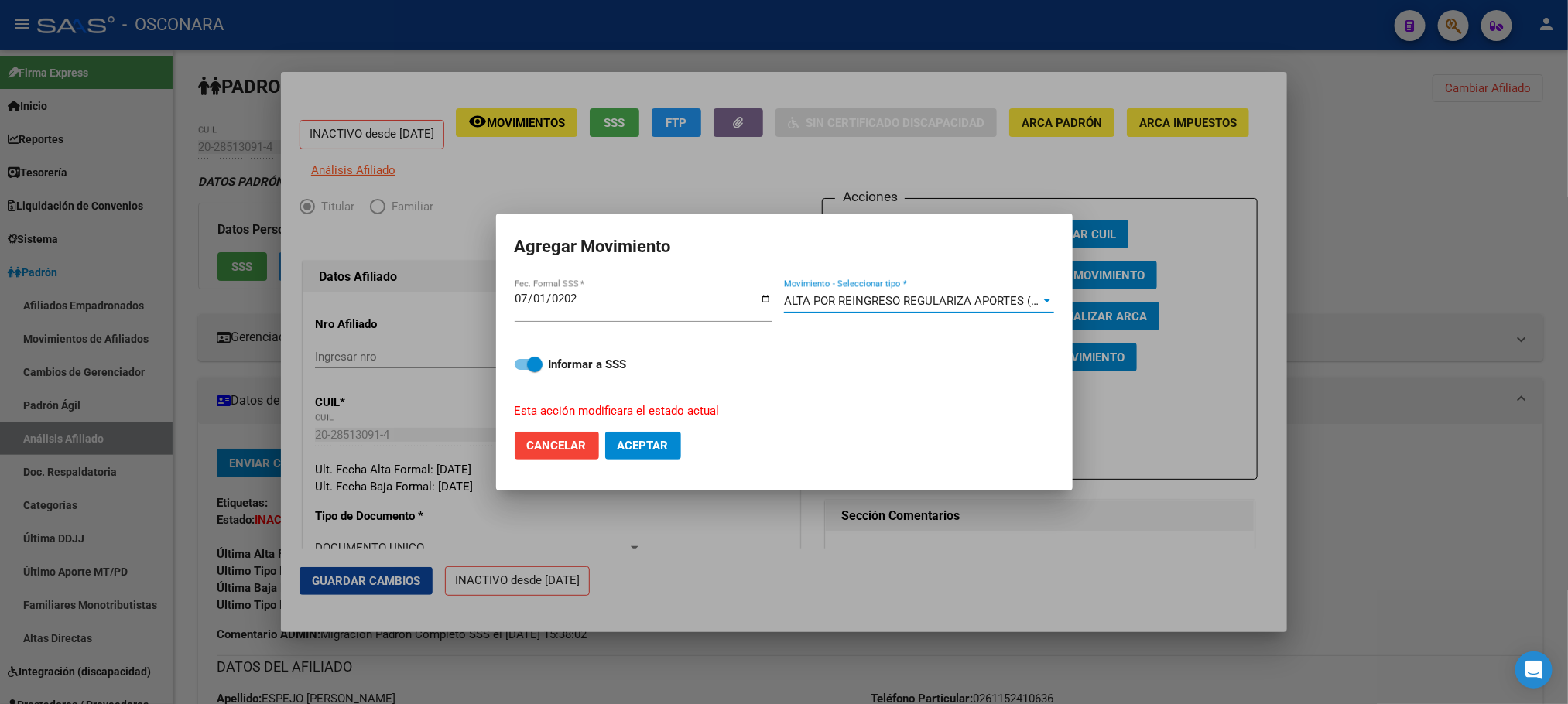
click at [520, 364] on span at bounding box center [528, 364] width 28 height 11
click at [522, 370] on input "Informar a SSS" at bounding box center [522, 370] width 1 height 1
checkbox input "false"
click at [666, 438] on span "Aceptar" at bounding box center [643, 445] width 51 height 14
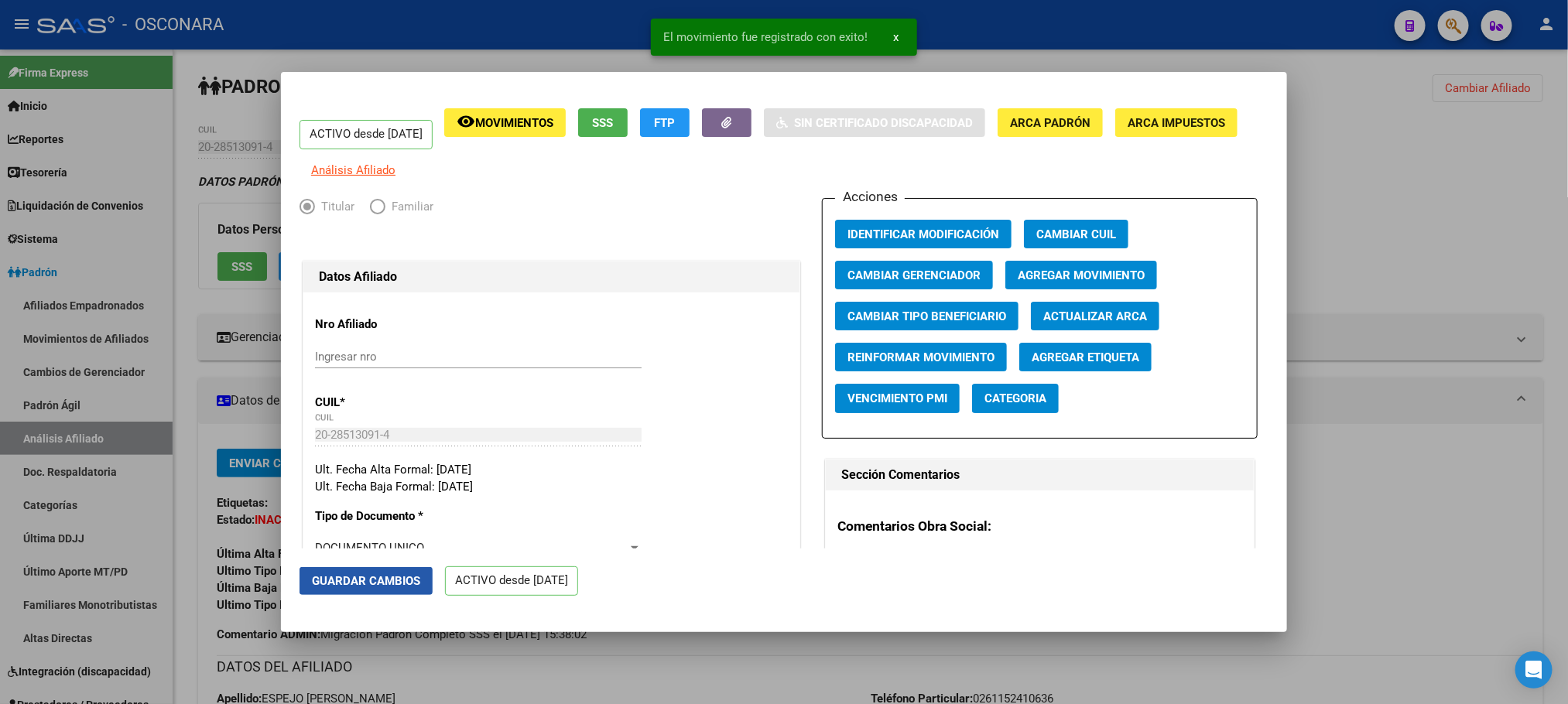
click at [409, 569] on button "Guardar Cambios" at bounding box center [365, 581] width 133 height 28
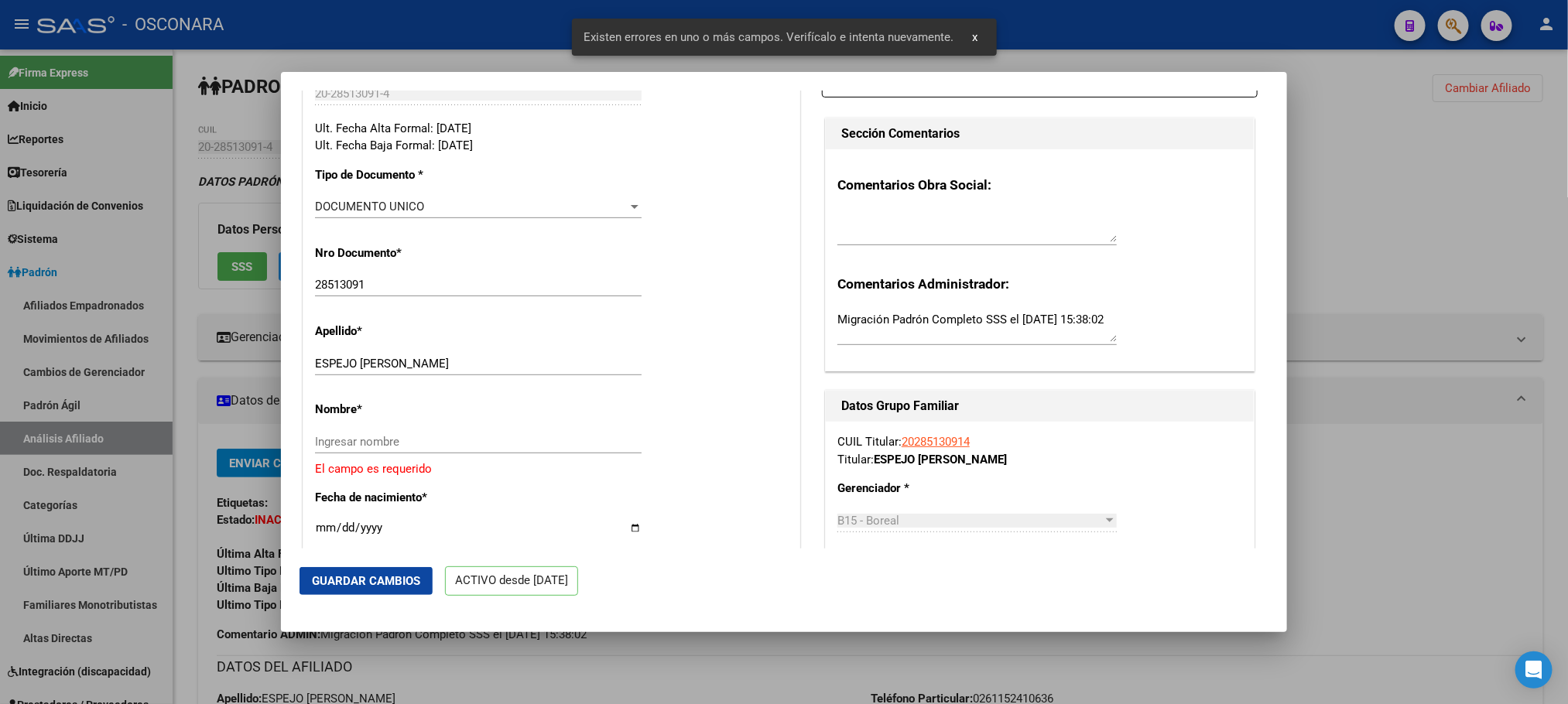
scroll to position [348, 0]
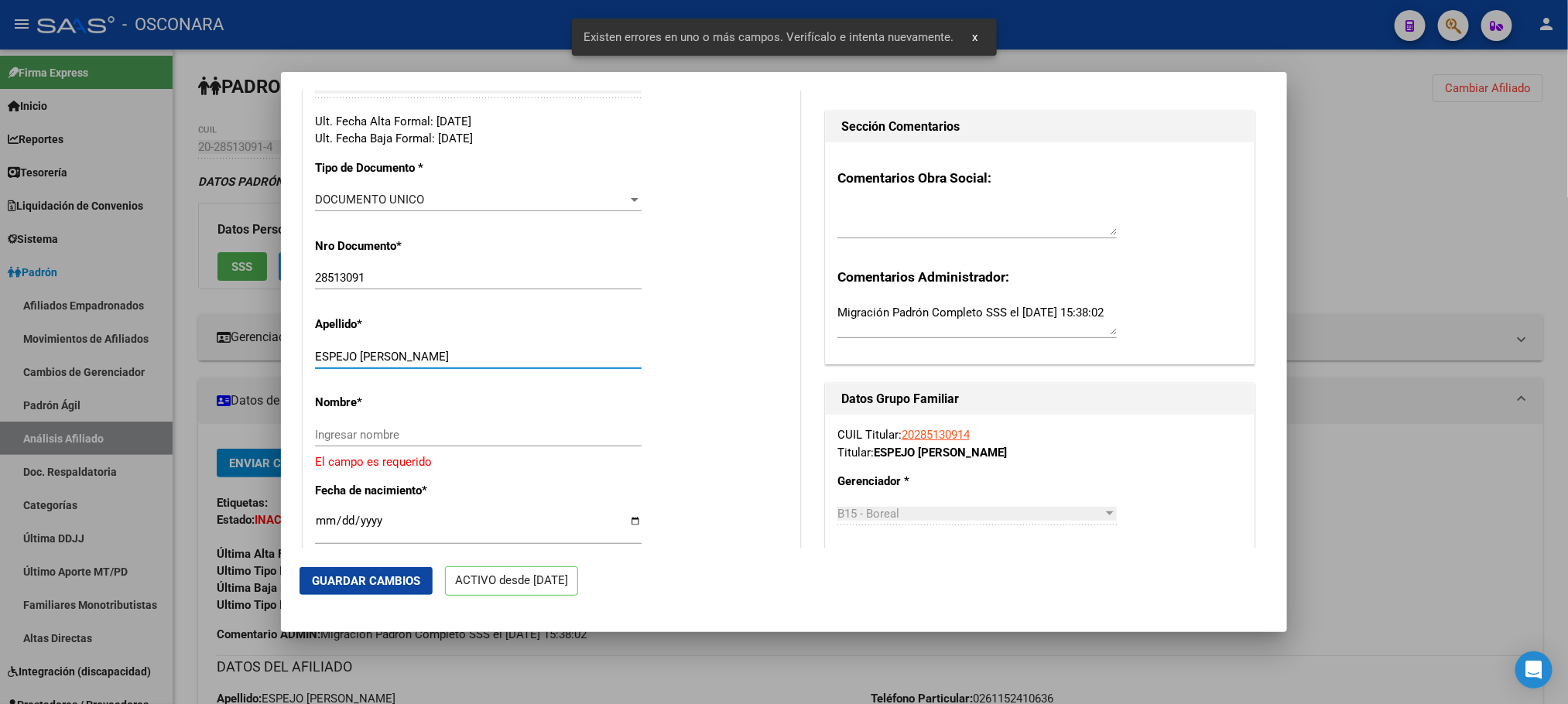
drag, startPoint x: 362, startPoint y: 370, endPoint x: 448, endPoint y: 368, distance: 86.0
click at [448, 364] on input "ESPEJO [PERSON_NAME]" at bounding box center [478, 357] width 326 height 14
drag, startPoint x: 458, startPoint y: 368, endPoint x: 418, endPoint y: 355, distance: 42.1
click at [432, 333] on p "Apellido *" at bounding box center [386, 325] width 142 height 18
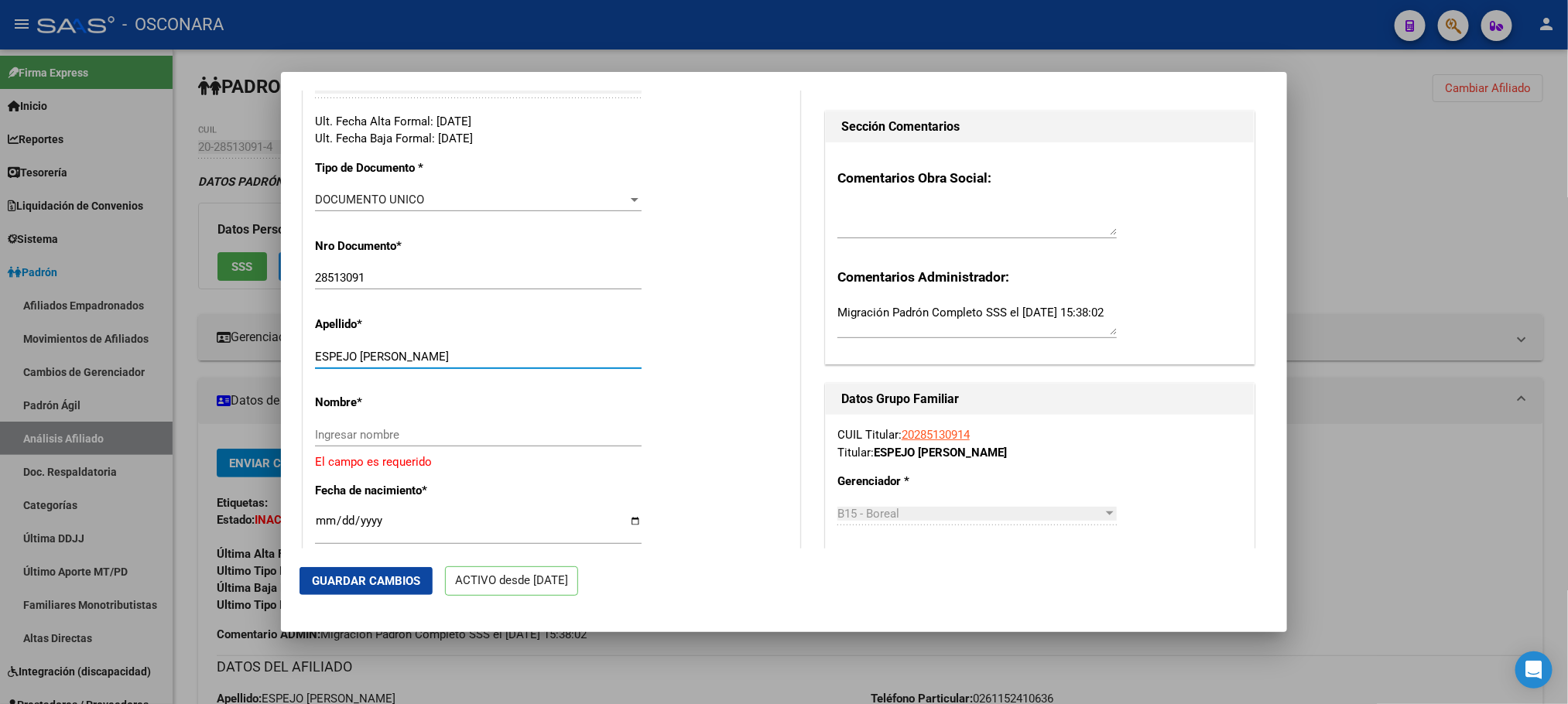
drag, startPoint x: 360, startPoint y: 368, endPoint x: 461, endPoint y: 371, distance: 101.0
click at [461, 364] on input "ESPEJO [PERSON_NAME]" at bounding box center [478, 357] width 326 height 14
type input "ESPEJO"
paste input "[PERSON_NAME]"
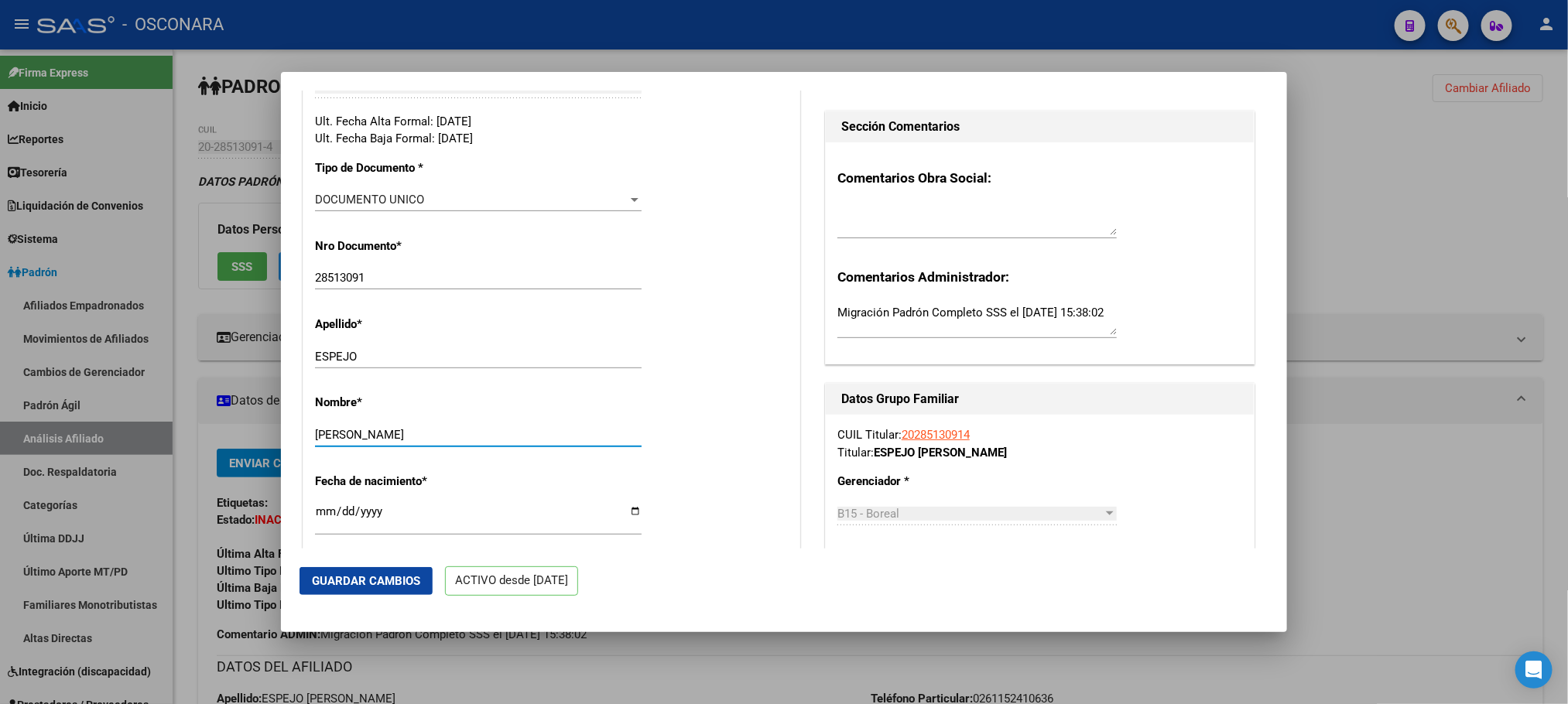
type input "[PERSON_NAME]"
click at [398, 569] on button "Guardar Cambios" at bounding box center [365, 581] width 133 height 28
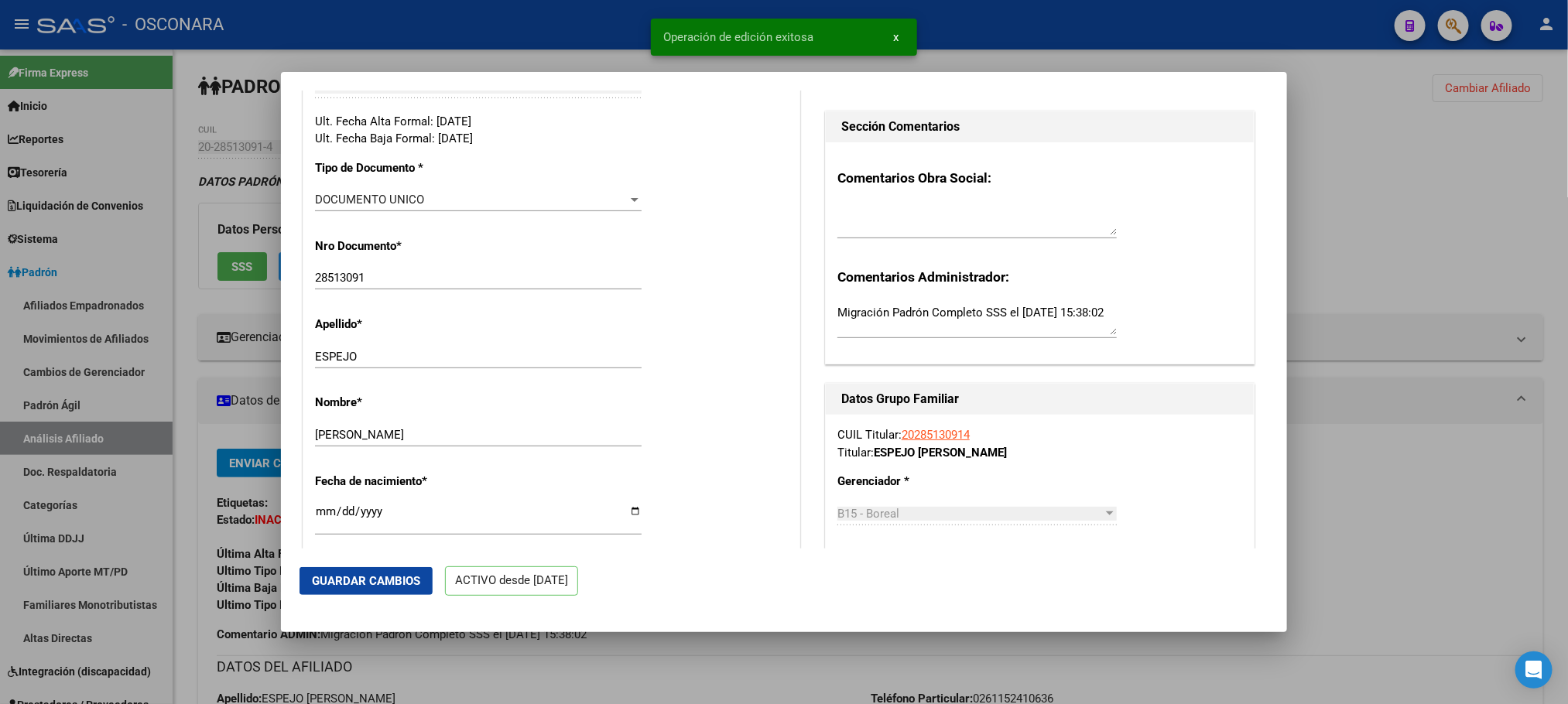
click at [333, 588] on button "Guardar Cambios" at bounding box center [365, 581] width 133 height 28
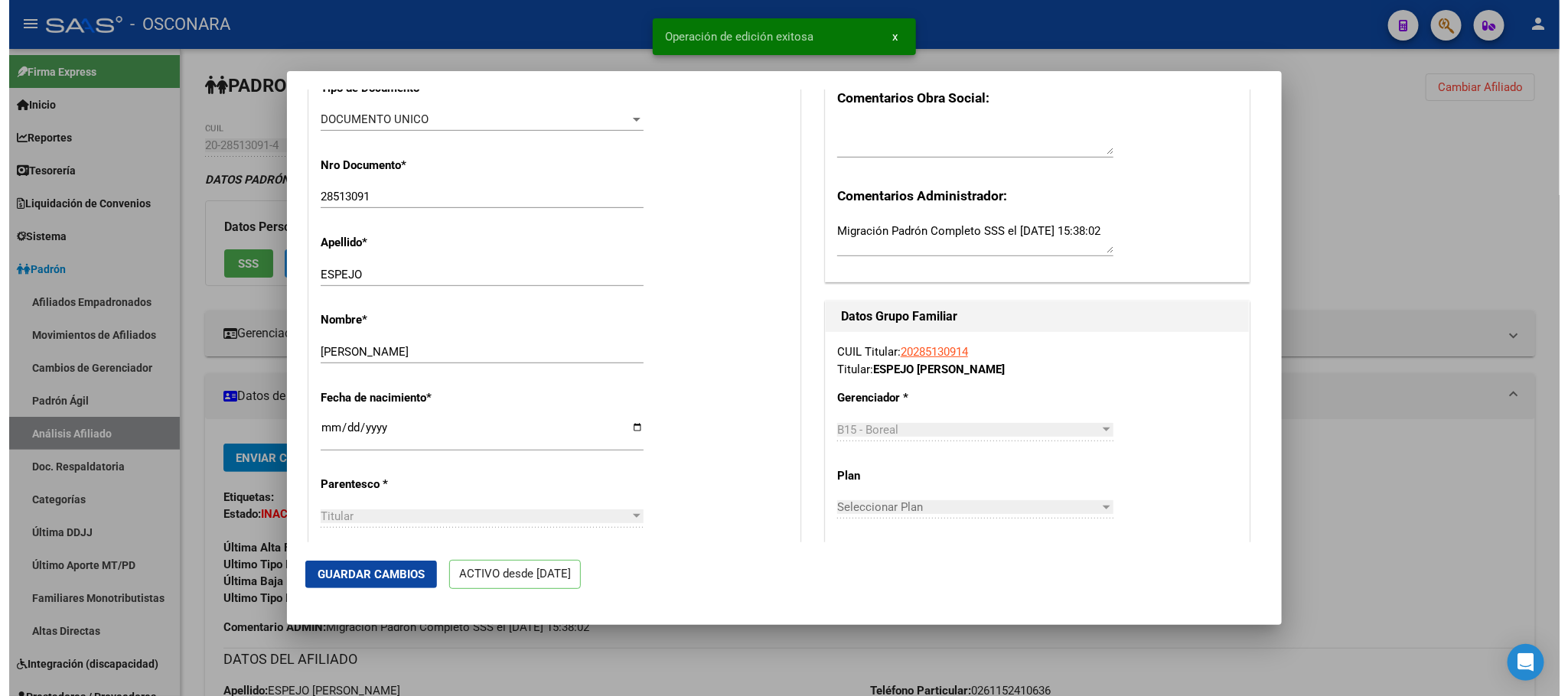
scroll to position [688, 0]
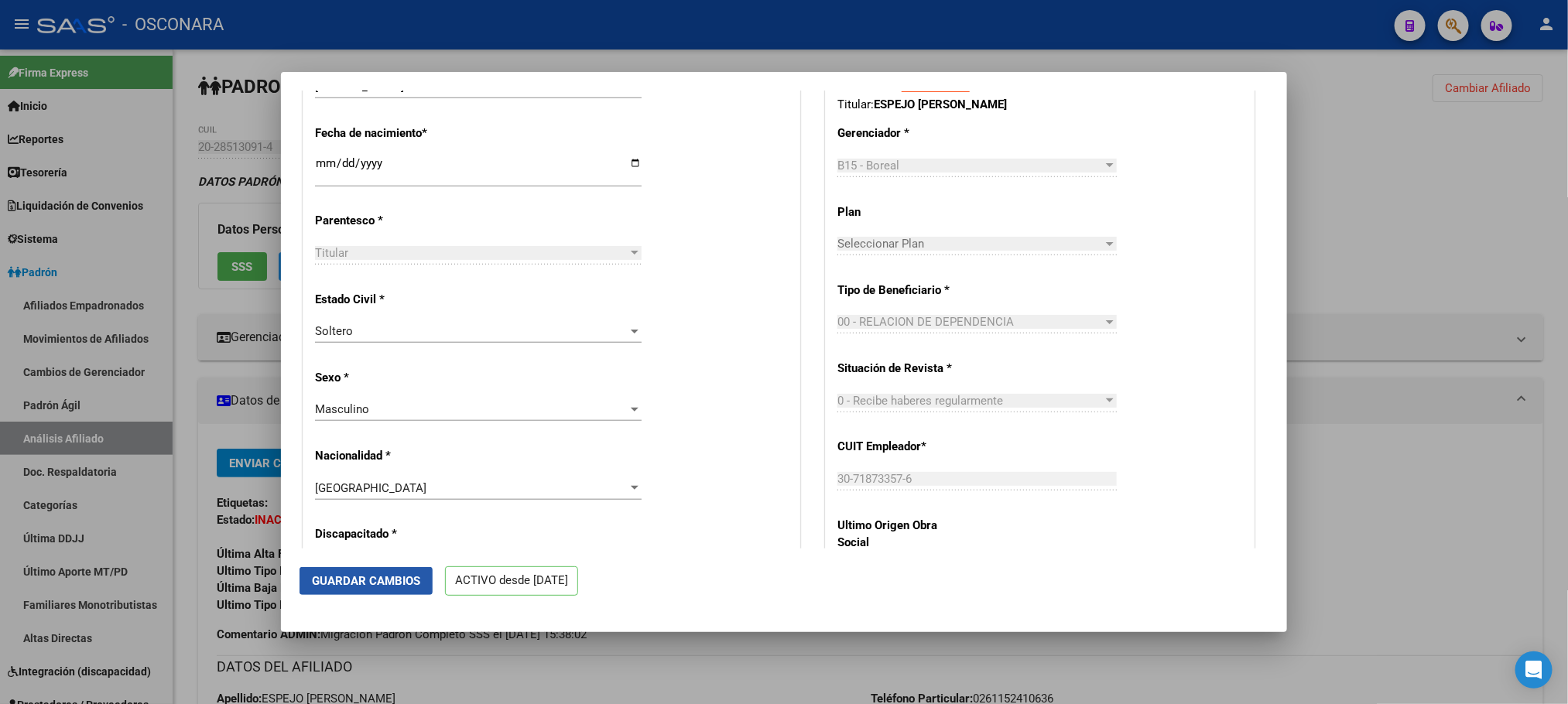
click at [368, 574] on span "Guardar Cambios" at bounding box center [366, 581] width 108 height 14
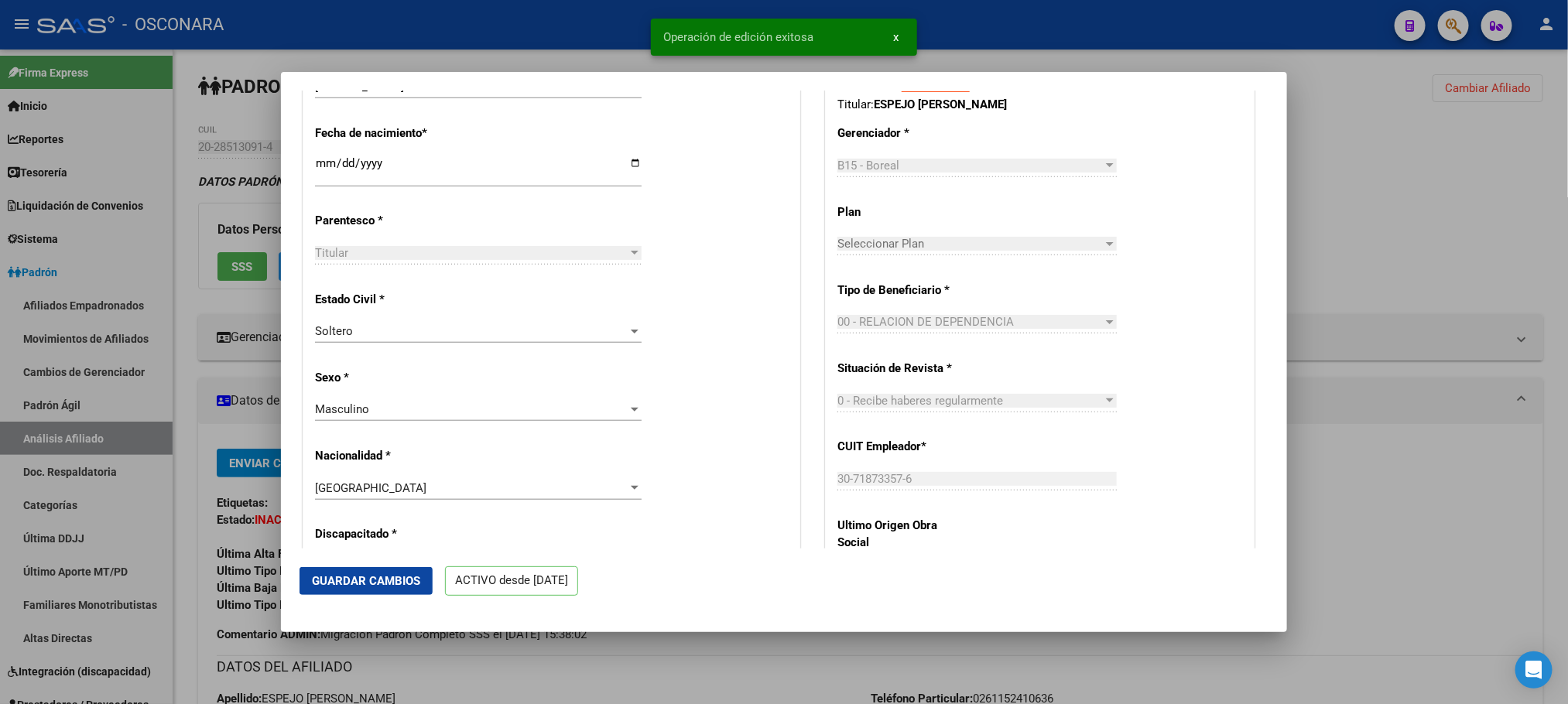
click at [516, 688] on div at bounding box center [784, 352] width 1568 height 704
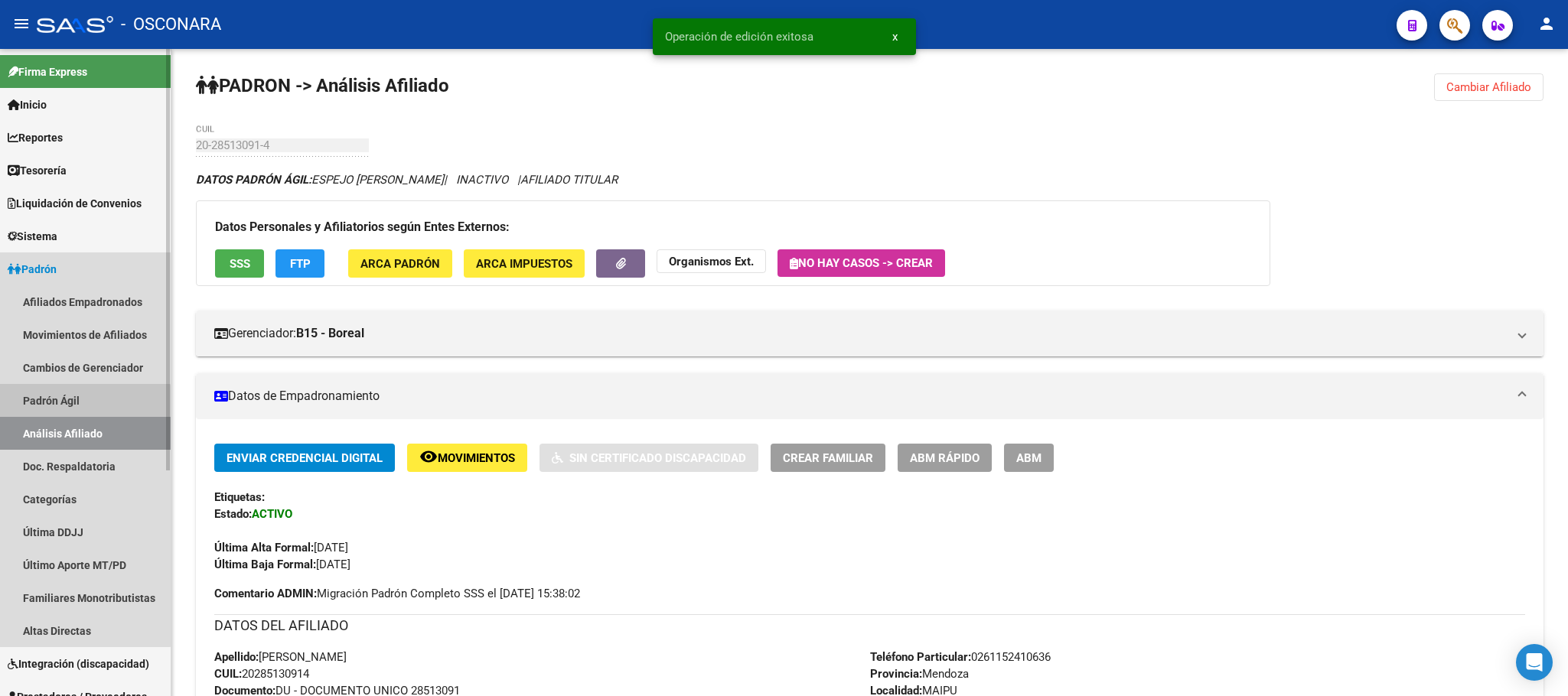
click at [76, 406] on link "Padrón Ágil" at bounding box center [85, 400] width 171 height 33
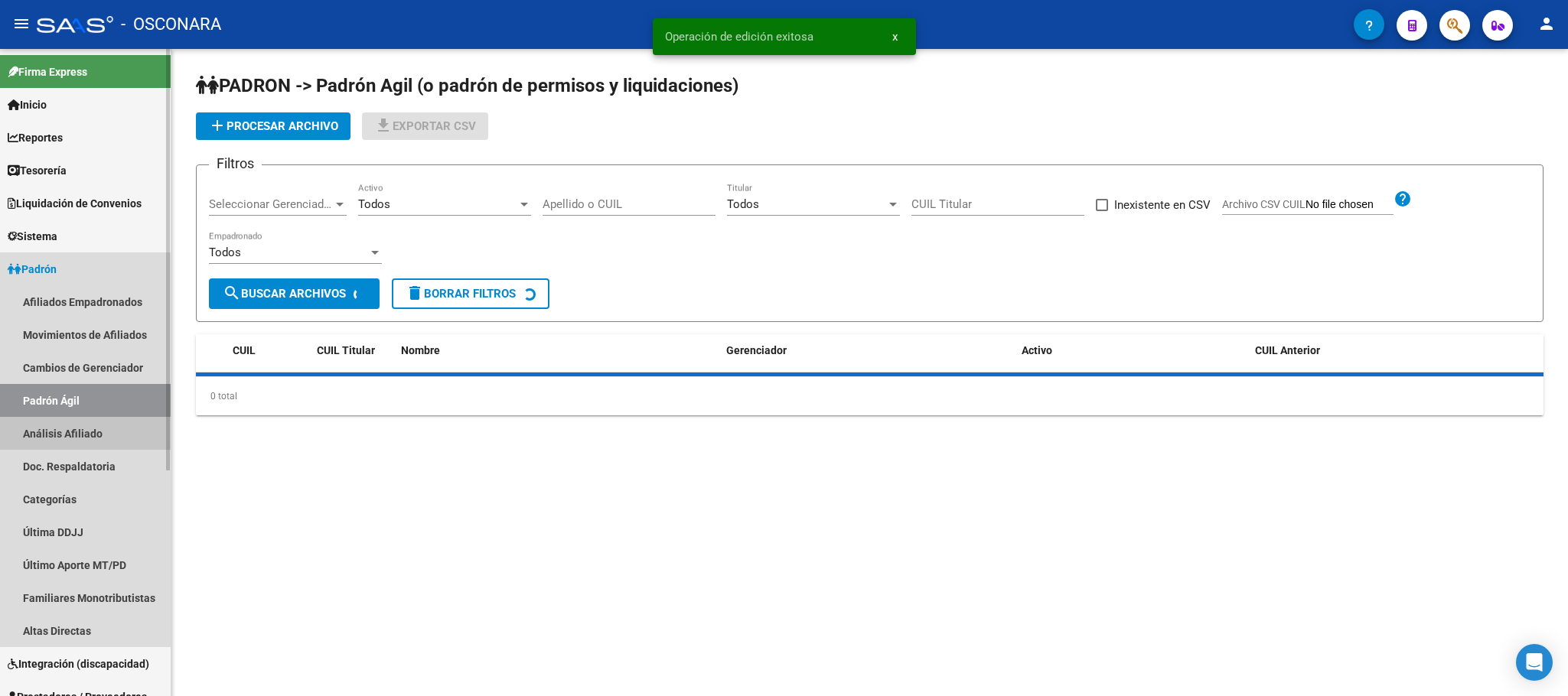
click at [86, 428] on link "Análisis Afiliado" at bounding box center [85, 433] width 171 height 33
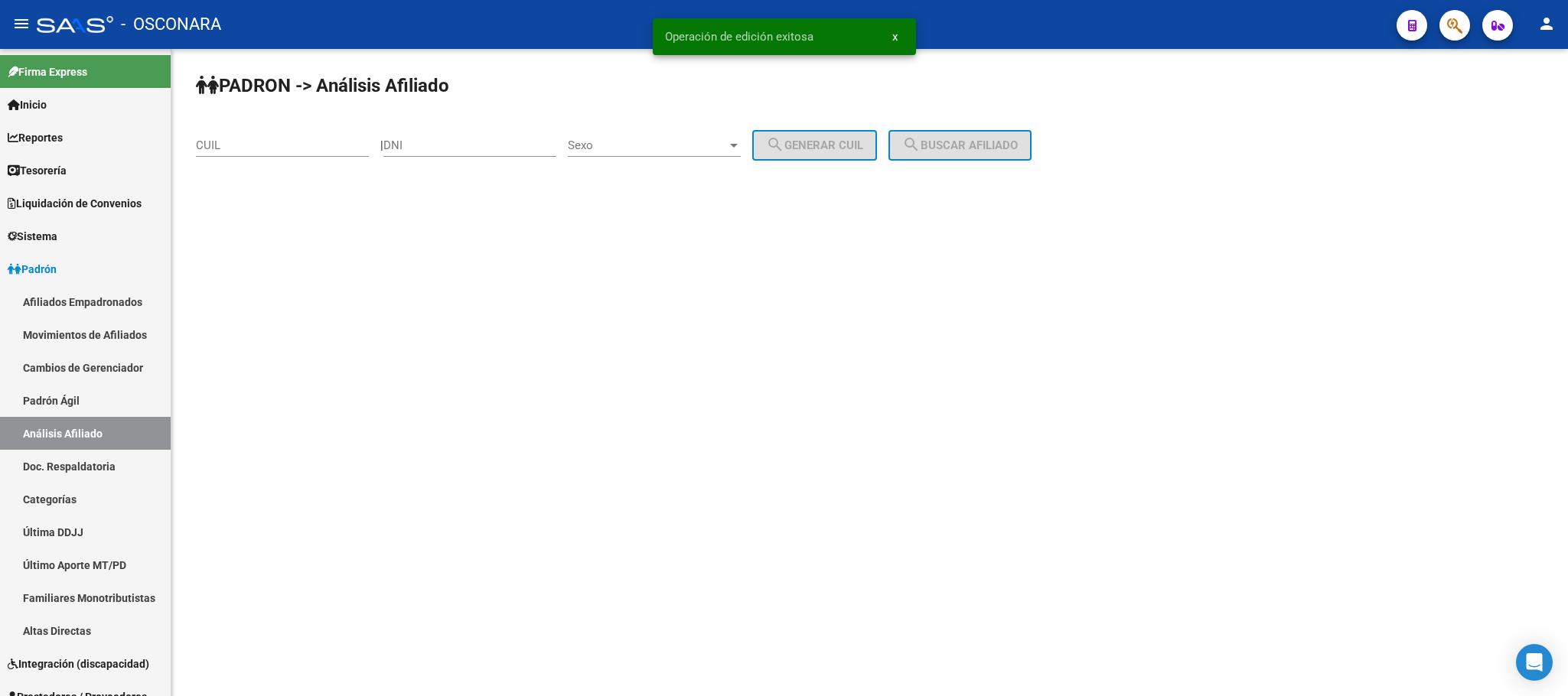
click at [334, 154] on div "CUIL" at bounding box center [282, 141] width 173 height 33
paste input "20-39183898-5"
type input "20-39183898-5"
click at [1021, 131] on button "search Buscar afiliado" at bounding box center [960, 145] width 143 height 31
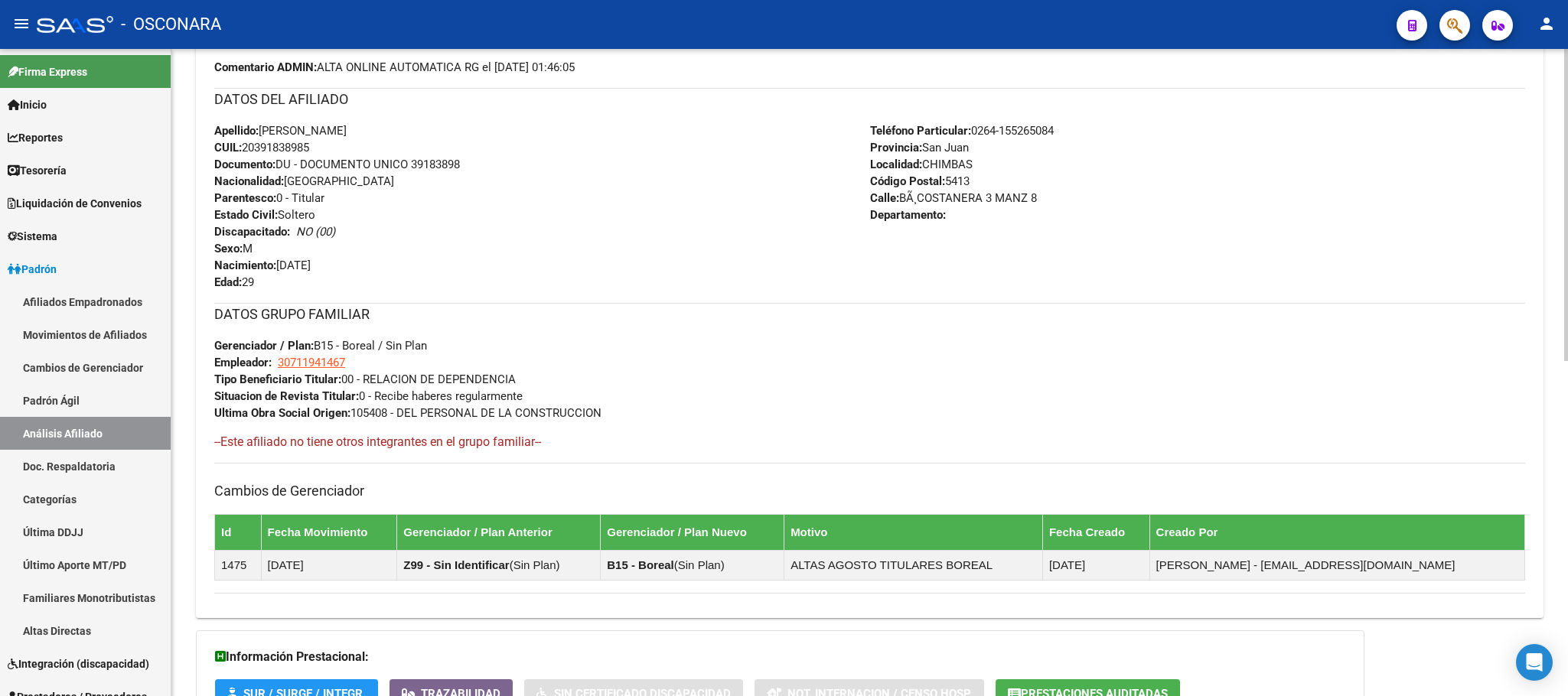
scroll to position [696, 0]
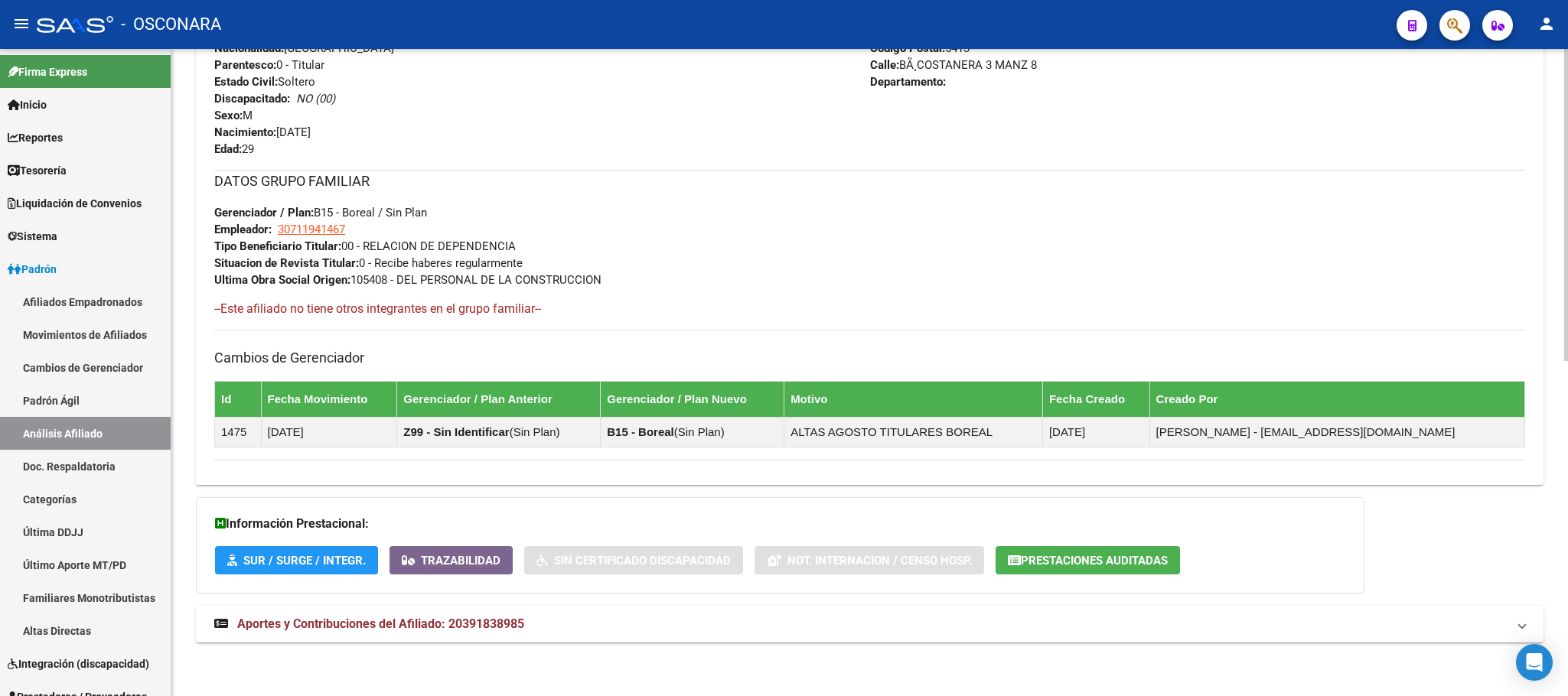
click at [536, 618] on mat-panel-title "Aportes y Contribuciones del Afiliado: 20391838985" at bounding box center [860, 624] width 1293 height 17
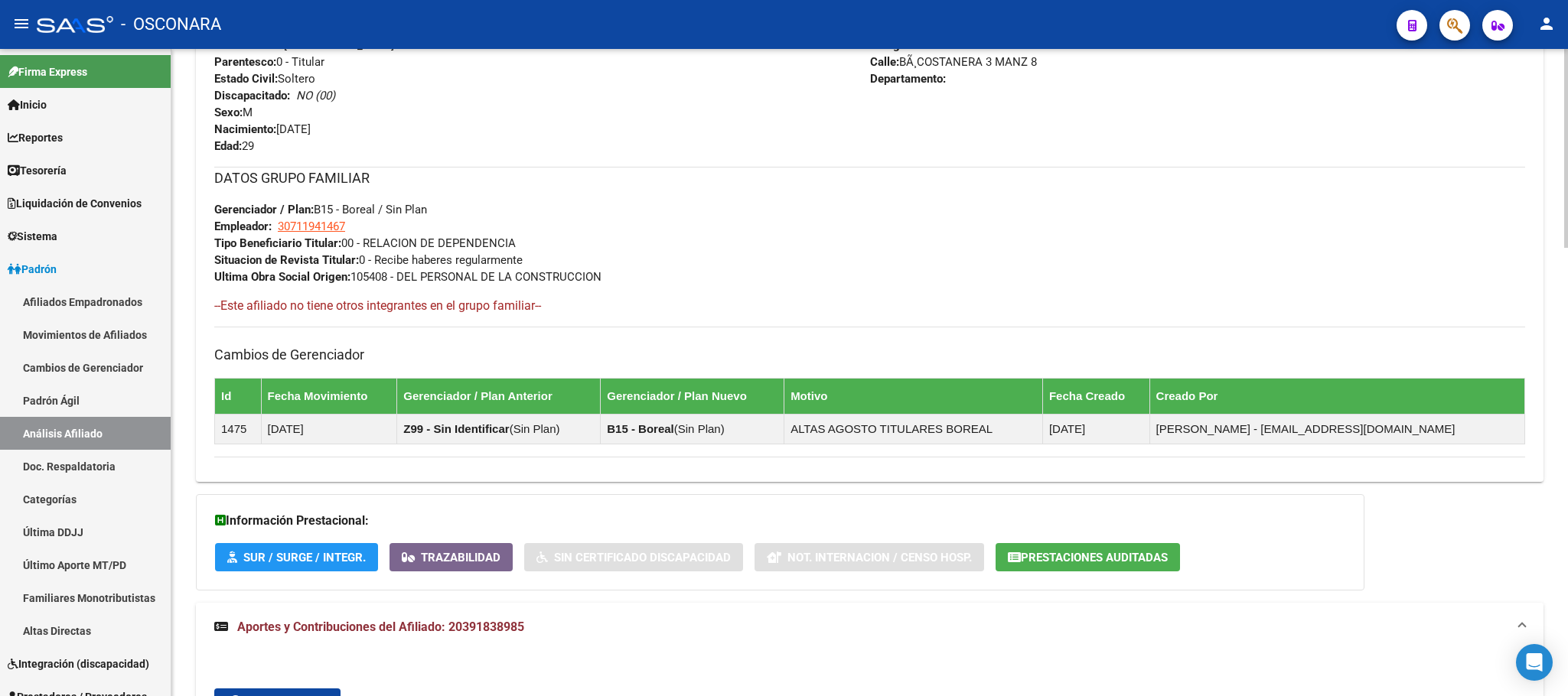
click at [507, 628] on span "Aportes y Contribuciones del Afiliado: 20391838985" at bounding box center [381, 627] width 287 height 14
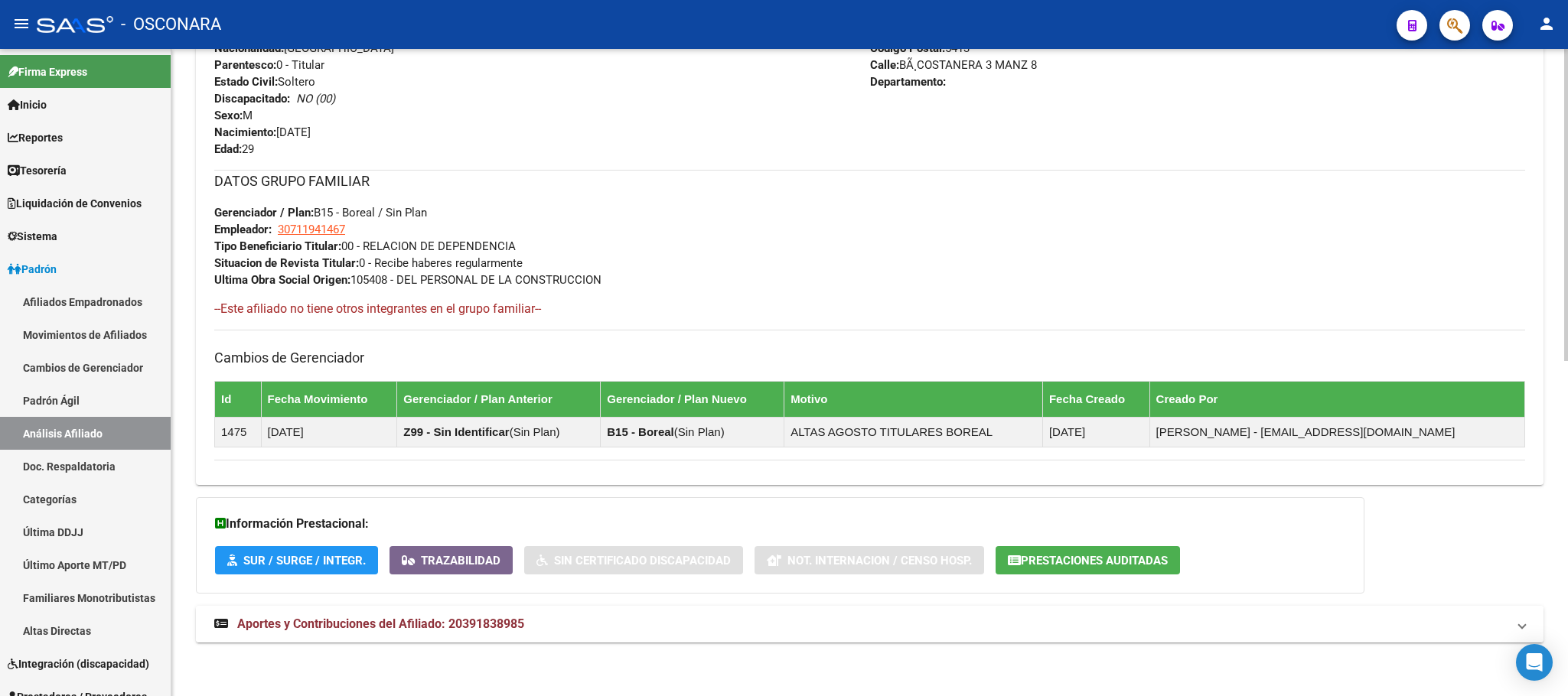
click at [507, 623] on span "Aportes y Contribuciones del Afiliado: 20391838985" at bounding box center [381, 624] width 287 height 14
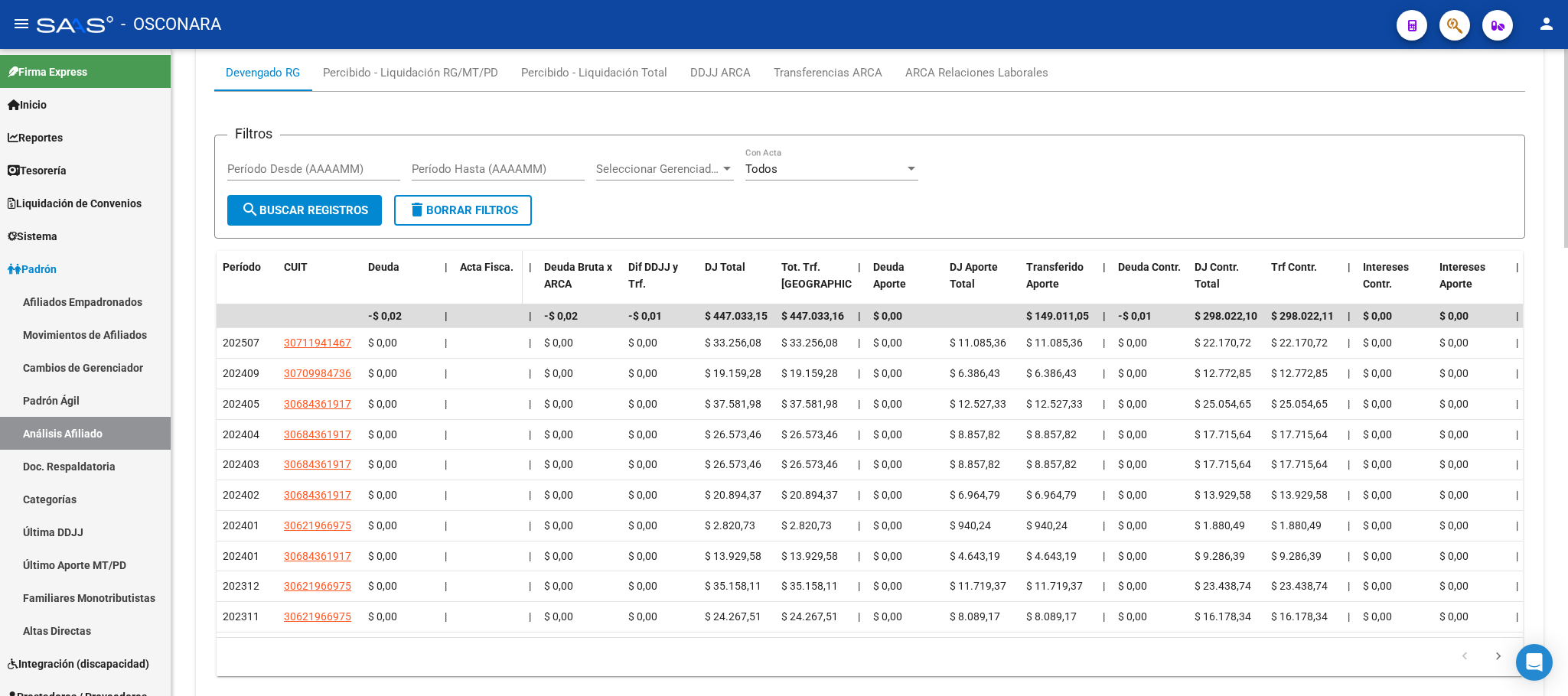
scroll to position [1462, 0]
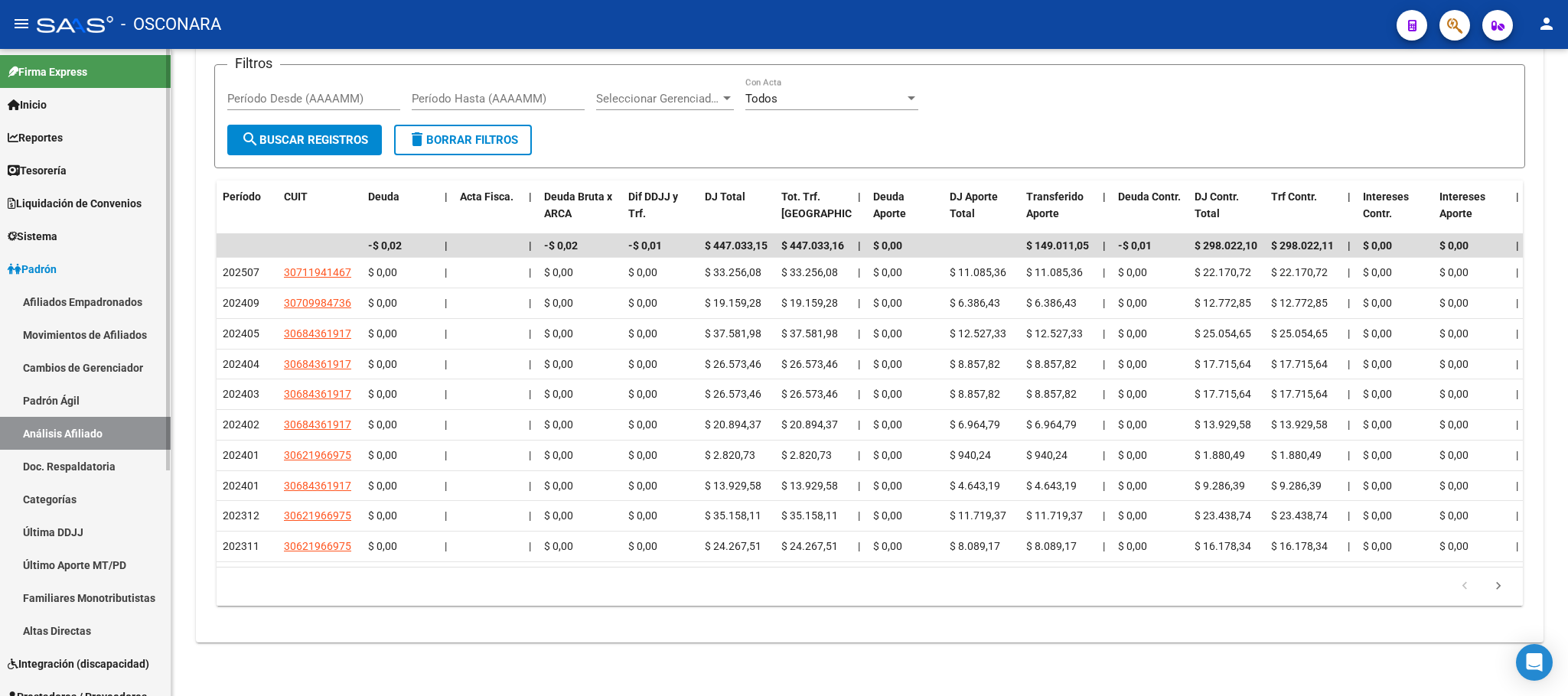
click at [90, 390] on link "Padrón Ágil" at bounding box center [85, 400] width 171 height 33
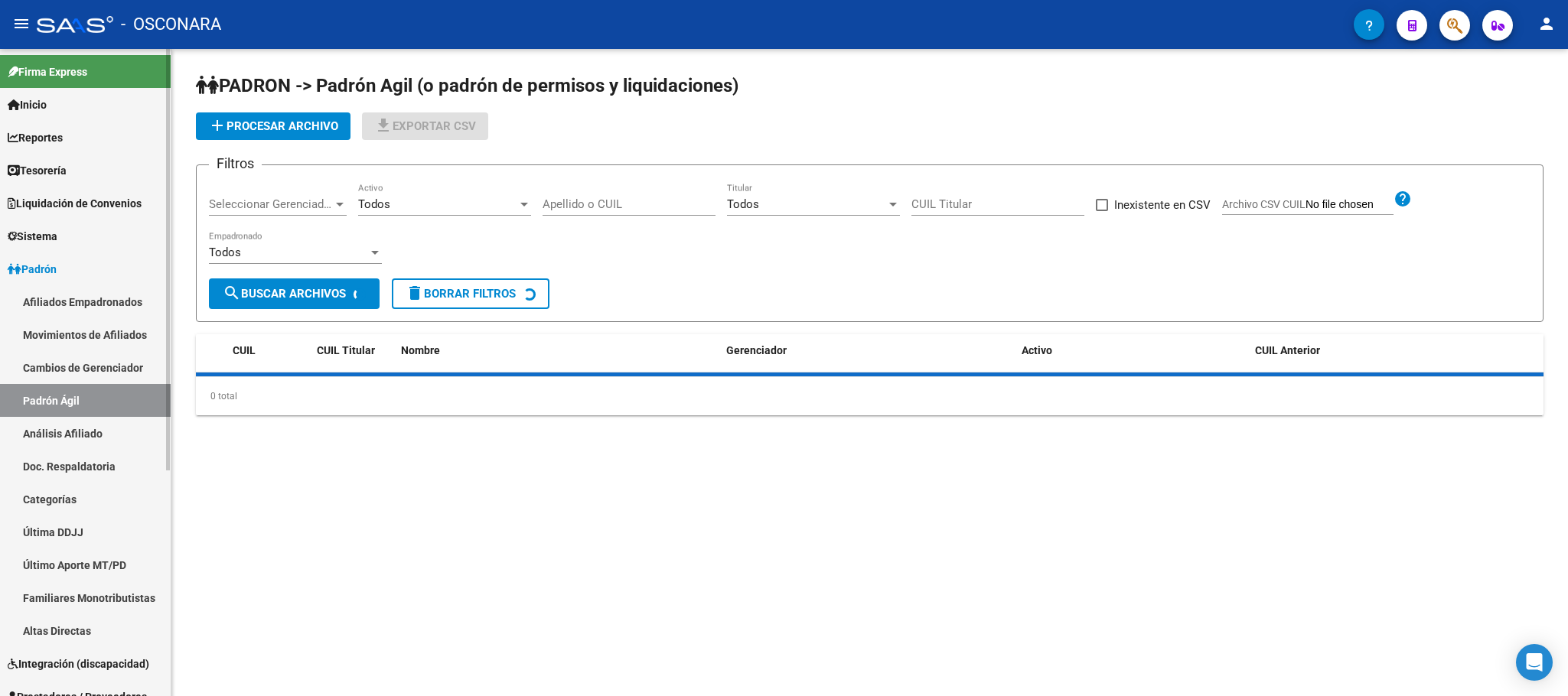
click at [92, 429] on link "Análisis Afiliado" at bounding box center [85, 433] width 171 height 33
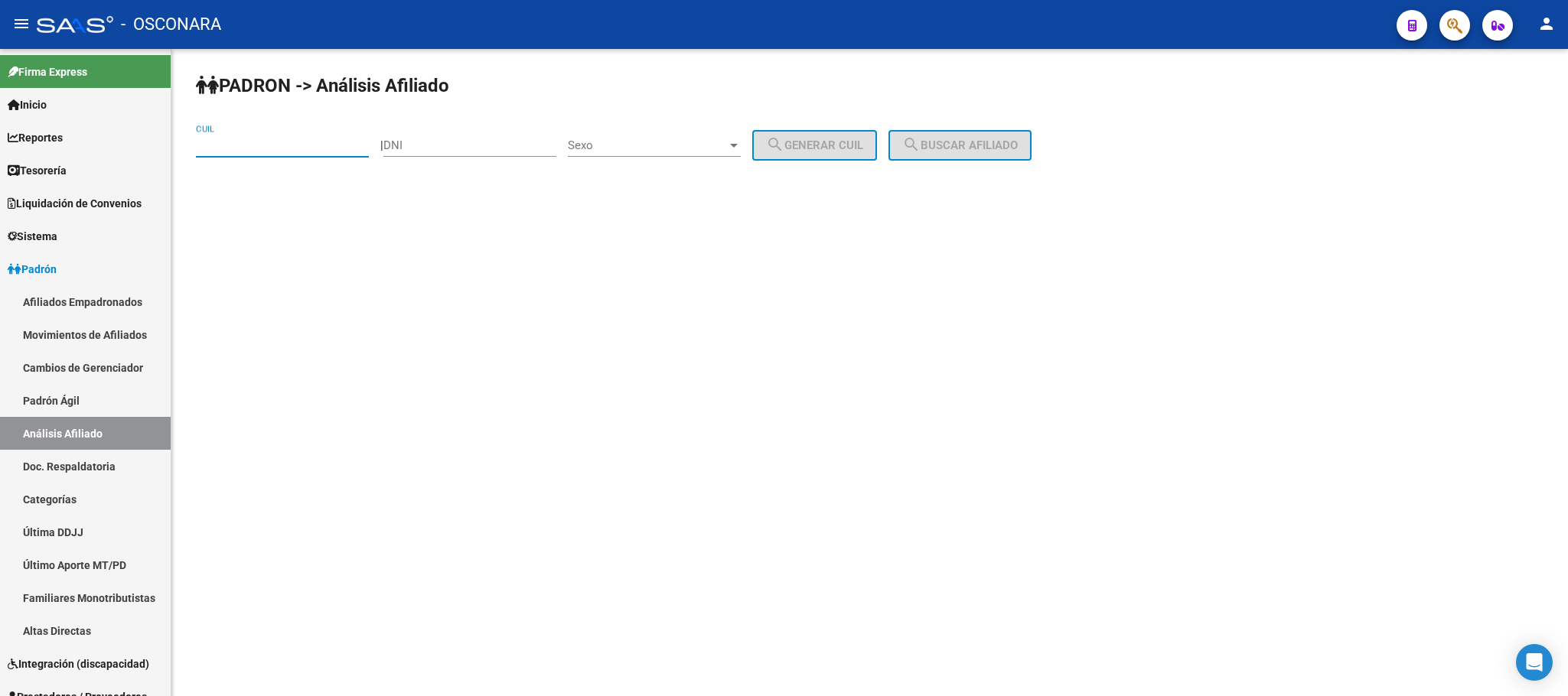
click at [308, 150] on input "CUIL" at bounding box center [282, 145] width 173 height 14
paste input "20-39183898-5"
type input "20-39183898-5"
click at [991, 143] on span "search Buscar afiliado" at bounding box center [960, 145] width 116 height 14
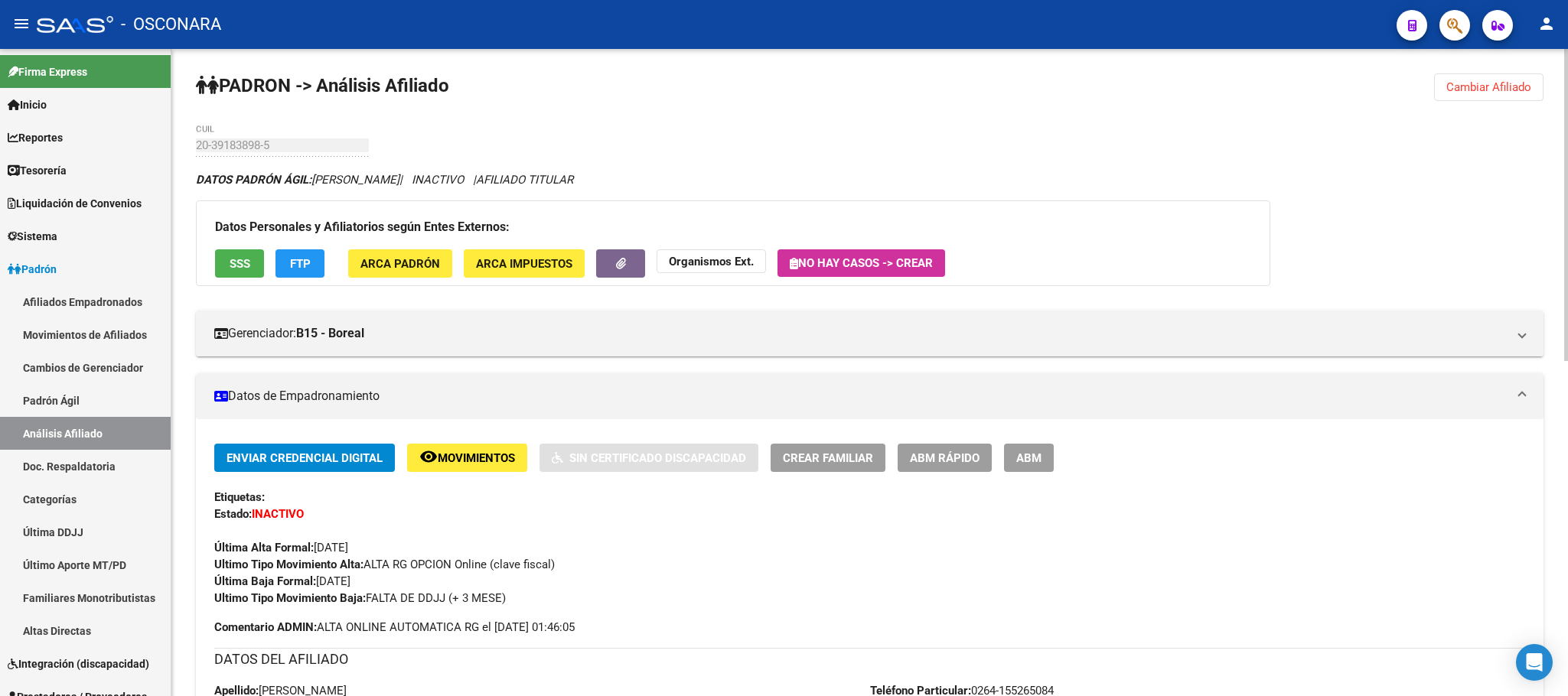
click at [248, 274] on button "SSS" at bounding box center [239, 263] width 49 height 28
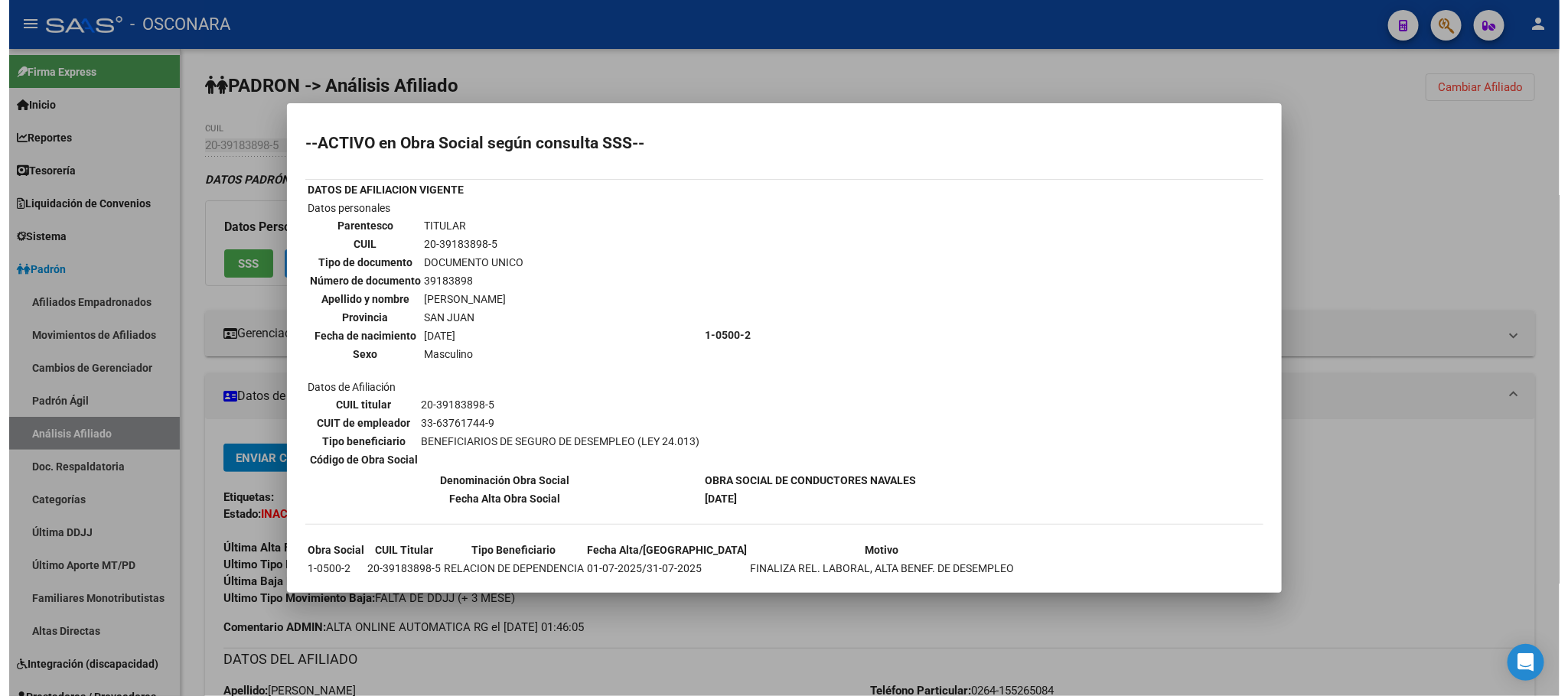
scroll to position [117, 0]
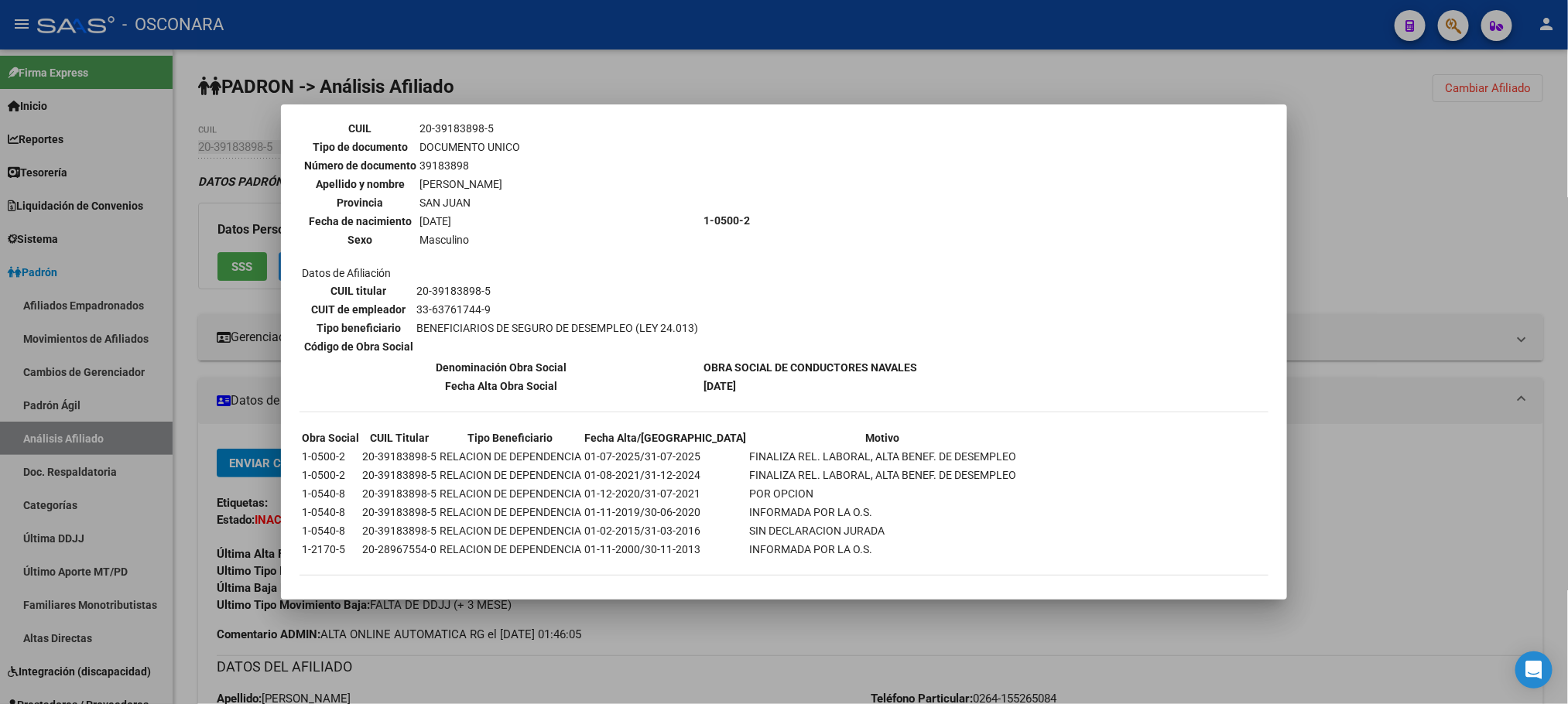
click at [718, 669] on div at bounding box center [784, 352] width 1568 height 704
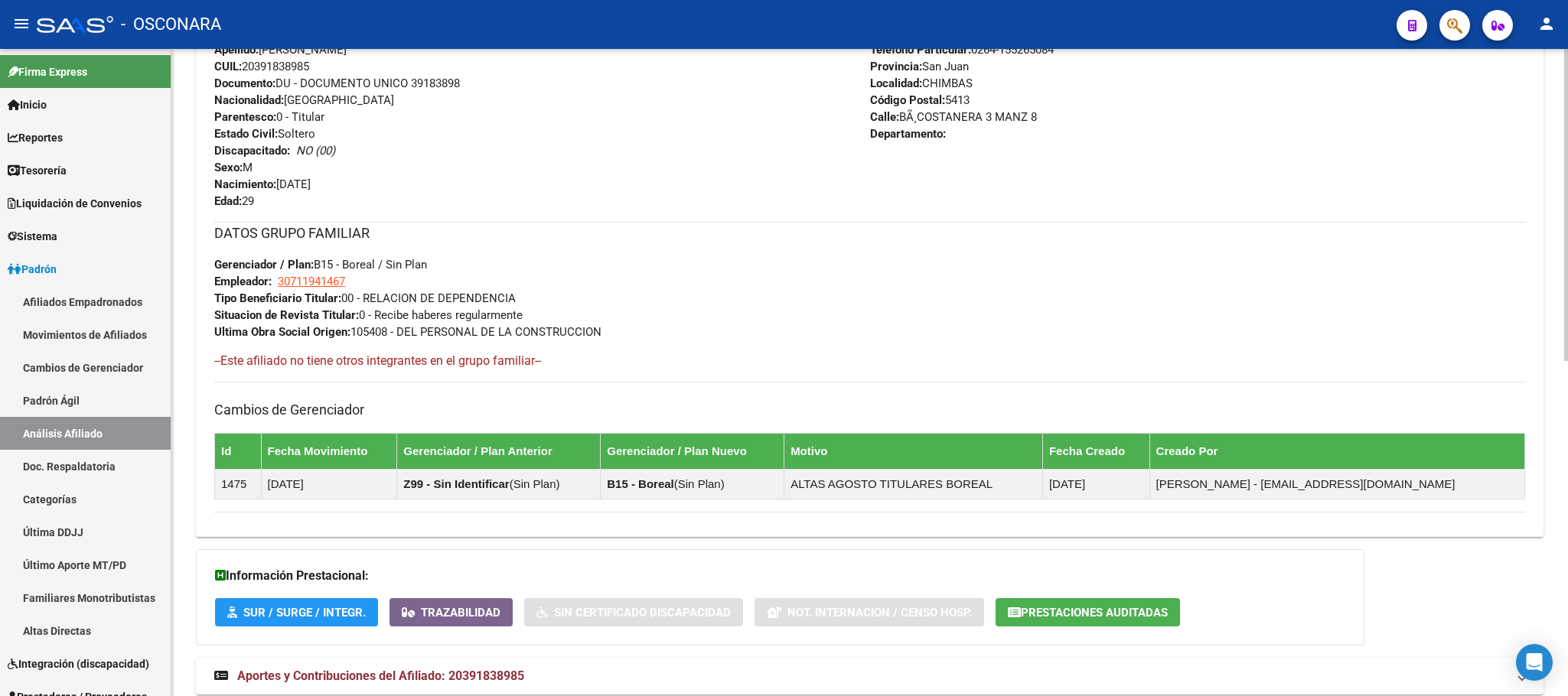
scroll to position [696, 0]
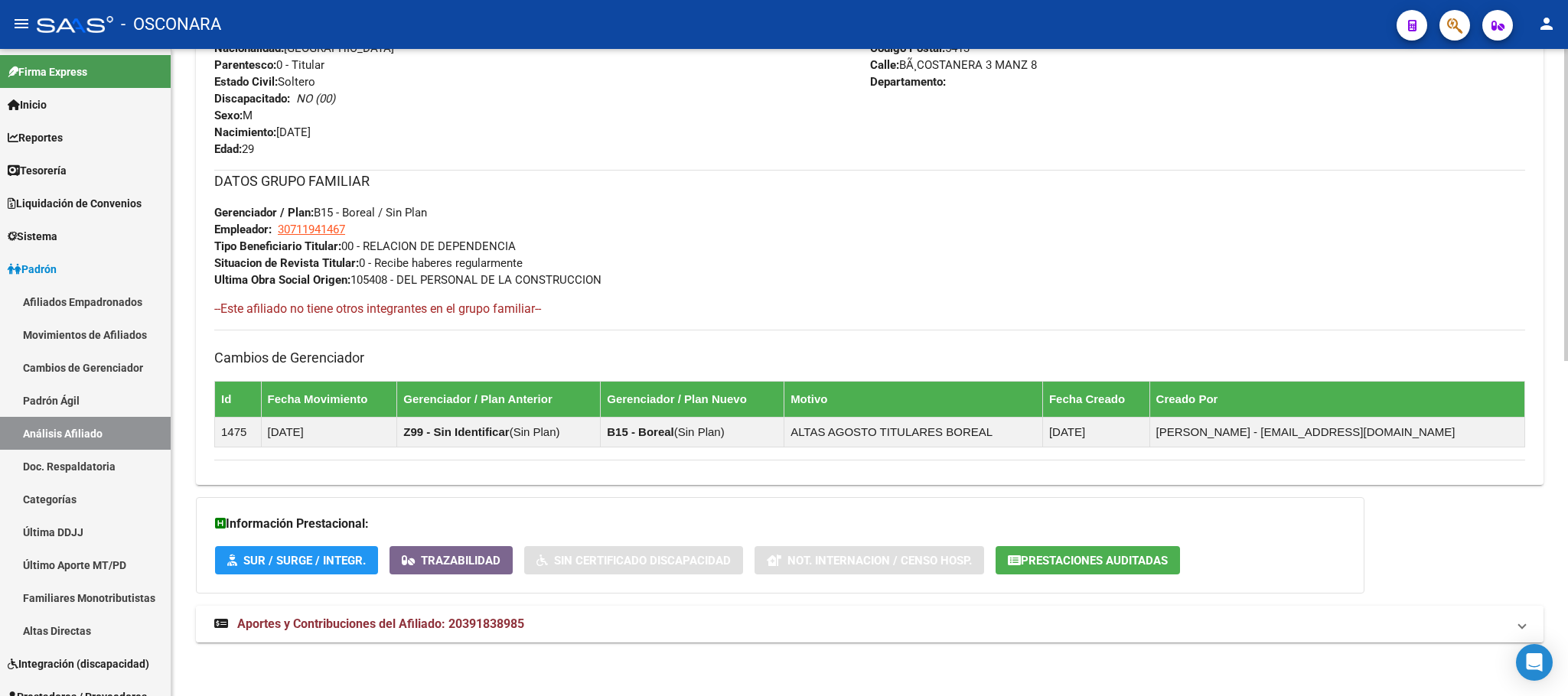
click at [460, 611] on mat-expansion-panel-header "Aportes y Contribuciones del Afiliado: 20391838985" at bounding box center [869, 624] width 1348 height 37
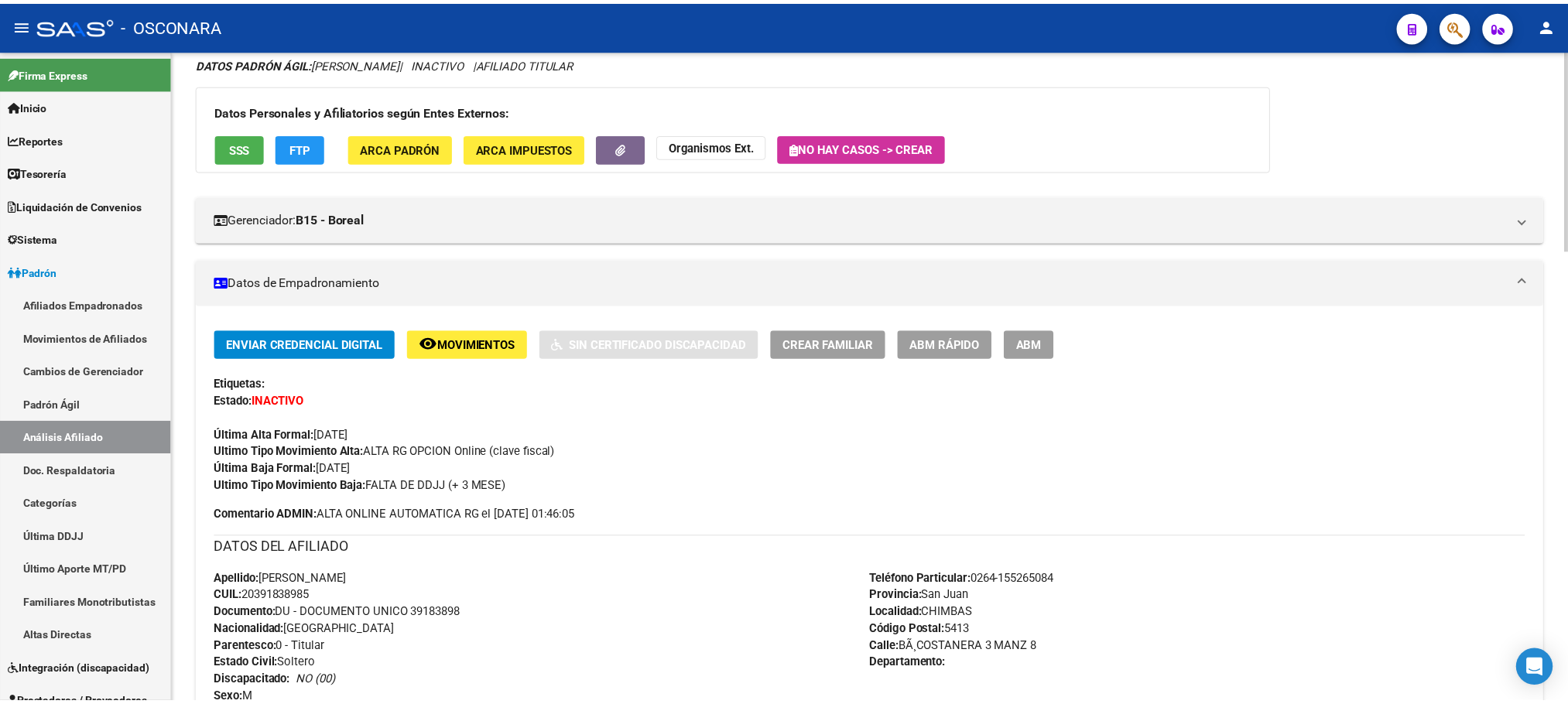
scroll to position [0, 0]
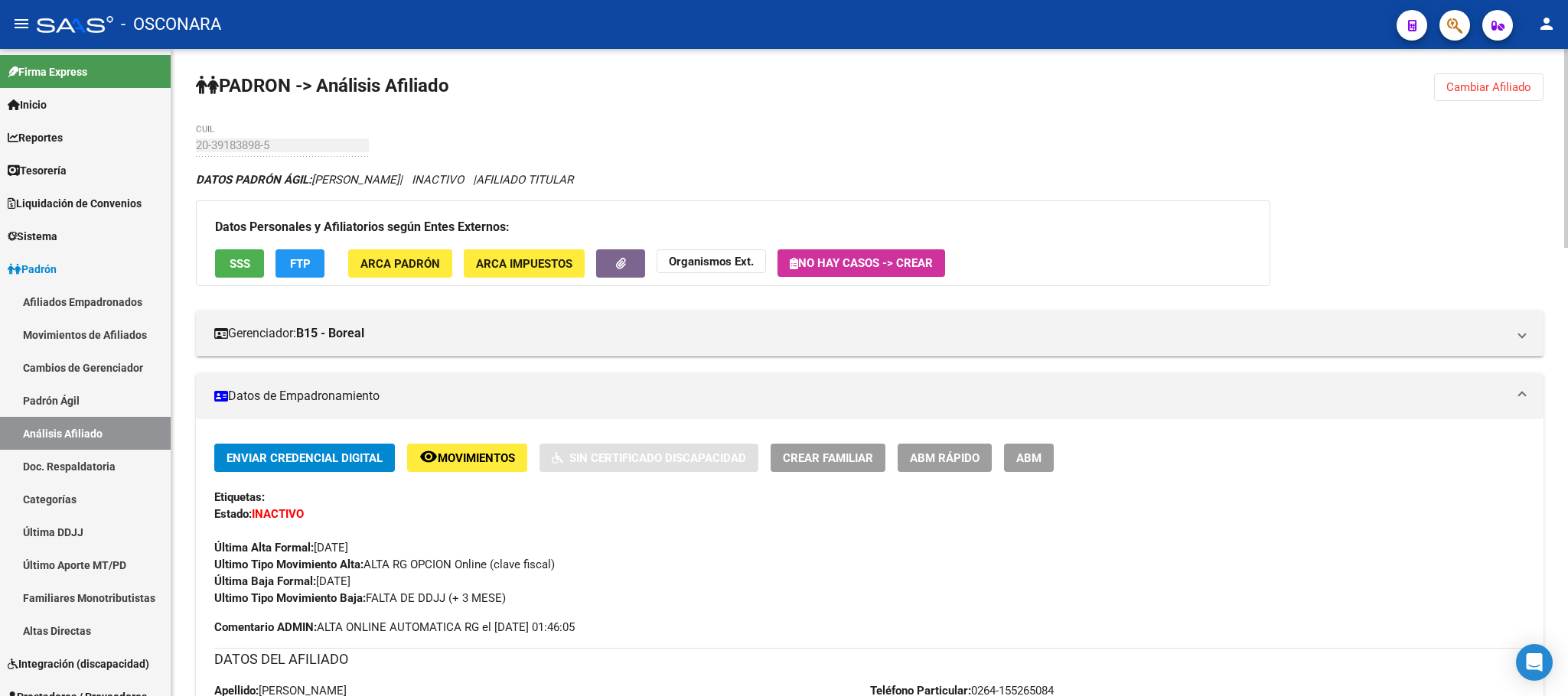
click at [211, 281] on div "Datos Personales y Afiliatorios según Entes Externos: SSS FTP ARCA Padrón ARCA …" at bounding box center [733, 243] width 1075 height 86
click at [221, 275] on button "SSS" at bounding box center [239, 263] width 49 height 28
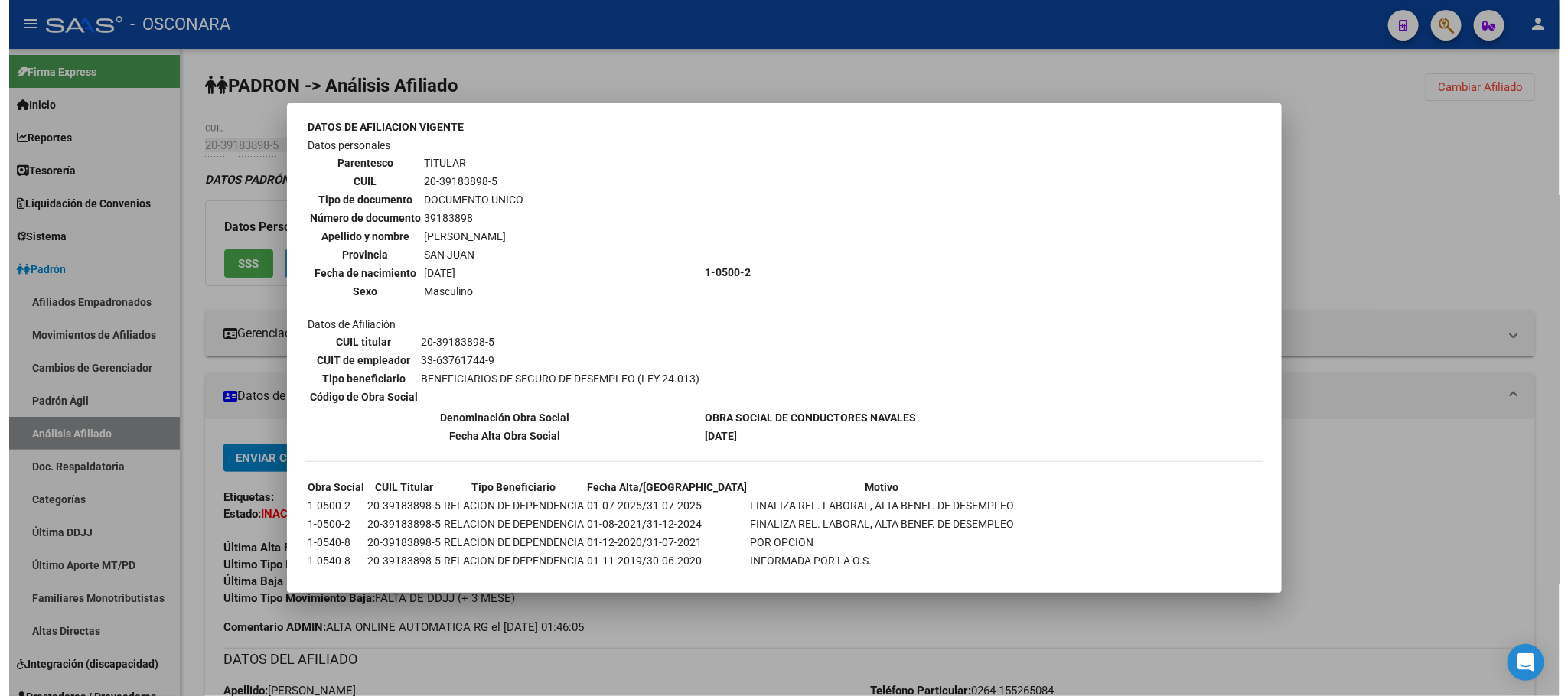
scroll to position [117, 0]
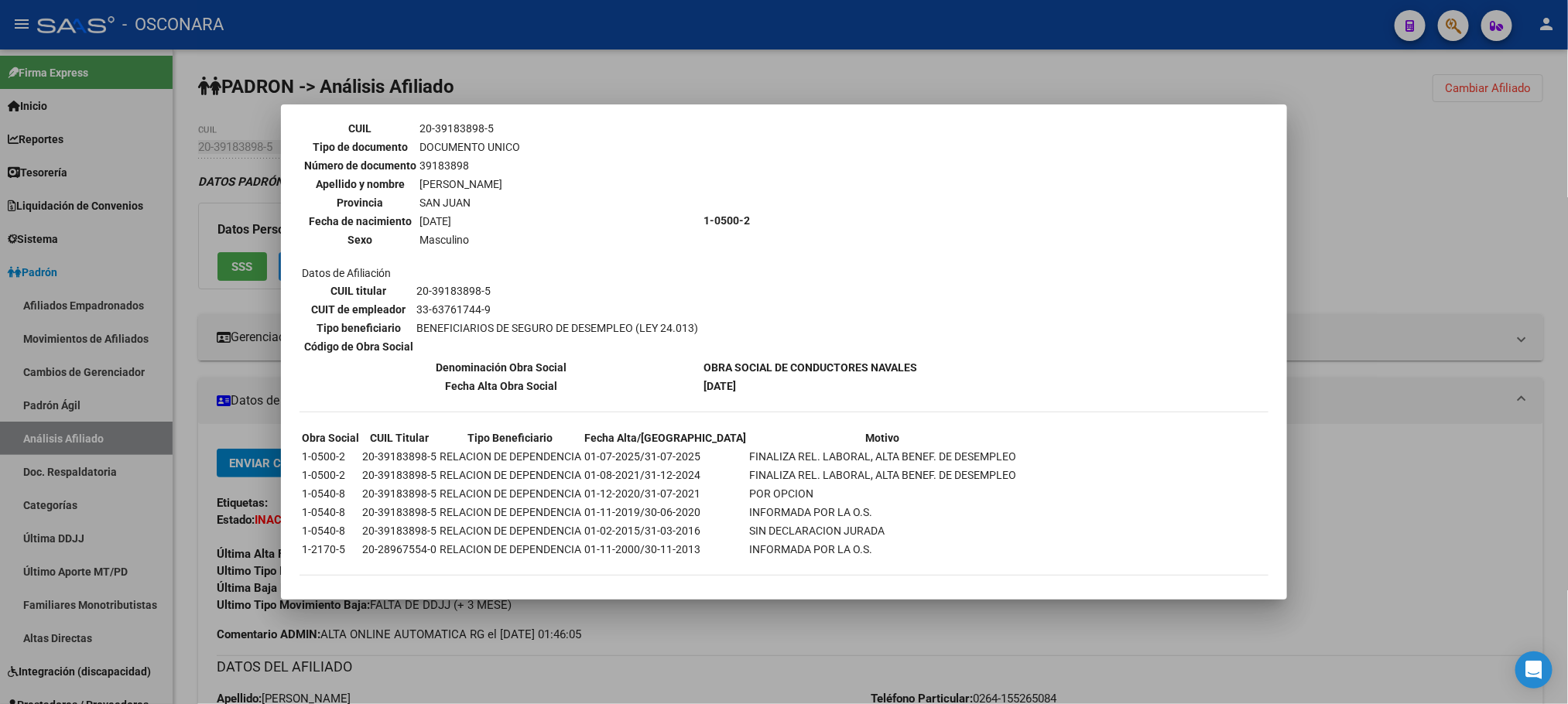
click at [876, 648] on div at bounding box center [784, 352] width 1568 height 704
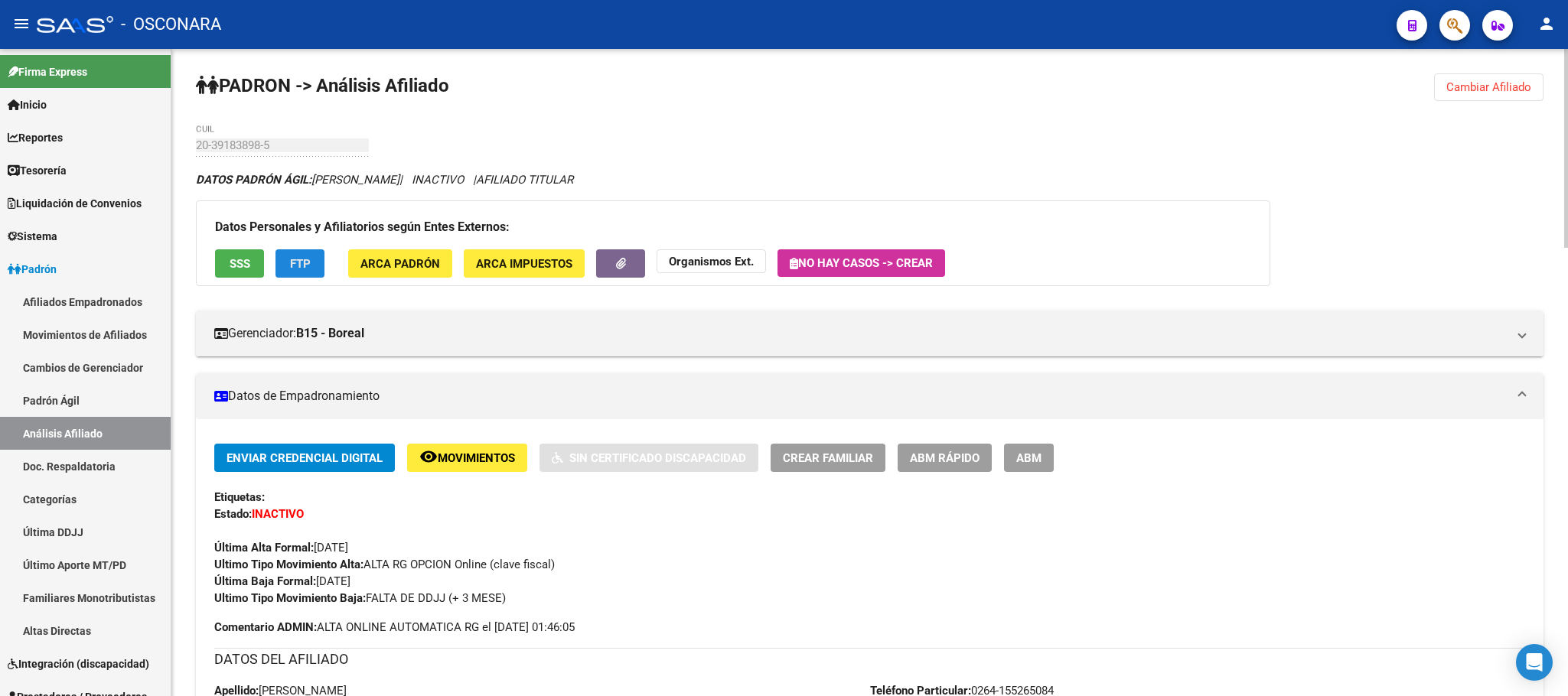
click at [319, 267] on button "FTP" at bounding box center [300, 263] width 49 height 28
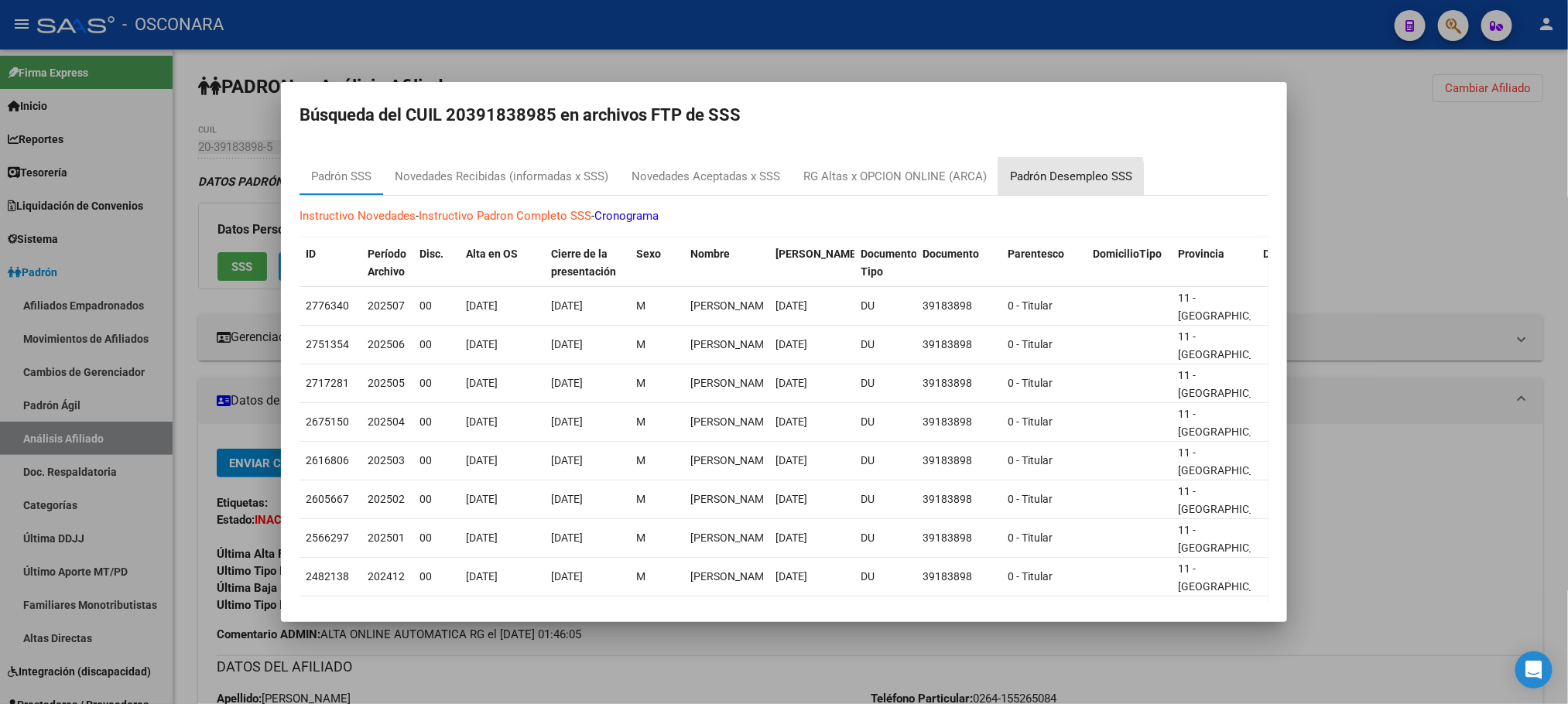
click at [1024, 182] on div "Padrón Desempleo SSS" at bounding box center [1071, 177] width 123 height 18
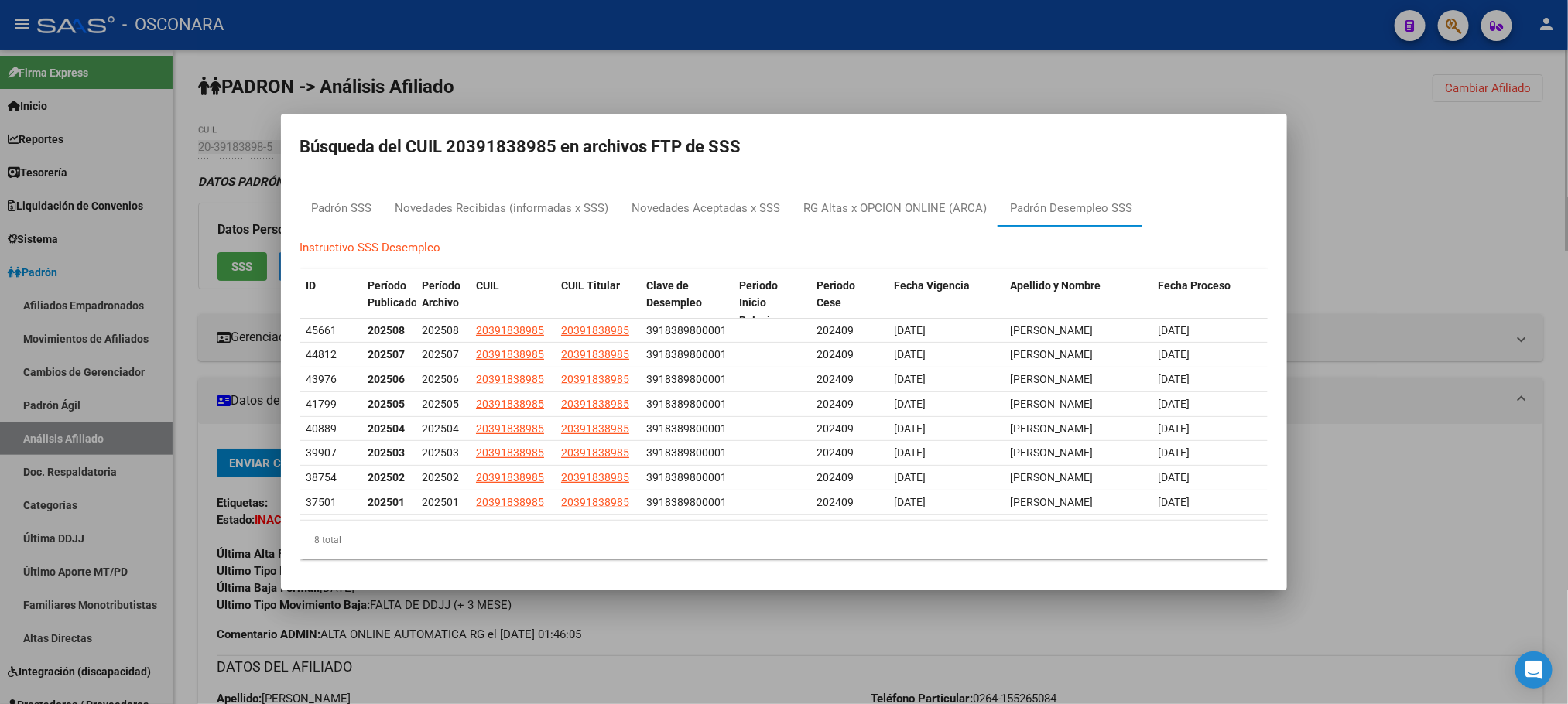
drag, startPoint x: 899, startPoint y: 641, endPoint x: 892, endPoint y: 636, distance: 8.6
click at [894, 636] on div at bounding box center [784, 352] width 1568 height 704
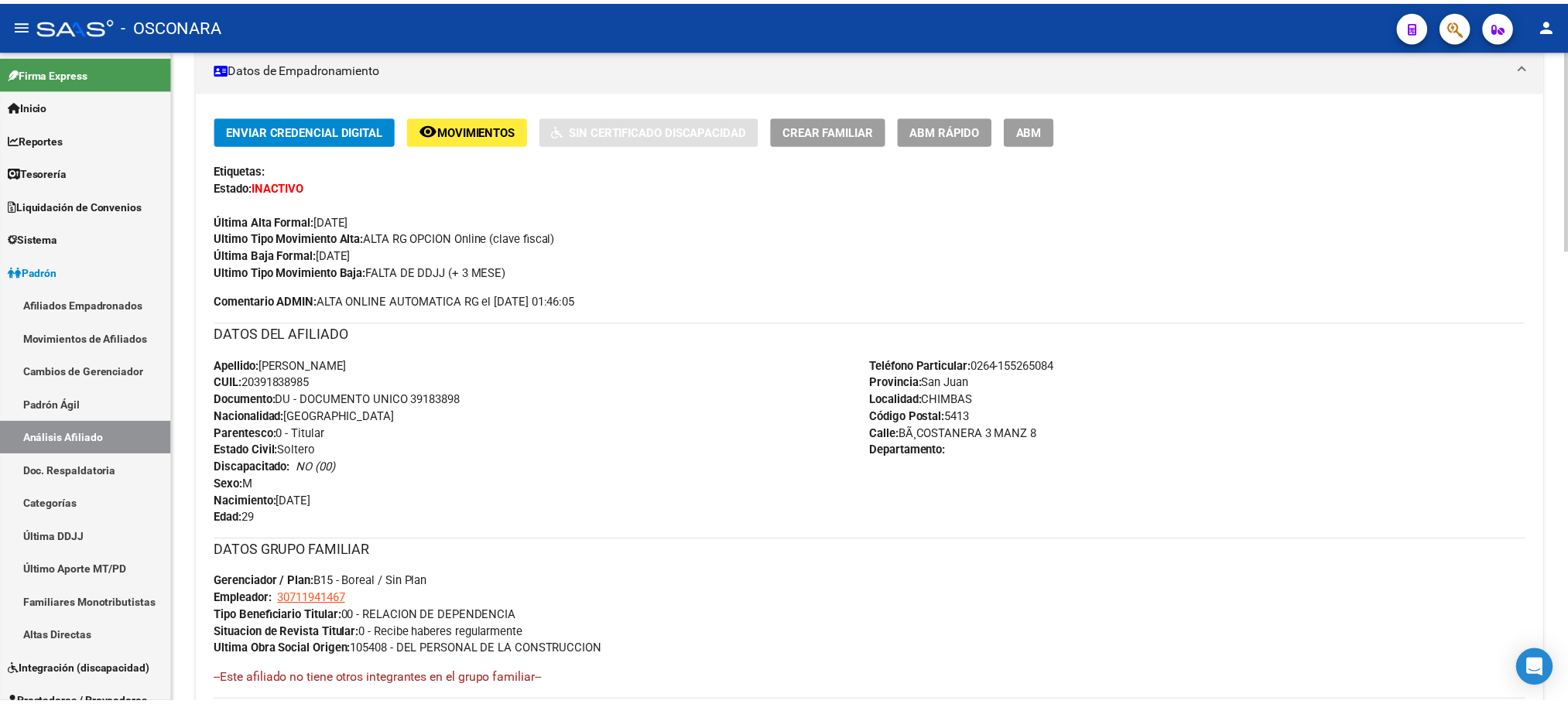
scroll to position [0, 0]
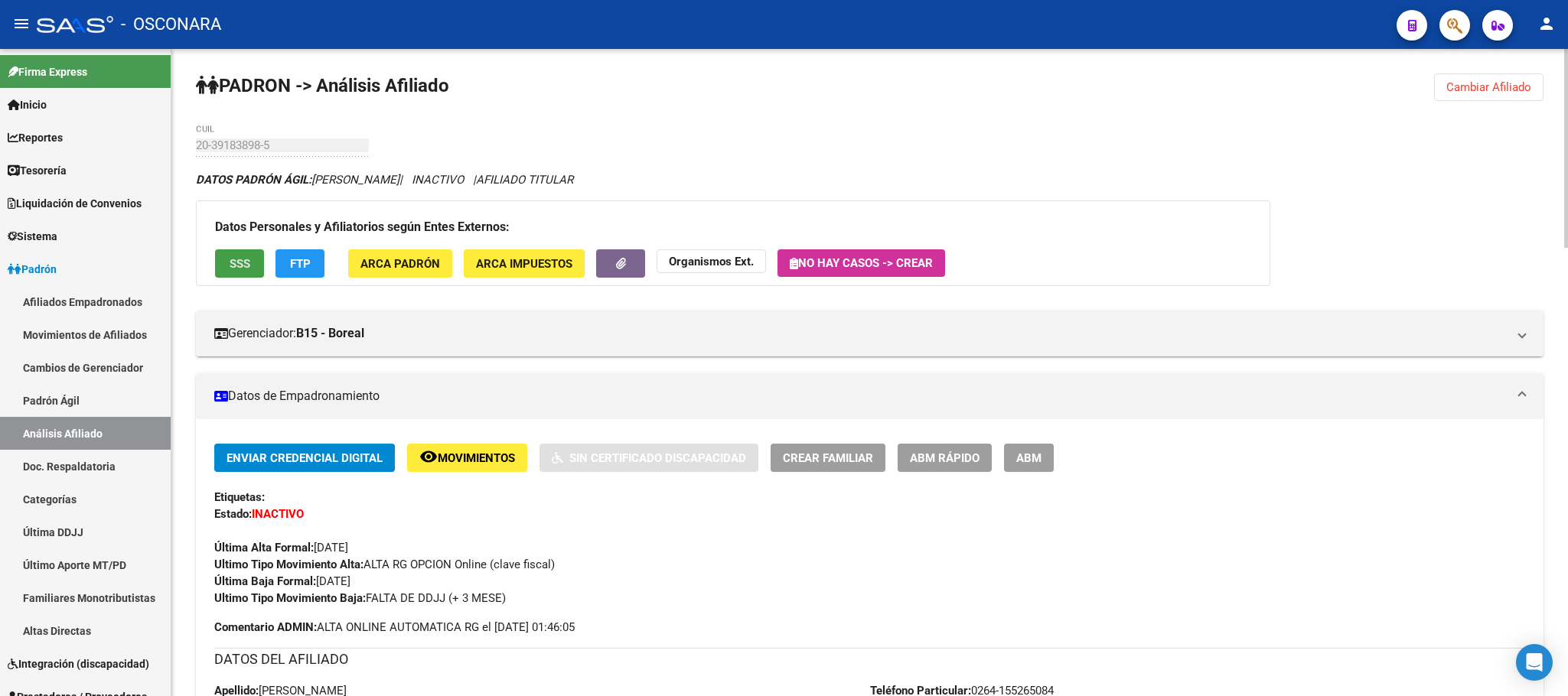
click at [230, 260] on span "SSS" at bounding box center [240, 264] width 20 height 14
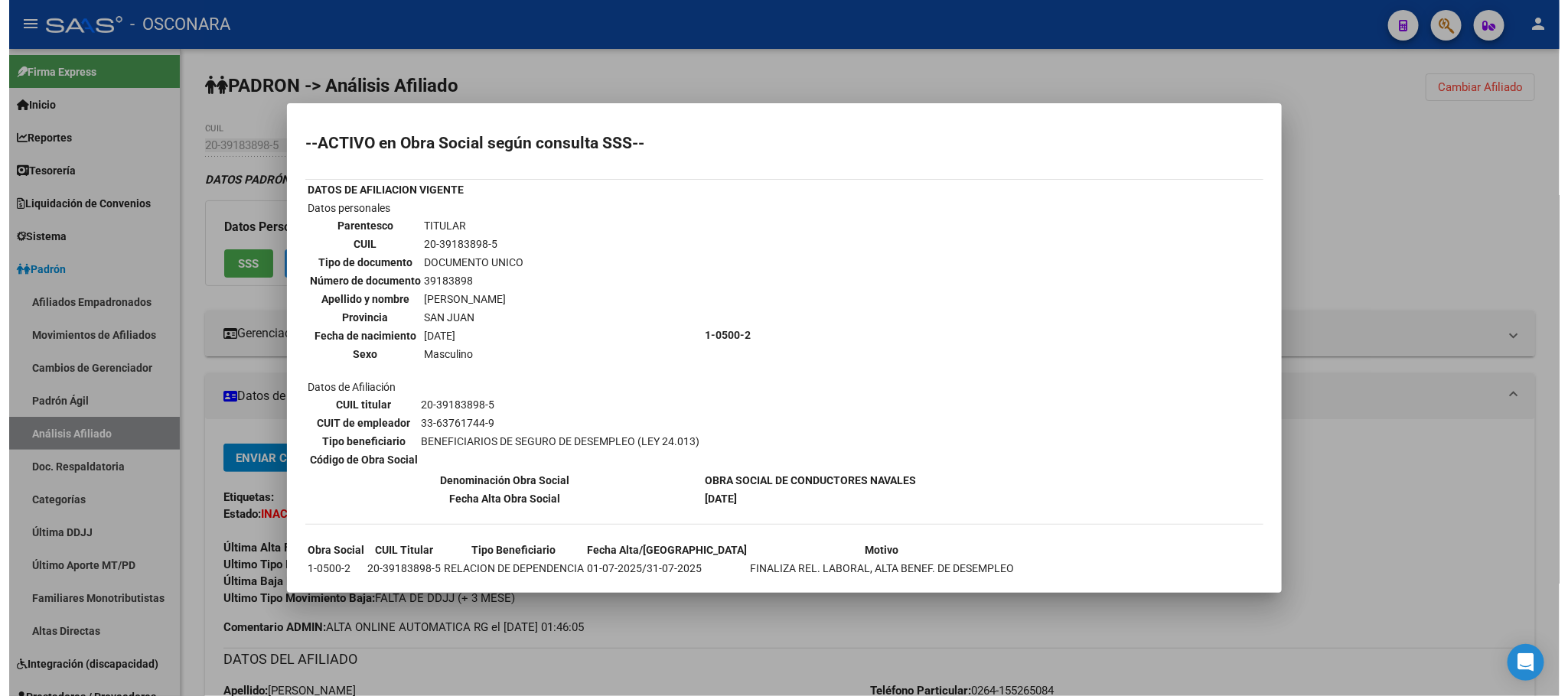
scroll to position [117, 0]
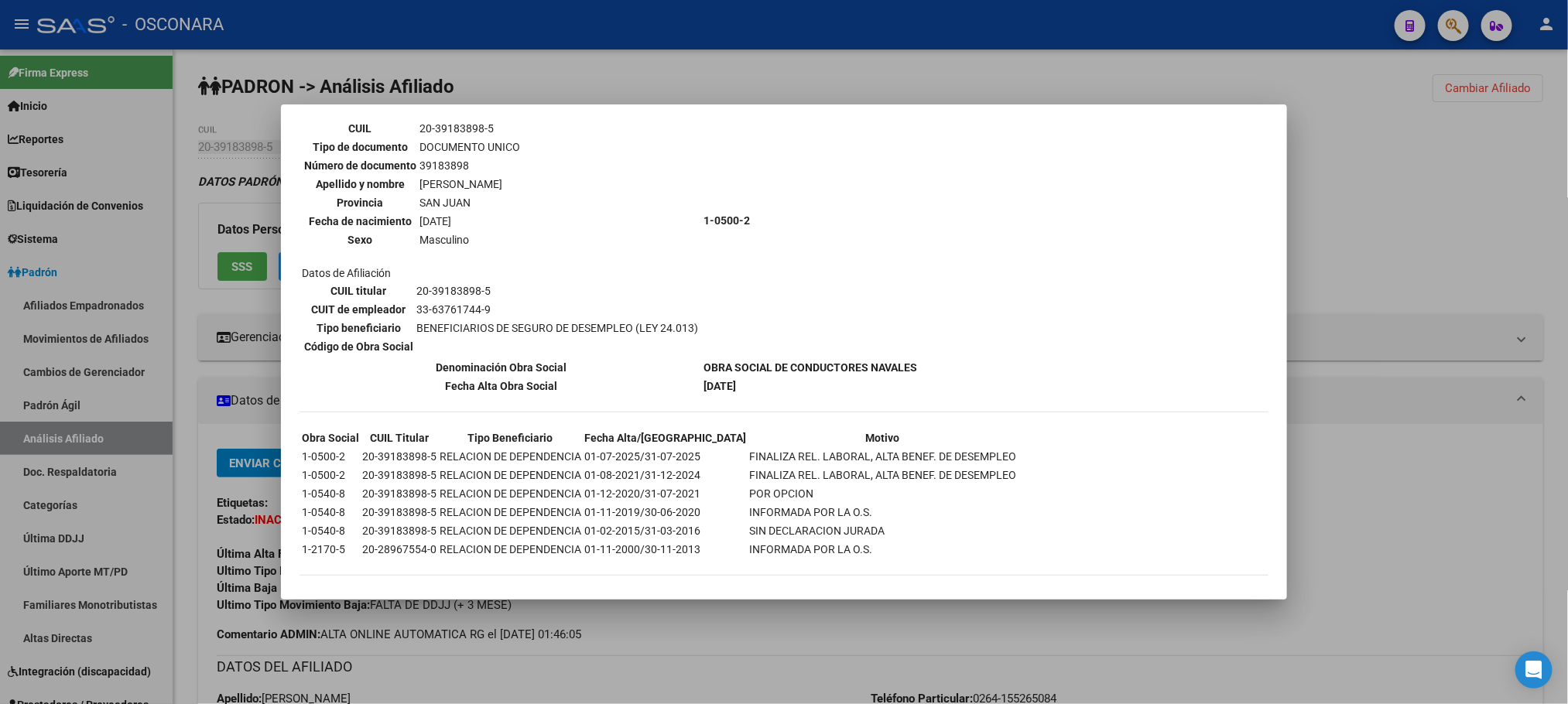
click at [843, 641] on div at bounding box center [784, 352] width 1568 height 704
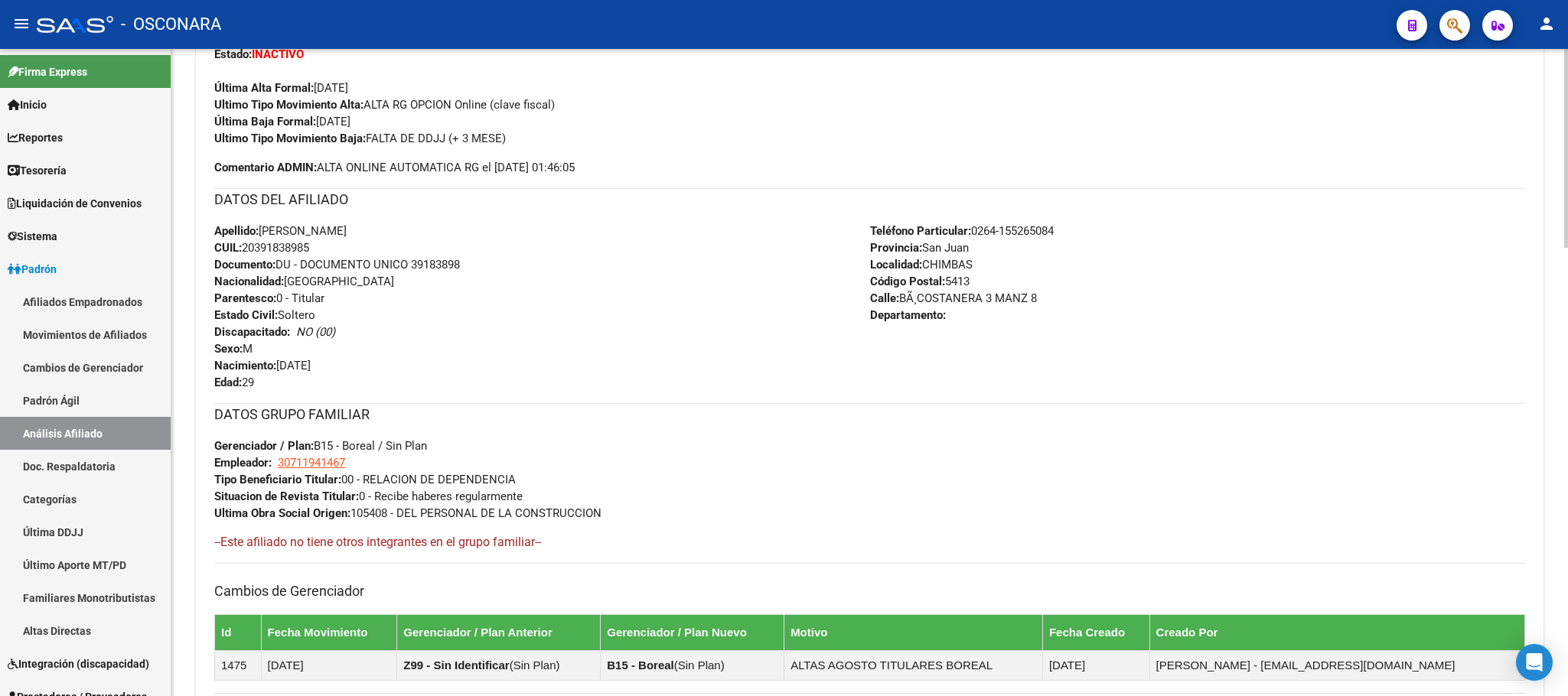
scroll to position [459, 0]
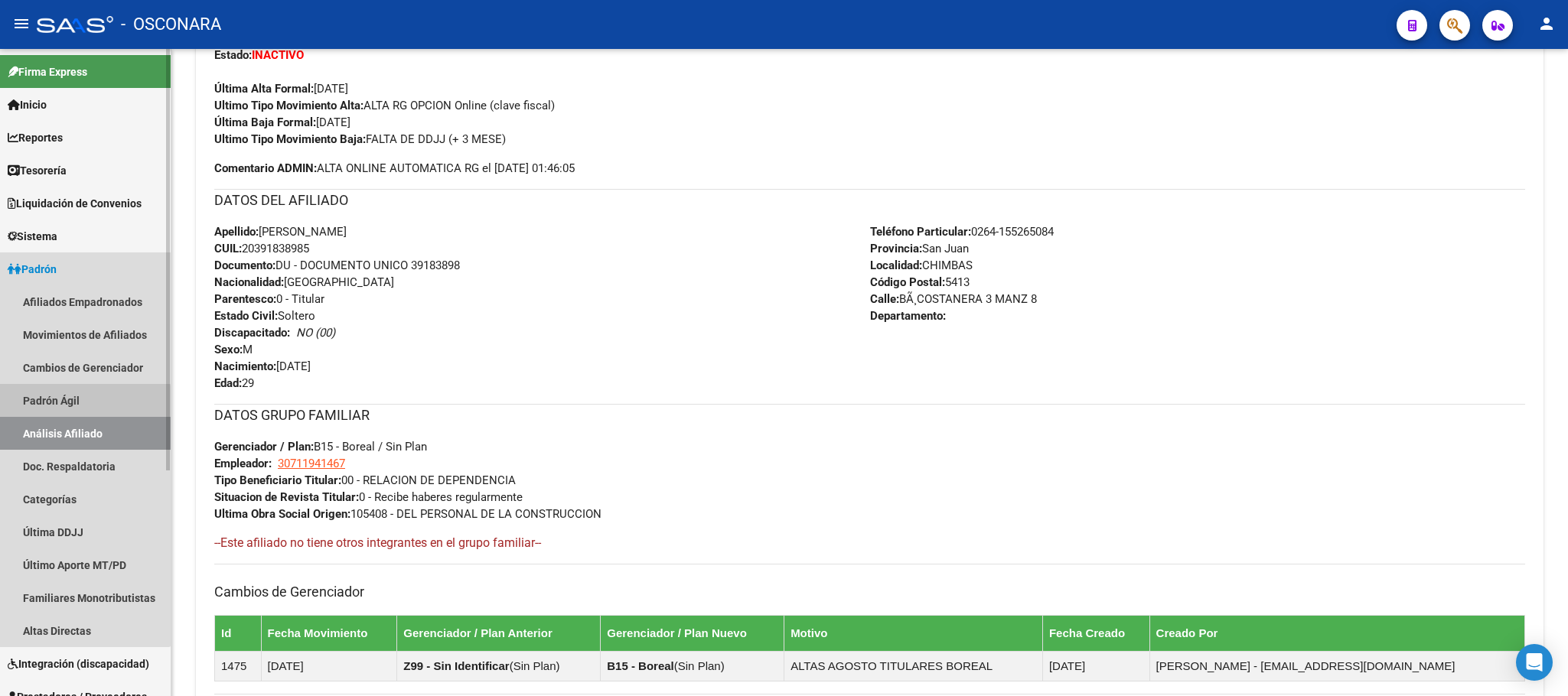
click at [30, 406] on link "Padrón Ágil" at bounding box center [85, 400] width 171 height 33
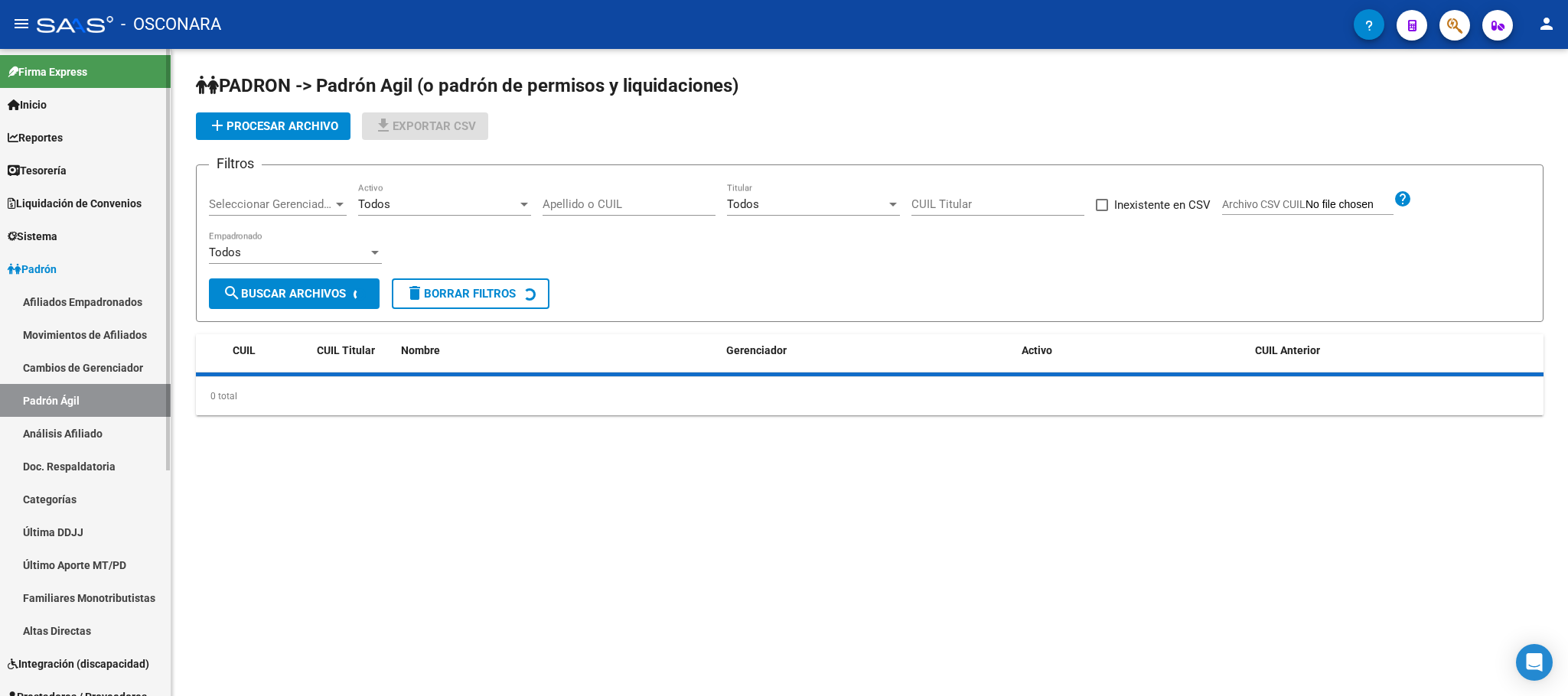
click at [56, 427] on link "Análisis Afiliado" at bounding box center [85, 433] width 171 height 33
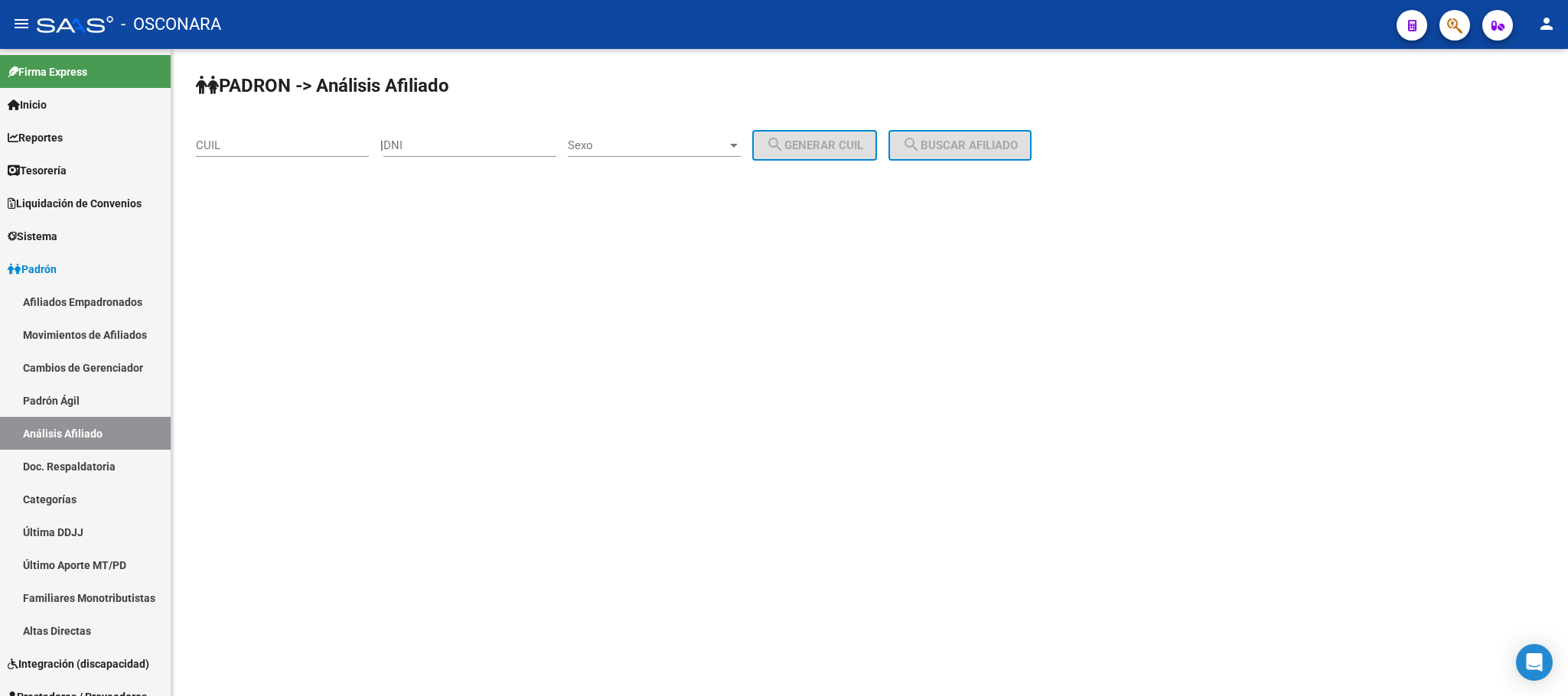
click at [267, 145] on input "CUIL" at bounding box center [282, 145] width 173 height 14
paste input "20-39183898-5"
type input "20-39183898-5"
click at [1015, 134] on button "search Buscar afiliado" at bounding box center [960, 145] width 143 height 31
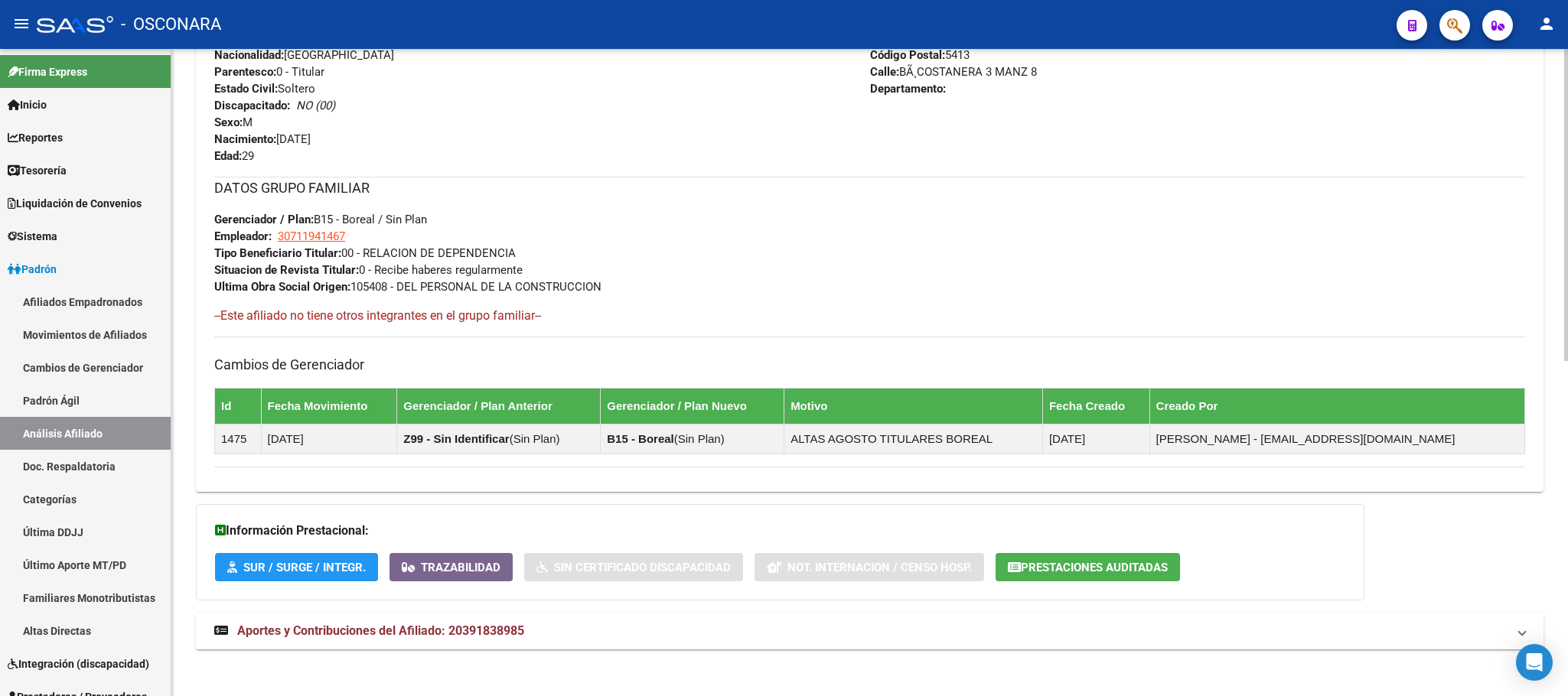
scroll to position [696, 0]
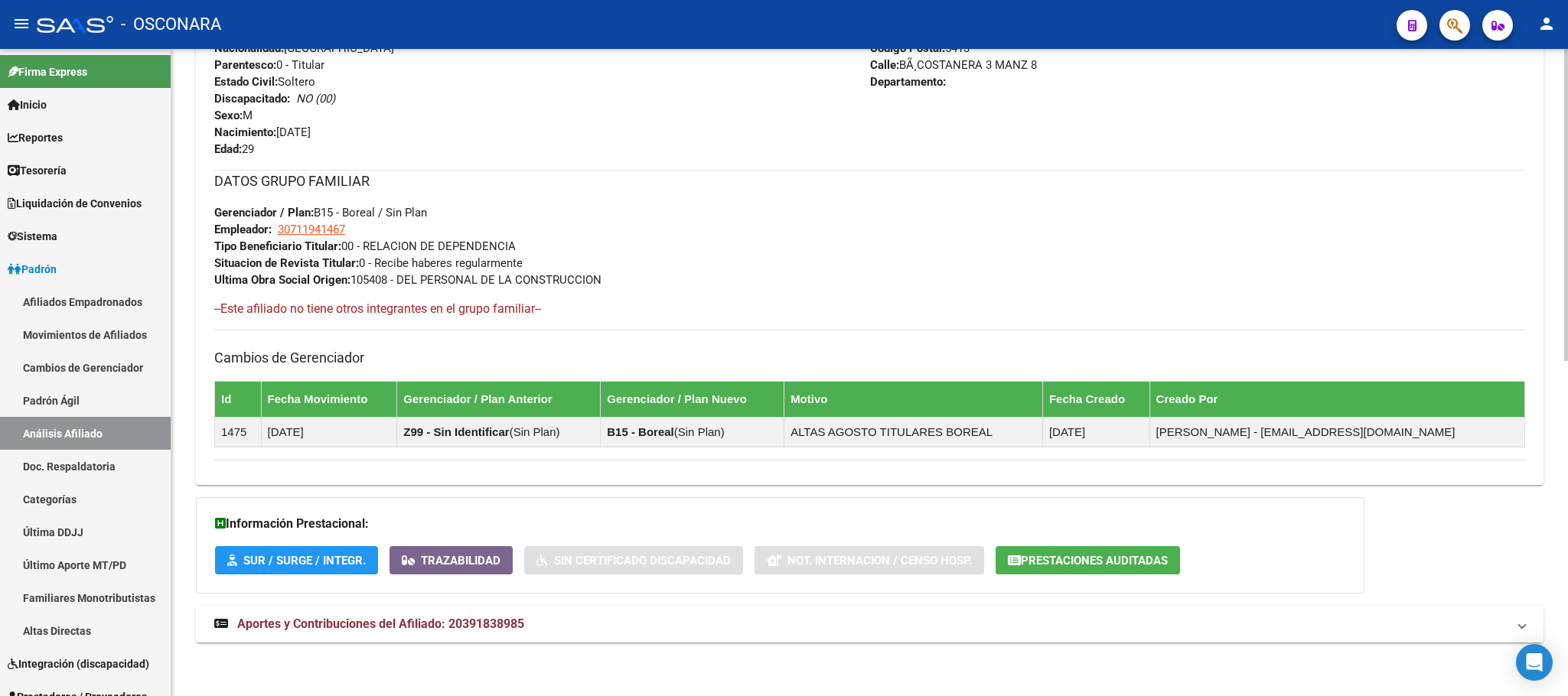
click at [320, 625] on span "Aportes y Contribuciones del Afiliado: 20391838985" at bounding box center [381, 624] width 287 height 14
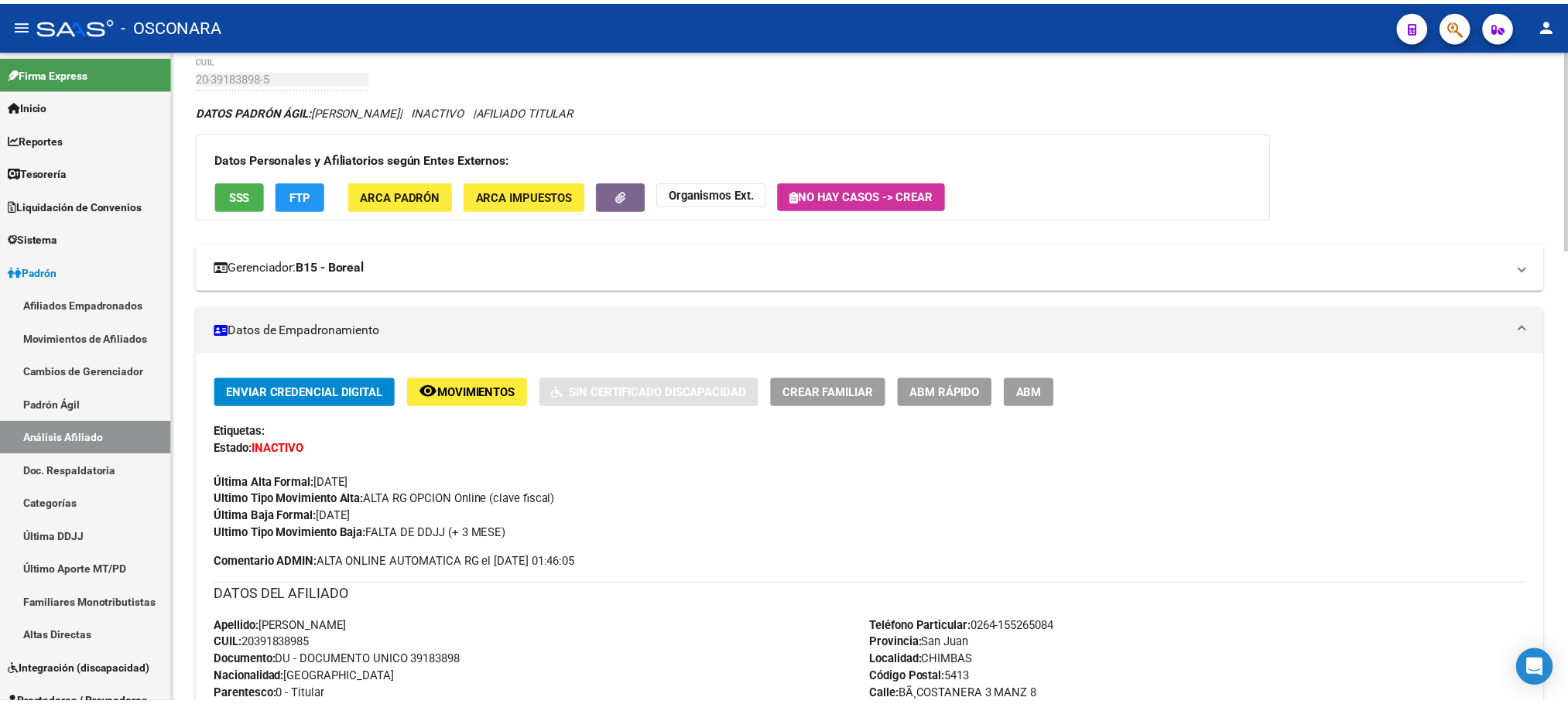
scroll to position [0, 0]
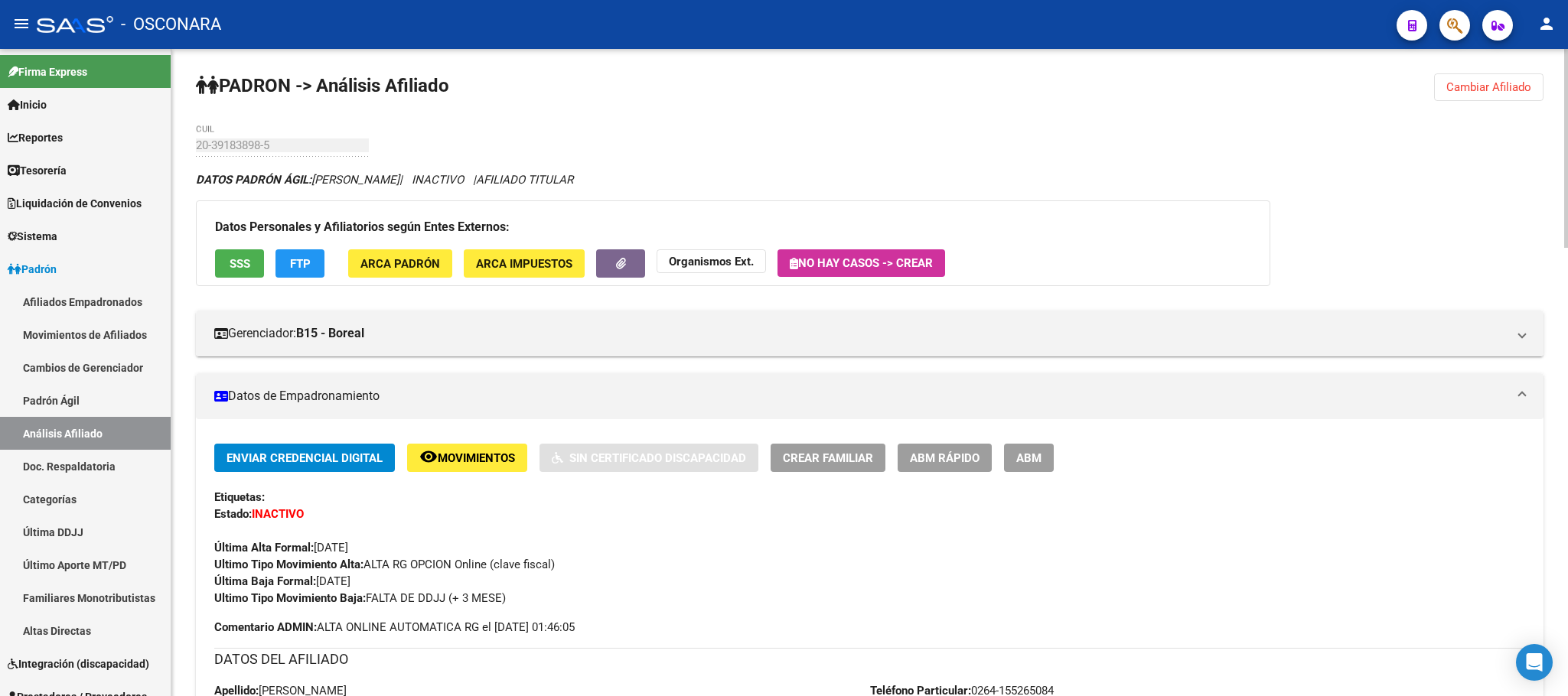
click at [921, 446] on button "ABM Rápido" at bounding box center [945, 458] width 94 height 28
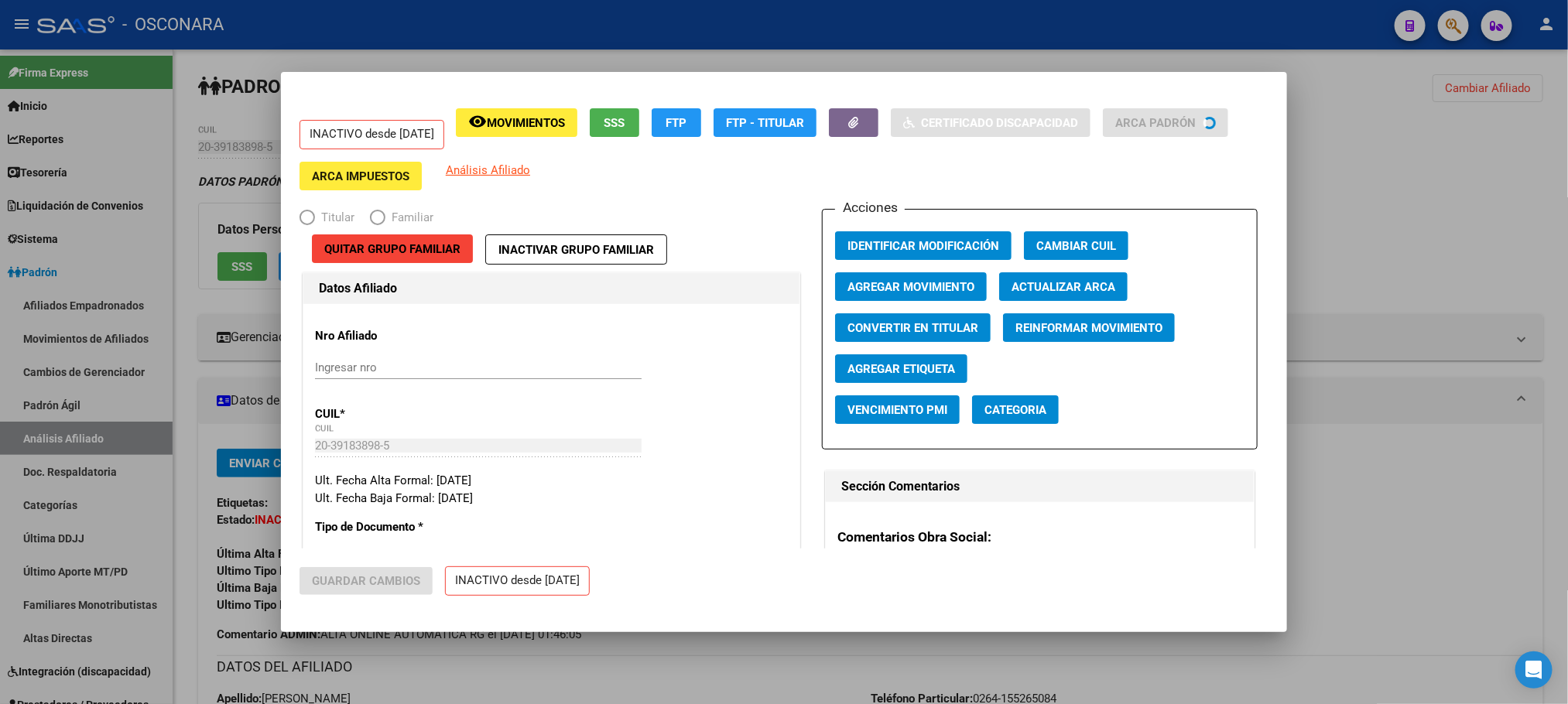
radio input "true"
type input "30-71194146-7"
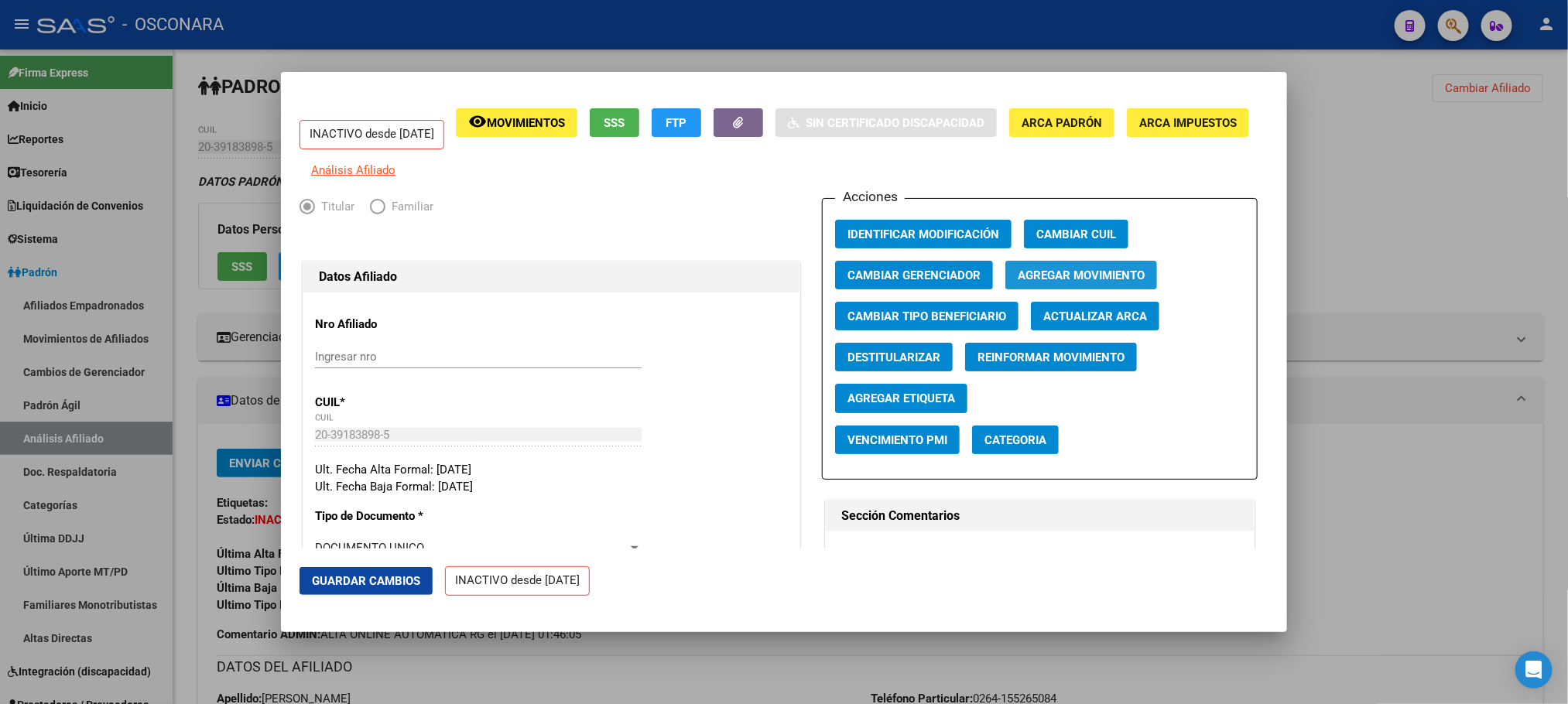
click at [1061, 282] on span "Agregar Movimiento" at bounding box center [1081, 276] width 127 height 14
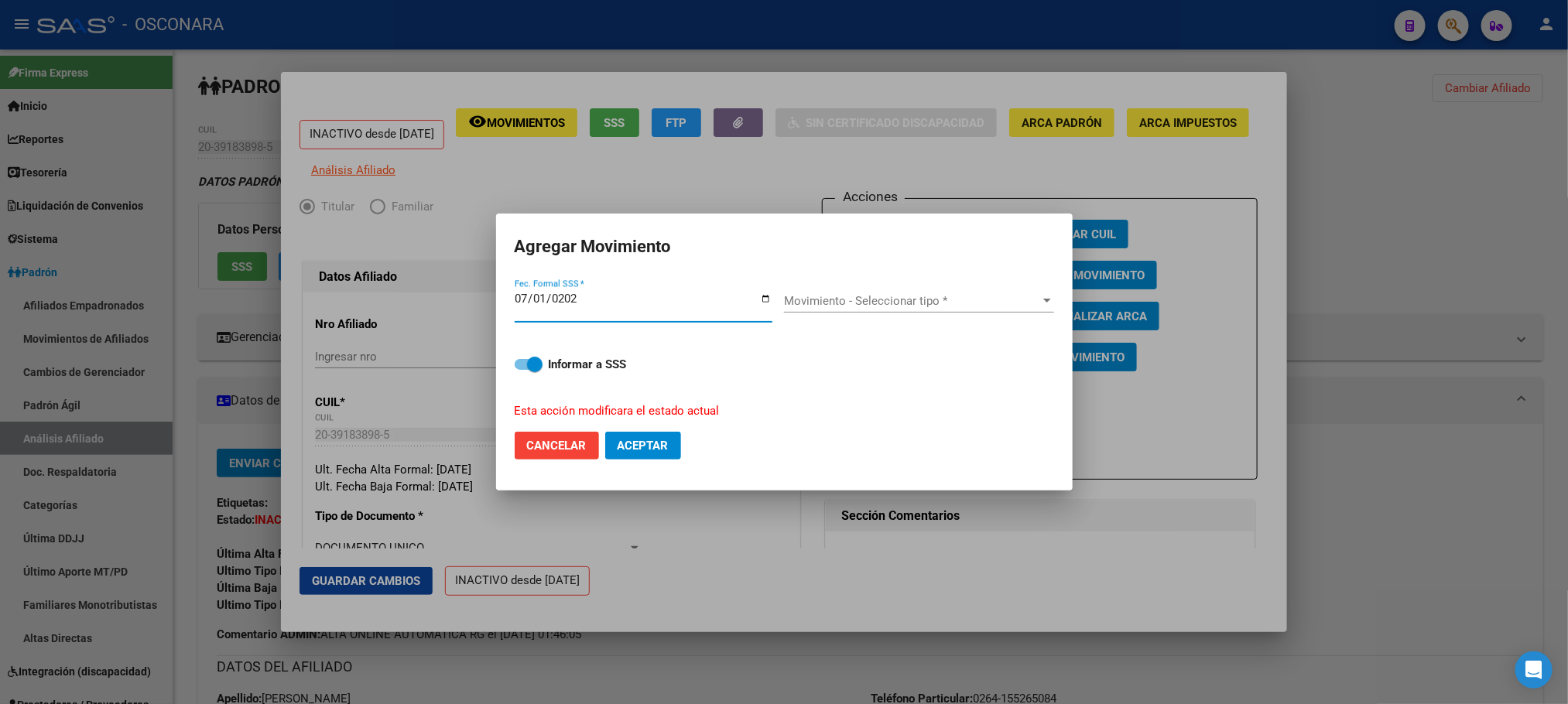
type input "[DATE]"
click at [1029, 309] on div "Movimiento - Seleccionar tipo * Movimiento - Seleccionar tipo *" at bounding box center [918, 301] width 270 height 23
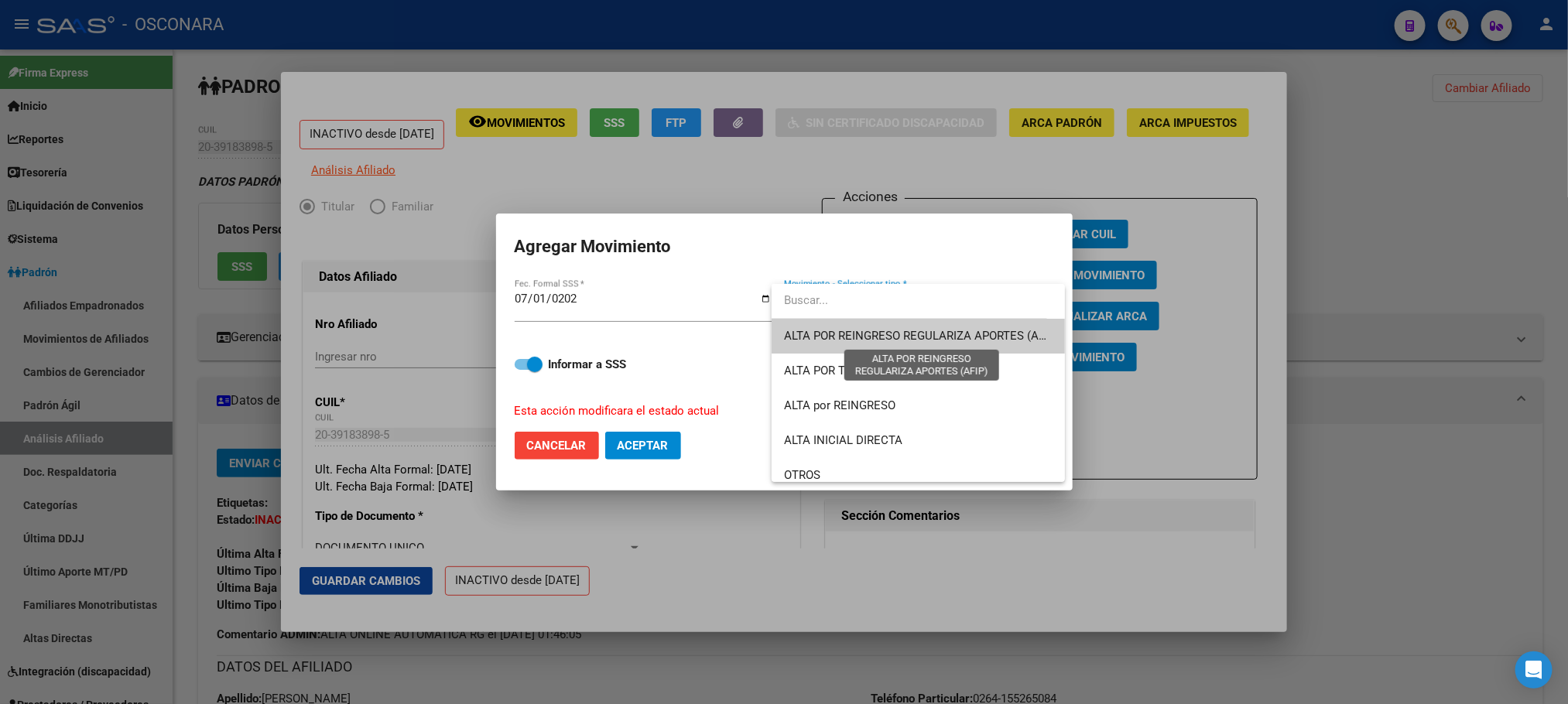
click at [835, 332] on span "ALTA POR REINGRESO REGULARIZA APORTES (AFIP)" at bounding box center [920, 336] width 274 height 14
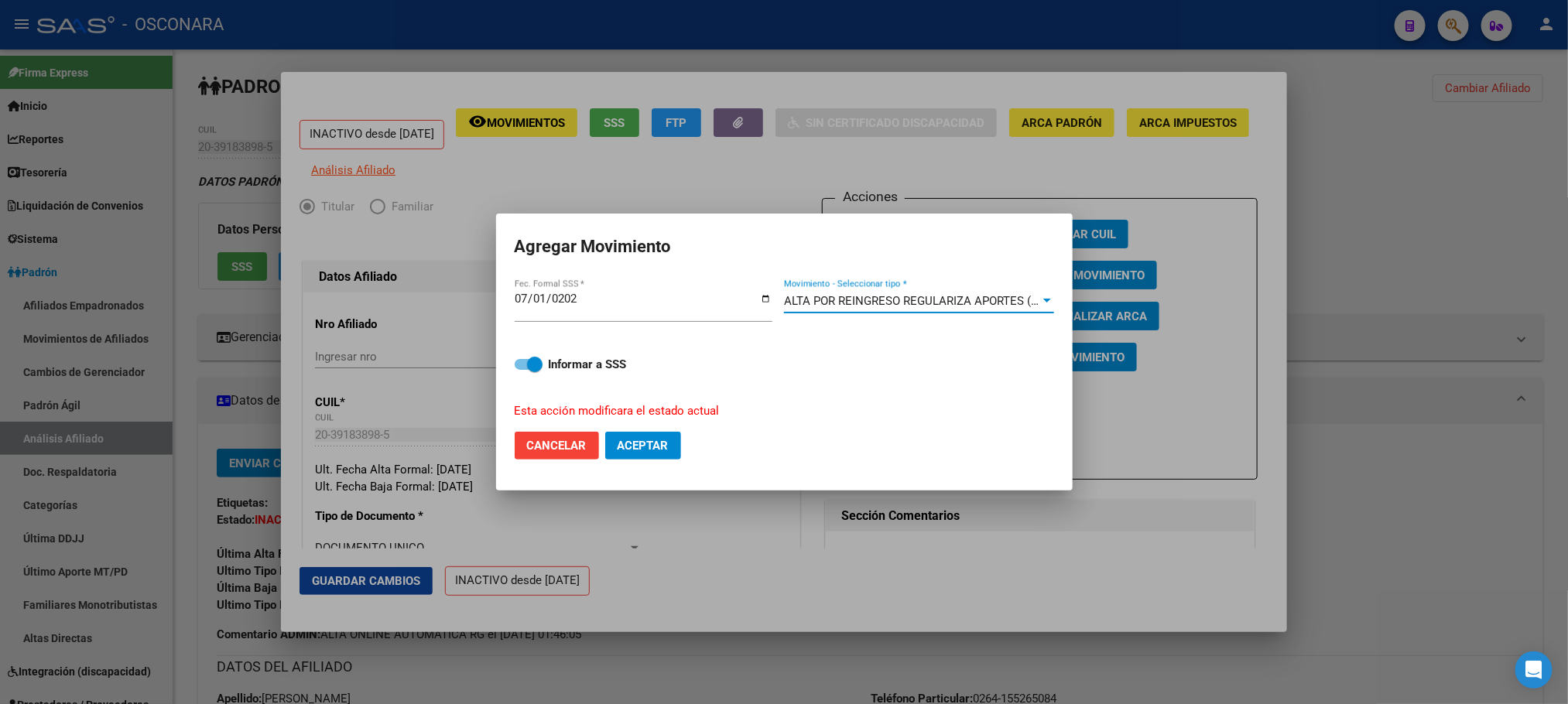
click at [518, 364] on span at bounding box center [528, 364] width 28 height 11
click at [522, 370] on input "Informar a SSS" at bounding box center [522, 370] width 1 height 1
checkbox input "false"
click at [648, 438] on span "Aceptar" at bounding box center [643, 445] width 51 height 14
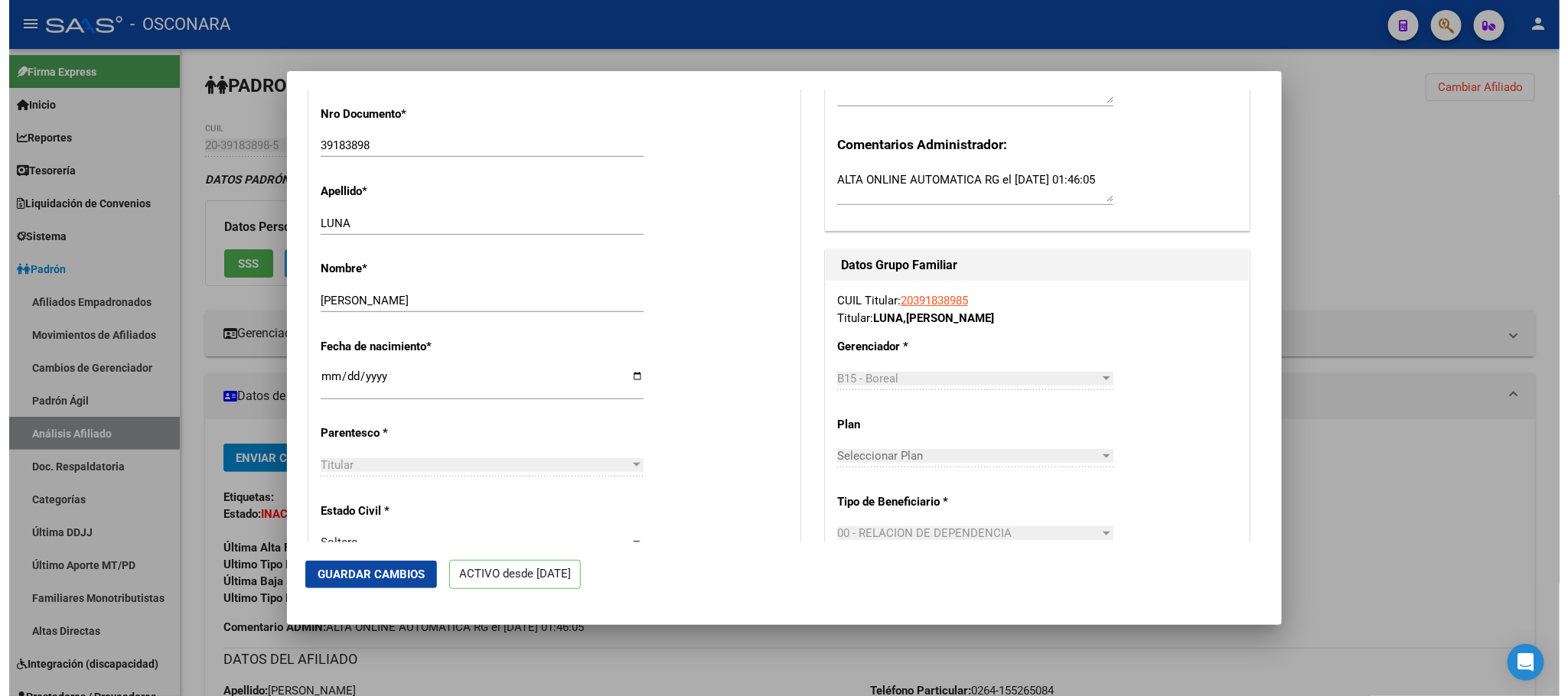
scroll to position [115, 0]
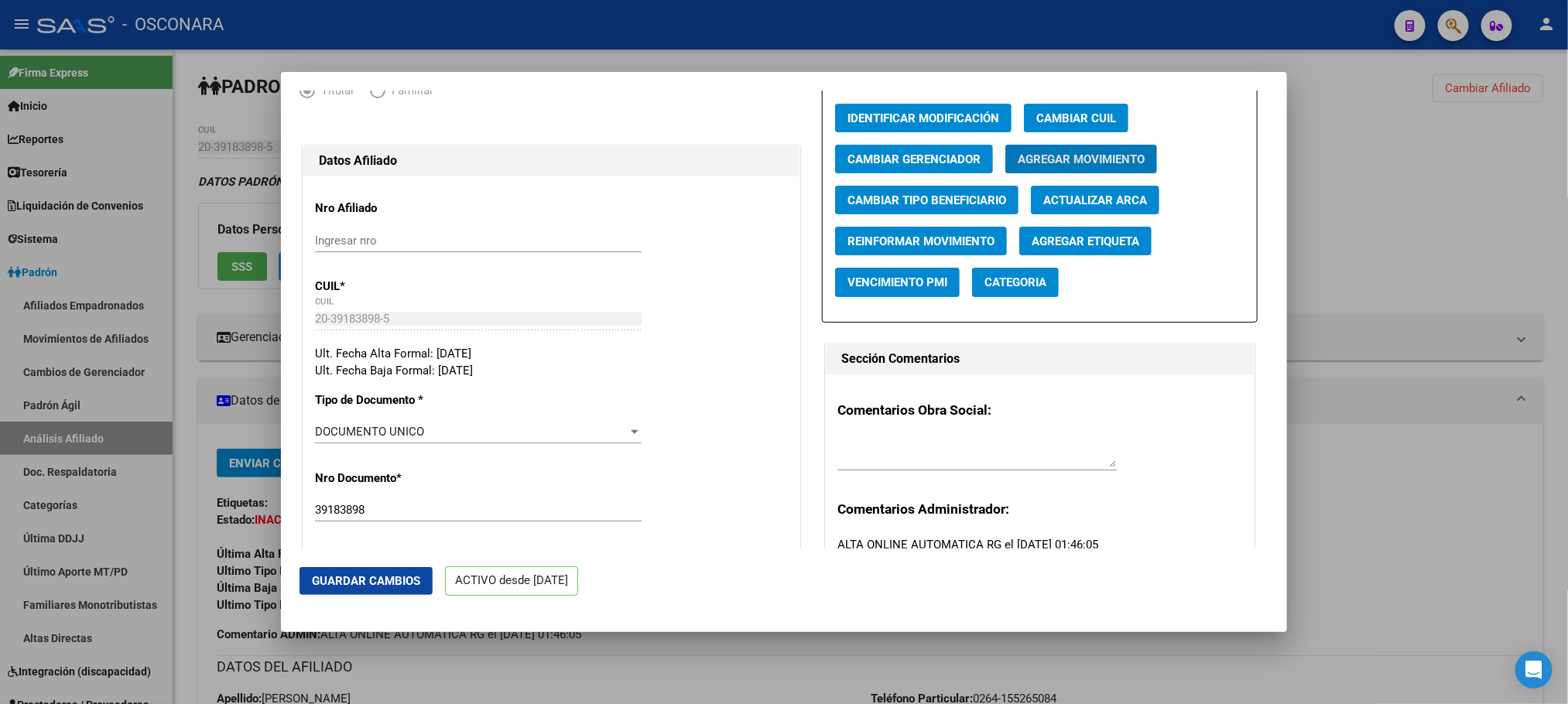
click at [383, 589] on button "Guardar Cambios" at bounding box center [365, 581] width 133 height 28
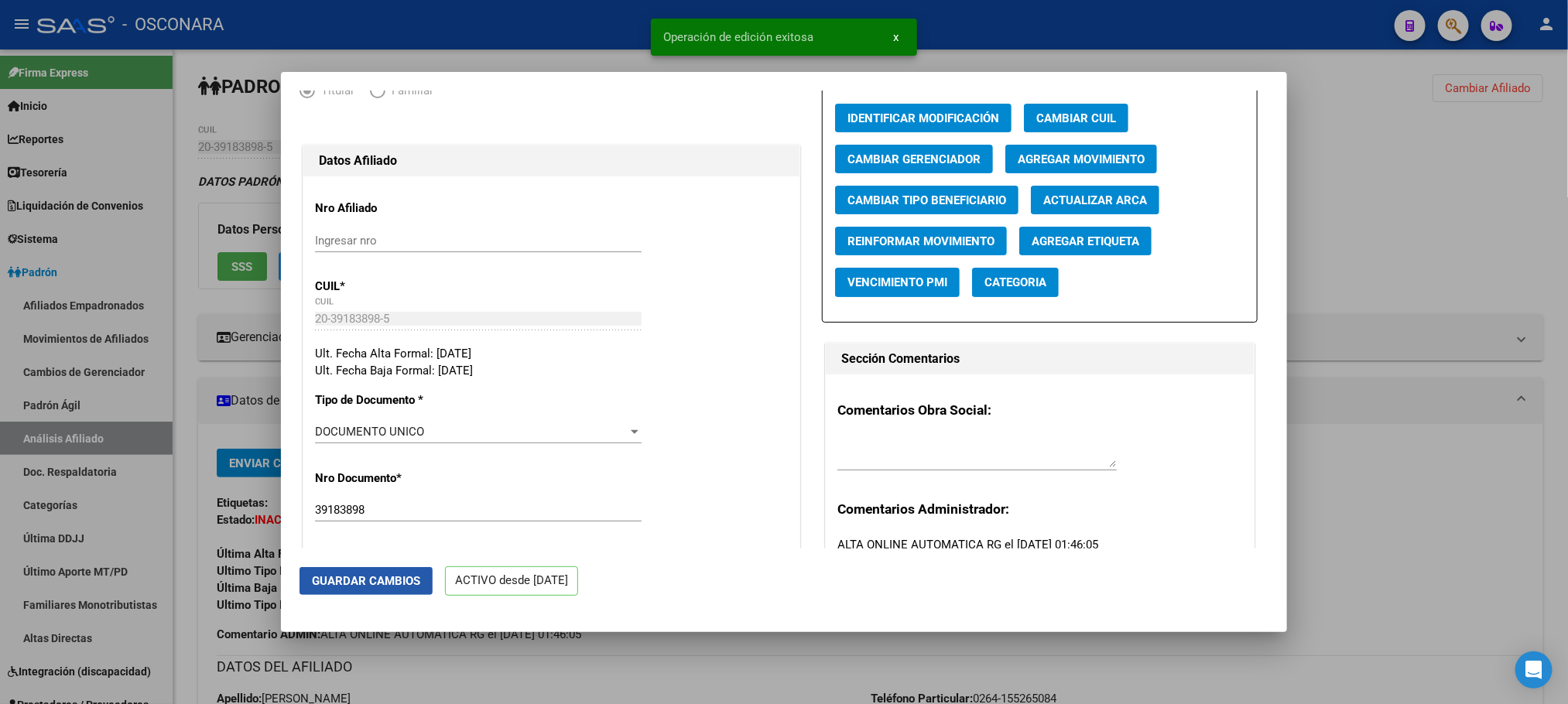
click at [356, 577] on span "Guardar Cambios" at bounding box center [366, 581] width 108 height 14
click at [473, 664] on div at bounding box center [784, 352] width 1568 height 704
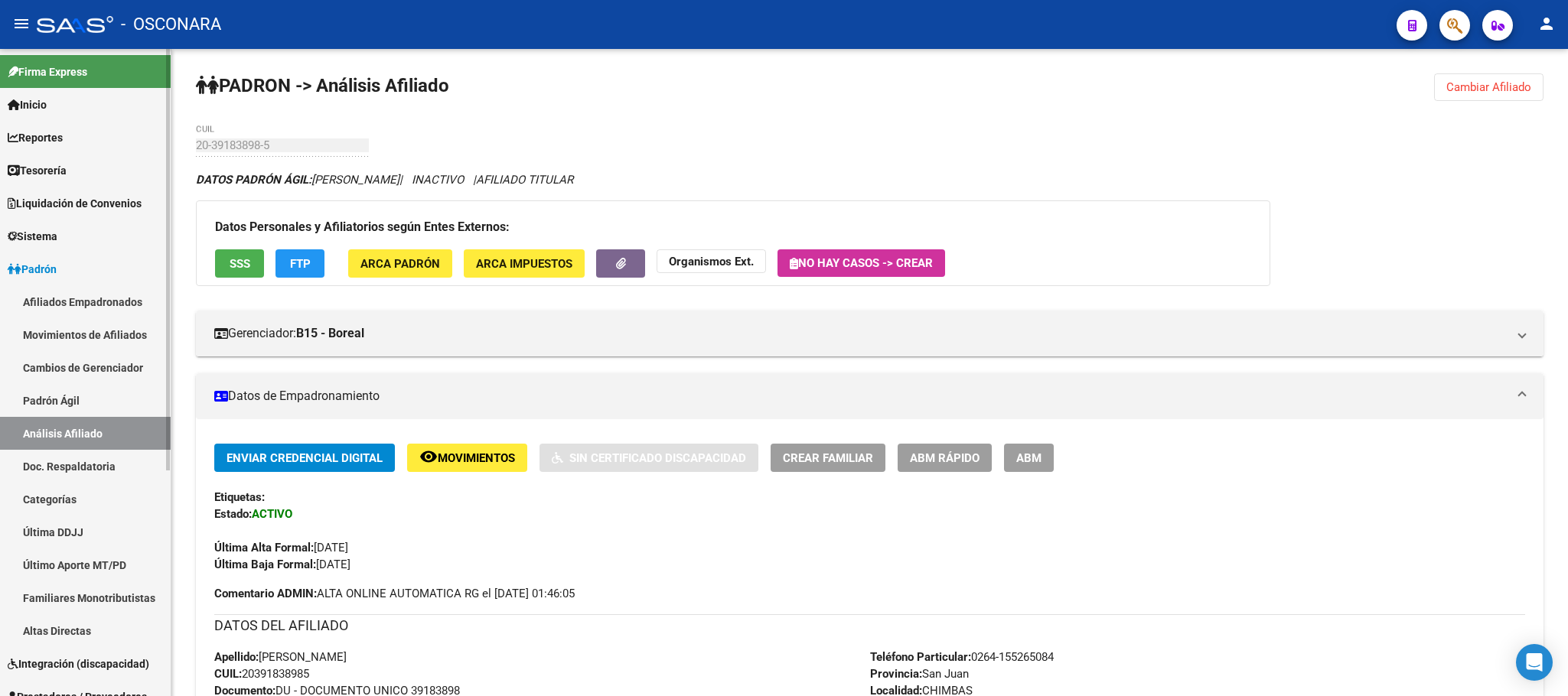
click at [115, 407] on link "Padrón Ágil" at bounding box center [85, 400] width 171 height 33
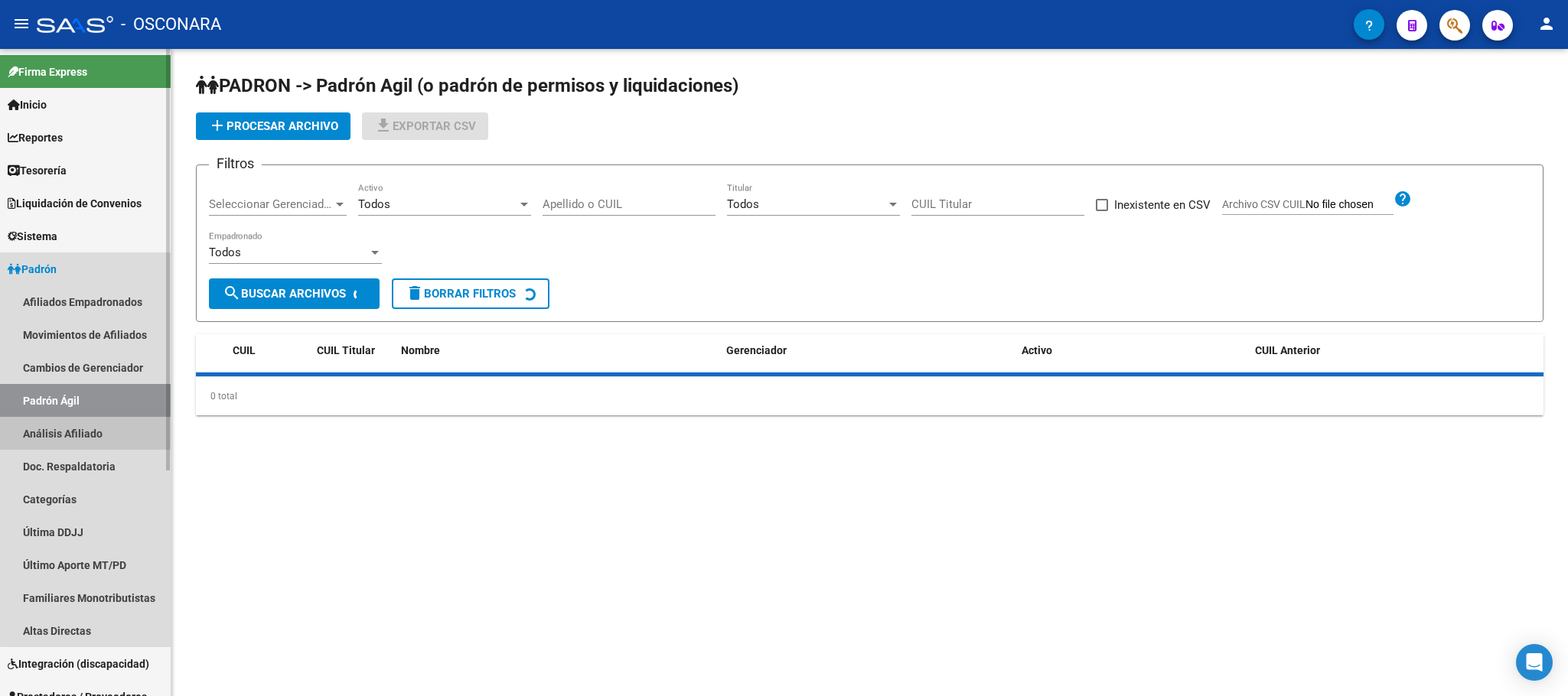
click at [111, 420] on link "Análisis Afiliado" at bounding box center [85, 433] width 171 height 33
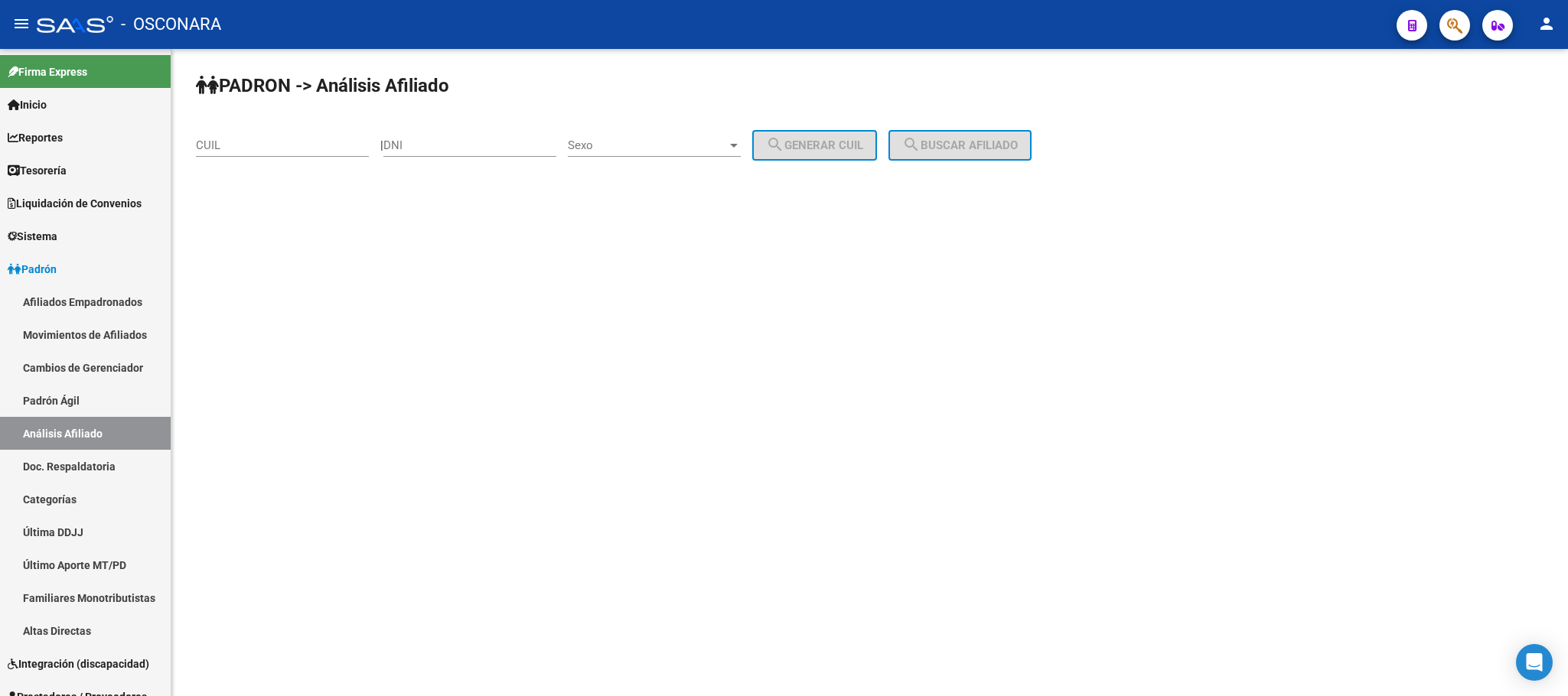
click at [253, 133] on div "CUIL" at bounding box center [282, 141] width 173 height 33
paste input "20-39183898-5"
type input "20-39183898-5"
click at [998, 141] on span "search Buscar afiliado" at bounding box center [960, 145] width 116 height 14
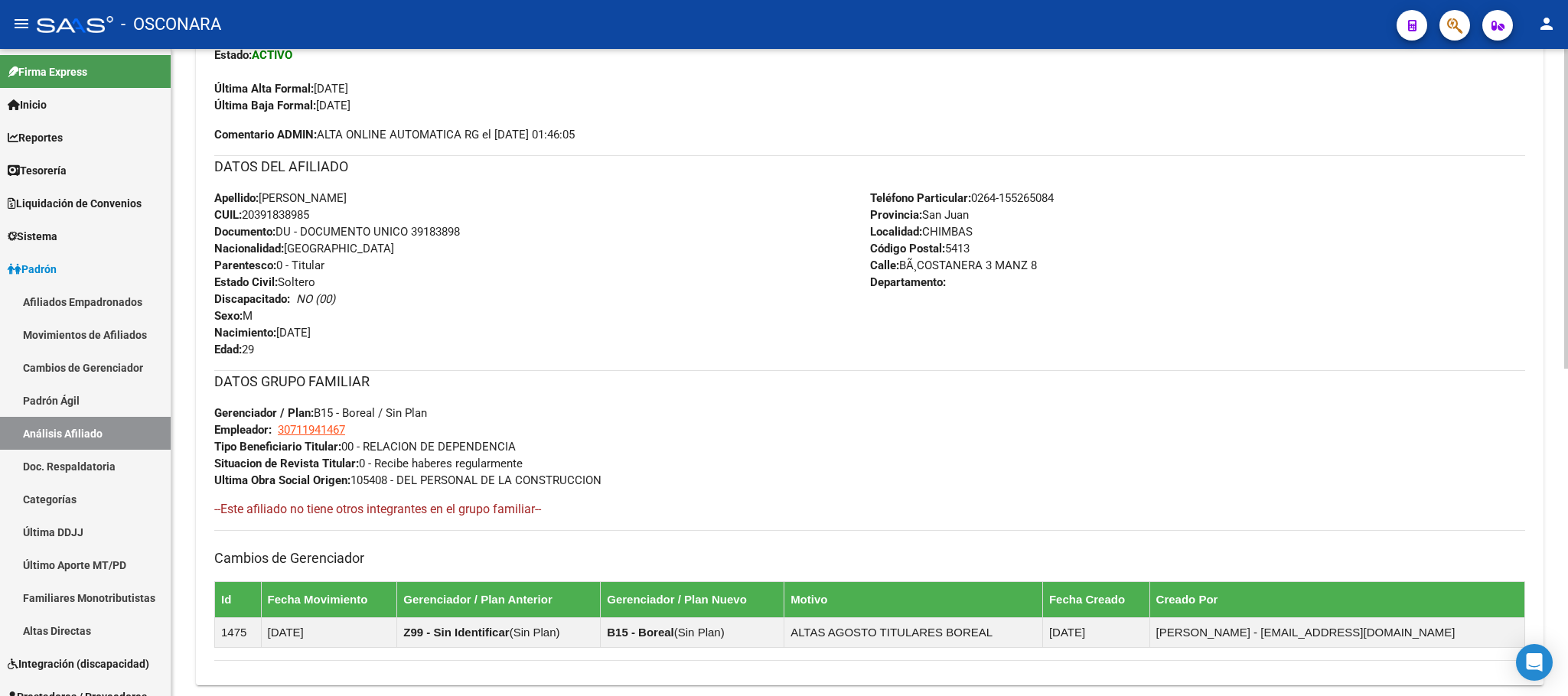
scroll to position [661, 0]
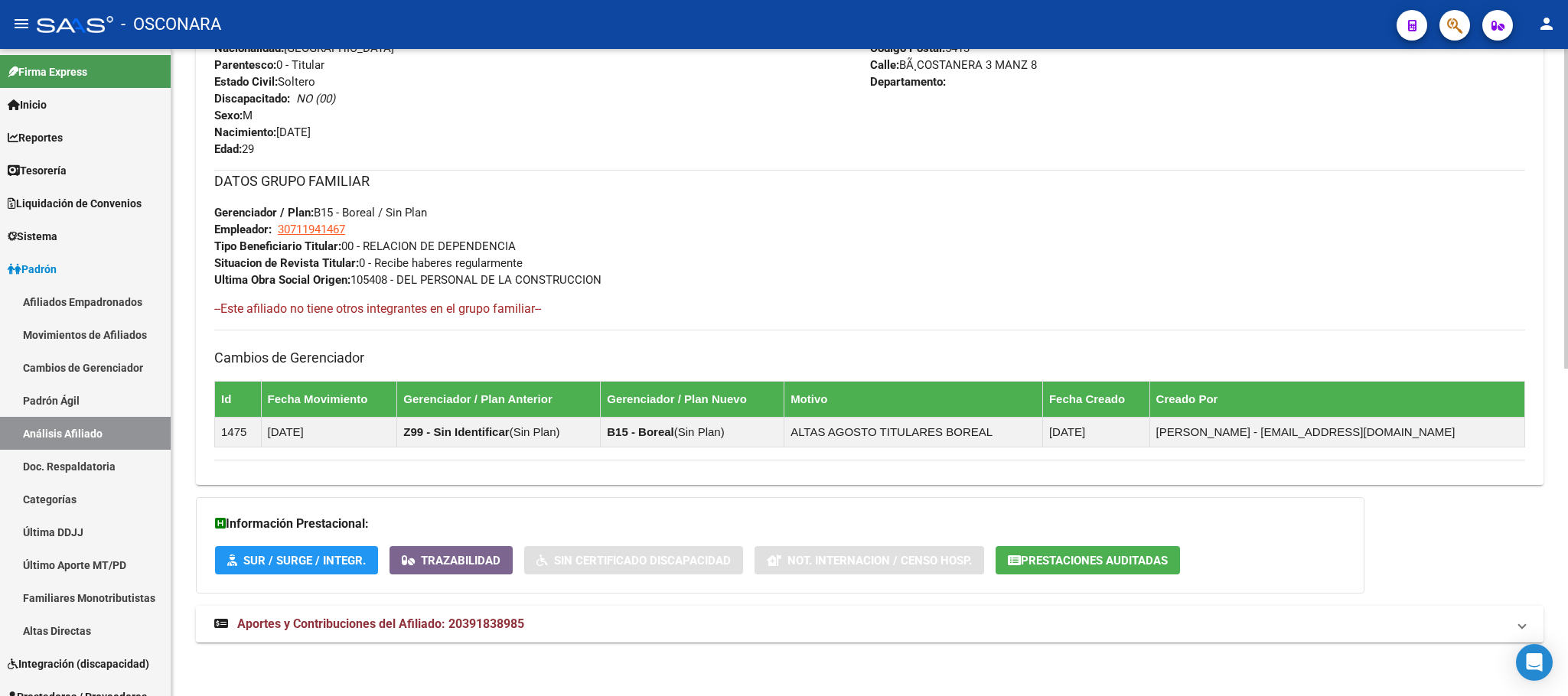
click at [518, 624] on span "Aportes y Contribuciones del Afiliado: 20391838985" at bounding box center [381, 624] width 287 height 14
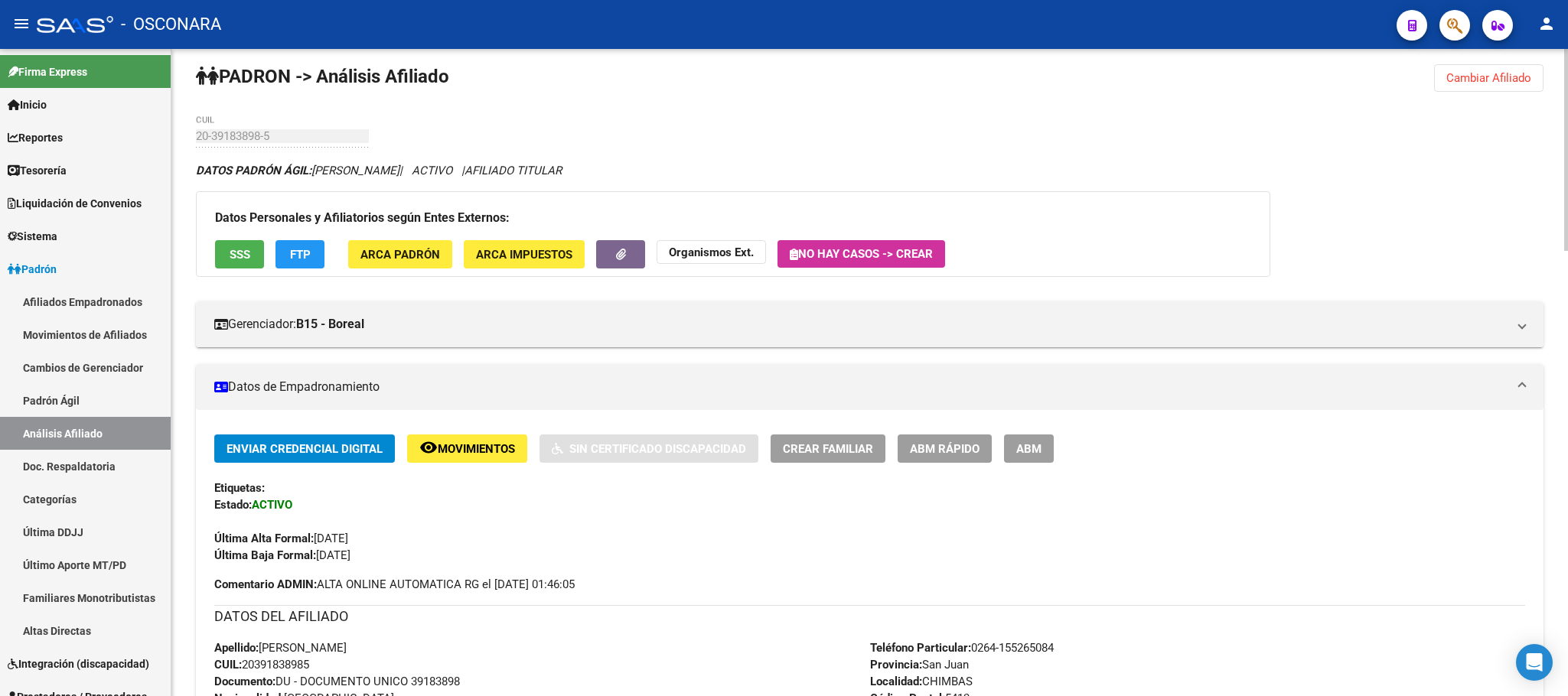
scroll to position [0, 0]
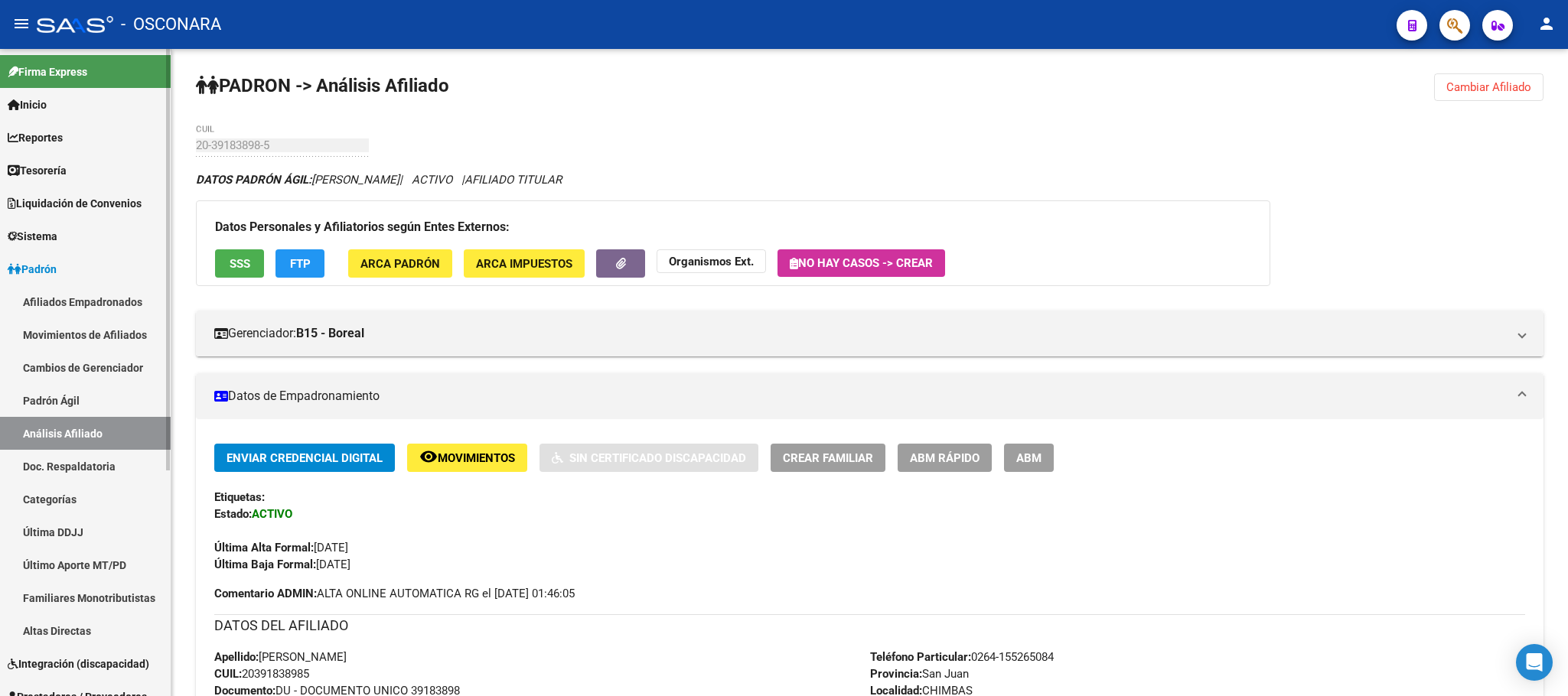
click at [125, 398] on link "Padrón Ágil" at bounding box center [85, 400] width 171 height 33
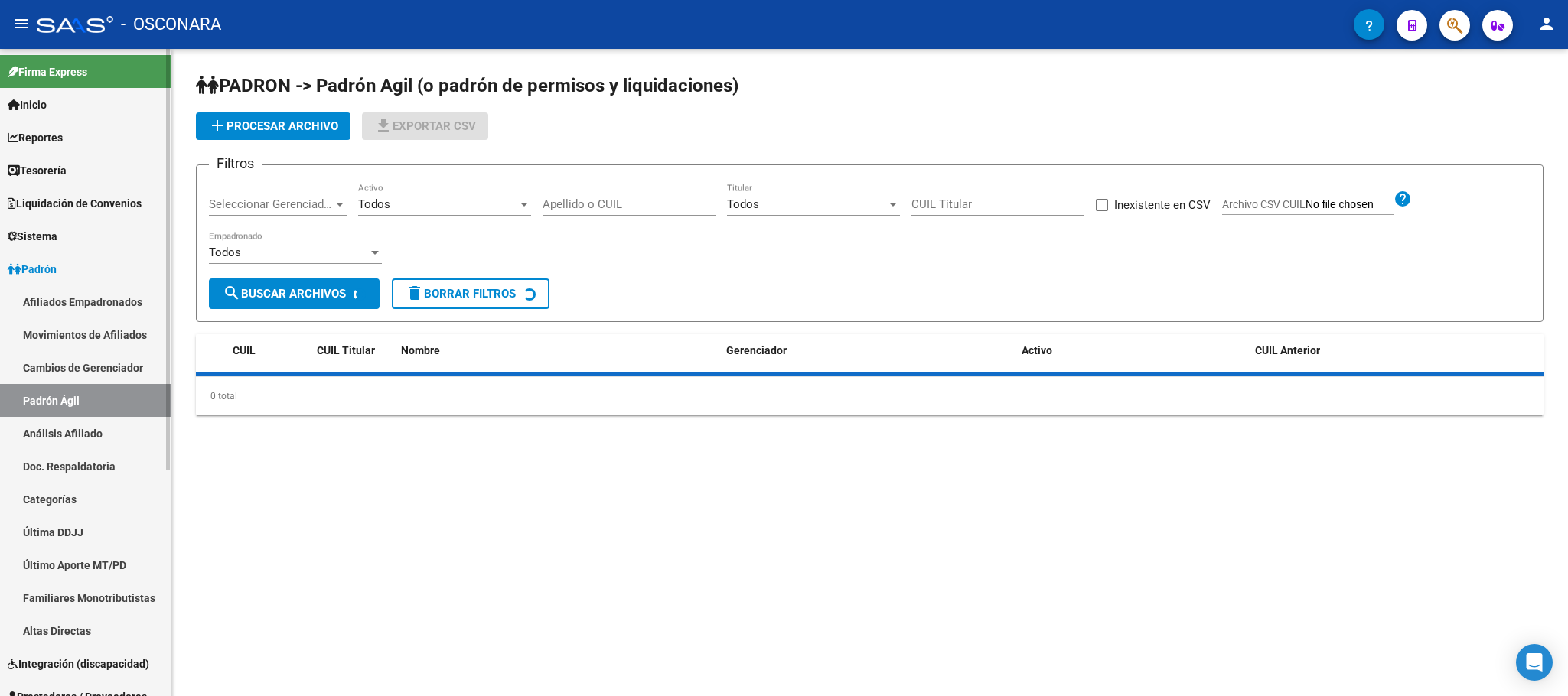
click at [94, 447] on link "Análisis Afiliado" at bounding box center [85, 433] width 171 height 33
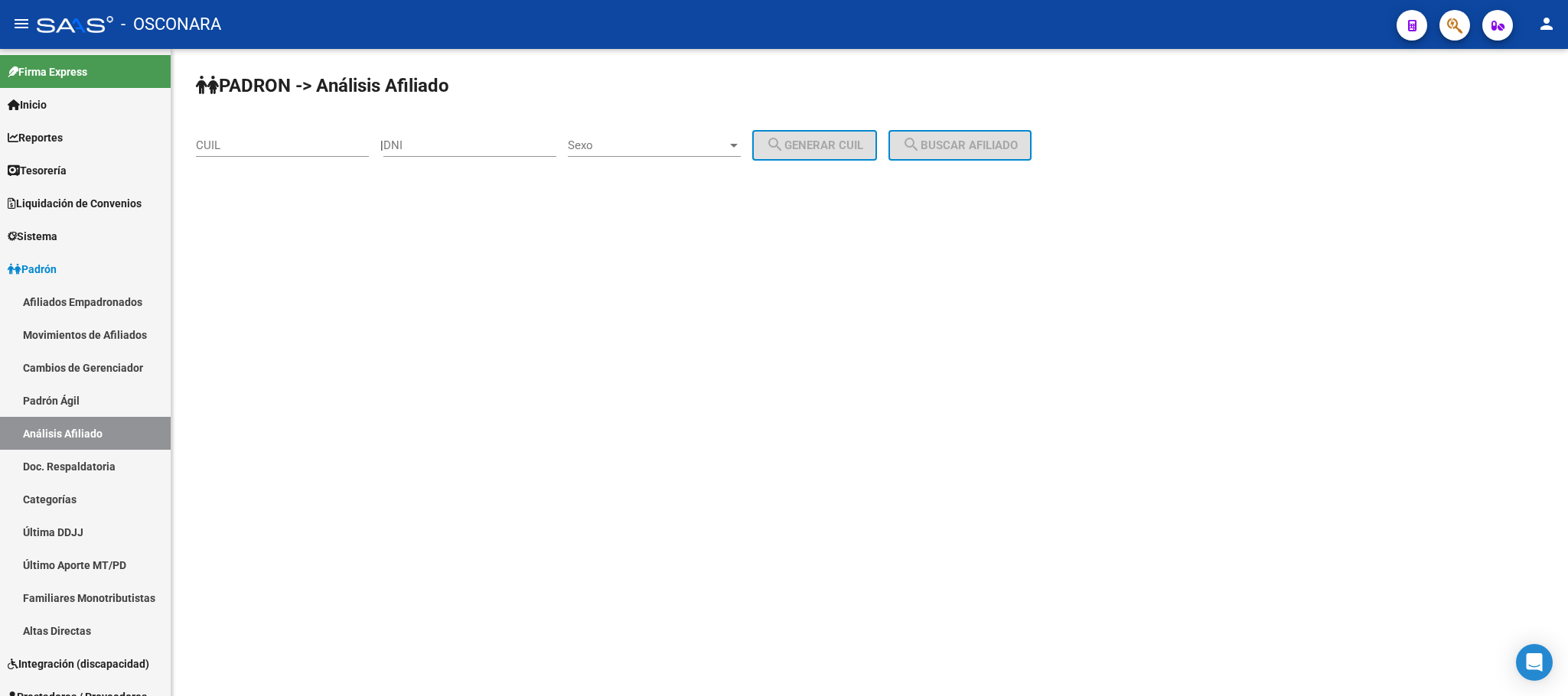
click at [327, 133] on div "CUIL" at bounding box center [282, 141] width 173 height 33
paste input "27-33764936-5"
type input "27-33764936-5"
click at [986, 138] on span "search Buscar afiliado" at bounding box center [960, 145] width 116 height 14
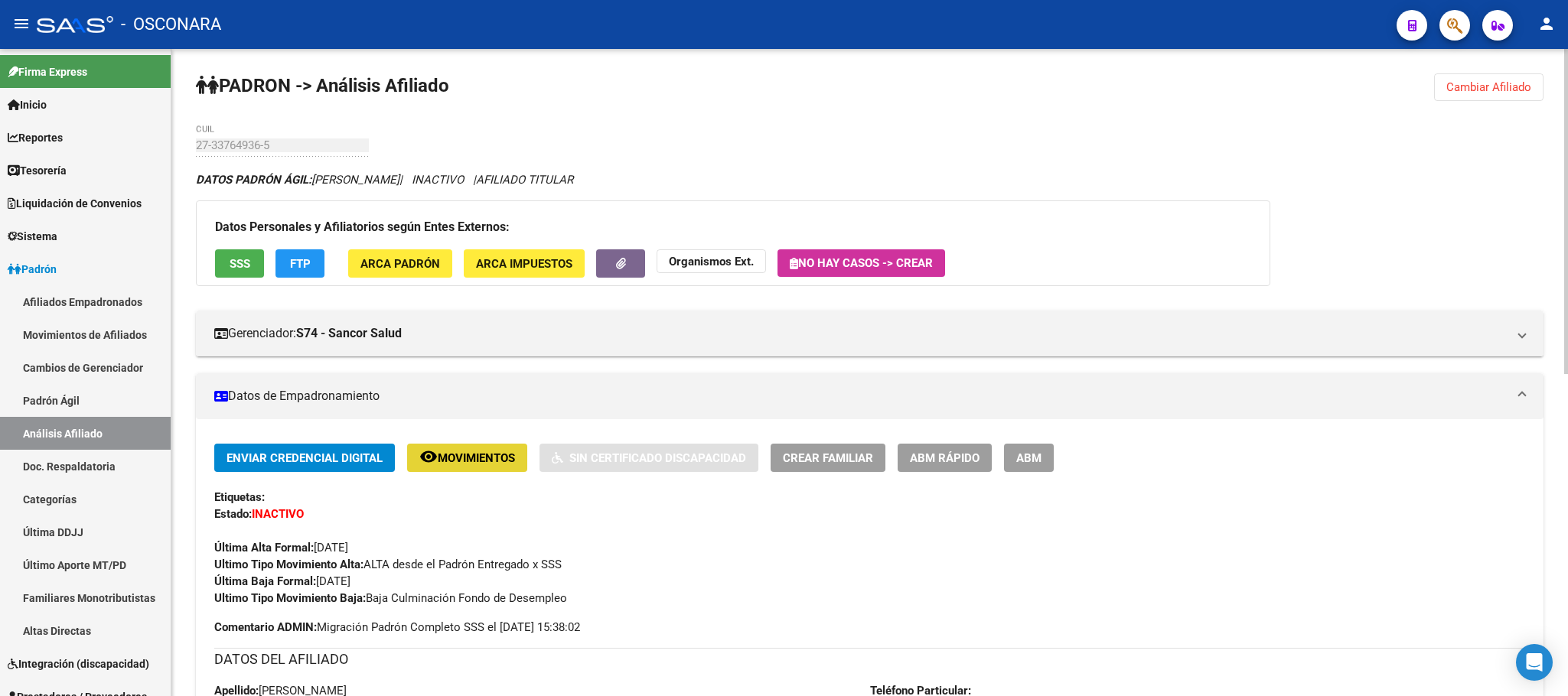
click at [473, 457] on span "Movimientos" at bounding box center [476, 458] width 77 height 14
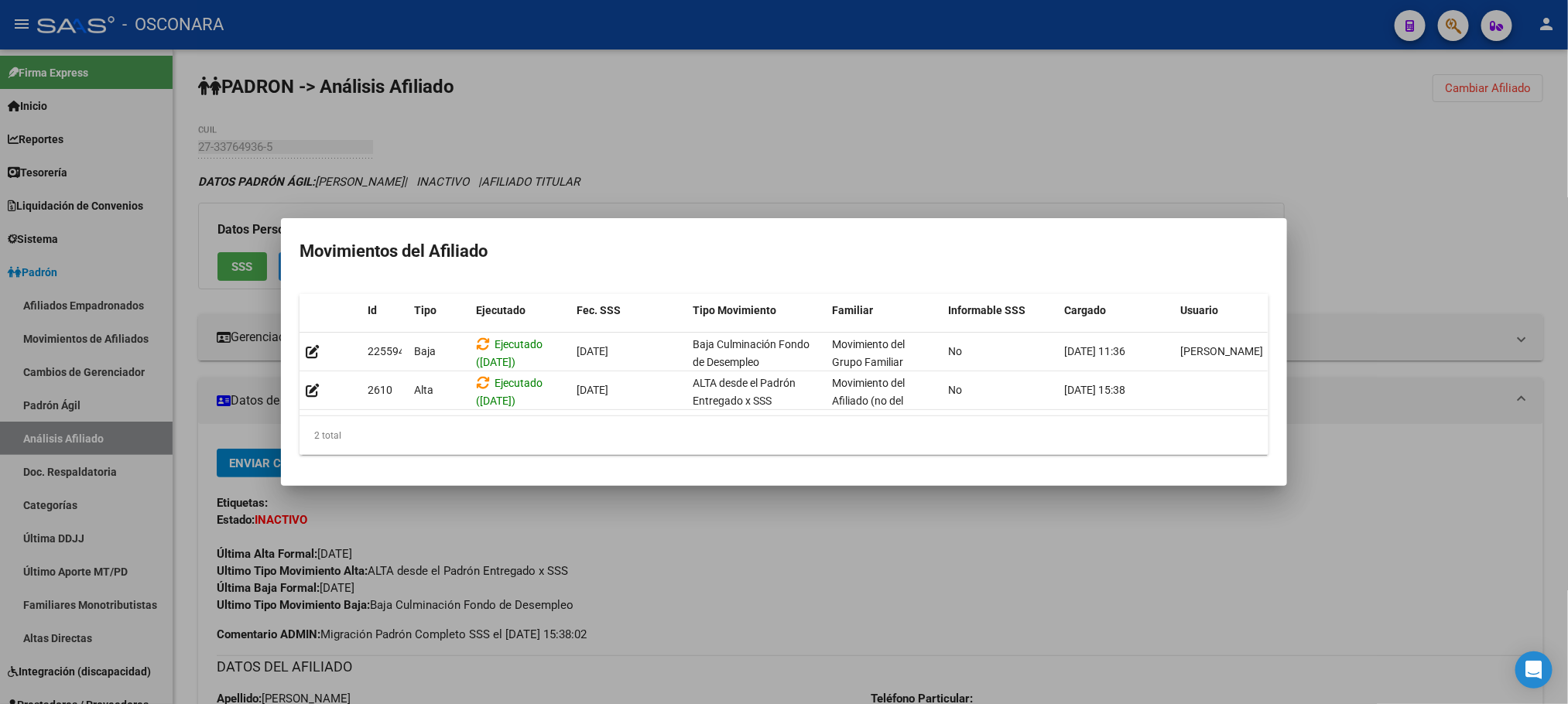
click at [722, 544] on div at bounding box center [784, 352] width 1568 height 704
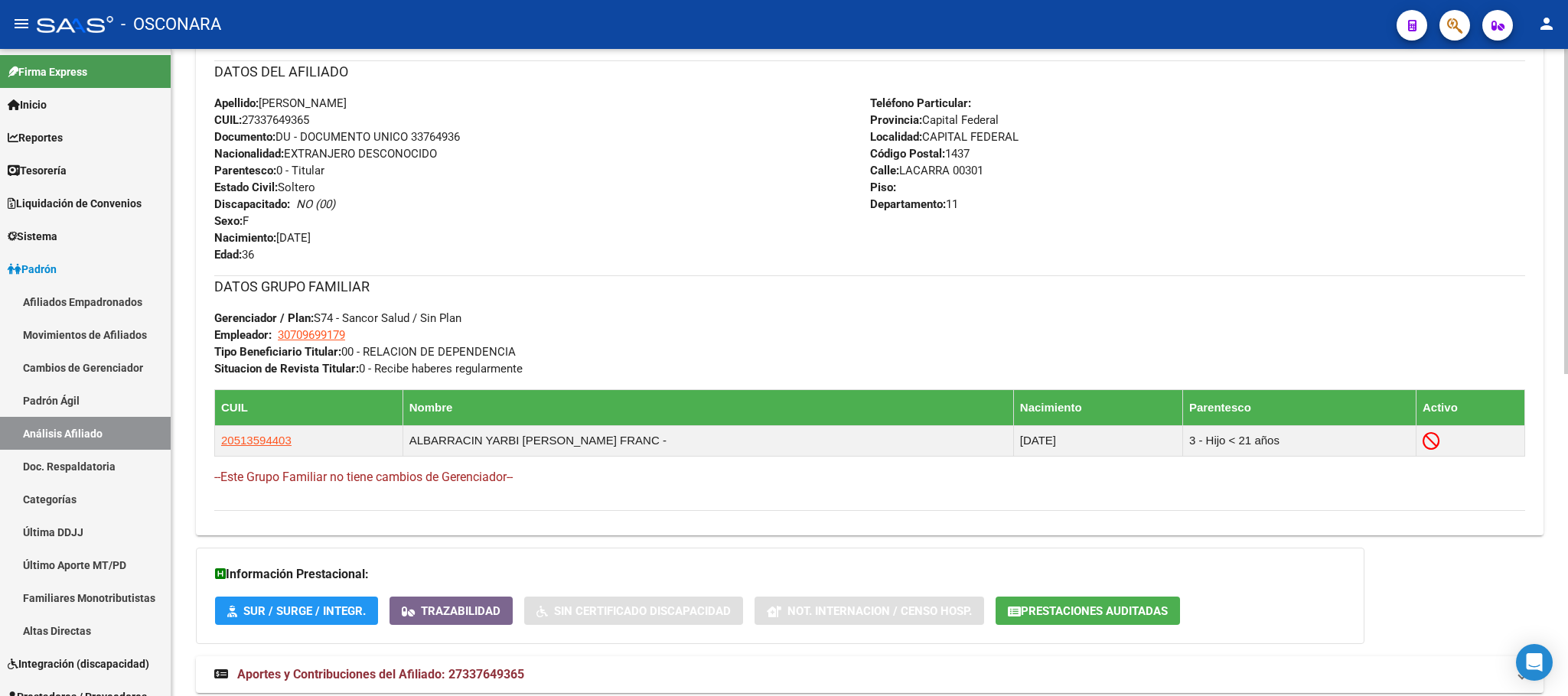
scroll to position [641, 0]
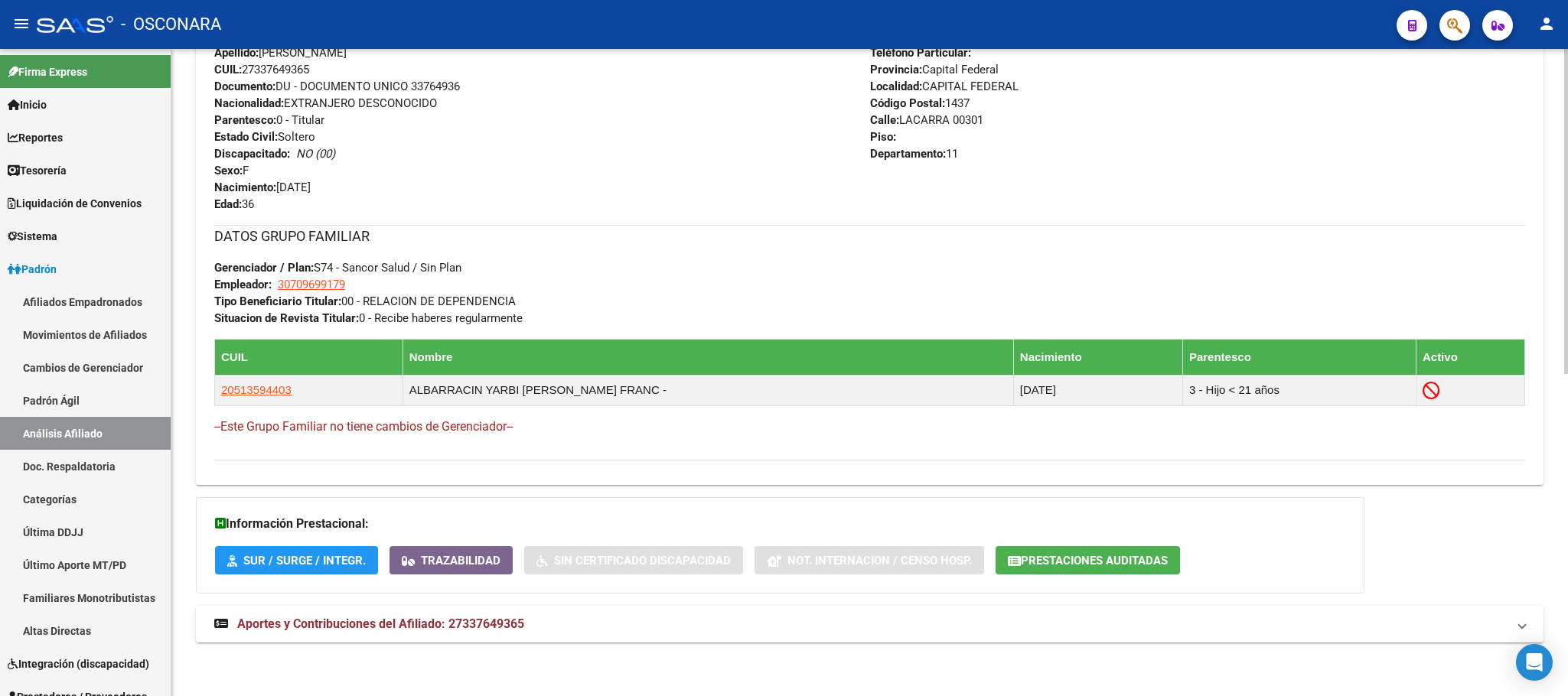
click at [378, 613] on mat-expansion-panel-header "Aportes y Contribuciones del Afiliado: 27337649365" at bounding box center [869, 624] width 1348 height 37
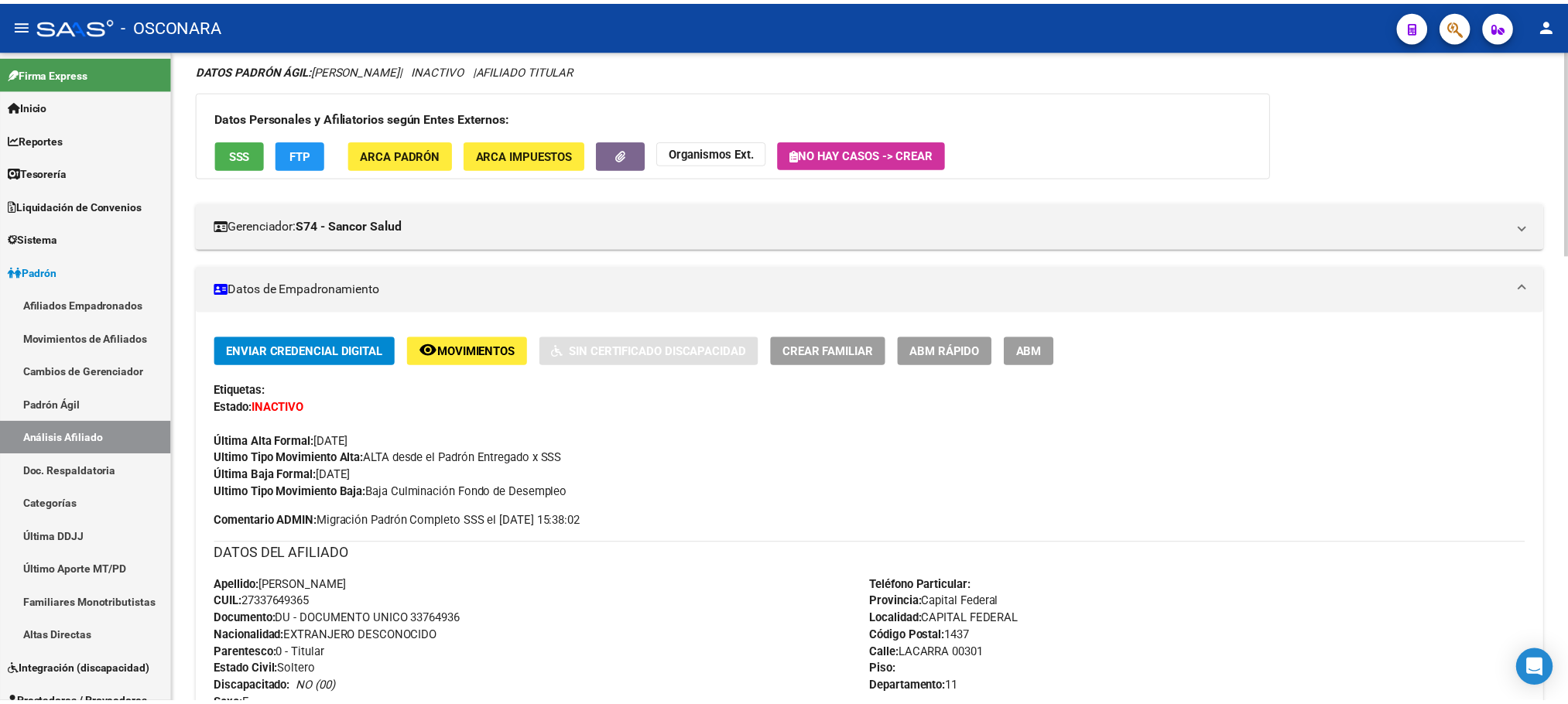
scroll to position [0, 0]
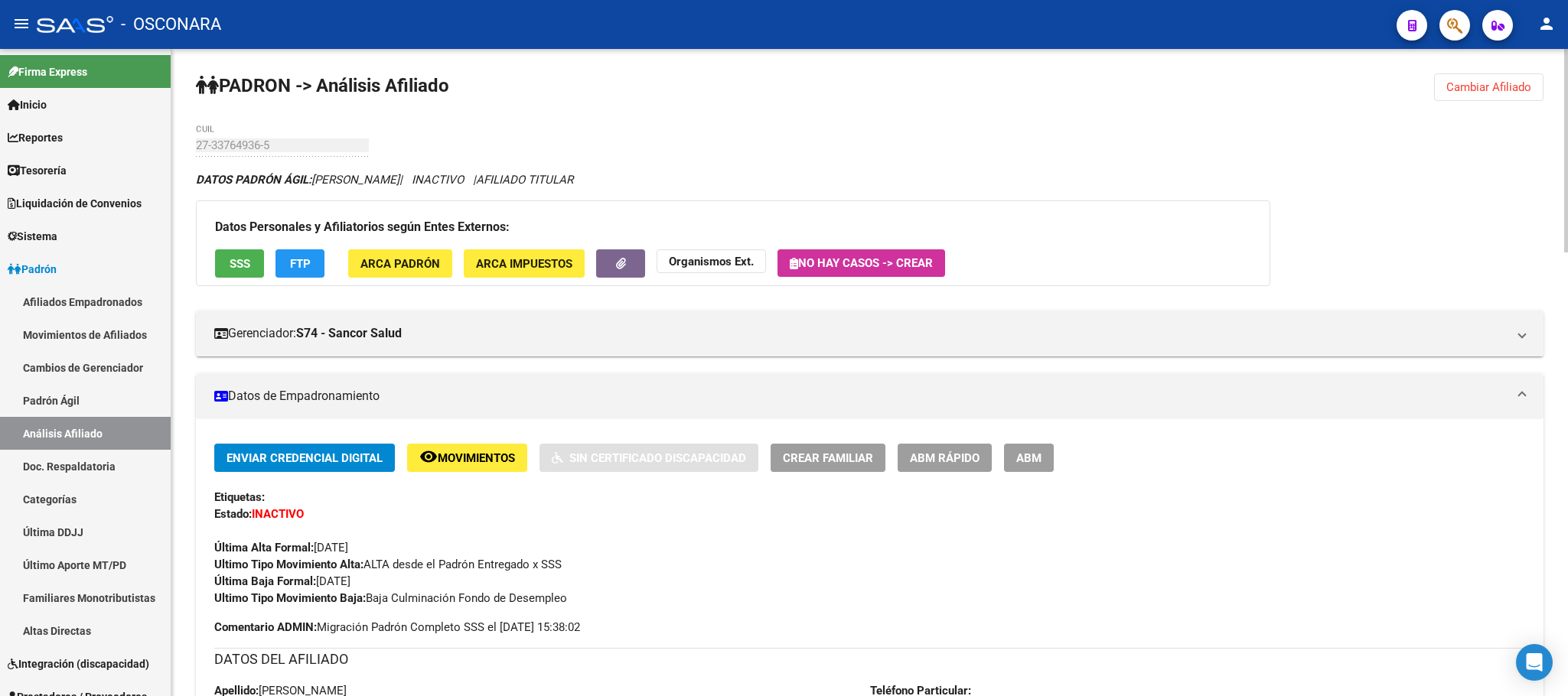
click at [219, 256] on button "SSS" at bounding box center [239, 263] width 49 height 28
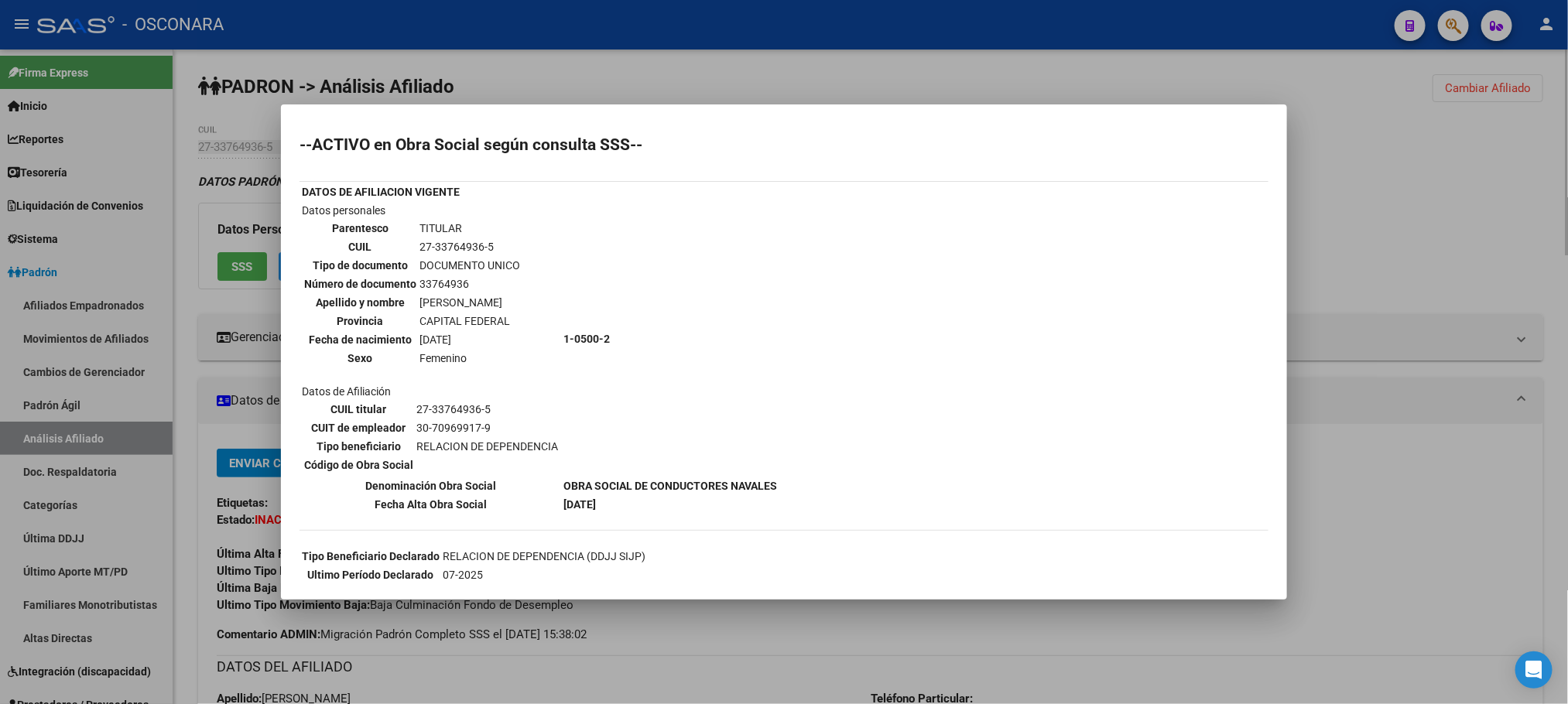
drag, startPoint x: 761, startPoint y: 696, endPoint x: 780, endPoint y: 678, distance: 26.2
click at [766, 688] on div at bounding box center [784, 352] width 1568 height 704
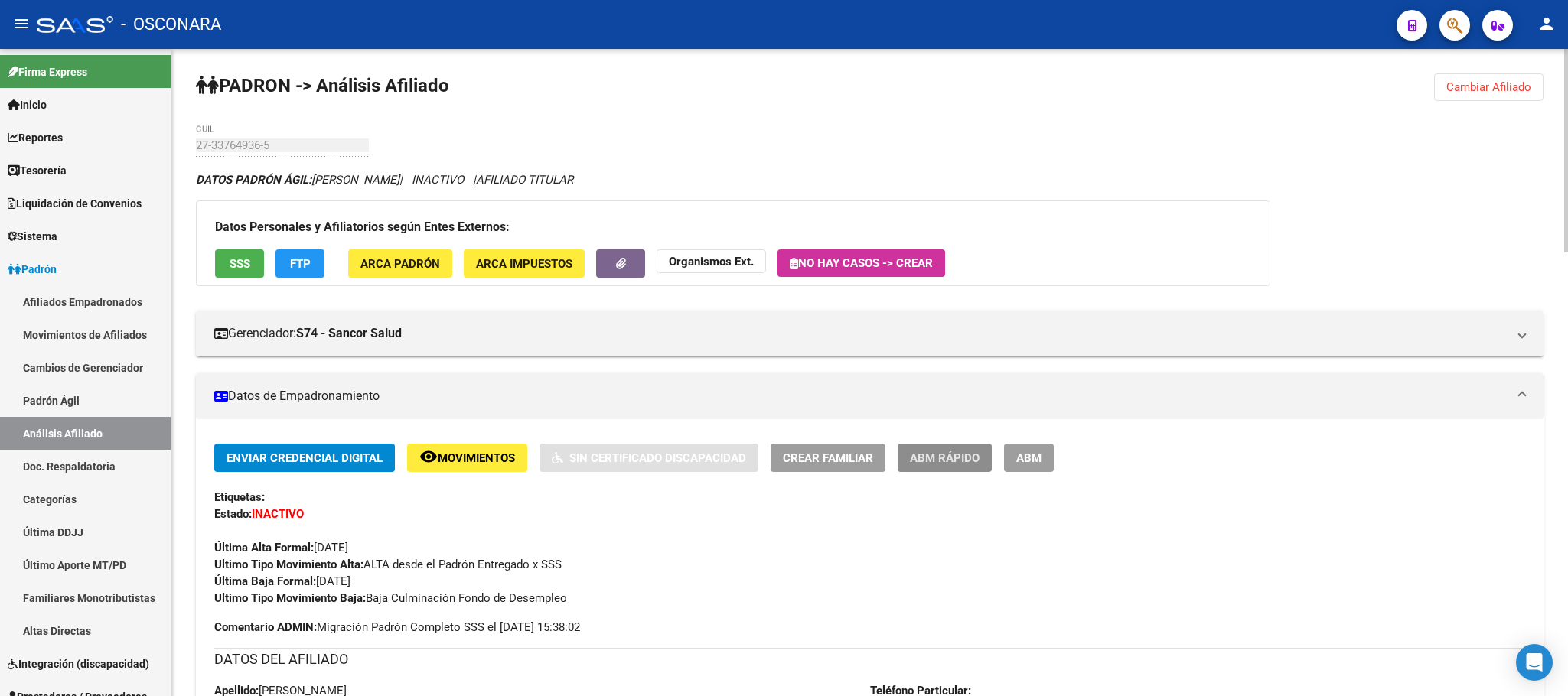
click at [965, 452] on span "ABM Rápido" at bounding box center [944, 458] width 70 height 14
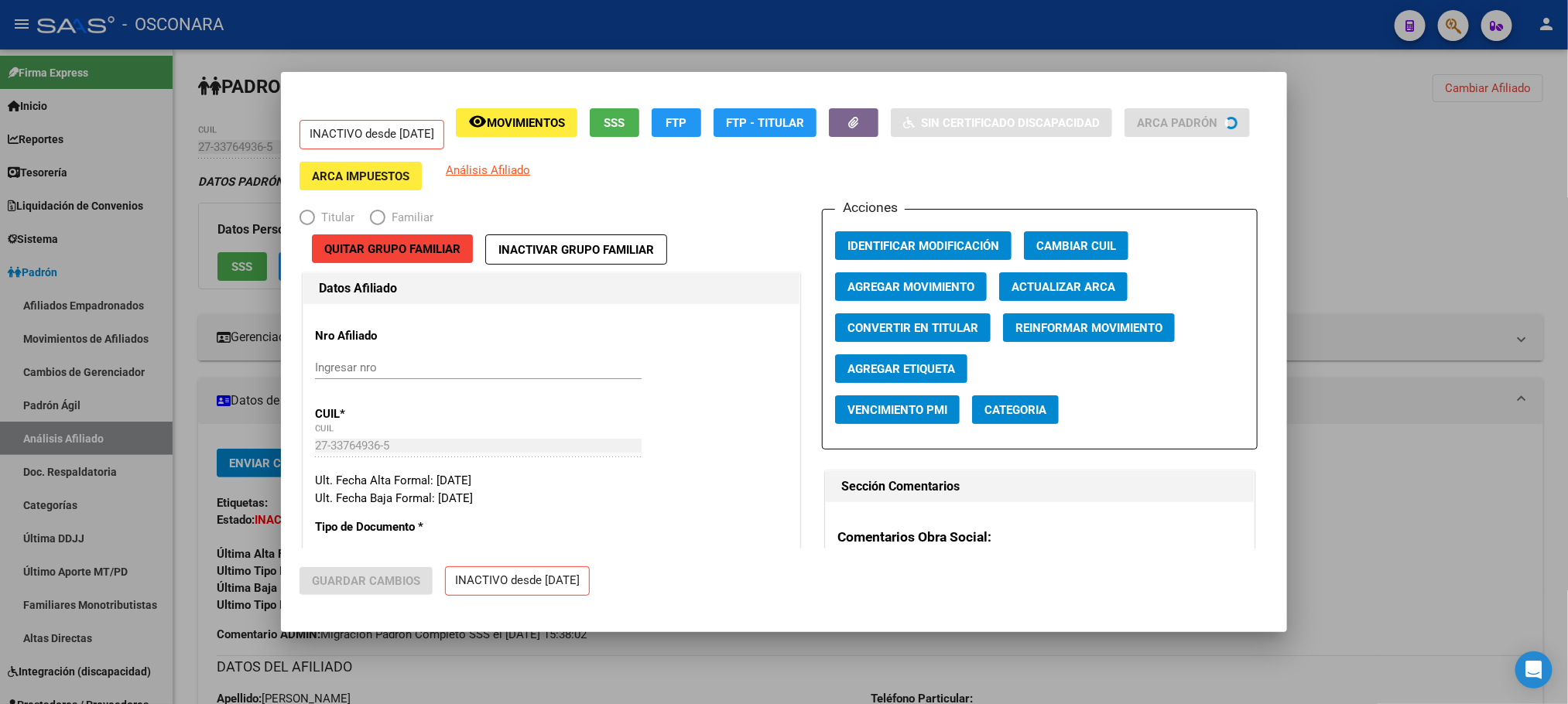
radio input "true"
type input "30-70969917-9"
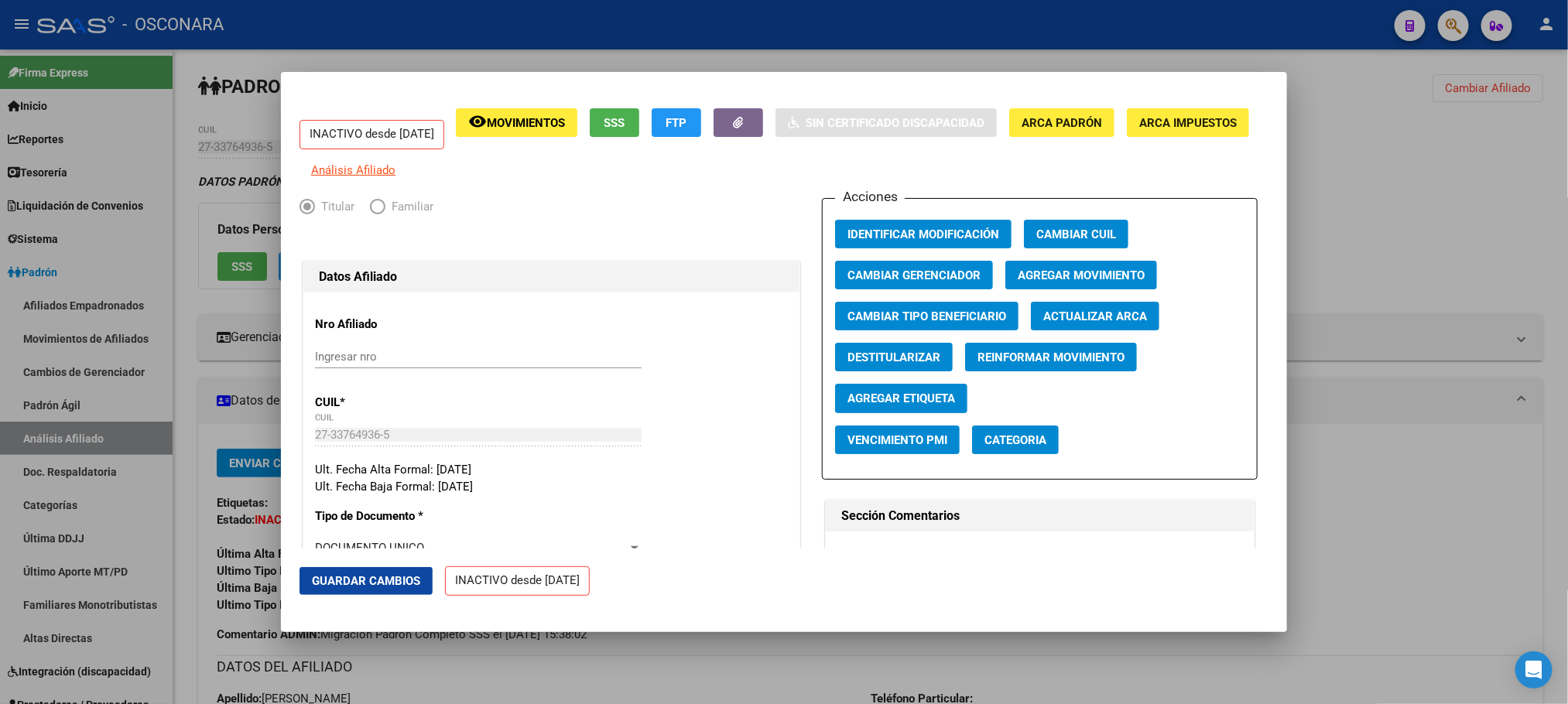
click at [1115, 279] on span "Agregar Movimiento" at bounding box center [1081, 276] width 127 height 14
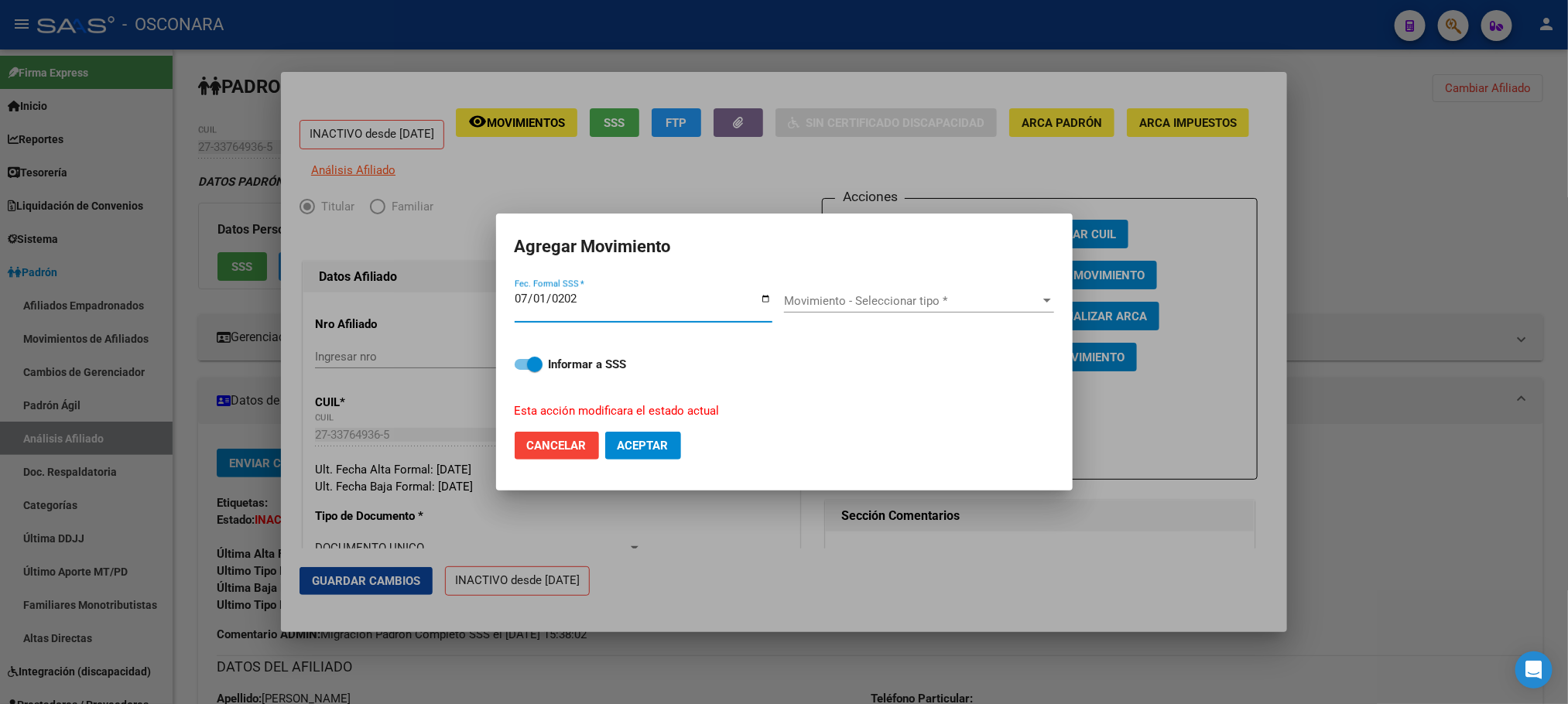
type input "[DATE]"
click at [971, 288] on div "Movimiento - Seleccionar tipo * Movimiento - Seleccionar tipo *" at bounding box center [918, 306] width 270 height 60
click at [968, 298] on span "Movimiento - Seleccionar tipo *" at bounding box center [912, 301] width 256 height 14
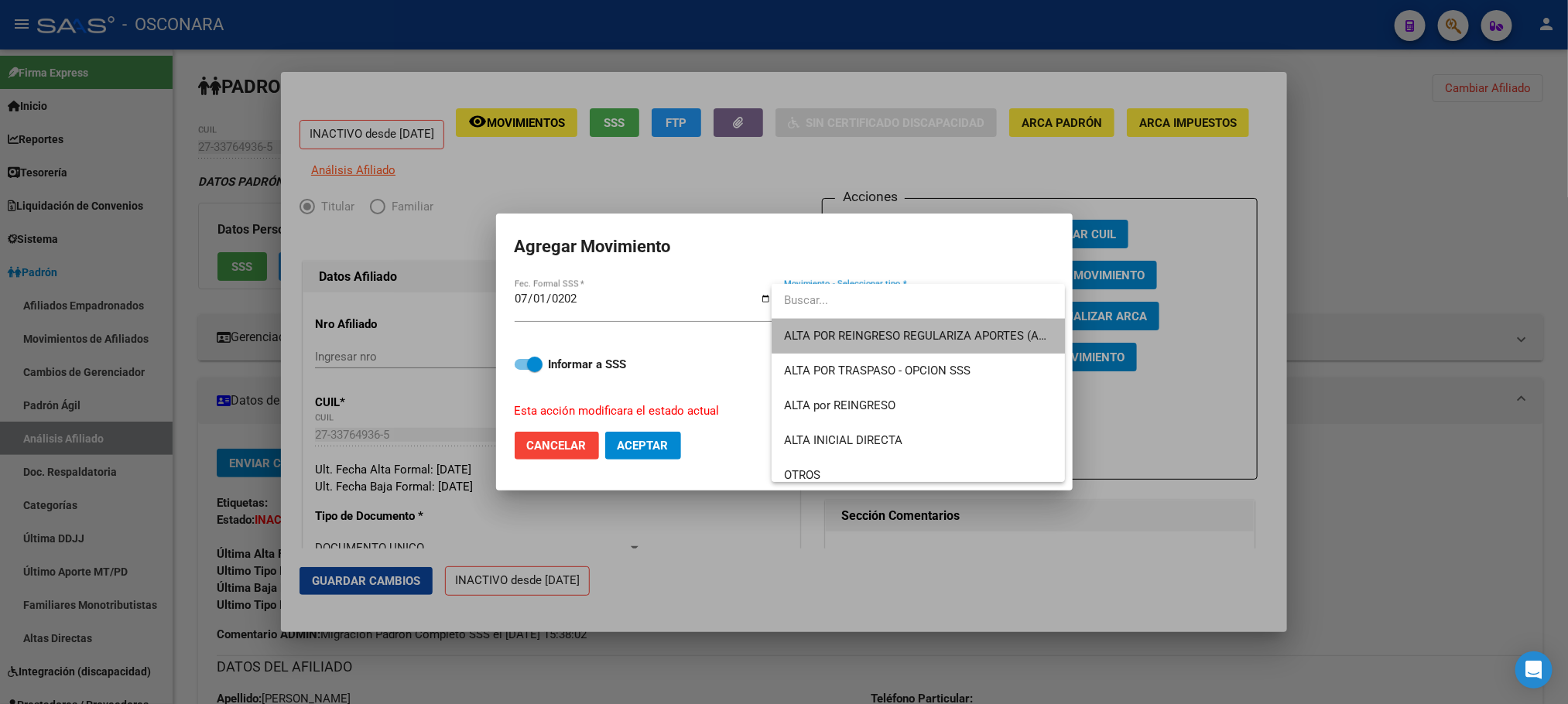
click at [982, 321] on span "ALTA POR REINGRESO REGULARIZA APORTES (AFIP)" at bounding box center [918, 336] width 269 height 35
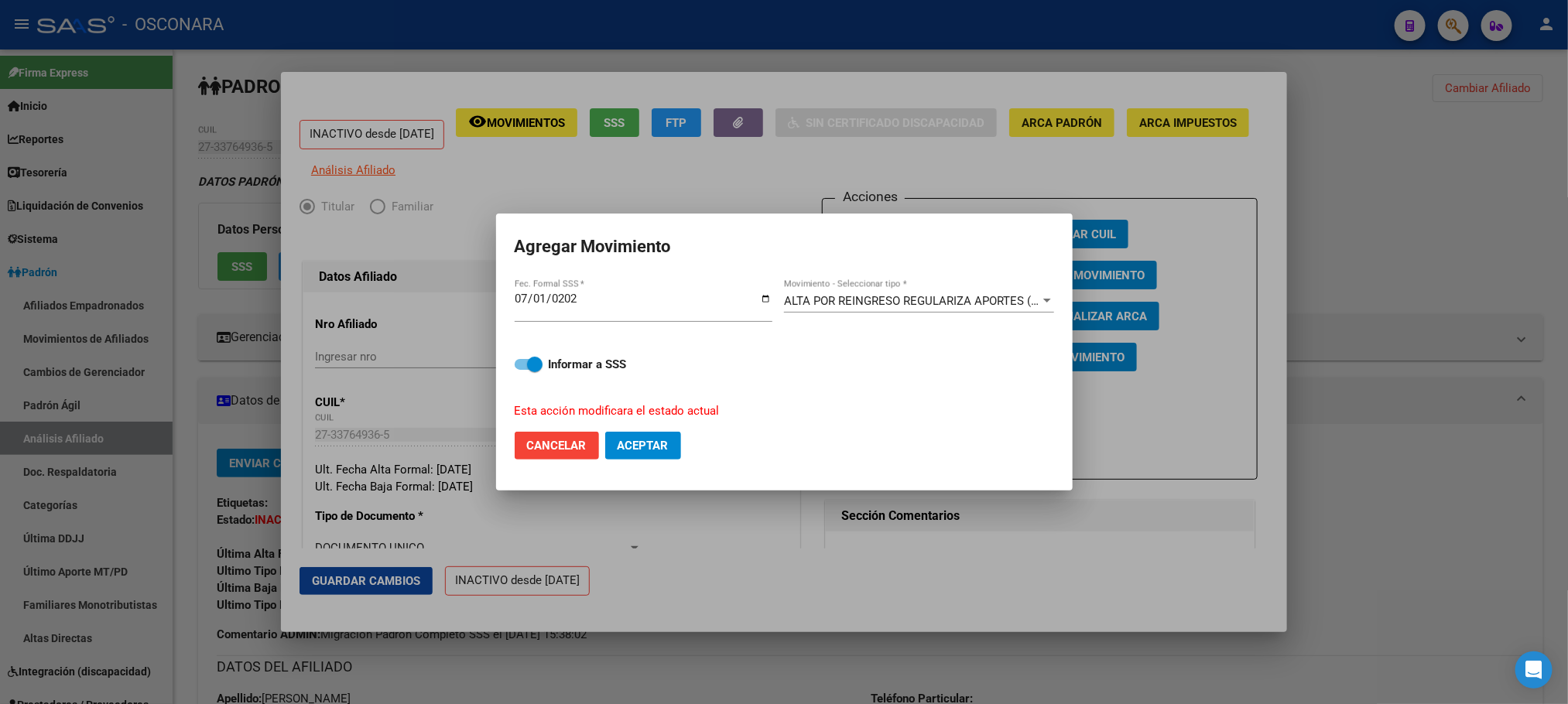
click at [514, 358] on mat-dialog-content "[DATE] Fec. Formal SSS * ALTA POR REINGRESO REGULARIZA APORTES (AFIP) Movimient…" at bounding box center [784, 348] width 577 height 142
click at [521, 360] on span at bounding box center [528, 364] width 28 height 11
click at [522, 370] on input "Informar a SSS" at bounding box center [522, 370] width 1 height 1
checkbox input "false"
click at [653, 434] on button "Aceptar" at bounding box center [643, 445] width 76 height 28
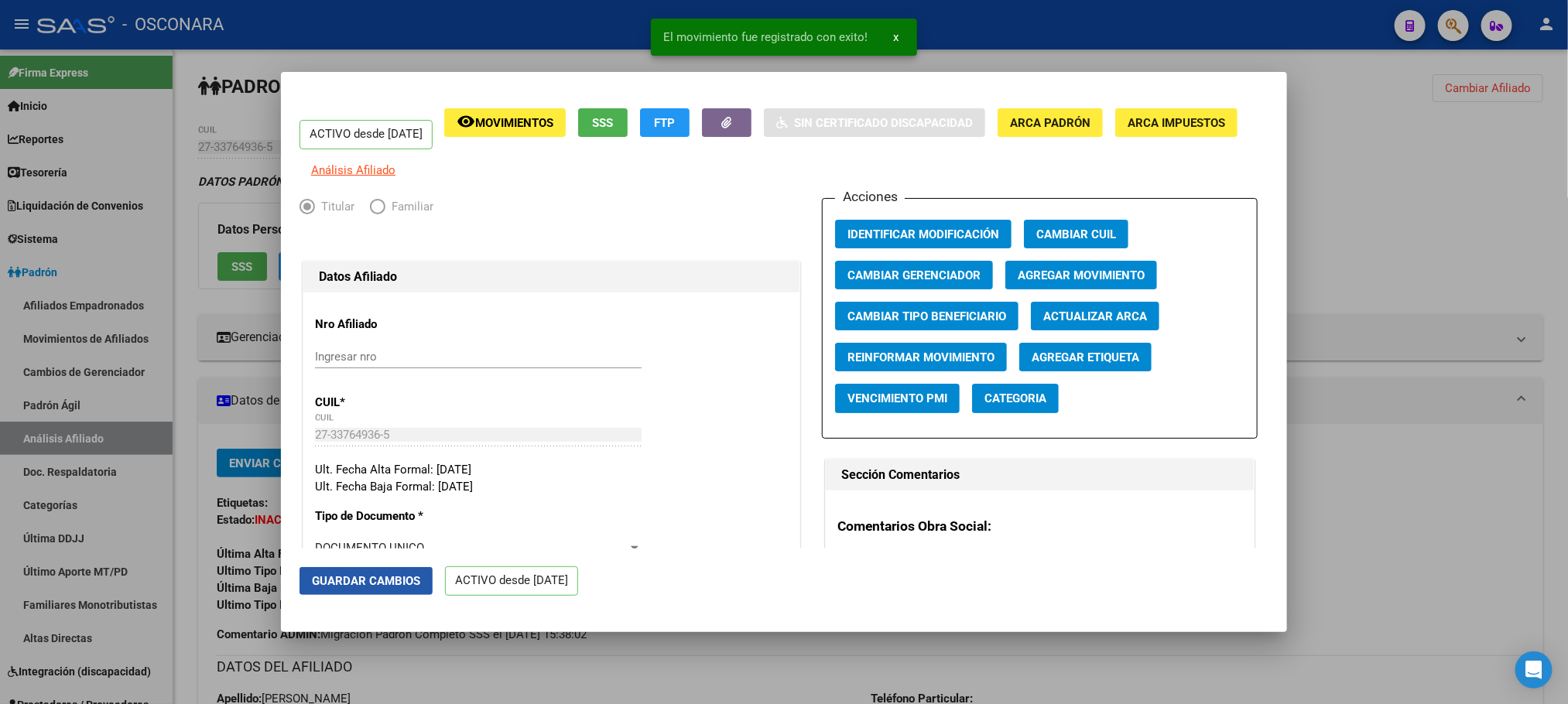
click at [381, 577] on span "Guardar Cambios" at bounding box center [366, 581] width 108 height 14
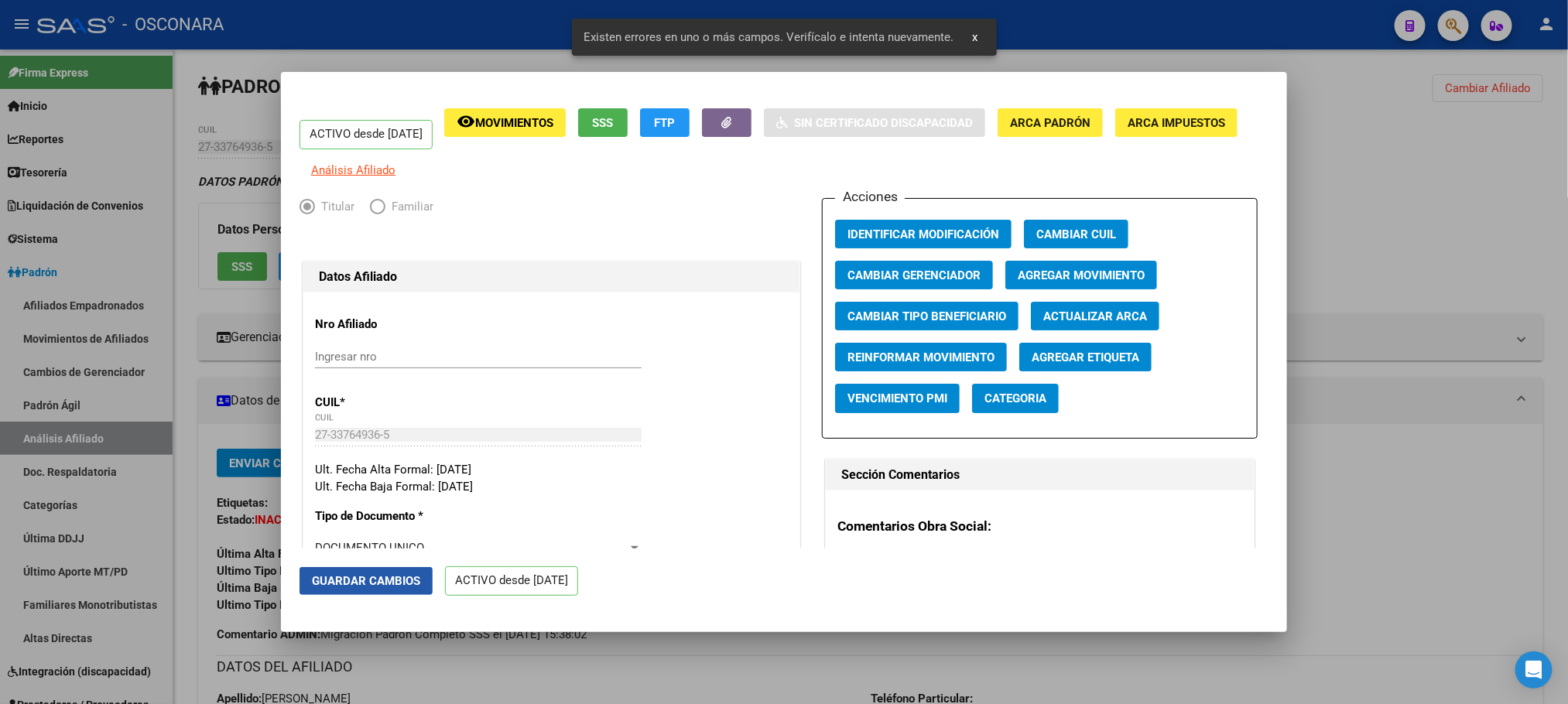
click at [381, 577] on span "Guardar Cambios" at bounding box center [366, 581] width 108 height 14
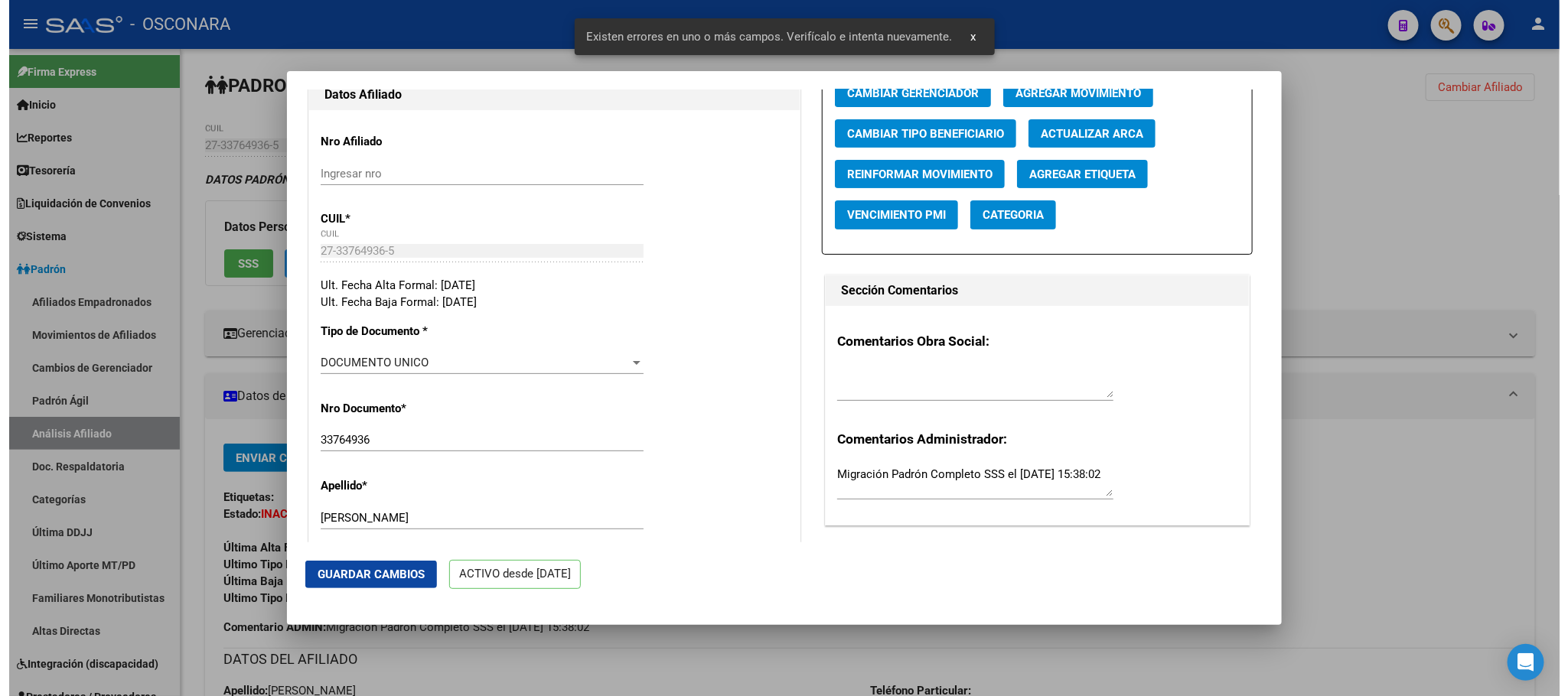
scroll to position [459, 0]
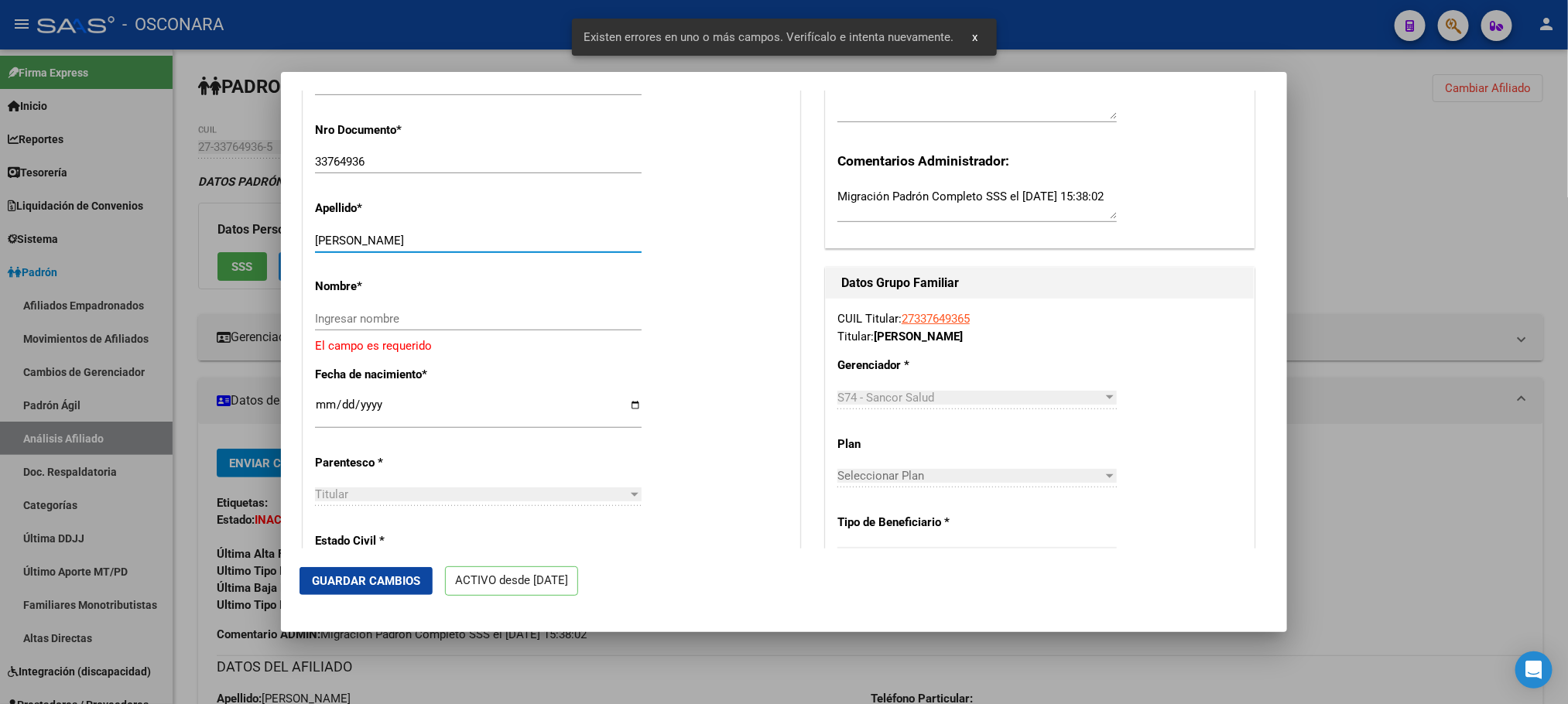
drag, startPoint x: 349, startPoint y: 255, endPoint x: 448, endPoint y: 258, distance: 99.0
click at [448, 247] on input "[PERSON_NAME]" at bounding box center [478, 241] width 326 height 14
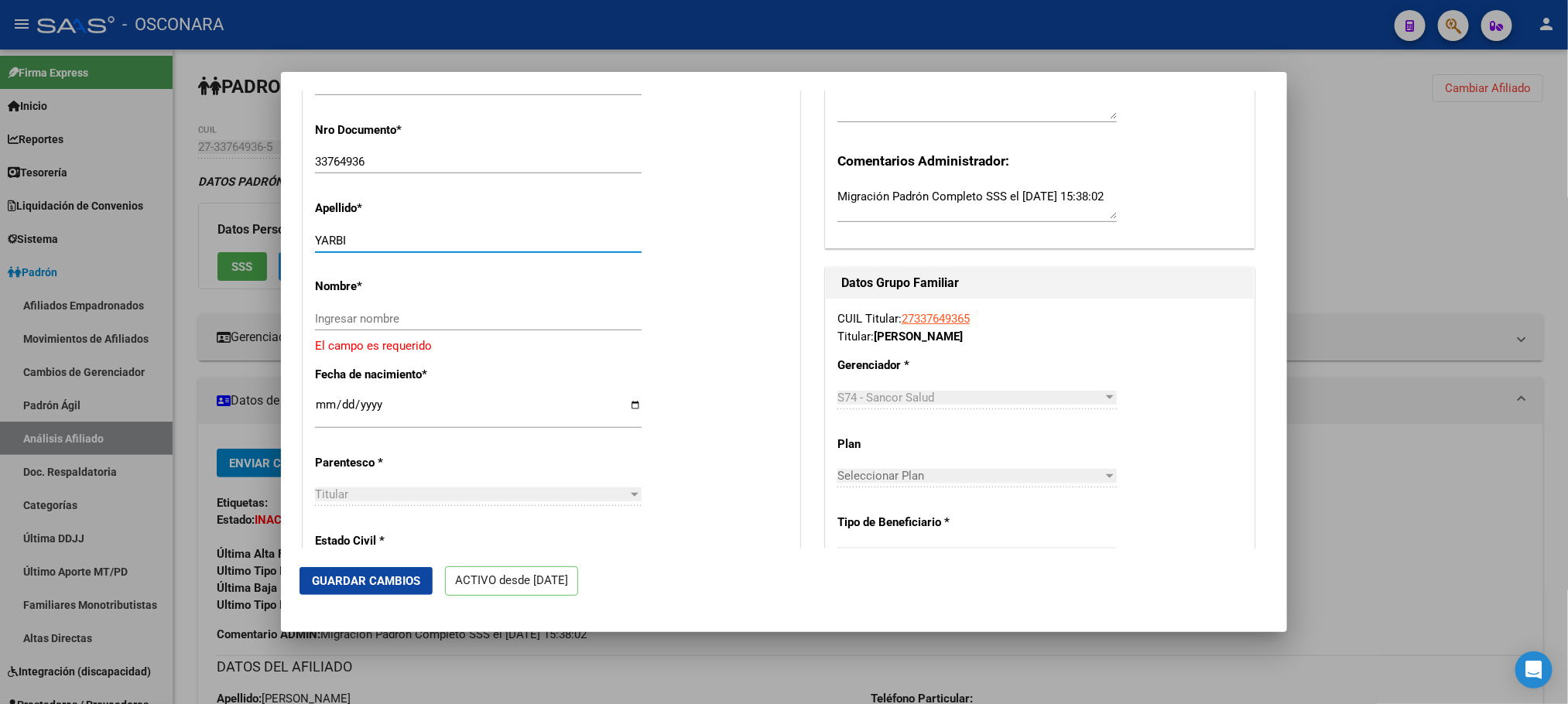
type input "YARBI"
paste input "[PERSON_NAME]"
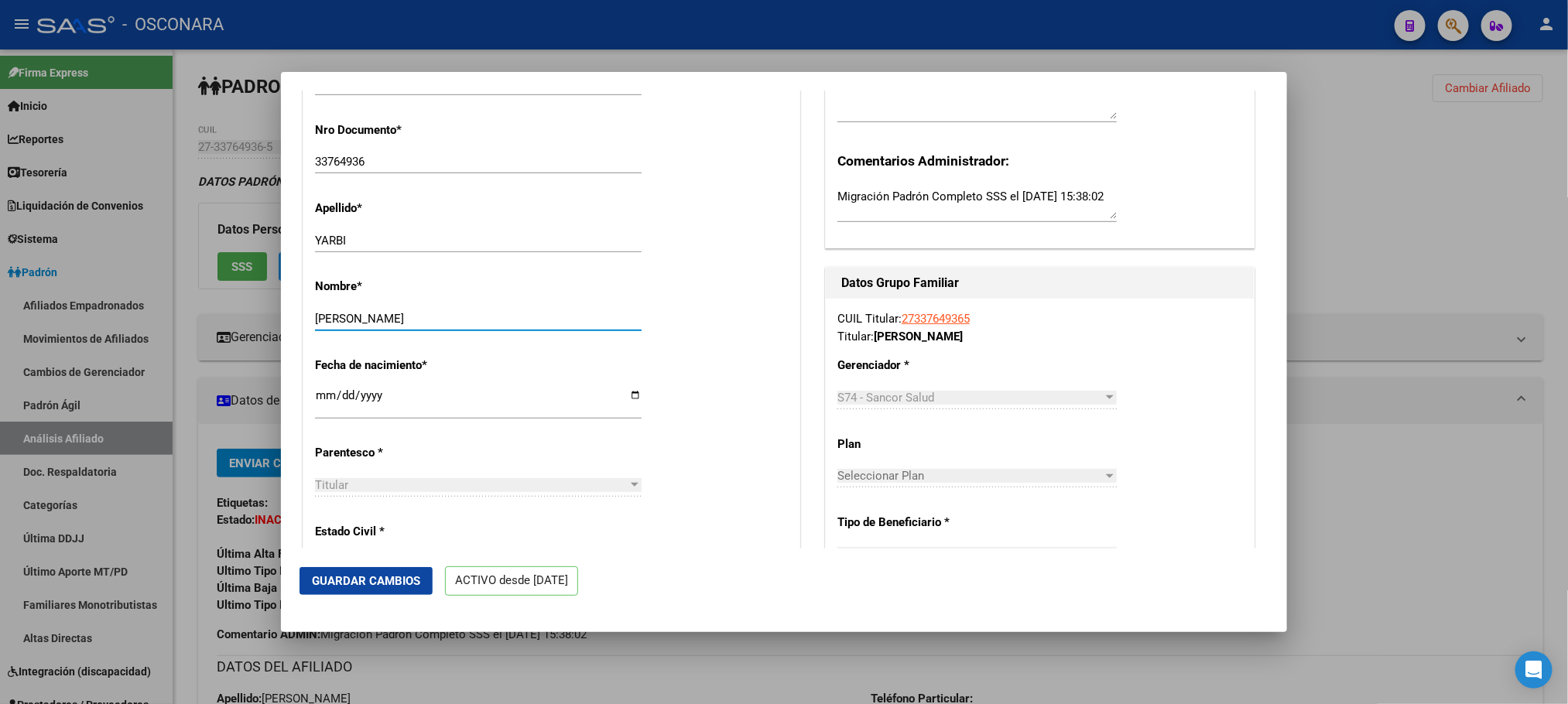
type input "[PERSON_NAME]"
click at [403, 574] on span "Guardar Cambios" at bounding box center [366, 581] width 108 height 14
click at [395, 582] on span "Guardar Cambios" at bounding box center [366, 581] width 108 height 14
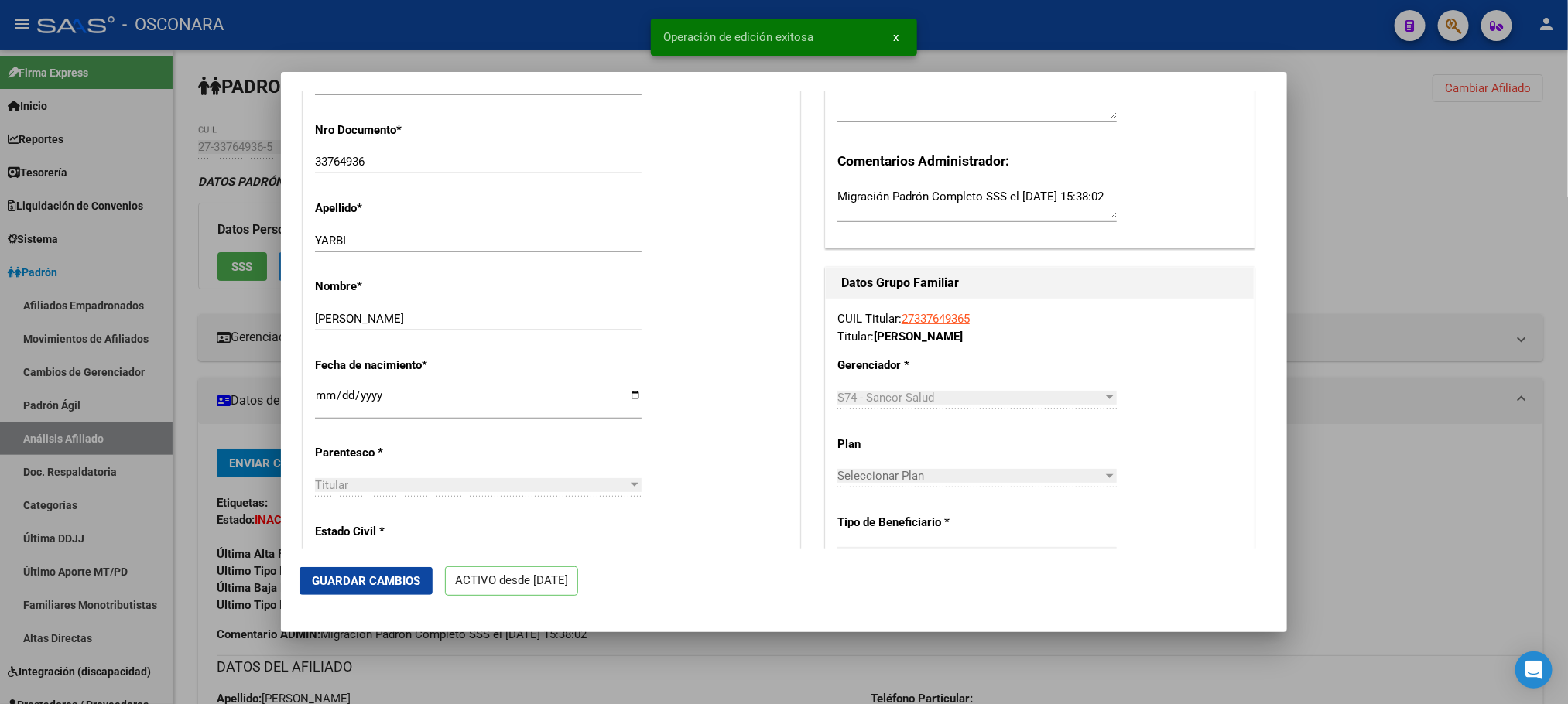
click at [569, 681] on div at bounding box center [784, 352] width 1568 height 704
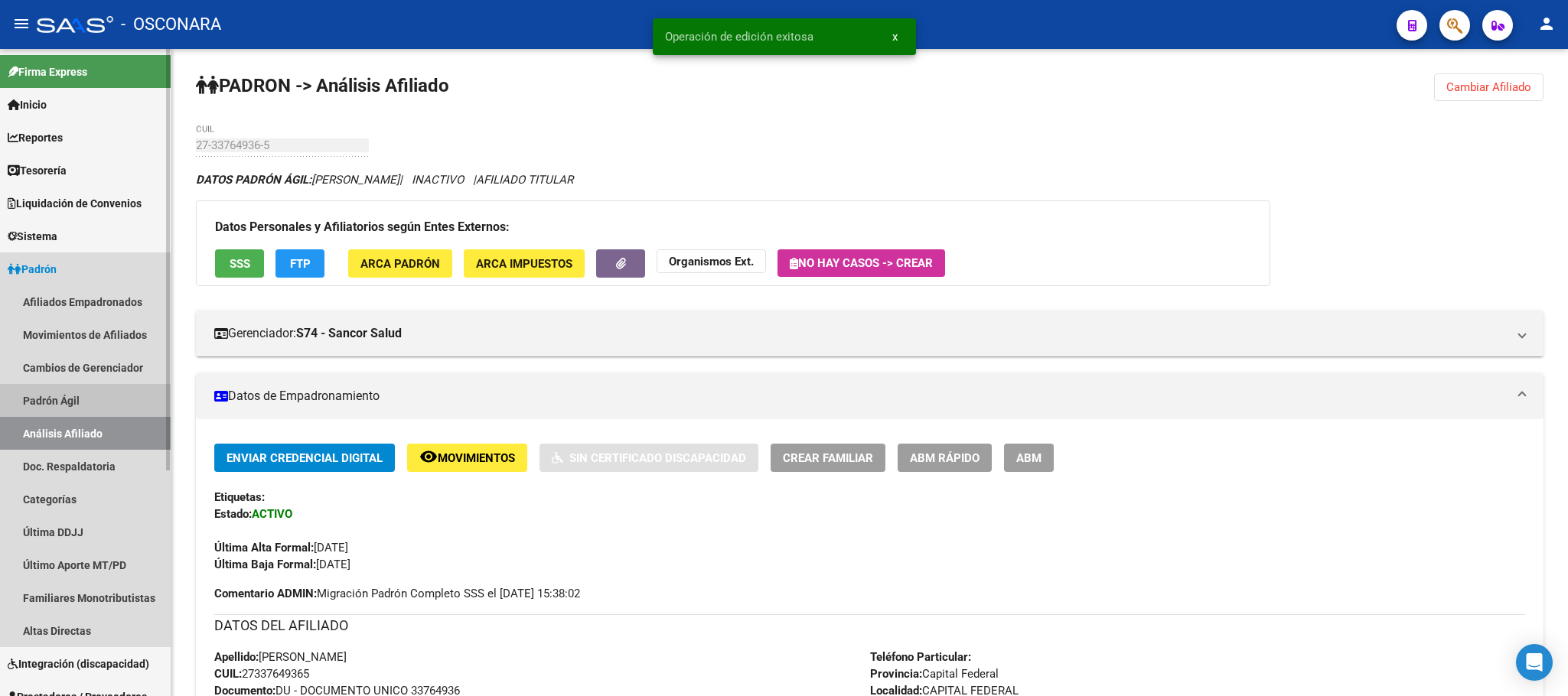
click at [28, 384] on link "Padrón Ágil" at bounding box center [85, 400] width 171 height 33
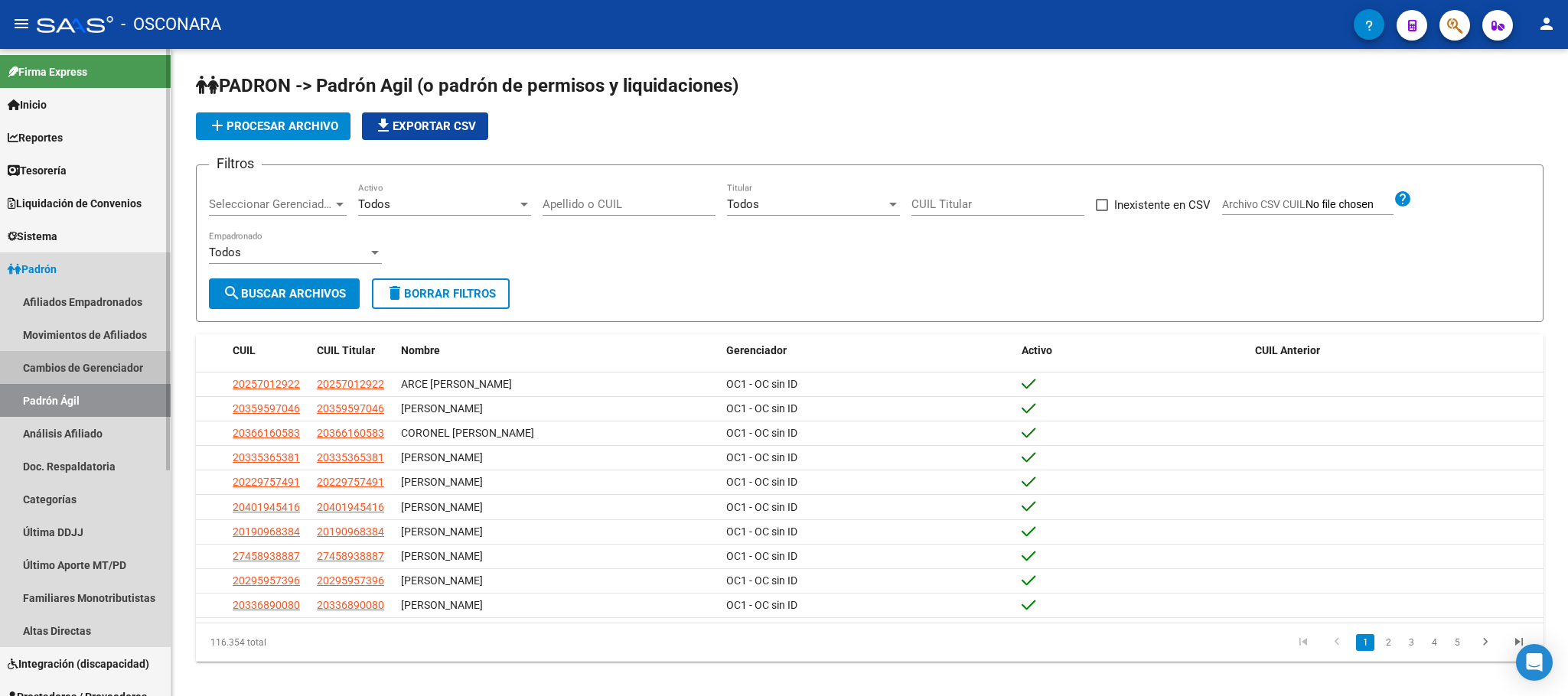
click at [90, 374] on link "Cambios de Gerenciador" at bounding box center [85, 367] width 171 height 33
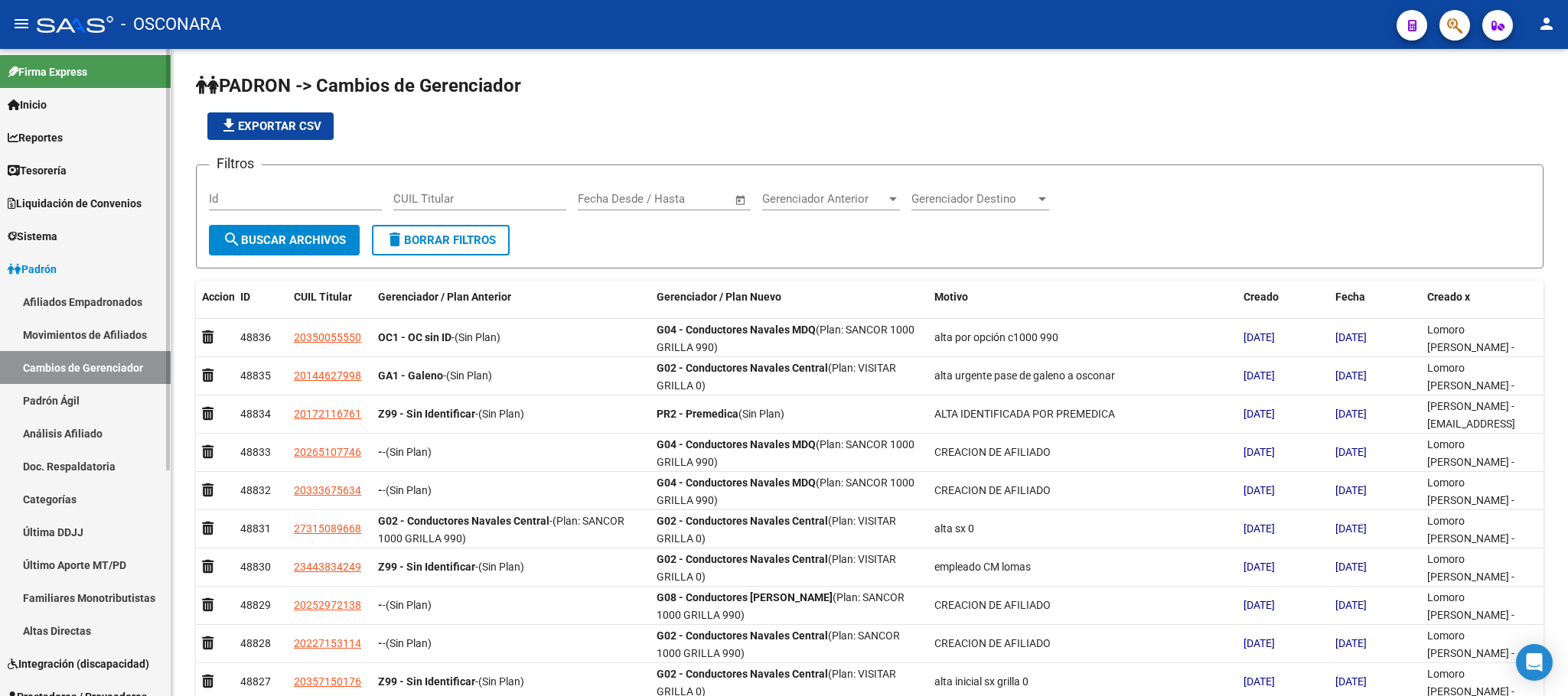
click at [86, 422] on link "Análisis Afiliado" at bounding box center [85, 433] width 171 height 33
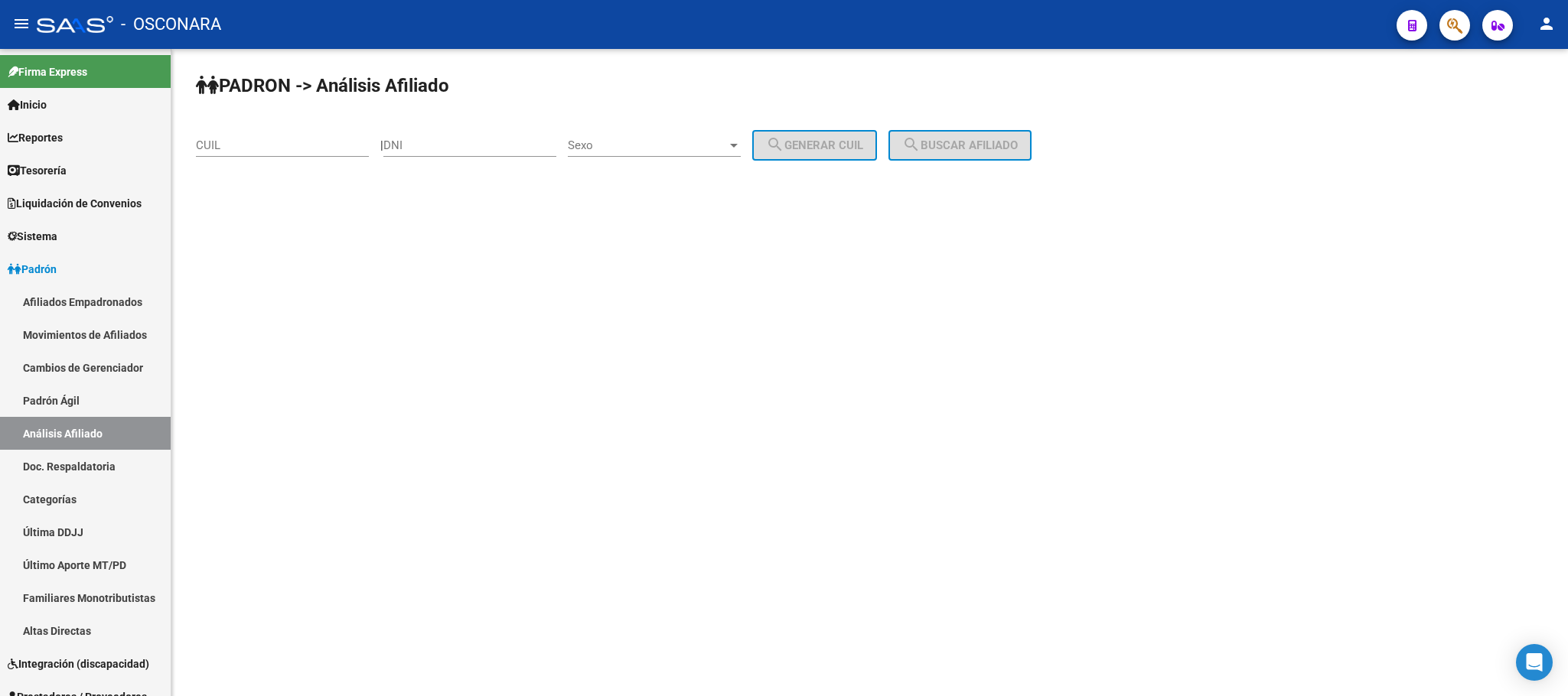
click at [257, 135] on div "CUIL" at bounding box center [282, 141] width 173 height 33
paste input "20-27639136-5"
type input "20-27639136-5"
click at [992, 142] on span "search Buscar afiliado" at bounding box center [960, 145] width 116 height 14
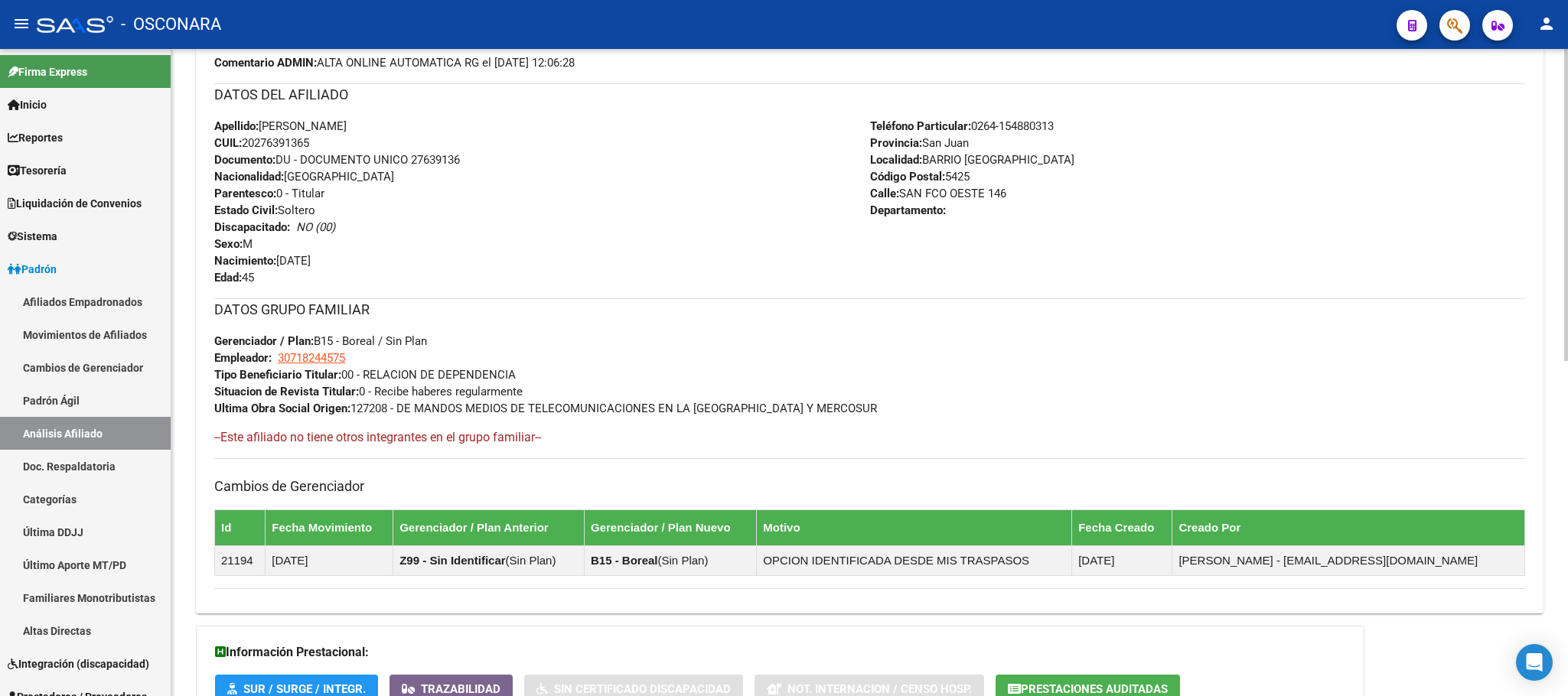
scroll to position [696, 0]
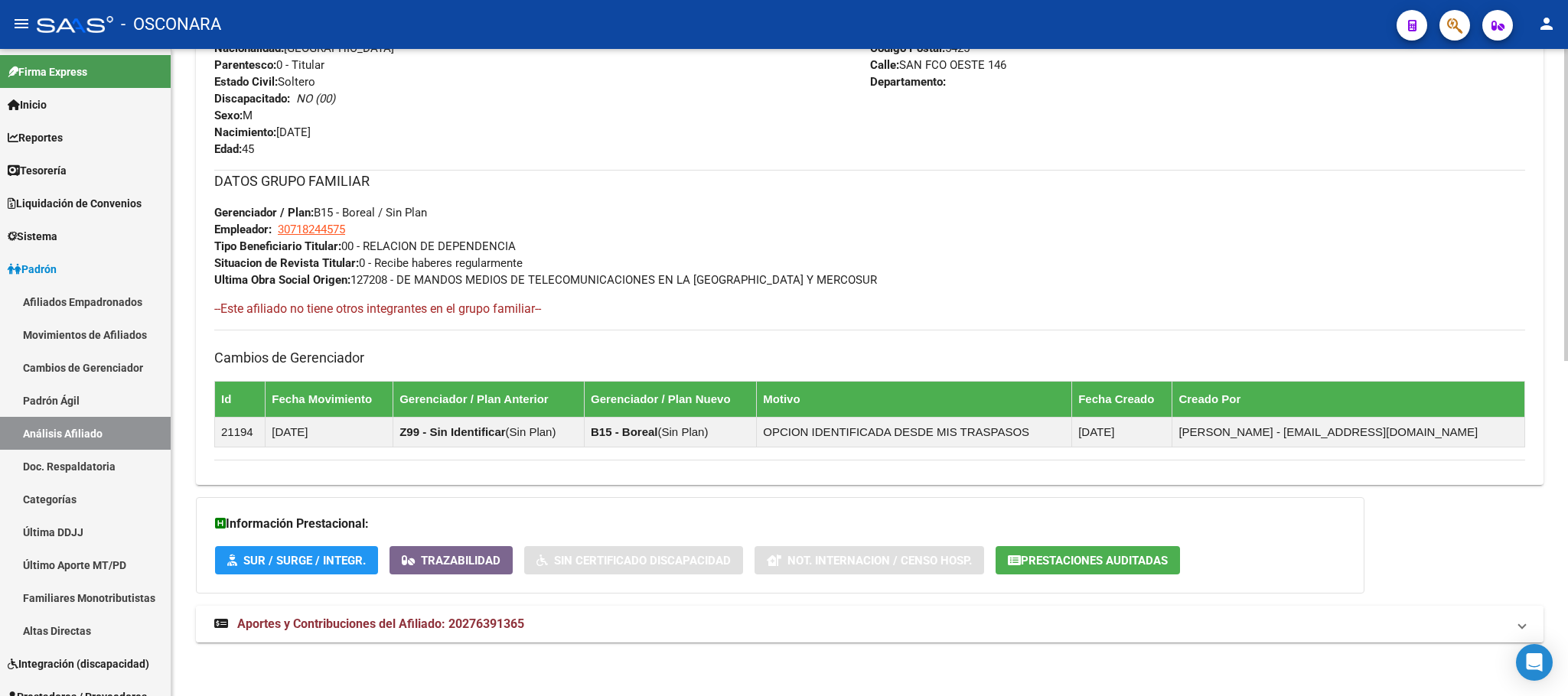
click at [448, 617] on span "Aportes y Contribuciones del Afiliado: 20276391365" at bounding box center [381, 624] width 287 height 14
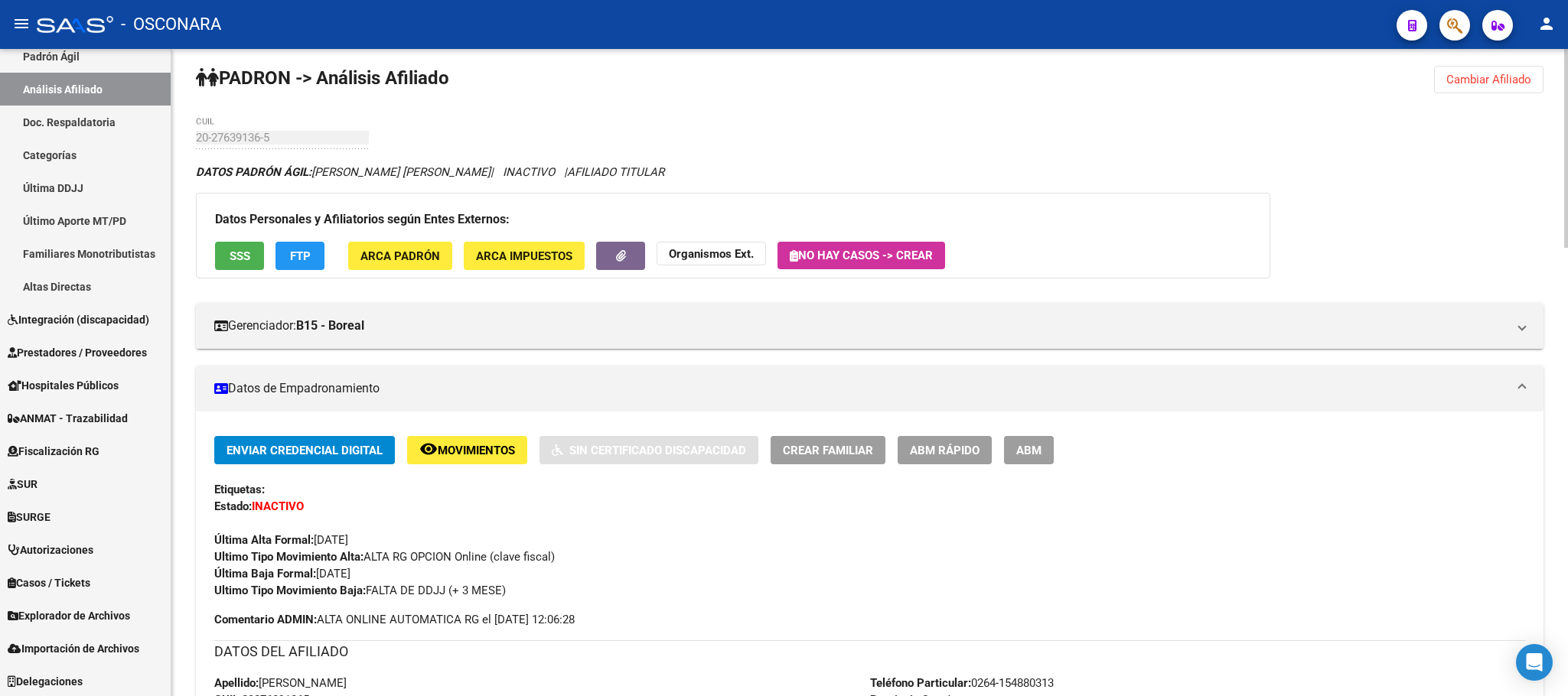
scroll to position [0, 0]
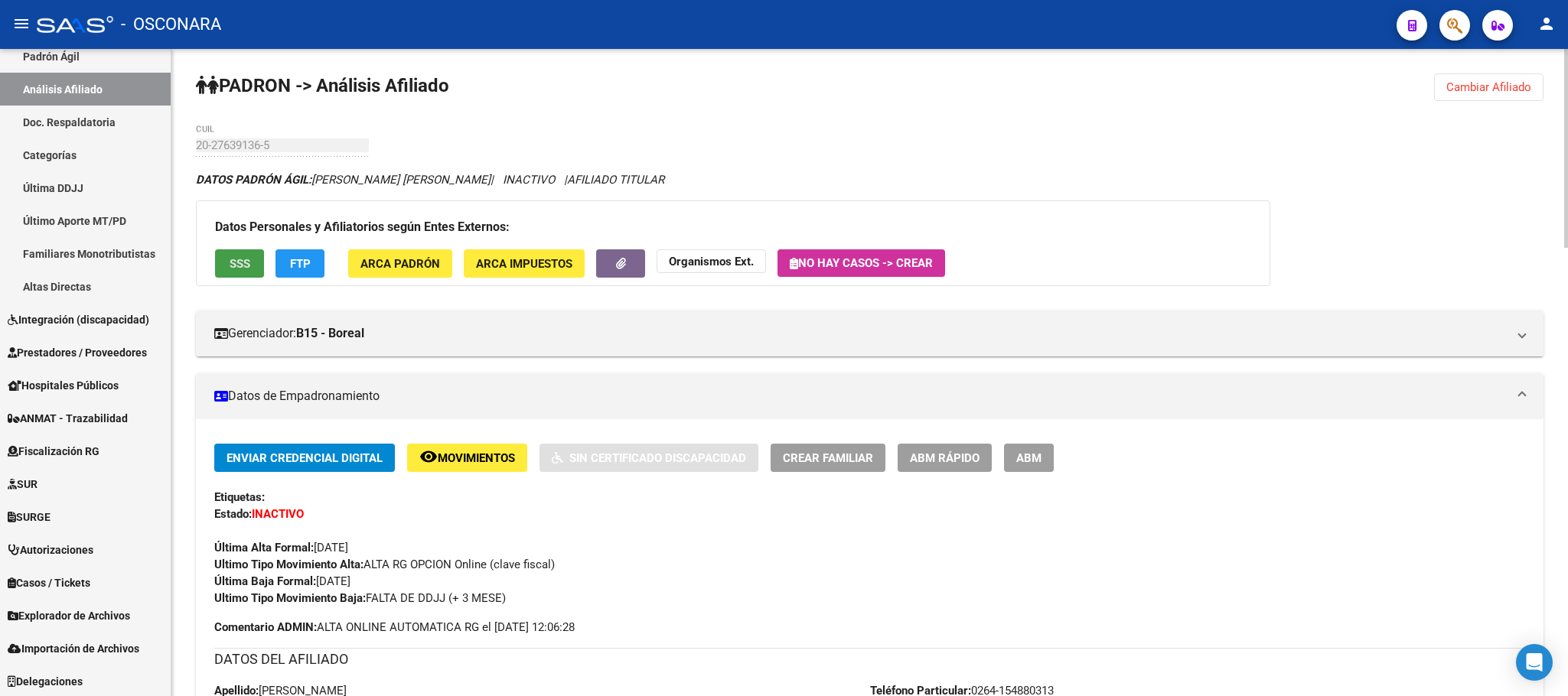
click at [243, 265] on span "SSS" at bounding box center [240, 264] width 20 height 14
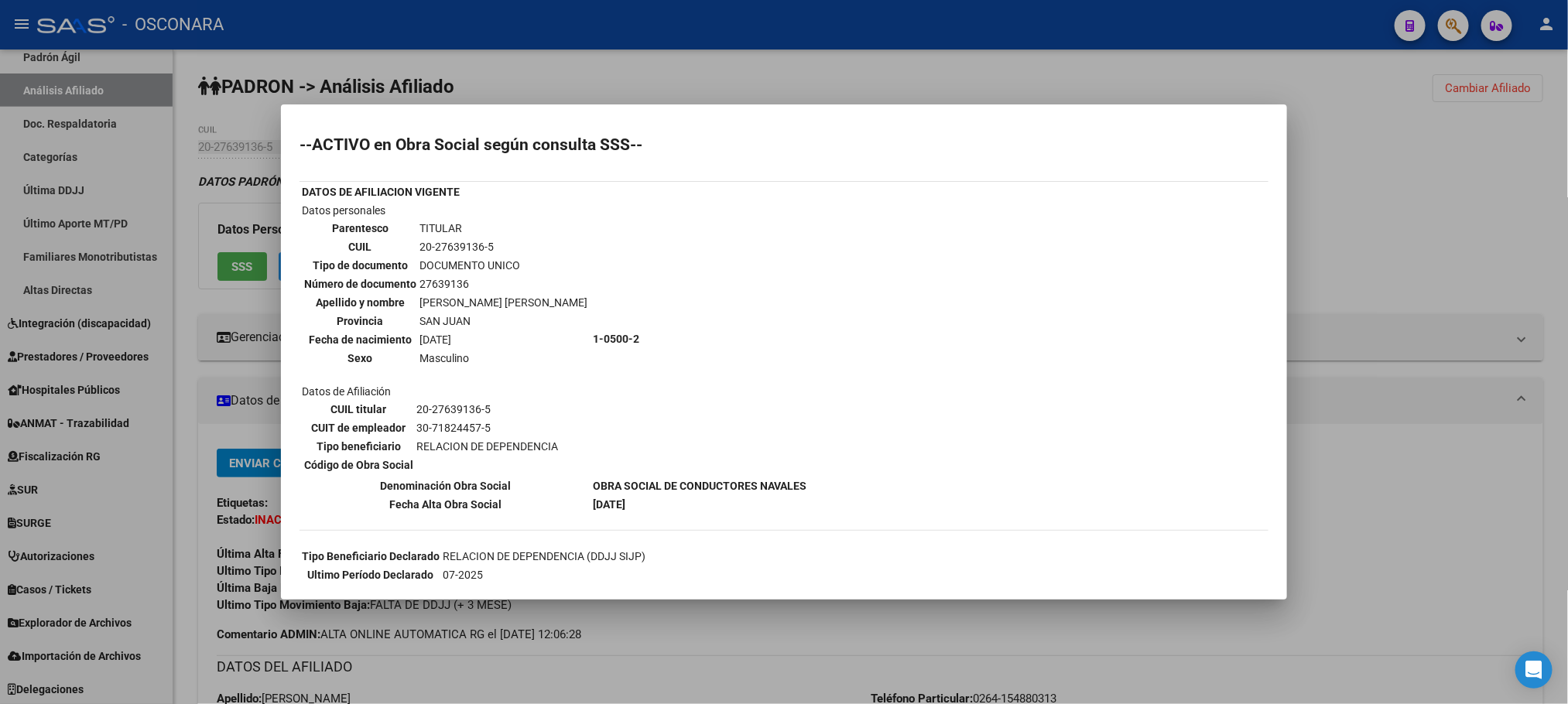
click at [893, 620] on div at bounding box center [784, 352] width 1568 height 704
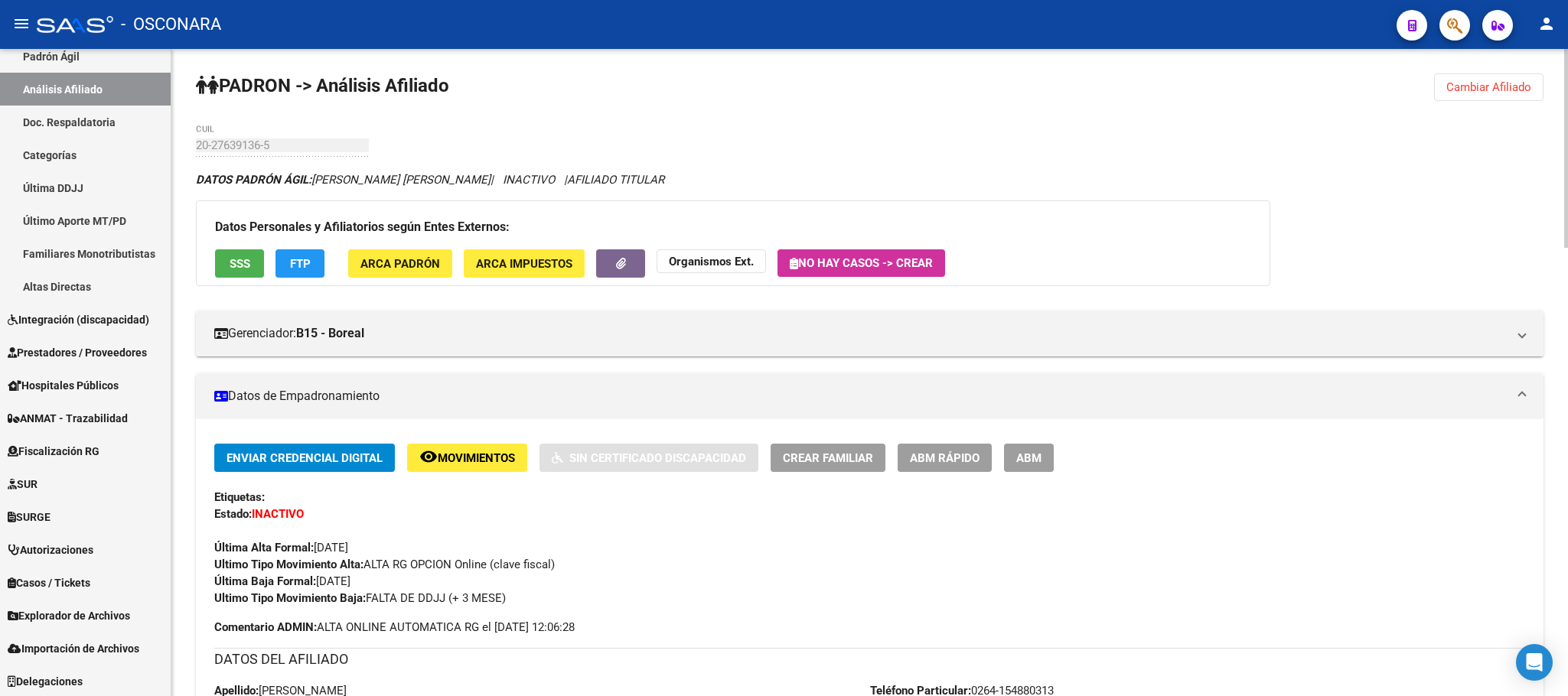
click at [983, 457] on button "ABM Rápido" at bounding box center [945, 458] width 94 height 28
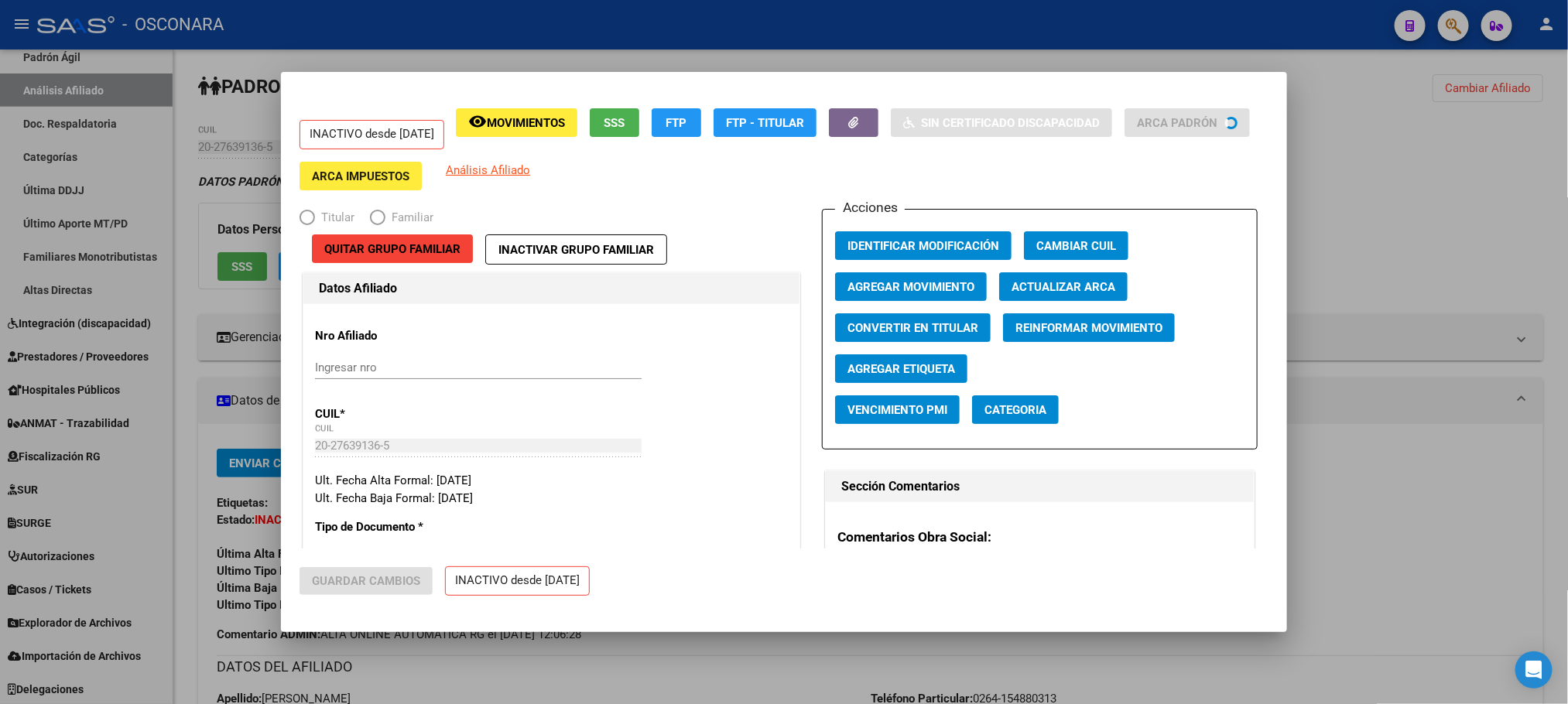
radio input "true"
type input "30-71824457-5"
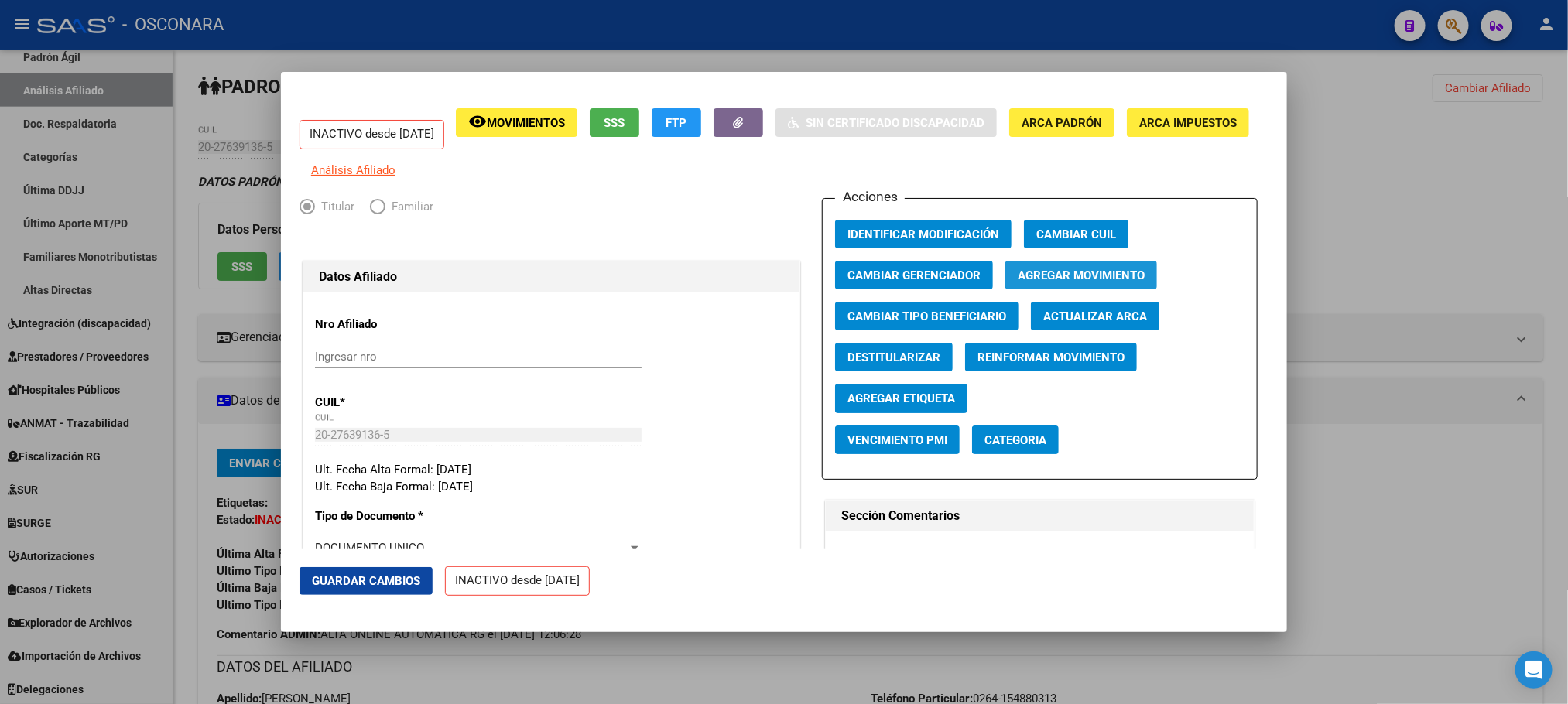
click at [1115, 282] on span "Agregar Movimiento" at bounding box center [1081, 276] width 127 height 14
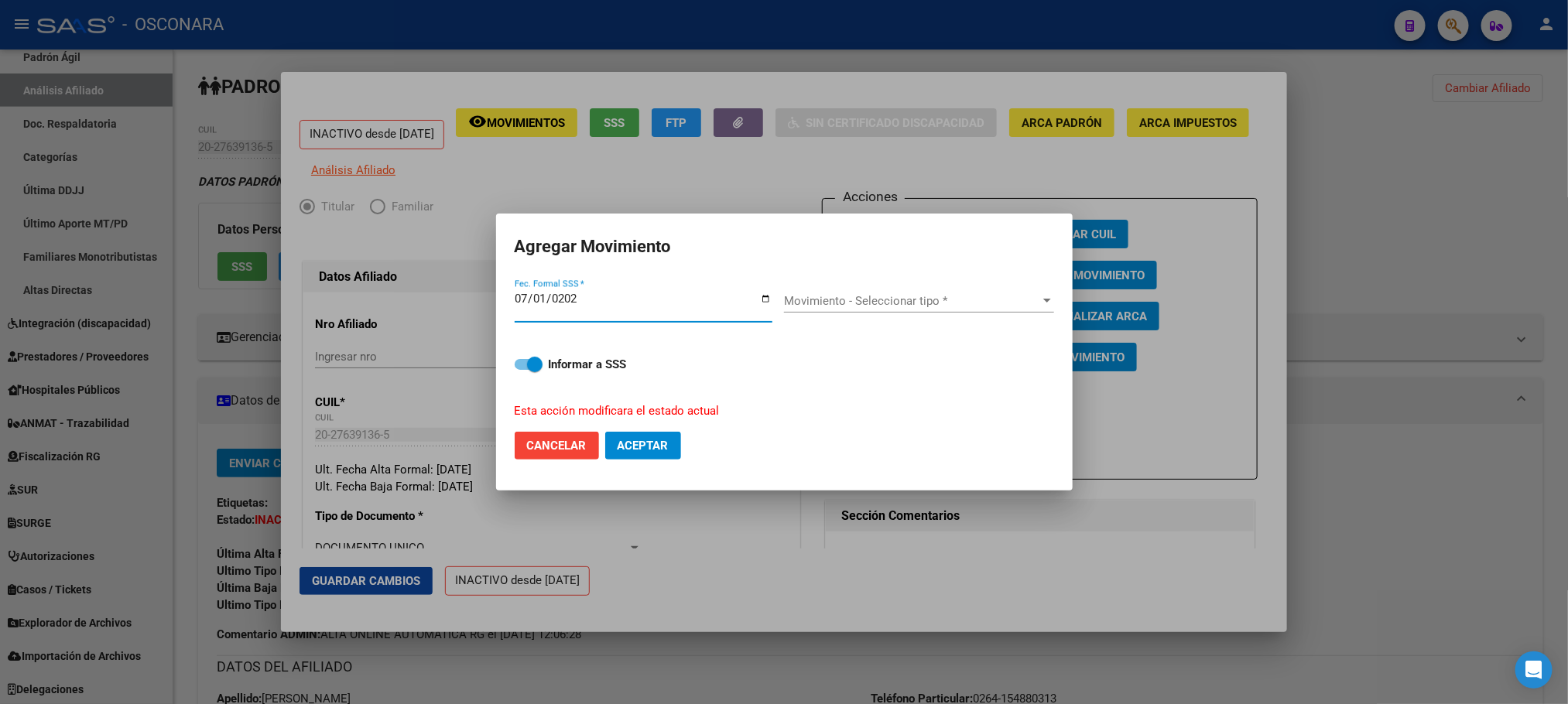
type input "[DATE]"
click at [1001, 304] on span "Movimiento - Seleccionar tipo *" at bounding box center [912, 301] width 256 height 14
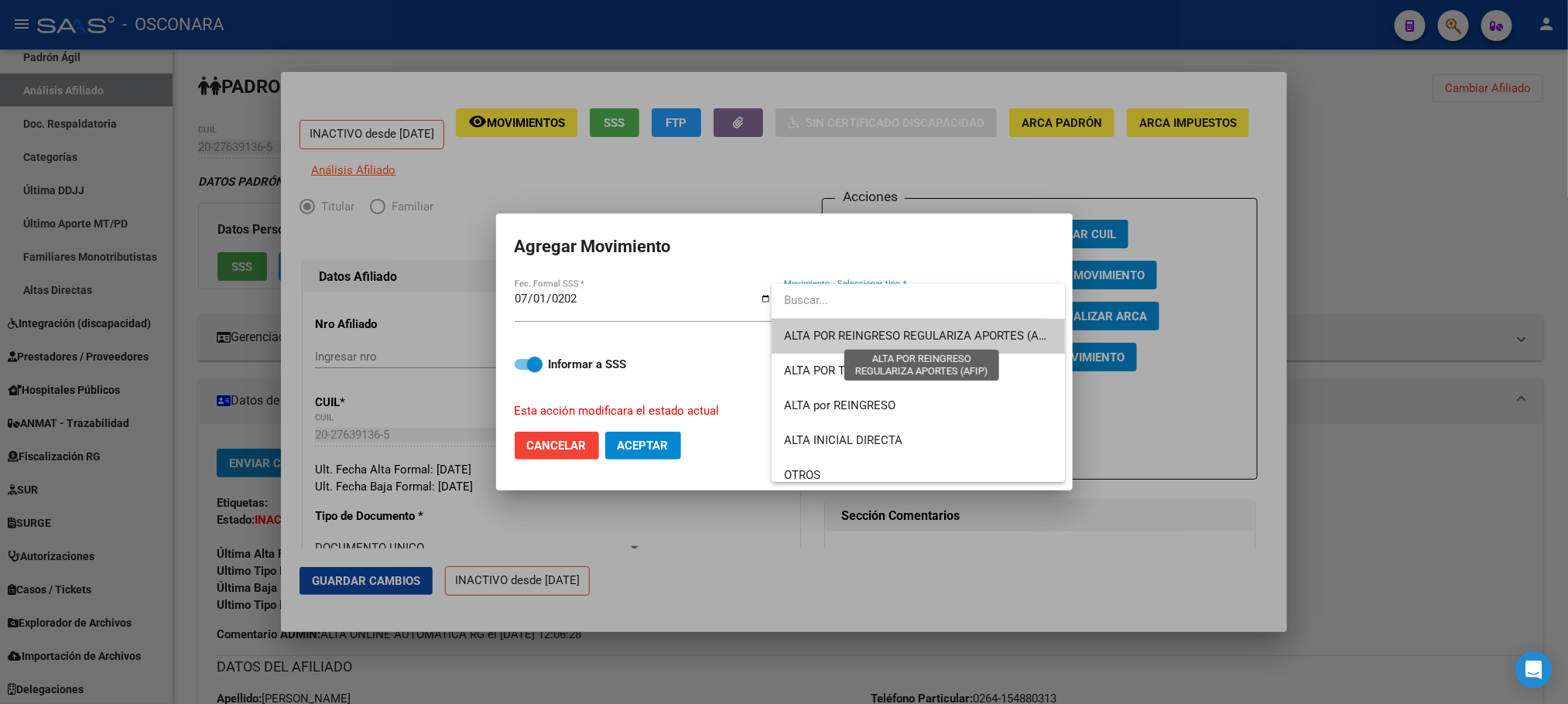
click at [928, 332] on span "ALTA POR REINGRESO REGULARIZA APORTES (AFIP)" at bounding box center [920, 336] width 274 height 14
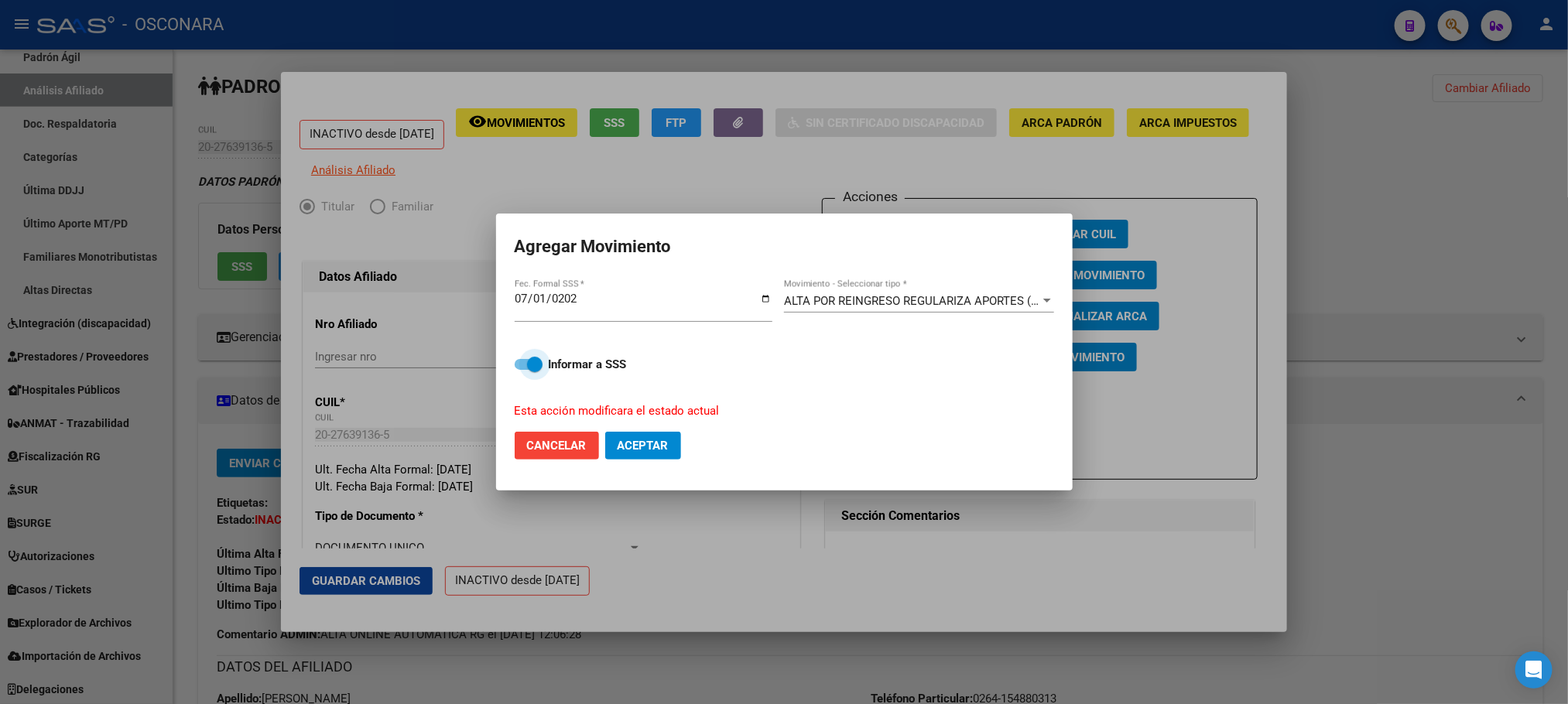
click at [530, 364] on span at bounding box center [534, 364] width 15 height 15
click at [523, 370] on input "Informar a SSS" at bounding box center [522, 370] width 1 height 1
checkbox input "false"
click at [664, 458] on button "Aceptar" at bounding box center [643, 445] width 76 height 28
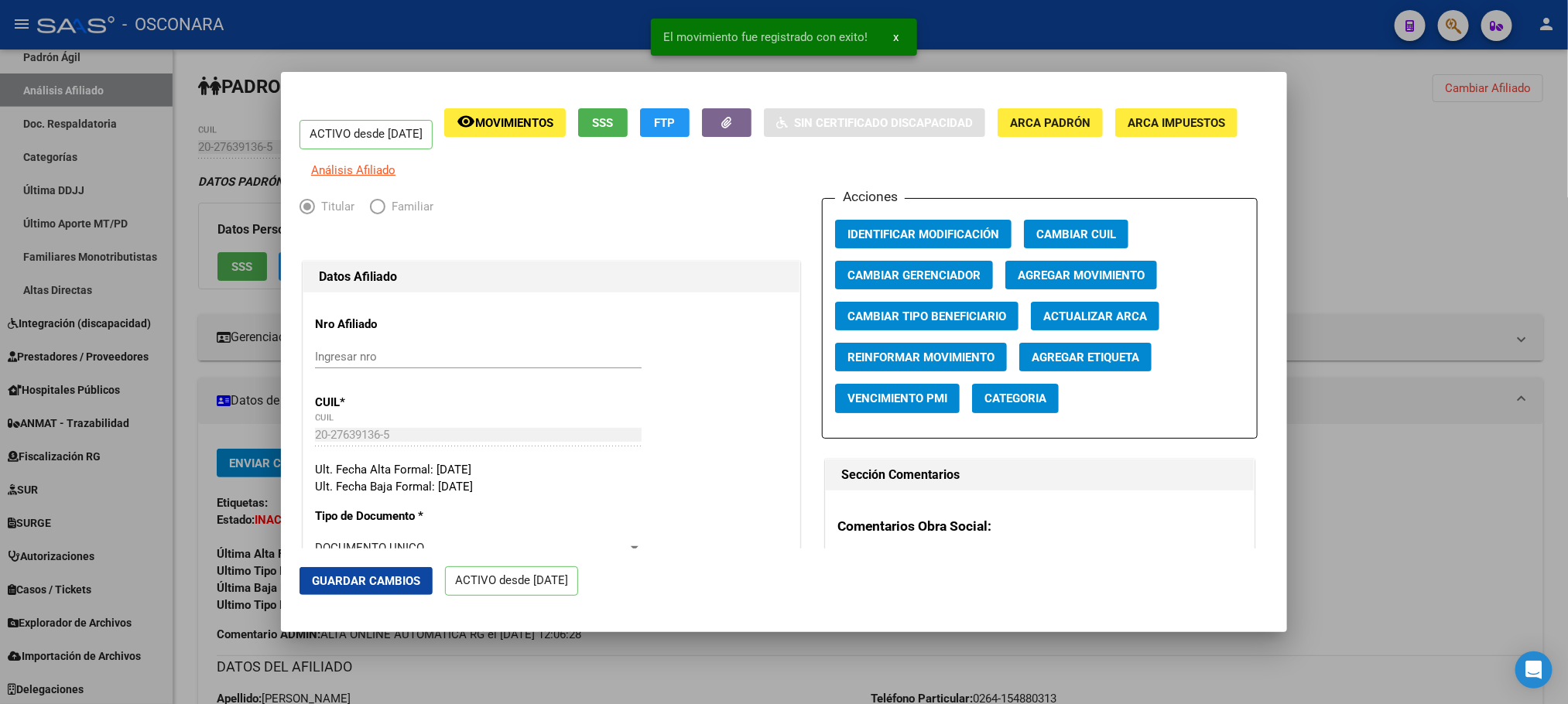
click at [411, 595] on mat-dialog-actions "Guardar Cambios ACTIVO desde [DATE]" at bounding box center [784, 581] width 969 height 66
click at [410, 588] on button "Guardar Cambios" at bounding box center [365, 581] width 133 height 28
click at [659, 662] on div at bounding box center [784, 352] width 1568 height 704
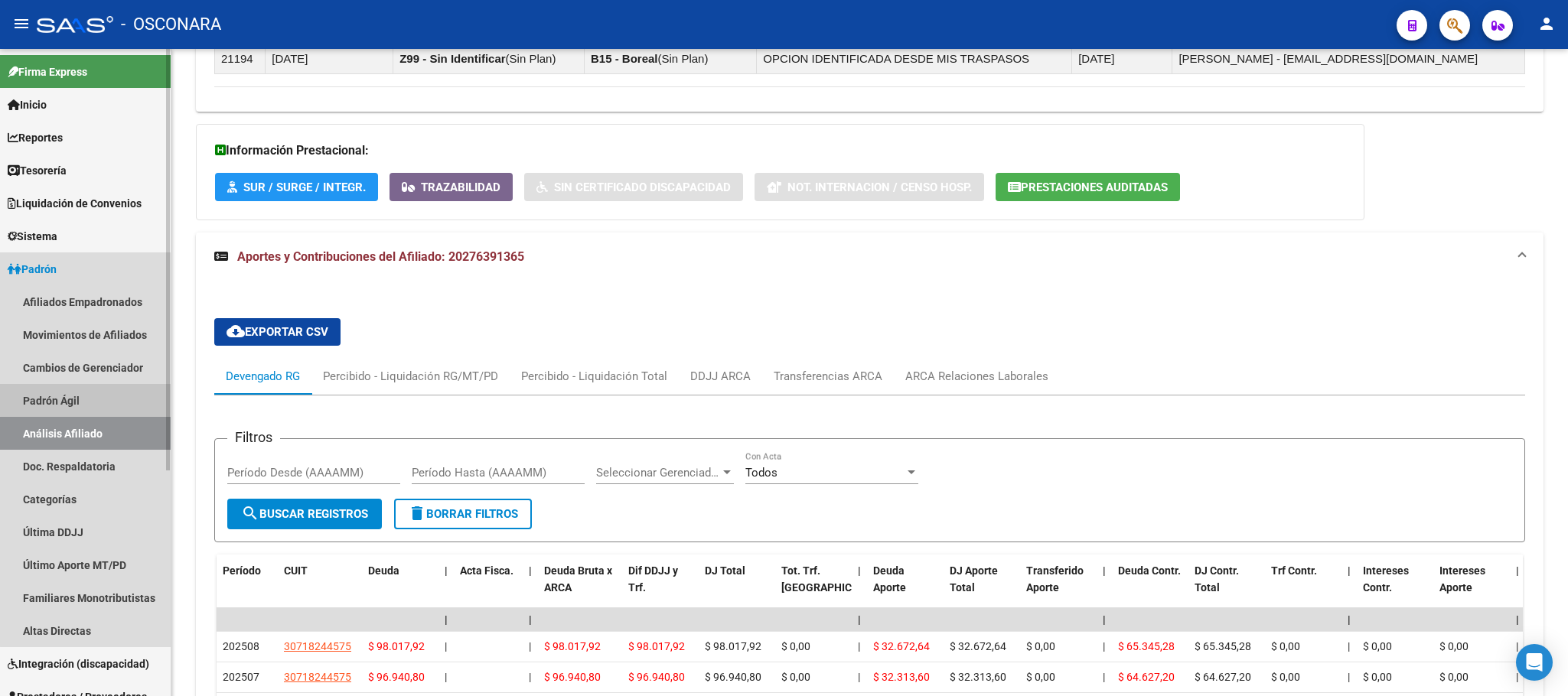
click at [106, 393] on link "Padrón Ágil" at bounding box center [85, 400] width 171 height 33
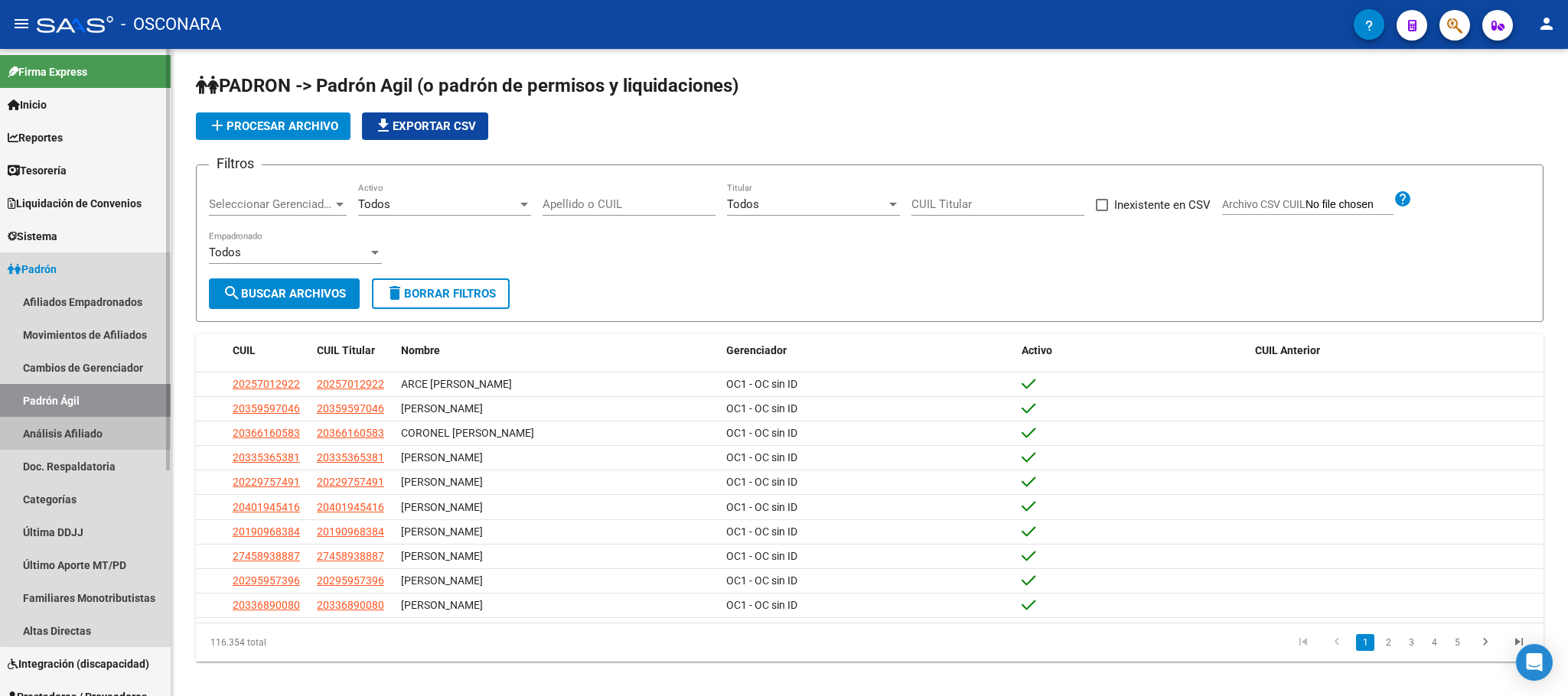
click at [97, 420] on link "Análisis Afiliado" at bounding box center [85, 433] width 171 height 33
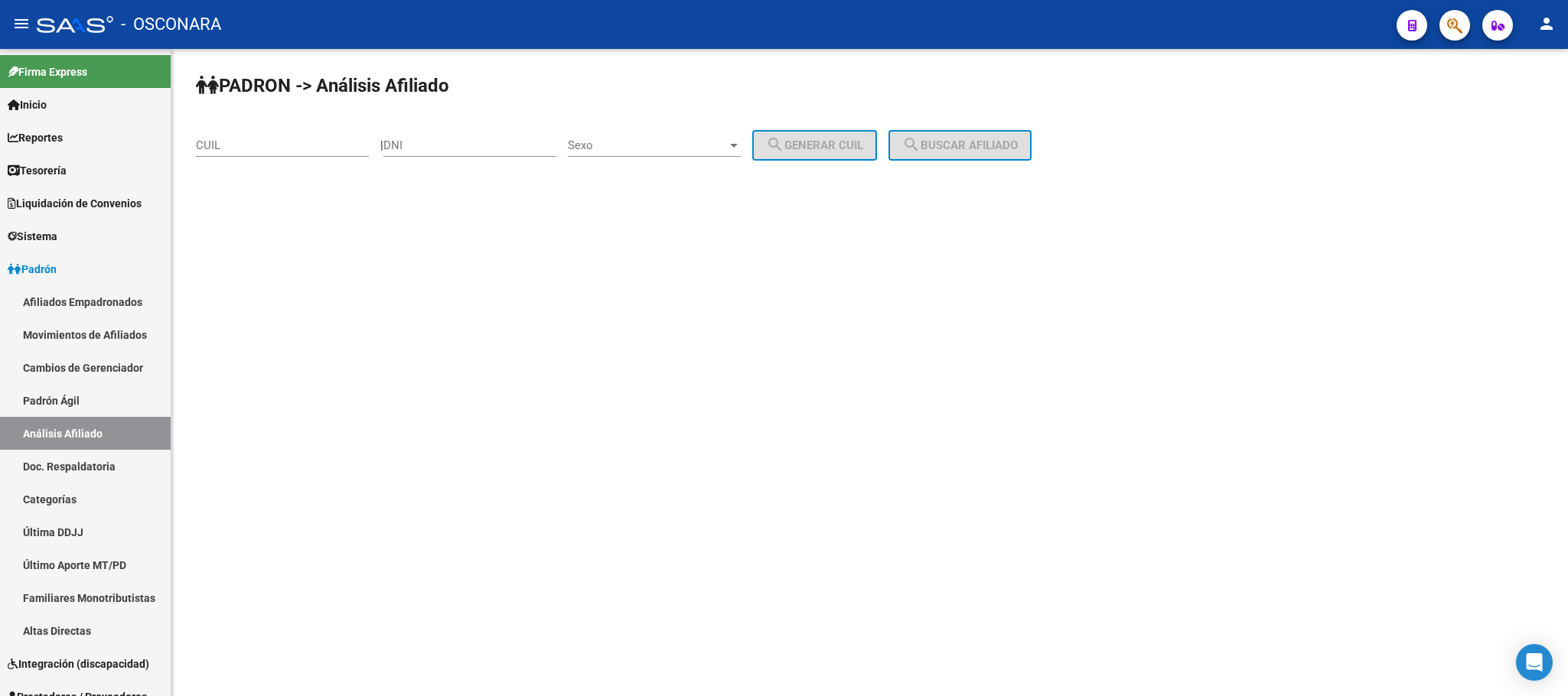
click at [248, 149] on input "CUIL" at bounding box center [282, 145] width 173 height 14
paste input "20-39294840-7"
type input "20-39294840-7"
click at [980, 127] on div "PADRON -> Análisis Afiliado 20-39294840-7 CUIL | DNI Sexo Sexo search Generar C…" at bounding box center [869, 129] width 1396 height 160
drag, startPoint x: 971, startPoint y: 163, endPoint x: 969, endPoint y: 154, distance: 9.2
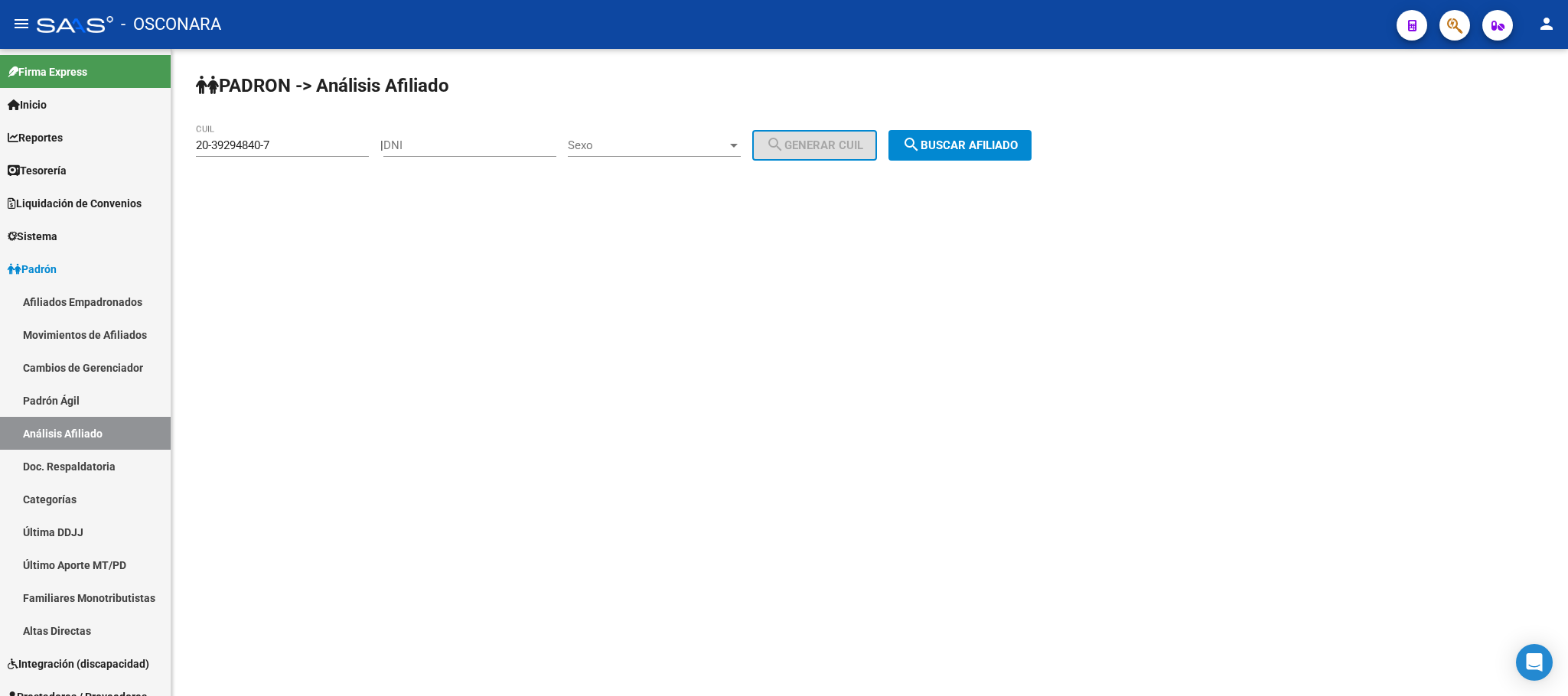
click at [971, 161] on div "PADRON -> Análisis Afiliado 20-39294840-7 CUIL | DNI Sexo Sexo search Generar C…" at bounding box center [869, 129] width 1396 height 160
click at [969, 150] on span "search Buscar afiliado" at bounding box center [960, 145] width 116 height 14
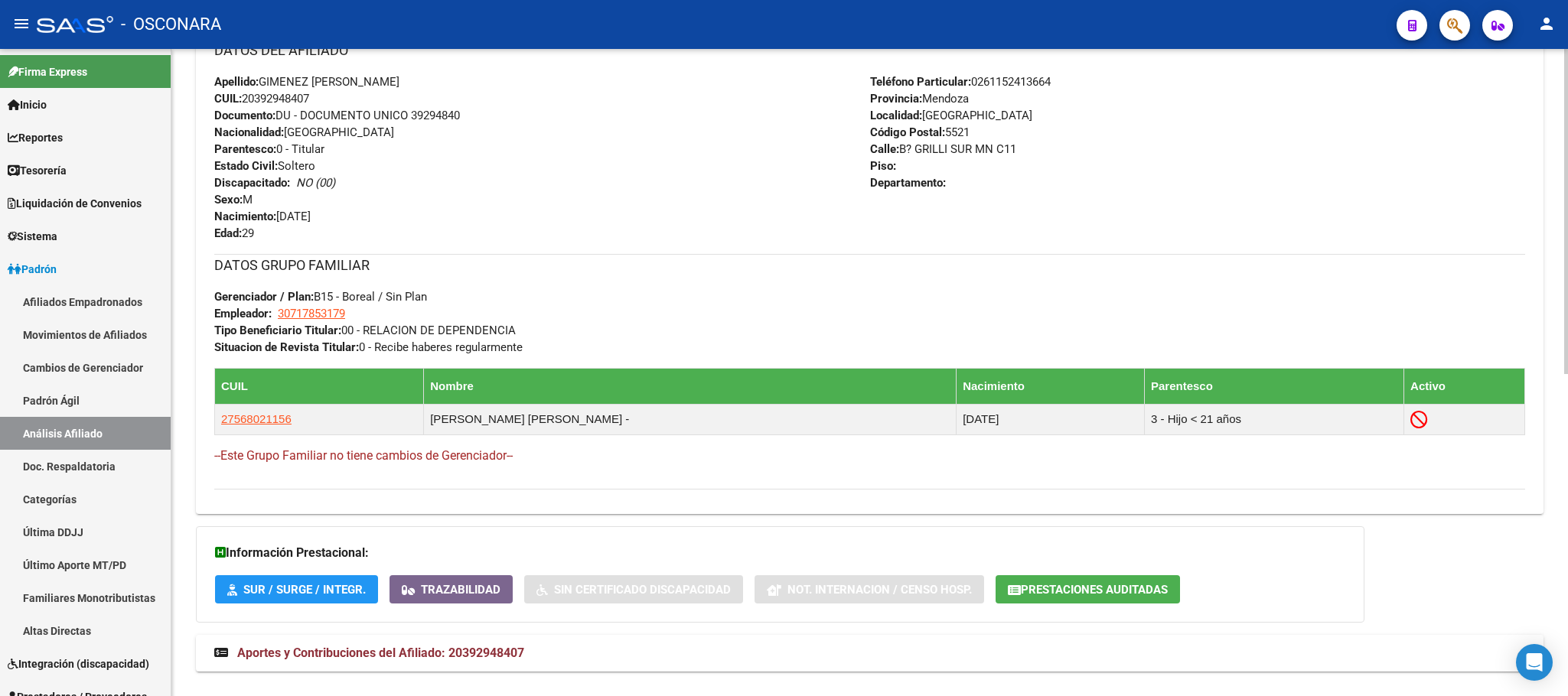
scroll to position [641, 0]
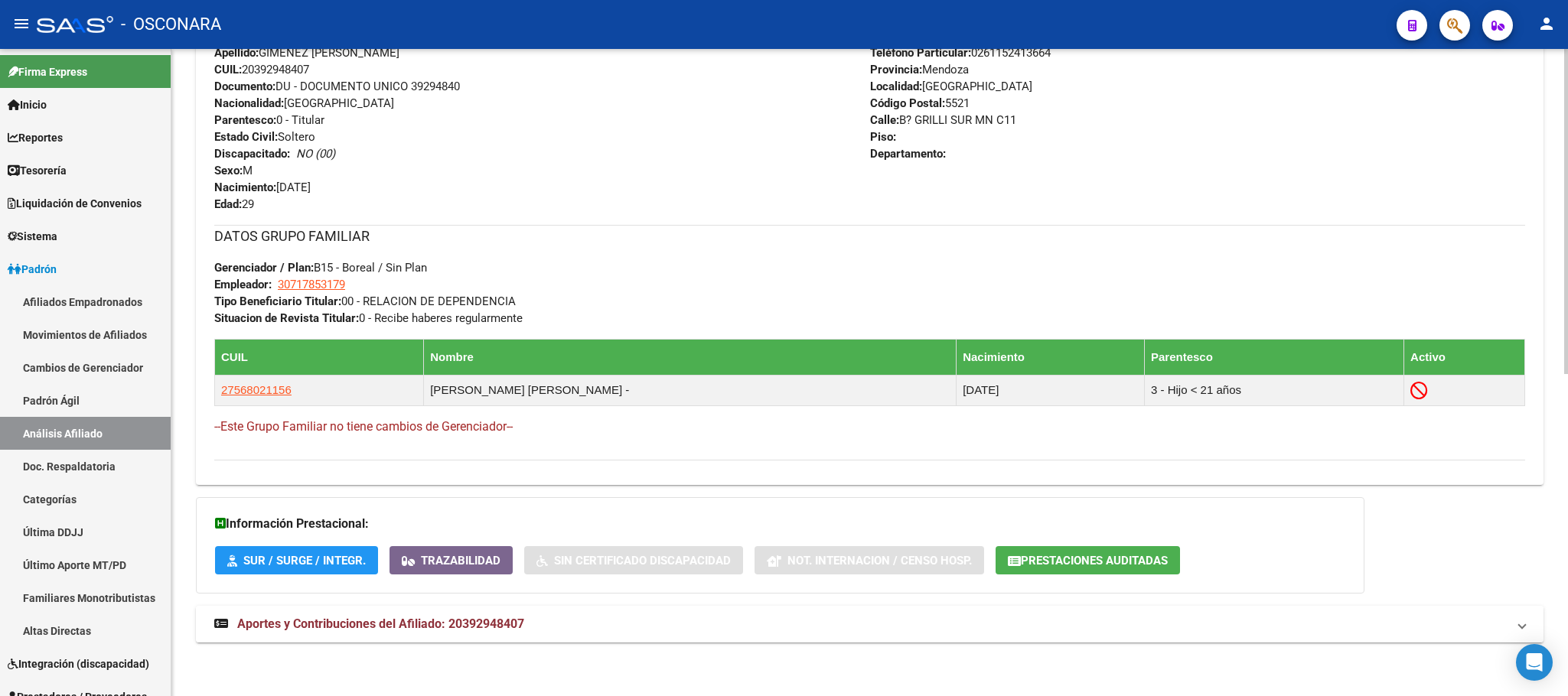
click at [500, 634] on mat-expansion-panel-header "Aportes y Contribuciones del Afiliado: 20392948407" at bounding box center [869, 624] width 1348 height 37
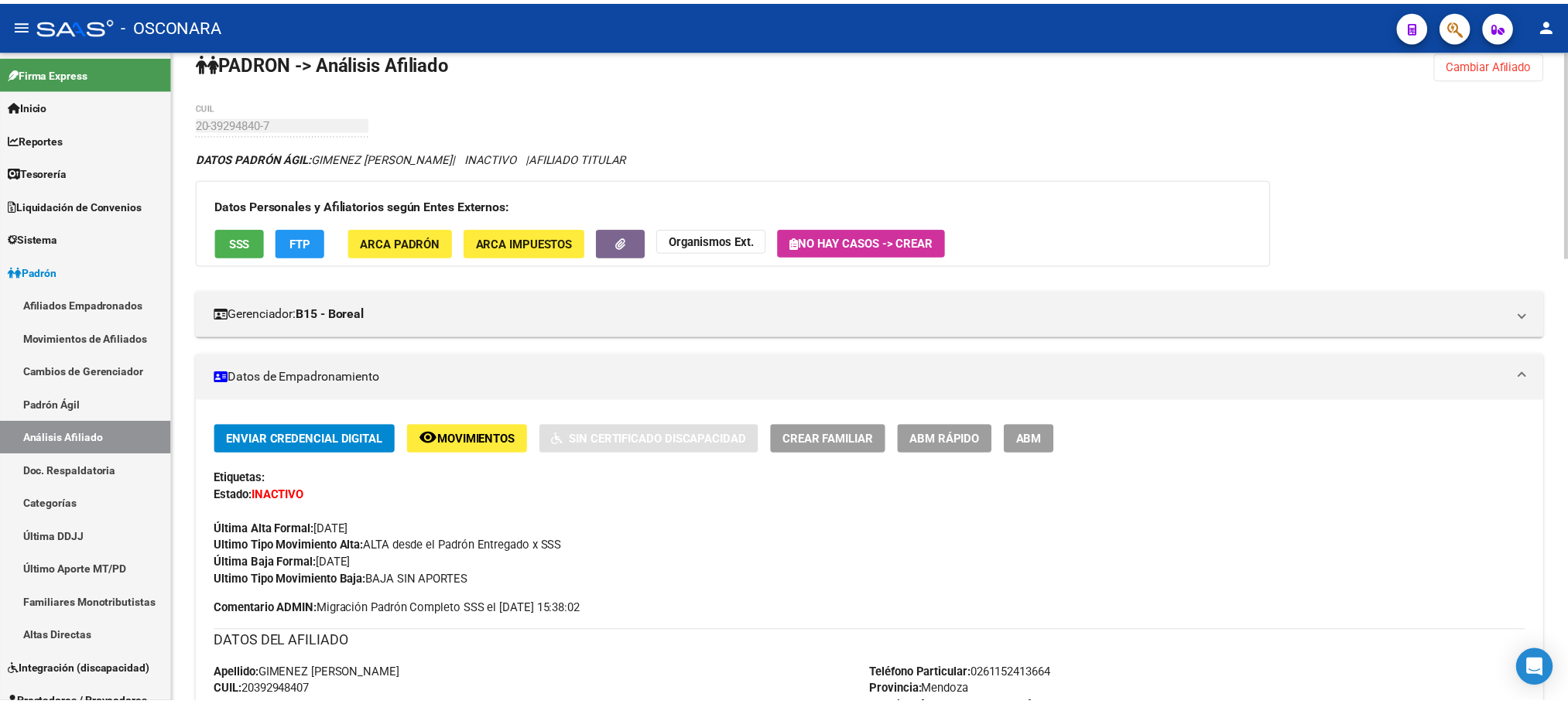
scroll to position [0, 0]
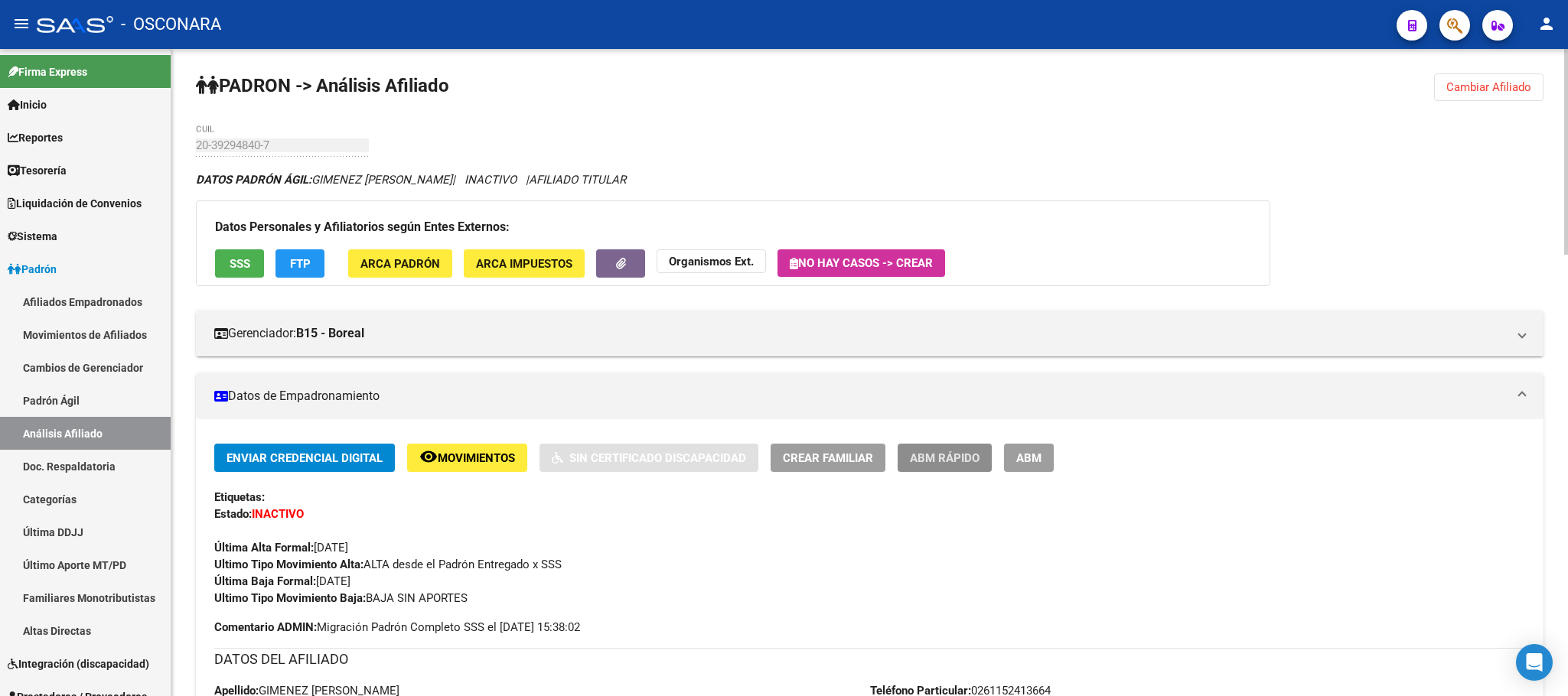
click at [972, 452] on span "ABM Rápido" at bounding box center [944, 458] width 70 height 14
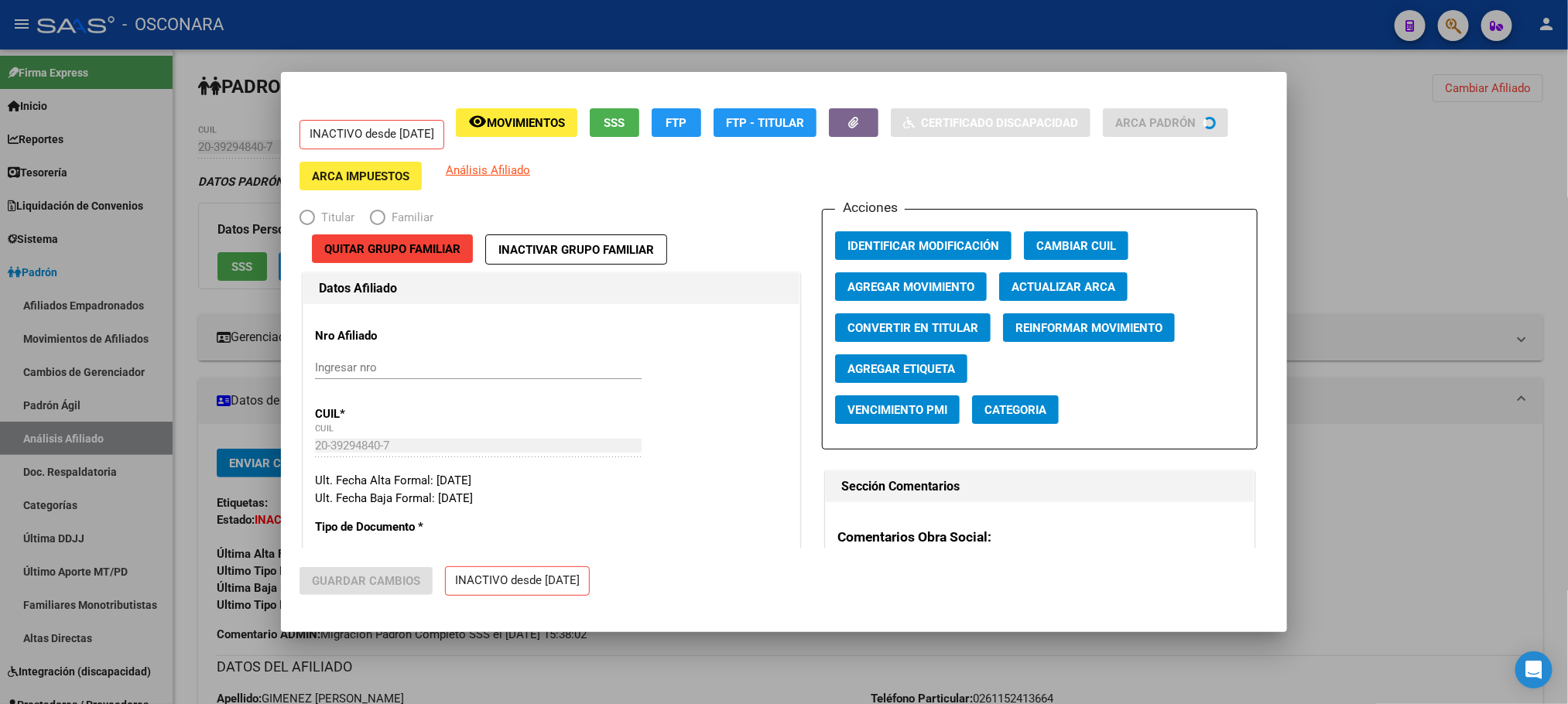
radio input "true"
type input "30-71785317-9"
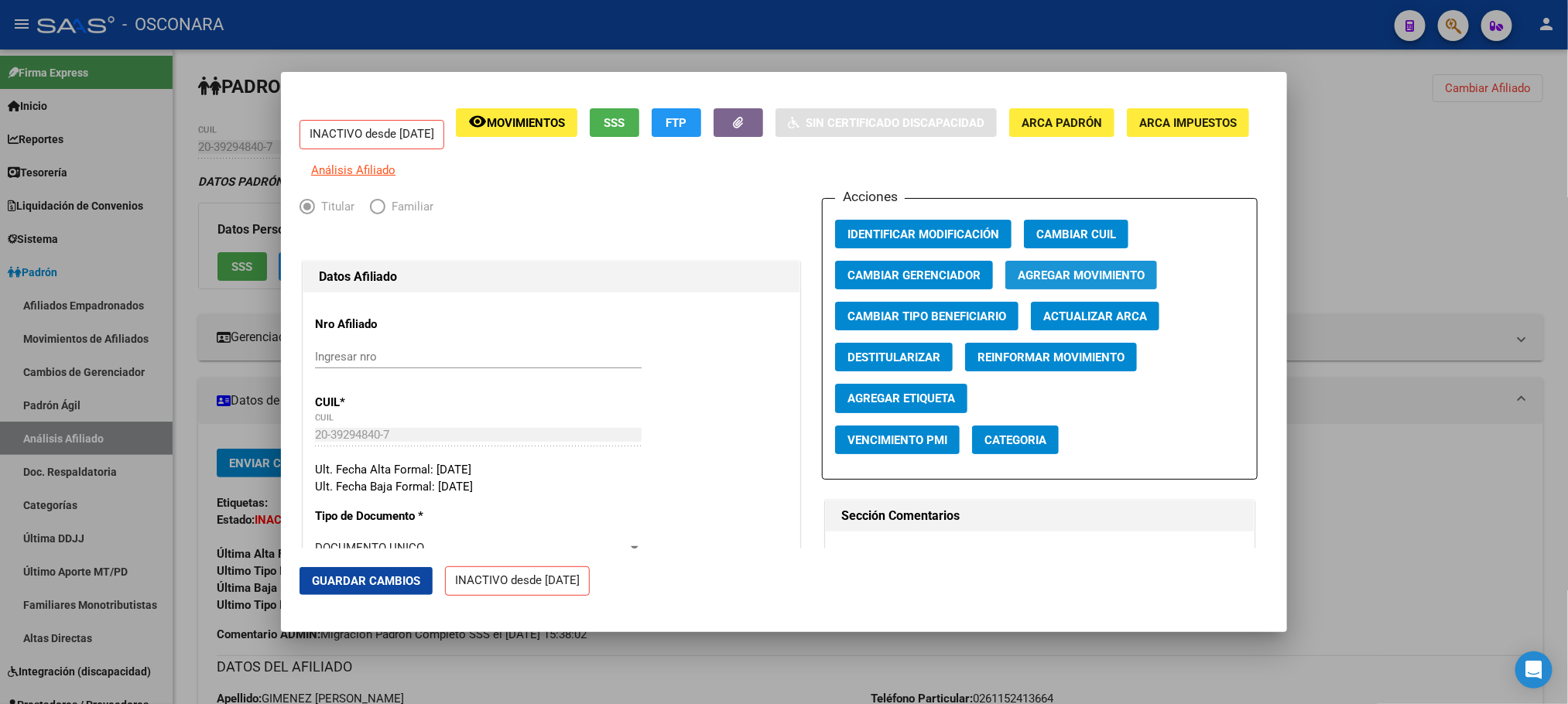
click at [1082, 278] on span "Agregar Movimiento" at bounding box center [1081, 276] width 127 height 14
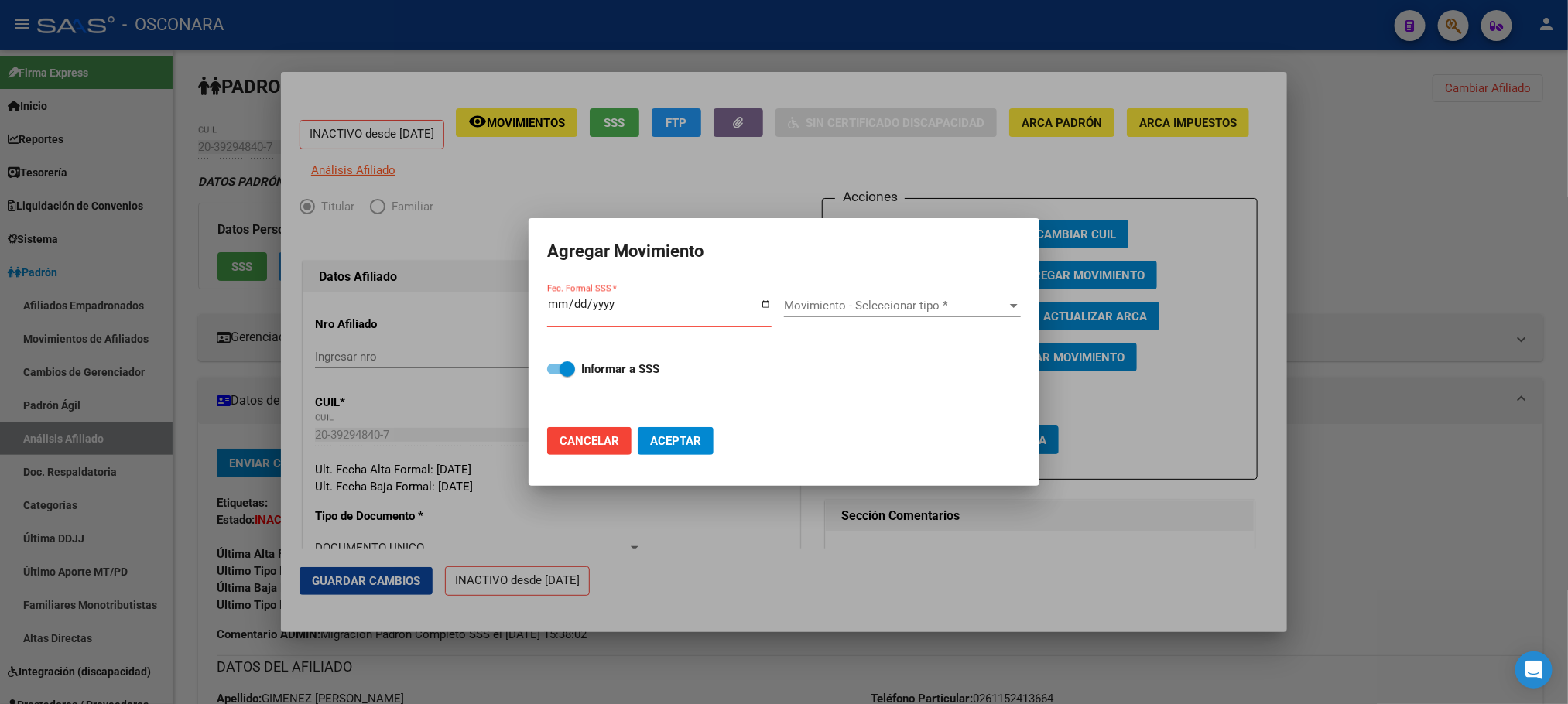
click at [947, 574] on div at bounding box center [784, 352] width 1568 height 704
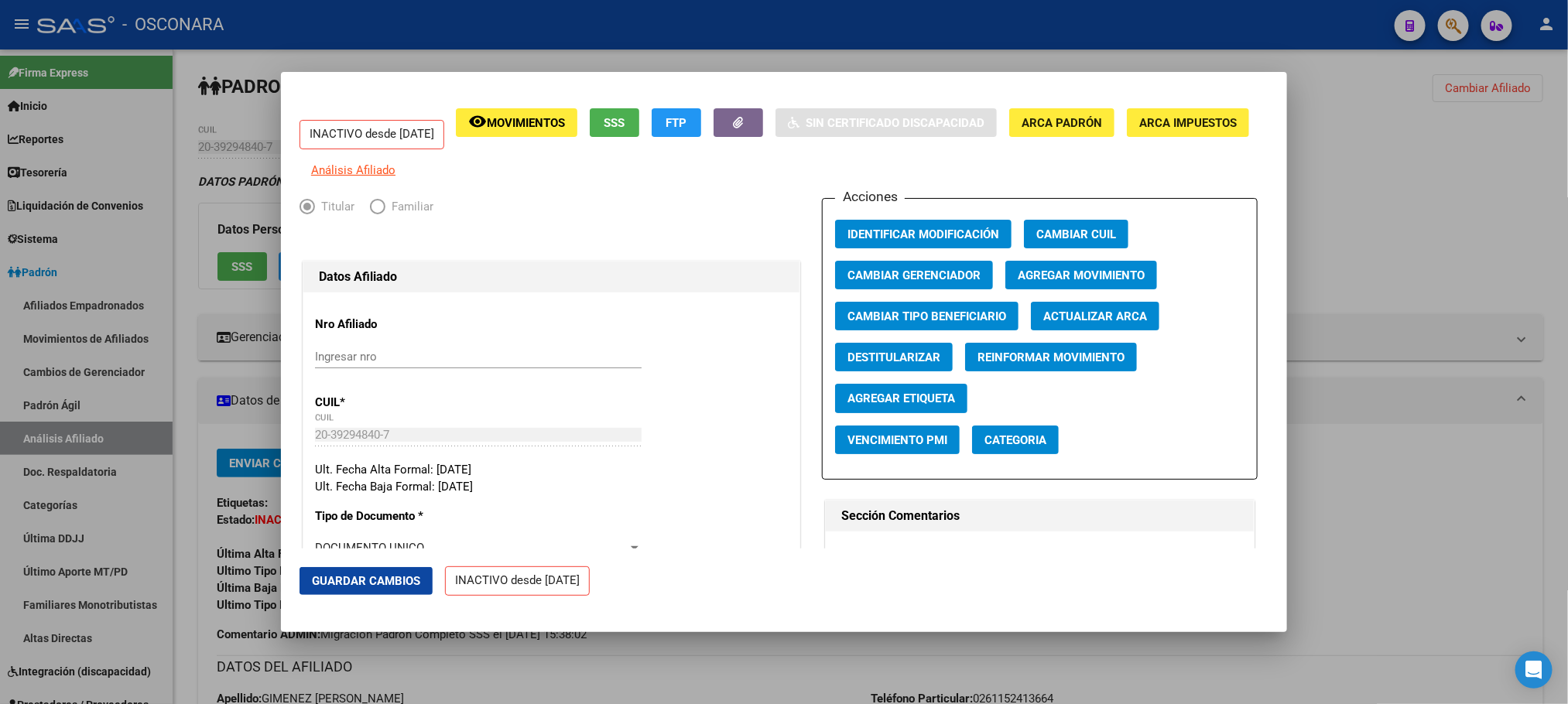
click at [634, 130] on button "SSS" at bounding box center [614, 123] width 49 height 29
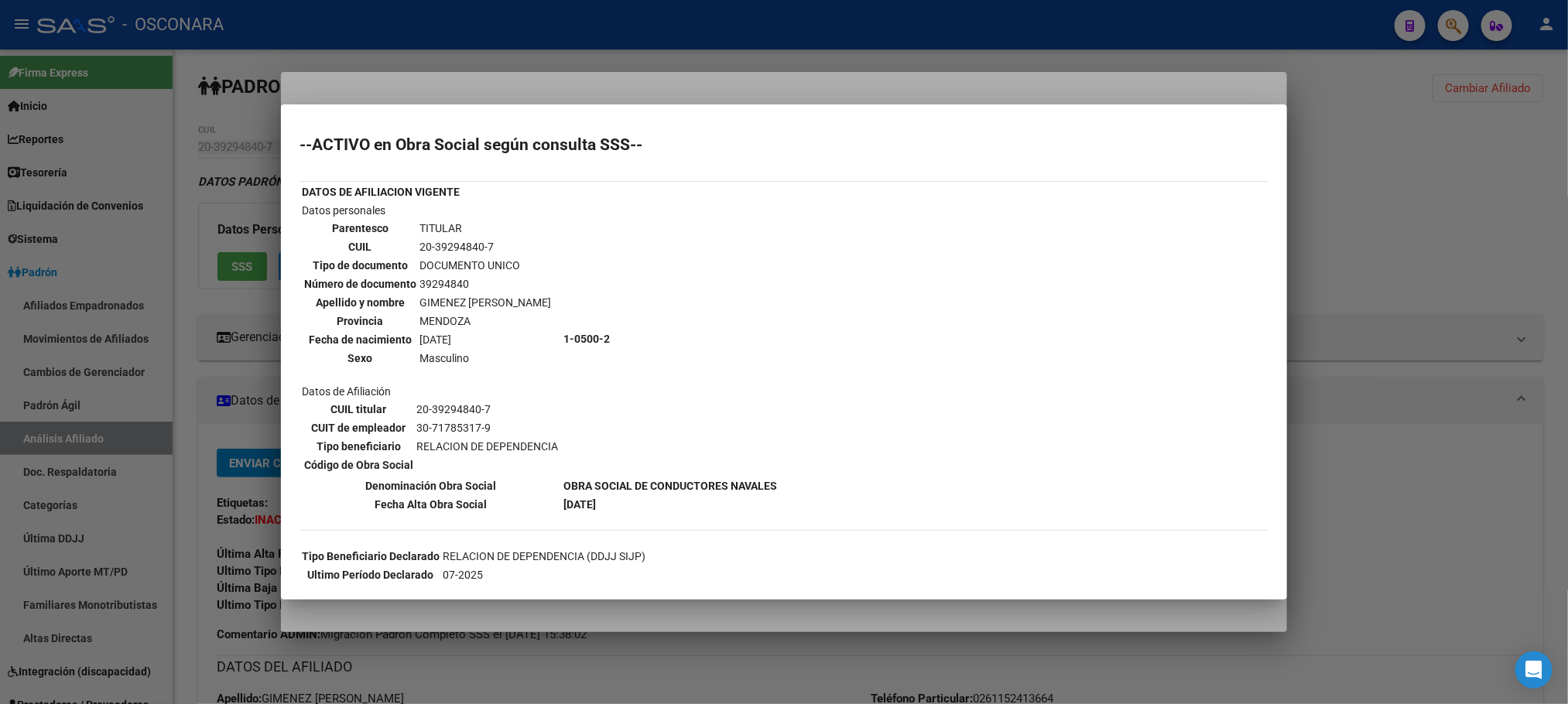
click at [727, 610] on div at bounding box center [784, 352] width 1568 height 704
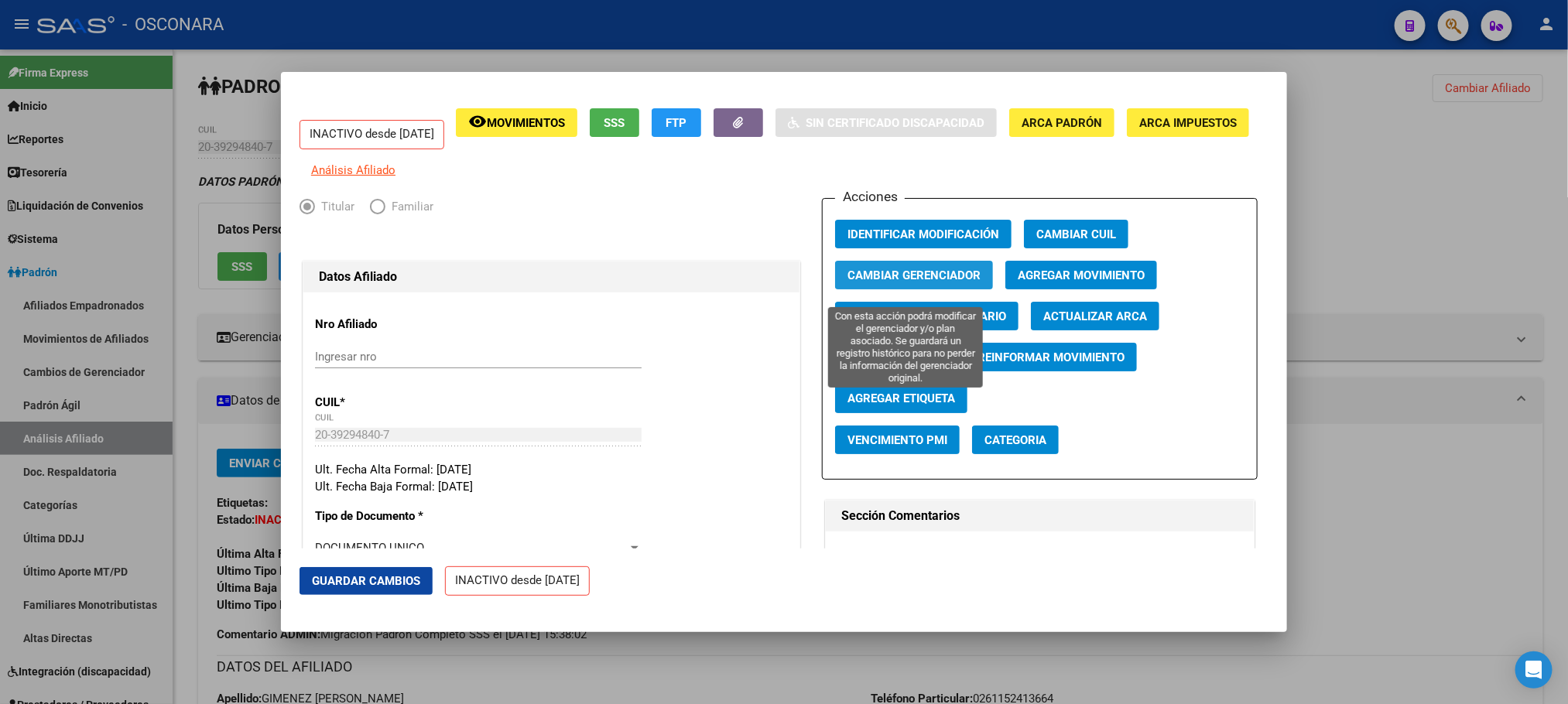
click at [891, 278] on span "Cambiar Gerenciador" at bounding box center [913, 276] width 133 height 14
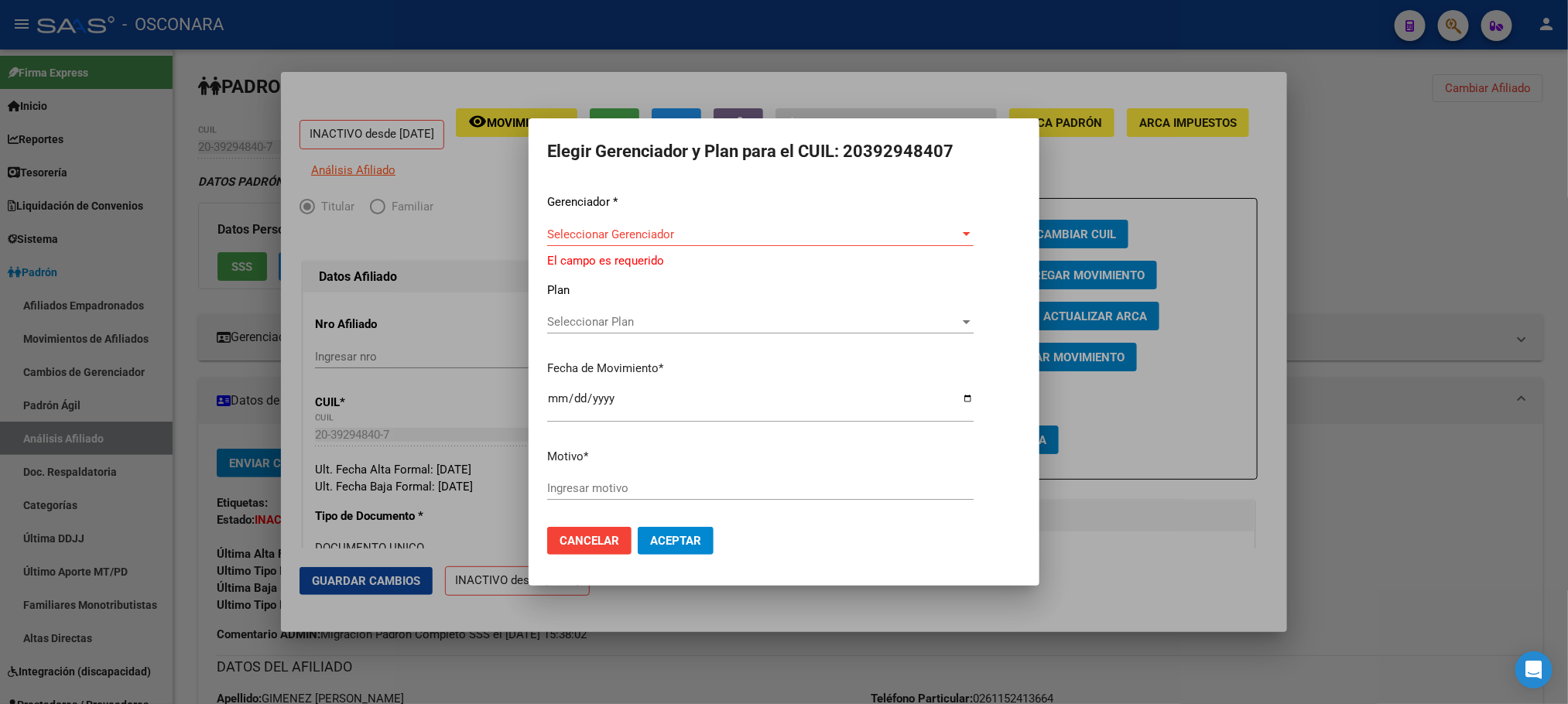
click at [1187, 126] on div at bounding box center [784, 352] width 1568 height 704
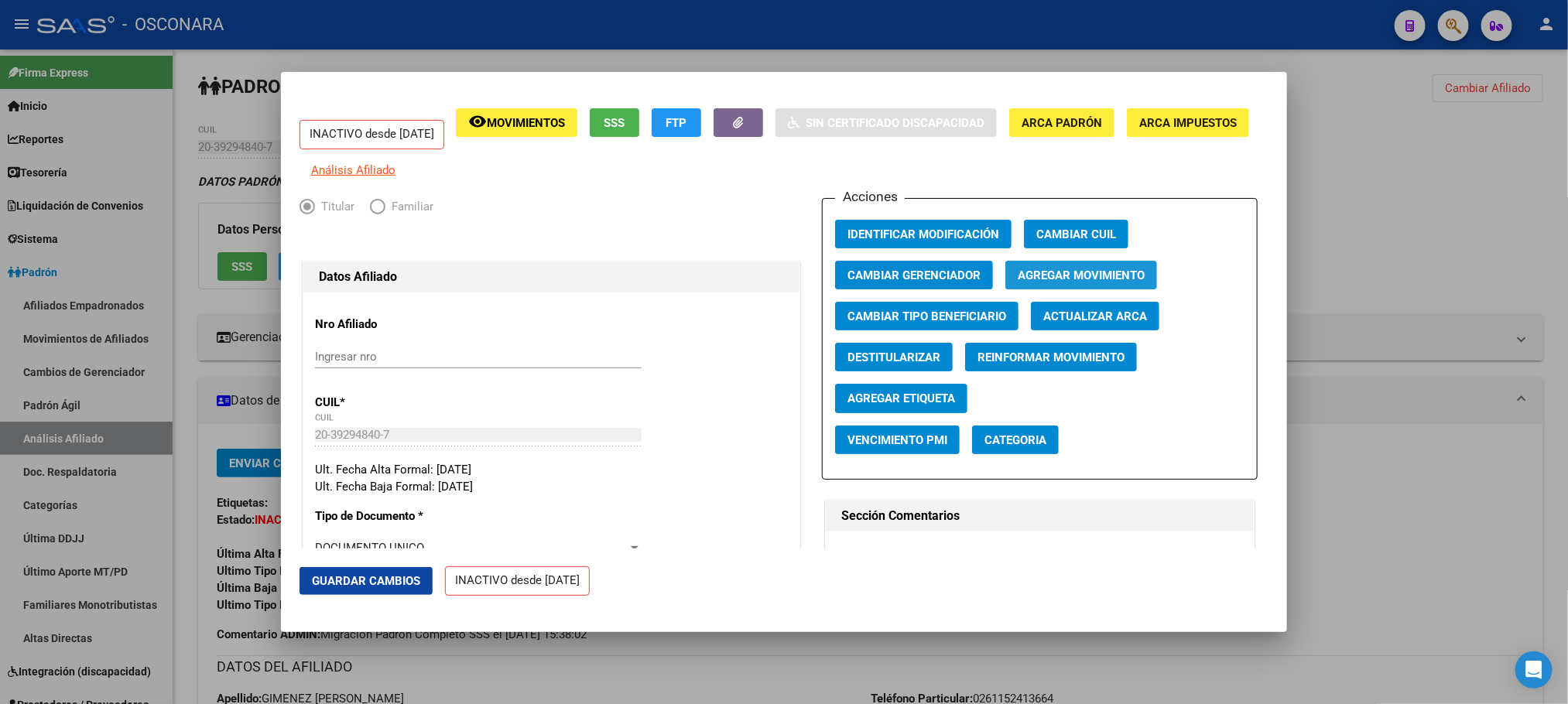
click at [1122, 282] on span "Agregar Movimiento" at bounding box center [1081, 276] width 127 height 14
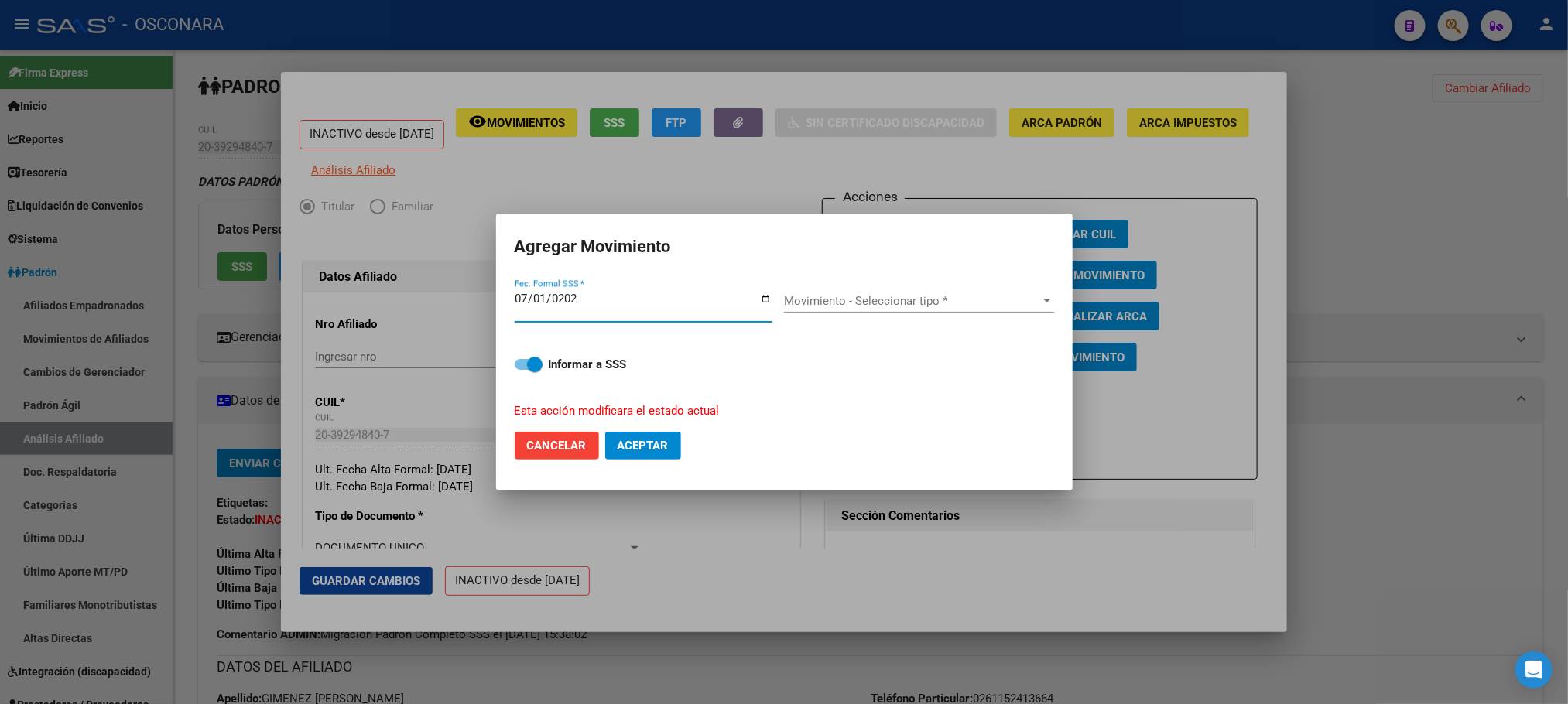
type input "[DATE]"
click at [1005, 300] on span "Movimiento - Seleccionar tipo *" at bounding box center [912, 301] width 256 height 14
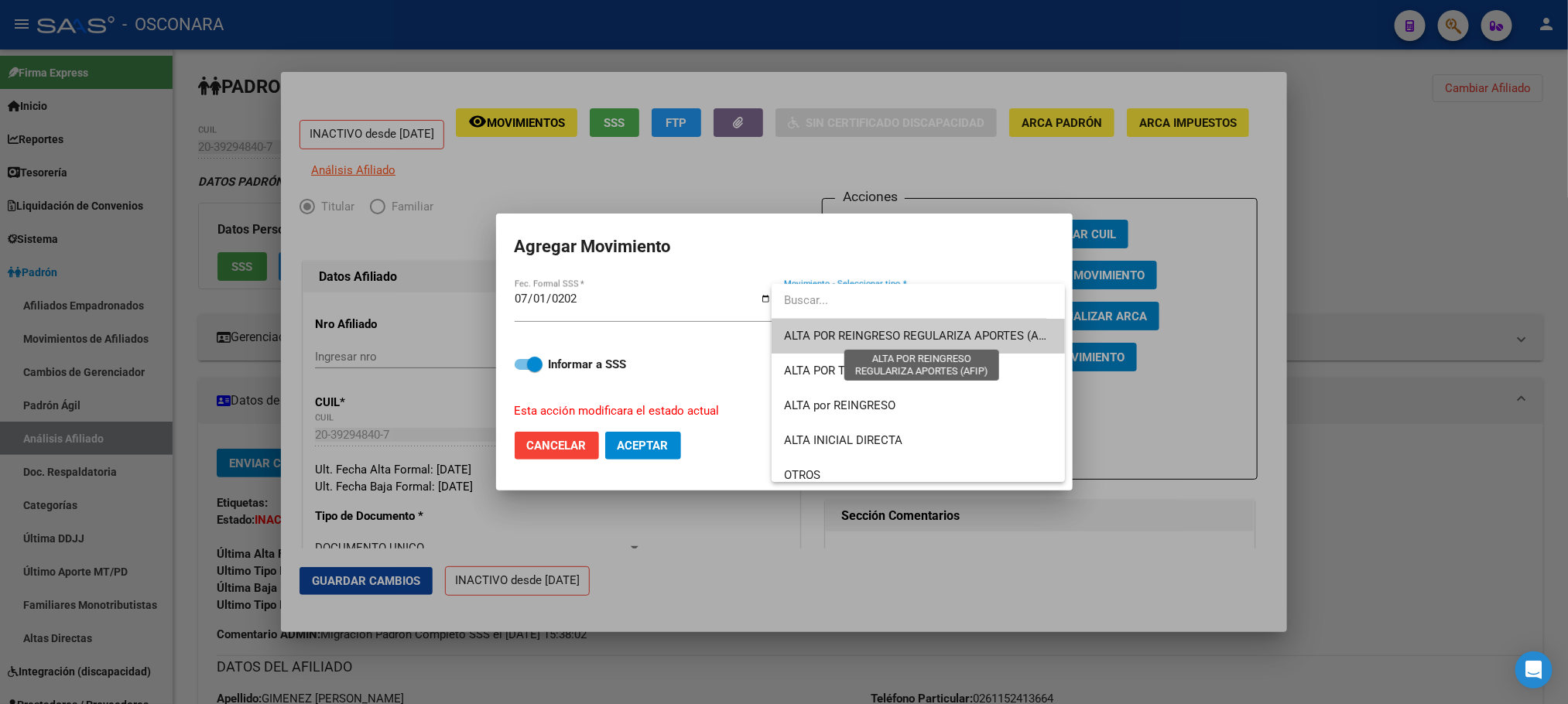
click at [887, 330] on span "ALTA POR REINGRESO REGULARIZA APORTES (AFIP)" at bounding box center [920, 336] width 274 height 14
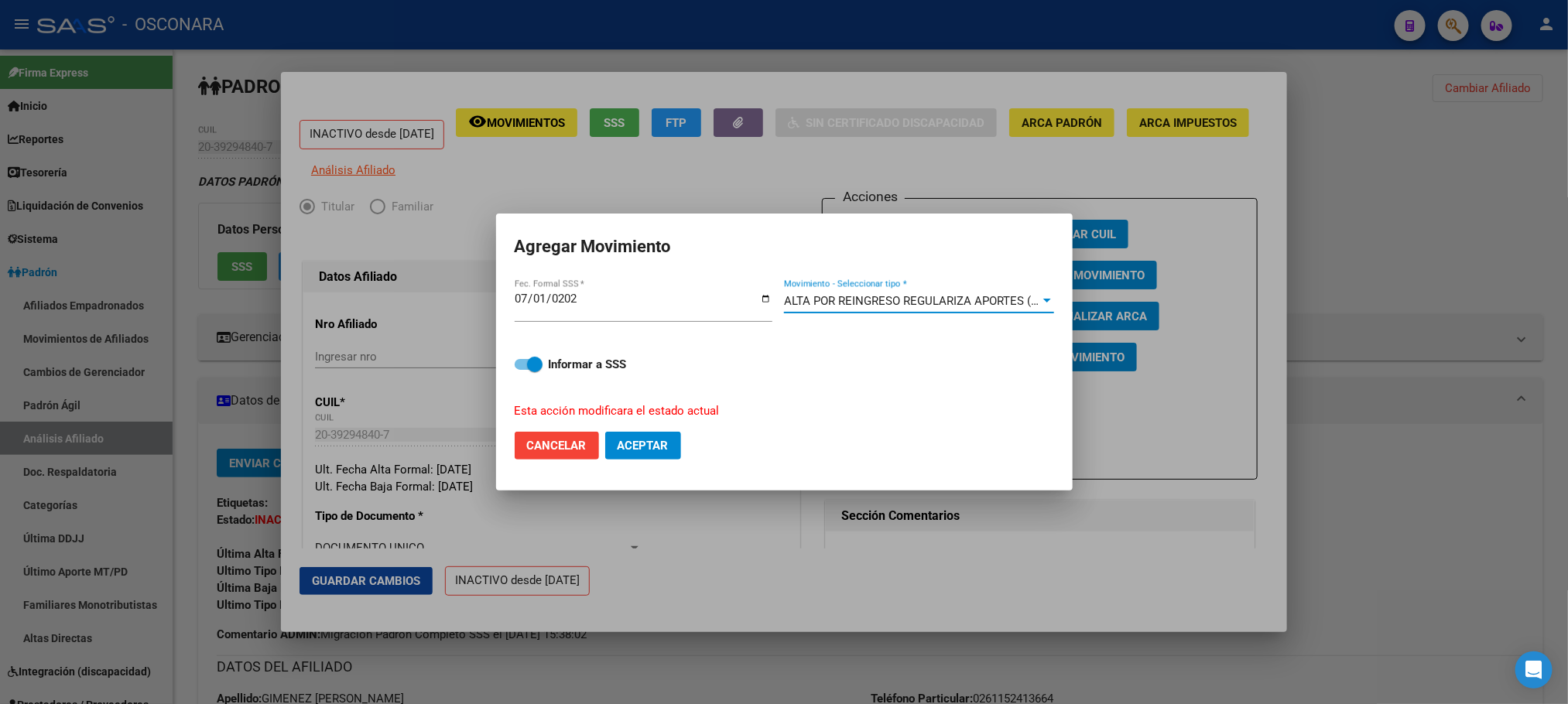
click at [516, 364] on span at bounding box center [528, 364] width 28 height 11
click at [522, 370] on input "Informar a SSS" at bounding box center [522, 370] width 1 height 1
checkbox input "false"
click at [657, 441] on span "Aceptar" at bounding box center [643, 445] width 51 height 14
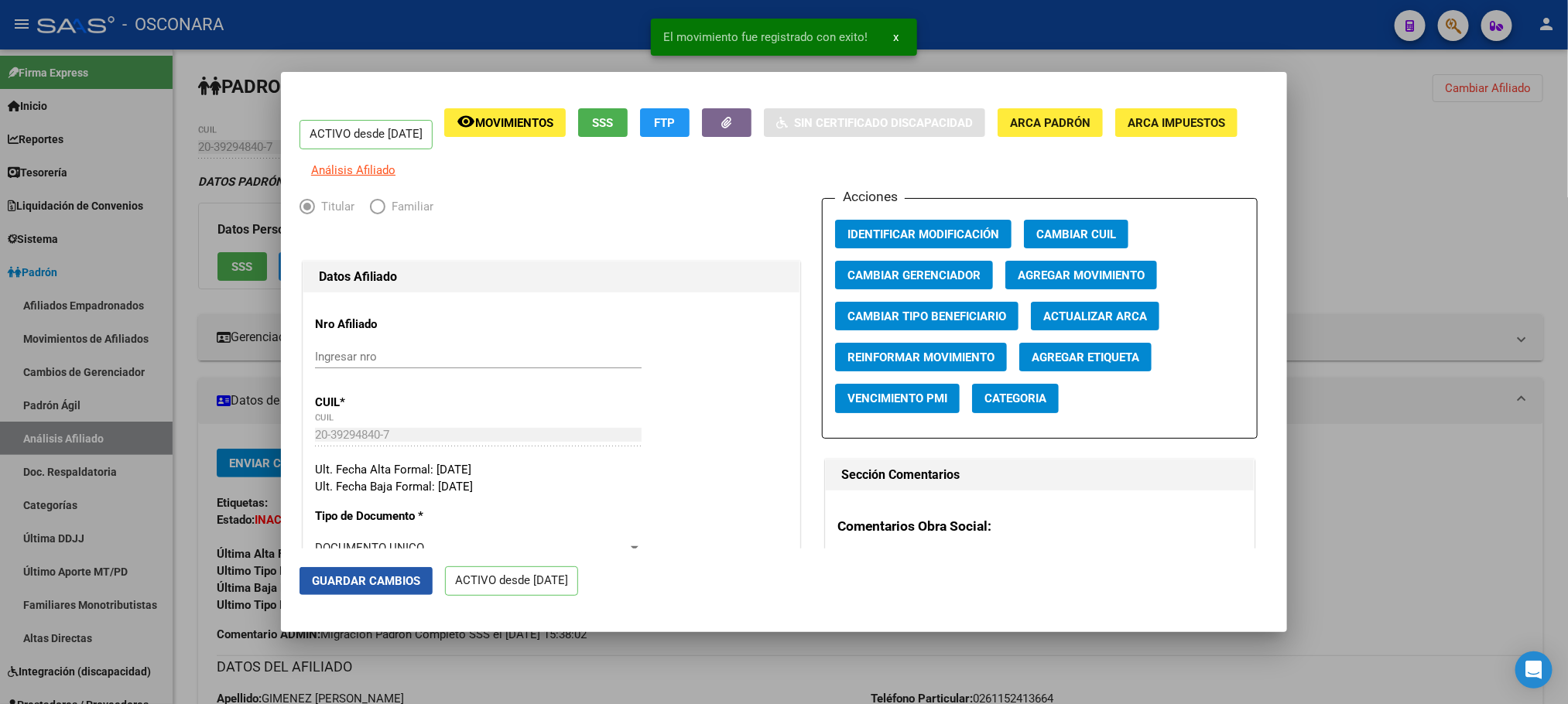
click at [390, 571] on button "Guardar Cambios" at bounding box center [365, 581] width 133 height 28
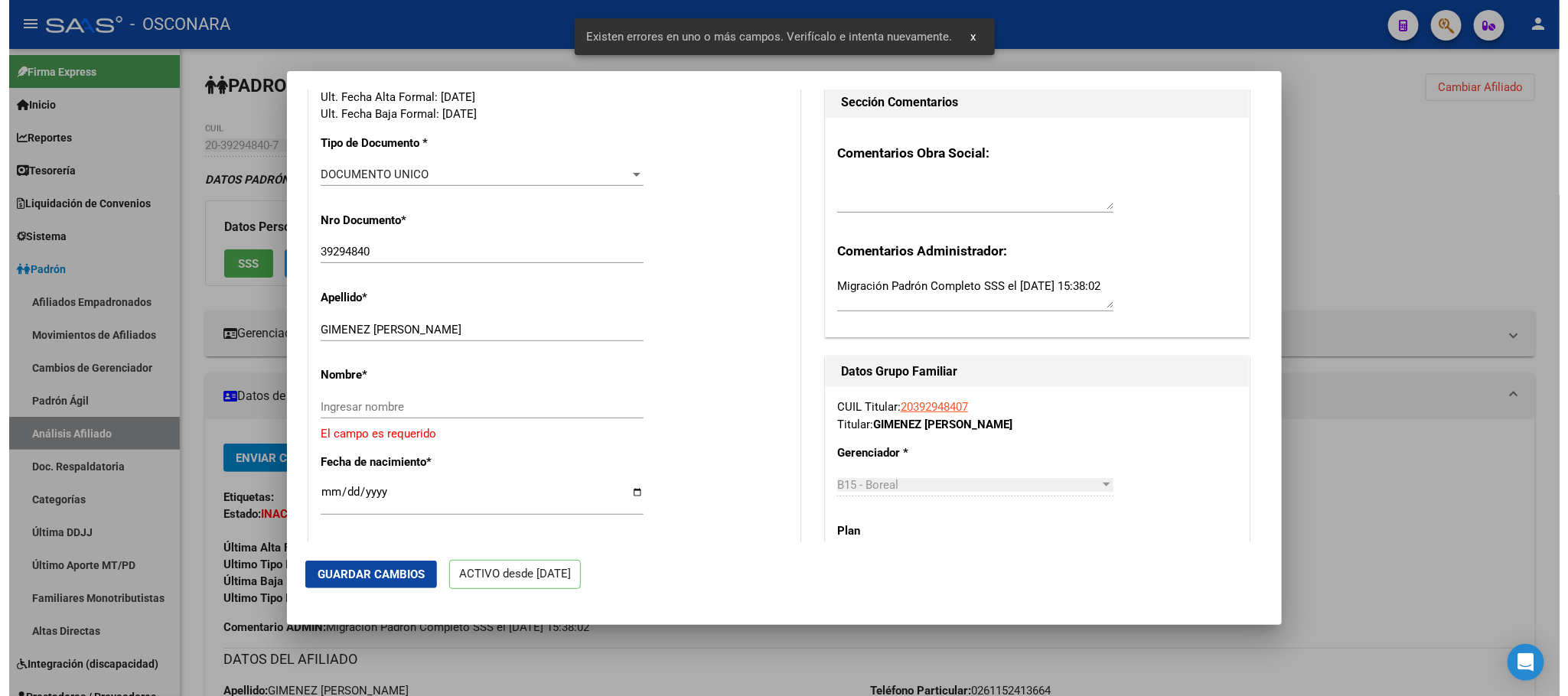
scroll to position [344, 0]
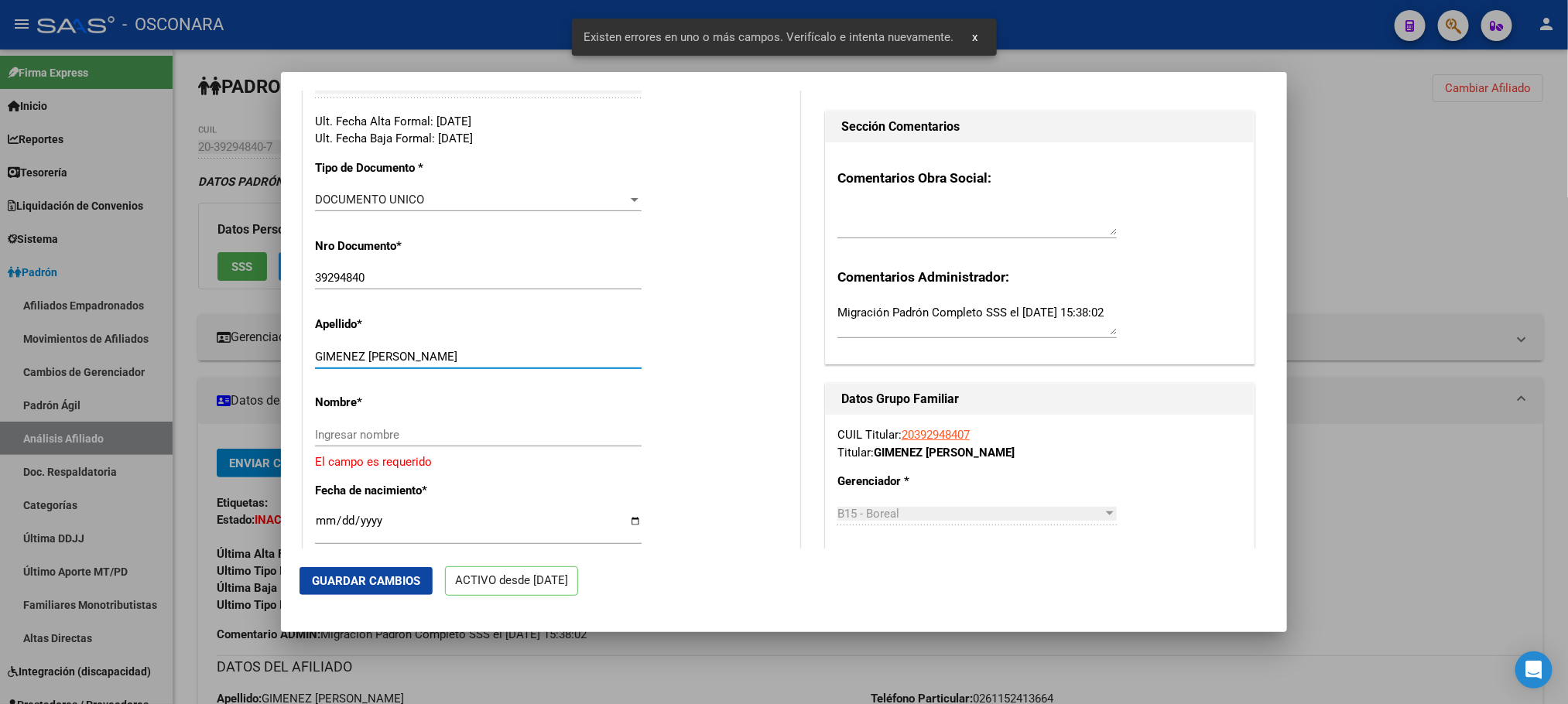
drag, startPoint x: 367, startPoint y: 364, endPoint x: 442, endPoint y: 383, distance: 77.4
click at [442, 383] on div "GIMENEZ [PERSON_NAME] apellido" at bounding box center [478, 364] width 326 height 38
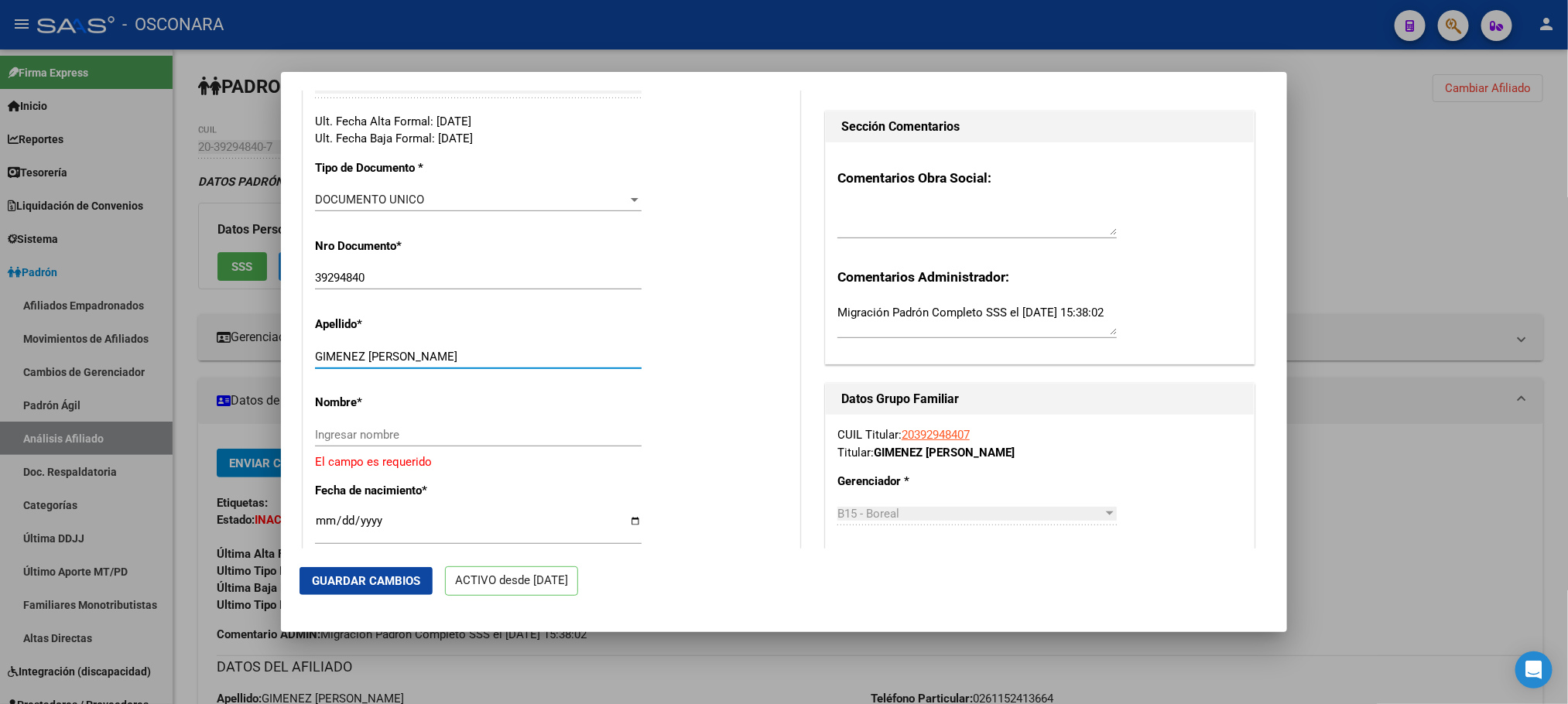
click at [444, 364] on input "GIMENEZ [PERSON_NAME]" at bounding box center [478, 357] width 326 height 14
drag, startPoint x: 445, startPoint y: 367, endPoint x: 363, endPoint y: 368, distance: 82.0
click at [363, 364] on input "GIMENEZ [PERSON_NAME]" at bounding box center [478, 357] width 326 height 14
type input "GIMENEZ"
paste input "[PERSON_NAME]"
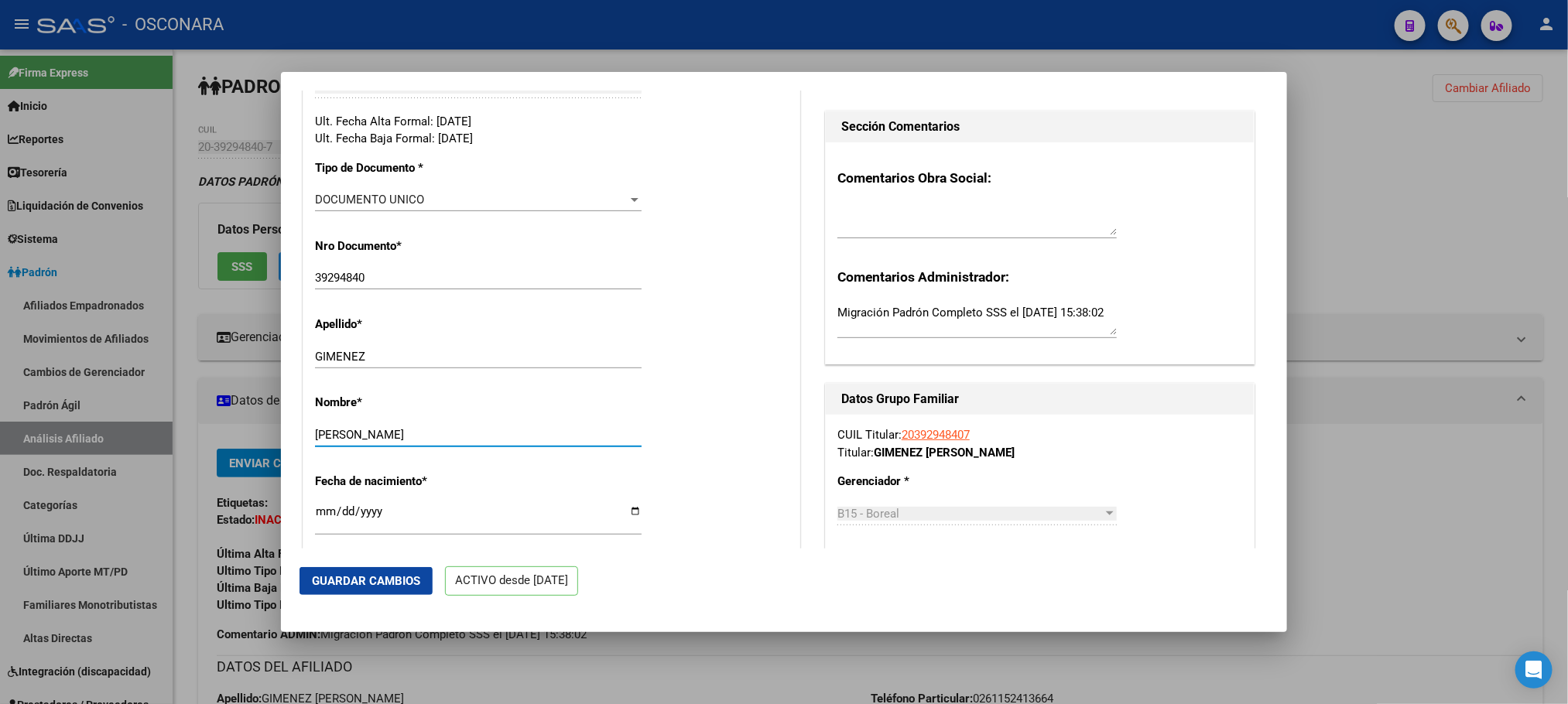
type input "[PERSON_NAME]"
click at [411, 574] on span "Guardar Cambios" at bounding box center [366, 581] width 108 height 14
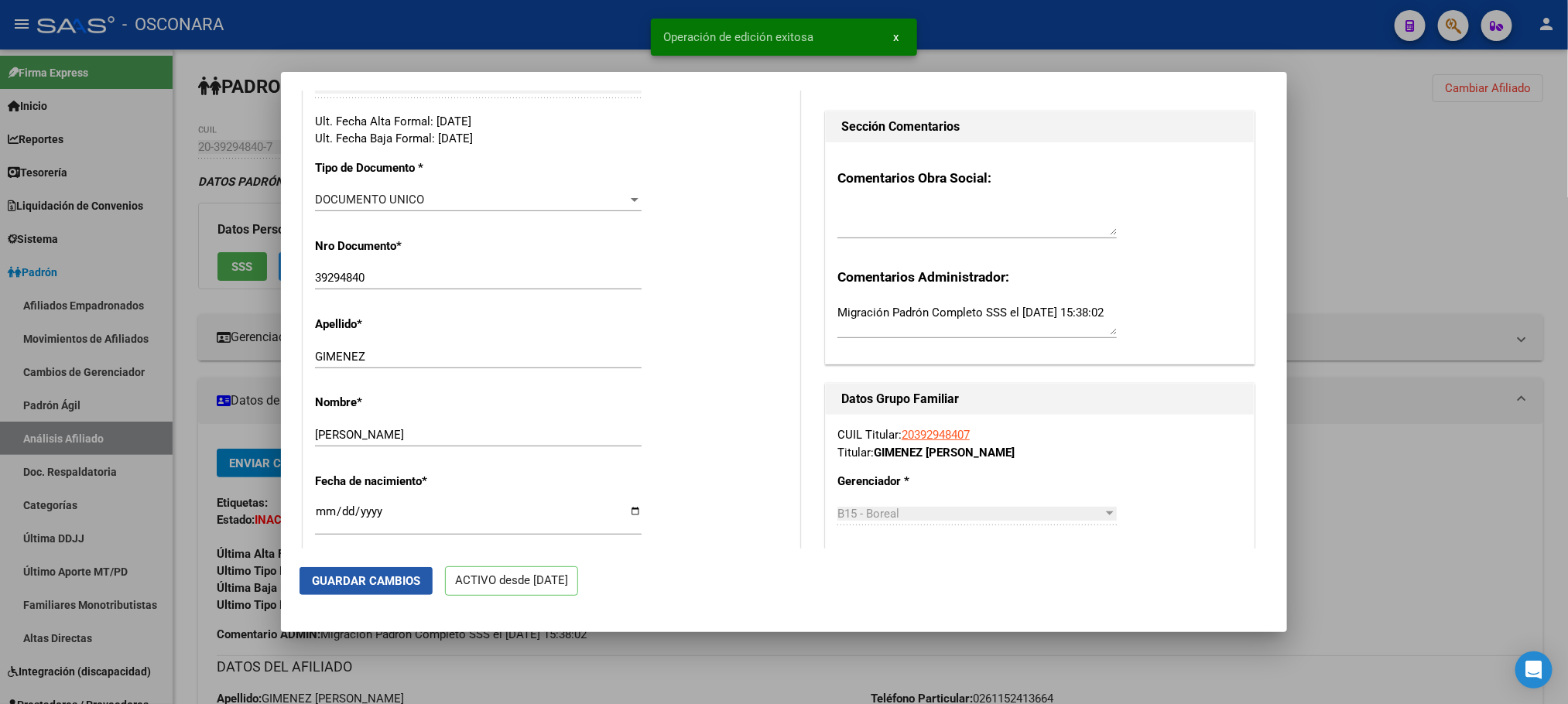
click at [415, 589] on button "Guardar Cambios" at bounding box center [365, 581] width 133 height 28
click at [1403, 207] on div at bounding box center [784, 352] width 1568 height 704
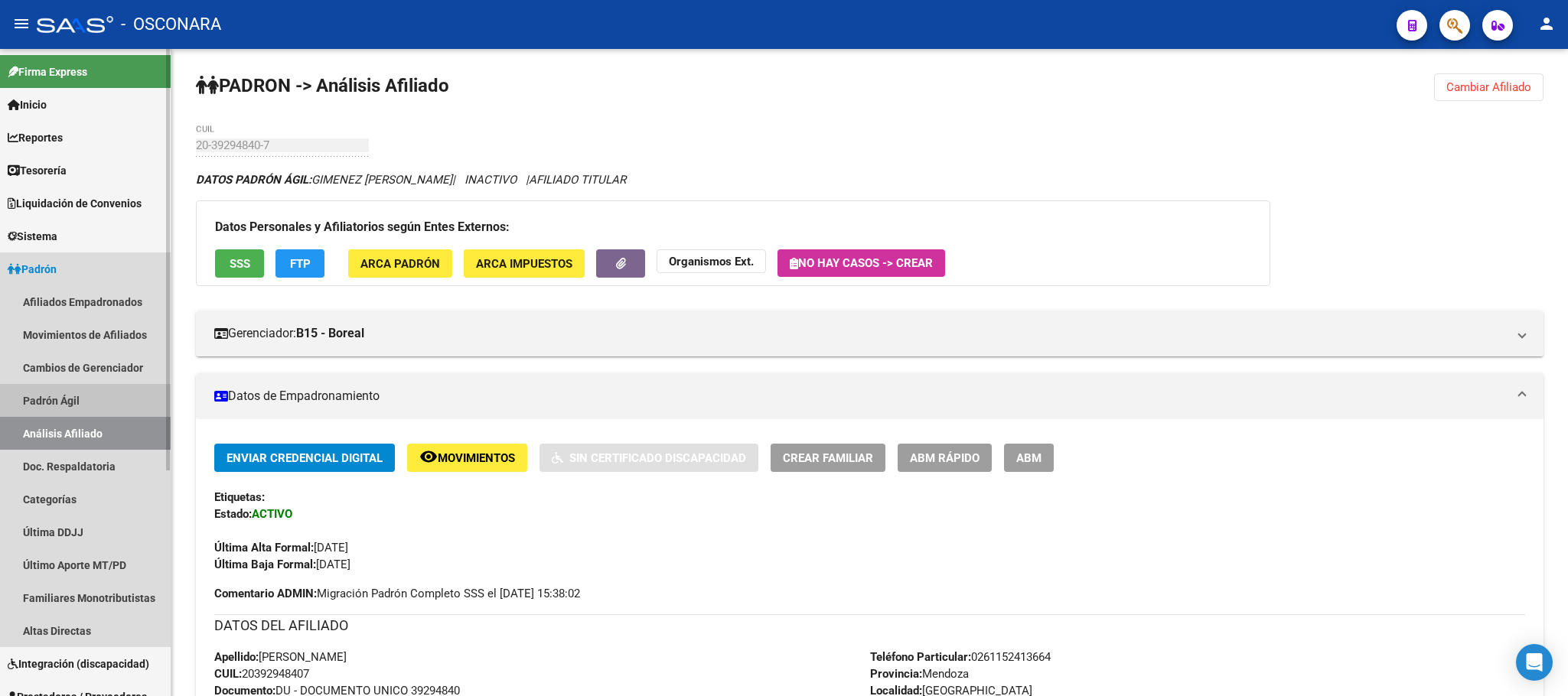
click at [92, 393] on link "Padrón Ágil" at bounding box center [85, 400] width 171 height 33
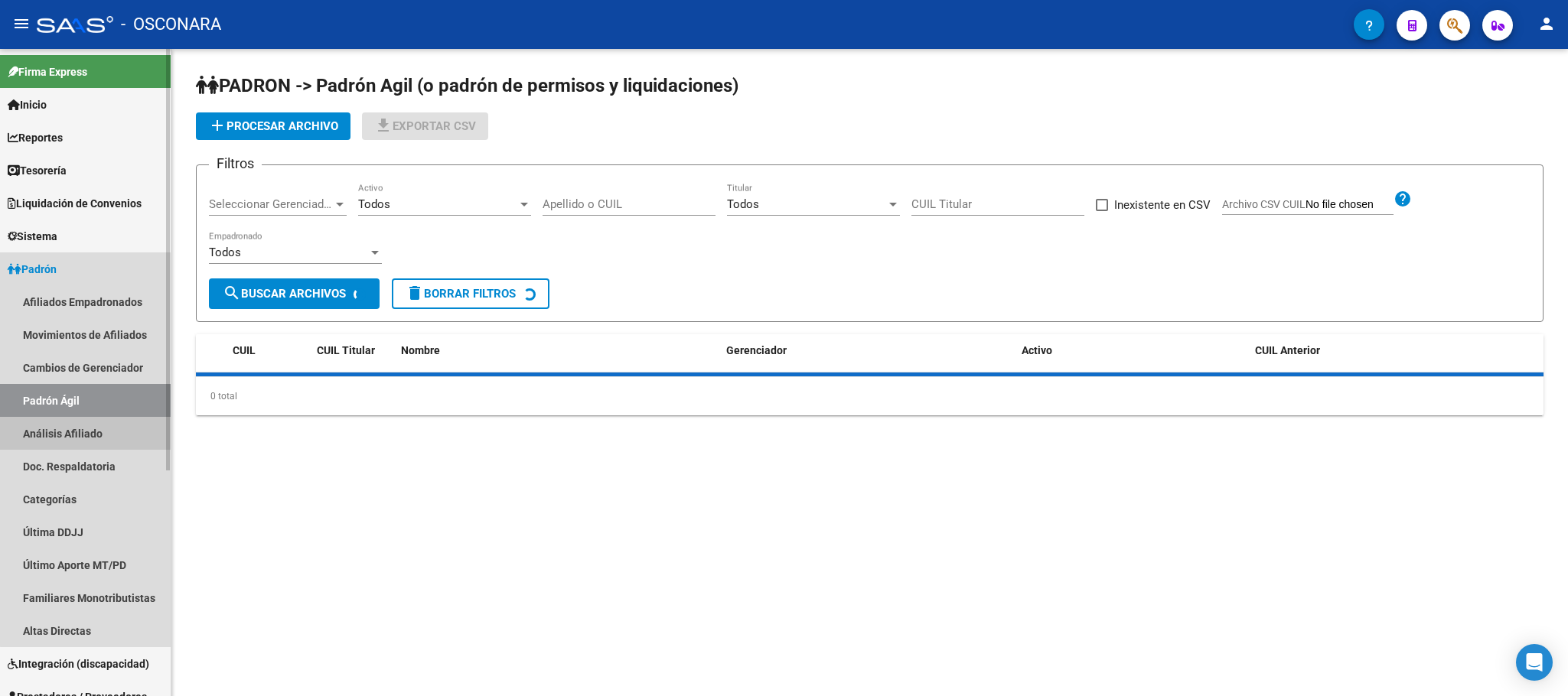
click at [98, 430] on link "Análisis Afiliado" at bounding box center [85, 433] width 171 height 33
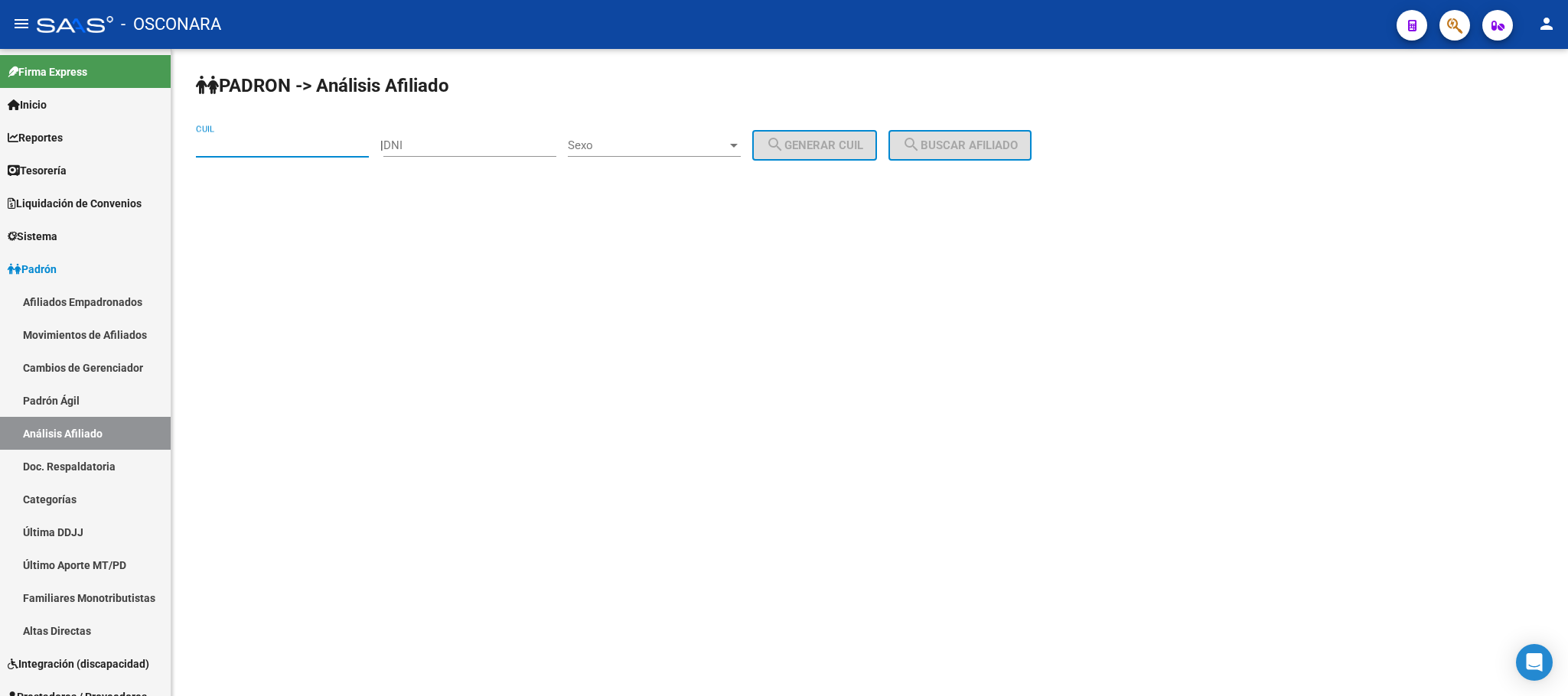
click at [265, 141] on input "CUIL" at bounding box center [282, 145] width 173 height 14
paste input "20-37646670-2"
type input "20-37646670-2"
click at [997, 143] on span "search Buscar afiliado" at bounding box center [960, 145] width 116 height 14
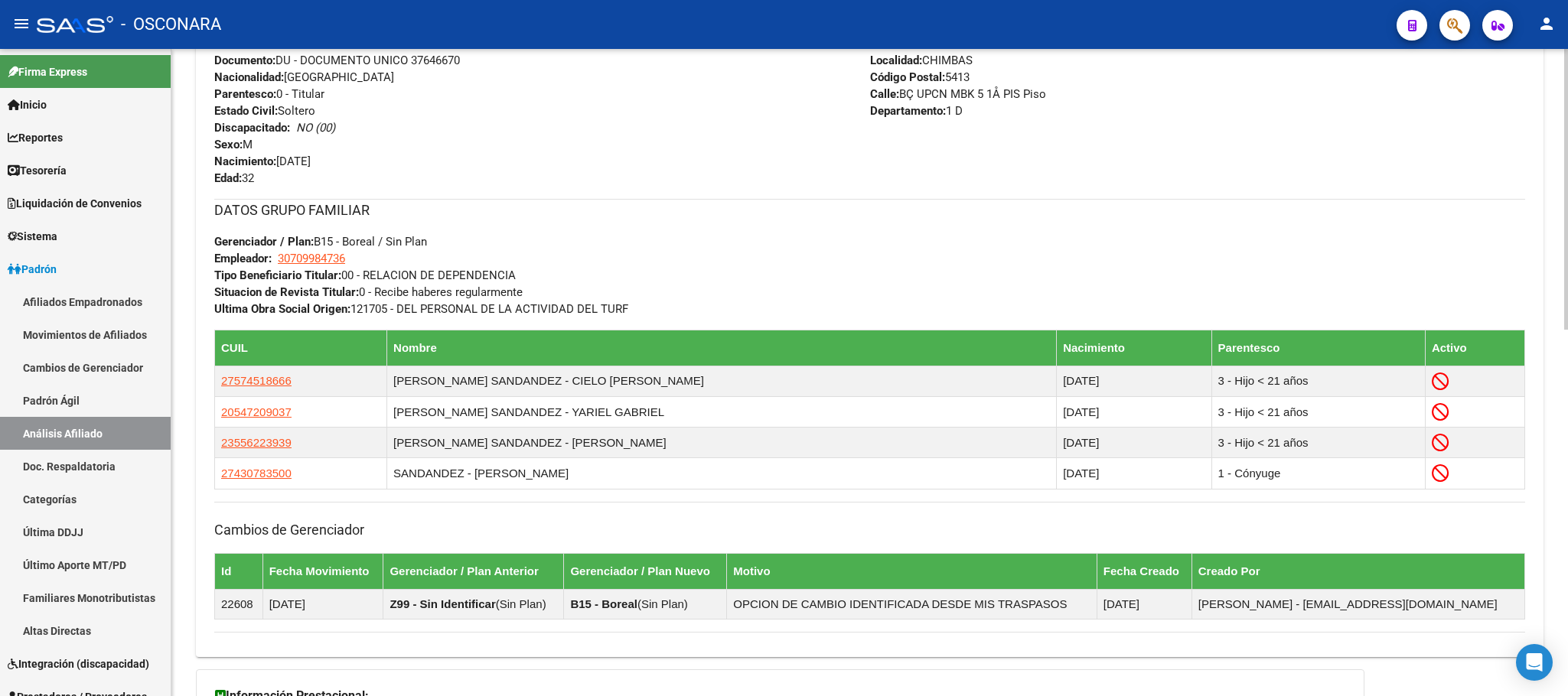
scroll to position [842, 0]
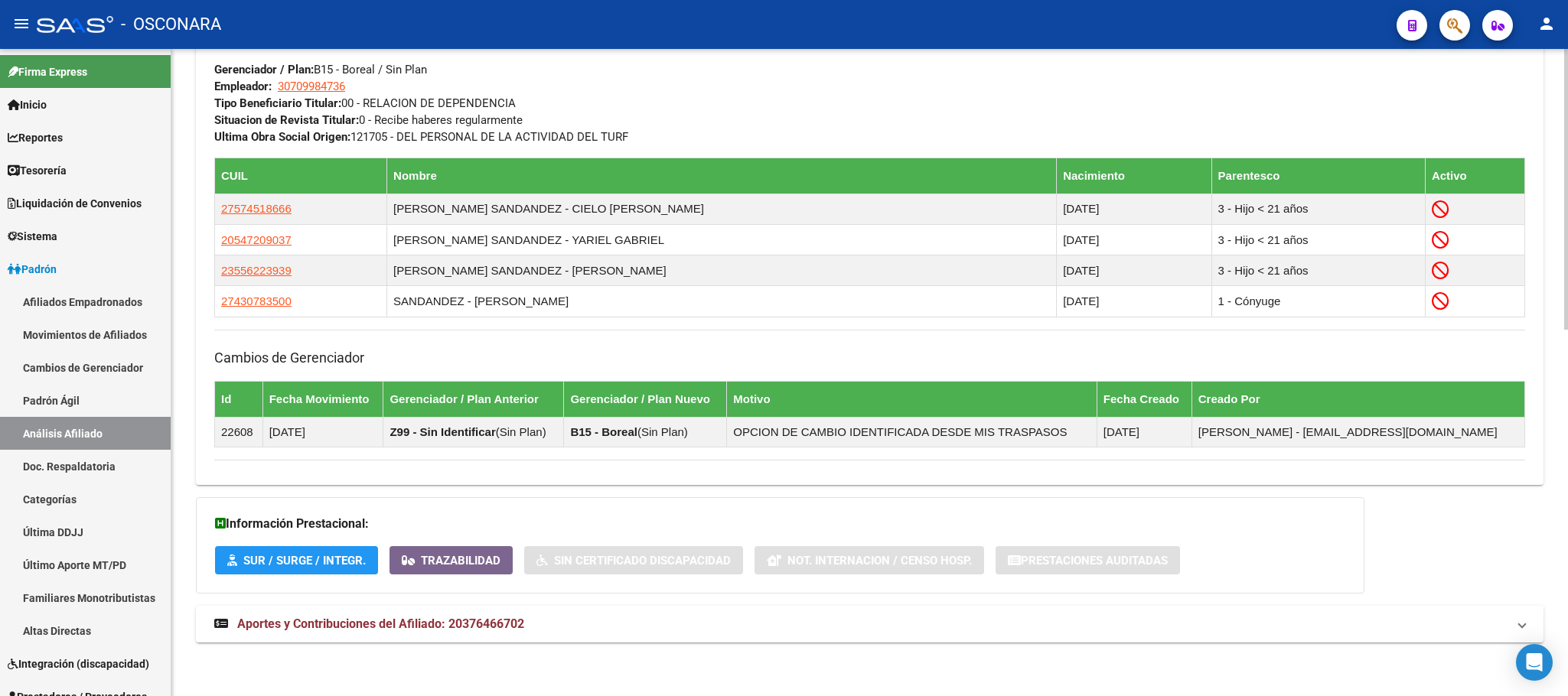
click at [510, 610] on mat-expansion-panel-header "Aportes y Contribuciones del Afiliado: 20376466702" at bounding box center [869, 624] width 1348 height 37
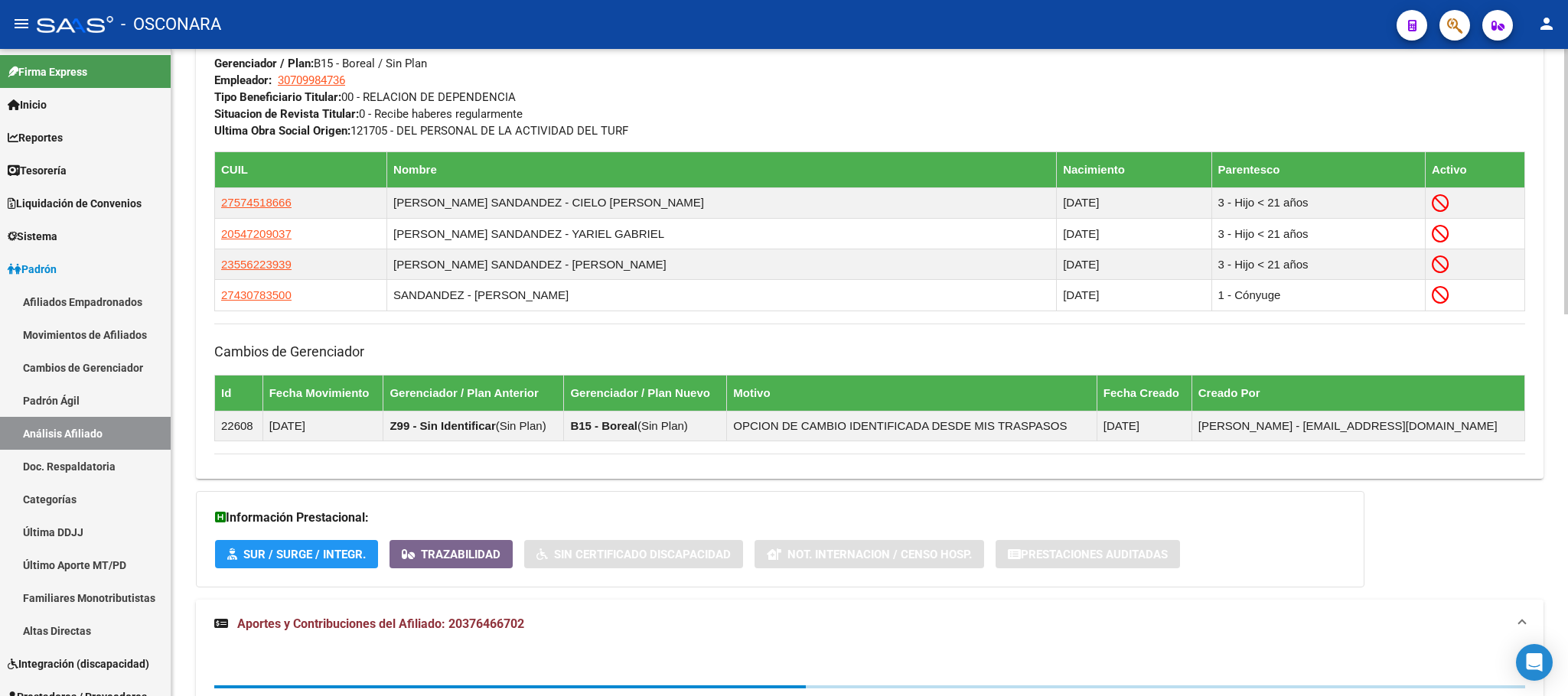
click at [510, 613] on mat-expansion-panel-header "Aportes y Contribuciones del Afiliado: 20376466702" at bounding box center [869, 624] width 1348 height 49
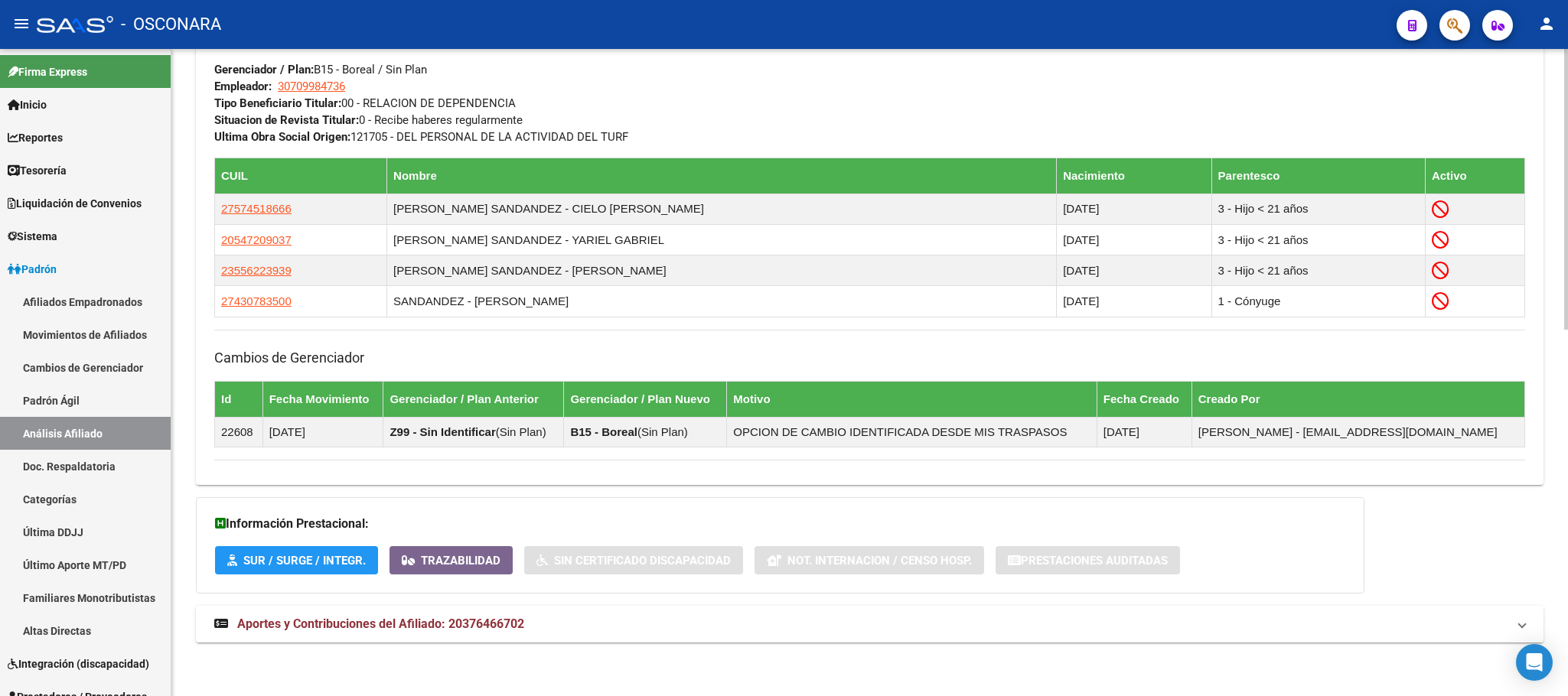
click at [393, 634] on mat-expansion-panel-header "Aportes y Contribuciones del Afiliado: 20376466702" at bounding box center [869, 624] width 1348 height 37
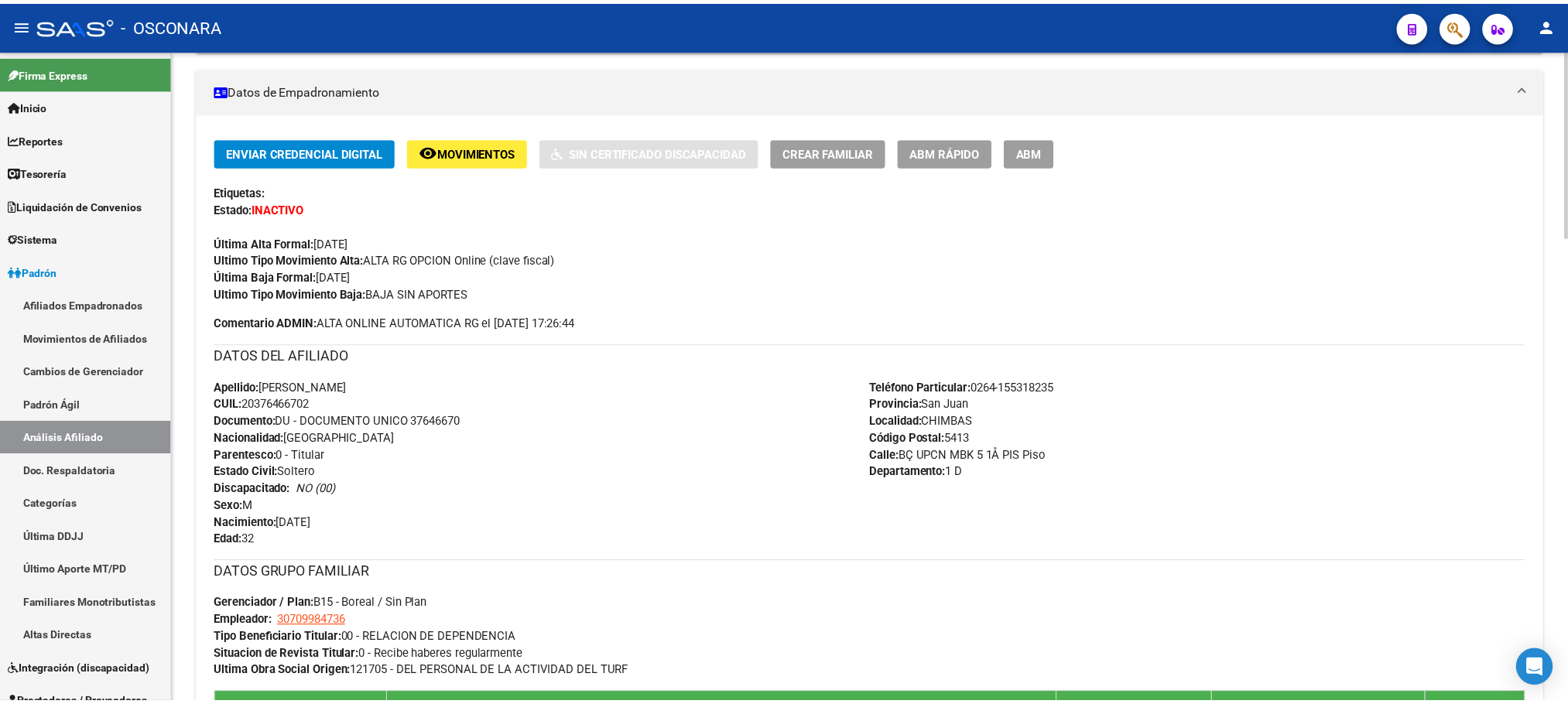
scroll to position [0, 0]
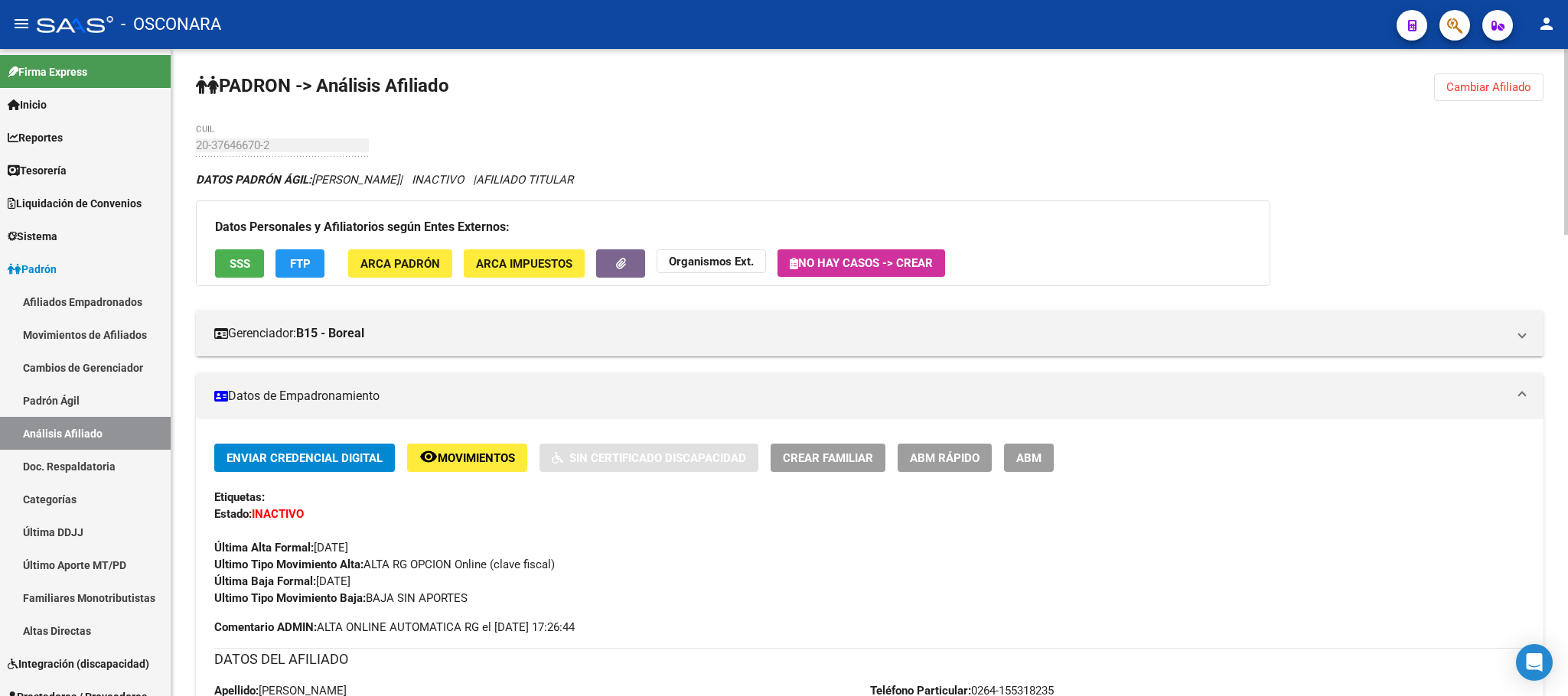
click at [235, 265] on span "SSS" at bounding box center [240, 264] width 20 height 14
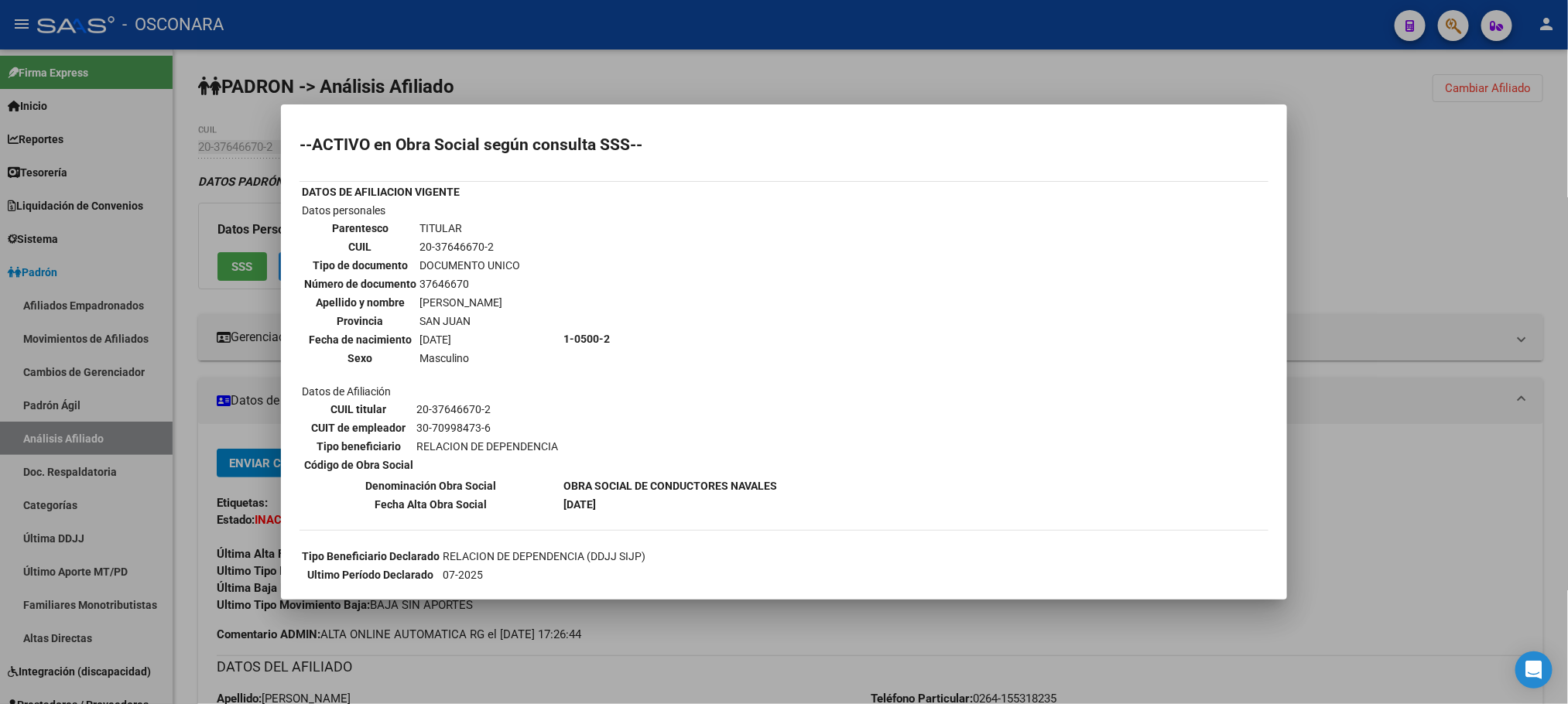
click at [795, 627] on div at bounding box center [784, 352] width 1568 height 704
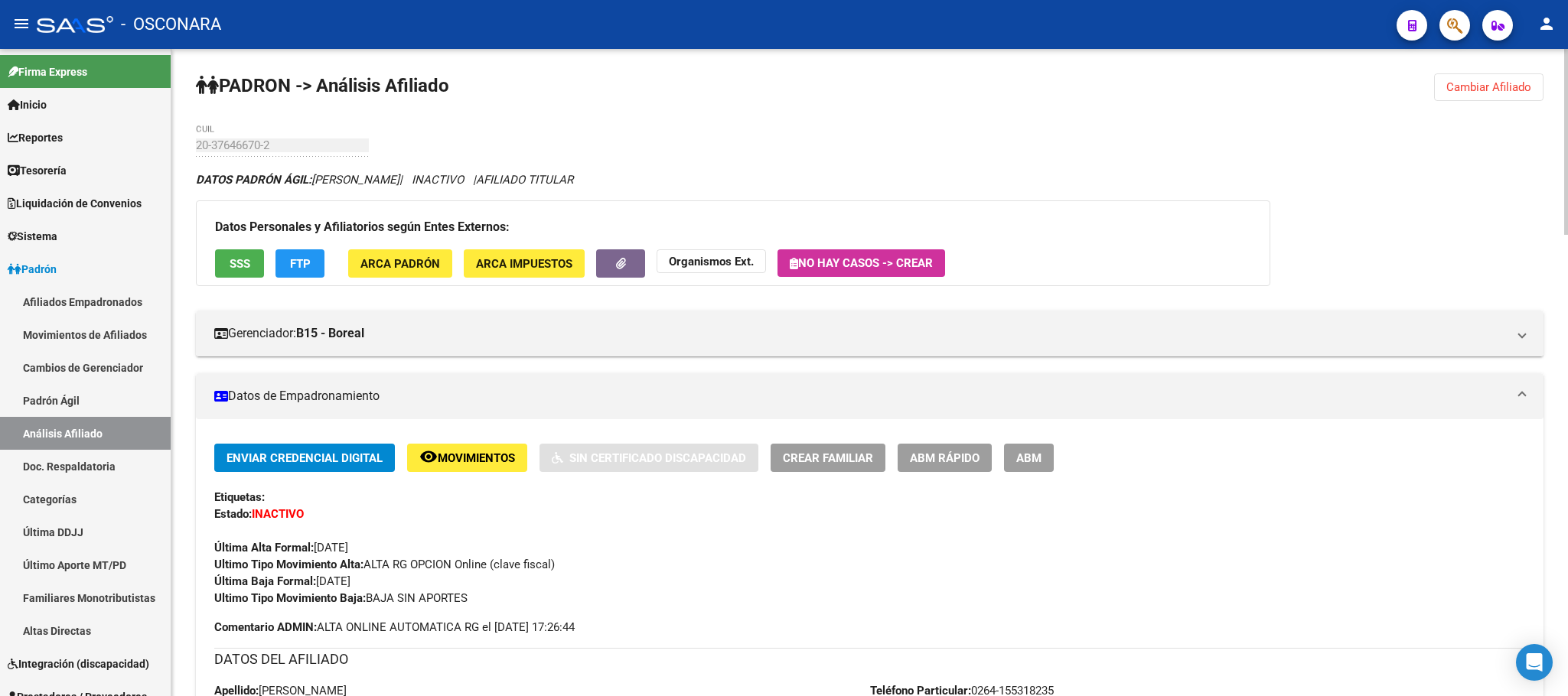
click at [960, 452] on span "ABM Rápido" at bounding box center [944, 458] width 70 height 14
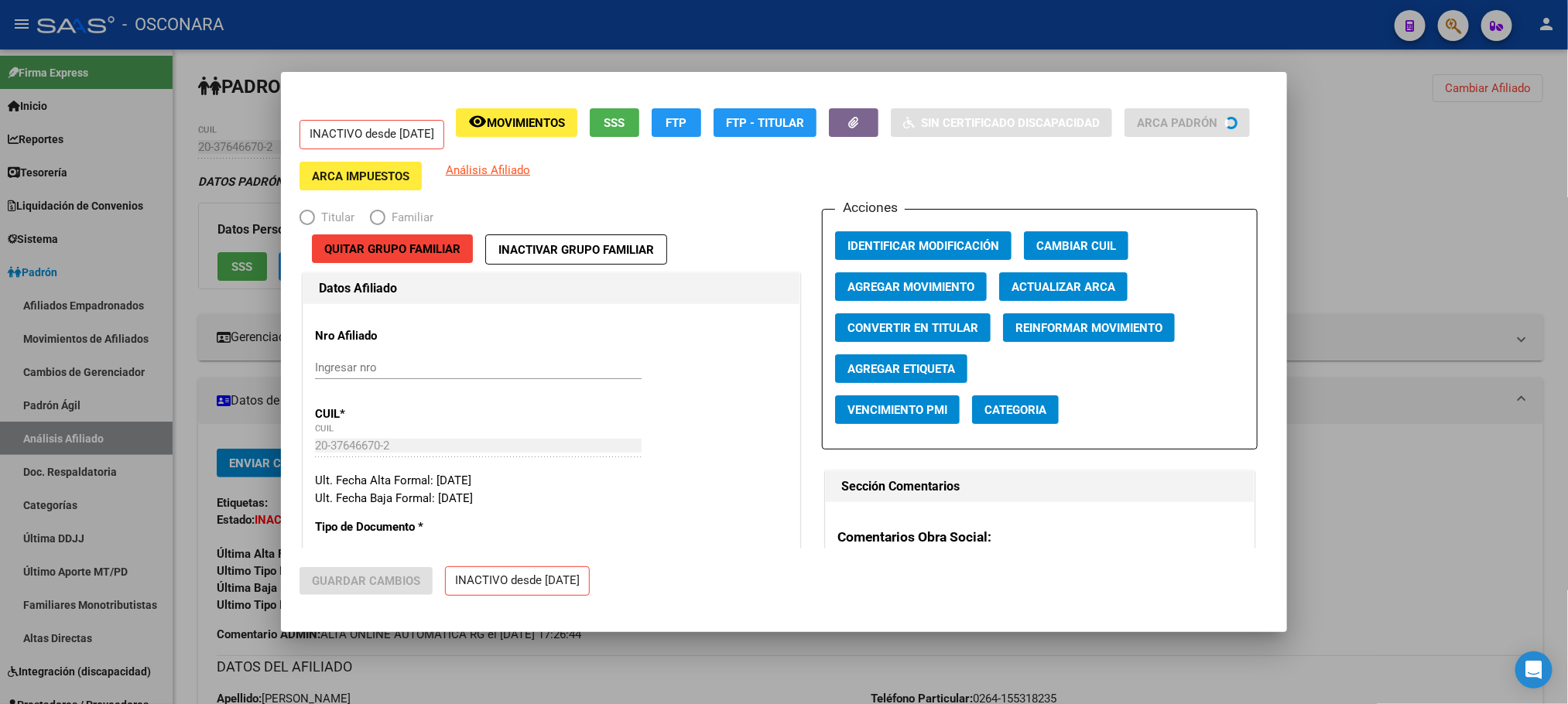
radio input "true"
type input "30-70998473-6"
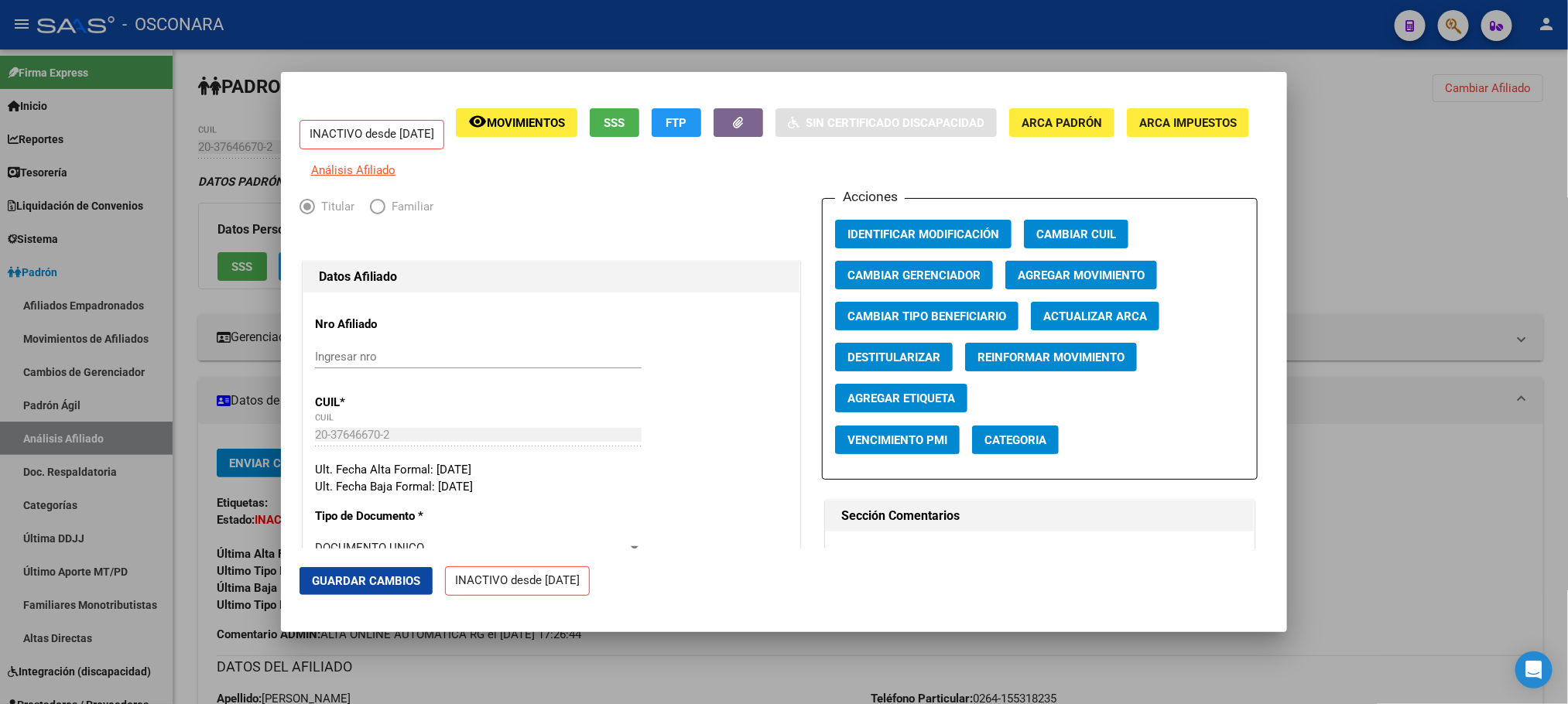
click at [1059, 282] on span "Agregar Movimiento" at bounding box center [1081, 276] width 127 height 14
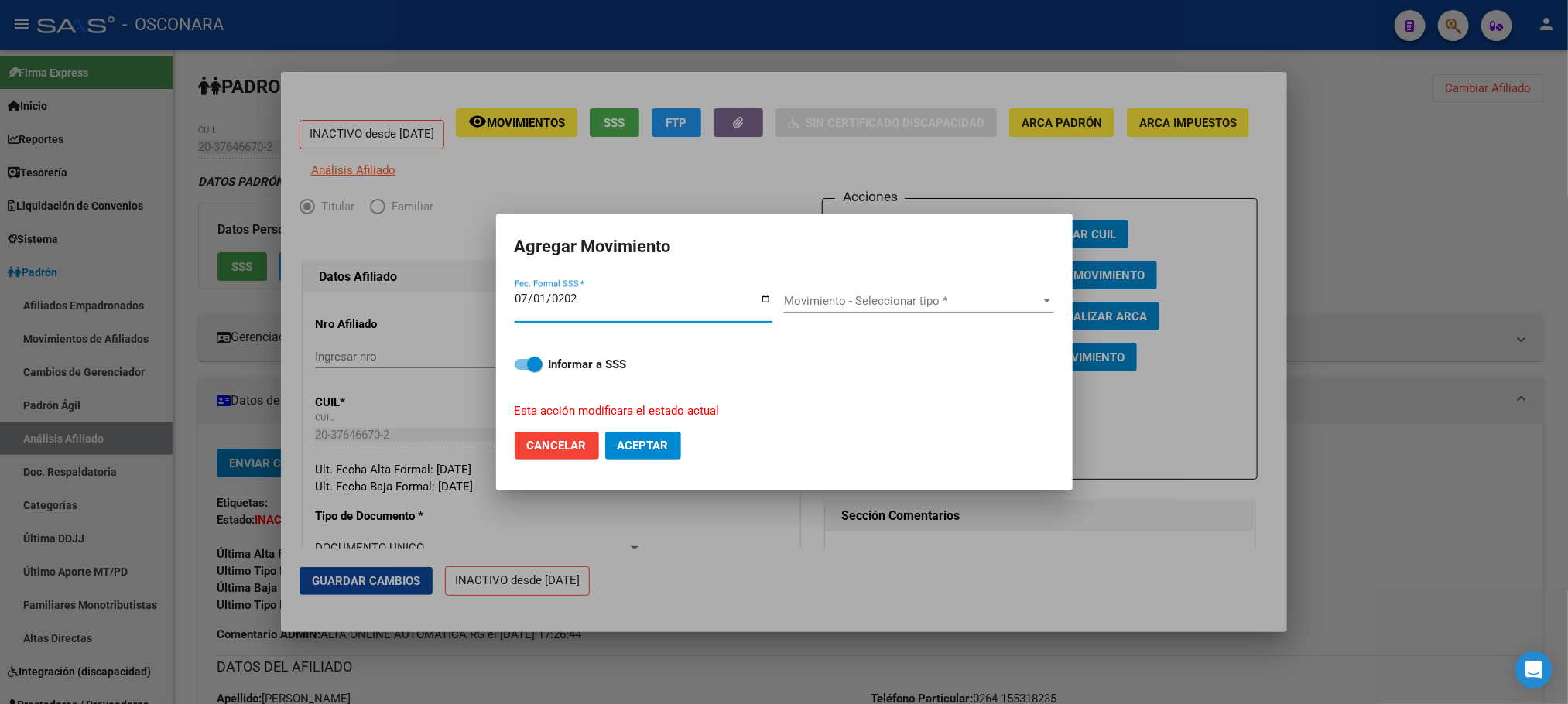
type input "[DATE]"
click at [982, 297] on span "Movimiento - Seleccionar tipo *" at bounding box center [912, 301] width 256 height 14
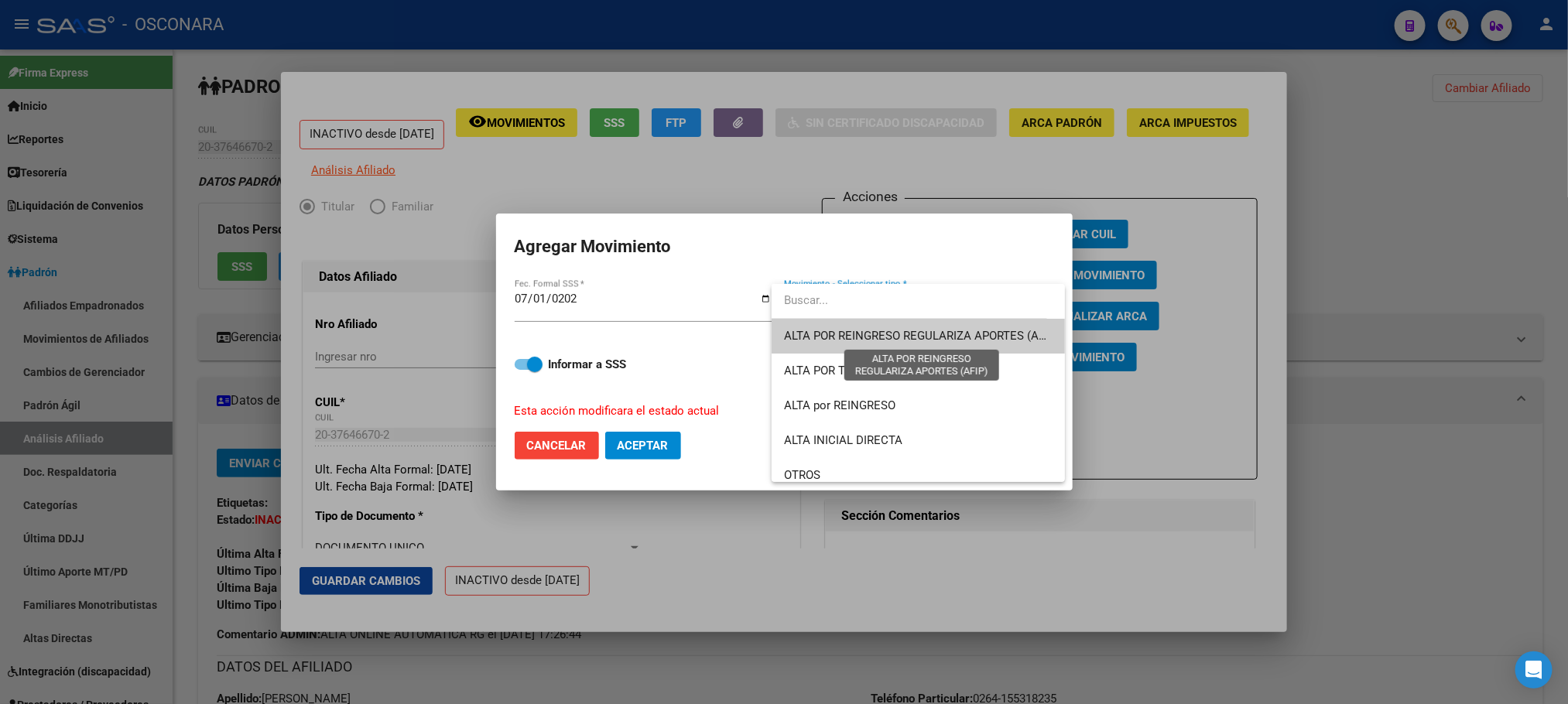
click at [928, 329] on span "ALTA POR REINGRESO REGULARIZA APORTES (AFIP)" at bounding box center [920, 336] width 274 height 14
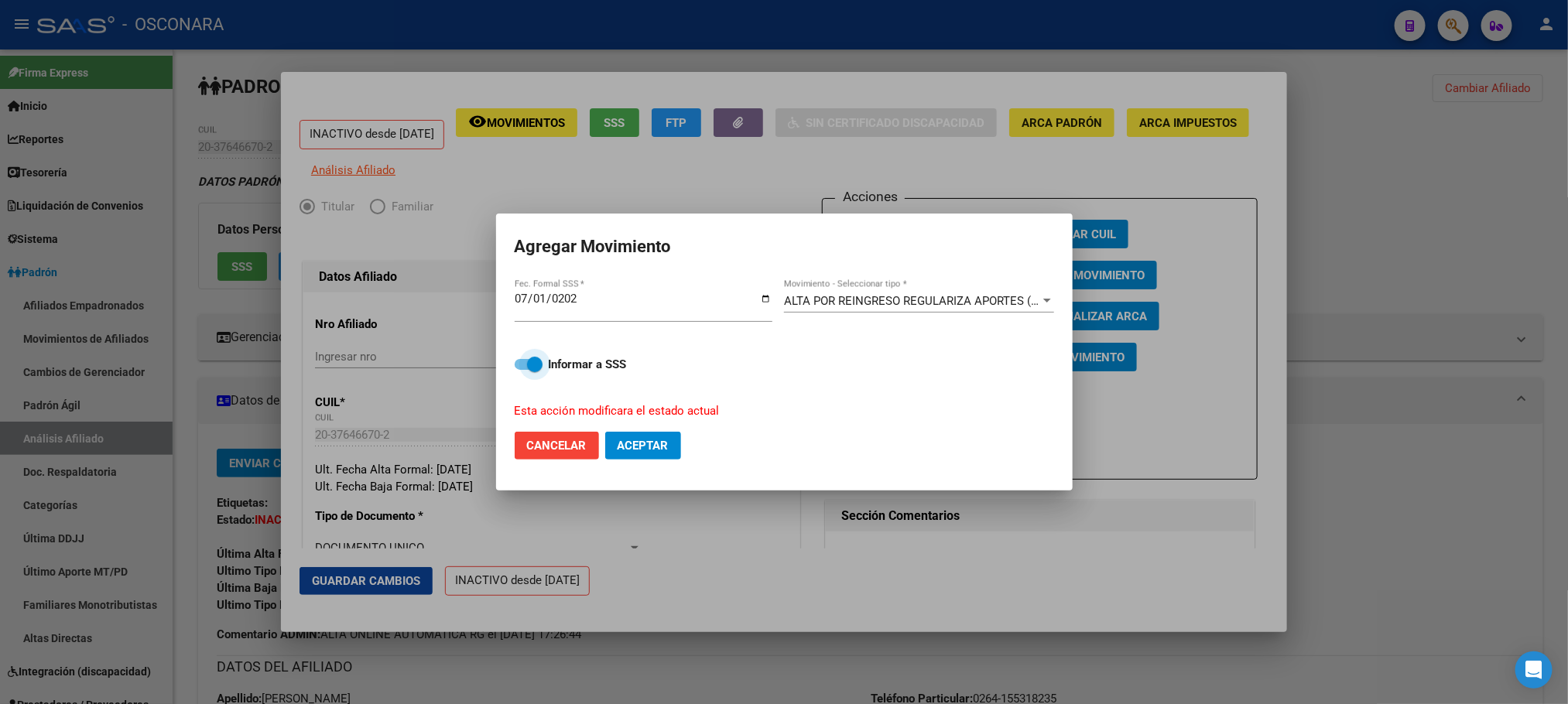
click at [529, 364] on span at bounding box center [534, 364] width 15 height 15
click at [523, 370] on input "Informar a SSS" at bounding box center [522, 370] width 1 height 1
checkbox input "false"
click at [656, 438] on span "Aceptar" at bounding box center [643, 445] width 51 height 14
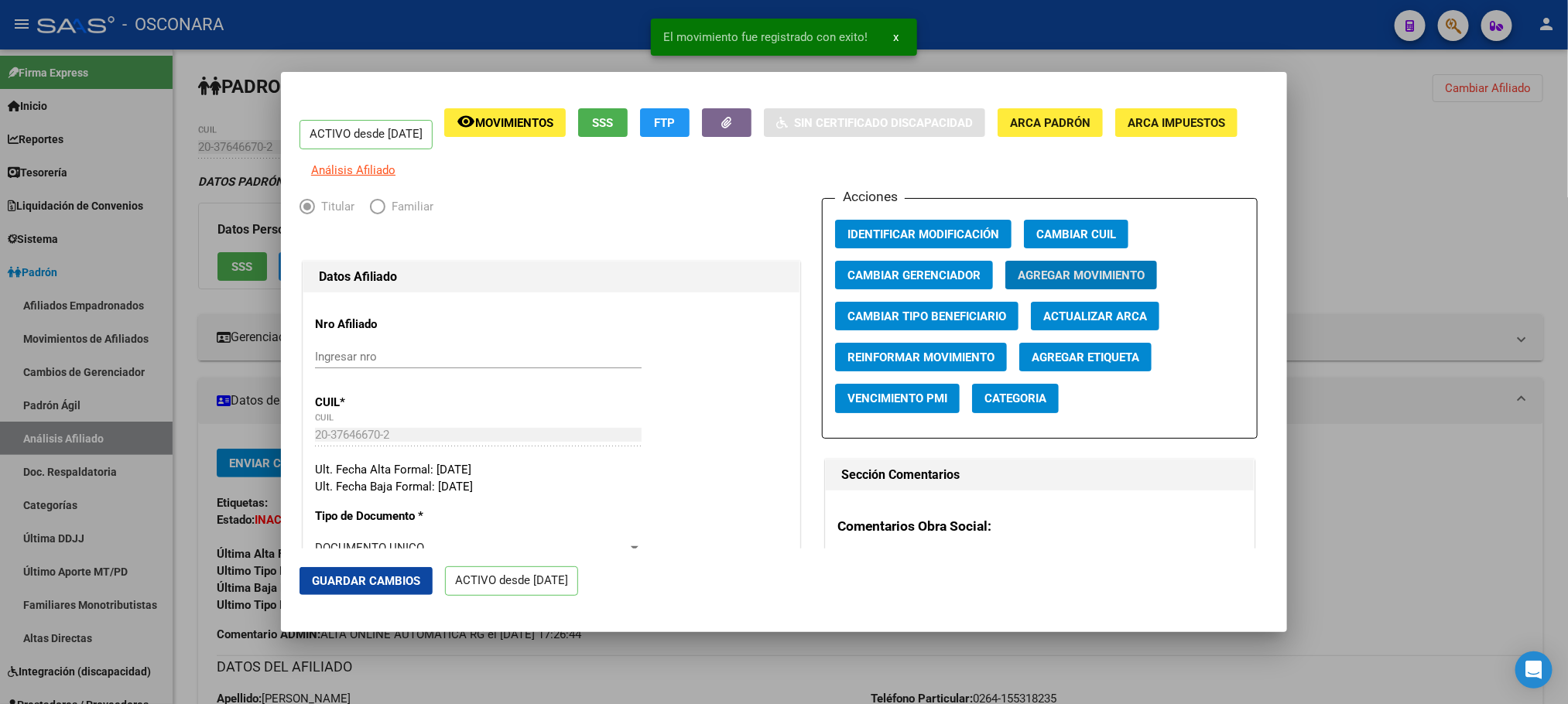
click at [356, 581] on span "Guardar Cambios" at bounding box center [366, 581] width 108 height 14
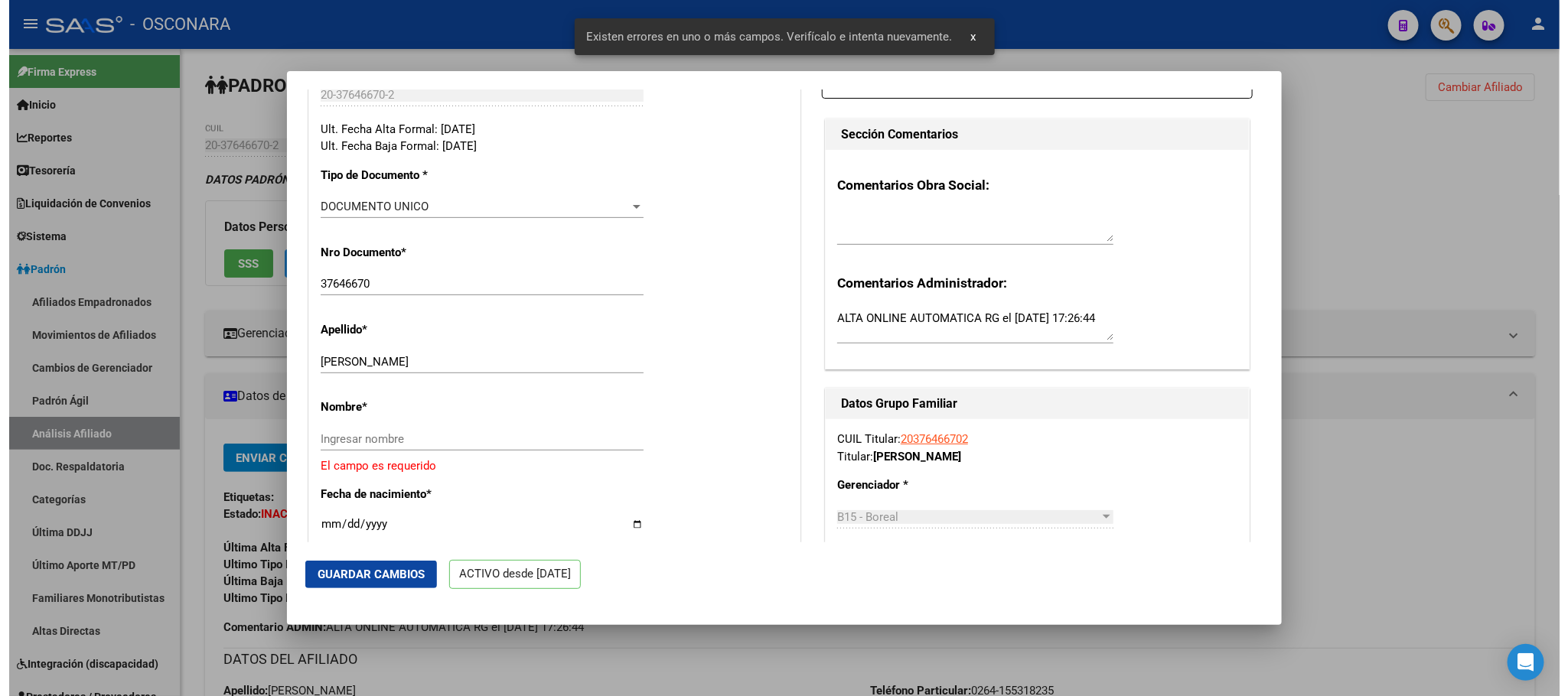
scroll to position [344, 0]
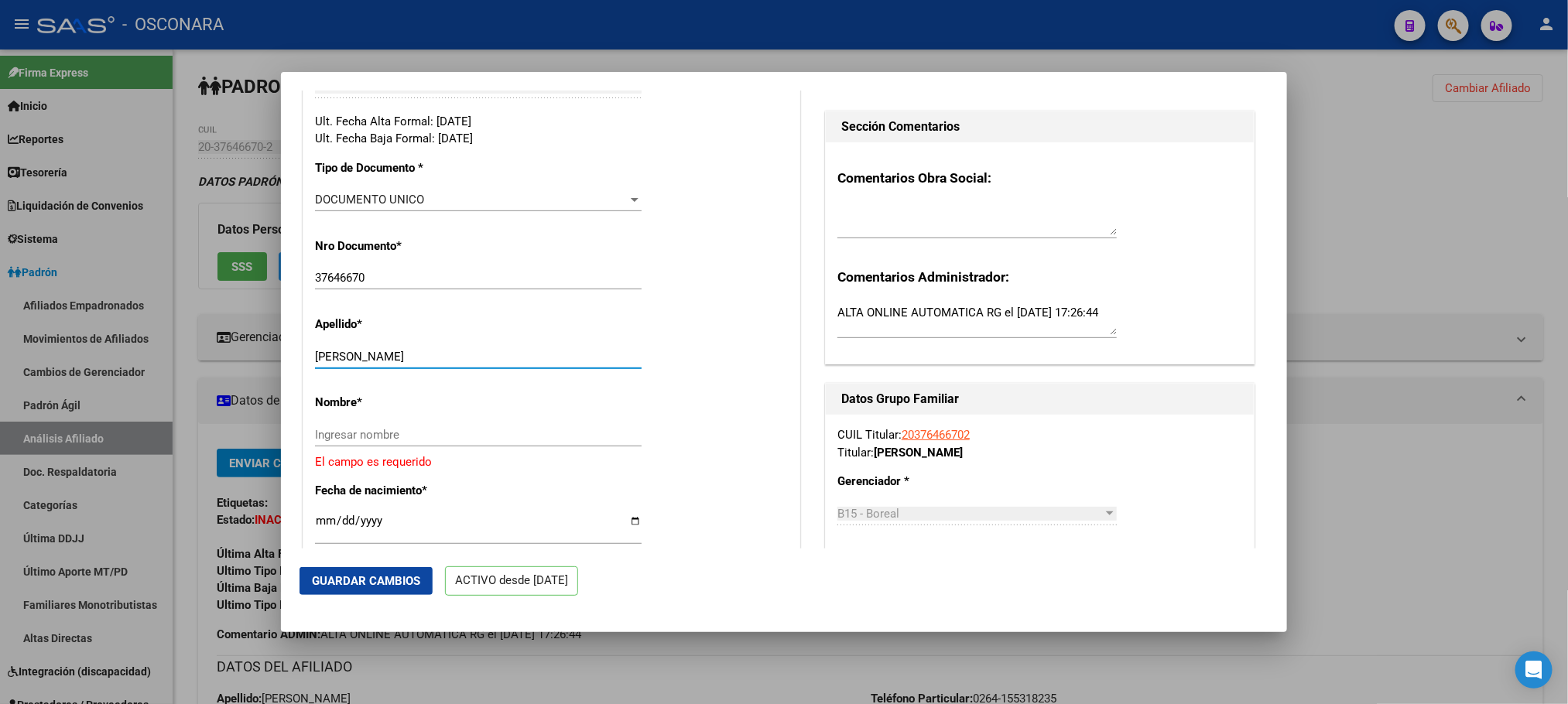
drag, startPoint x: 476, startPoint y: 370, endPoint x: 386, endPoint y: 368, distance: 90.0
click at [386, 364] on input "[PERSON_NAME]" at bounding box center [478, 357] width 326 height 14
type input "[PERSON_NAME]"
drag, startPoint x: 382, startPoint y: 433, endPoint x: 360, endPoint y: 453, distance: 29.7
click at [362, 441] on input "Ingresar nombre" at bounding box center [478, 435] width 326 height 14
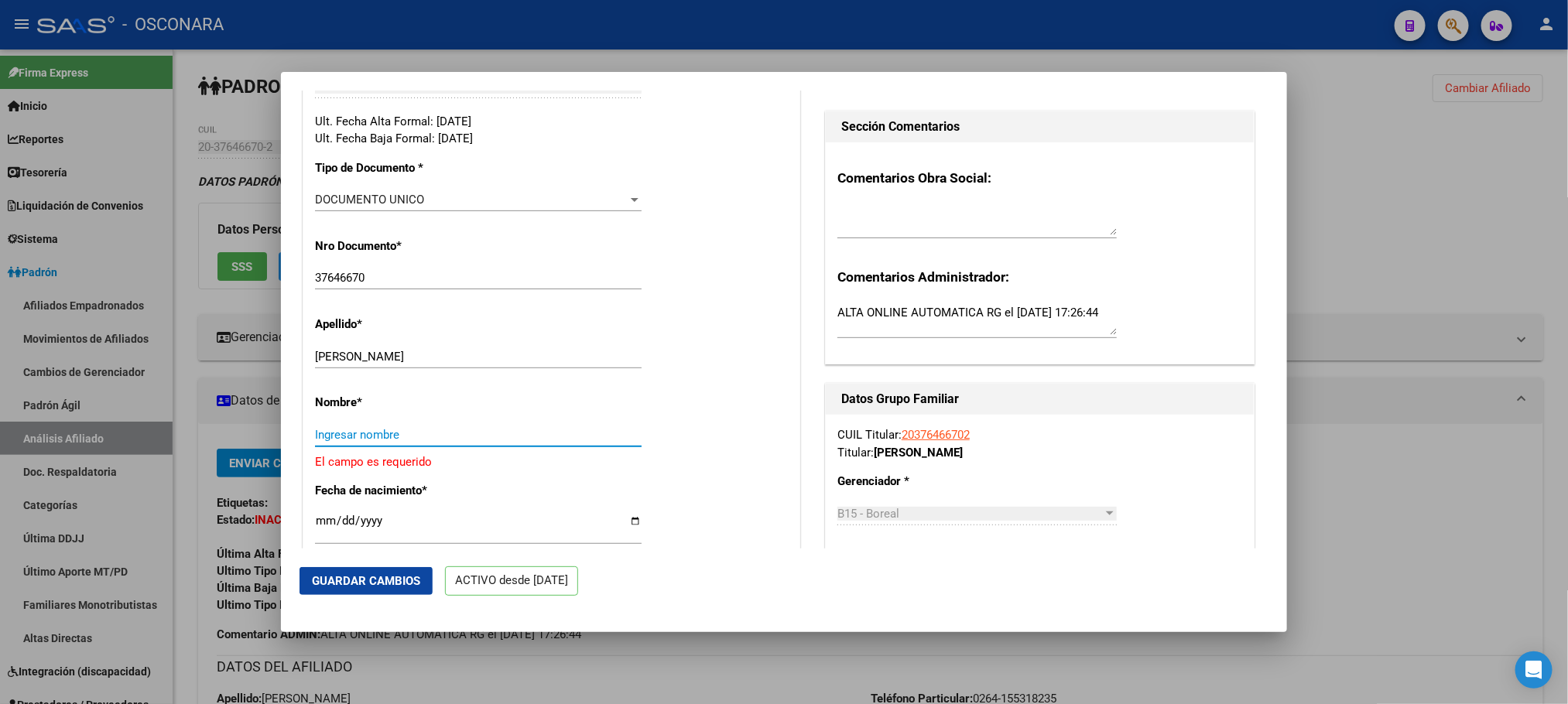
paste input "[PERSON_NAME]"
type input "[PERSON_NAME]"
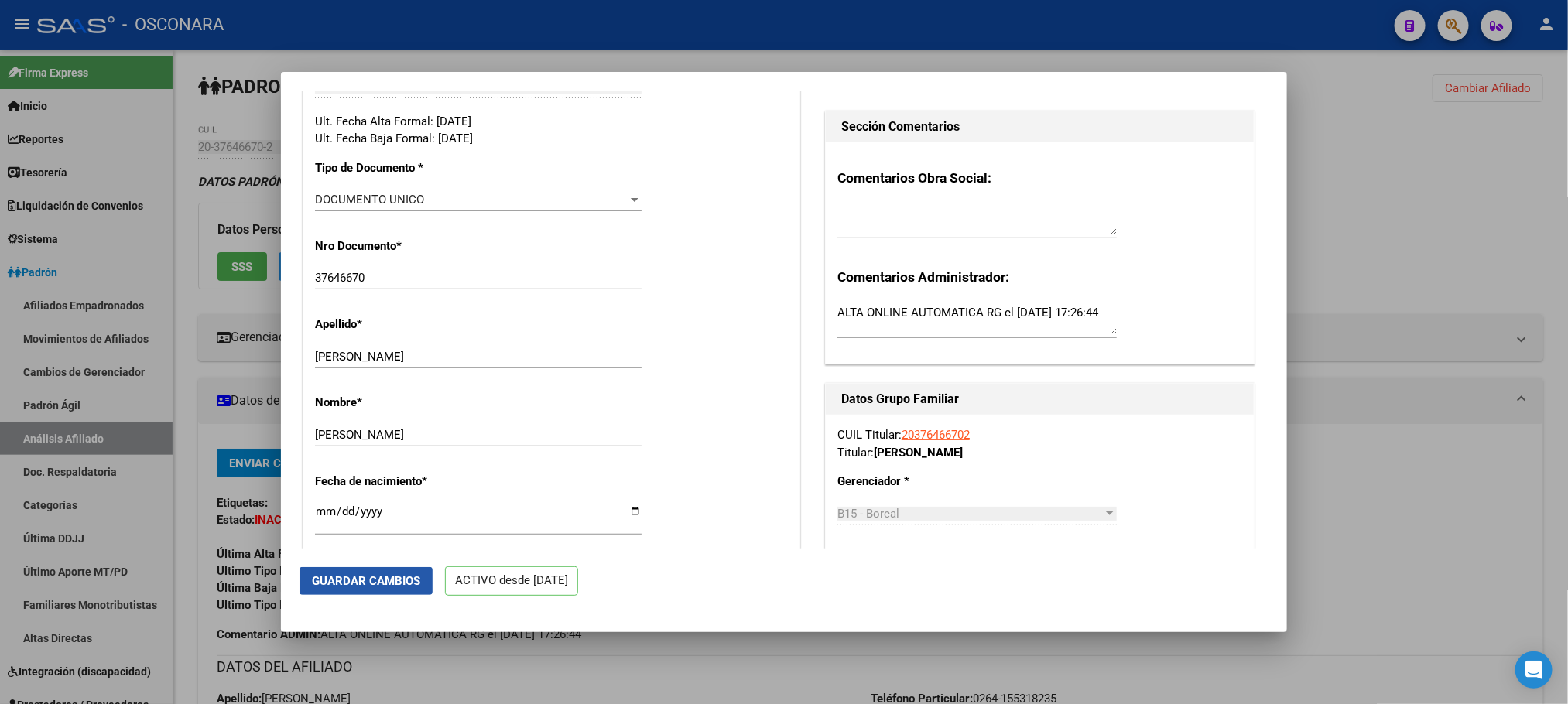
click at [372, 567] on button "Guardar Cambios" at bounding box center [365, 581] width 133 height 28
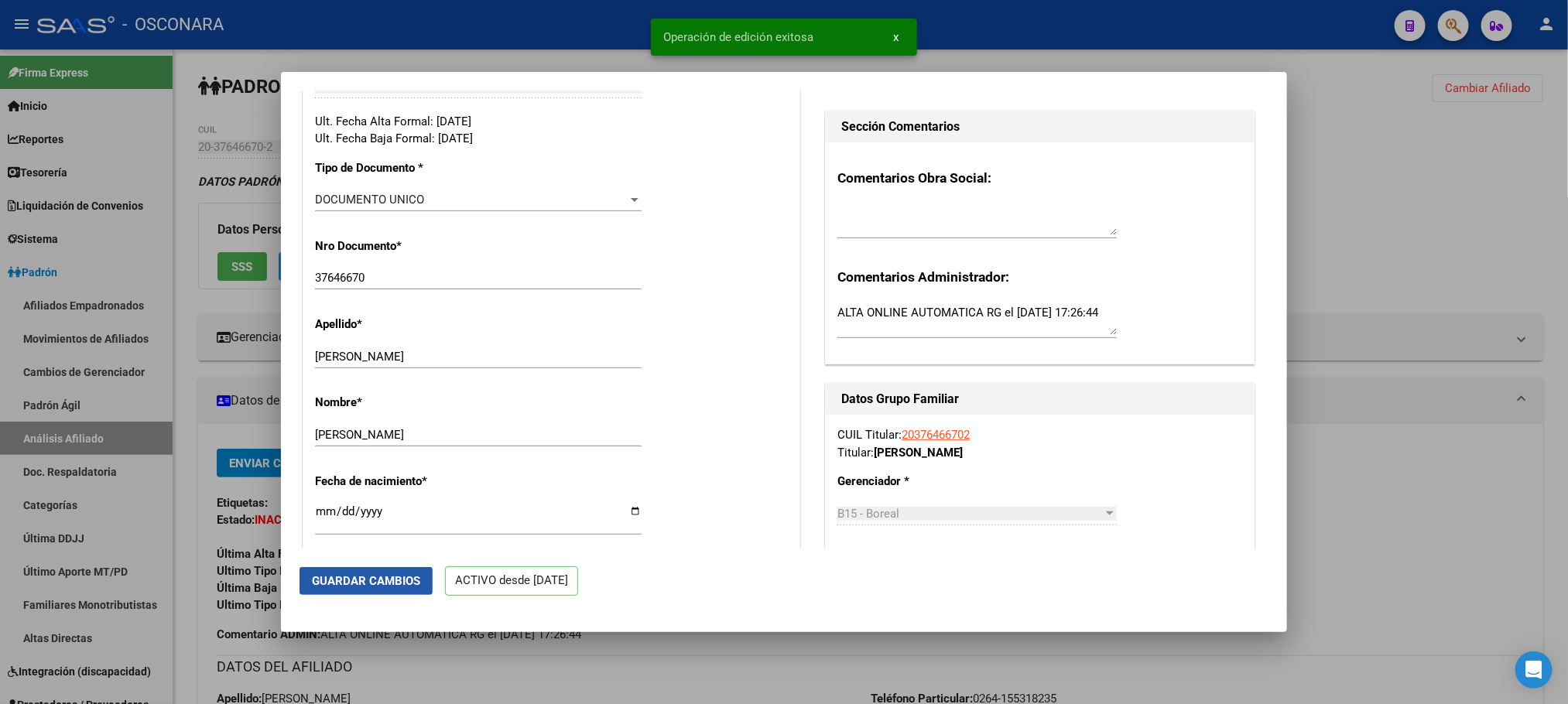
click at [395, 567] on button "Guardar Cambios" at bounding box center [365, 581] width 133 height 28
click at [806, 671] on div at bounding box center [784, 352] width 1568 height 704
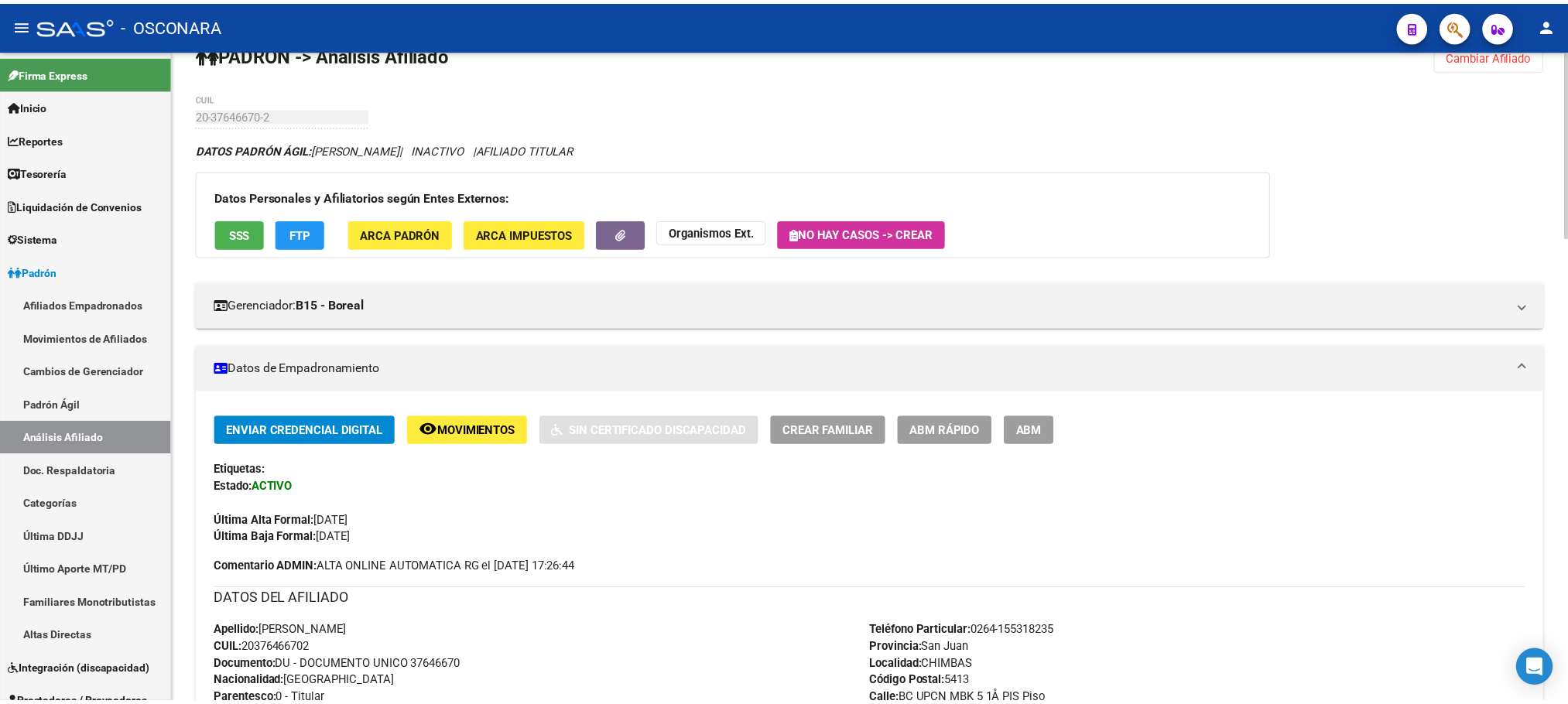
scroll to position [0, 0]
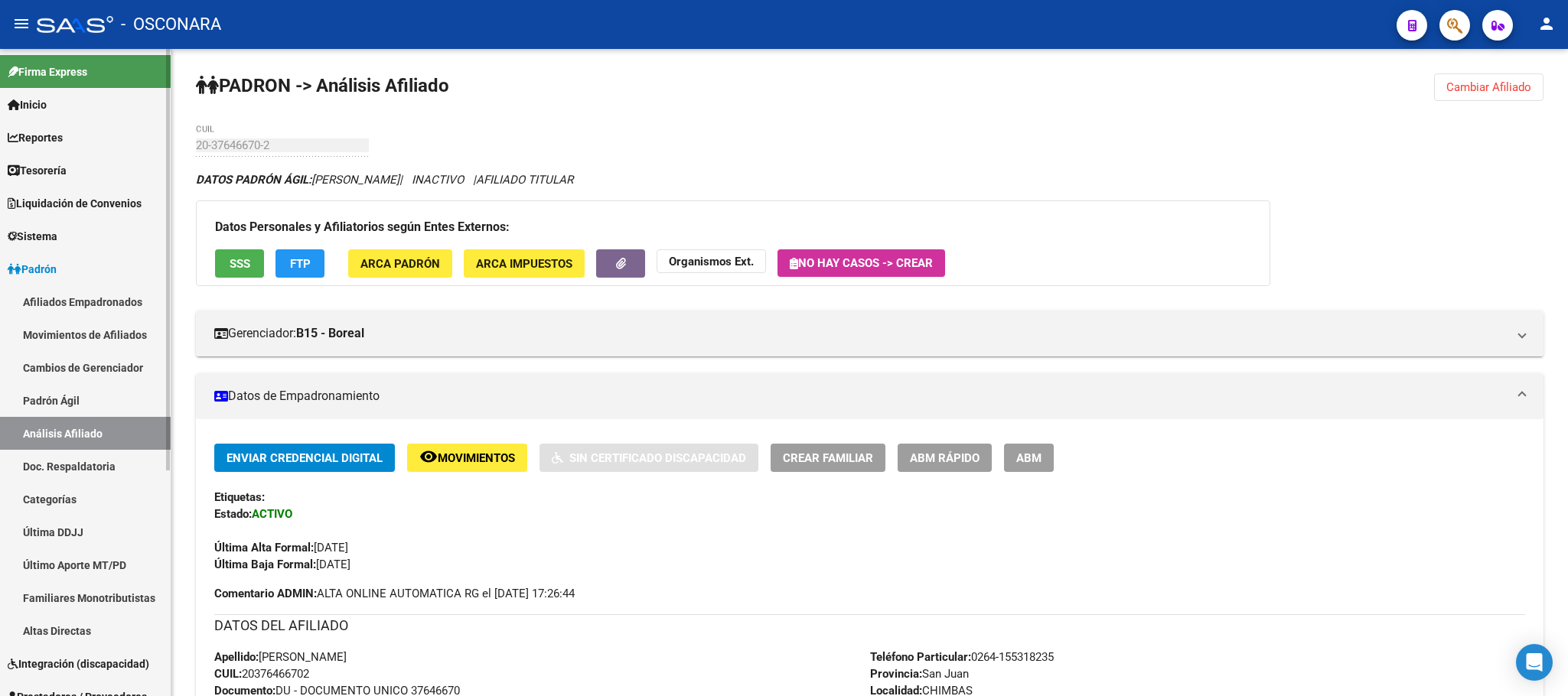
click at [79, 400] on link "Padrón Ágil" at bounding box center [85, 400] width 171 height 33
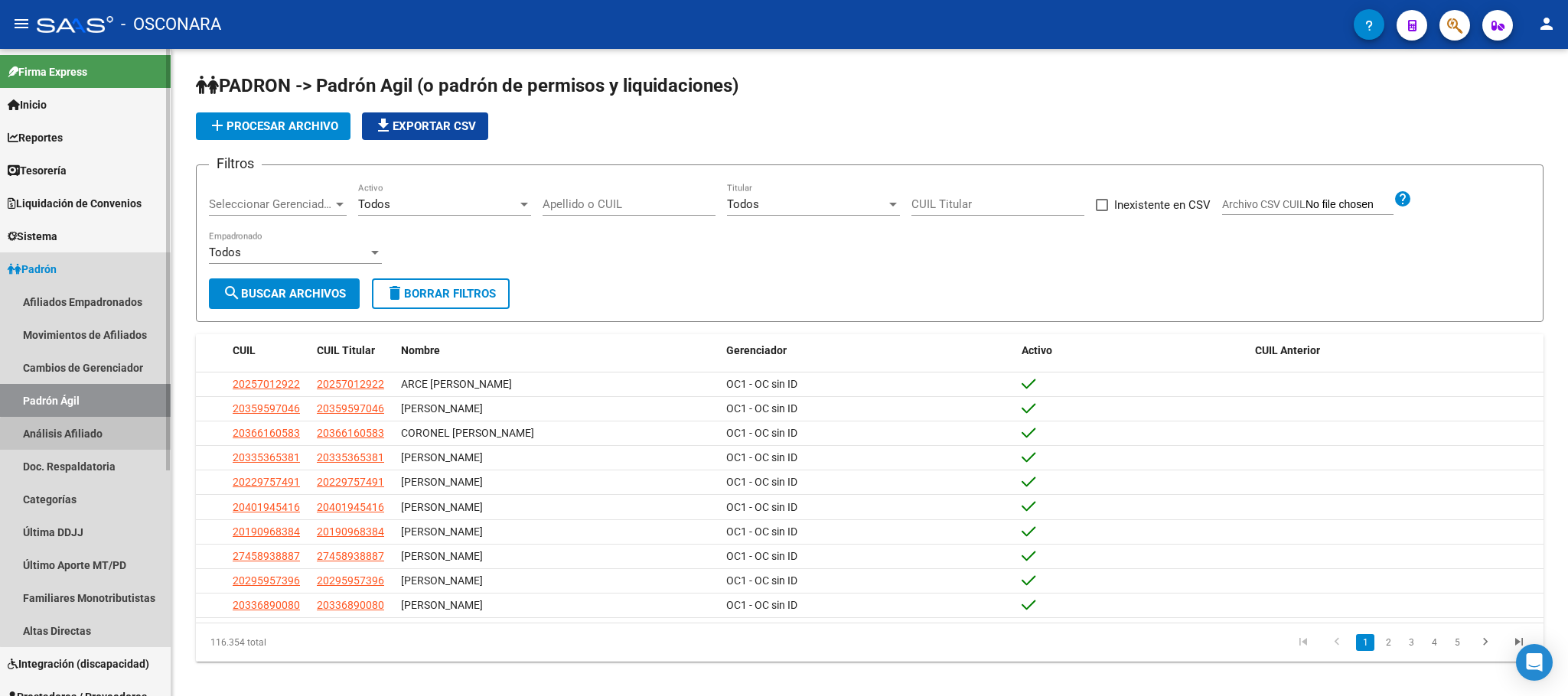
click at [87, 441] on link "Análisis Afiliado" at bounding box center [85, 433] width 171 height 33
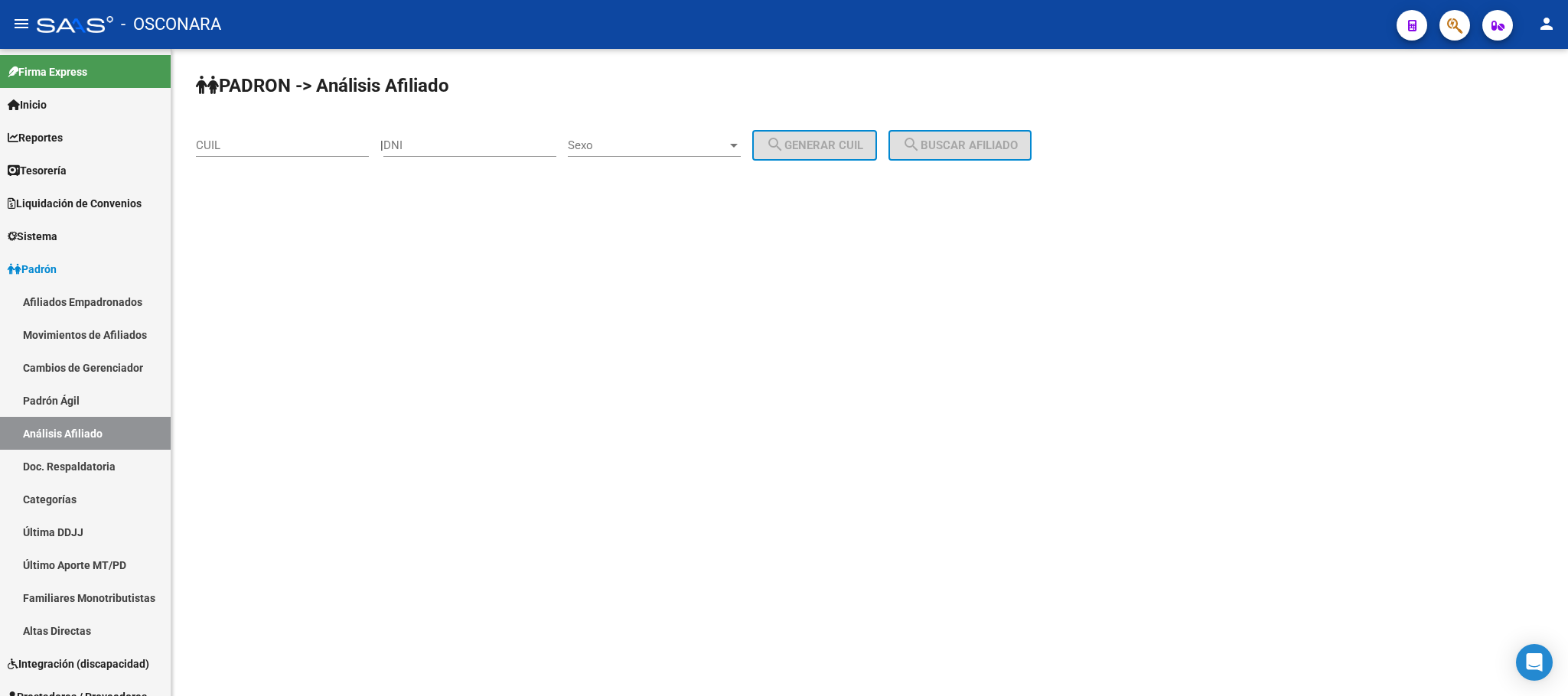
click at [335, 141] on input "CUIL" at bounding box center [282, 145] width 173 height 14
paste input "20-37298325-7"
type input "20-37298325-7"
click at [939, 138] on span "search Buscar afiliado" at bounding box center [960, 145] width 116 height 14
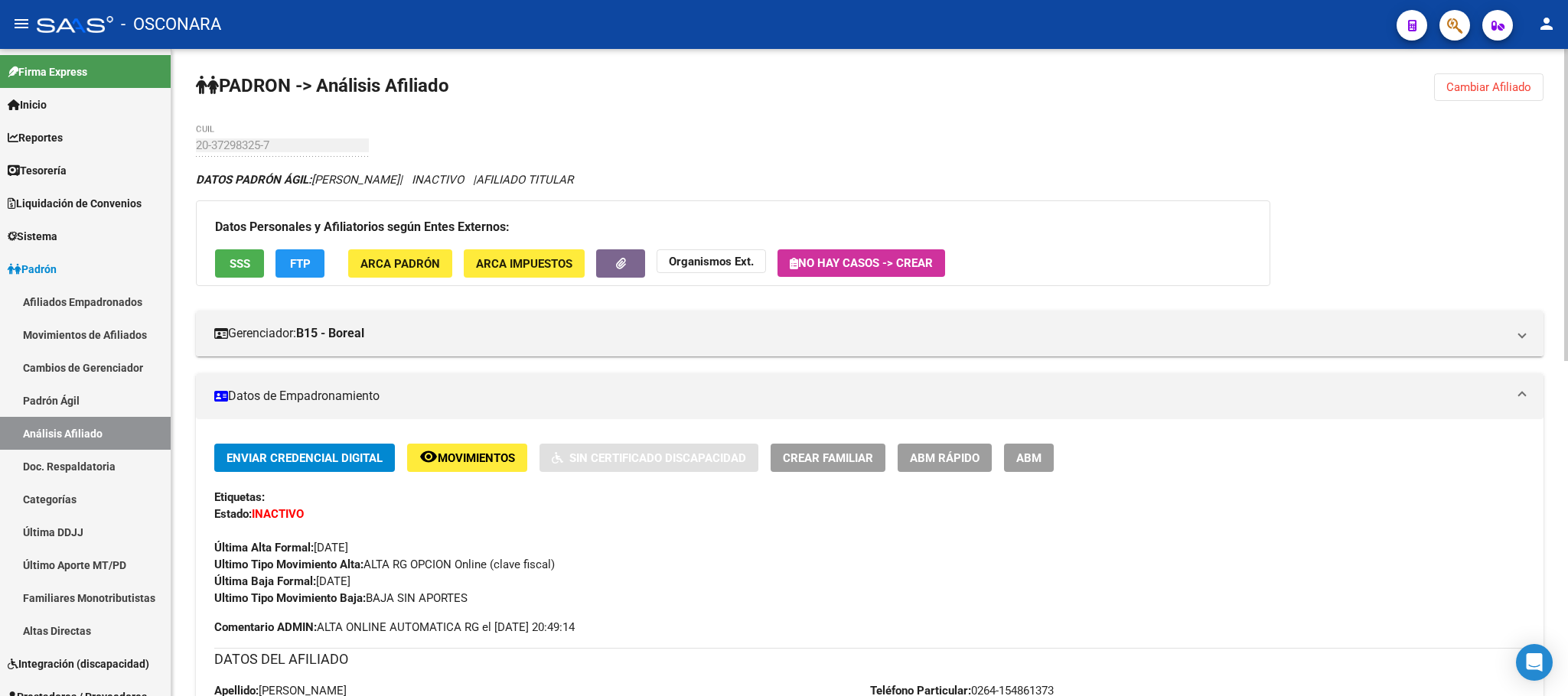
click at [232, 245] on div "Datos Personales y Afiliatorios según Entes Externos: SSS FTP ARCA Padrón ARCA …" at bounding box center [733, 243] width 1075 height 86
click at [231, 250] on button "SSS" at bounding box center [239, 263] width 49 height 28
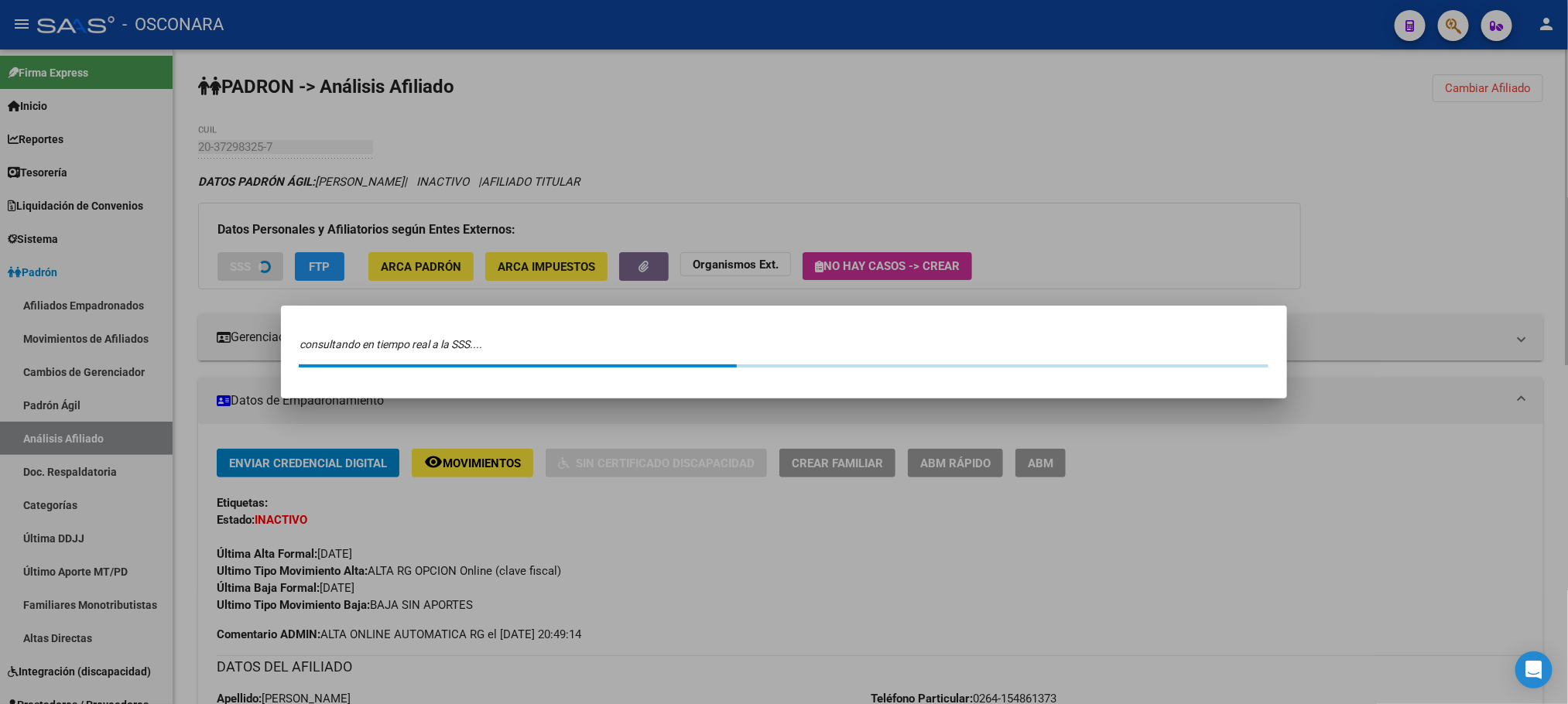
click at [233, 253] on div at bounding box center [784, 352] width 1568 height 704
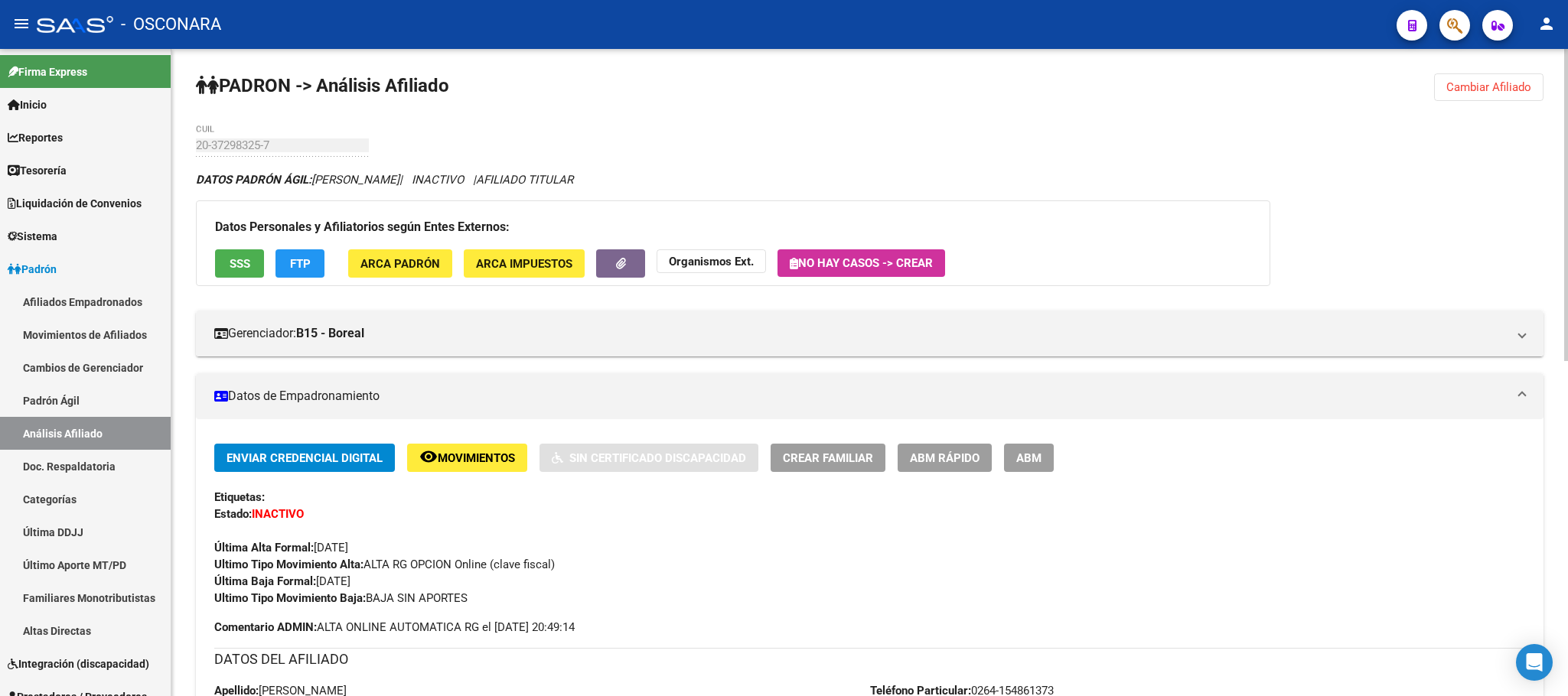
click at [231, 250] on button "SSS" at bounding box center [239, 263] width 49 height 28
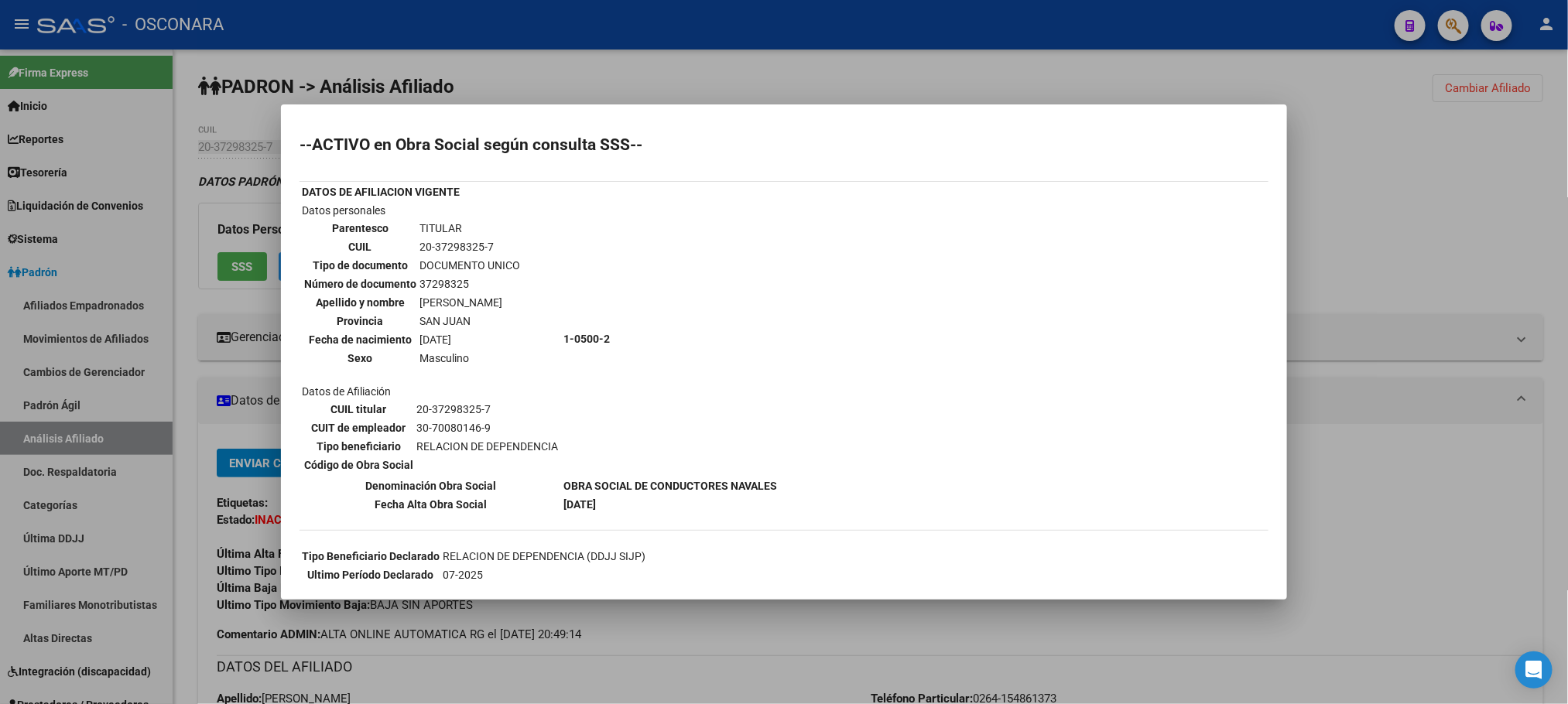
click at [883, 658] on div at bounding box center [784, 352] width 1568 height 704
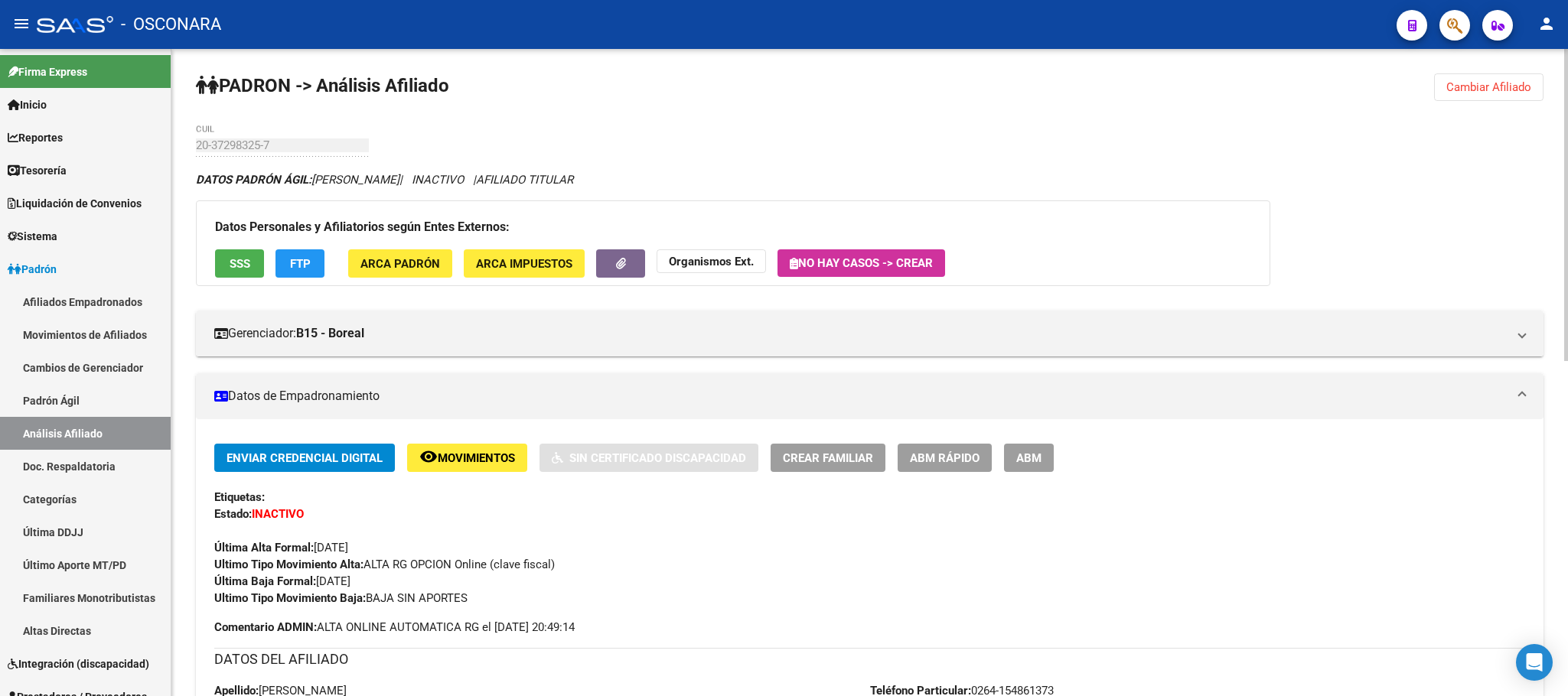
click at [978, 452] on span "ABM Rápido" at bounding box center [944, 458] width 70 height 14
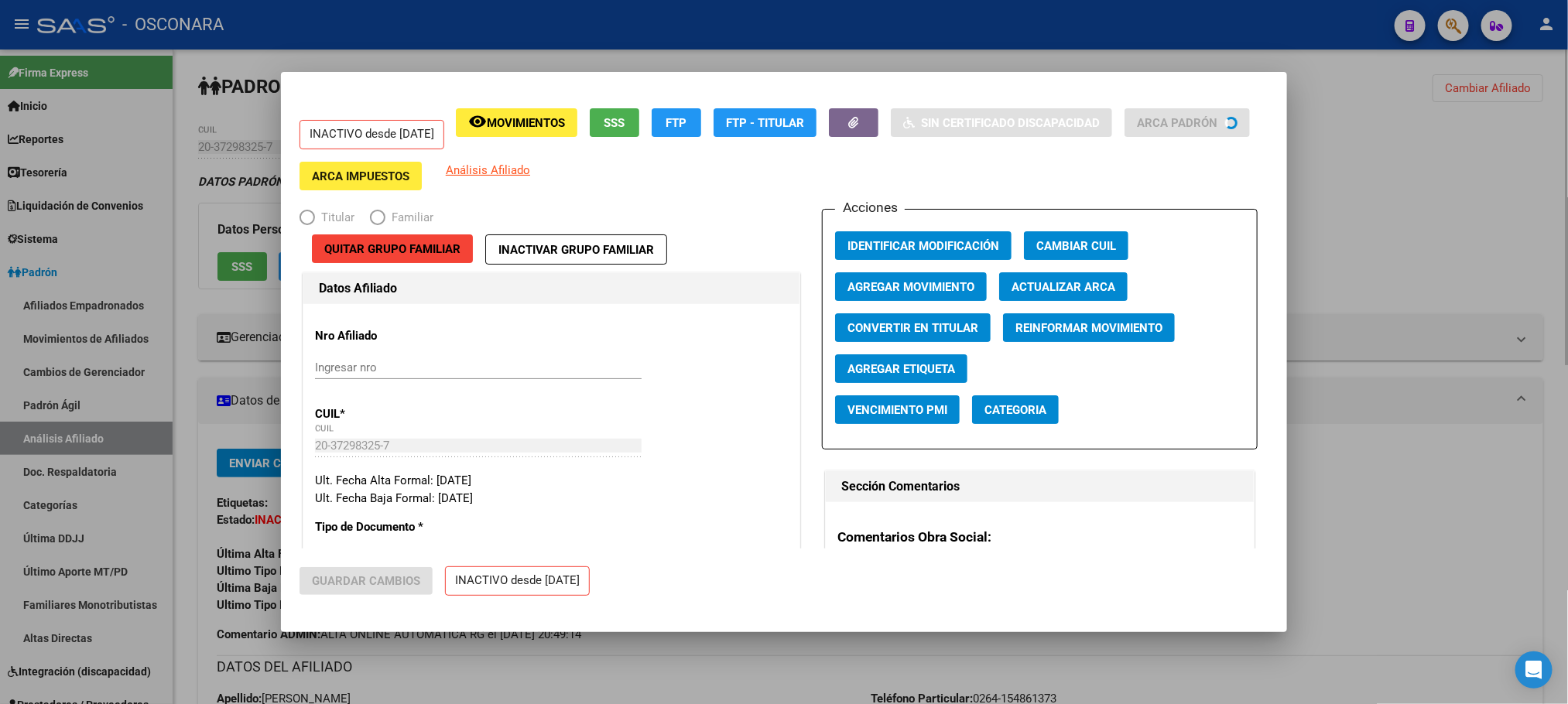
radio input "true"
type input "30-70080146-9"
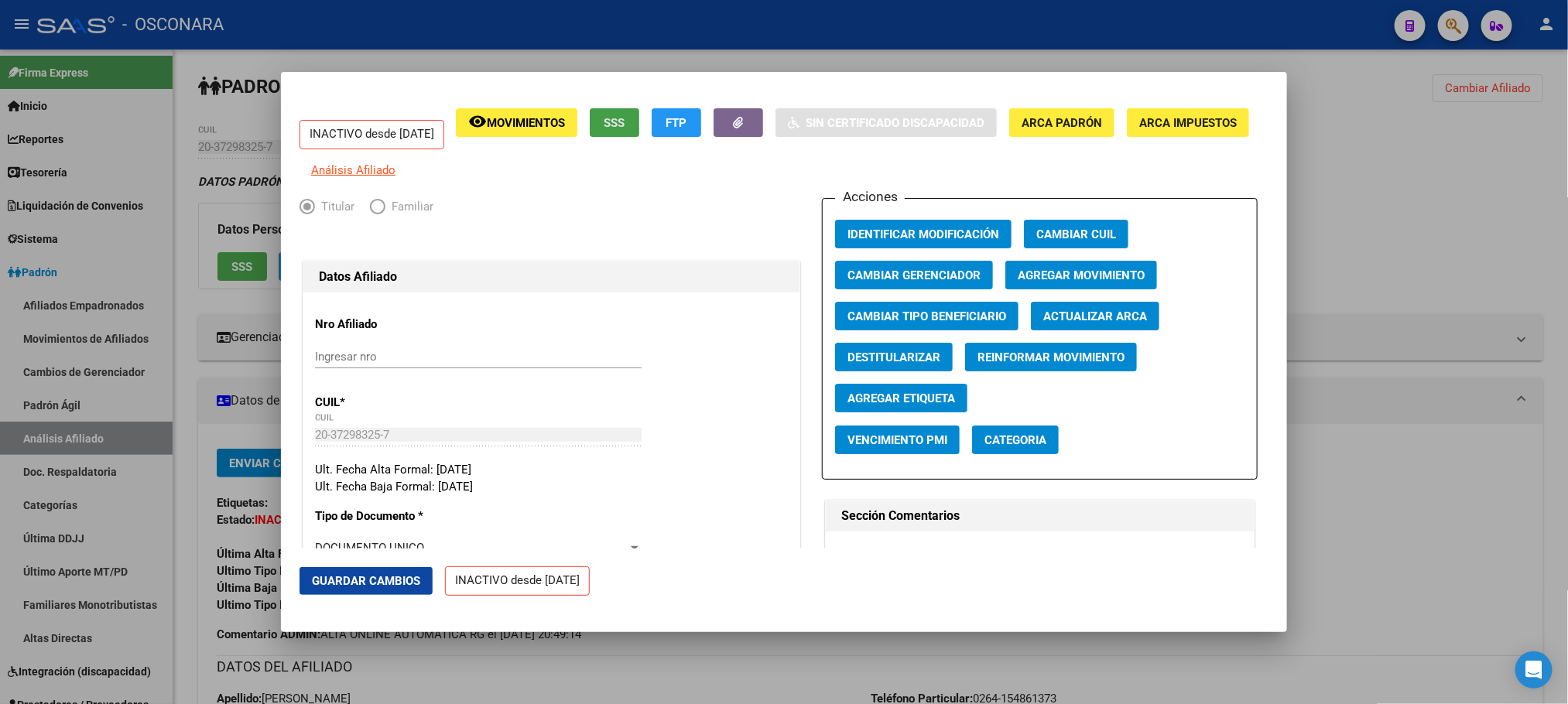
click at [625, 116] on span "SSS" at bounding box center [615, 123] width 21 height 14
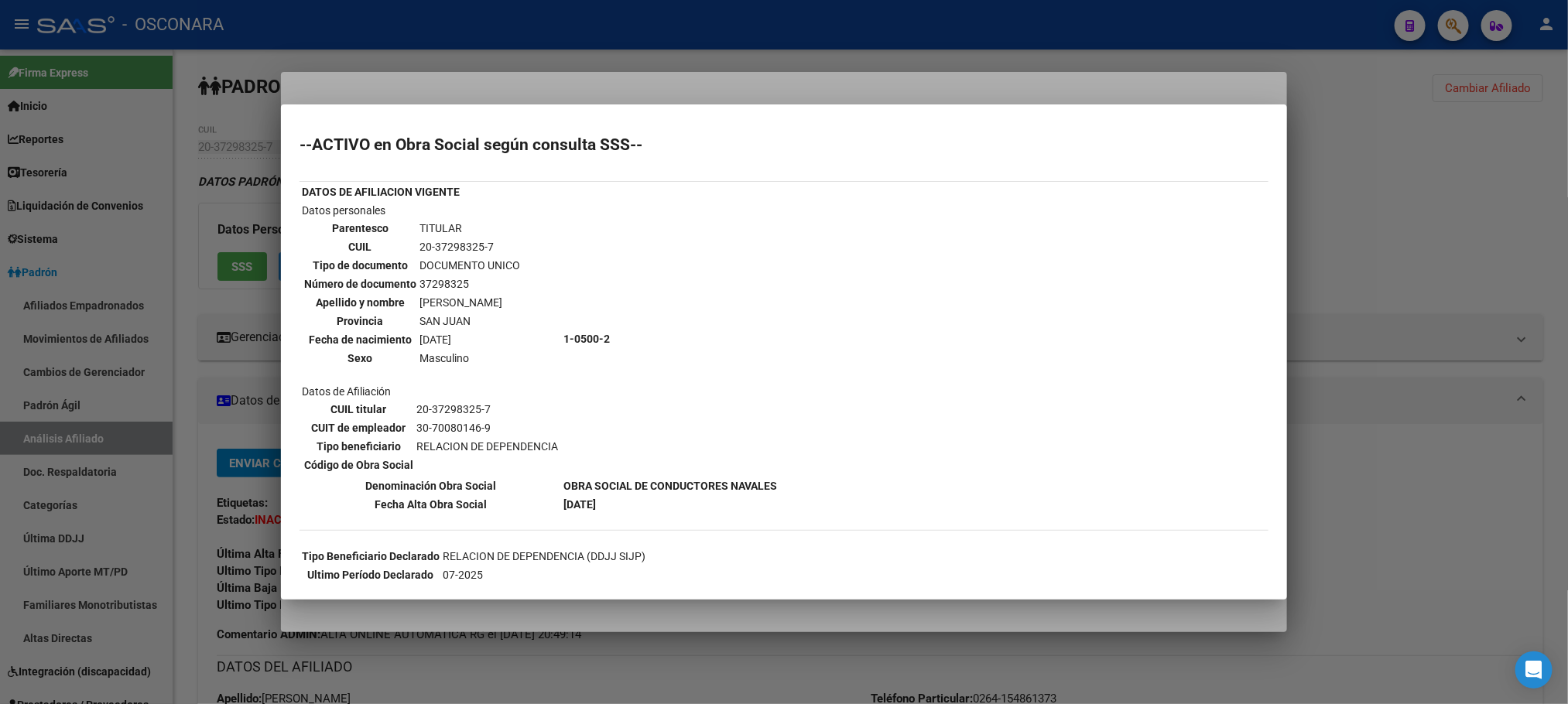
scroll to position [116, 0]
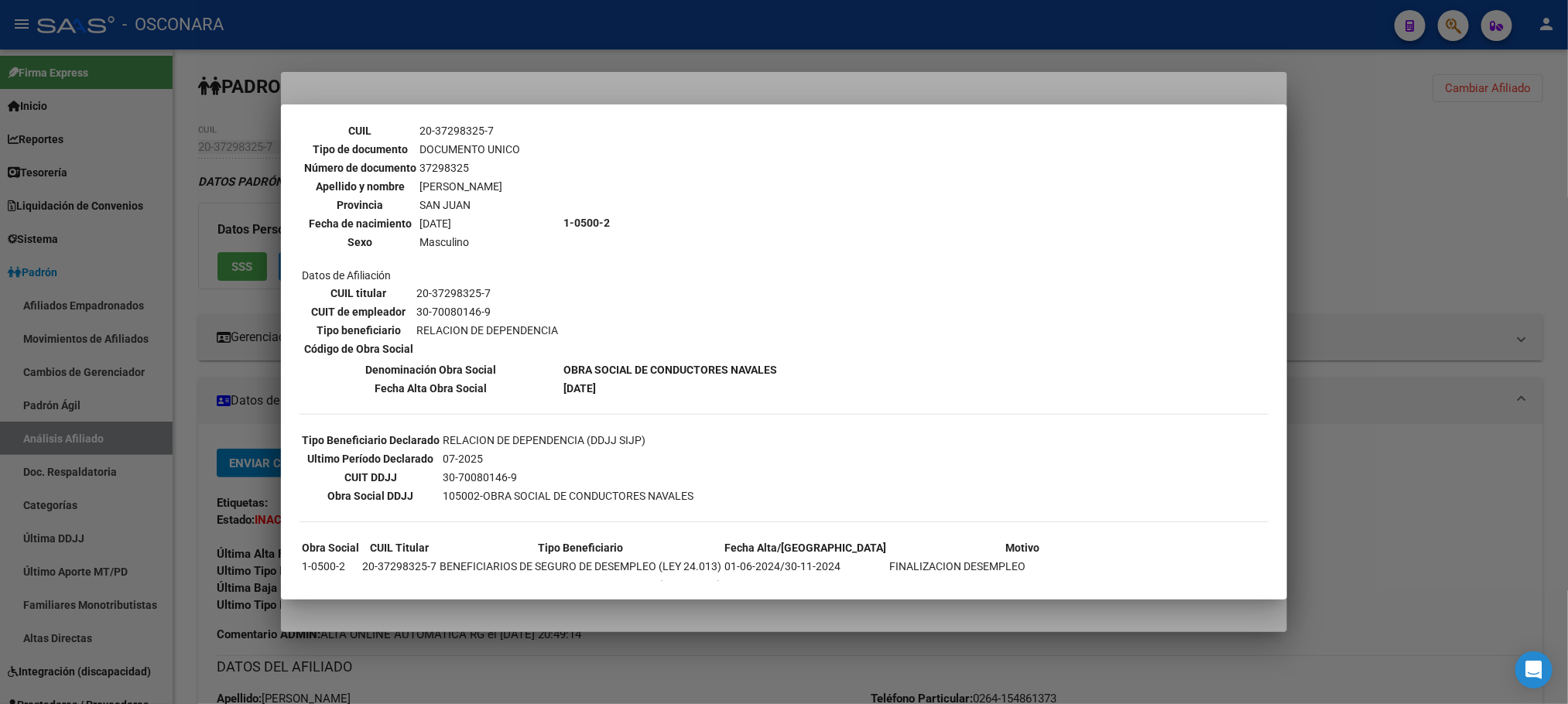
click at [792, 615] on div at bounding box center [784, 352] width 1568 height 704
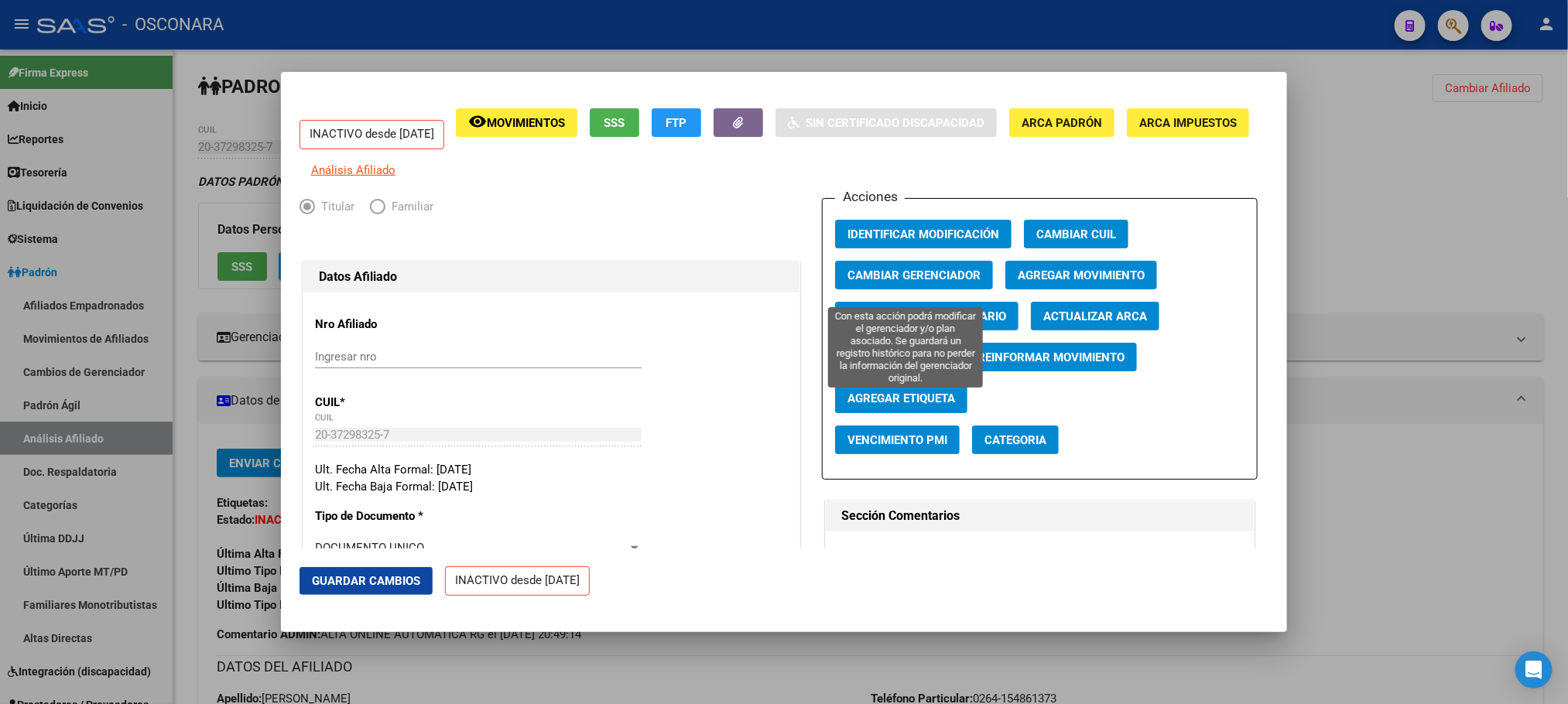
click at [944, 282] on span "Cambiar Gerenciador" at bounding box center [913, 276] width 133 height 14
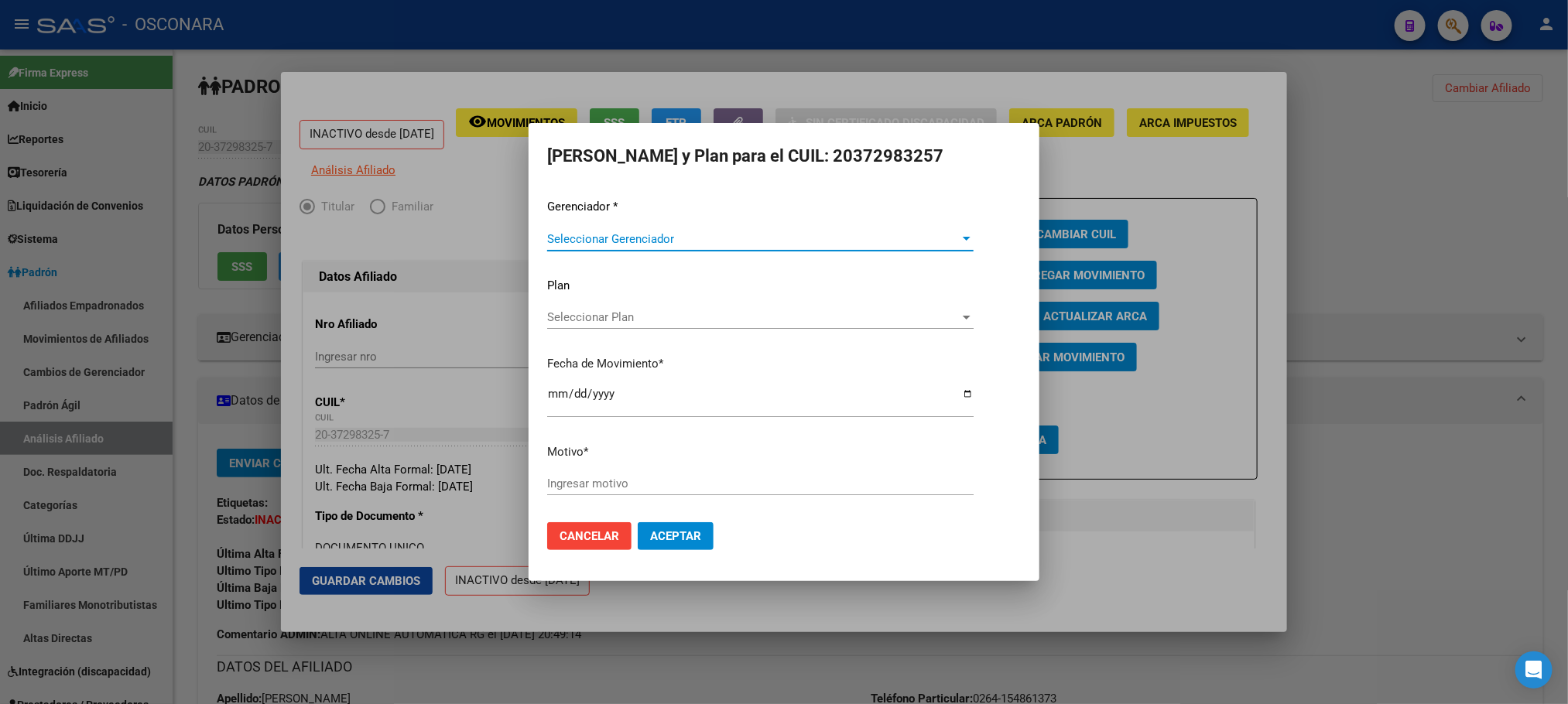
click at [1175, 152] on div at bounding box center [784, 352] width 1568 height 704
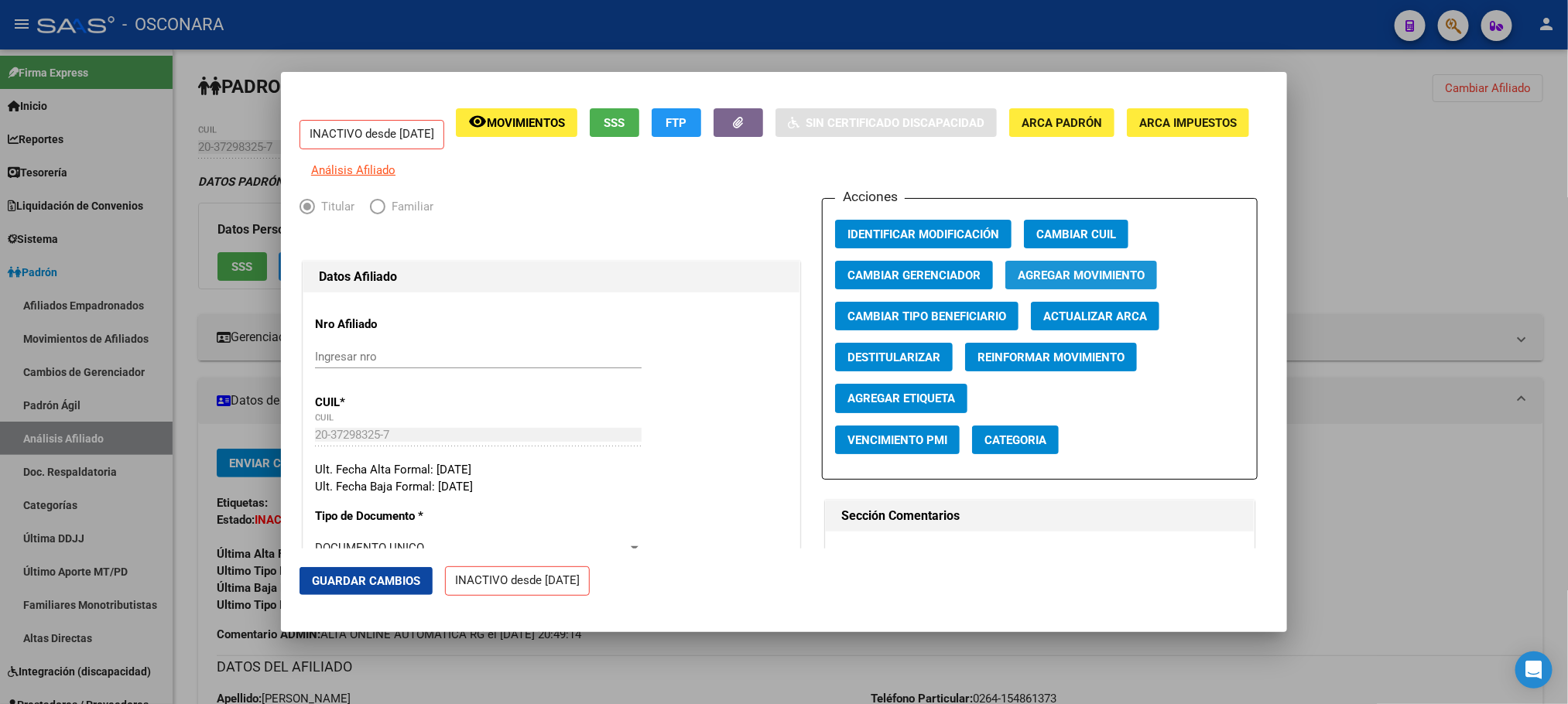
click at [1145, 276] on button "Agregar Movimiento" at bounding box center [1080, 275] width 152 height 29
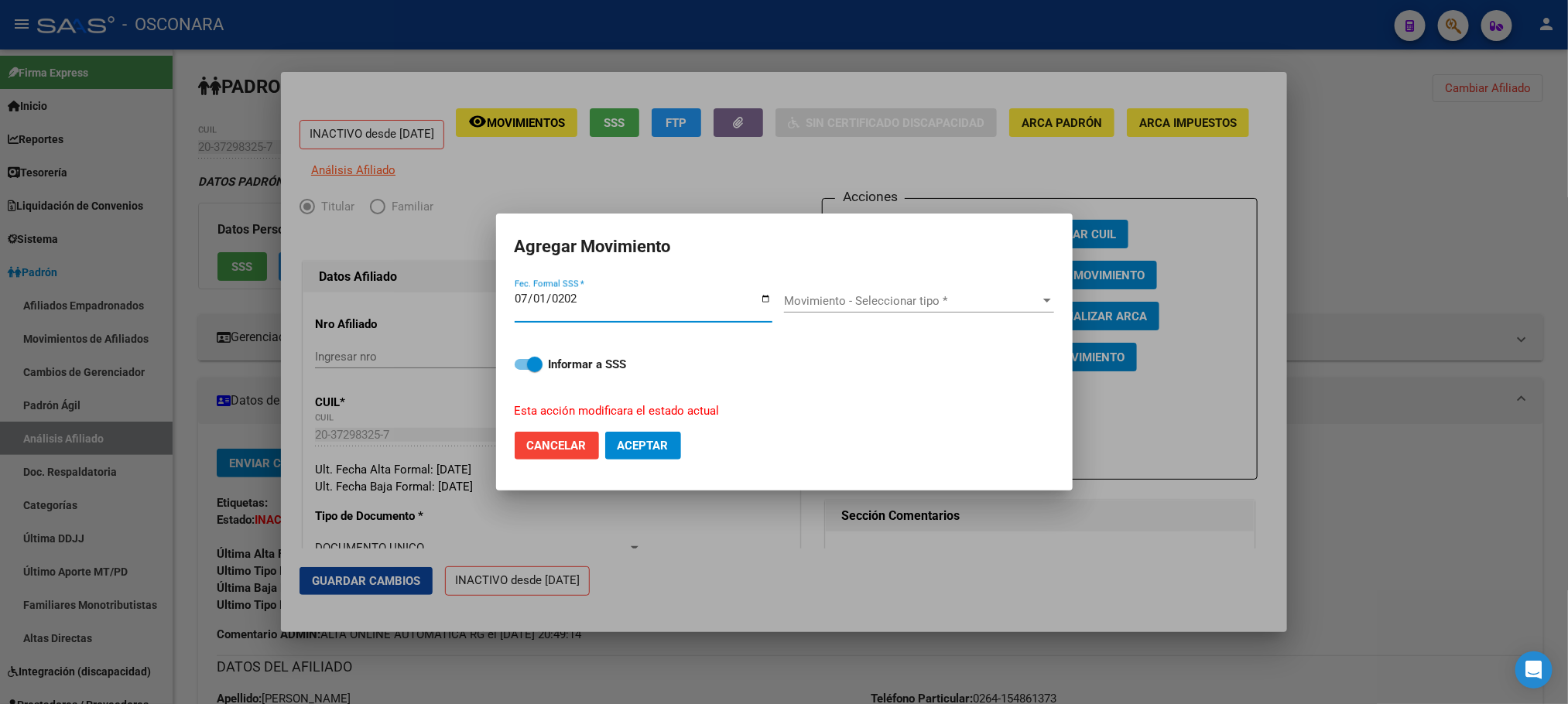
type input "[DATE]"
click at [1033, 304] on span "Movimiento - Seleccionar tipo *" at bounding box center [912, 301] width 256 height 14
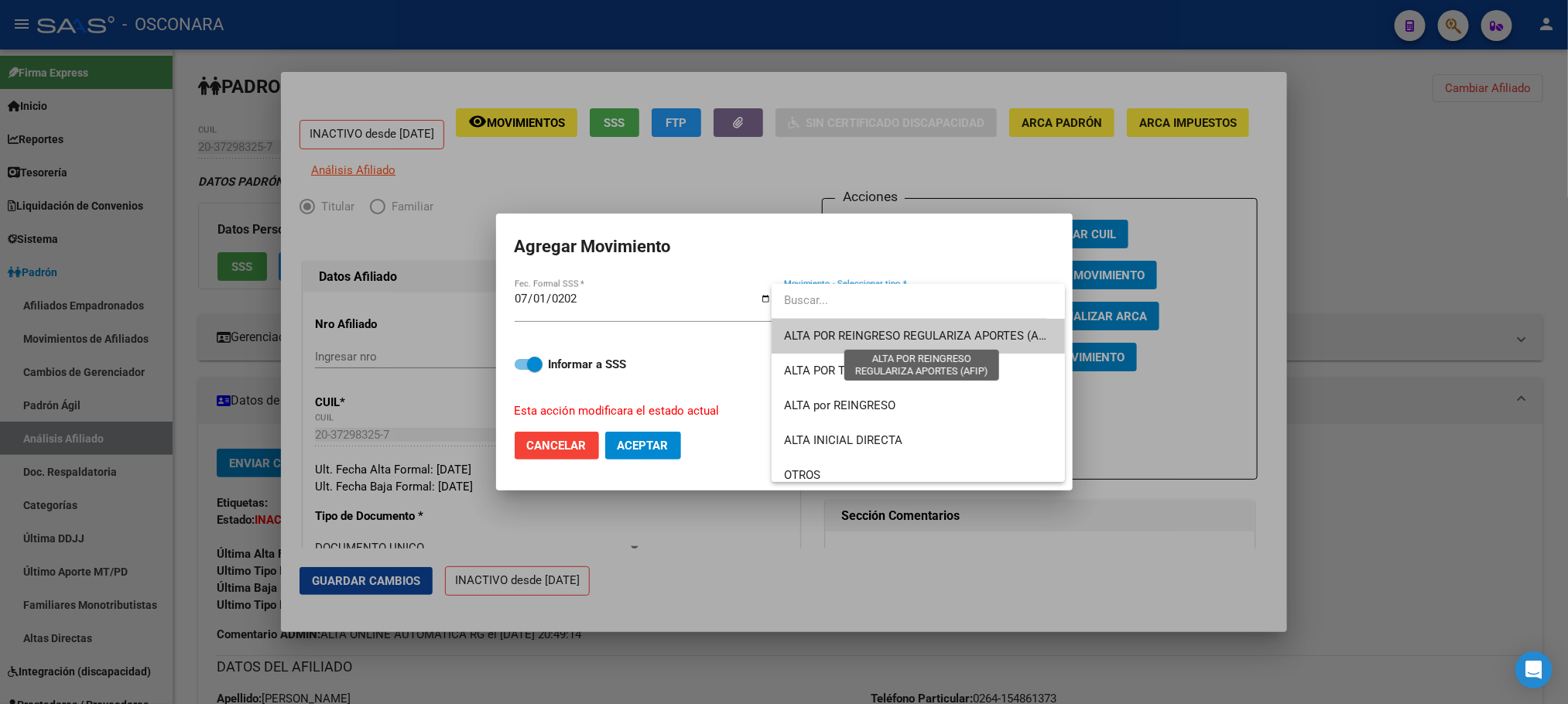
click at [881, 335] on span "ALTA POR REINGRESO REGULARIZA APORTES (AFIP)" at bounding box center [920, 336] width 274 height 14
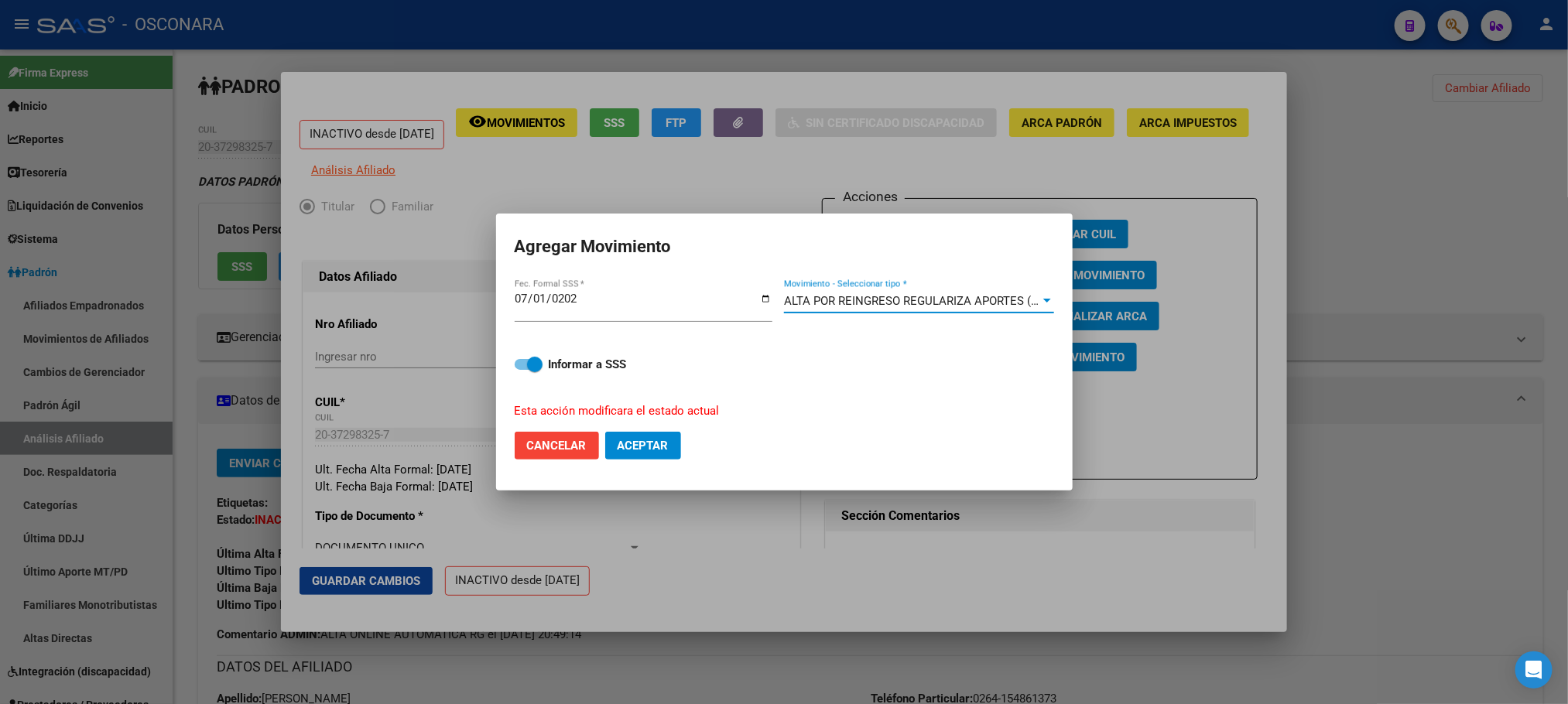
click at [516, 360] on span at bounding box center [528, 364] width 28 height 11
click at [522, 370] on input "Informar a SSS" at bounding box center [522, 370] width 1 height 1
checkbox input "false"
click at [660, 441] on span "Aceptar" at bounding box center [643, 445] width 51 height 14
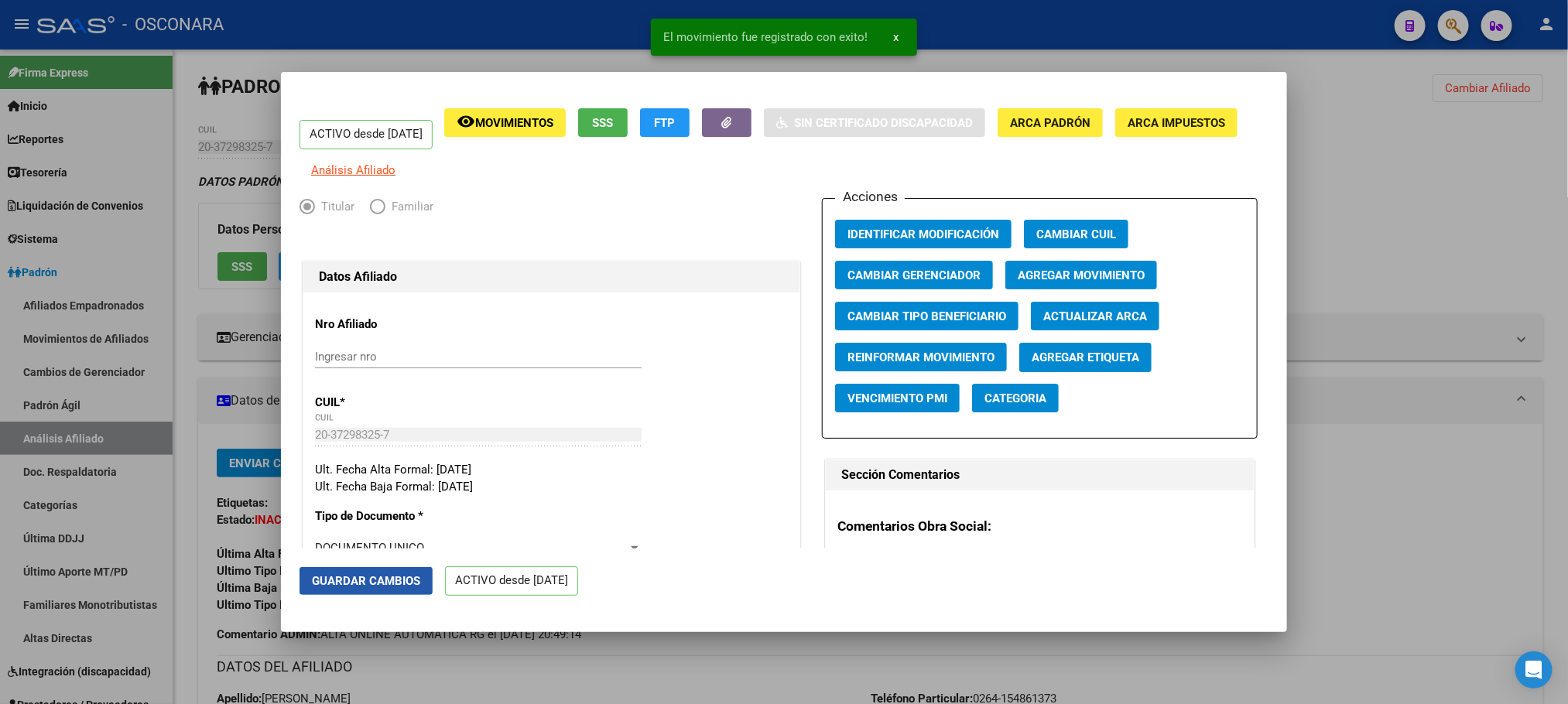
click at [383, 585] on span "Guardar Cambios" at bounding box center [366, 581] width 108 height 14
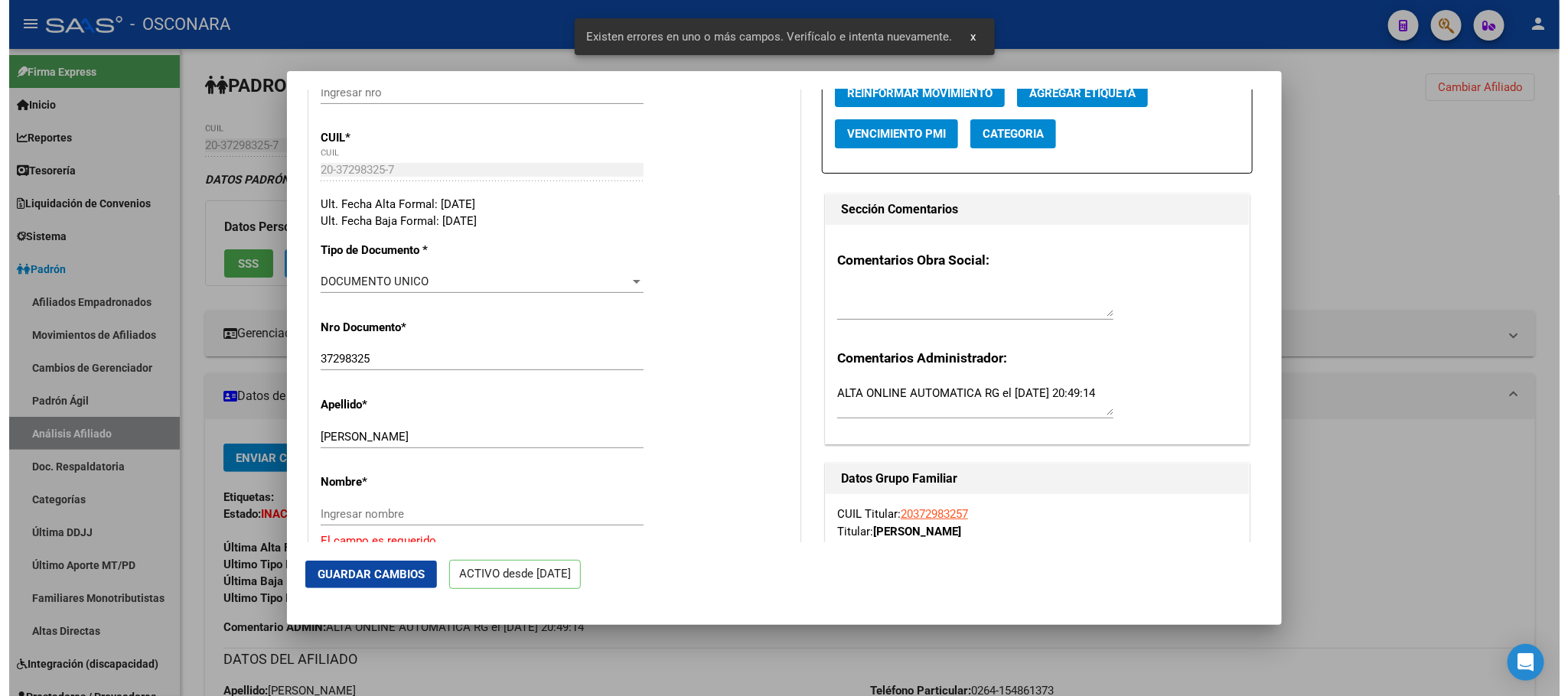
scroll to position [459, 0]
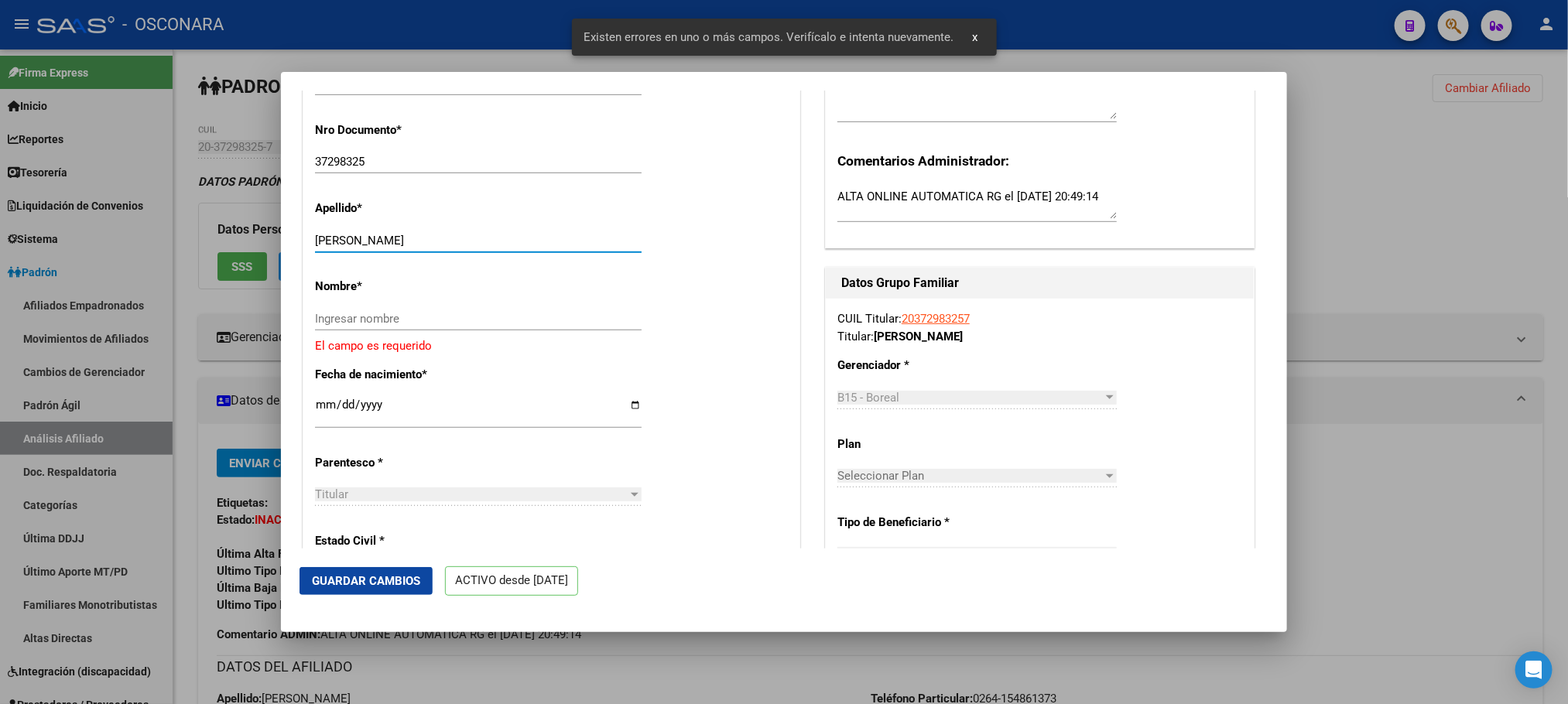
drag, startPoint x: 349, startPoint y: 254, endPoint x: 471, endPoint y: 249, distance: 122.1
click at [471, 247] on input "[PERSON_NAME]" at bounding box center [478, 241] width 326 height 14
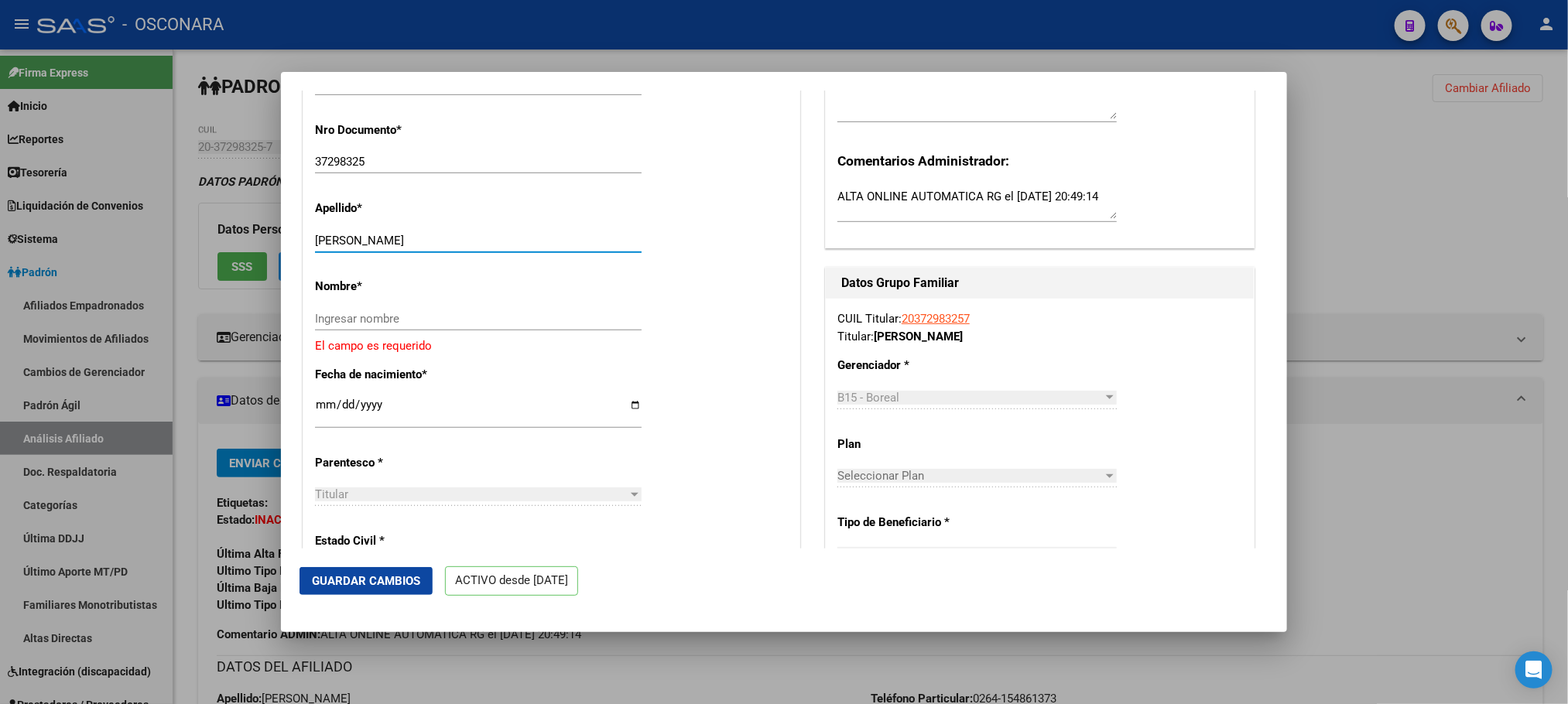
click at [465, 247] on input "[PERSON_NAME]" at bounding box center [478, 241] width 326 height 14
drag, startPoint x: 732, startPoint y: 671, endPoint x: 709, endPoint y: 639, distance: 39.4
click at [725, 669] on div at bounding box center [784, 352] width 1568 height 704
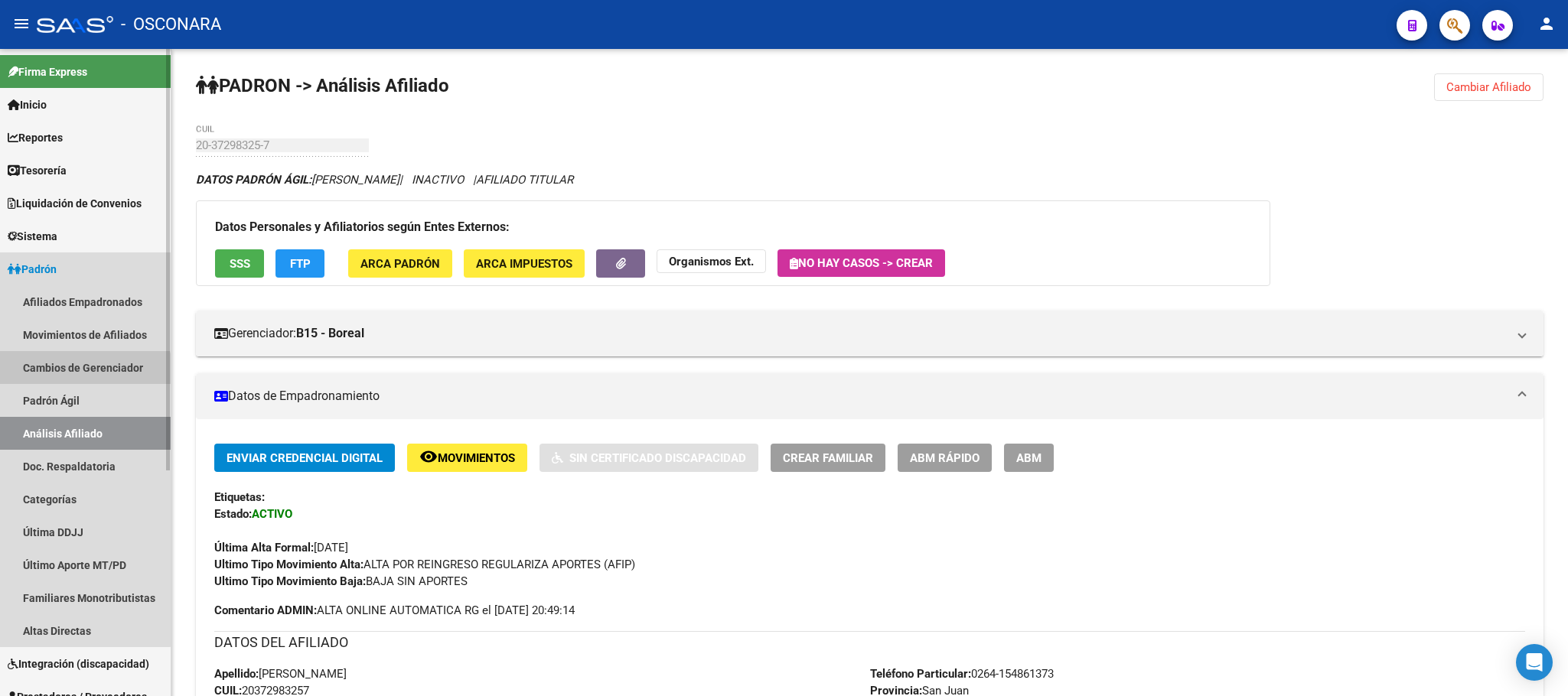
click at [68, 381] on link "Cambios de Gerenciador" at bounding box center [85, 367] width 171 height 33
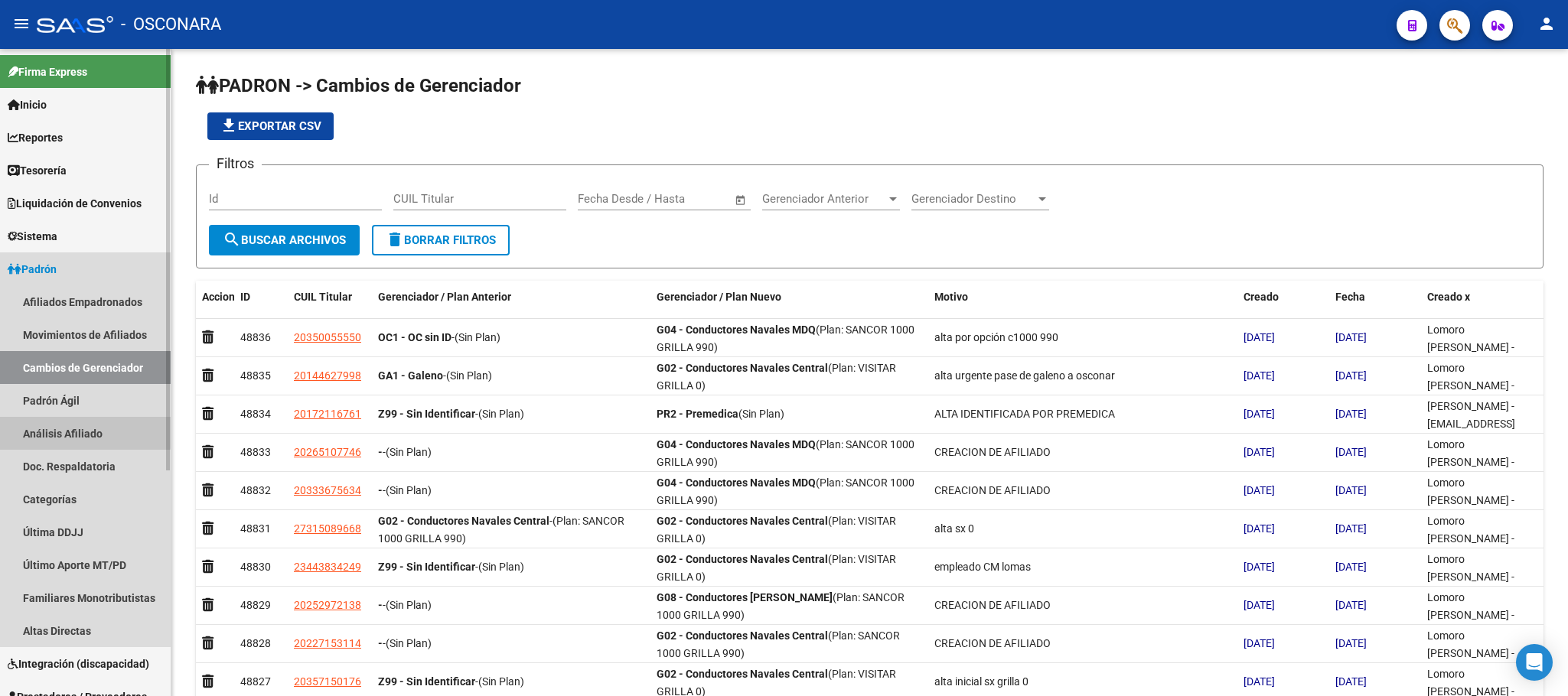
click at [76, 425] on link "Análisis Afiliado" at bounding box center [85, 433] width 171 height 33
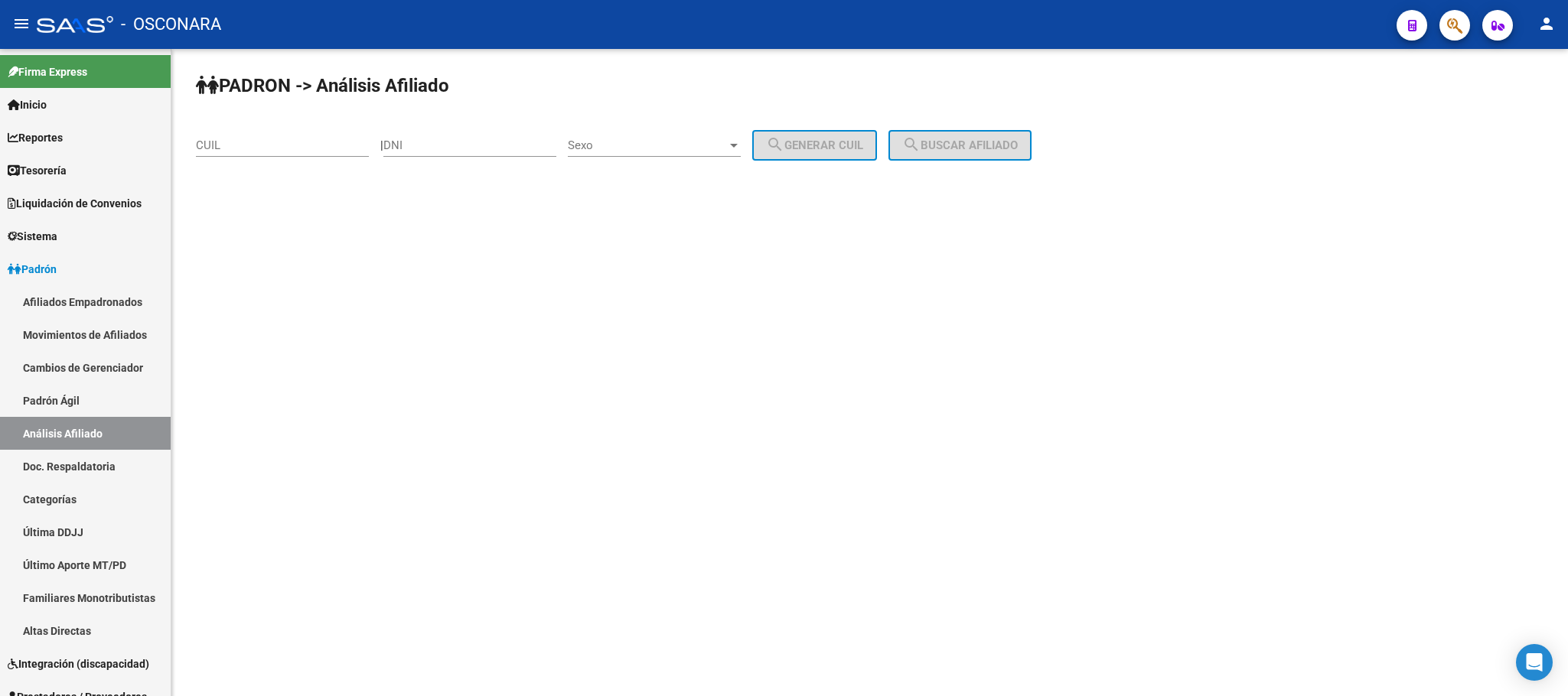
click at [319, 138] on div "CUIL" at bounding box center [282, 141] width 173 height 33
paste input "27-25237277-1"
type input "27-25237277-1"
click at [1031, 147] on button "search Buscar afiliado" at bounding box center [960, 145] width 143 height 31
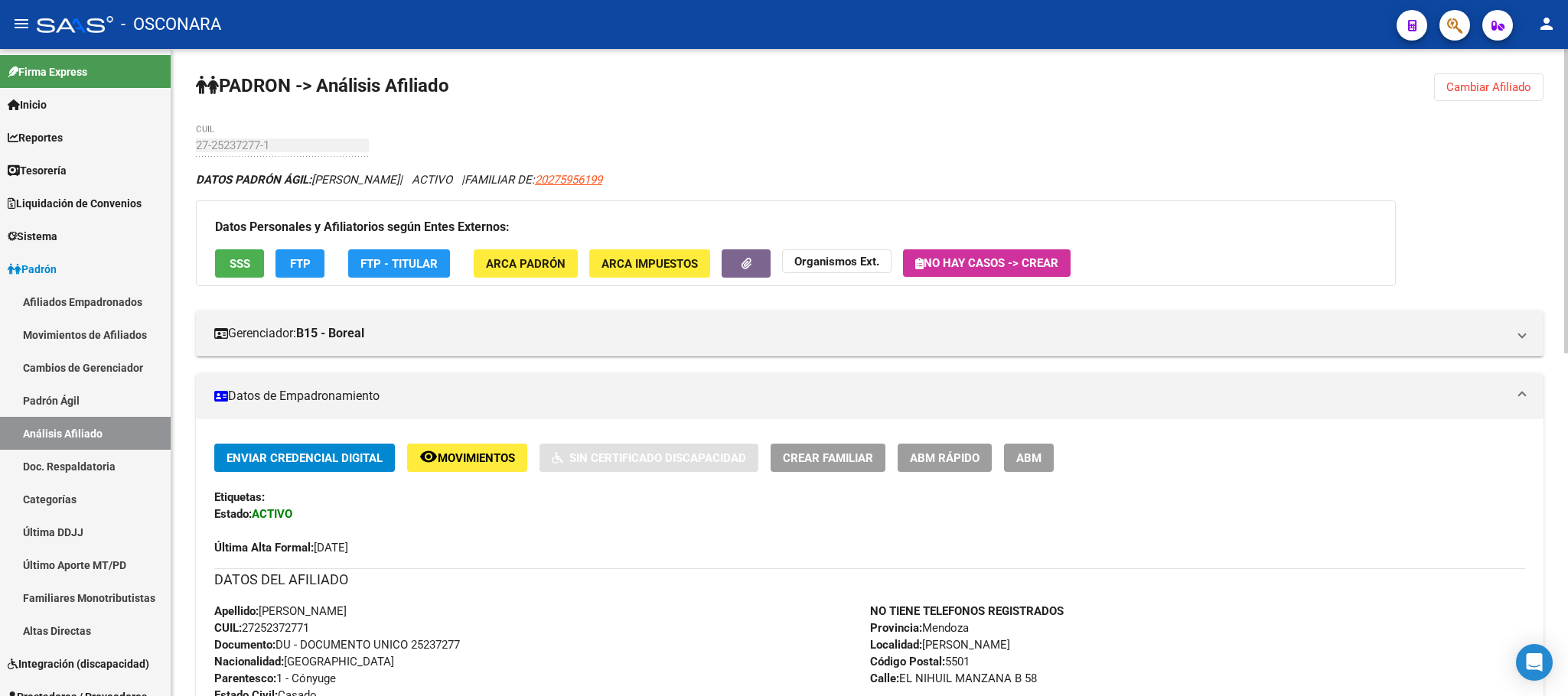
scroll to position [115, 0]
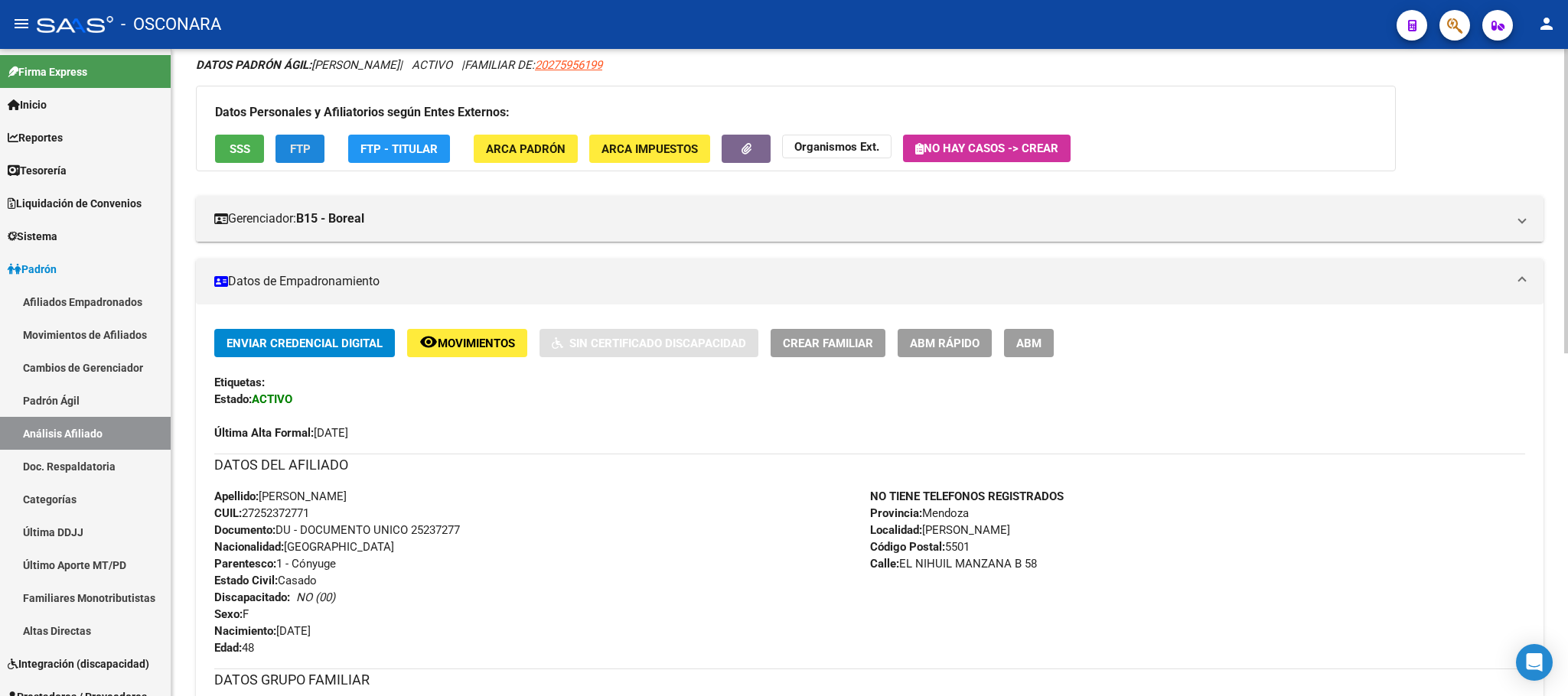
click at [282, 154] on button "FTP" at bounding box center [300, 149] width 49 height 28
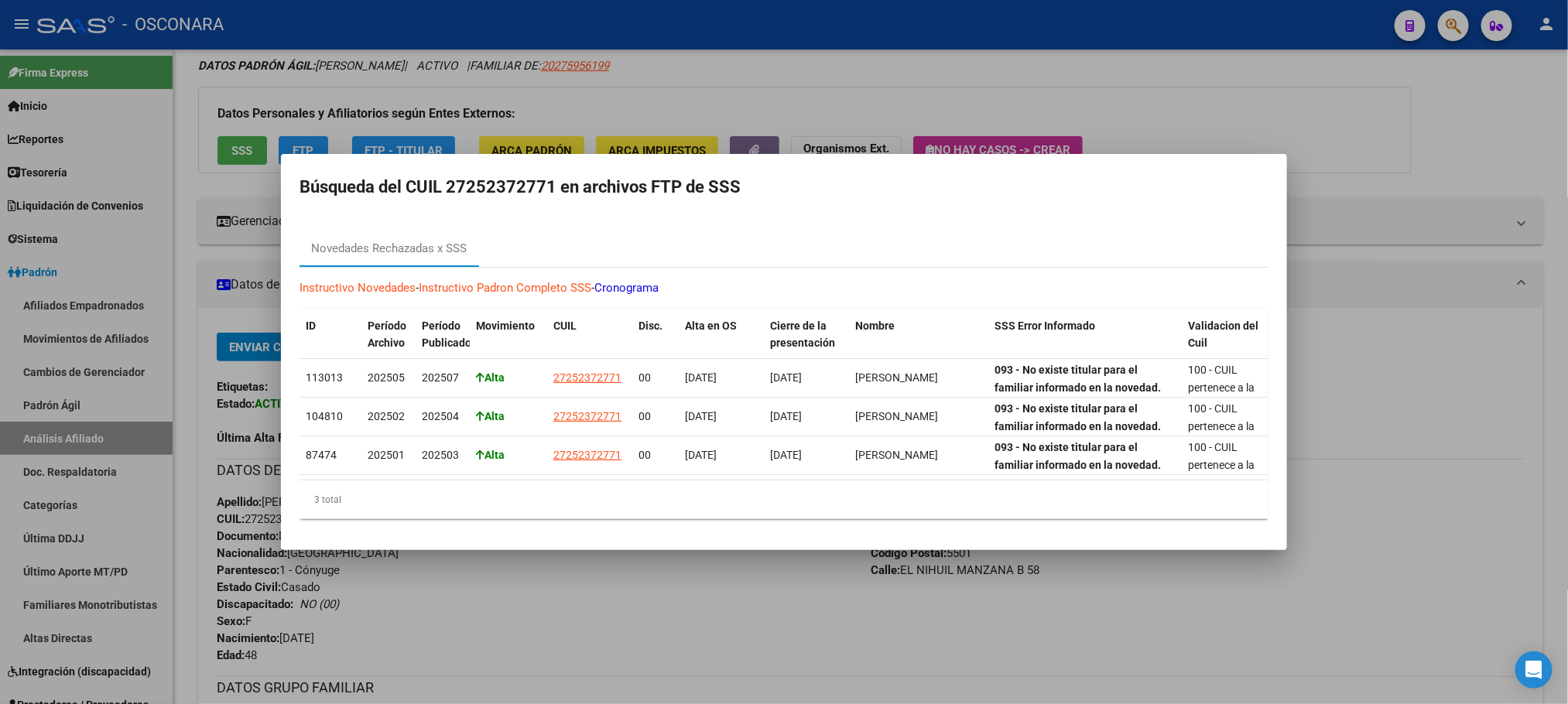
click at [523, 618] on div at bounding box center [784, 352] width 1568 height 704
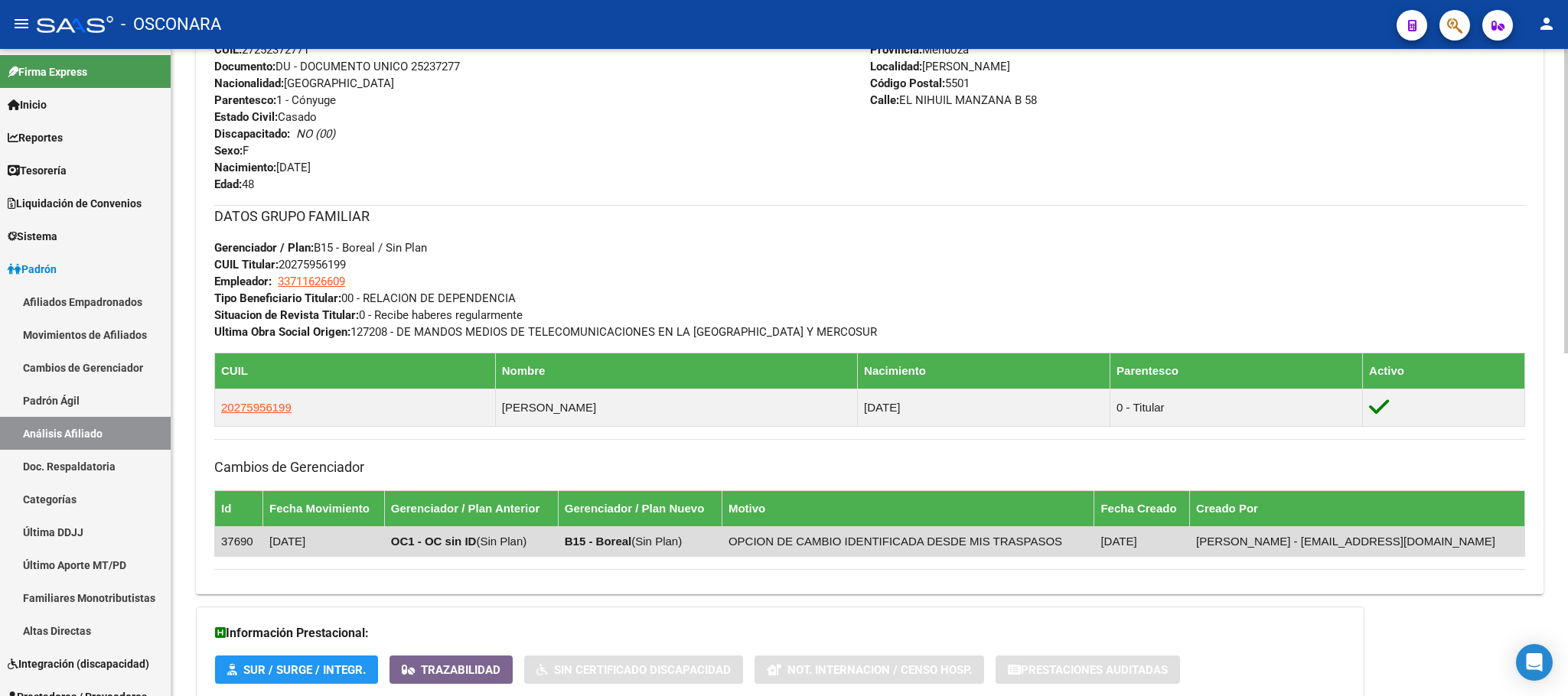
scroll to position [728, 0]
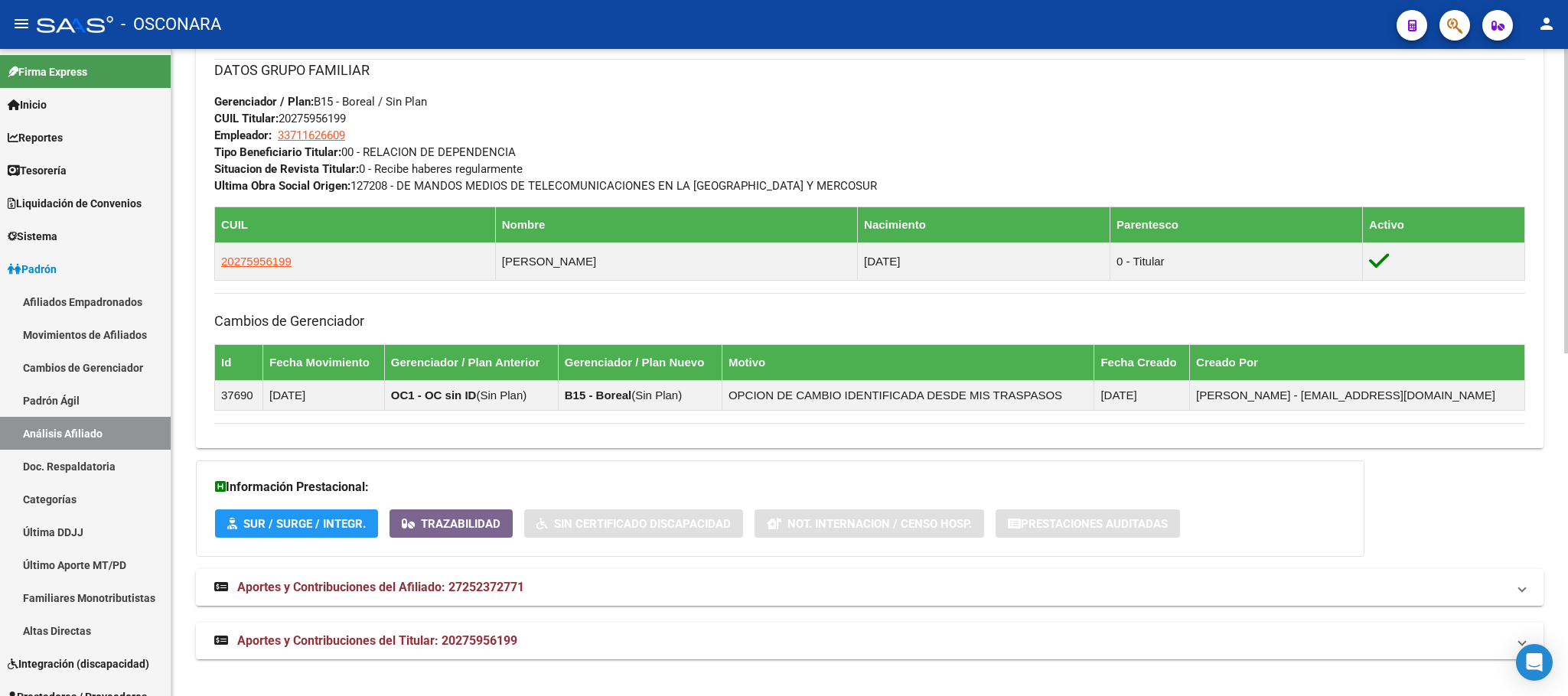
click at [363, 632] on mat-expansion-panel-header "Aportes y Contribuciones del Titular: 20275956199" at bounding box center [869, 641] width 1348 height 37
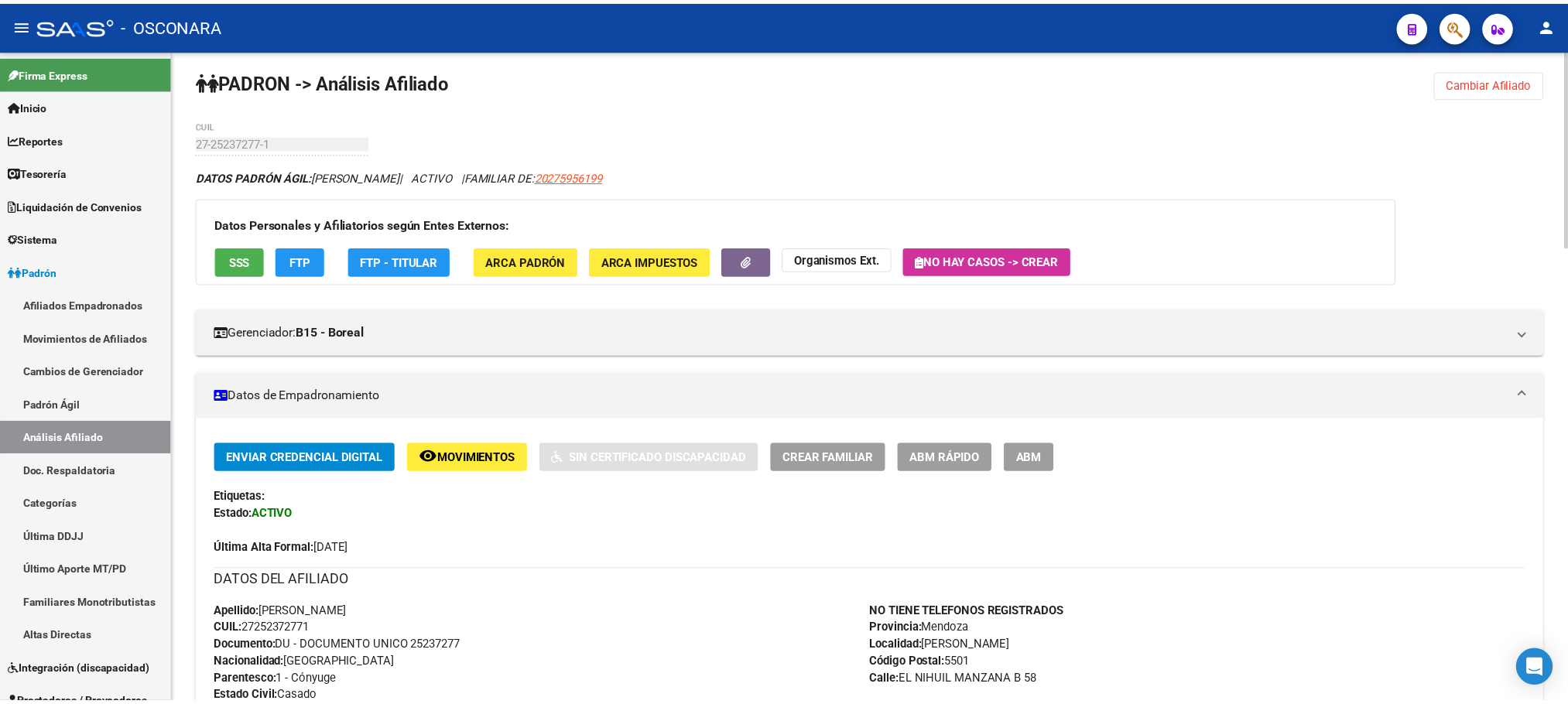
scroll to position [0, 0]
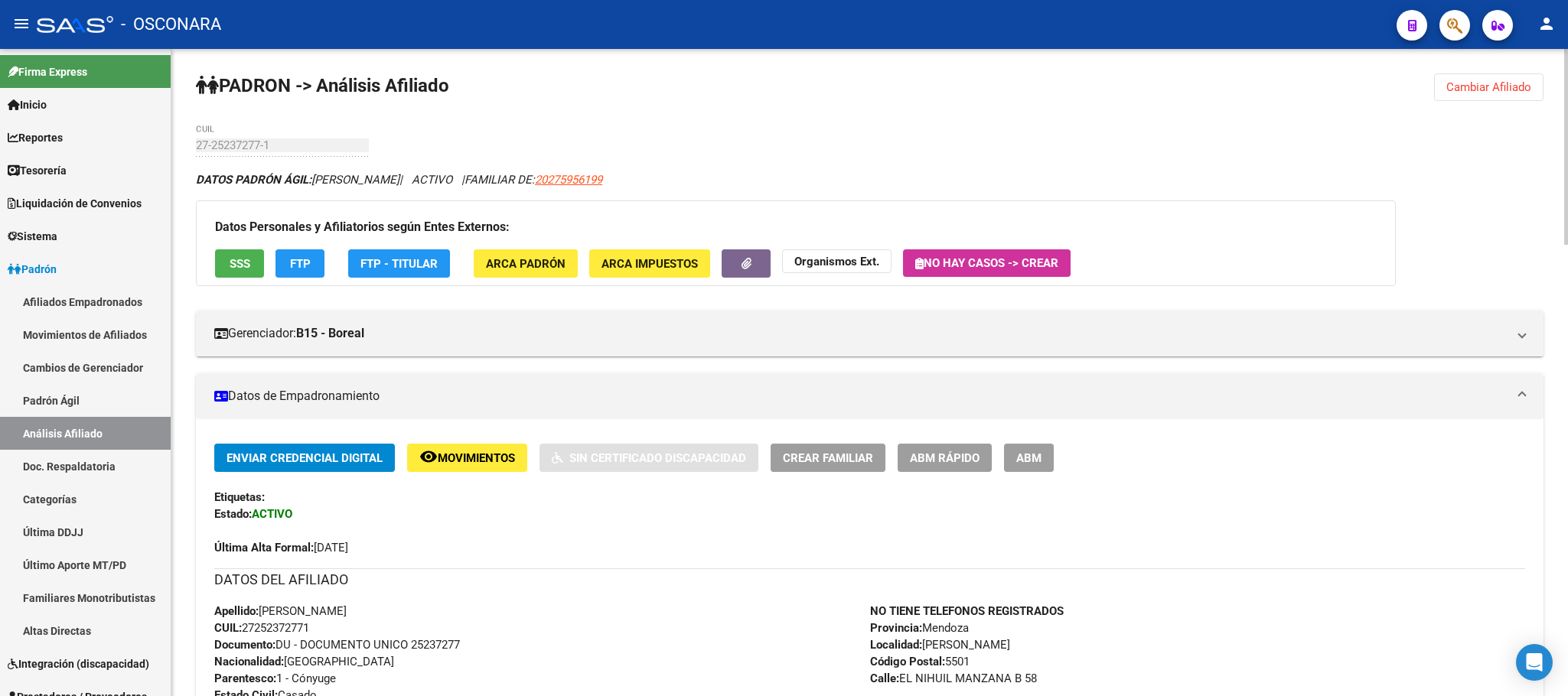
click at [293, 268] on span "FTP" at bounding box center [301, 264] width 20 height 14
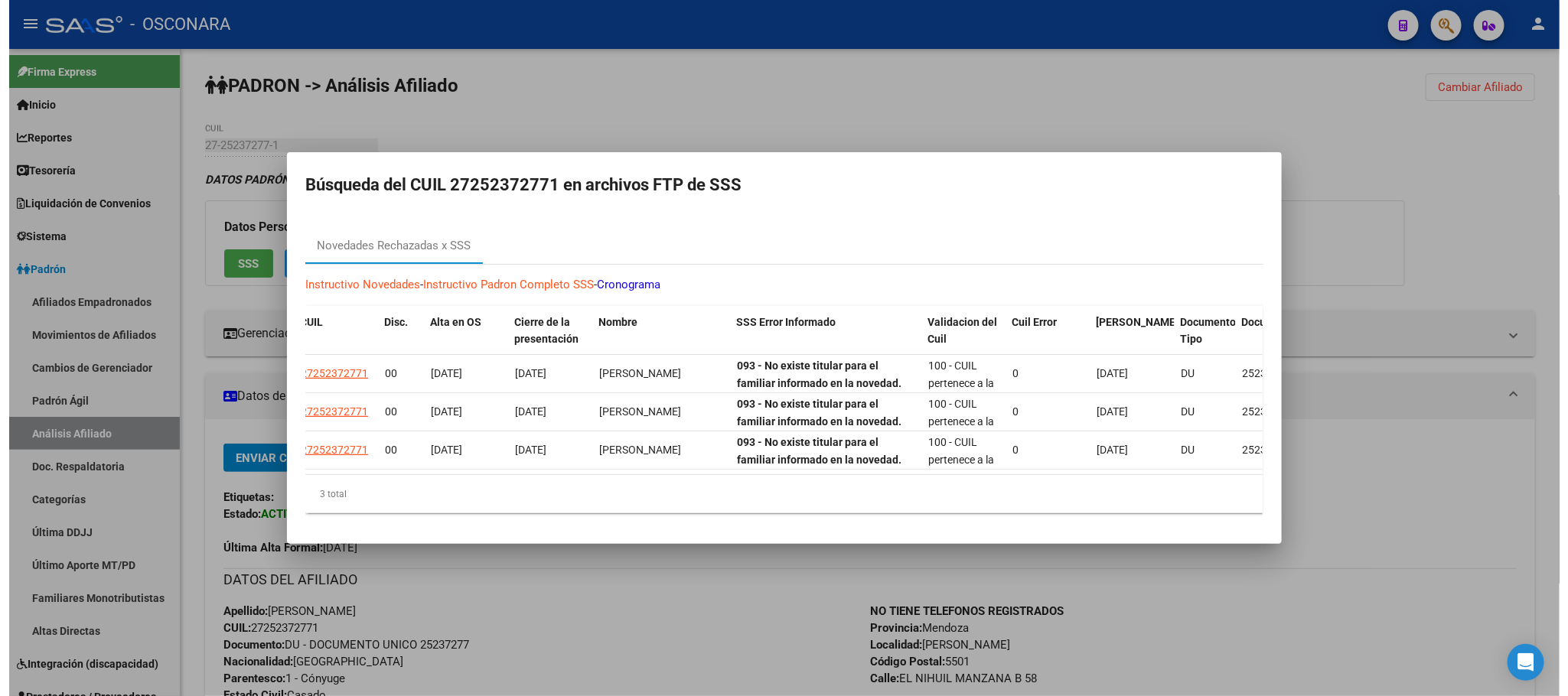
scroll to position [0, 260]
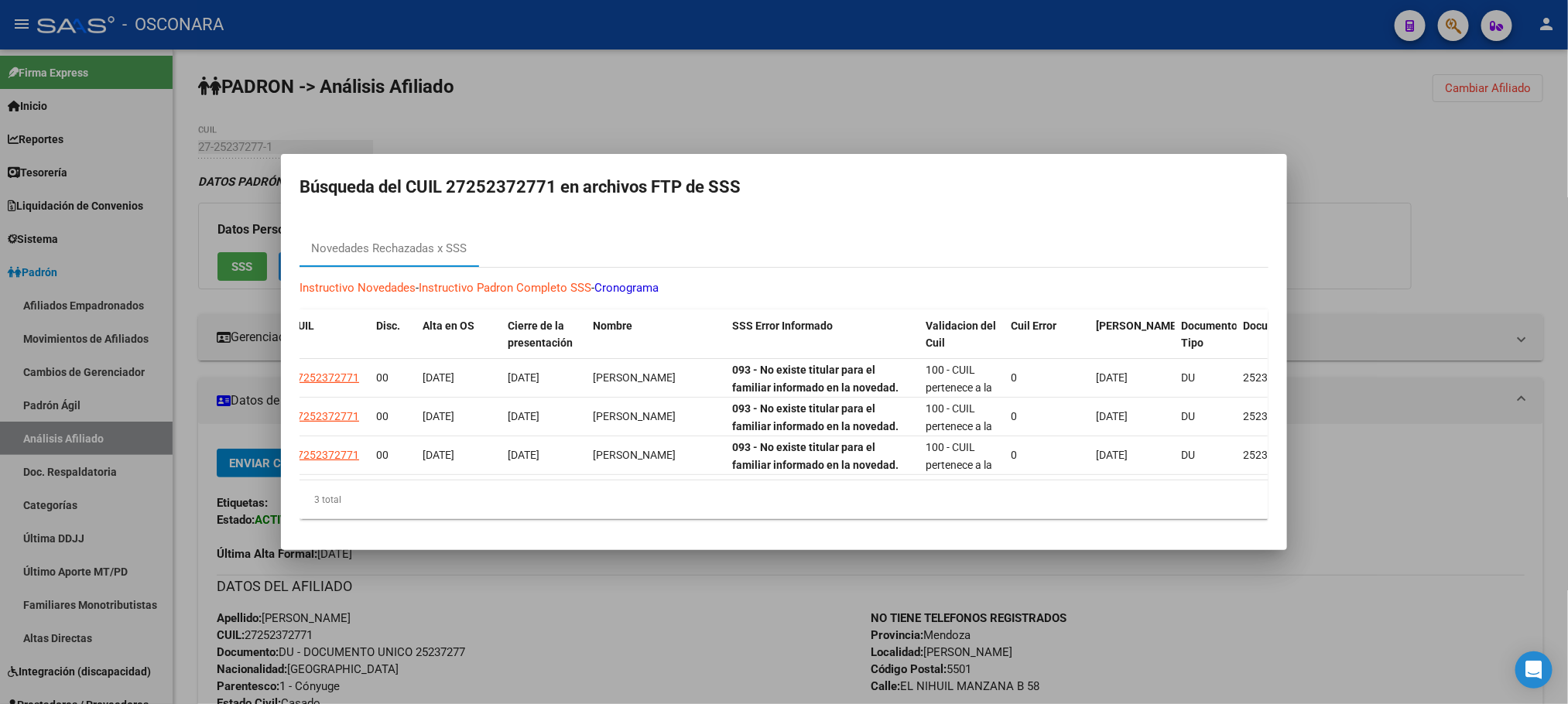
drag, startPoint x: 698, startPoint y: 613, endPoint x: 727, endPoint y: 523, distance: 94.6
click at [727, 523] on div "Búsqueda del CUIL 27252372771 en archivos FTP de SSS Novedades Rechazadas x SSS…" at bounding box center [784, 352] width 1568 height 704
click at [731, 518] on div "3 total" at bounding box center [784, 500] width 969 height 39
click at [674, 597] on div at bounding box center [784, 352] width 1568 height 704
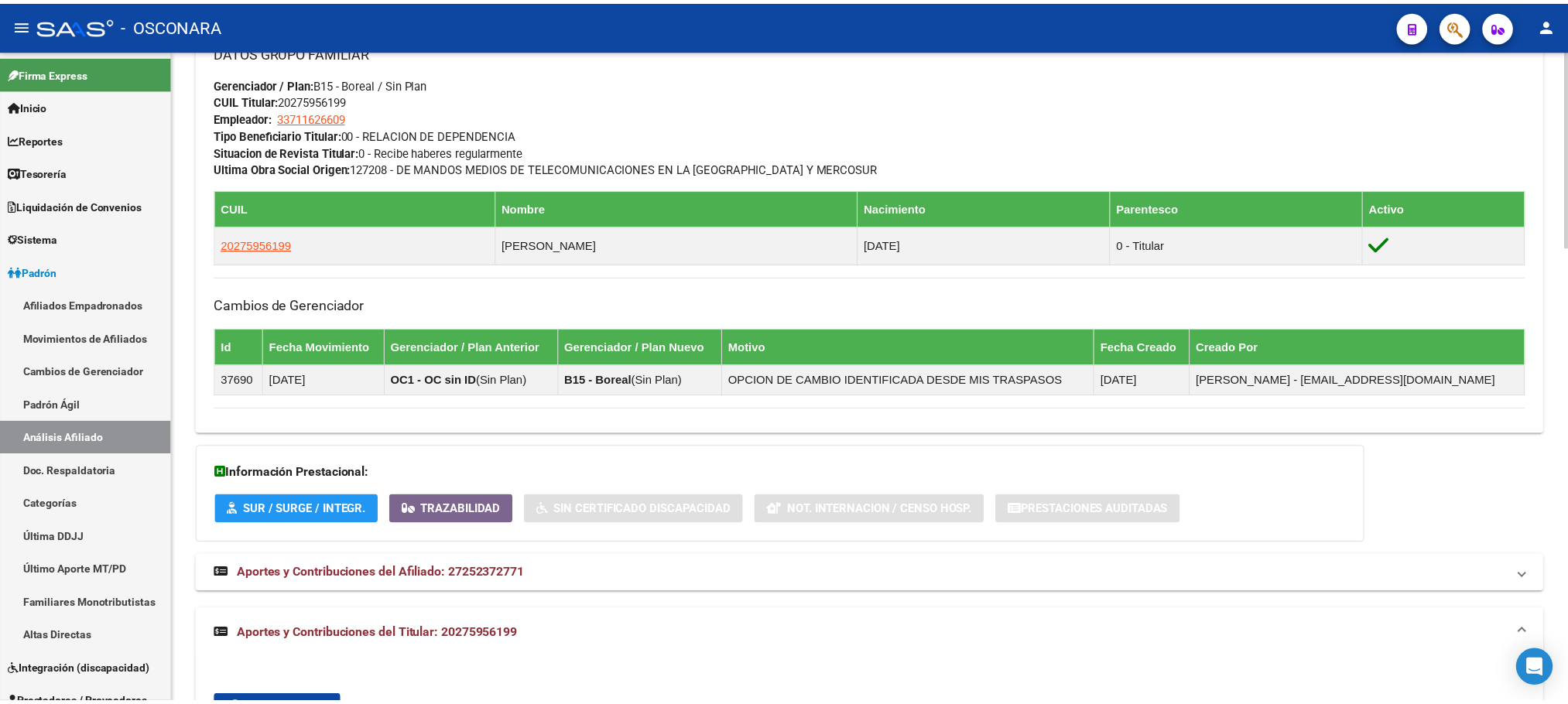
scroll to position [696, 0]
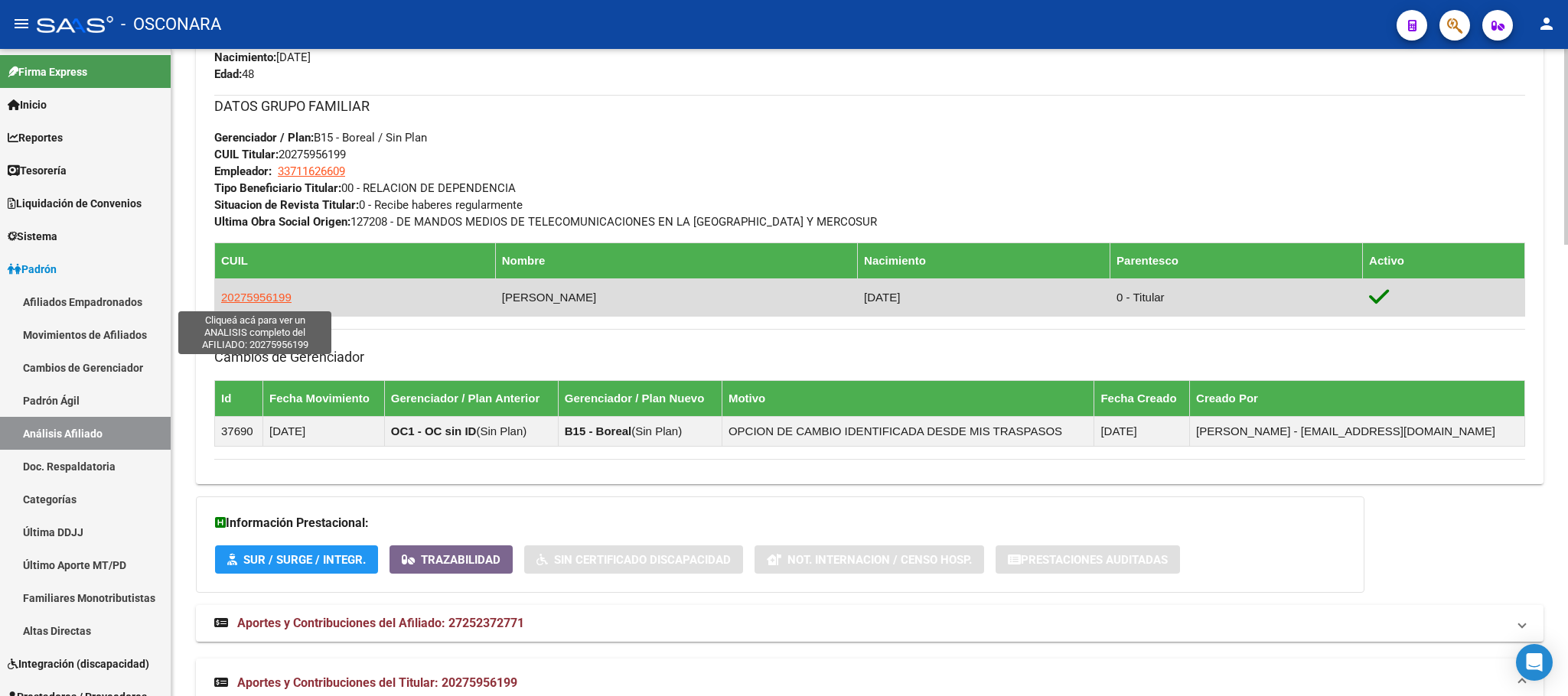
click at [276, 293] on span "20275956199" at bounding box center [256, 297] width 70 height 13
type textarea "20275956199"
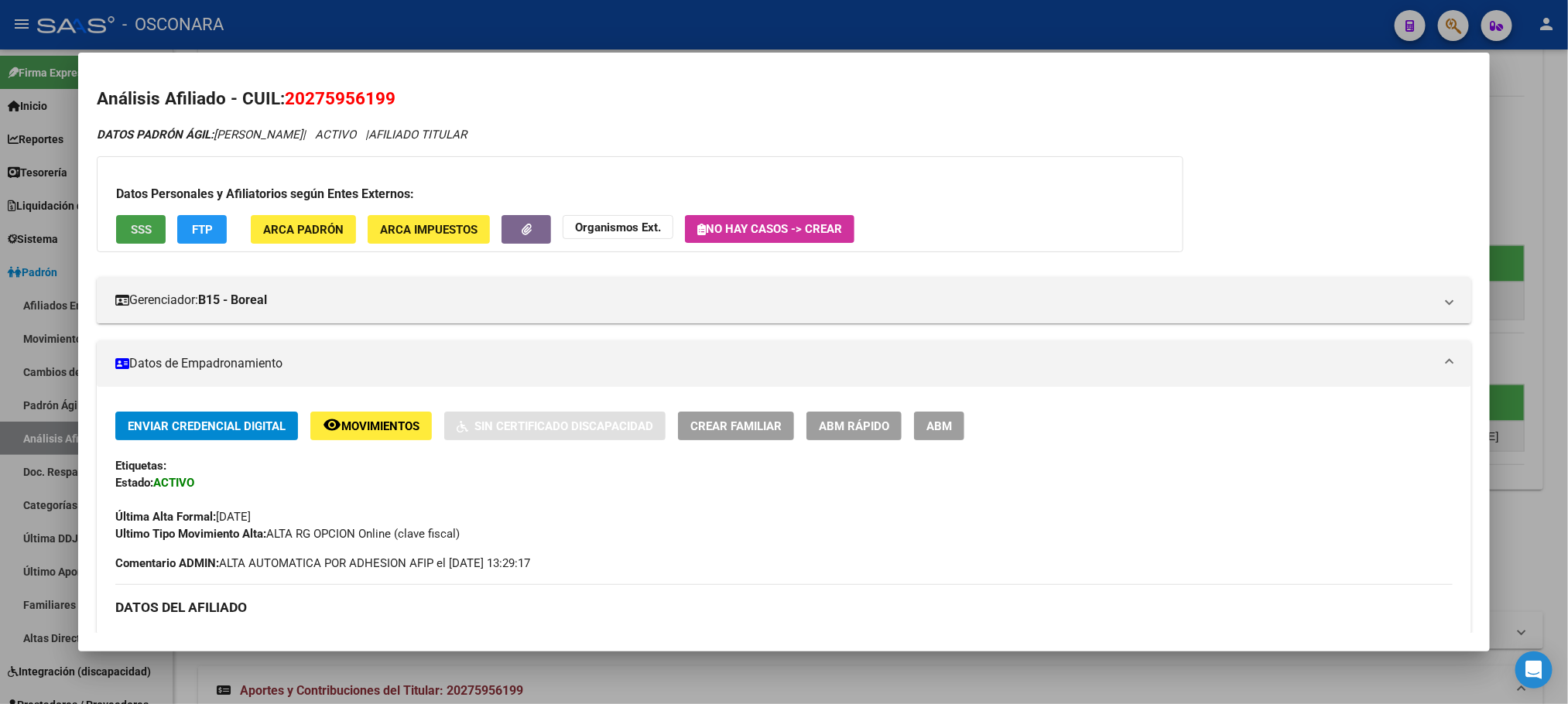
click at [132, 240] on button "SSS" at bounding box center [141, 229] width 49 height 29
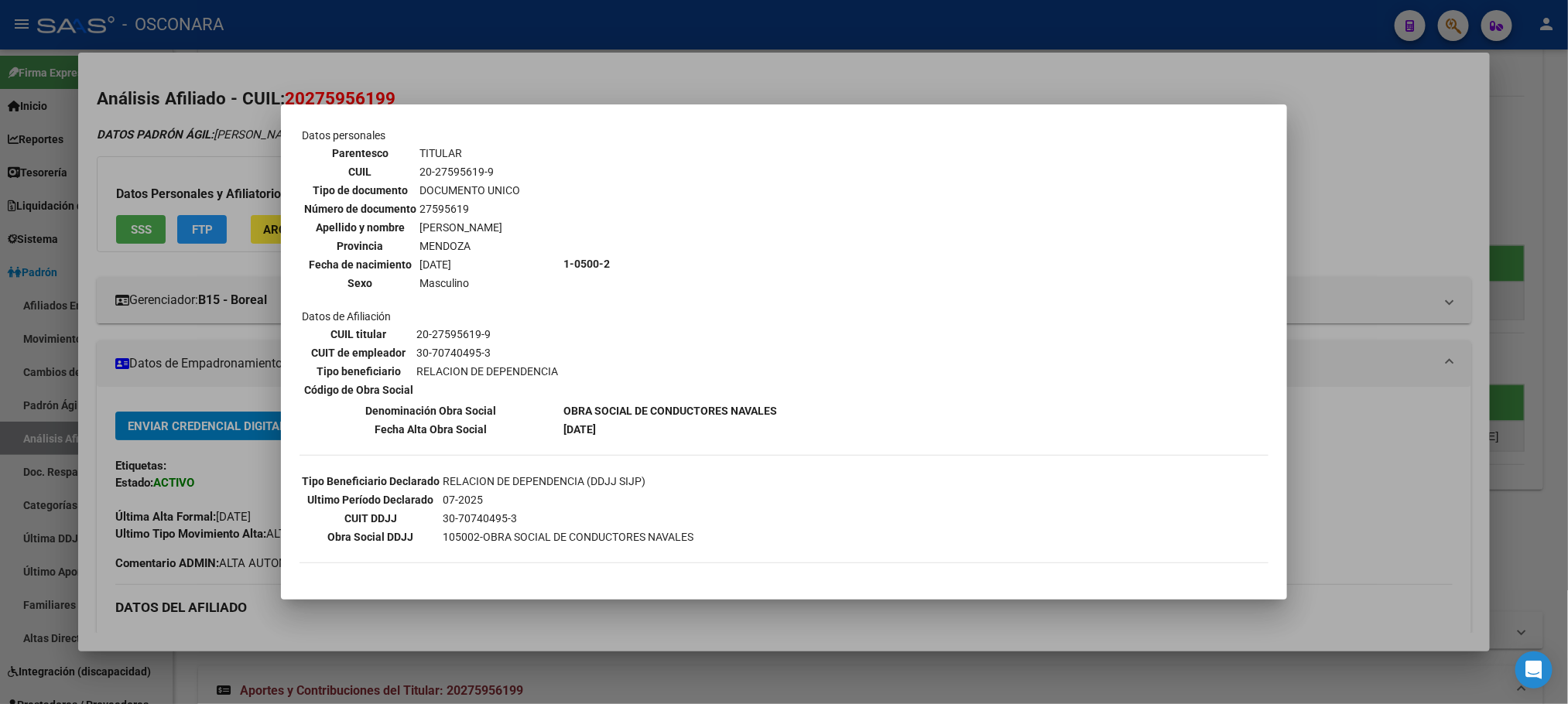
scroll to position [116, 0]
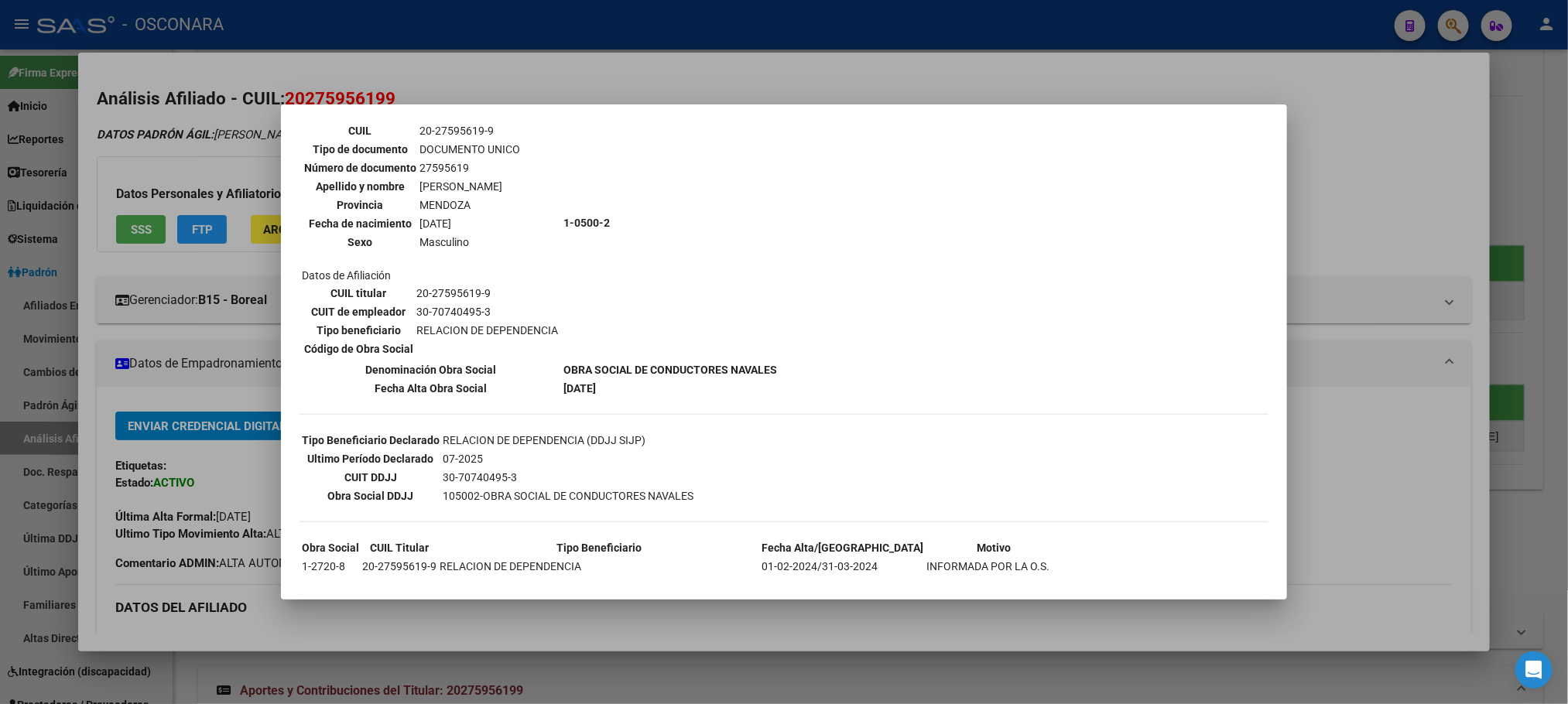
click at [204, 467] on div at bounding box center [784, 352] width 1568 height 704
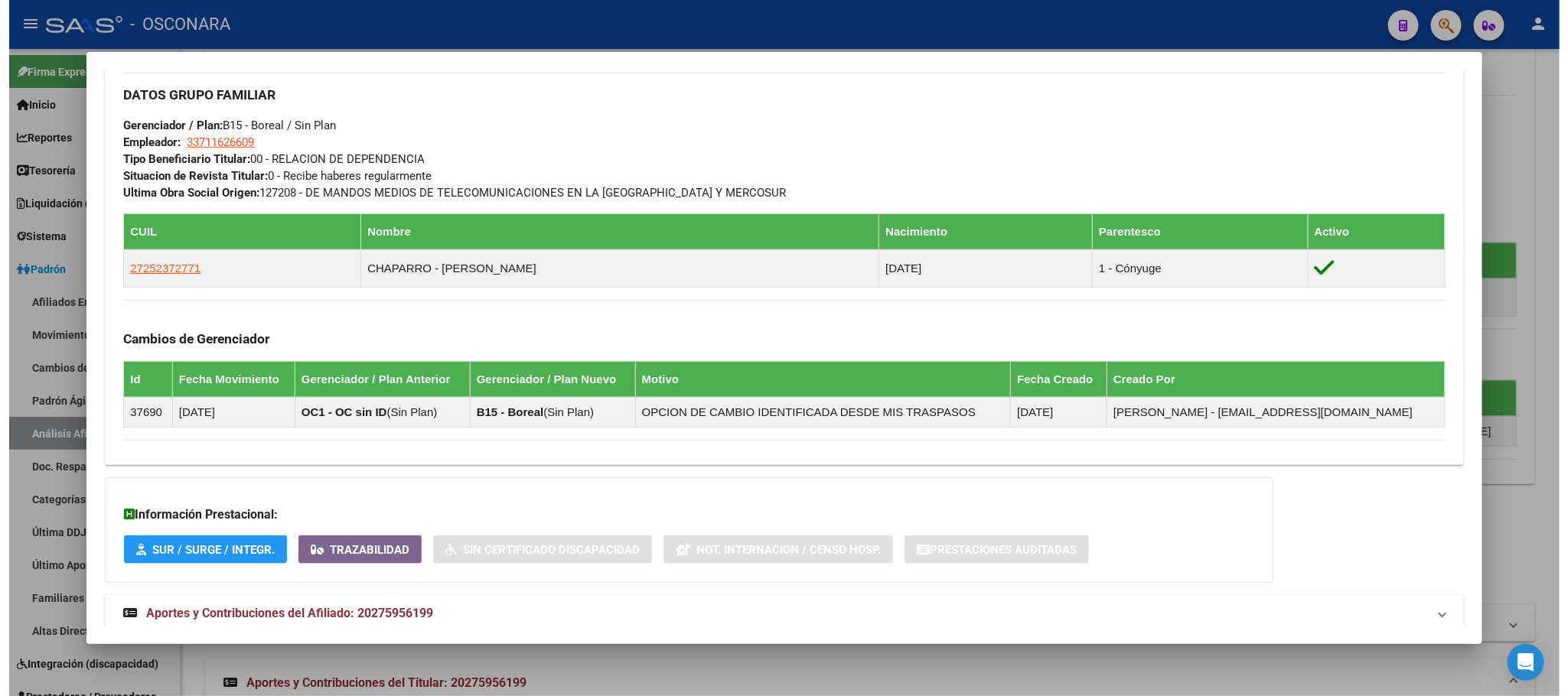
scroll to position [774, 0]
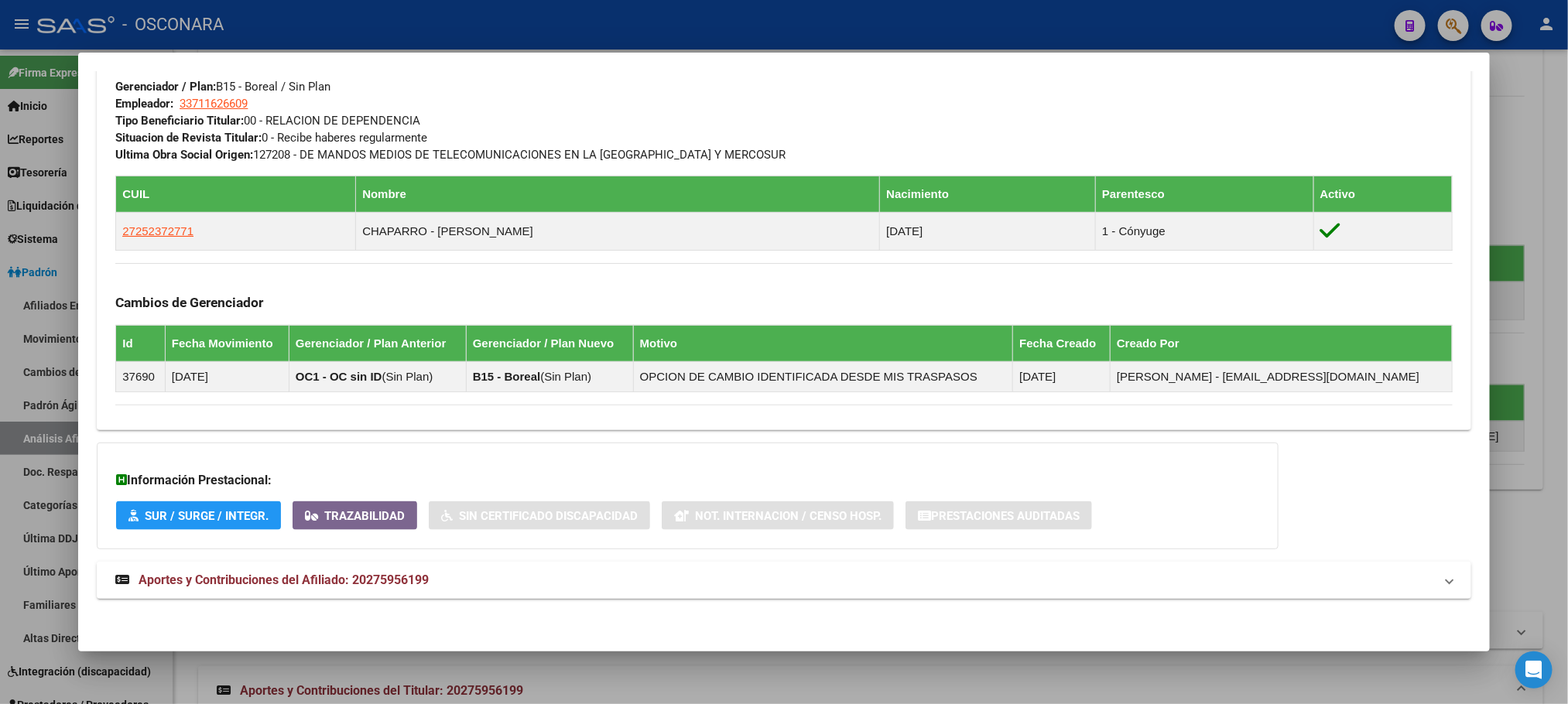
click at [512, 687] on div at bounding box center [784, 352] width 1568 height 704
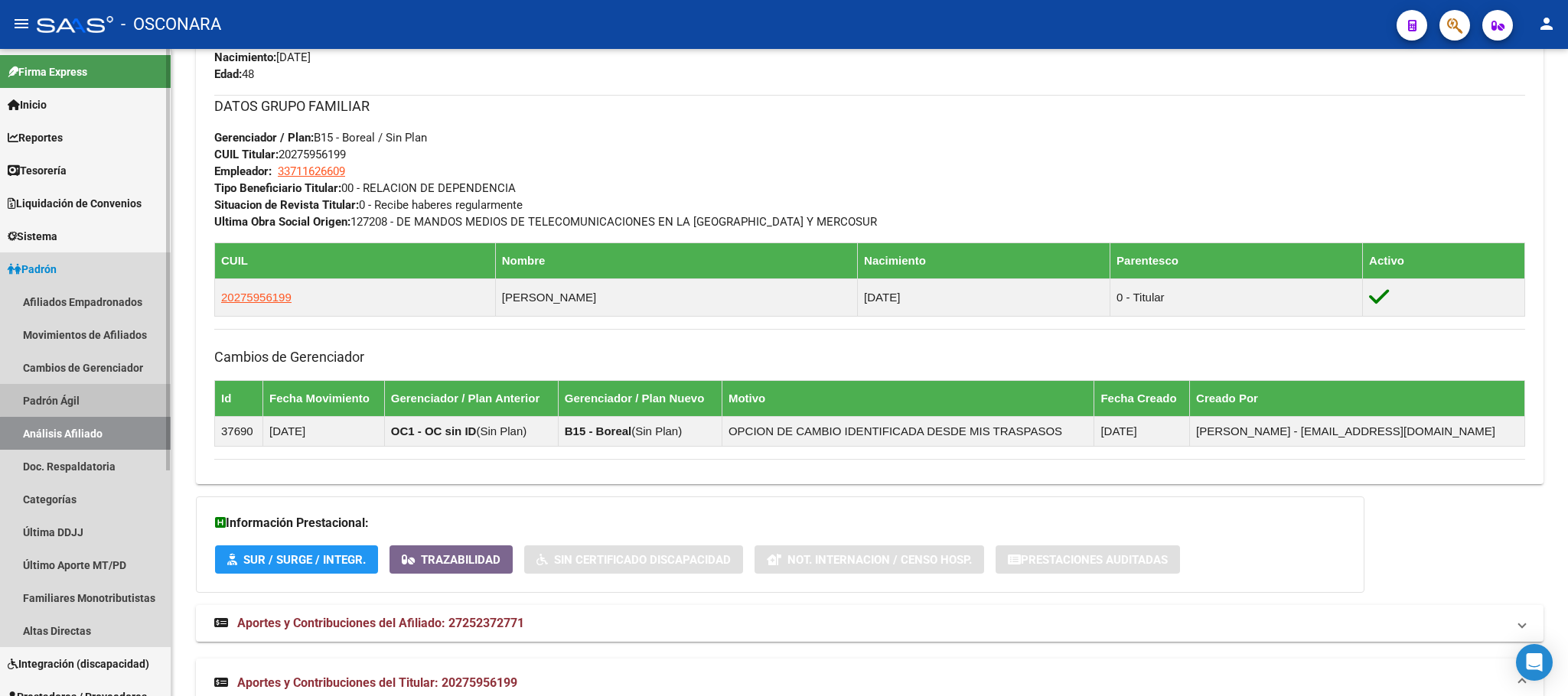
click at [108, 393] on link "Padrón Ágil" at bounding box center [85, 400] width 171 height 33
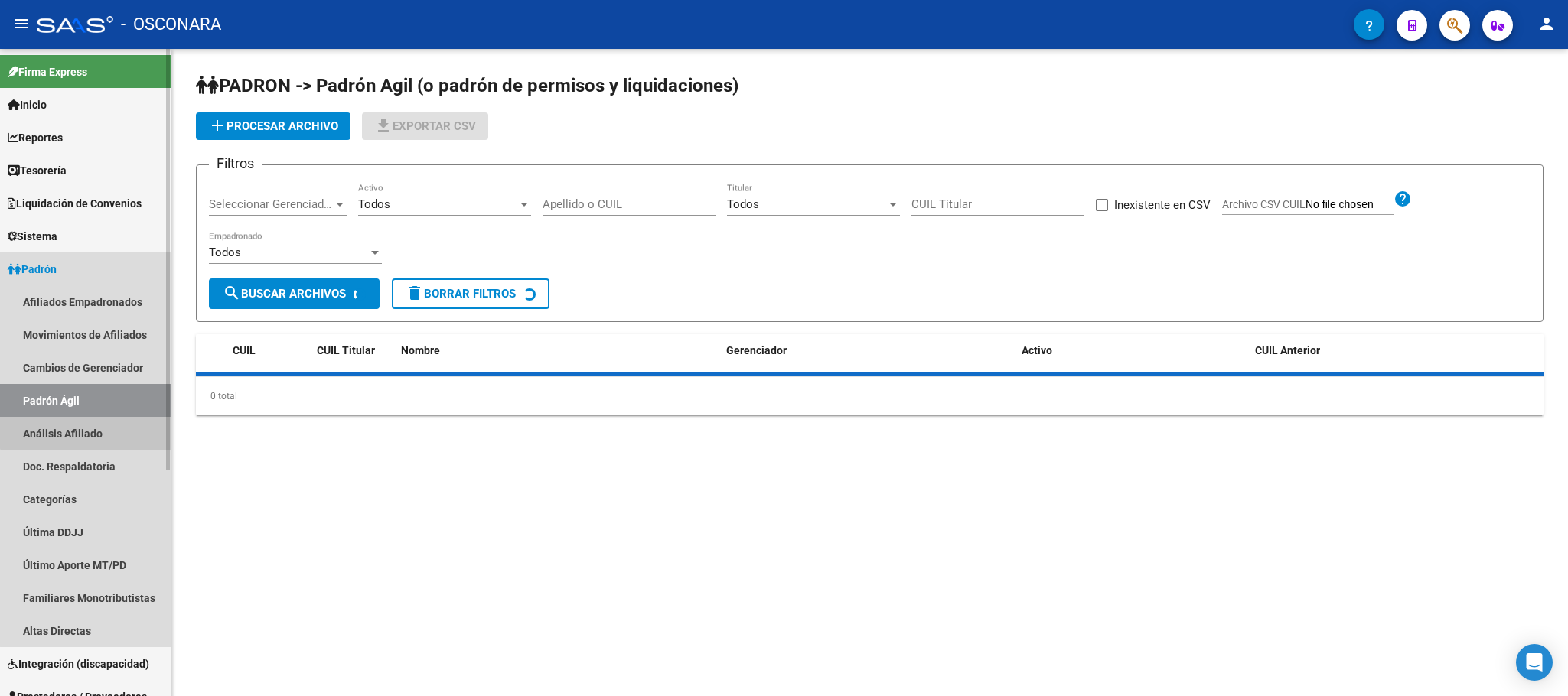
click at [109, 420] on link "Análisis Afiliado" at bounding box center [85, 433] width 171 height 33
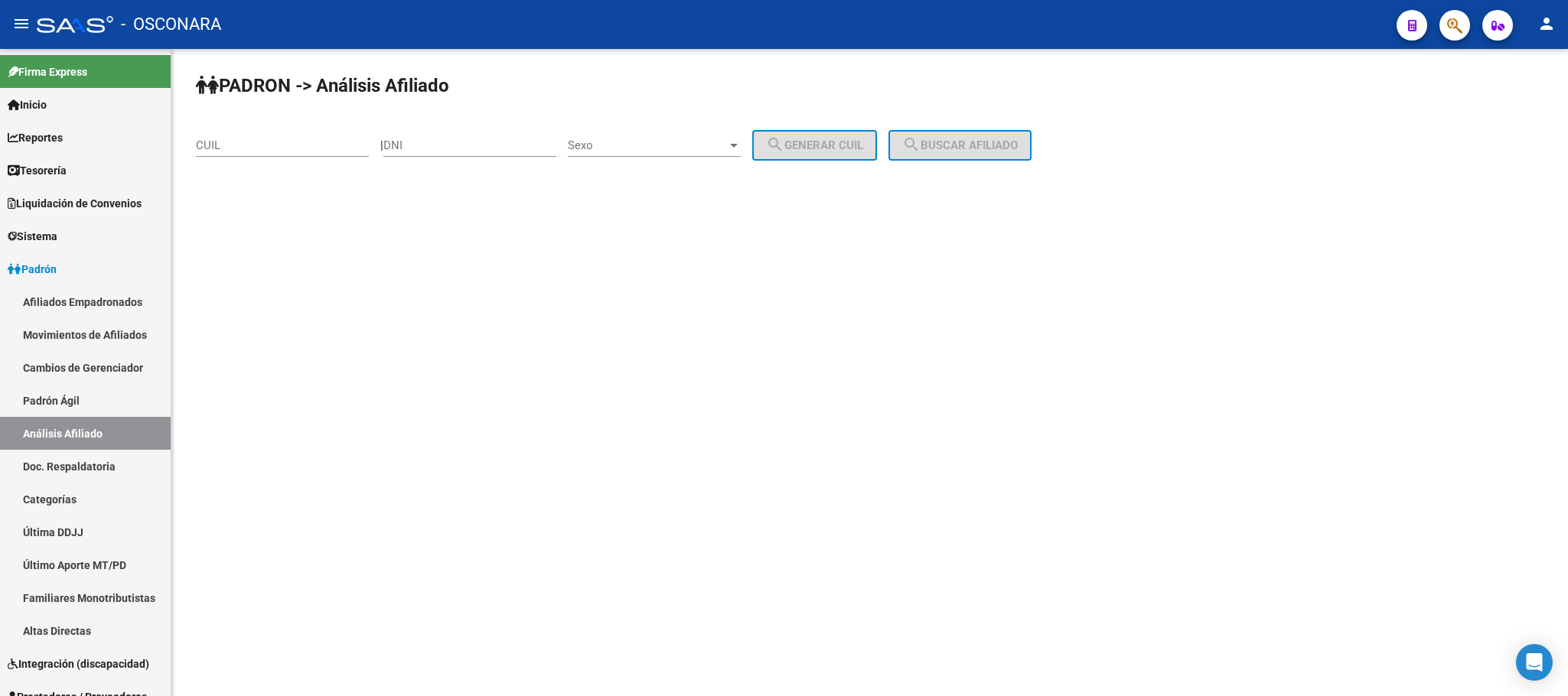
click at [290, 136] on div "CUIL" at bounding box center [282, 141] width 173 height 33
paste input "20-37298325-7"
type input "20-37298325-7"
click at [953, 145] on span "search Buscar afiliado" at bounding box center [960, 145] width 116 height 14
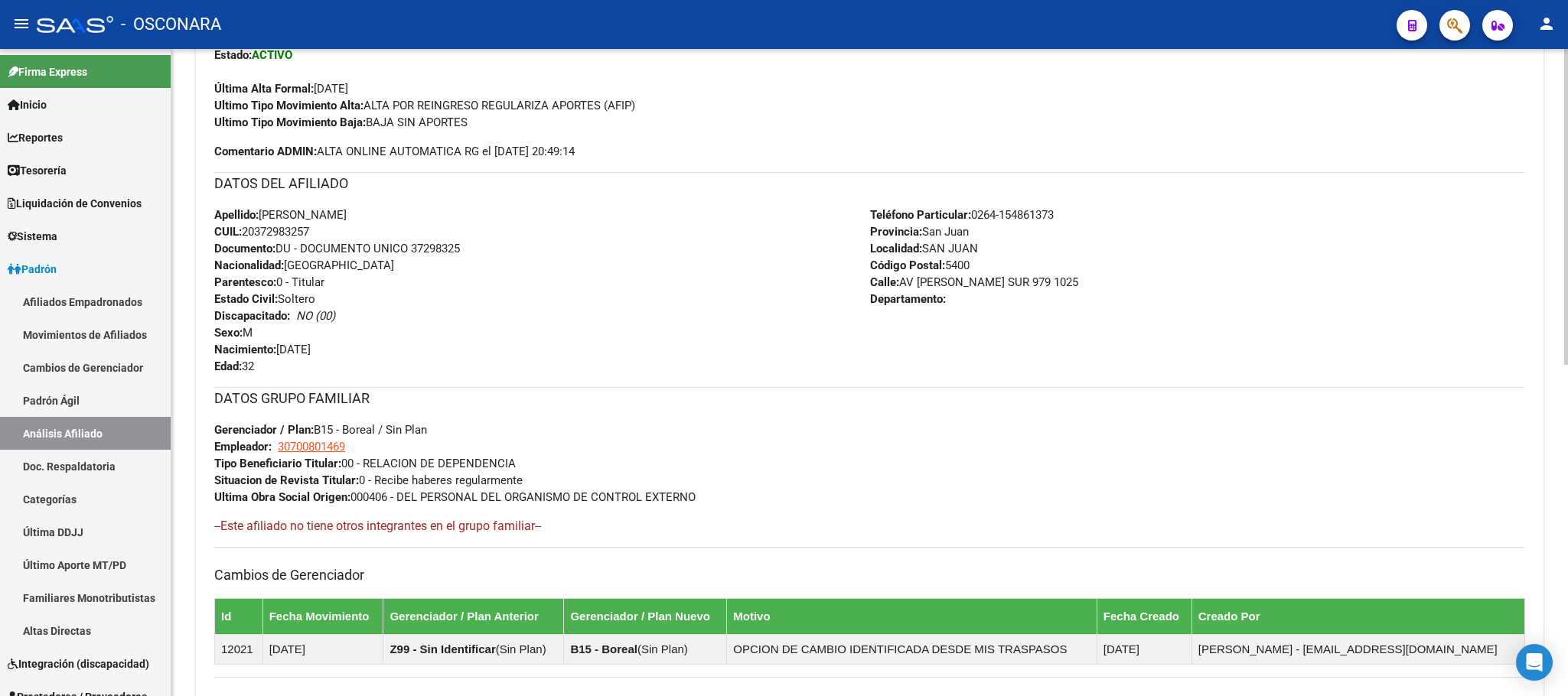
scroll to position [679, 0]
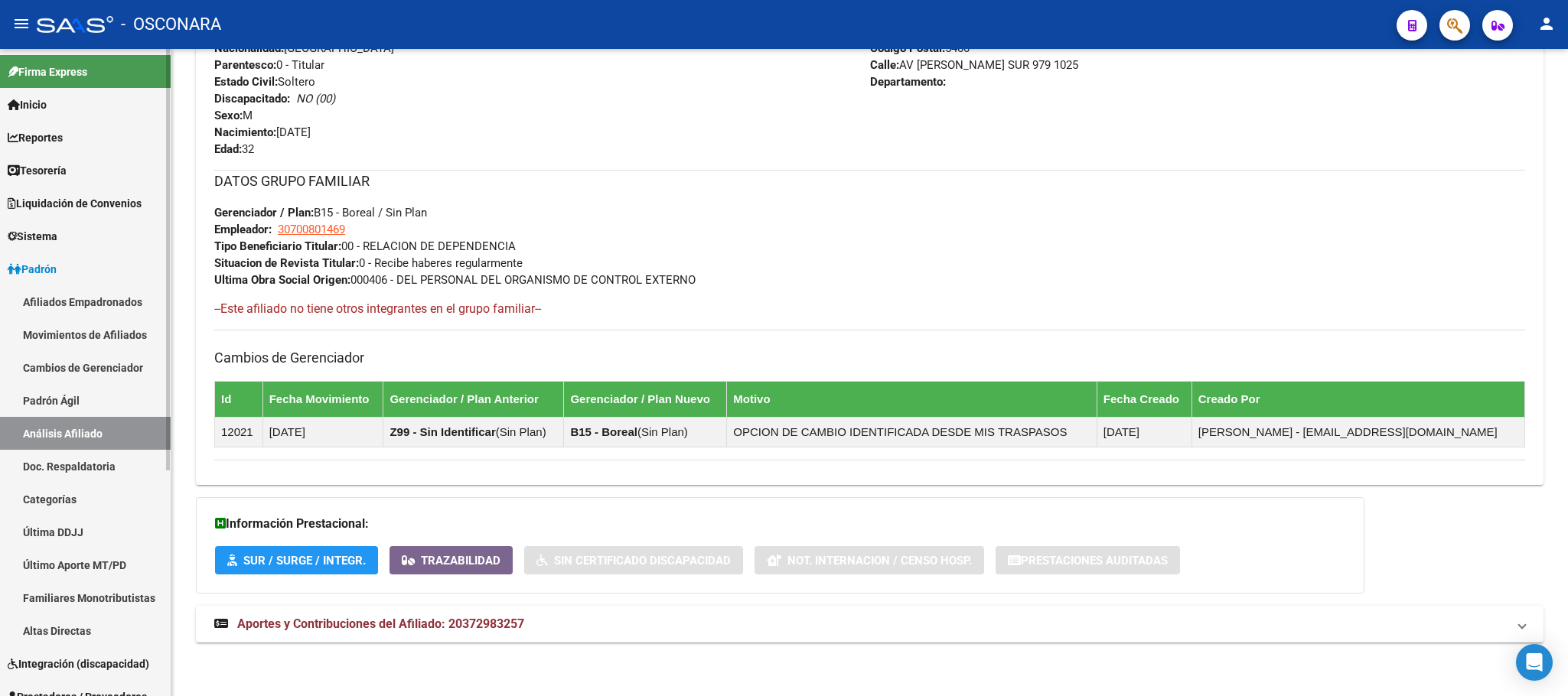
click at [86, 405] on link "Padrón Ágil" at bounding box center [85, 400] width 171 height 33
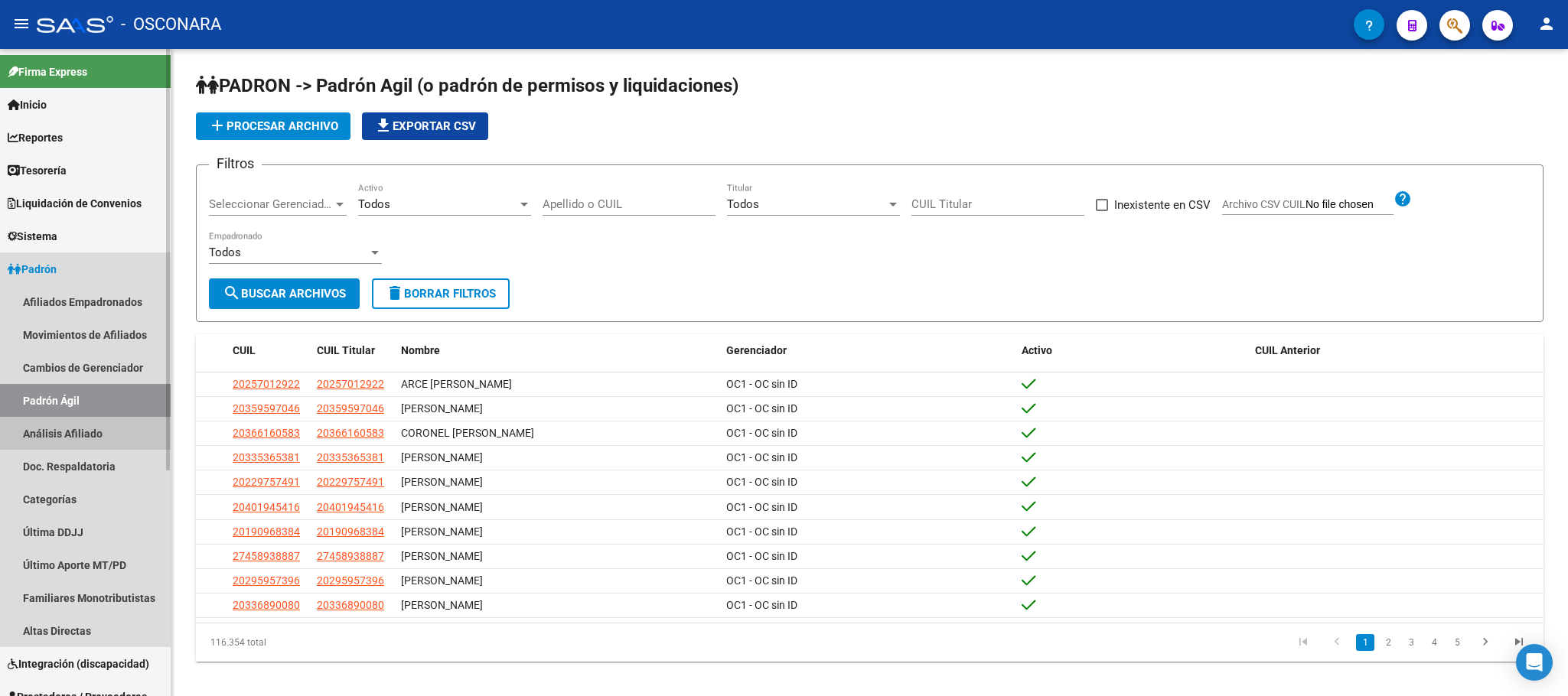
click at [90, 440] on link "Análisis Afiliado" at bounding box center [85, 433] width 171 height 33
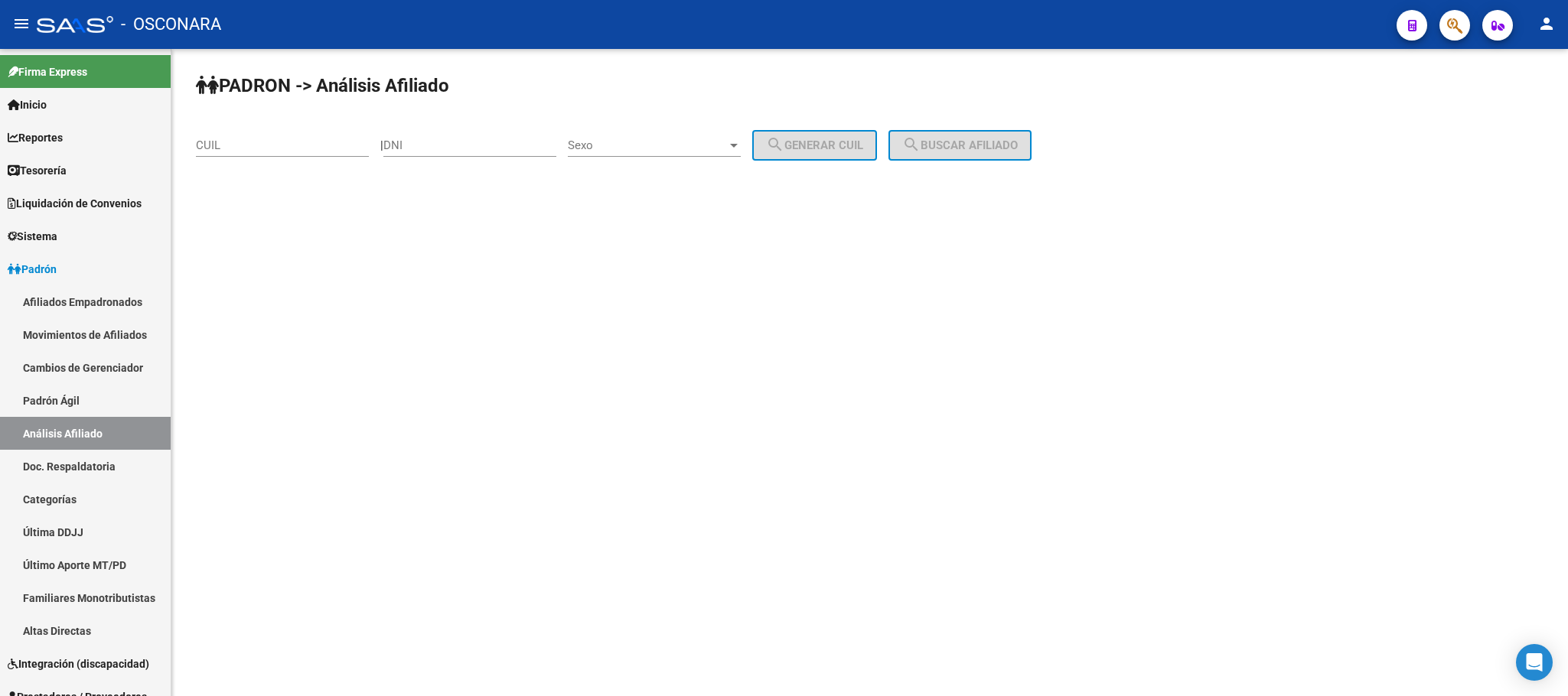
click at [331, 127] on div "CUIL" at bounding box center [282, 141] width 173 height 33
click at [327, 145] on input "CUIL" at bounding box center [282, 145] width 173 height 14
paste input "20-22359701-8"
type input "20-22359701-8"
click at [965, 133] on button "search Buscar afiliado" at bounding box center [960, 145] width 143 height 31
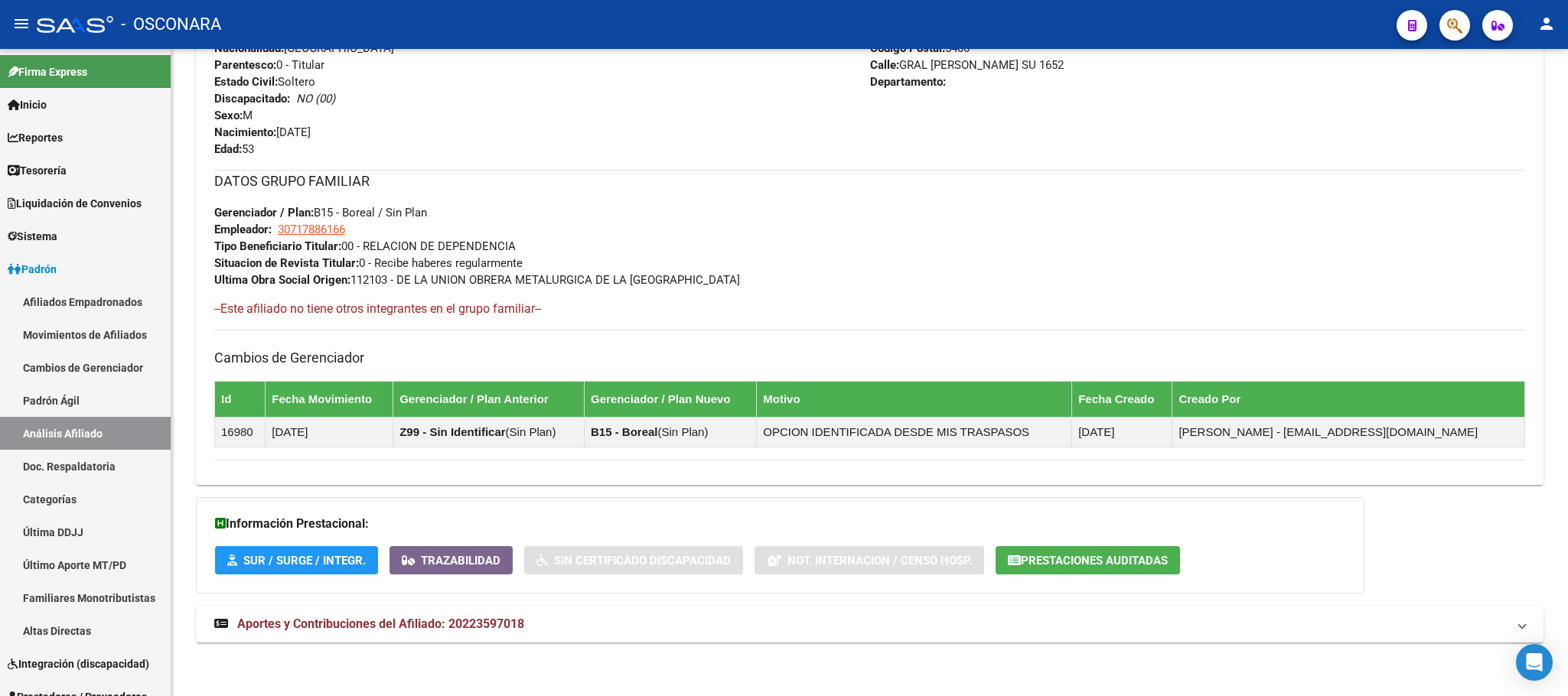
click at [411, 620] on span "Aportes y Contribuciones del Afiliado: 20223597018" at bounding box center [381, 624] width 287 height 14
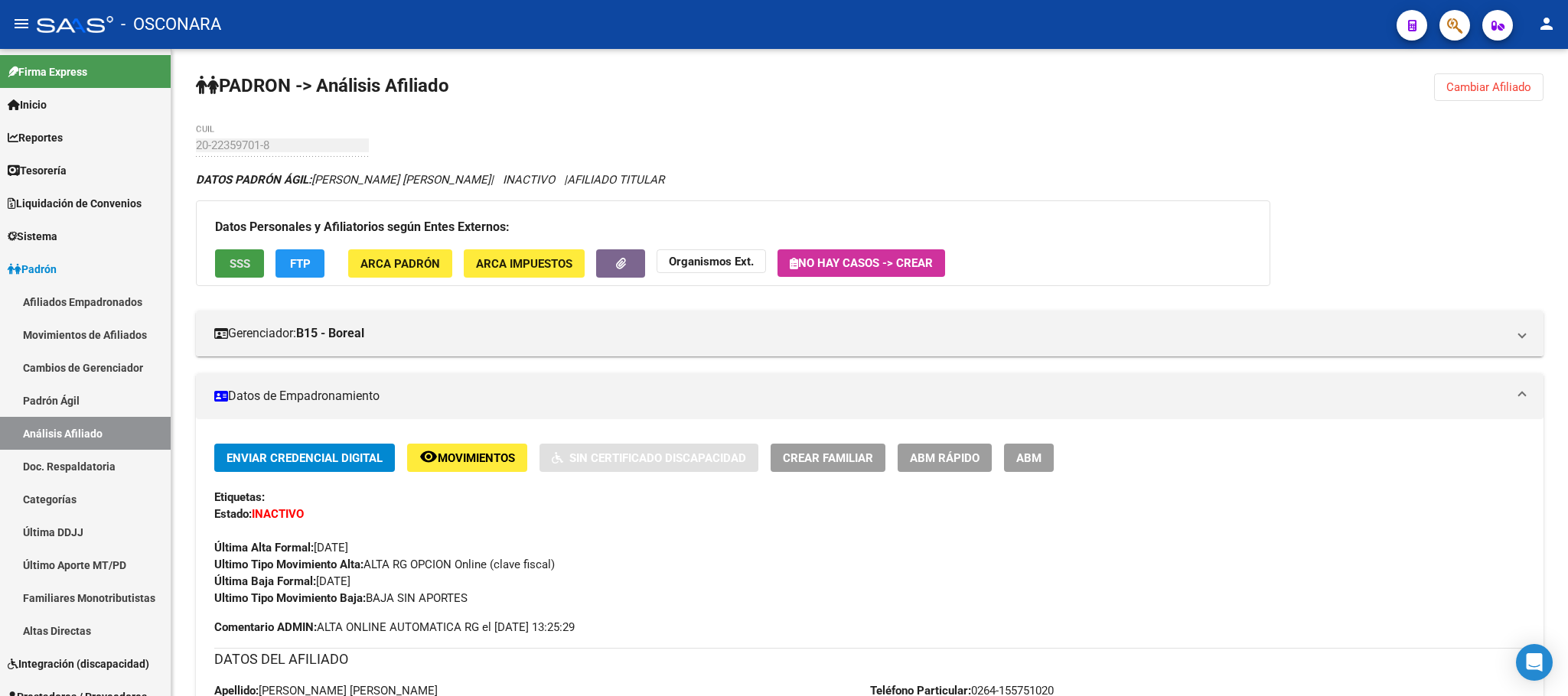
click at [233, 257] on span "SSS" at bounding box center [240, 264] width 20 height 14
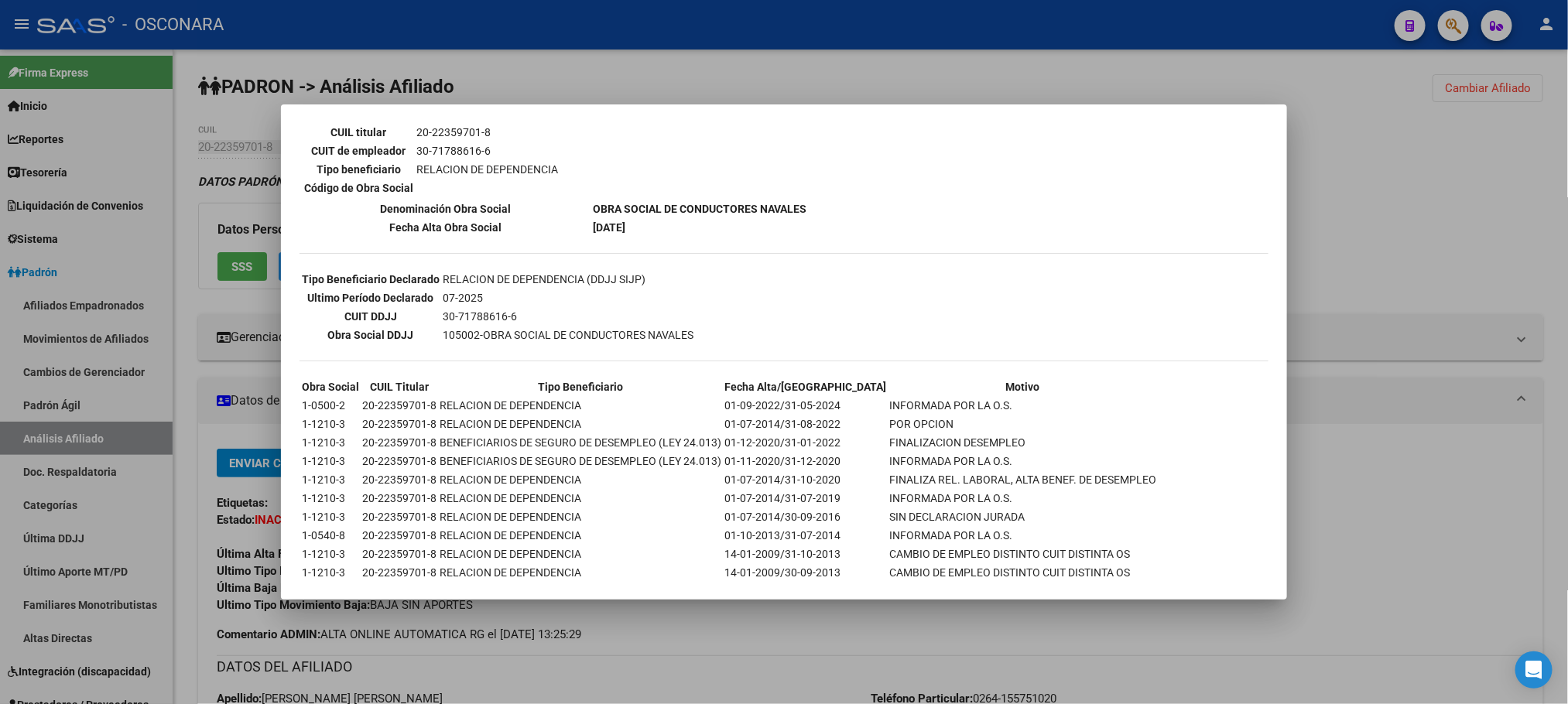
scroll to position [314, 0]
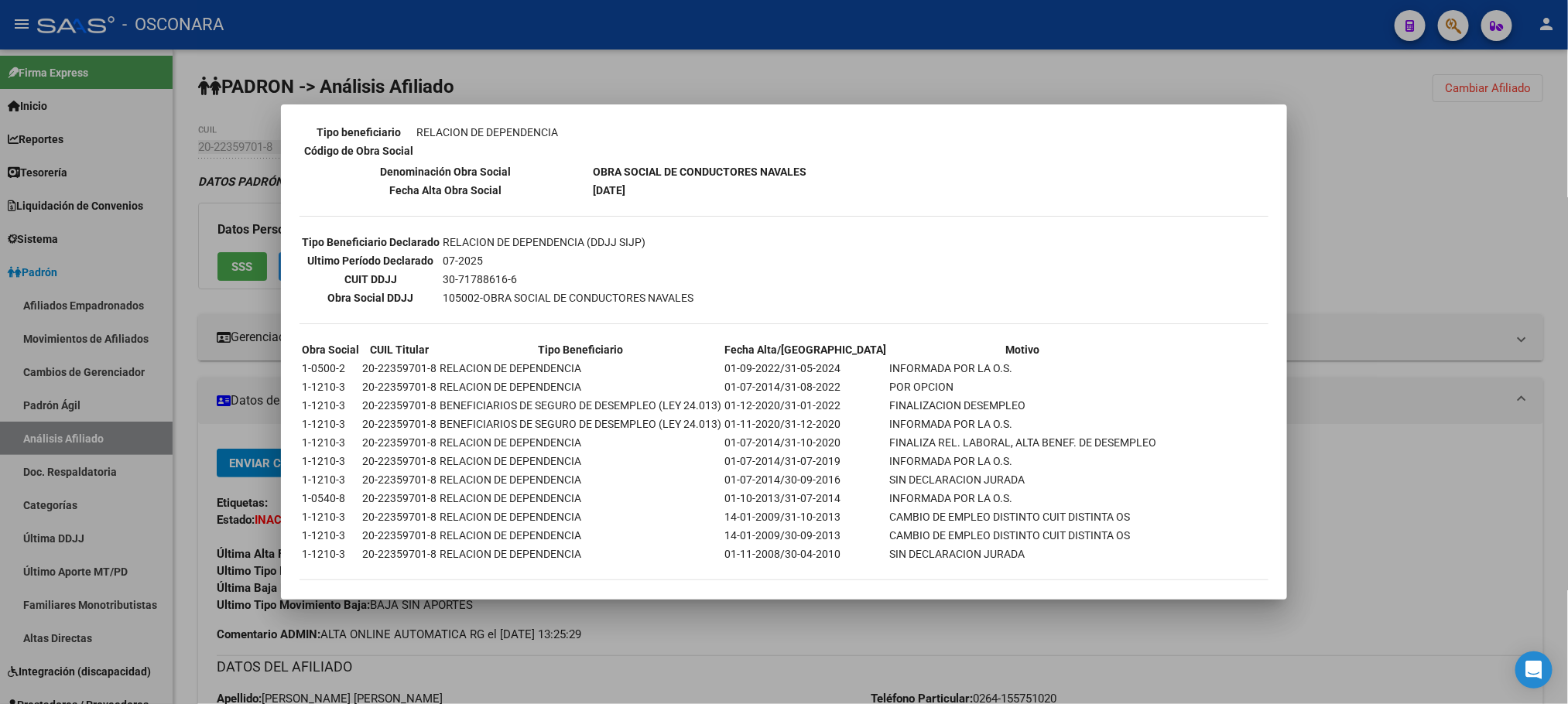
click at [783, 632] on div at bounding box center [784, 352] width 1568 height 704
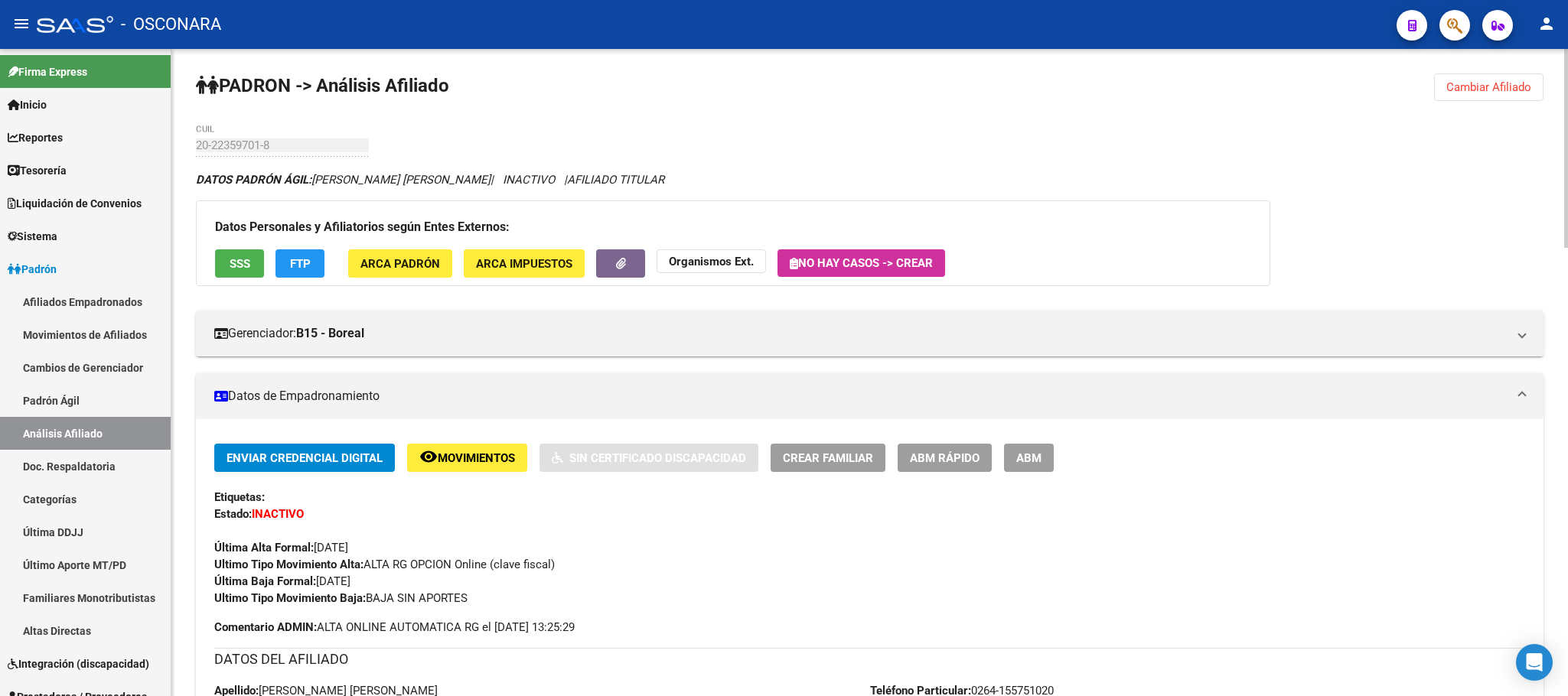
click at [973, 475] on div "Enviar Credencial Digital remove_red_eye Movimientos Sin Certificado Discapacid…" at bounding box center [869, 525] width 1311 height 163
click at [965, 451] on span "ABM Rápido" at bounding box center [944, 458] width 70 height 14
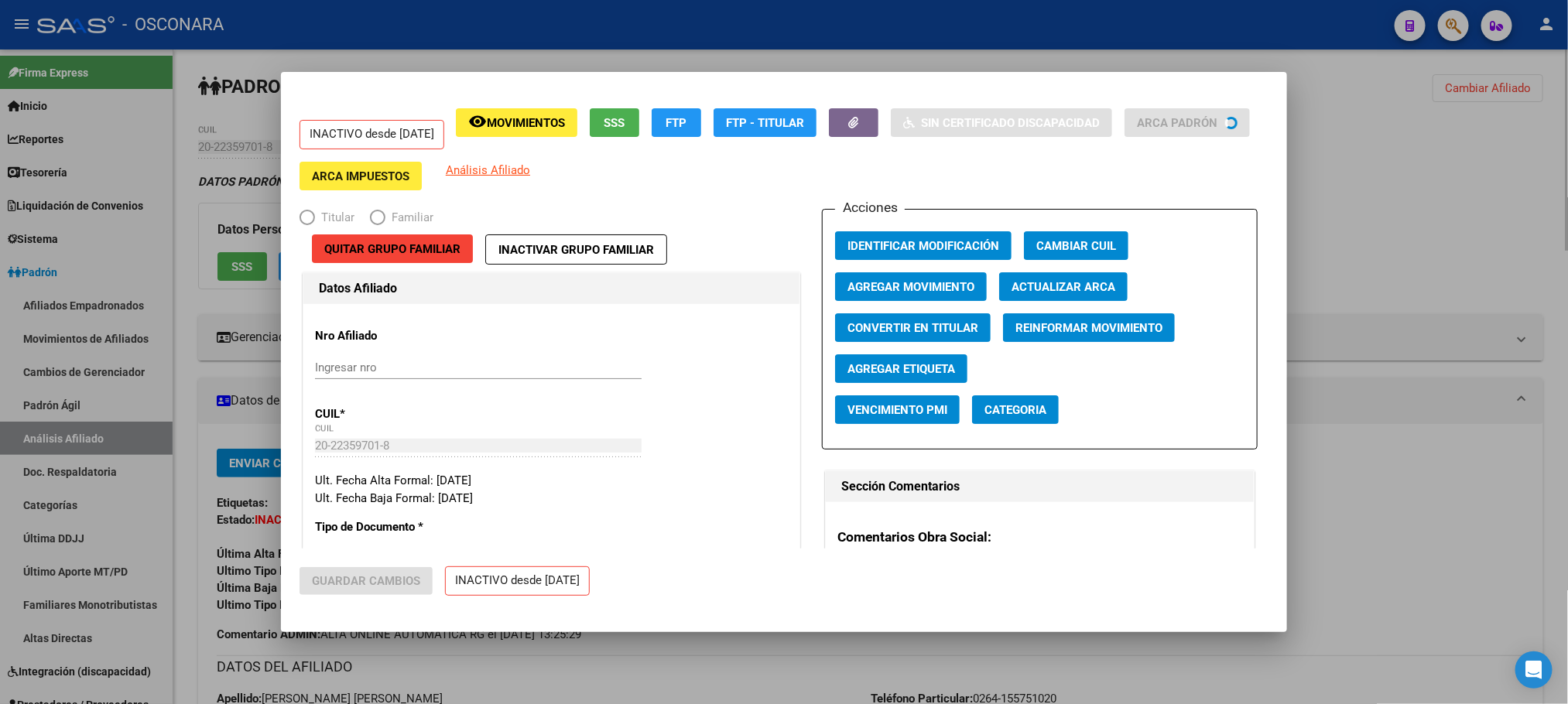
radio input "true"
type input "30-71788616-6"
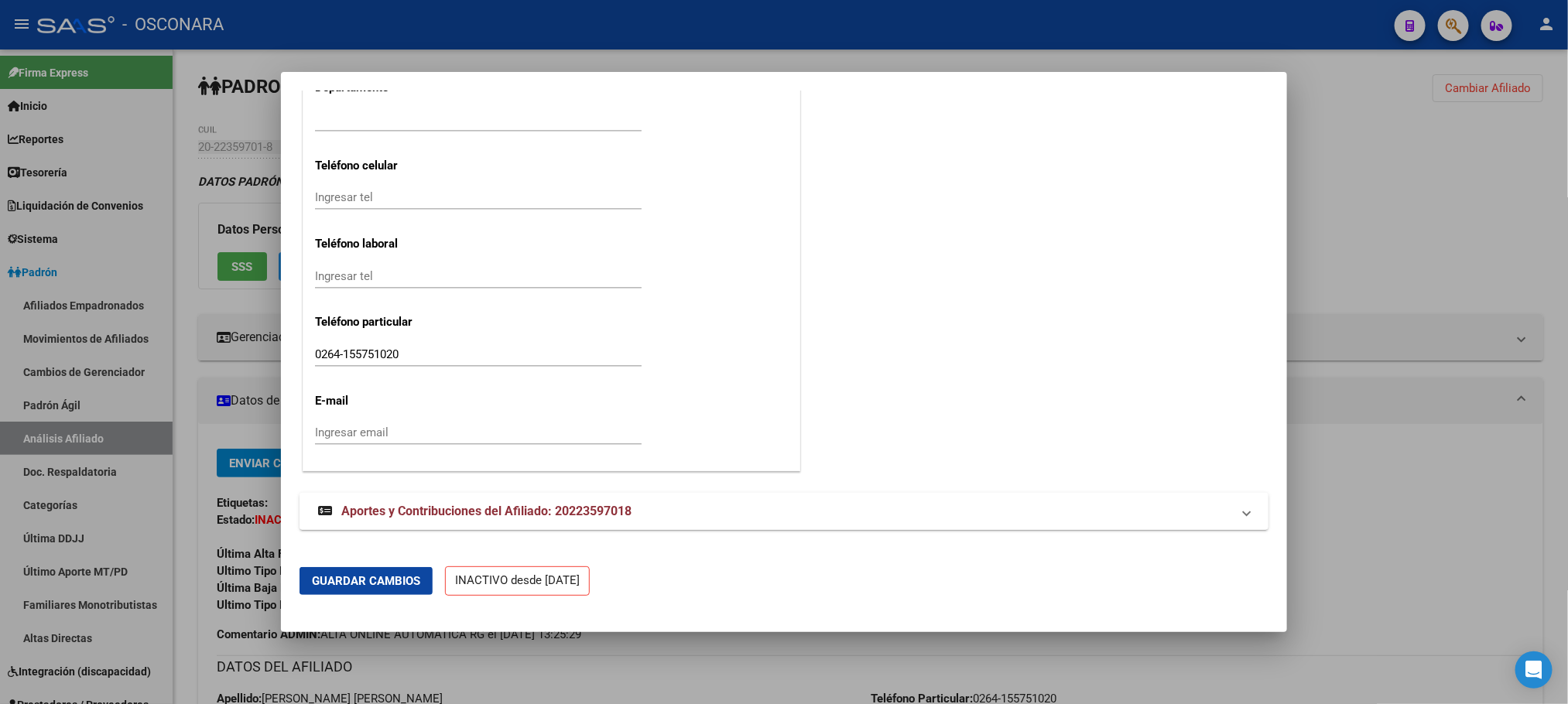
click at [544, 515] on span "Aportes y Contribuciones del Afiliado: 20223597018" at bounding box center [486, 511] width 290 height 14
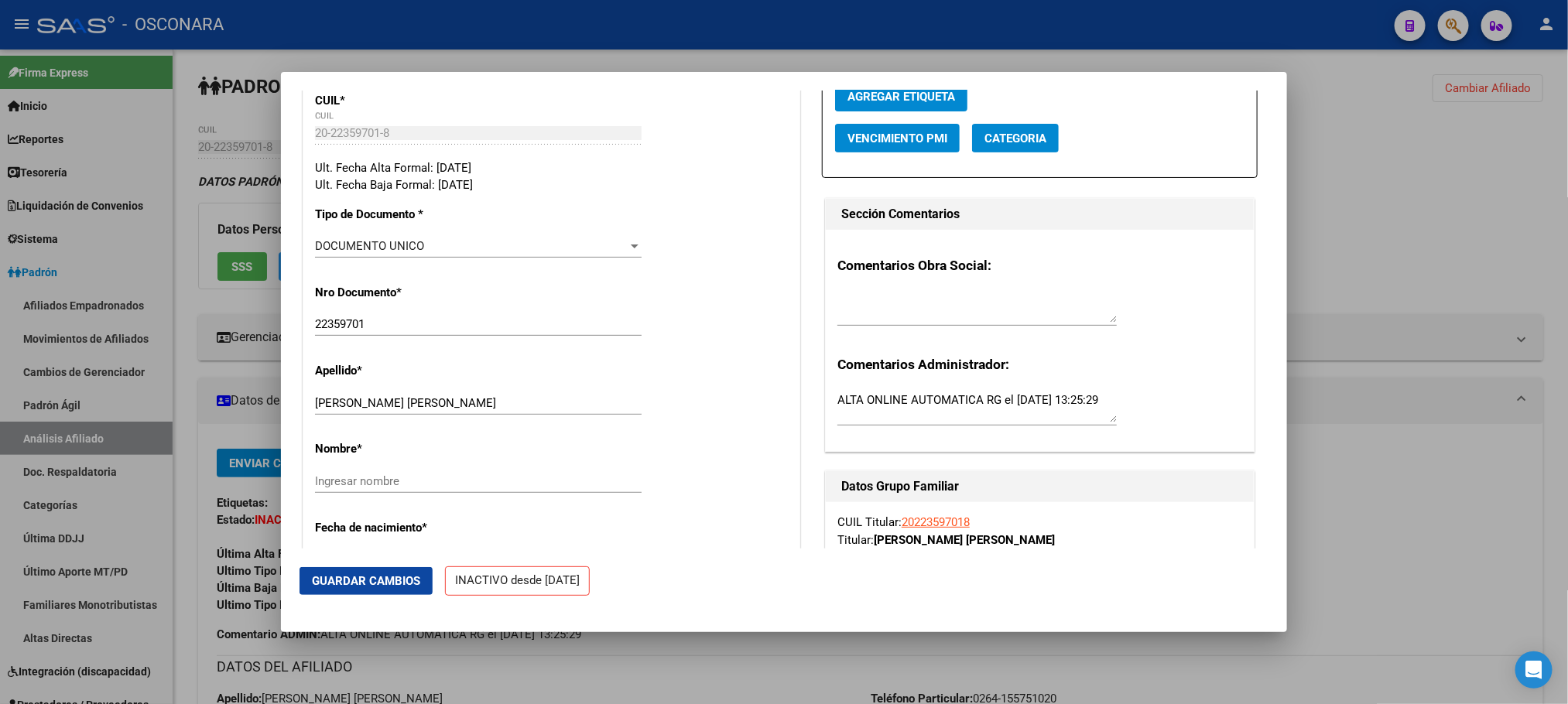
scroll to position [0, 0]
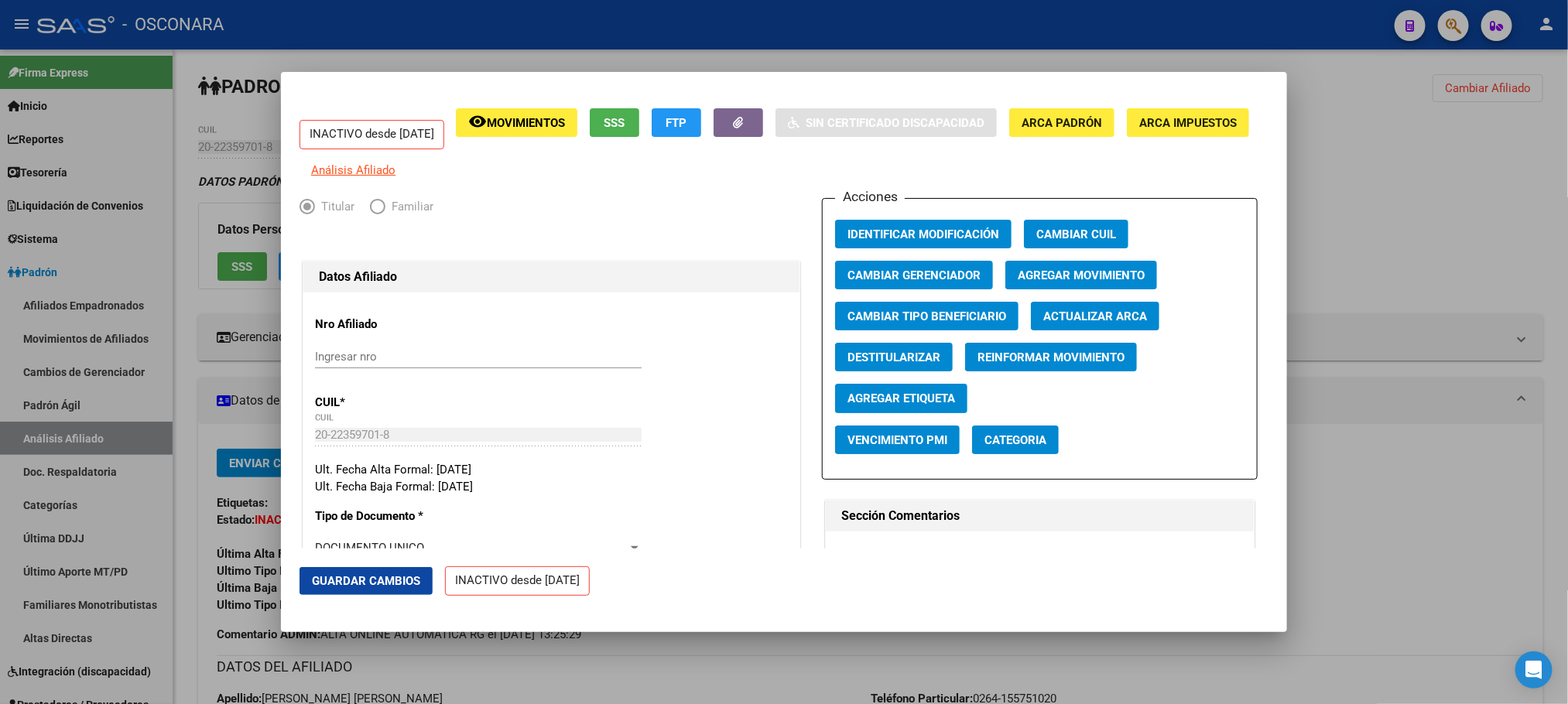
click at [1065, 282] on span "Agregar Movimiento" at bounding box center [1081, 276] width 127 height 14
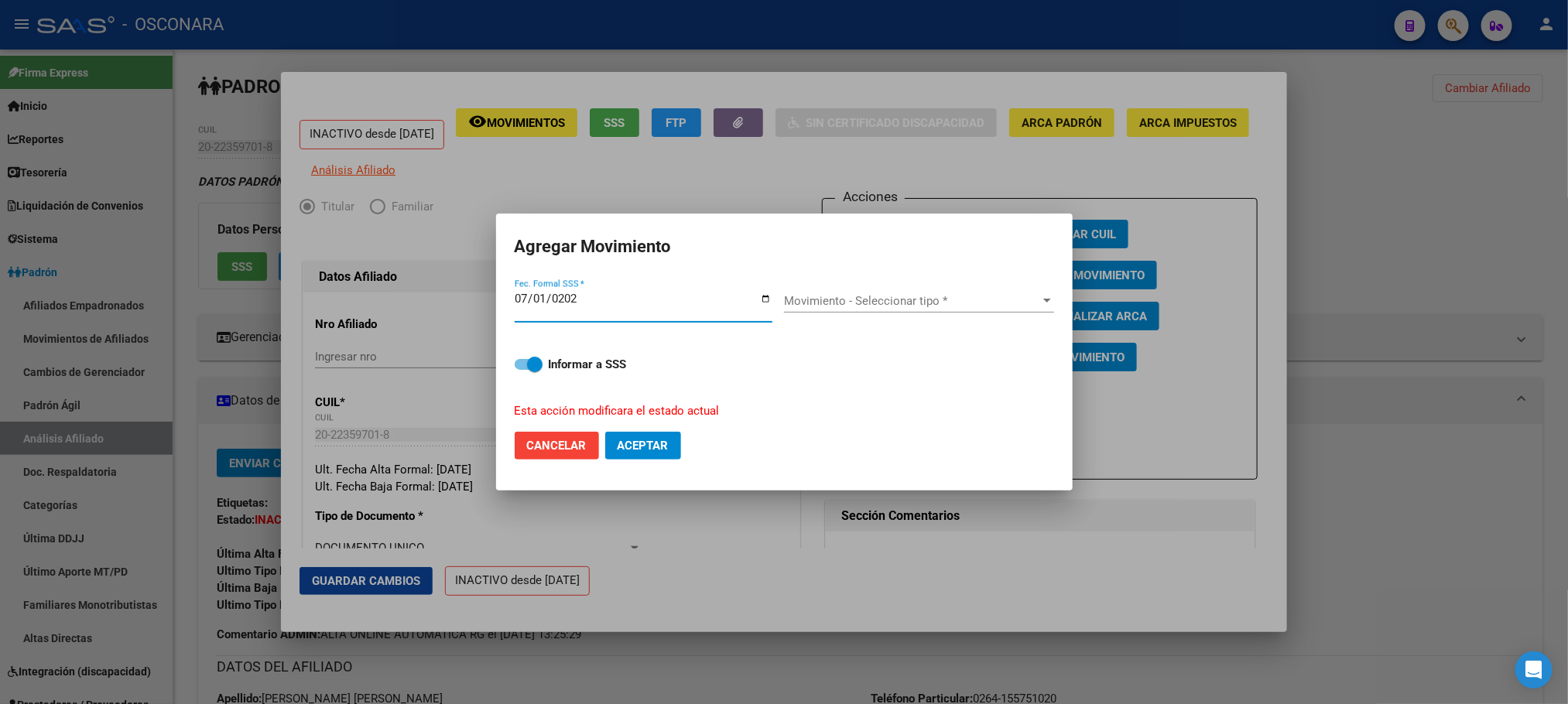
type input "[DATE]"
click at [1019, 296] on span "Movimiento - Seleccionar tipo *" at bounding box center [912, 301] width 256 height 14
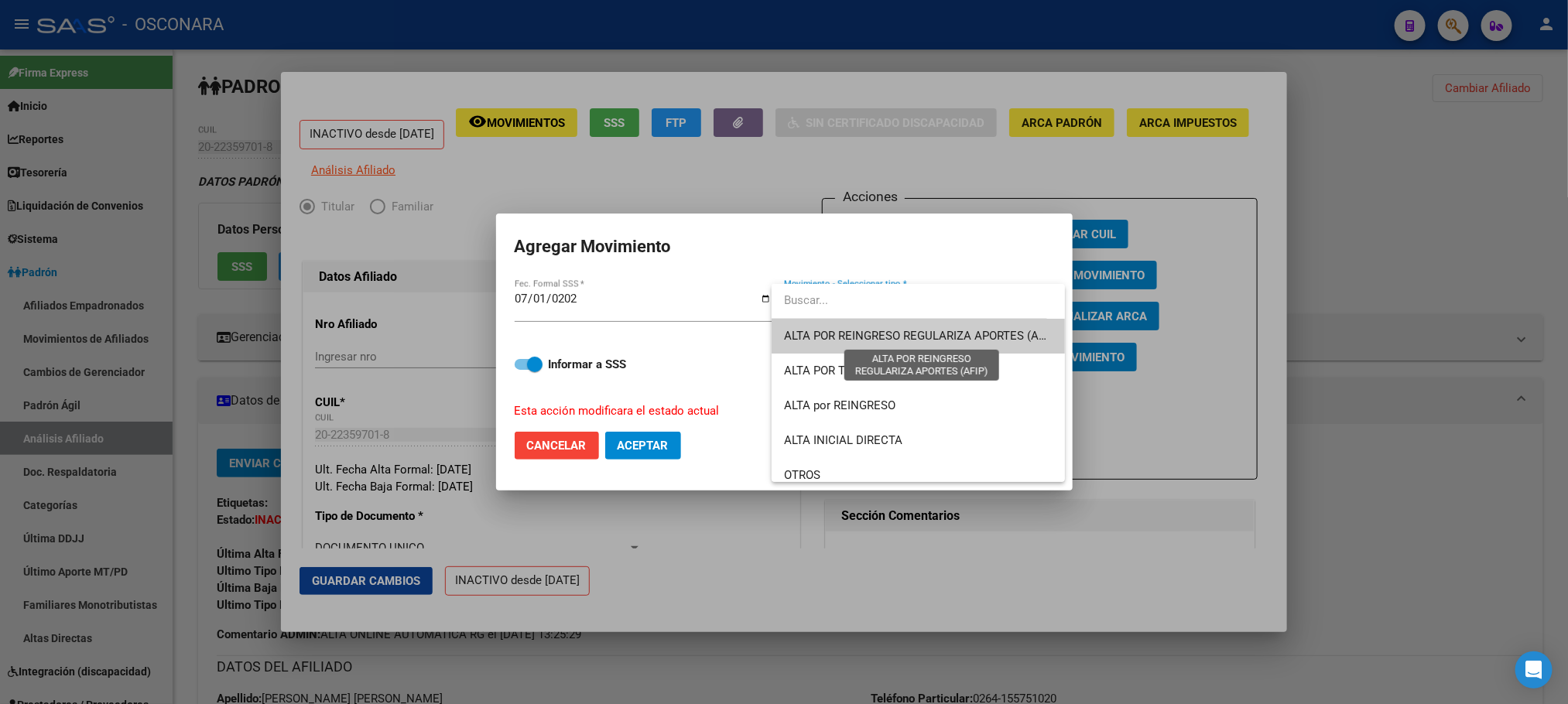
click at [1014, 329] on span "ALTA POR REINGRESO REGULARIZA APORTES (AFIP)" at bounding box center [920, 336] width 274 height 14
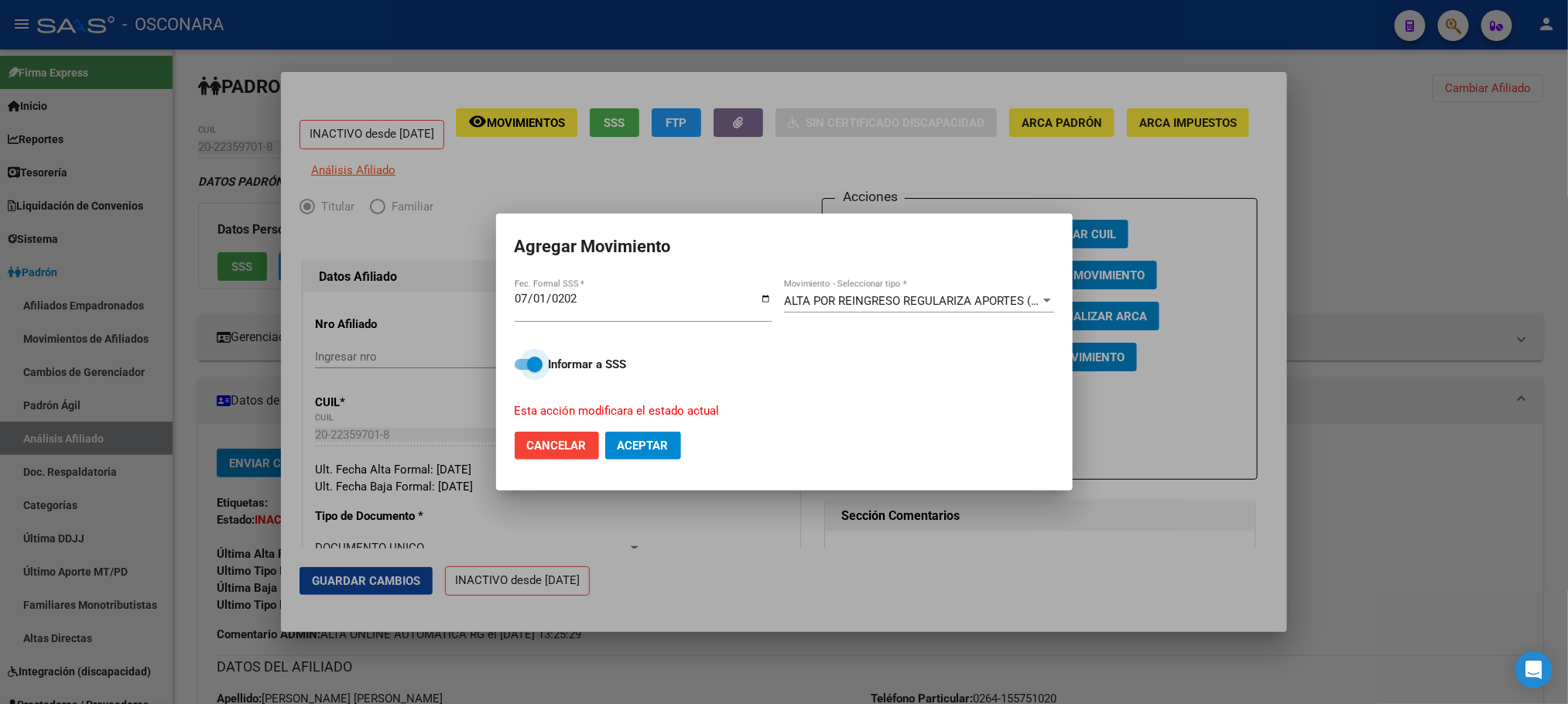
click at [516, 372] on label "Informar a SSS" at bounding box center [784, 364] width 539 height 18
click at [522, 371] on input "Informar a SSS" at bounding box center [522, 370] width 1 height 1
checkbox input "false"
click at [668, 451] on span "Aceptar" at bounding box center [643, 445] width 51 height 14
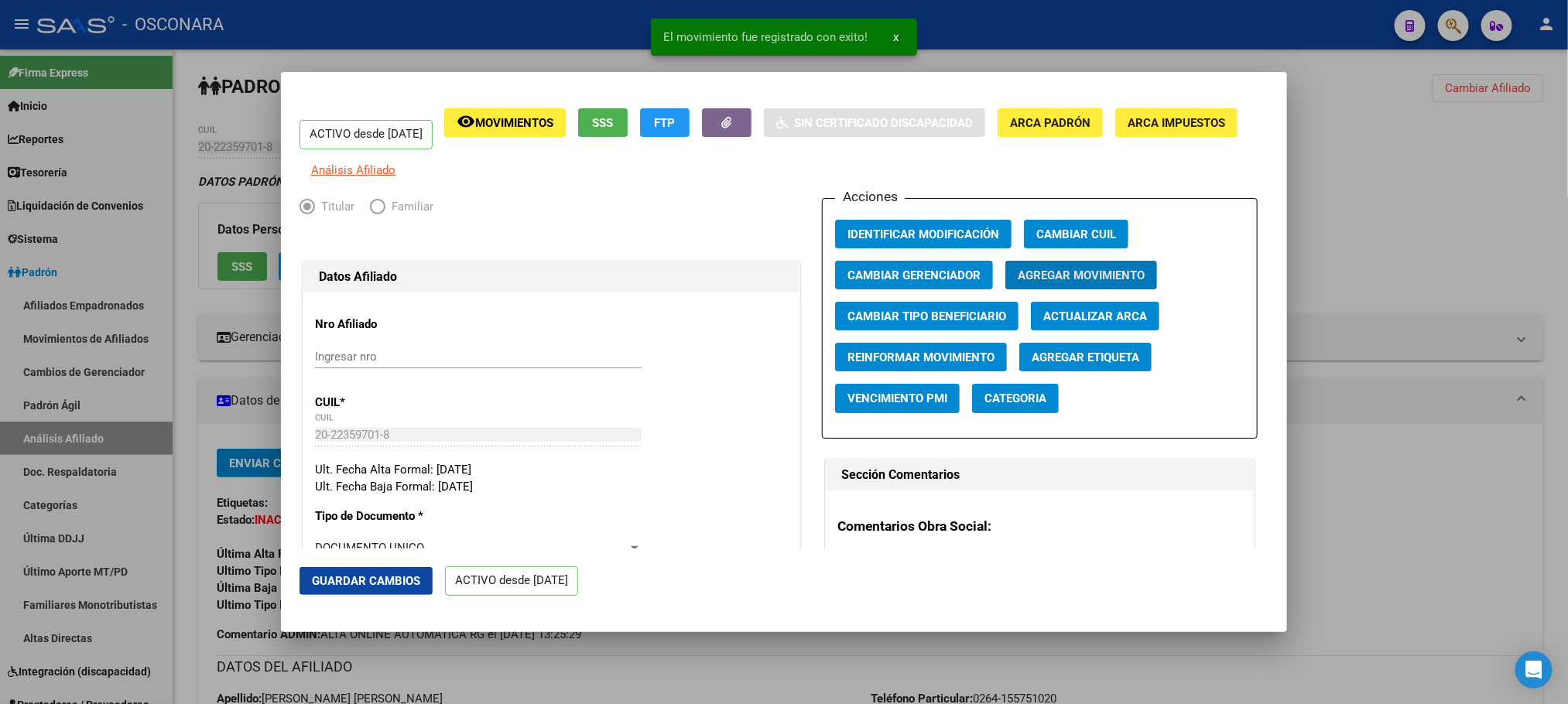
click at [407, 571] on button "Guardar Cambios" at bounding box center [365, 581] width 133 height 28
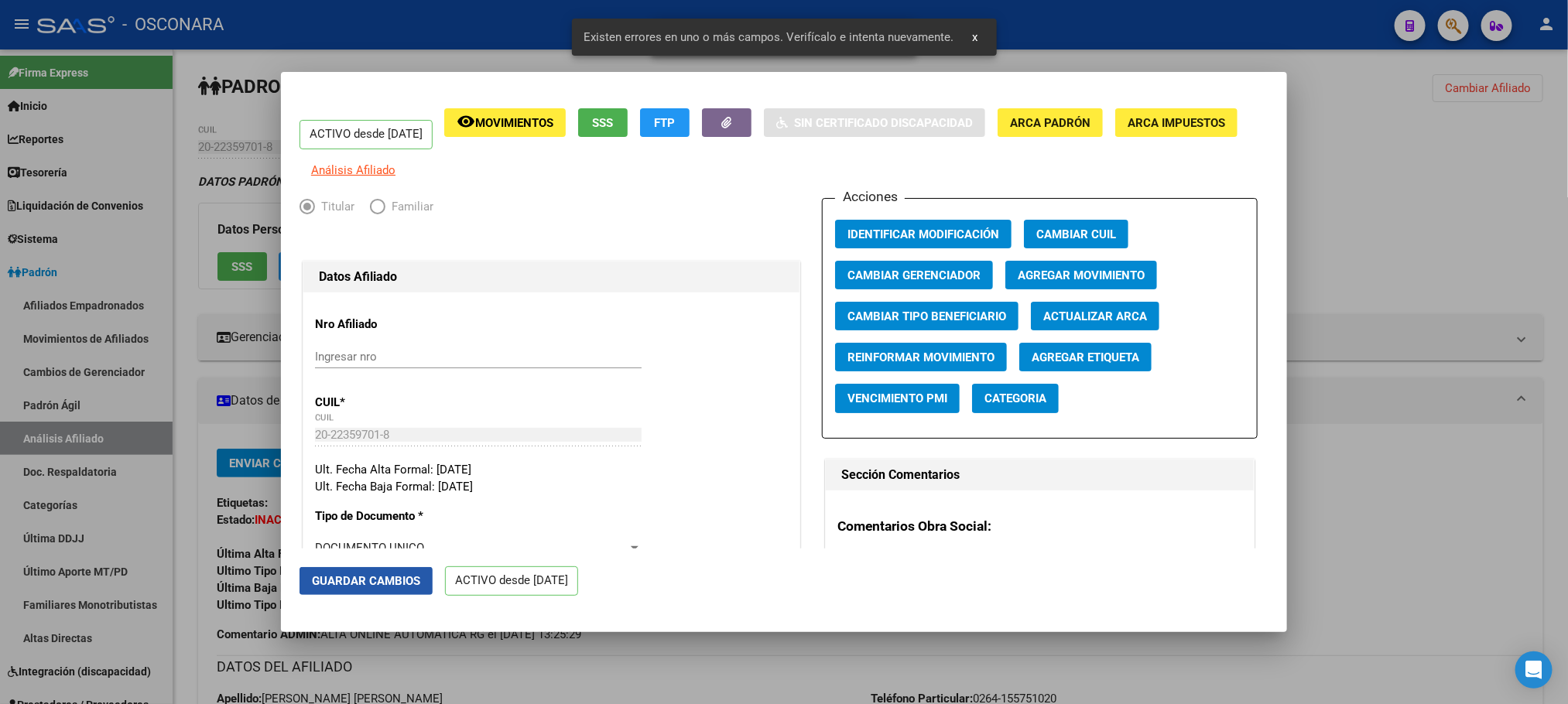
click at [407, 590] on button "Guardar Cambios" at bounding box center [365, 581] width 133 height 28
click at [402, 583] on span "Guardar Cambios" at bounding box center [366, 581] width 108 height 14
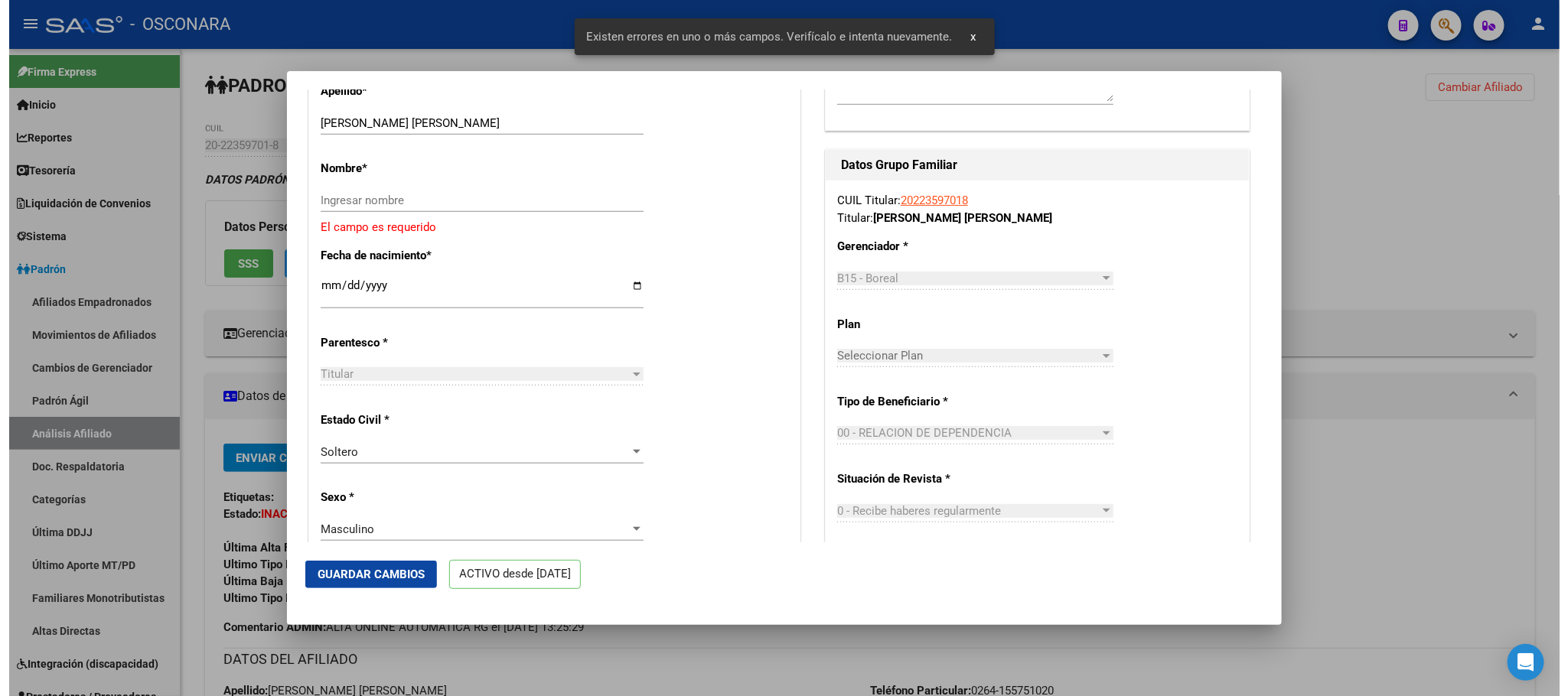
scroll to position [459, 0]
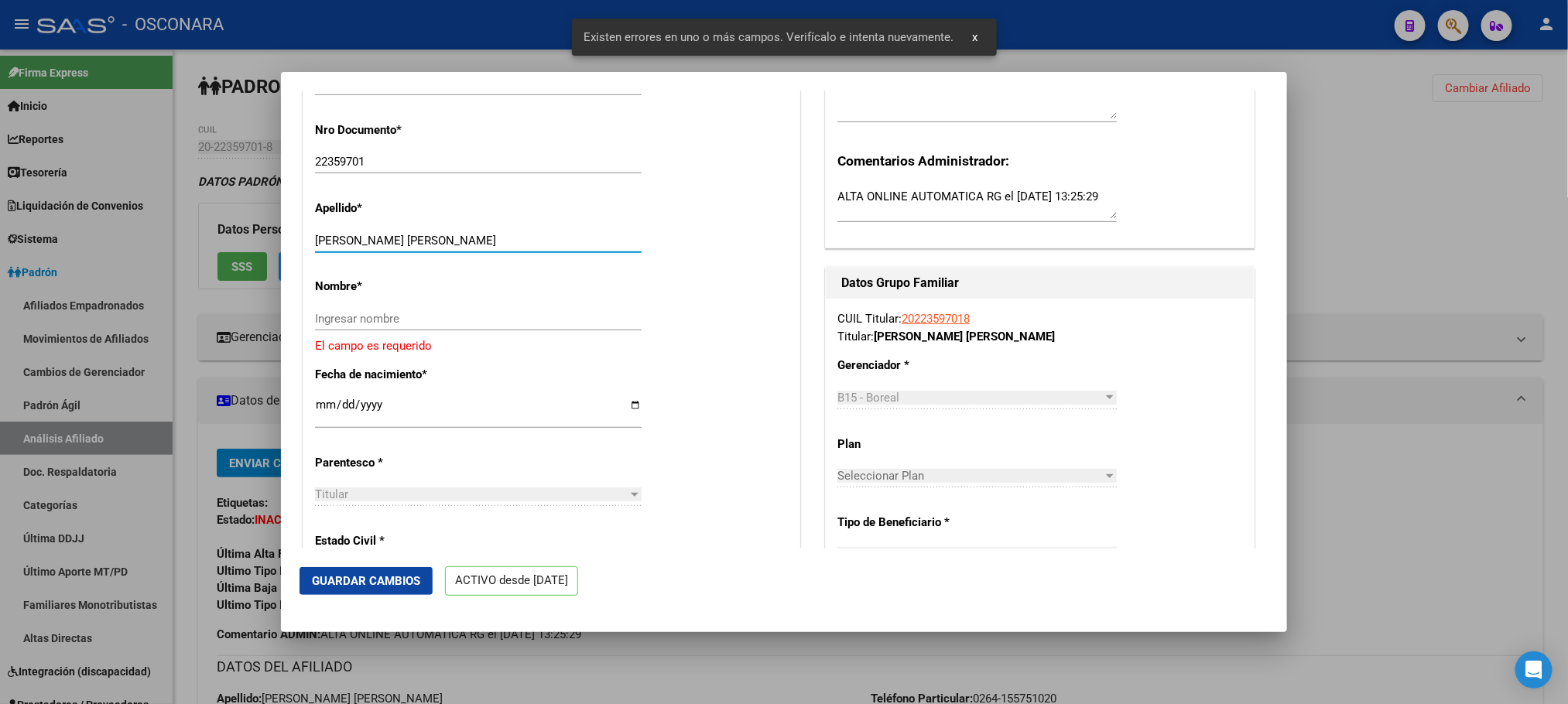
drag, startPoint x: 407, startPoint y: 254, endPoint x: 488, endPoint y: 255, distance: 81.0
click at [488, 247] on input "[PERSON_NAME] [PERSON_NAME]" at bounding box center [478, 241] width 326 height 14
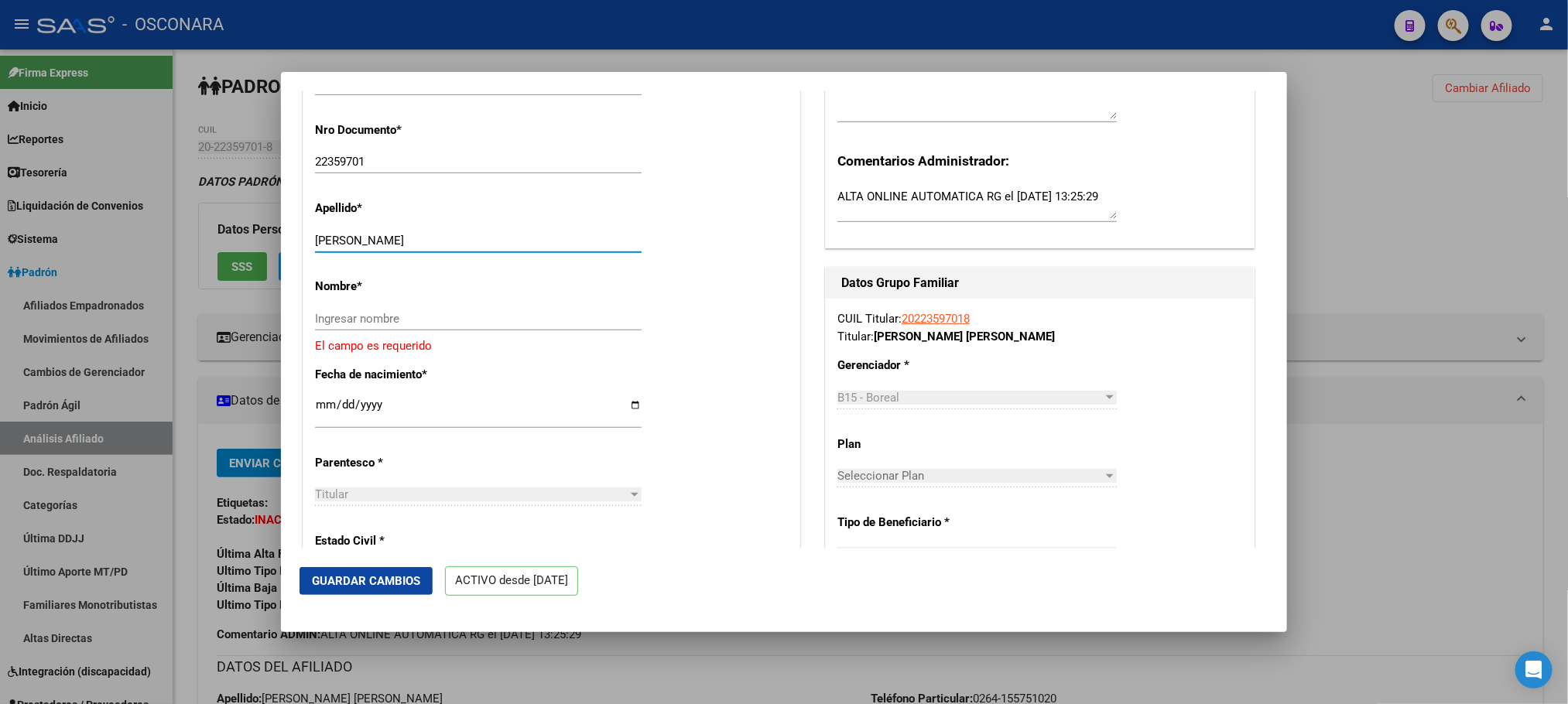
type input "[PERSON_NAME]"
paste input "[PERSON_NAME]"
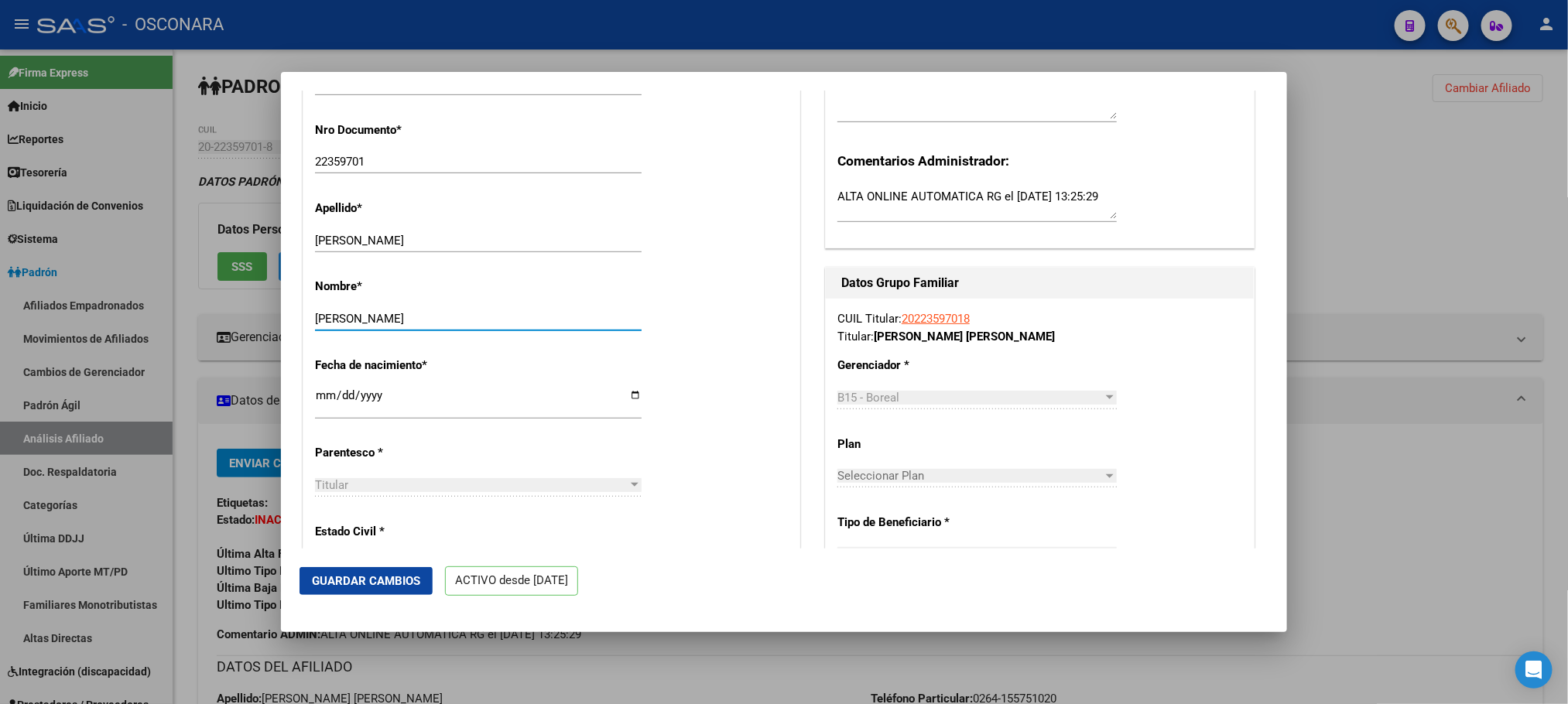
type input "[PERSON_NAME]"
click at [393, 571] on button "Guardar Cambios" at bounding box center [365, 581] width 133 height 28
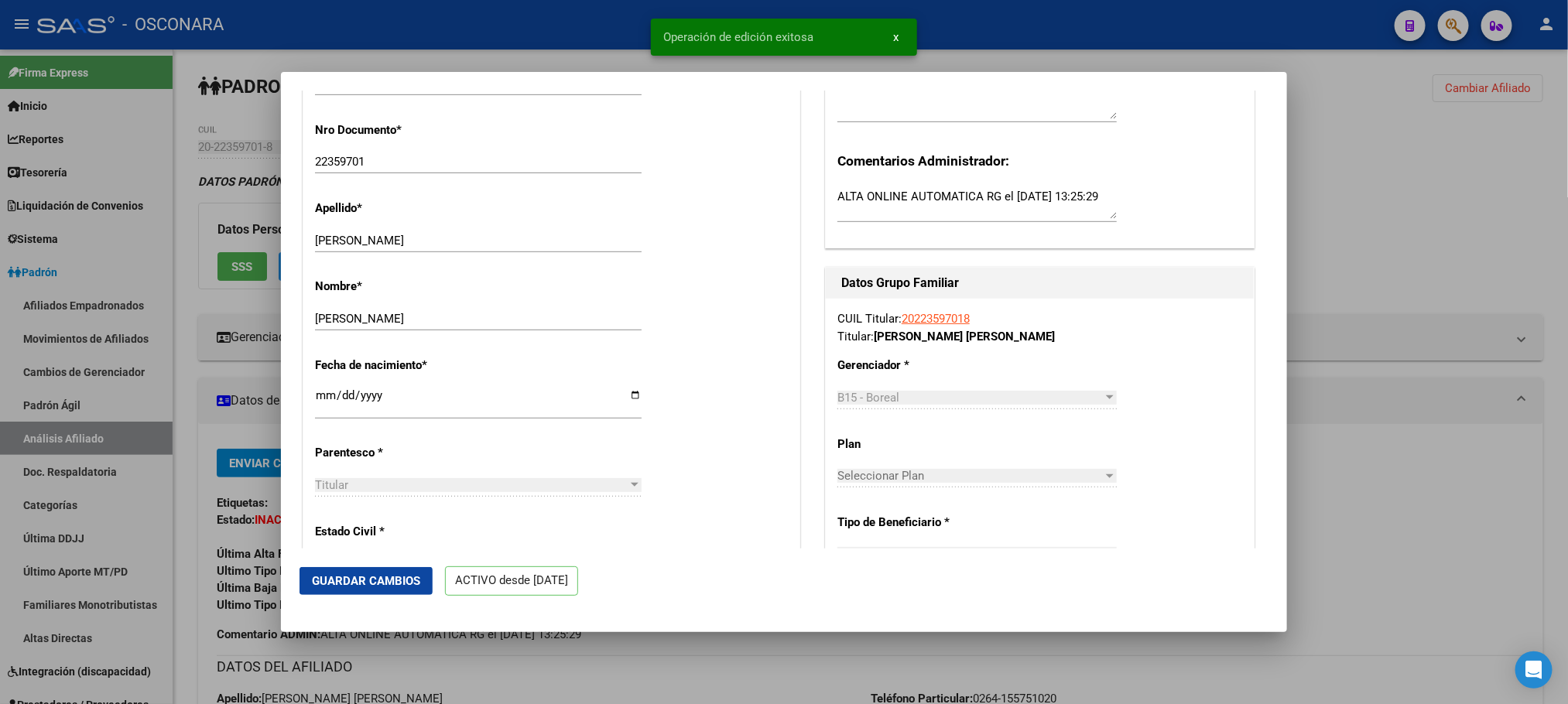
click at [405, 565] on mat-dialog-actions "Guardar Cambios ACTIVO desde [DATE]" at bounding box center [784, 581] width 969 height 66
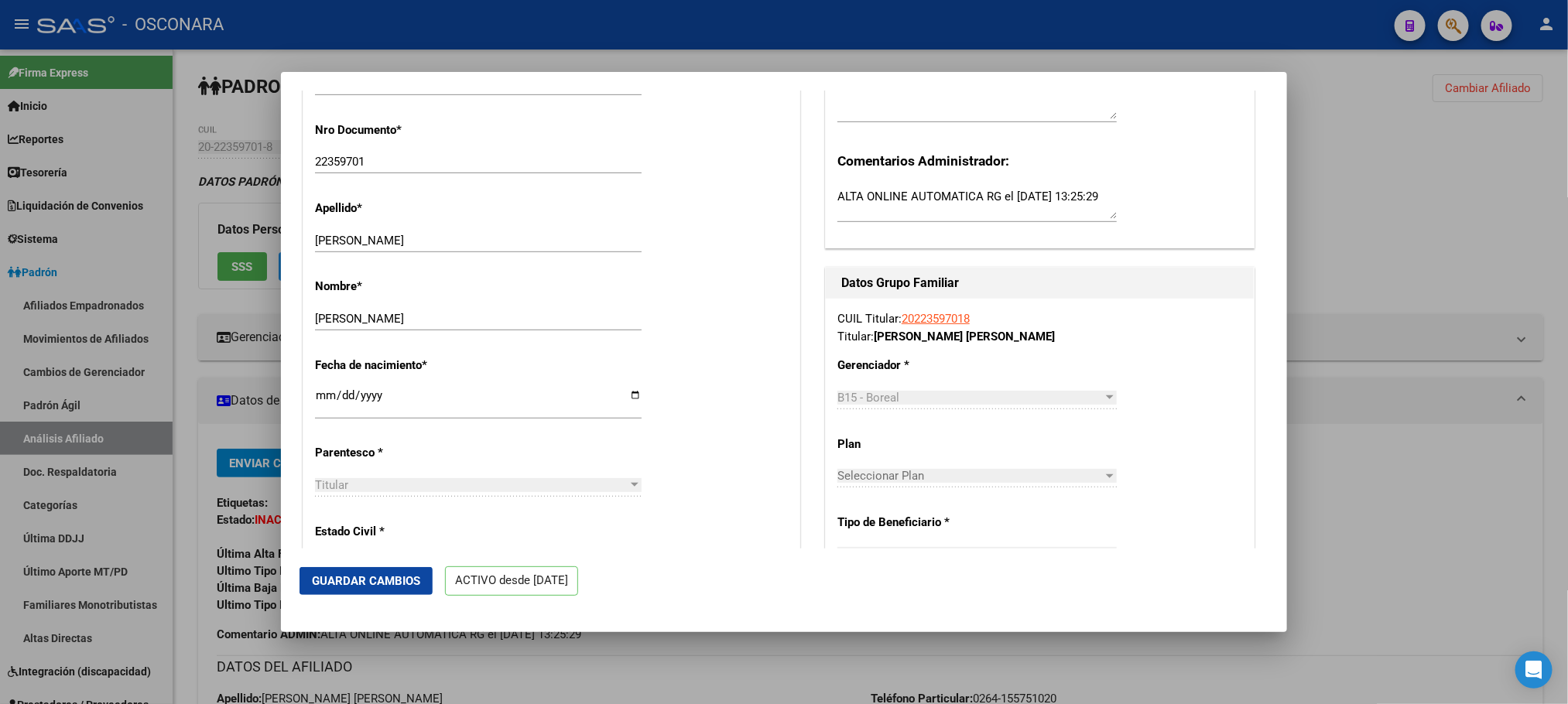
click at [385, 580] on span "Guardar Cambios" at bounding box center [366, 581] width 108 height 14
click at [414, 578] on span "Guardar Cambios" at bounding box center [366, 581] width 108 height 14
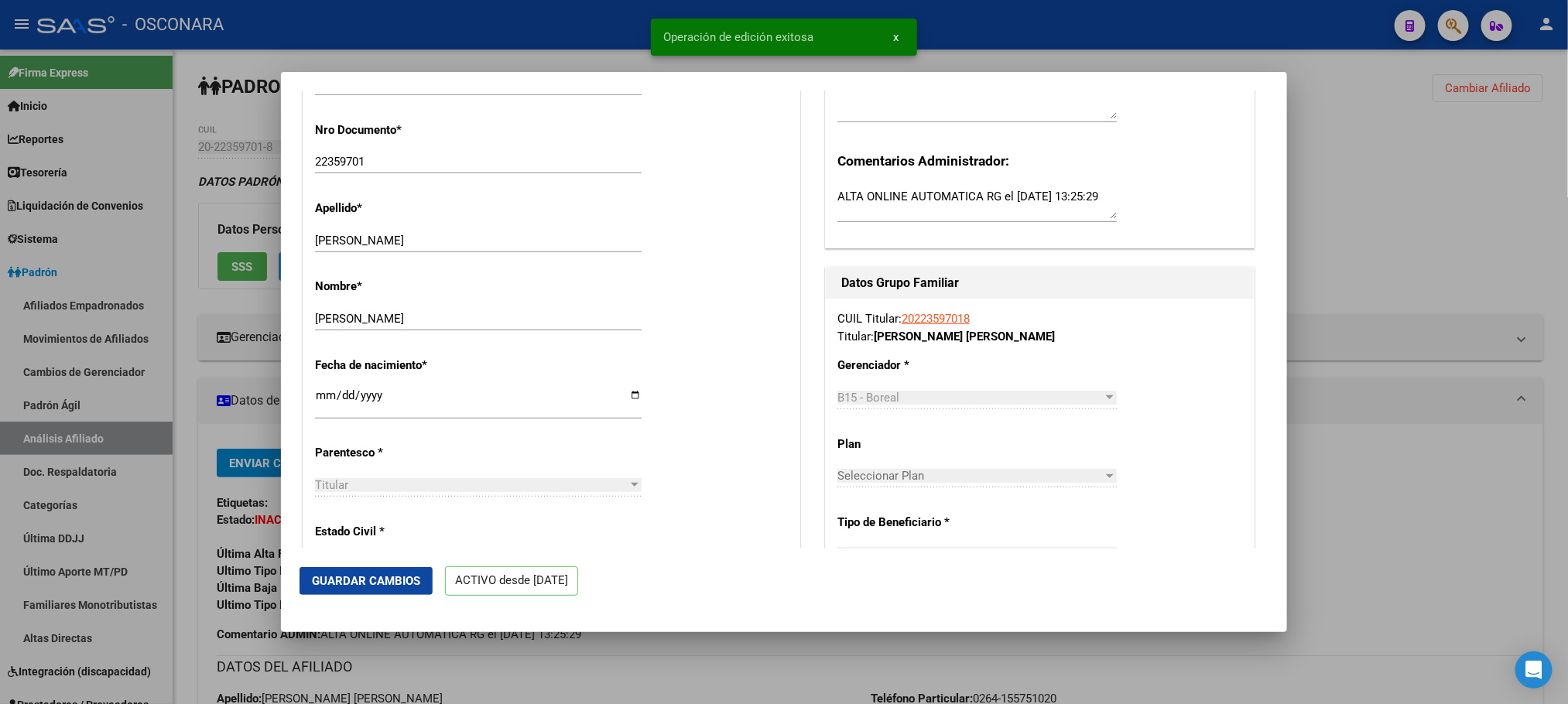
click at [477, 660] on div at bounding box center [784, 352] width 1568 height 704
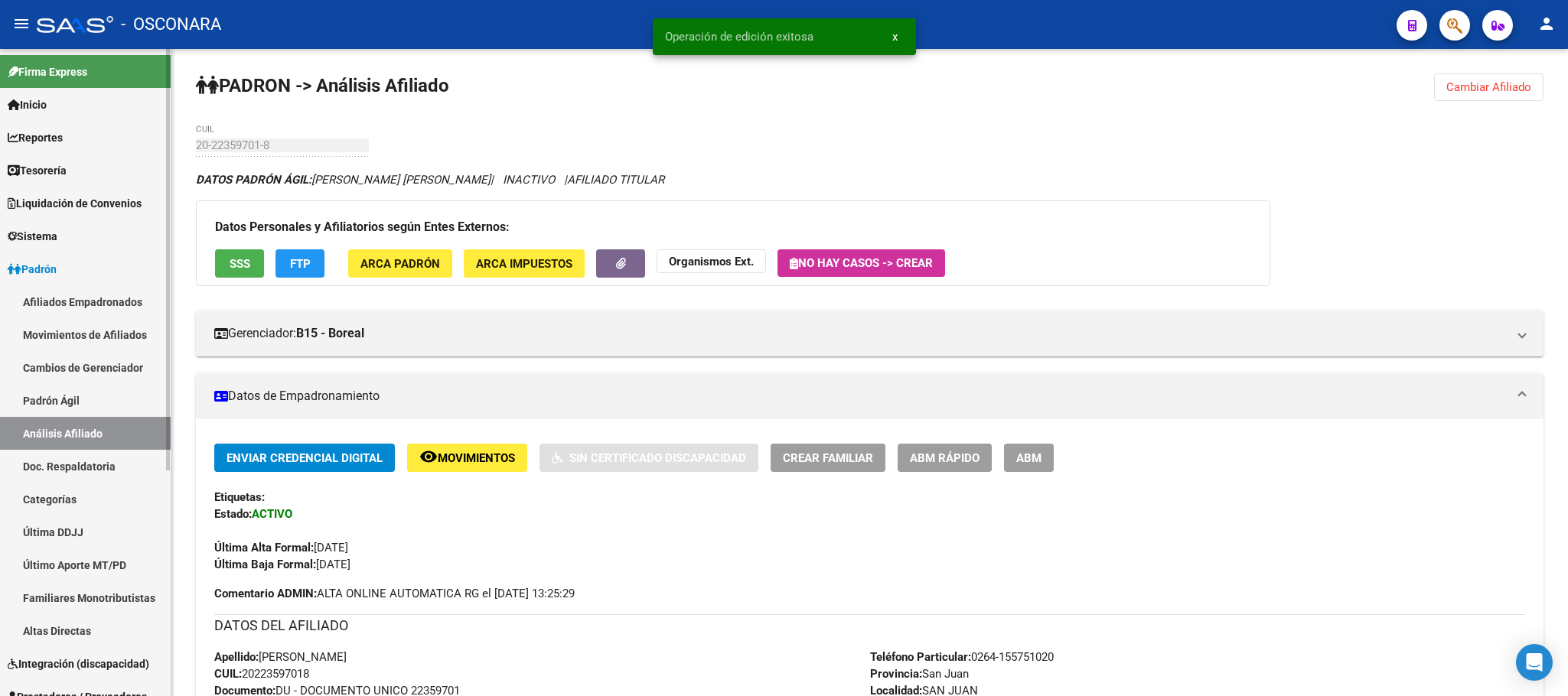
drag, startPoint x: 80, startPoint y: 393, endPoint x: 93, endPoint y: 416, distance: 26.4
click at [80, 396] on link "Padrón Ágil" at bounding box center [85, 400] width 171 height 33
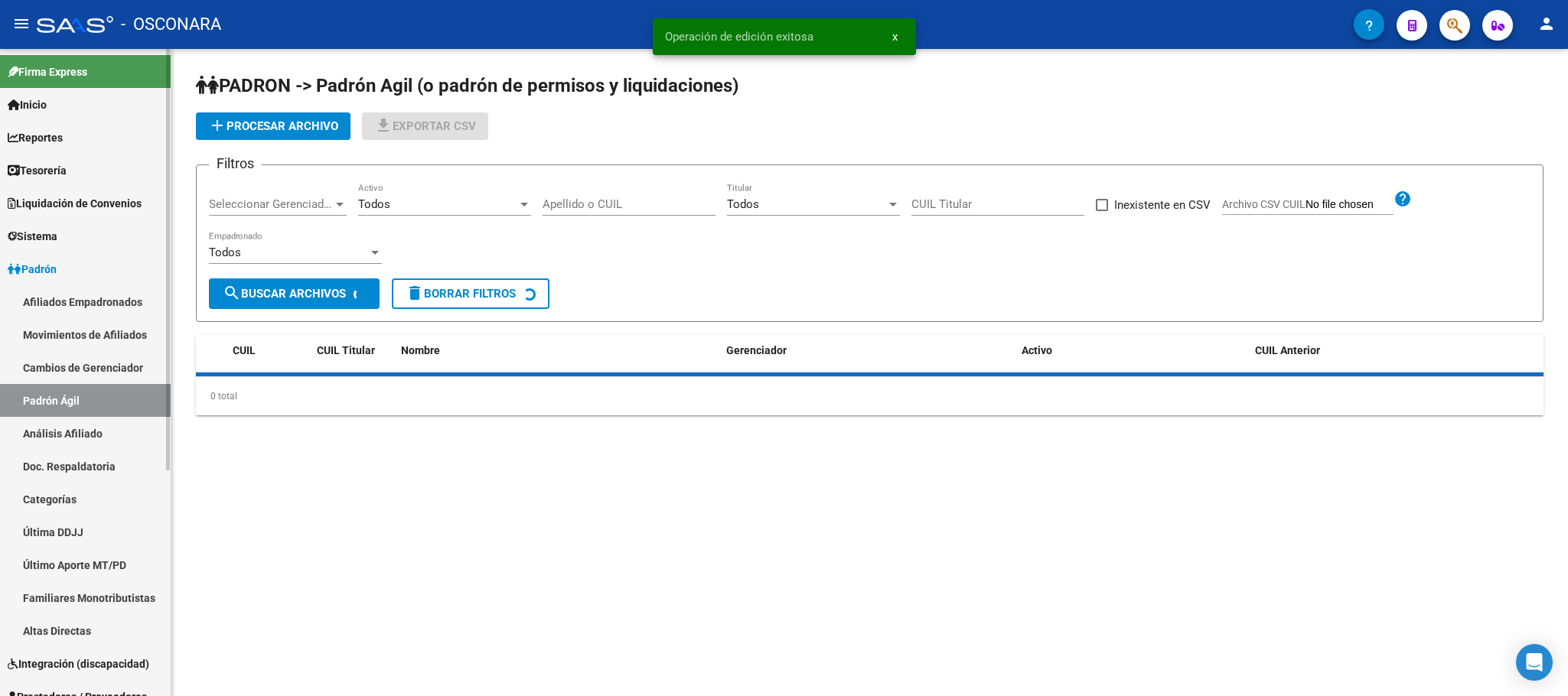
click at [98, 423] on link "Análisis Afiliado" at bounding box center [85, 433] width 171 height 33
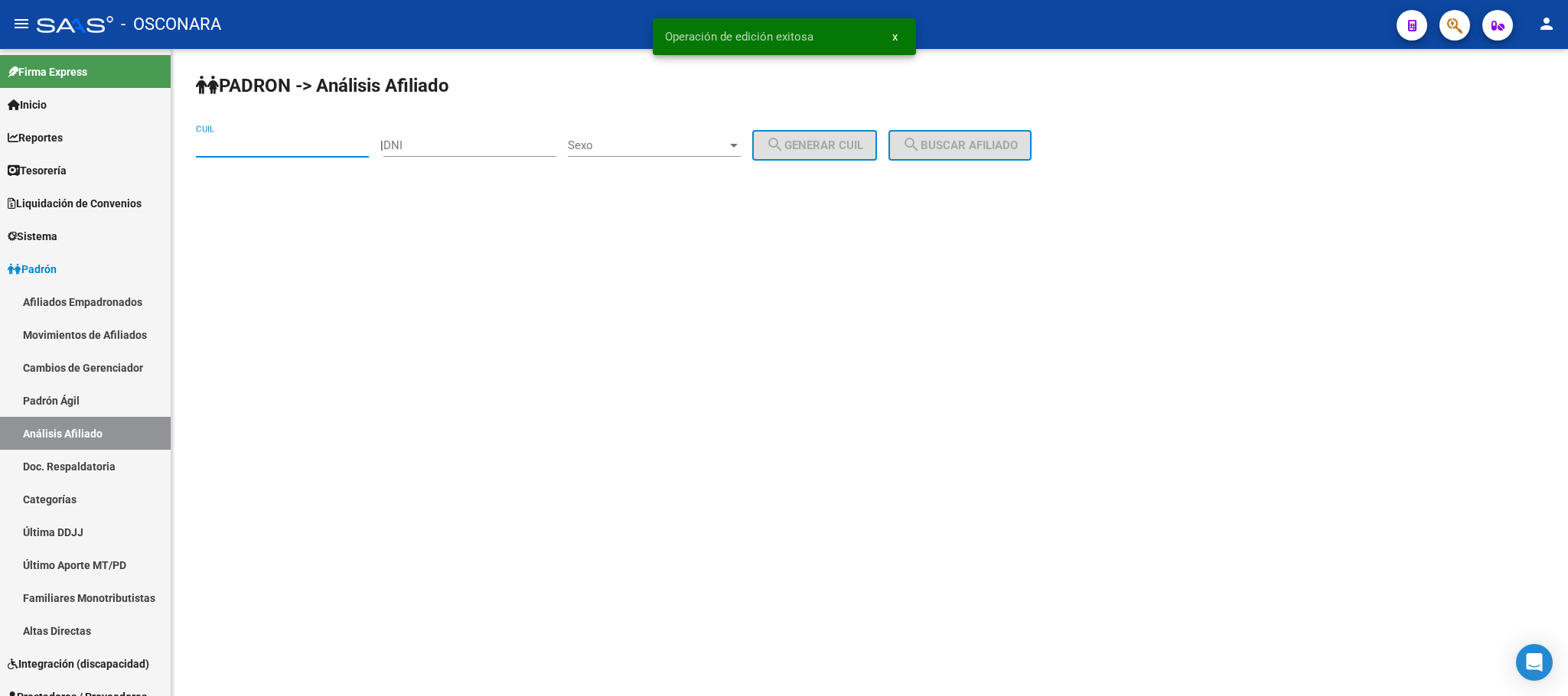
click at [290, 148] on input "CUIL" at bounding box center [282, 145] width 173 height 14
paste input "20-38205696-6"
type input "20-38205696-6"
click at [997, 138] on span "search Buscar afiliado" at bounding box center [960, 145] width 116 height 14
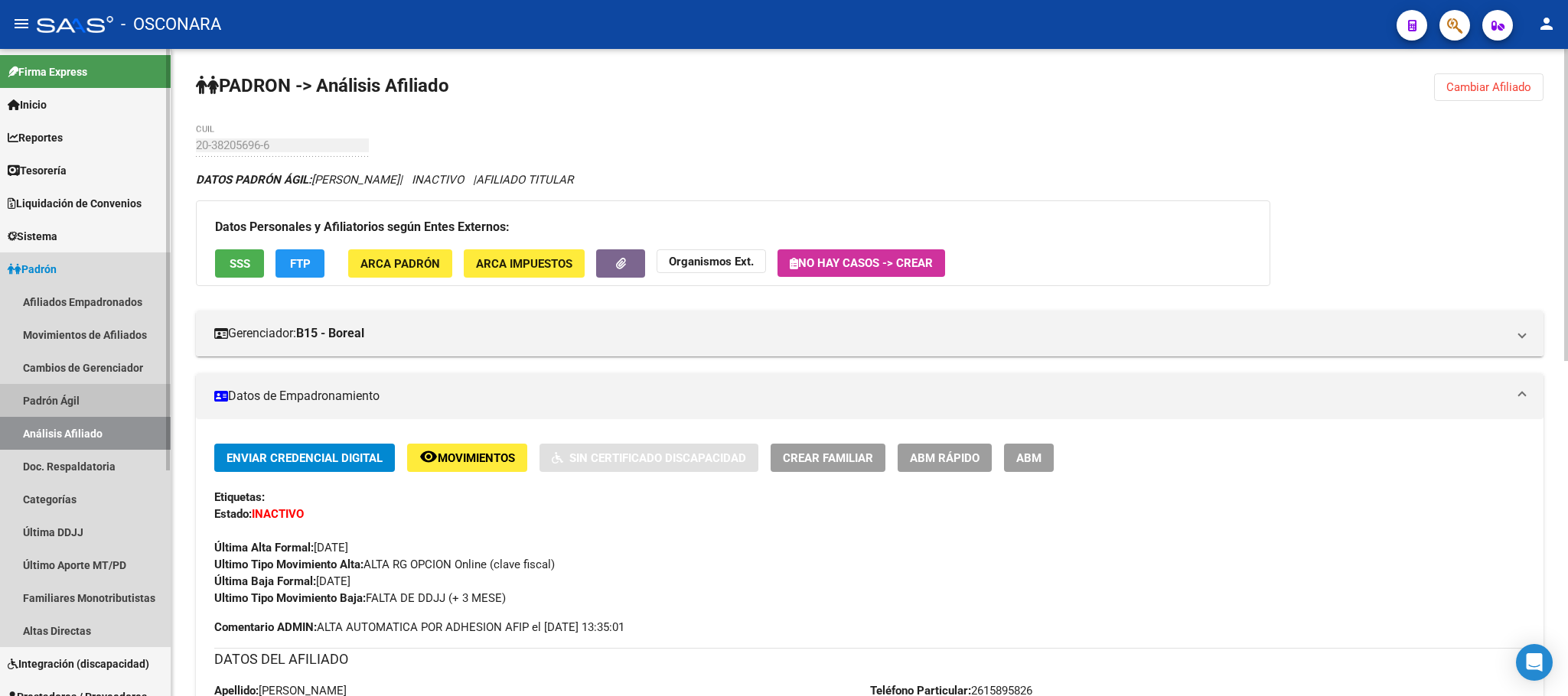
click at [53, 388] on link "Padrón Ágil" at bounding box center [85, 400] width 171 height 33
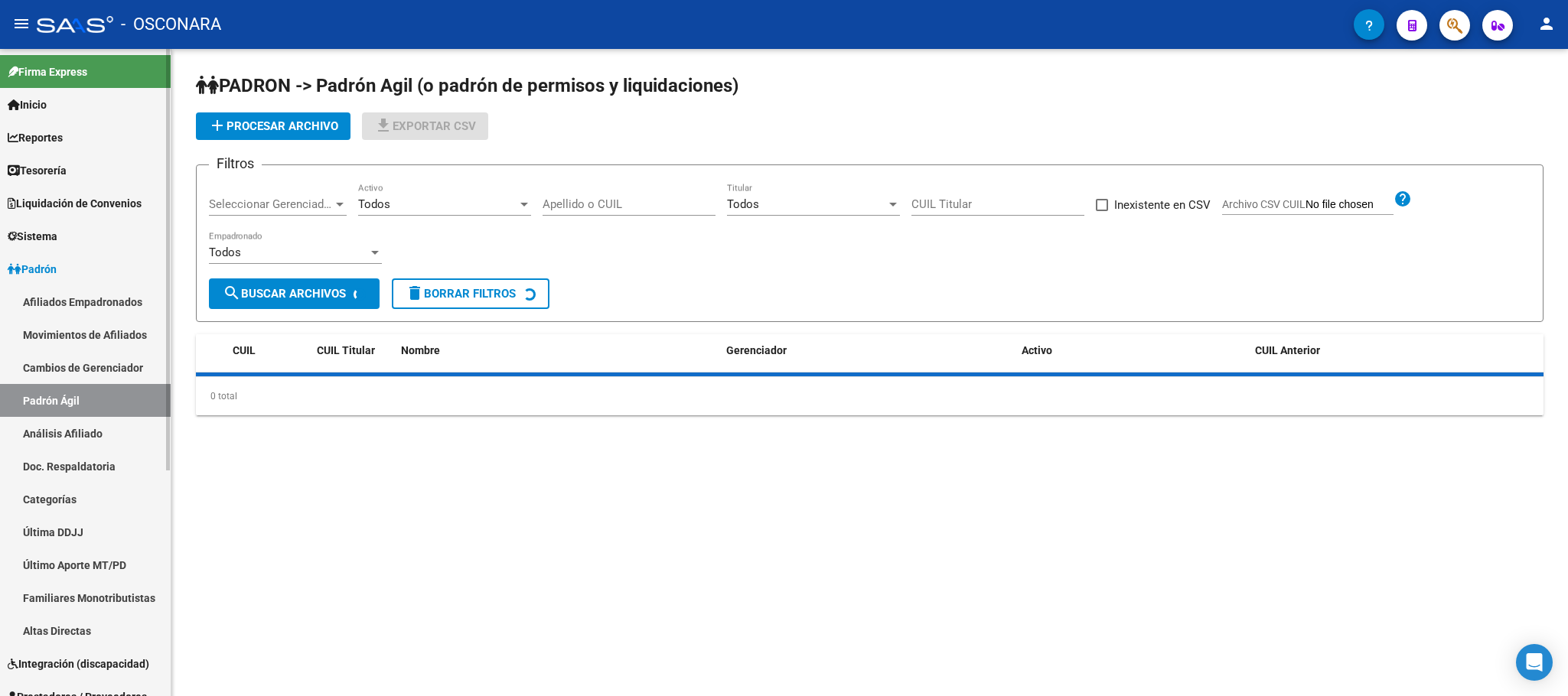
click at [94, 444] on link "Análisis Afiliado" at bounding box center [85, 433] width 171 height 33
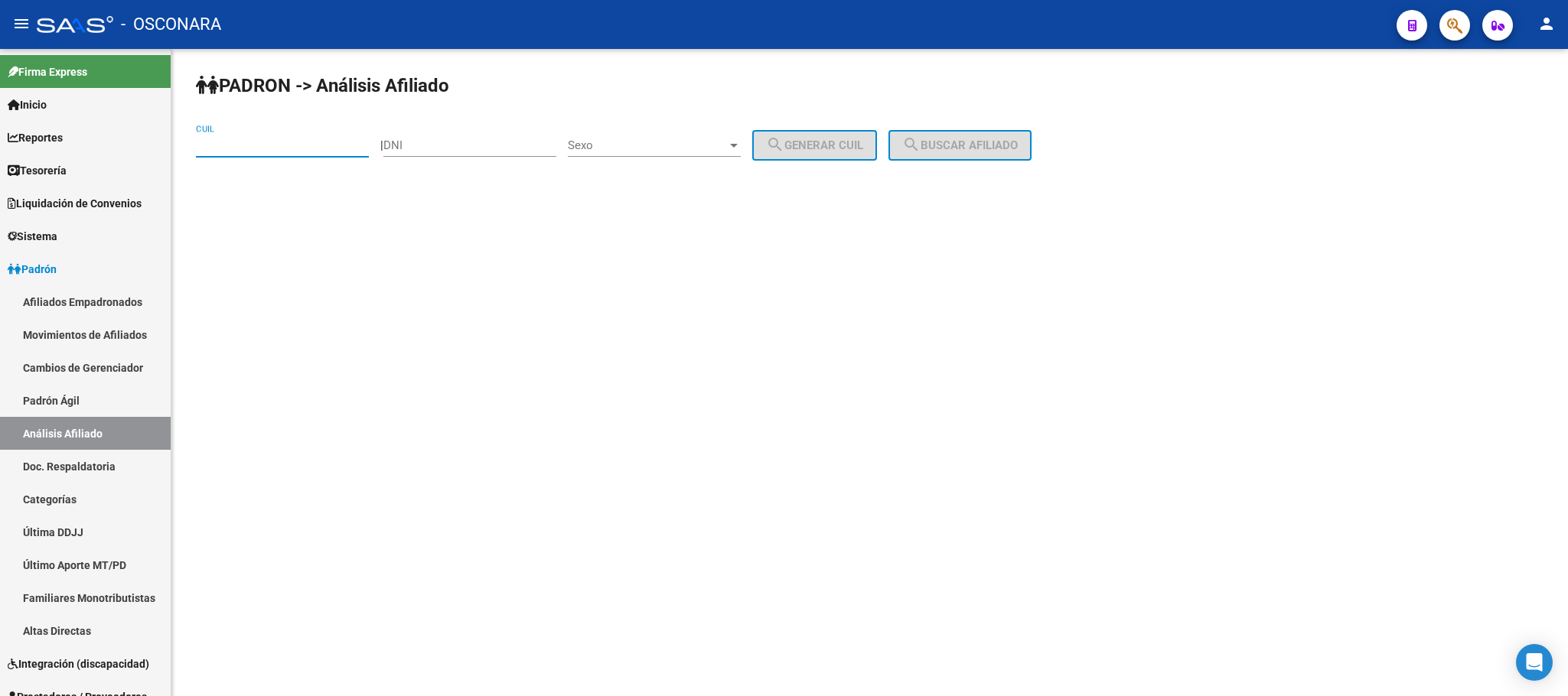
click at [267, 142] on input "CUIL" at bounding box center [282, 145] width 173 height 14
paste input "20-38205696-6"
type input "20-38205696-6"
click at [950, 159] on button "search Buscar afiliado" at bounding box center [960, 145] width 143 height 31
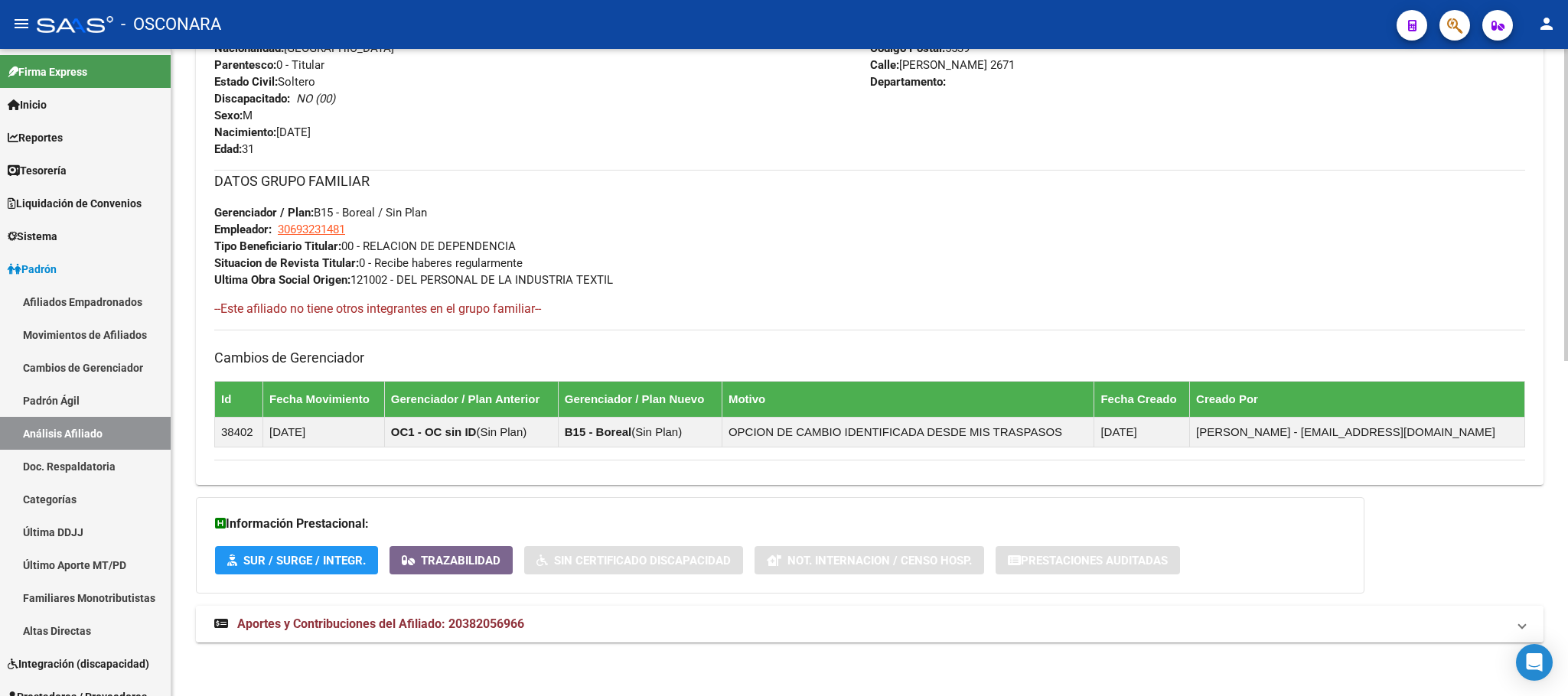
scroll to position [696, 0]
click at [430, 618] on span "Aportes y Contribuciones del Afiliado: 20382056966" at bounding box center [381, 624] width 287 height 14
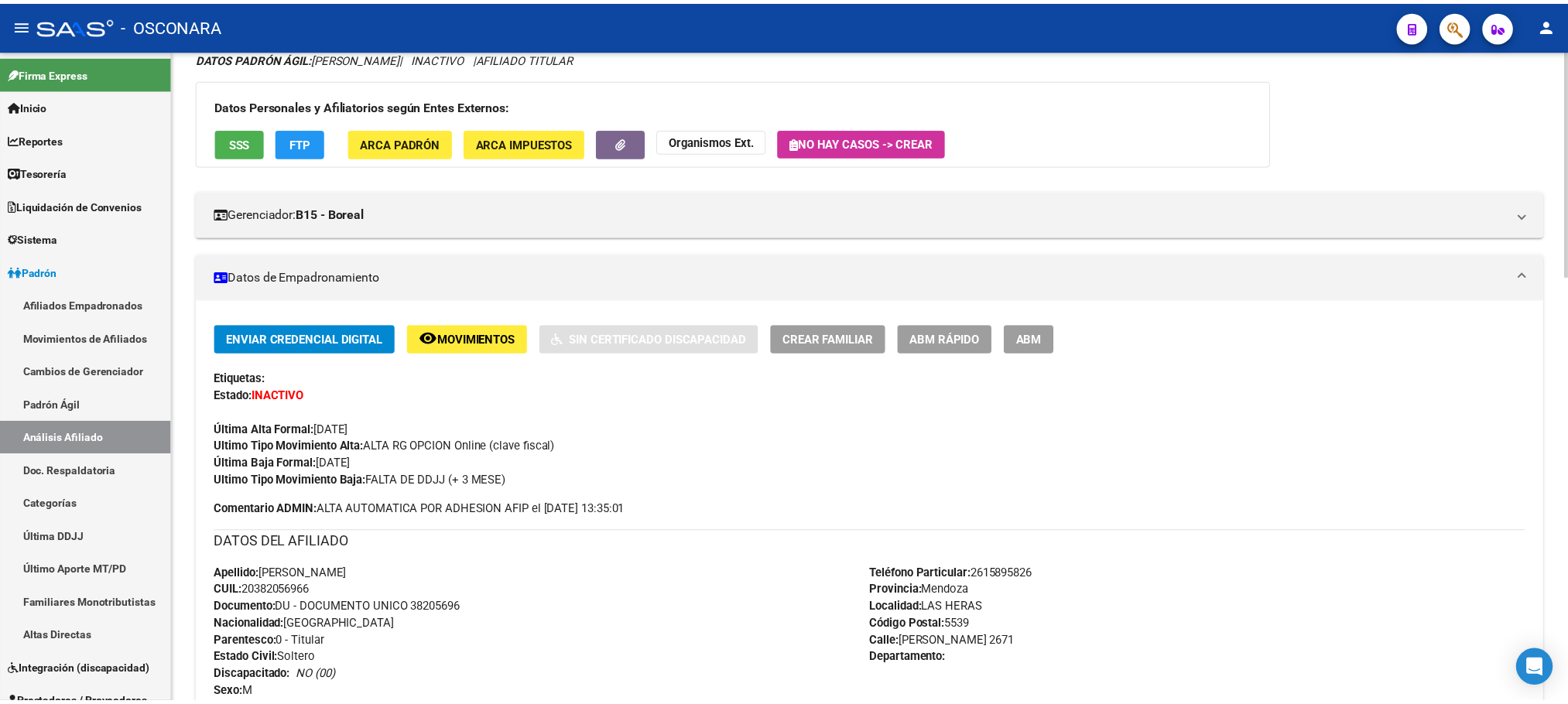
scroll to position [0, 0]
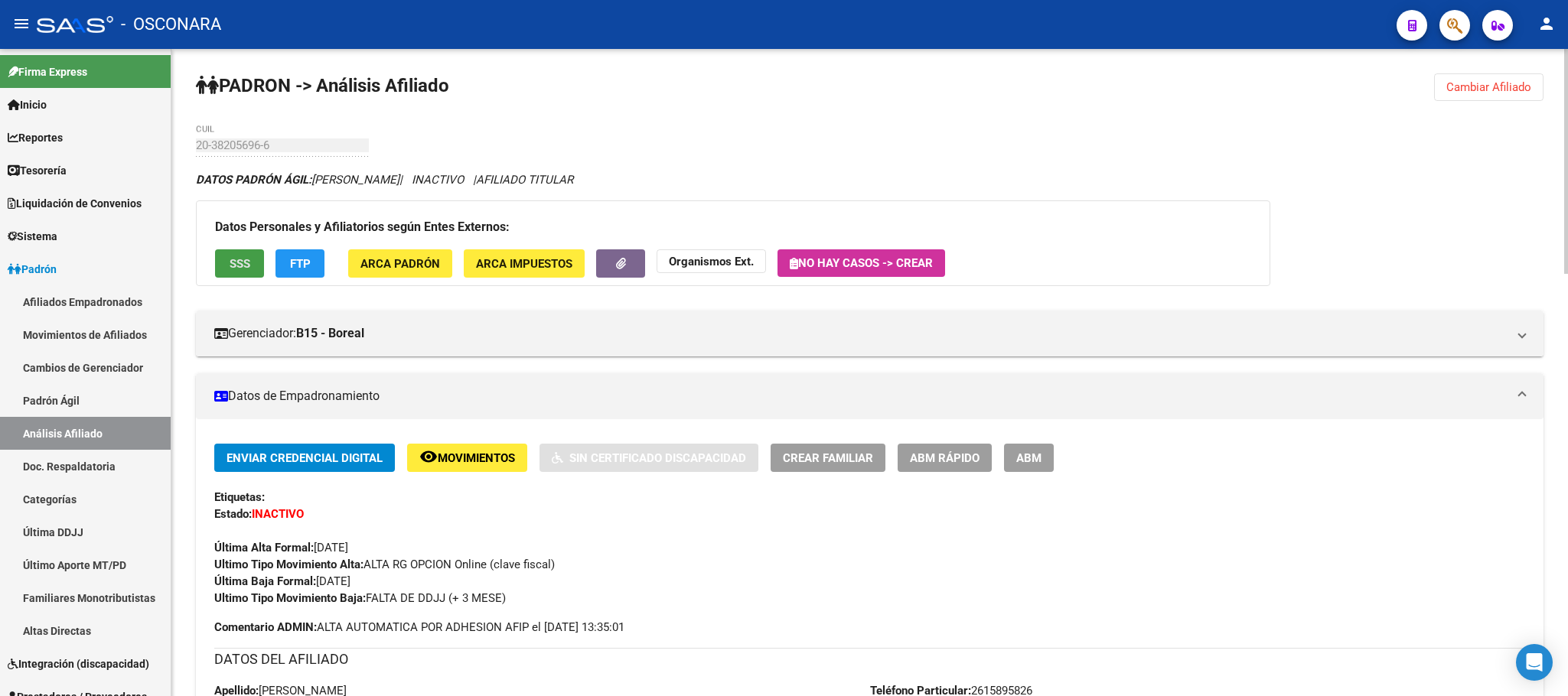
click at [239, 264] on span "SSS" at bounding box center [240, 264] width 20 height 14
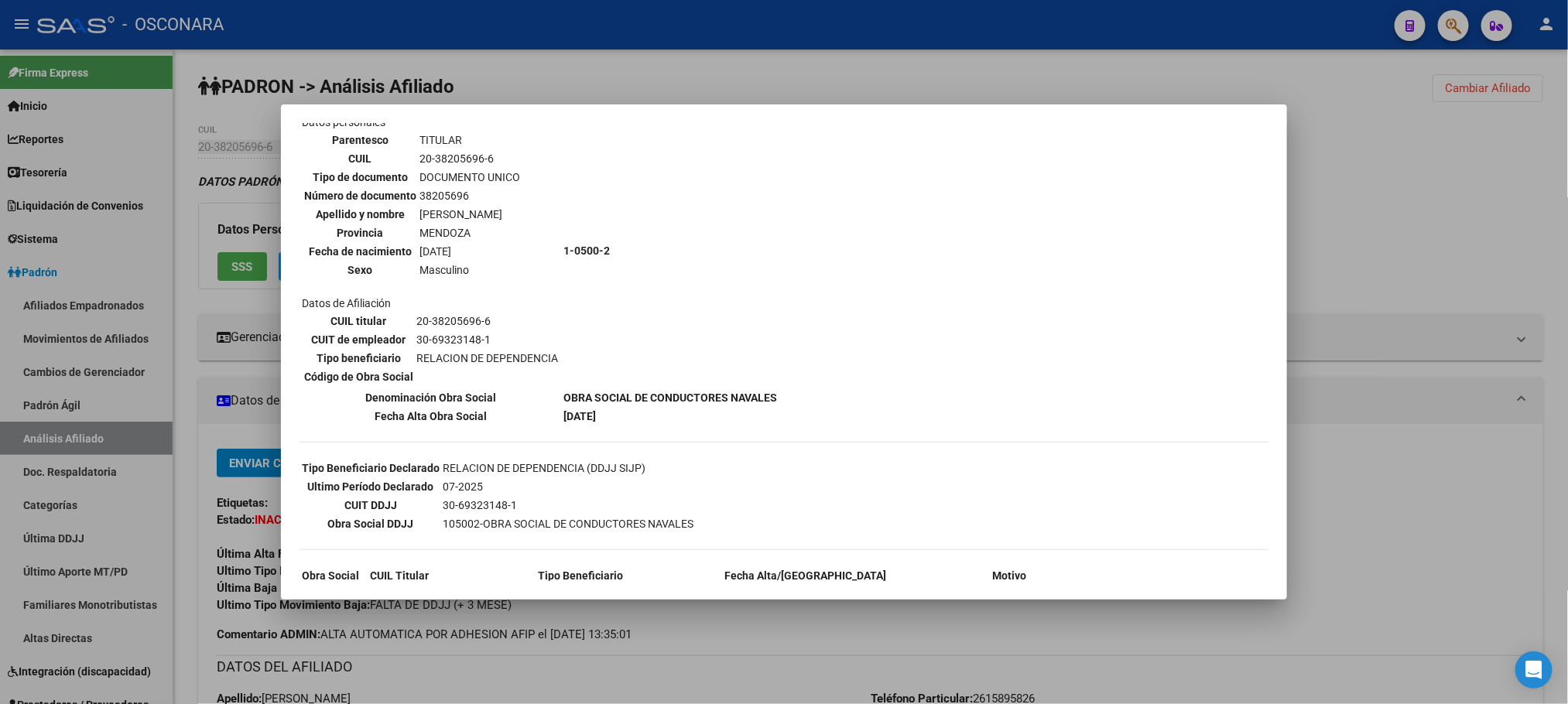
scroll to position [232, 0]
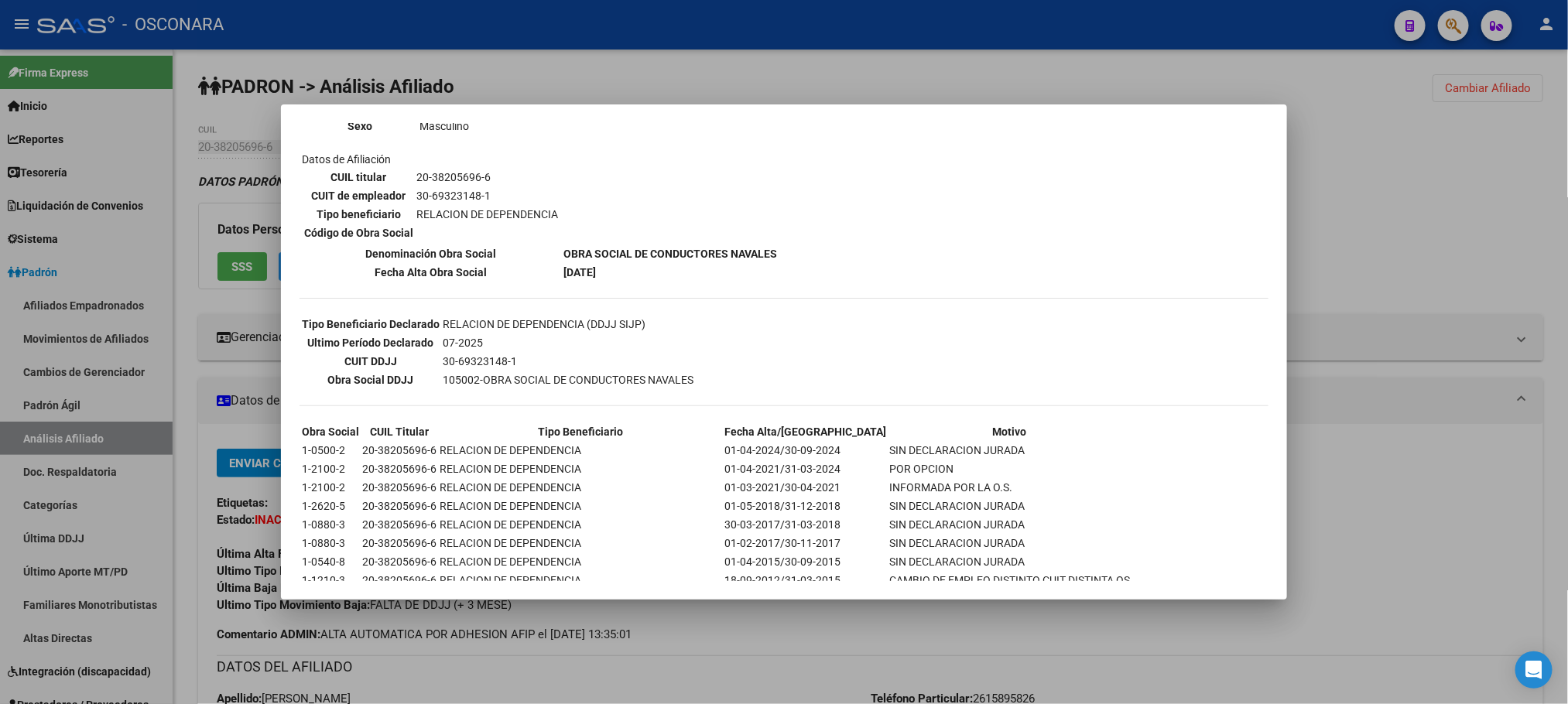
click at [716, 641] on div at bounding box center [784, 352] width 1568 height 704
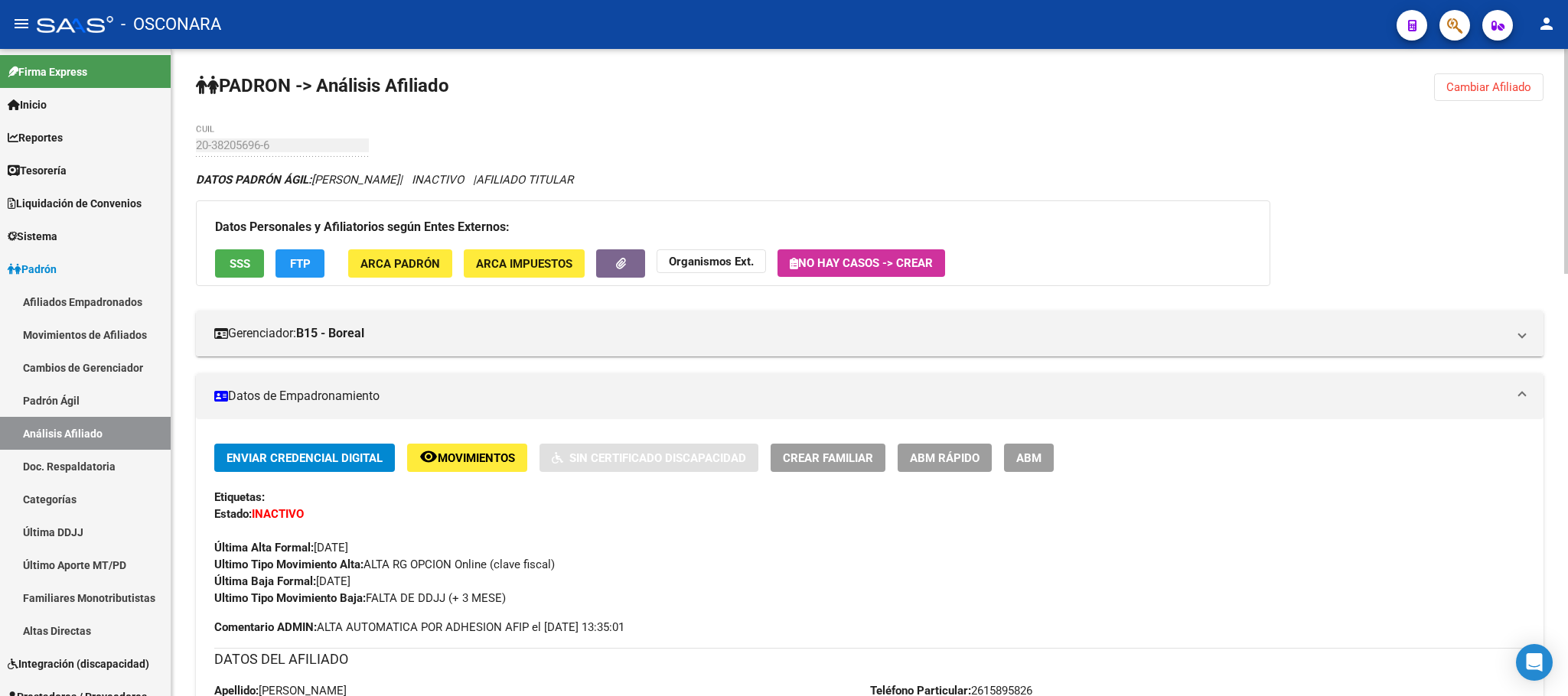
click at [965, 462] on span "ABM Rápido" at bounding box center [944, 458] width 70 height 14
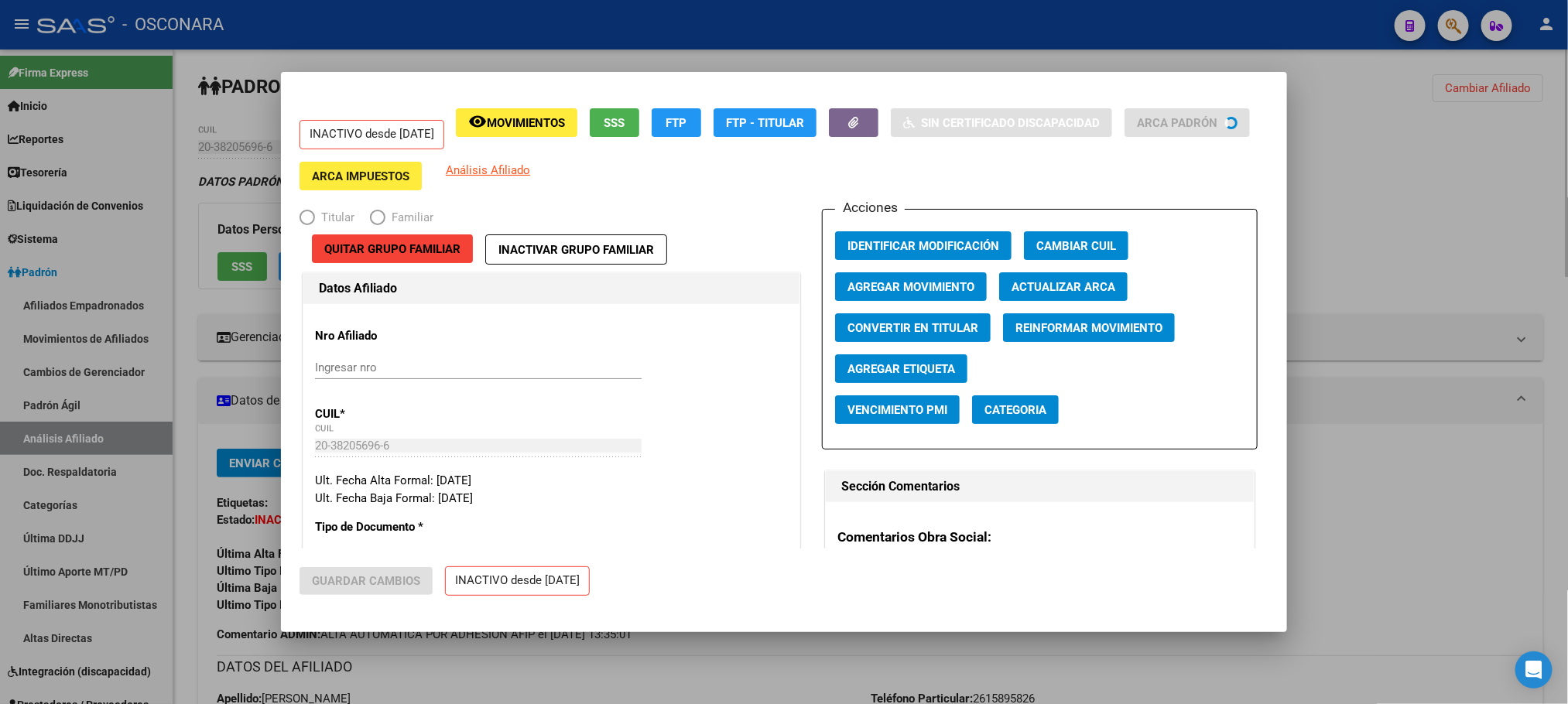
radio input "true"
type input "30-69323148-1"
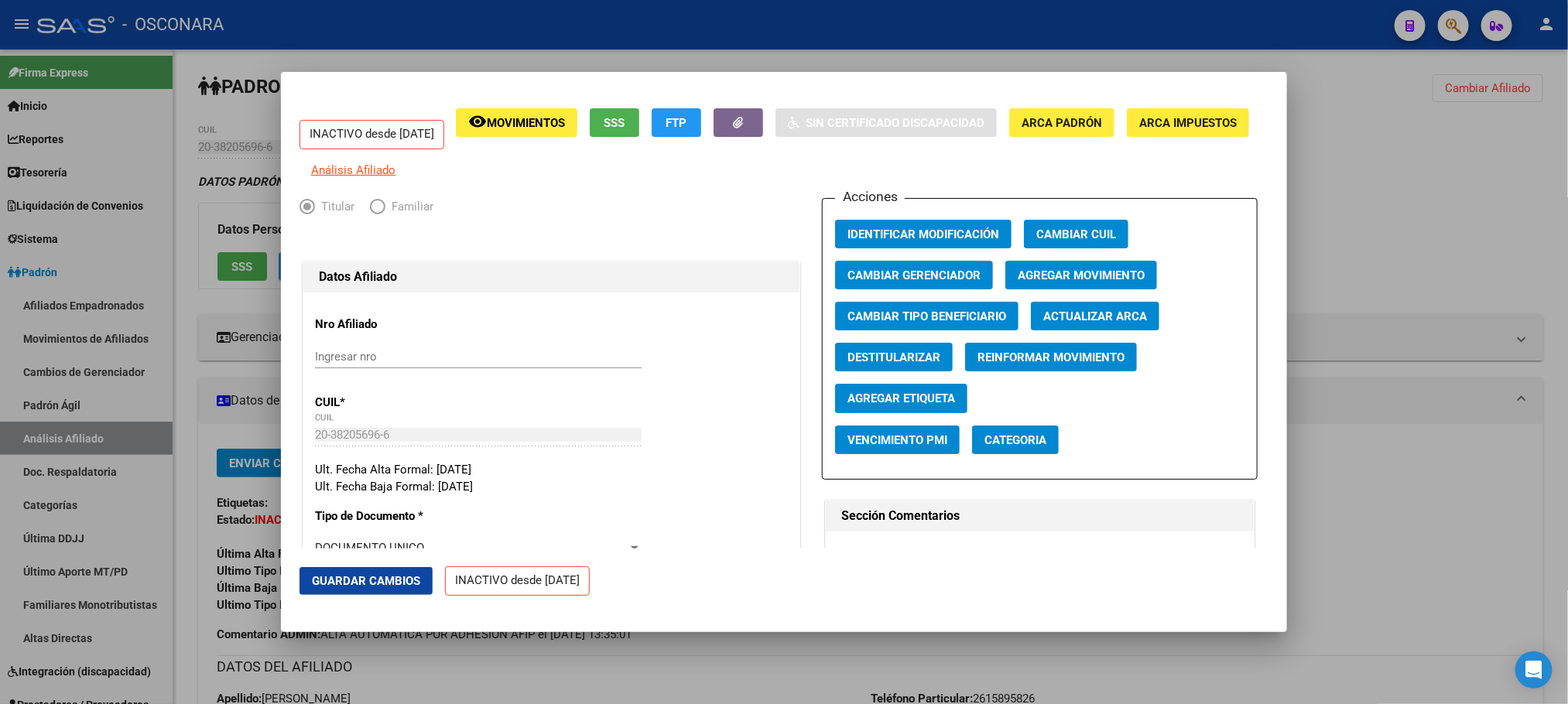
click at [1031, 281] on span "Agregar Movimiento" at bounding box center [1081, 276] width 127 height 14
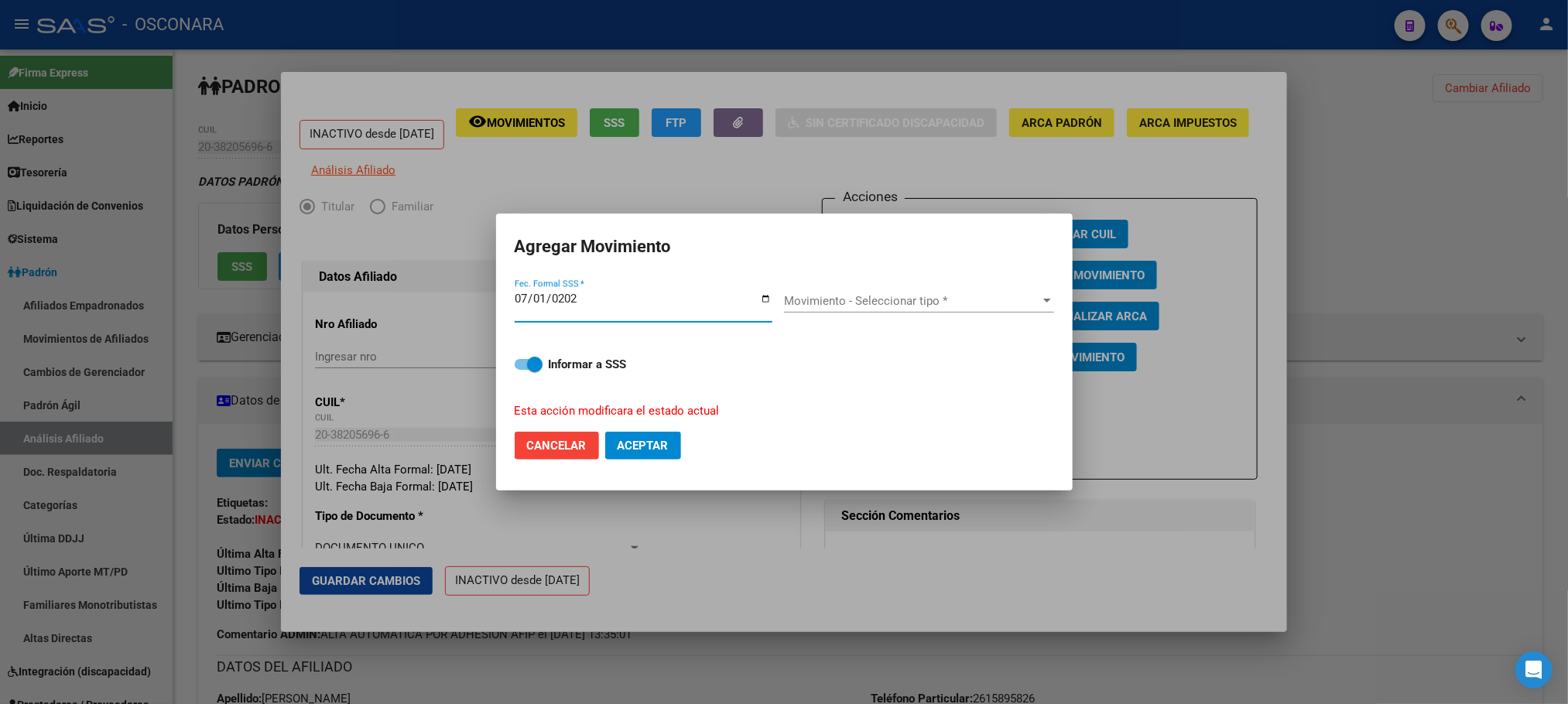
type input "[DATE]"
click at [1025, 295] on span "Movimiento - Seleccionar tipo *" at bounding box center [912, 301] width 256 height 14
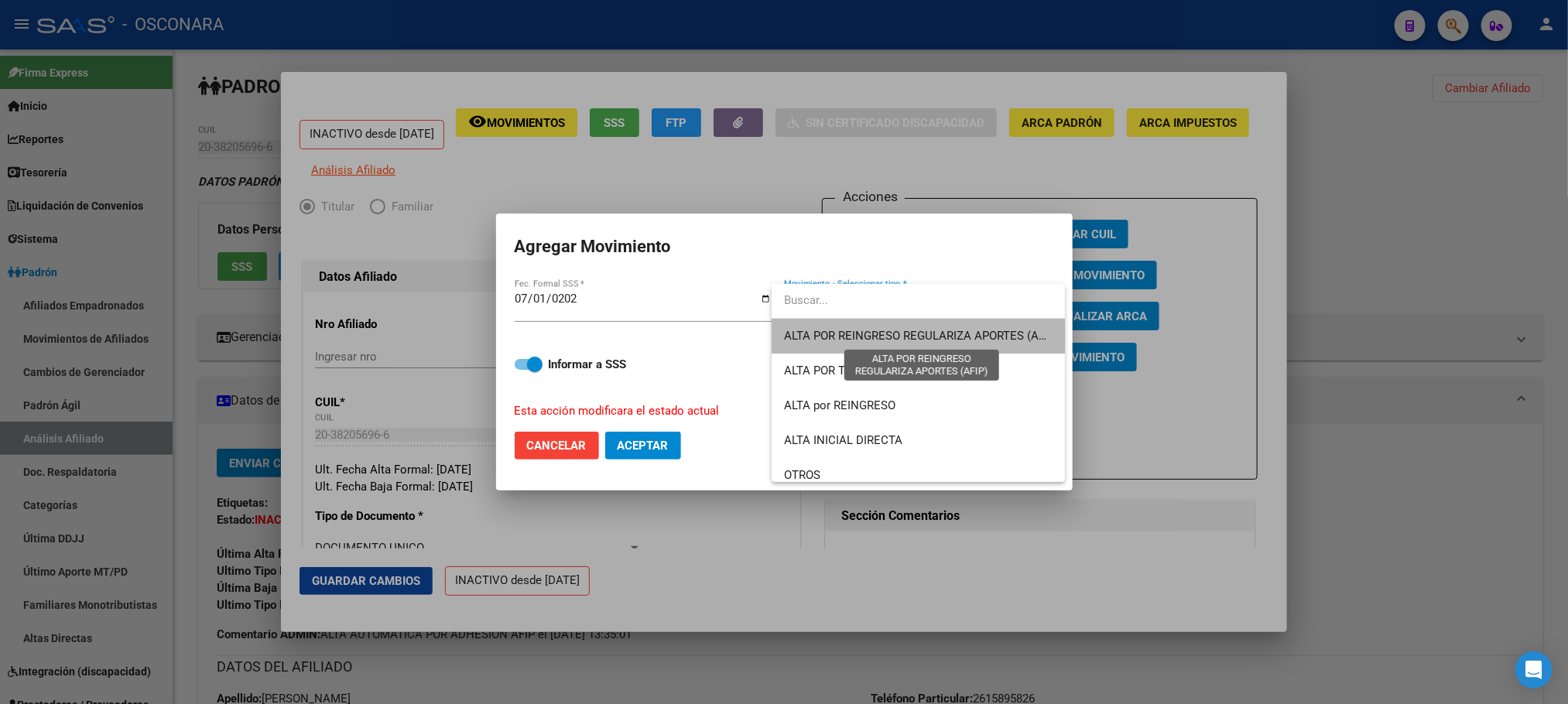
click at [966, 329] on span "ALTA POR REINGRESO REGULARIZA APORTES (AFIP)" at bounding box center [920, 336] width 274 height 14
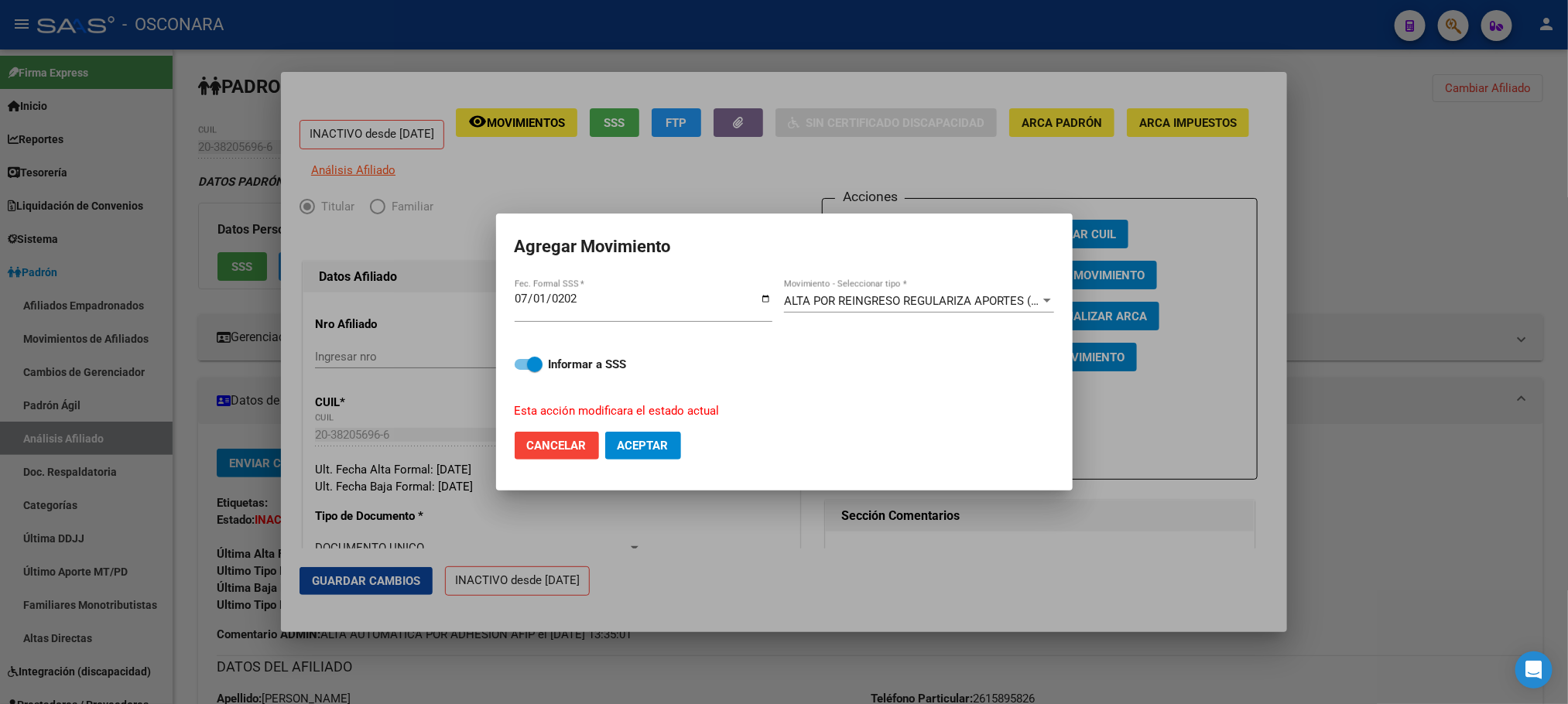
click at [514, 369] on mat-dialog-content "[DATE] Fec. Formal SSS * ALTA POR REINGRESO REGULARIZA APORTES (AFIP) Movimient…" at bounding box center [784, 348] width 577 height 142
click at [516, 370] on label "Informar a SSS" at bounding box center [784, 364] width 539 height 18
click at [522, 370] on input "Informar a SSS" at bounding box center [522, 370] width 1 height 1
checkbox input "false"
click at [650, 448] on span "Aceptar" at bounding box center [643, 445] width 51 height 14
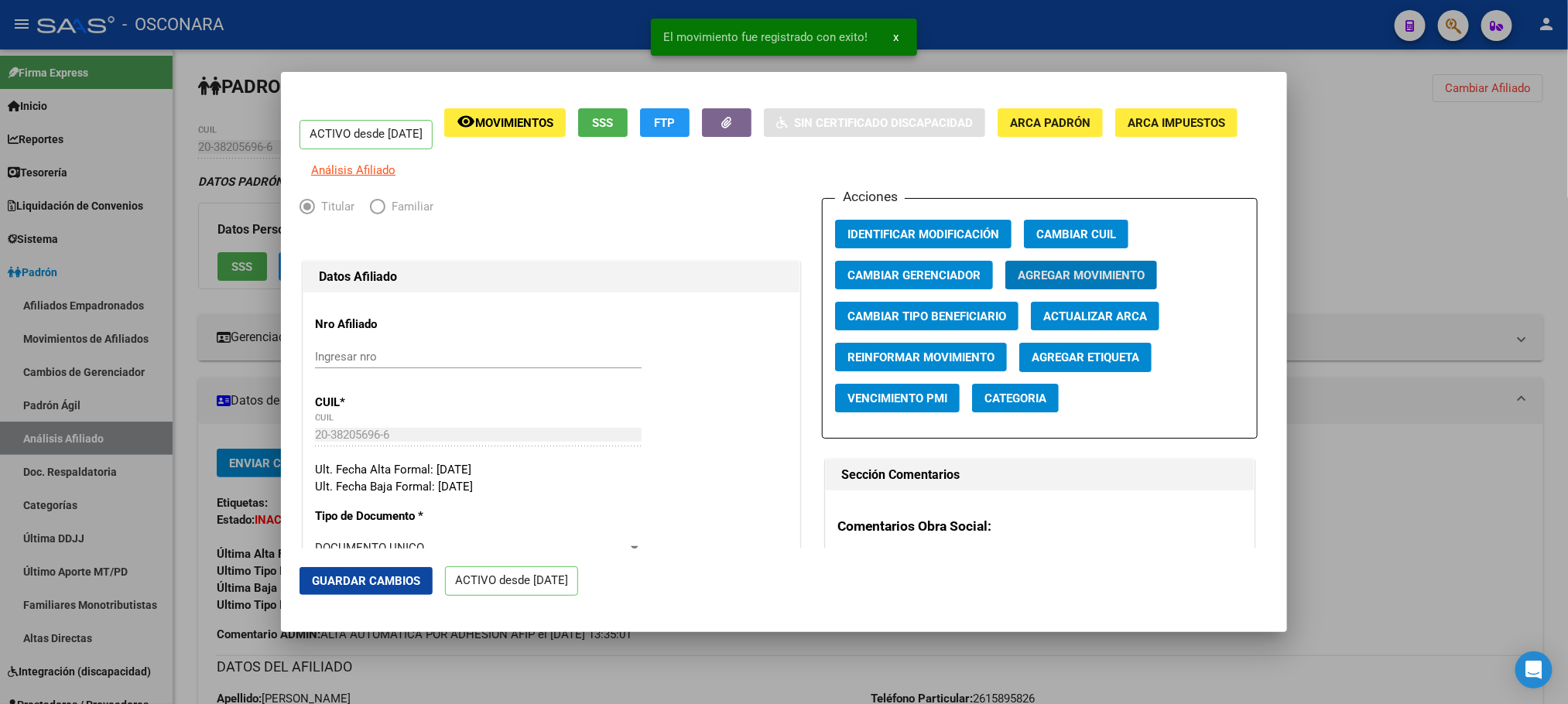
click at [383, 581] on span "Guardar Cambios" at bounding box center [366, 581] width 108 height 14
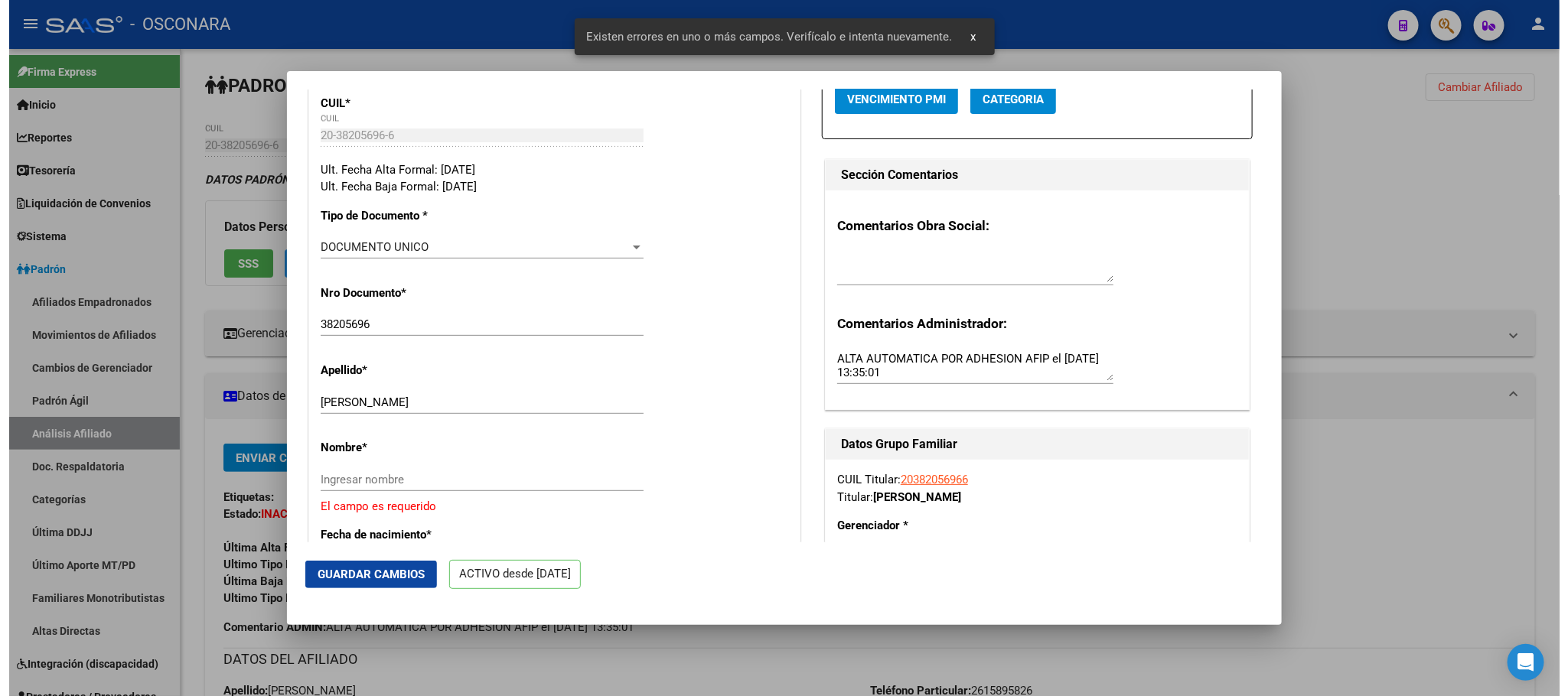
scroll to position [459, 0]
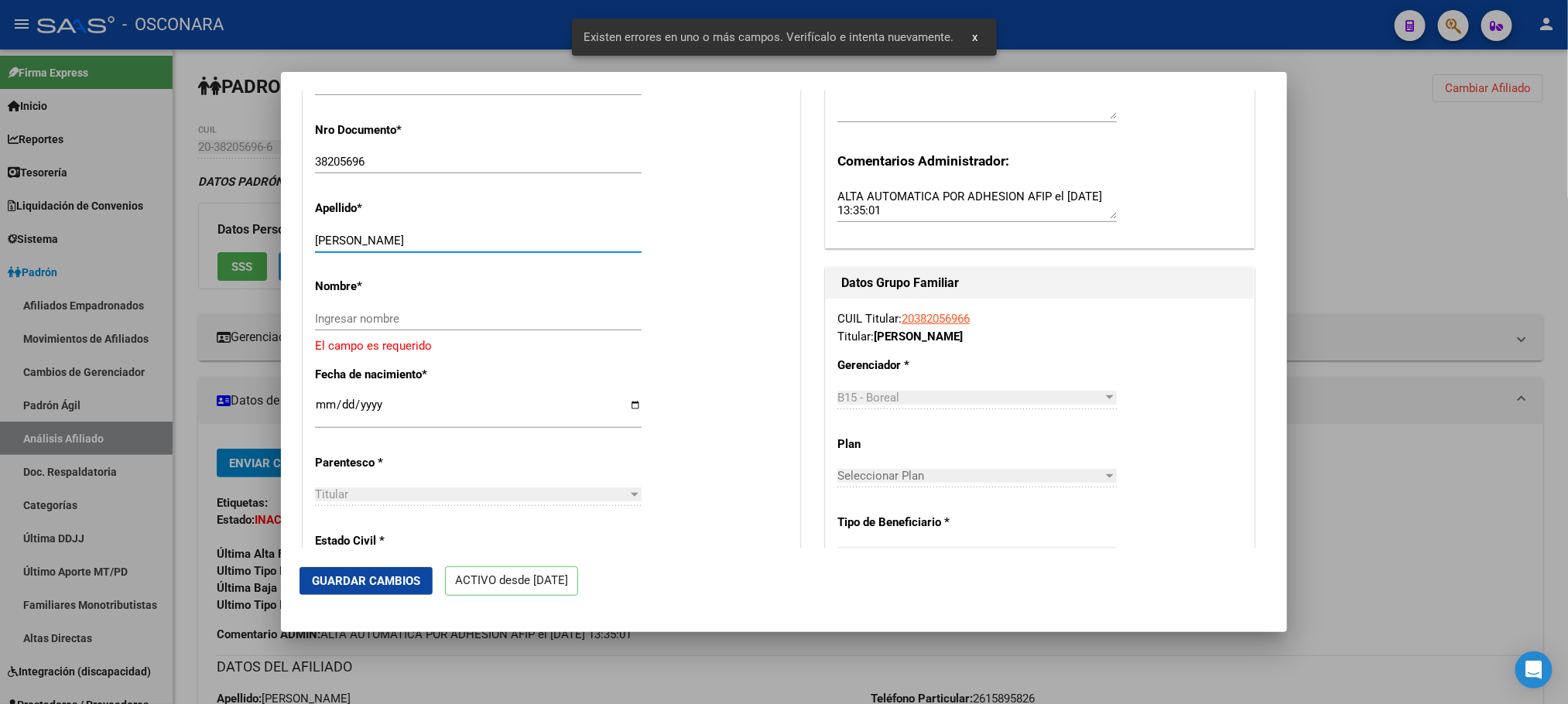
drag, startPoint x: 368, startPoint y: 255, endPoint x: 495, endPoint y: 253, distance: 127.0
click at [495, 247] on input "[PERSON_NAME]" at bounding box center [478, 241] width 326 height 14
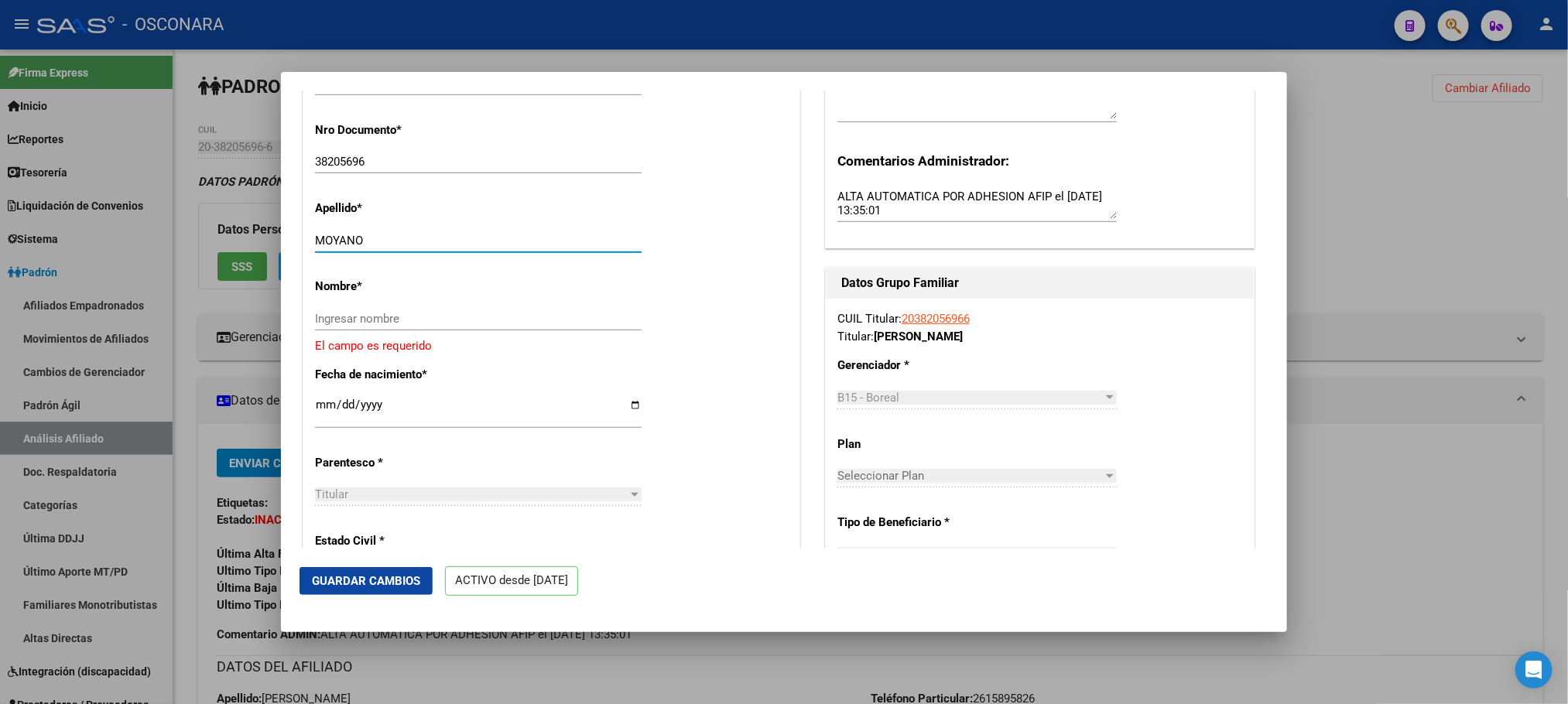
type input "MOYANO"
click at [410, 325] on input "Ingresar nombre" at bounding box center [478, 319] width 326 height 14
paste input "[PERSON_NAME]"
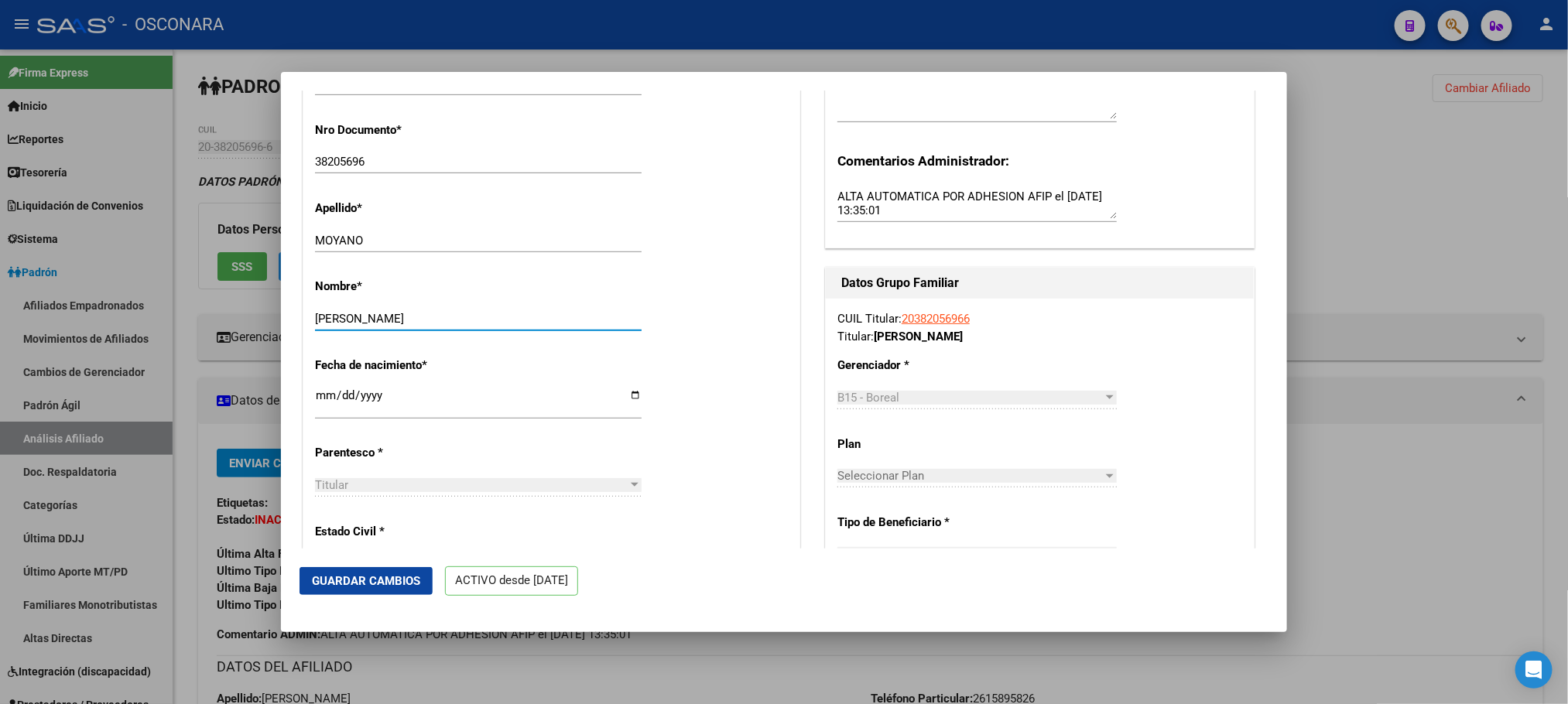
type input "[PERSON_NAME]"
click at [387, 588] on button "Guardar Cambios" at bounding box center [365, 581] width 133 height 28
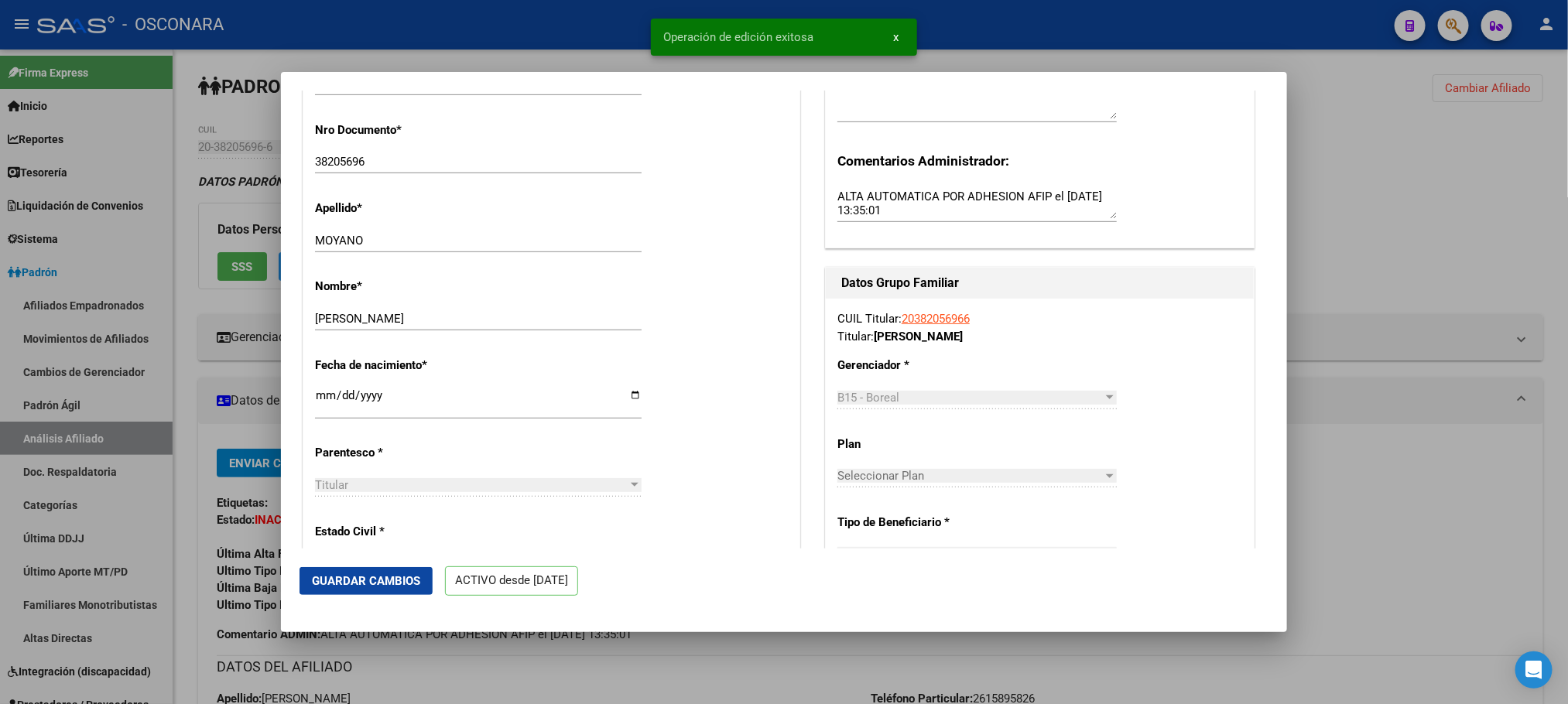
click at [768, 632] on mat-dialog-container "ACTIVO desde [DATE] remove_red_eye Movimientos SSS FTP Sin Certificado Discapac…" at bounding box center [784, 352] width 1006 height 560
click at [407, 577] on span "Guardar Cambios" at bounding box center [366, 581] width 108 height 14
click at [759, 658] on div at bounding box center [784, 352] width 1568 height 704
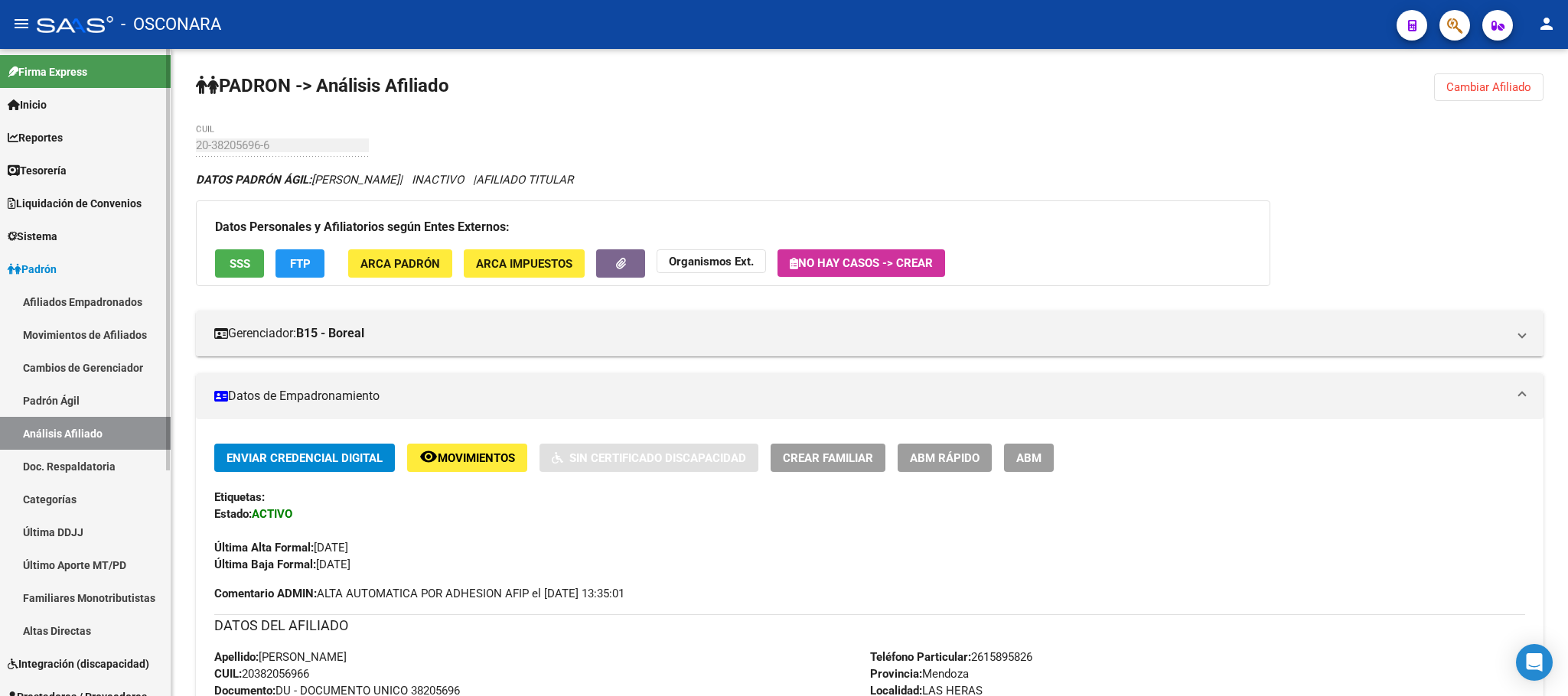
click at [42, 402] on link "Padrón Ágil" at bounding box center [85, 400] width 171 height 33
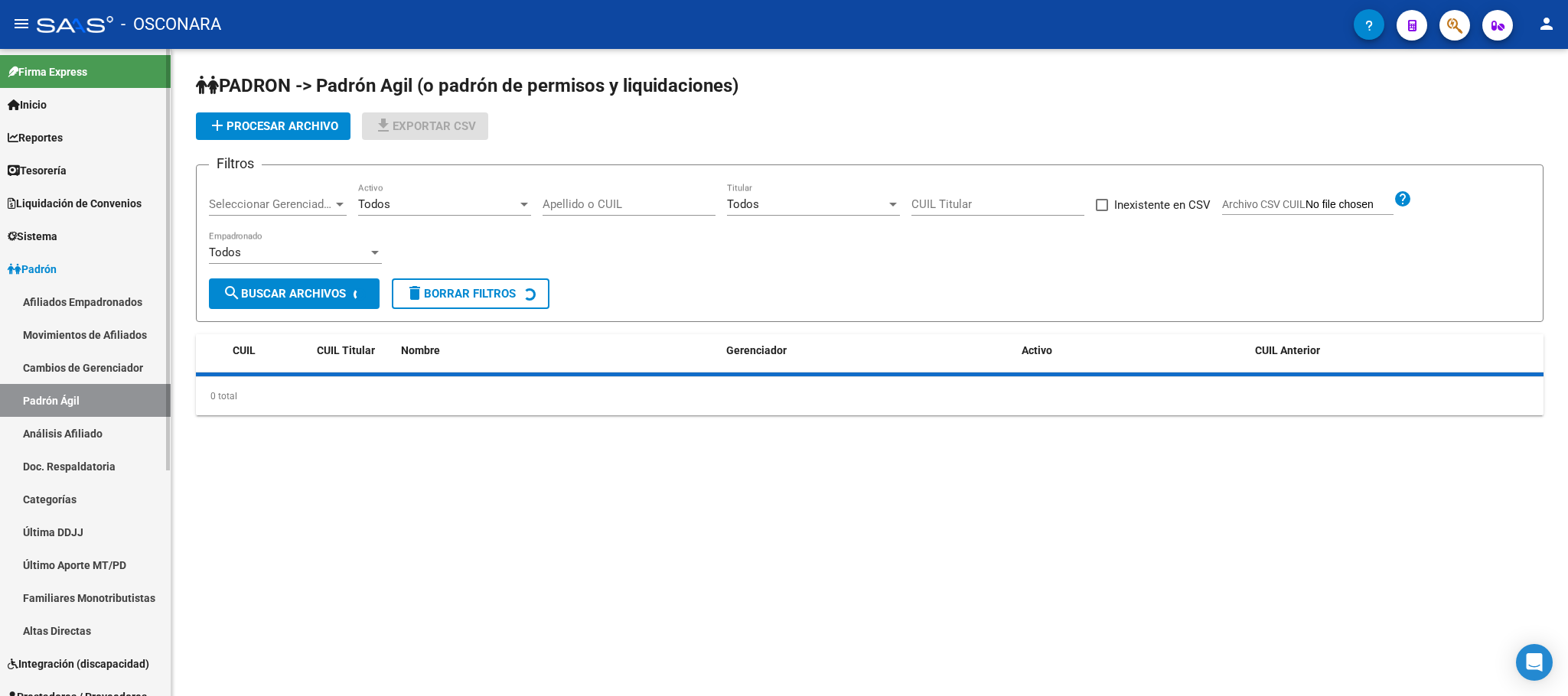
click at [65, 427] on link "Análisis Afiliado" at bounding box center [85, 433] width 171 height 33
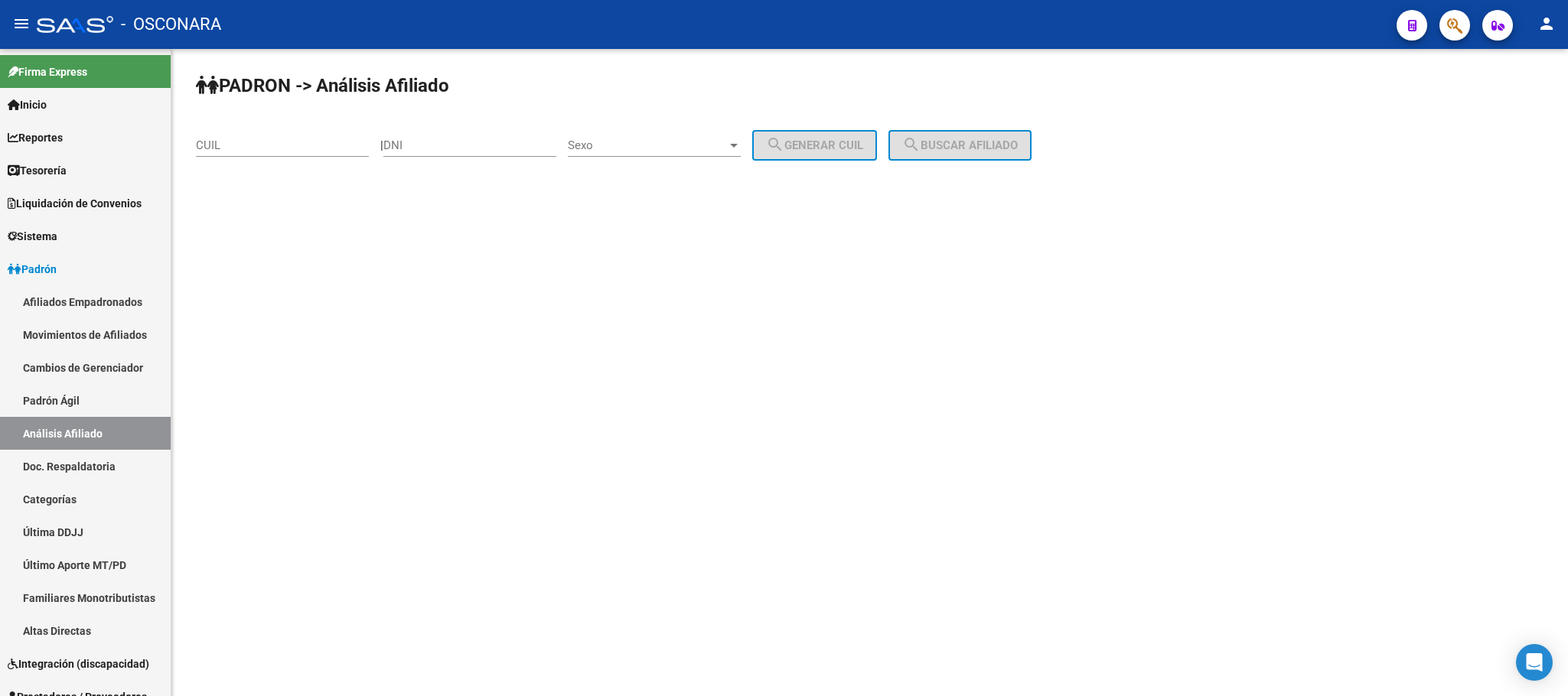
click at [262, 140] on input "CUIL" at bounding box center [282, 145] width 173 height 14
paste input "20-38209523-6"
type input "20-38209523-6"
click at [990, 147] on span "search Buscar afiliado" at bounding box center [960, 145] width 116 height 14
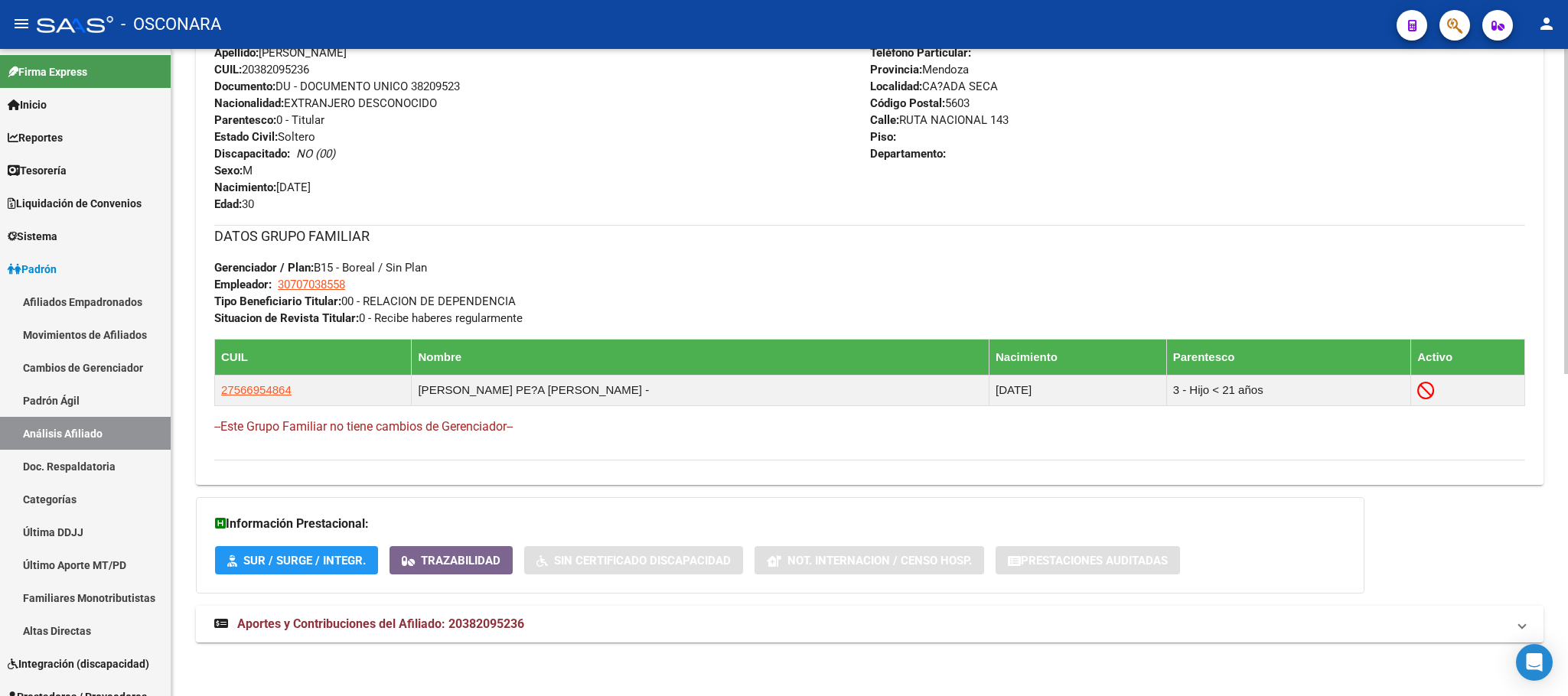
click at [430, 617] on span "Aportes y Contribuciones del Afiliado: 20382095236" at bounding box center [381, 624] width 287 height 14
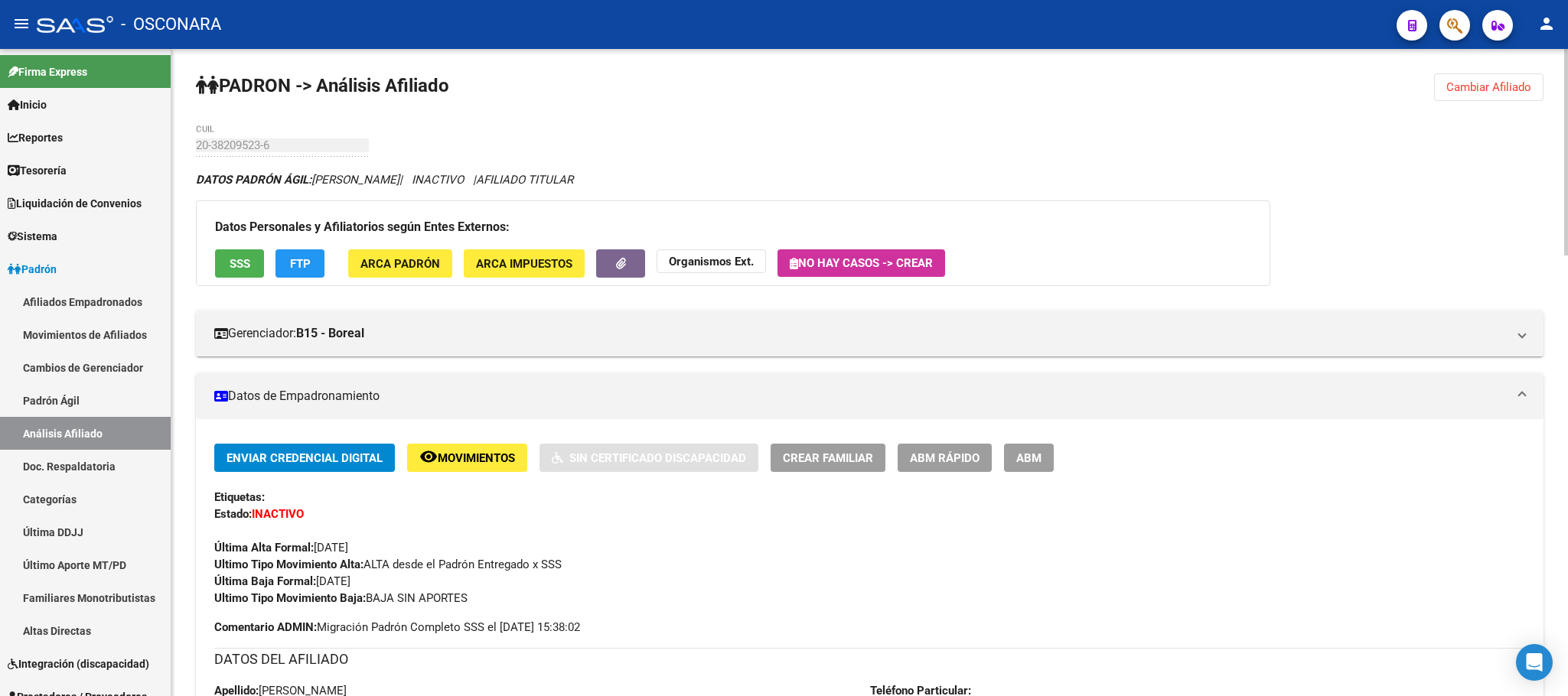
click at [246, 264] on span "SSS" at bounding box center [240, 264] width 20 height 14
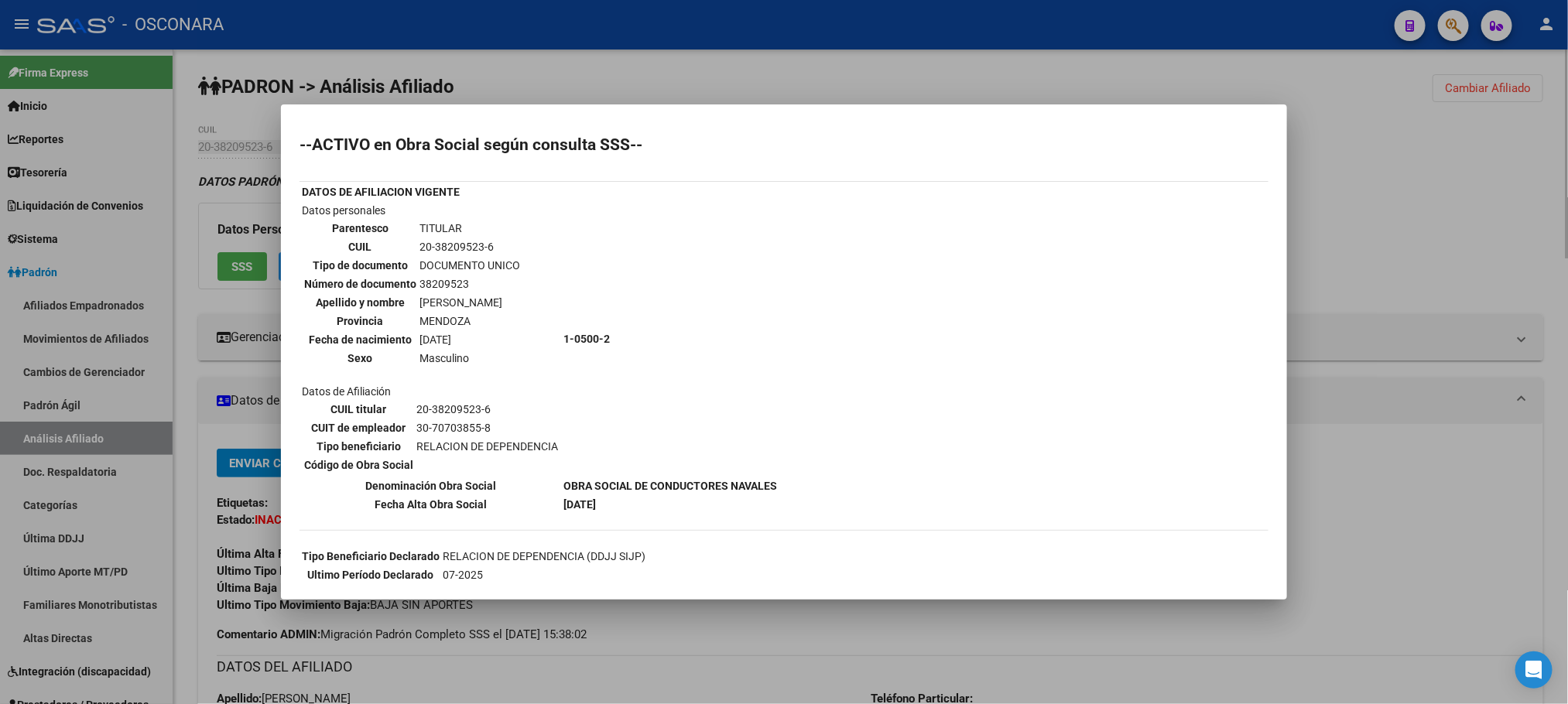
click at [721, 618] on div at bounding box center [784, 352] width 1568 height 704
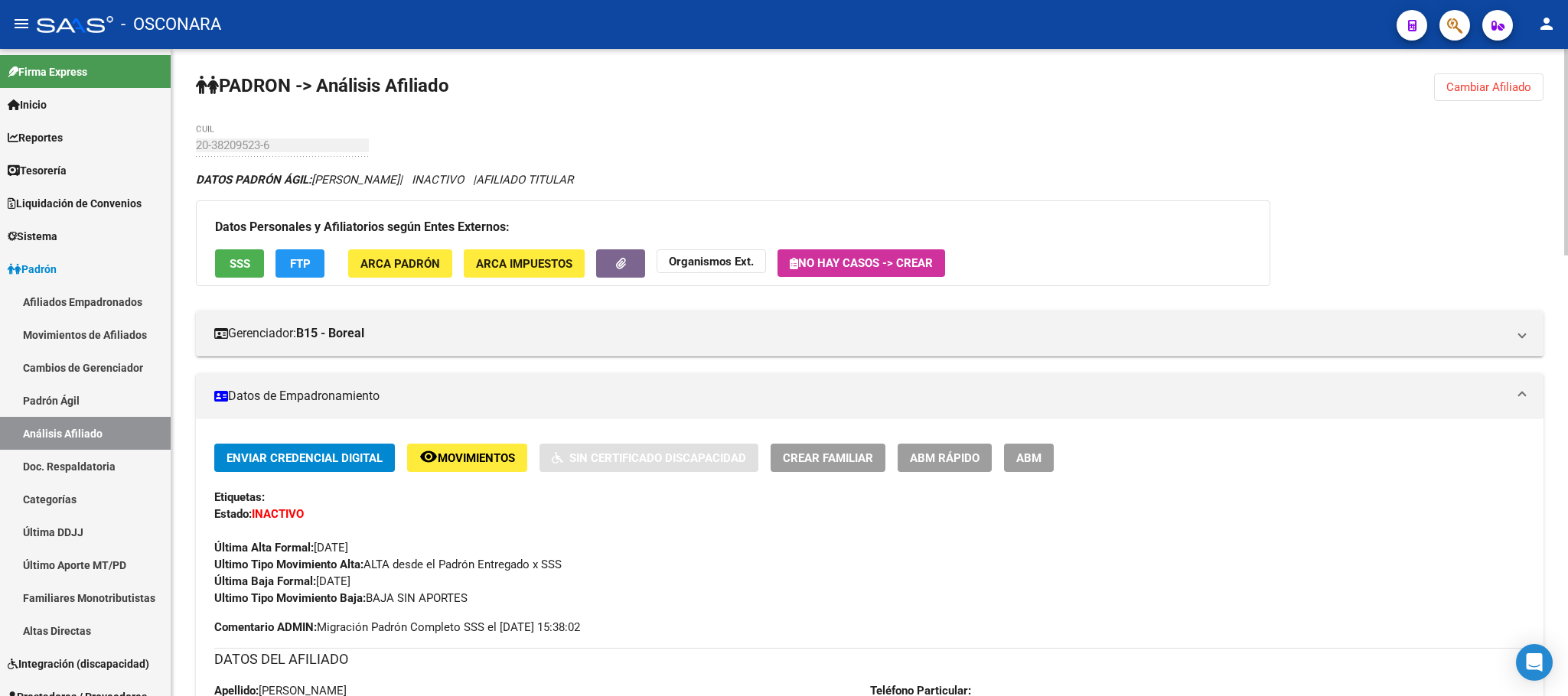
click at [925, 448] on button "ABM Rápido" at bounding box center [945, 458] width 94 height 28
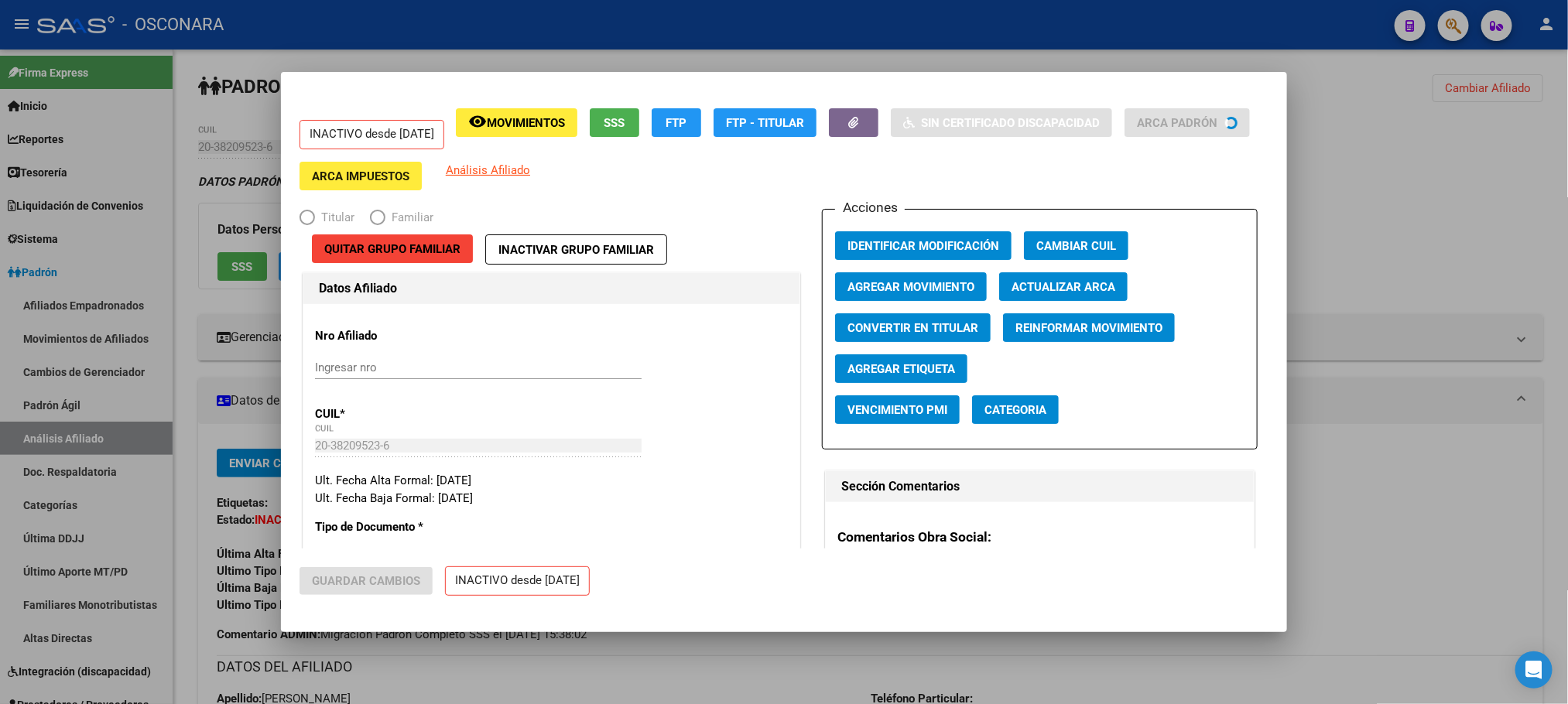
radio input "true"
type input "30-70703855-8"
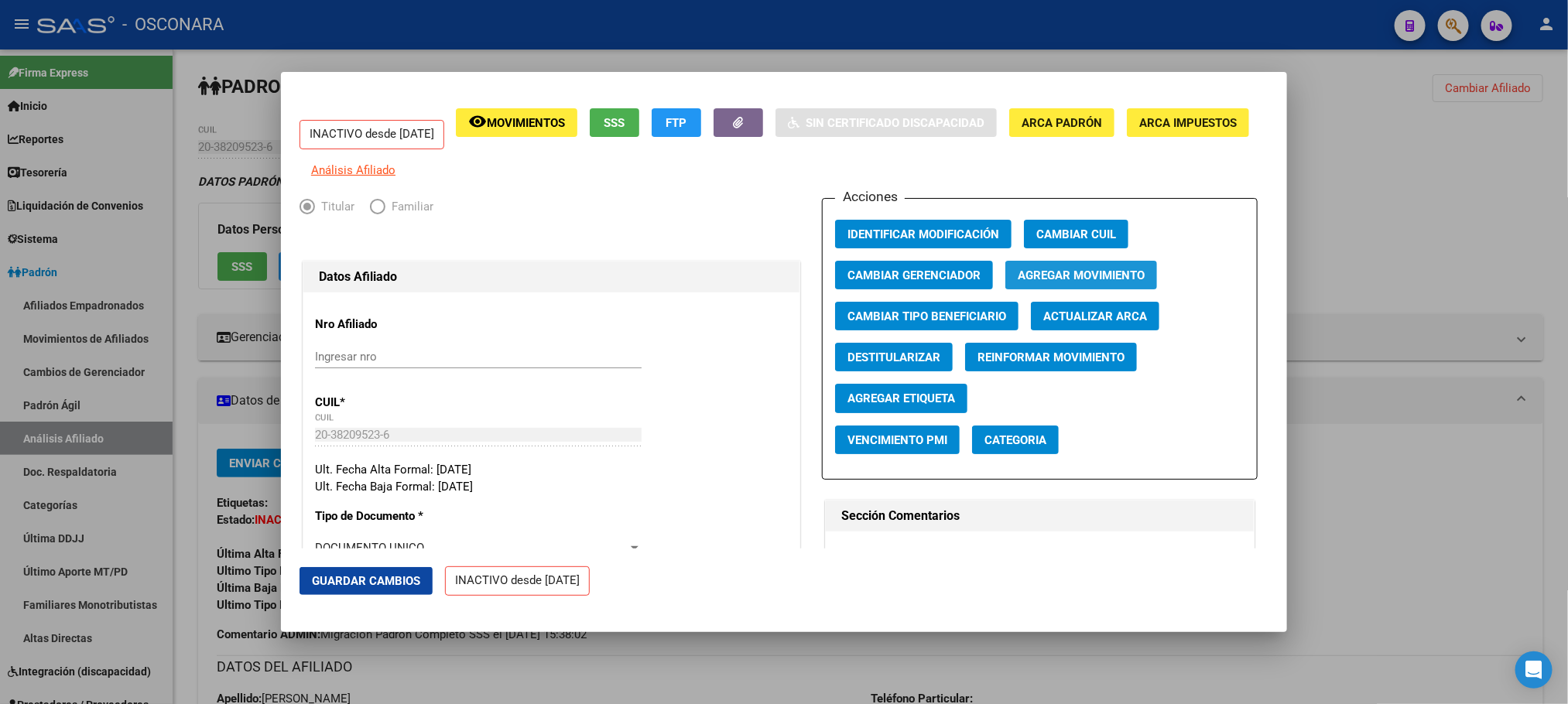
click at [1012, 276] on button "Agregar Movimiento" at bounding box center [1080, 275] width 152 height 29
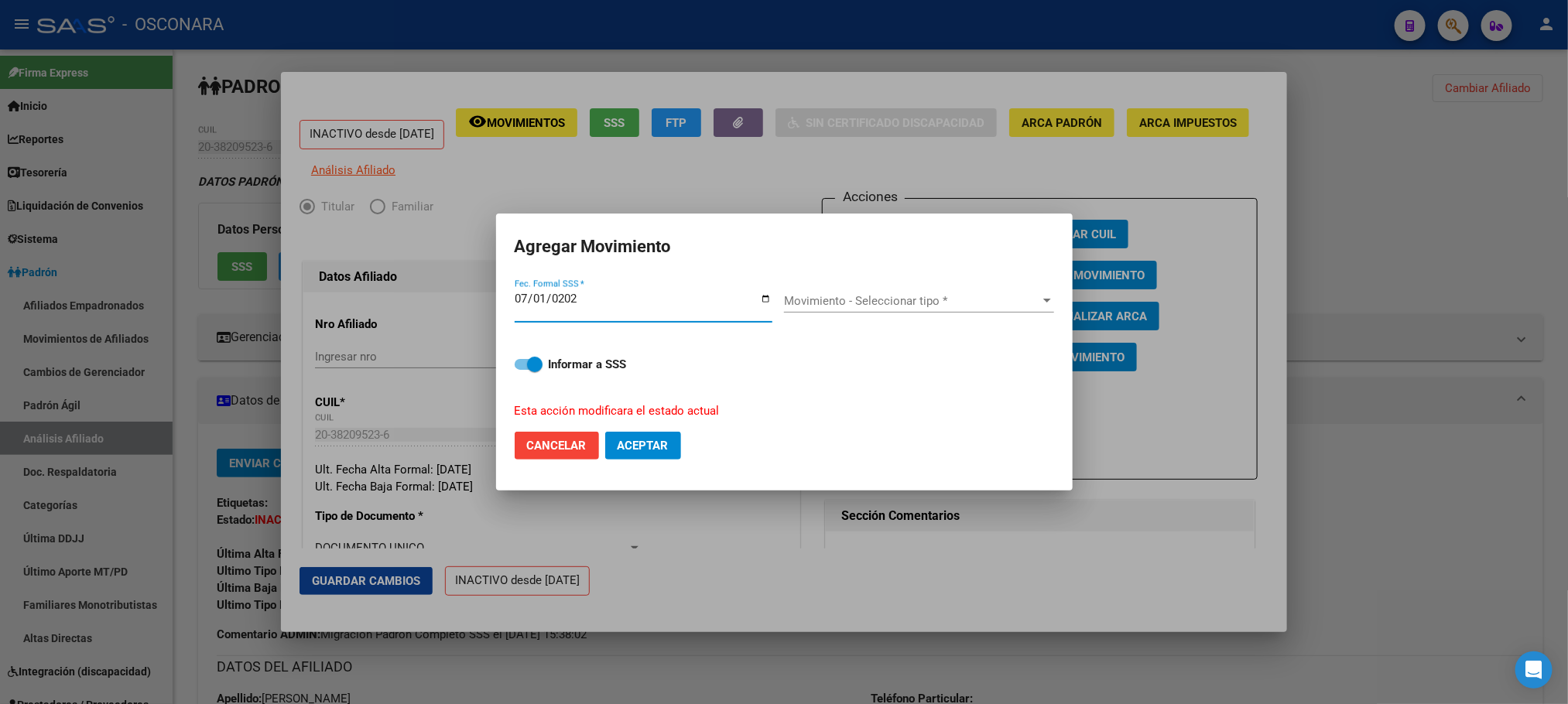
type input "[DATE]"
click at [1015, 291] on div "Movimiento - Seleccionar tipo * Movimiento - Seleccionar tipo *" at bounding box center [918, 301] width 270 height 23
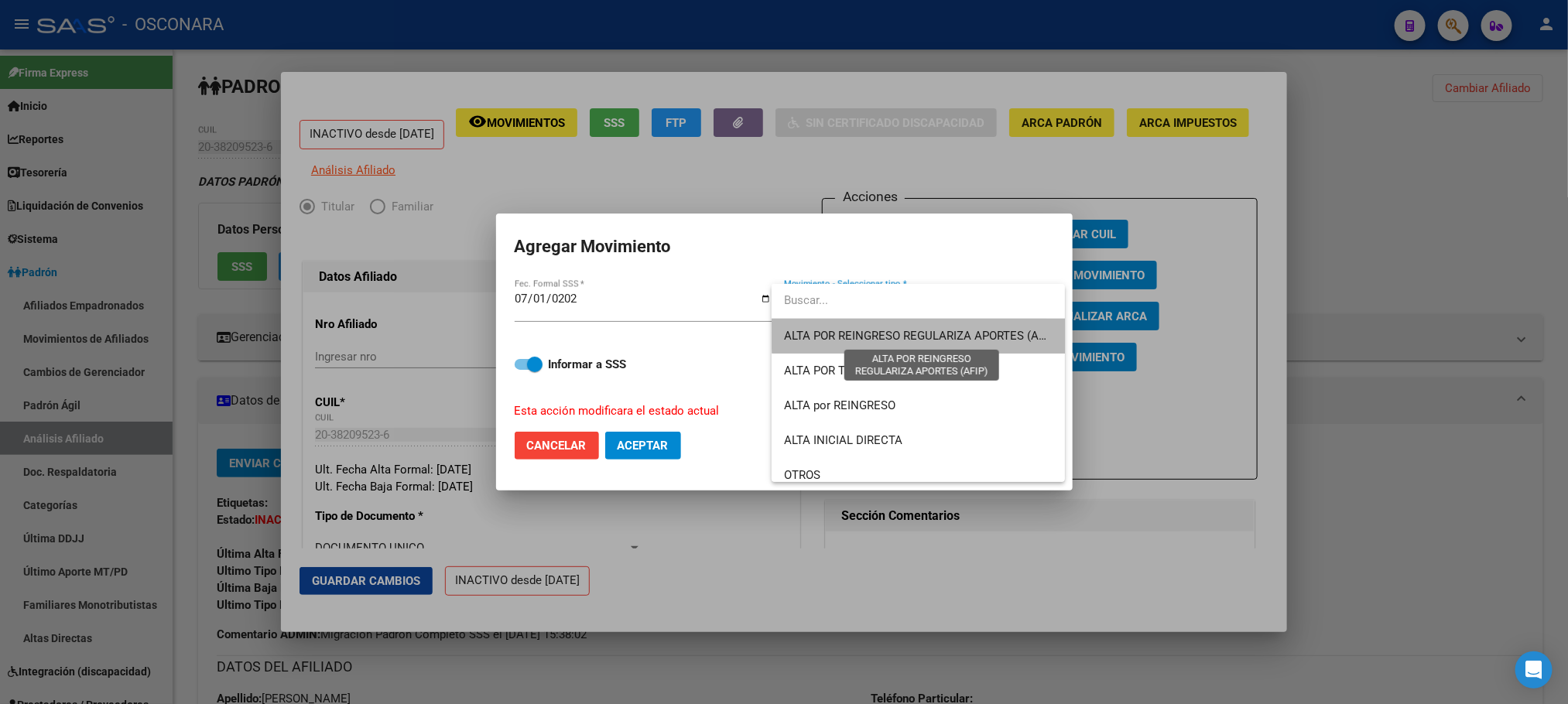
click at [959, 332] on span "ALTA POR REINGRESO REGULARIZA APORTES (AFIP)" at bounding box center [920, 336] width 274 height 14
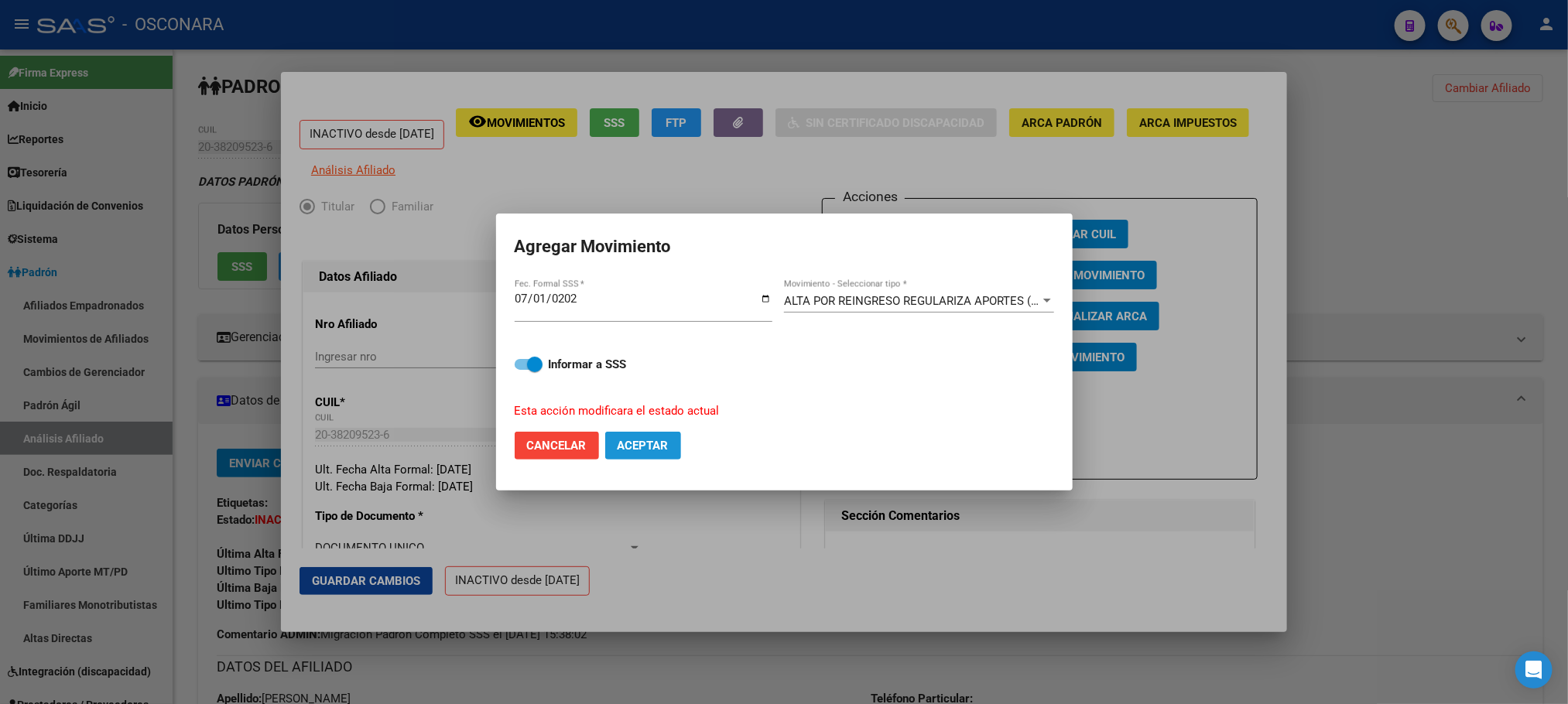
click at [668, 445] on span "Aceptar" at bounding box center [643, 445] width 51 height 14
checkbox input "false"
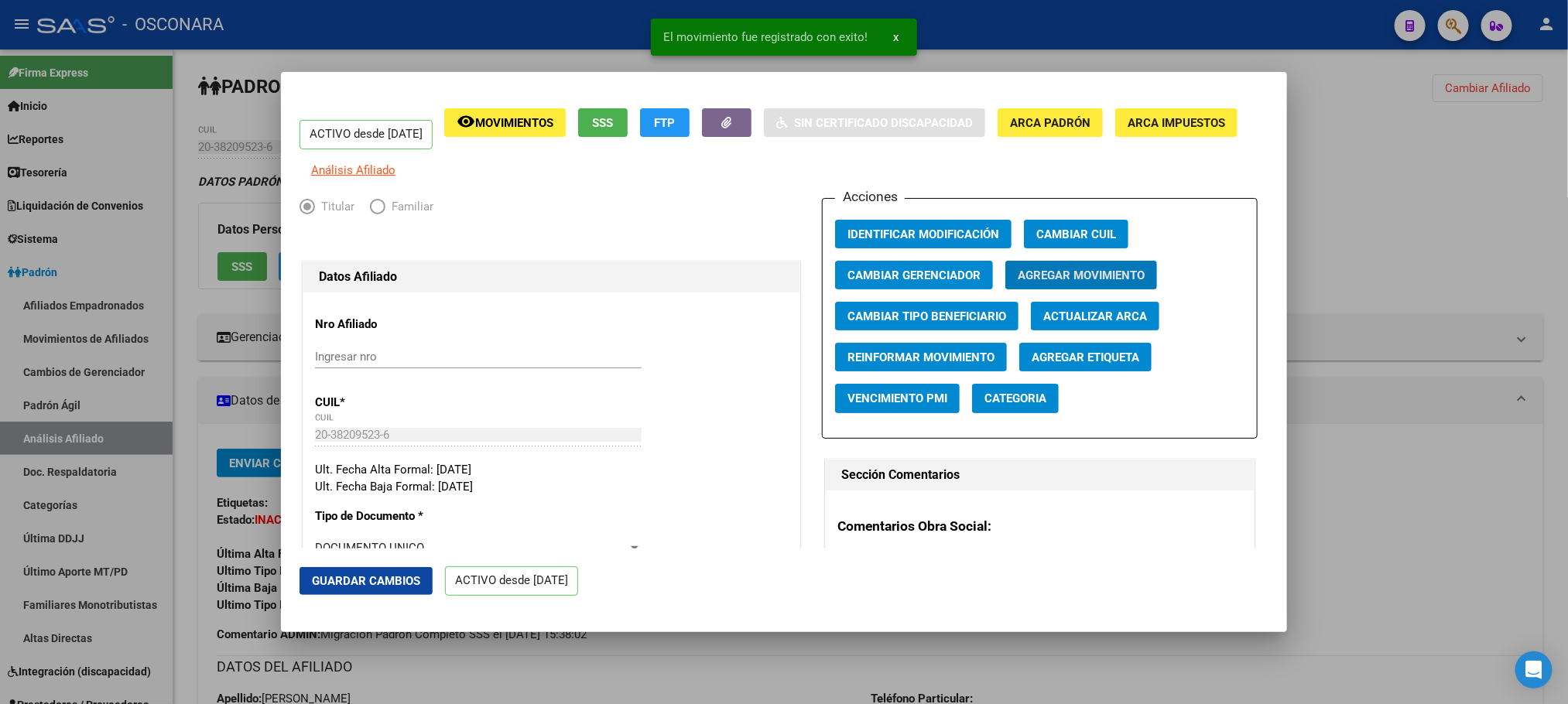
click at [381, 562] on mat-dialog-actions "Guardar Cambios ACTIVO desde [DATE]" at bounding box center [784, 581] width 969 height 66
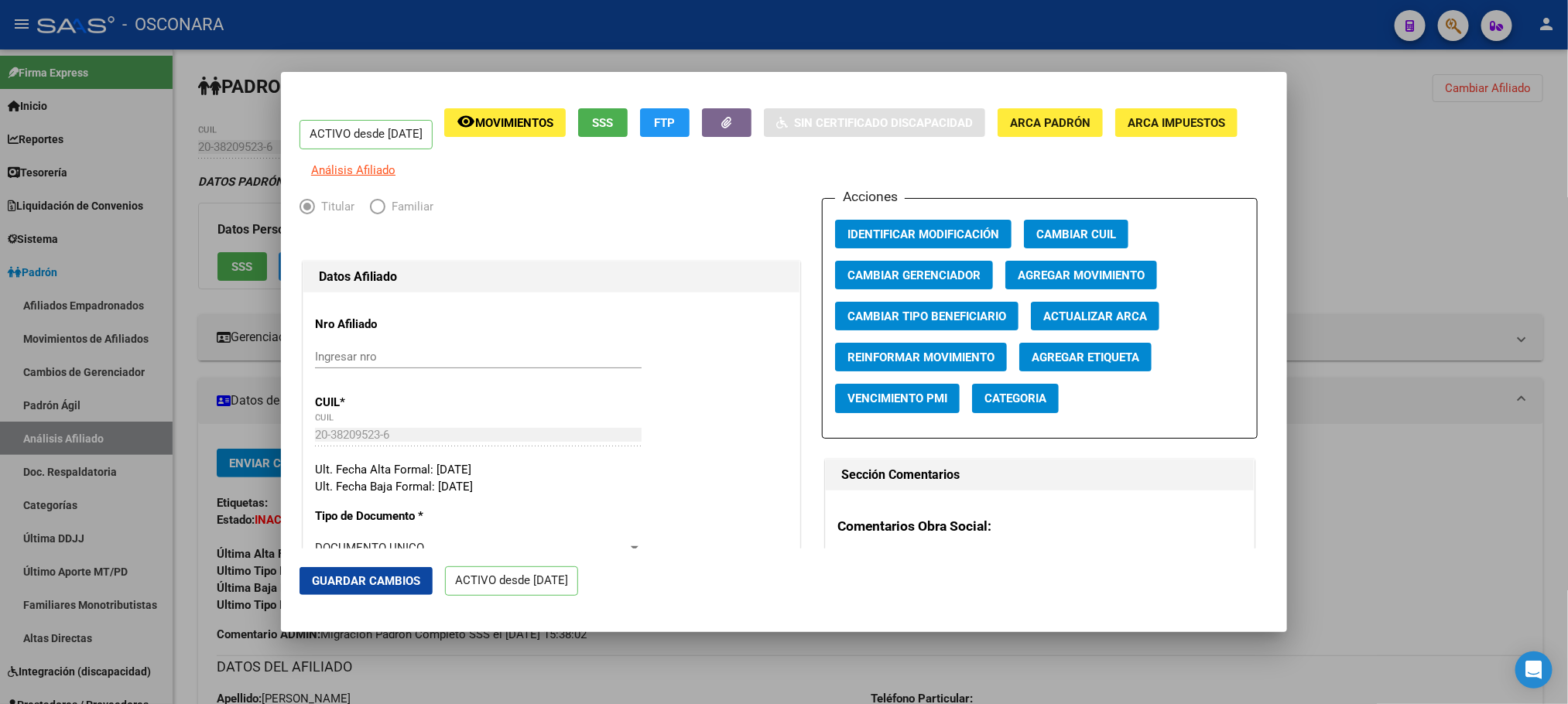
click at [369, 562] on mat-dialog-actions "Guardar Cambios ACTIVO desde [DATE]" at bounding box center [784, 581] width 969 height 66
click at [374, 578] on span "Guardar Cambios" at bounding box center [366, 581] width 108 height 14
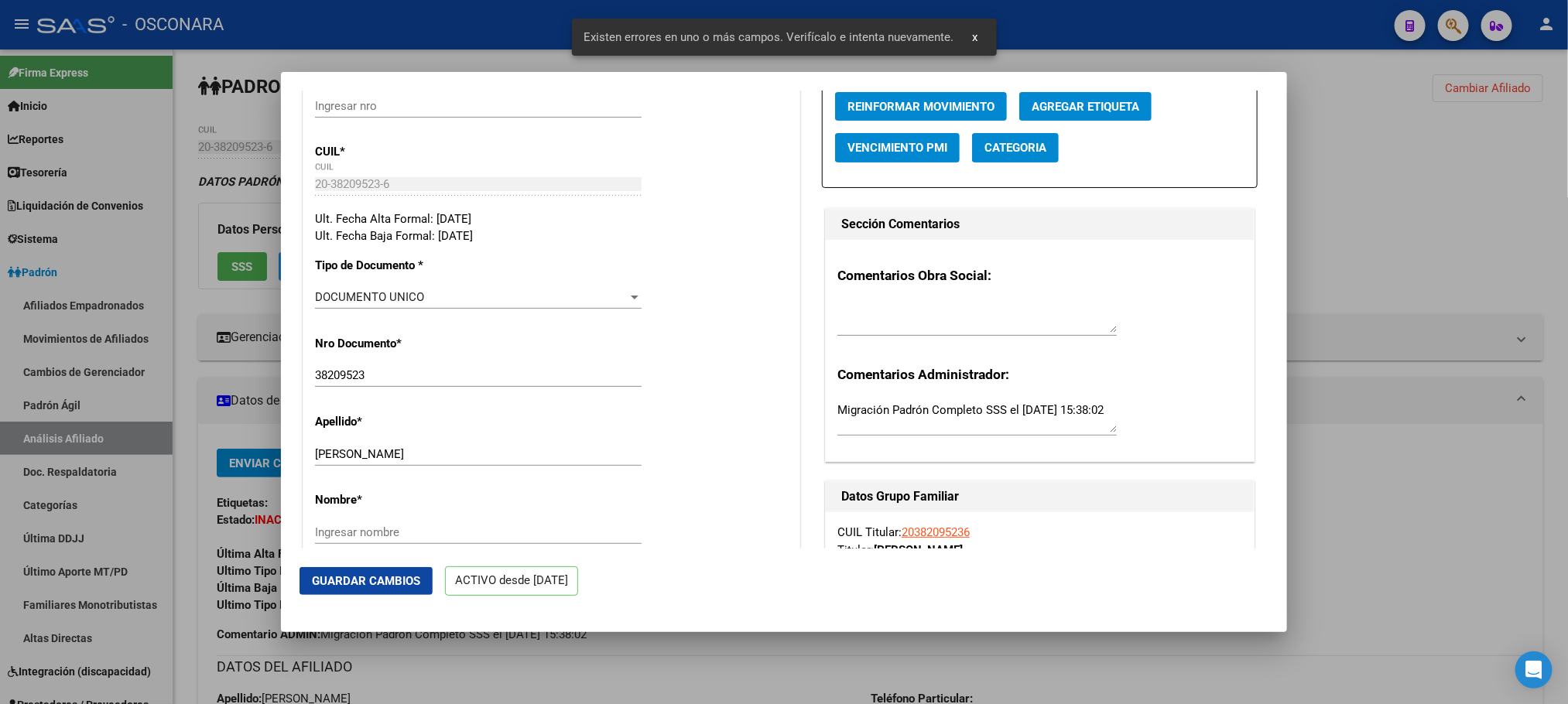
scroll to position [232, 0]
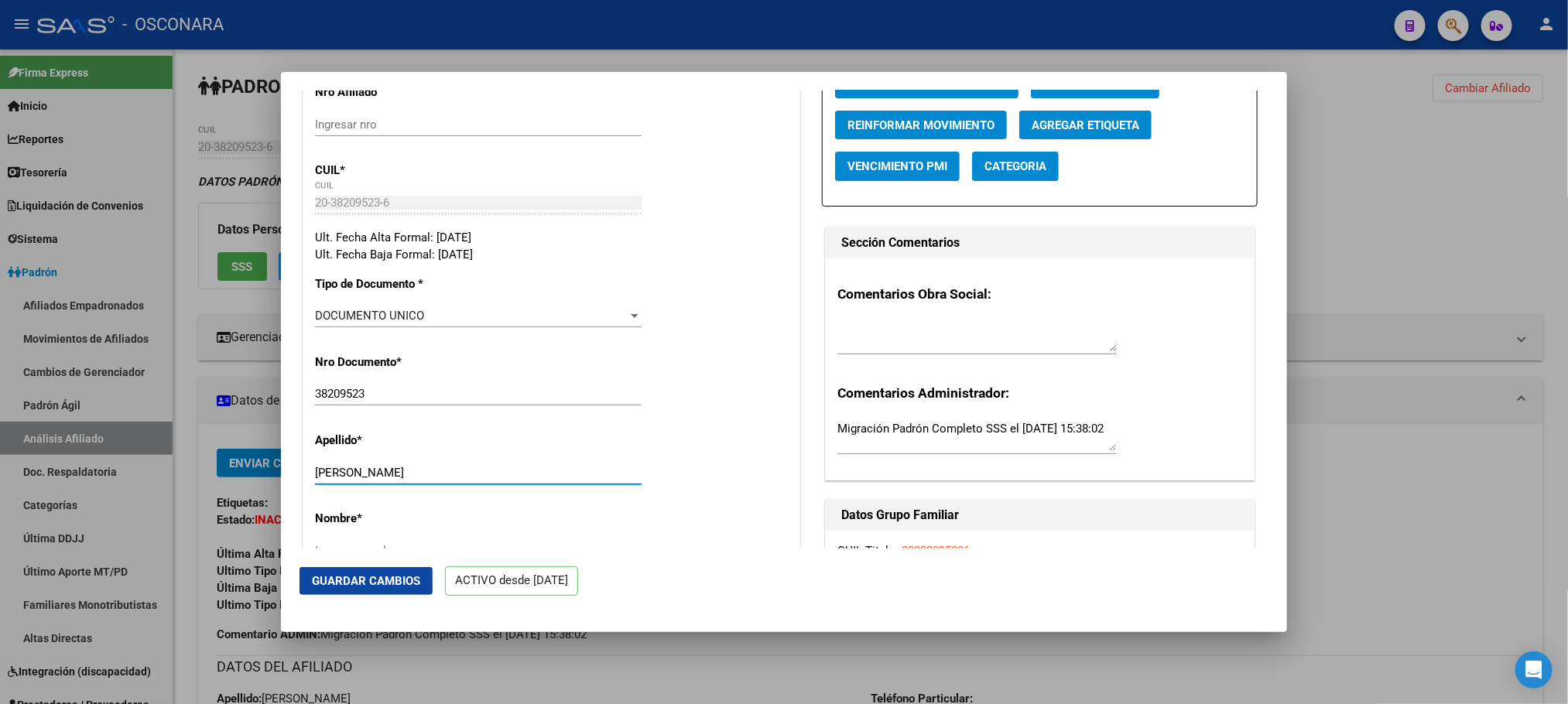
drag, startPoint x: 382, startPoint y: 490, endPoint x: 481, endPoint y: 490, distance: 99.0
click at [481, 480] on input "[PERSON_NAME]" at bounding box center [478, 473] width 326 height 14
drag, startPoint x: 490, startPoint y: 486, endPoint x: 477, endPoint y: 490, distance: 13.6
click at [477, 480] on input "[PERSON_NAME]" at bounding box center [478, 473] width 326 height 14
drag, startPoint x: 495, startPoint y: 483, endPoint x: 376, endPoint y: 480, distance: 119.0
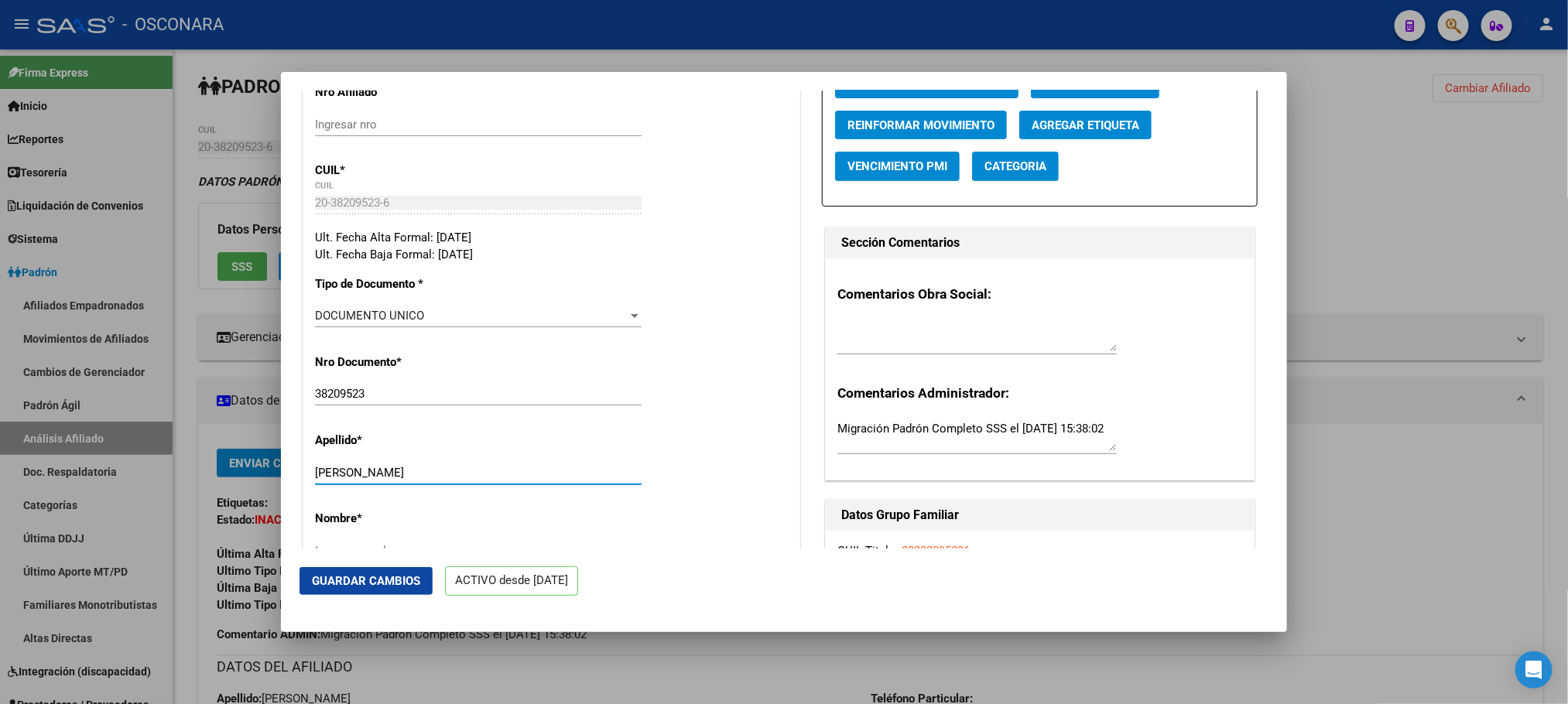
click at [376, 480] on input "[PERSON_NAME]" at bounding box center [478, 473] width 326 height 14
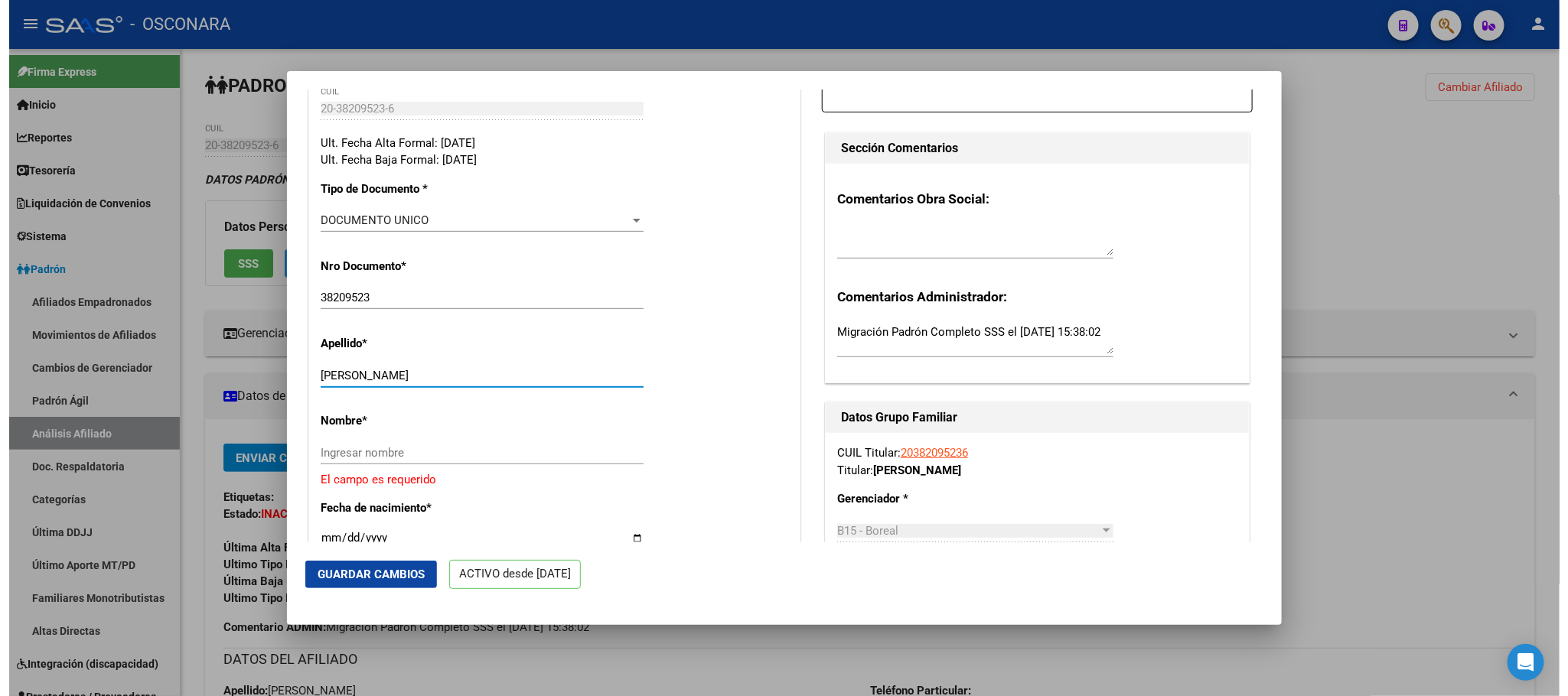
scroll to position [459, 0]
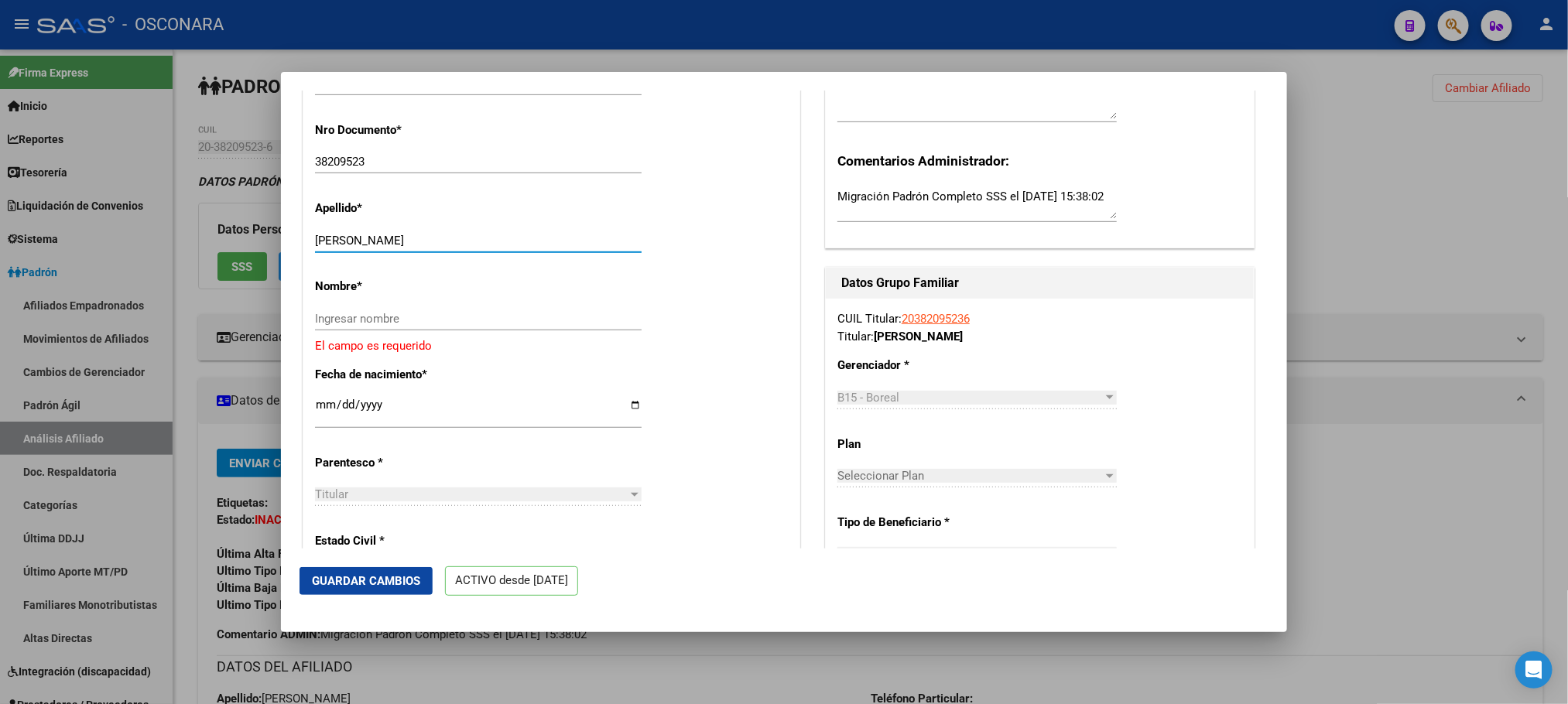
type input "[PERSON_NAME]"
paste input "[PERSON_NAME]"
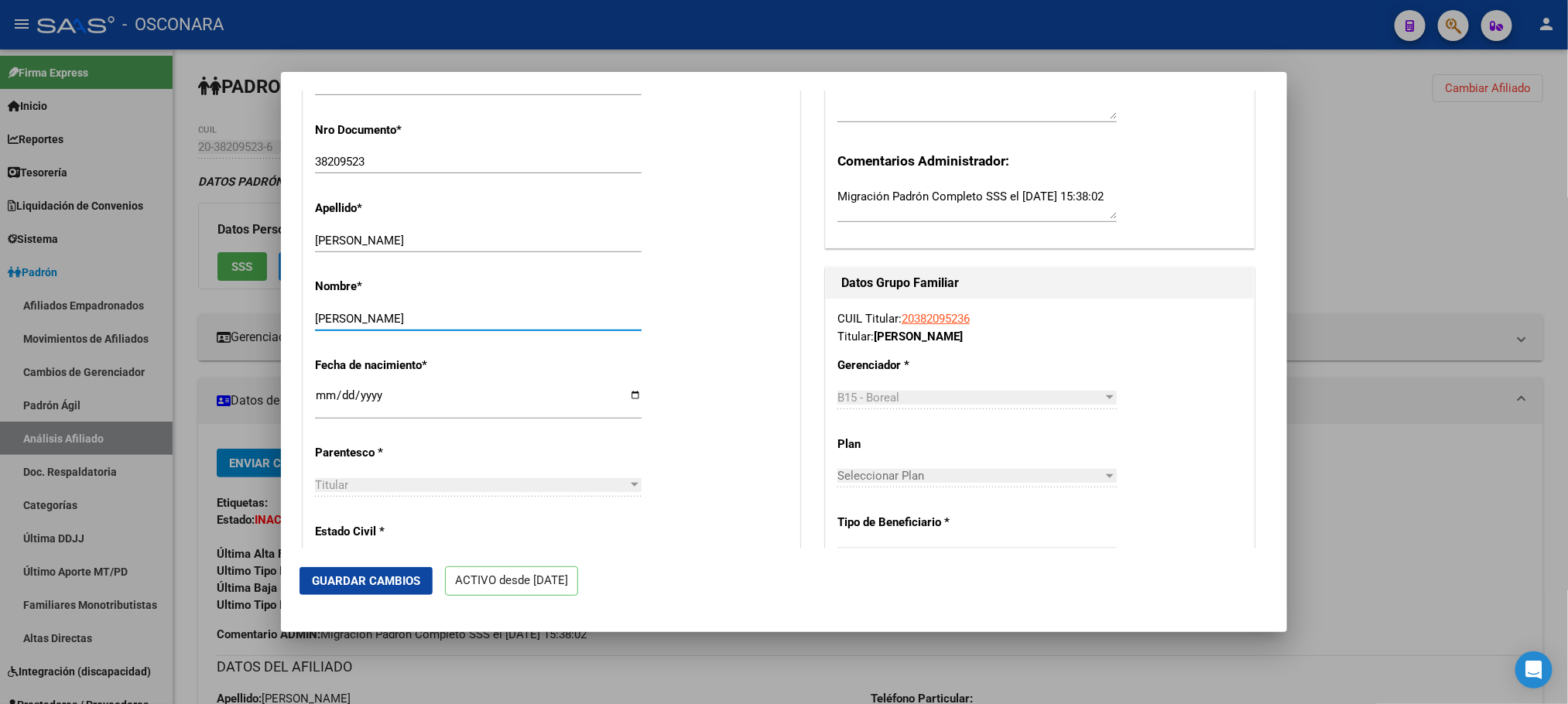
type input "[PERSON_NAME]"
click at [372, 581] on span "Guardar Cambios" at bounding box center [366, 581] width 108 height 14
click at [418, 588] on button "Guardar Cambios" at bounding box center [365, 581] width 133 height 28
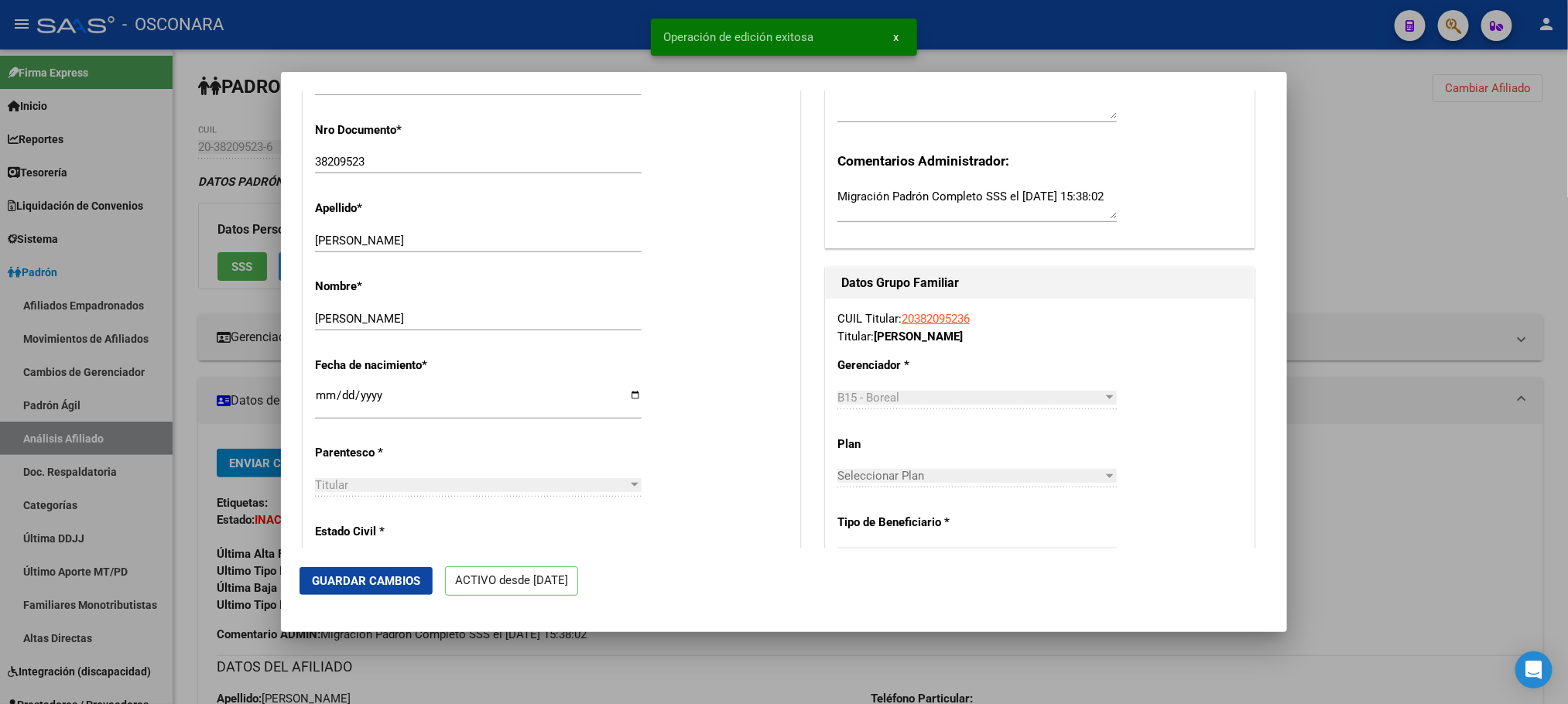
click at [554, 667] on div at bounding box center [784, 352] width 1568 height 704
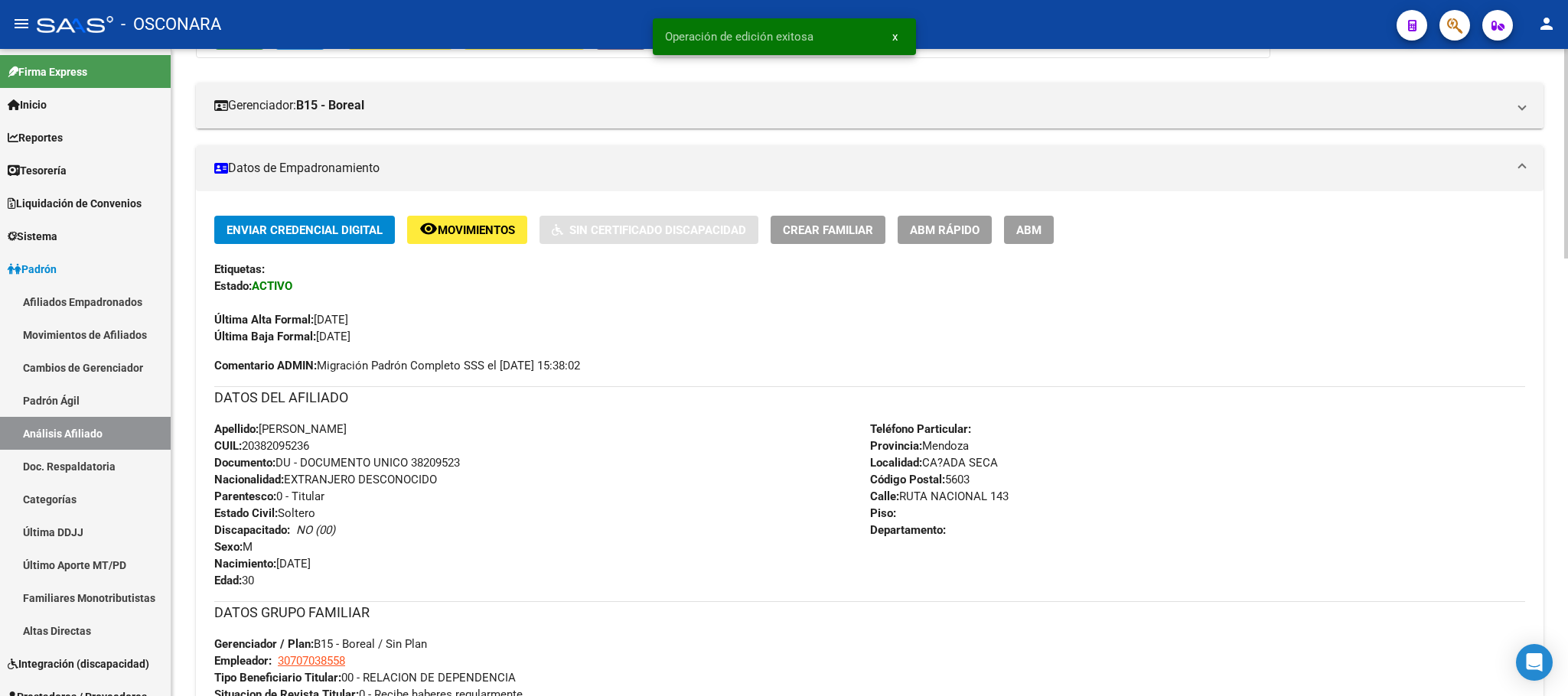
scroll to position [230, 0]
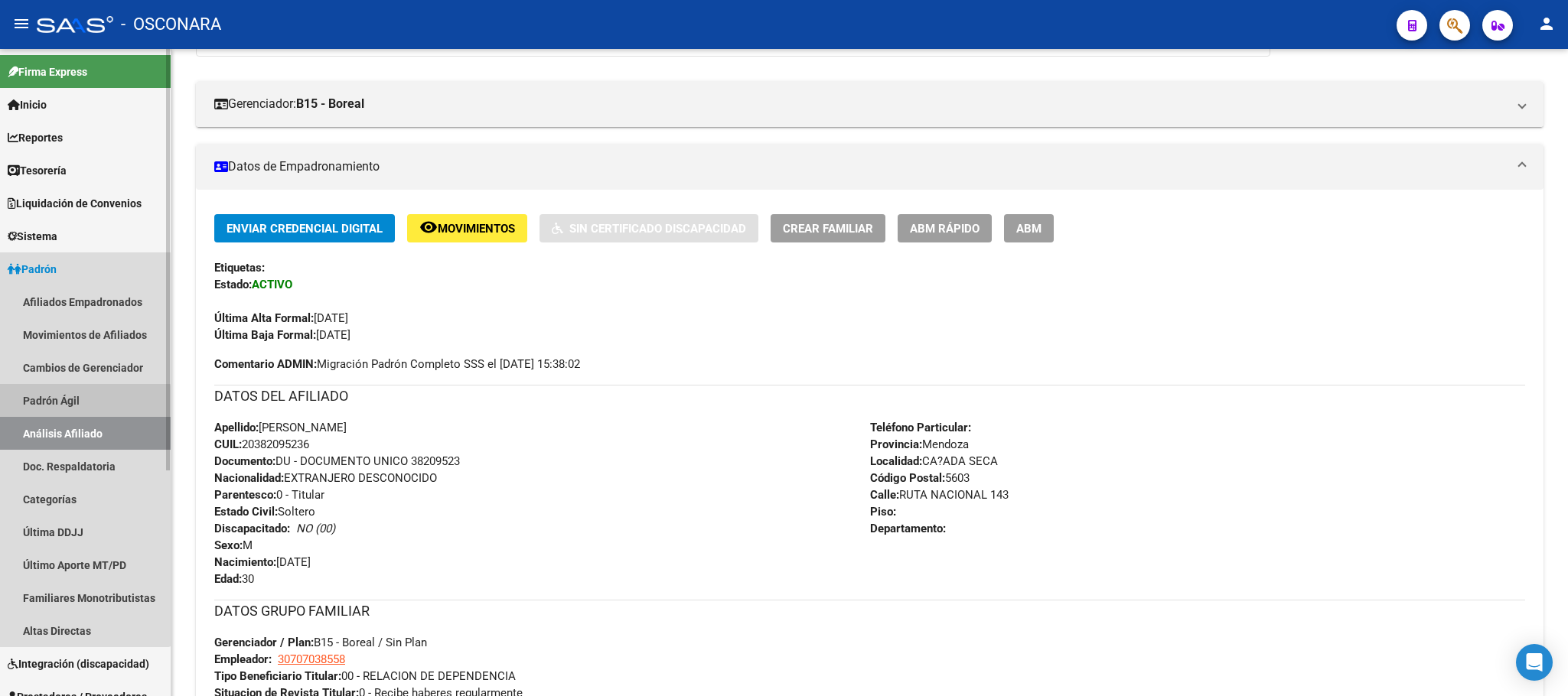
click at [76, 403] on link "Padrón Ágil" at bounding box center [85, 400] width 171 height 33
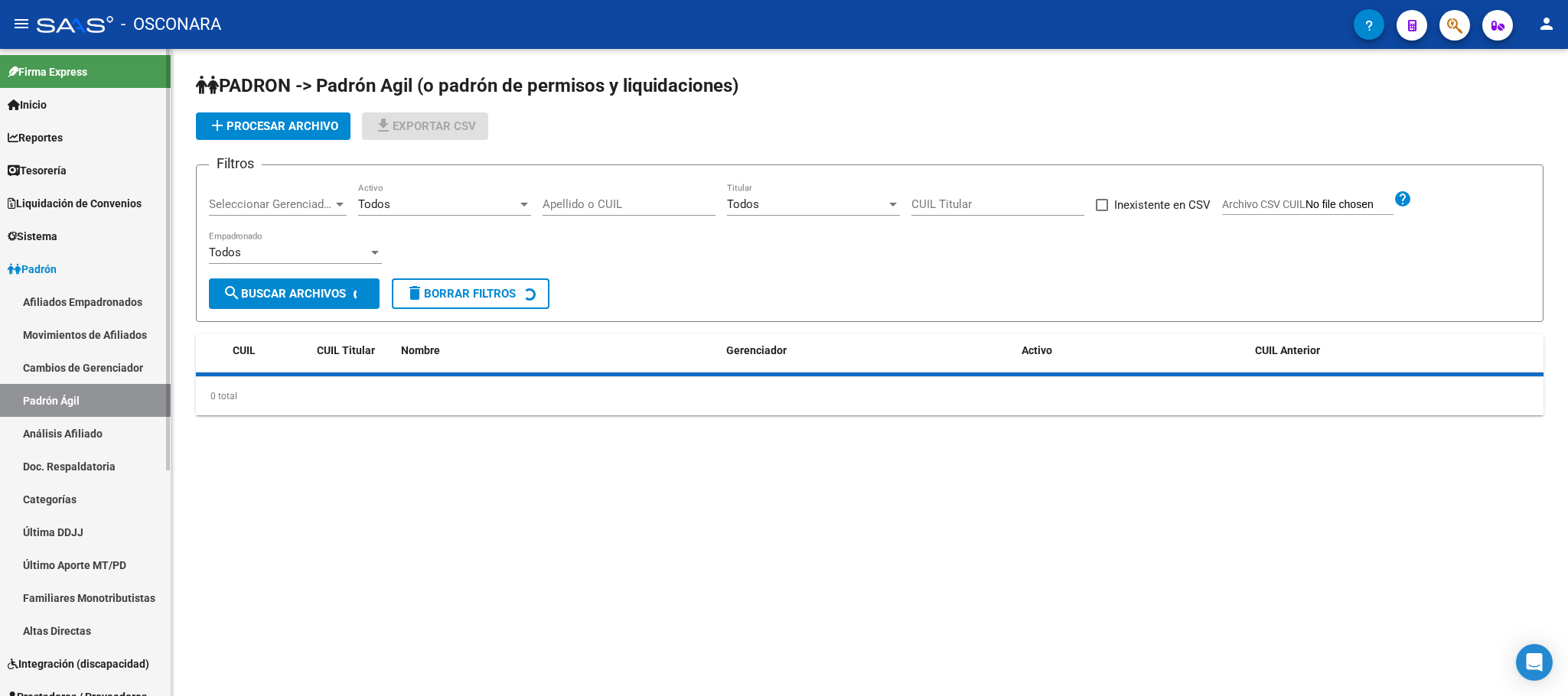
click at [88, 438] on link "Análisis Afiliado" at bounding box center [85, 433] width 171 height 33
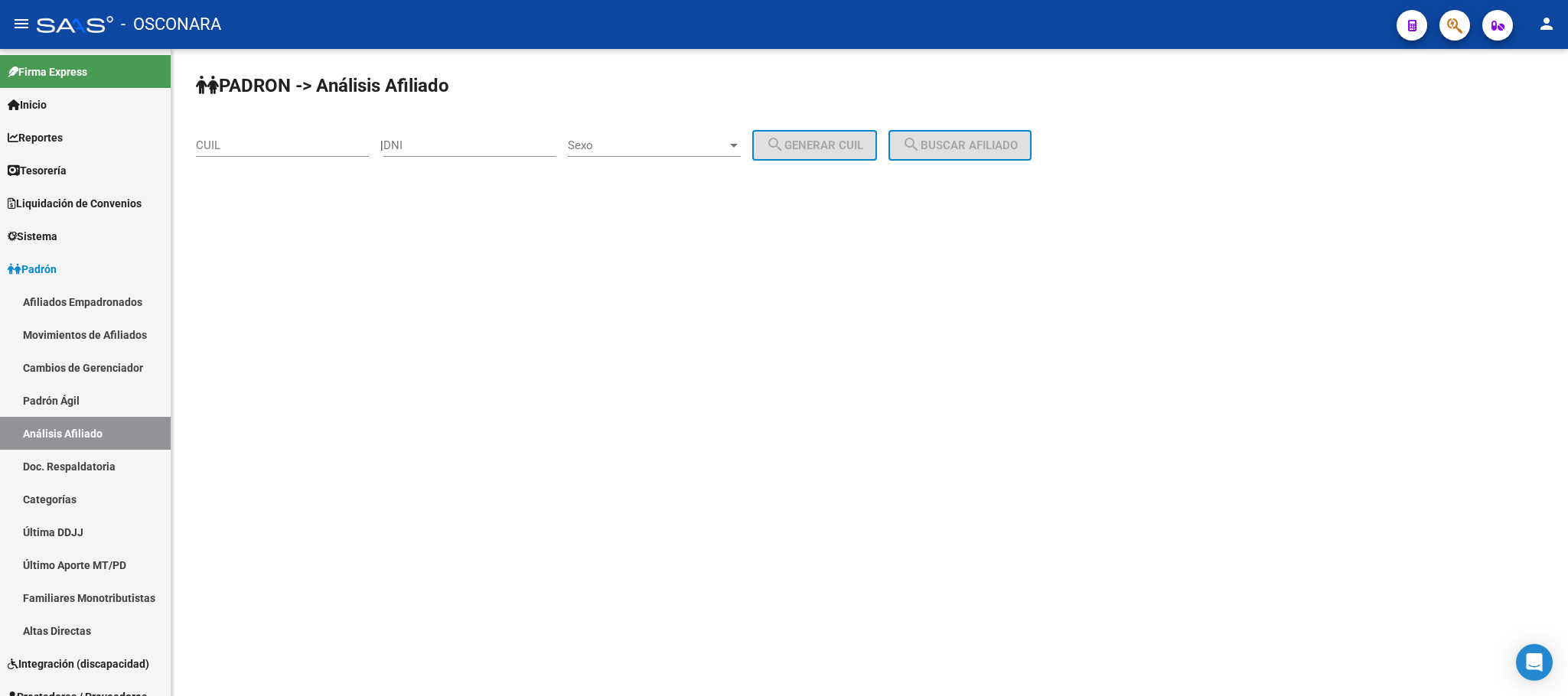
click at [253, 128] on div "CUIL" at bounding box center [282, 141] width 173 height 33
paste input "20-38924304-4"
type input "20-38924304-4"
click at [1010, 147] on span "search Buscar afiliado" at bounding box center [960, 145] width 116 height 14
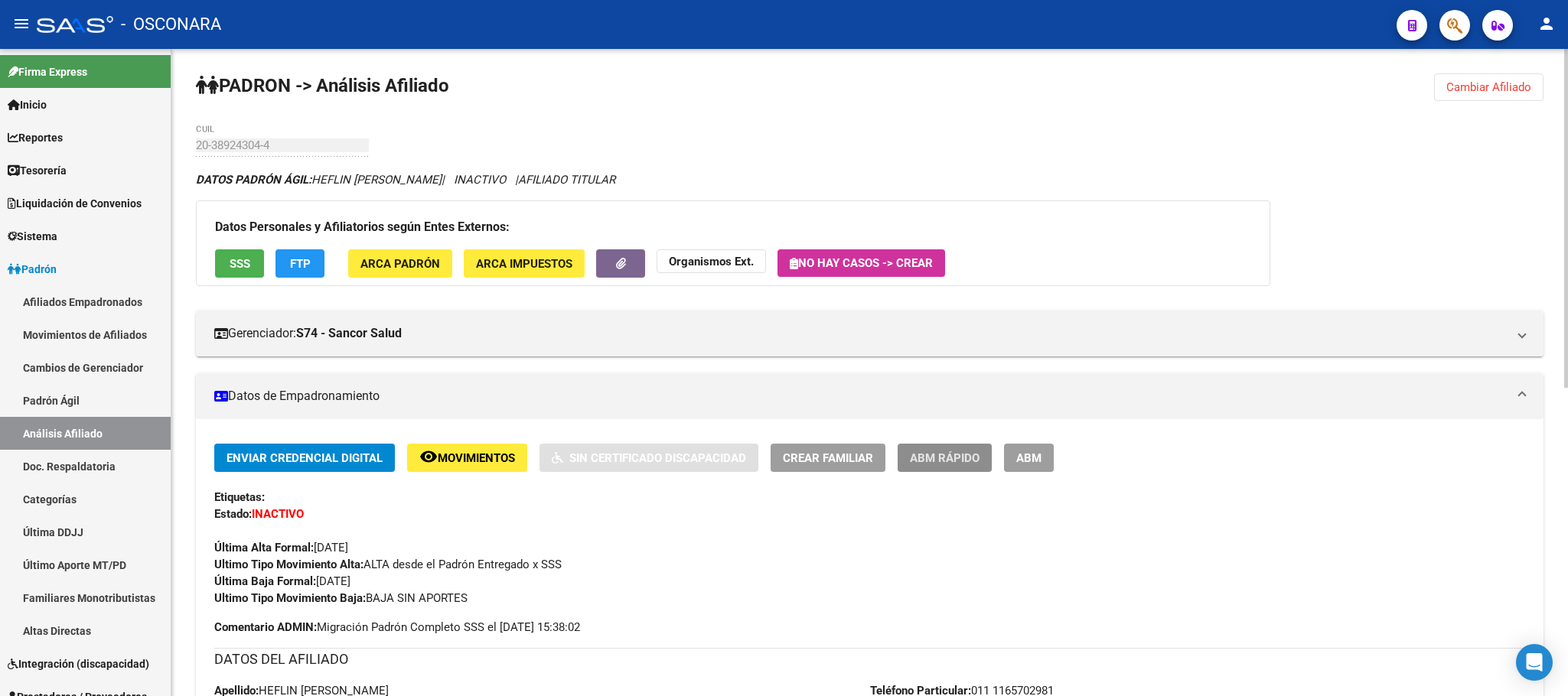
click at [935, 447] on button "ABM Rápido" at bounding box center [945, 458] width 94 height 28
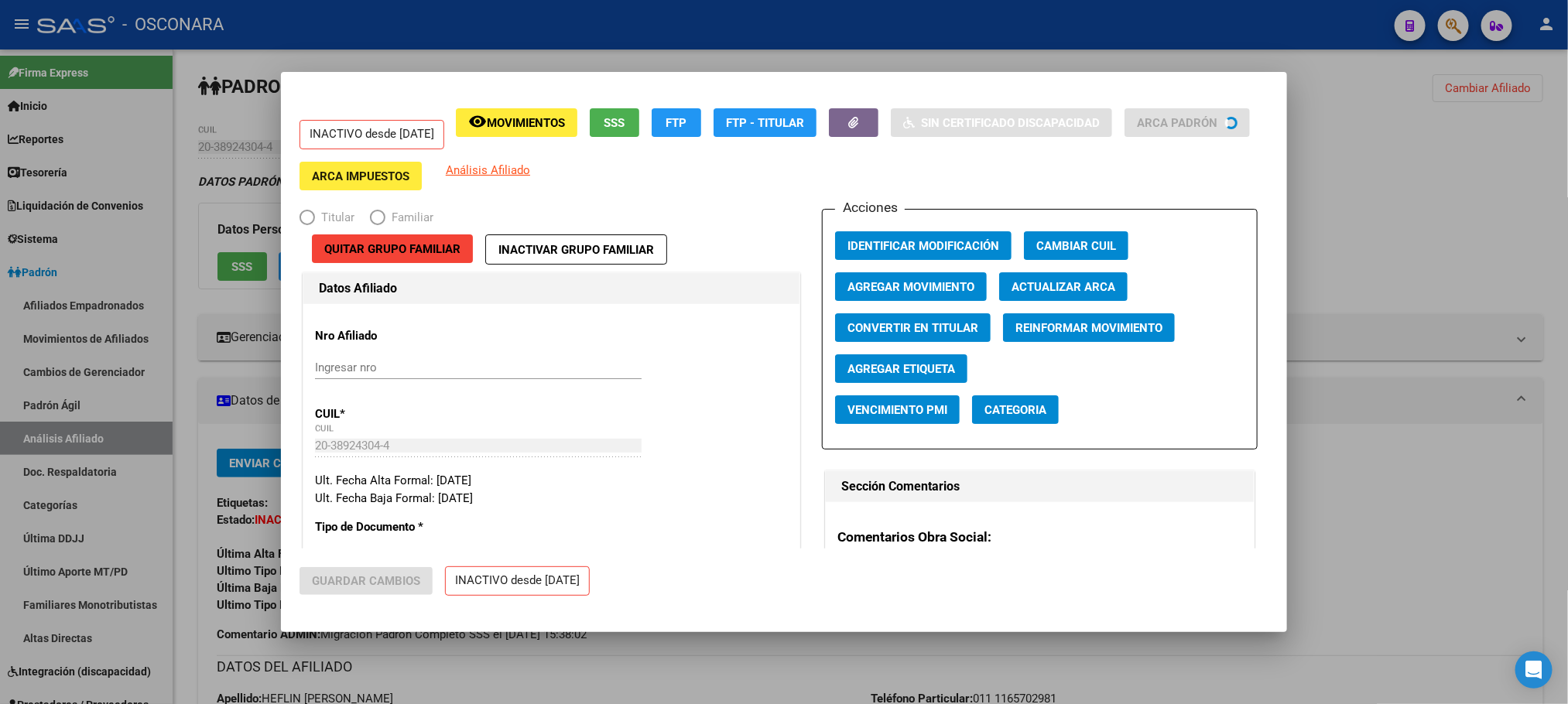
radio input "true"
type input "30-54365973-4"
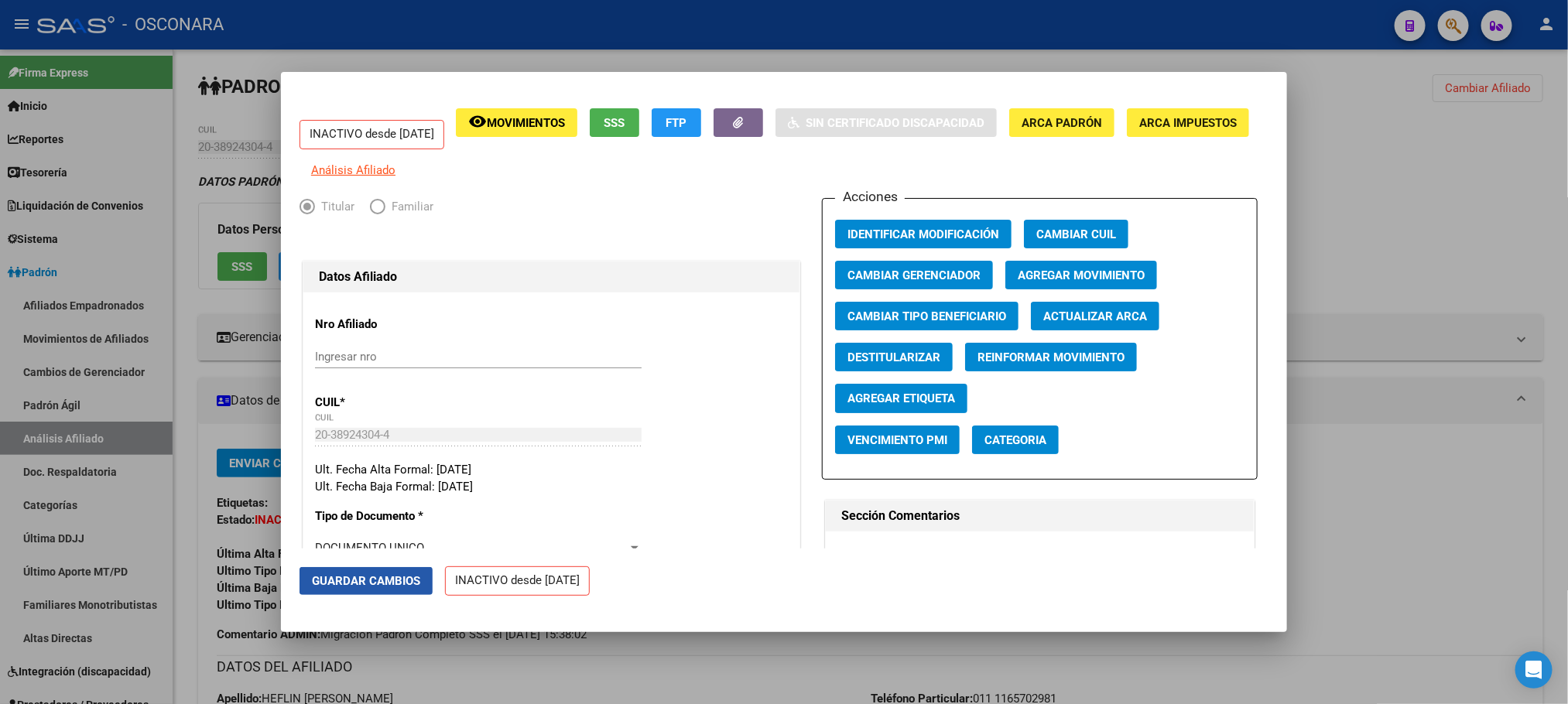
click at [383, 583] on span "Guardar Cambios" at bounding box center [366, 581] width 108 height 14
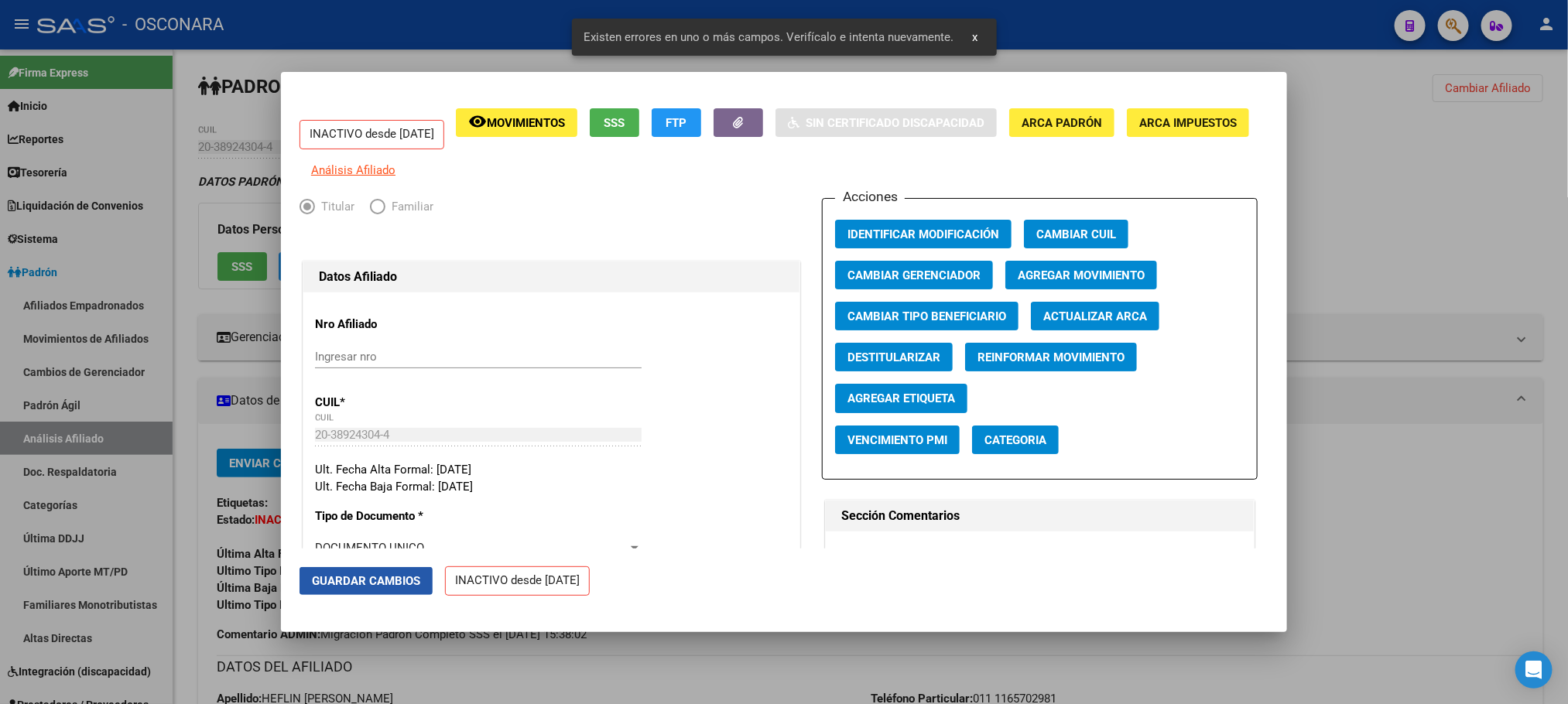
click at [383, 583] on span "Guardar Cambios" at bounding box center [366, 581] width 108 height 14
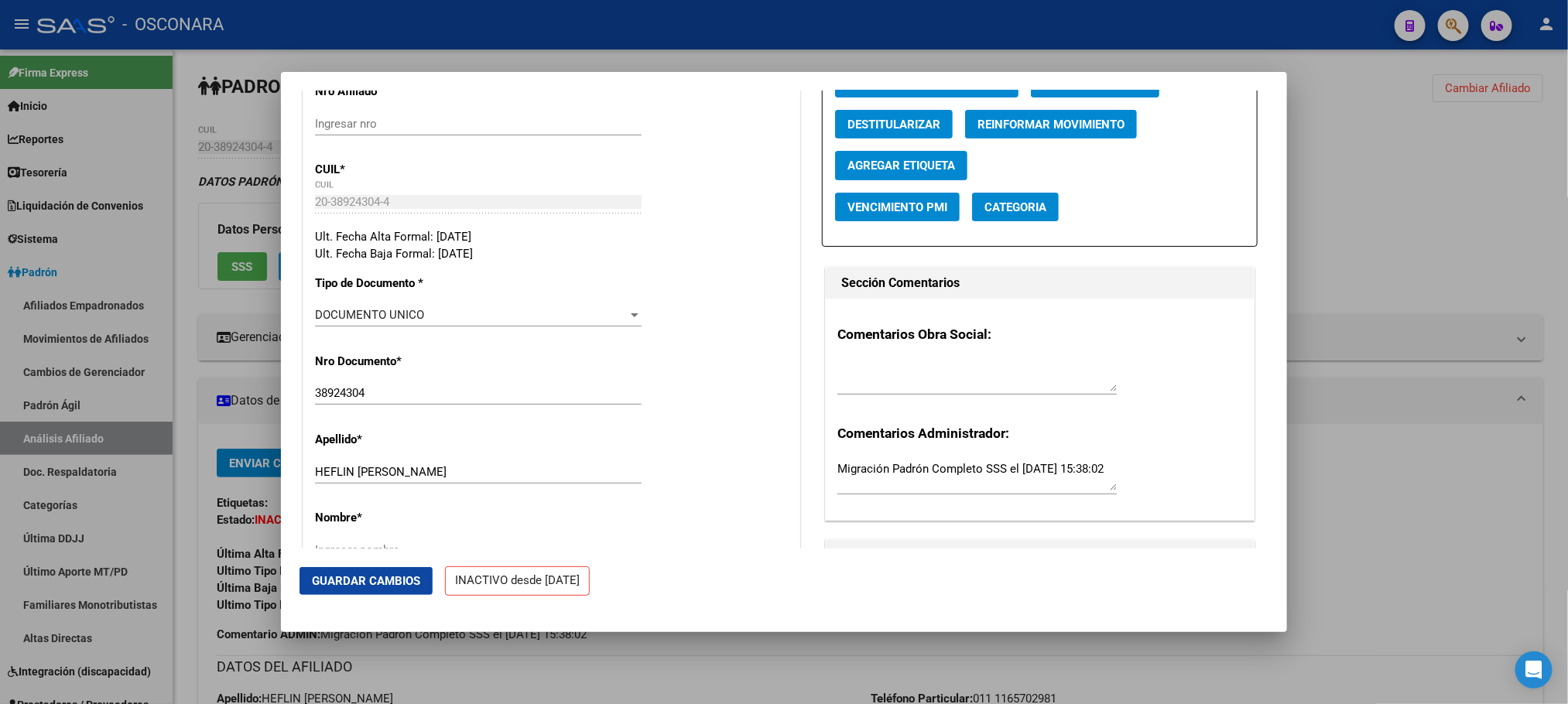
scroll to position [465, 0]
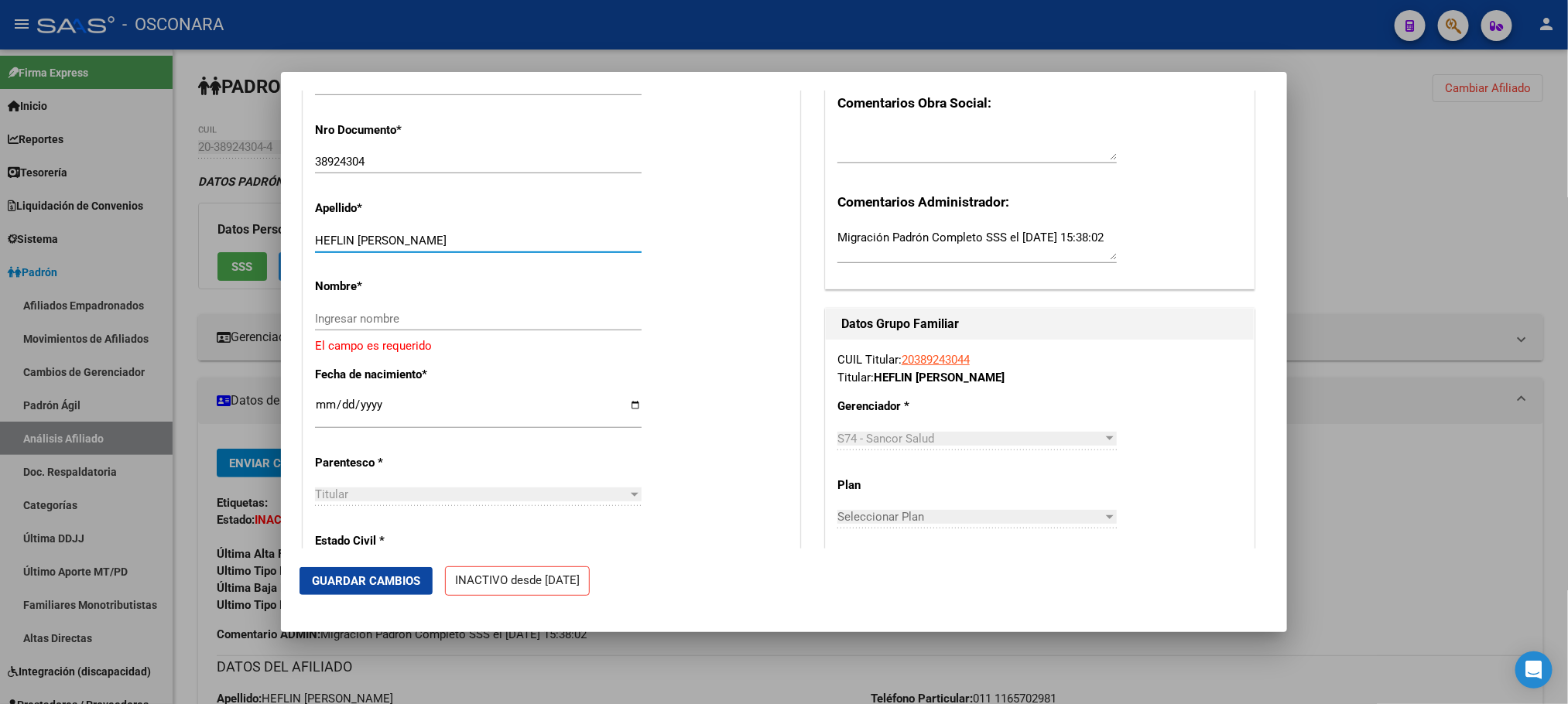
drag, startPoint x: 357, startPoint y: 255, endPoint x: 435, endPoint y: 263, distance: 78.4
click at [435, 252] on div "HEFLIN [PERSON_NAME] apellido" at bounding box center [478, 240] width 326 height 23
drag, startPoint x: 444, startPoint y: 256, endPoint x: 430, endPoint y: 246, distance: 17.2
click at [430, 246] on input "HEFLIN [PERSON_NAME]" at bounding box center [478, 241] width 326 height 14
drag, startPoint x: 434, startPoint y: 251, endPoint x: 360, endPoint y: 259, distance: 74.4
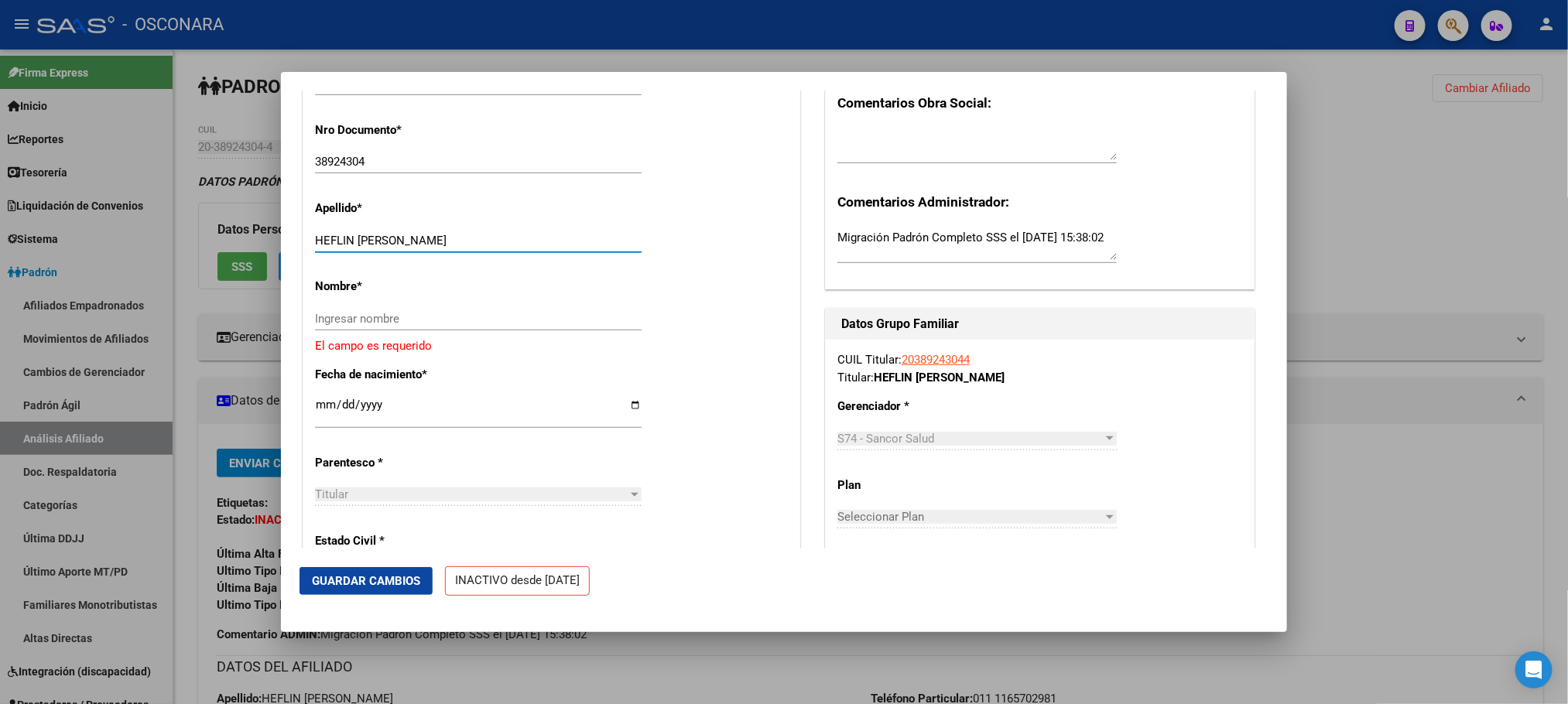
click at [360, 247] on input "HEFLIN [PERSON_NAME]" at bounding box center [478, 241] width 326 height 14
type input "HEFLIN"
paste input "[PERSON_NAME]"
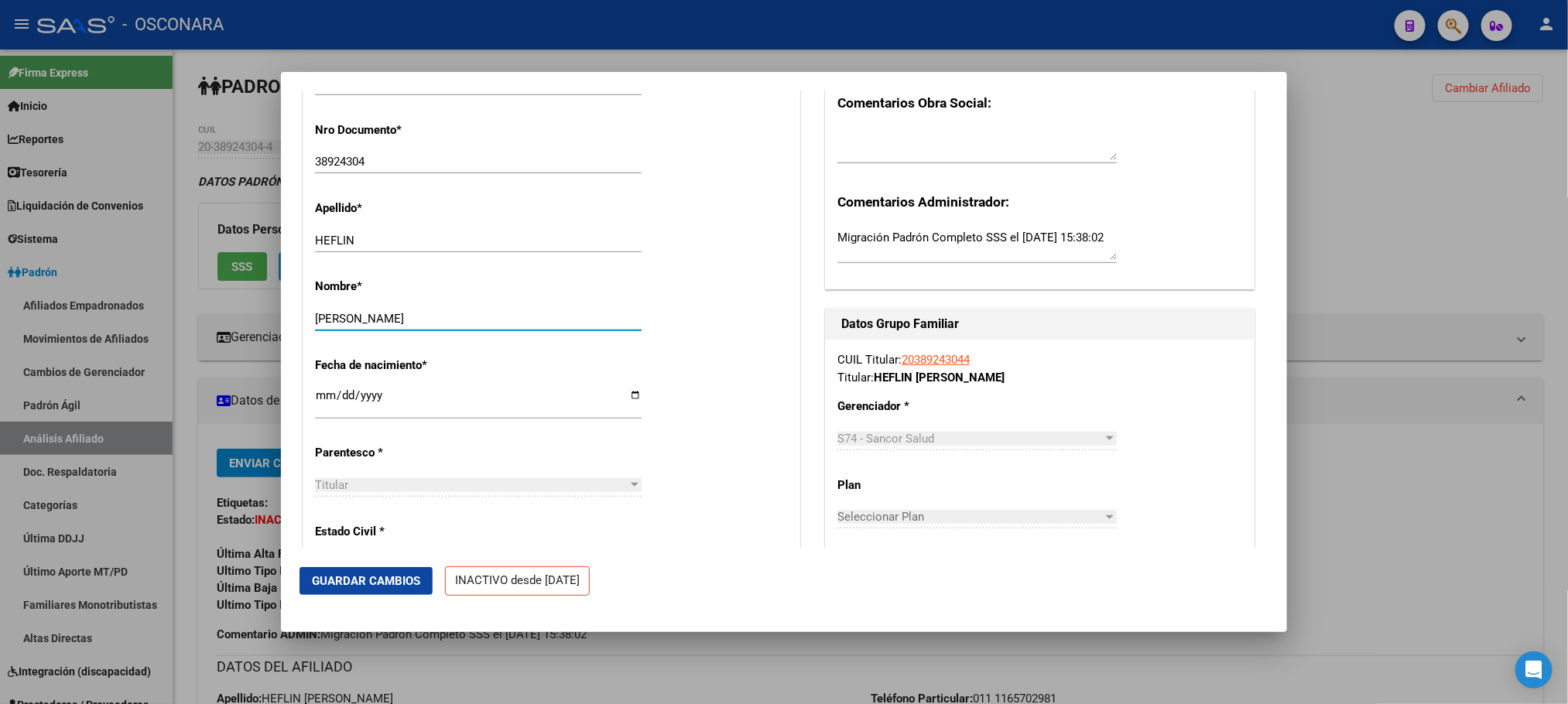
type input "[PERSON_NAME]"
click at [376, 579] on span "Guardar Cambios" at bounding box center [366, 581] width 108 height 14
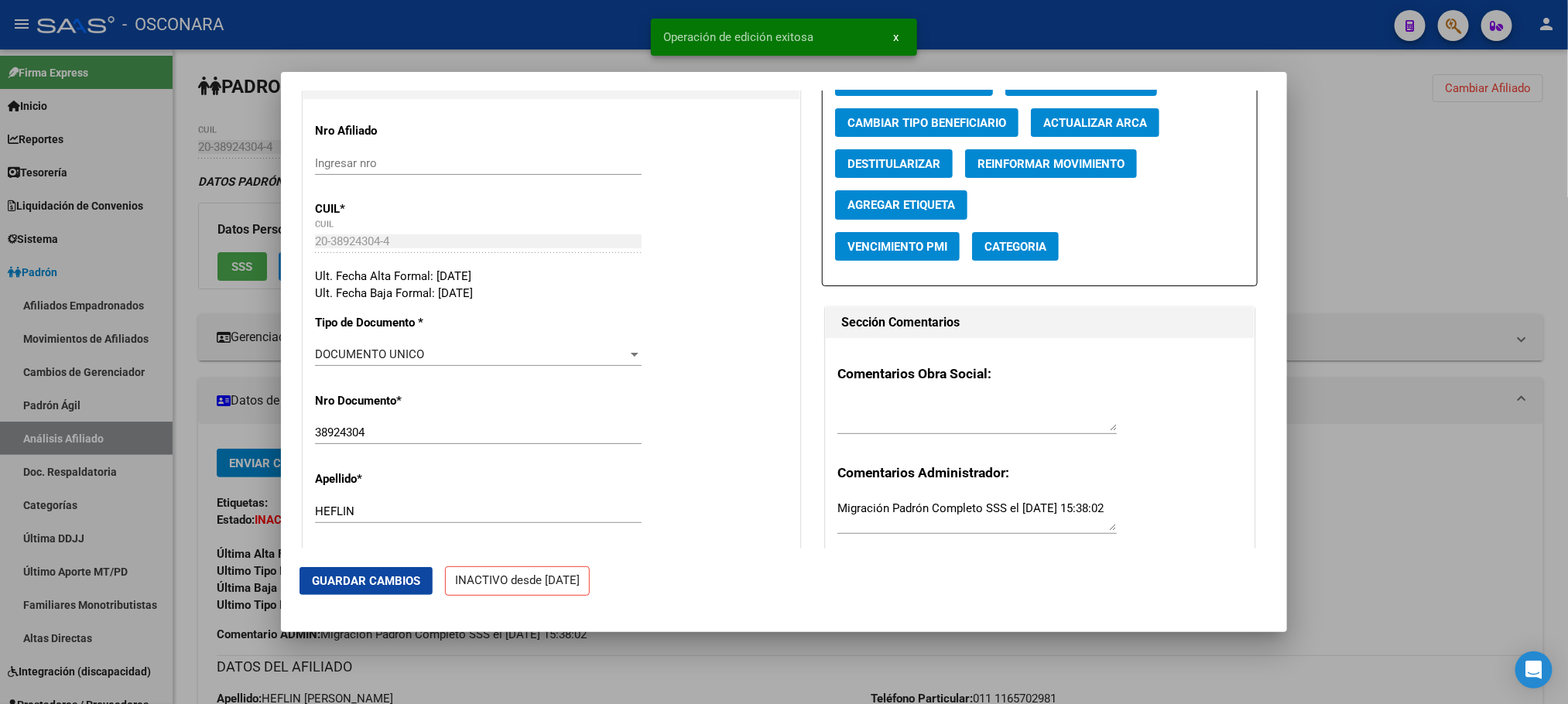
scroll to position [0, 0]
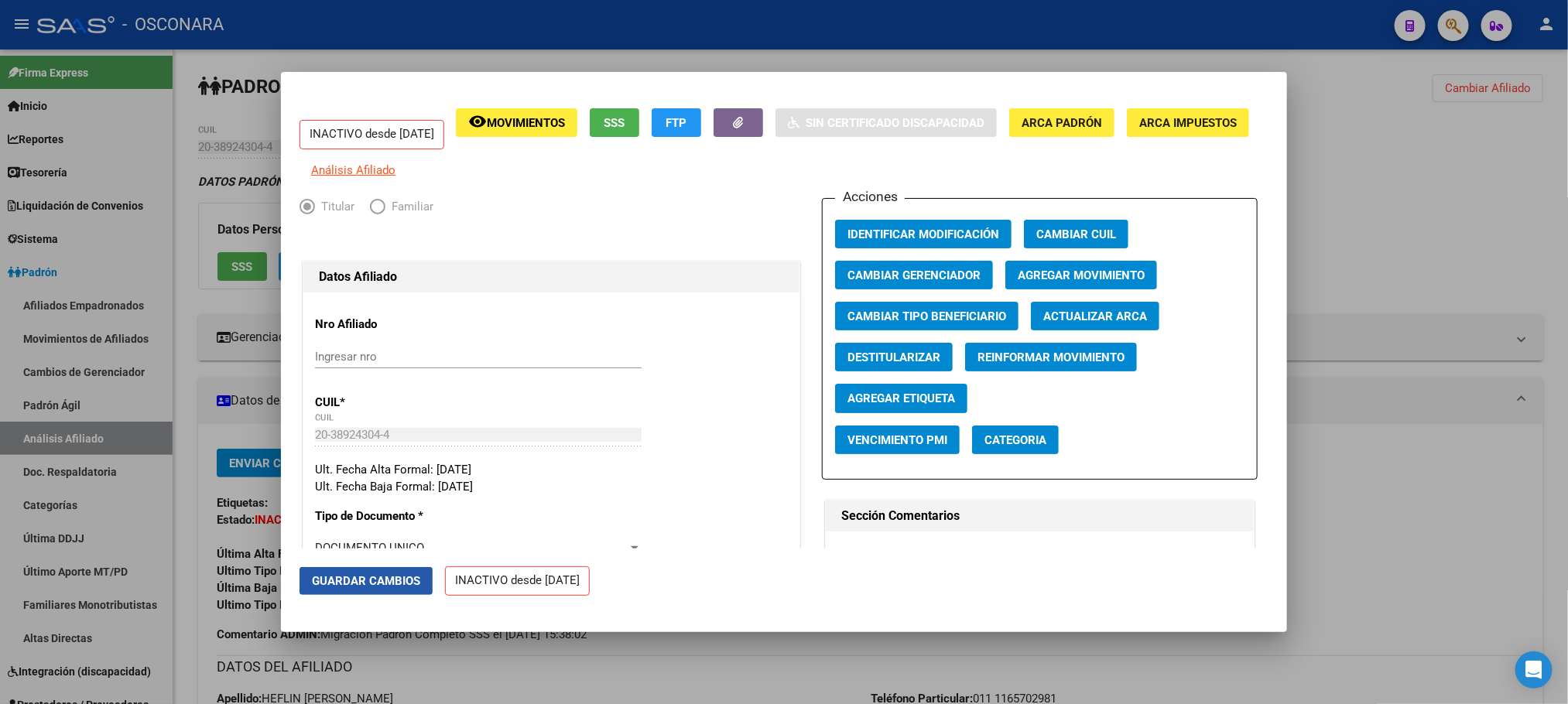
click at [340, 588] on button "Guardar Cambios" at bounding box center [365, 581] width 133 height 28
click at [410, 585] on span "Guardar Cambios" at bounding box center [366, 581] width 108 height 14
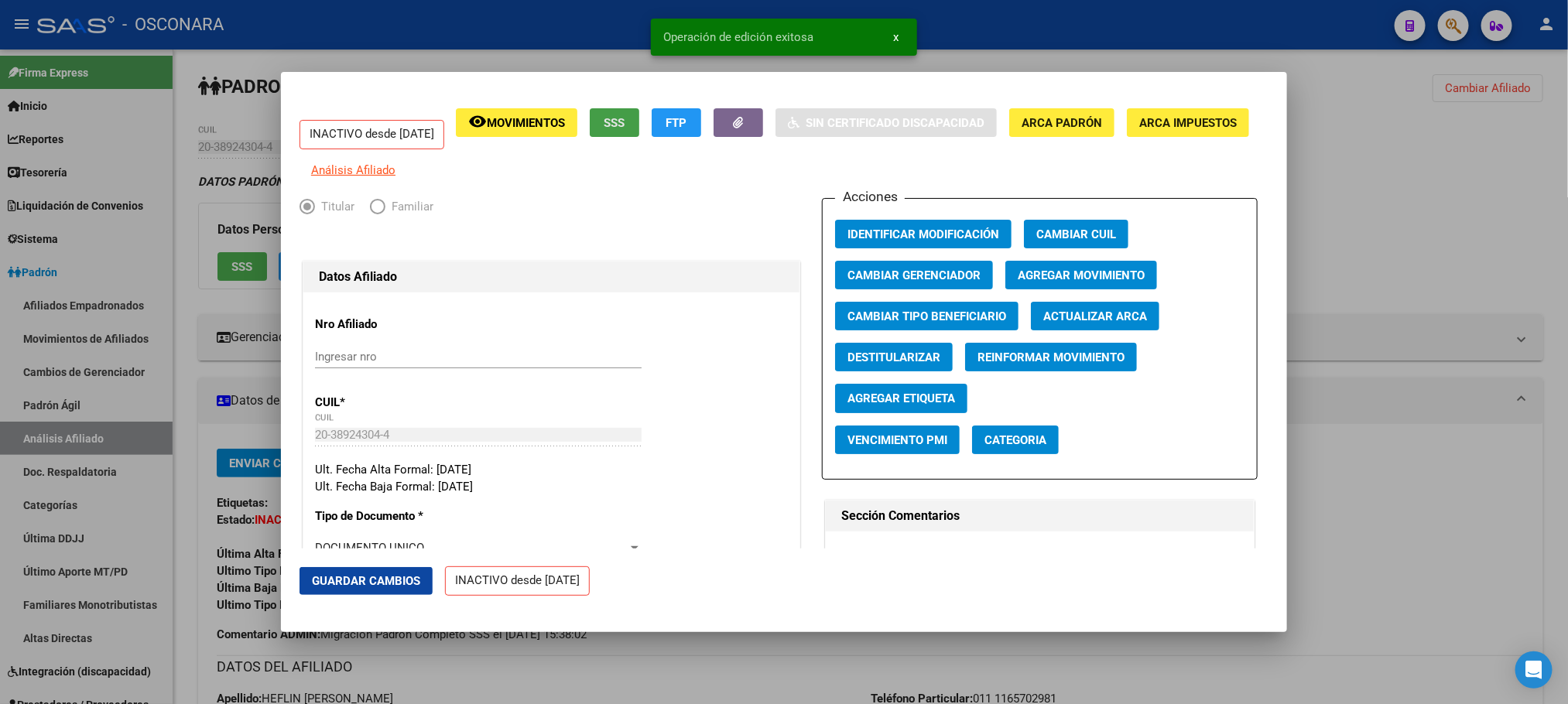
click at [639, 132] on button "SSS" at bounding box center [614, 123] width 49 height 29
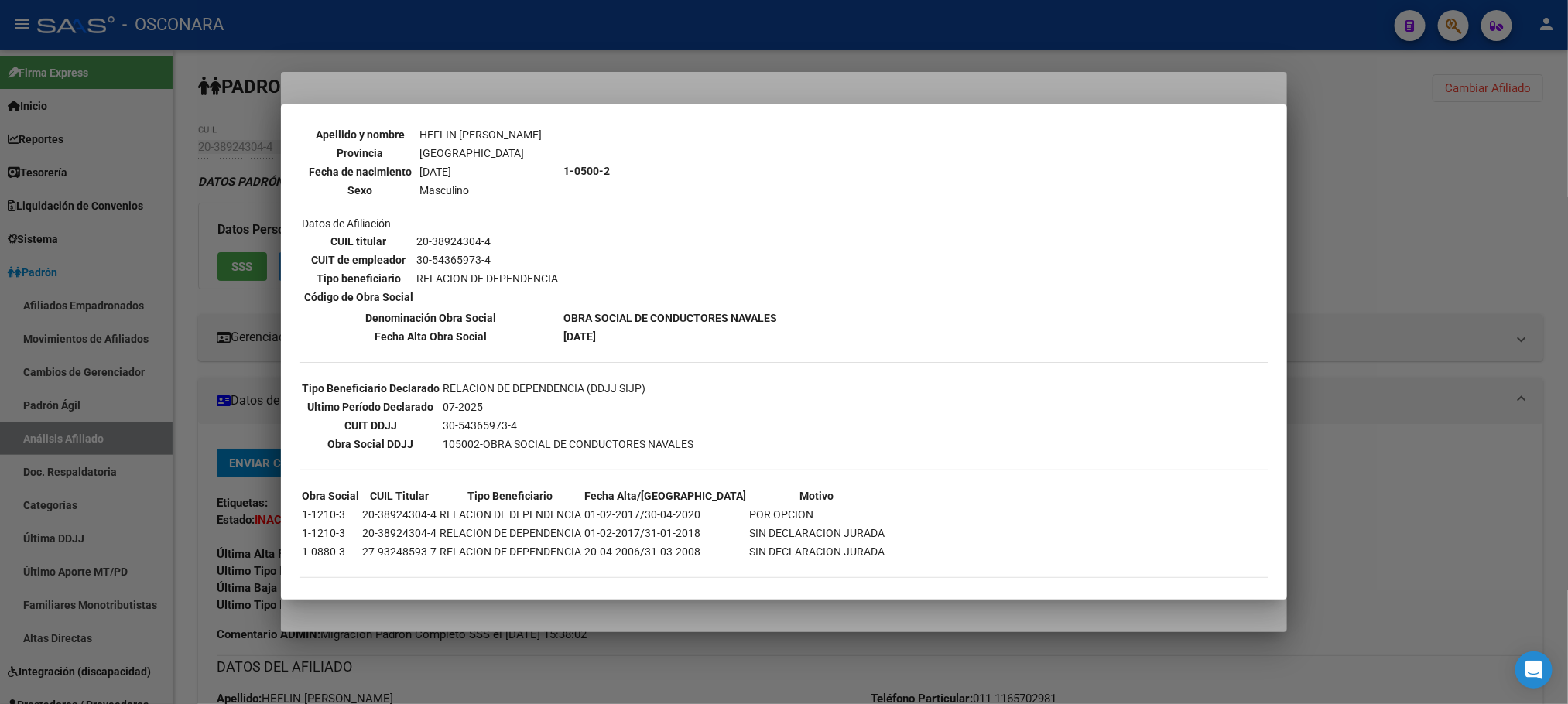
scroll to position [169, 0]
click at [780, 605] on div at bounding box center [784, 352] width 1568 height 704
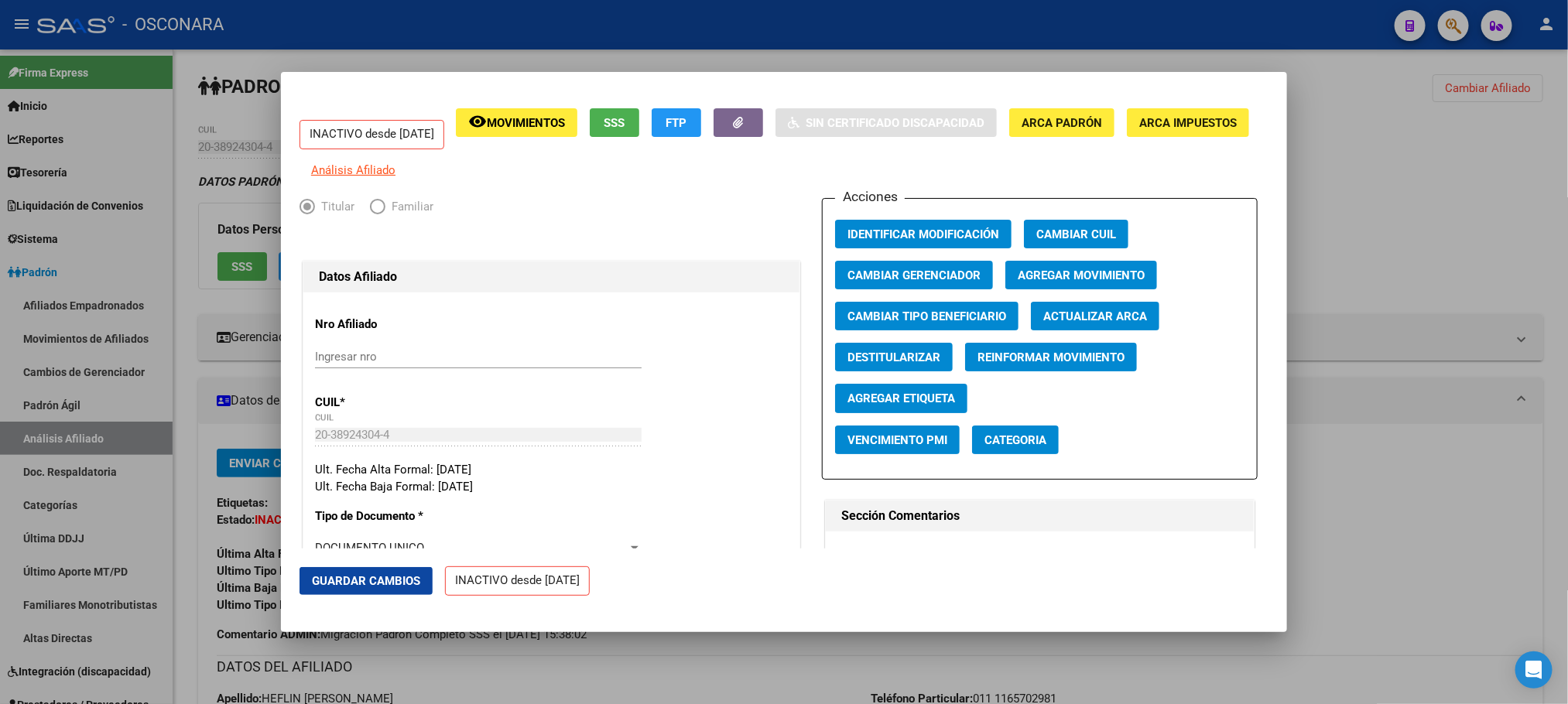
click at [1089, 282] on span "Agregar Movimiento" at bounding box center [1081, 276] width 127 height 14
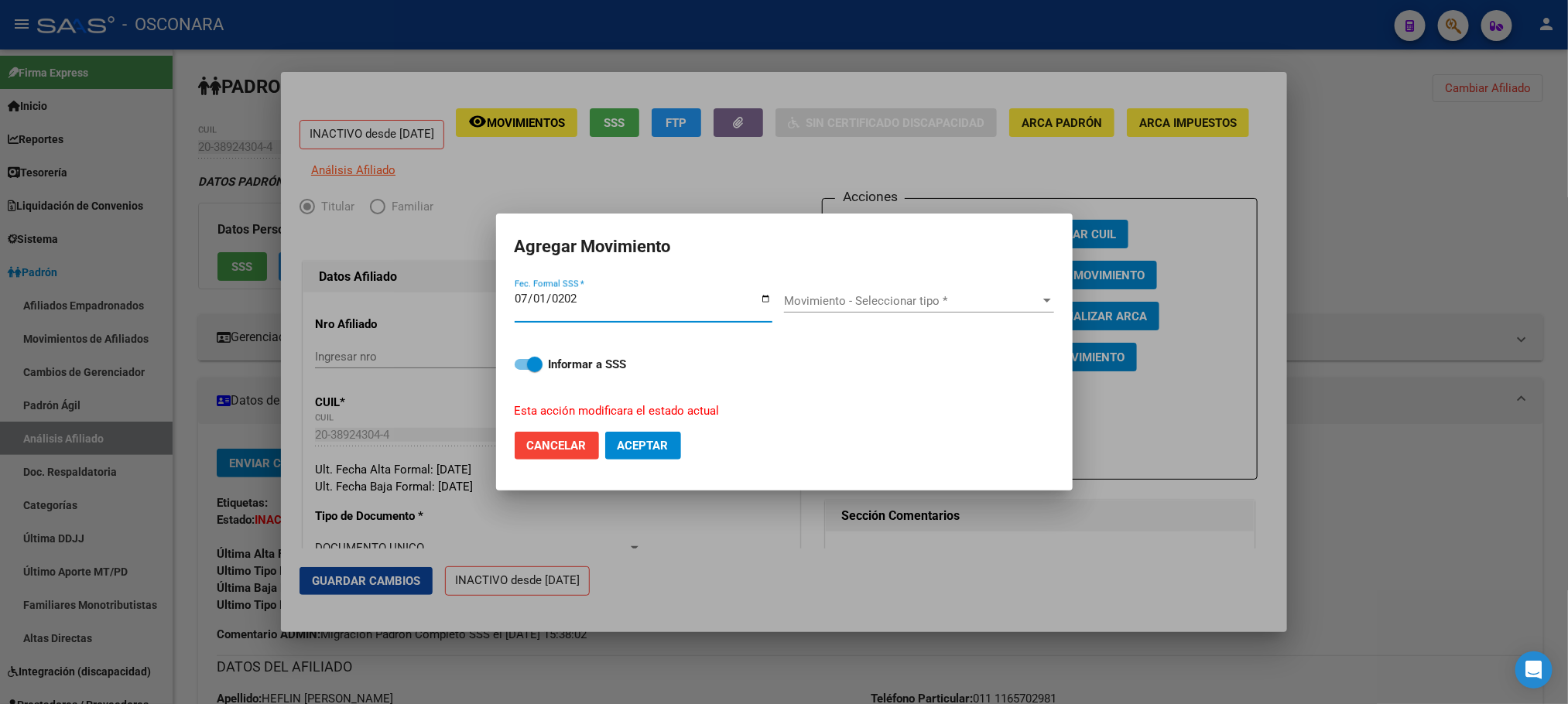
type input "[DATE]"
click at [1029, 298] on span "Movimiento - Seleccionar tipo *" at bounding box center [912, 301] width 256 height 14
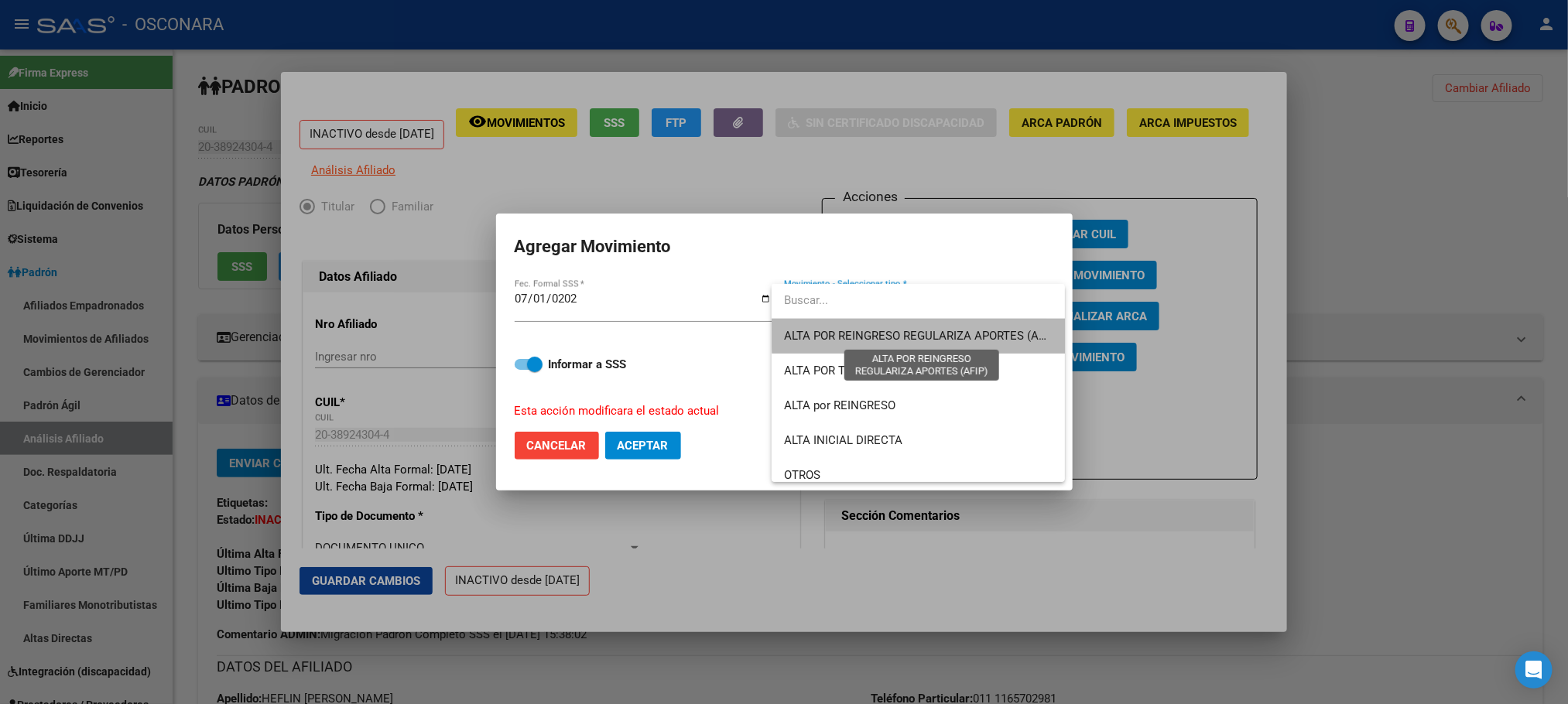
click at [974, 330] on span "ALTA POR REINGRESO REGULARIZA APORTES (AFIP)" at bounding box center [920, 336] width 274 height 14
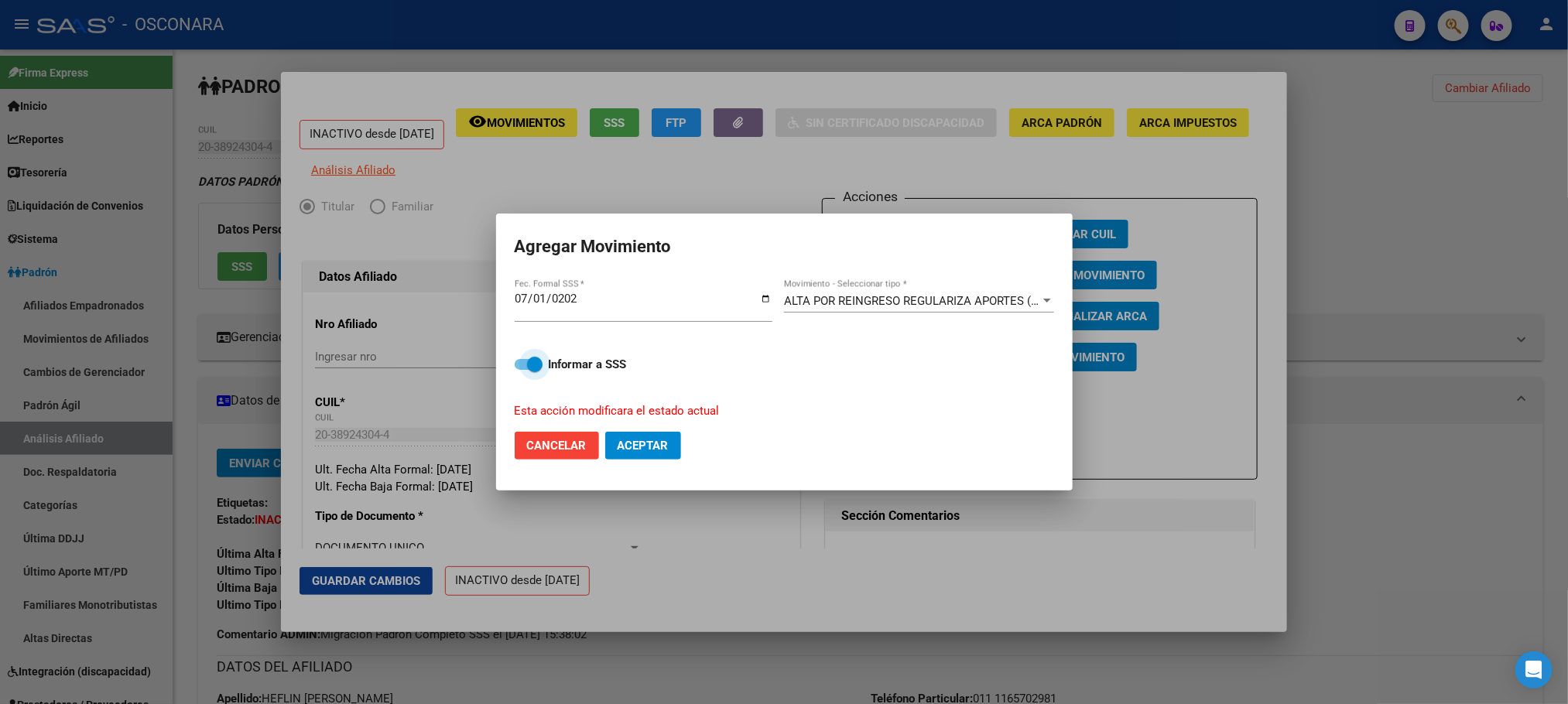
click at [525, 370] on label "Informar a SSS" at bounding box center [784, 364] width 539 height 18
click at [523, 370] on input "Informar a SSS" at bounding box center [522, 370] width 1 height 1
checkbox input "false"
click at [668, 453] on span "Aceptar" at bounding box center [643, 445] width 51 height 14
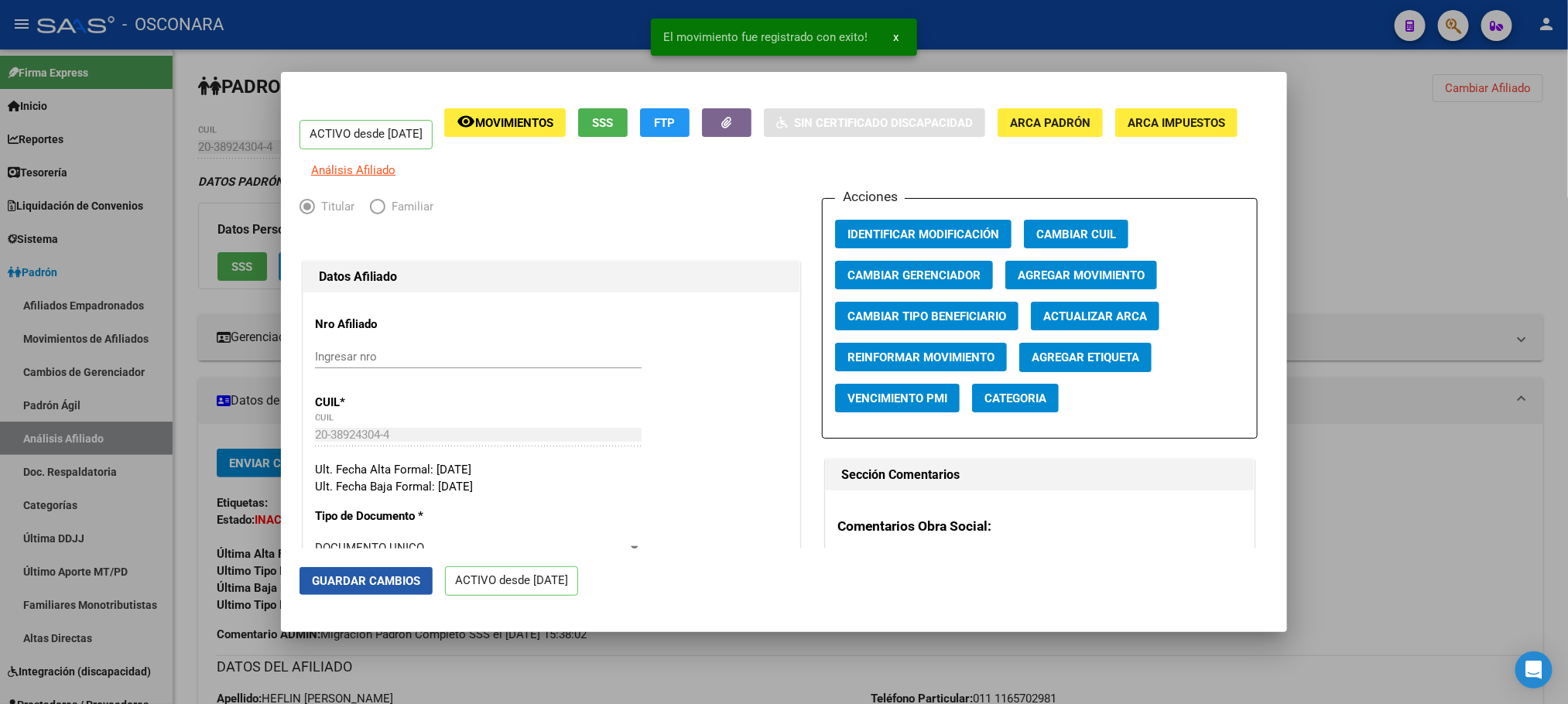
click at [367, 577] on span "Guardar Cambios" at bounding box center [366, 581] width 108 height 14
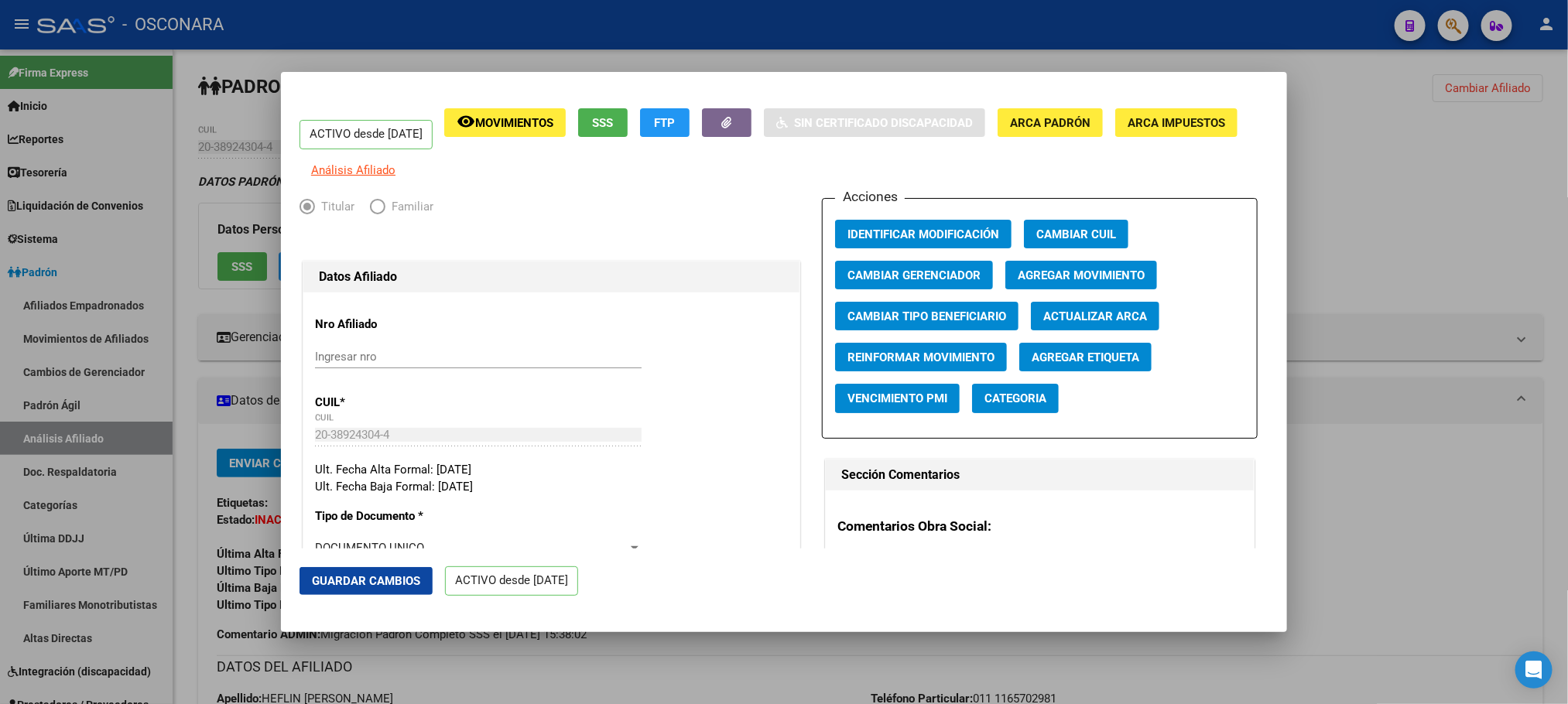
click at [349, 577] on span "Guardar Cambios" at bounding box center [366, 581] width 108 height 14
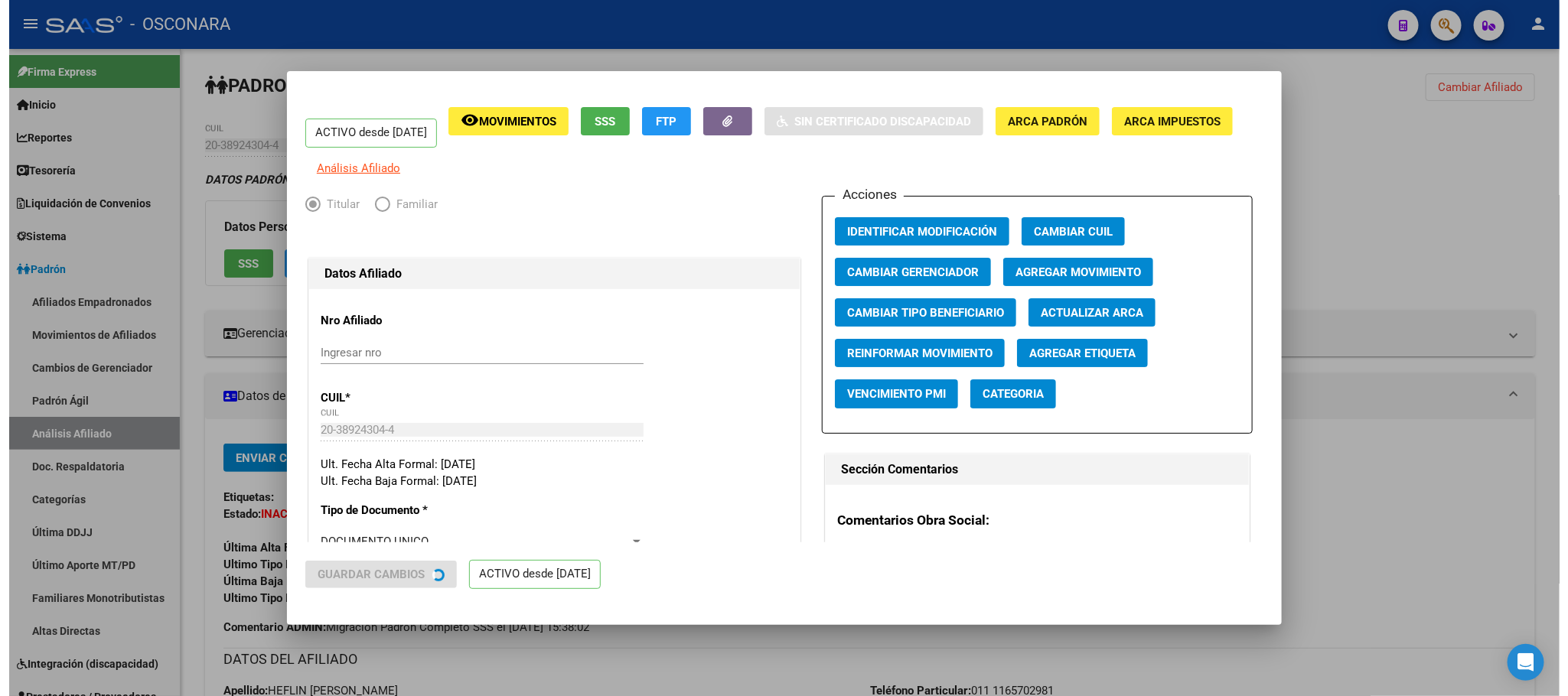
scroll to position [573, 0]
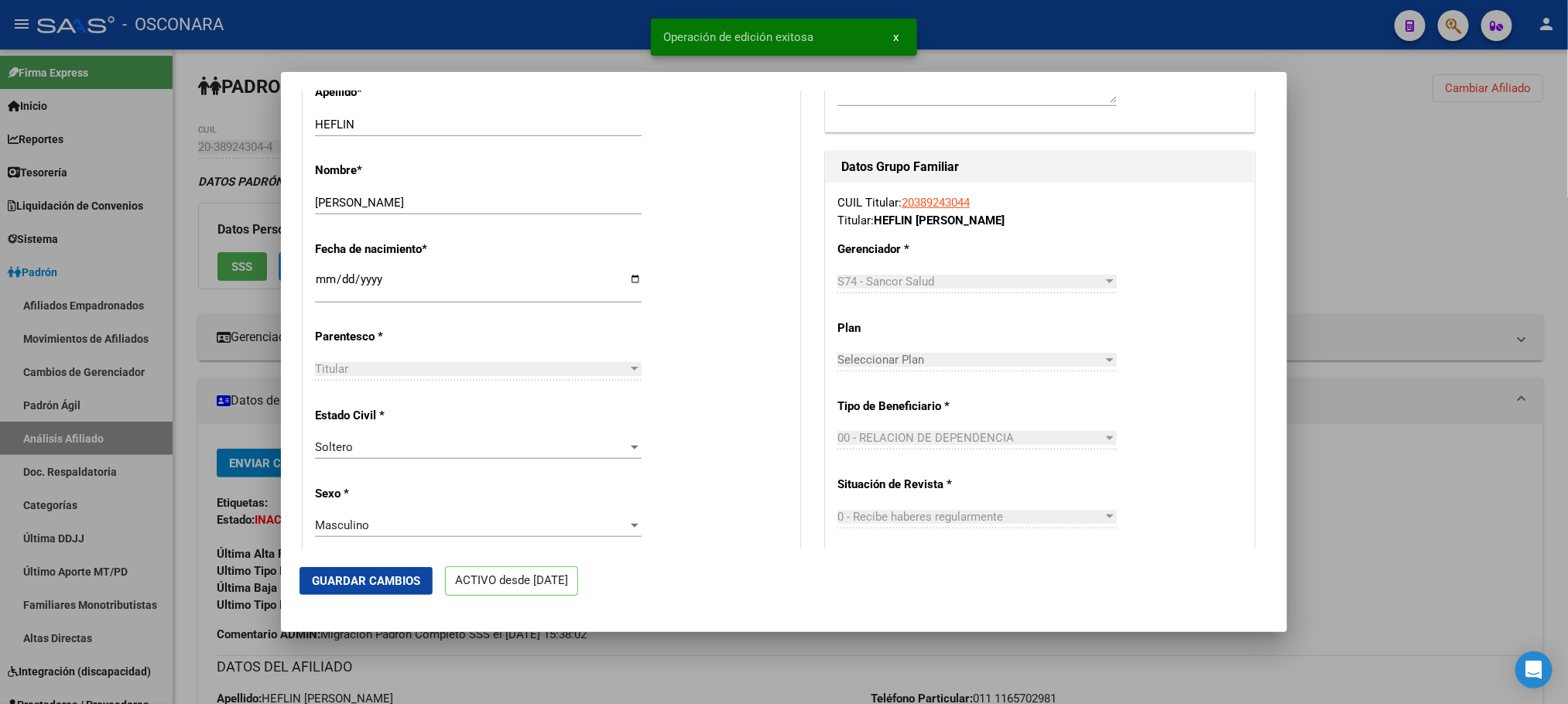
click at [657, 644] on div at bounding box center [784, 352] width 1568 height 704
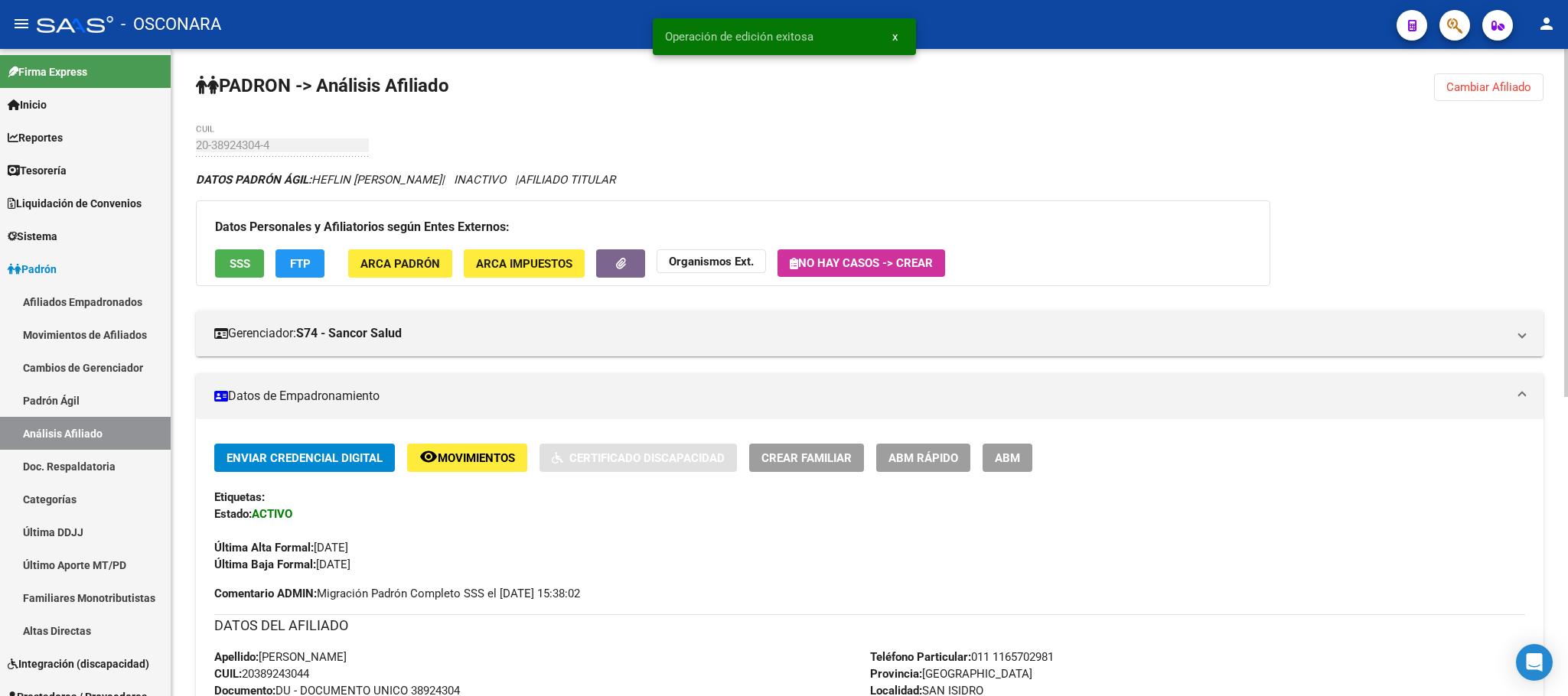
scroll to position [555, 0]
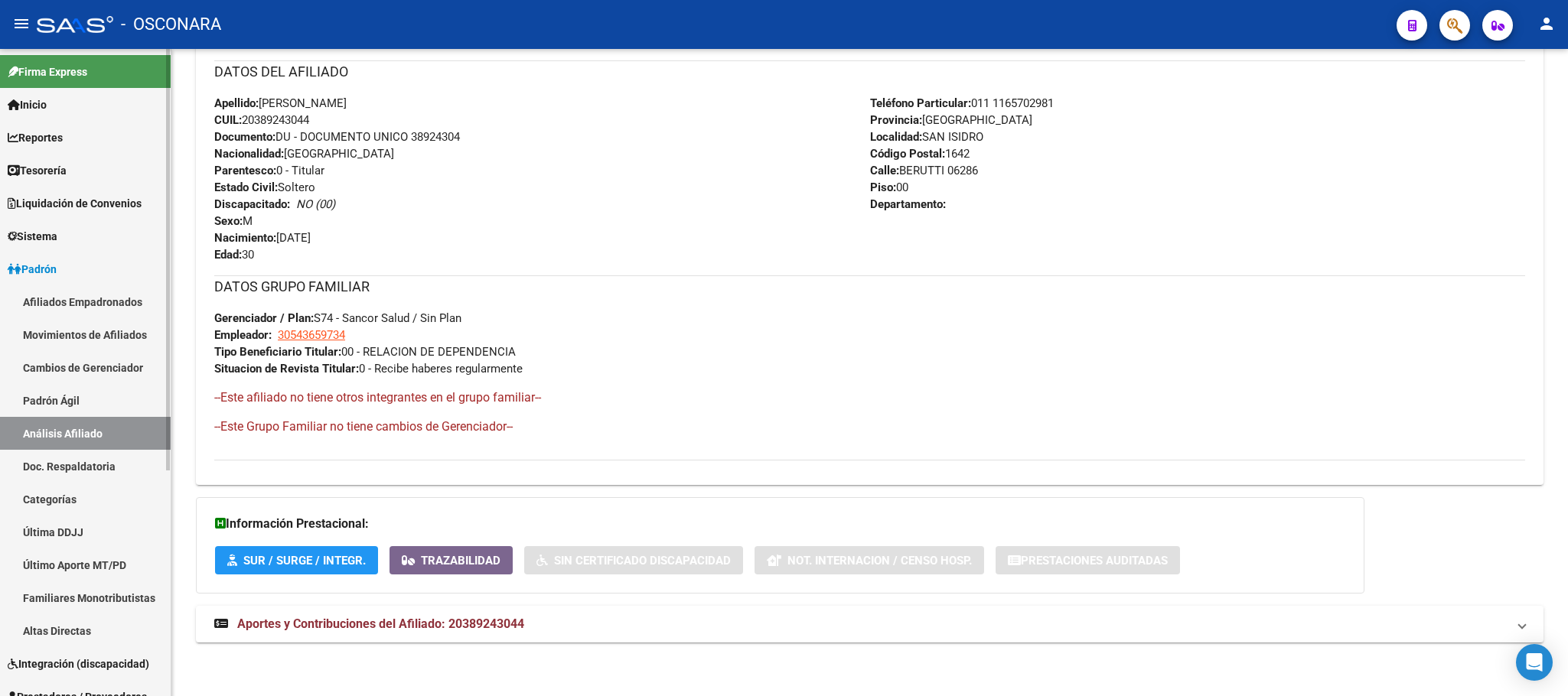
click at [87, 400] on link "Padrón Ágil" at bounding box center [85, 400] width 171 height 33
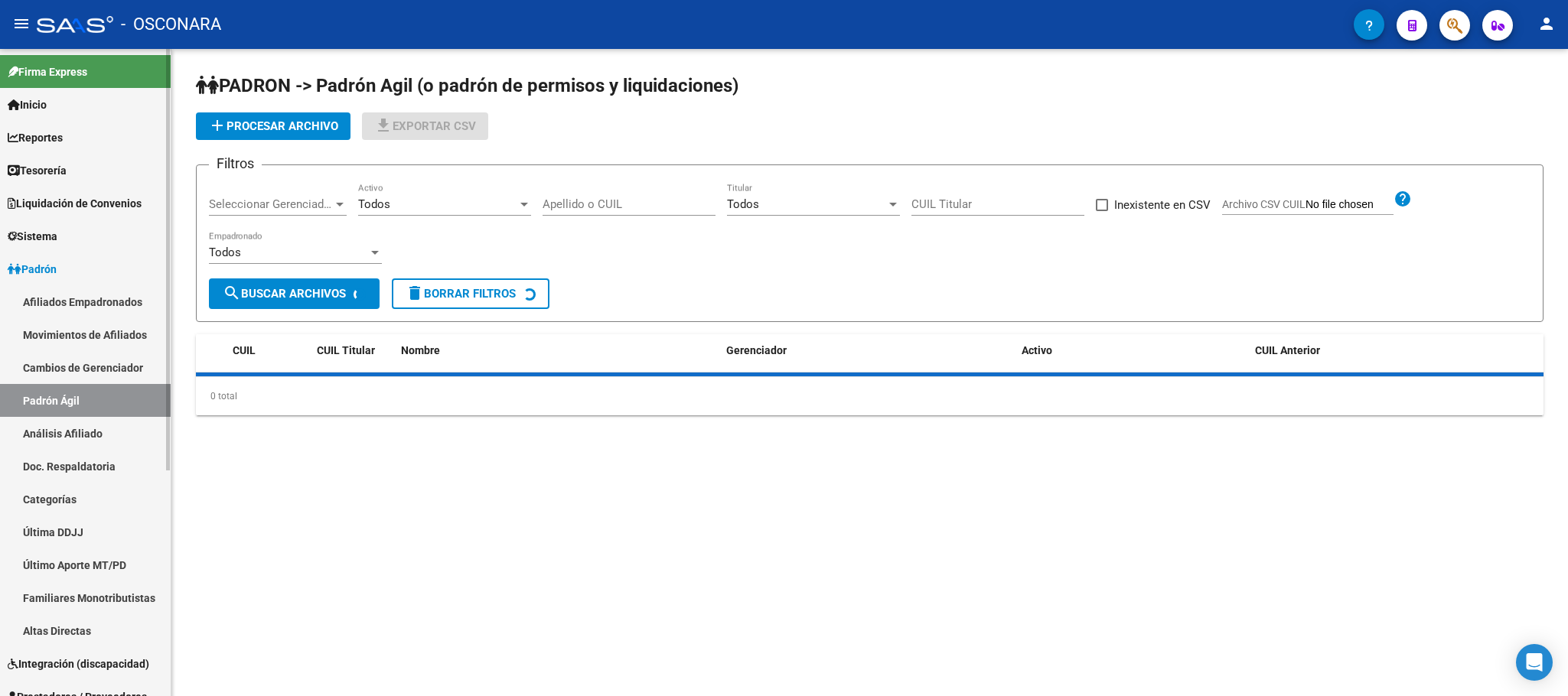
click at [98, 433] on link "Análisis Afiliado" at bounding box center [85, 433] width 171 height 33
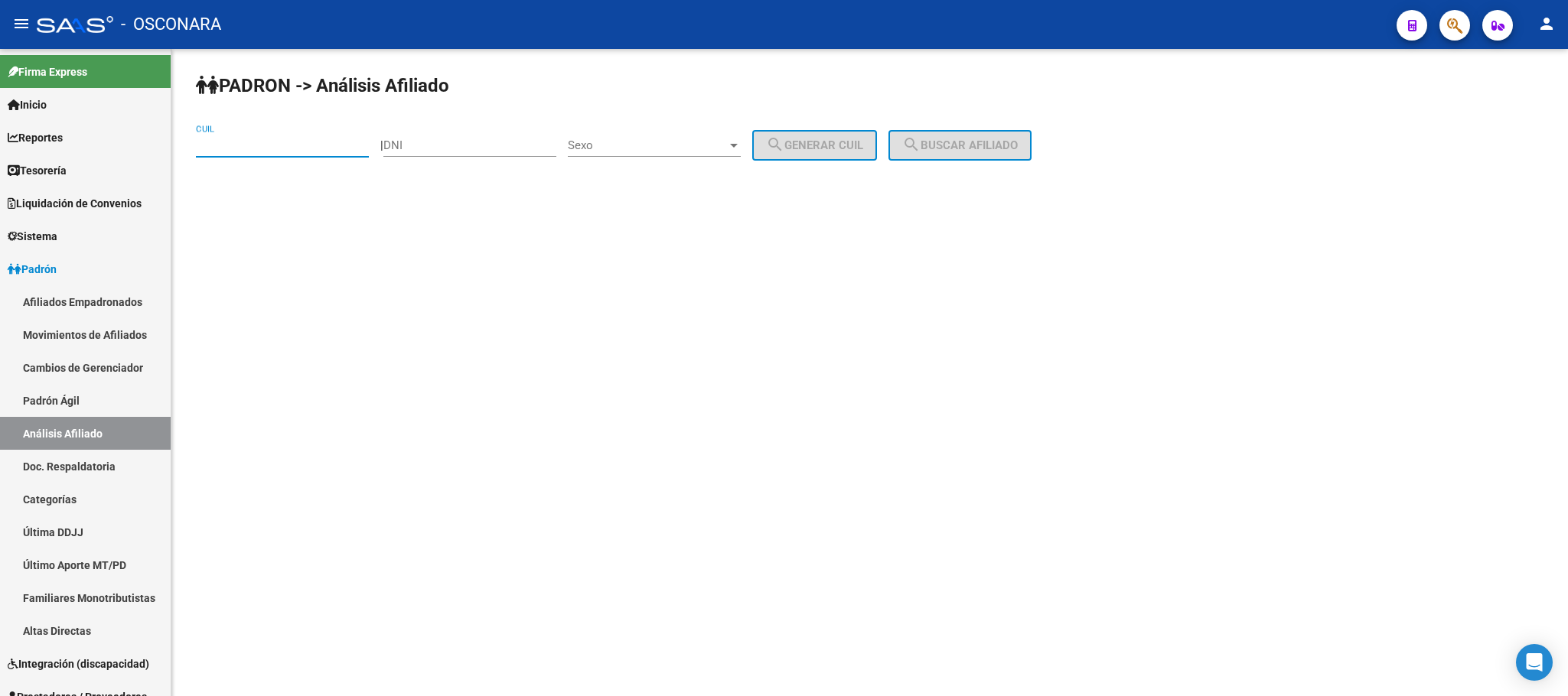
click at [327, 138] on input "CUIL" at bounding box center [282, 145] width 173 height 14
paste input "20-36423323-0"
type input "20-36423323-0"
click at [943, 138] on span "search Buscar afiliado" at bounding box center [960, 145] width 116 height 14
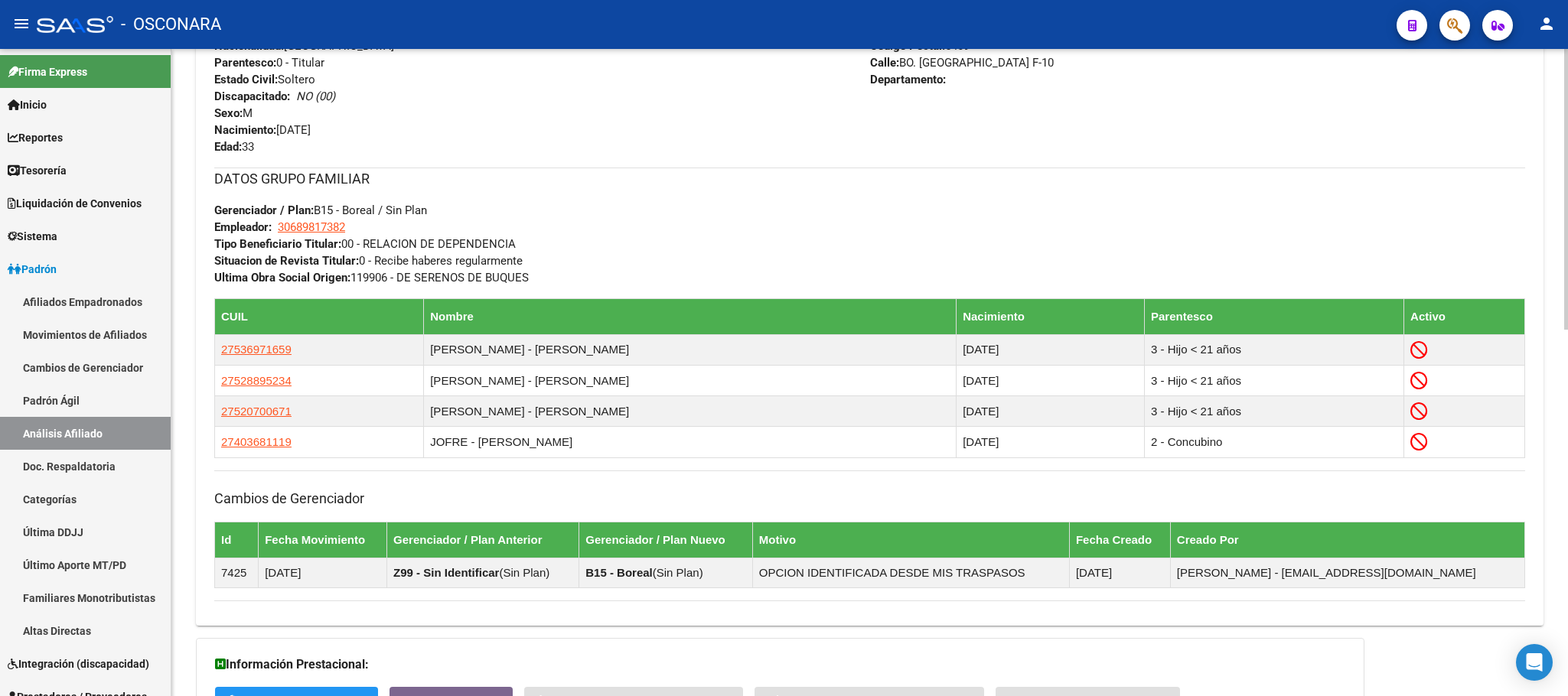
scroll to position [842, 0]
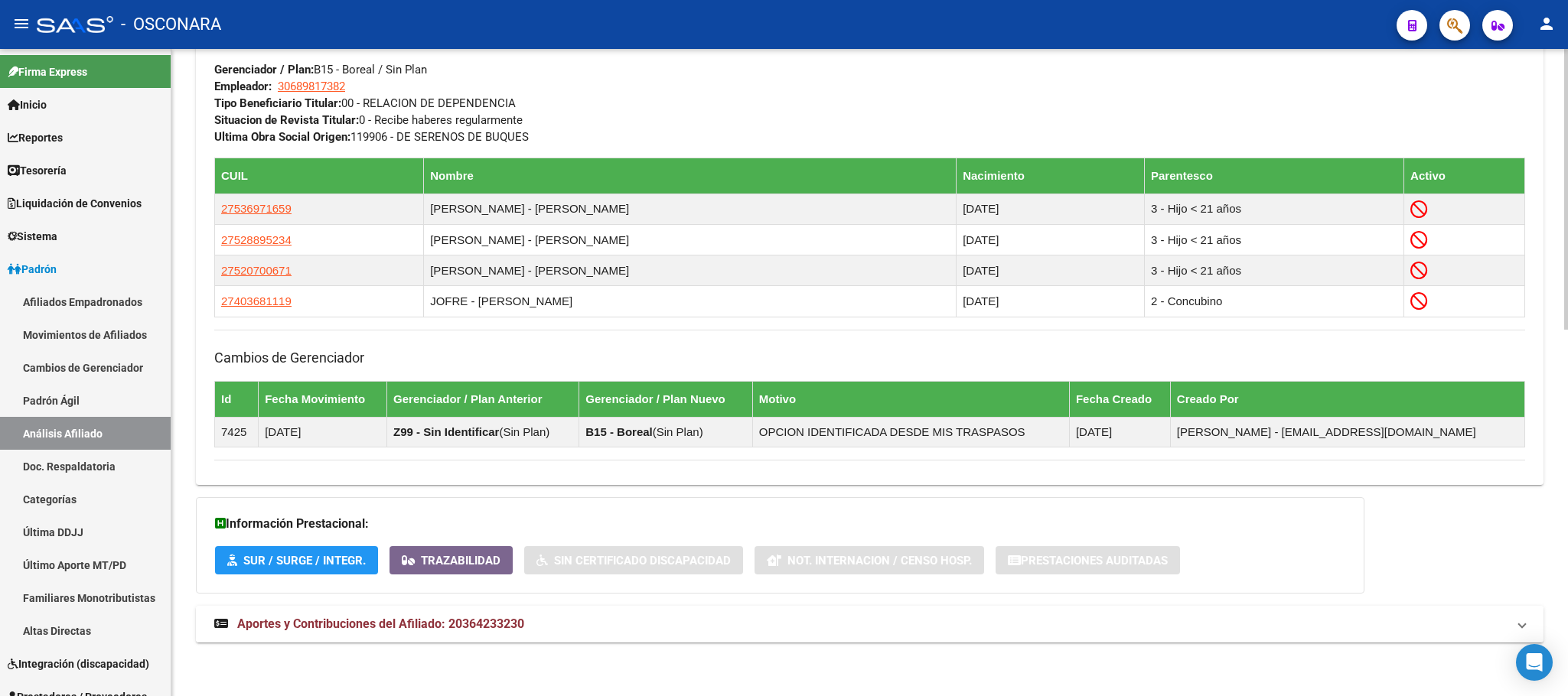
click at [400, 623] on span "Aportes y Contribuciones del Afiliado: 20364233230" at bounding box center [381, 624] width 287 height 14
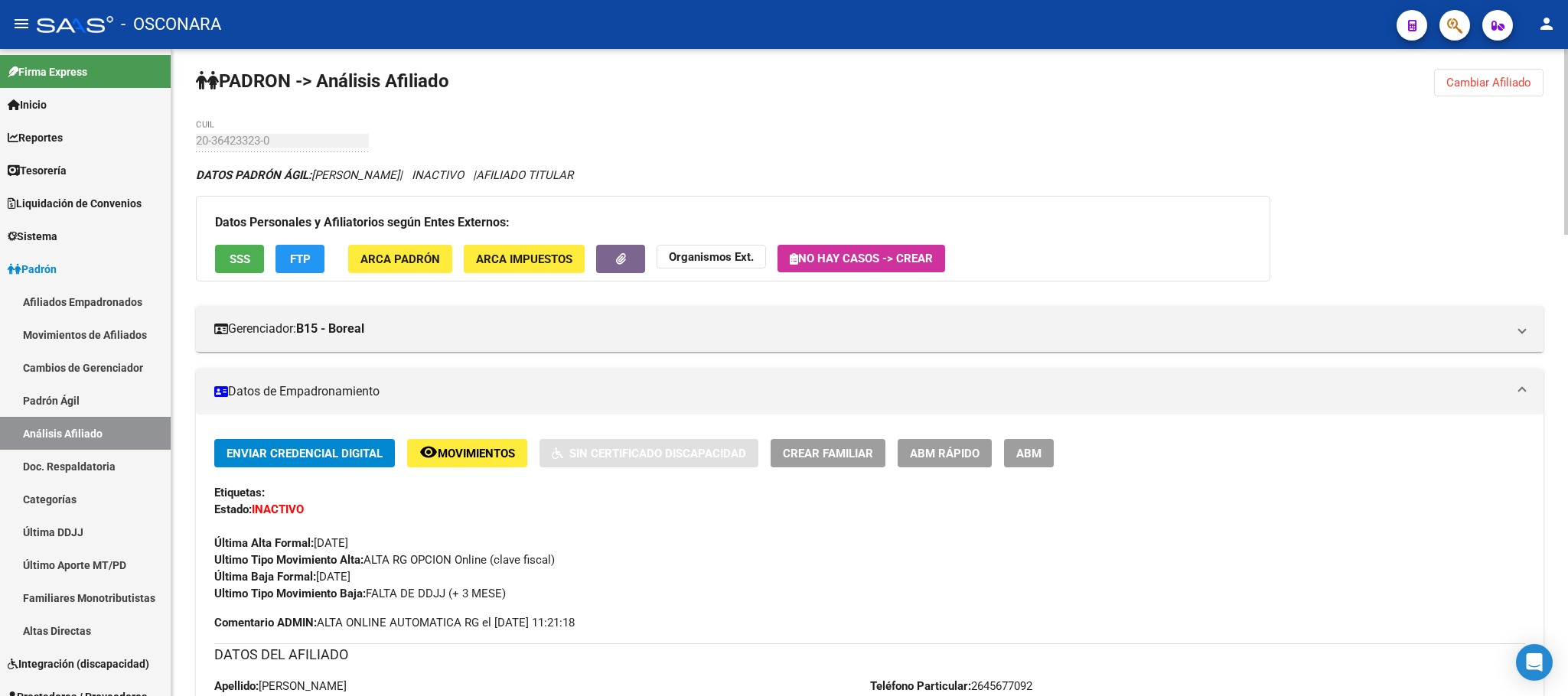
scroll to position [0, 0]
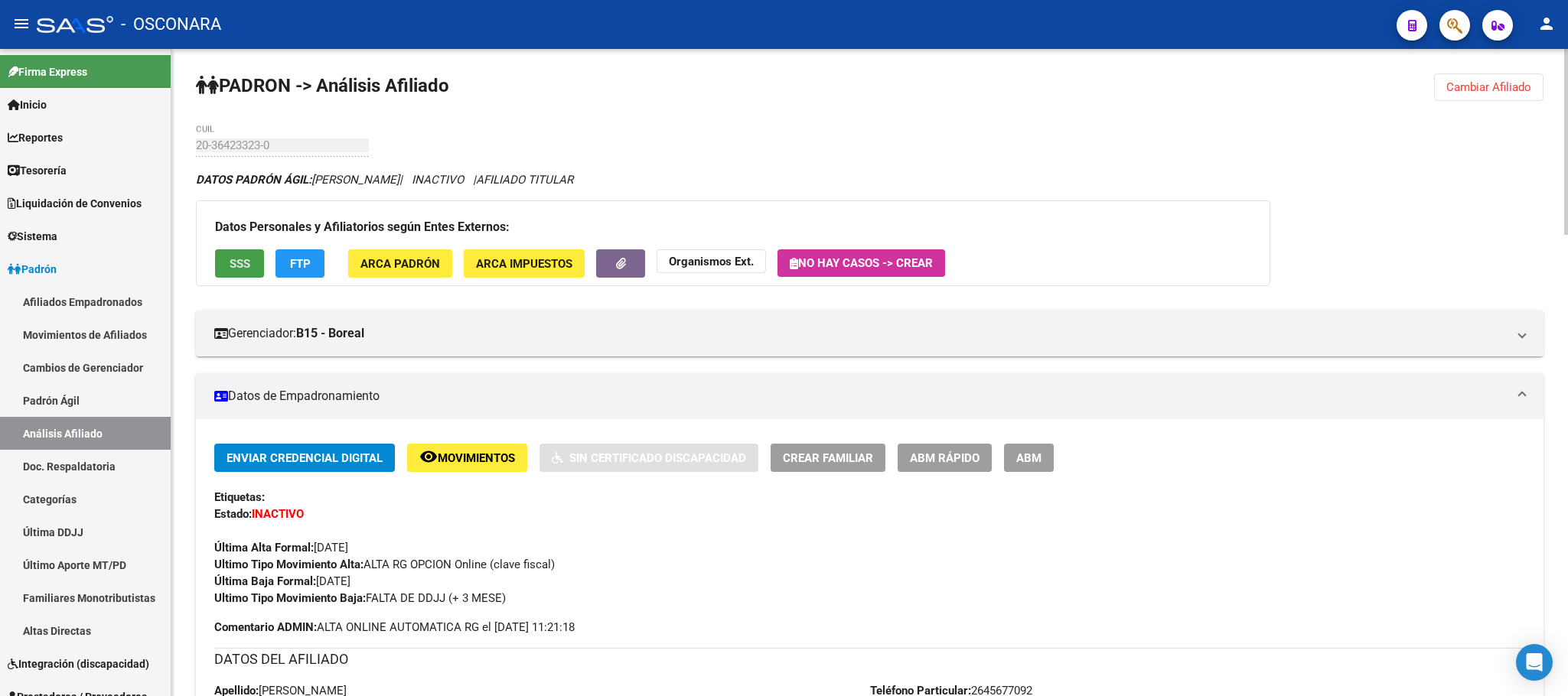
click at [238, 275] on button "SSS" at bounding box center [239, 263] width 49 height 28
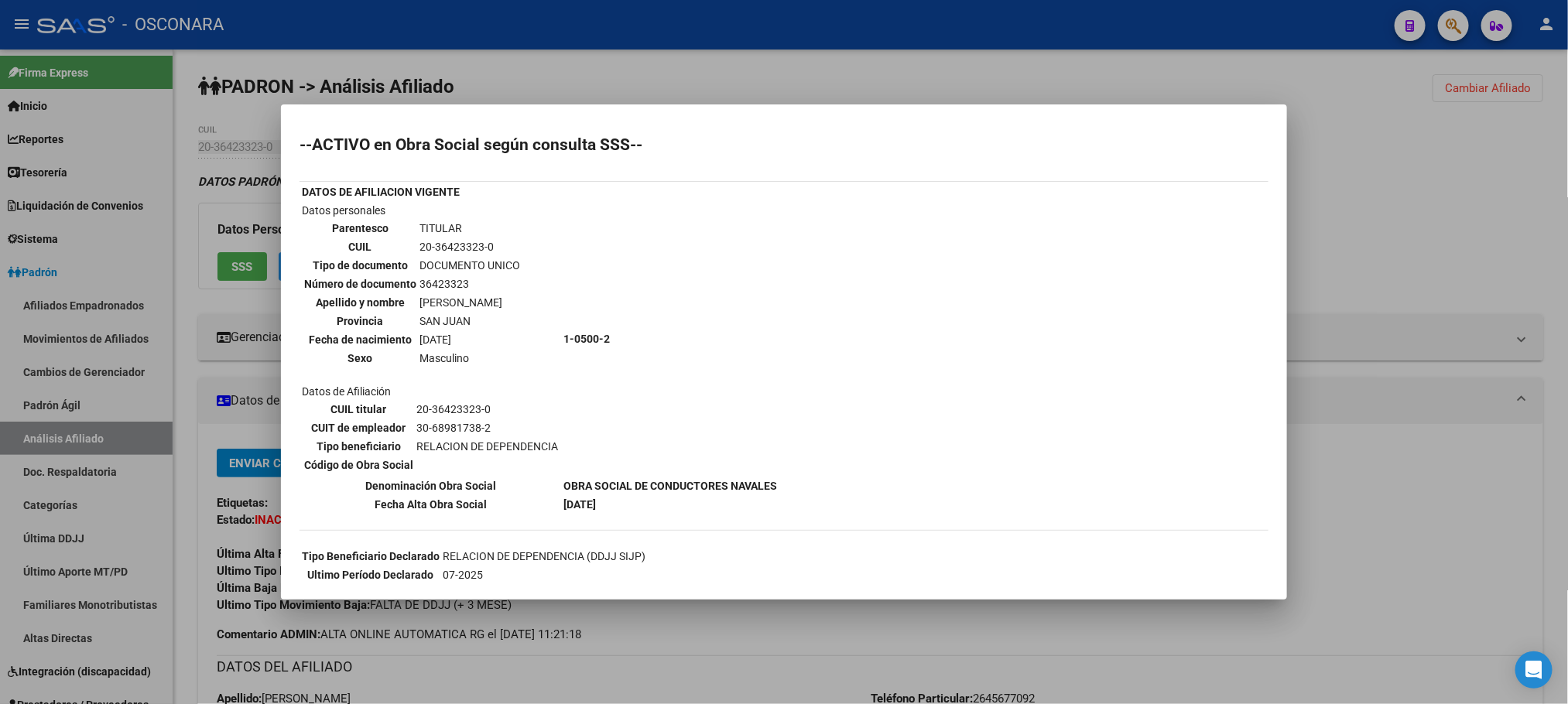
click at [1089, 635] on div at bounding box center [784, 352] width 1568 height 704
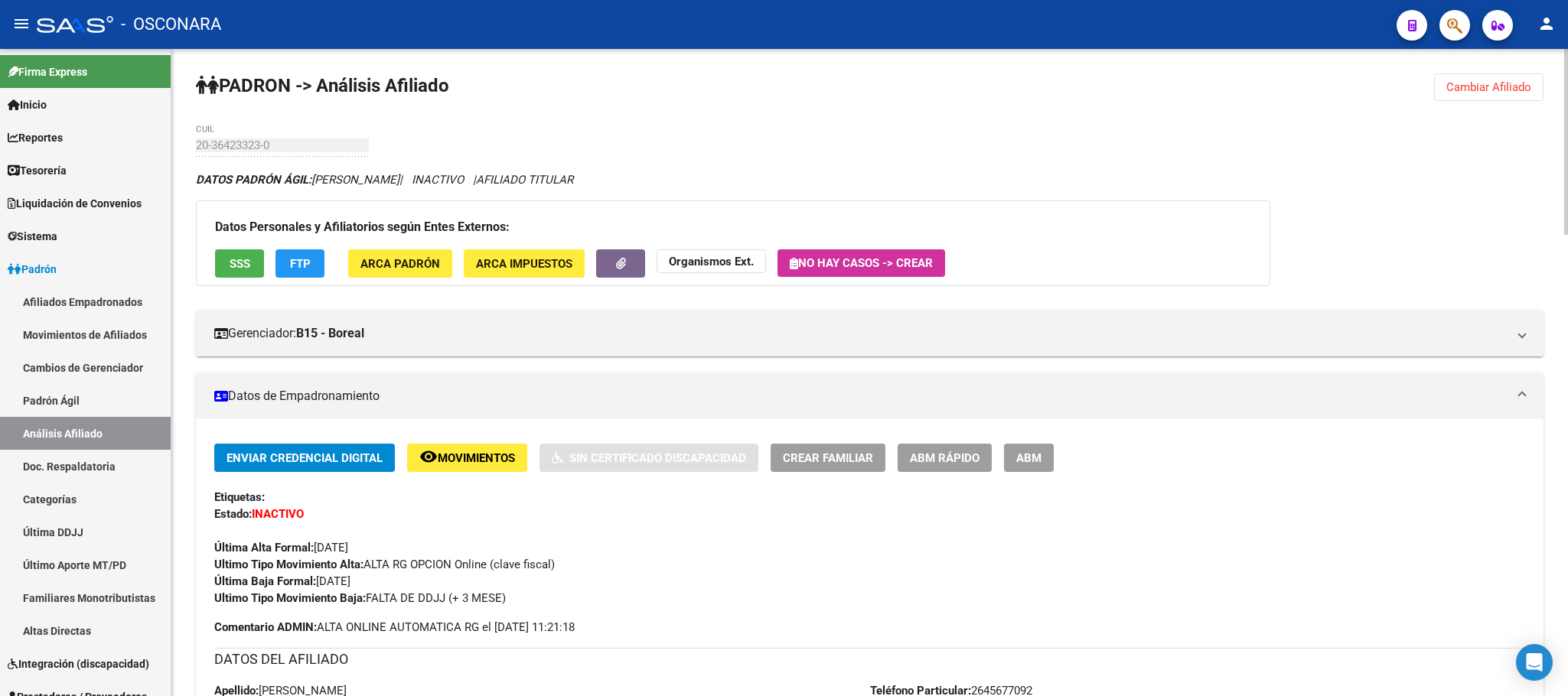
click at [937, 468] on button "ABM Rápido" at bounding box center [945, 458] width 94 height 28
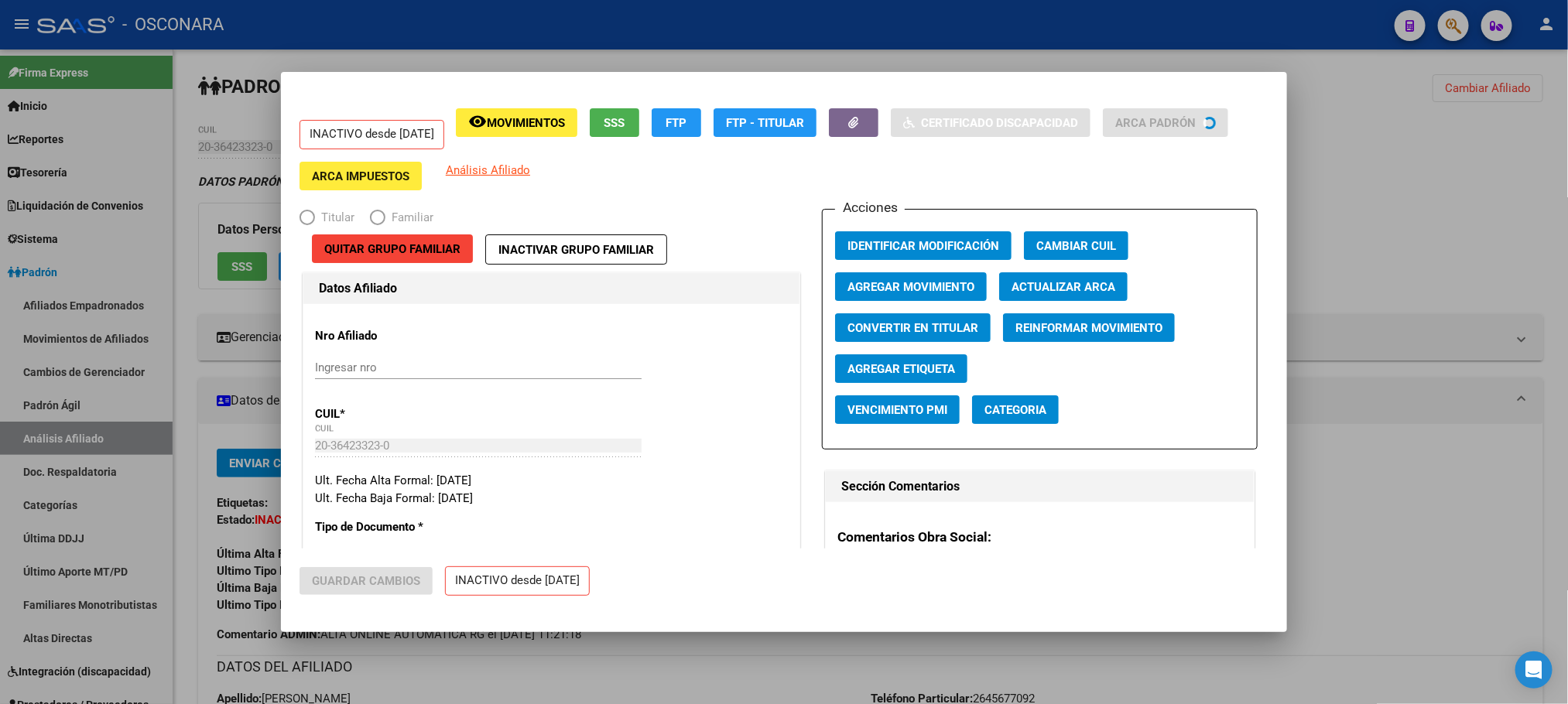
radio input "true"
type input "30-68981738-2"
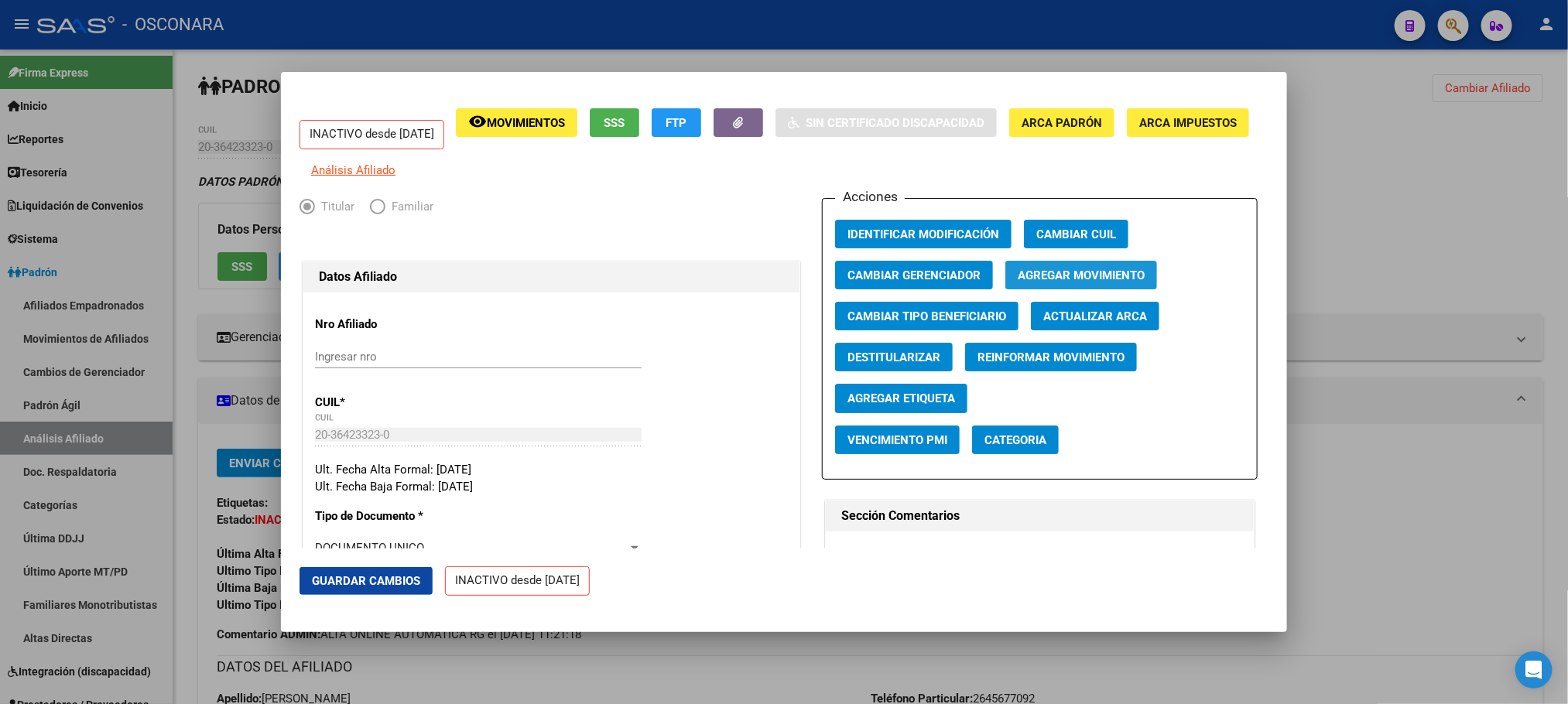
click at [1110, 281] on span "Agregar Movimiento" at bounding box center [1081, 276] width 127 height 14
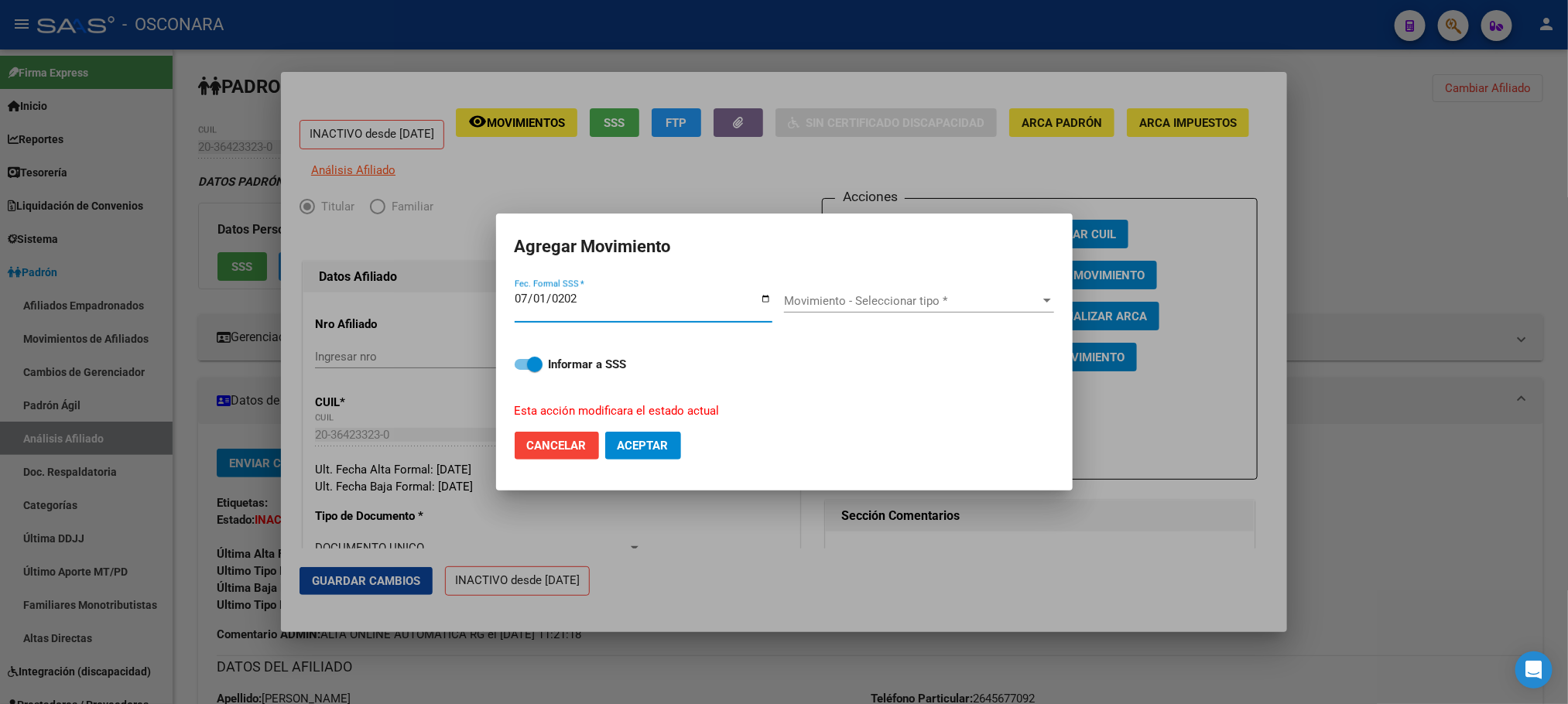
type input "[DATE]"
click at [1017, 290] on div "Movimiento - Seleccionar tipo * Movimiento - Seleccionar tipo *" at bounding box center [918, 301] width 270 height 23
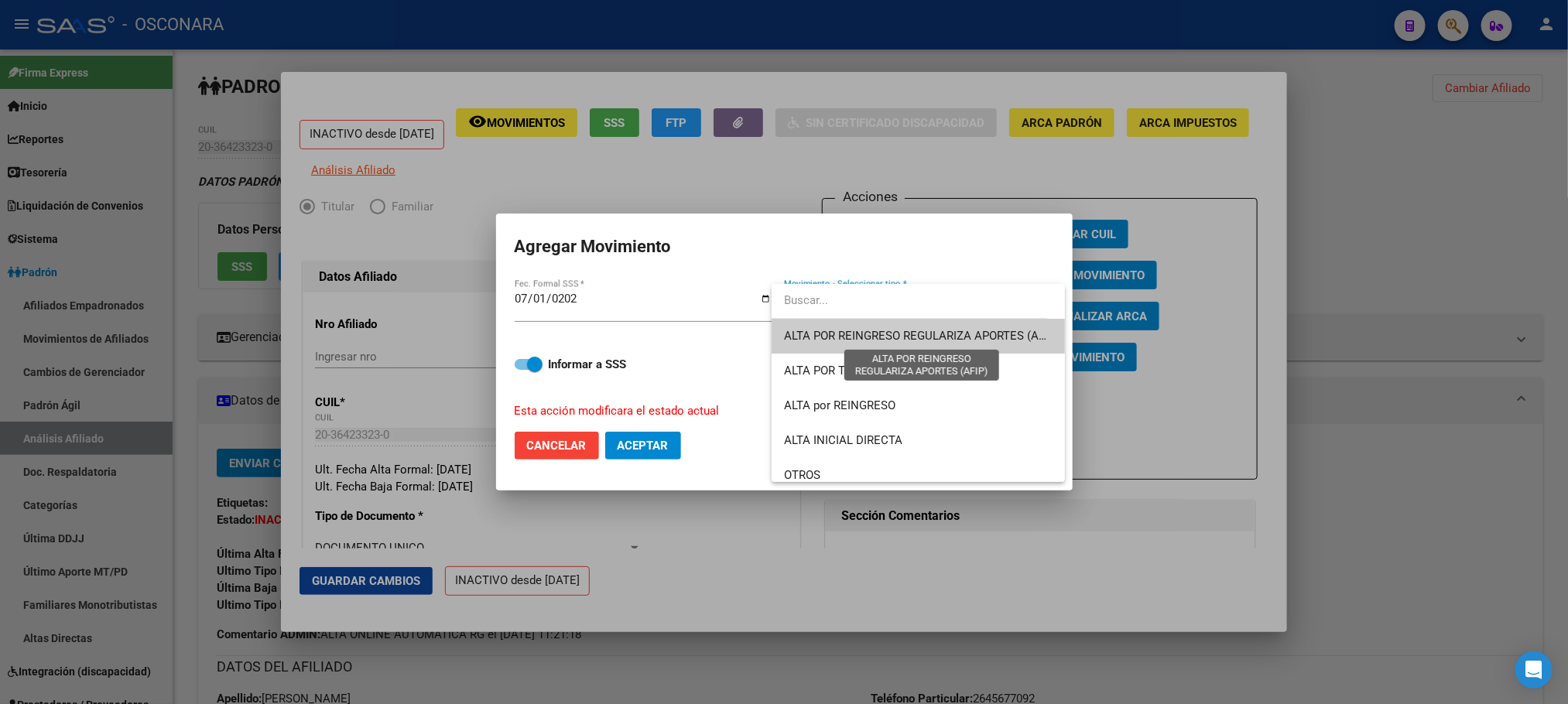
click at [996, 335] on span "ALTA POR REINGRESO REGULARIZA APORTES (AFIP)" at bounding box center [920, 336] width 274 height 14
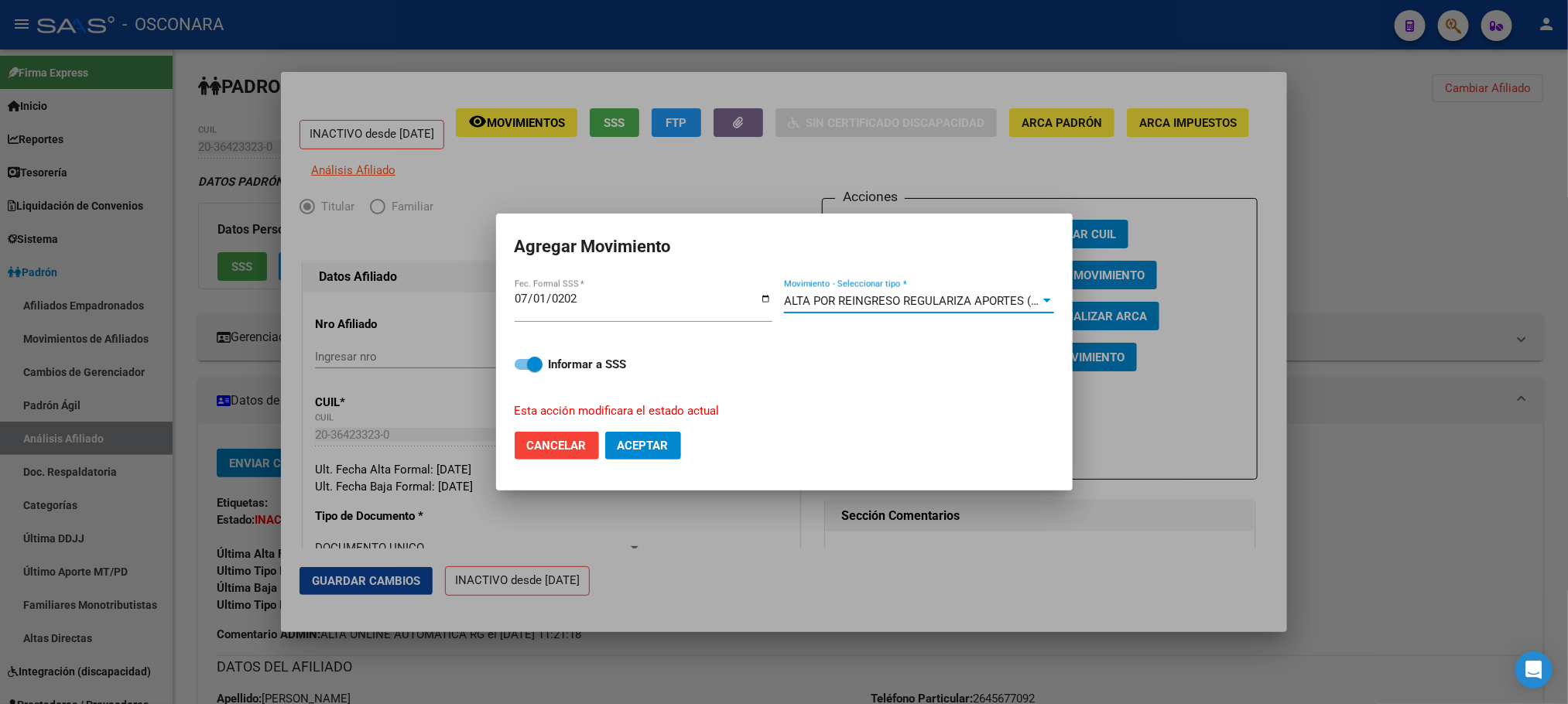
click at [523, 364] on span at bounding box center [528, 364] width 28 height 11
click at [523, 370] on input "Informar a SSS" at bounding box center [522, 370] width 1 height 1
checkbox input "false"
click at [646, 441] on span "Aceptar" at bounding box center [643, 445] width 51 height 14
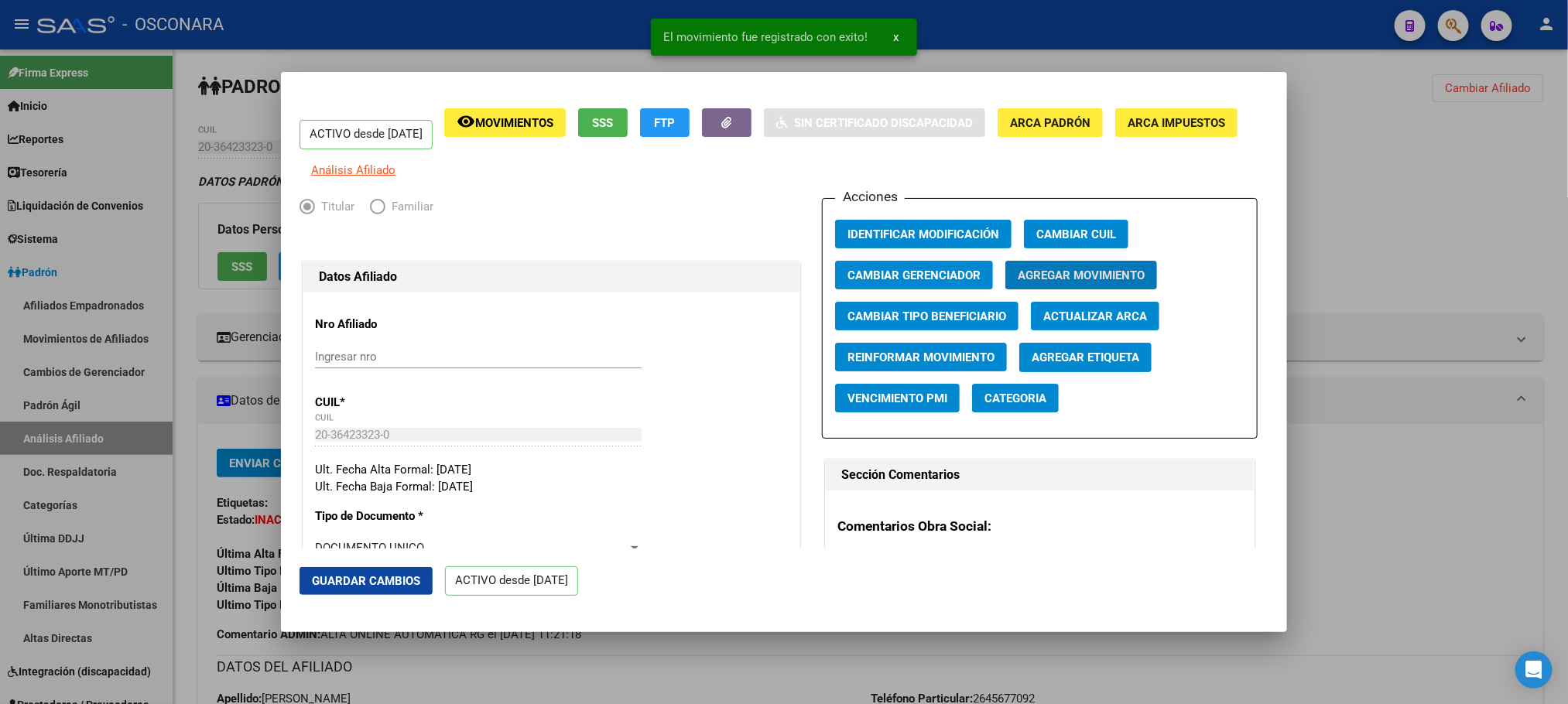
click at [368, 577] on span "Guardar Cambios" at bounding box center [366, 581] width 108 height 14
click at [499, 688] on div at bounding box center [784, 352] width 1568 height 704
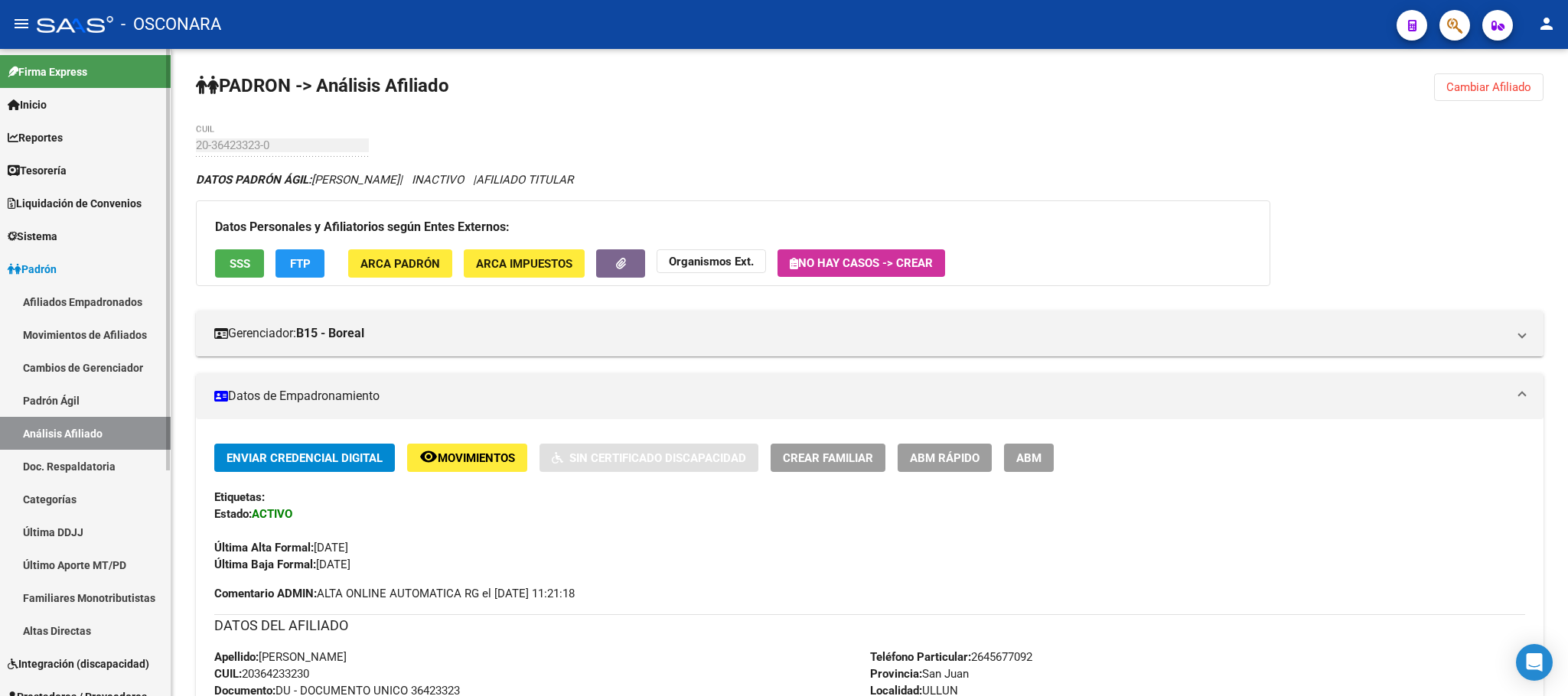
click at [19, 388] on link "Padrón Ágil" at bounding box center [85, 400] width 171 height 33
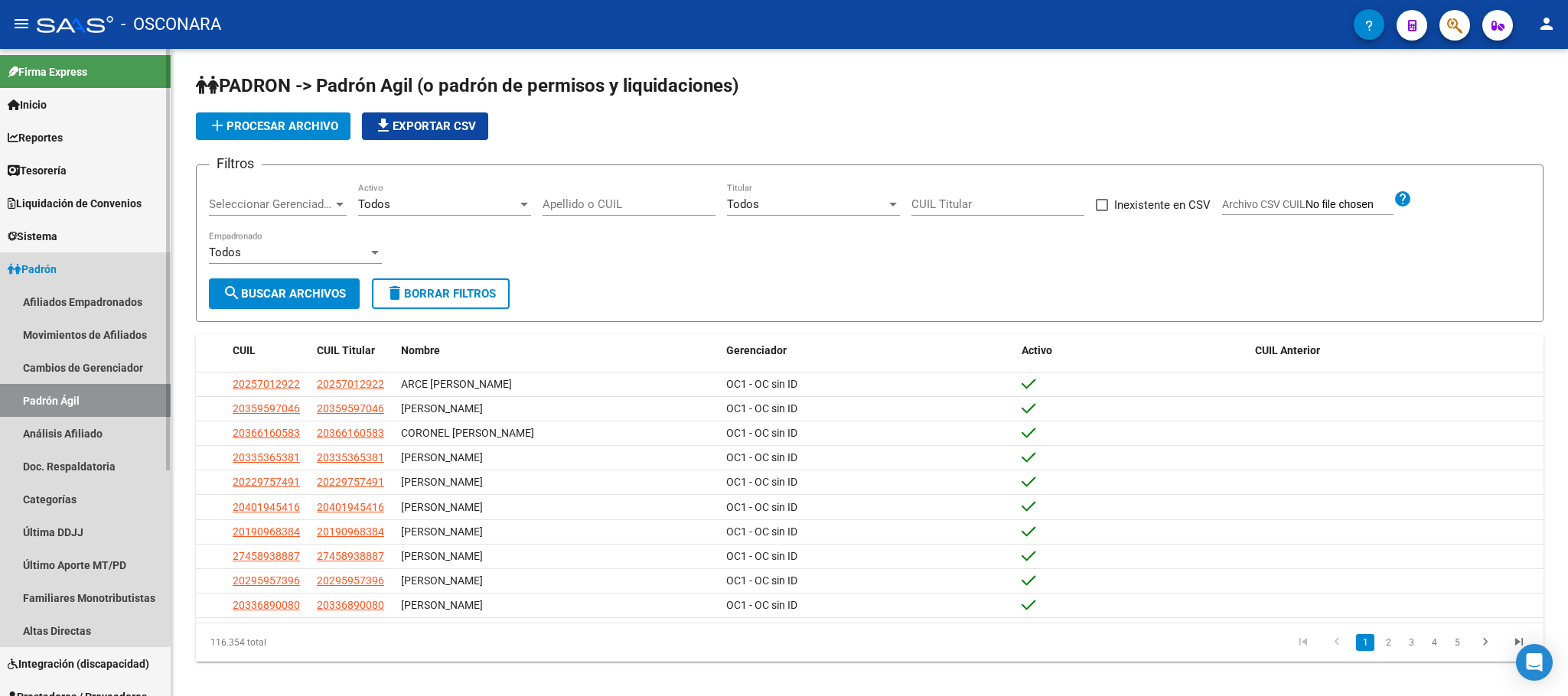
click at [58, 414] on link "Padrón Ágil" at bounding box center [85, 400] width 171 height 33
click at [62, 418] on link "Análisis Afiliado" at bounding box center [85, 433] width 171 height 33
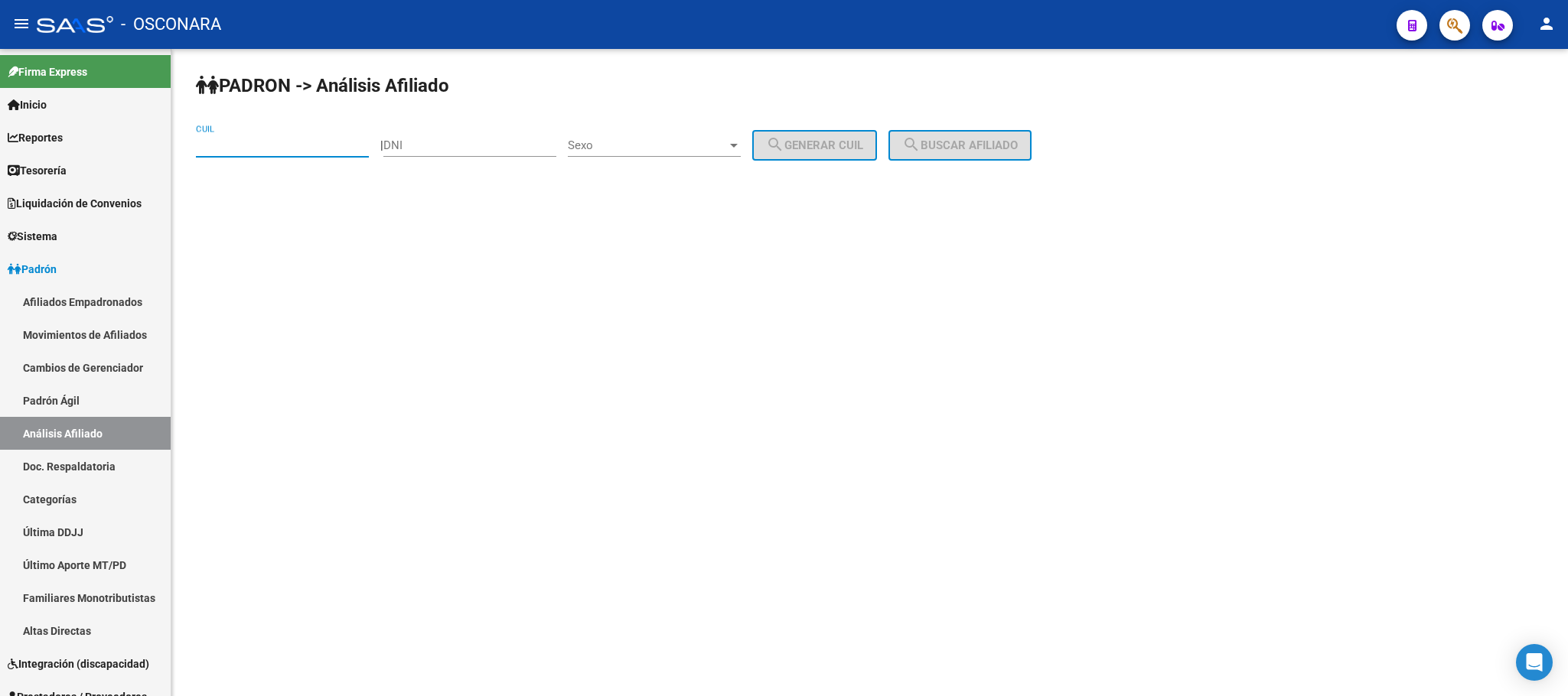
click at [265, 138] on input "CUIL" at bounding box center [282, 145] width 173 height 14
paste input "20-38888445-3"
type input "20-38888445-3"
click at [987, 160] on button "search Buscar afiliado" at bounding box center [960, 145] width 143 height 31
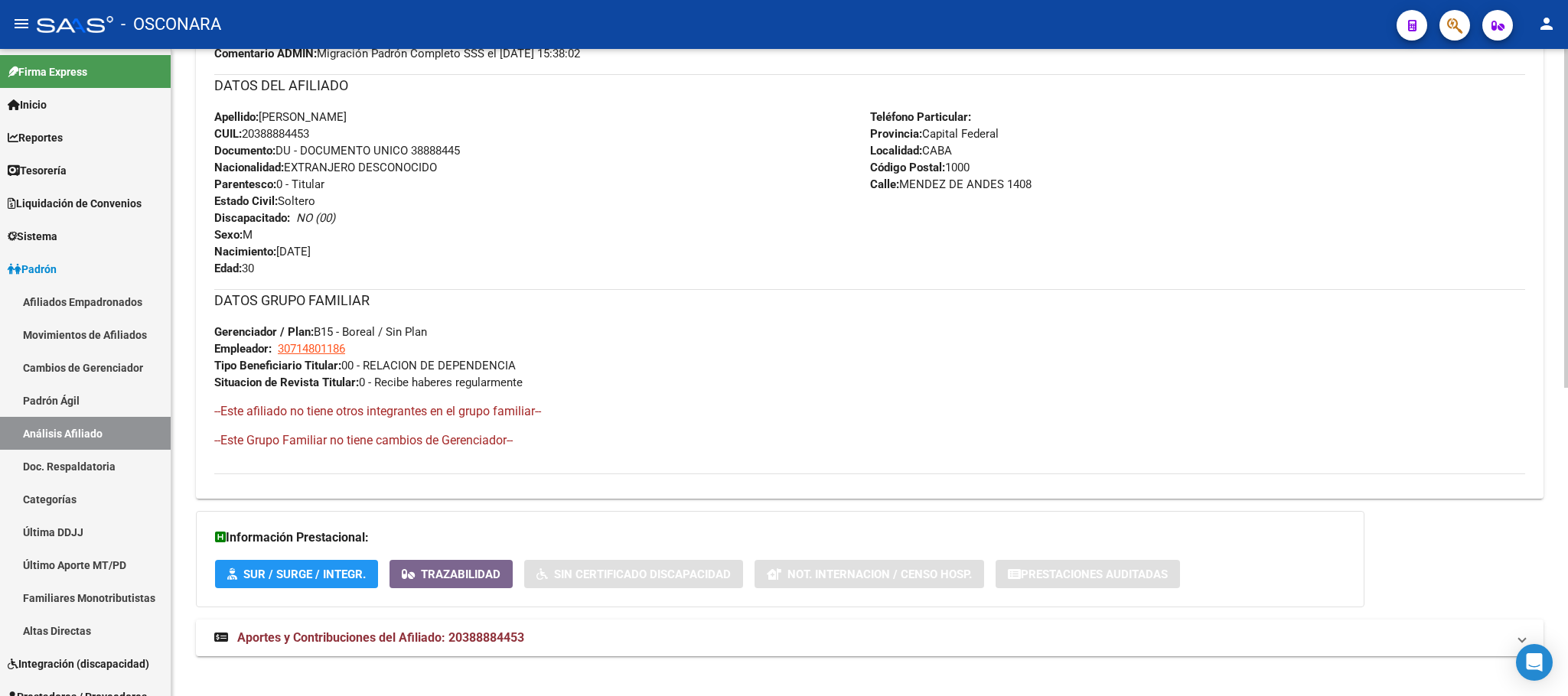
scroll to position [588, 0]
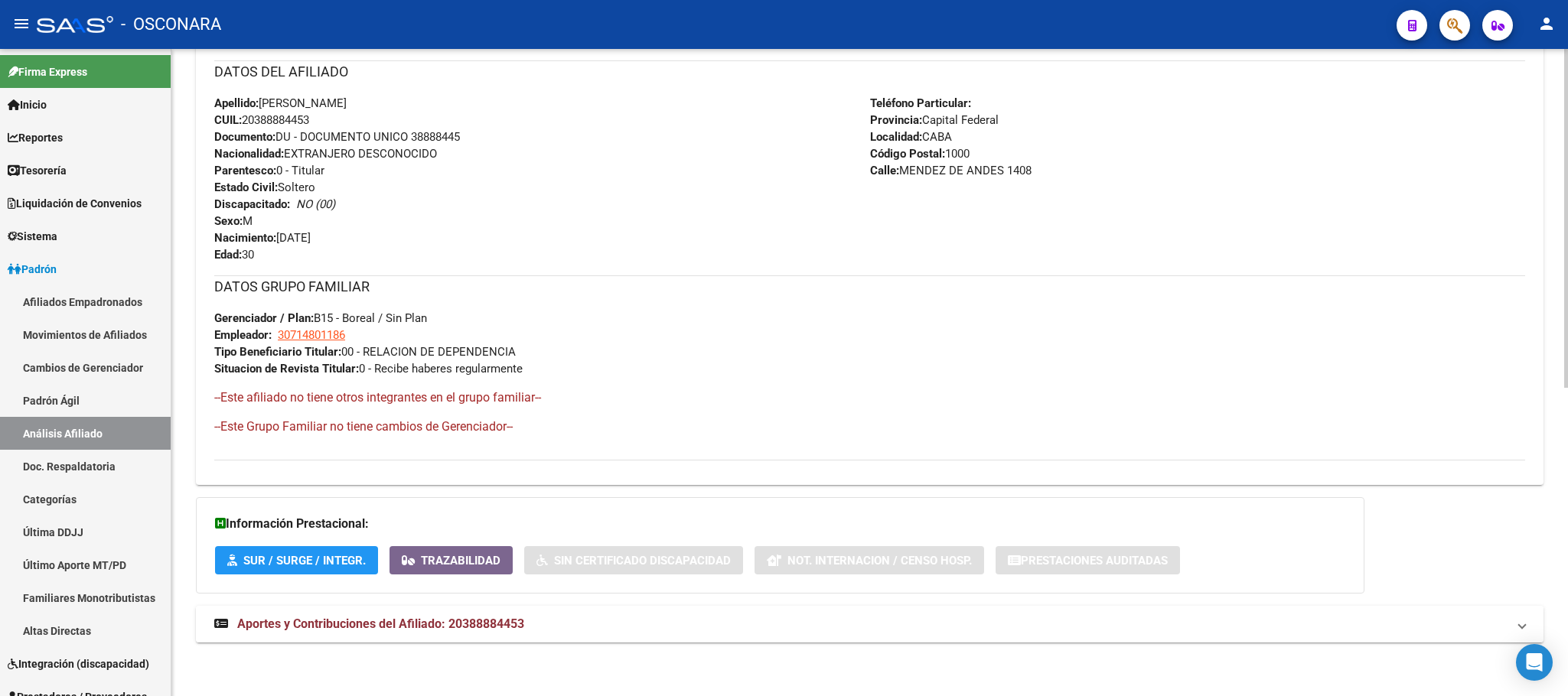
click at [483, 628] on span "Aportes y Contribuciones del Afiliado: 20388884453" at bounding box center [381, 624] width 287 height 14
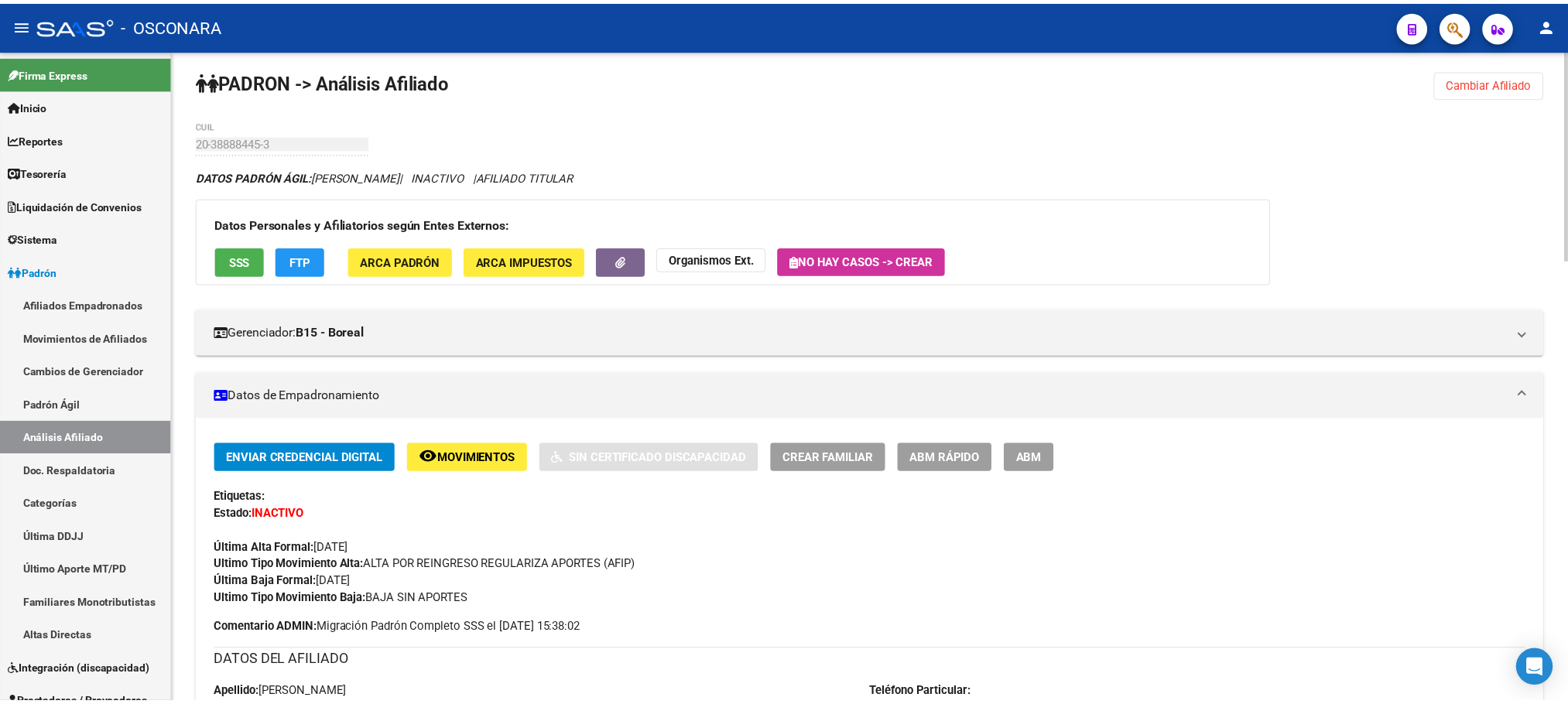
scroll to position [0, 0]
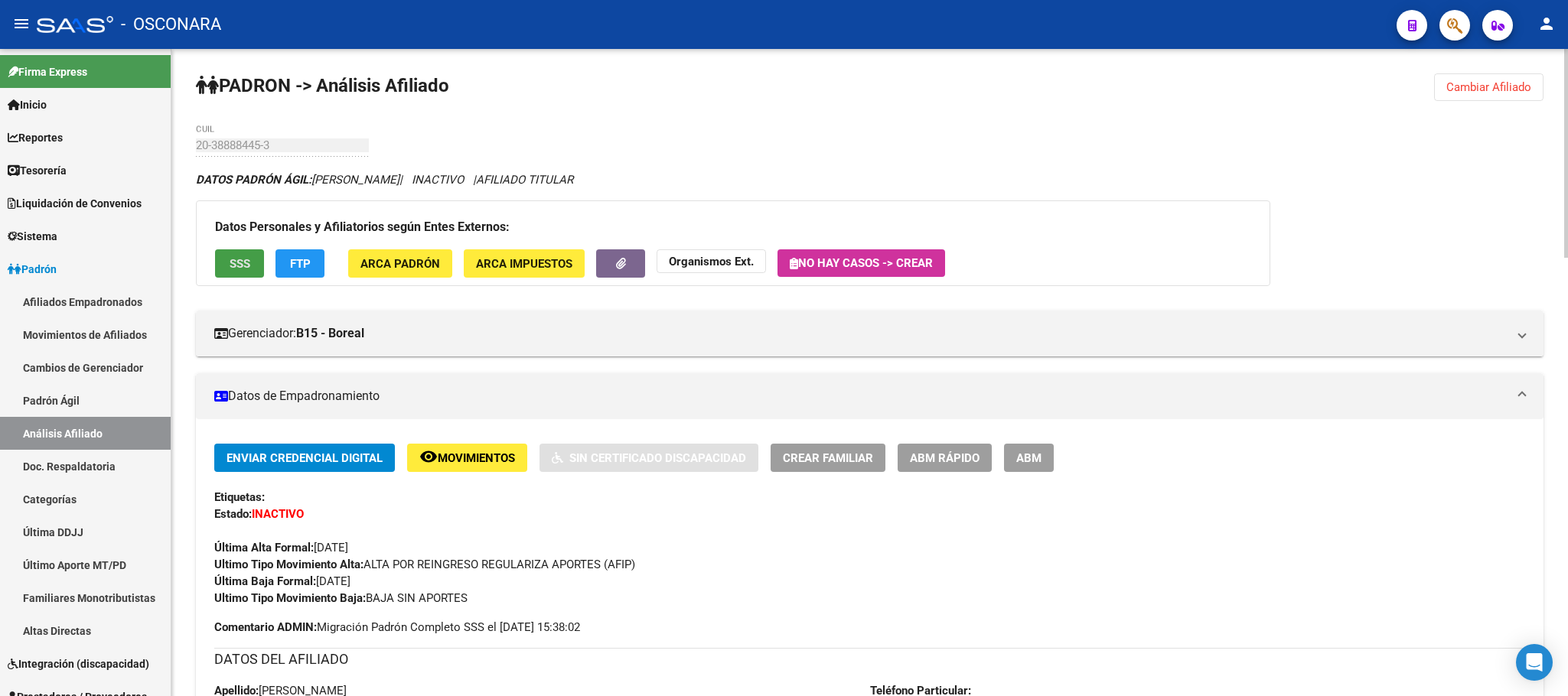
click at [249, 252] on button "SSS" at bounding box center [239, 263] width 49 height 28
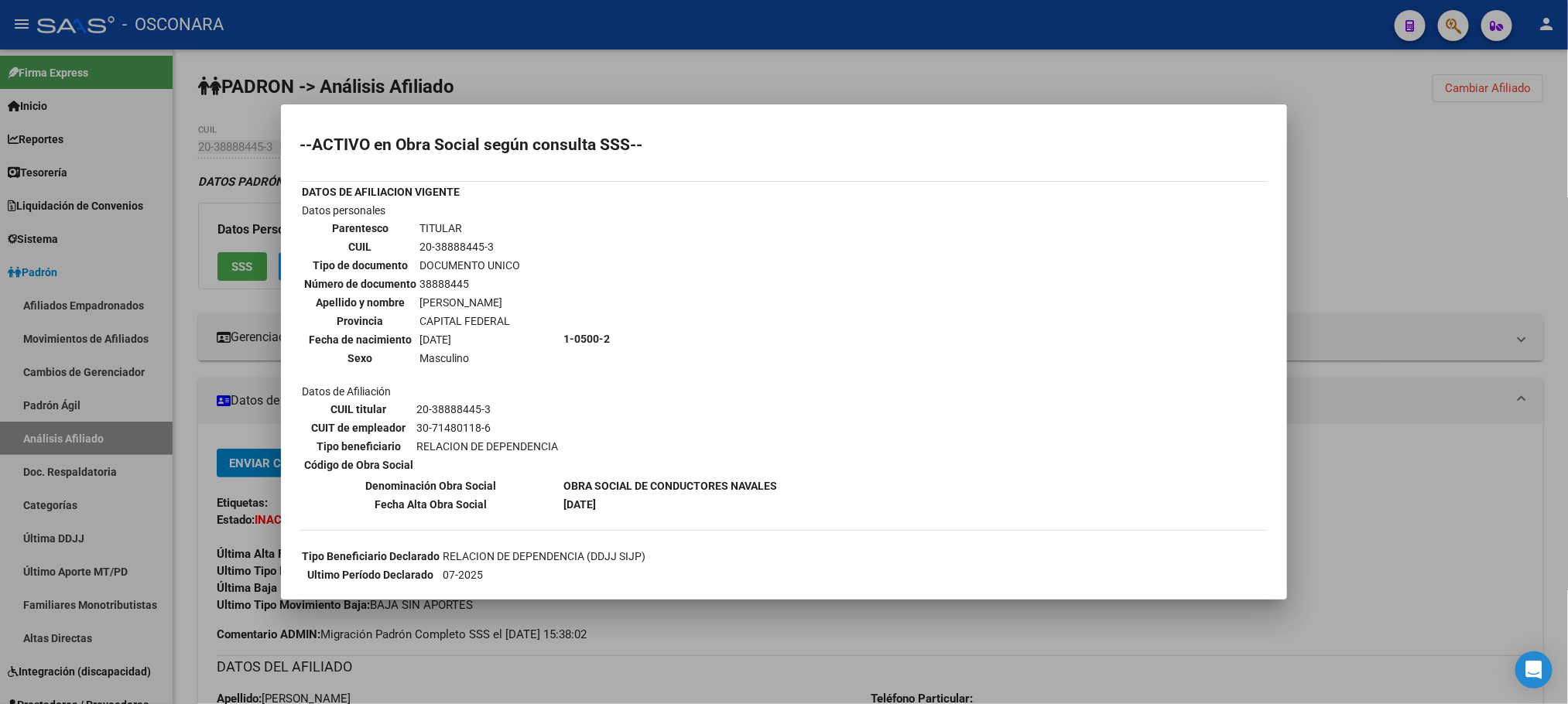
click at [1365, 602] on div at bounding box center [784, 352] width 1568 height 704
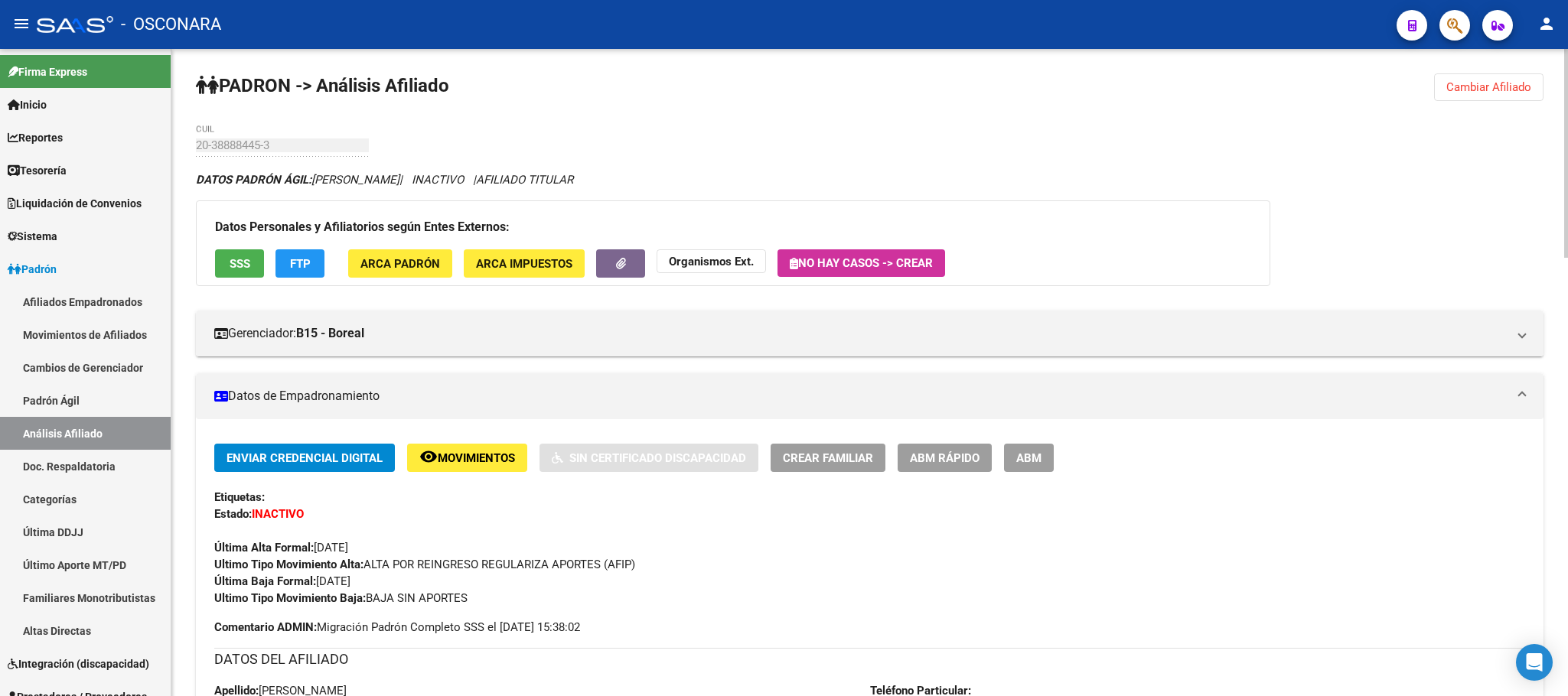
click at [972, 476] on div "Enviar Credencial Digital remove_red_eye Movimientos Sin Certificado Discapacid…" at bounding box center [869, 525] width 1311 height 163
click at [971, 466] on button "ABM Rápido" at bounding box center [945, 458] width 94 height 28
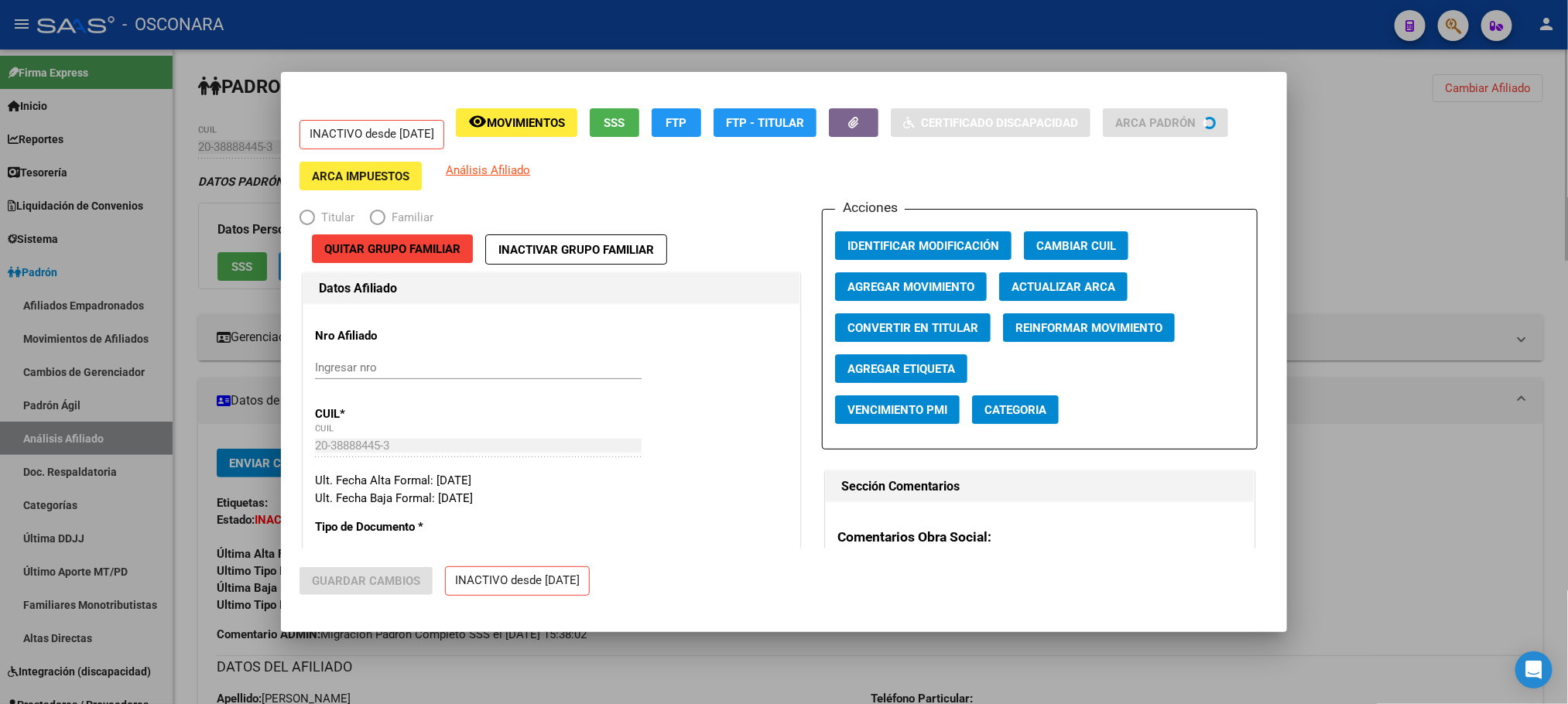
radio input "true"
type input "30-71480118-6"
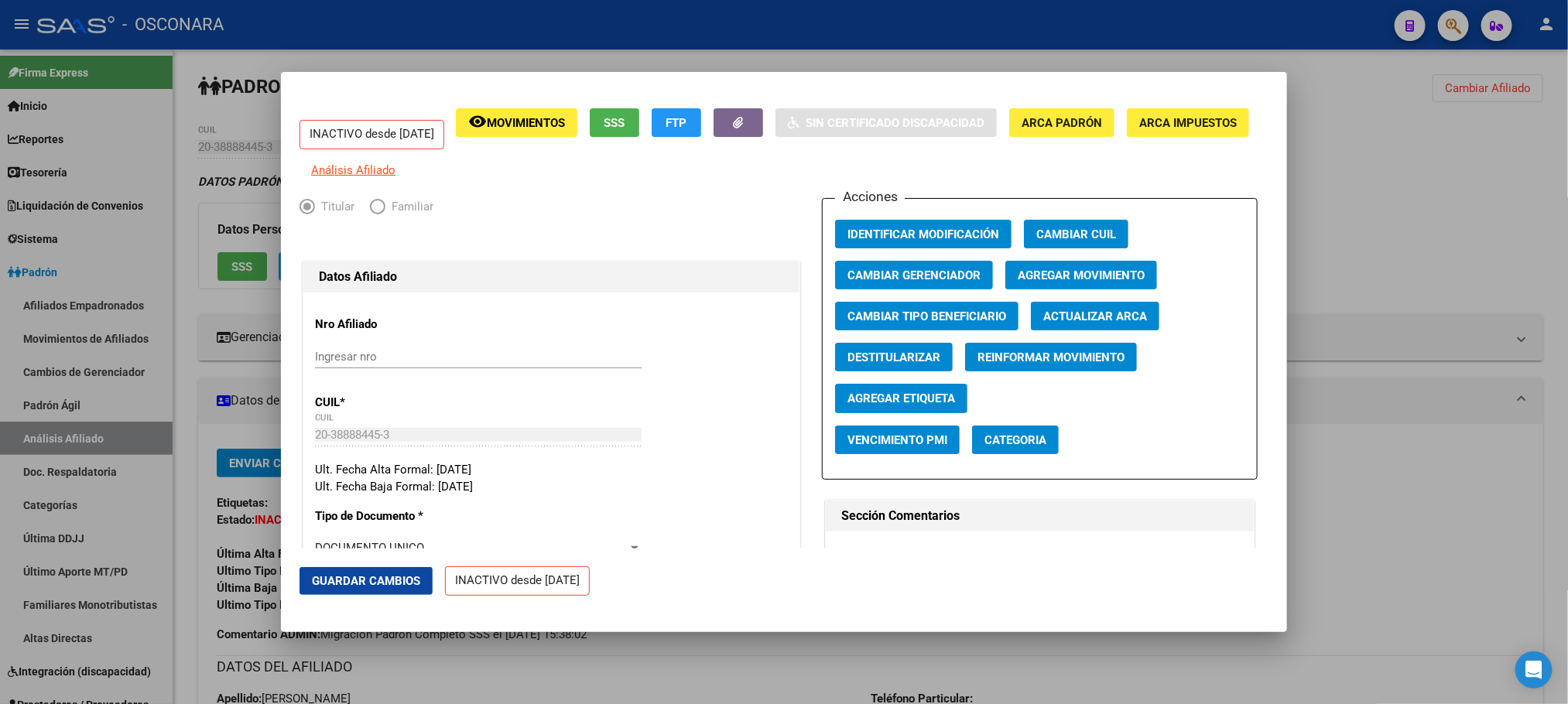
click at [1071, 282] on span "Agregar Movimiento" at bounding box center [1081, 276] width 127 height 14
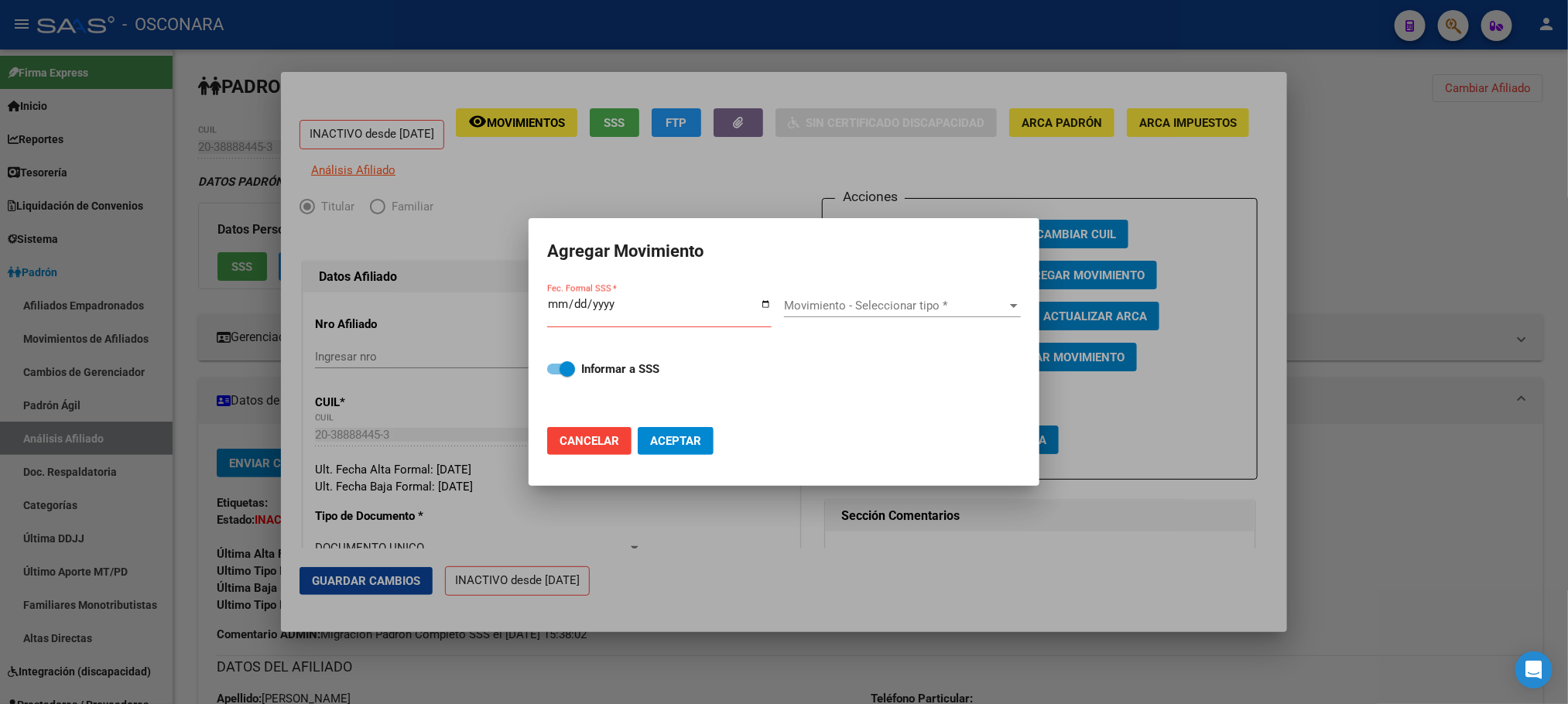
click at [774, 611] on div at bounding box center [784, 352] width 1568 height 704
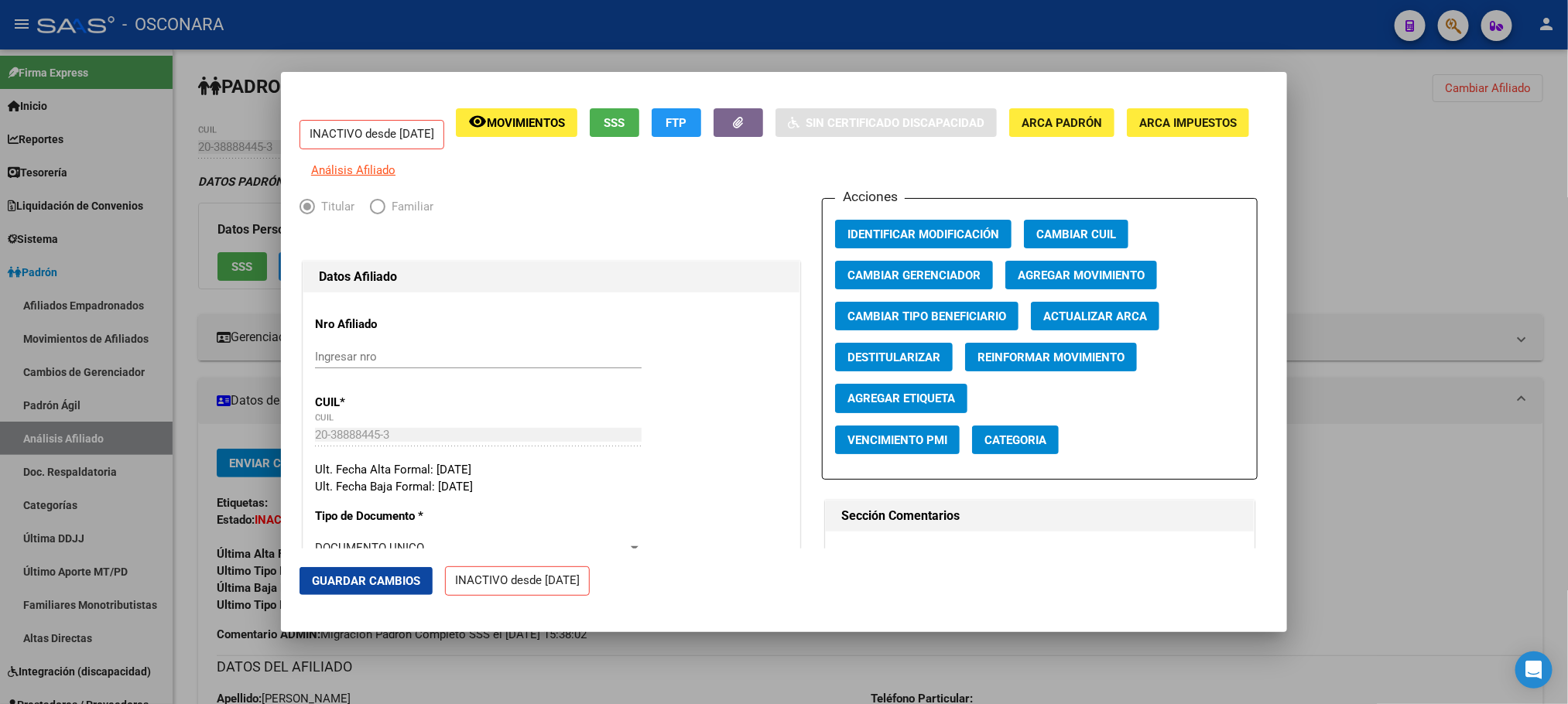
click at [639, 108] on button "SSS" at bounding box center [614, 123] width 49 height 29
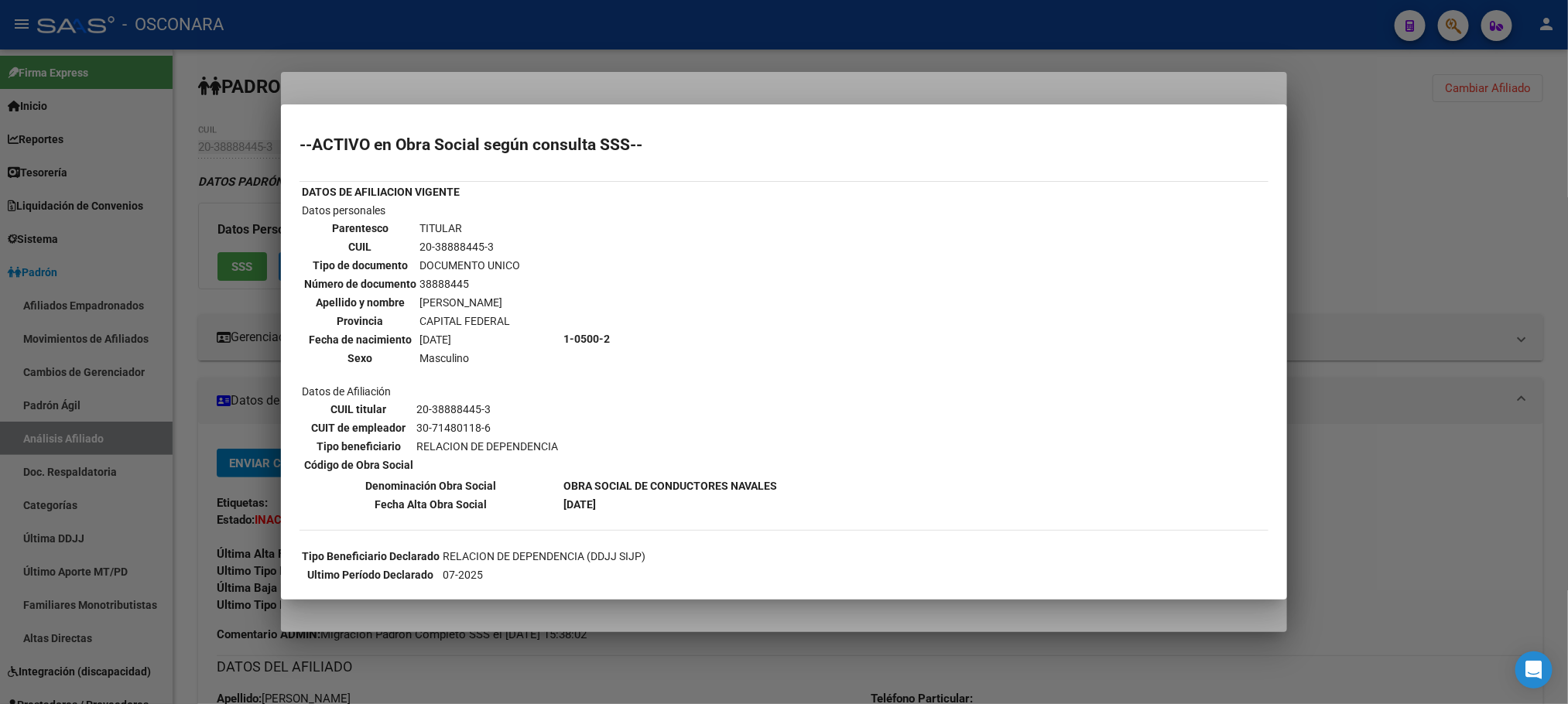
click at [1442, 253] on div at bounding box center [784, 352] width 1568 height 704
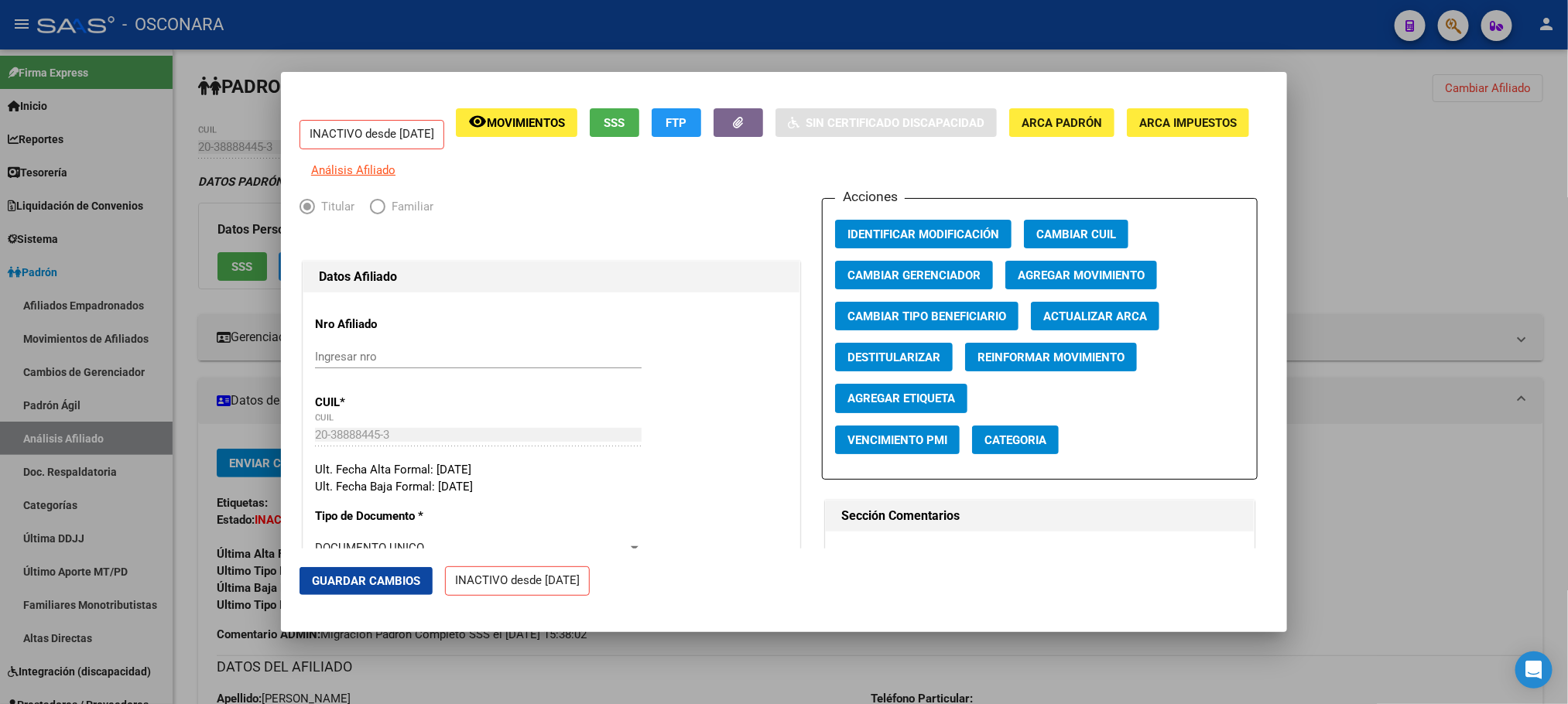
click at [1042, 282] on span "Agregar Movimiento" at bounding box center [1081, 276] width 127 height 14
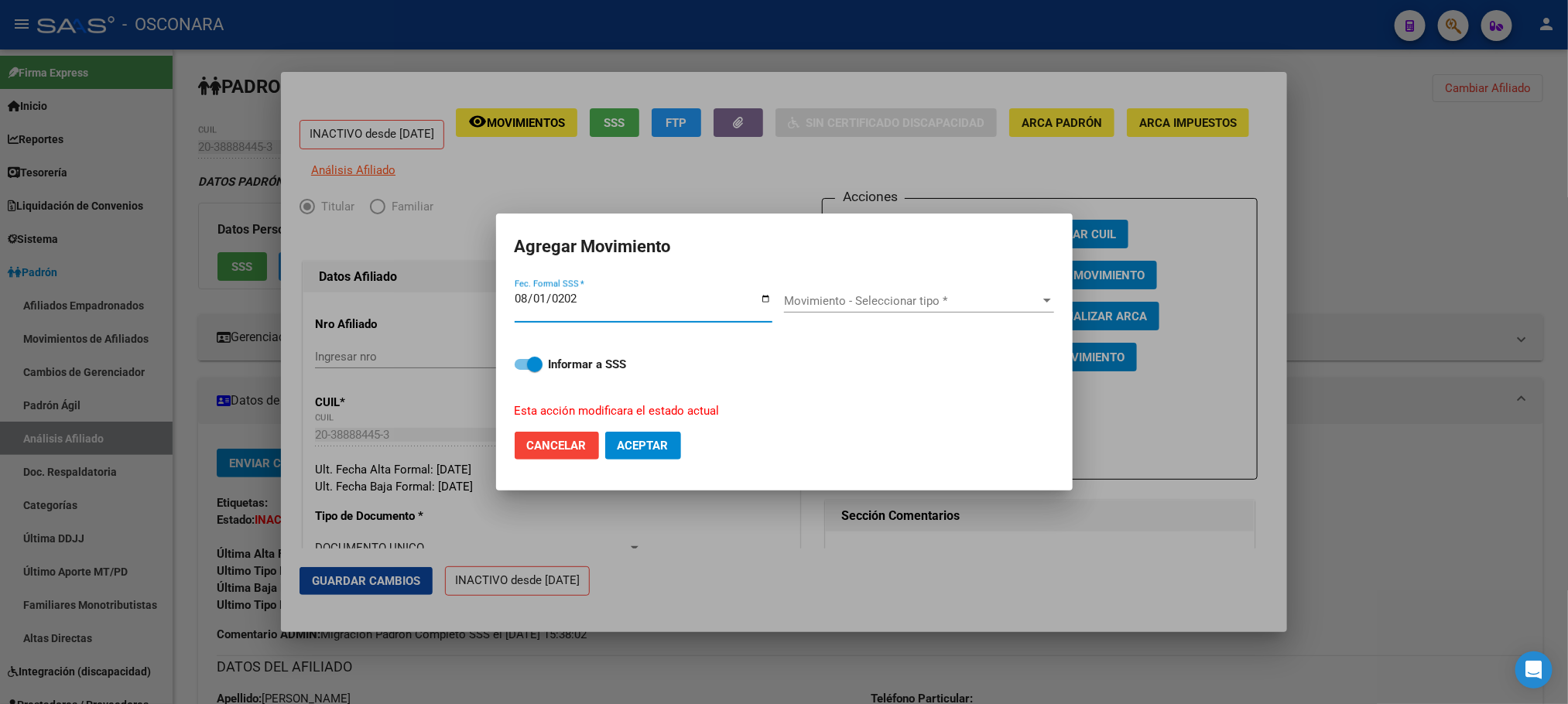
type input "[DATE]"
click at [848, 302] on span "Movimiento - Seleccionar tipo *" at bounding box center [912, 301] width 256 height 14
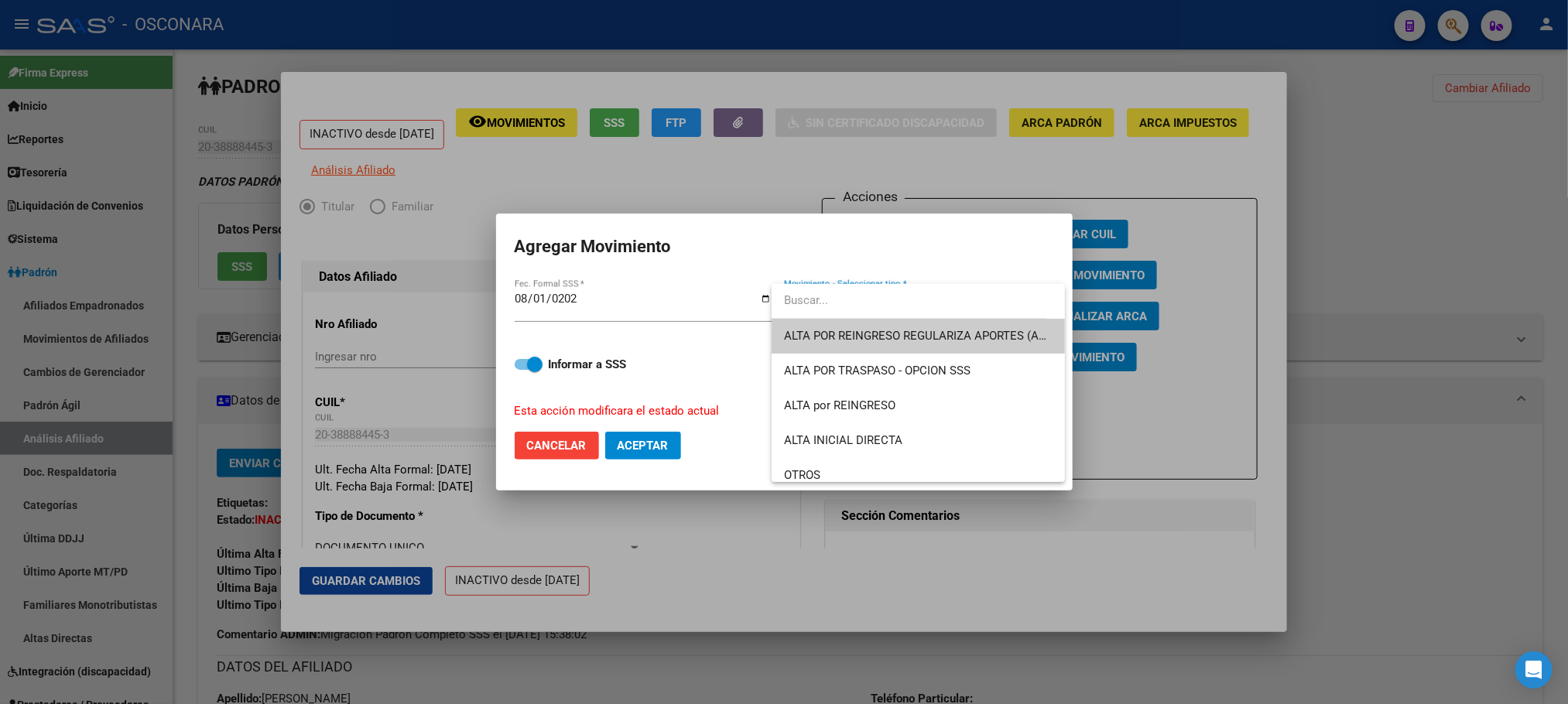
click at [852, 347] on span "ALTA POR REINGRESO REGULARIZA APORTES (AFIP)" at bounding box center [918, 336] width 269 height 35
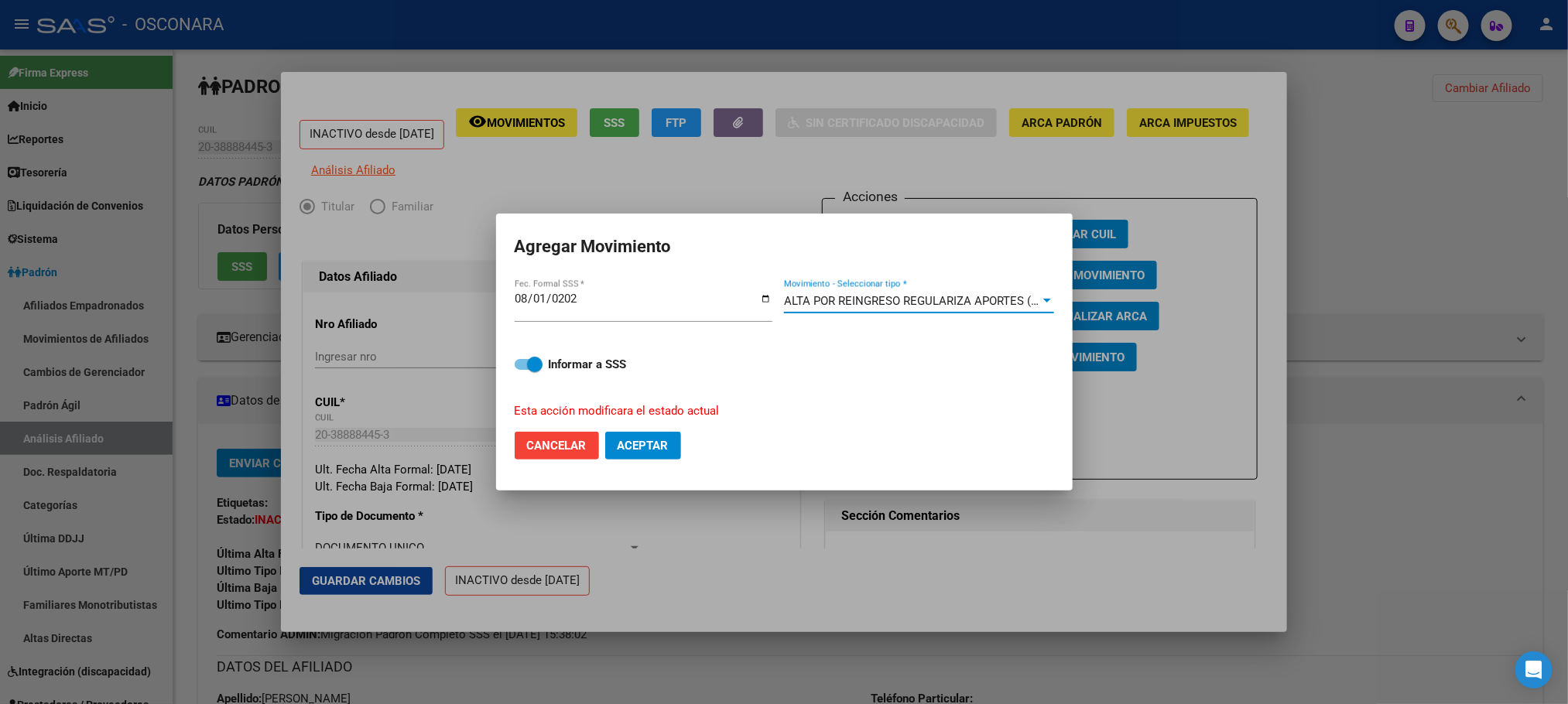
click at [523, 363] on span at bounding box center [528, 364] width 28 height 11
click at [523, 370] on input "Informar a SSS" at bounding box center [522, 370] width 1 height 1
checkbox input "false"
click at [632, 428] on mat-dialog-actions "Cancelar Aceptar" at bounding box center [784, 445] width 539 height 53
drag, startPoint x: 662, startPoint y: 441, endPoint x: 652, endPoint y: 446, distance: 11.2
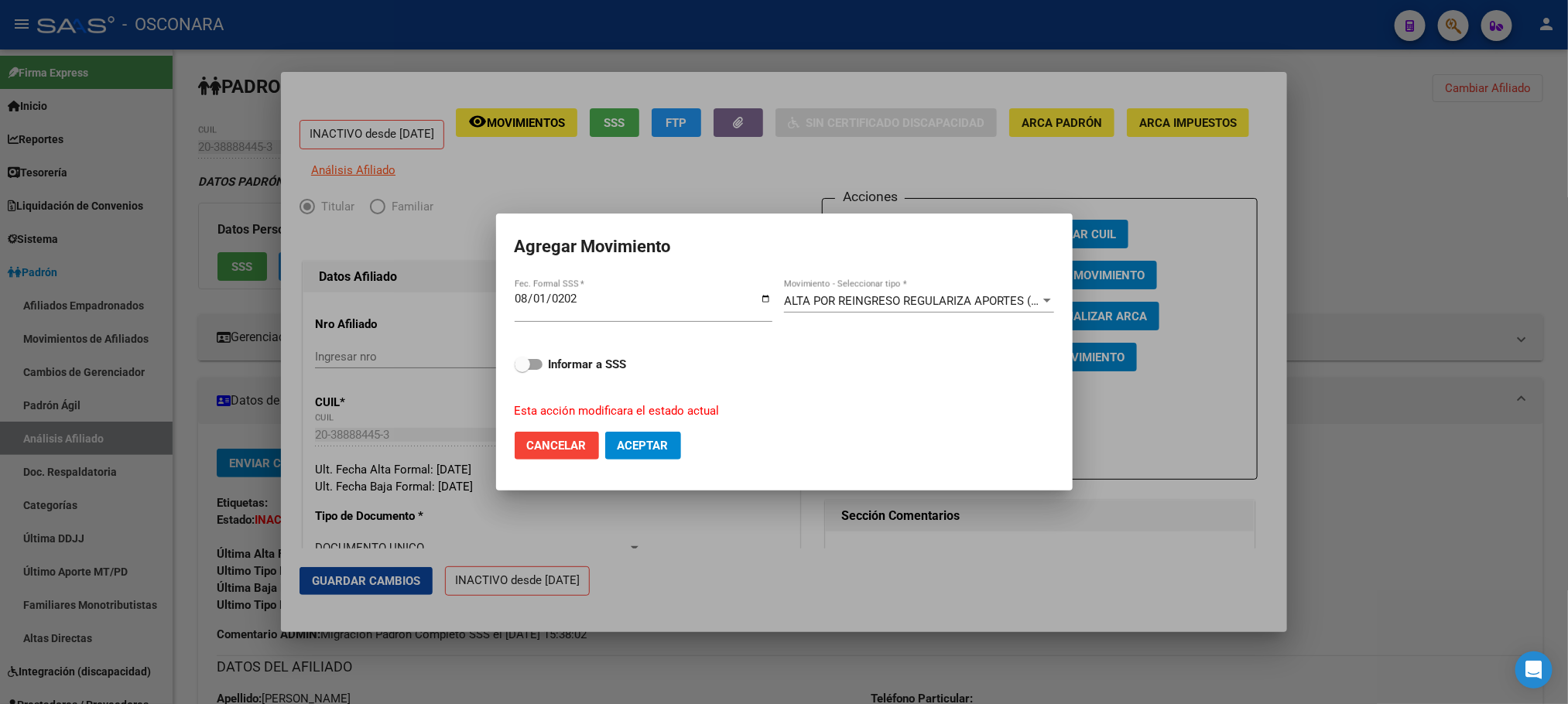
click at [660, 441] on span "Aceptar" at bounding box center [643, 445] width 51 height 14
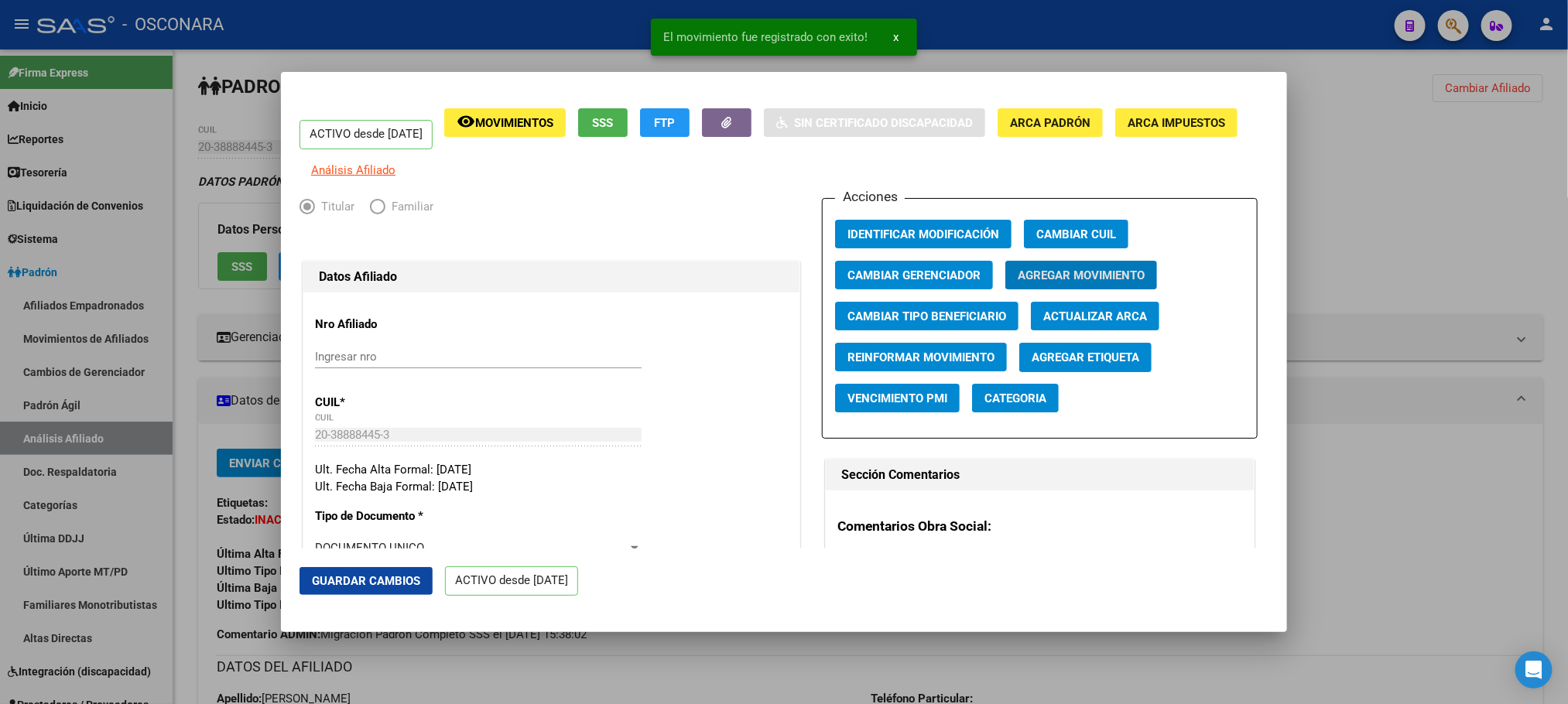
click at [367, 578] on span "Guardar Cambios" at bounding box center [366, 581] width 108 height 14
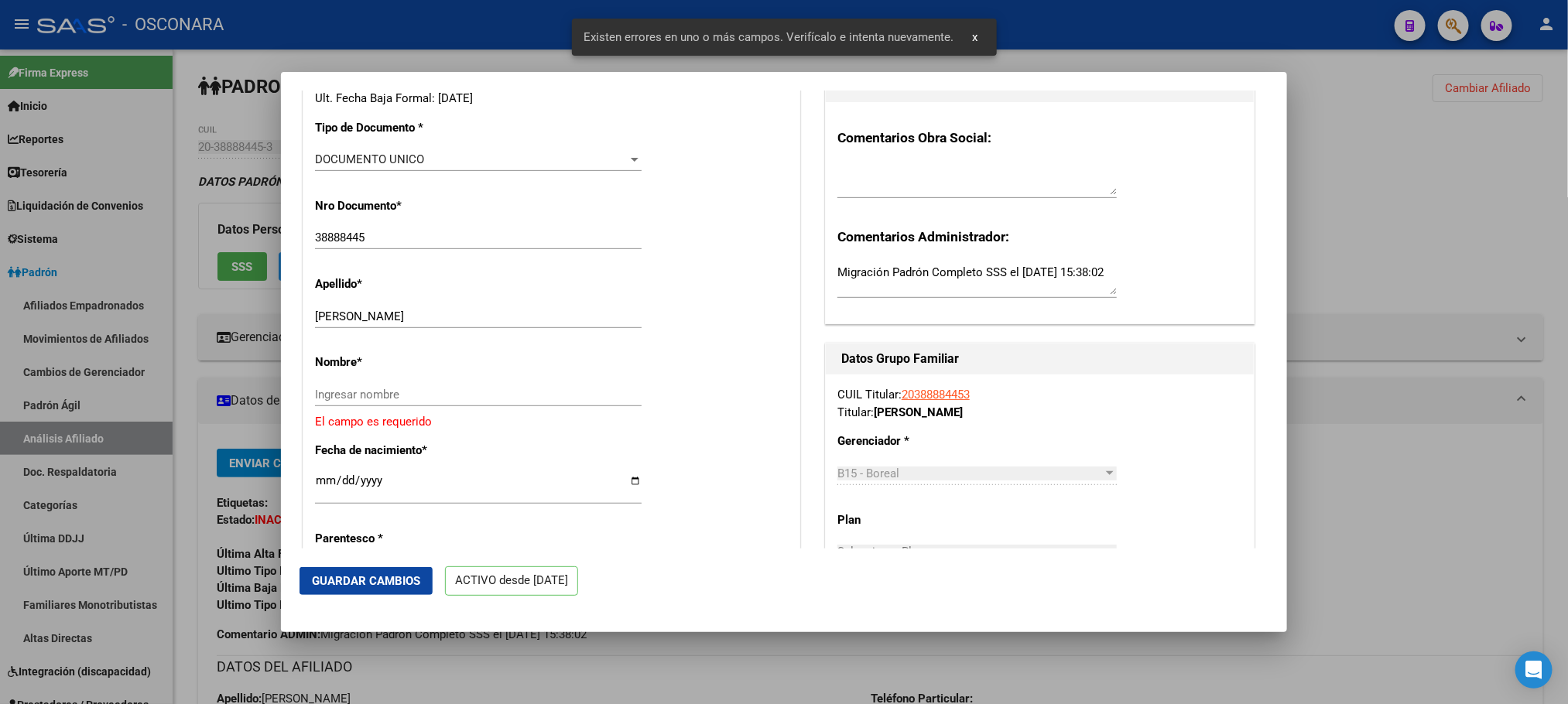
scroll to position [580, 0]
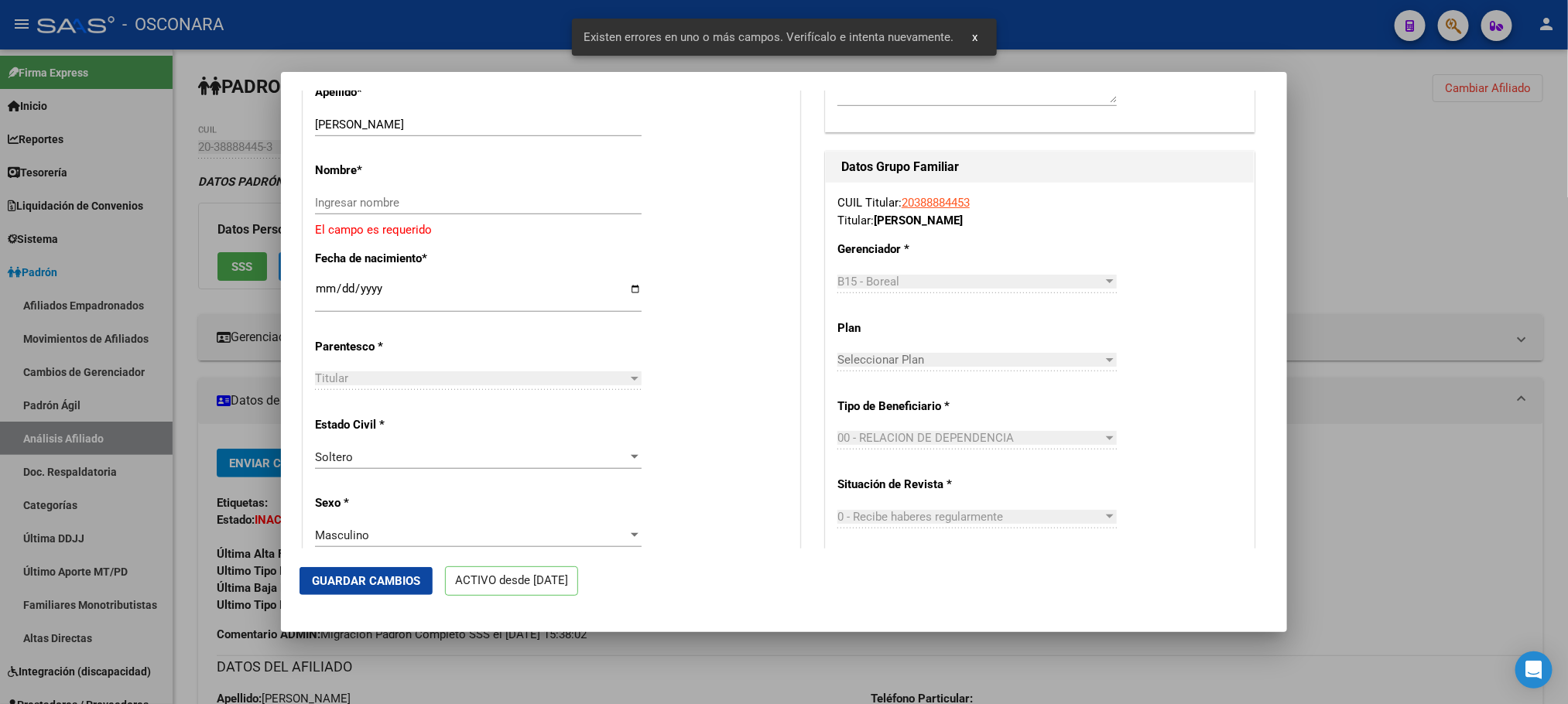
click at [481, 208] on input "Ingresar nombre" at bounding box center [478, 203] width 326 height 14
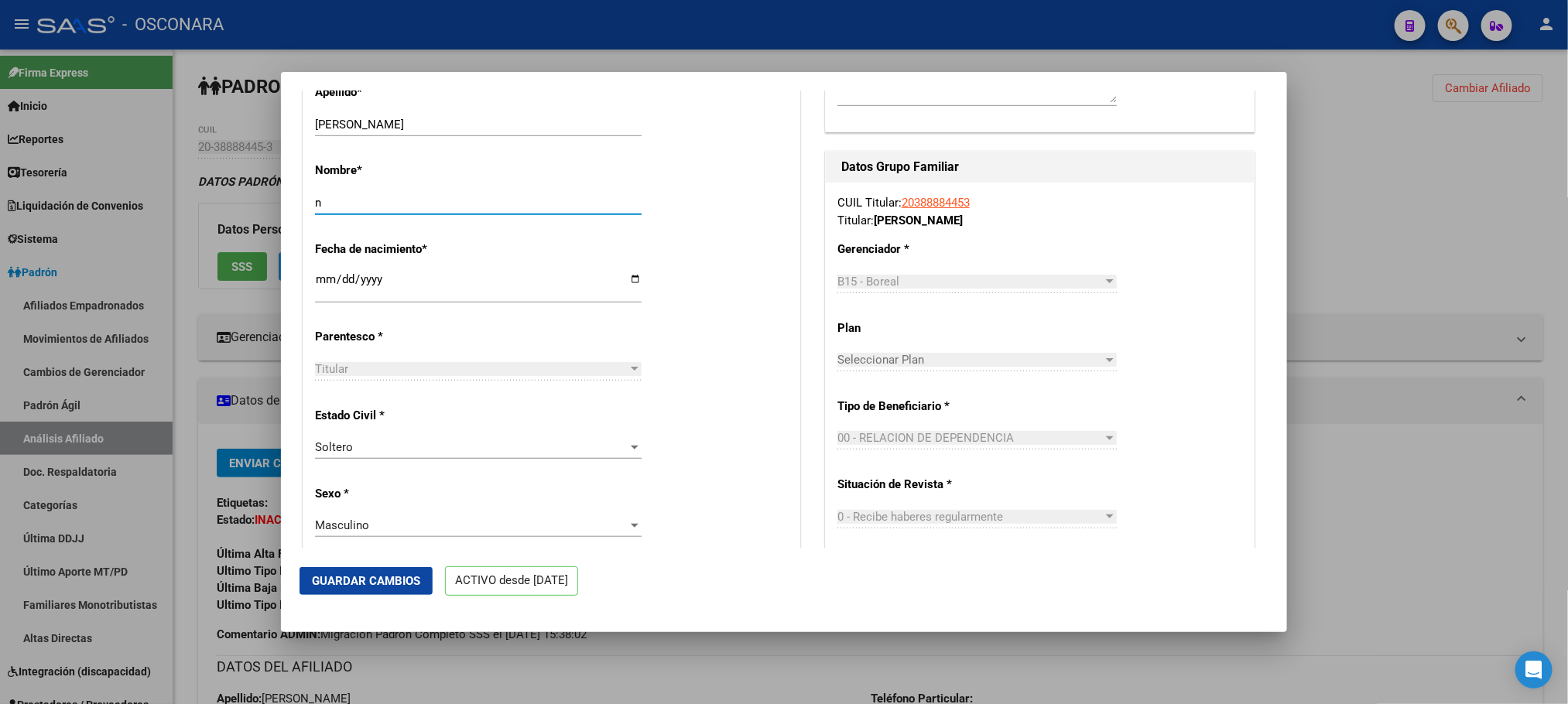
type input "n"
type input "[PERSON_NAME]"
drag, startPoint x: 462, startPoint y: 133, endPoint x: 354, endPoint y: 133, distance: 108.0
click at [354, 131] on input "[PERSON_NAME]" at bounding box center [478, 125] width 326 height 14
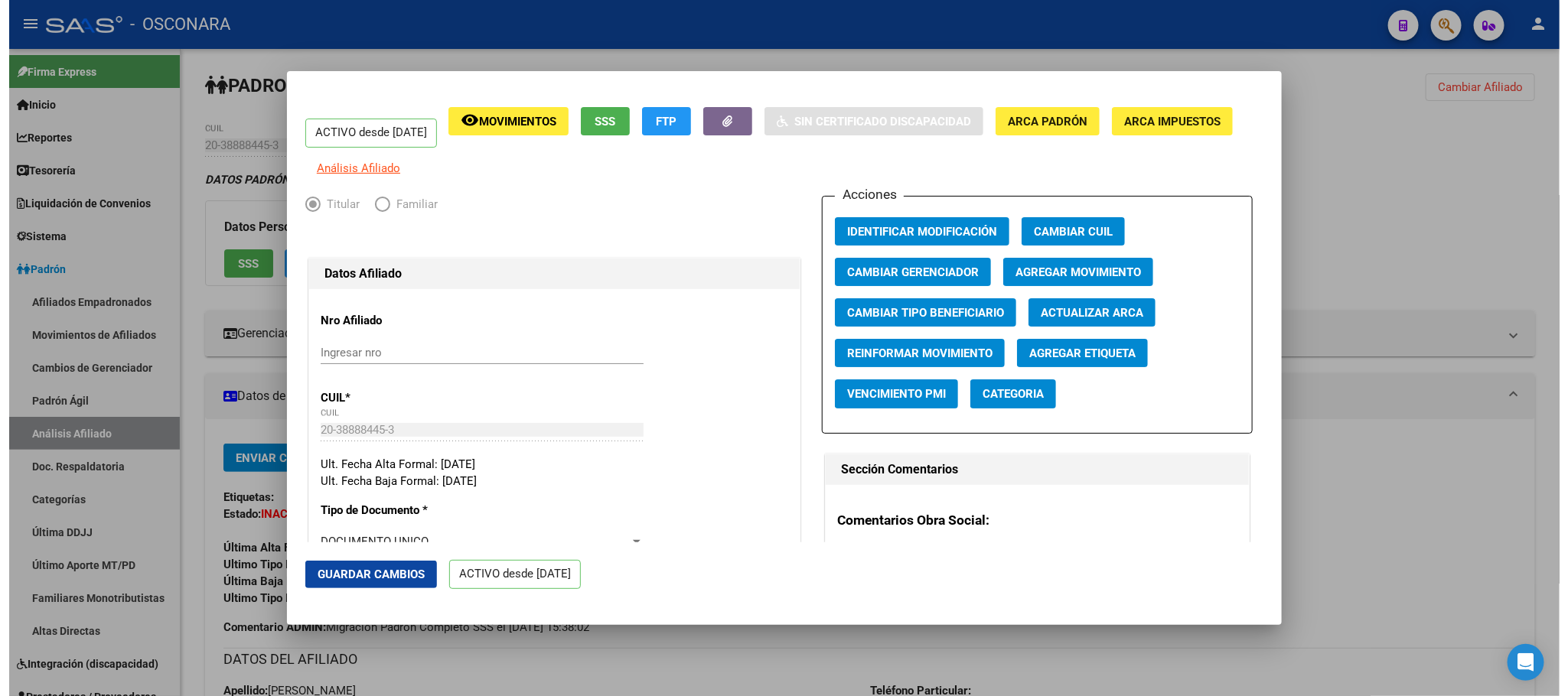
scroll to position [573, 0]
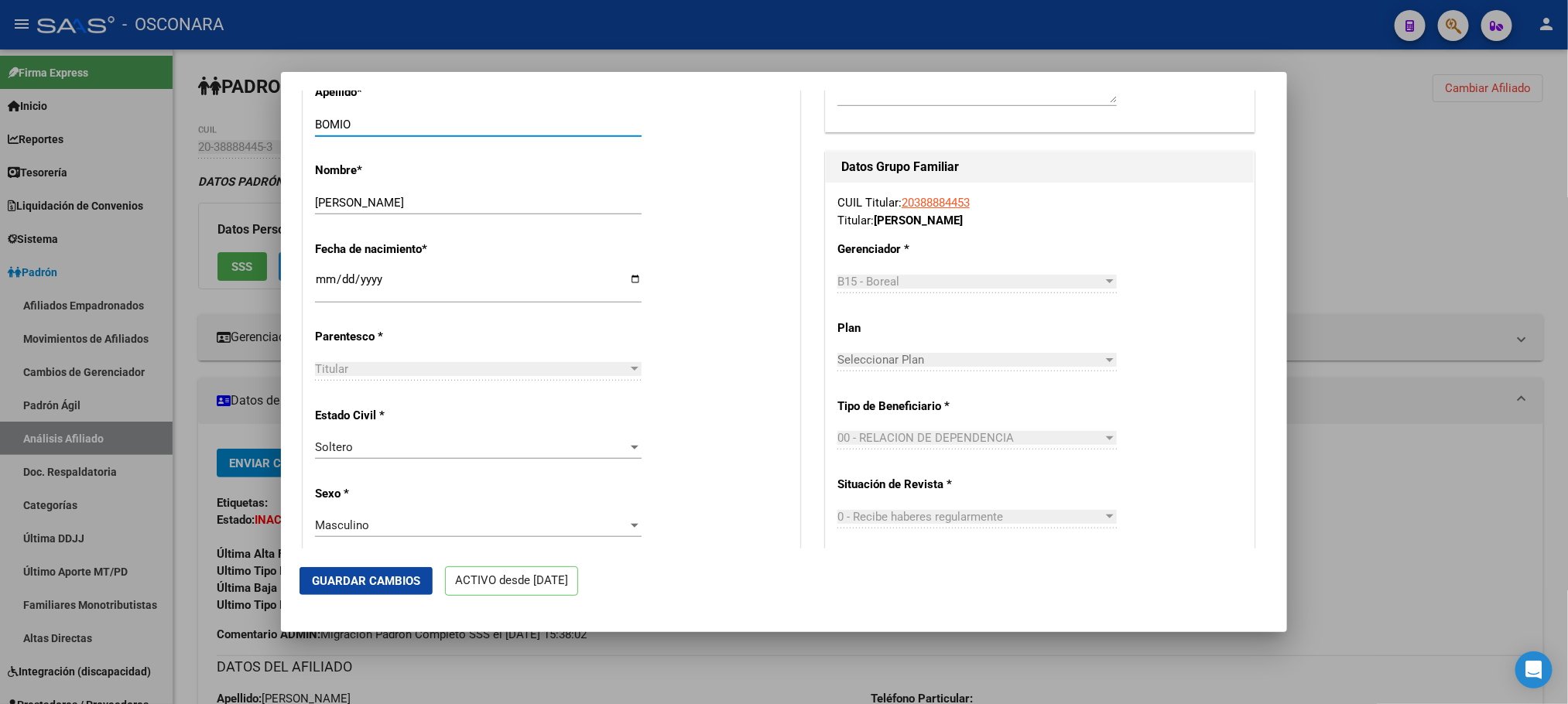
type input "BOMIO"
click at [385, 574] on span "Guardar Cambios" at bounding box center [366, 581] width 108 height 14
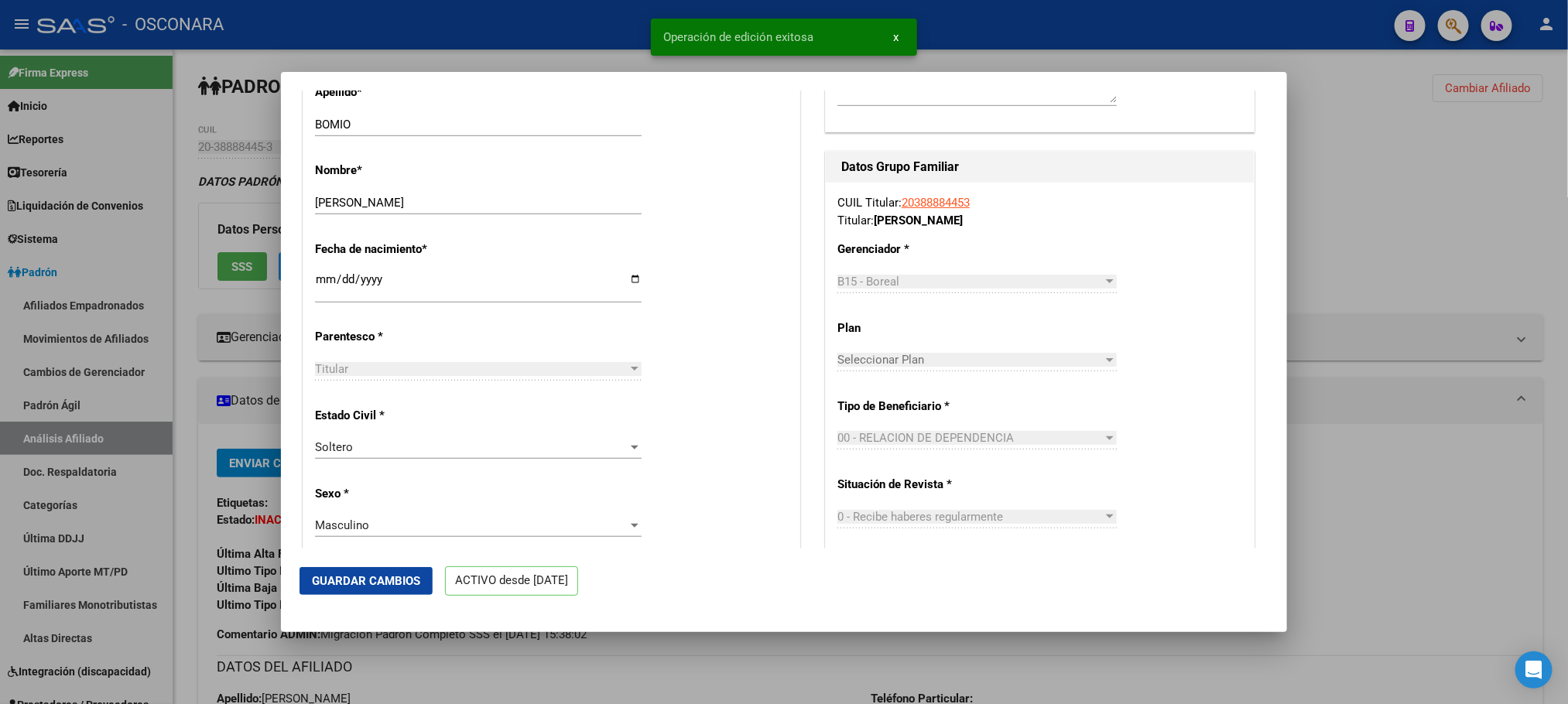
click at [98, 411] on div at bounding box center [784, 352] width 1568 height 704
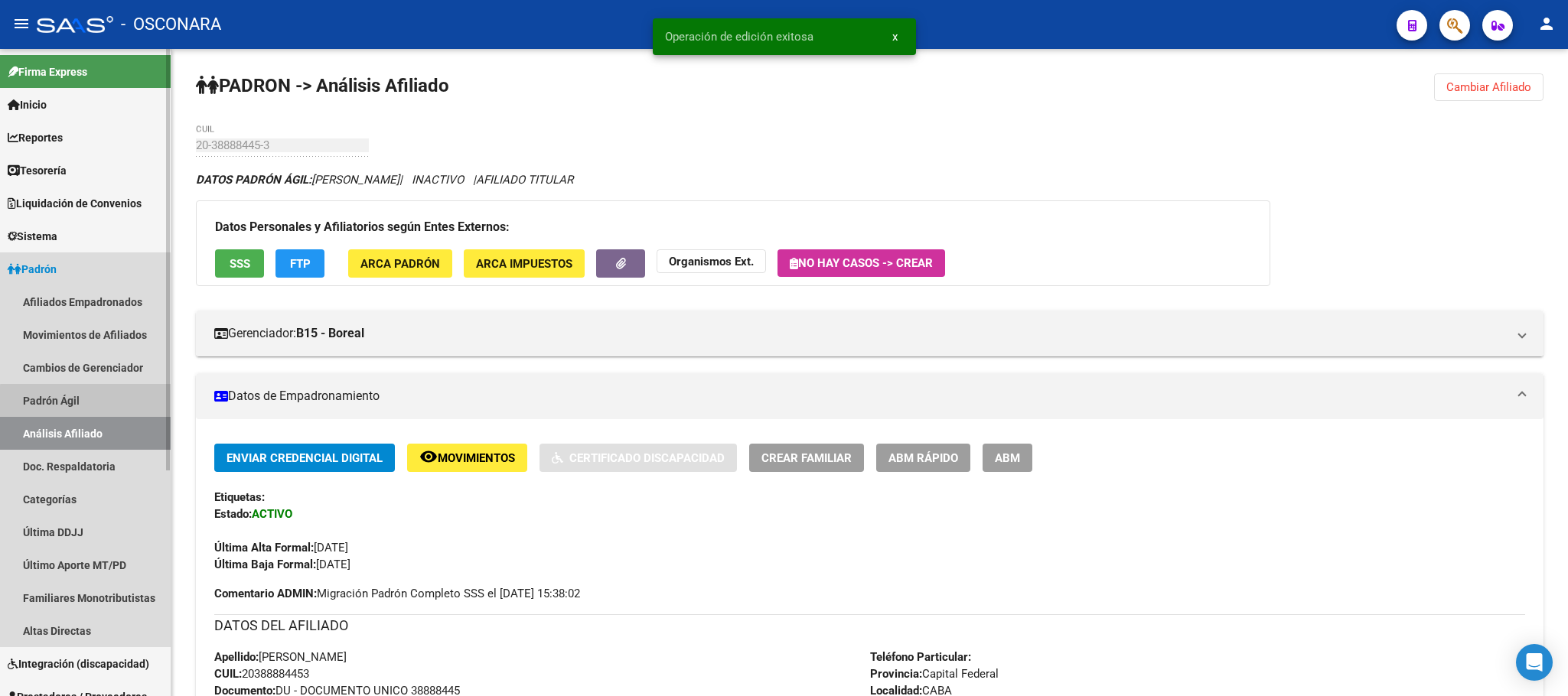
click at [94, 403] on link "Padrón Ágil" at bounding box center [85, 400] width 171 height 33
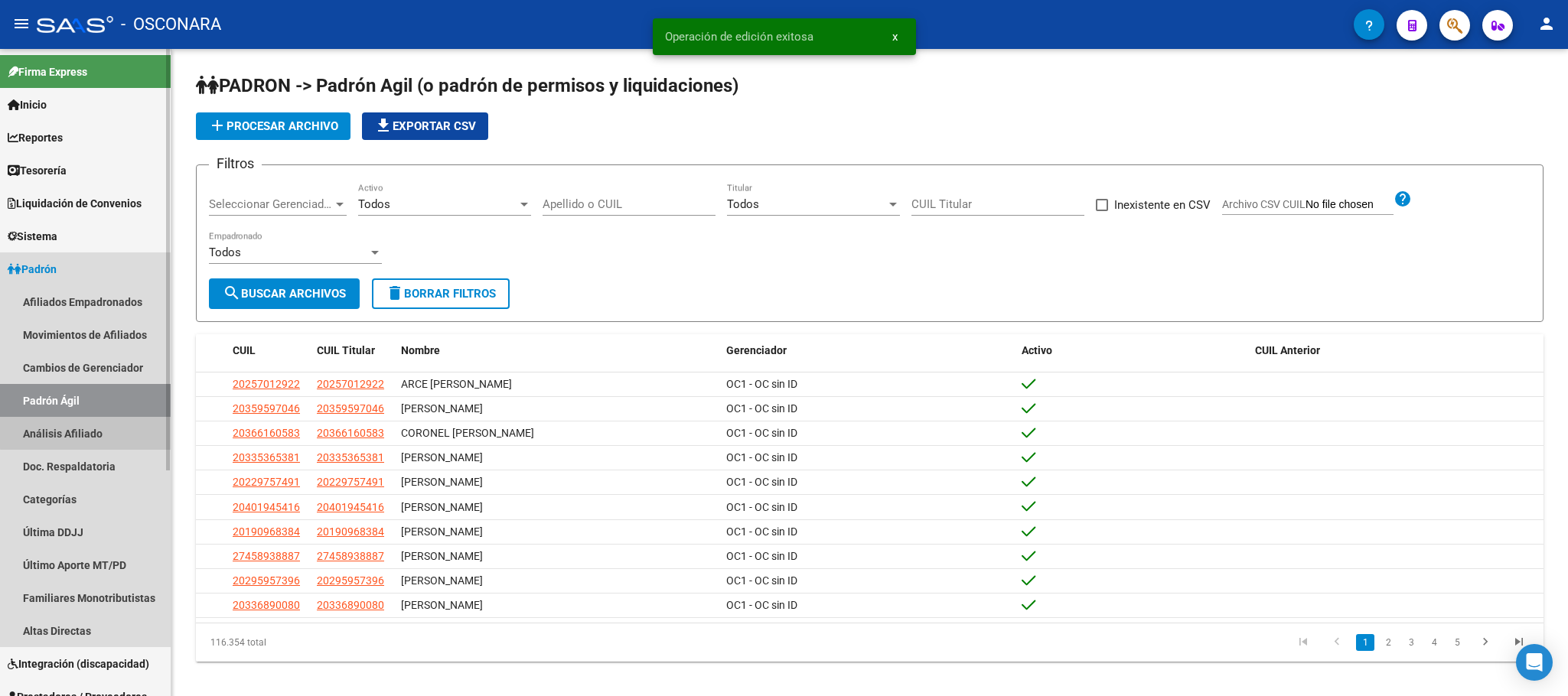
click at [94, 425] on link "Análisis Afiliado" at bounding box center [85, 433] width 171 height 33
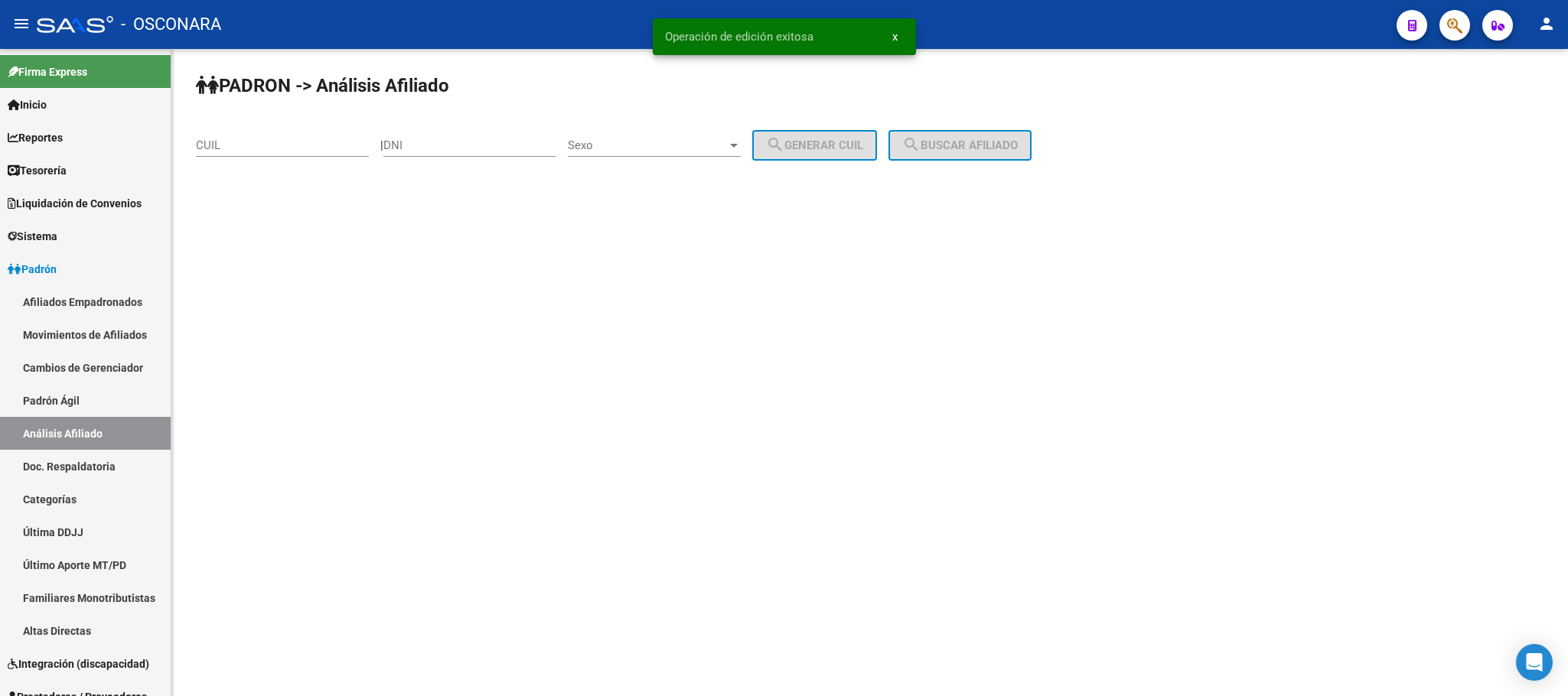
click at [293, 152] on input "CUIL" at bounding box center [282, 145] width 173 height 14
paste input "41-060698"
type input "41-060698"
drag, startPoint x: 271, startPoint y: 145, endPoint x: 182, endPoint y: 143, distance: 89.0
click at [182, 143] on div "PADRON -> Análisis Afiliado 41-060698 CUIL | DNI Sexo Sexo search Generar CUIL …" at bounding box center [869, 145] width 1396 height 194
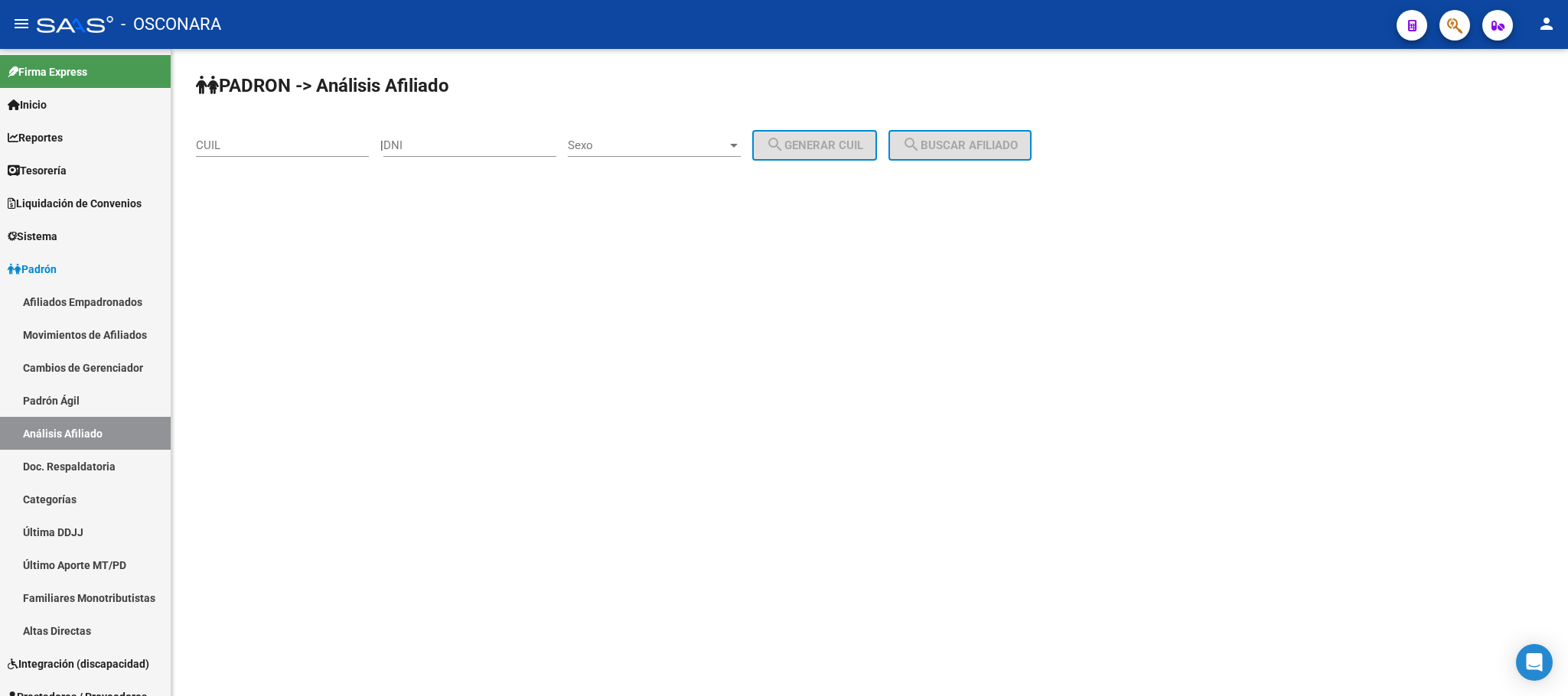
click at [396, 141] on div "| DNI Sexo Sexo search Generar CUIL" at bounding box center [634, 145] width 508 height 14
click at [407, 141] on input "DNI" at bounding box center [470, 145] width 173 height 14
paste input "41060698"
click at [418, 149] on input "DNI" at bounding box center [470, 145] width 173 height 14
type input "41060698"
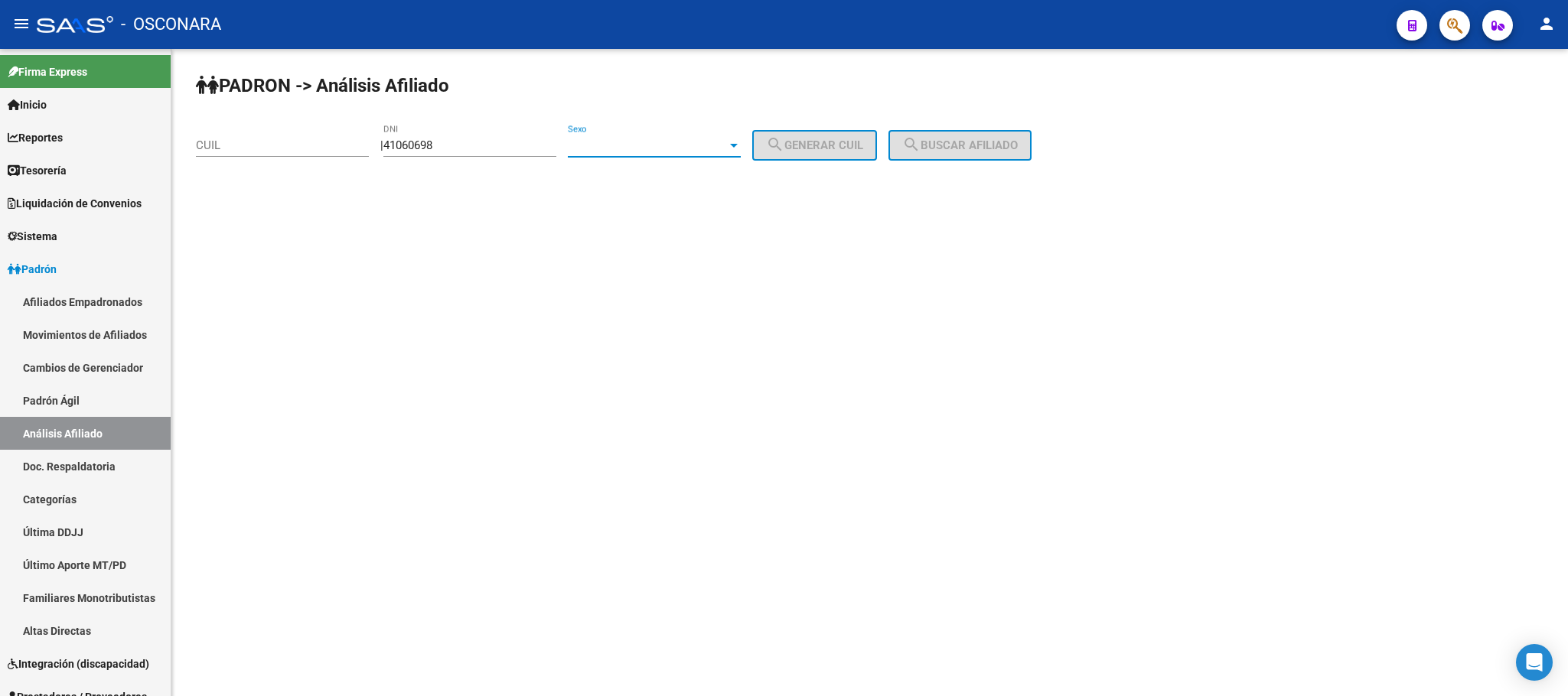
click at [727, 153] on span "Sexo" at bounding box center [647, 145] width 159 height 14
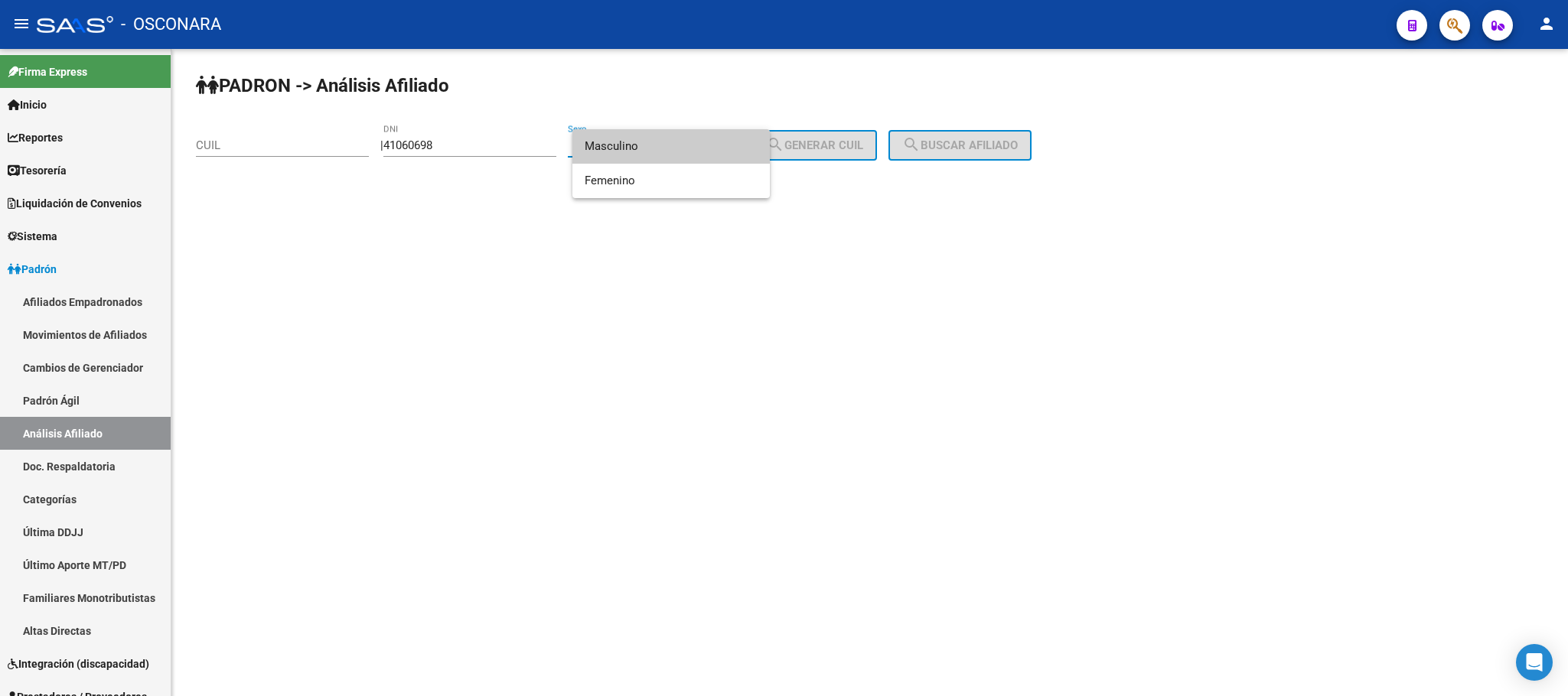
click at [694, 149] on span "Masculino" at bounding box center [671, 146] width 173 height 35
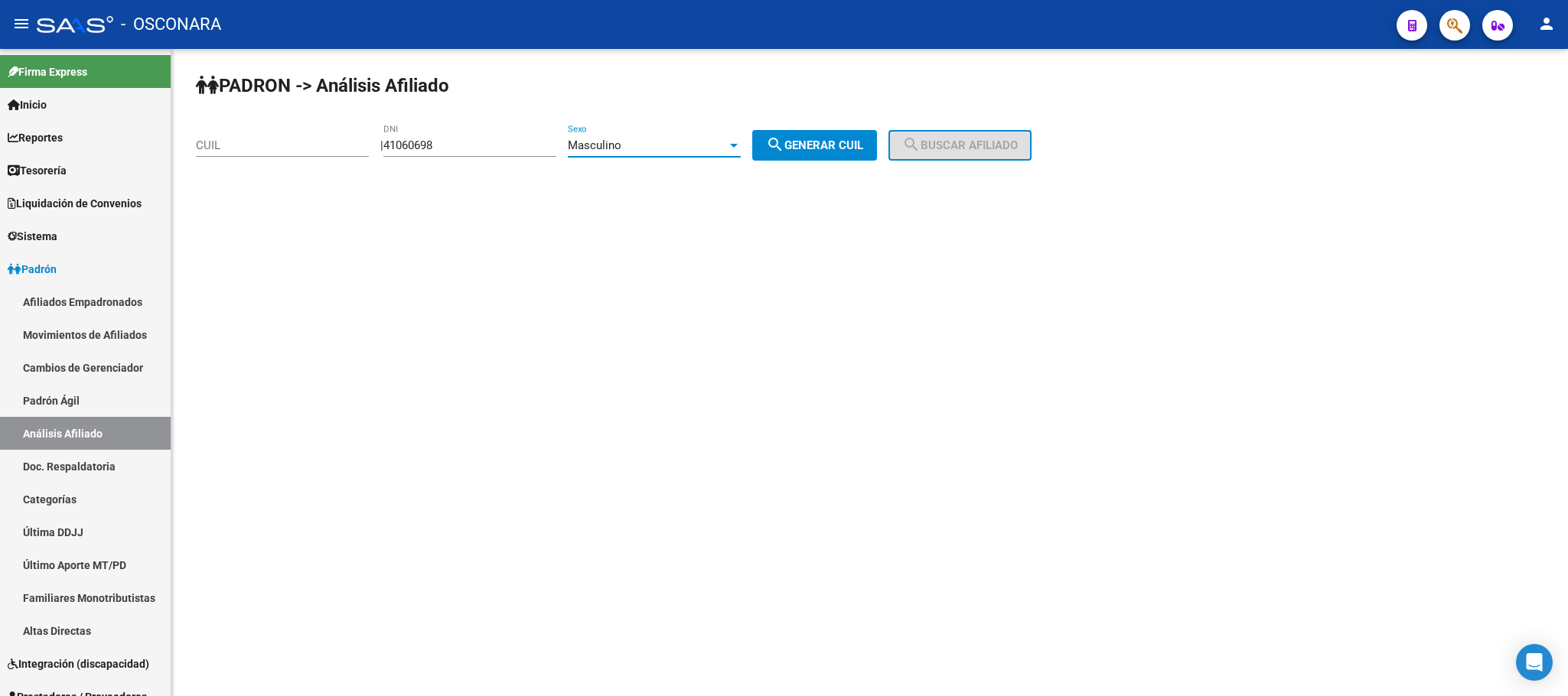
click at [784, 135] on mat-icon "search" at bounding box center [775, 144] width 18 height 18
type input "20-41060698-5"
click at [948, 154] on button "search Buscar afiliado" at bounding box center [960, 145] width 143 height 31
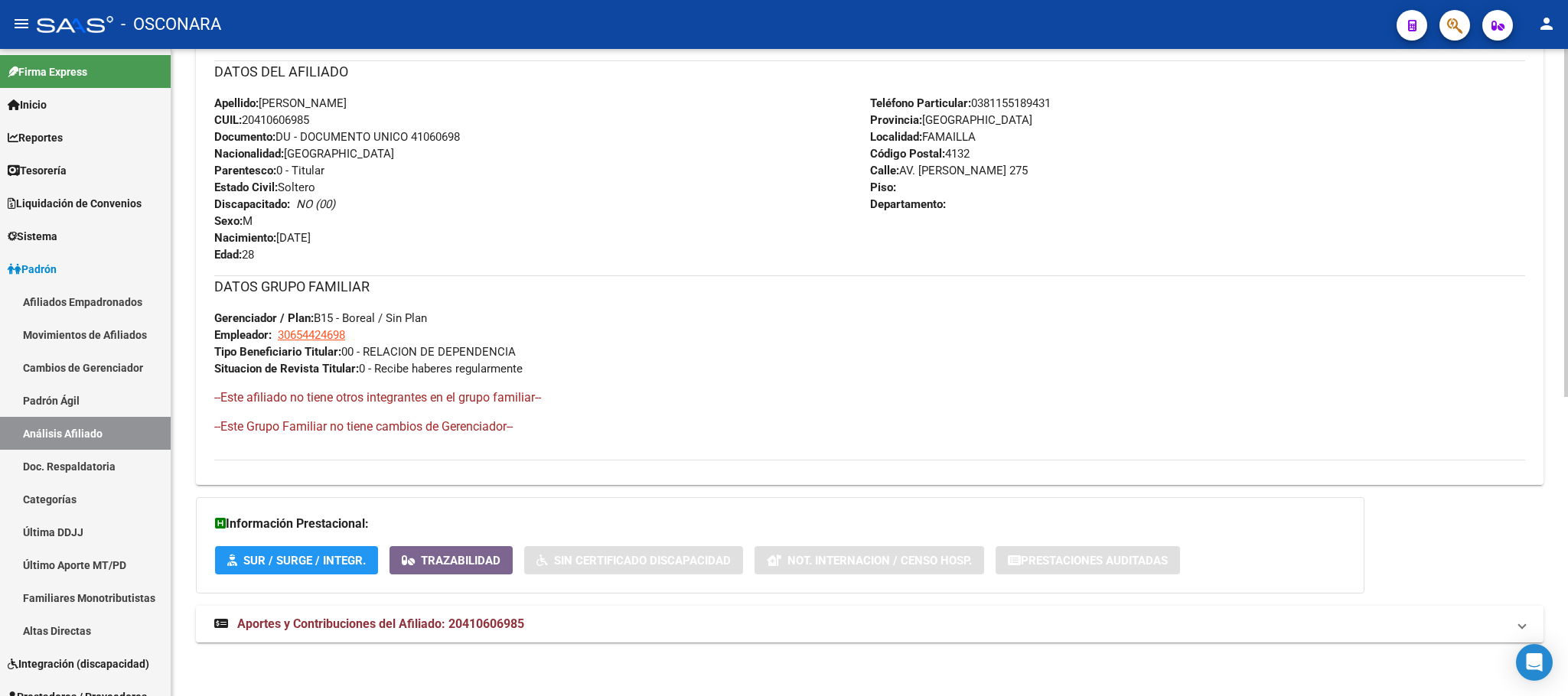
click at [415, 624] on span "Aportes y Contribuciones del Afiliado: 20410606985" at bounding box center [381, 624] width 287 height 14
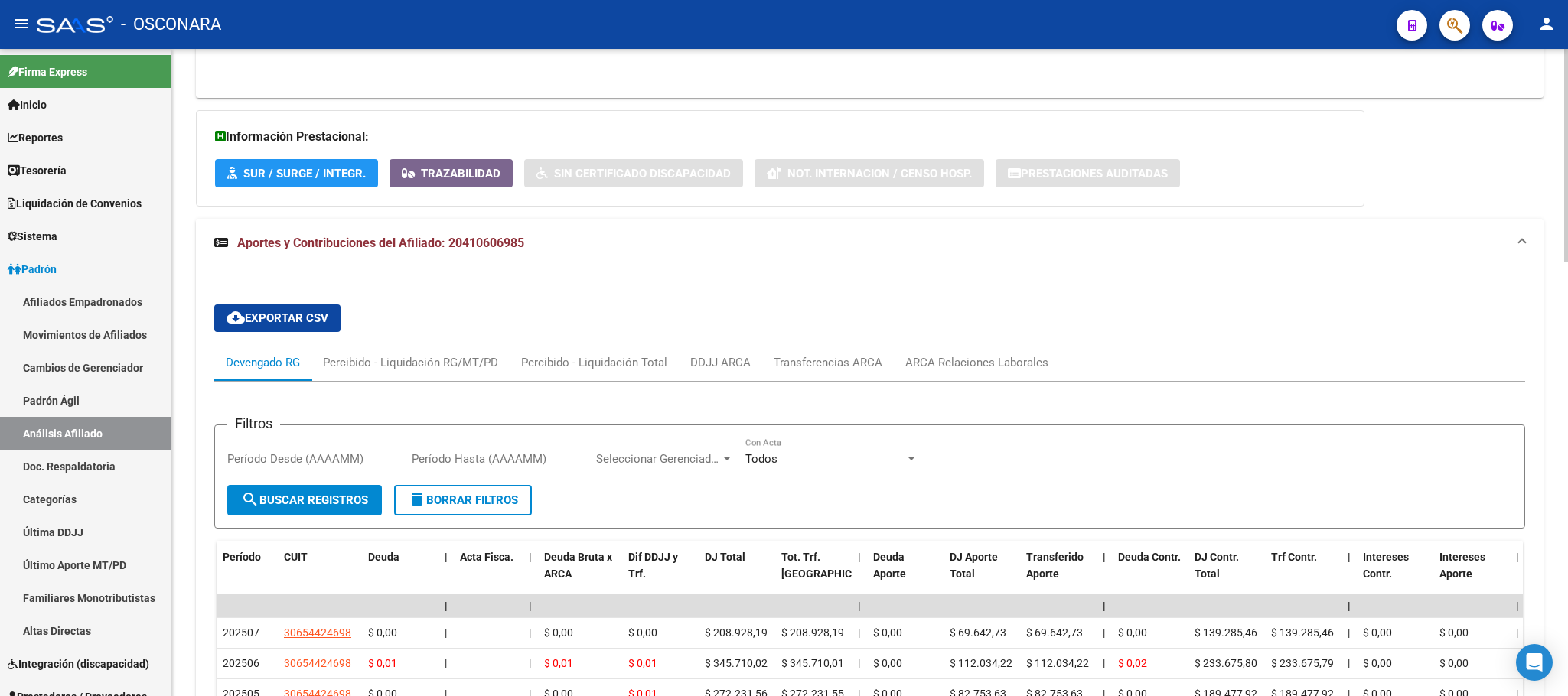
scroll to position [950, 0]
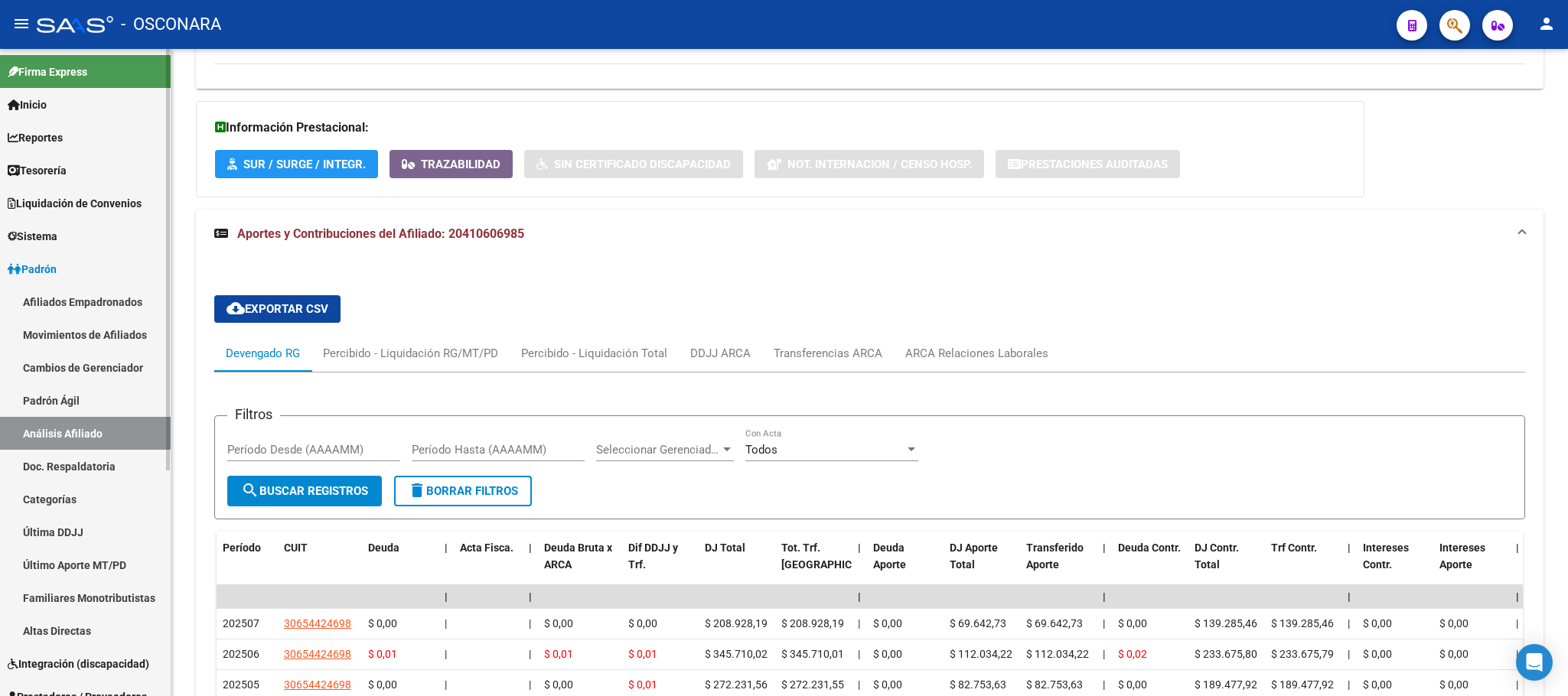
click at [76, 391] on link "Padrón Ágil" at bounding box center [85, 400] width 171 height 33
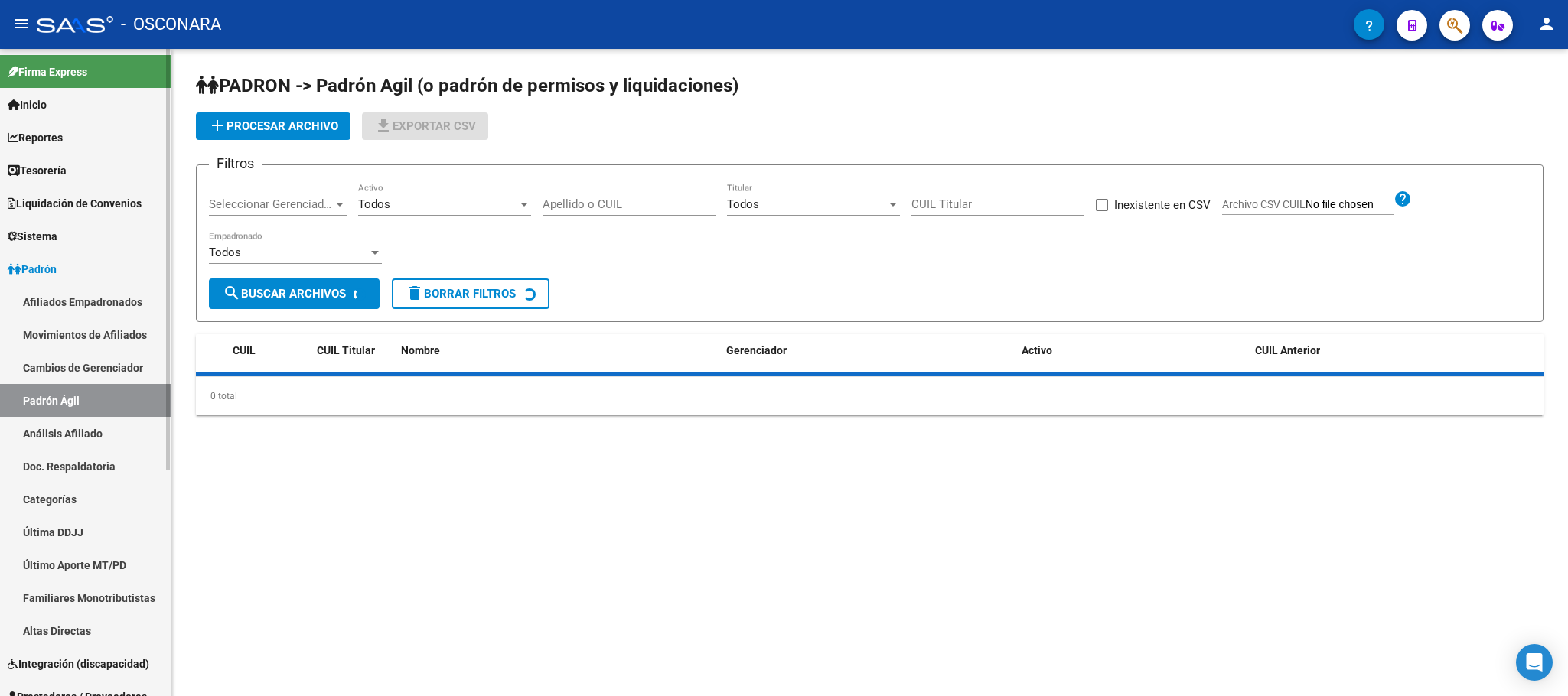
click at [63, 423] on link "Análisis Afiliado" at bounding box center [85, 433] width 171 height 33
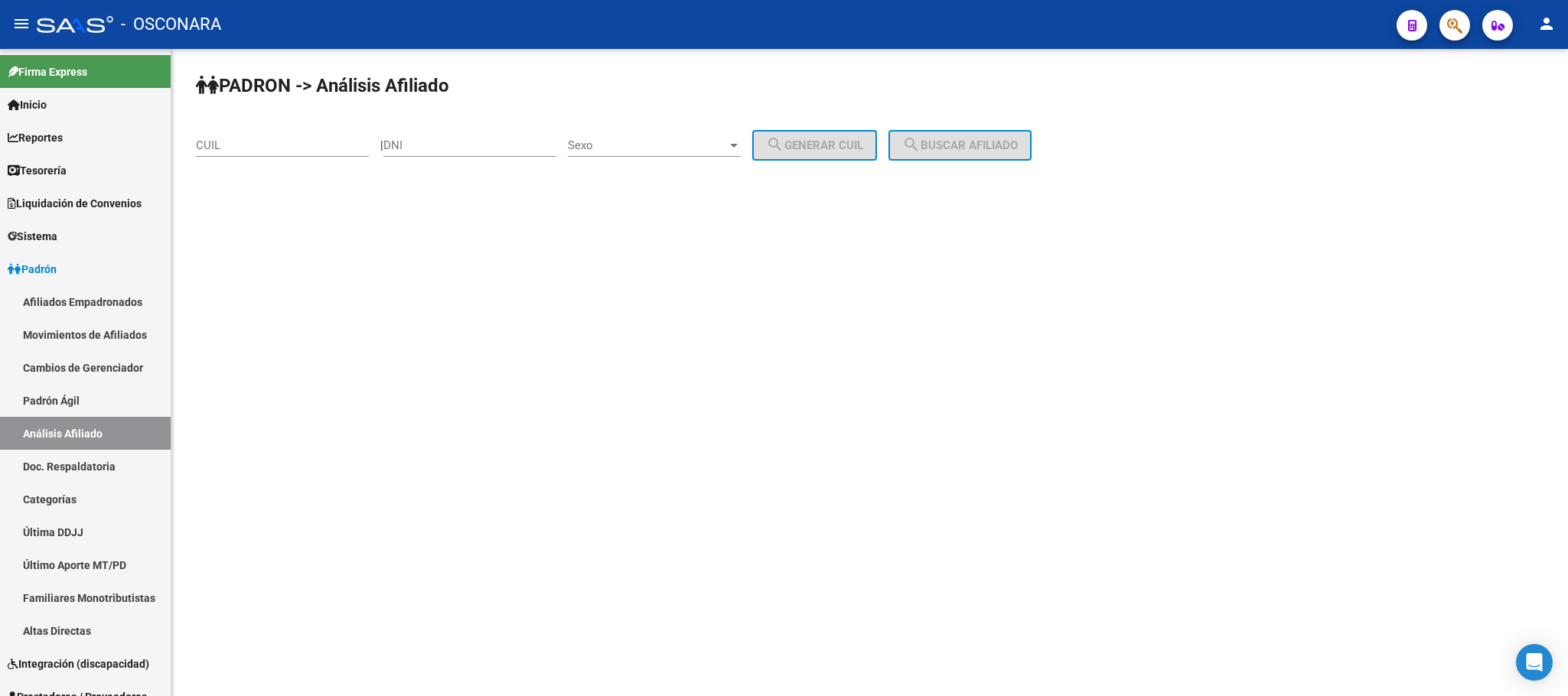
click at [235, 127] on div "CUIL" at bounding box center [282, 141] width 173 height 33
paste input "20-38888445-3"
type input "20-38888445-3"
click at [1018, 138] on span "search Buscar afiliado" at bounding box center [960, 145] width 116 height 14
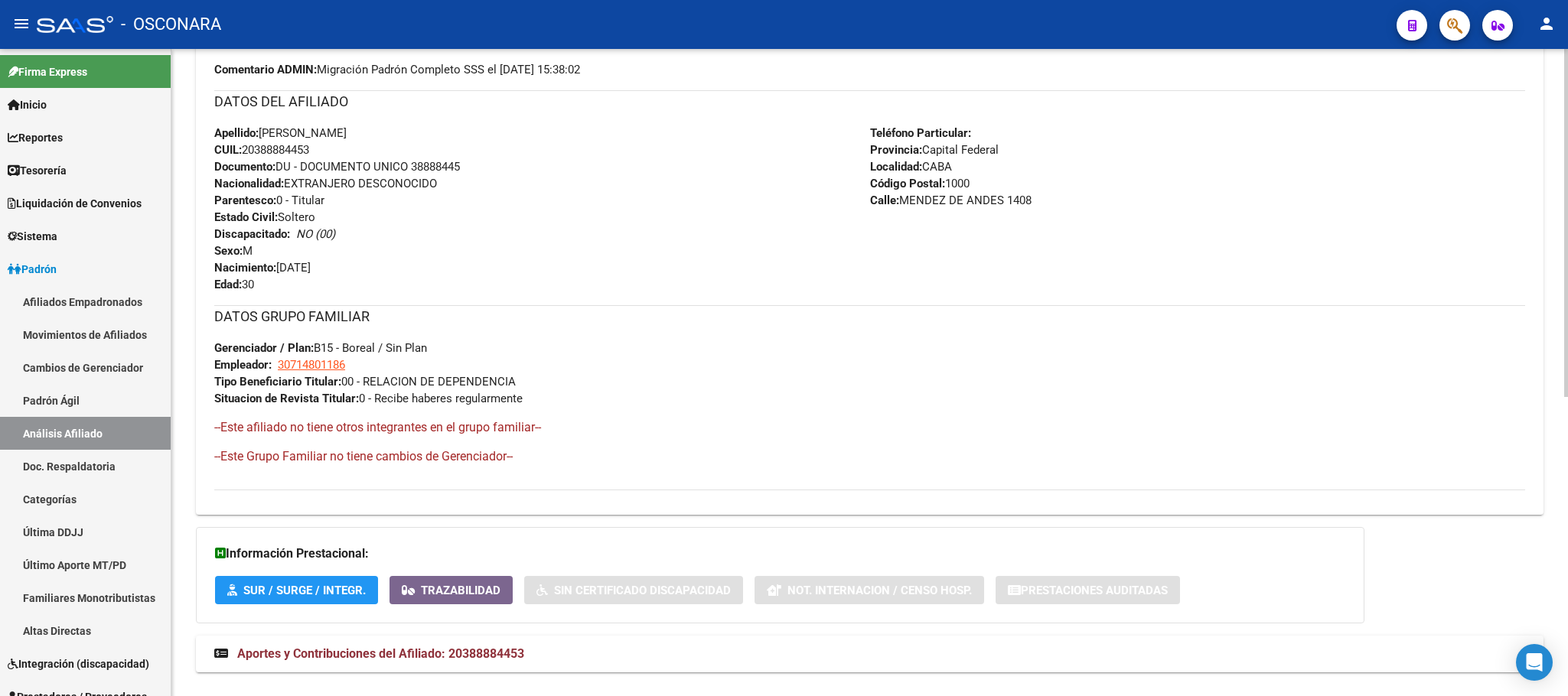
scroll to position [555, 0]
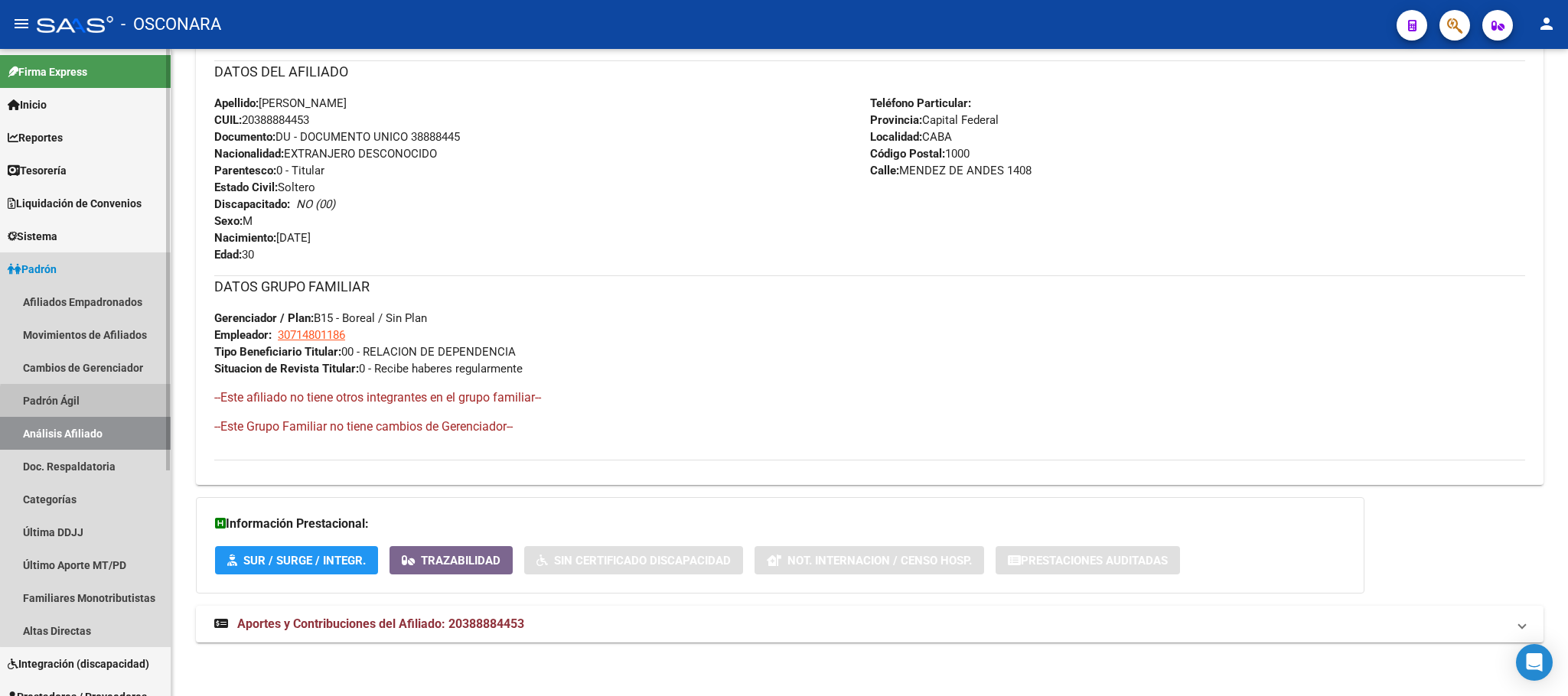
click at [116, 405] on link "Padrón Ágil" at bounding box center [85, 400] width 171 height 33
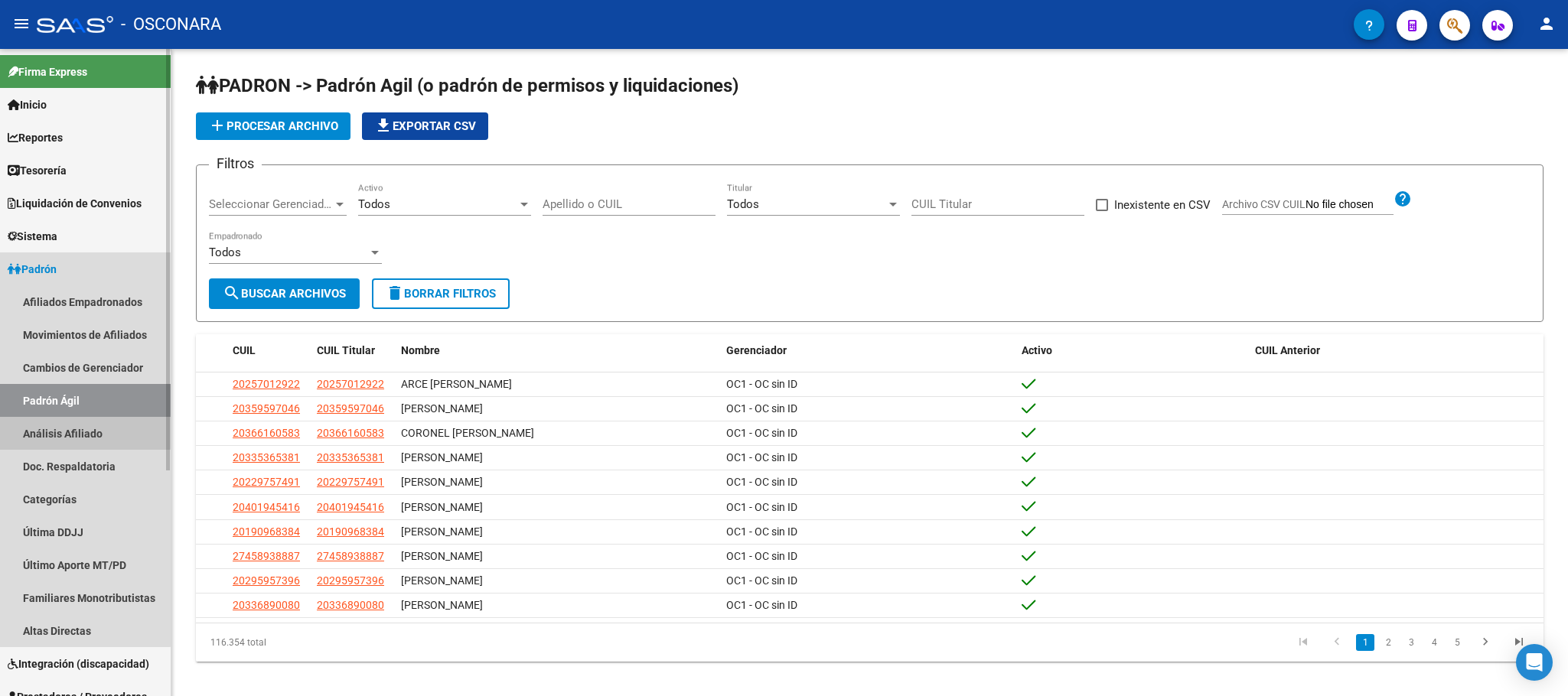
click at [85, 418] on link "Análisis Afiliado" at bounding box center [85, 433] width 171 height 33
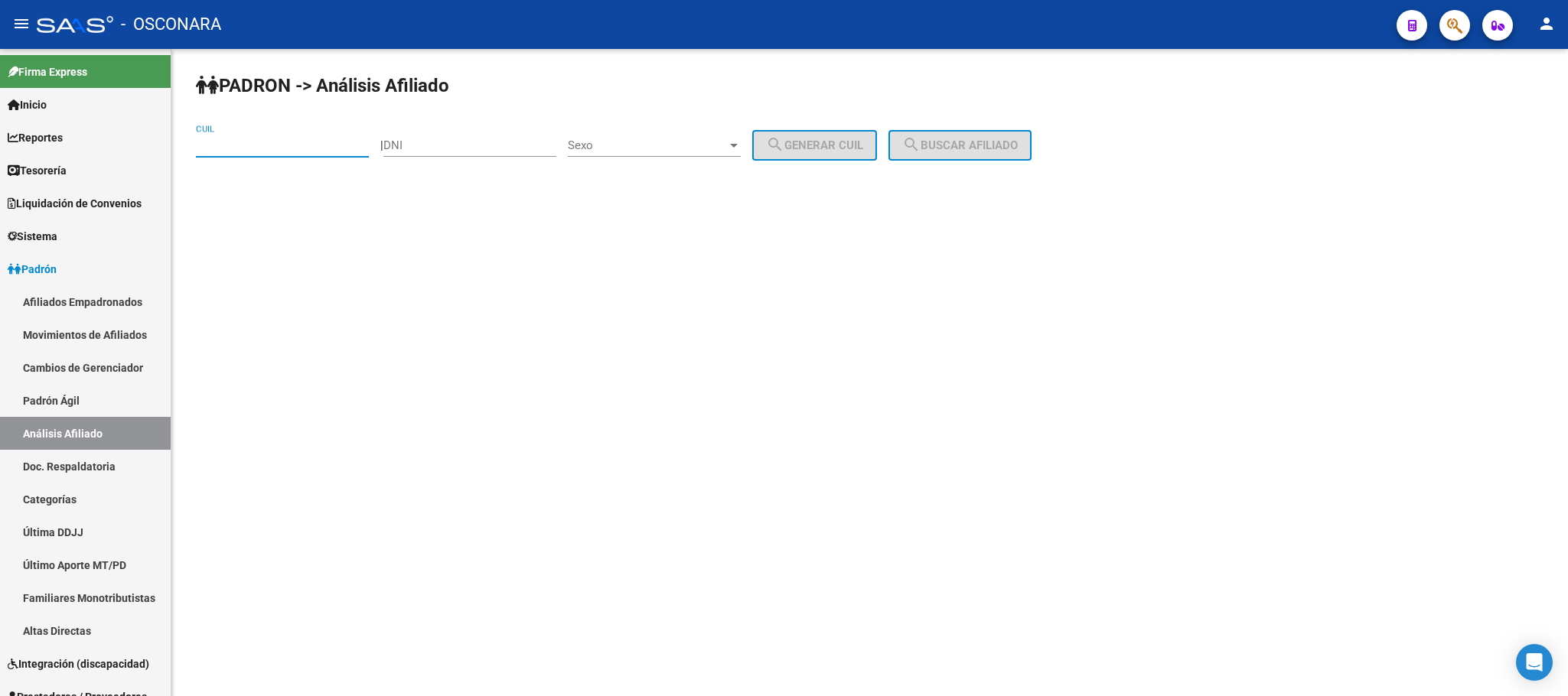
click at [235, 142] on input "CUIL" at bounding box center [282, 145] width 173 height 14
paste input "23-37423278-9"
type input "23-37423278-9"
click at [976, 141] on span "search Buscar afiliado" at bounding box center [960, 145] width 116 height 14
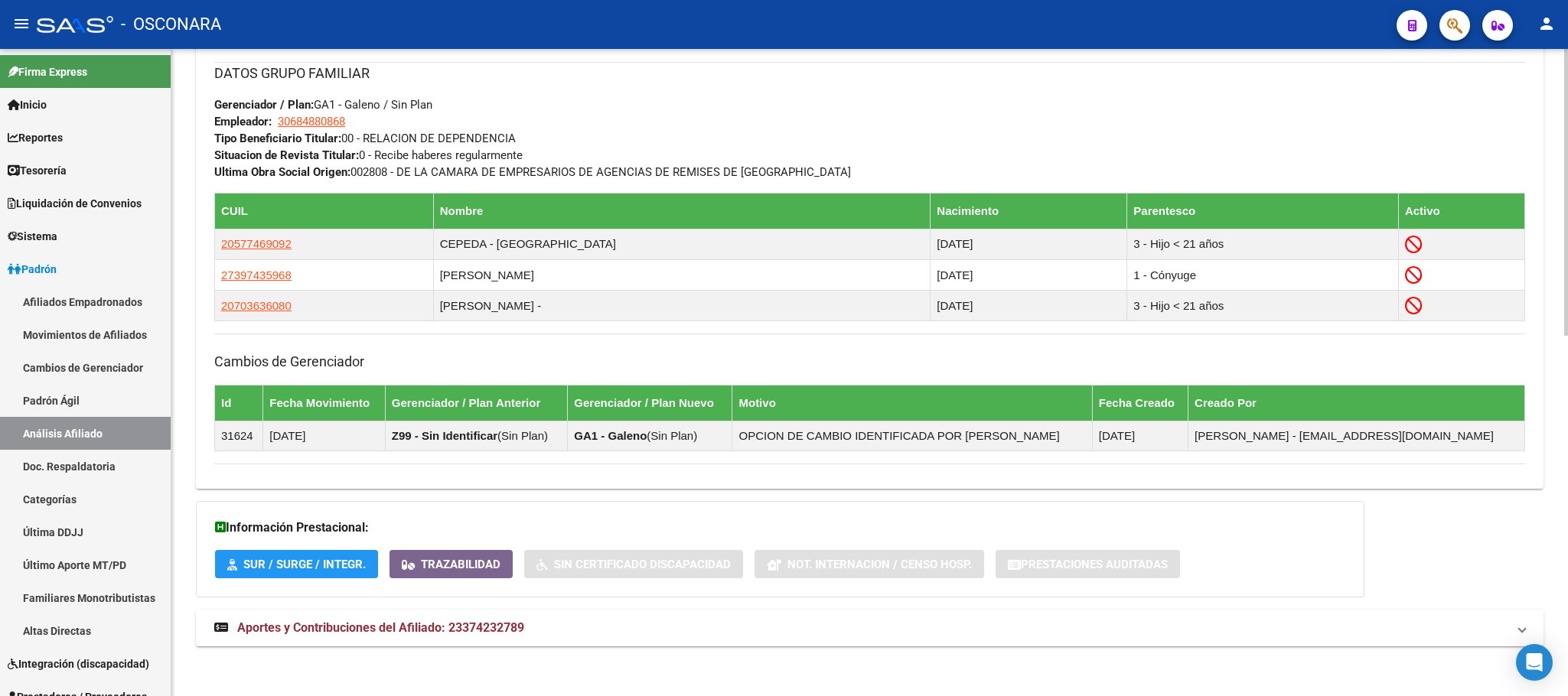
scroll to position [811, 0]
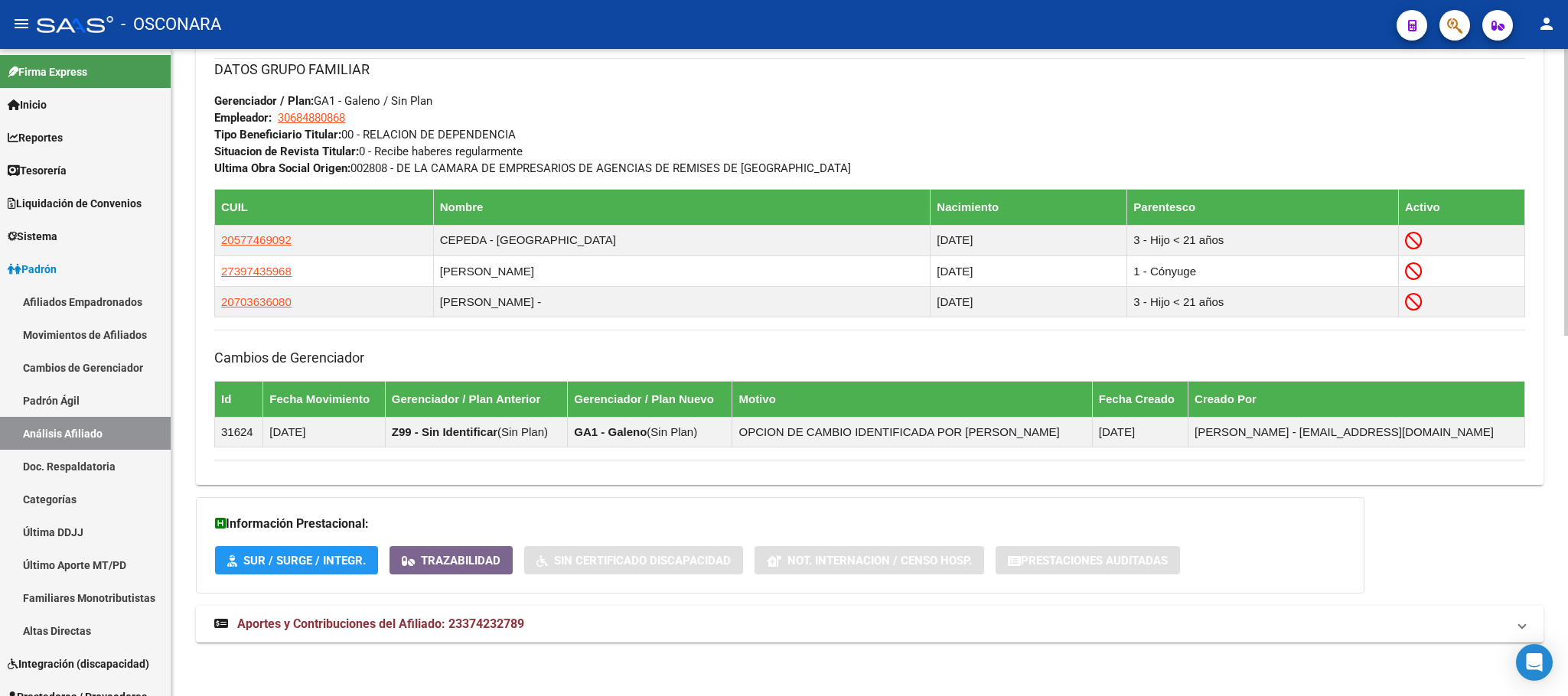
click at [350, 599] on div "DATOS PADRÓN ÁGIL: CEPEDA MAURICIO RAFAEL | INACTIVO | AFILIADO TITULAR Datos P…" at bounding box center [869, 13] width 1348 height 1294
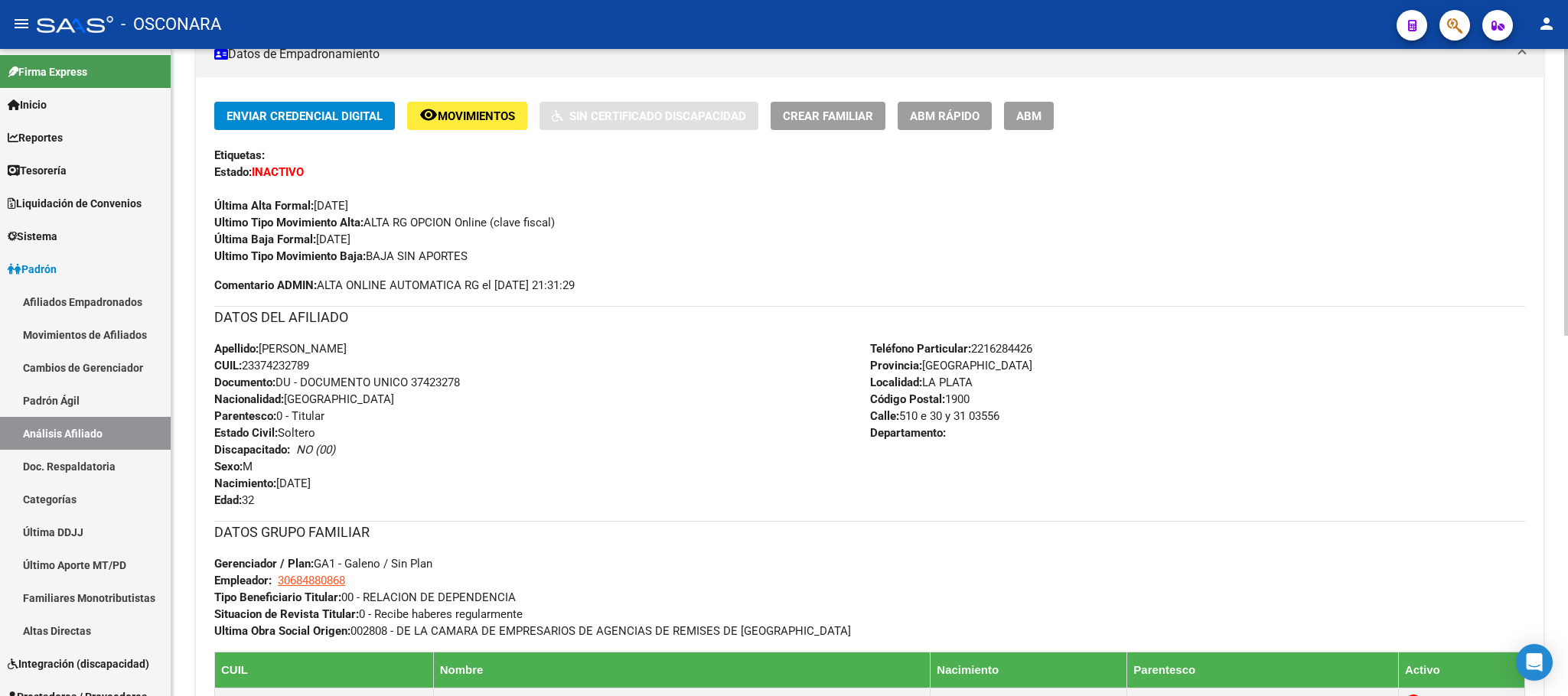
scroll to position [344, 0]
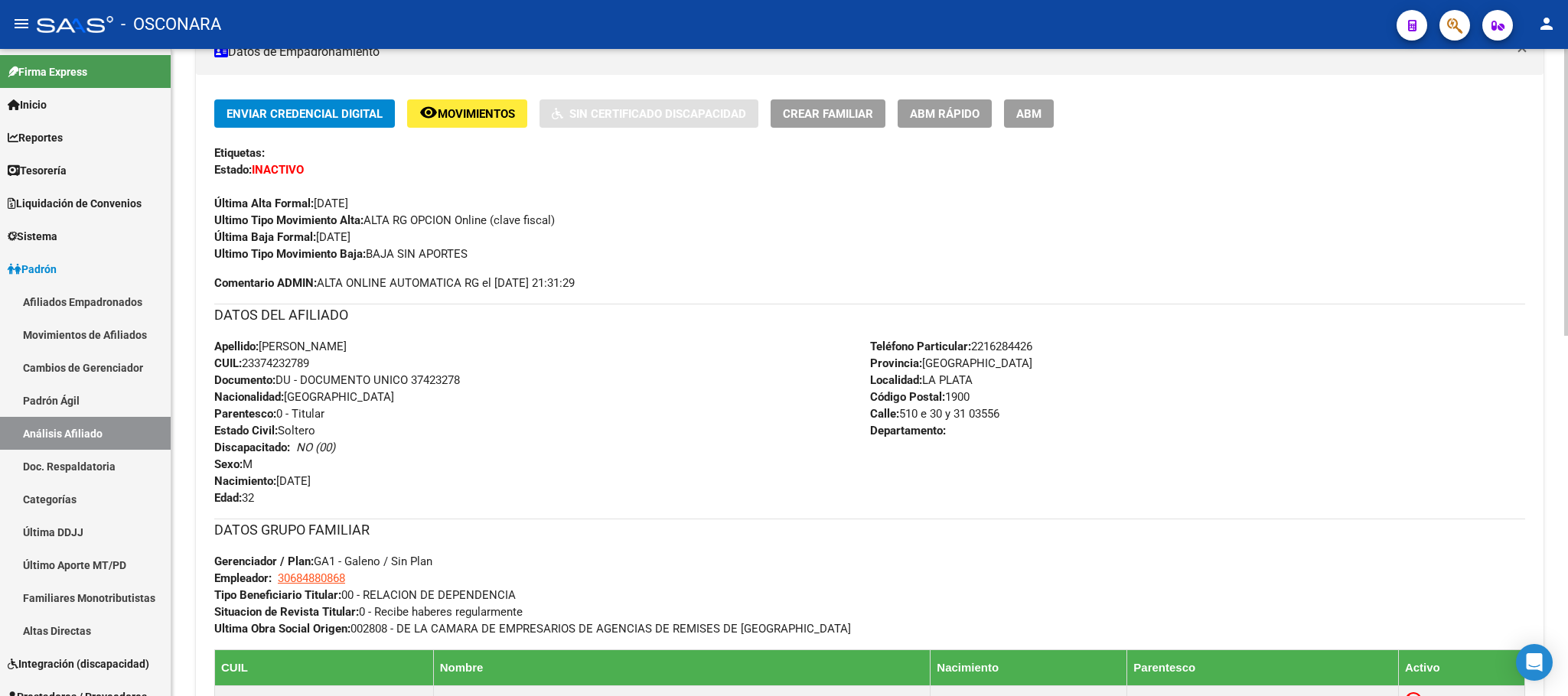
drag, startPoint x: 326, startPoint y: 365, endPoint x: 246, endPoint y: 366, distance: 80.0
click at [246, 366] on div "Apellido: MAURICIO RAFAEL CEPEDA CUIL: 23374232789 Documento: DU - DOCUMENTO UN…" at bounding box center [542, 422] width 656 height 168
copy span "23374232789"
click at [71, 400] on link "Padrón Ágil" at bounding box center [85, 400] width 171 height 33
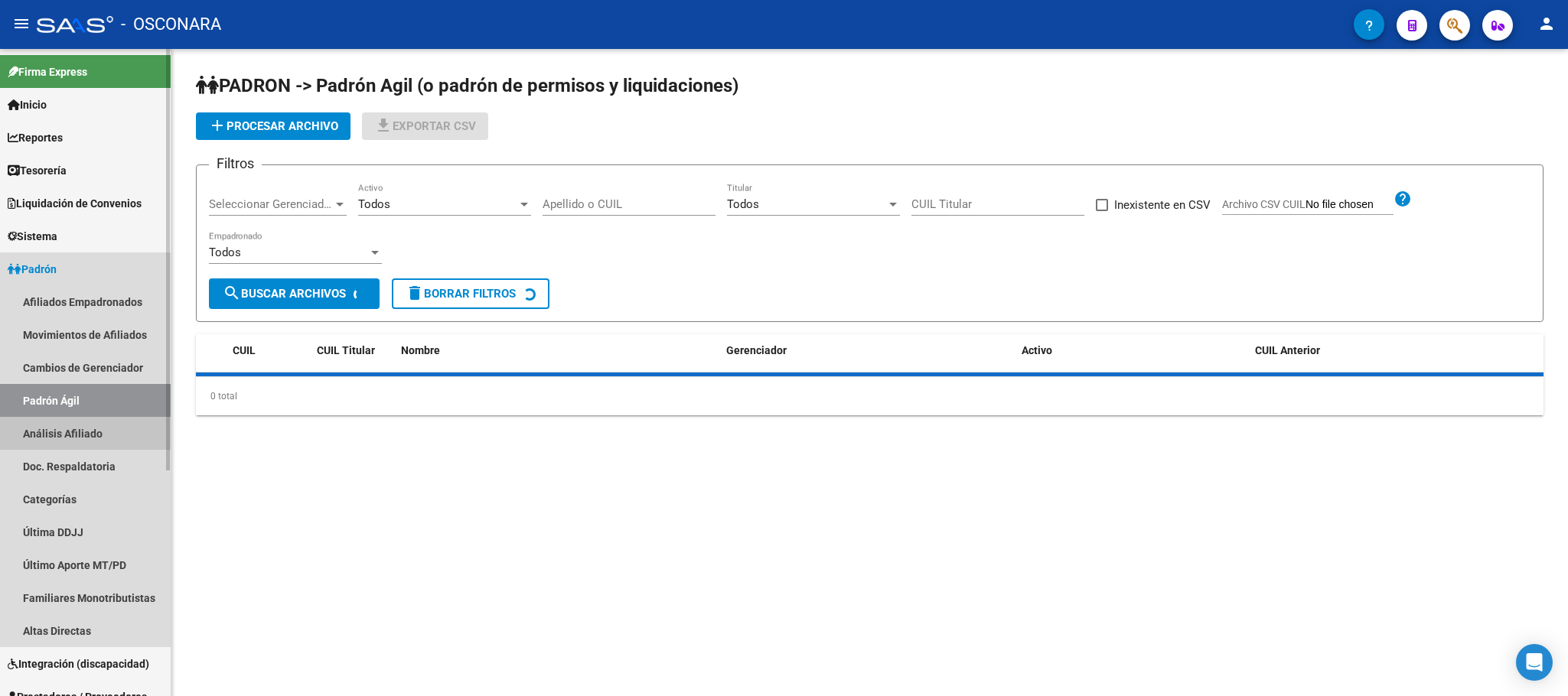
click at [81, 429] on link "Análisis Afiliado" at bounding box center [85, 433] width 171 height 33
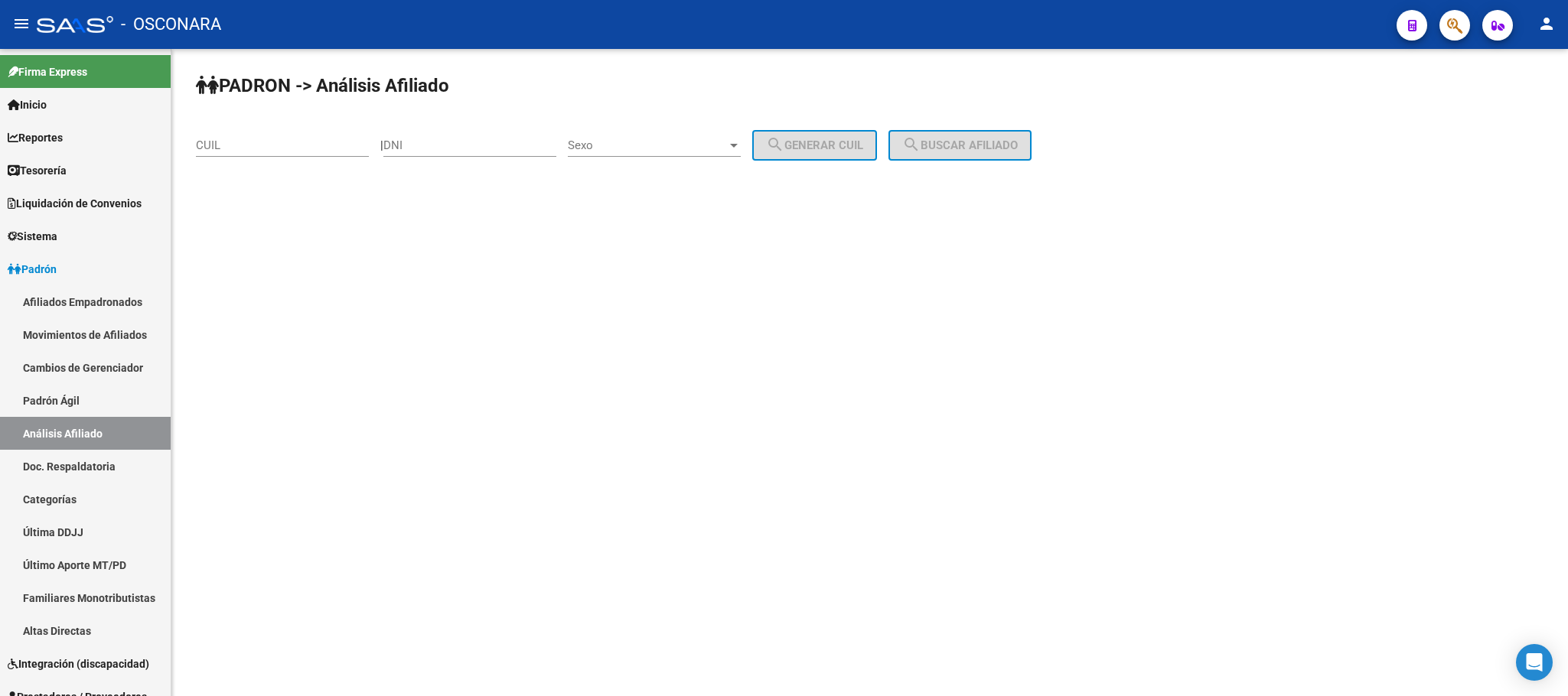
drag, startPoint x: 241, startPoint y: 128, endPoint x: 243, endPoint y: 136, distance: 8.2
click at [242, 128] on div "CUIL" at bounding box center [282, 141] width 173 height 33
paste input "23-37423278-9"
type input "23-37423278-9"
click at [963, 153] on span "search Buscar afiliado" at bounding box center [960, 145] width 116 height 14
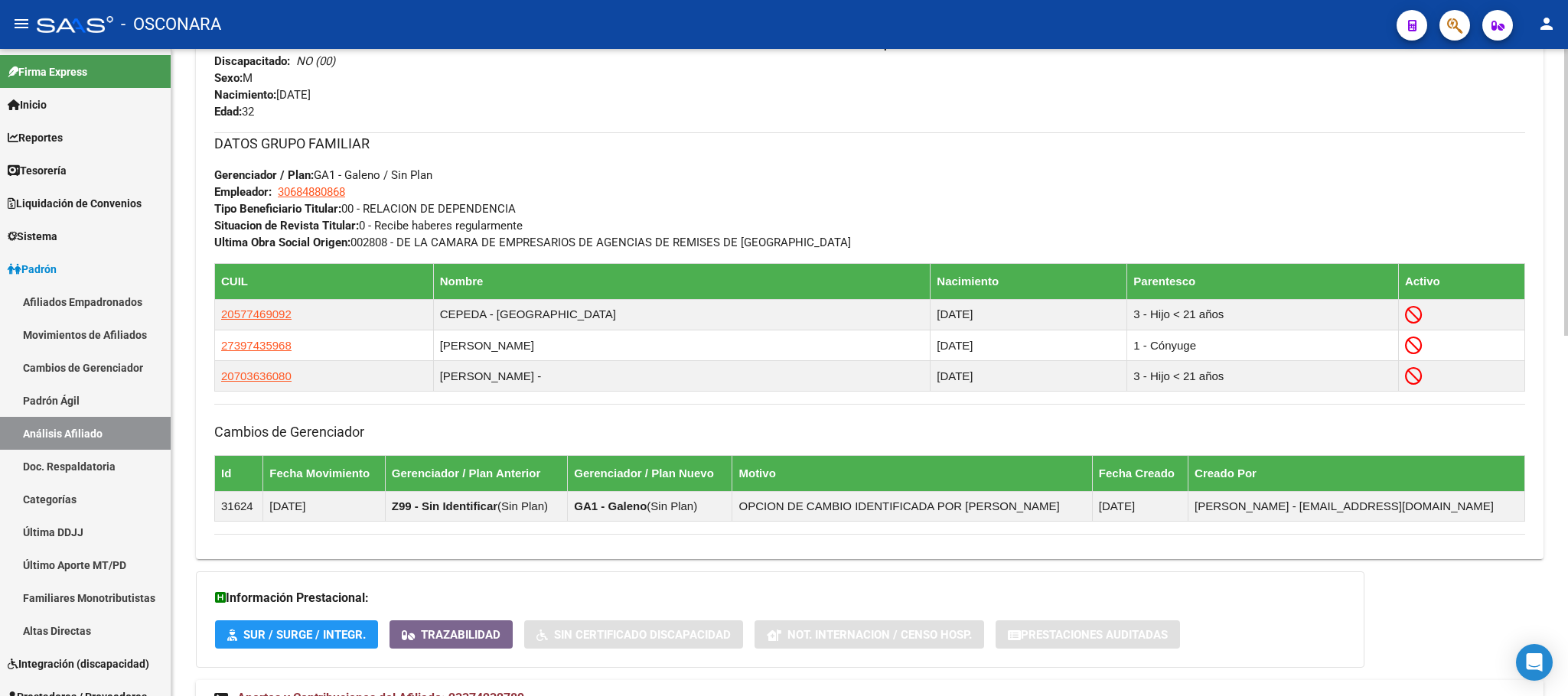
scroll to position [811, 0]
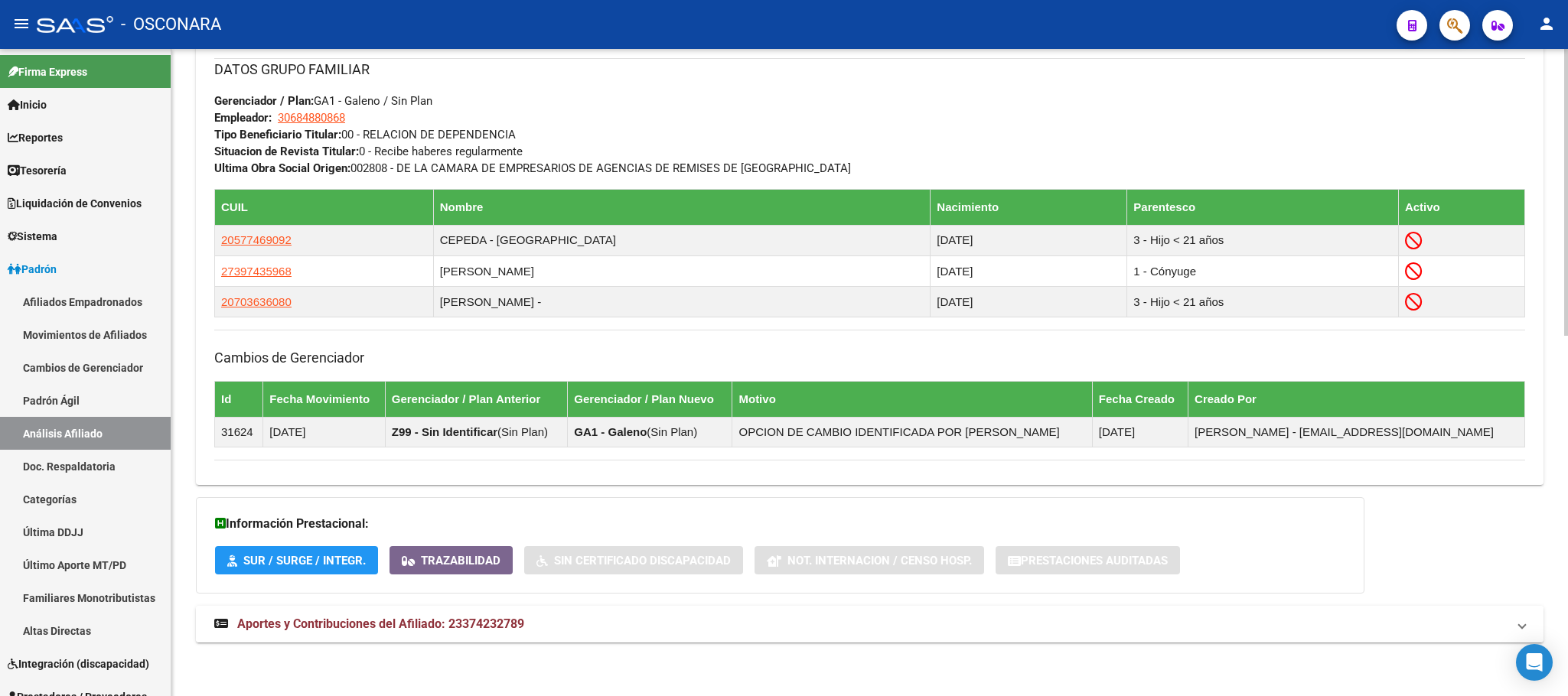
click at [470, 613] on mat-expansion-panel-header "Aportes y Contribuciones del Afiliado: 23374232789" at bounding box center [869, 624] width 1348 height 37
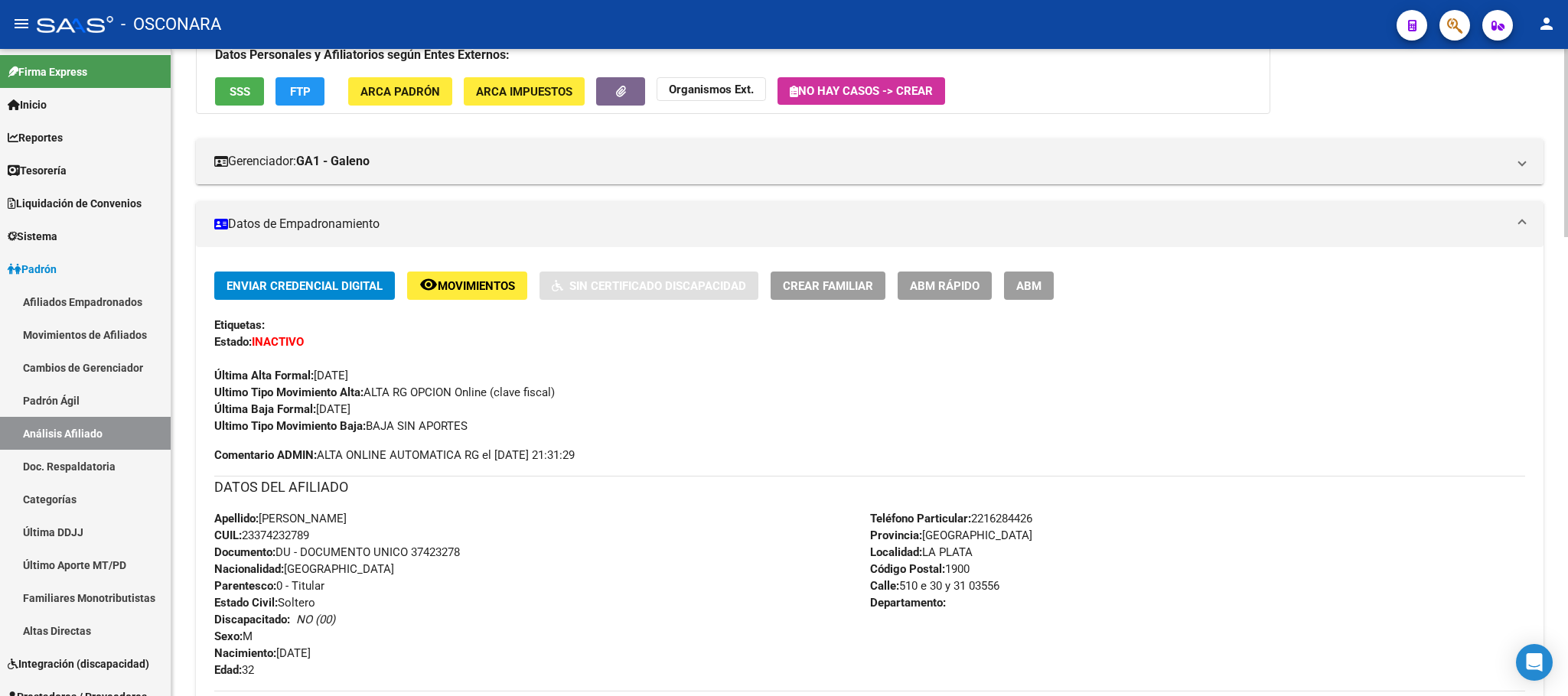
scroll to position [0, 0]
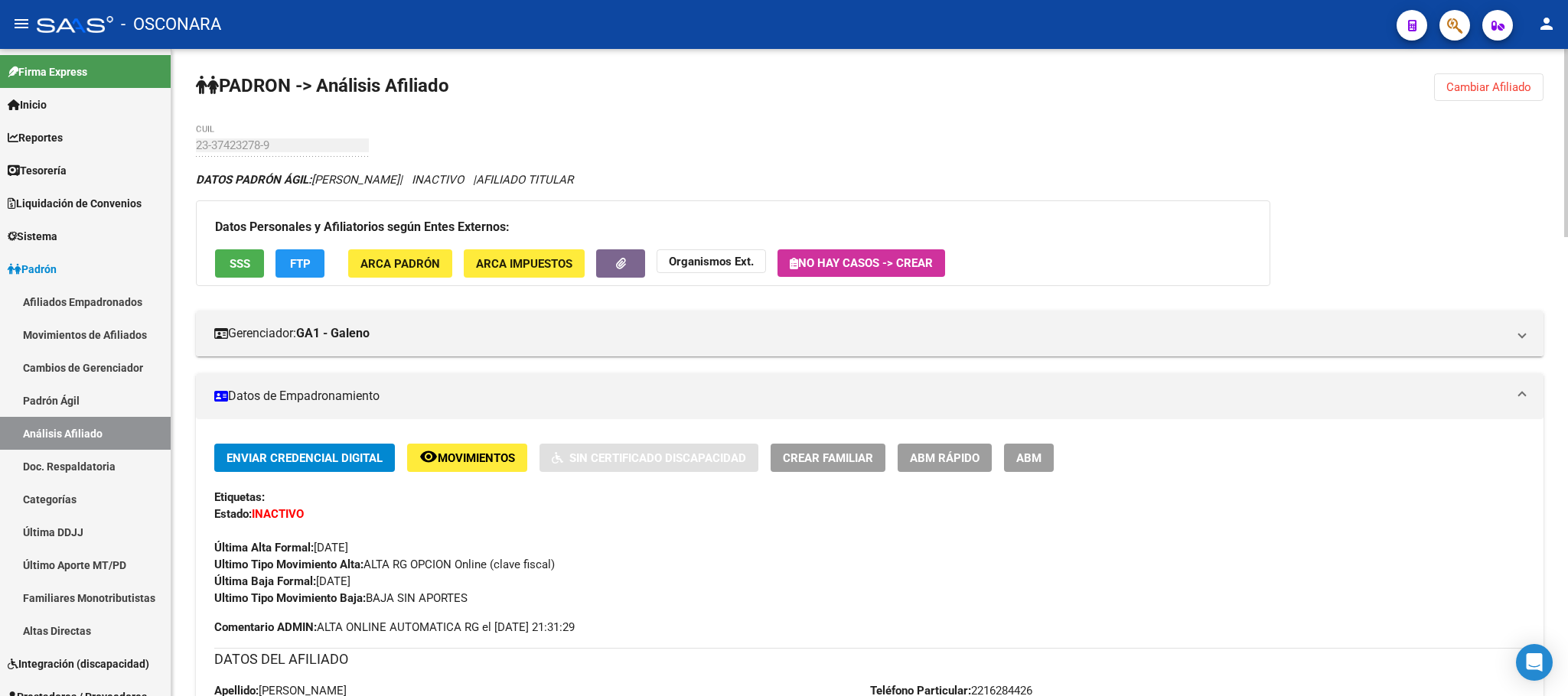
click at [212, 260] on div "Datos Personales y Afiliatorios según Entes Externos: SSS FTP ARCA Padrón ARCA …" at bounding box center [733, 243] width 1075 height 86
click at [216, 260] on button "SSS" at bounding box center [239, 263] width 49 height 28
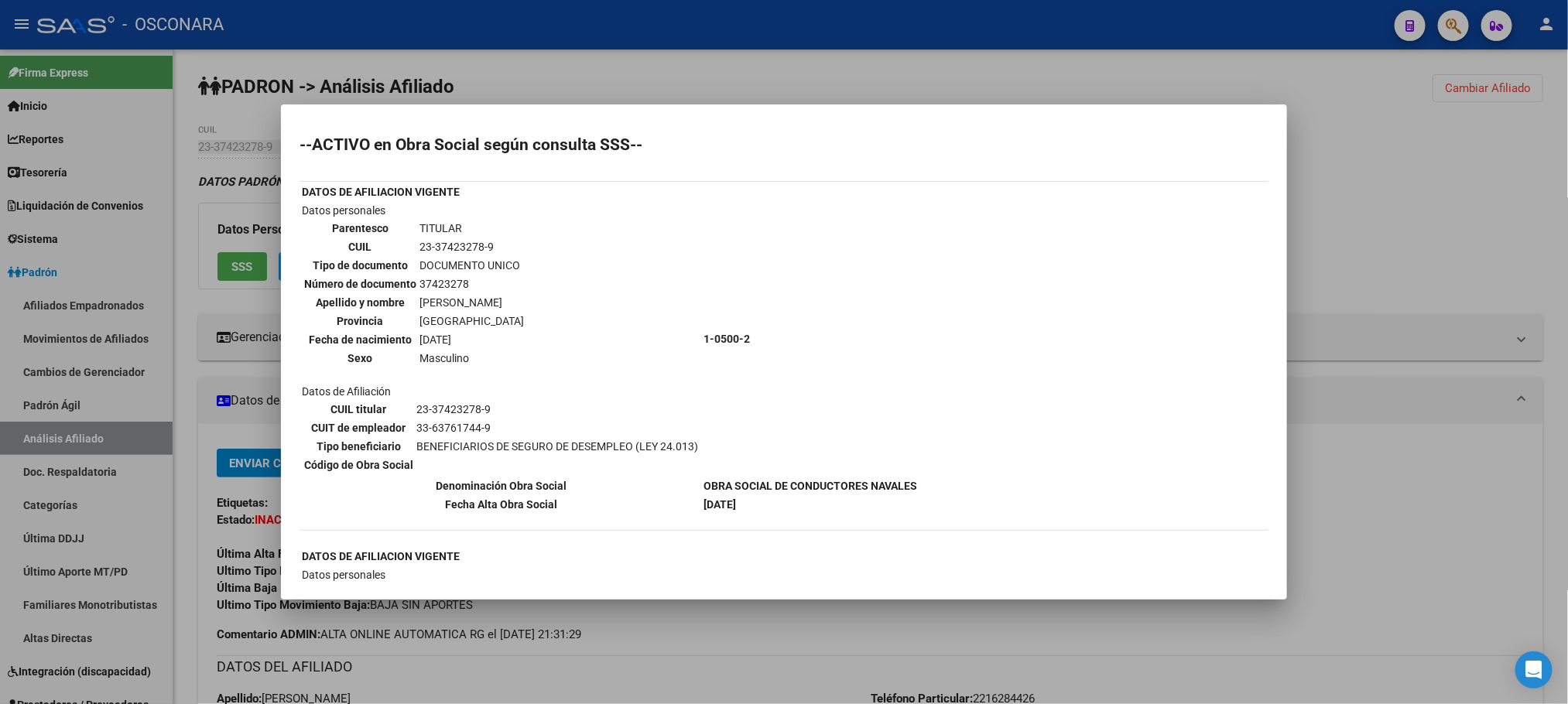
click at [1083, 645] on div at bounding box center [784, 352] width 1568 height 704
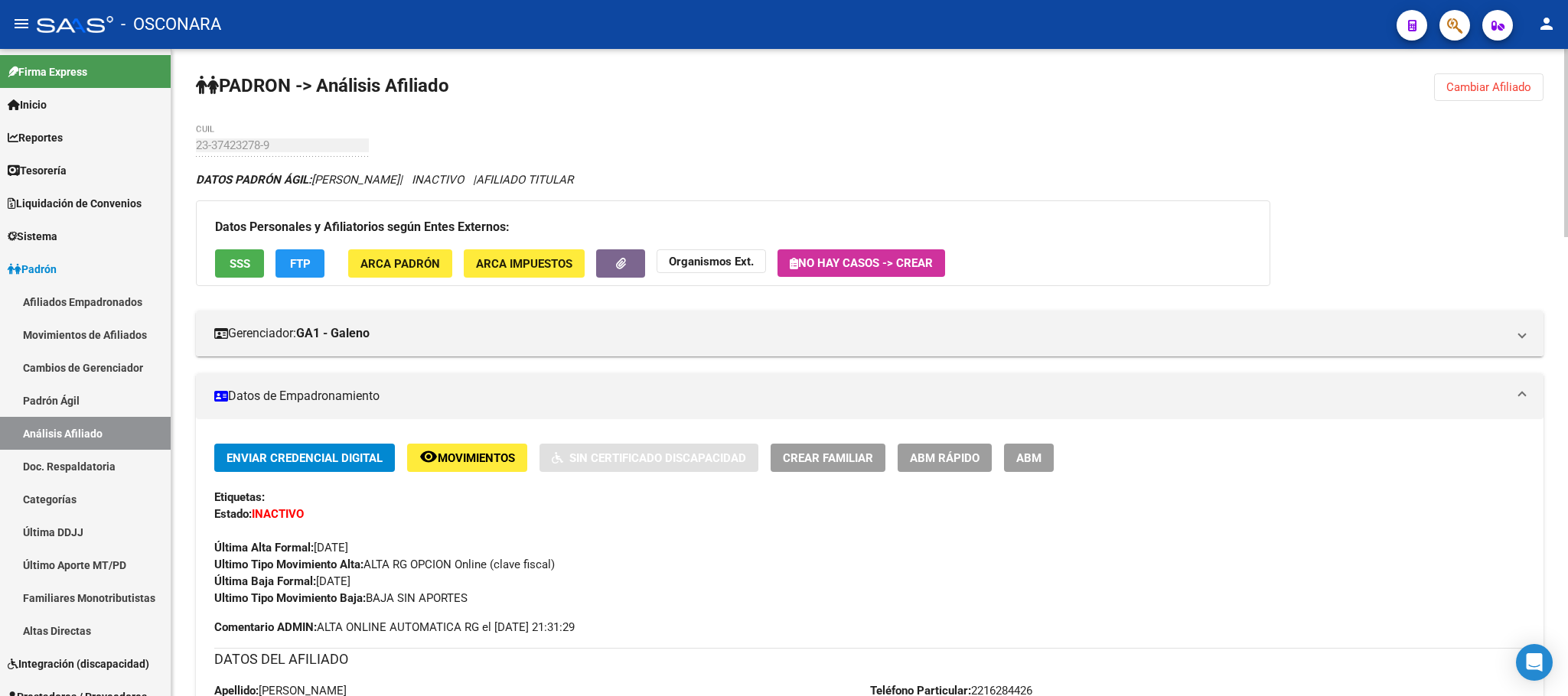
click at [315, 263] on button "FTP" at bounding box center [300, 263] width 49 height 28
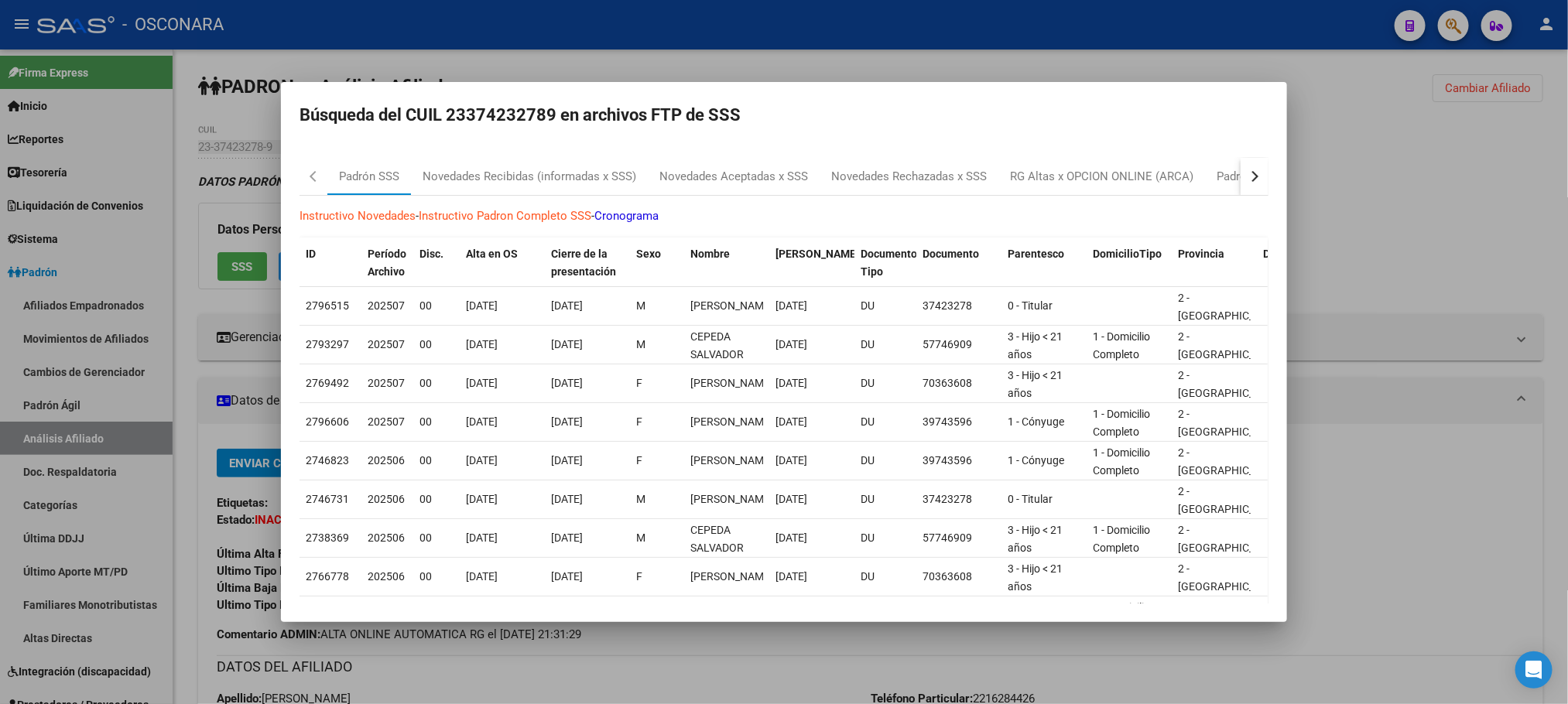
click at [1361, 216] on div at bounding box center [784, 352] width 1568 height 704
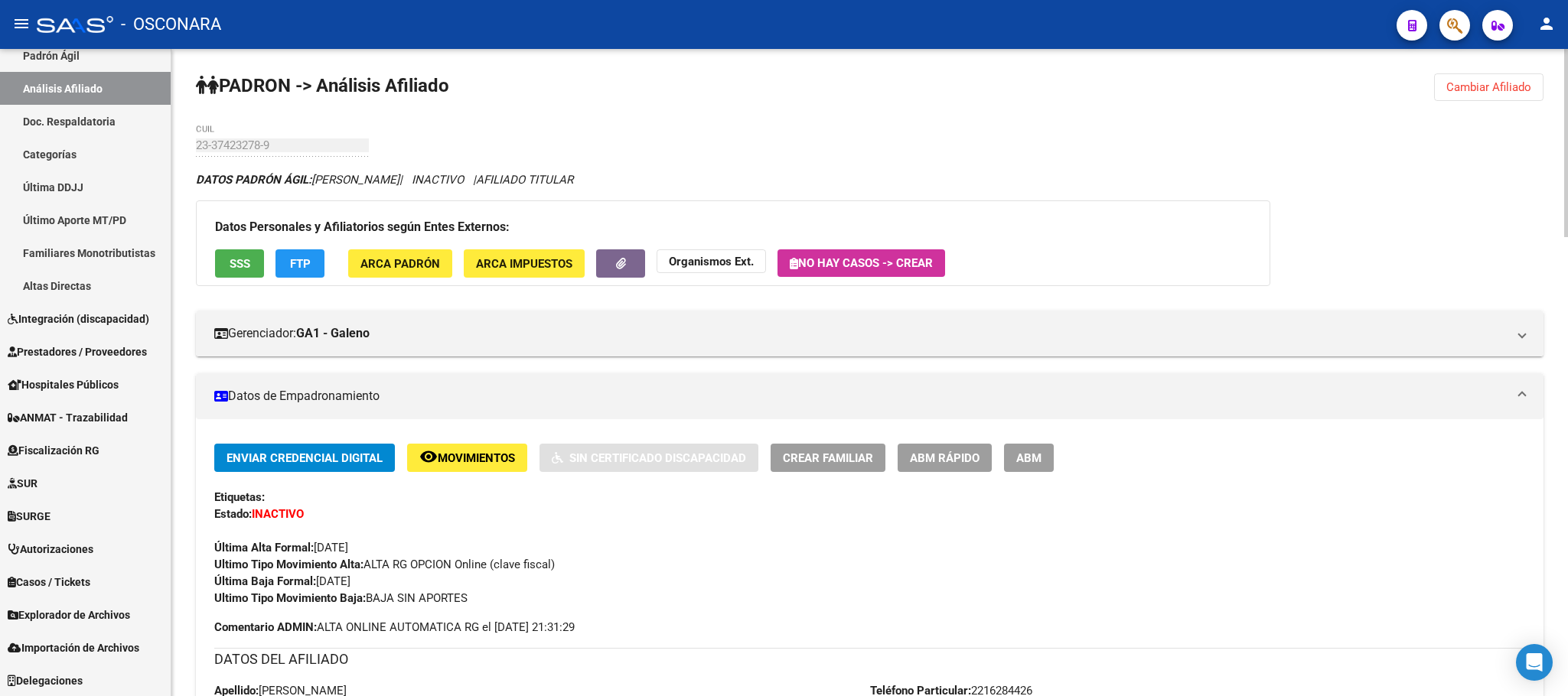
click at [231, 246] on div "Datos Personales y Afiliatorios según Entes Externos: SSS FTP ARCA Padrón ARCA …" at bounding box center [733, 243] width 1075 height 86
click at [231, 253] on button "SSS" at bounding box center [239, 263] width 49 height 28
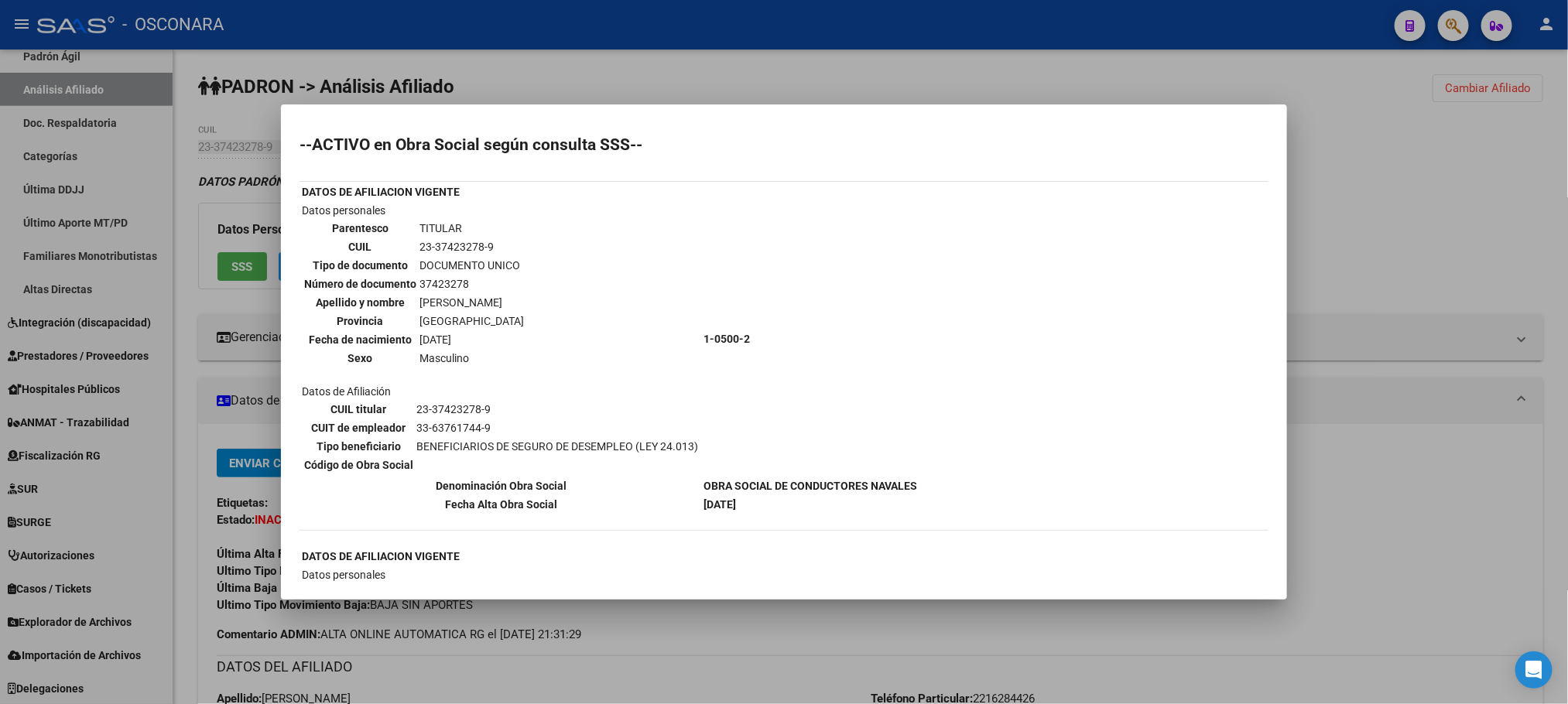
click at [780, 628] on div at bounding box center [784, 352] width 1568 height 704
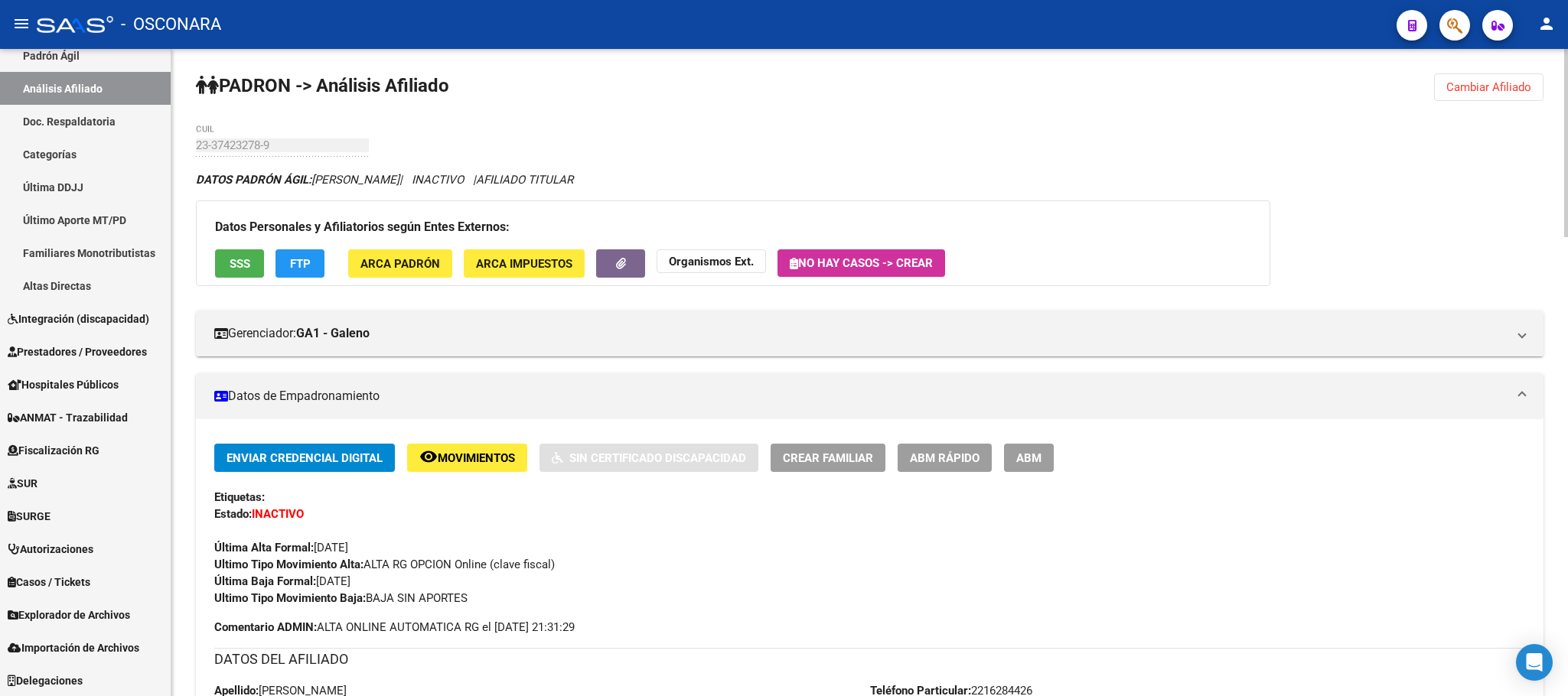
click at [301, 266] on span "FTP" at bounding box center [301, 264] width 20 height 14
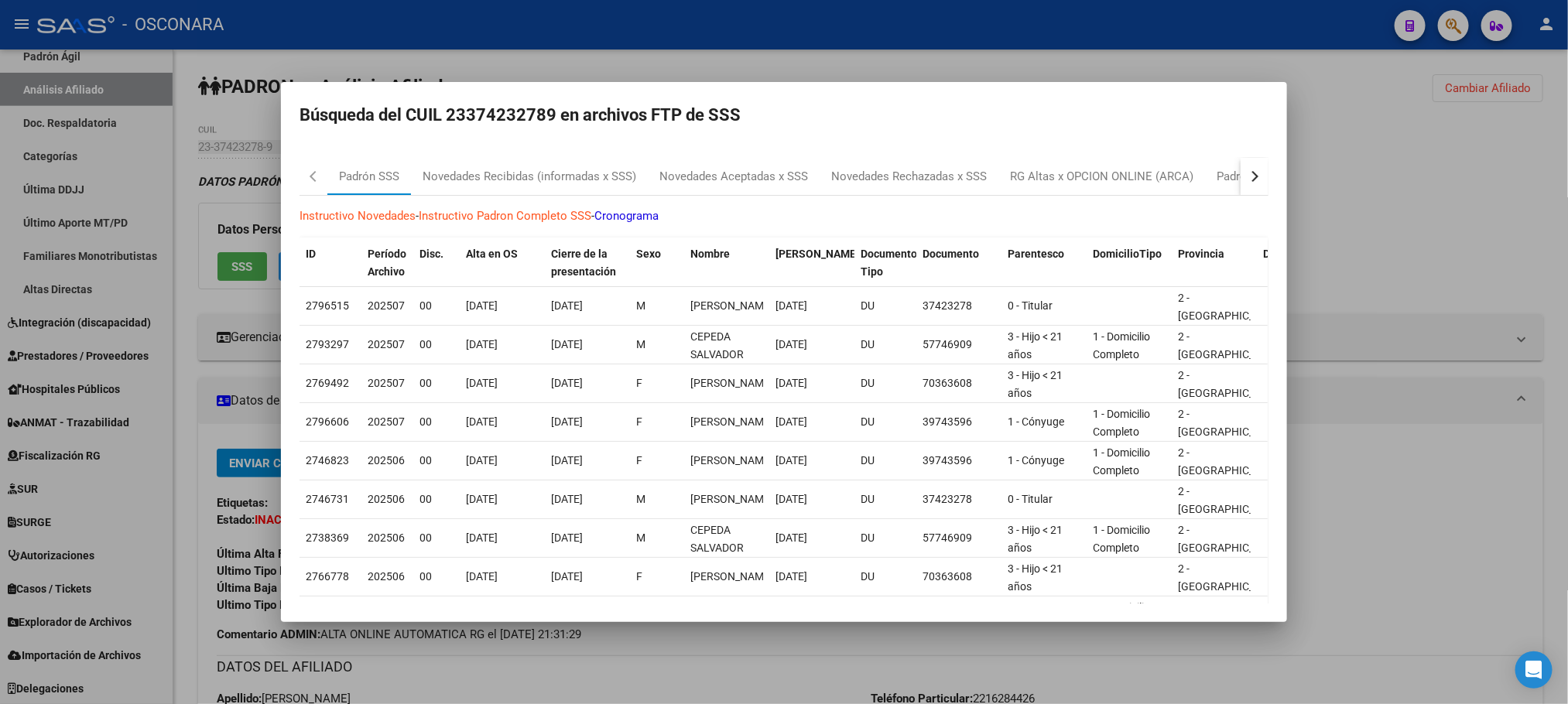
click at [1240, 181] on button "button" at bounding box center [1254, 176] width 28 height 37
click at [1173, 181] on div "Padrón Desempleo SSS" at bounding box center [1151, 177] width 123 height 18
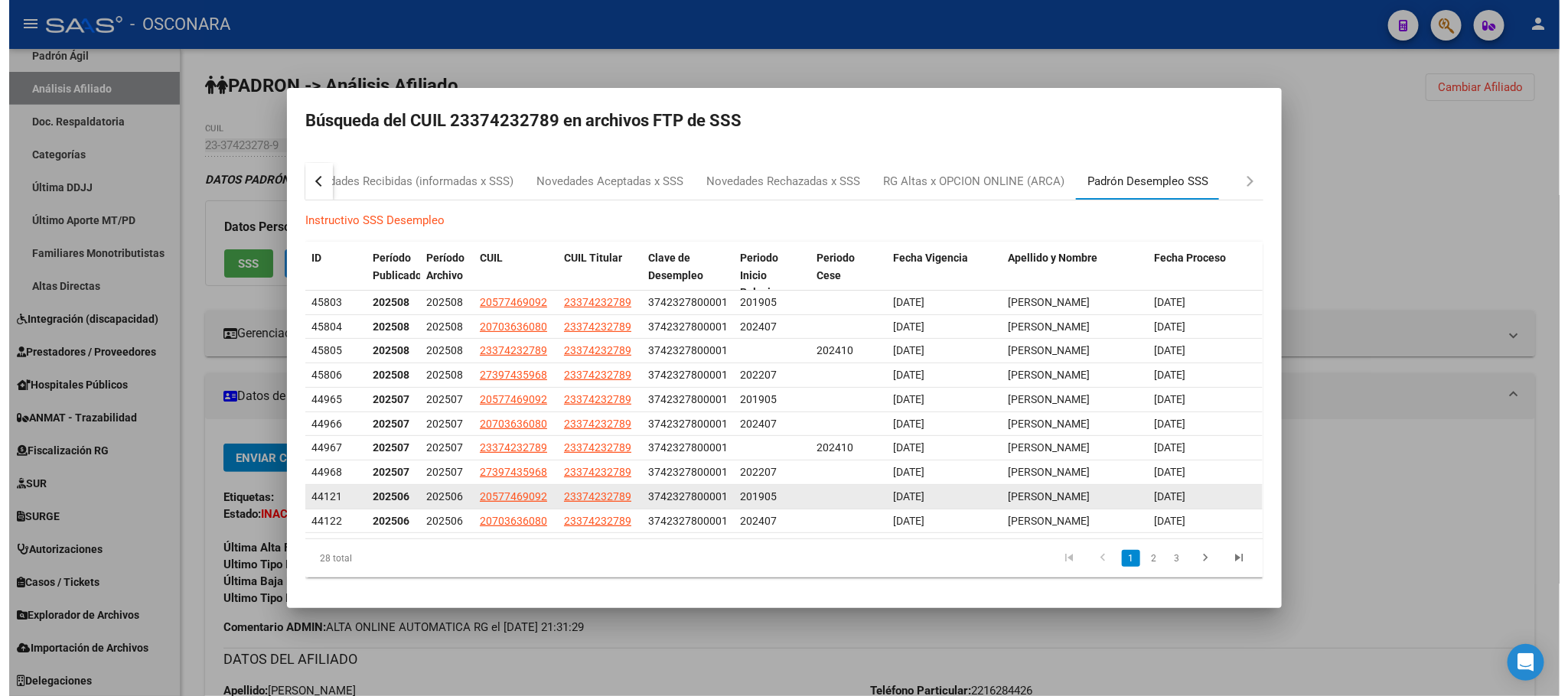
scroll to position [98, 0]
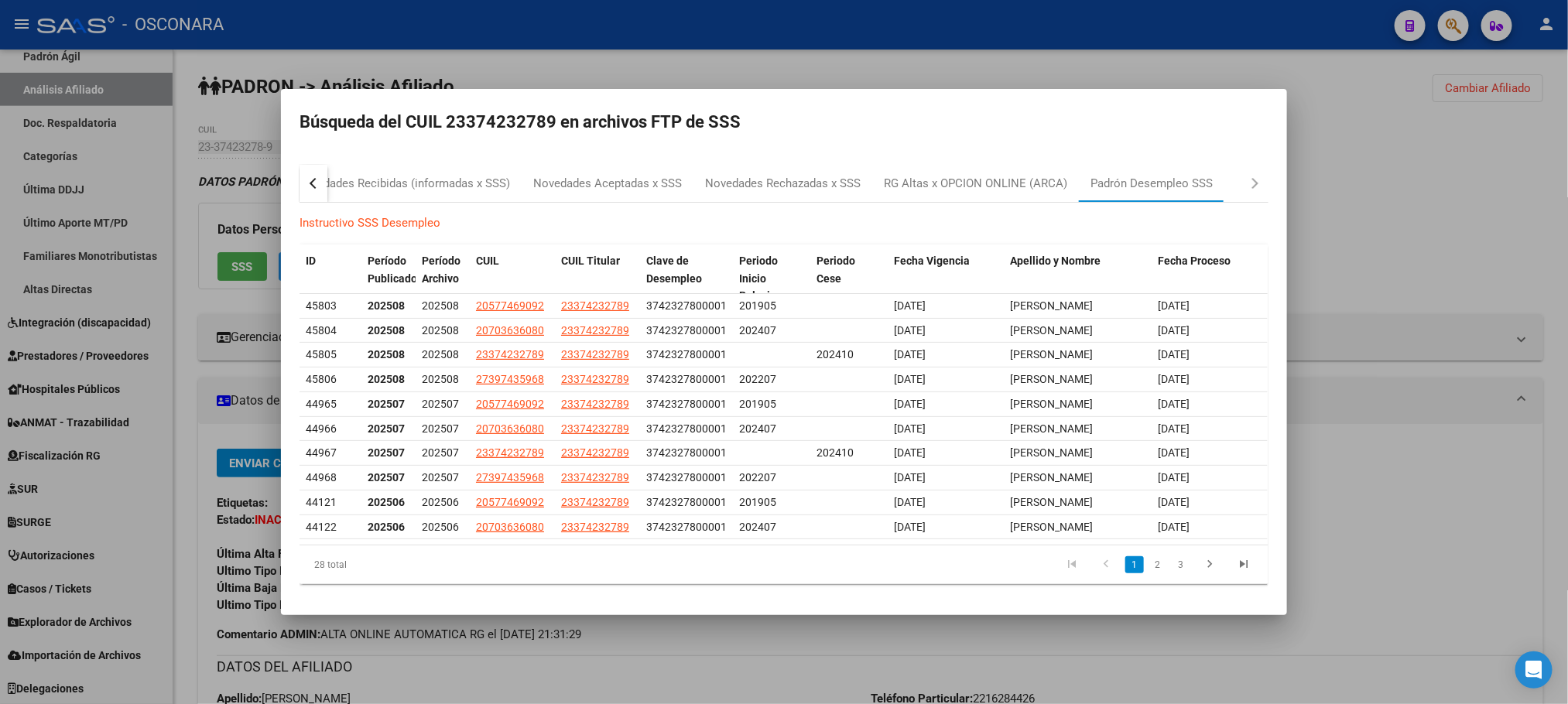
click at [624, 694] on div at bounding box center [784, 352] width 1568 height 704
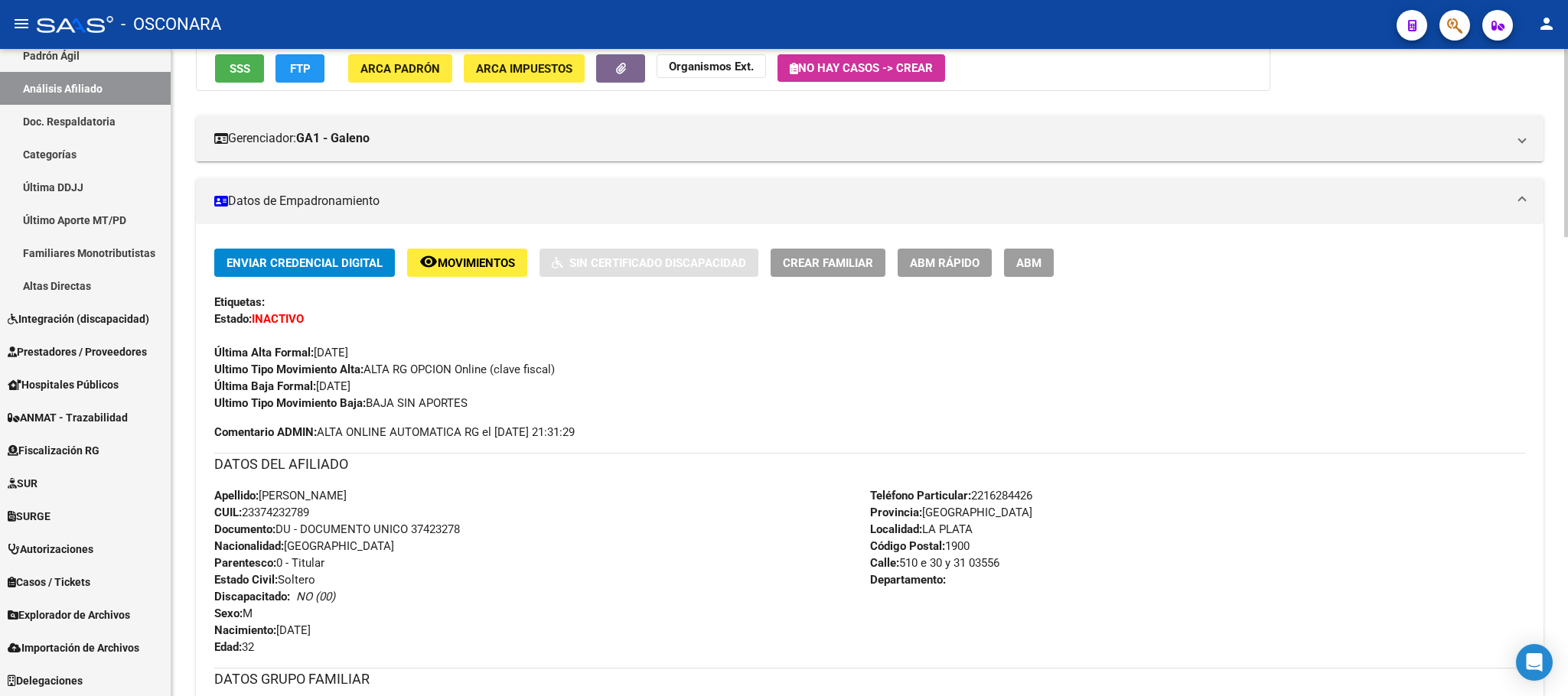
scroll to position [86, 0]
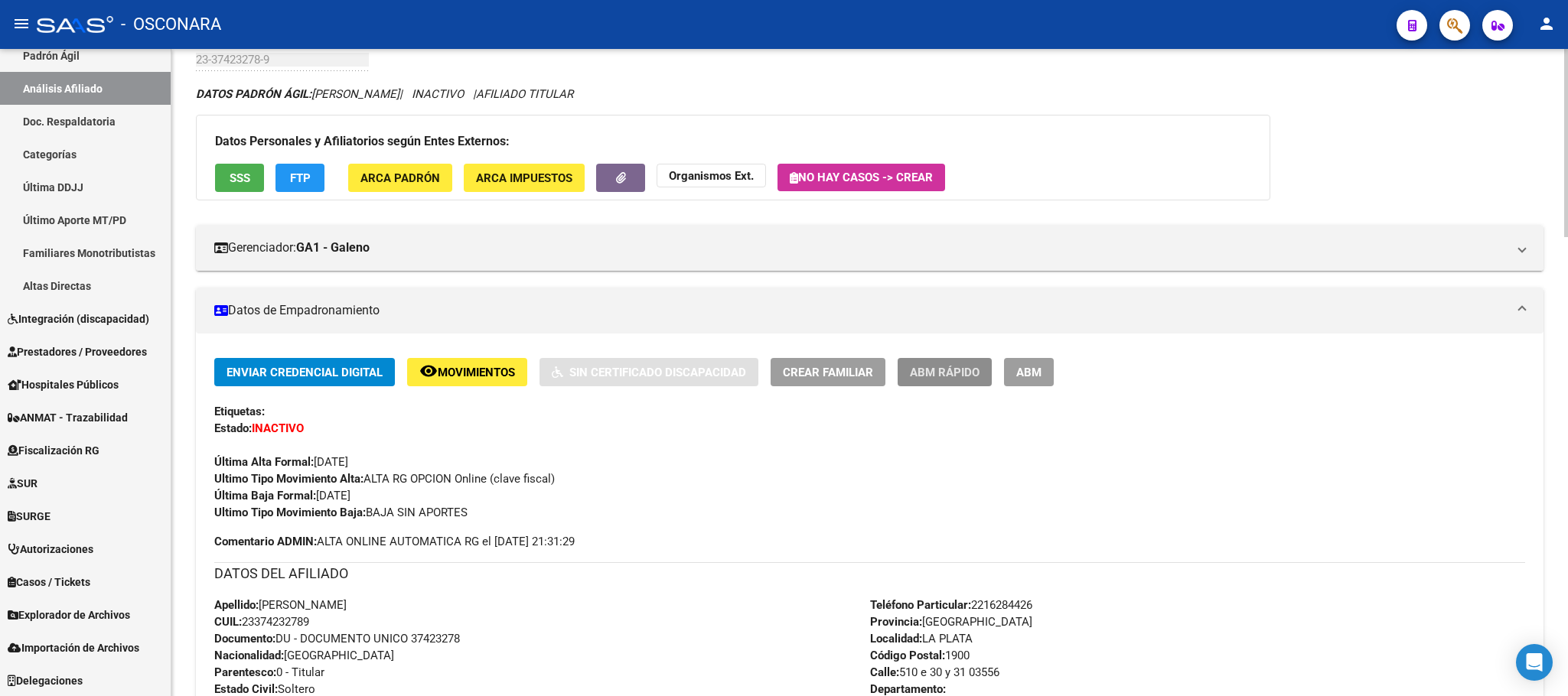
click at [963, 375] on span "ABM Rápido" at bounding box center [944, 373] width 70 height 14
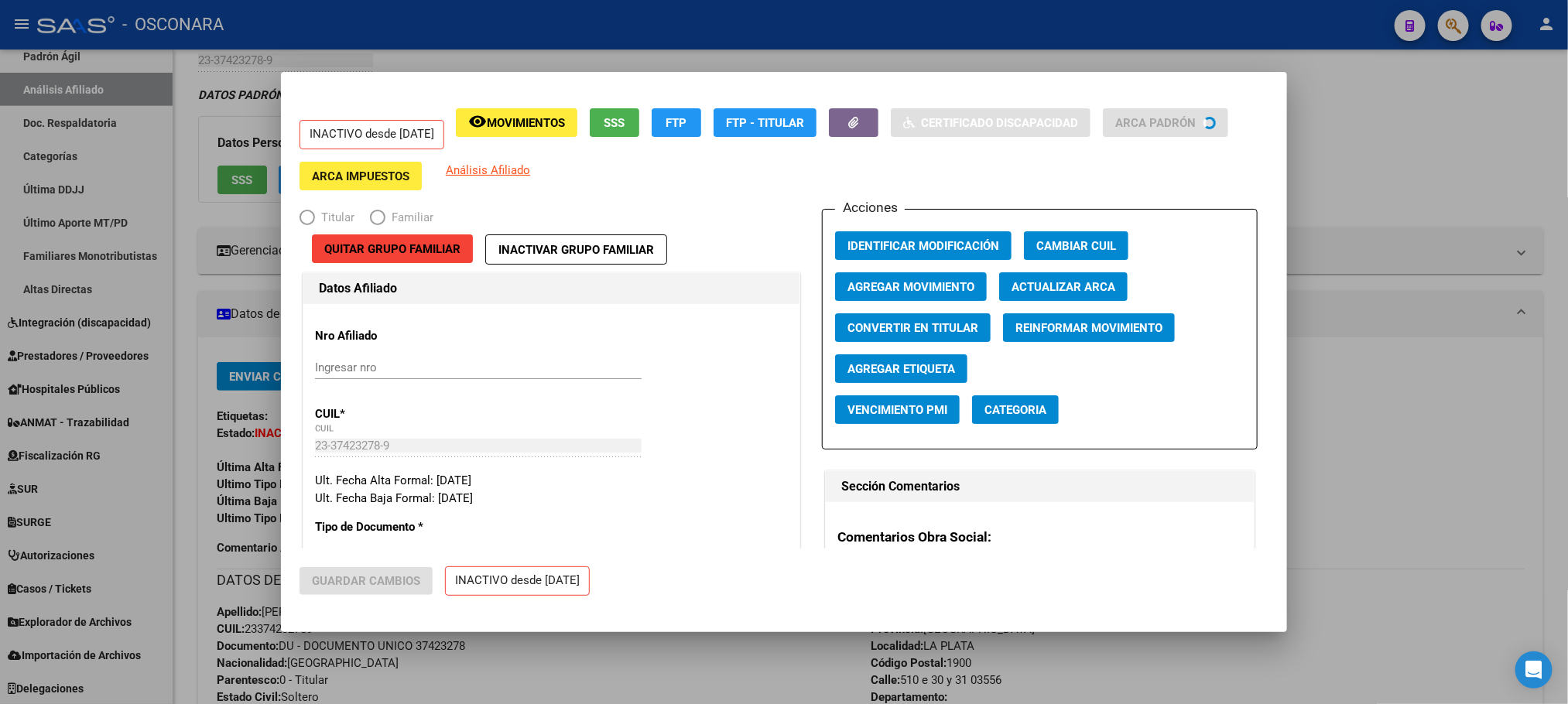
radio input "true"
type input "30-68488086-8"
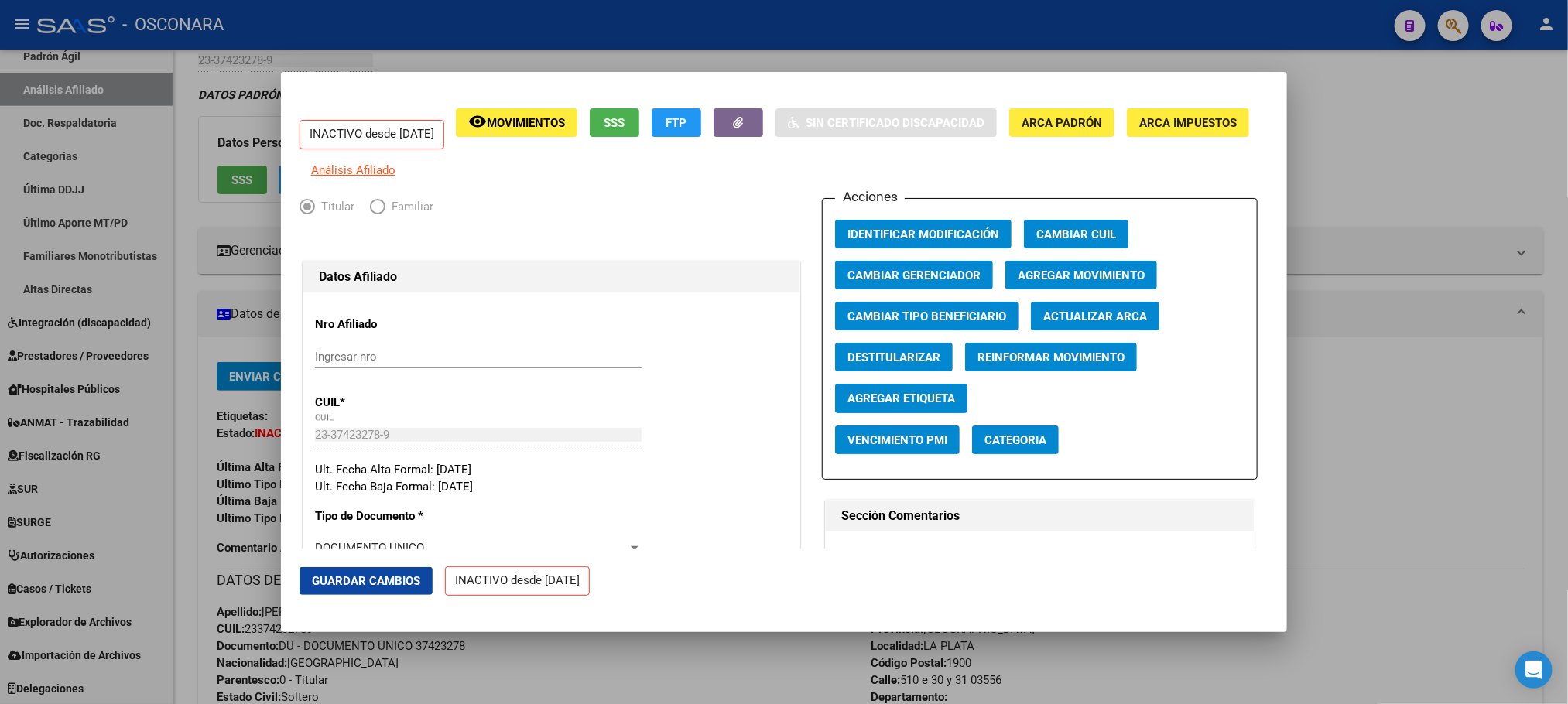
click at [1059, 279] on span "Agregar Movimiento" at bounding box center [1081, 276] width 127 height 14
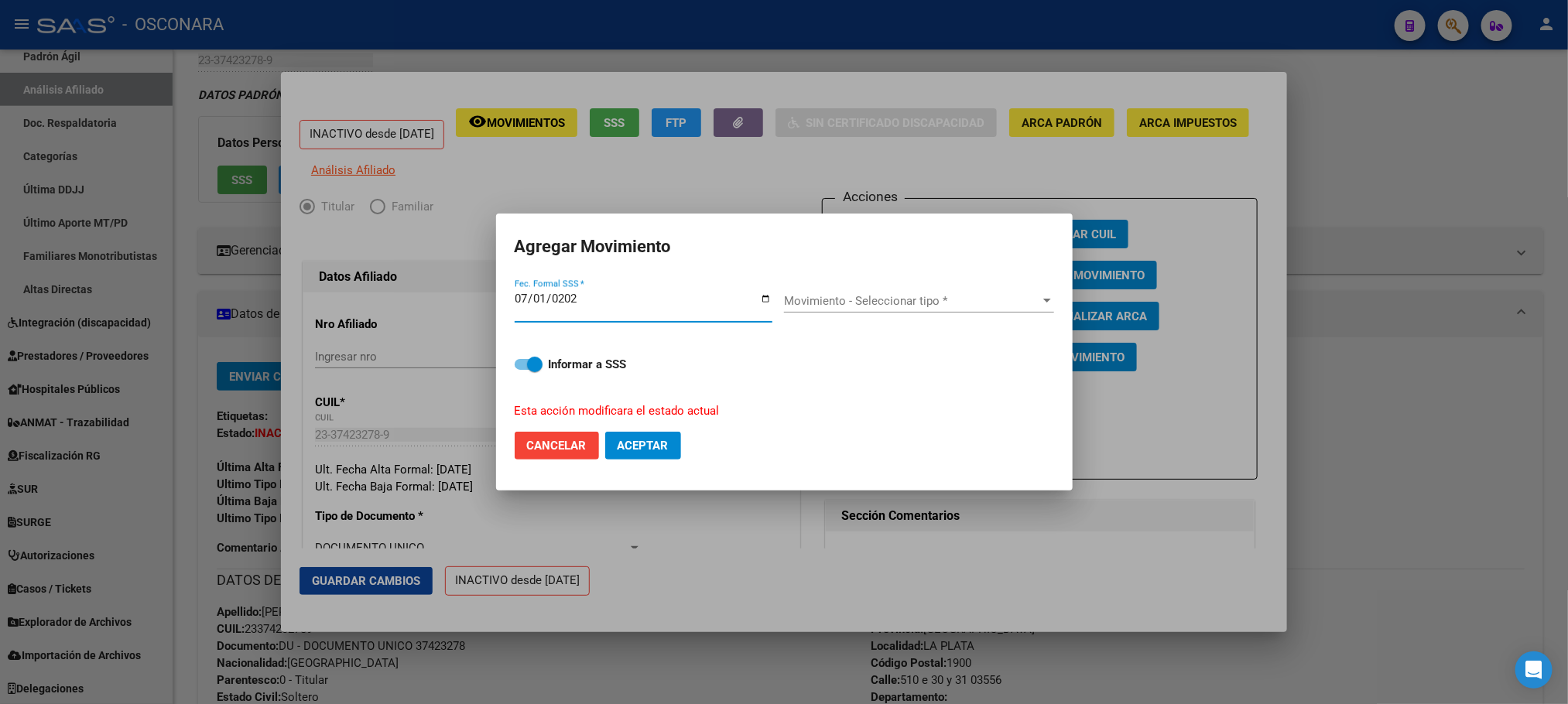
type input "[DATE]"
click at [1041, 302] on div at bounding box center [1047, 301] width 14 height 13
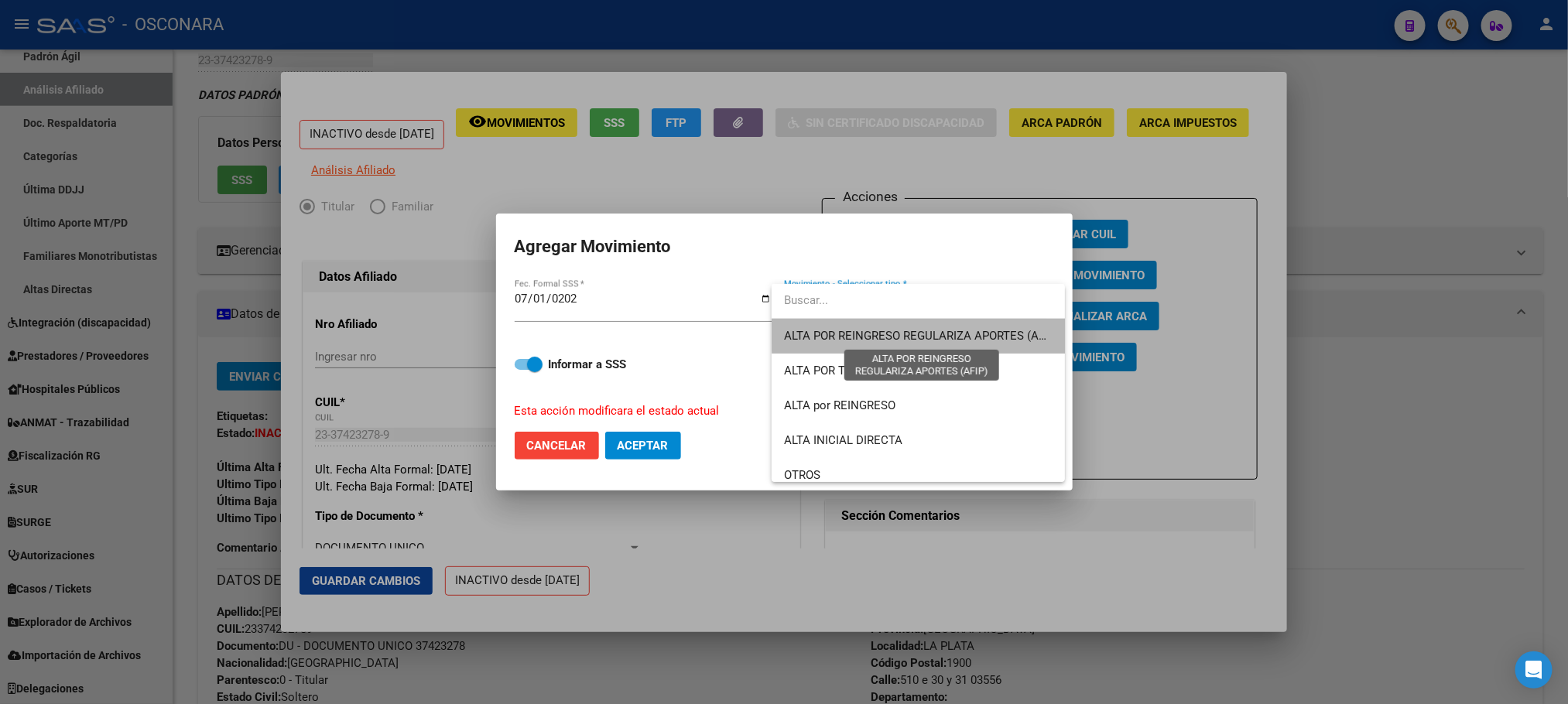
click at [946, 329] on span "ALTA POR REINGRESO REGULARIZA APORTES (AFIP)" at bounding box center [920, 336] width 274 height 14
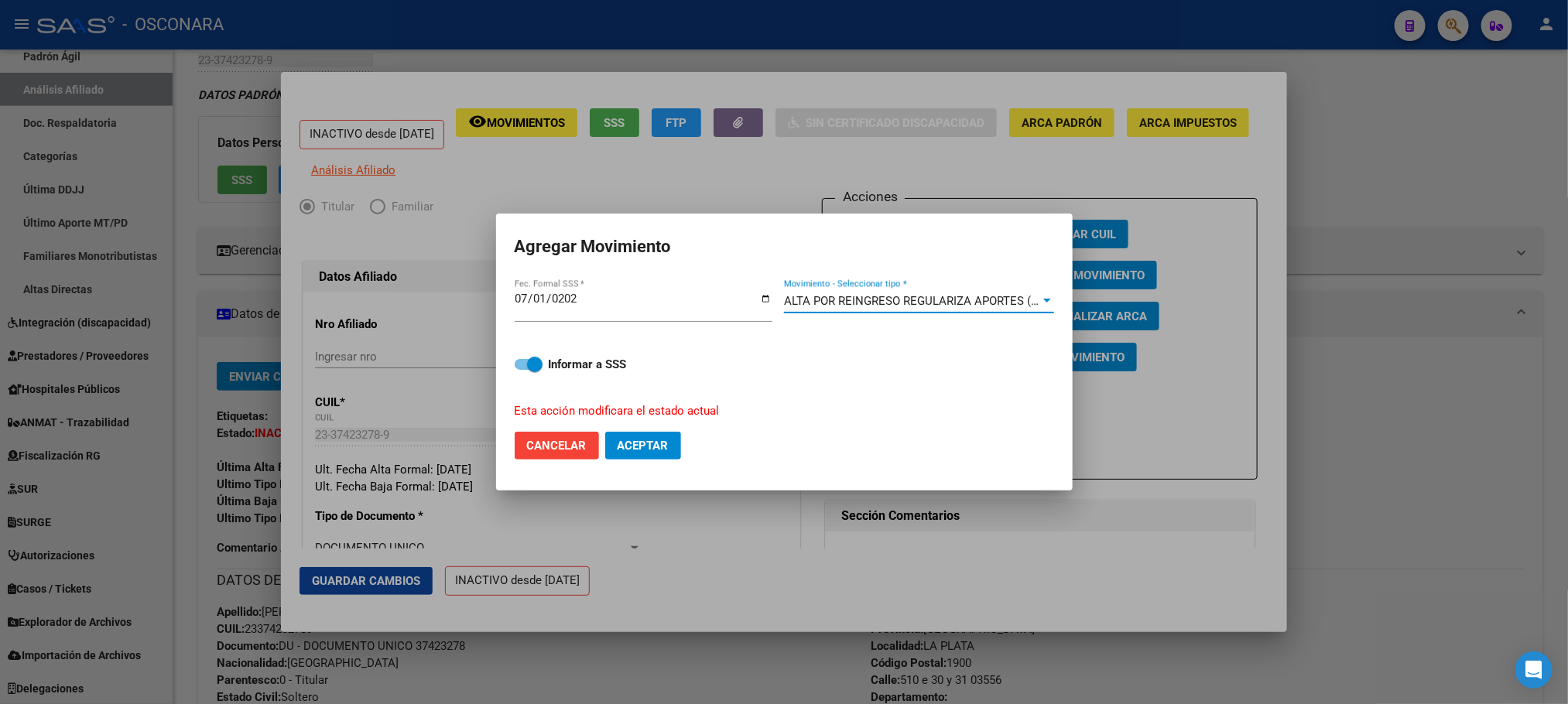
click at [523, 355] on label "Informar a SSS" at bounding box center [784, 364] width 539 height 18
click at [523, 370] on input "Informar a SSS" at bounding box center [522, 370] width 1 height 1
checkbox input "false"
click at [651, 432] on button "Aceptar" at bounding box center [643, 445] width 76 height 28
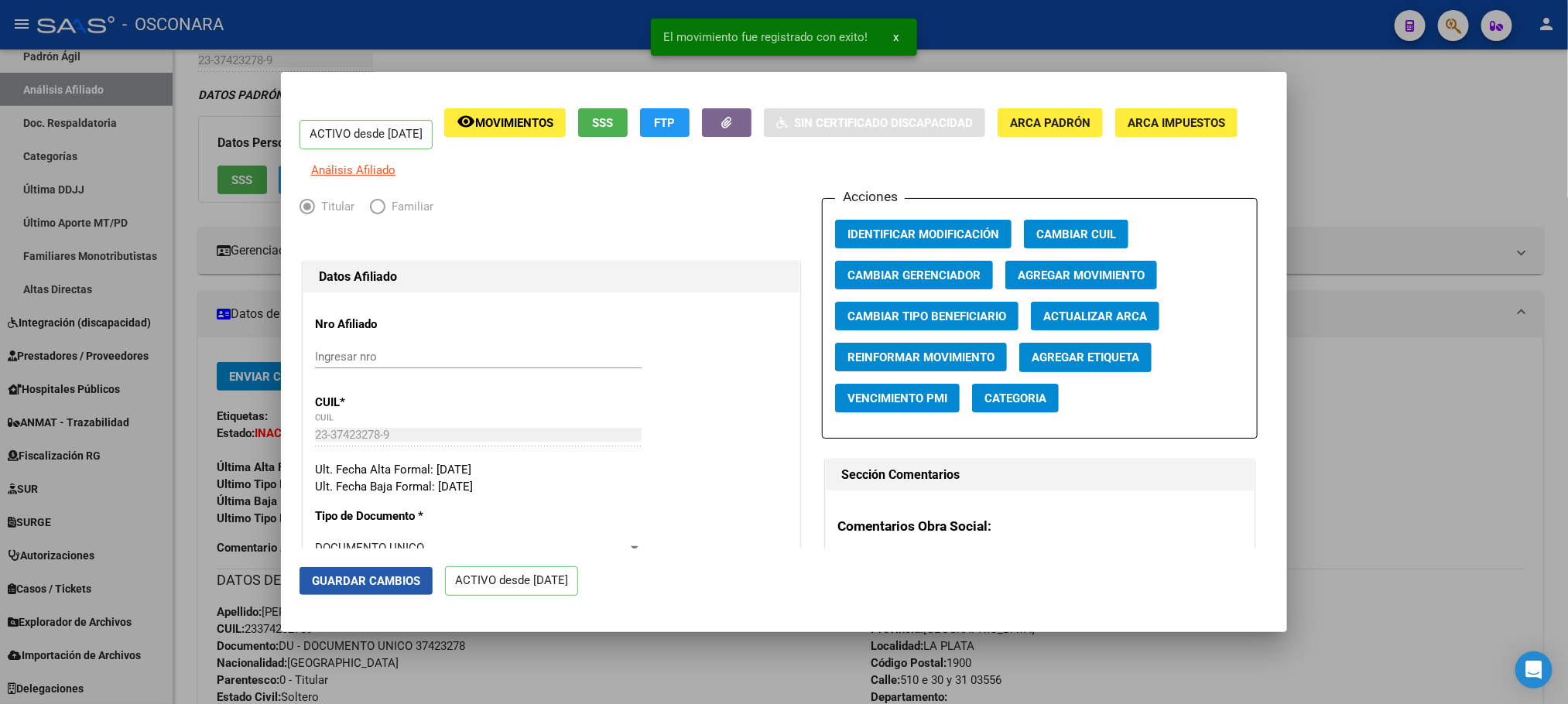
click at [329, 579] on span "Guardar Cambios" at bounding box center [366, 581] width 108 height 14
click at [659, 620] on mat-dialog-container "ACTIVO desde 01/07/2025 remove_red_eye Movimientos SSS FTP Sin Certificado Disc…" at bounding box center [784, 352] width 1006 height 560
click at [652, 679] on div at bounding box center [784, 352] width 1568 height 704
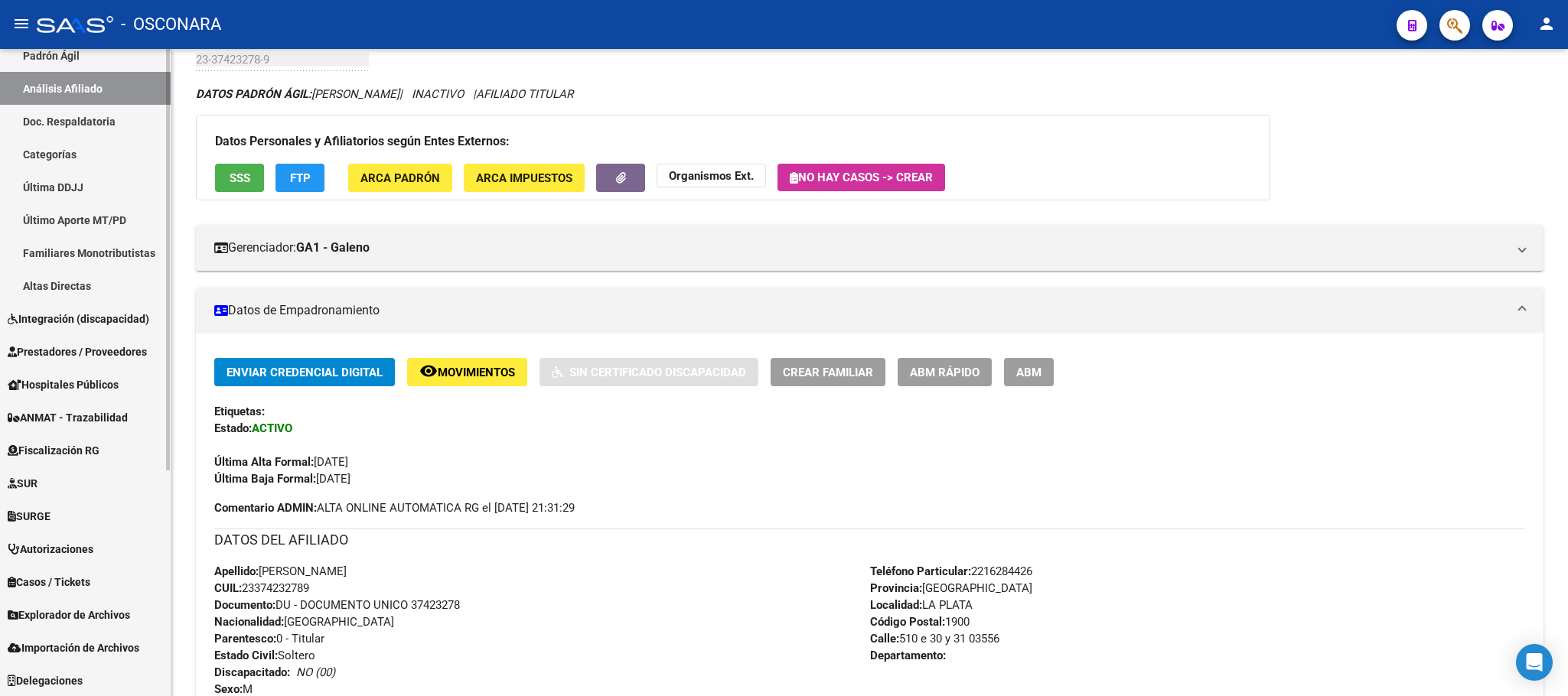
scroll to position [0, 0]
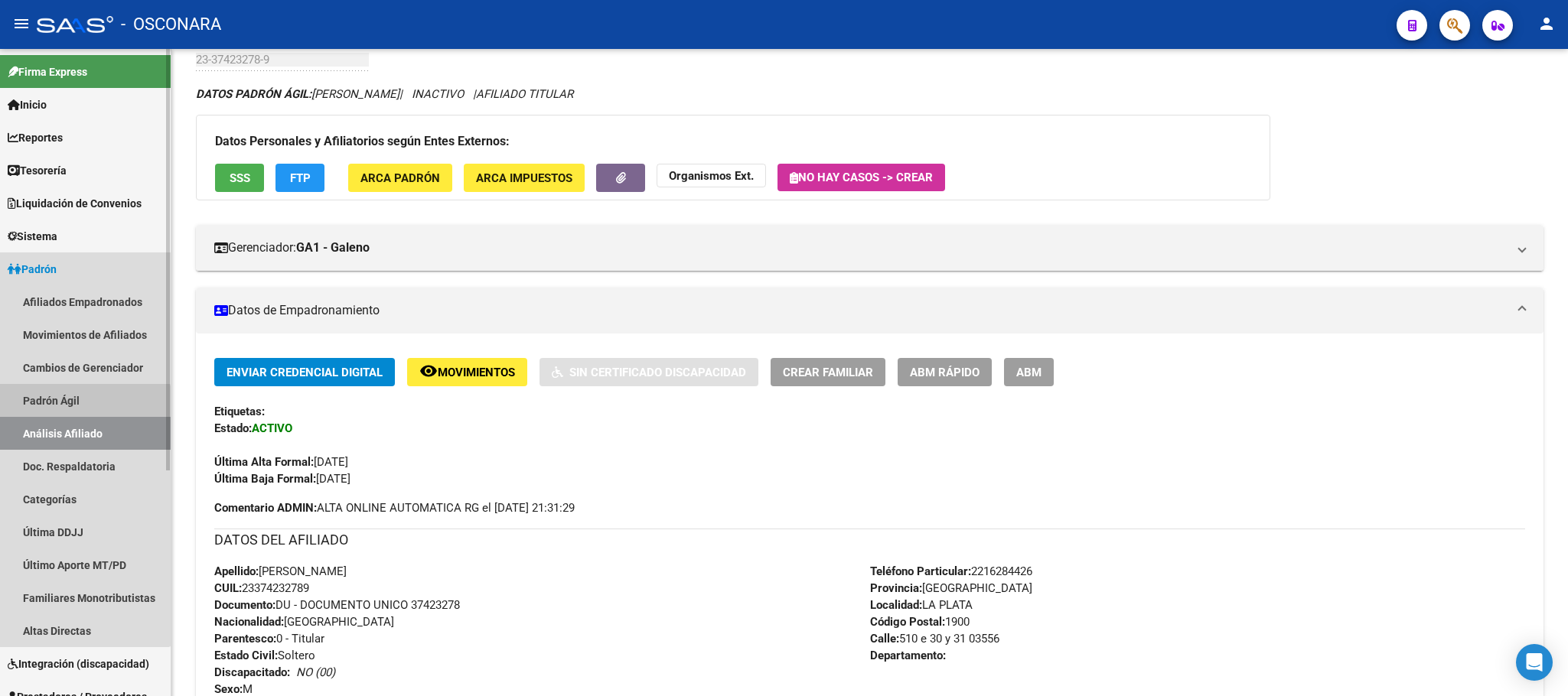
click at [62, 408] on link "Padrón Ágil" at bounding box center [85, 400] width 171 height 33
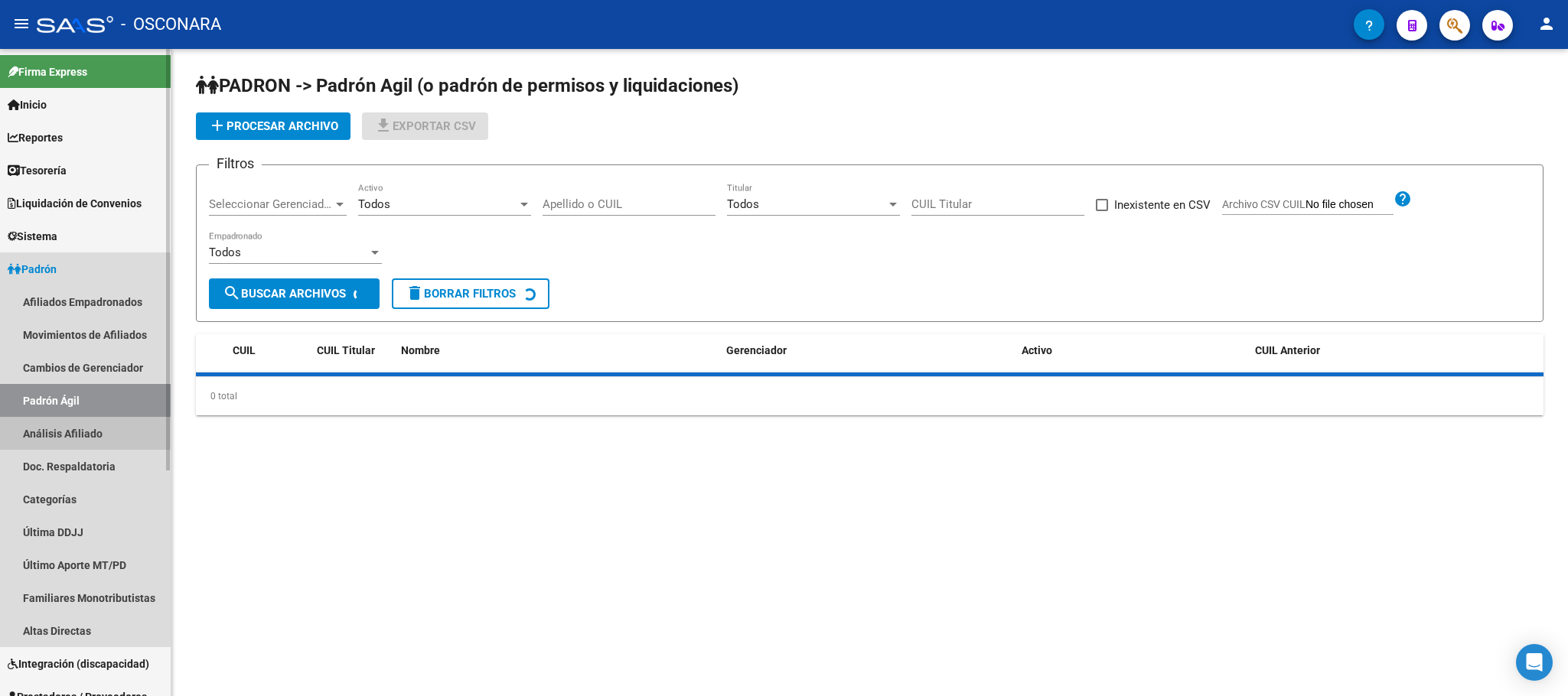
click at [62, 420] on link "Análisis Afiliado" at bounding box center [85, 433] width 171 height 33
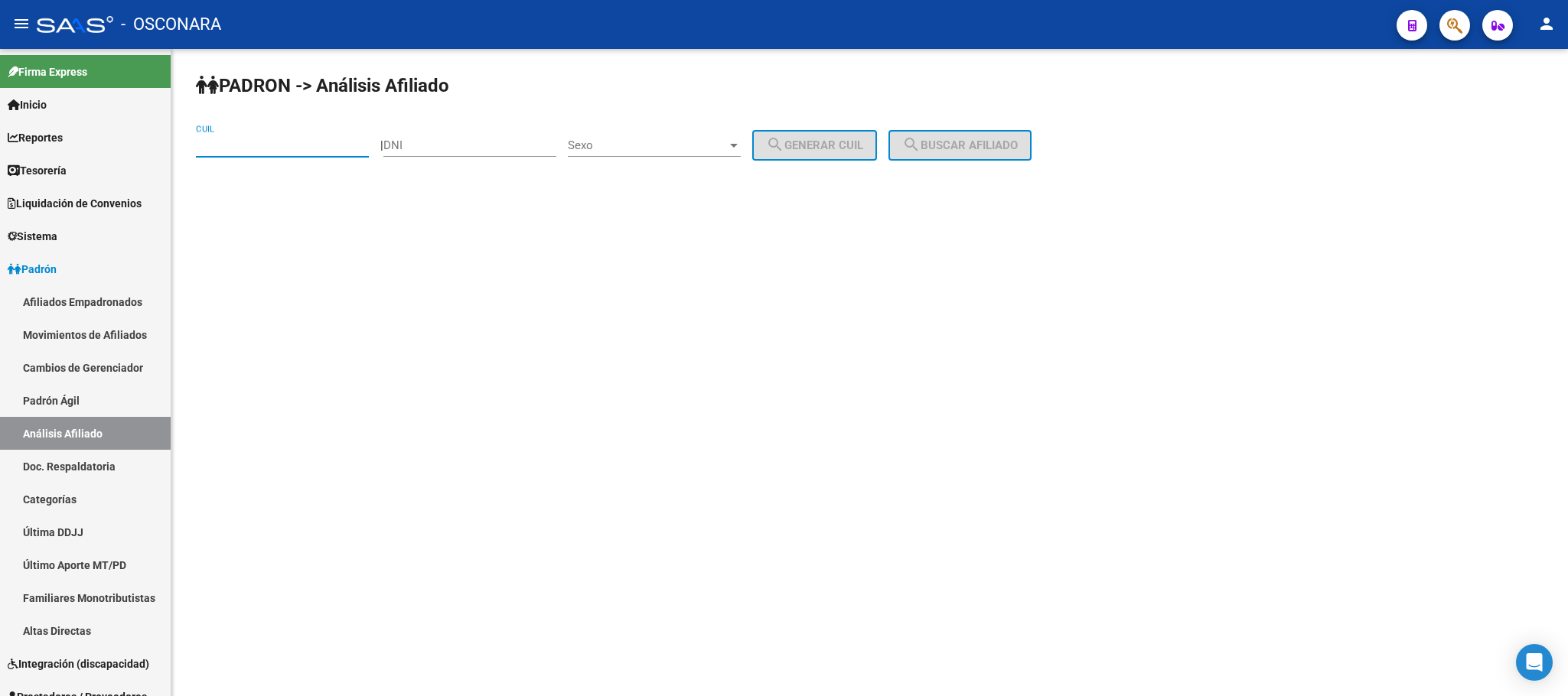
click at [226, 141] on input "CUIL" at bounding box center [282, 145] width 173 height 14
paste input "20-39072449-8"
type input "20-39072449-8"
click at [1018, 141] on span "search Buscar afiliado" at bounding box center [960, 145] width 116 height 14
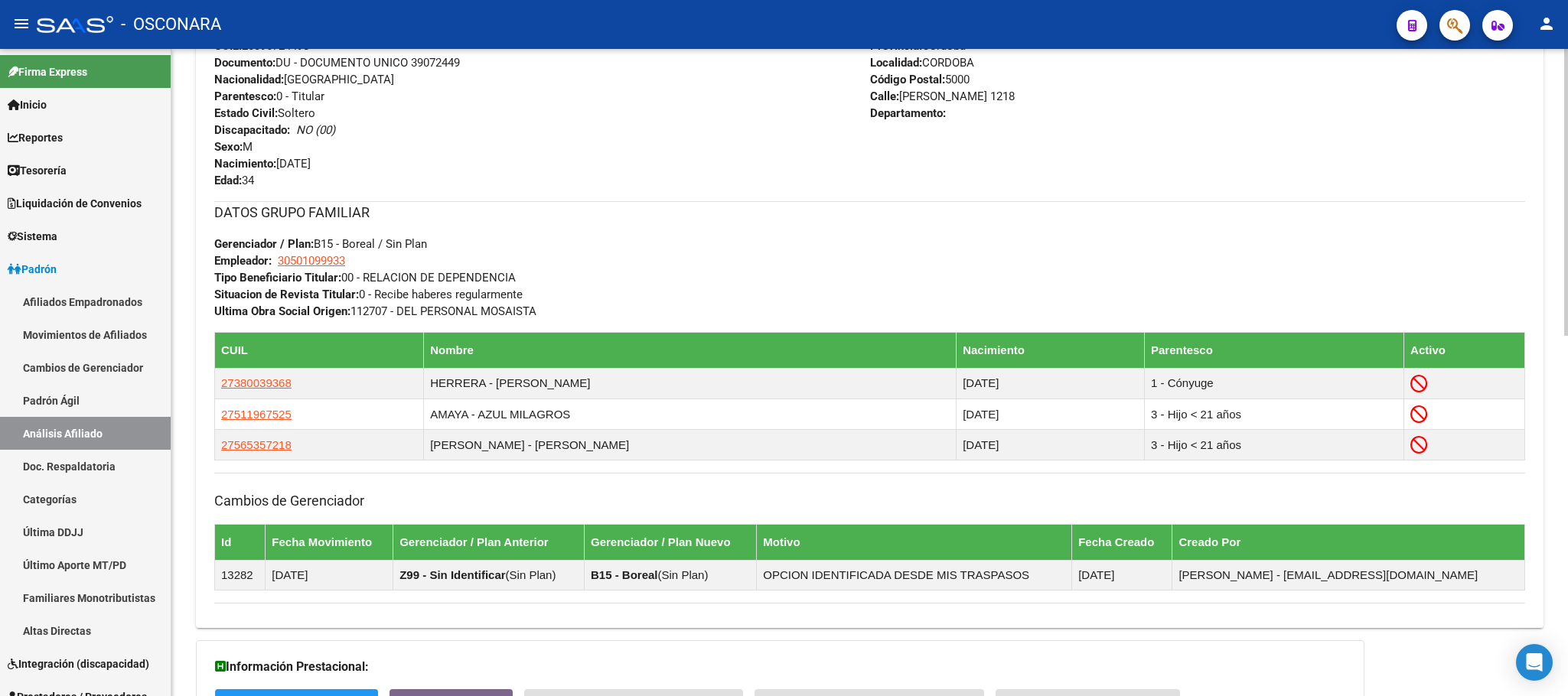
scroll to position [811, 0]
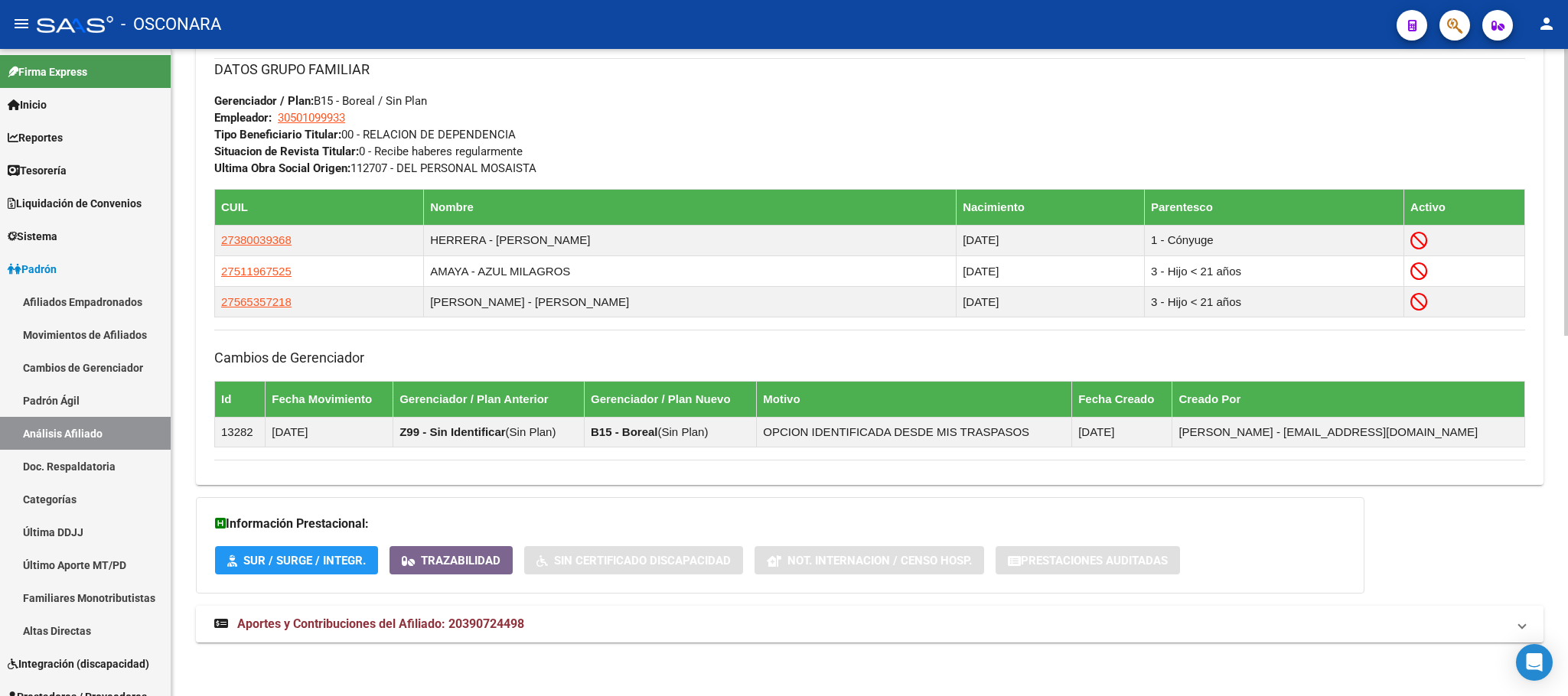
click at [354, 622] on span "Aportes y Contribuciones del Afiliado: 20390724498" at bounding box center [381, 624] width 287 height 14
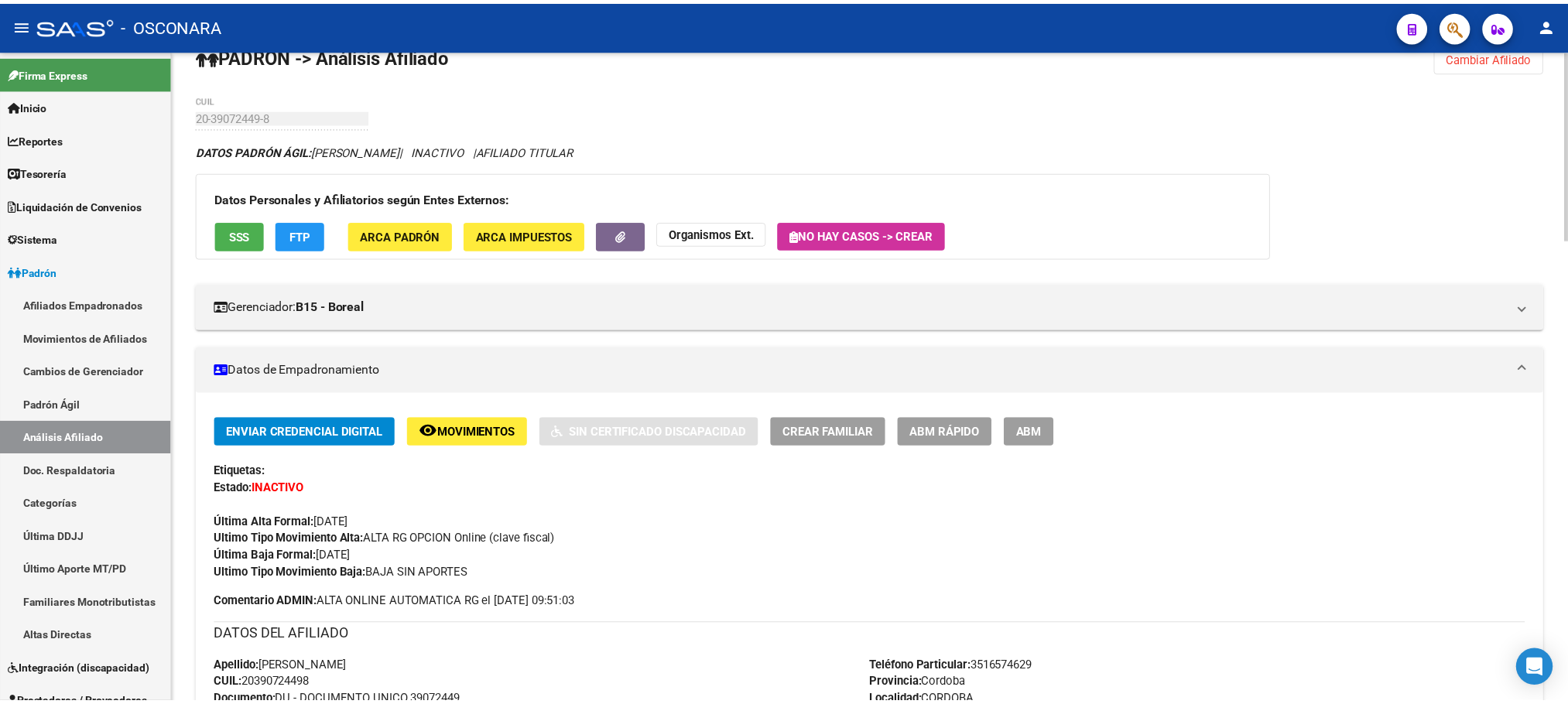
scroll to position [0, 0]
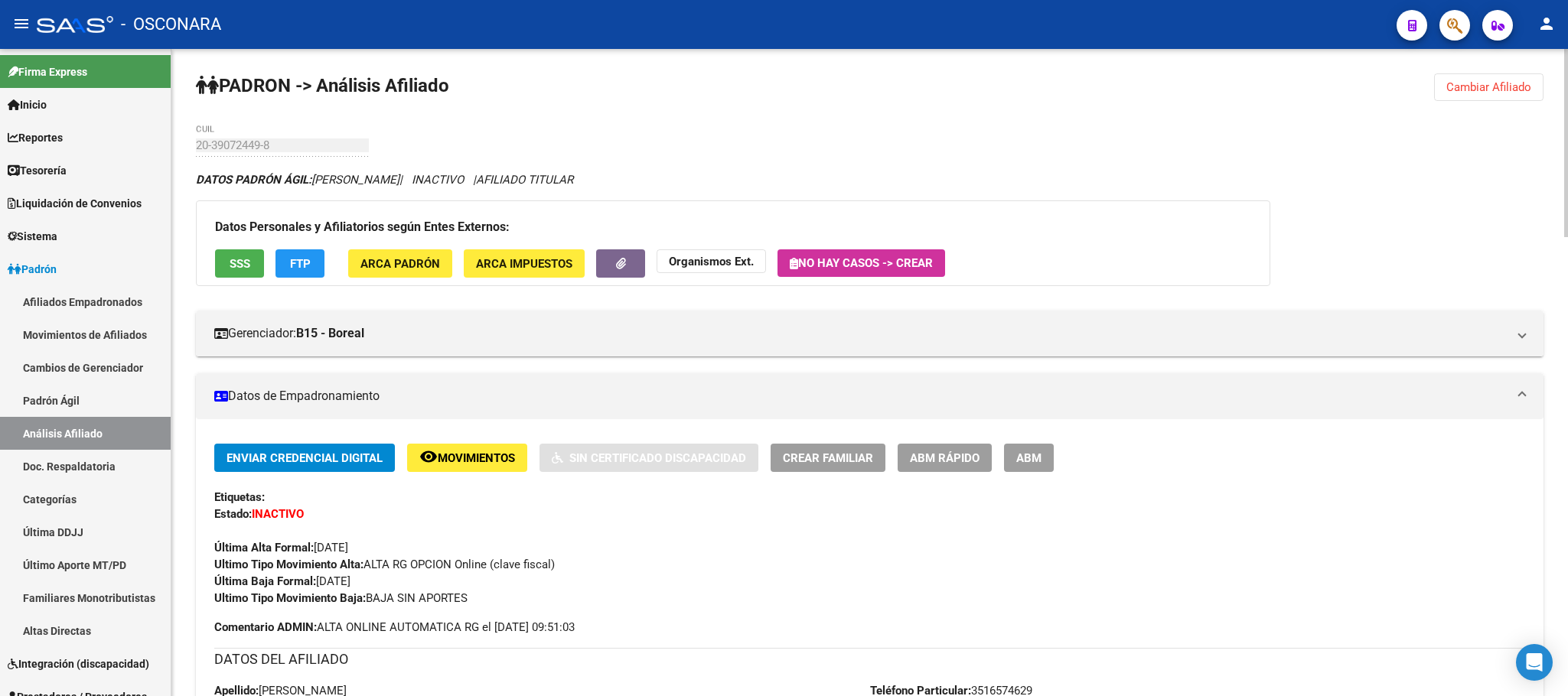
click at [1021, 462] on span "ABM" at bounding box center [1029, 458] width 25 height 14
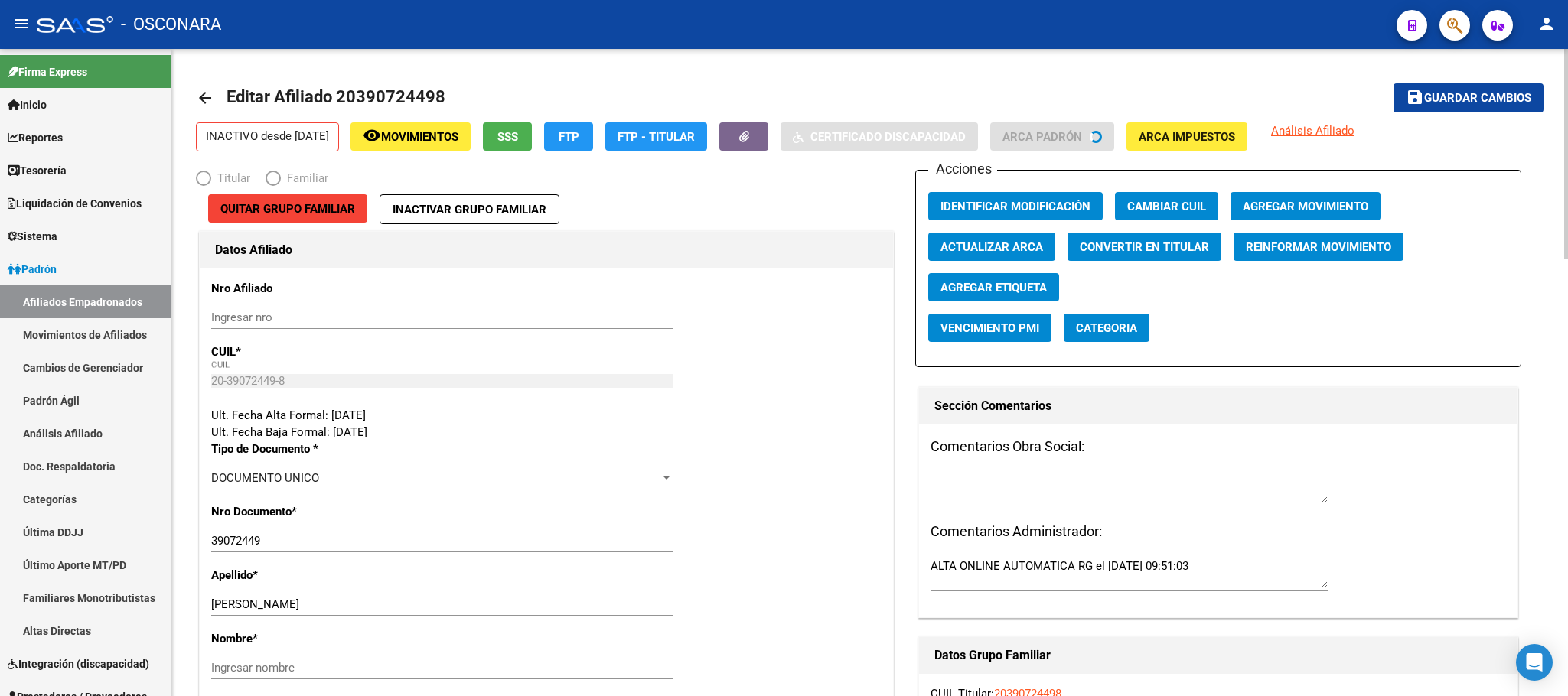
radio input "true"
type input "30-50109993-3"
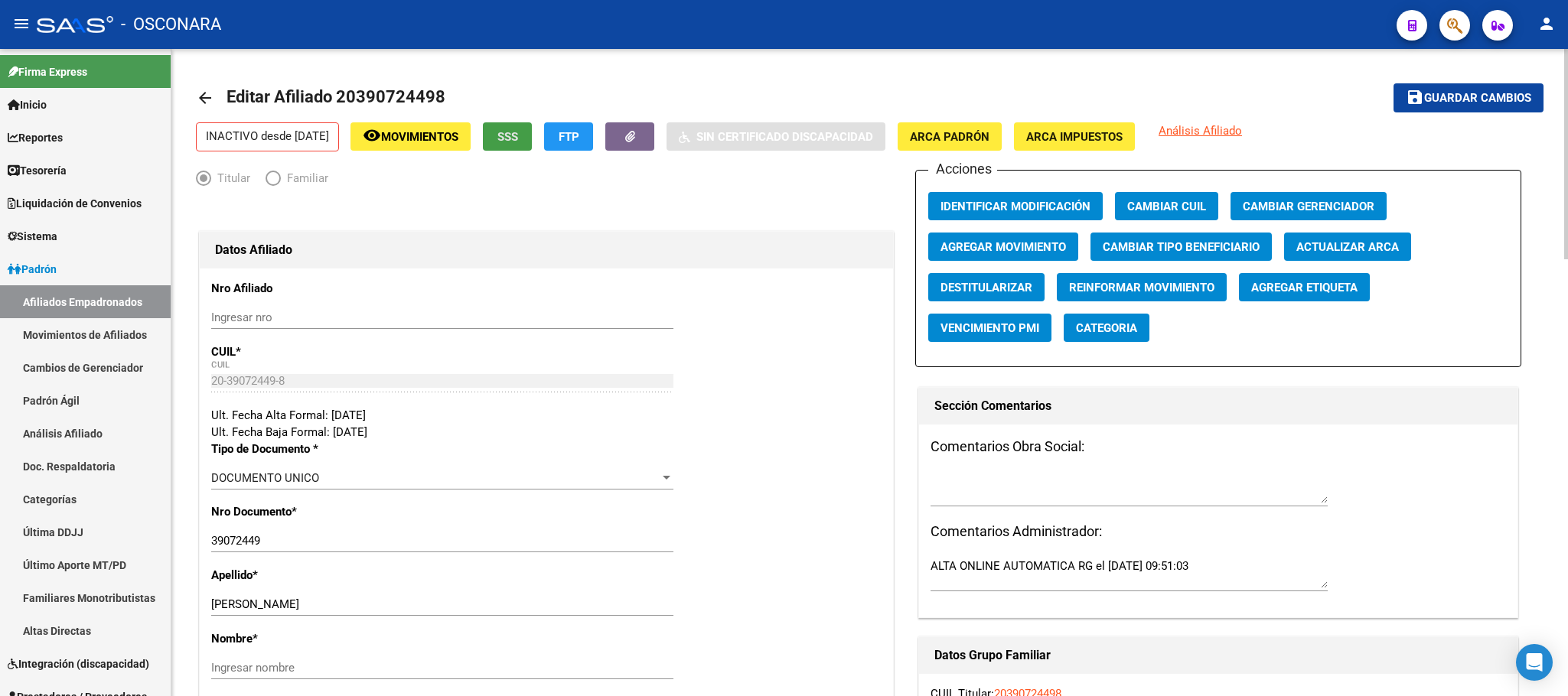
click at [518, 133] on span "SSS" at bounding box center [507, 137] width 20 height 14
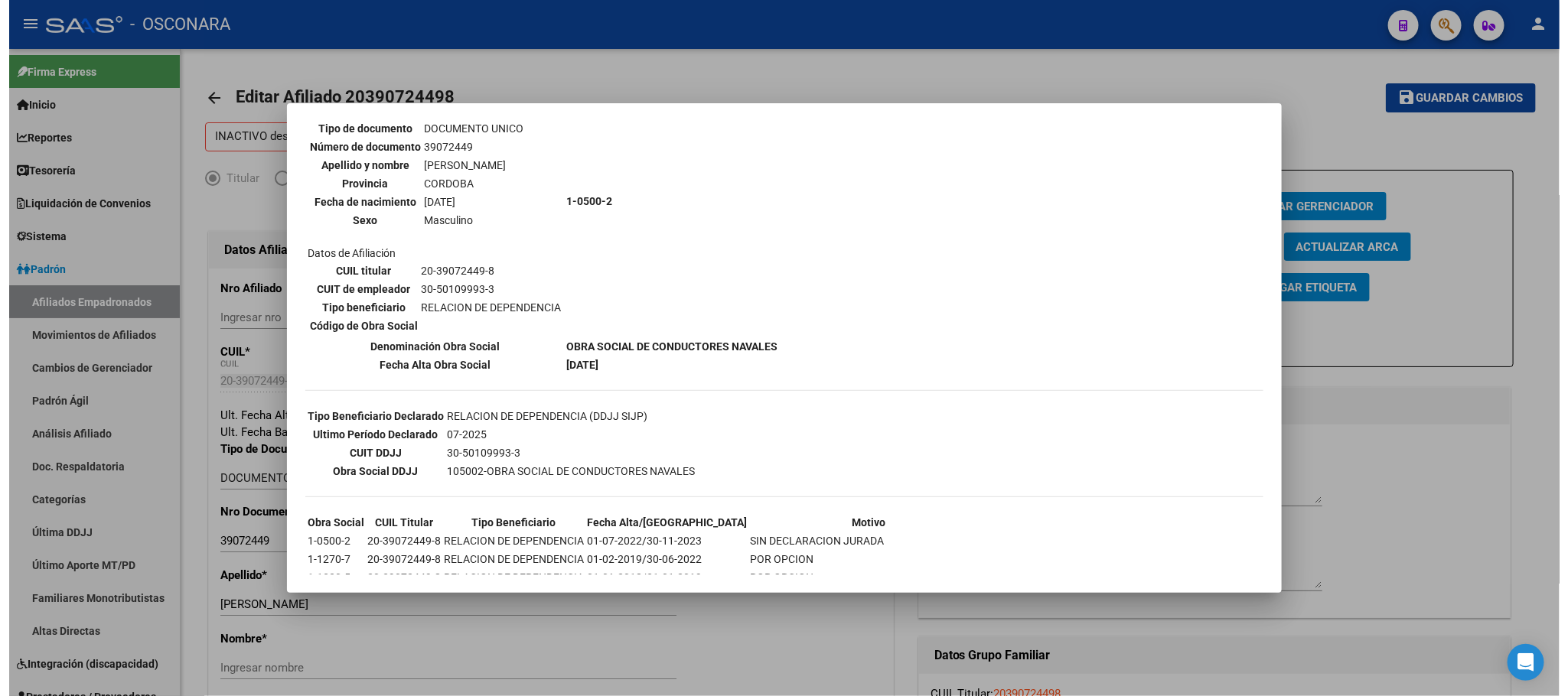
scroll to position [275, 0]
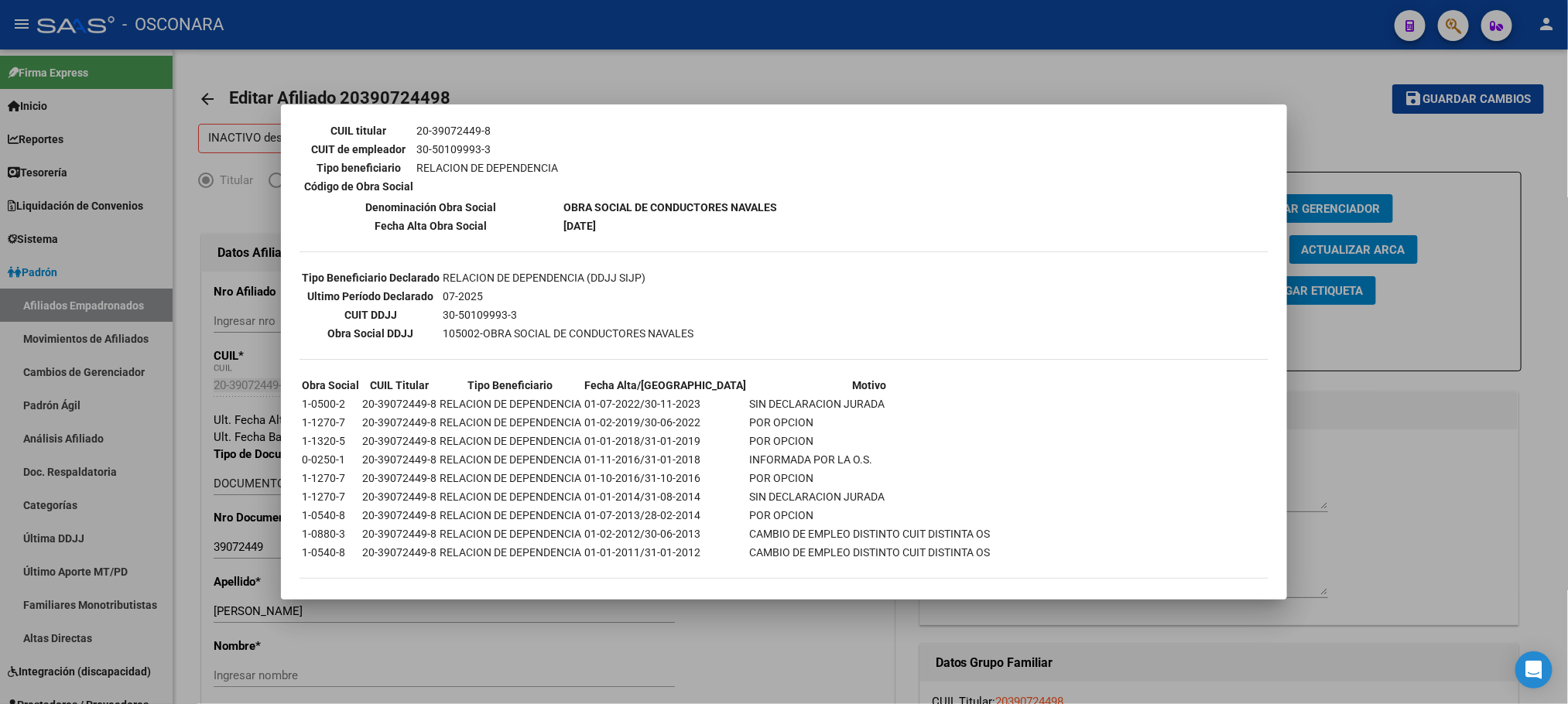
click at [746, 657] on div at bounding box center [784, 352] width 1568 height 704
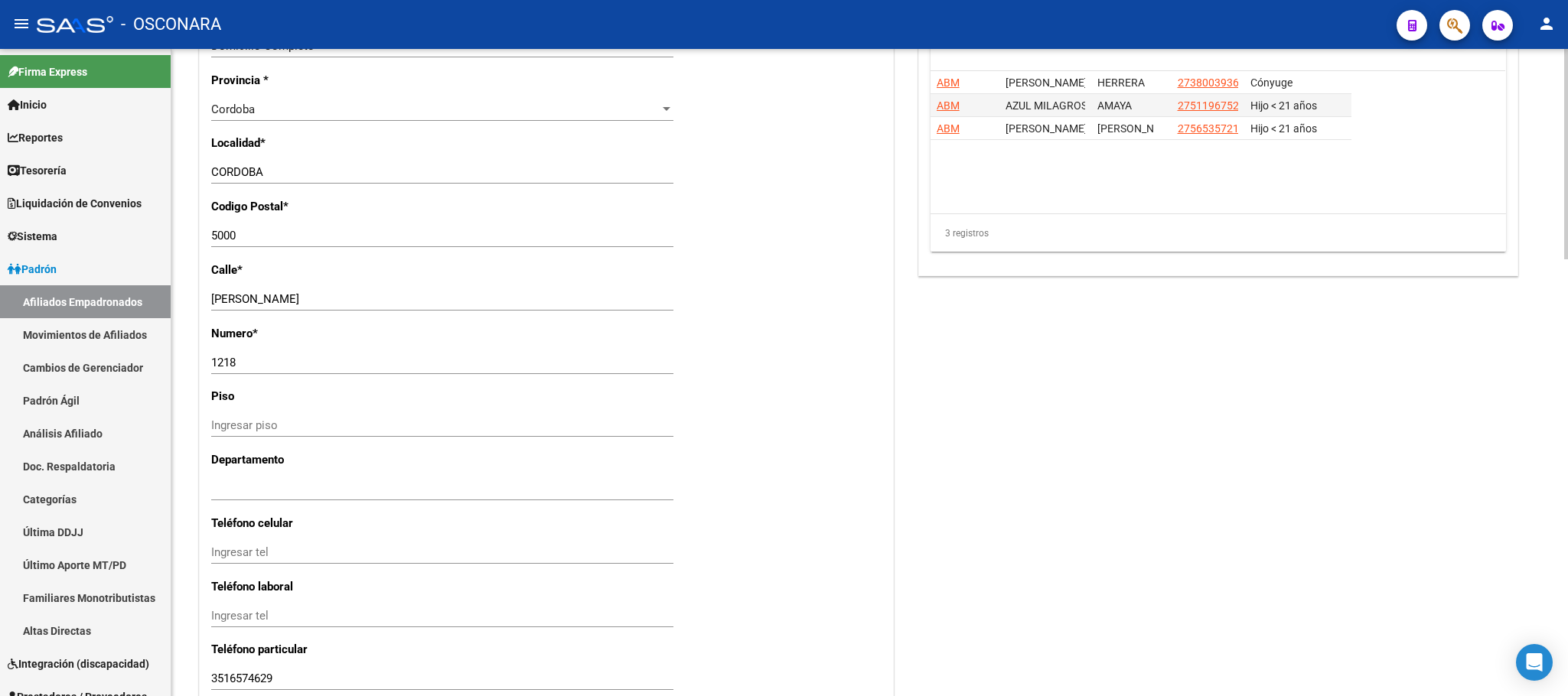
scroll to position [1346, 0]
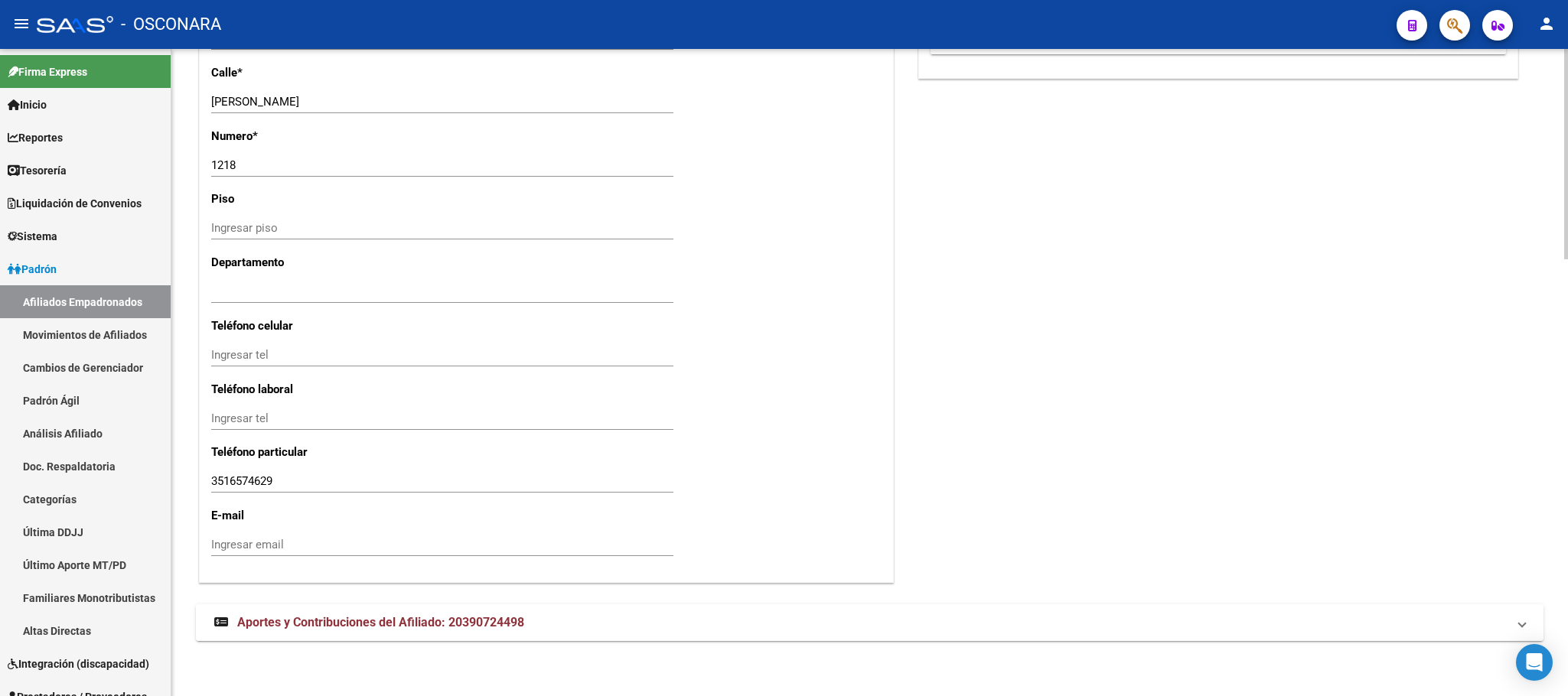
click at [474, 620] on span "Aportes y Contribuciones del Afiliado: 20390724498" at bounding box center [381, 622] width 287 height 14
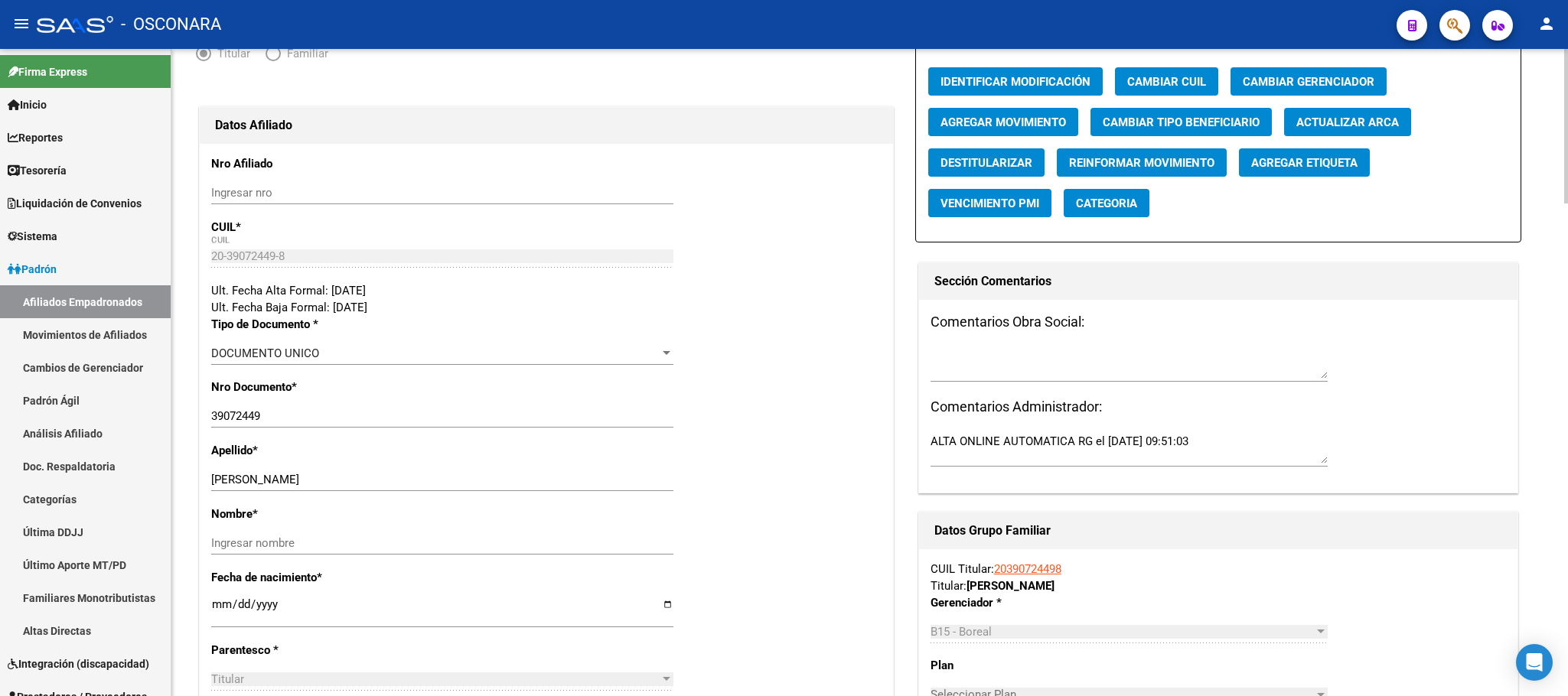
scroll to position [0, 0]
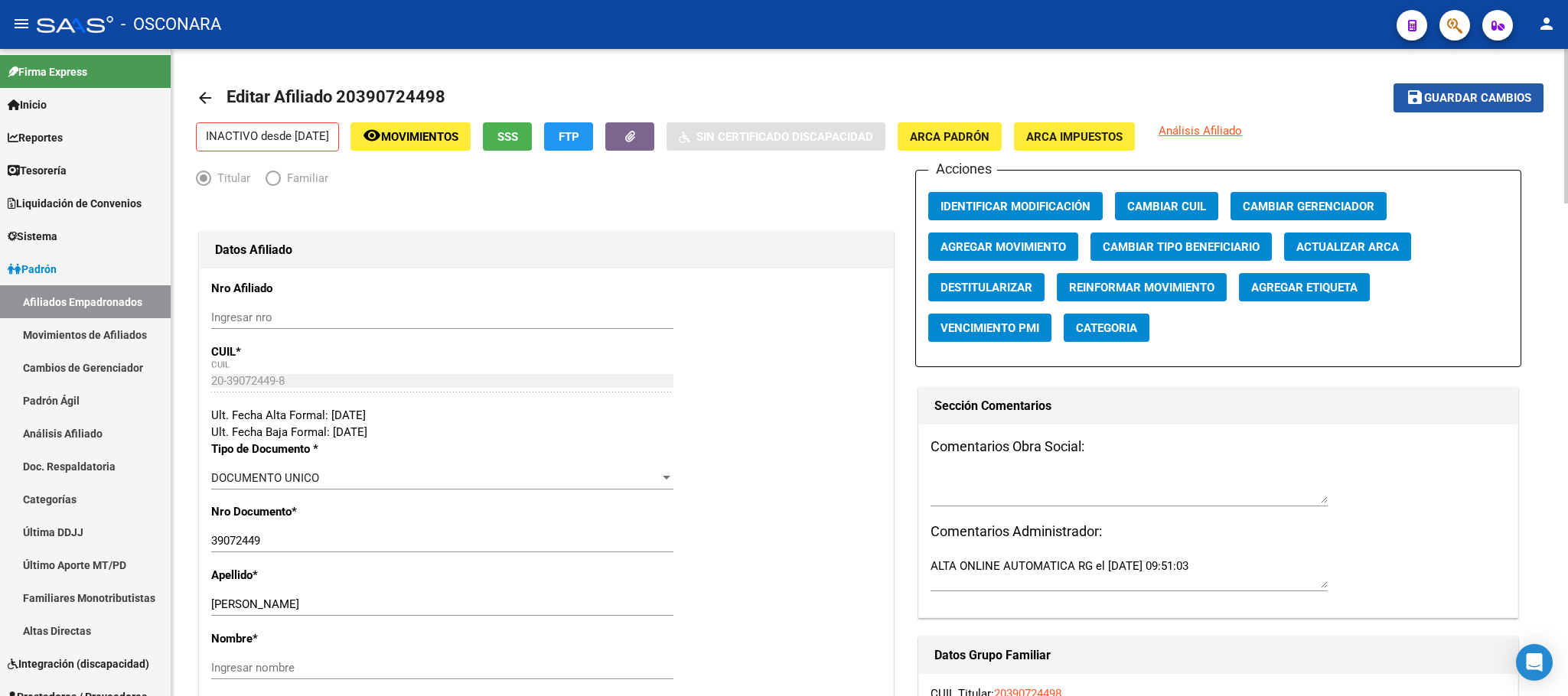
drag, startPoint x: 1488, startPoint y: 97, endPoint x: 778, endPoint y: 210, distance: 718.9
click at [1488, 98] on span "Guardar cambios" at bounding box center [1478, 99] width 107 height 14
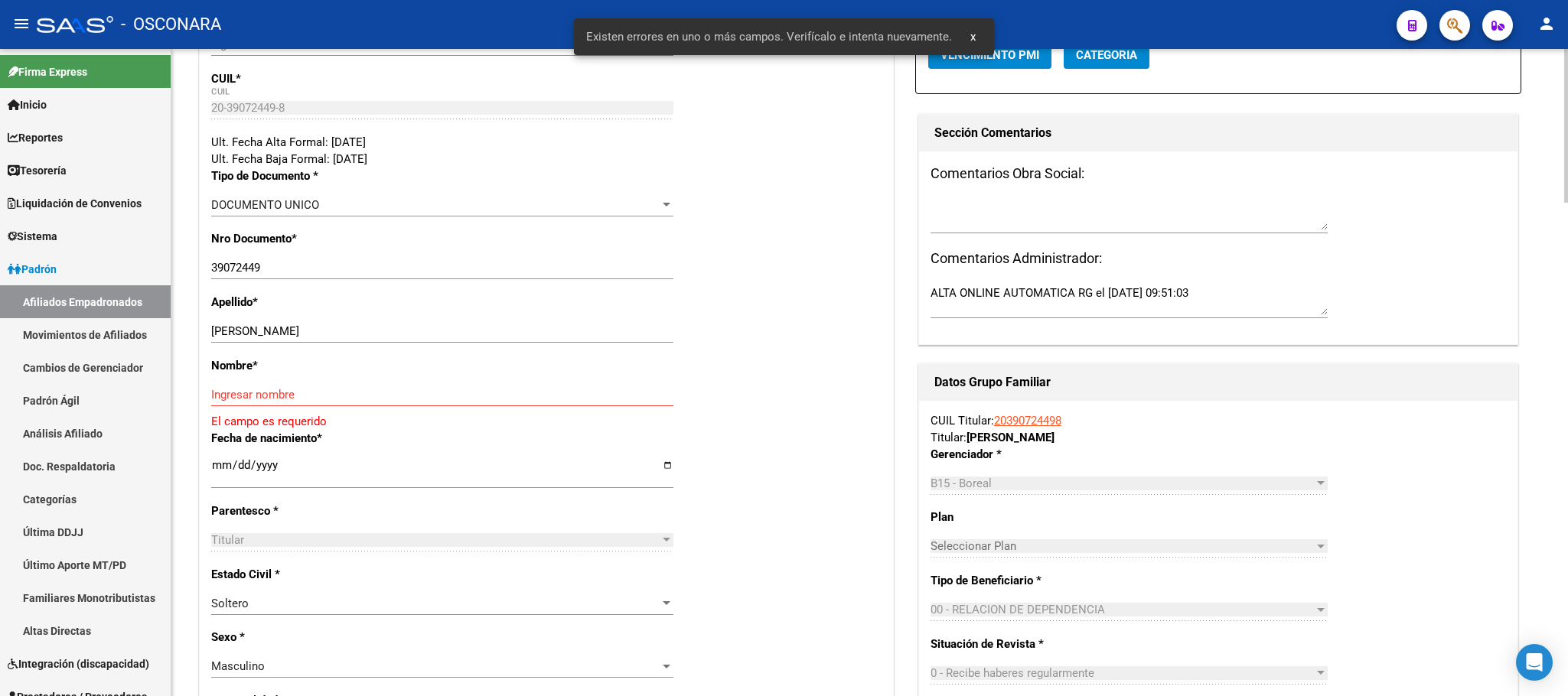
scroll to position [459, 0]
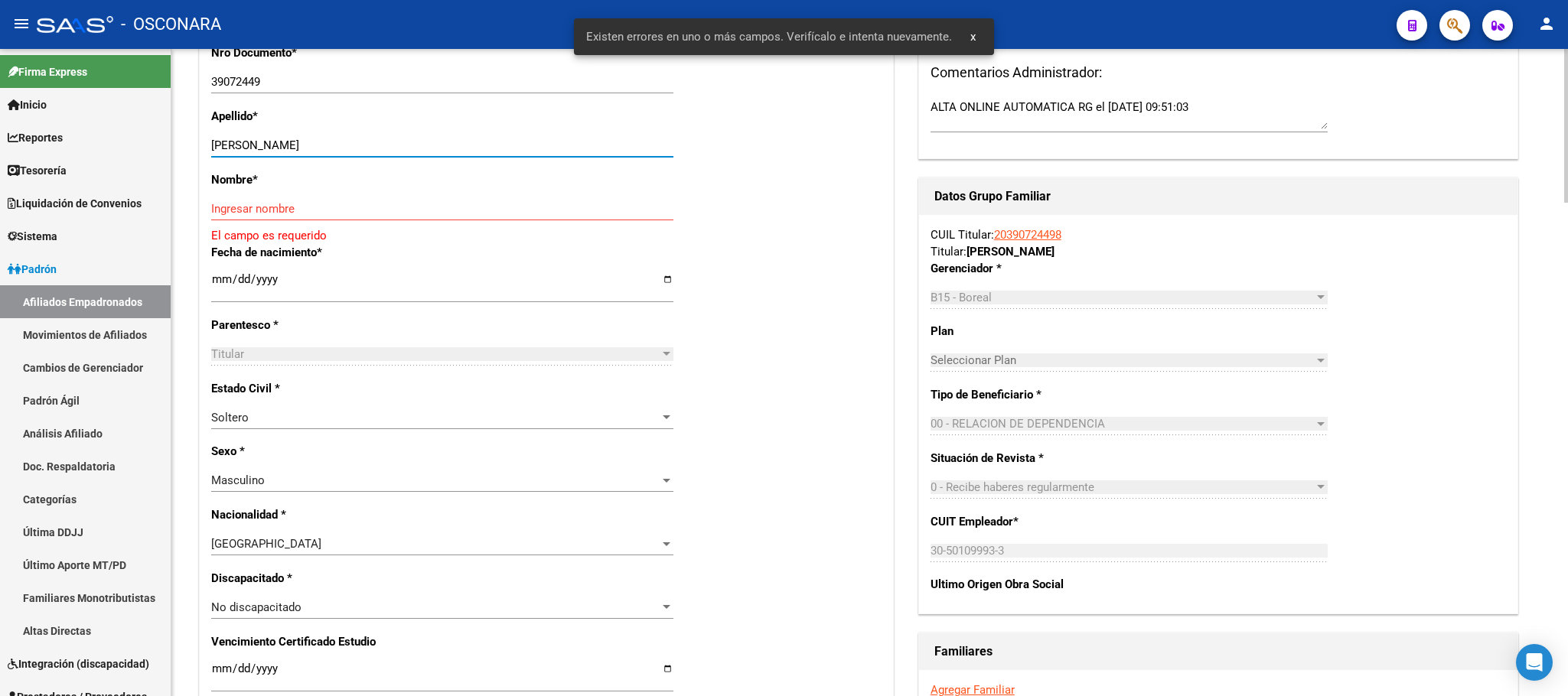
drag, startPoint x: 245, startPoint y: 145, endPoint x: 345, endPoint y: 145, distance: 100.0
click at [345, 145] on input "AMAYA EZEQUIEL MATIAS" at bounding box center [441, 145] width 462 height 14
click at [353, 145] on input "AMAYA EZEQUIEL MATIAS" at bounding box center [441, 145] width 462 height 14
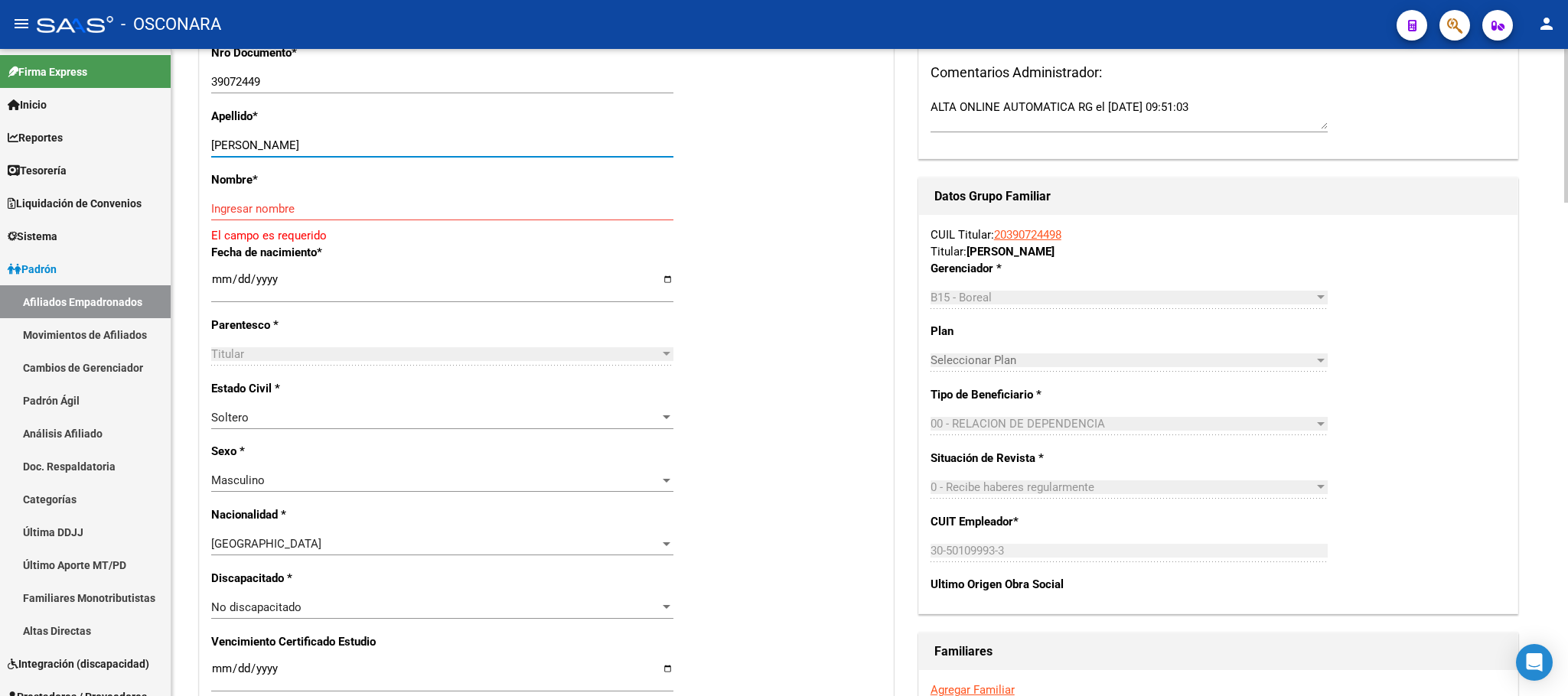
drag, startPoint x: 353, startPoint y: 145, endPoint x: 267, endPoint y: 149, distance: 86.1
click at [267, 149] on input "AMAYA EZEQUIEL MATIAS" at bounding box center [441, 145] width 462 height 14
click at [242, 213] on input "Ingresar nombre" at bounding box center [441, 209] width 462 height 14
paste input "EZEQUIEL MATIAS"
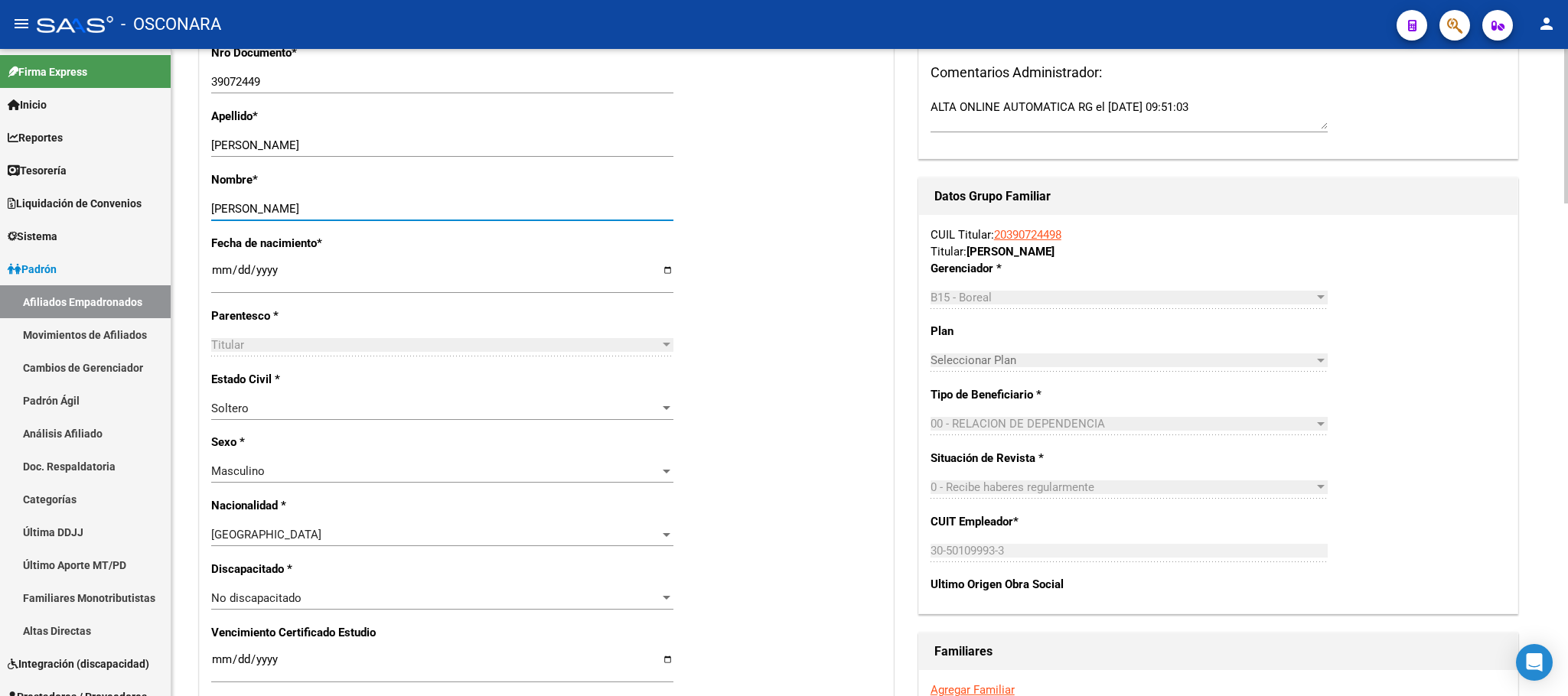
type input "EZEQUIEL MATIAS"
drag, startPoint x: 360, startPoint y: 148, endPoint x: 255, endPoint y: 147, distance: 105.0
click at [255, 147] on input "AMAYA EZEQUIEL MATIAS" at bounding box center [441, 145] width 462 height 14
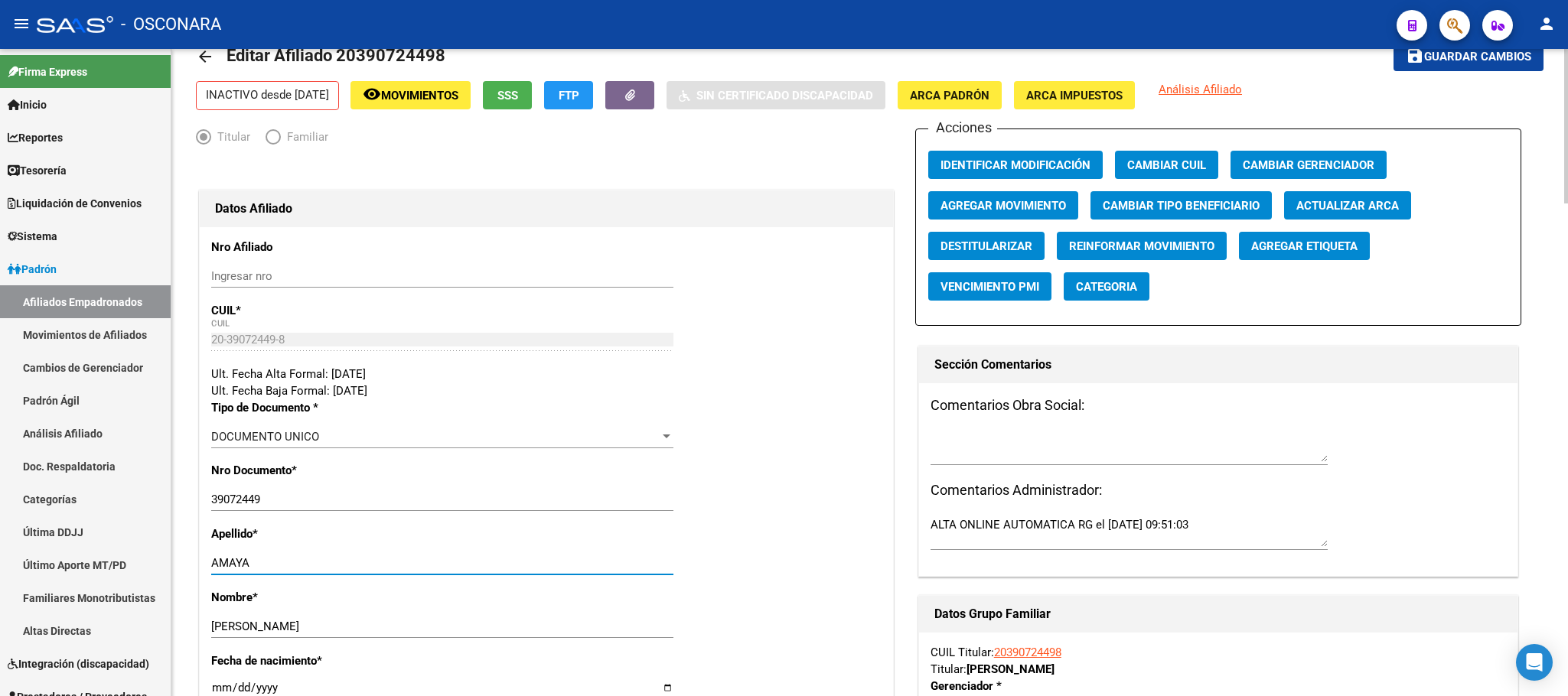
scroll to position [0, 0]
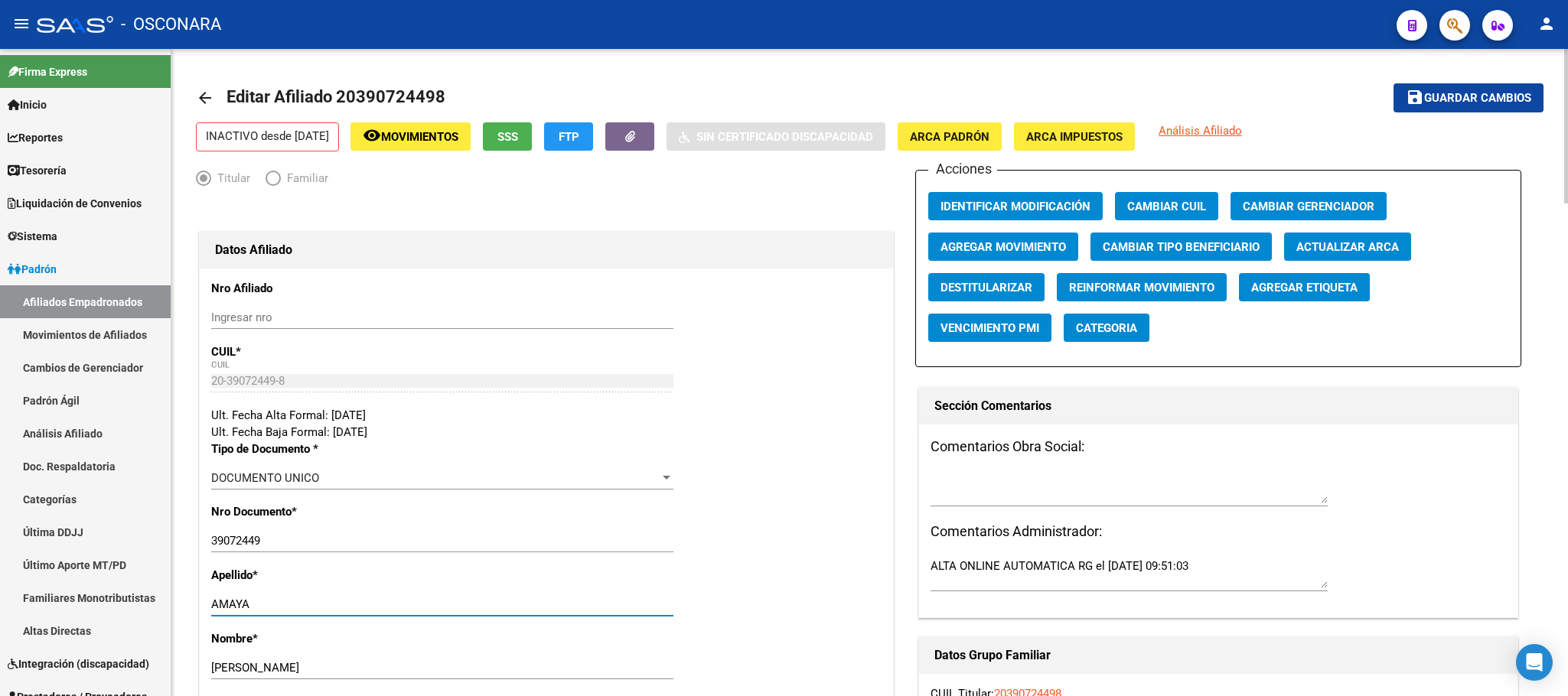
type input "AMAYA"
click at [1515, 101] on span "Guardar cambios" at bounding box center [1478, 99] width 107 height 14
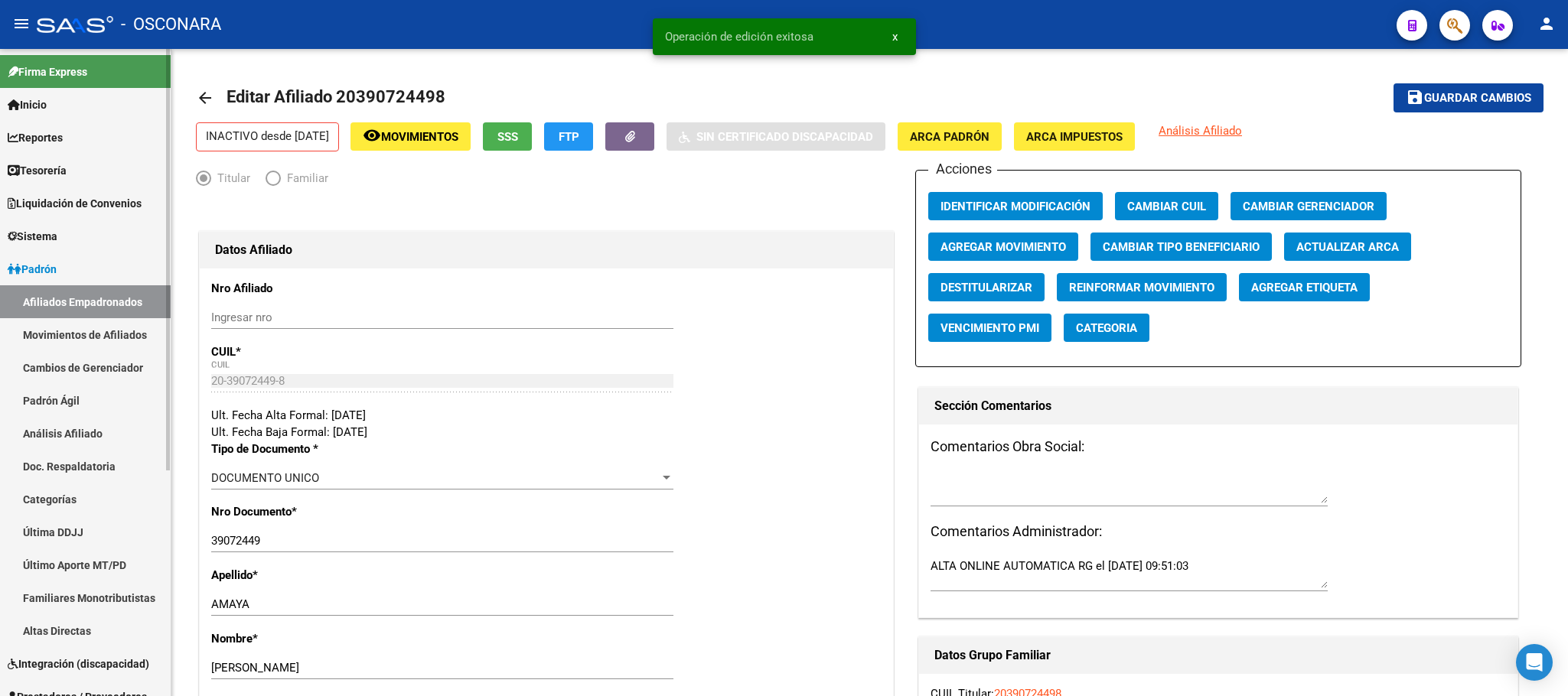
click at [48, 271] on span "Padrón" at bounding box center [32, 269] width 49 height 17
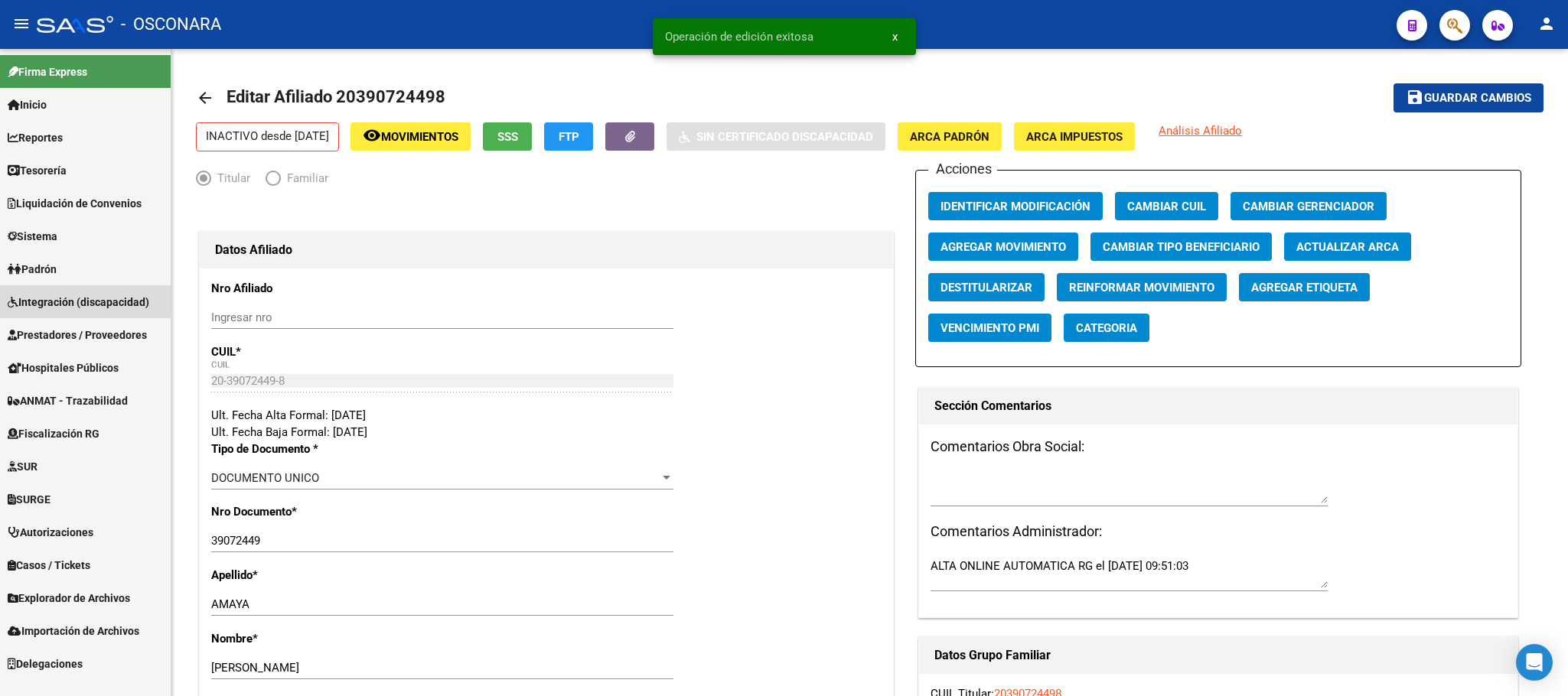
click at [53, 292] on link "Integración (discapacidad)" at bounding box center [85, 302] width 171 height 33
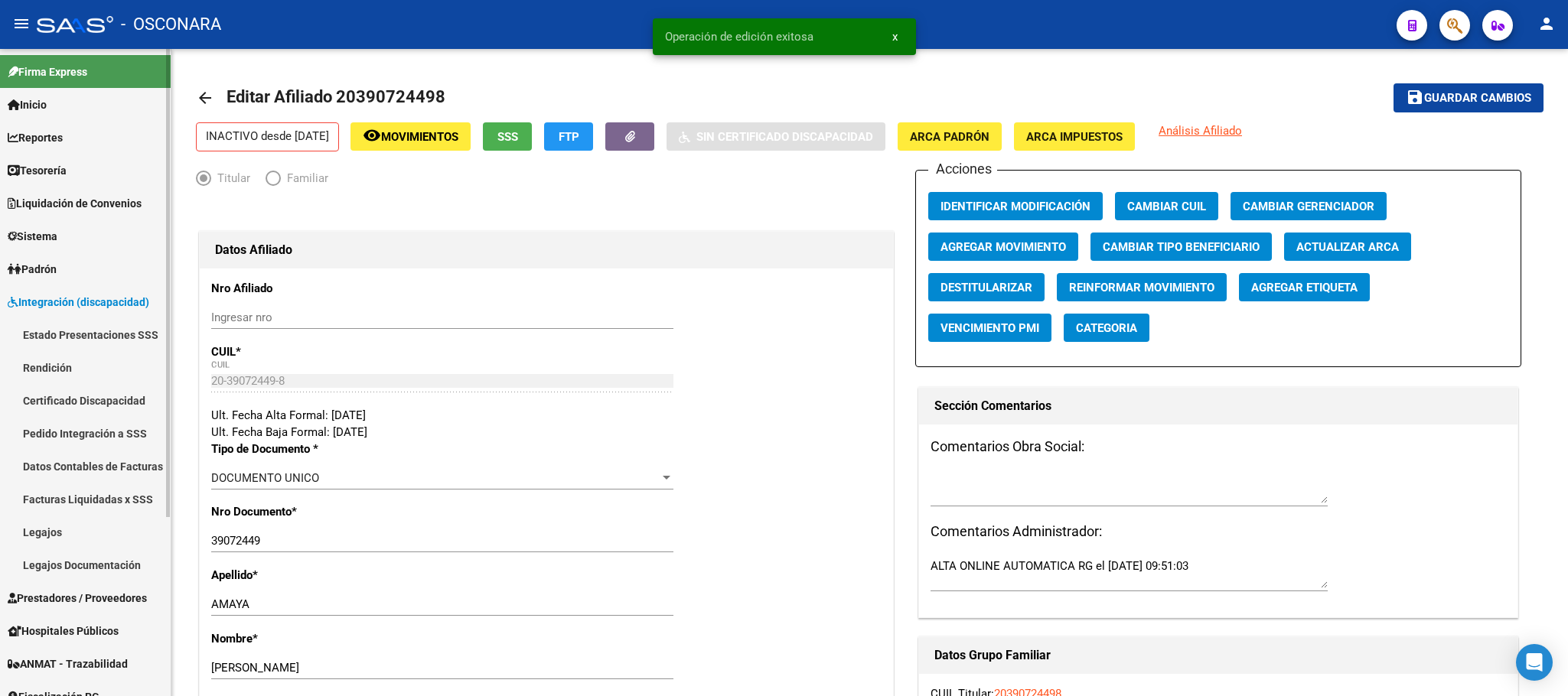
click at [49, 261] on span "Padrón" at bounding box center [32, 269] width 49 height 17
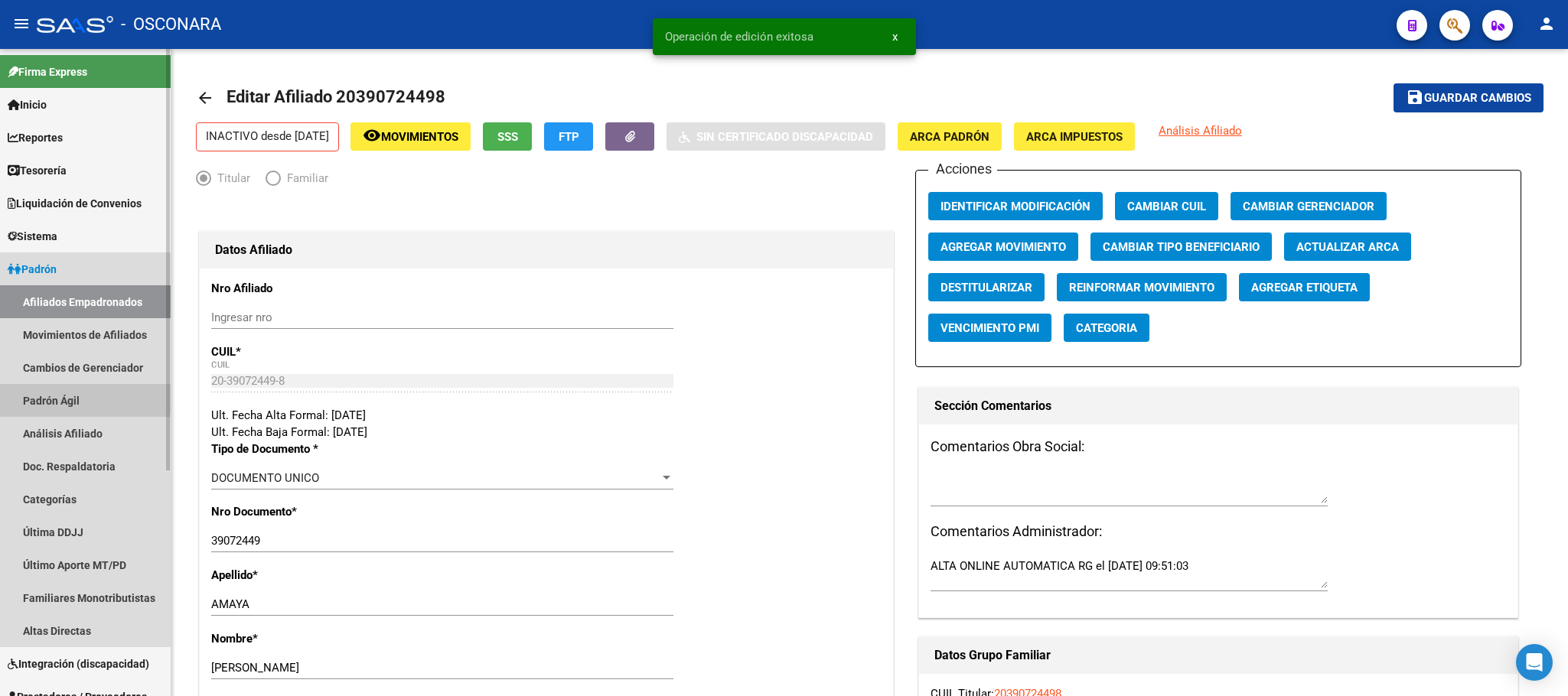
click at [49, 398] on link "Padrón Ágil" at bounding box center [85, 400] width 171 height 33
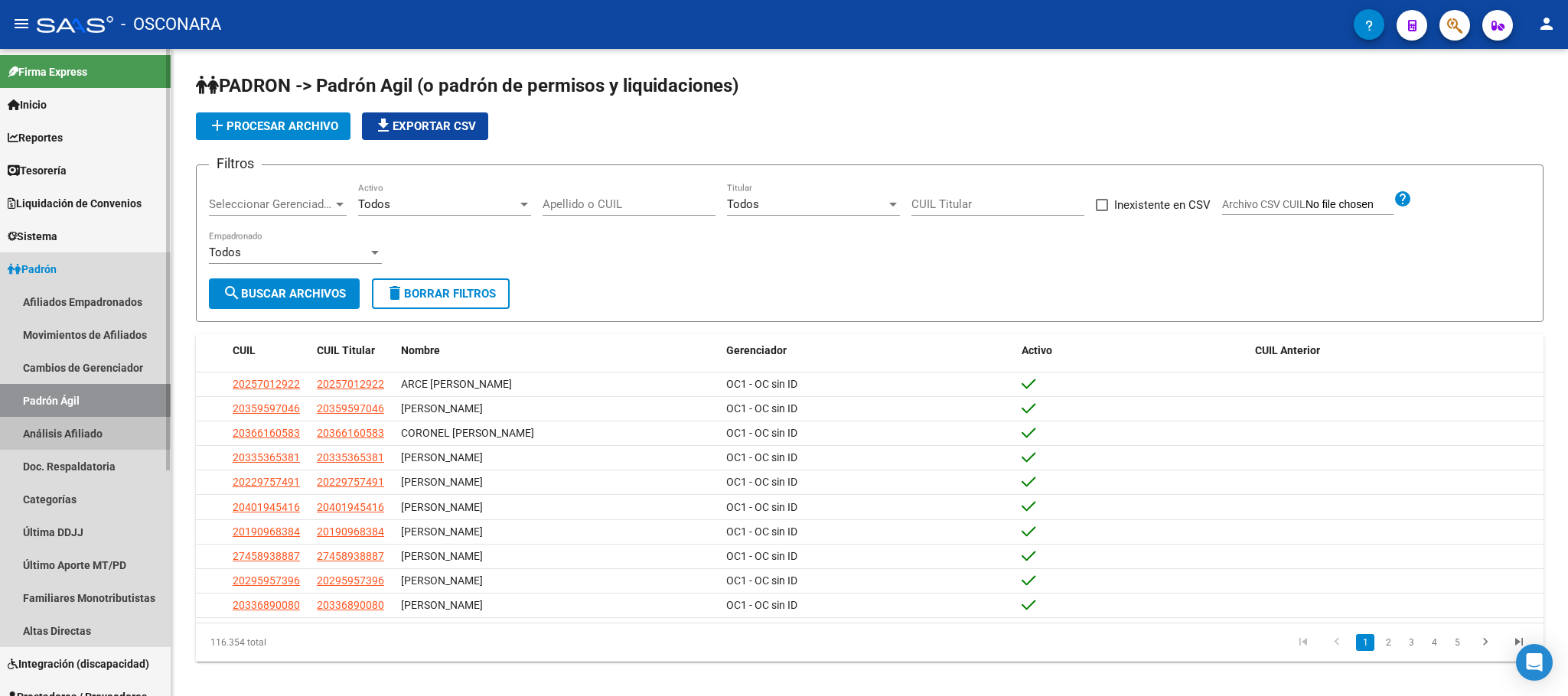
click at [53, 432] on link "Análisis Afiliado" at bounding box center [85, 433] width 171 height 33
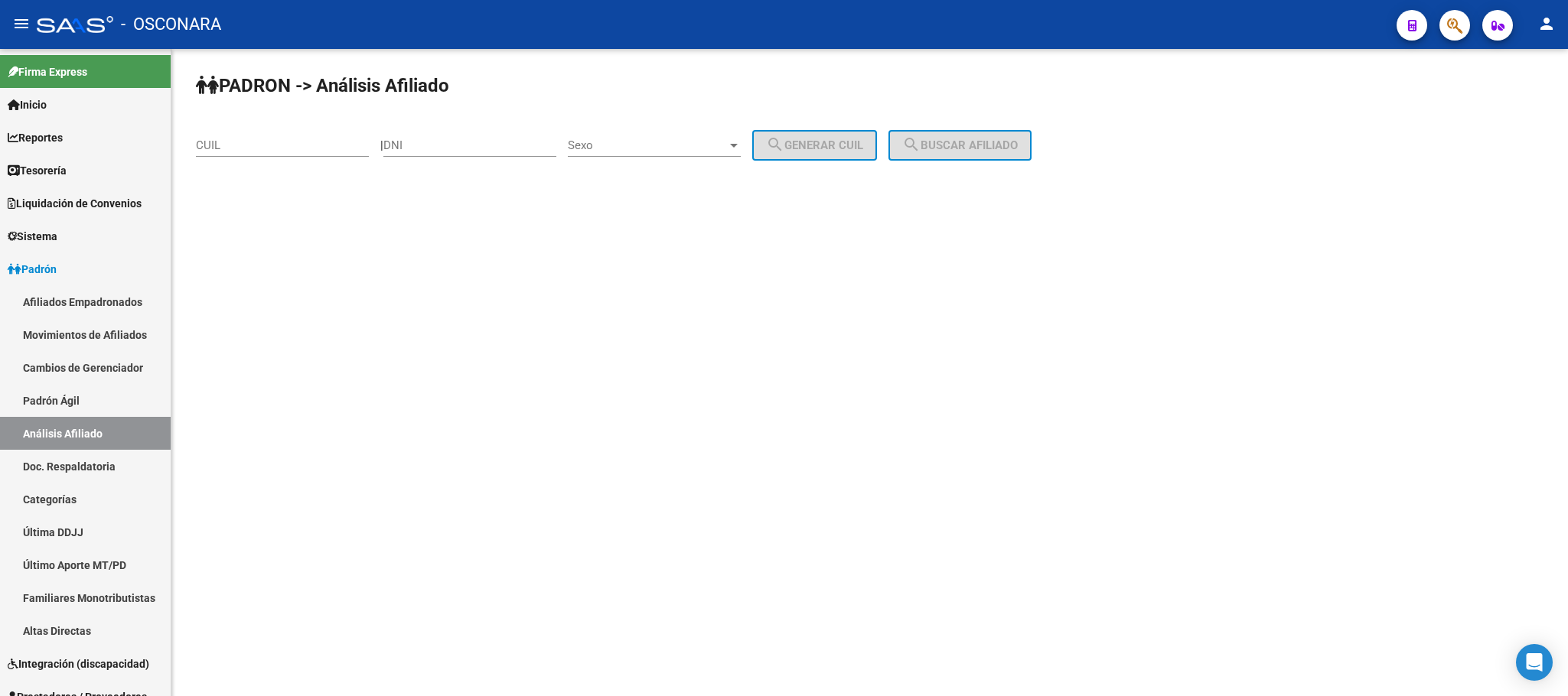
click at [308, 133] on div "CUIL" at bounding box center [282, 141] width 173 height 33
paste input
paste input "20-39072449-8"
type input "20-39072449-8"
click at [946, 147] on span "search Buscar afiliado" at bounding box center [960, 145] width 116 height 14
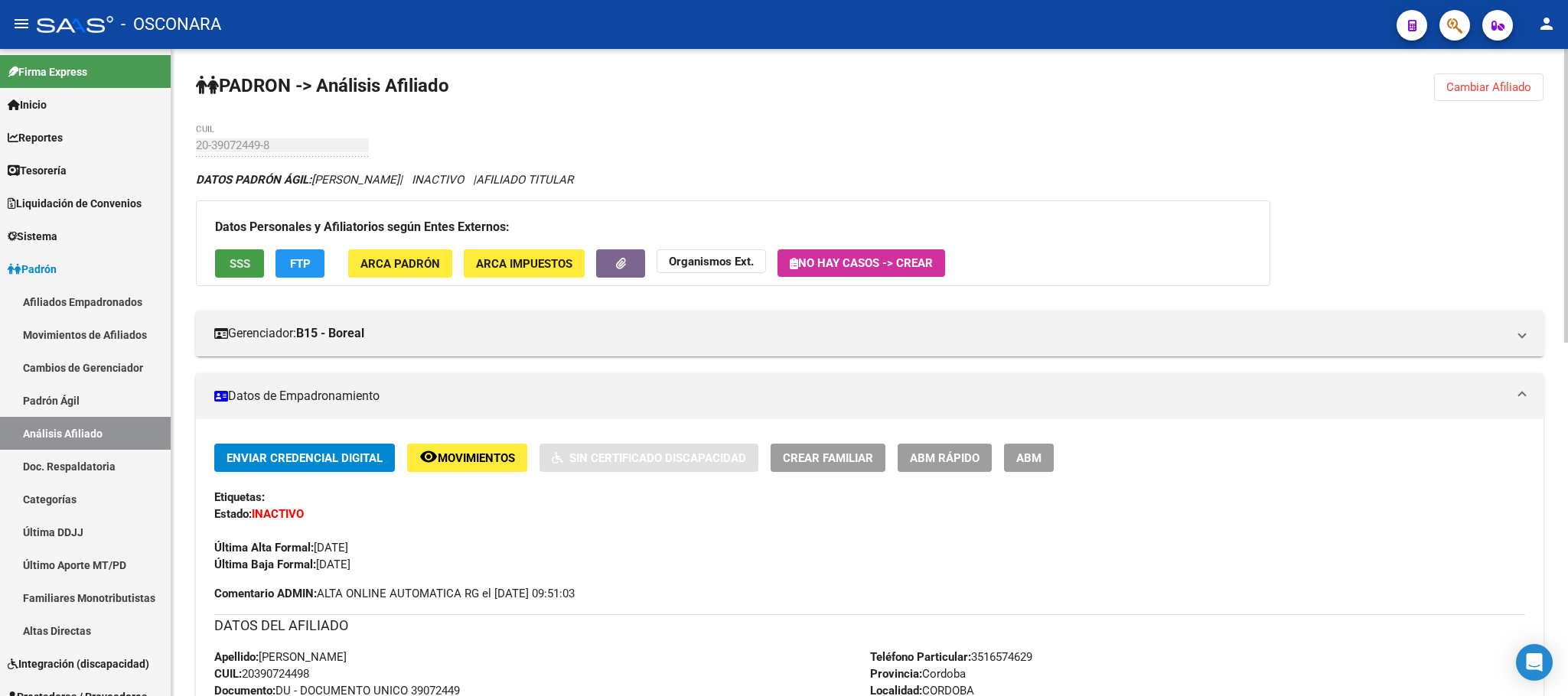
click at [234, 260] on span "SSS" at bounding box center [240, 264] width 20 height 14
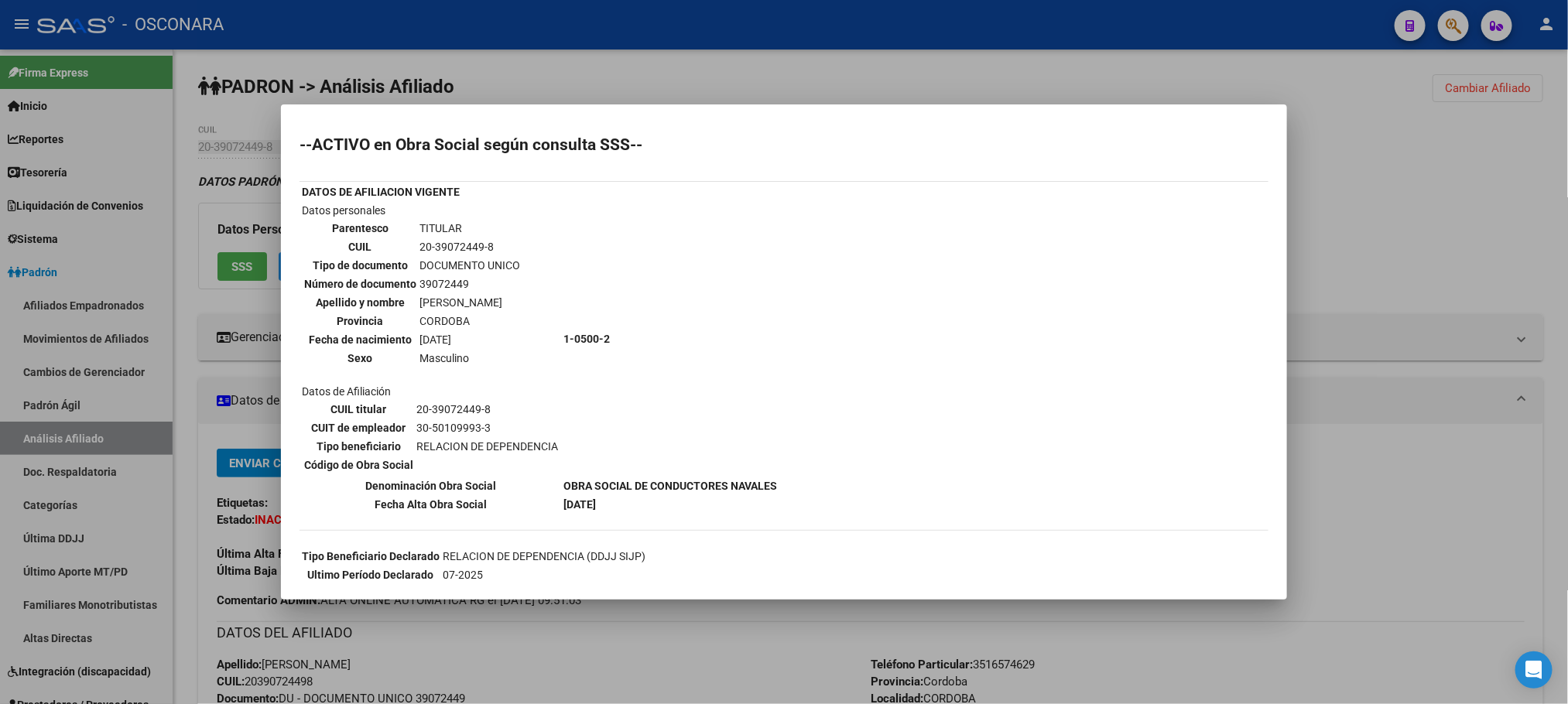
click at [611, 606] on div at bounding box center [784, 352] width 1568 height 704
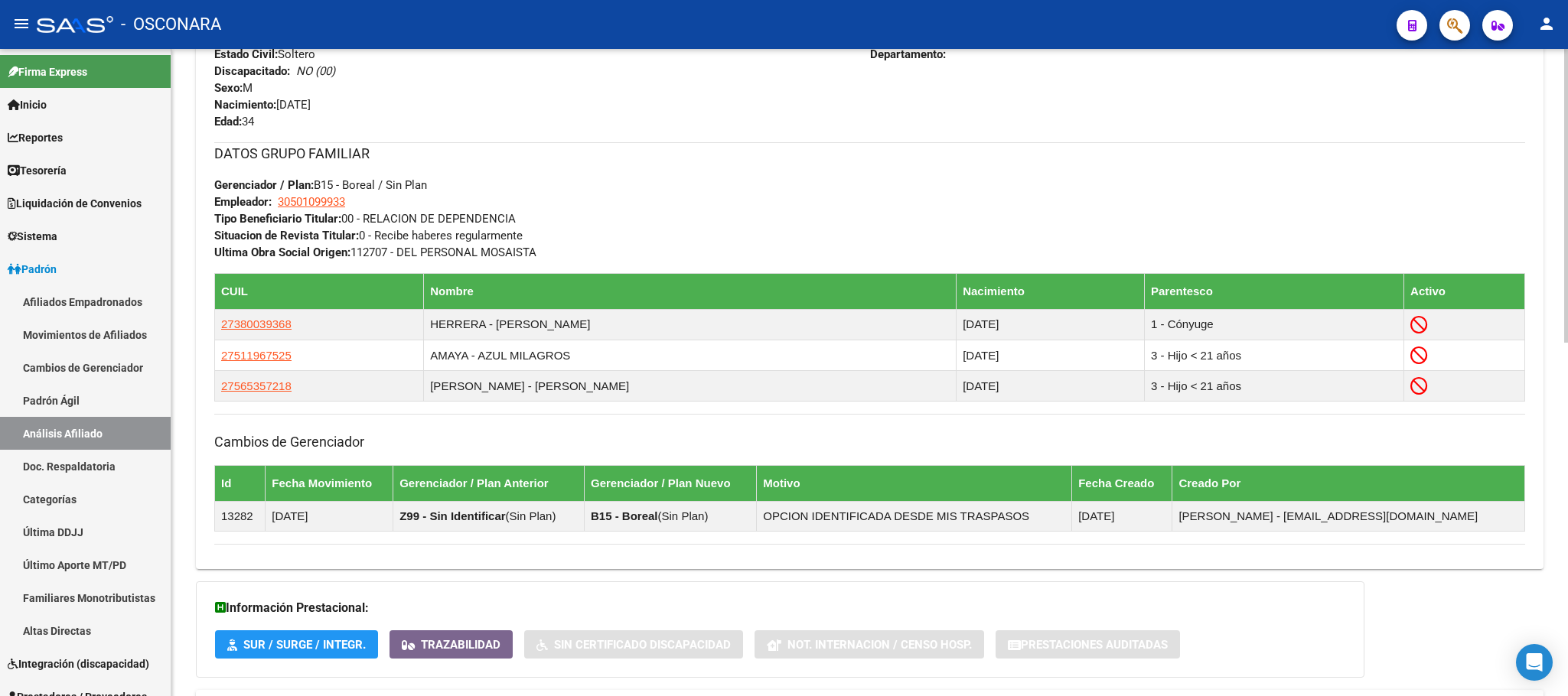
scroll to position [778, 0]
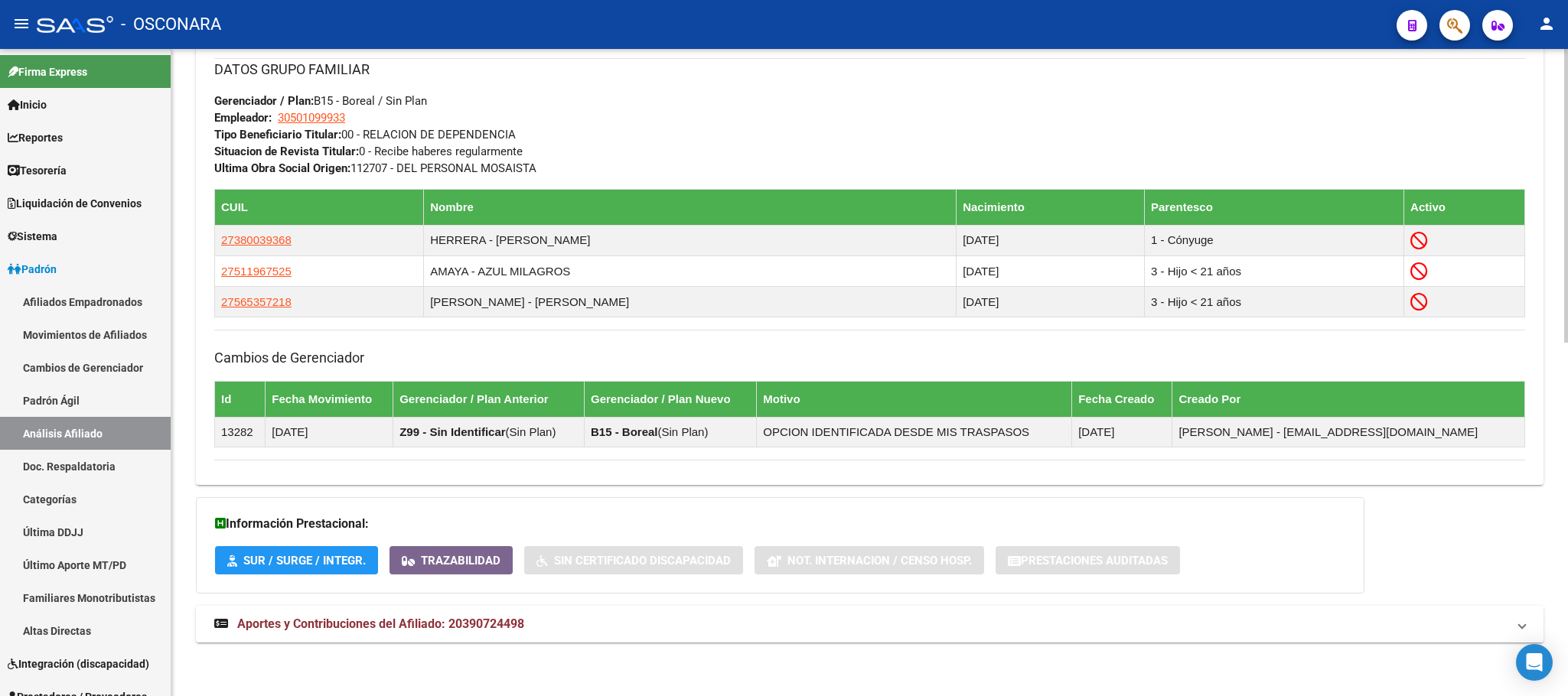
click at [517, 617] on span "Aportes y Contribuciones del Afiliado: 20390724498" at bounding box center [381, 624] width 287 height 14
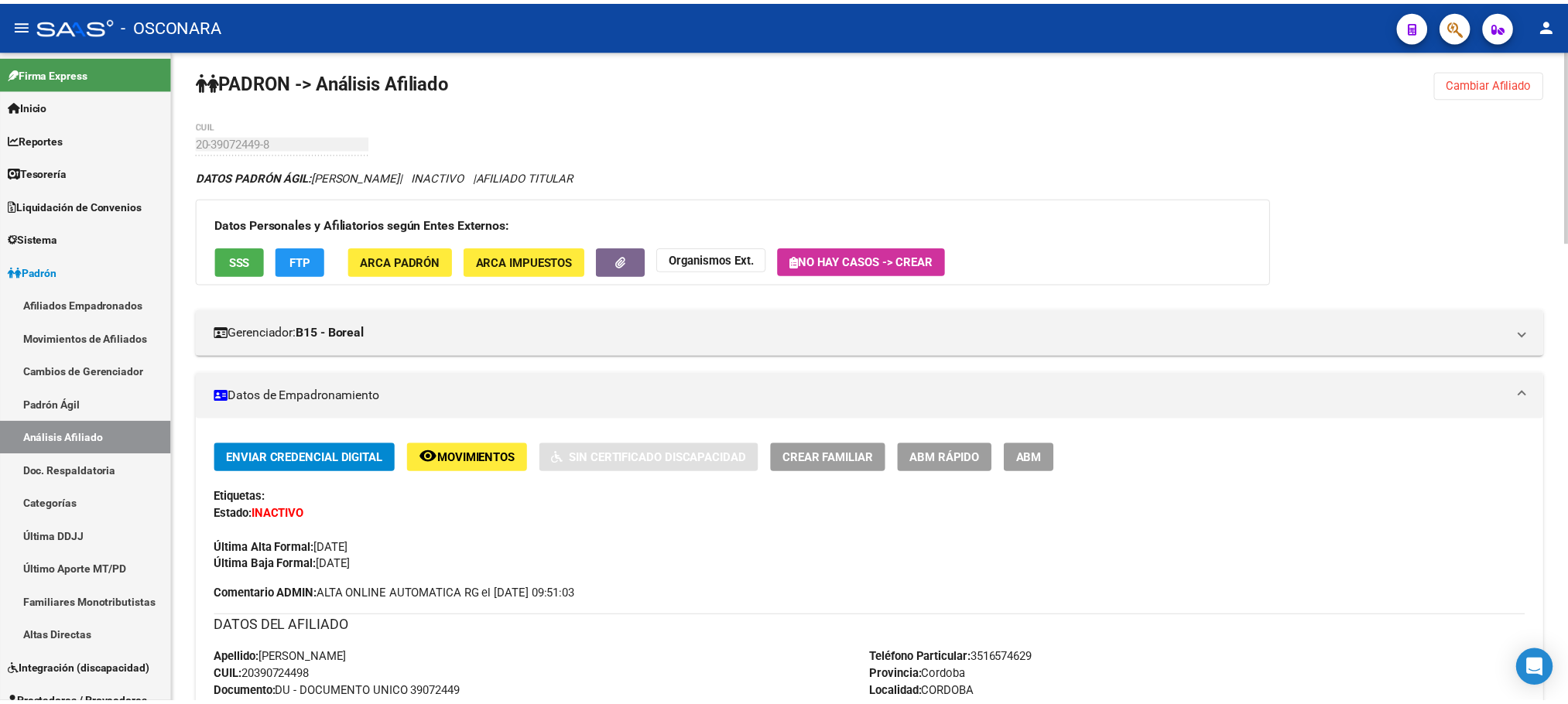
scroll to position [0, 0]
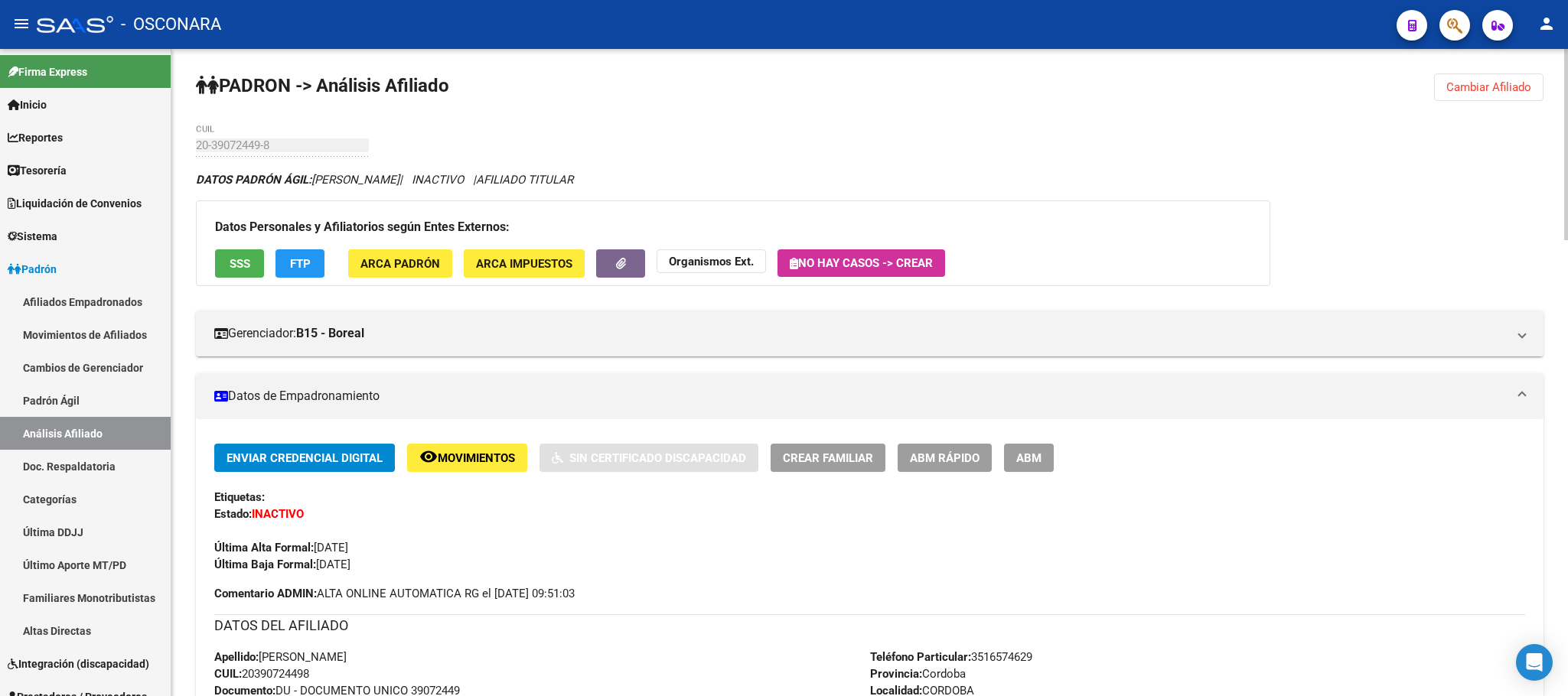
click at [951, 446] on button "ABM Rápido" at bounding box center [945, 458] width 94 height 28
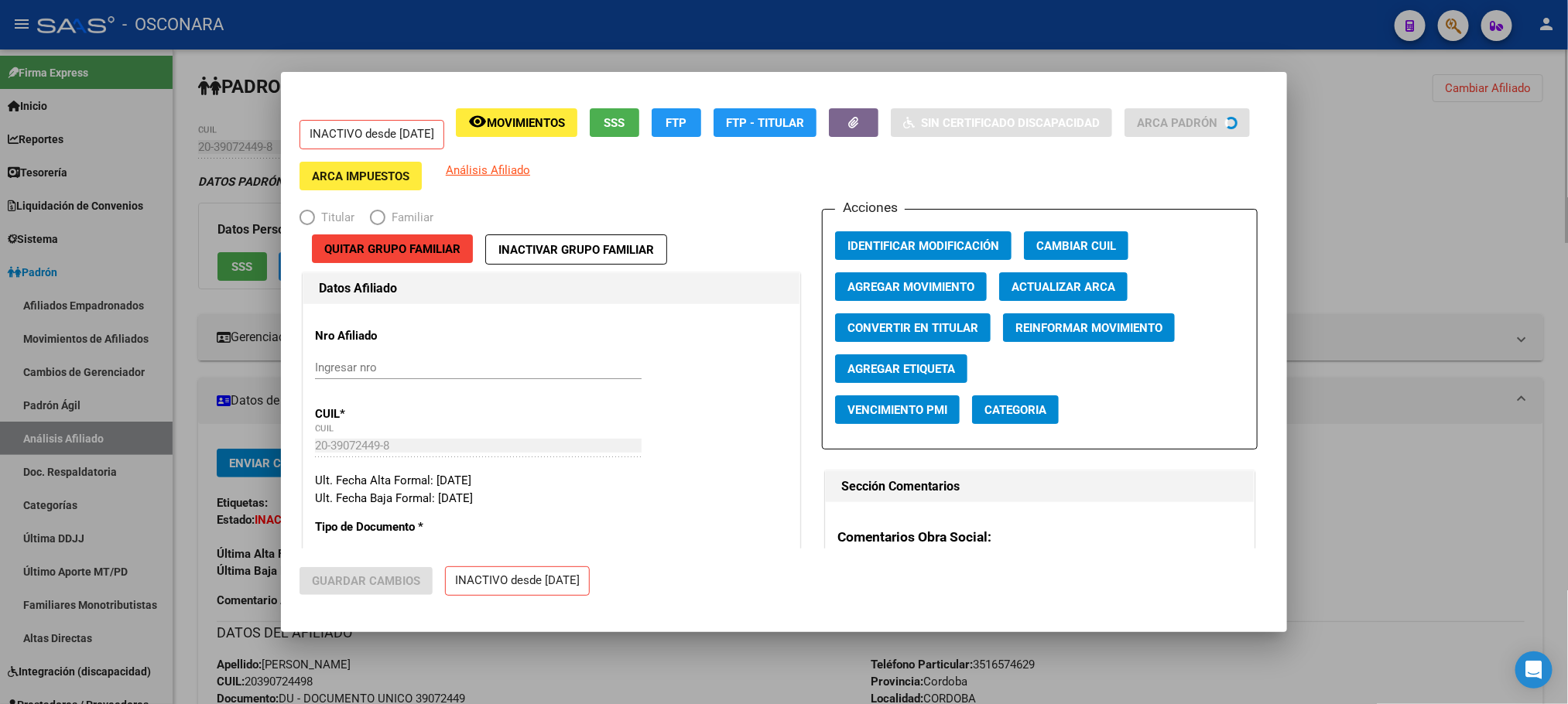
radio input "true"
type input "30-50109993-3"
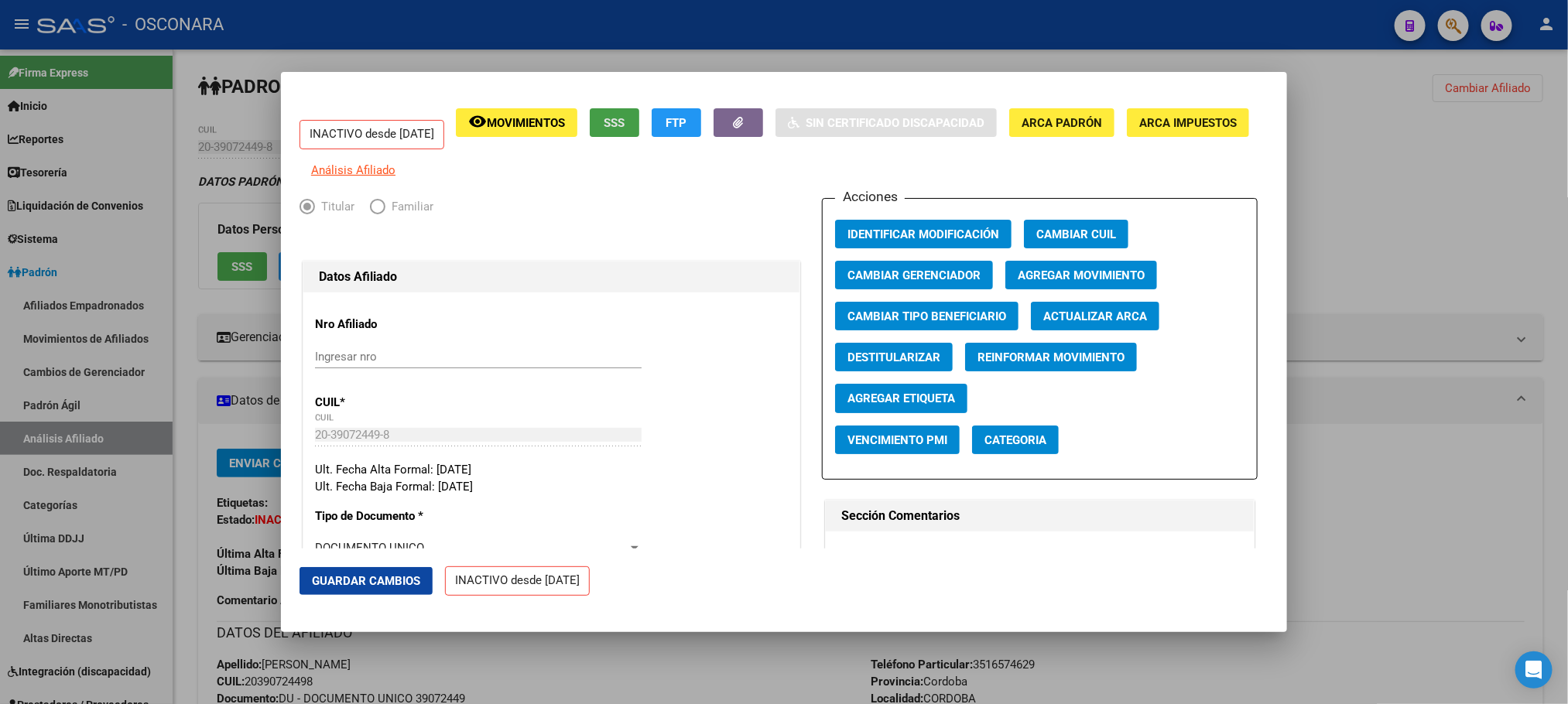
click at [625, 121] on span "SSS" at bounding box center [615, 123] width 21 height 14
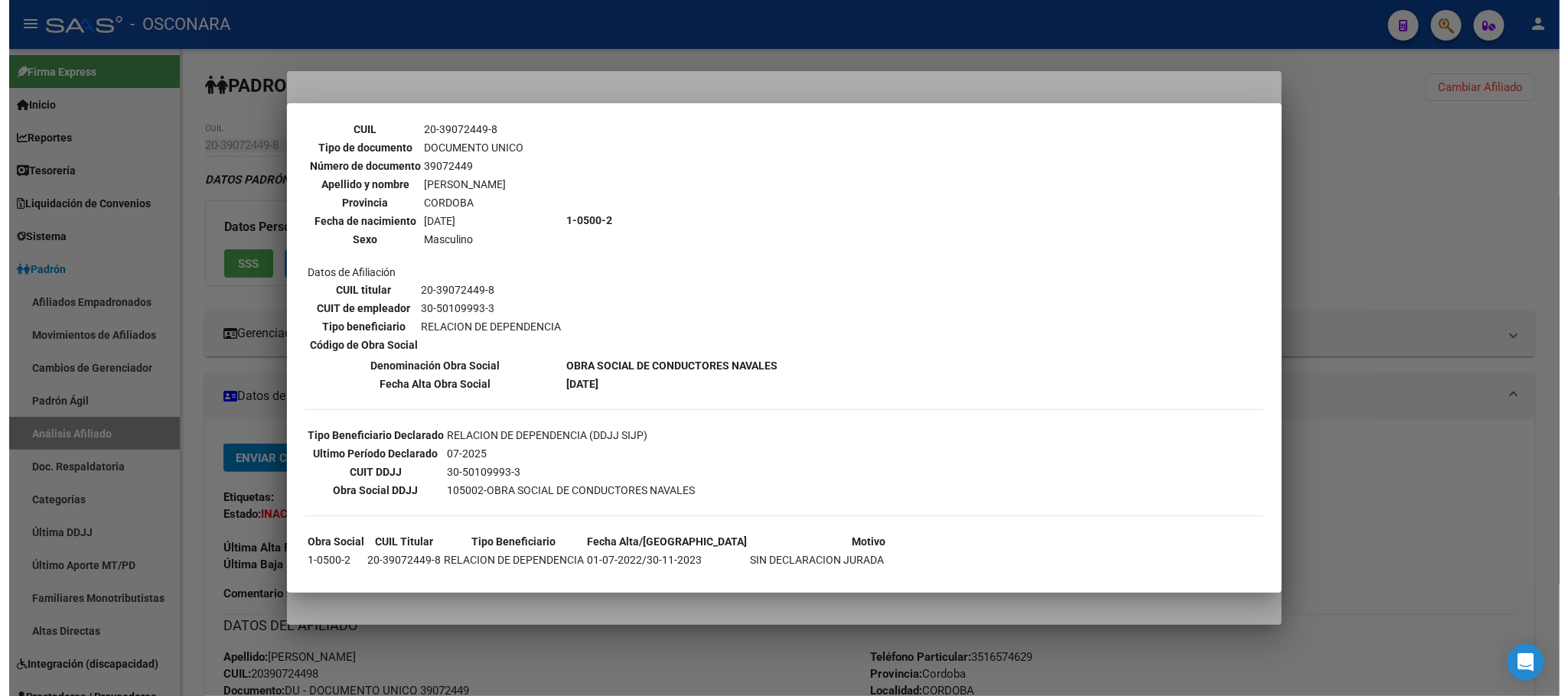
scroll to position [275, 0]
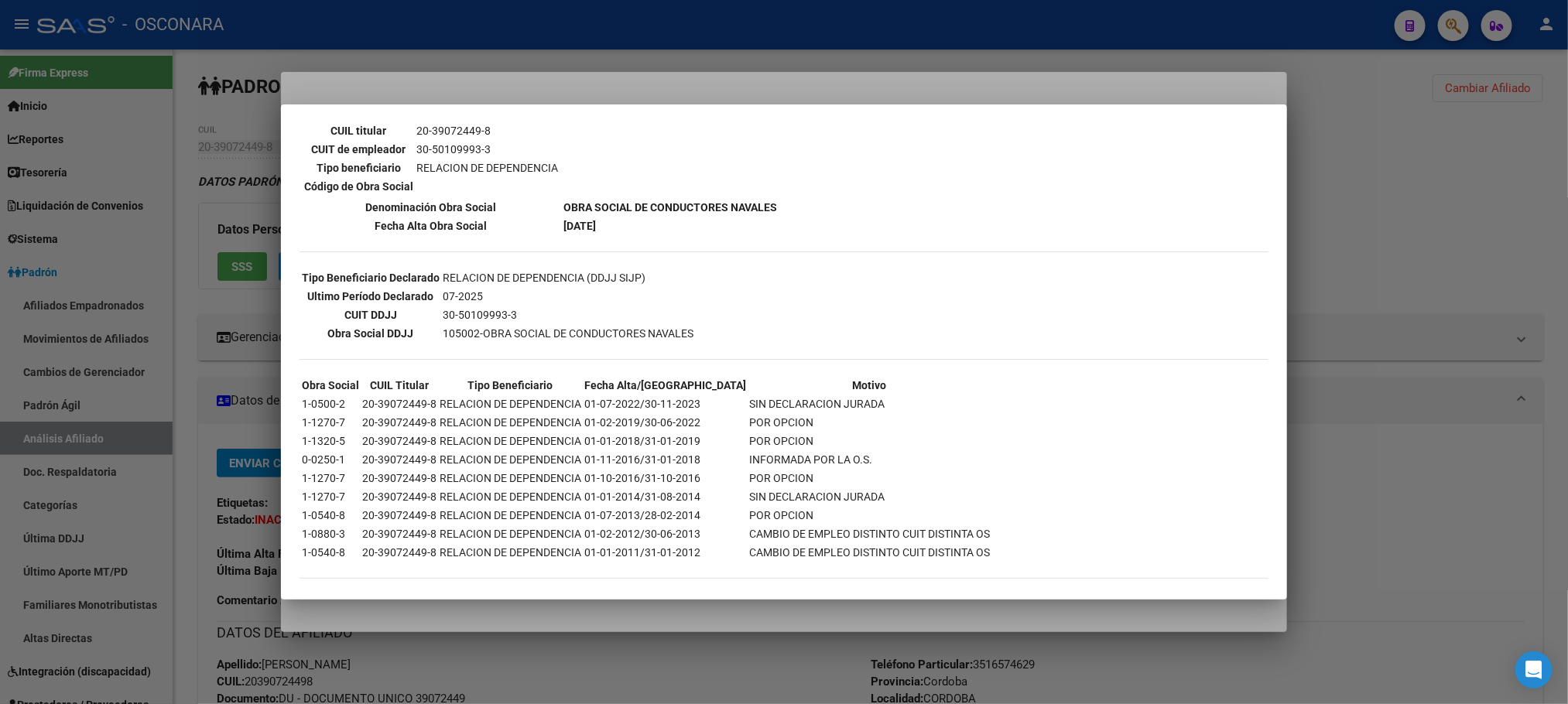
click at [1454, 230] on div at bounding box center [784, 352] width 1568 height 704
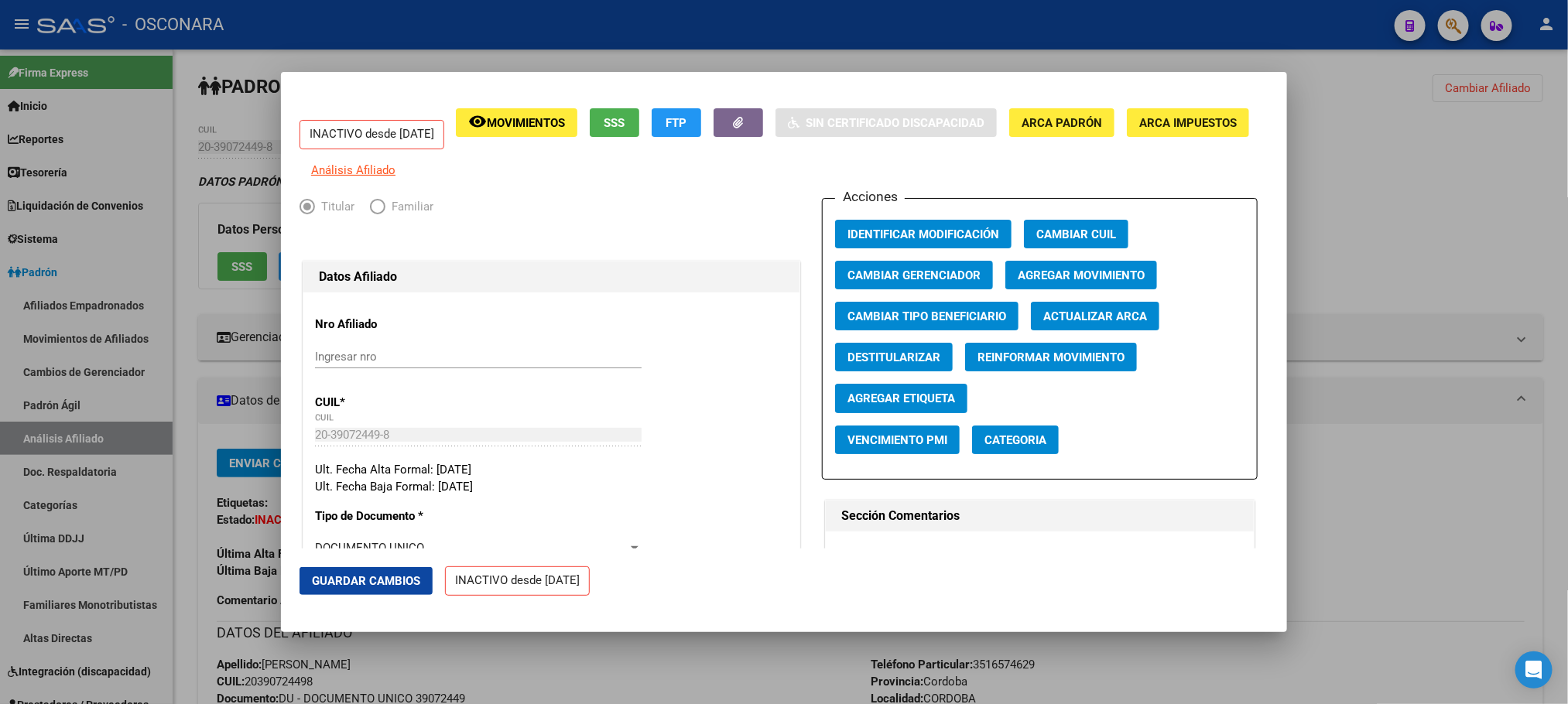
click at [1077, 282] on span "Agregar Movimiento" at bounding box center [1081, 276] width 127 height 14
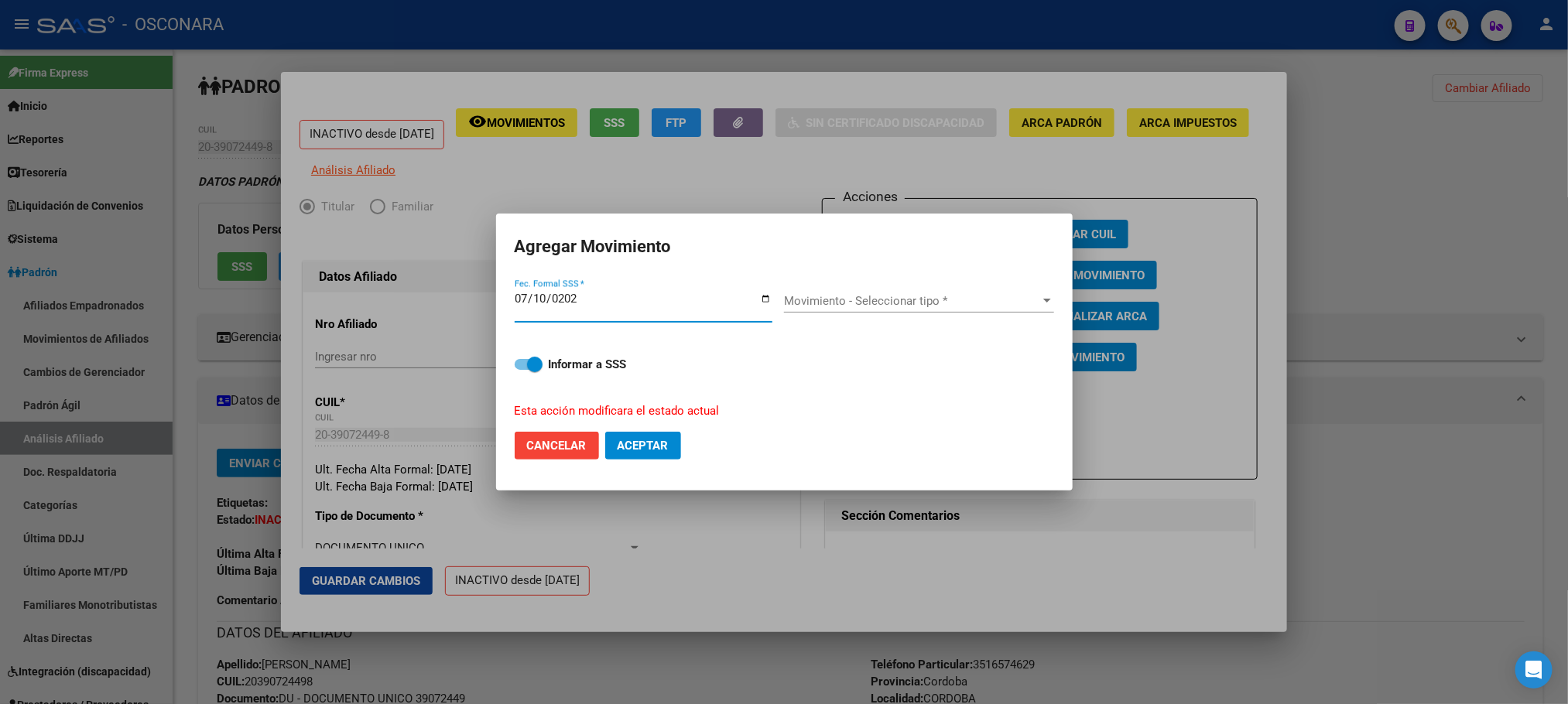
type input "2025-07-10"
click at [1040, 302] on div at bounding box center [1047, 301] width 14 height 13
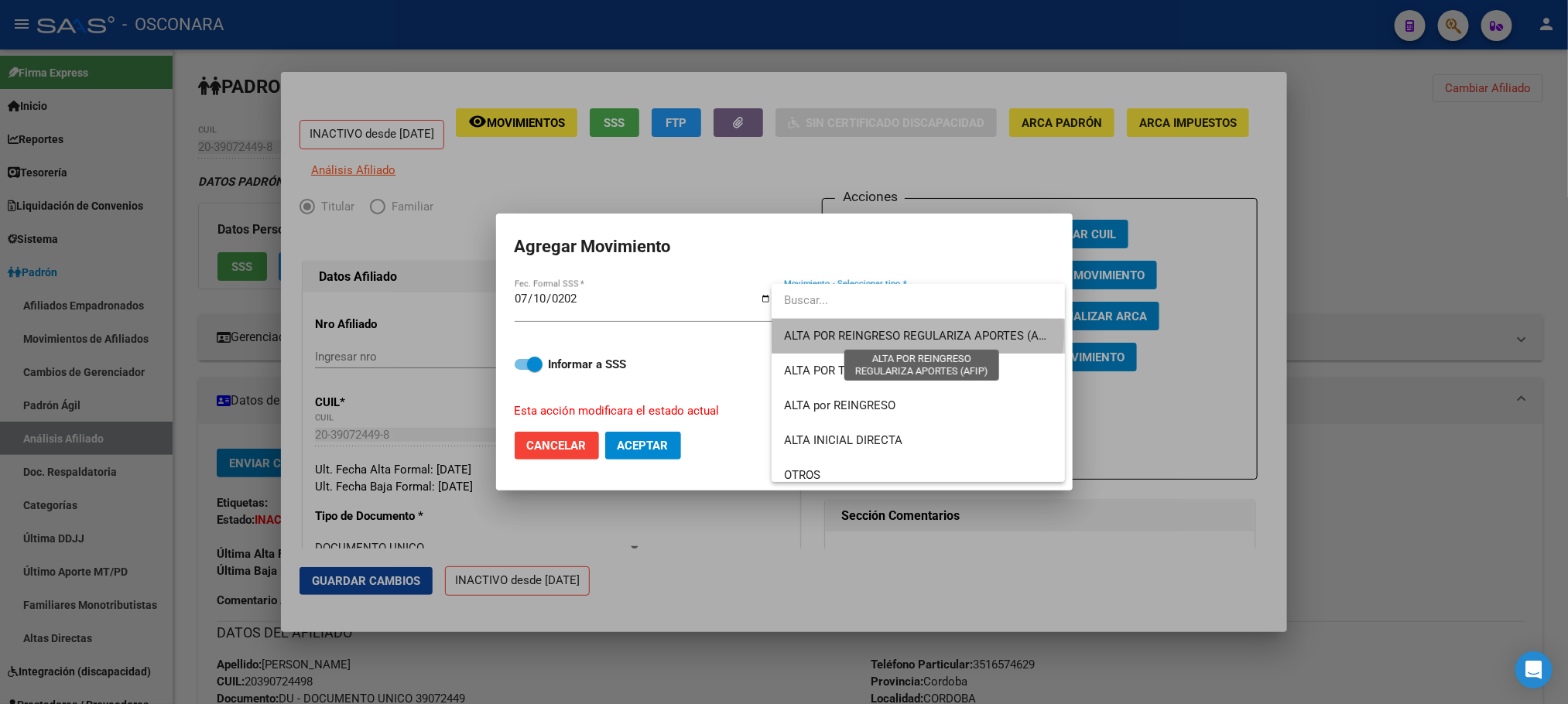
click at [917, 330] on span "ALTA POR REINGRESO REGULARIZA APORTES (AFIP)" at bounding box center [920, 336] width 274 height 14
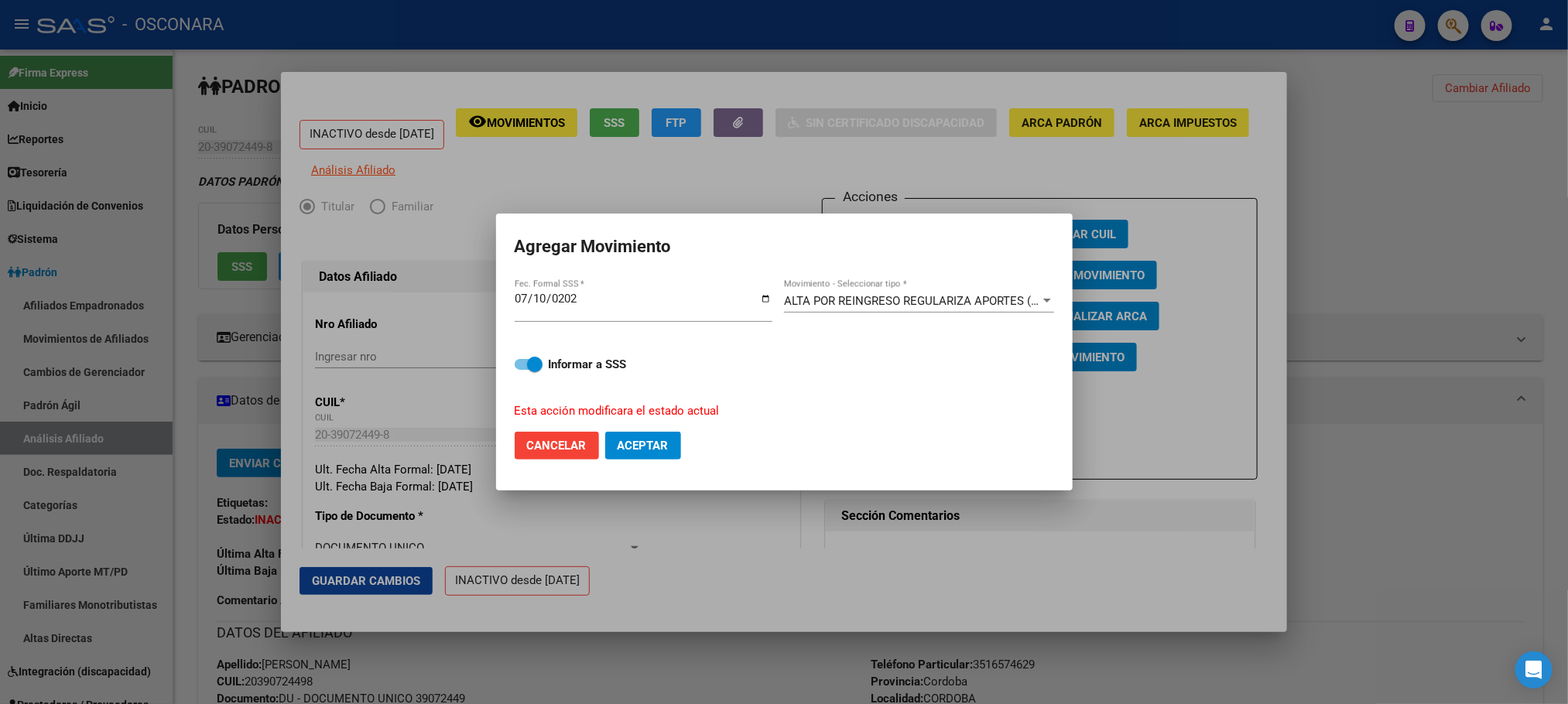
click at [513, 365] on mat-dialog-content "2025-07-10 Fec. Formal SSS * ALTA POR REINGRESO REGULARIZA APORTES (AFIP) Movim…" at bounding box center [784, 348] width 577 height 142
click at [518, 364] on span at bounding box center [528, 364] width 28 height 11
click at [522, 370] on input "Informar a SSS" at bounding box center [522, 370] width 1 height 1
checkbox input "false"
click at [629, 434] on button "Aceptar" at bounding box center [643, 445] width 76 height 28
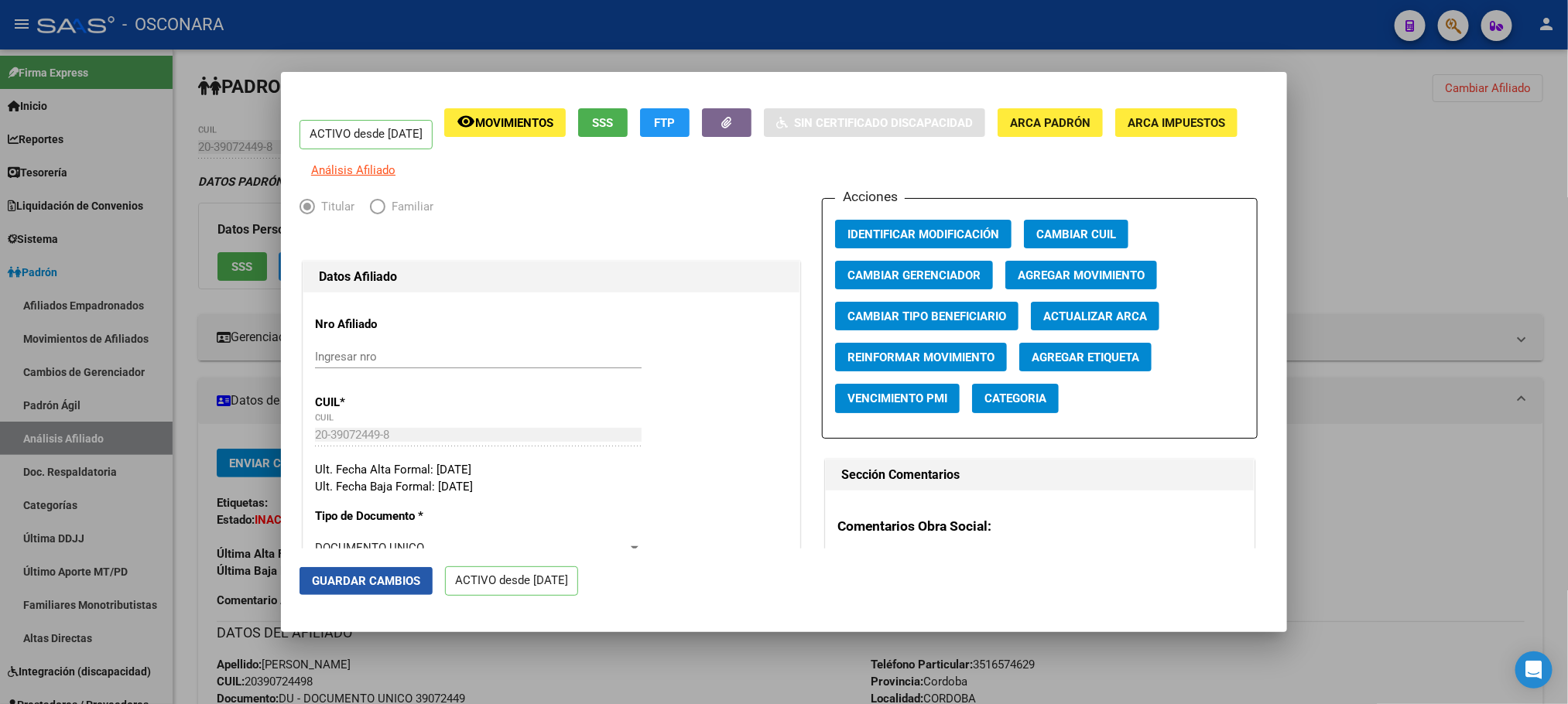
click at [357, 585] on span "Guardar Cambios" at bounding box center [366, 581] width 108 height 14
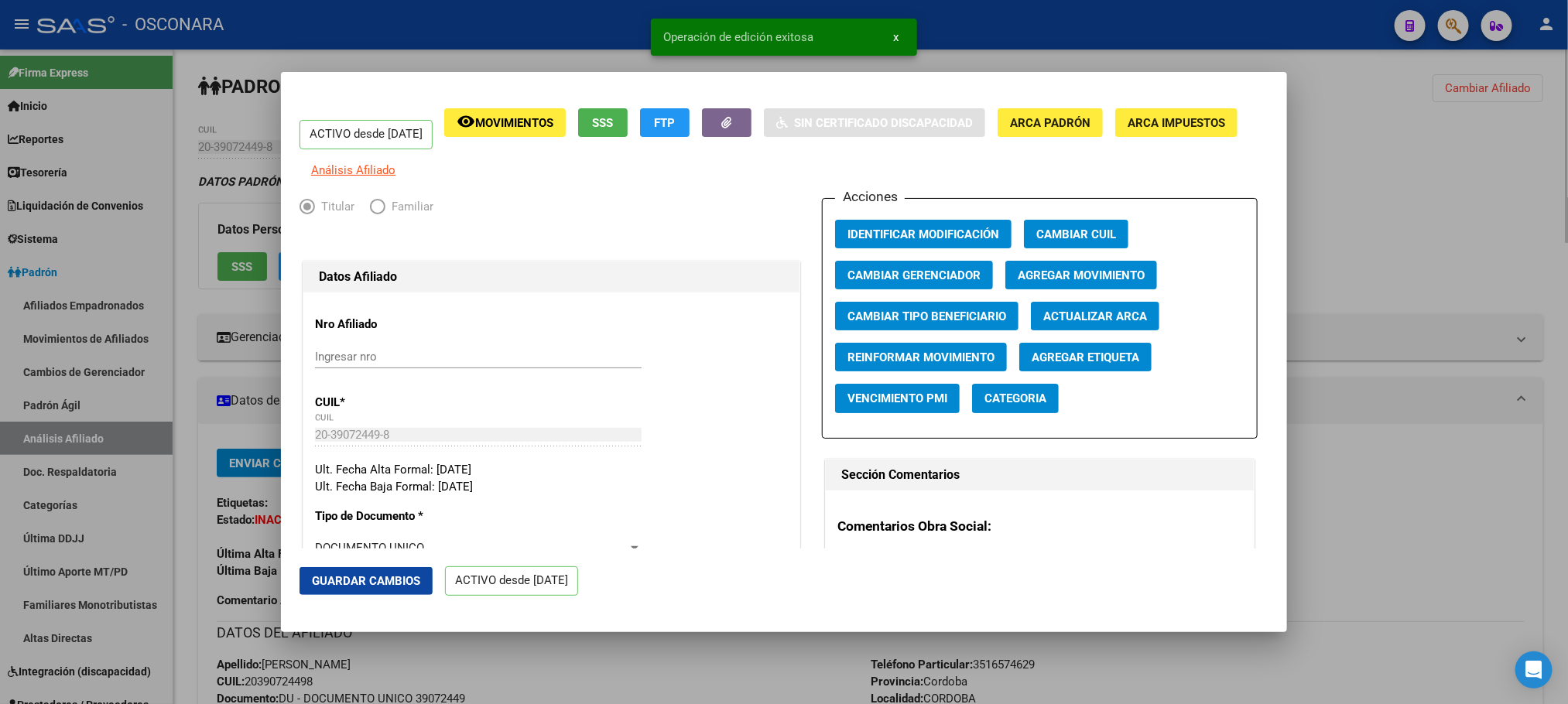
click at [1484, 427] on div at bounding box center [784, 352] width 1568 height 704
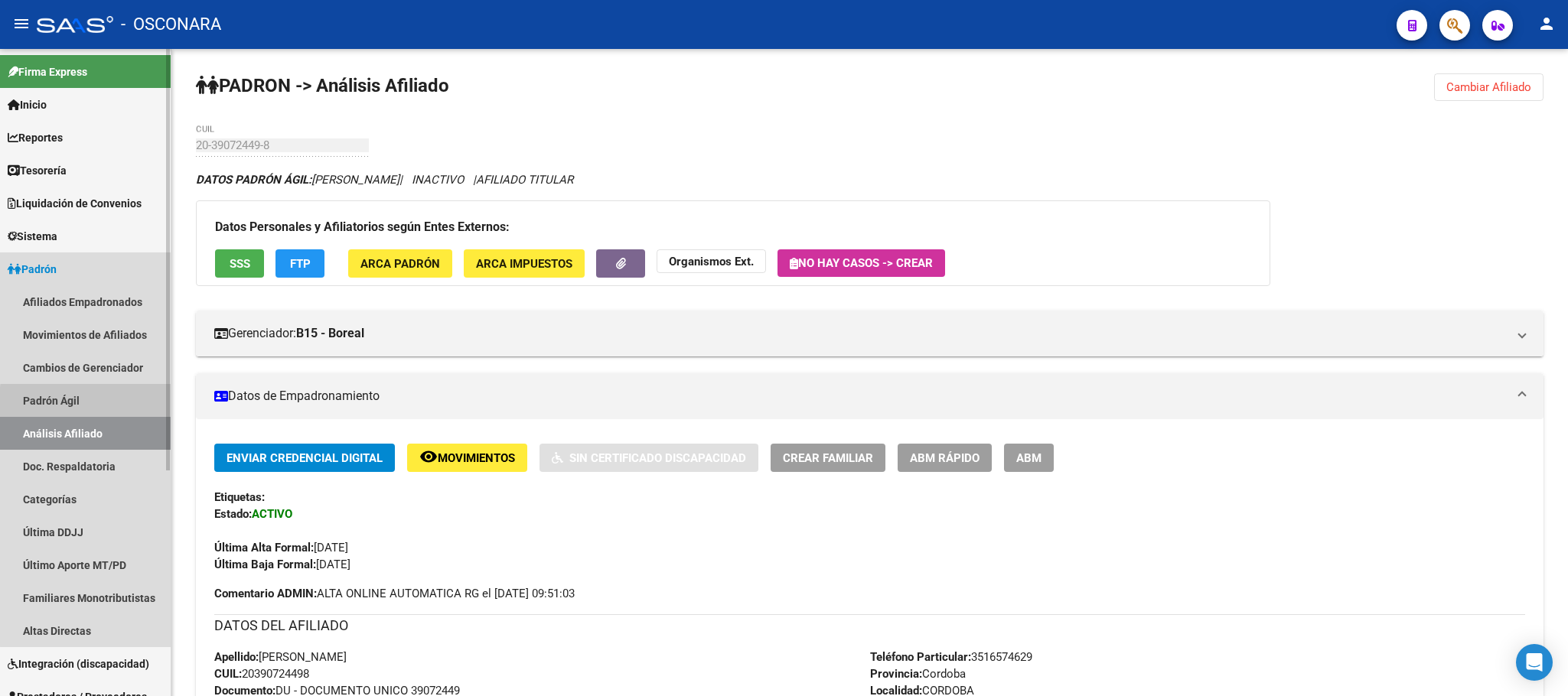
click at [106, 404] on link "Padrón Ágil" at bounding box center [85, 400] width 171 height 33
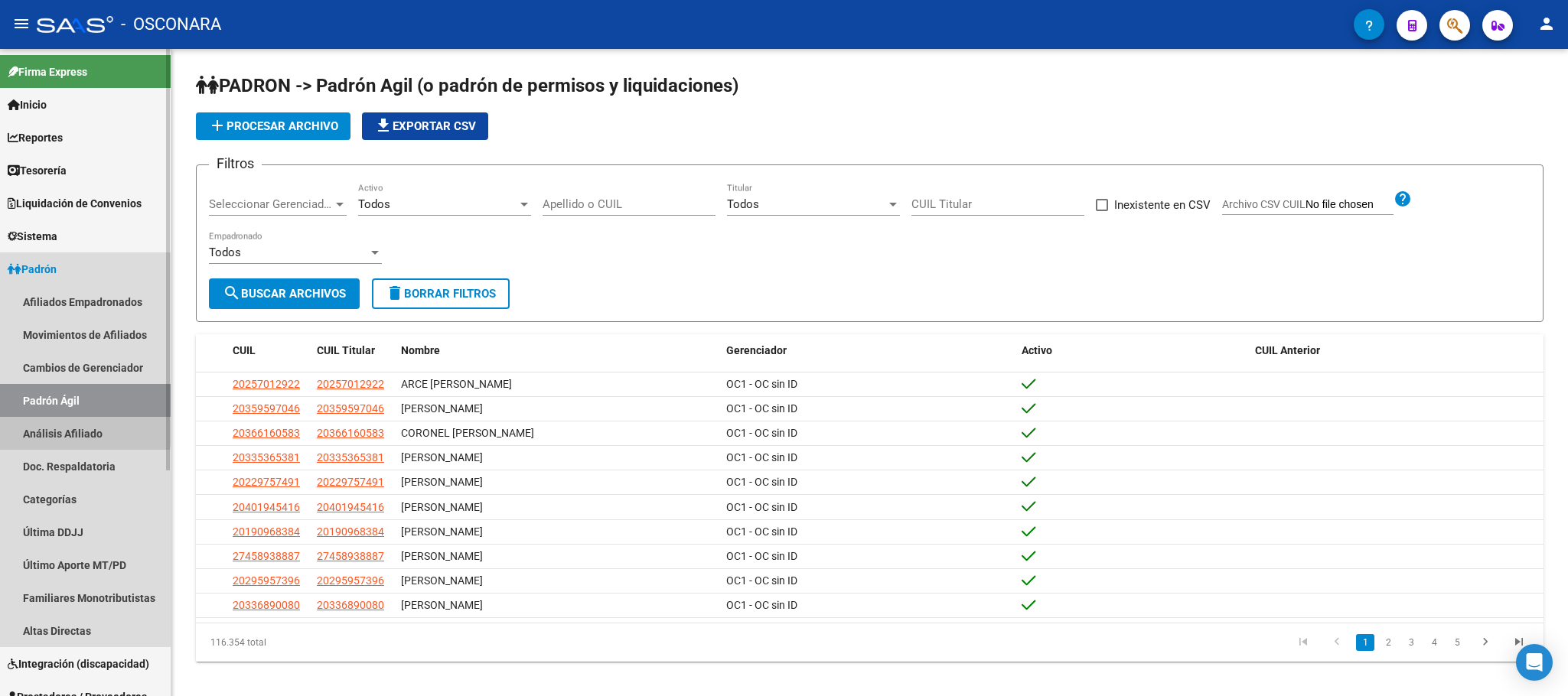
click at [69, 433] on link "Análisis Afiliado" at bounding box center [85, 433] width 171 height 33
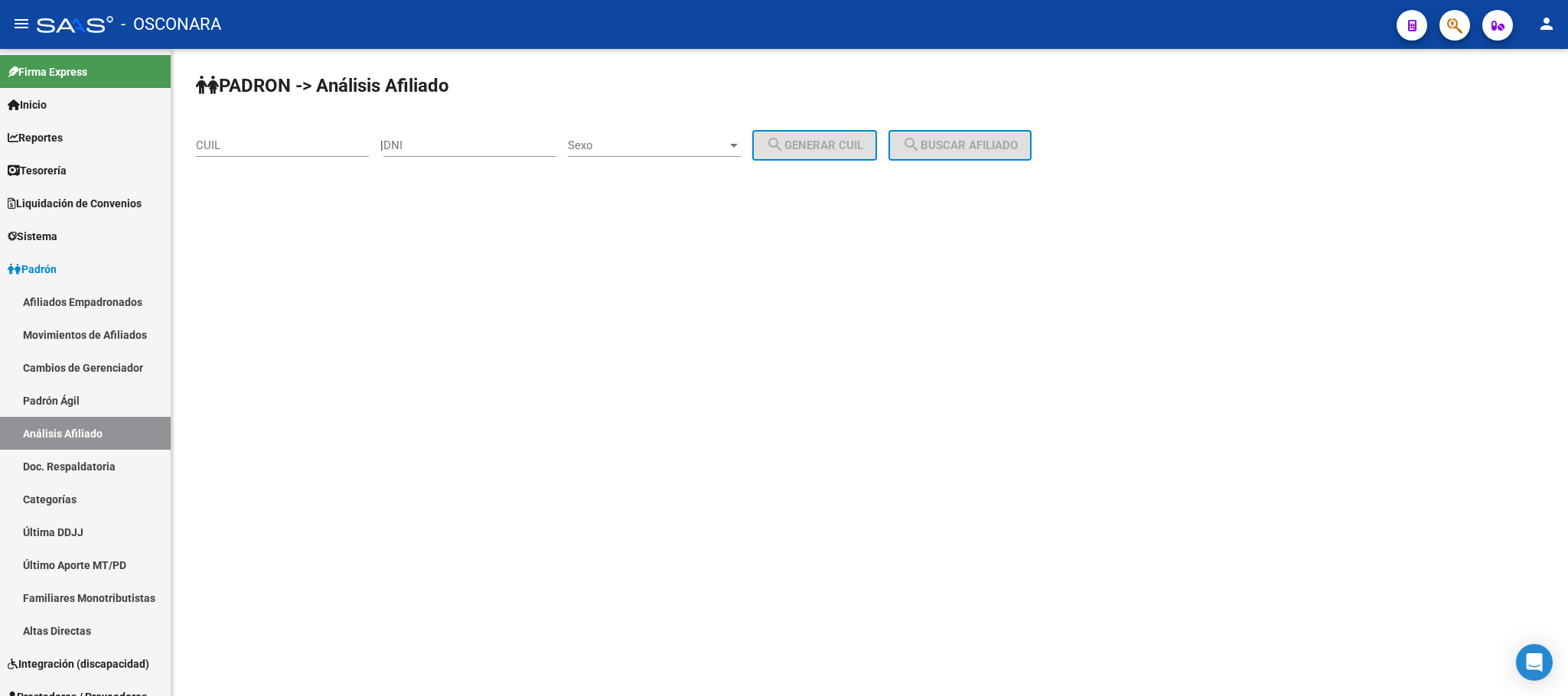
click at [250, 166] on div "CUIL" at bounding box center [282, 148] width 173 height 47
click at [203, 143] on input "CUIL" at bounding box center [282, 145] width 173 height 14
paste input "27-32021047-5"
type input "27-32021047-5"
click at [948, 145] on span "search Buscar afiliado" at bounding box center [960, 145] width 116 height 14
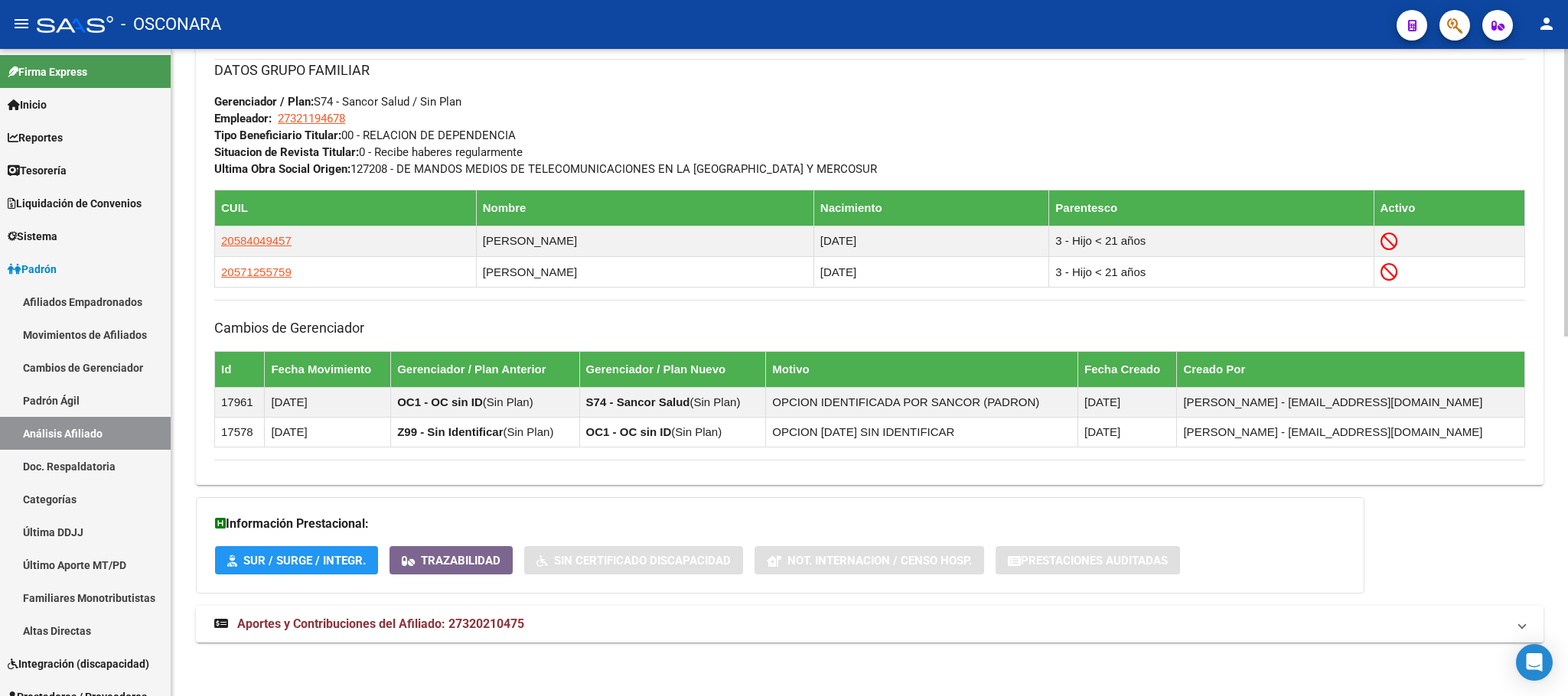
click at [466, 620] on span "Aportes y Contribuciones del Afiliado: 27320210475" at bounding box center [381, 624] width 287 height 14
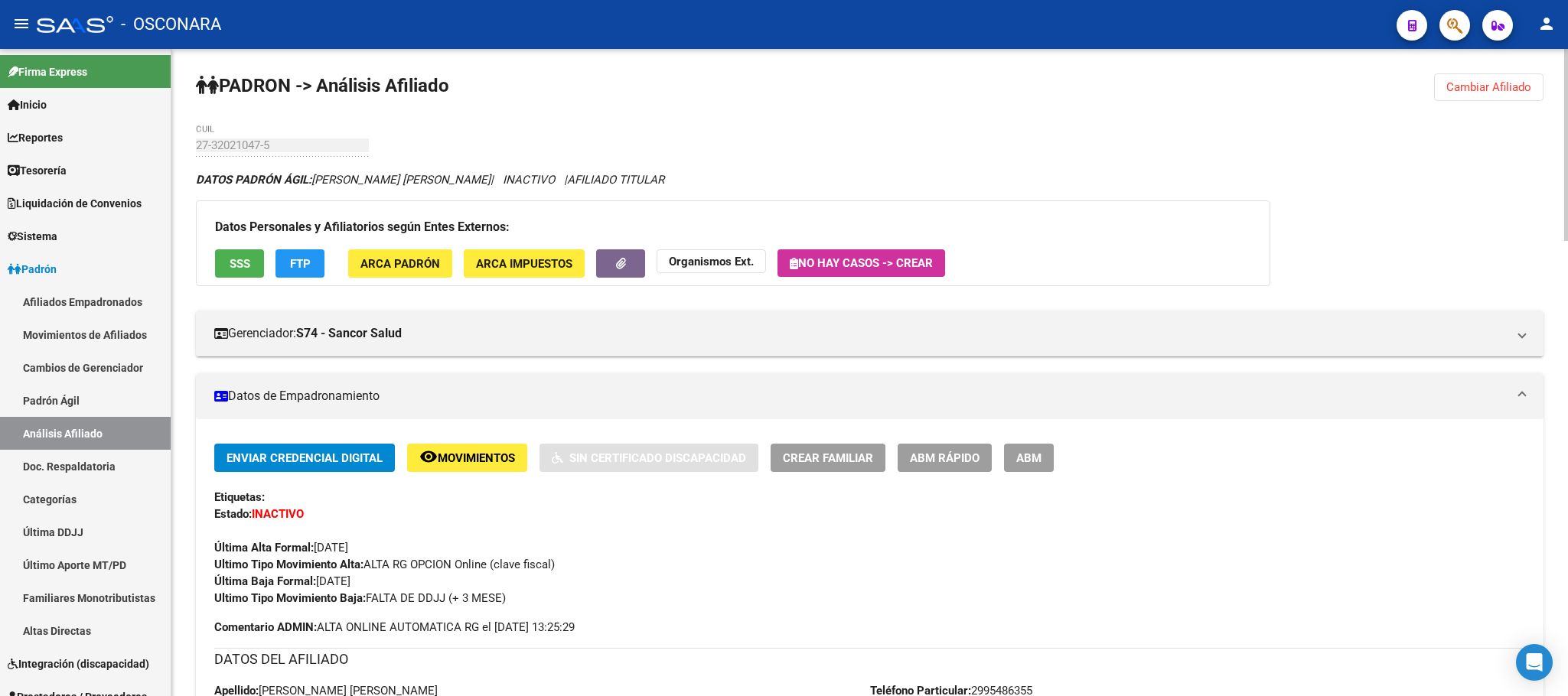
click at [216, 262] on button "SSS" at bounding box center [239, 263] width 49 height 28
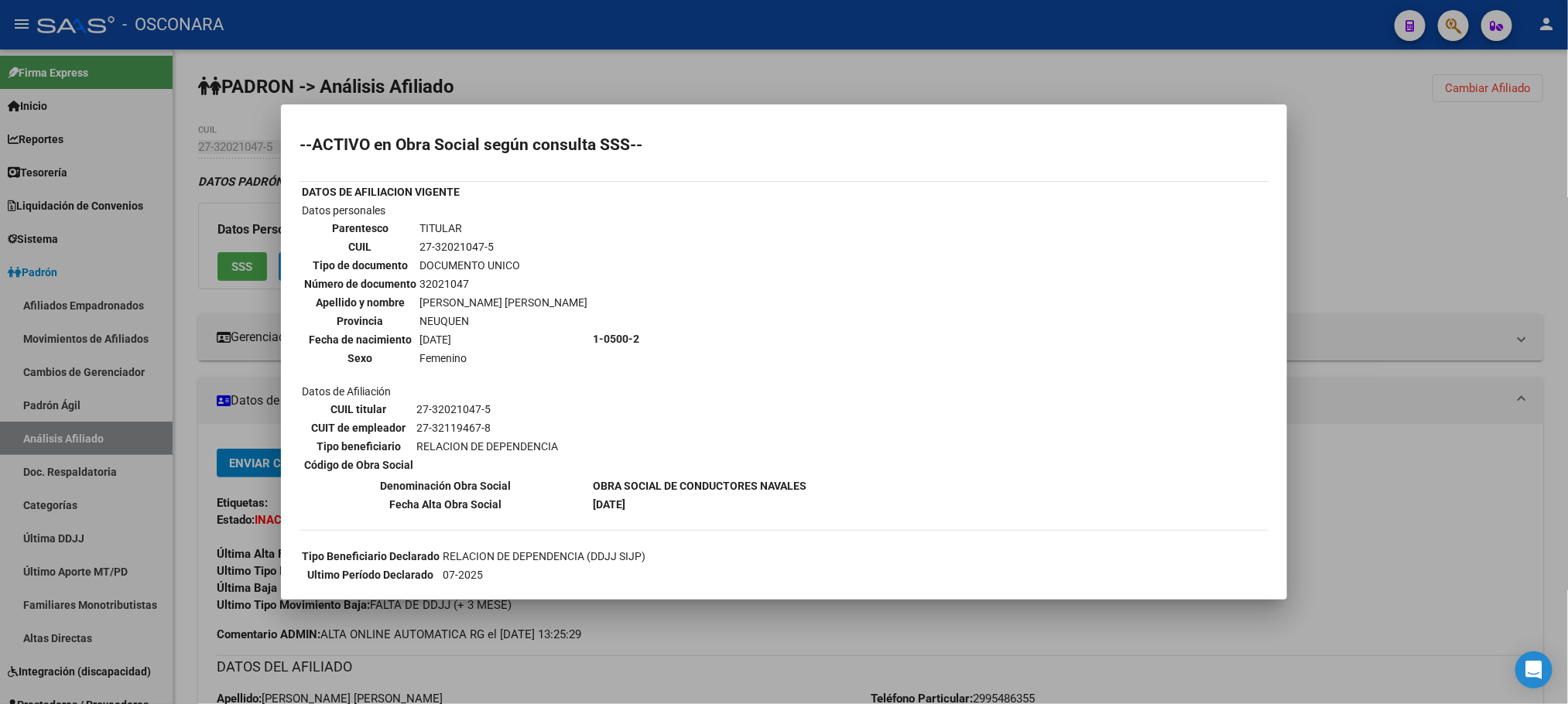
drag, startPoint x: 699, startPoint y: 615, endPoint x: 804, endPoint y: 554, distance: 121.4
click at [701, 616] on div at bounding box center [784, 352] width 1568 height 704
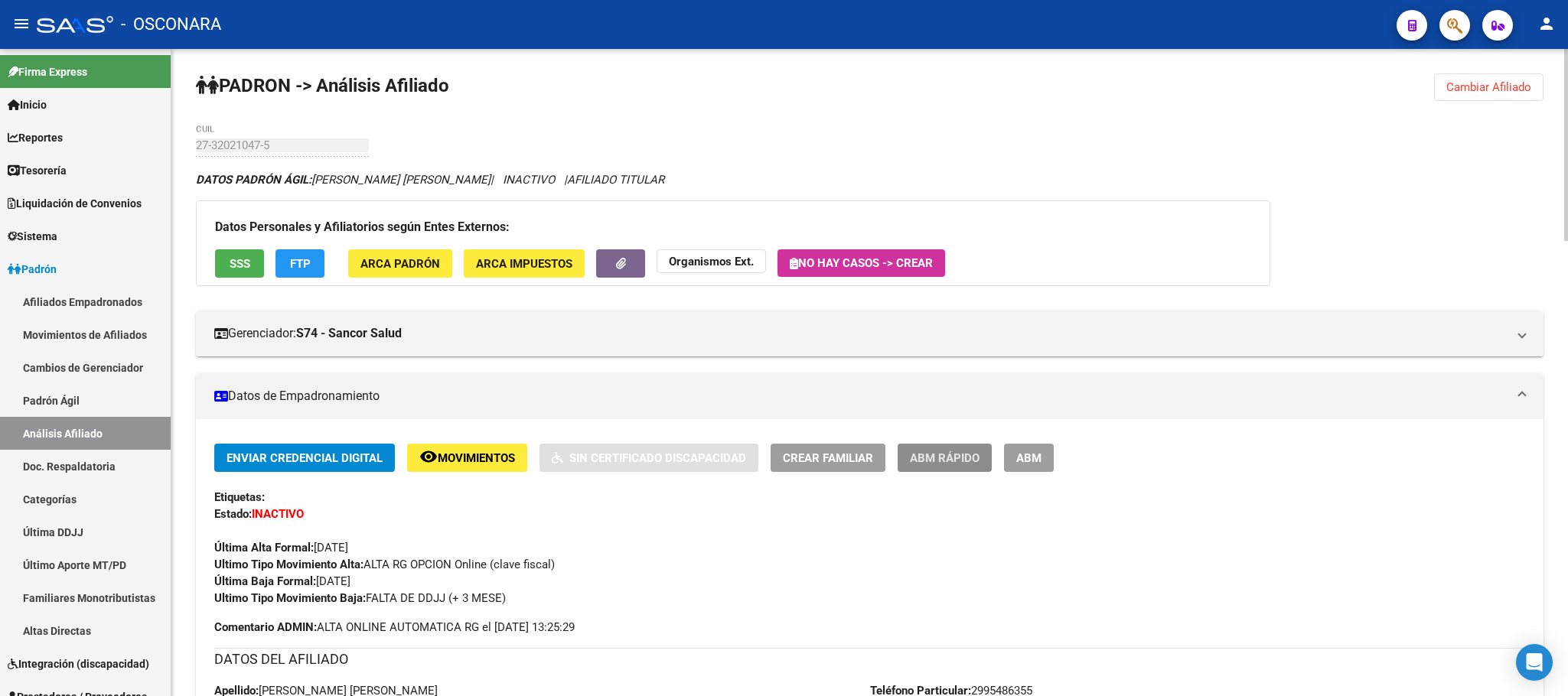
click at [946, 444] on button "ABM Rápido" at bounding box center [945, 458] width 94 height 28
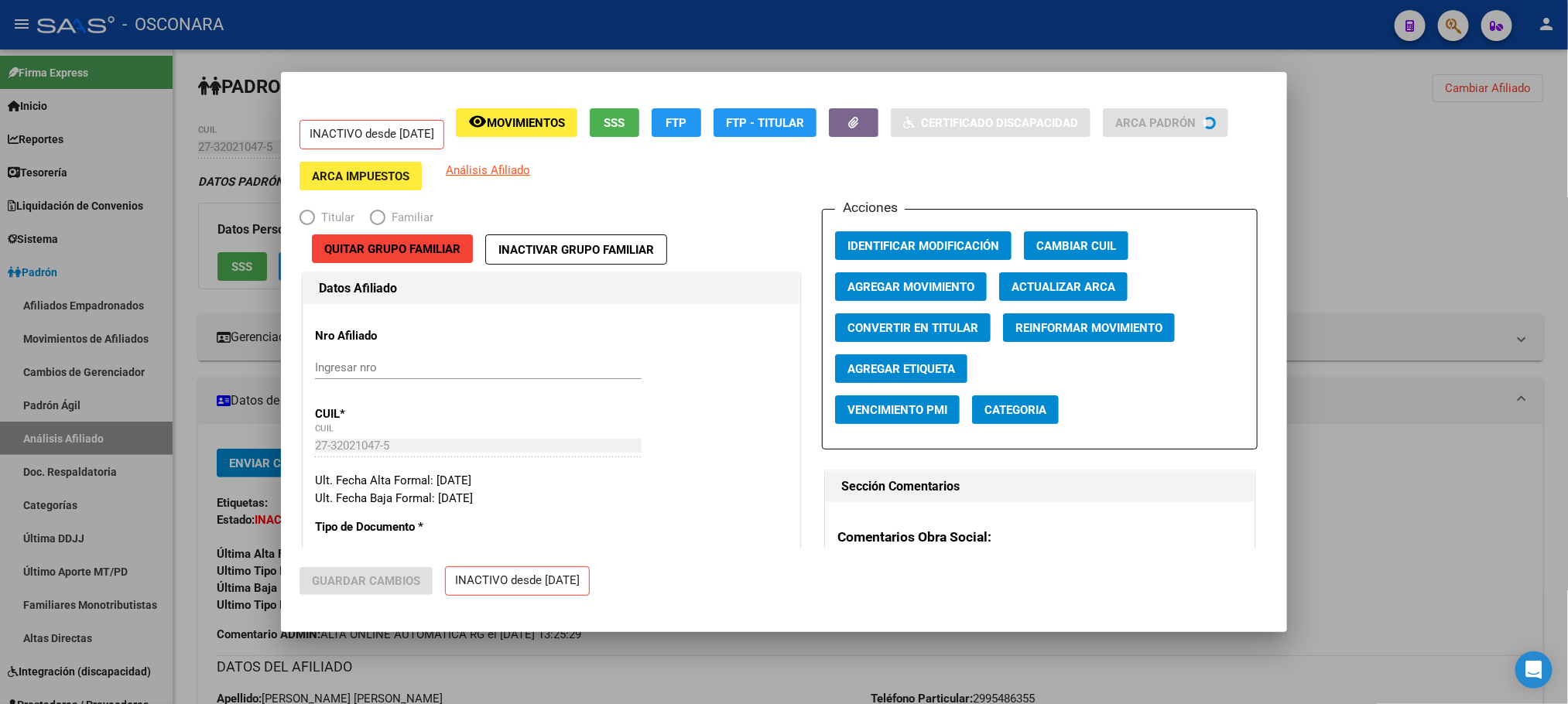
radio input "true"
type input "27-32119467-8"
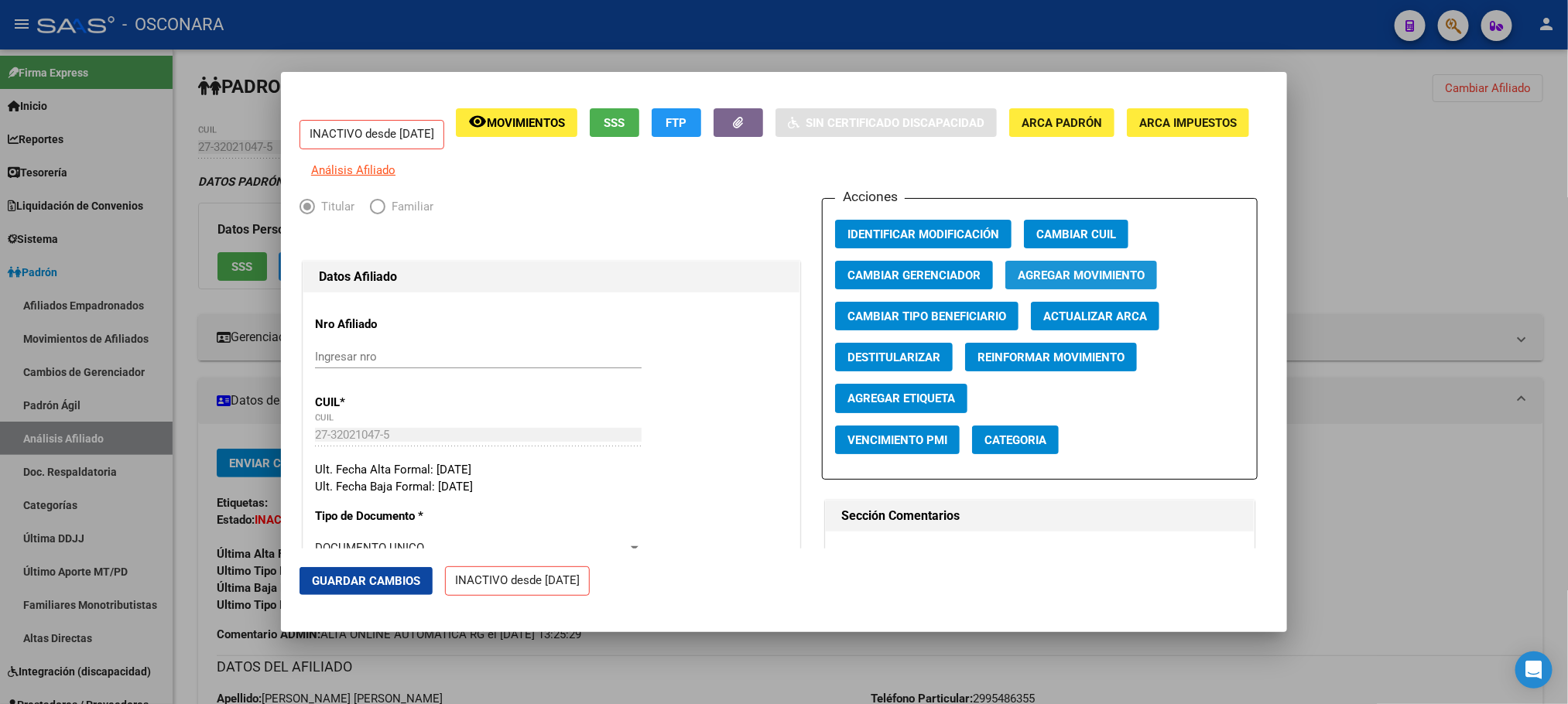
click at [1007, 282] on button "Agregar Movimiento" at bounding box center [1080, 275] width 152 height 29
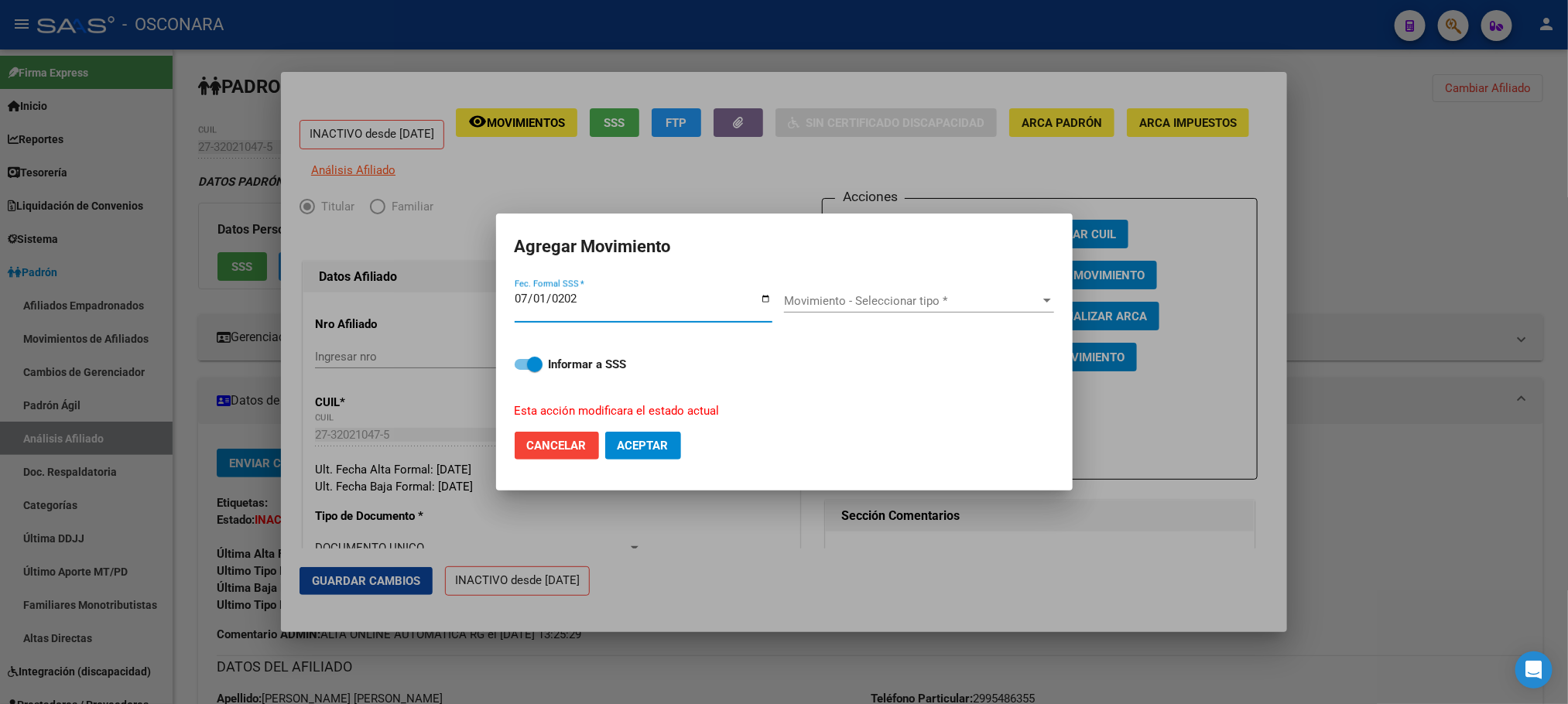
type input "[DATE]"
click at [987, 294] on span "Movimiento - Seleccionar tipo *" at bounding box center [912, 301] width 256 height 14
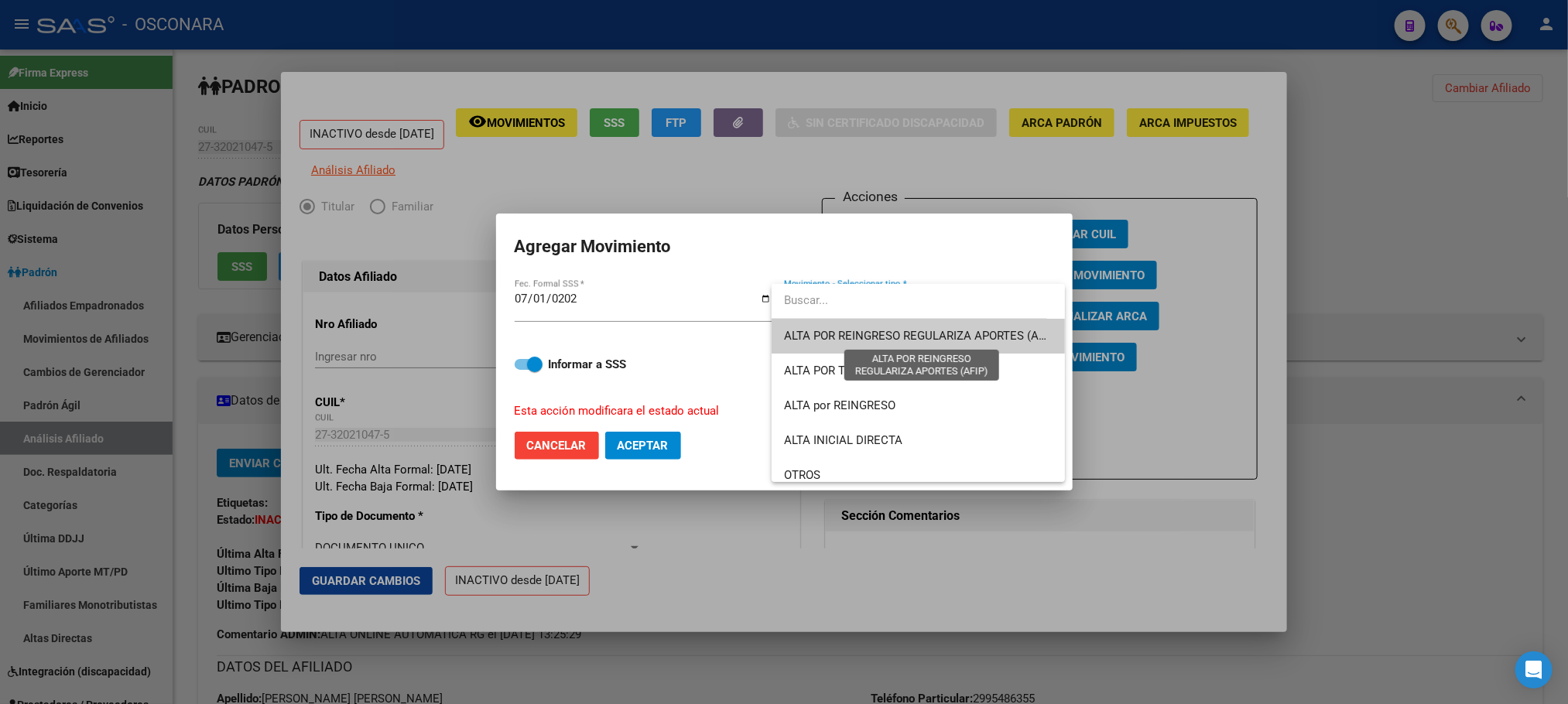
click at [955, 329] on span "ALTA POR REINGRESO REGULARIZA APORTES (AFIP)" at bounding box center [920, 336] width 274 height 14
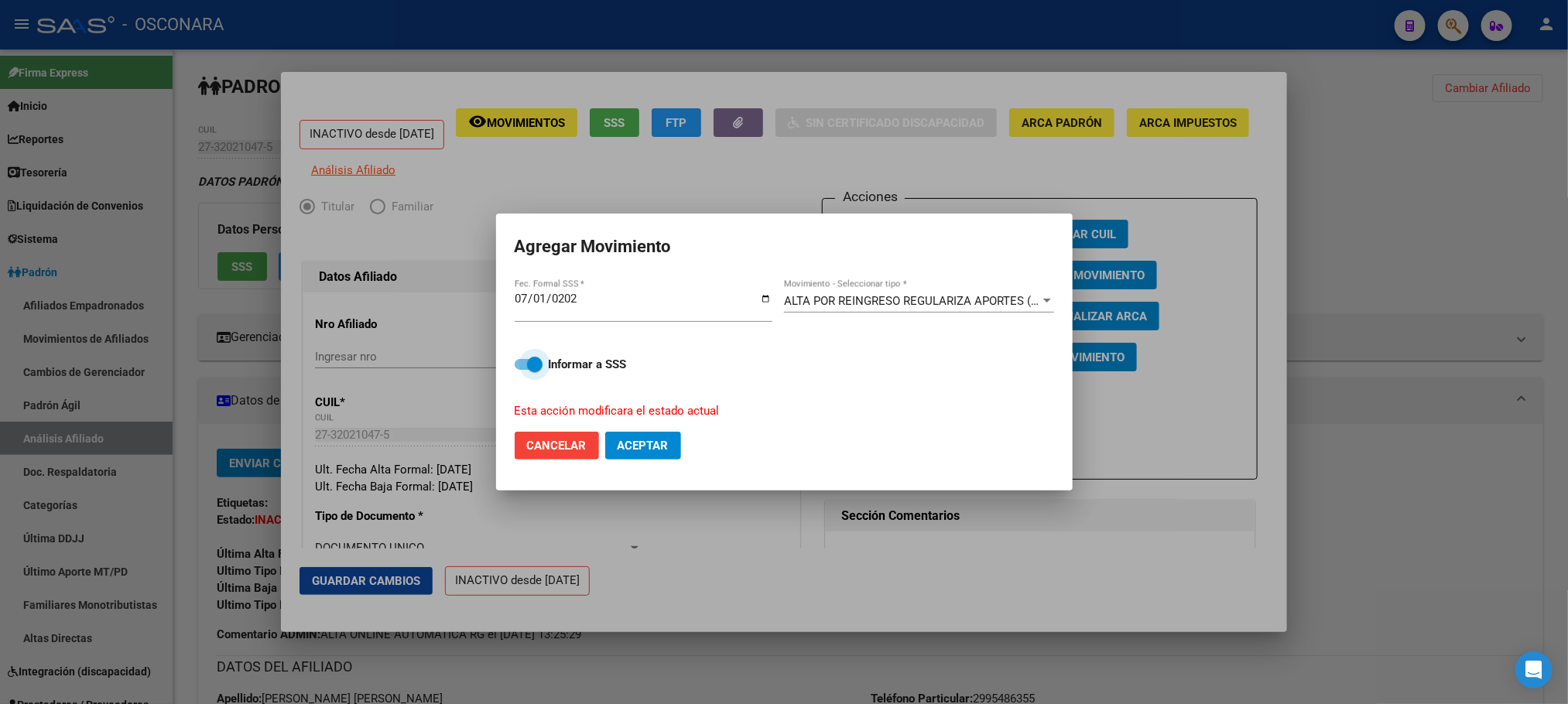
click at [523, 360] on span at bounding box center [528, 364] width 28 height 11
click at [523, 370] on input "Informar a SSS" at bounding box center [522, 370] width 1 height 1
checkbox input "false"
click at [616, 435] on button "Aceptar" at bounding box center [643, 445] width 76 height 28
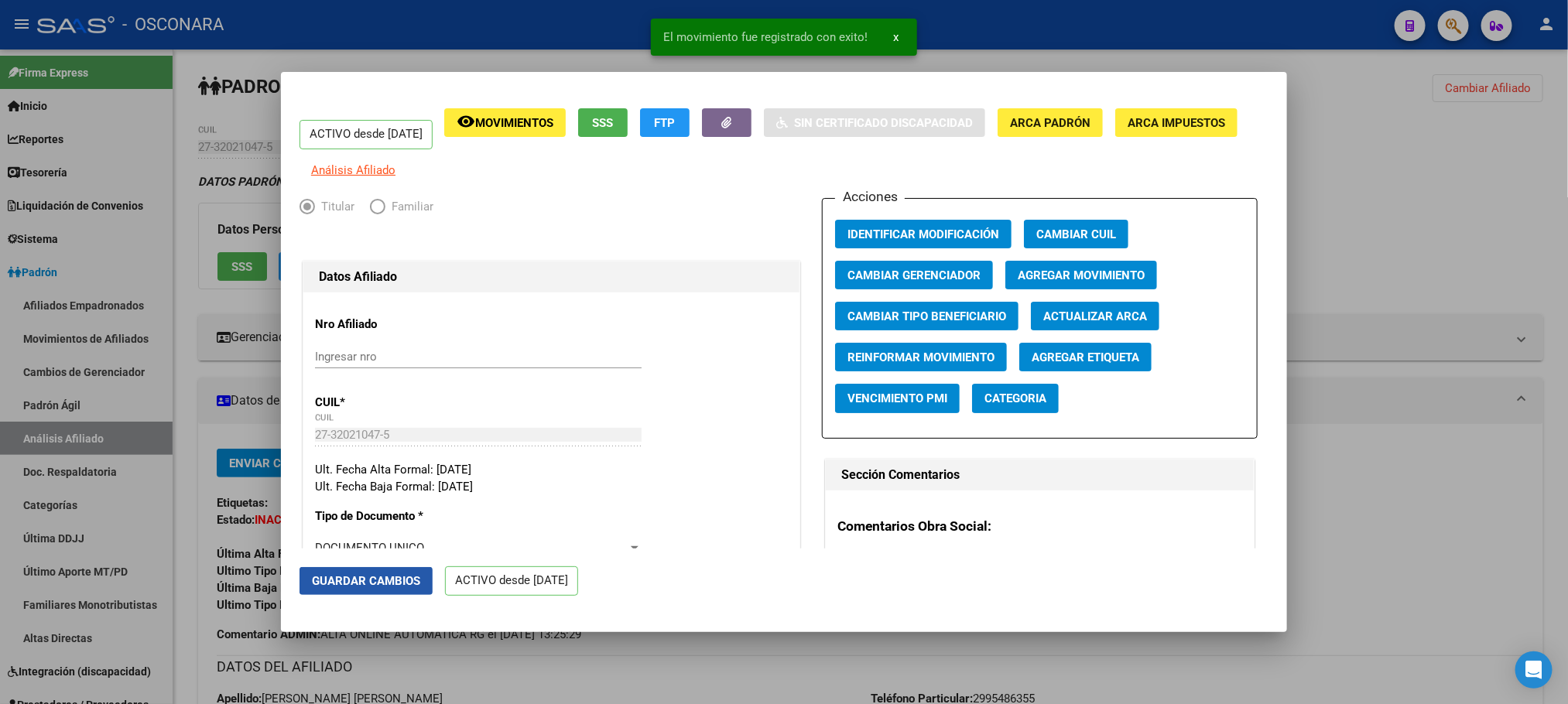
click at [352, 577] on span "Guardar Cambios" at bounding box center [366, 581] width 108 height 14
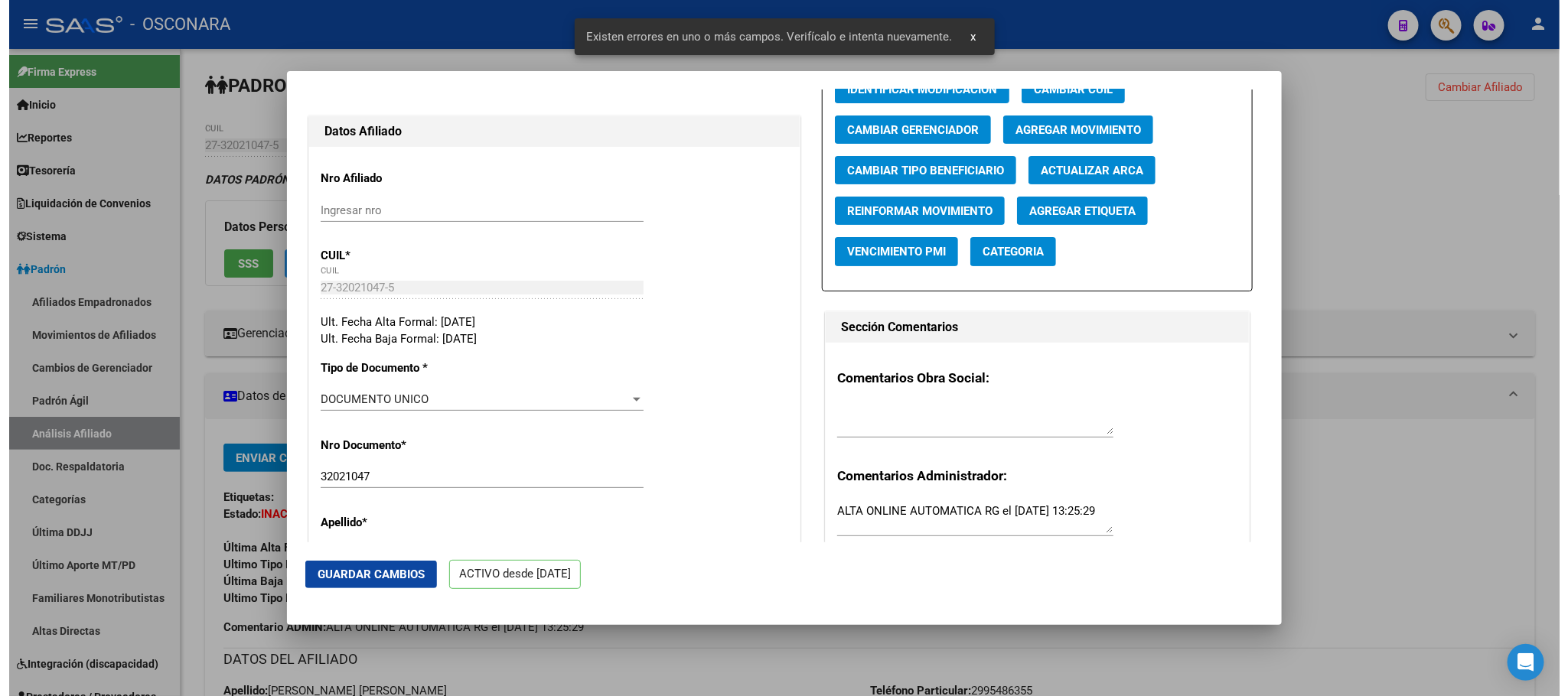
scroll to position [344, 0]
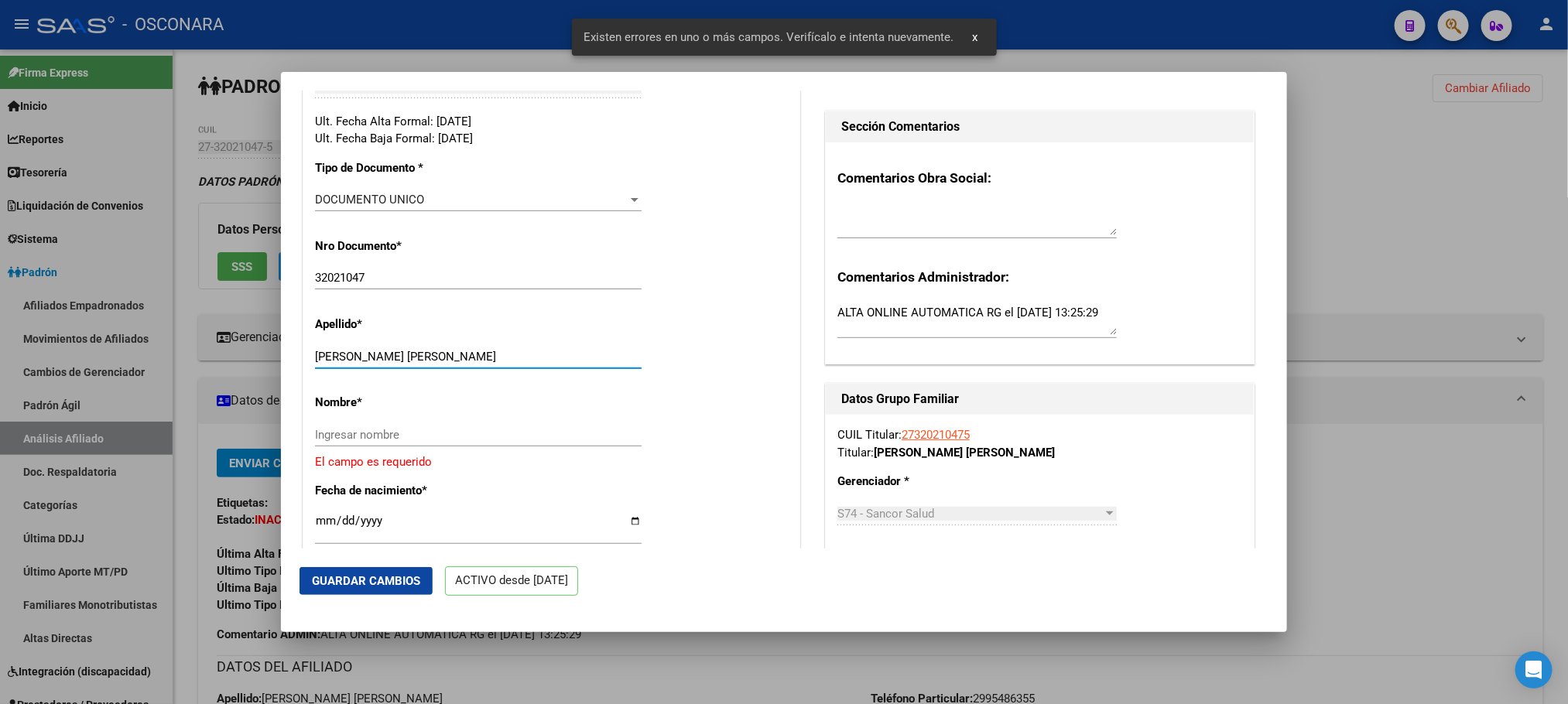
drag, startPoint x: 391, startPoint y: 367, endPoint x: 516, endPoint y: 367, distance: 125.0
click at [516, 364] on input "JARA PULGAR VANESA MARIA DE LO" at bounding box center [478, 357] width 326 height 14
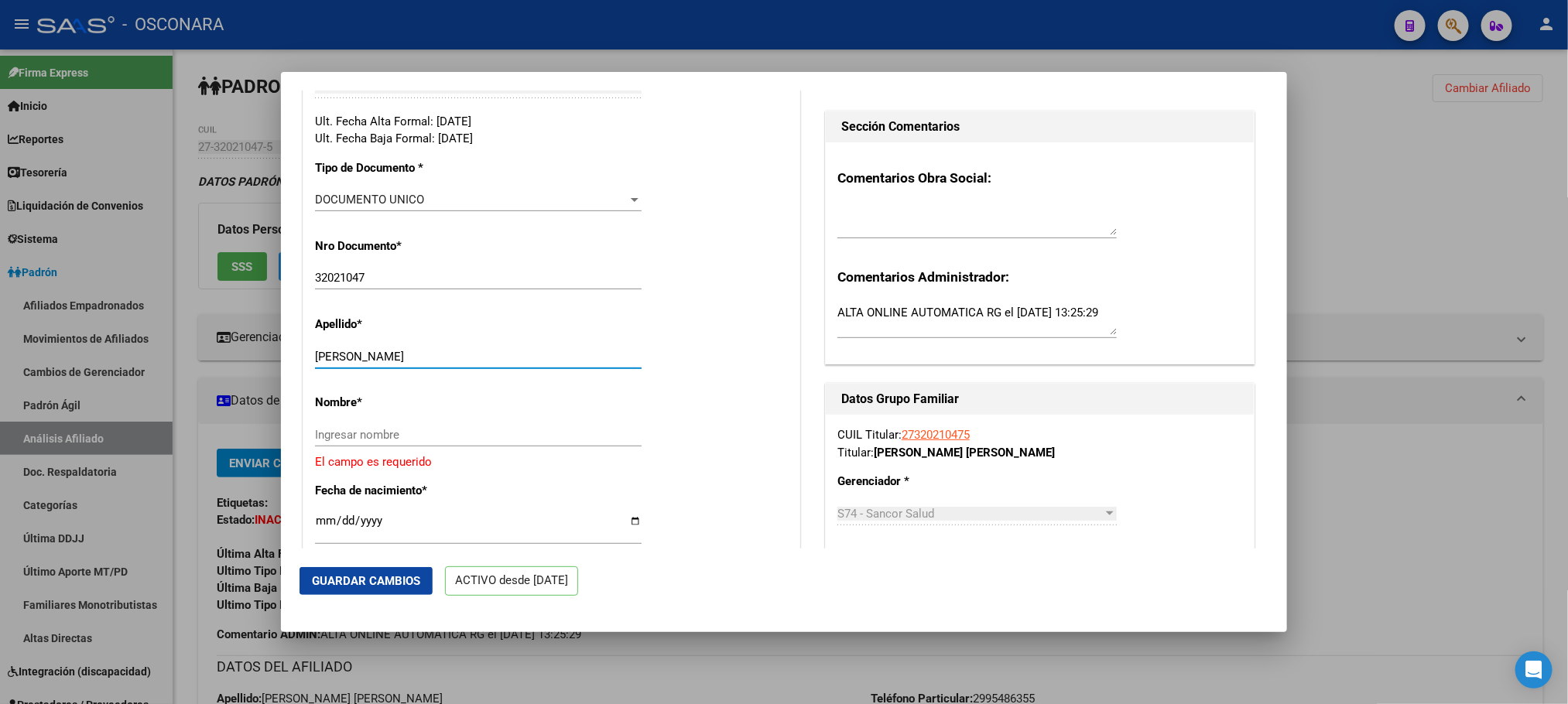
type input "JARA PULGAR"
click at [458, 446] on div "Ingresar nombre" at bounding box center [478, 434] width 326 height 23
paste input "VANESA MARIA DE LO"
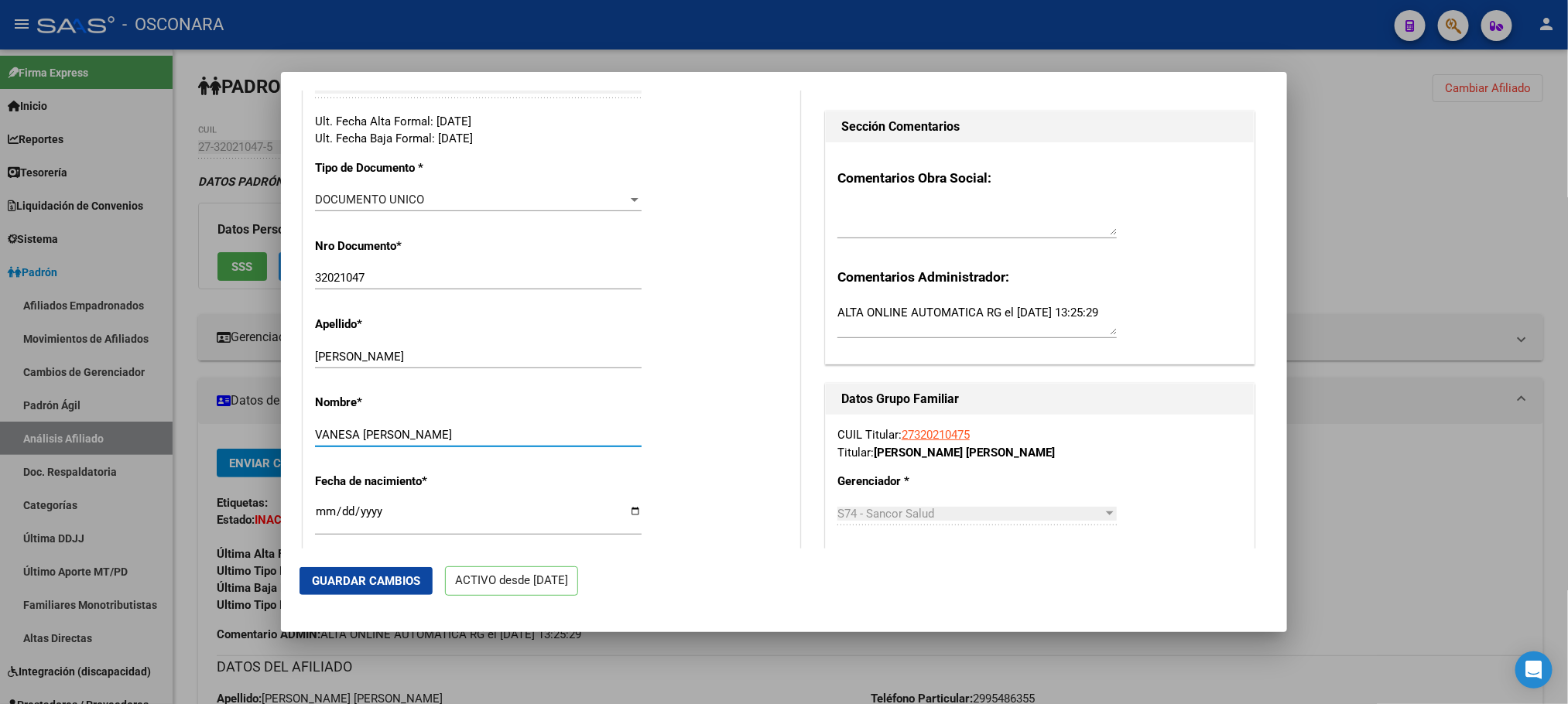
type input "VANESA MARIA DE LO"
click at [362, 576] on span "Guardar Cambios" at bounding box center [366, 581] width 108 height 14
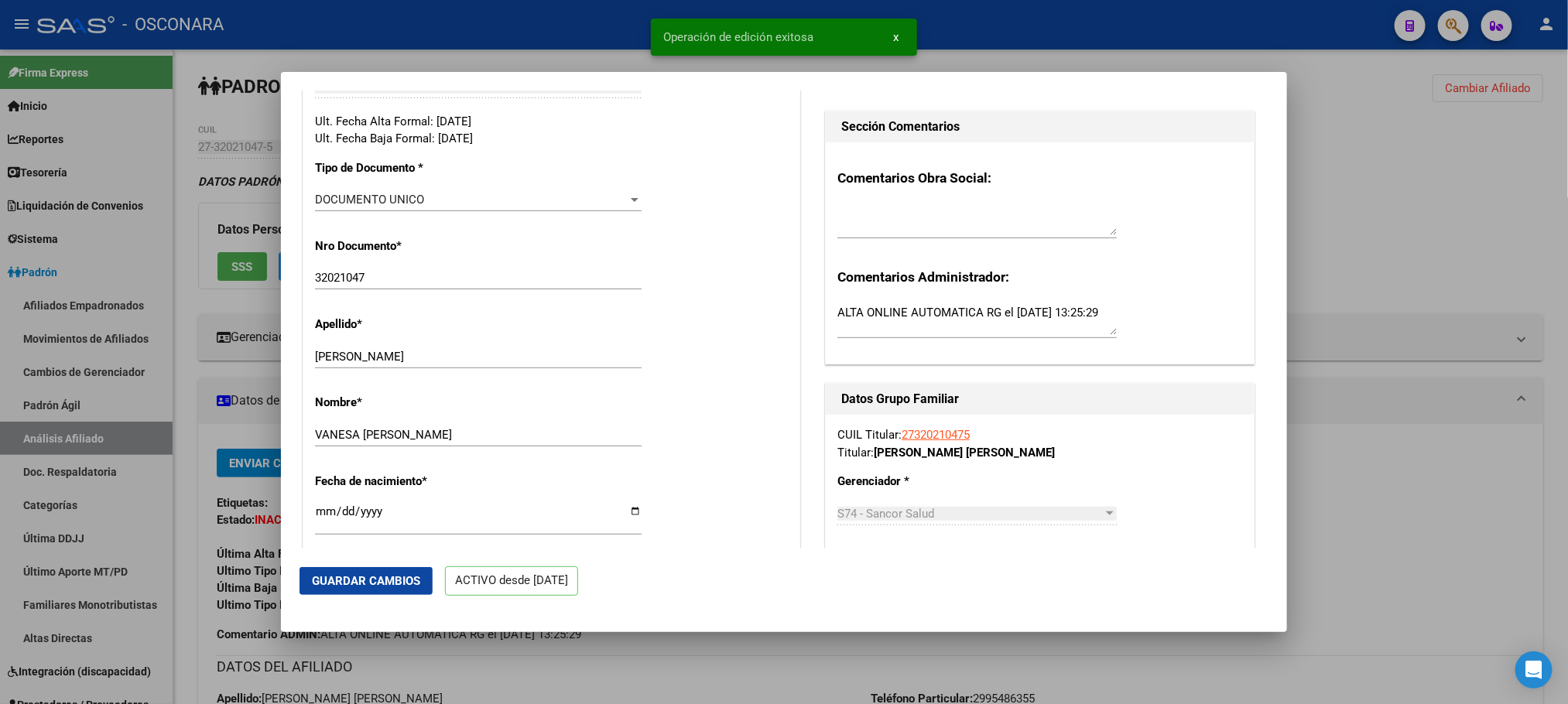
click at [1403, 253] on div at bounding box center [784, 352] width 1568 height 704
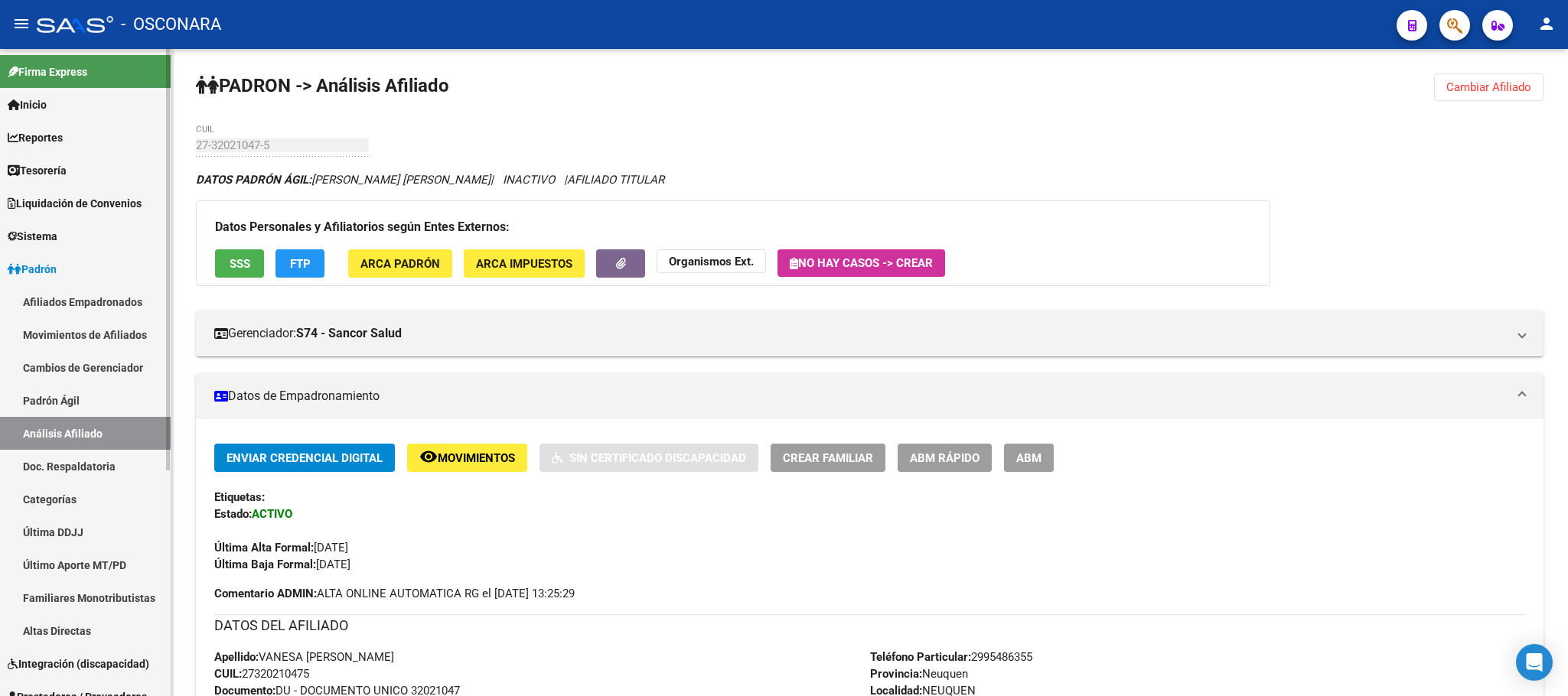
click at [70, 400] on link "Padrón Ágil" at bounding box center [85, 400] width 171 height 33
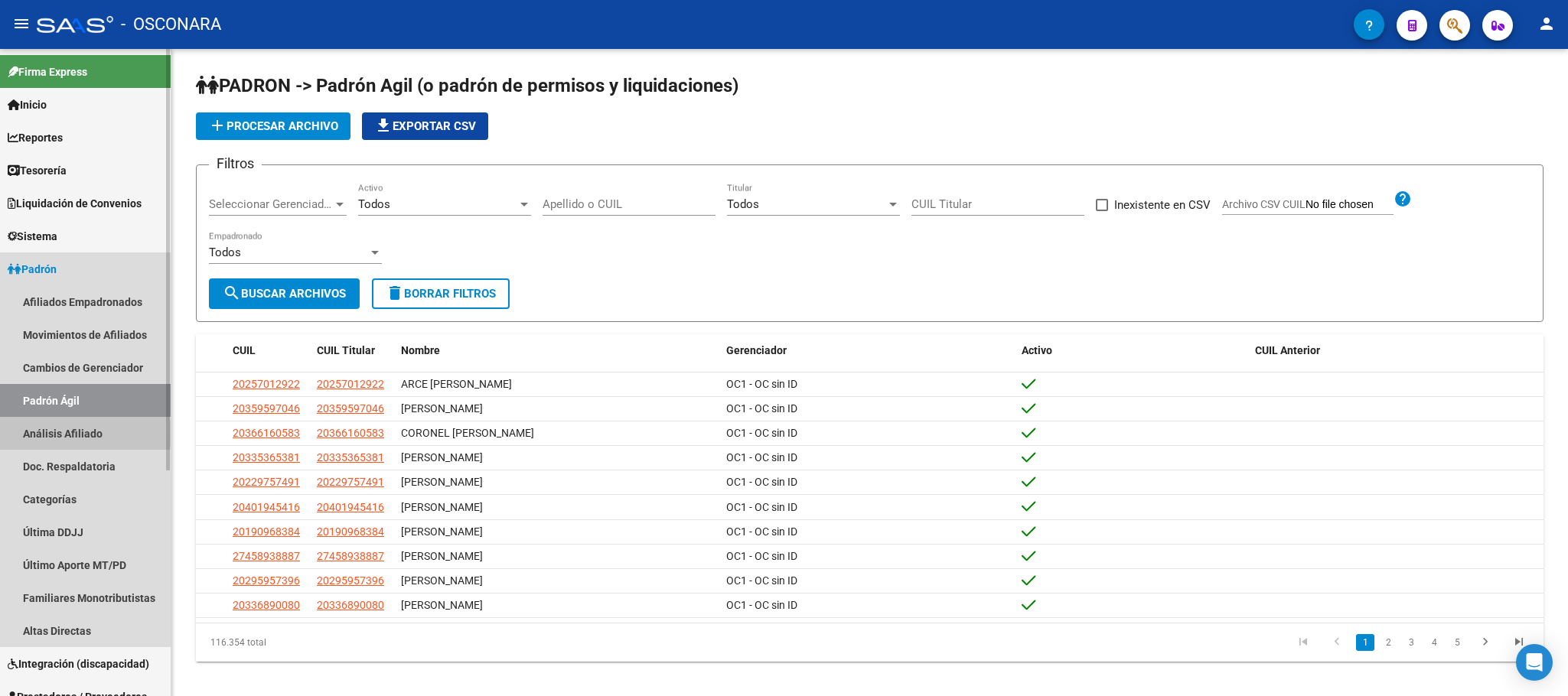
click at [74, 433] on link "Análisis Afiliado" at bounding box center [85, 433] width 171 height 33
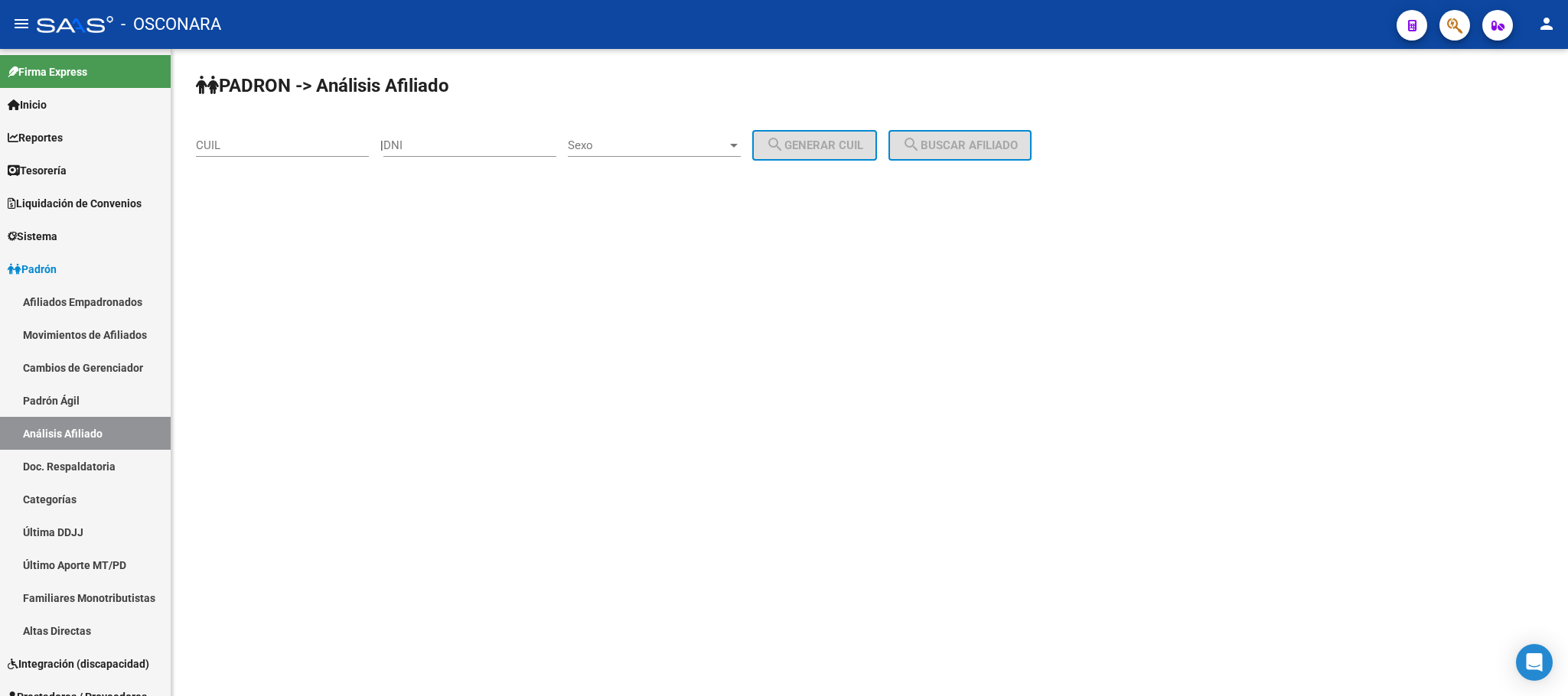
drag, startPoint x: 219, startPoint y: 125, endPoint x: 228, endPoint y: 150, distance: 26.6
click at [219, 125] on div "CUIL" at bounding box center [282, 141] width 173 height 33
paste input "20-38413191-4"
type input "20-38413191-4"
click at [976, 136] on button "search Buscar afiliado" at bounding box center [960, 145] width 143 height 31
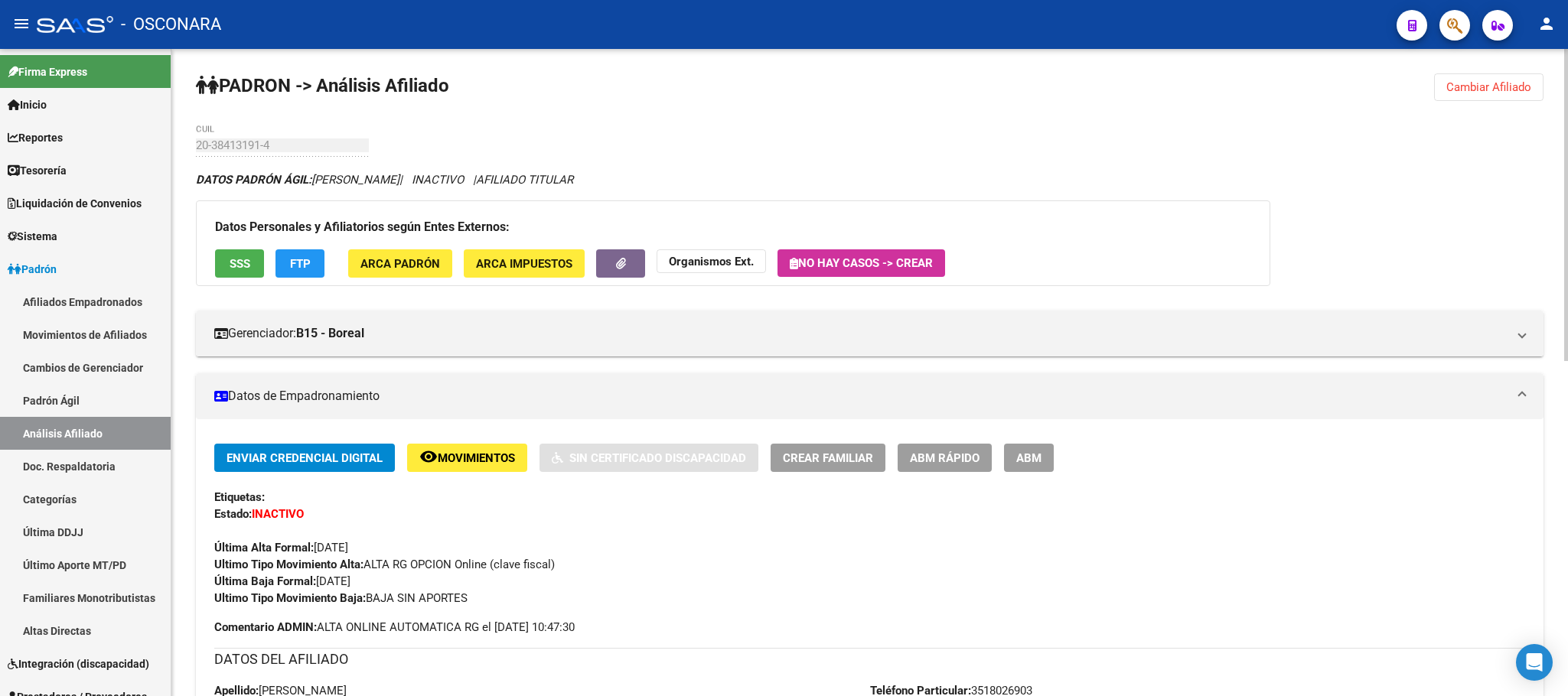
click at [961, 459] on span "ABM Rápido" at bounding box center [944, 458] width 70 height 14
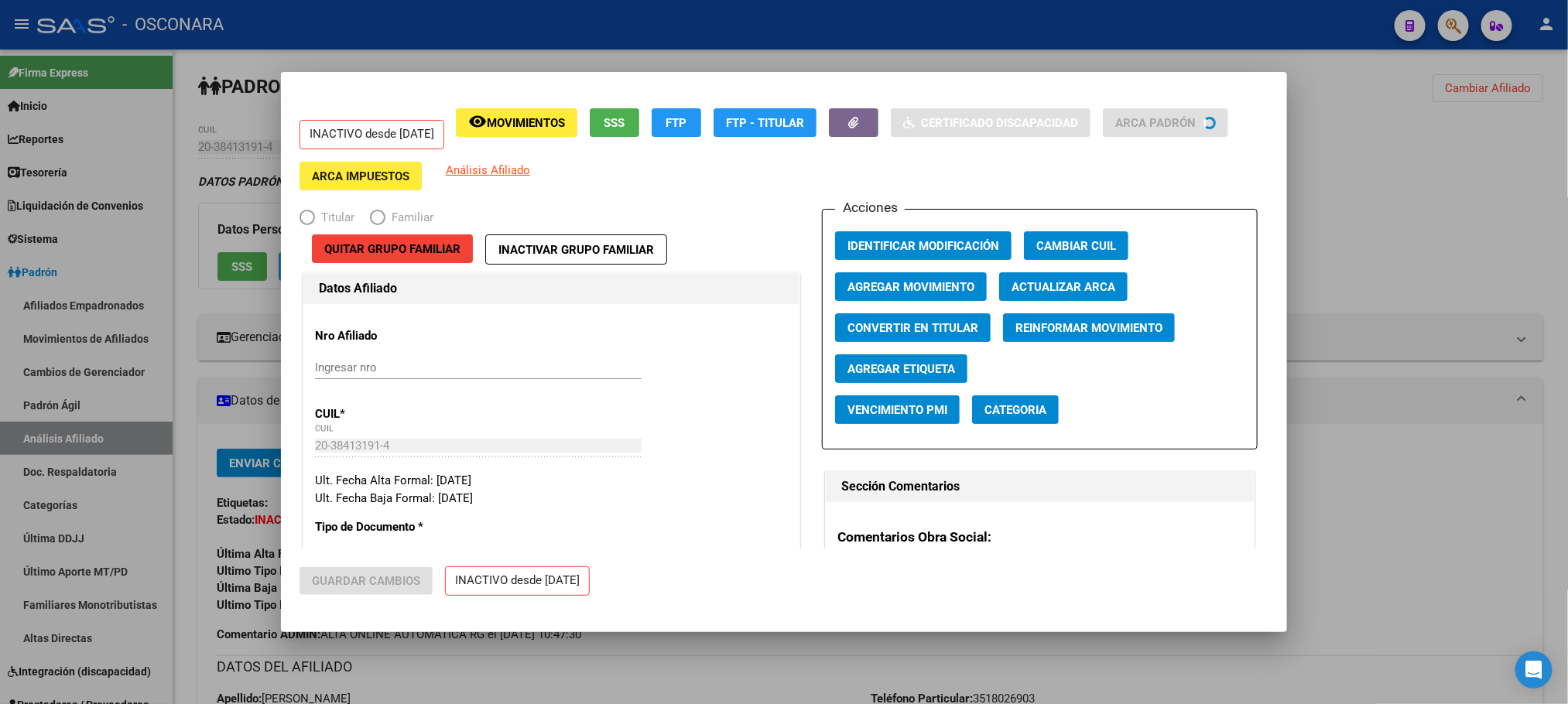
radio input "true"
type input "30-71069334-6"
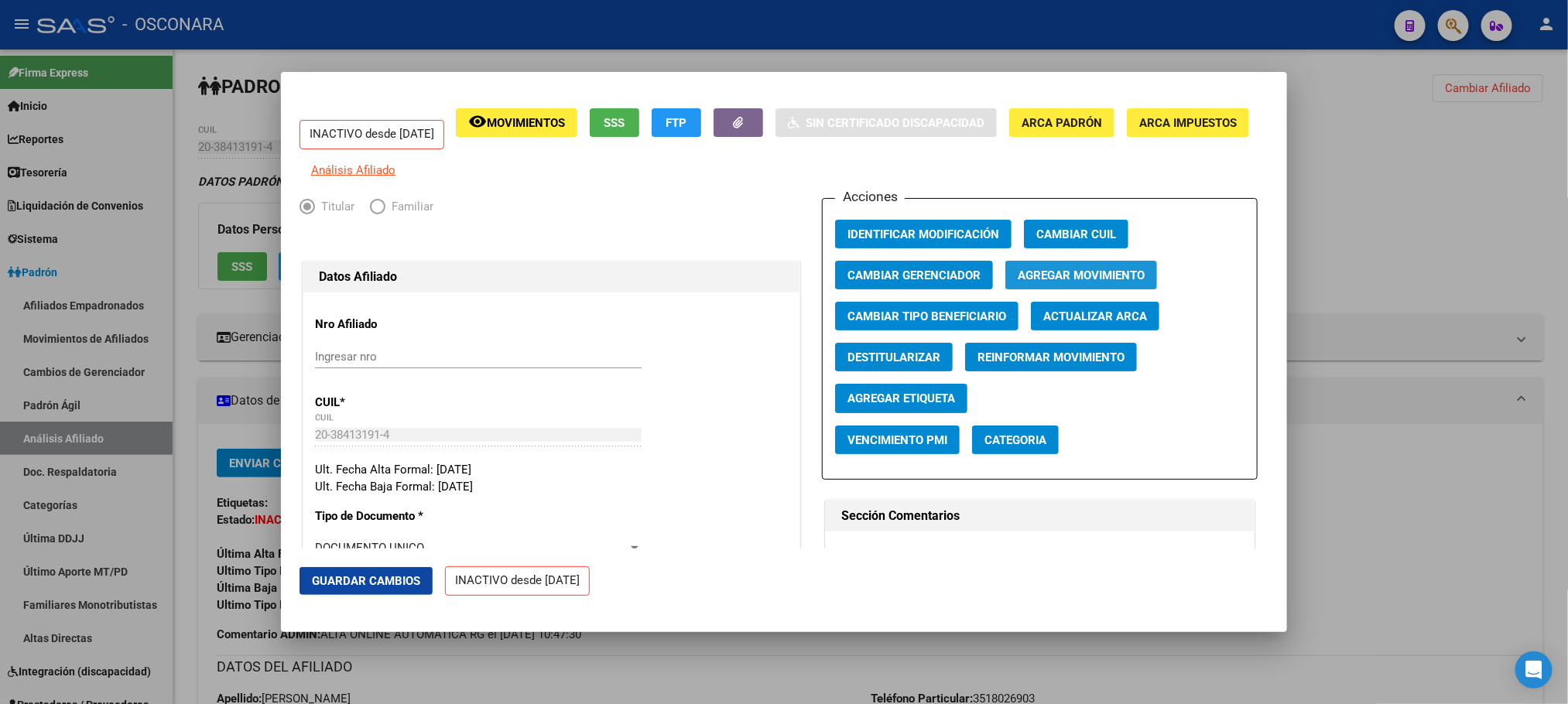
click at [1119, 279] on span "Agregar Movimiento" at bounding box center [1081, 276] width 127 height 14
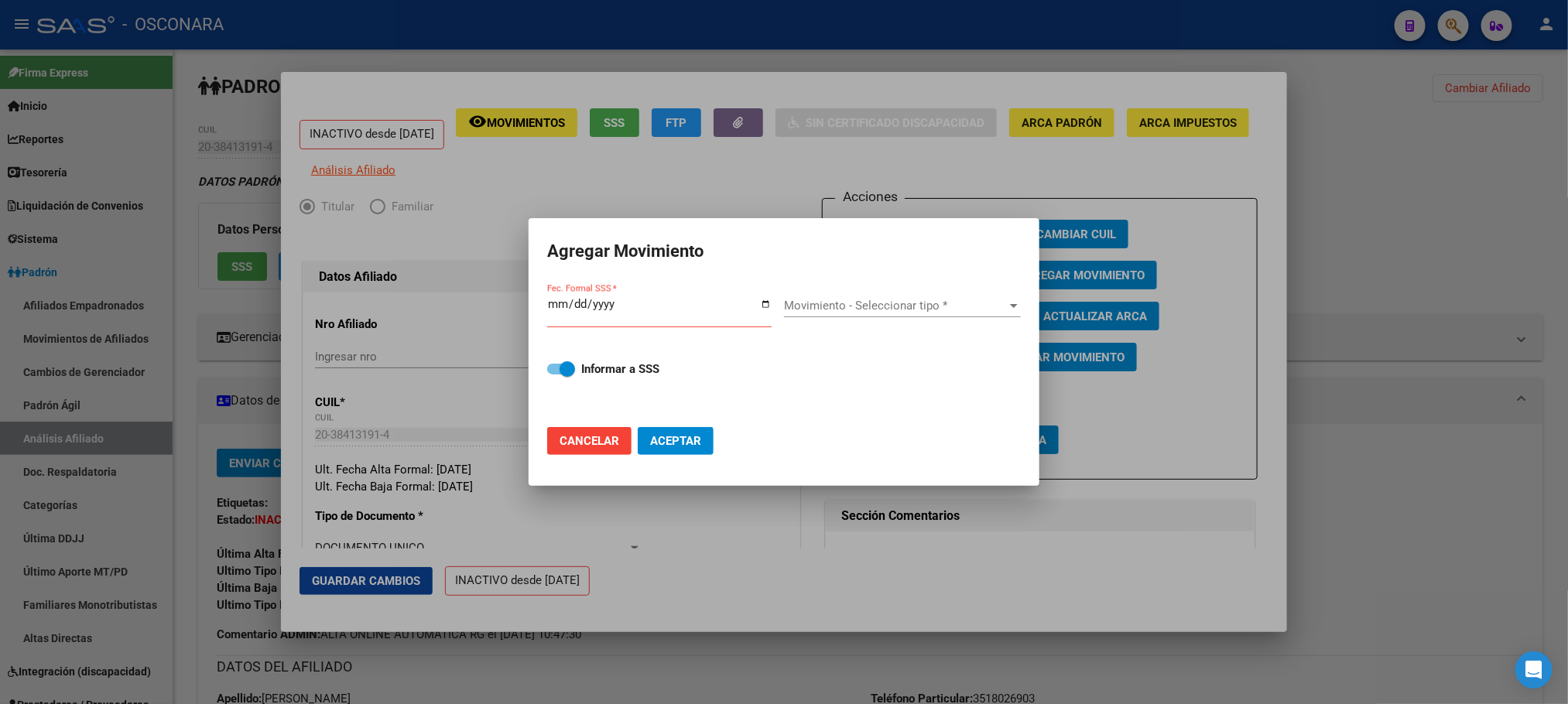
click at [732, 567] on div at bounding box center [784, 352] width 1568 height 704
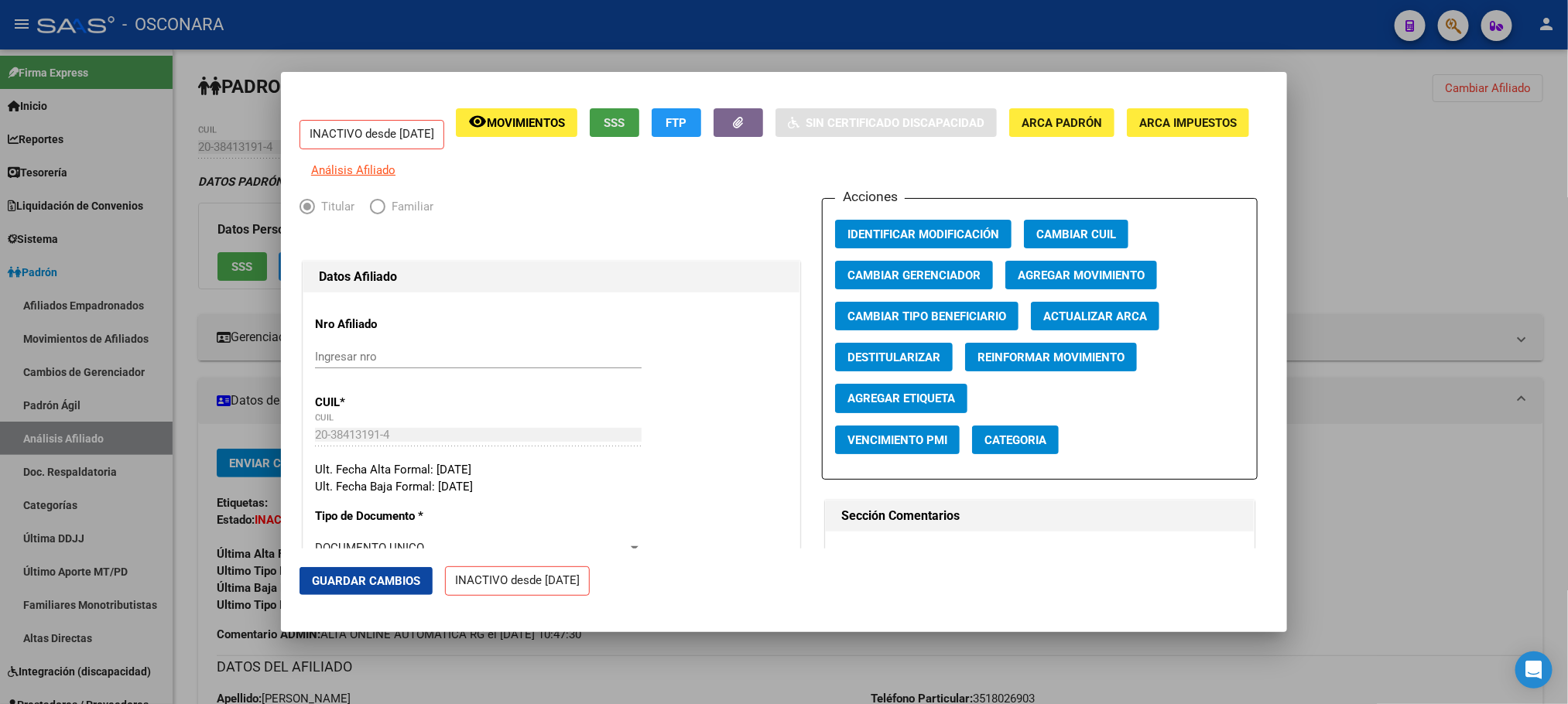
click at [625, 127] on span "SSS" at bounding box center [615, 123] width 21 height 14
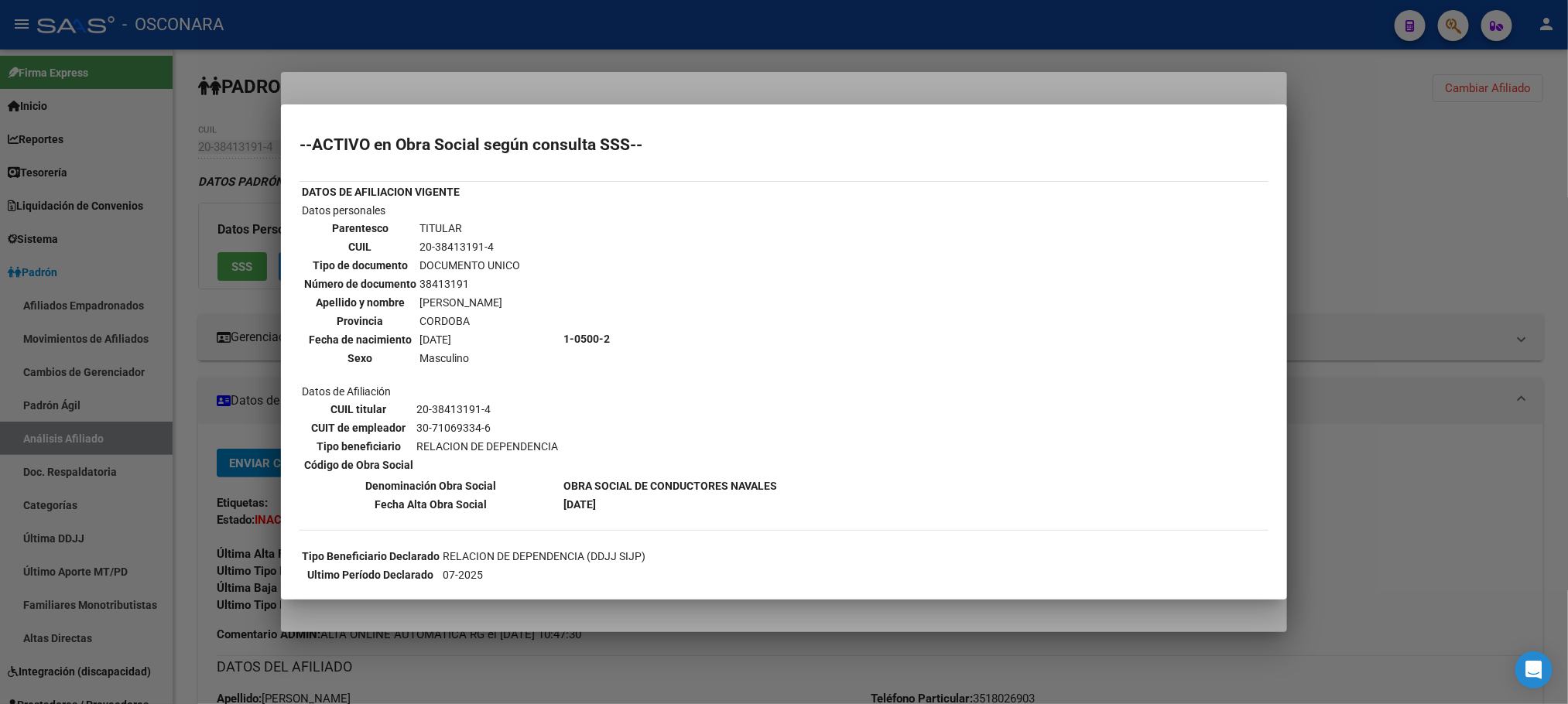
click at [709, 609] on div at bounding box center [784, 352] width 1568 height 704
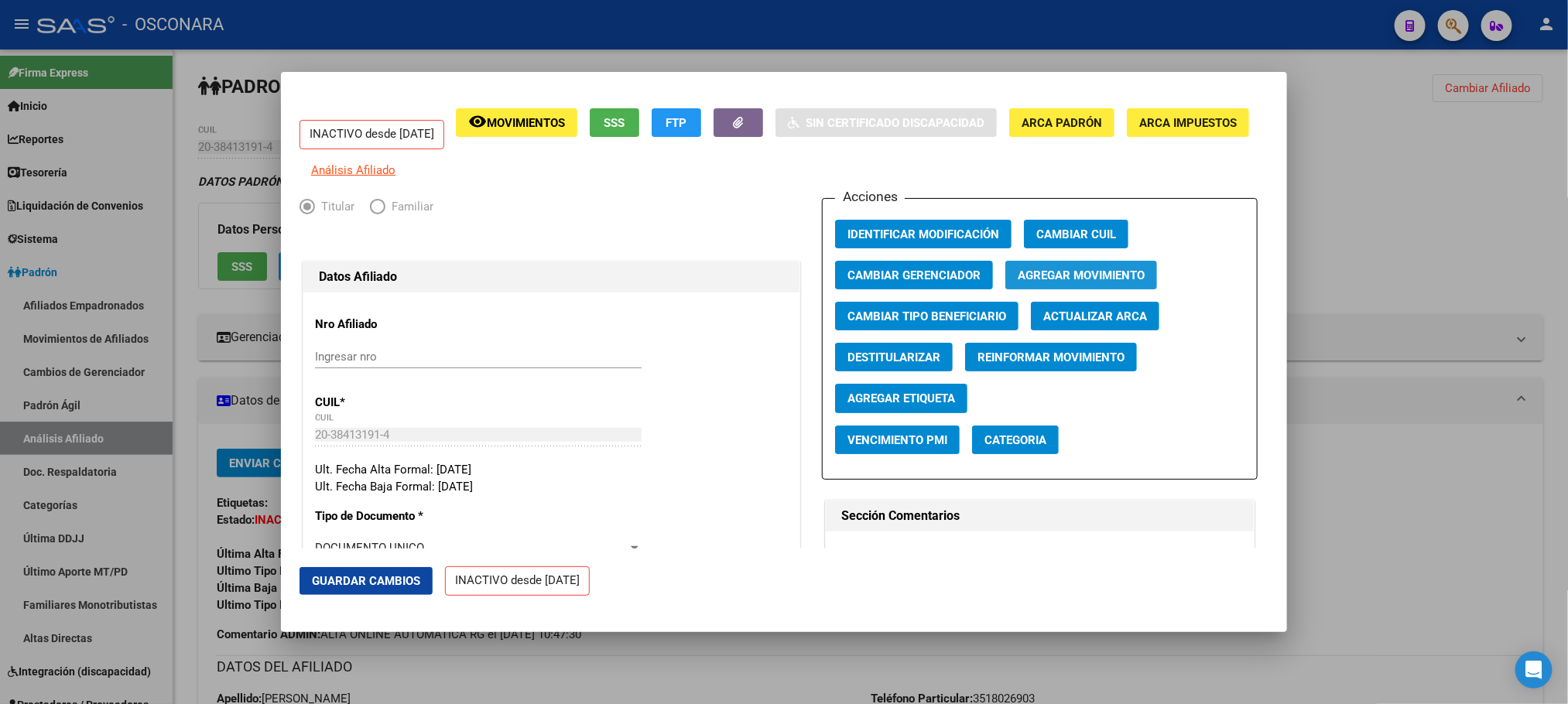
click at [1071, 282] on span "Agregar Movimiento" at bounding box center [1081, 276] width 127 height 14
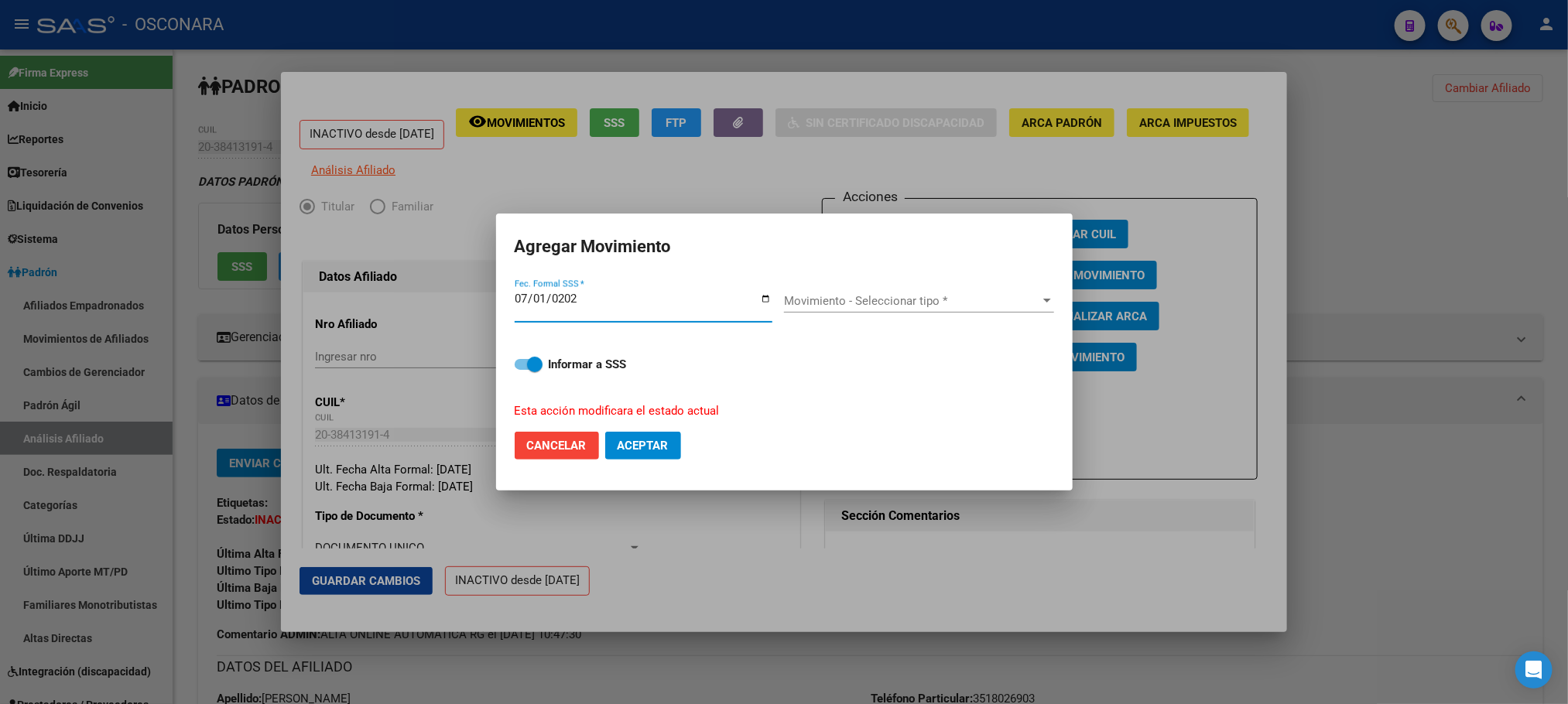
type input "[DATE]"
click at [1040, 302] on div at bounding box center [1047, 301] width 14 height 13
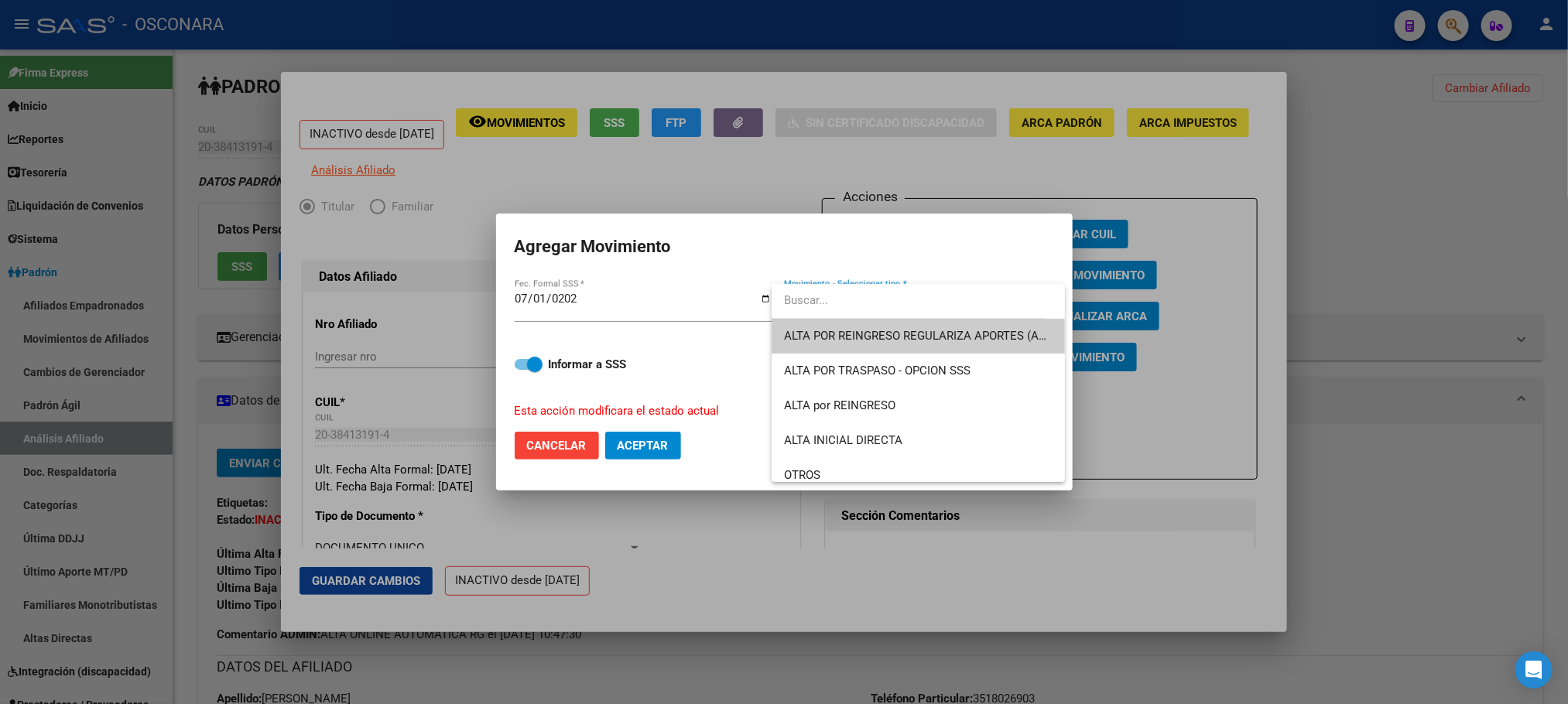
click at [1010, 344] on span "ALTA POR REINGRESO REGULARIZA APORTES (AFIP)" at bounding box center [918, 336] width 269 height 35
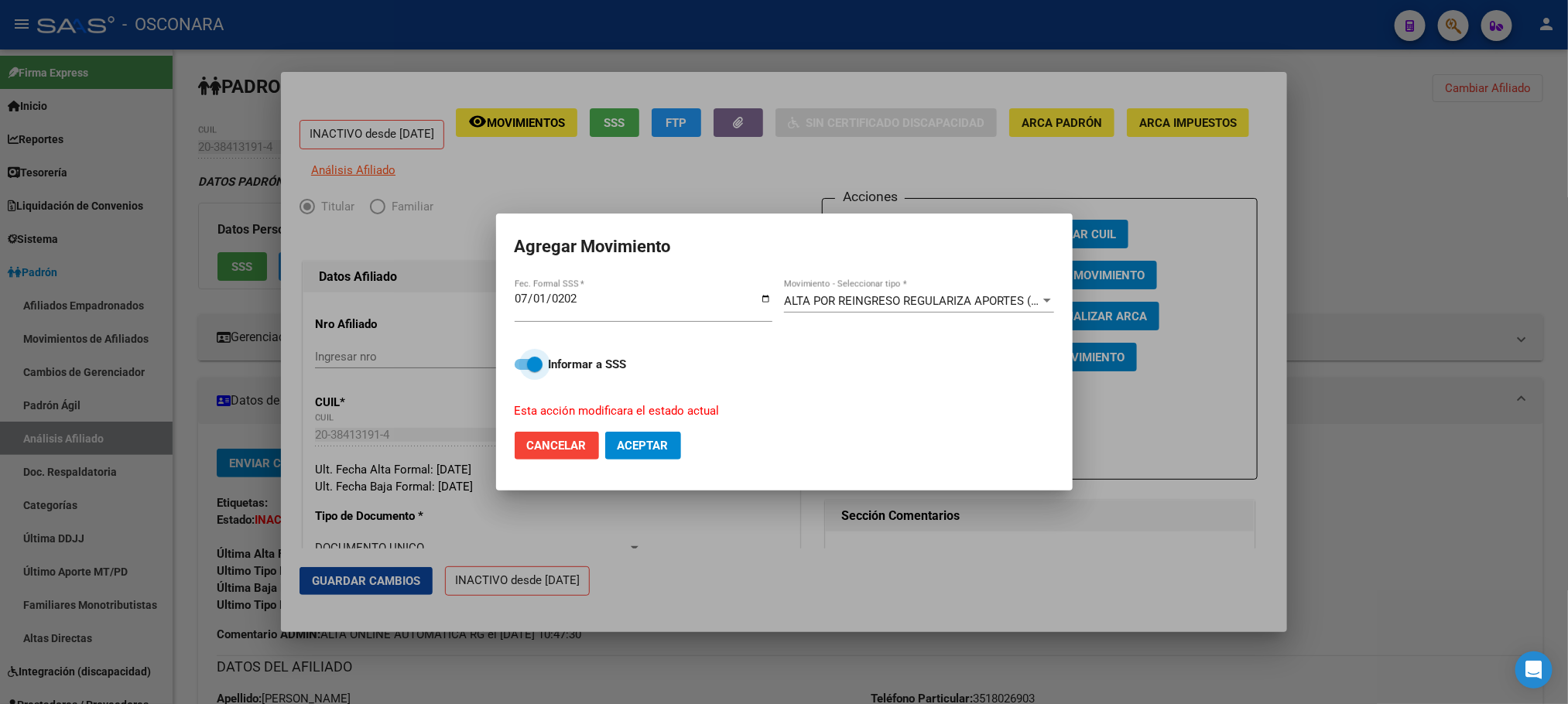
click at [520, 365] on span at bounding box center [528, 364] width 28 height 11
click at [522, 370] on input "Informar a SSS" at bounding box center [522, 370] width 1 height 1
checkbox input "false"
click at [651, 439] on span "Aceptar" at bounding box center [643, 445] width 51 height 14
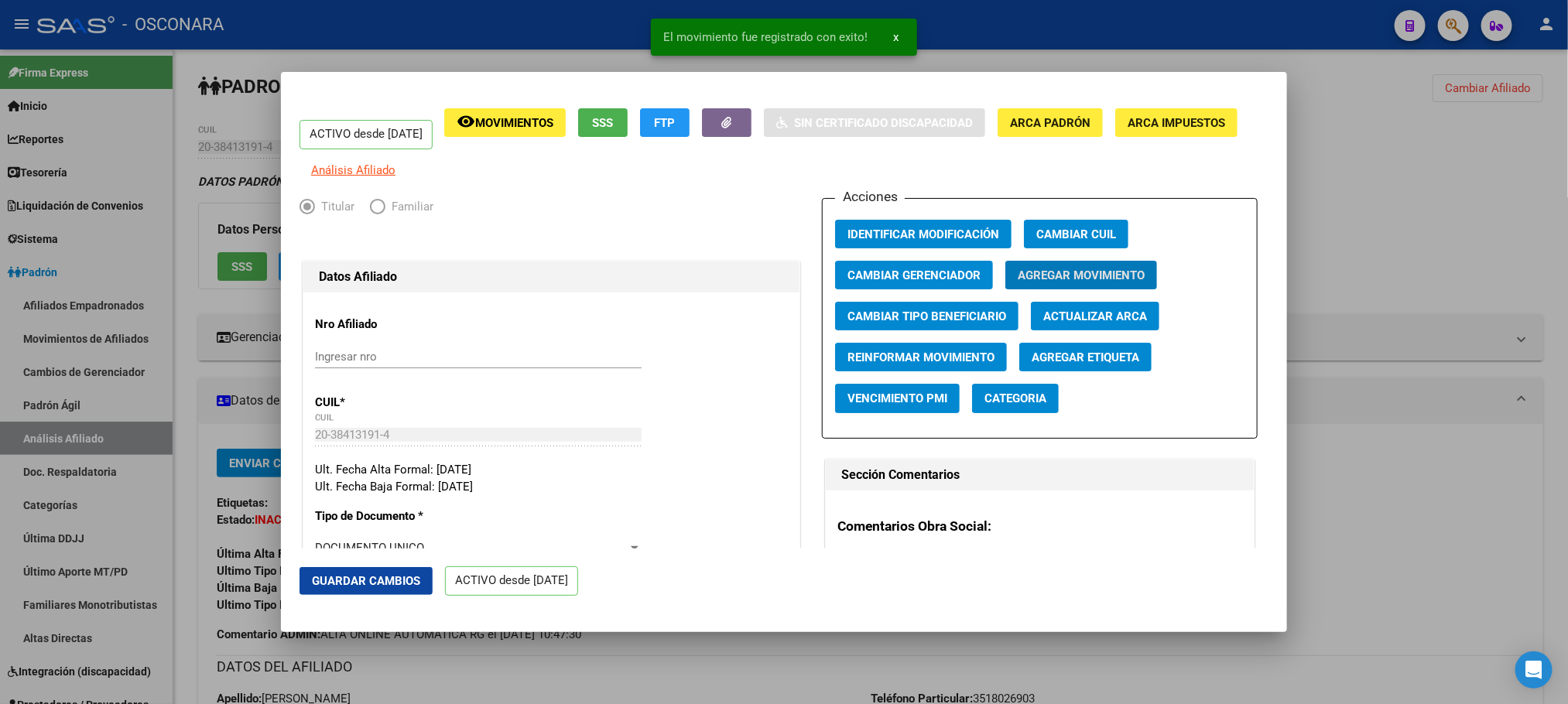
click at [409, 576] on span "Guardar Cambios" at bounding box center [366, 581] width 108 height 14
click at [395, 574] on span "Guardar Cambios" at bounding box center [366, 581] width 108 height 14
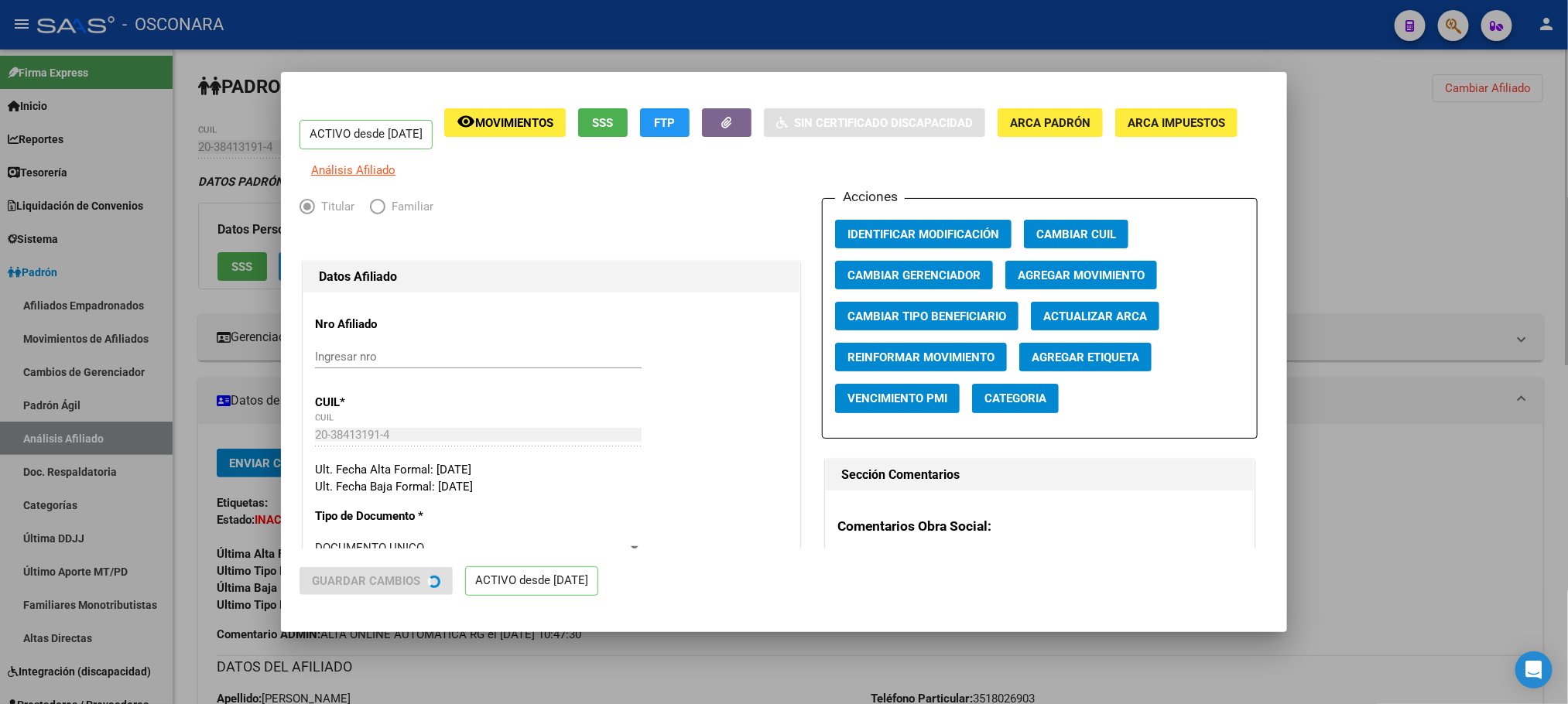
click at [694, 648] on div at bounding box center [784, 352] width 1568 height 704
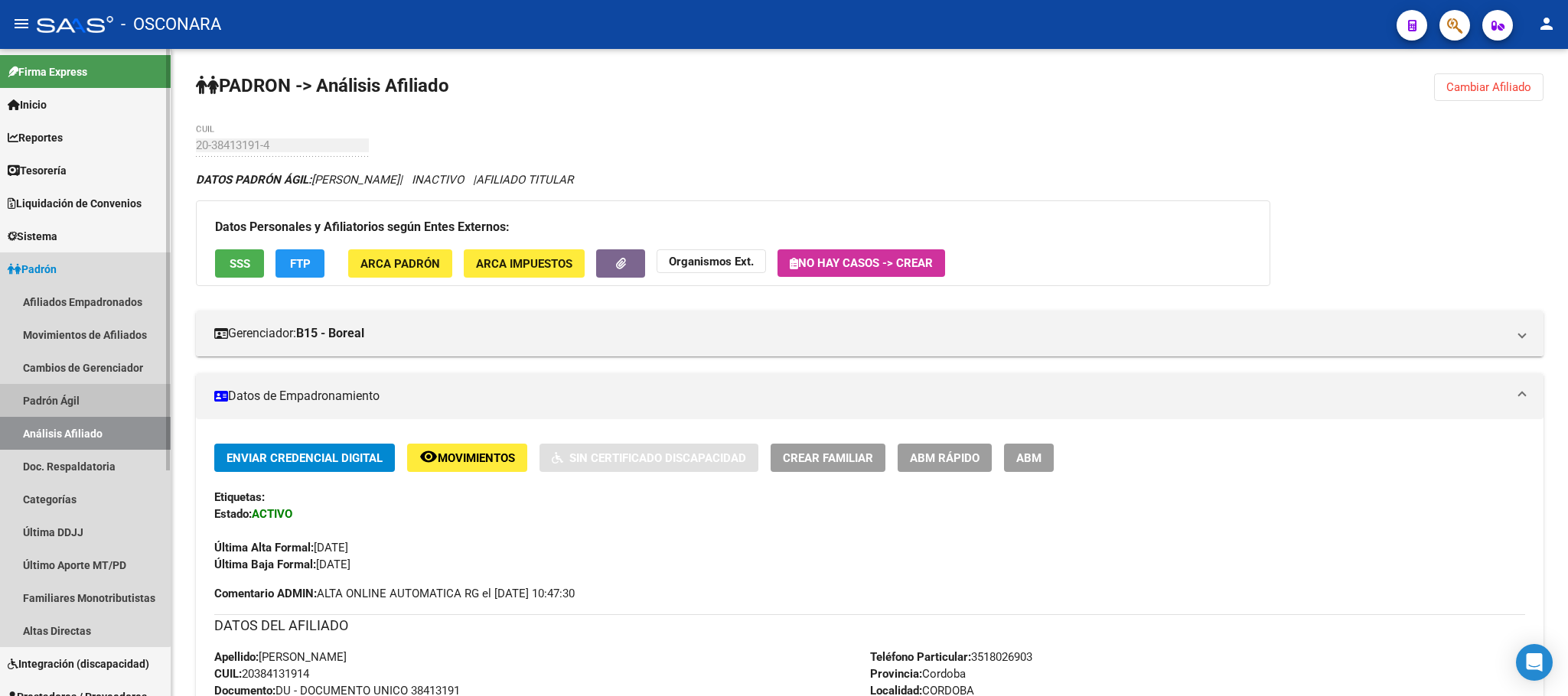
click at [25, 400] on link "Padrón Ágil" at bounding box center [85, 400] width 171 height 33
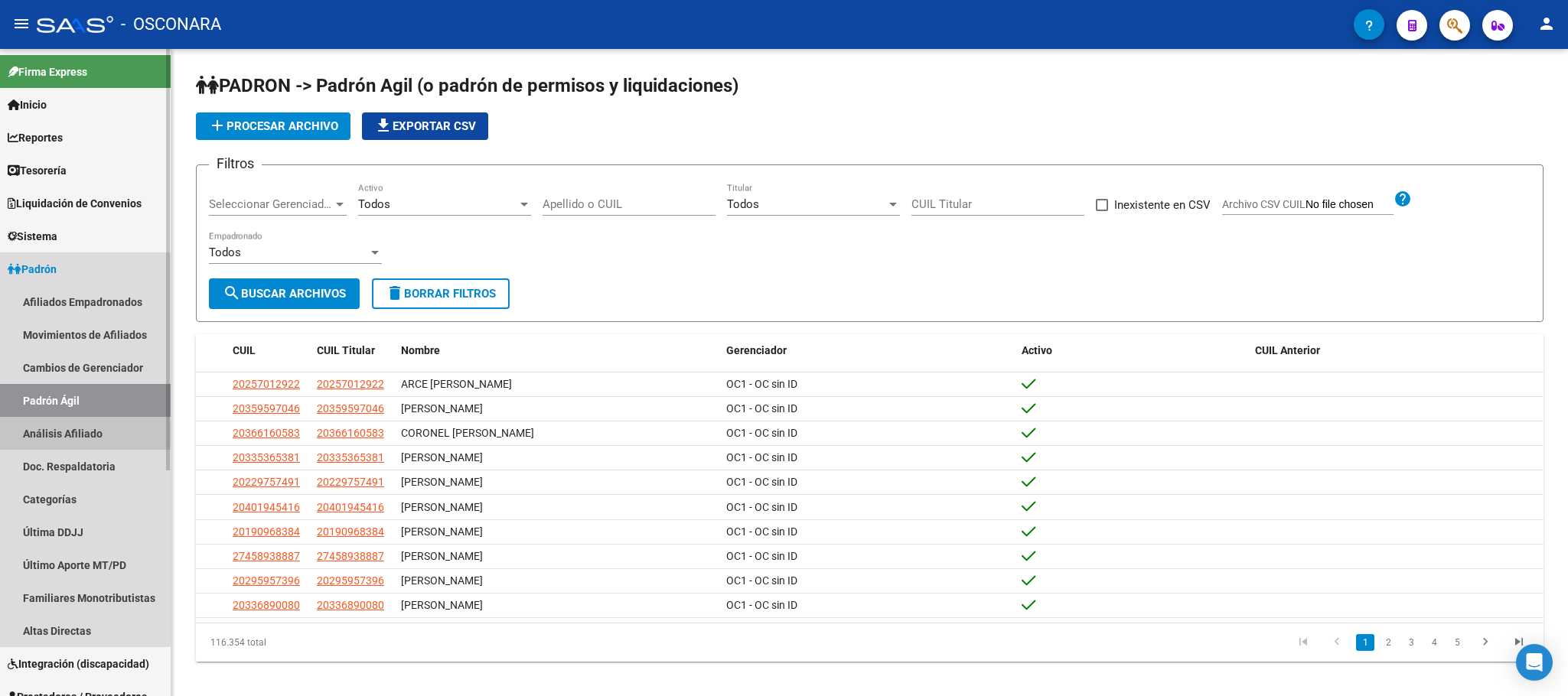
click at [51, 434] on link "Análisis Afiliado" at bounding box center [85, 433] width 171 height 33
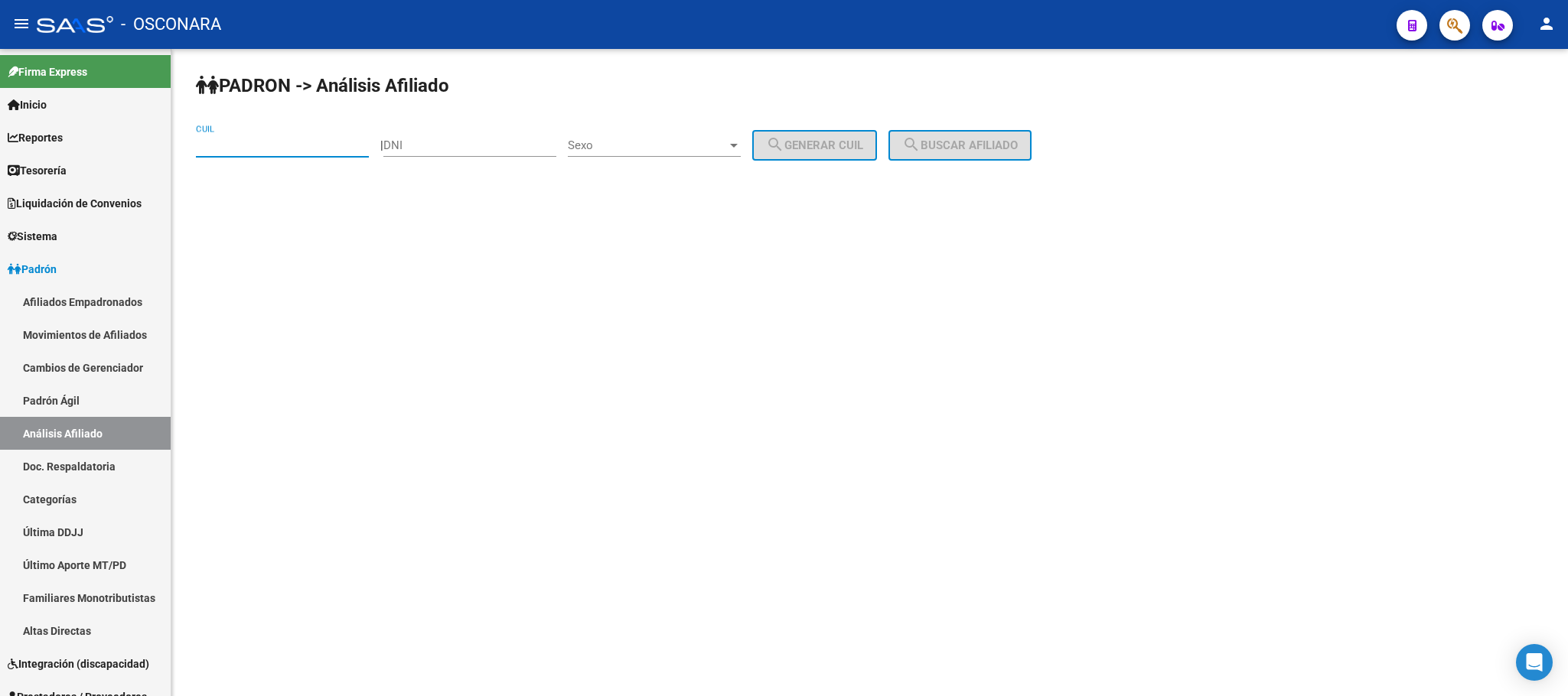
click at [258, 140] on input "CUIL" at bounding box center [282, 145] width 173 height 14
paste input "20-38413191-4"
type input "20-38413191-4"
click at [953, 143] on span "search Buscar afiliado" at bounding box center [960, 145] width 116 height 14
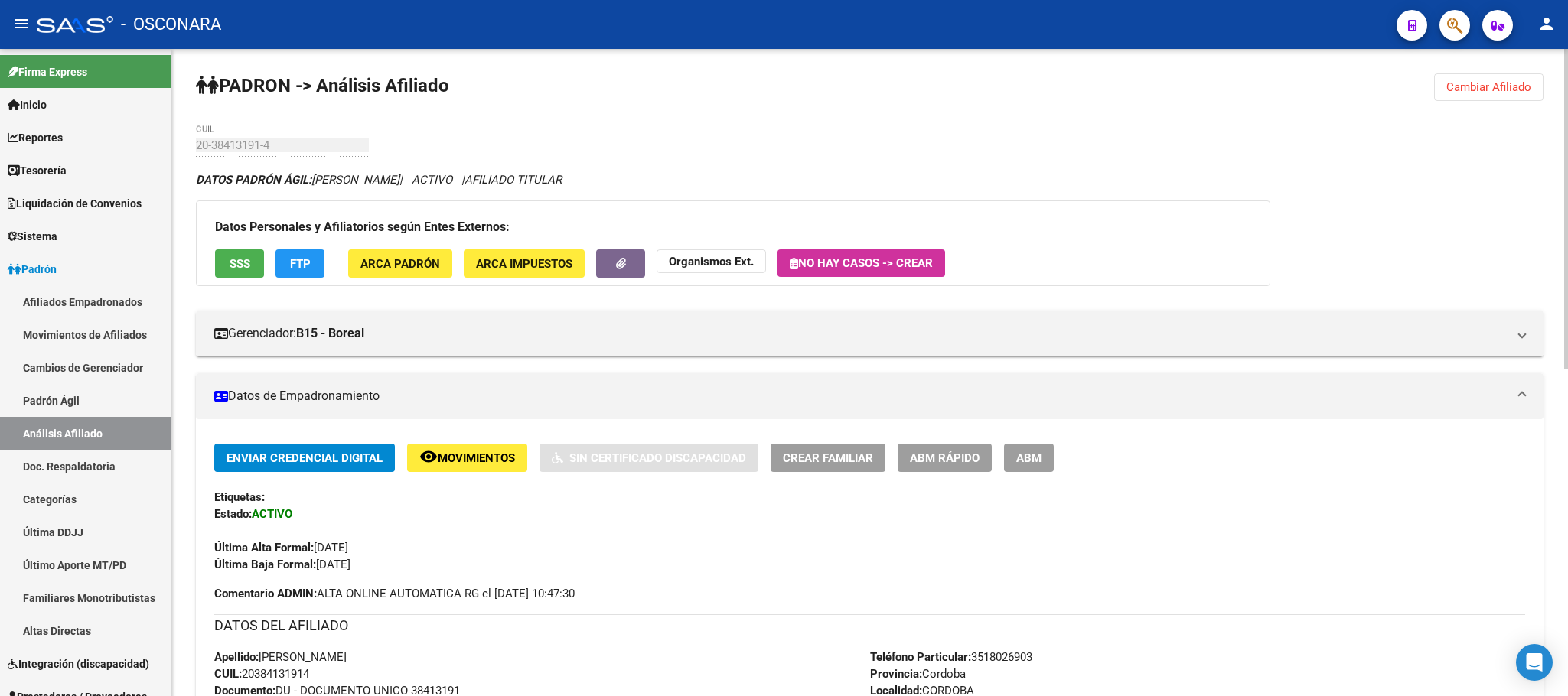
click at [221, 245] on div "Datos Personales y Afiliatorios según Entes Externos: SSS FTP ARCA Padrón ARCA …" at bounding box center [733, 243] width 1075 height 86
click at [225, 265] on button "SSS" at bounding box center [239, 263] width 49 height 28
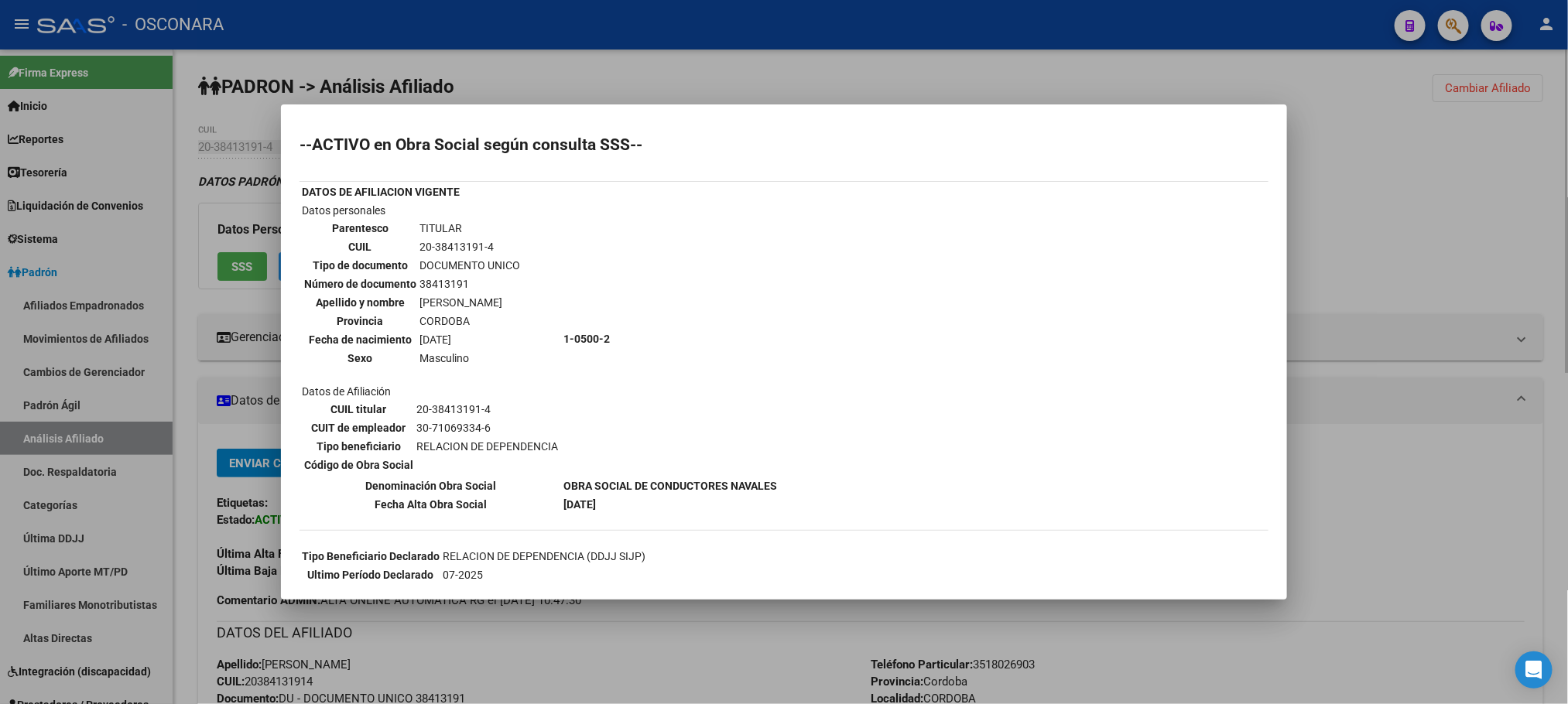
drag, startPoint x: 703, startPoint y: 609, endPoint x: 722, endPoint y: 624, distance: 24.2
click at [706, 613] on div at bounding box center [784, 352] width 1568 height 704
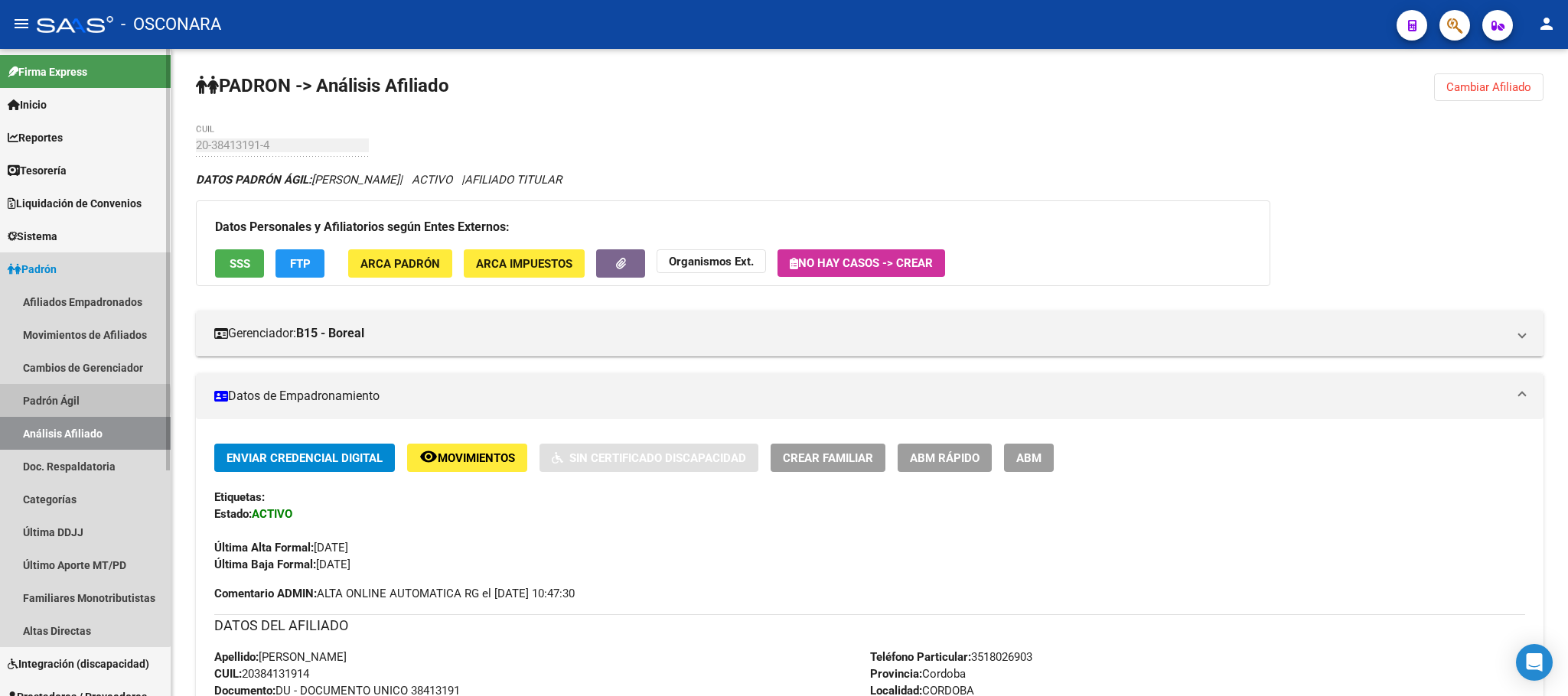
click at [74, 400] on link "Padrón Ágil" at bounding box center [85, 400] width 171 height 33
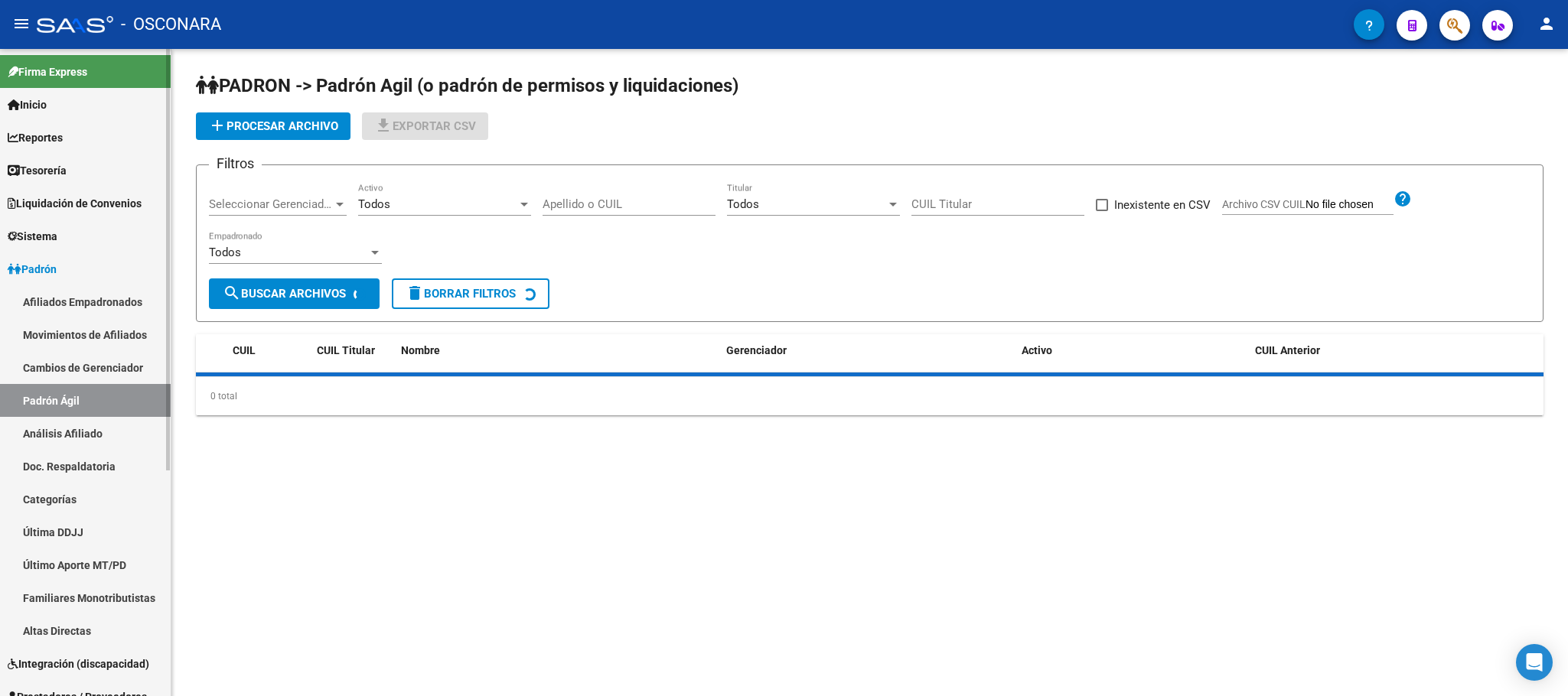
click at [78, 433] on link "Análisis Afiliado" at bounding box center [85, 433] width 171 height 33
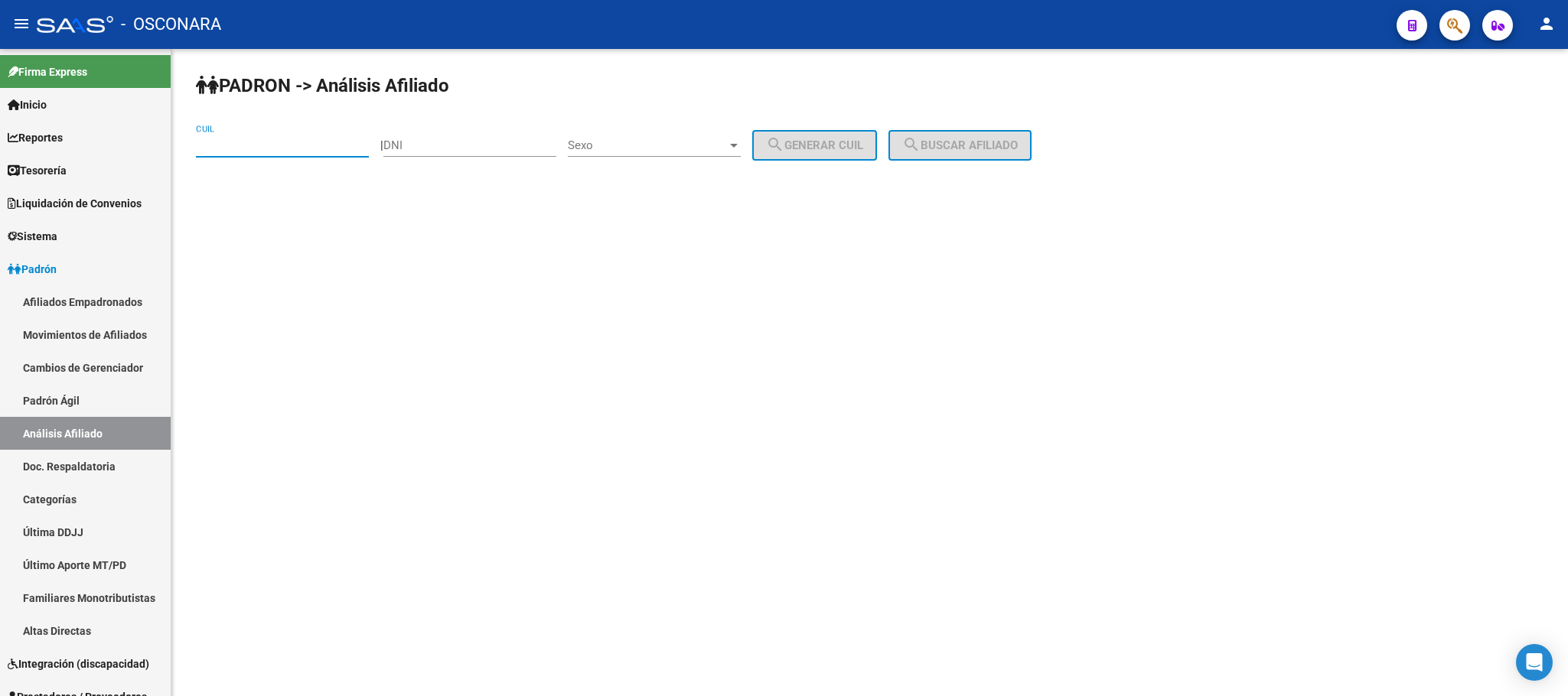
click at [243, 145] on input "CUIL" at bounding box center [282, 145] width 173 height 14
paste input "20-31201210-4"
type input "20-31201210-4"
click at [1031, 148] on button "search Buscar afiliado" at bounding box center [960, 145] width 143 height 31
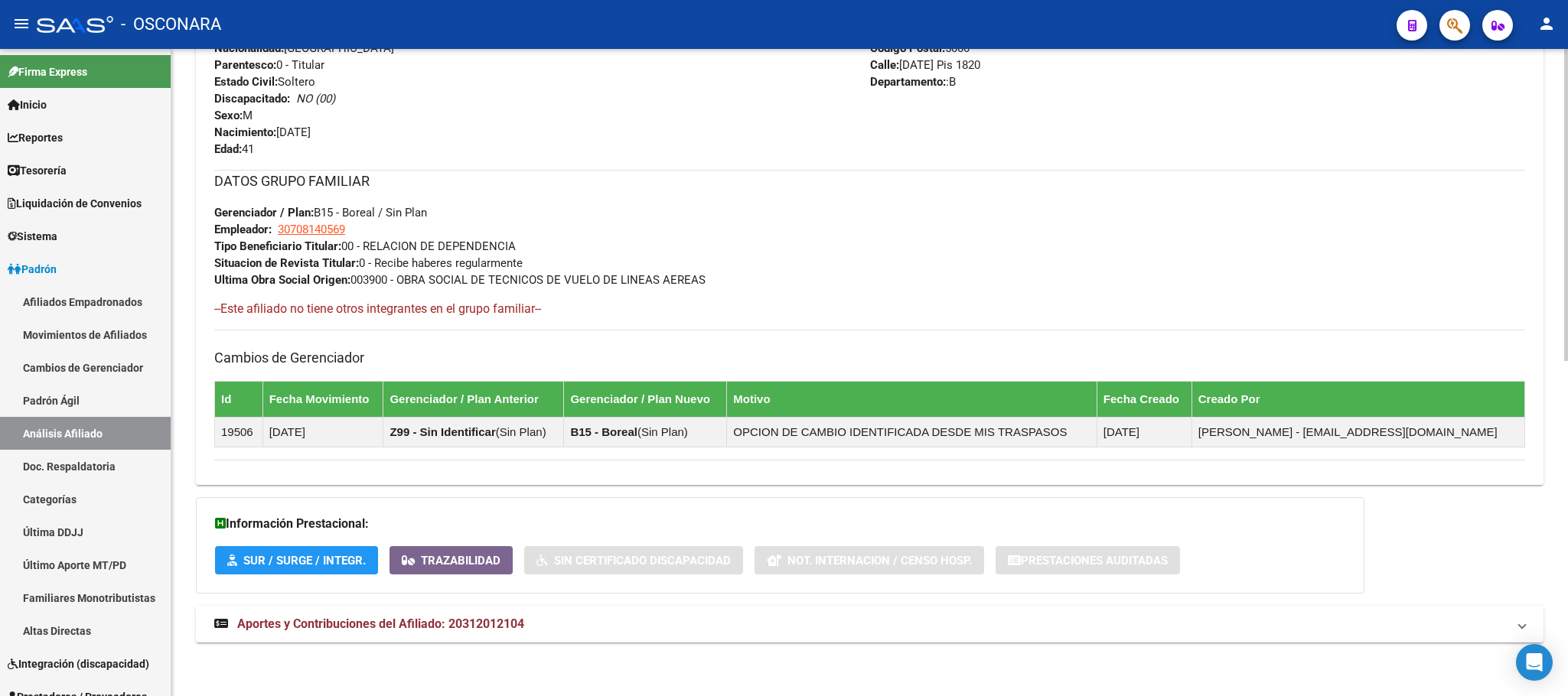
click at [485, 621] on span "Aportes y Contribuciones del Afiliado: 20312012104" at bounding box center [381, 624] width 287 height 14
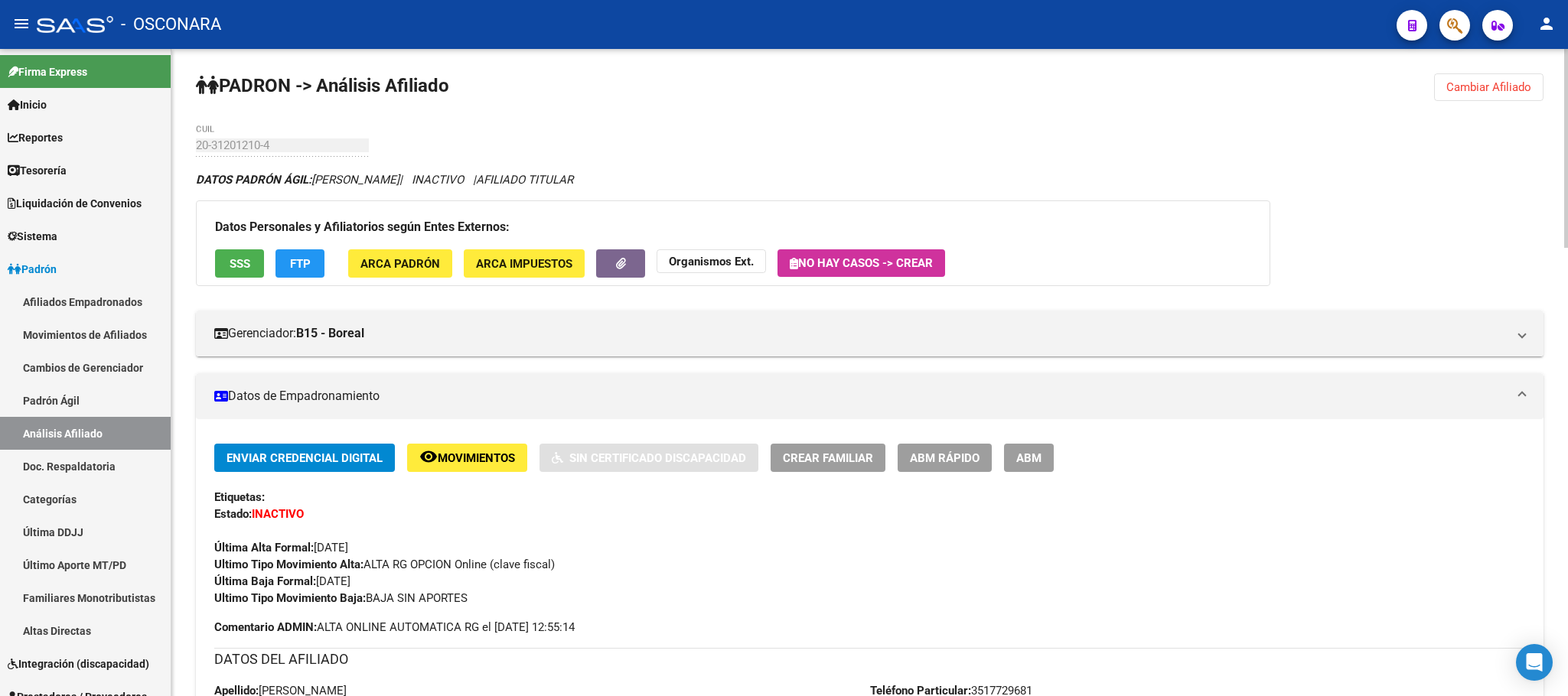
click at [946, 453] on span "ABM Rápido" at bounding box center [944, 458] width 70 height 14
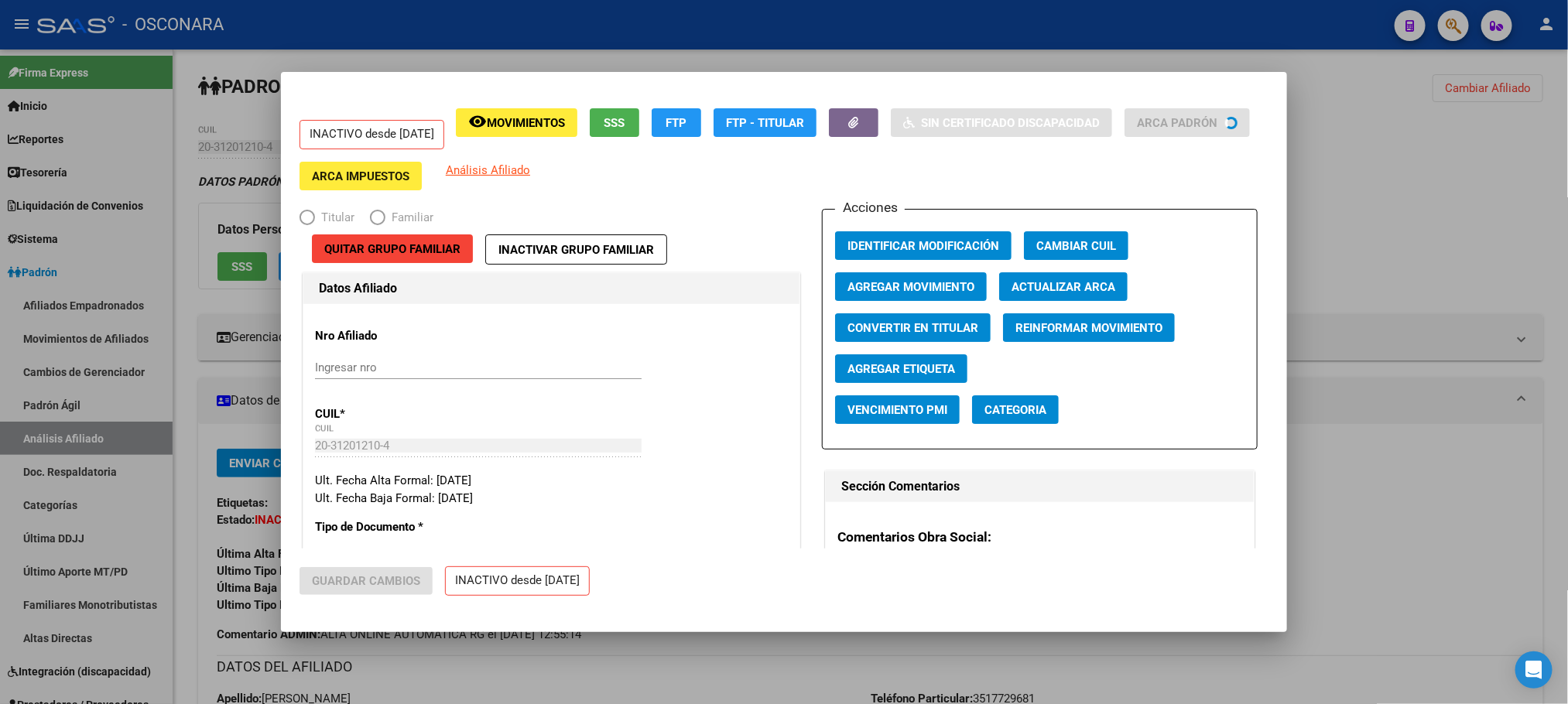
radio input "true"
type input "30-70814056-9"
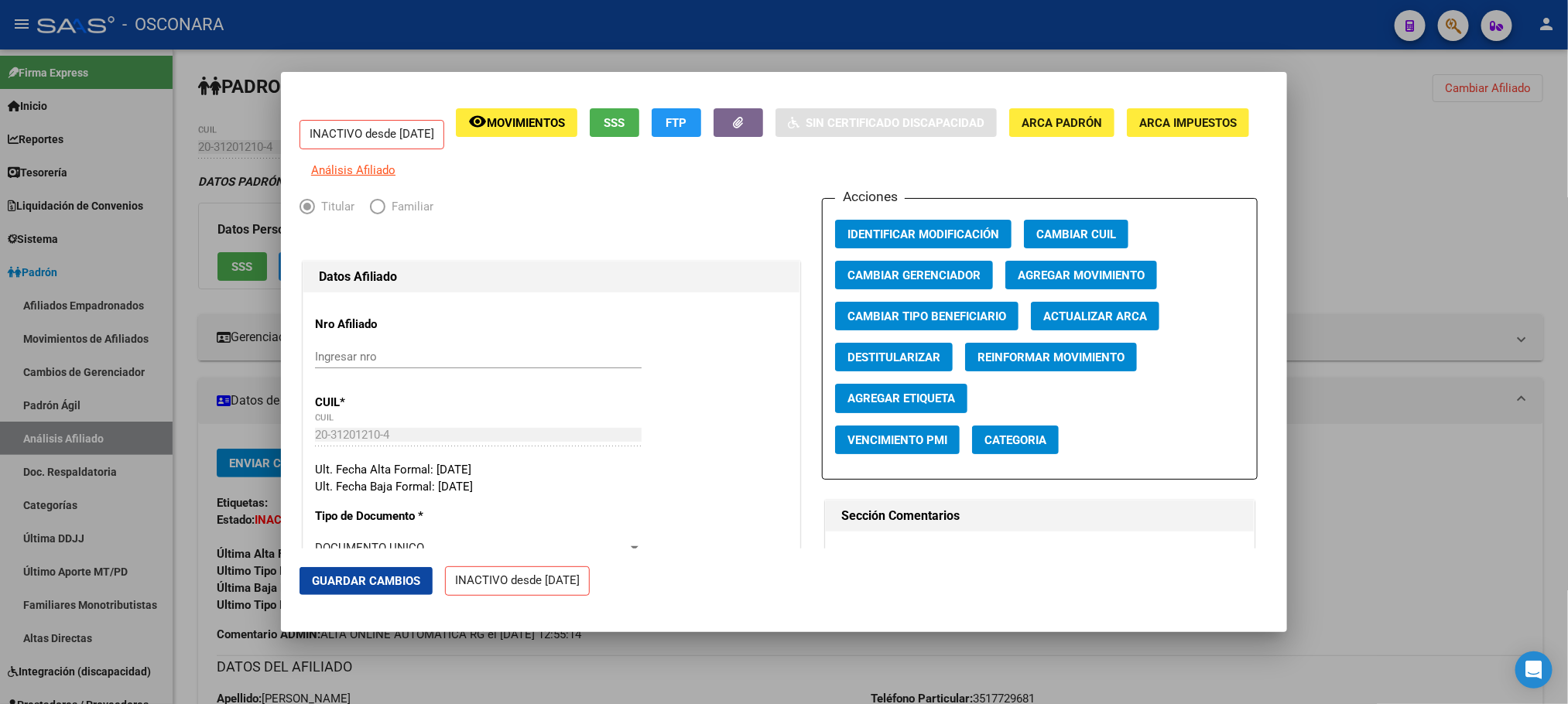
click at [1091, 290] on button "Agregar Movimiento" at bounding box center [1080, 275] width 152 height 29
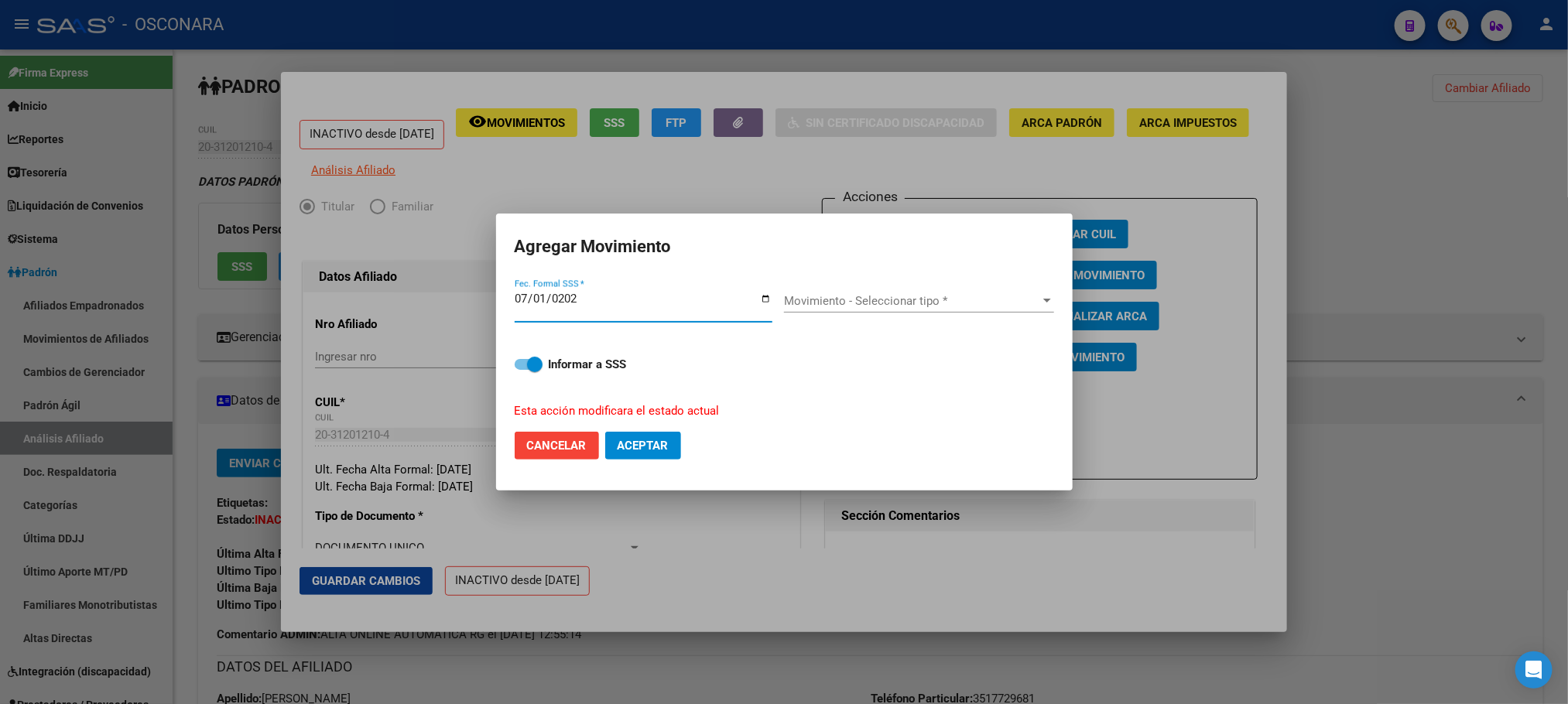
type input "[DATE]"
click at [1006, 309] on div "Movimiento - Seleccionar tipo * Movimiento - Seleccionar tipo *" at bounding box center [918, 301] width 270 height 23
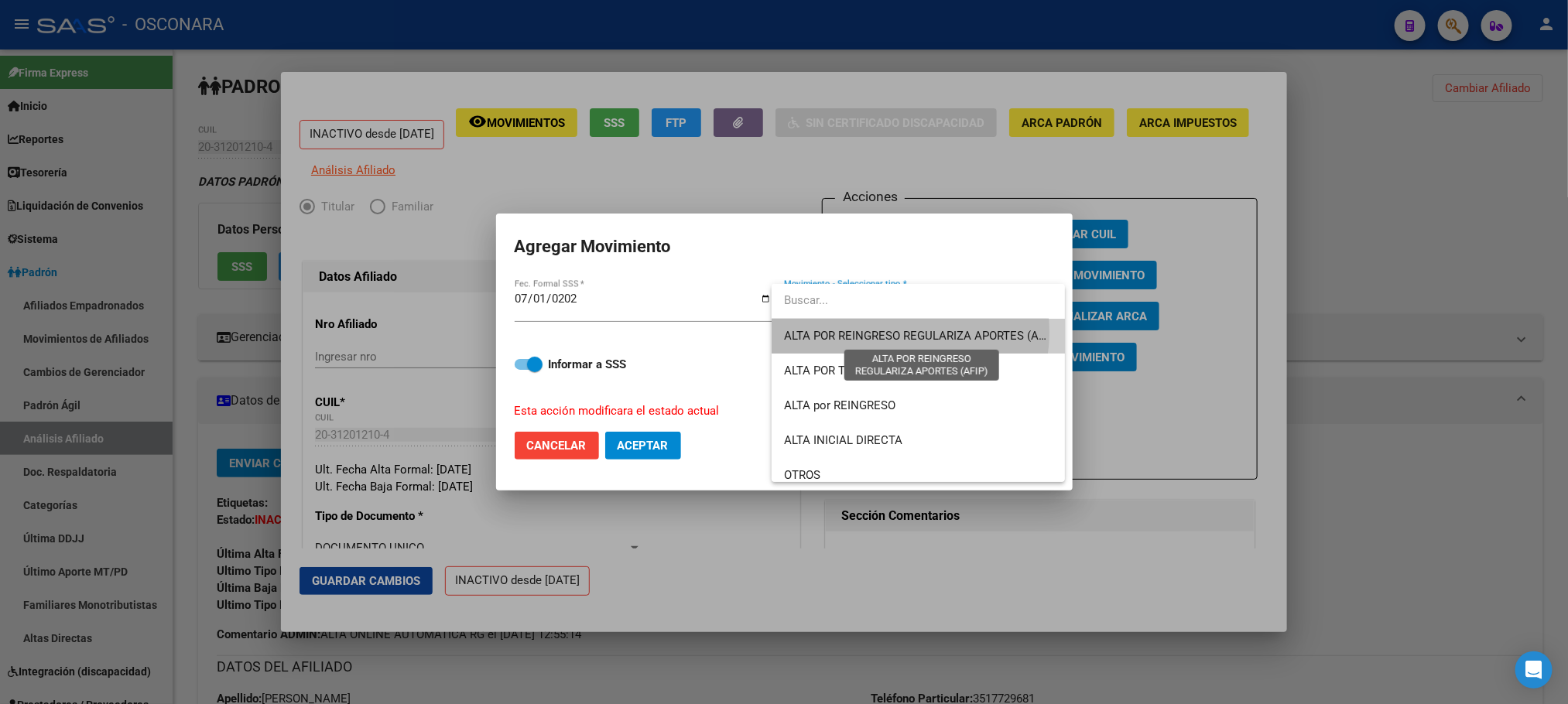
click at [901, 332] on span "ALTA POR REINGRESO REGULARIZA APORTES (AFIP)" at bounding box center [920, 336] width 274 height 14
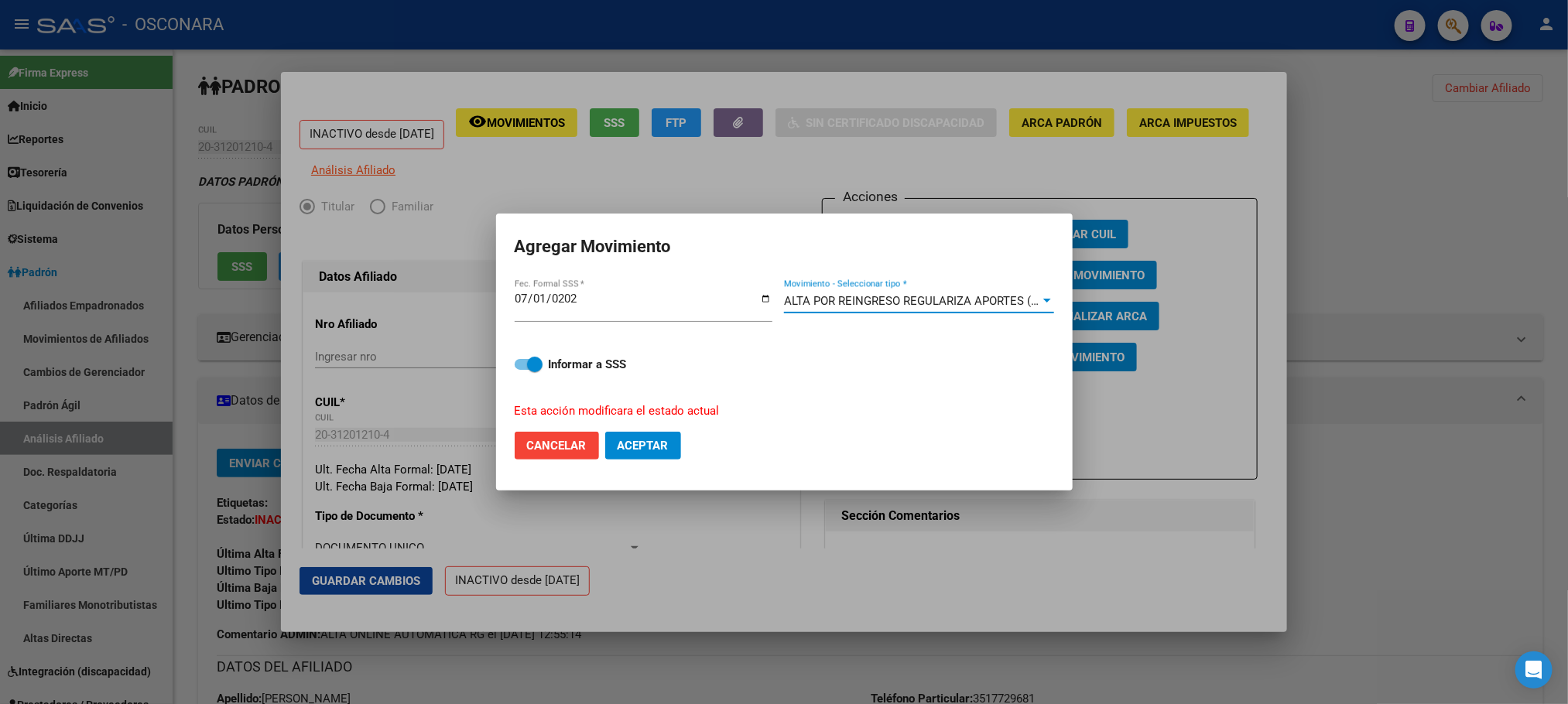
click at [512, 368] on mat-dialog-content "[DATE] Fec. Formal SSS * ALTA POR REINGRESO REGULARIZA APORTES (AFIP) Movimient…" at bounding box center [784, 348] width 577 height 142
click at [524, 360] on span at bounding box center [528, 364] width 28 height 11
click at [523, 370] on input "Informar a SSS" at bounding box center [522, 370] width 1 height 1
checkbox input "false"
click at [660, 451] on span "Aceptar" at bounding box center [643, 445] width 51 height 14
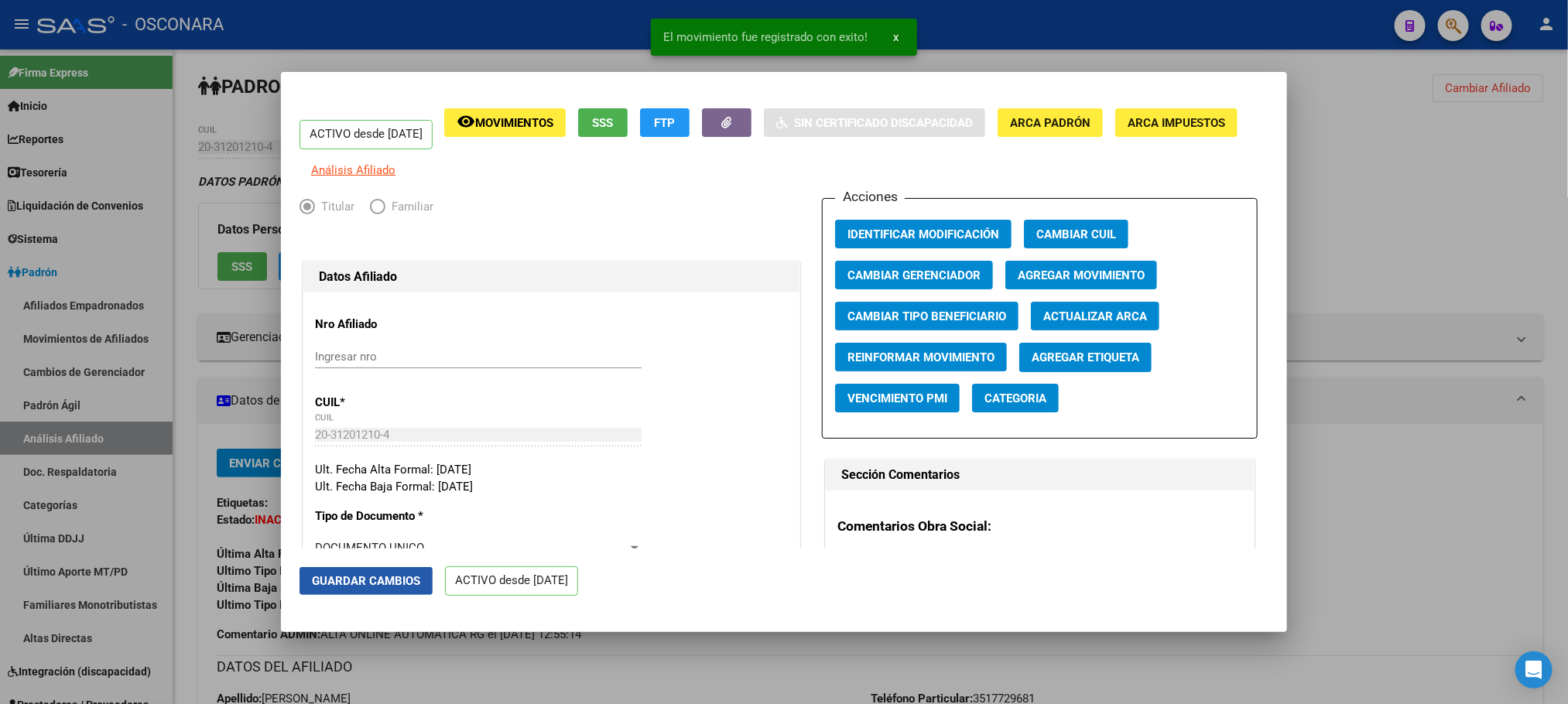
click at [346, 574] on span "Guardar Cambios" at bounding box center [366, 581] width 108 height 14
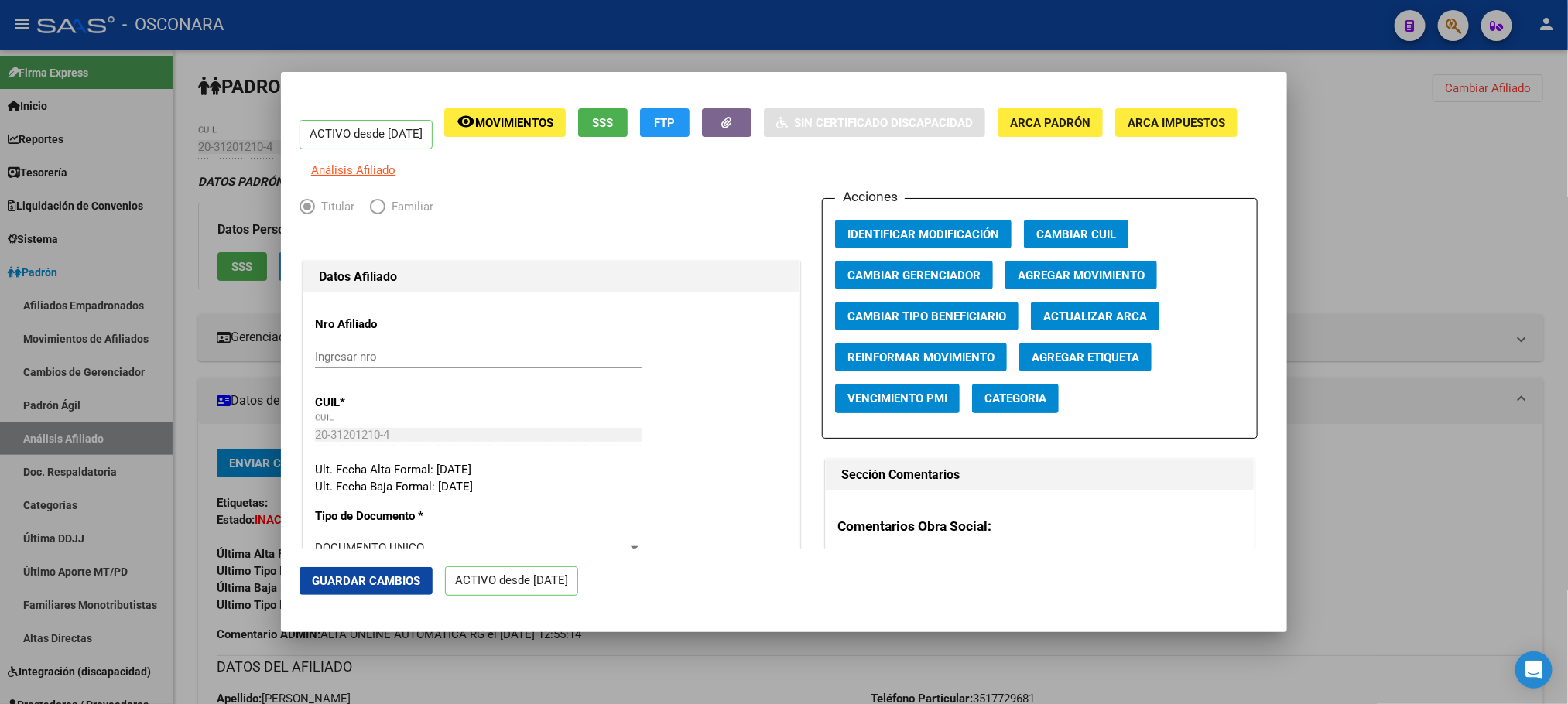
click at [374, 597] on mat-dialog-actions "Guardar Cambios ACTIVO desde [DATE]" at bounding box center [784, 581] width 969 height 66
click at [374, 581] on span "Guardar Cambios" at bounding box center [366, 581] width 108 height 14
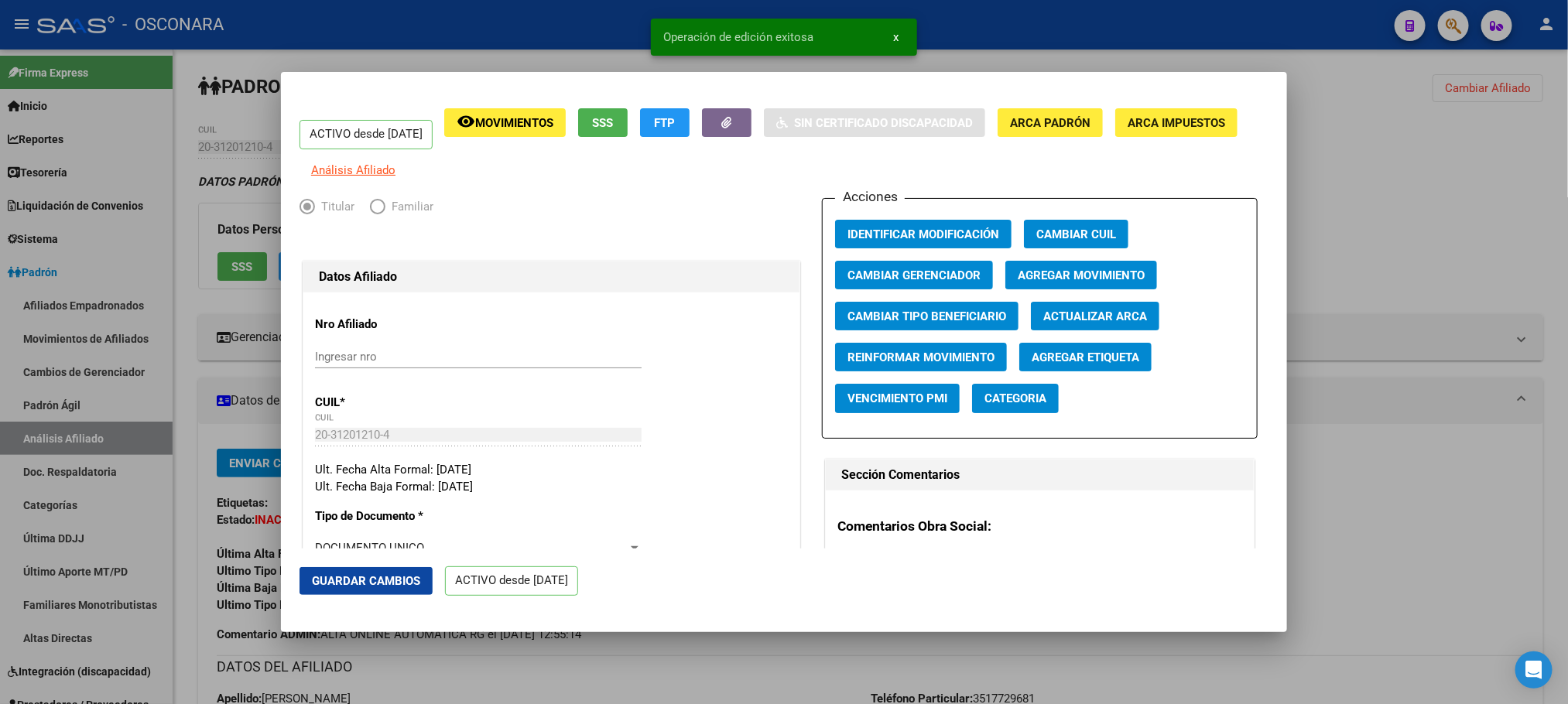
click at [623, 668] on div at bounding box center [784, 352] width 1568 height 704
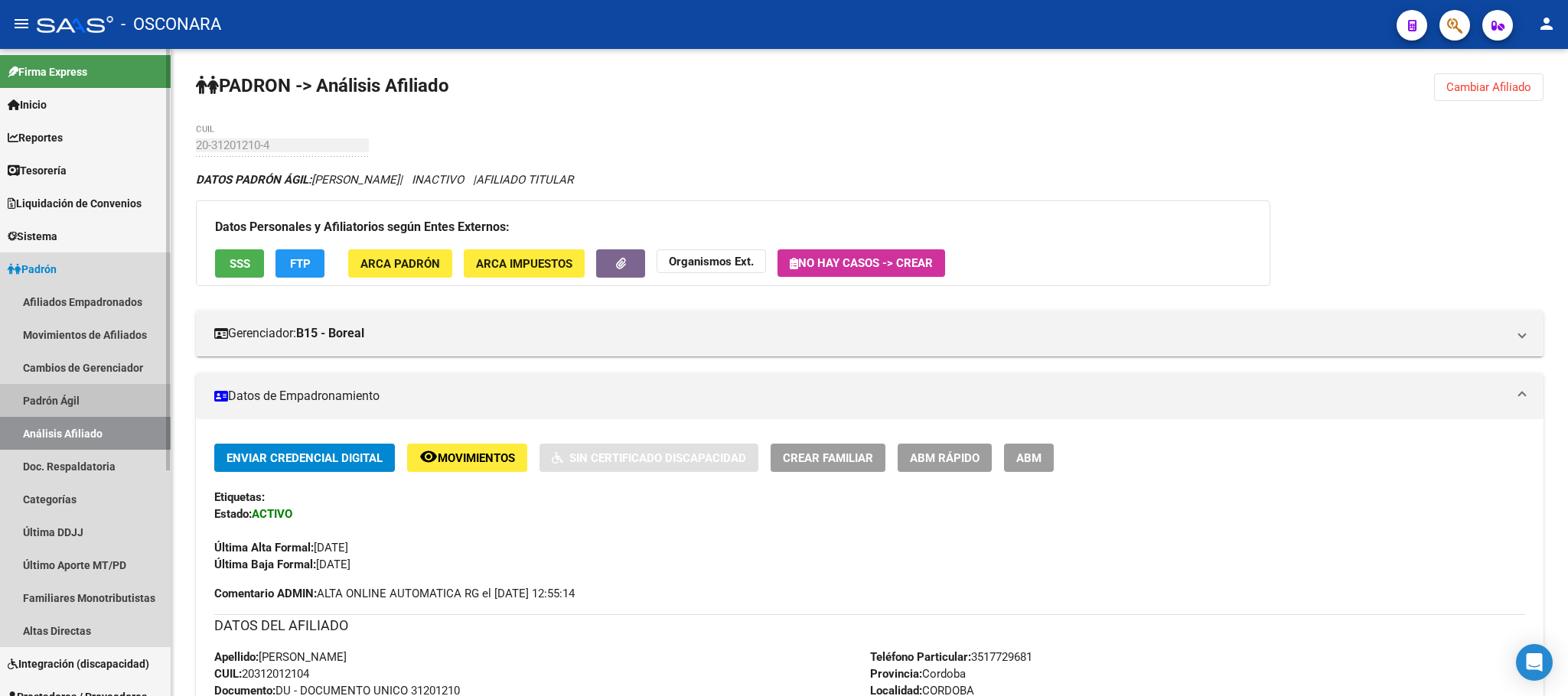
drag, startPoint x: 38, startPoint y: 390, endPoint x: 42, endPoint y: 415, distance: 25.3
click at [38, 391] on link "Padrón Ágil" at bounding box center [85, 400] width 171 height 33
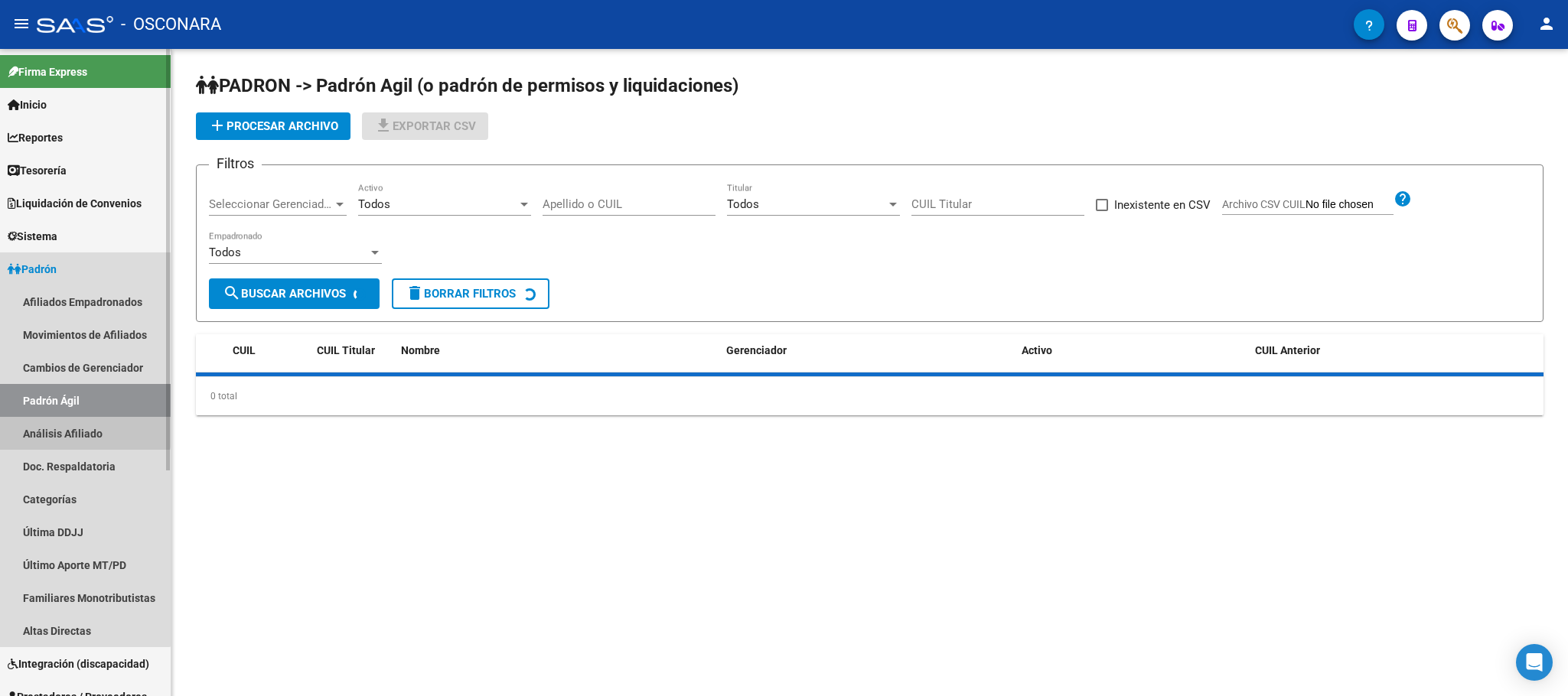
click at [44, 423] on link "Análisis Afiliado" at bounding box center [85, 433] width 171 height 33
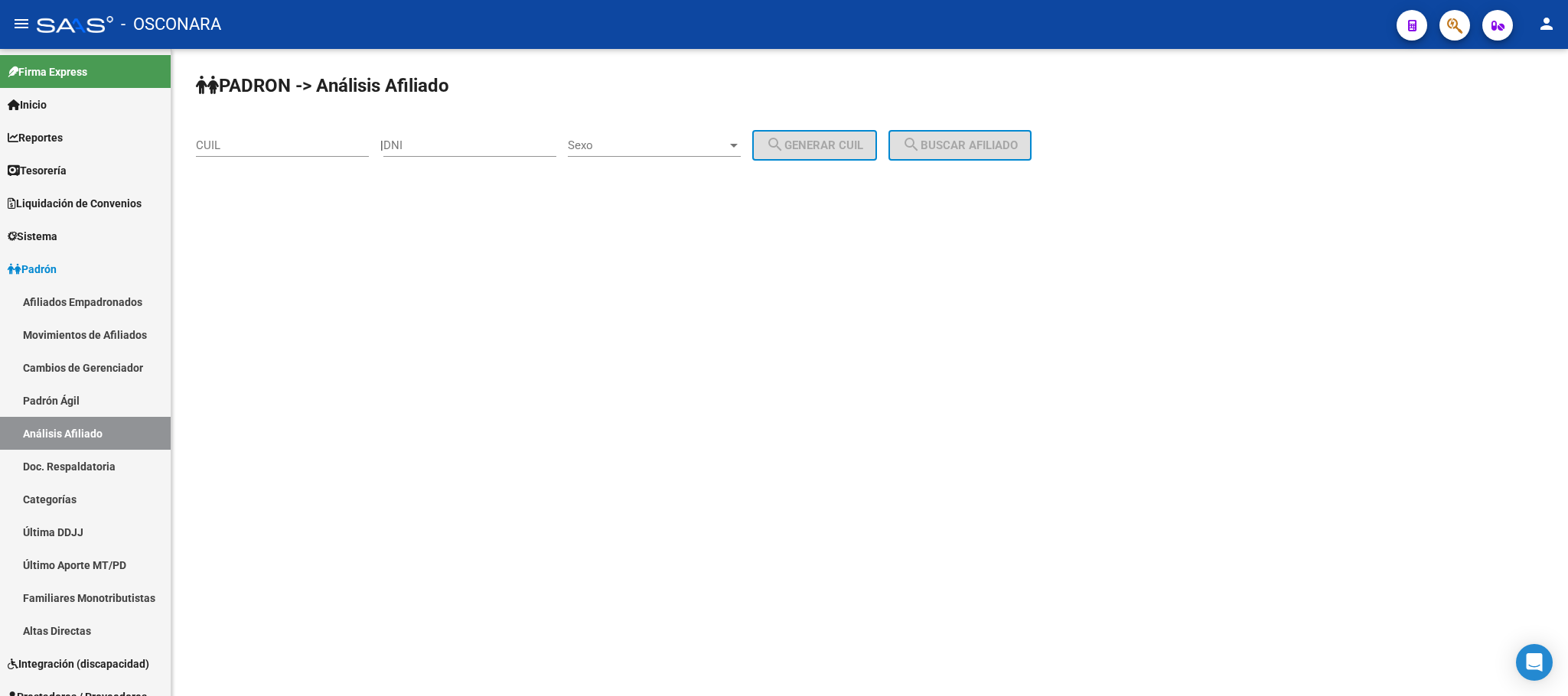
click at [241, 123] on div "PADRON -> Análisis Afiliado CUIL | DNI Sexo Sexo search Generar CUIL search Bus…" at bounding box center [869, 129] width 1396 height 160
drag, startPoint x: 241, startPoint y: 131, endPoint x: 241, endPoint y: 143, distance: 12.0
click at [241, 133] on div "CUIL" at bounding box center [282, 141] width 173 height 33
paste input "20-34286364-8"
type input "20-34286364-8"
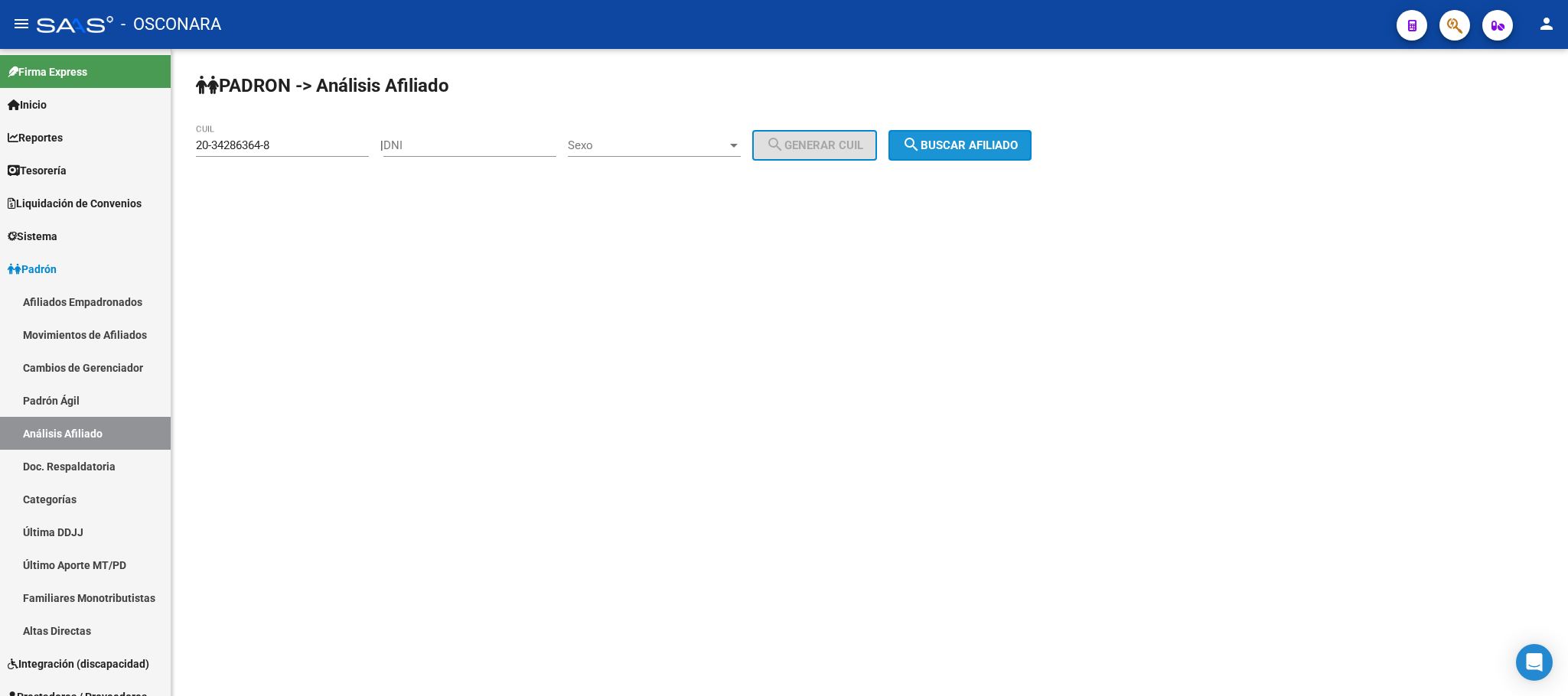
click at [960, 138] on span "search Buscar afiliado" at bounding box center [960, 145] width 116 height 14
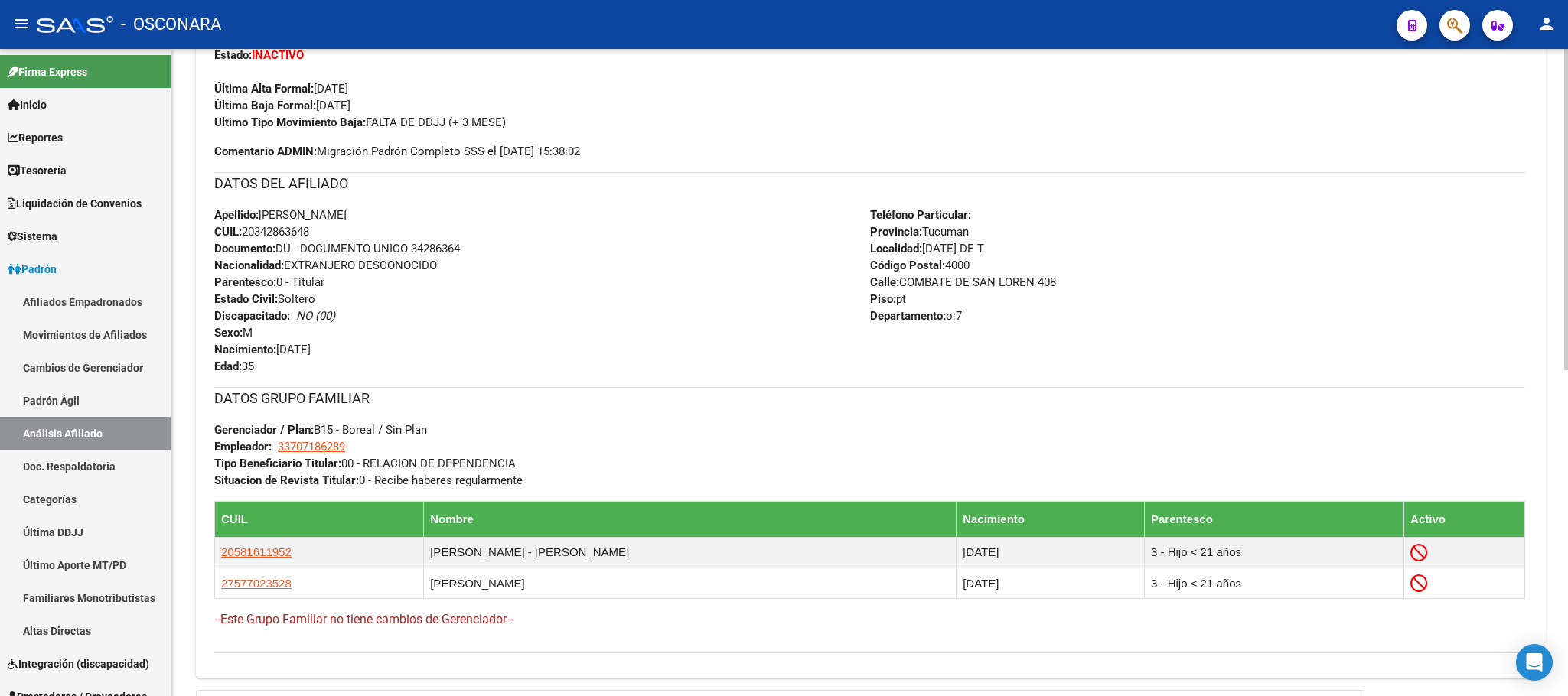
scroll to position [655, 0]
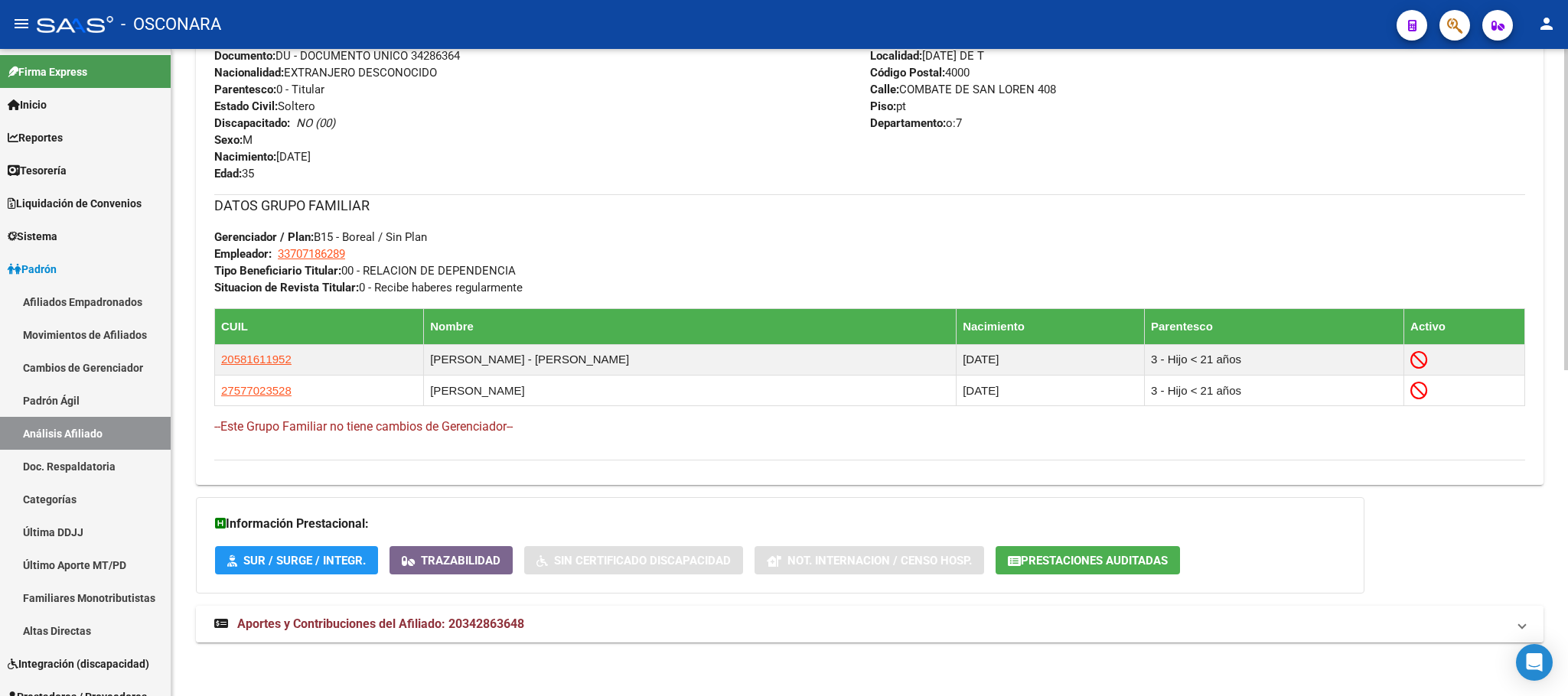
click at [421, 606] on mat-expansion-panel-header "Aportes y Contribuciones del Afiliado: 20342863648" at bounding box center [869, 624] width 1348 height 37
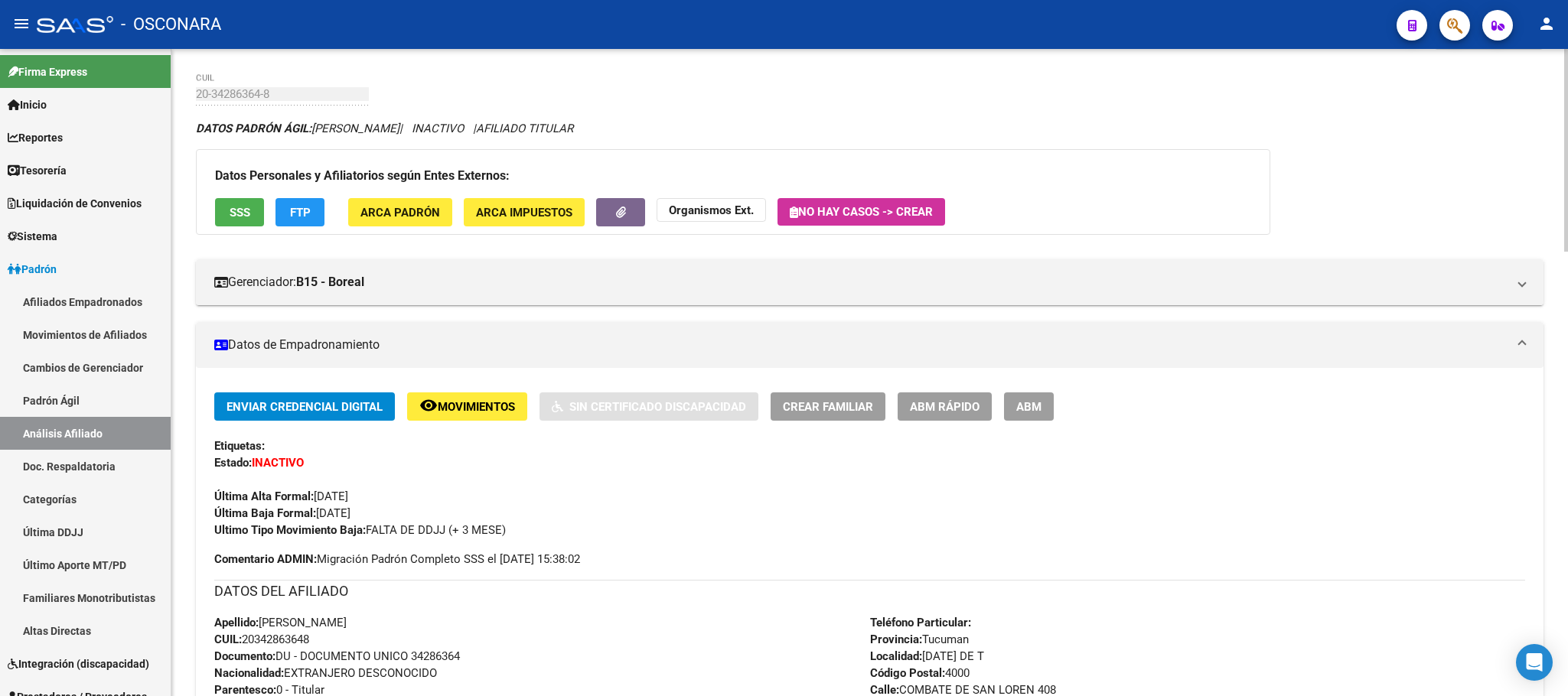
scroll to position [0, 0]
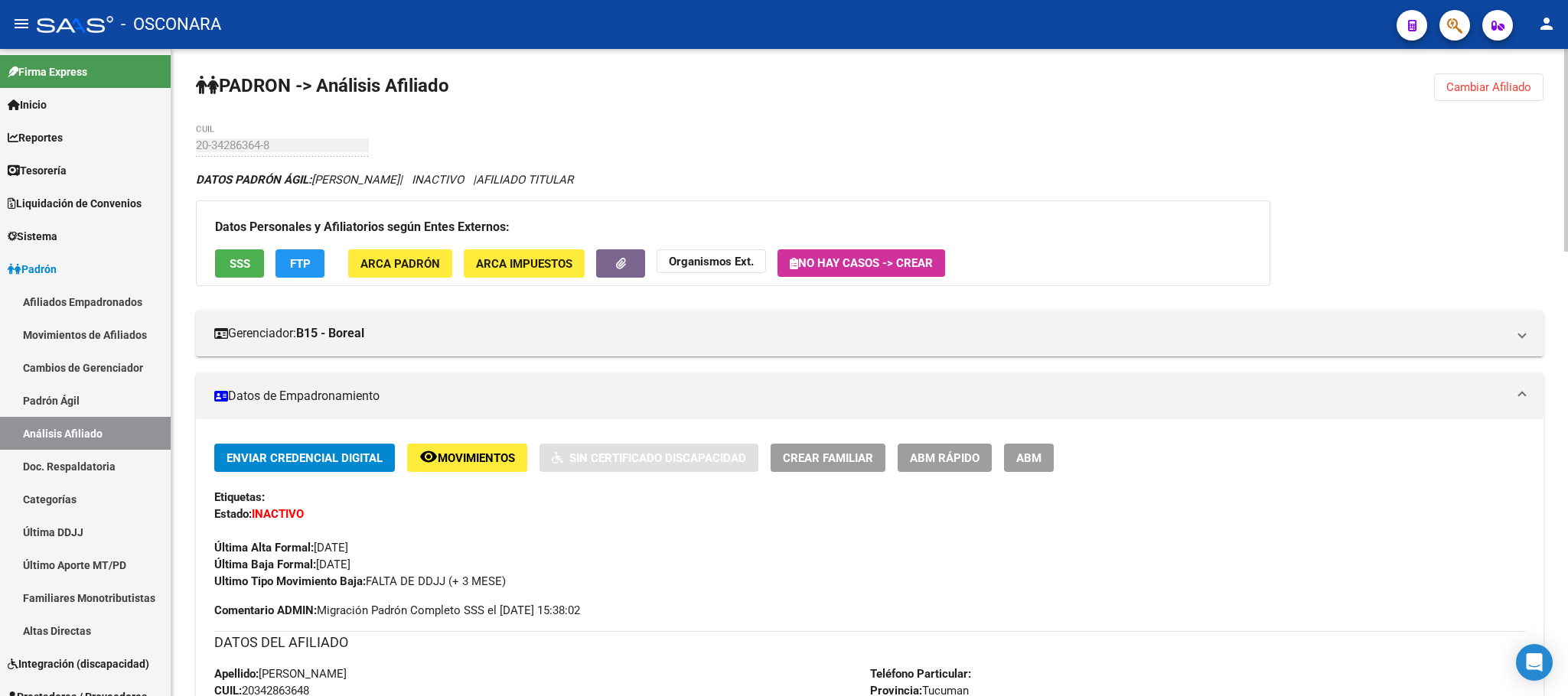
click at [245, 265] on span "SSS" at bounding box center [240, 264] width 20 height 14
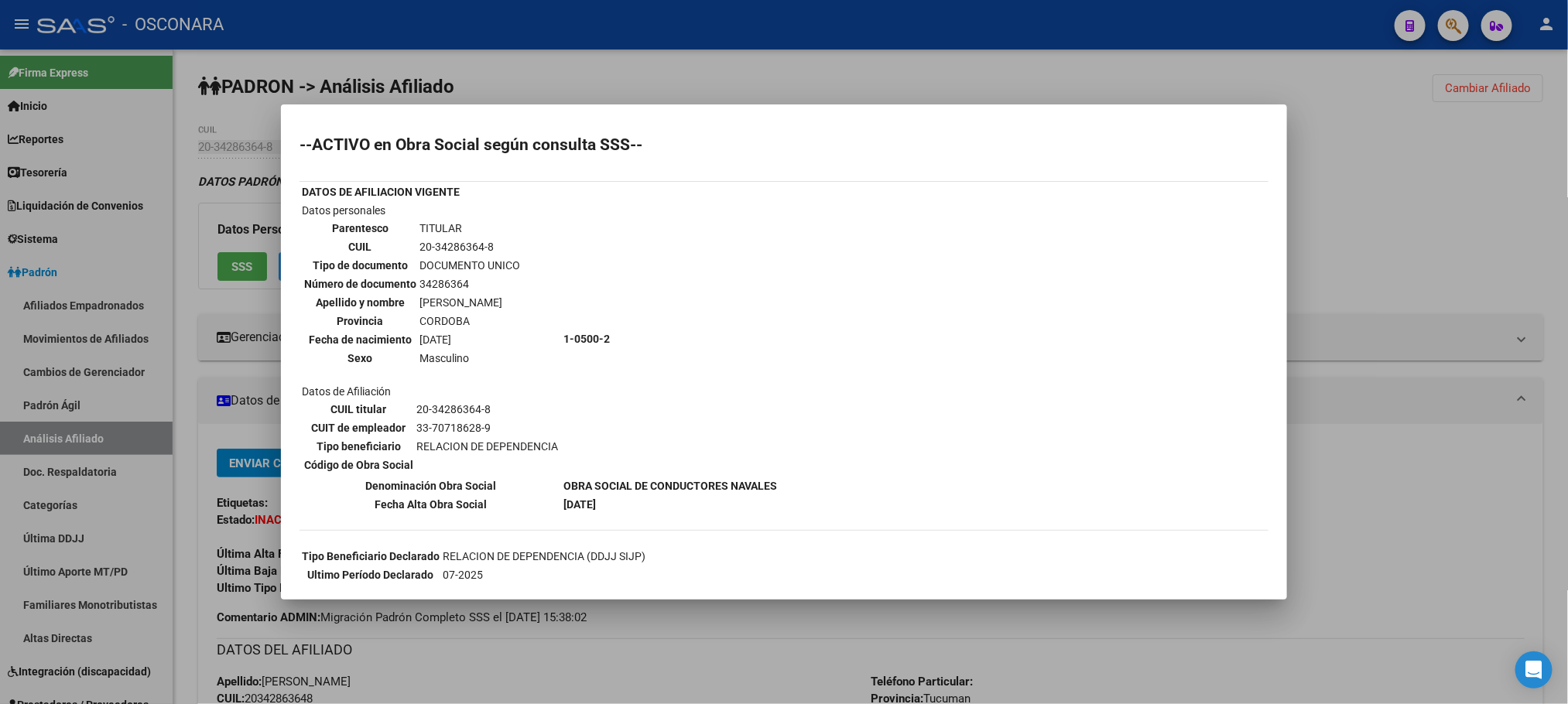
click at [812, 610] on div at bounding box center [784, 352] width 1568 height 704
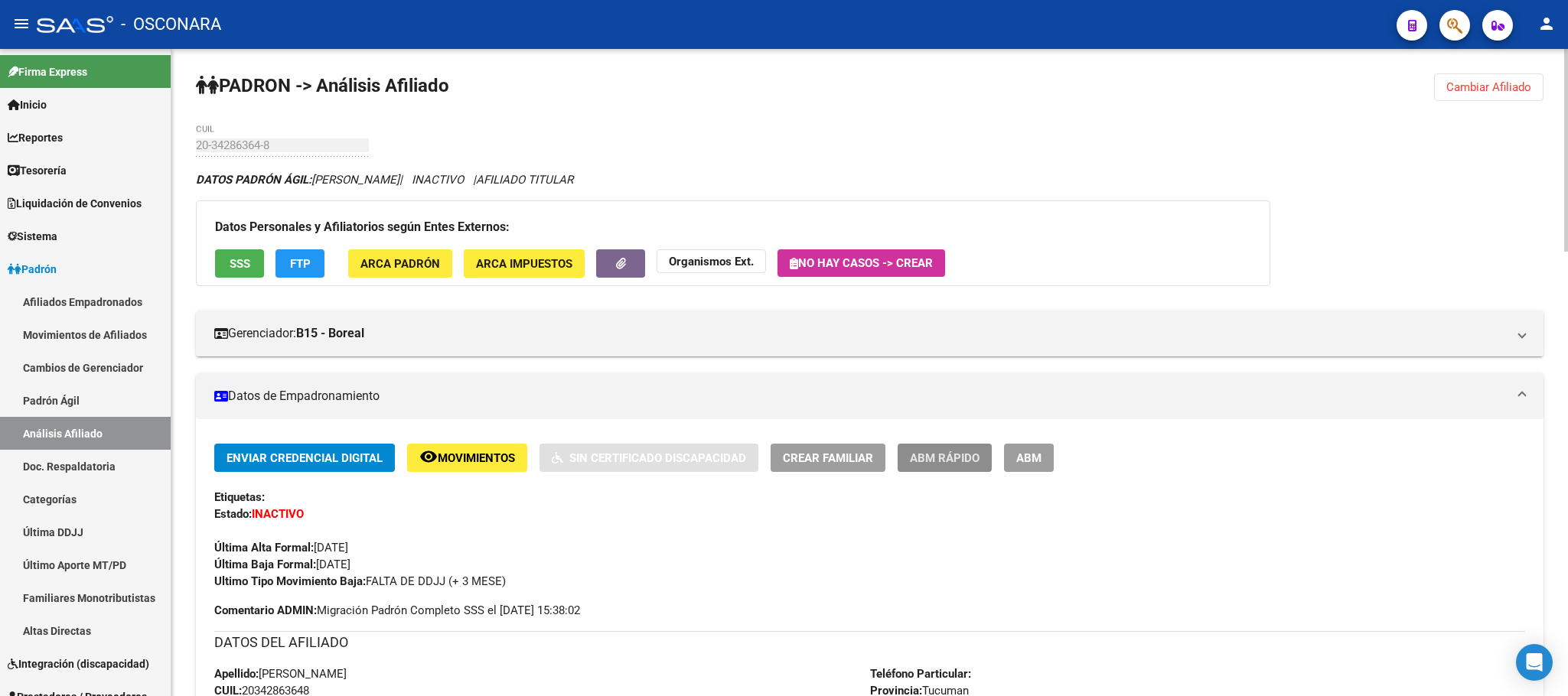
click at [919, 457] on span "ABM Rápido" at bounding box center [944, 458] width 70 height 14
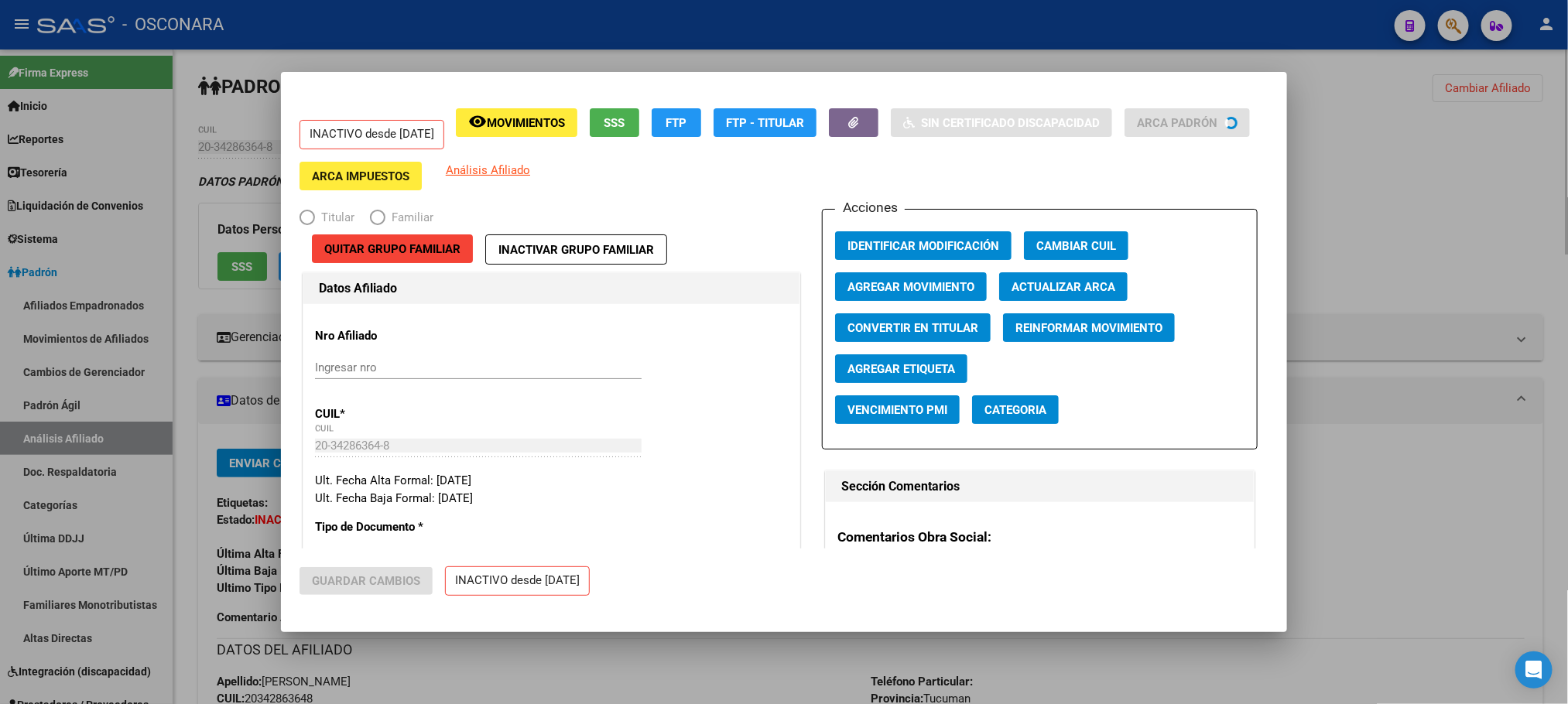
radio input "true"
type input "33-70718628-9"
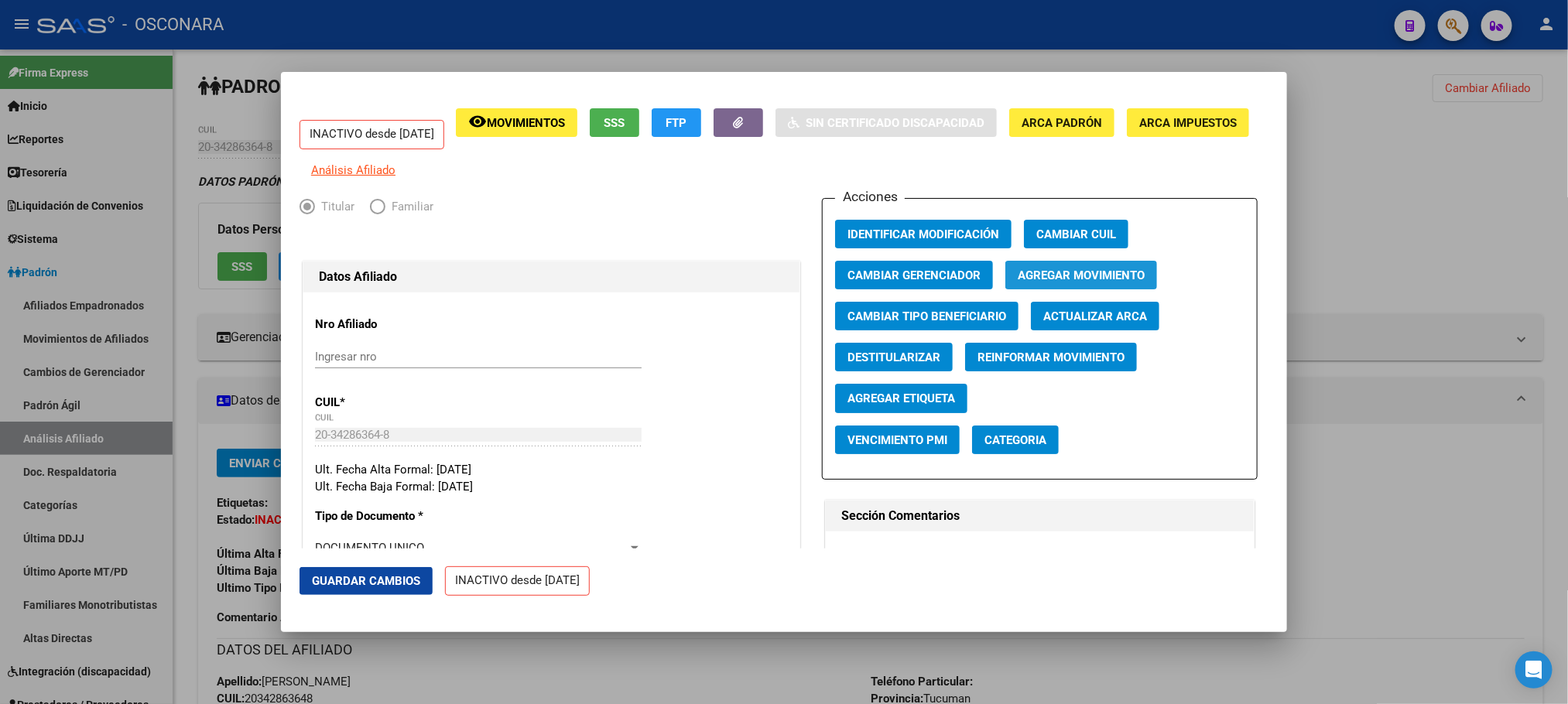
click at [1071, 282] on span "Agregar Movimiento" at bounding box center [1081, 276] width 127 height 14
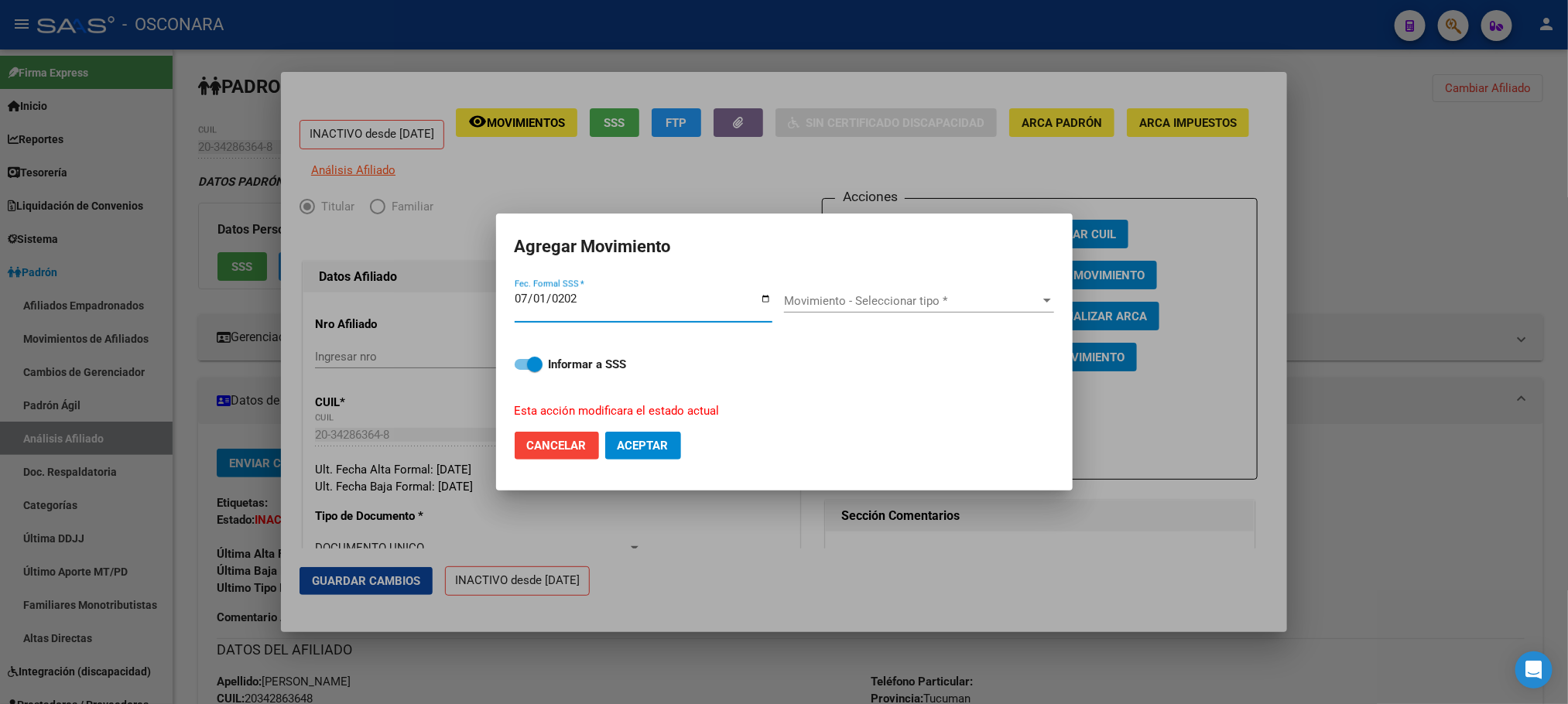
type input "[DATE]"
click at [1029, 294] on span "Movimiento - Seleccionar tipo *" at bounding box center [912, 301] width 256 height 14
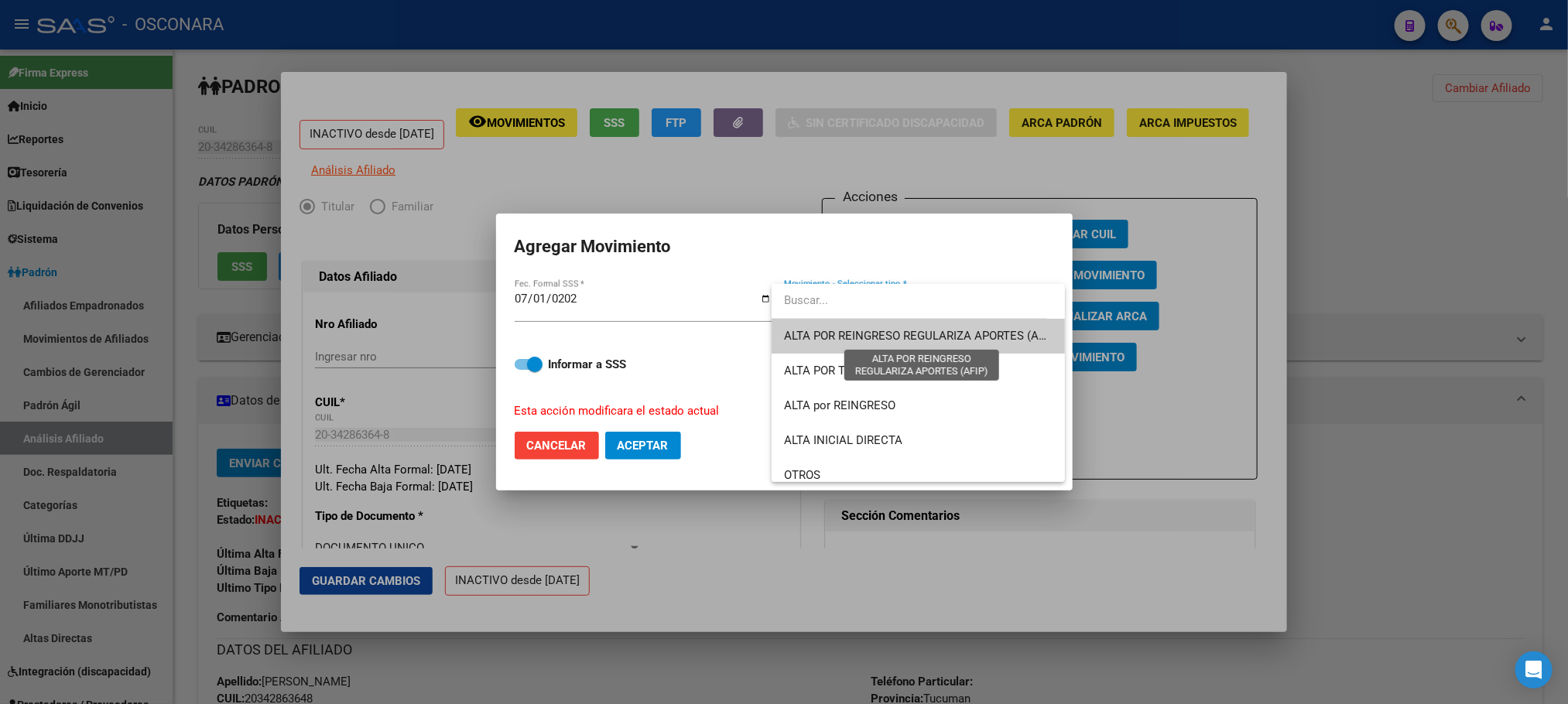
click at [901, 339] on span "ALTA POR REINGRESO REGULARIZA APORTES (AFIP)" at bounding box center [920, 336] width 274 height 14
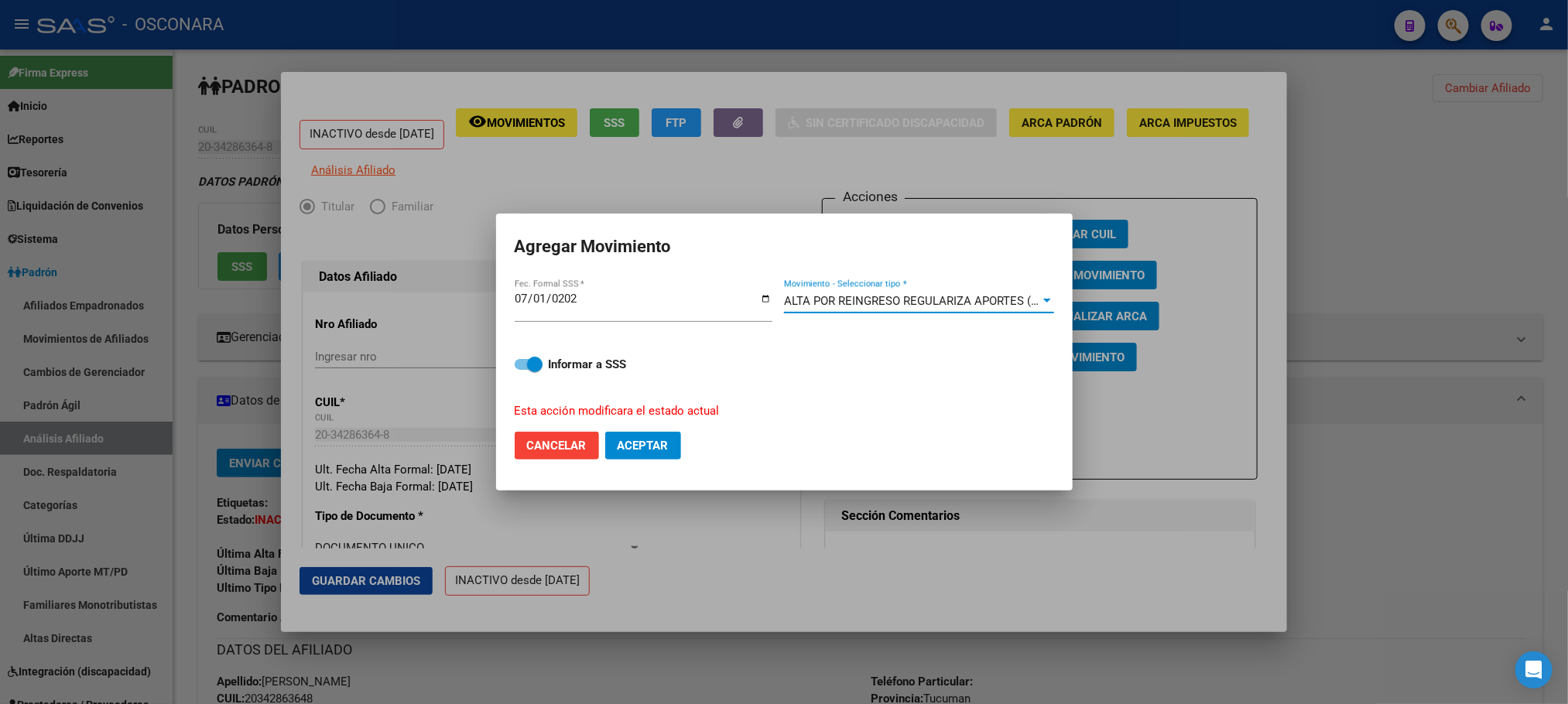
click at [518, 363] on span at bounding box center [528, 364] width 28 height 11
click at [522, 370] on input "Informar a SSS" at bounding box center [522, 370] width 1 height 1
checkbox input "false"
click at [648, 455] on button "Aceptar" at bounding box center [643, 445] width 76 height 28
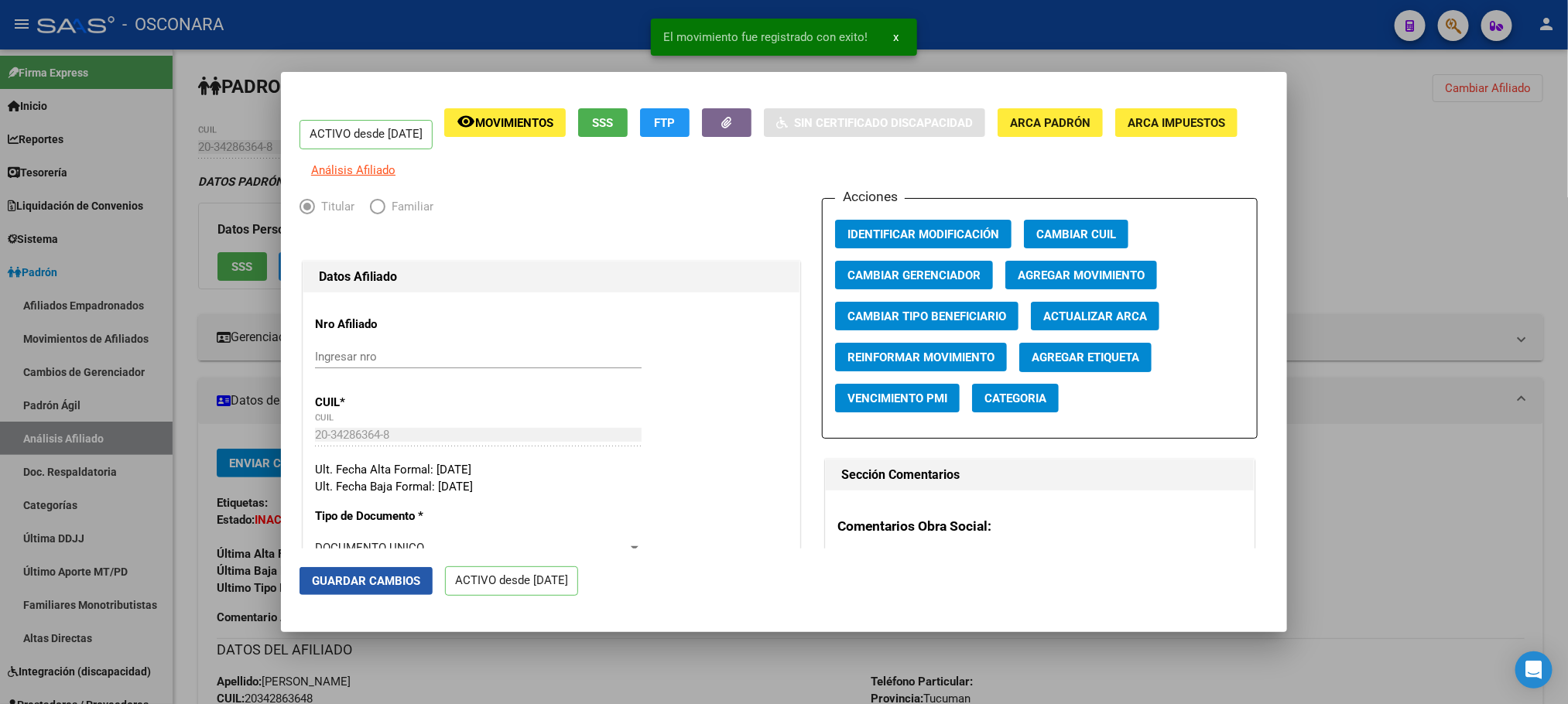
click at [367, 579] on span "Guardar Cambios" at bounding box center [366, 581] width 108 height 14
click at [1405, 267] on div at bounding box center [784, 352] width 1568 height 704
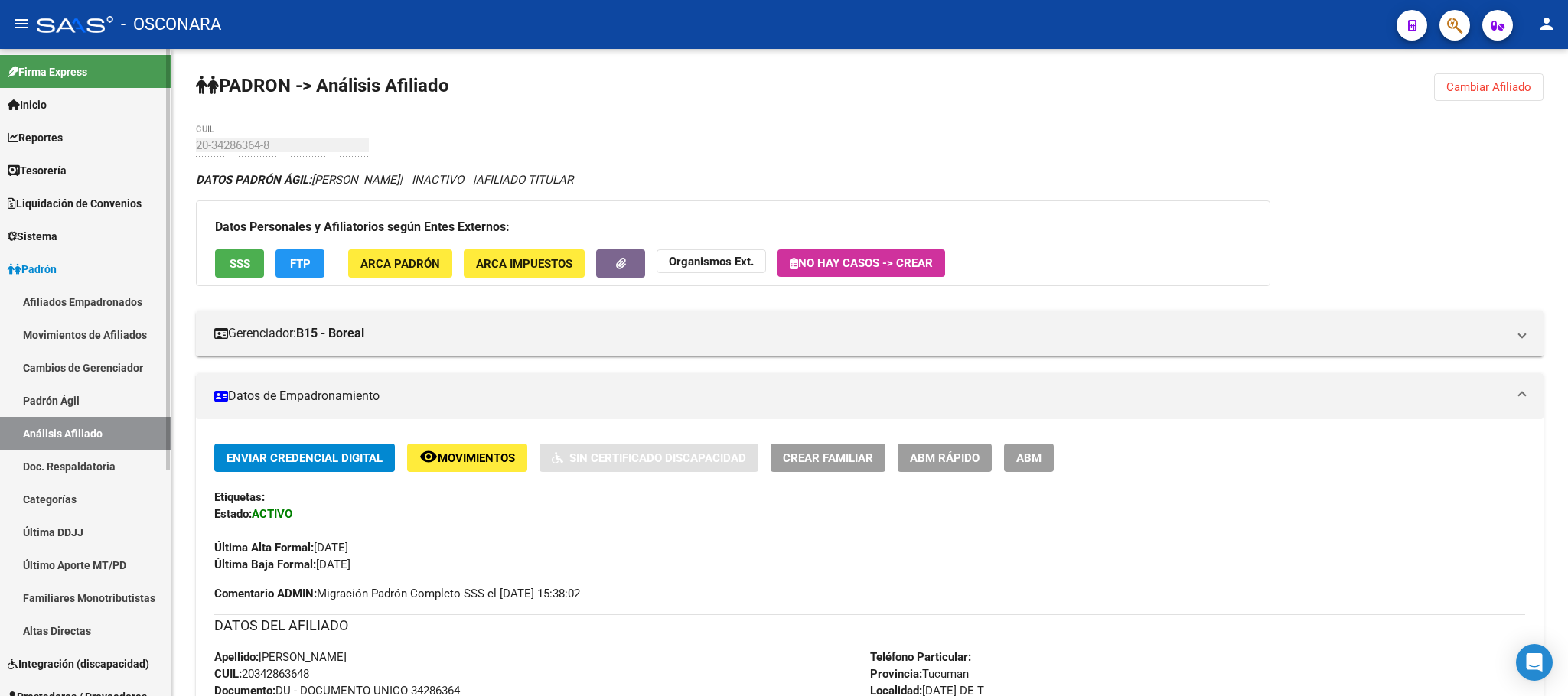
click at [118, 406] on link "Padrón Ágil" at bounding box center [85, 400] width 171 height 33
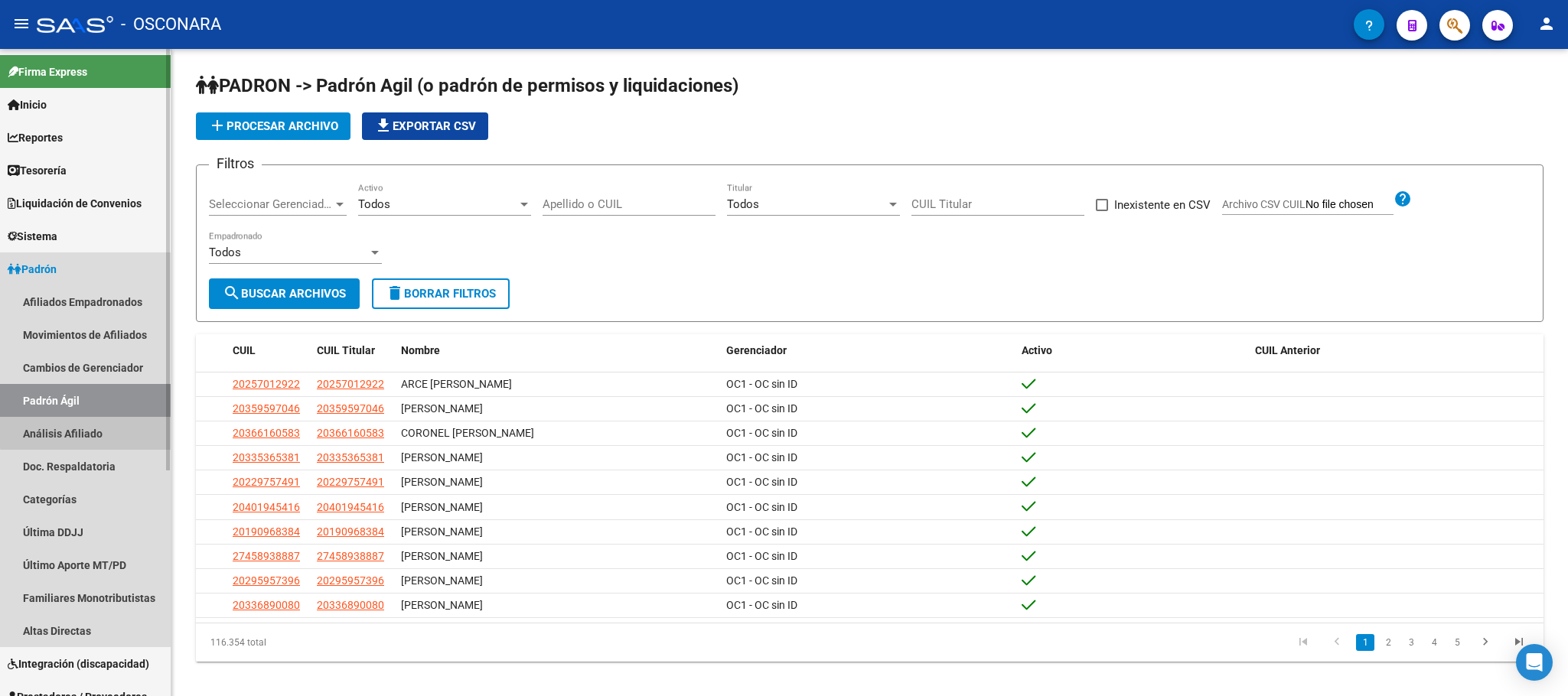
click at [113, 430] on link "Análisis Afiliado" at bounding box center [85, 433] width 171 height 33
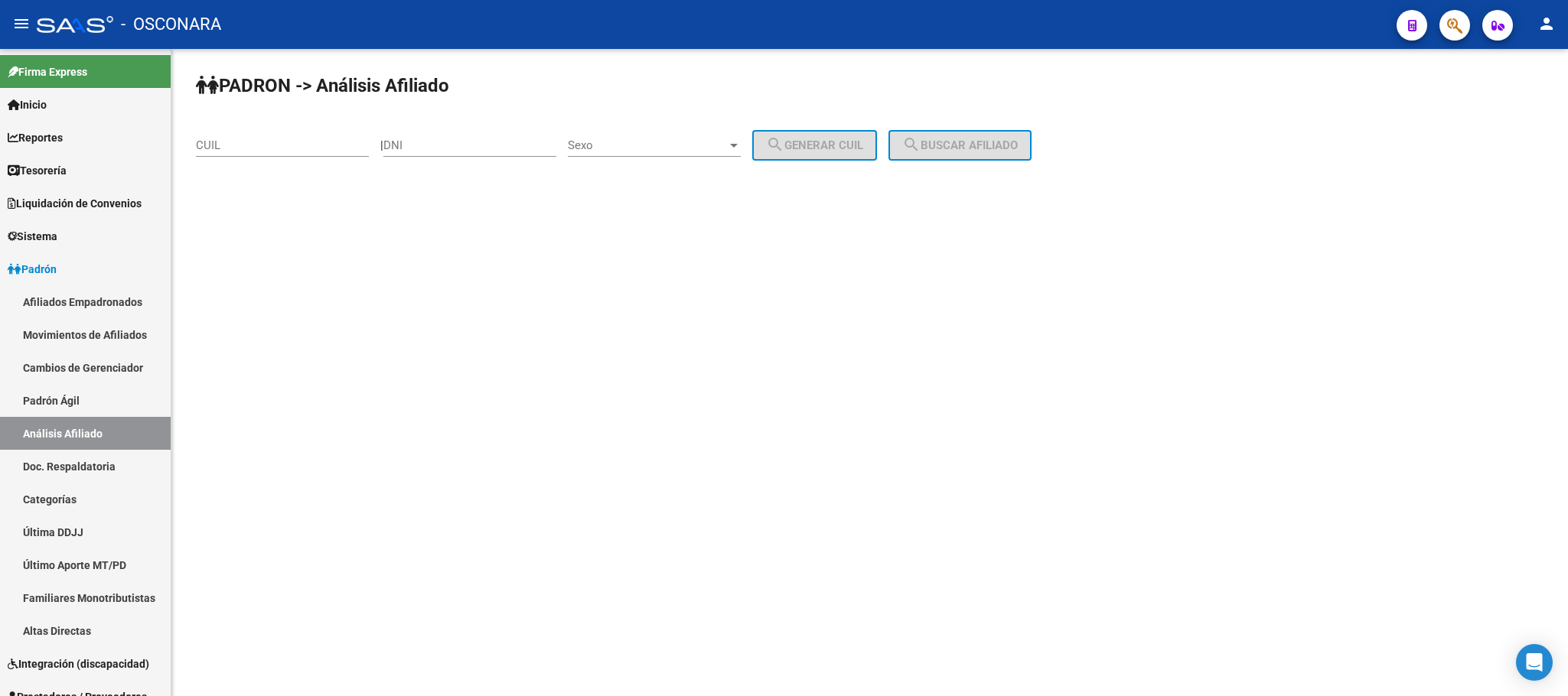
click at [341, 148] on input "CUIL" at bounding box center [282, 145] width 173 height 14
paste input "20-18512062-8"
type input "20-18512062-8"
click at [986, 135] on button "search Buscar afiliado" at bounding box center [960, 145] width 143 height 31
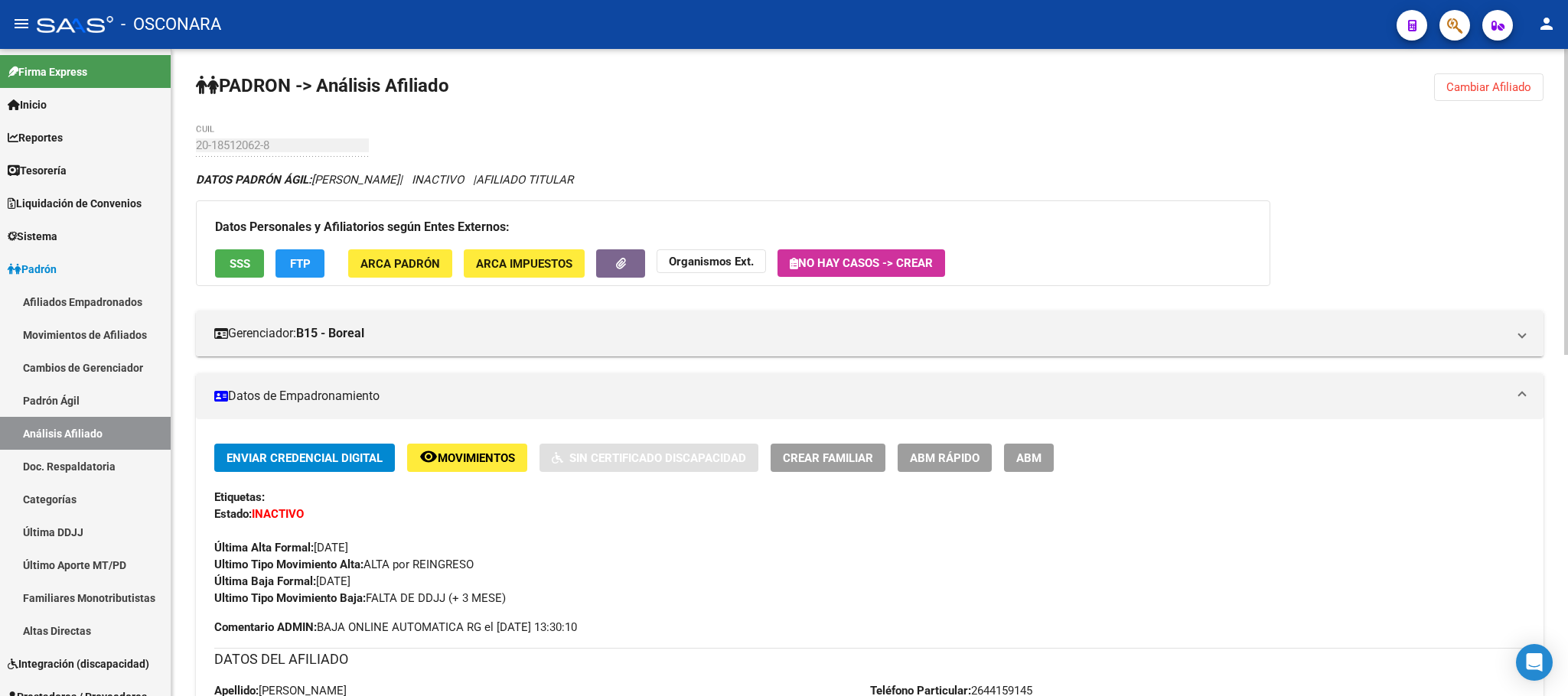
click at [230, 273] on button "SSS" at bounding box center [239, 263] width 49 height 28
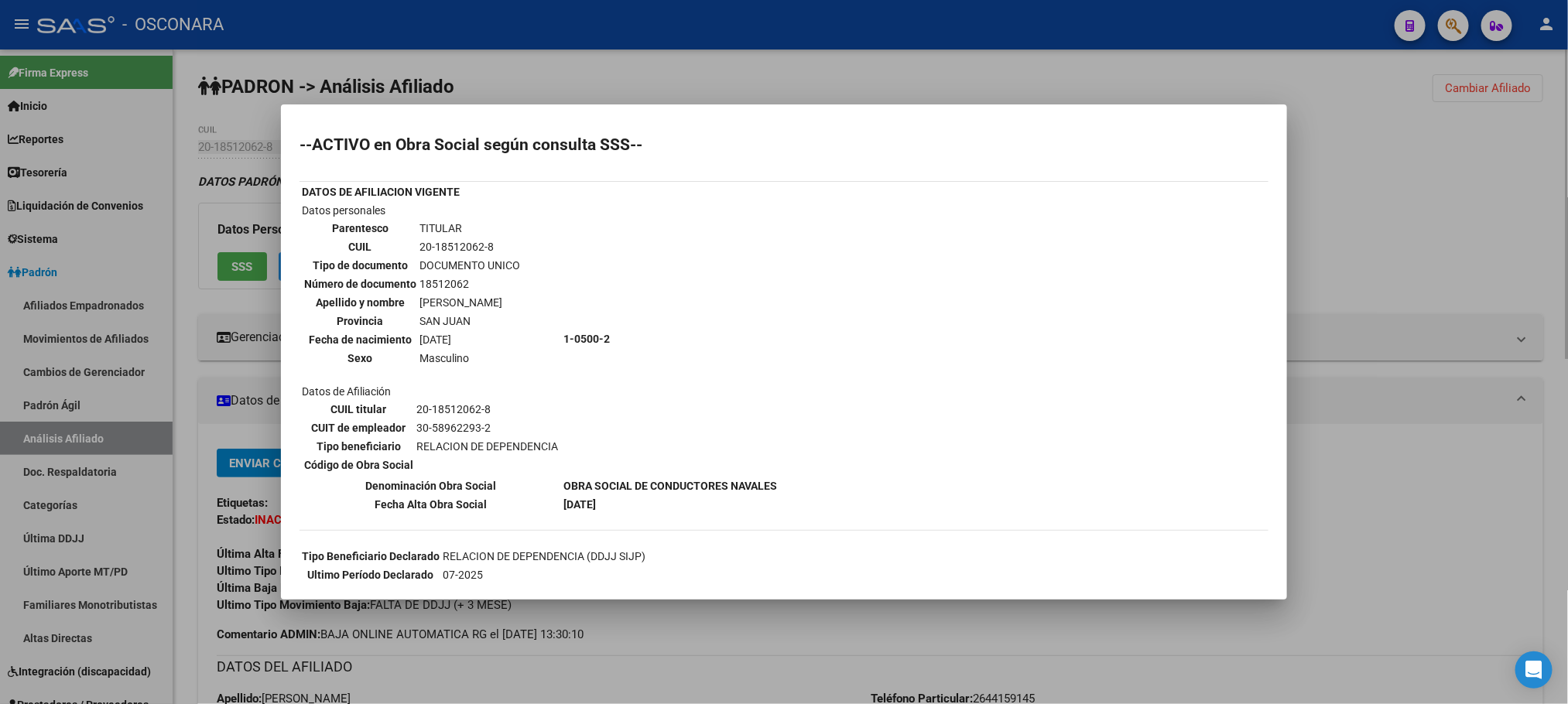
click at [745, 611] on div at bounding box center [784, 352] width 1568 height 704
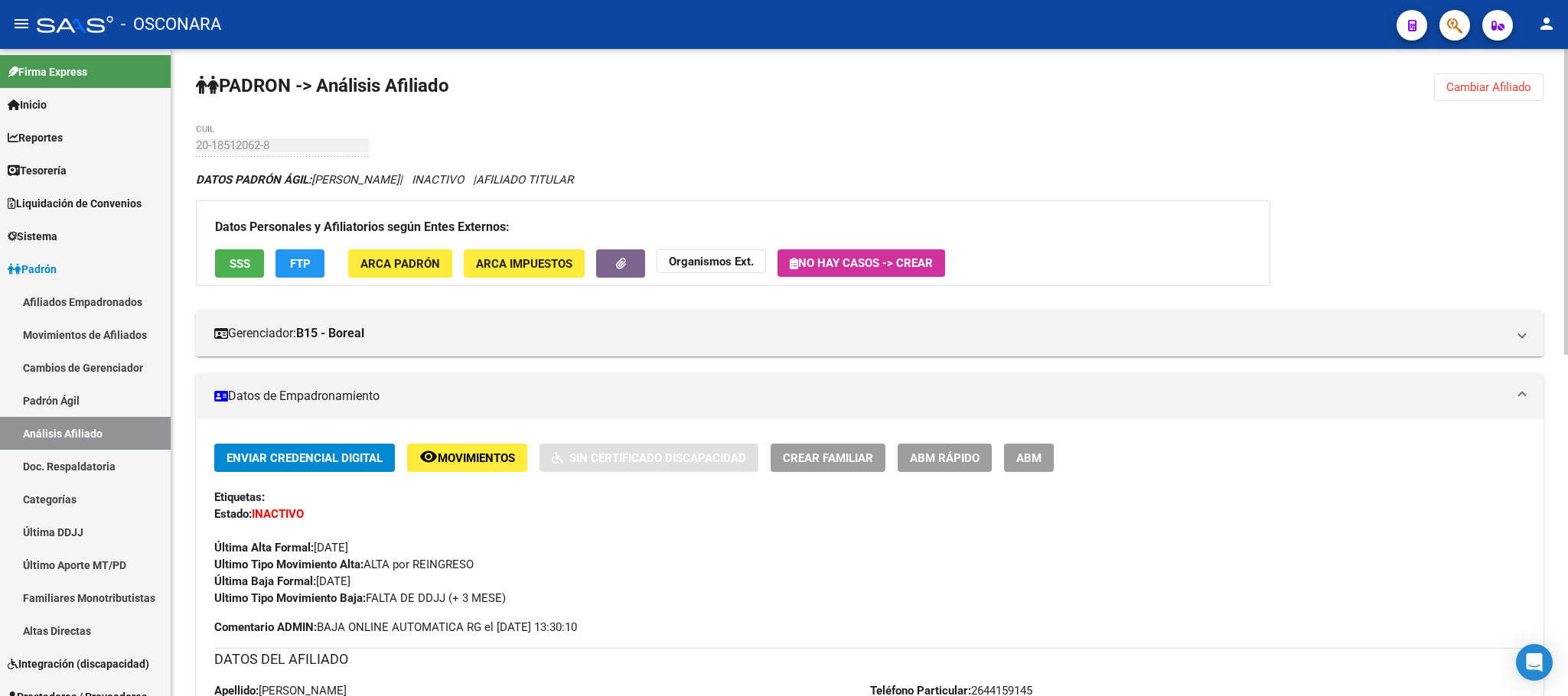
click at [921, 462] on span "ABM Rápido" at bounding box center [944, 458] width 70 height 14
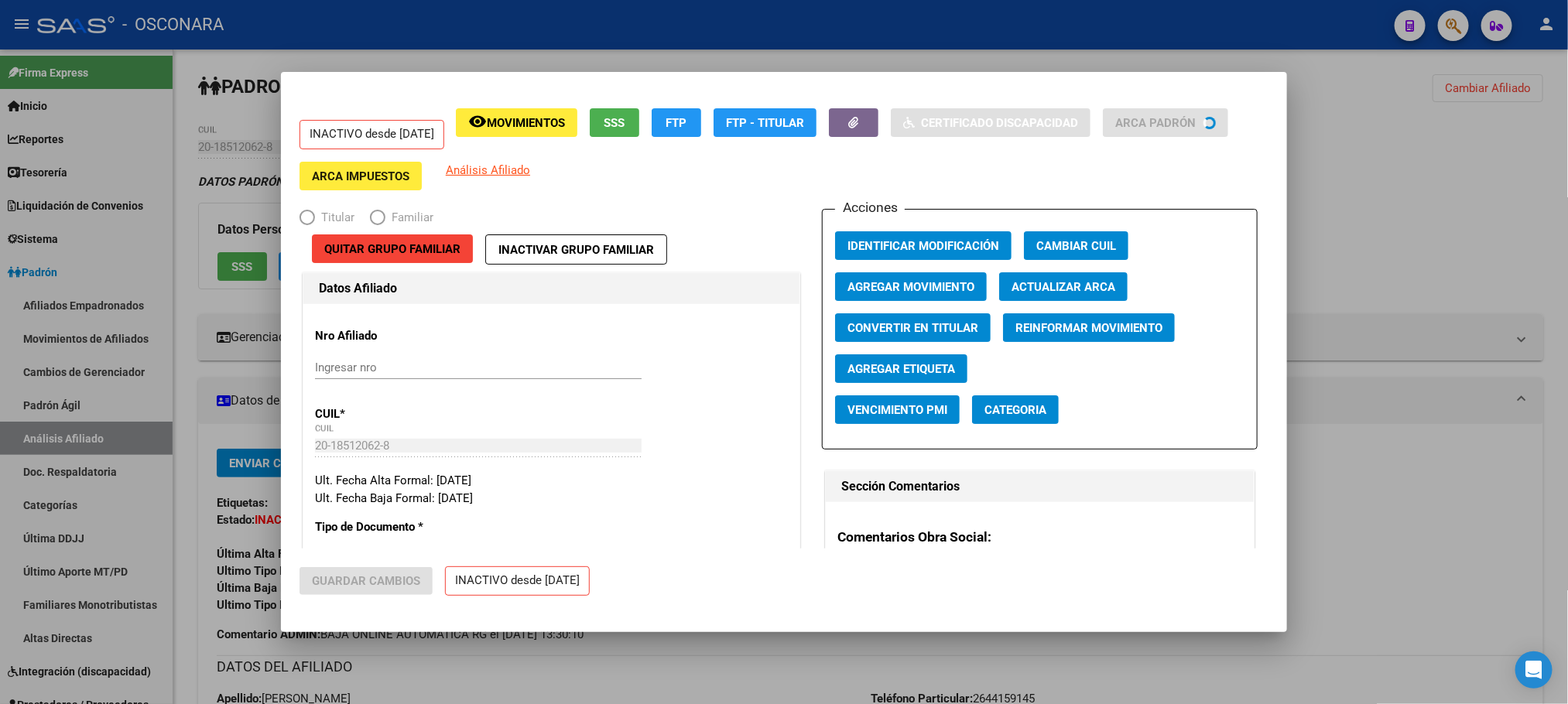
radio input "true"
type input "30-58962293-2"
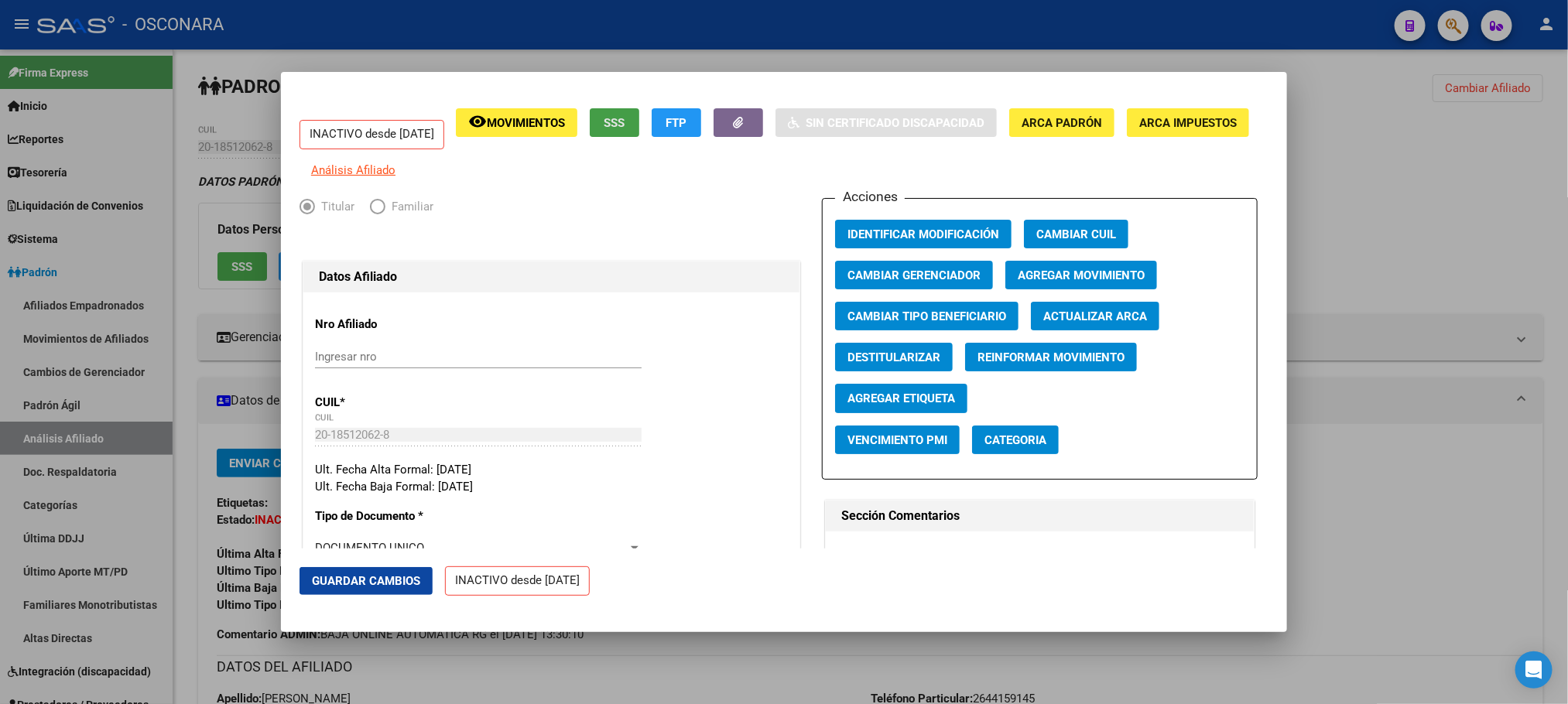
click at [625, 117] on span "SSS" at bounding box center [615, 123] width 21 height 14
